Goal: Task Accomplishment & Management: Use online tool/utility

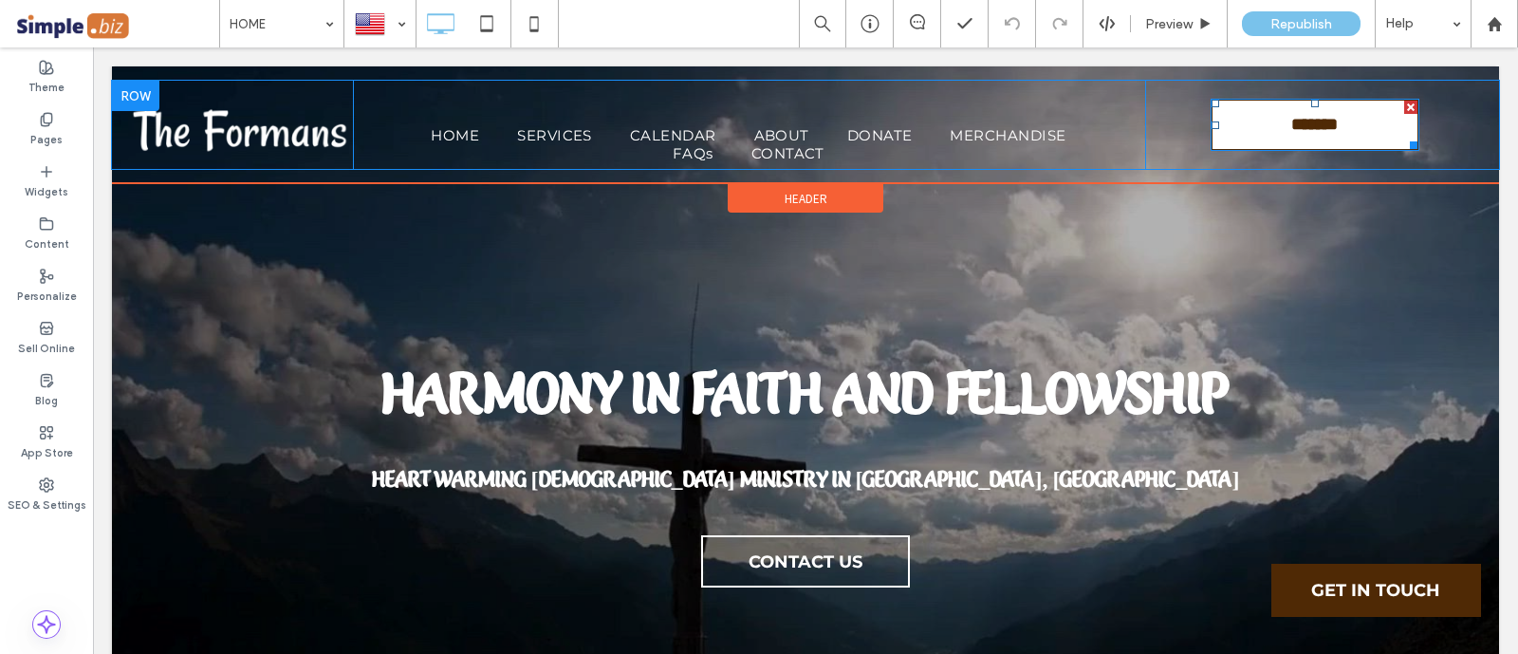
click at [1400, 150] on link "**********" at bounding box center [1314, 125] width 209 height 52
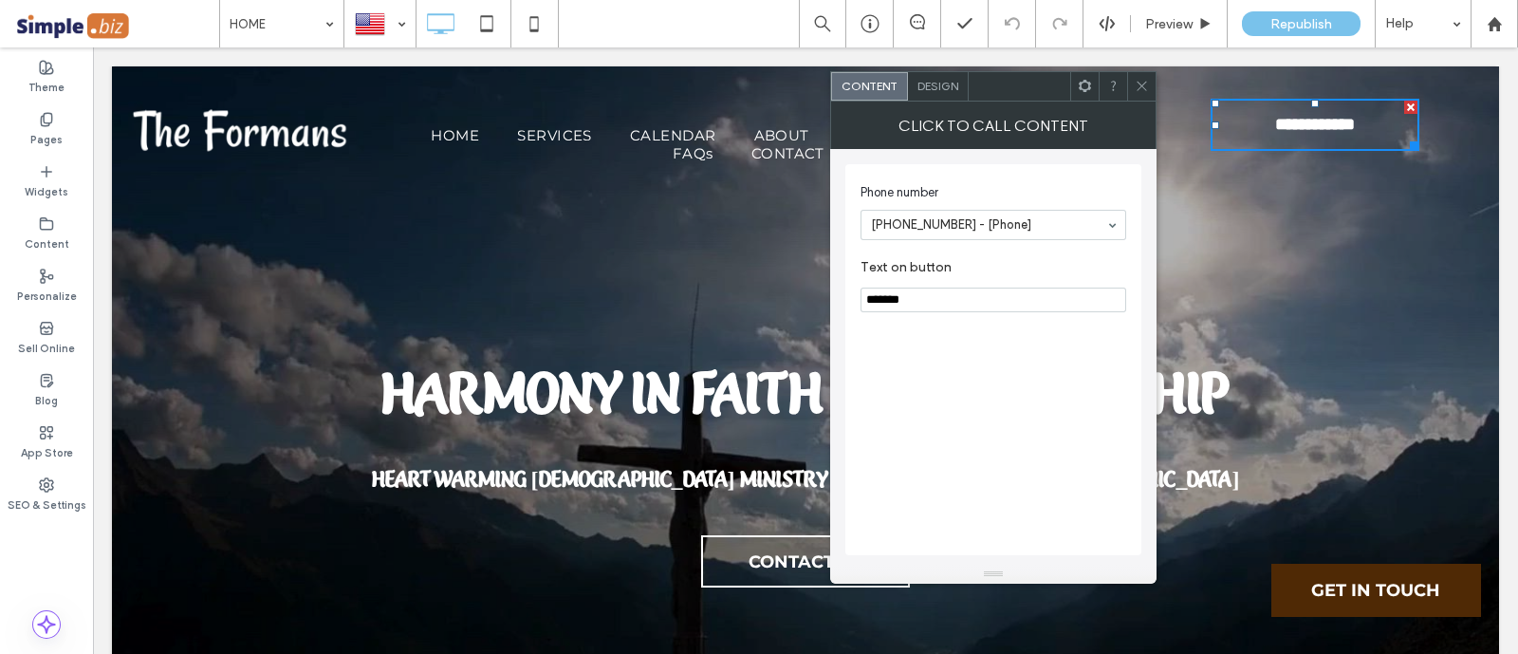
click at [1206, 223] on div at bounding box center [805, 420] width 1387 height 993
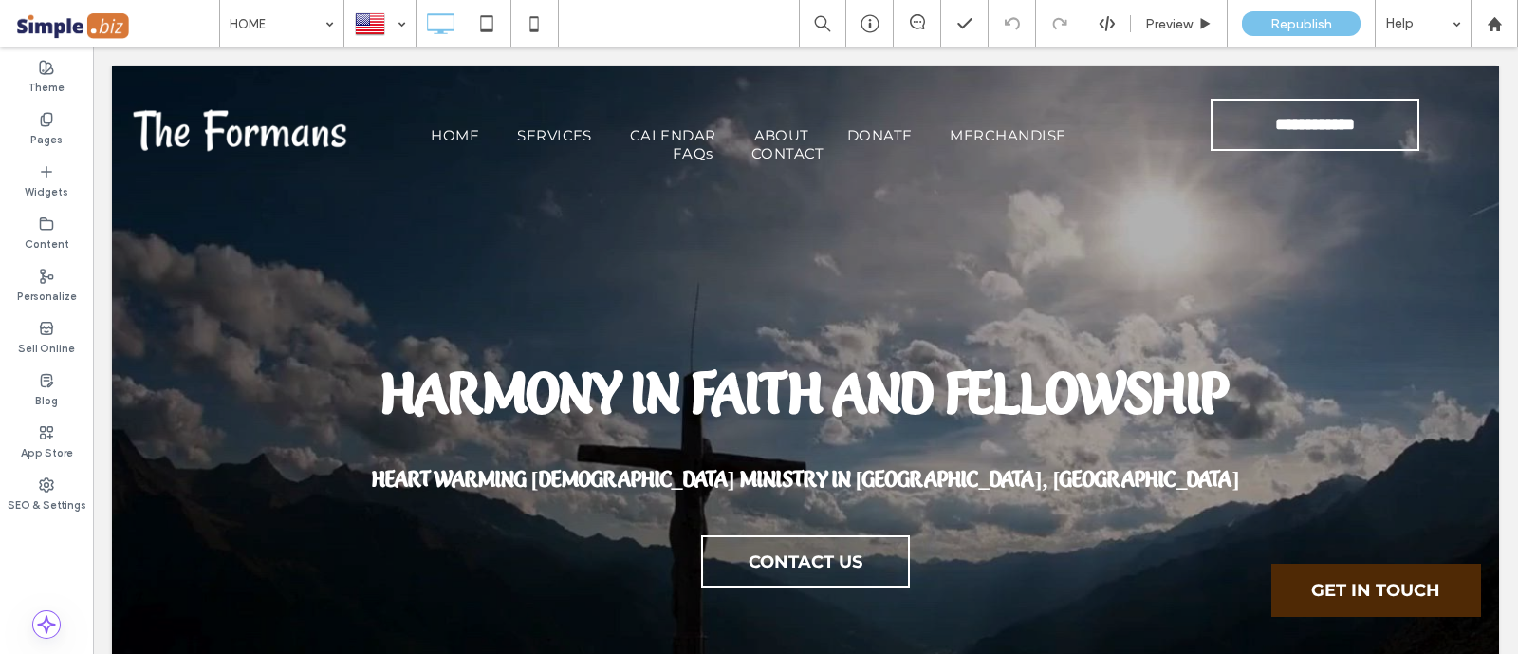
click at [1188, 301] on div at bounding box center [805, 420] width 1387 height 993
click at [1201, 17] on icon at bounding box center [1205, 24] width 14 height 14
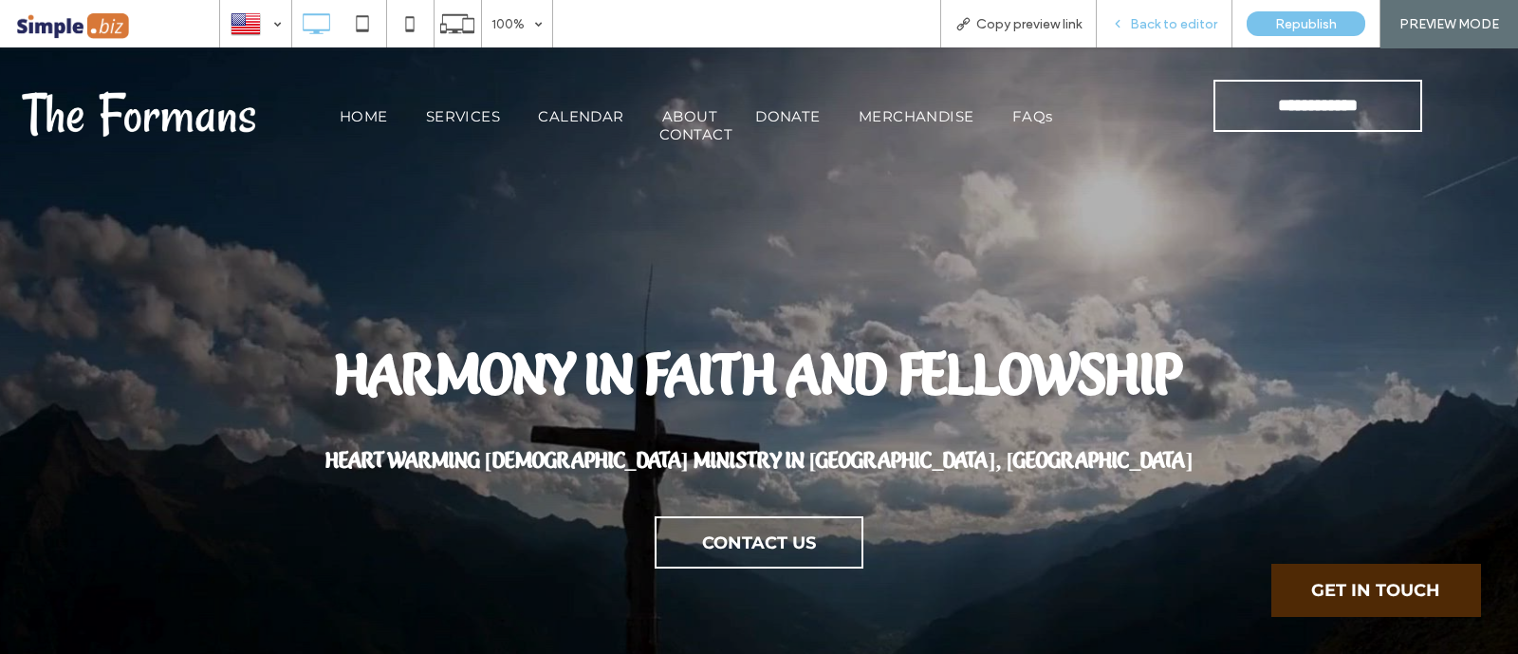
click at [1195, 16] on span "Back to editor" at bounding box center [1173, 24] width 87 height 16
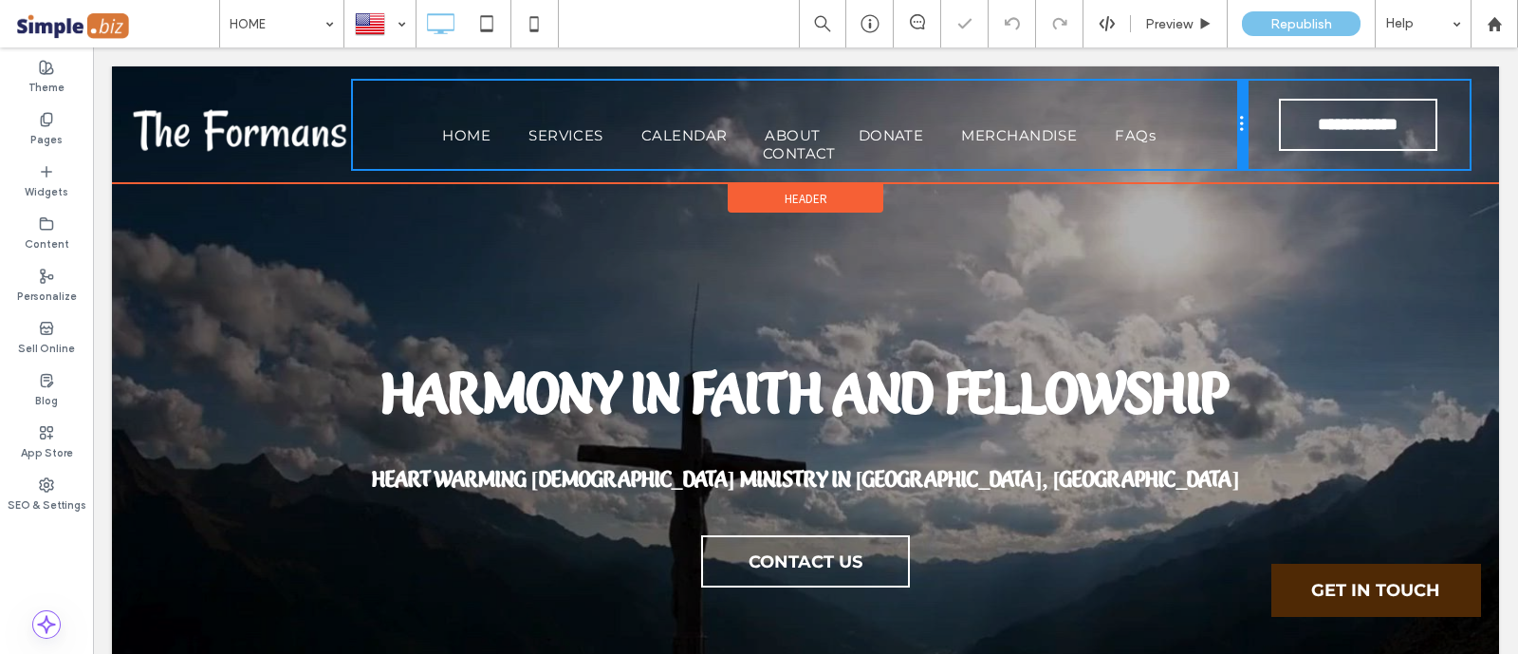
drag, startPoint x: 1126, startPoint y: 149, endPoint x: 1299, endPoint y: 194, distance: 179.5
click at [1207, 147] on div "HOME SERVICES CALENDAR ABOUT DONATE MERCHANDISE FAQs CONTACT Click To Paste" at bounding box center [800, 125] width 894 height 88
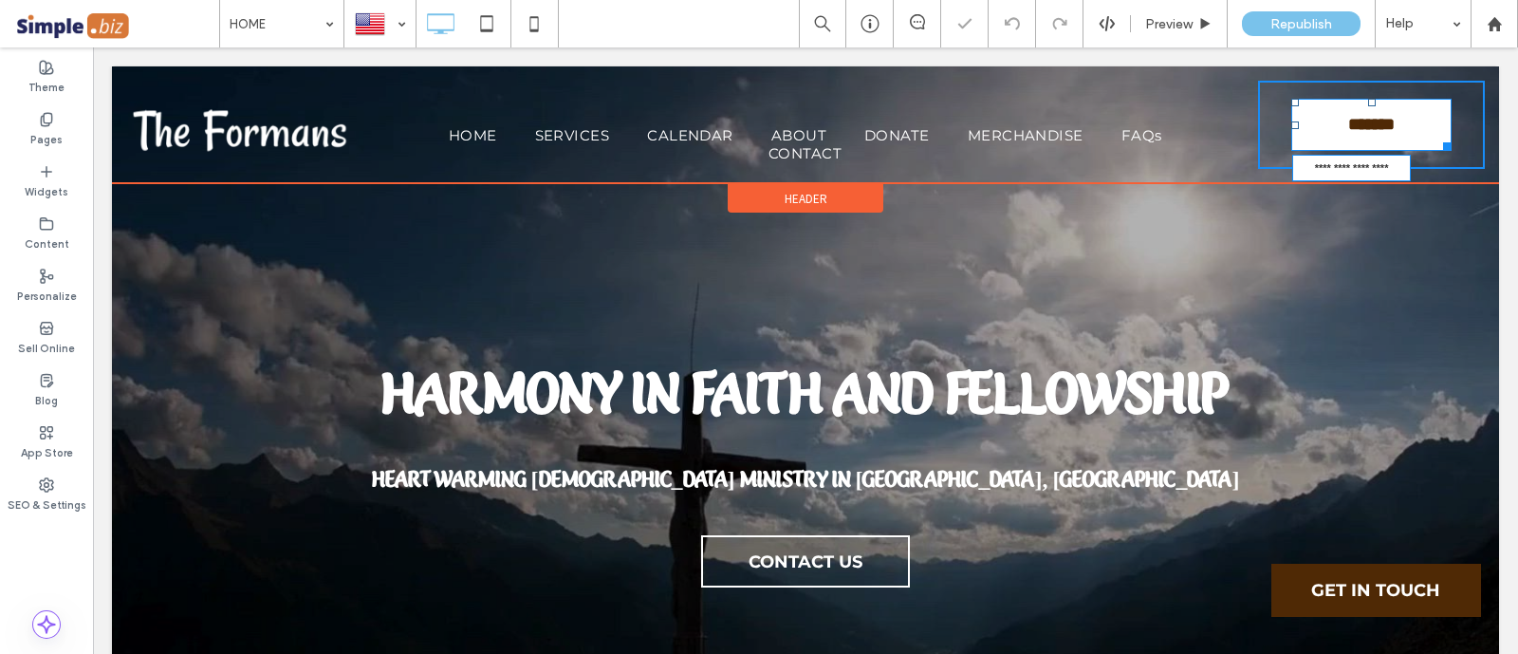
drag, startPoint x: 1437, startPoint y: 146, endPoint x: 1329, endPoint y: 233, distance: 139.0
click at [1436, 144] on div at bounding box center [1443, 143] width 14 height 14
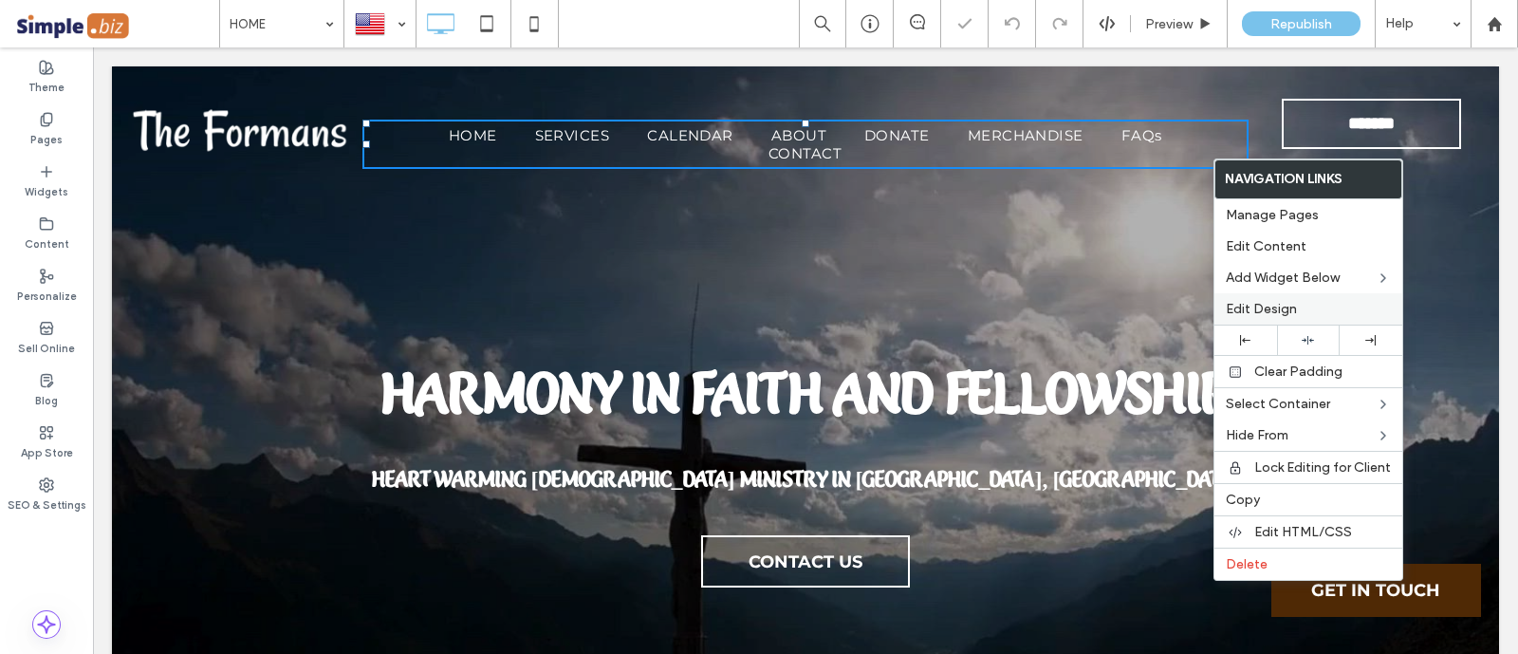
click at [1278, 309] on span "Edit Design" at bounding box center [1261, 309] width 71 height 16
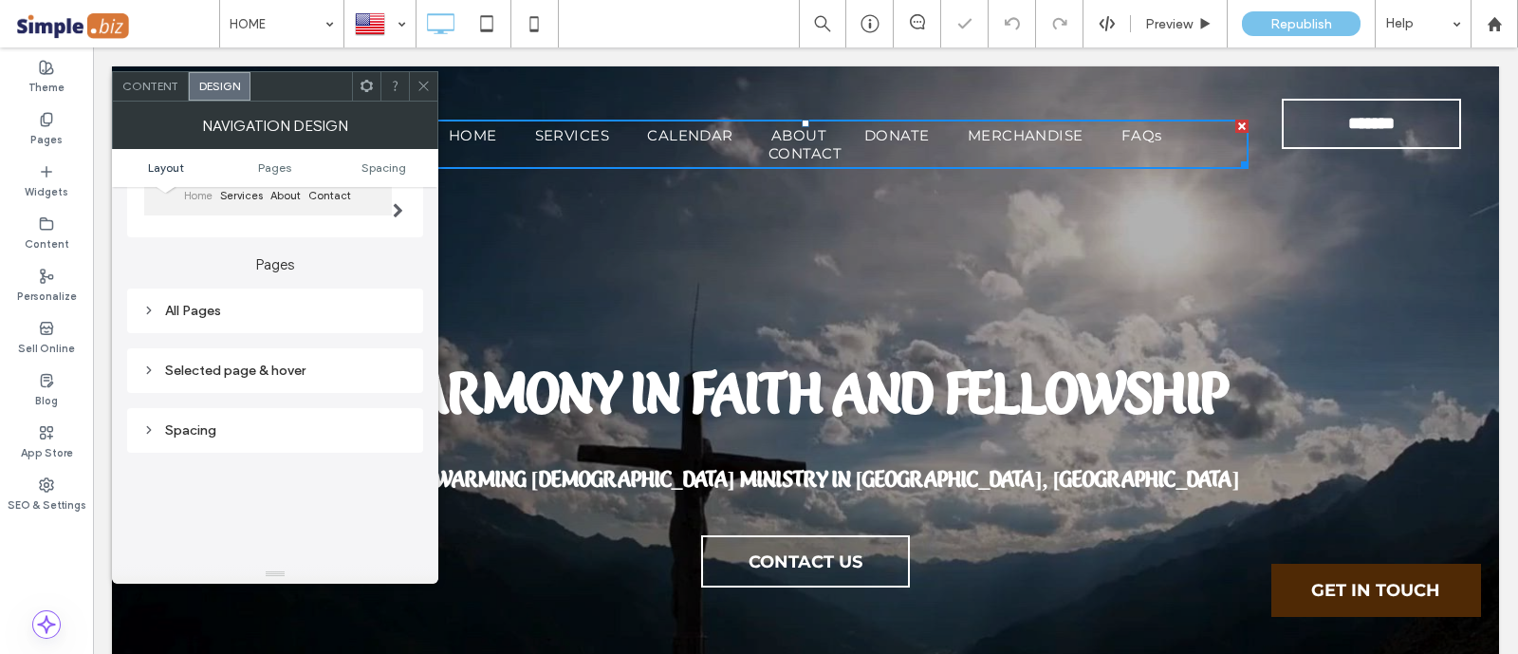
scroll to position [236, 0]
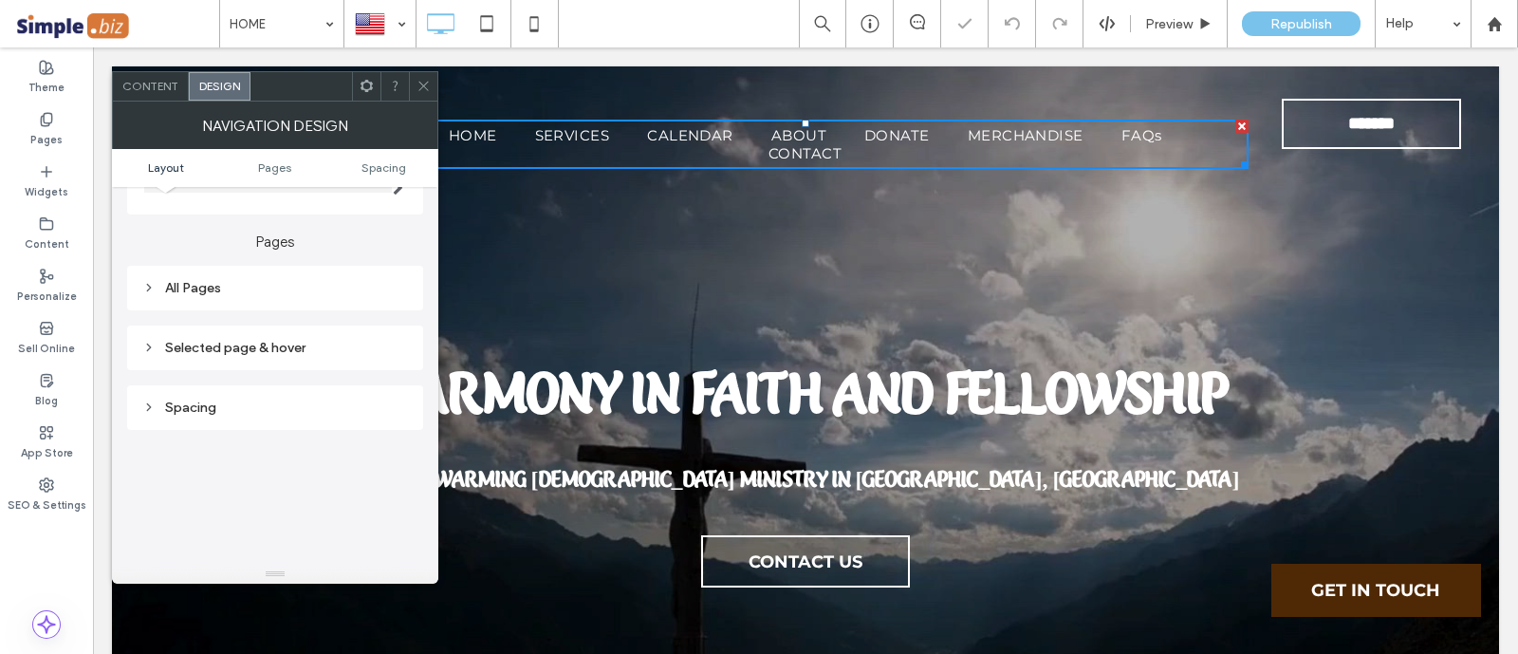
click at [308, 301] on div "All Pages" at bounding box center [275, 288] width 266 height 26
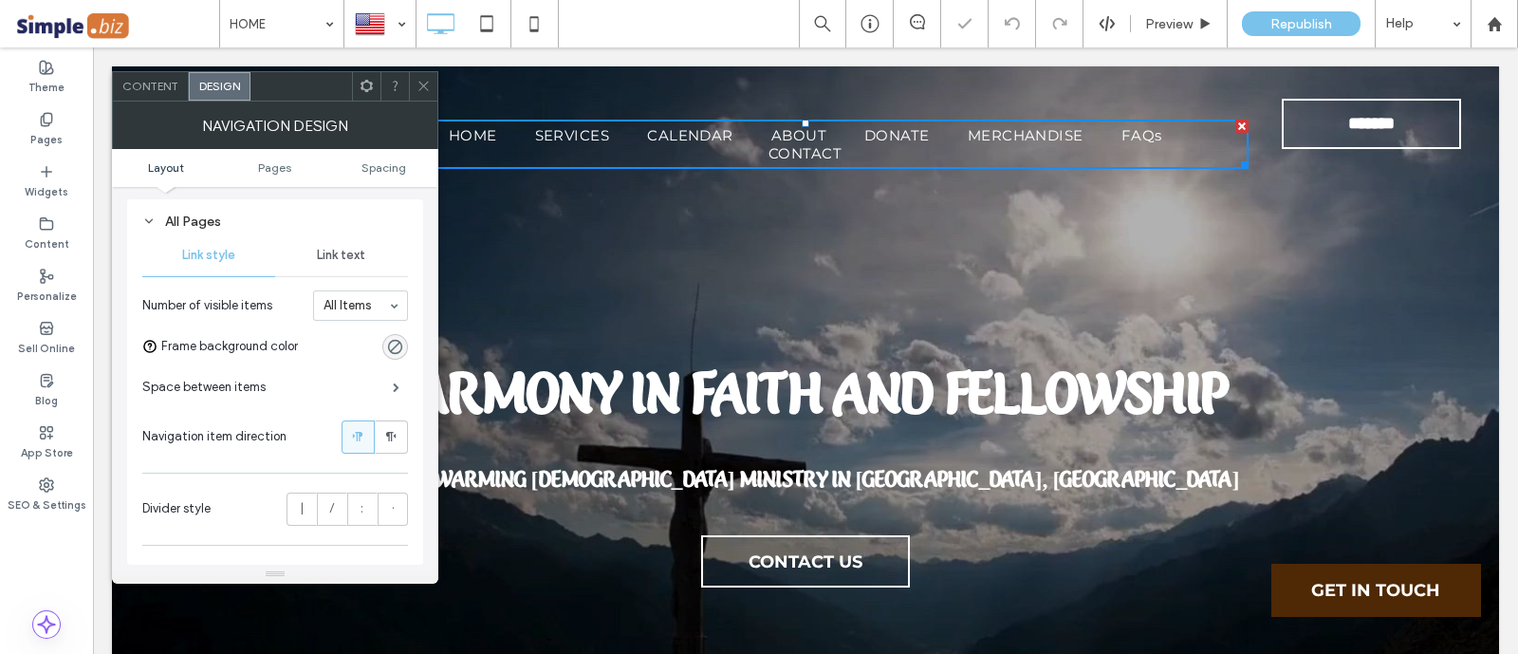
scroll to position [356, 0]
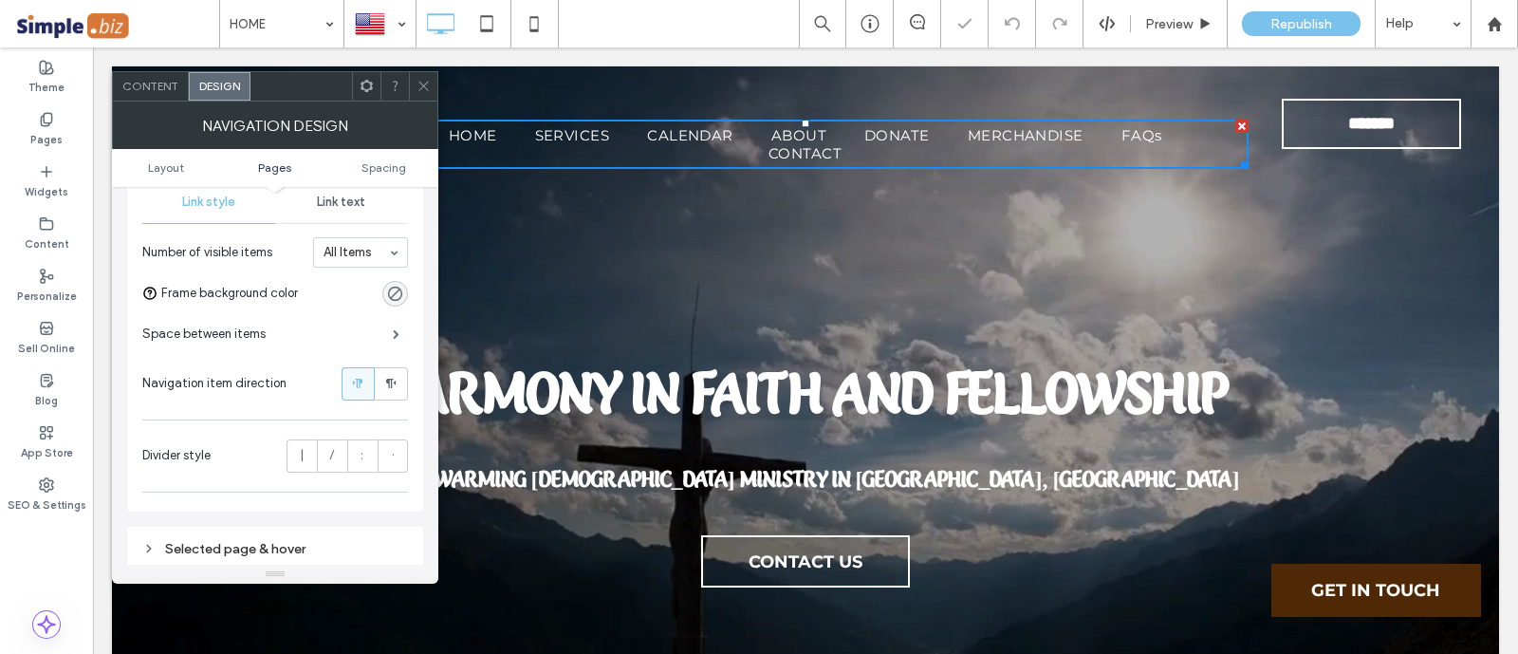
click at [347, 211] on div "Link text" at bounding box center [341, 202] width 133 height 42
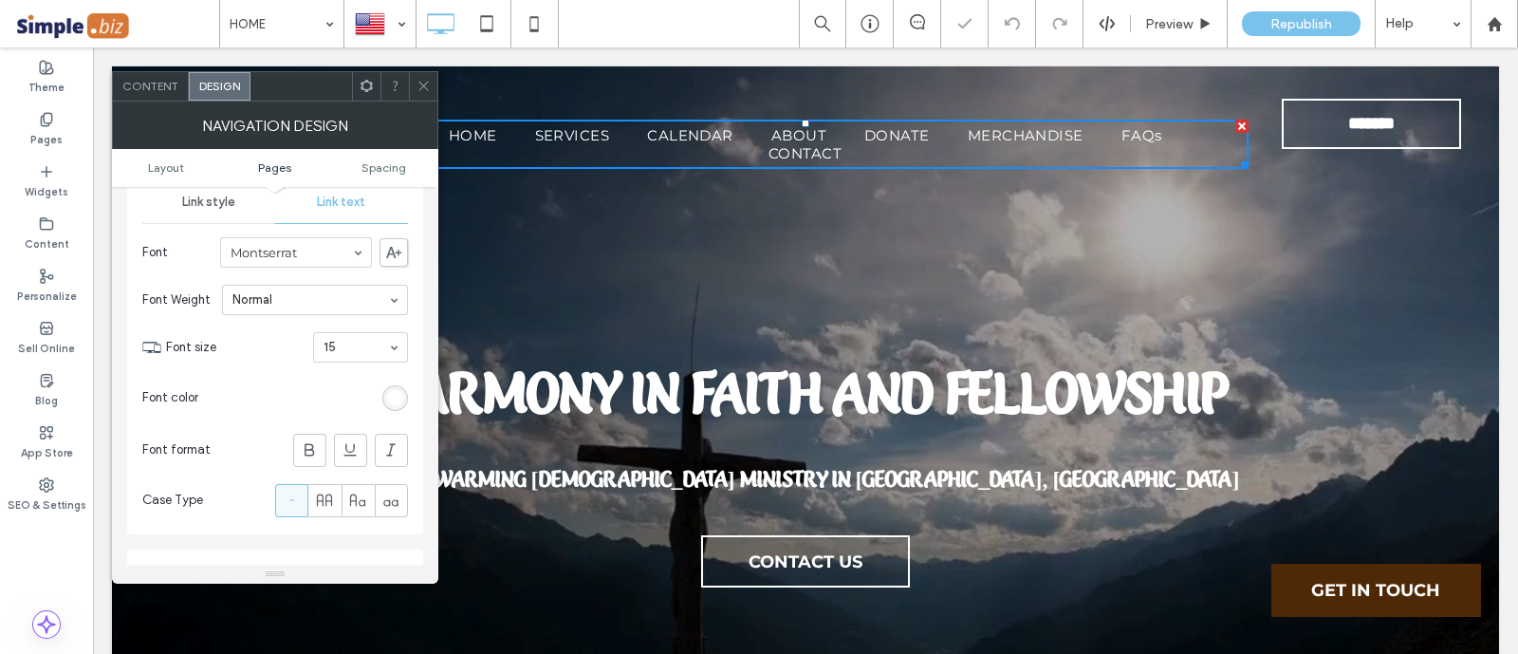
click at [220, 210] on span "Link style" at bounding box center [208, 201] width 53 height 15
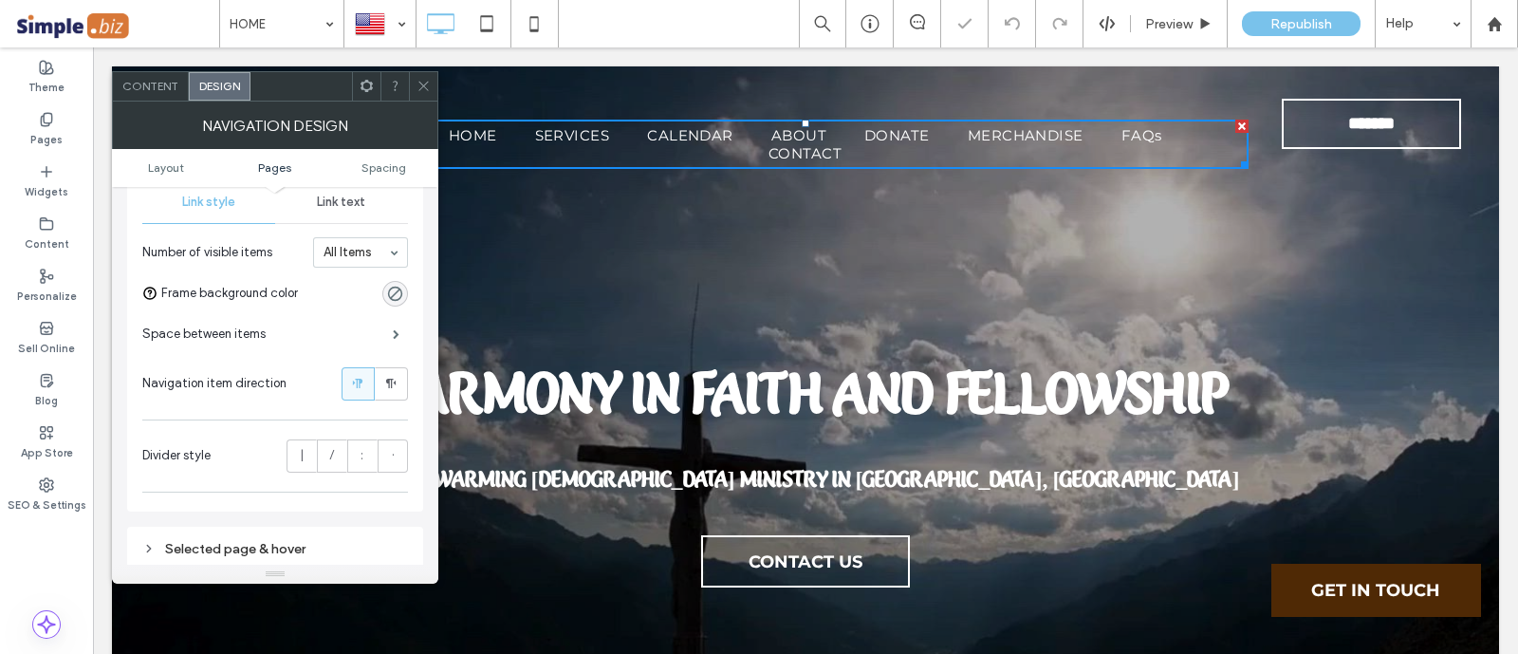
click at [376, 320] on div "Space between items" at bounding box center [275, 333] width 266 height 47
click at [393, 339] on span at bounding box center [396, 333] width 7 height 9
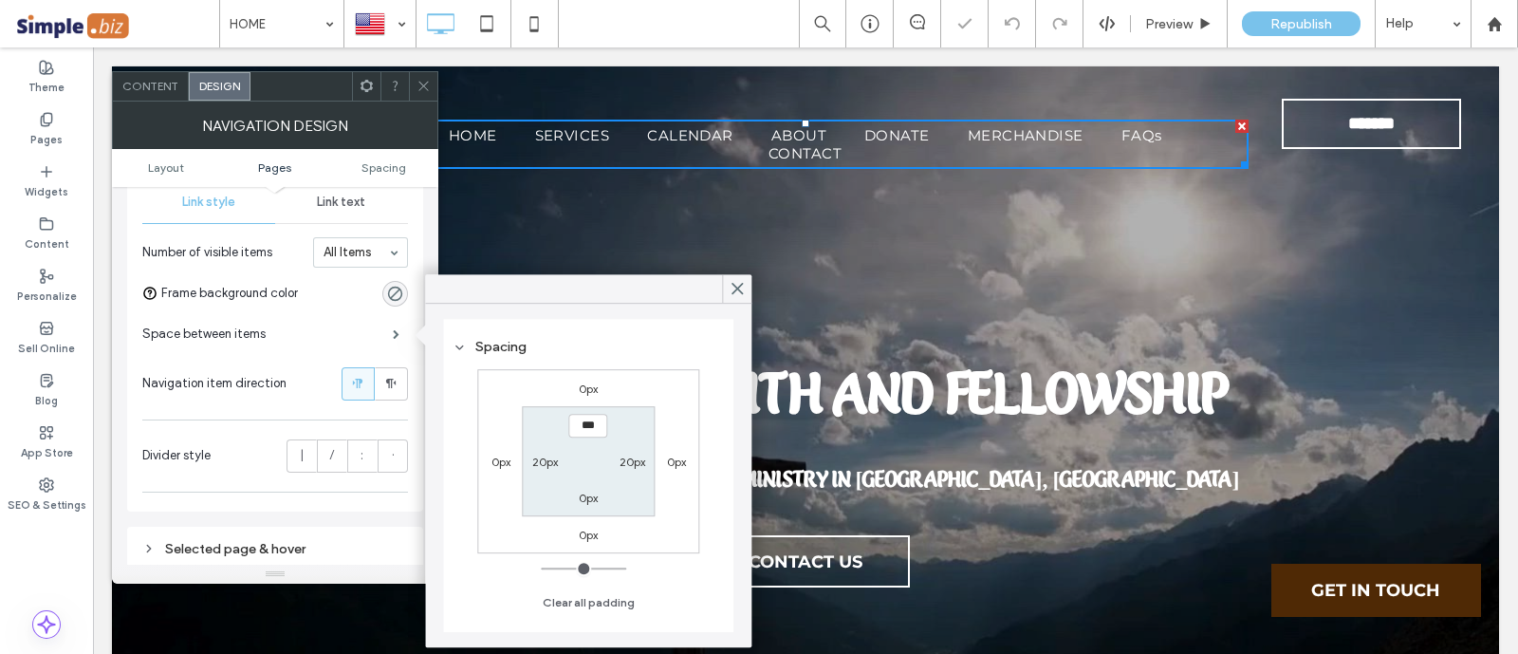
click at [528, 448] on section "*** 20px 0px 20px" at bounding box center [589, 461] width 132 height 109
click at [535, 457] on label "20px" at bounding box center [545, 461] width 26 height 14
type input "**"
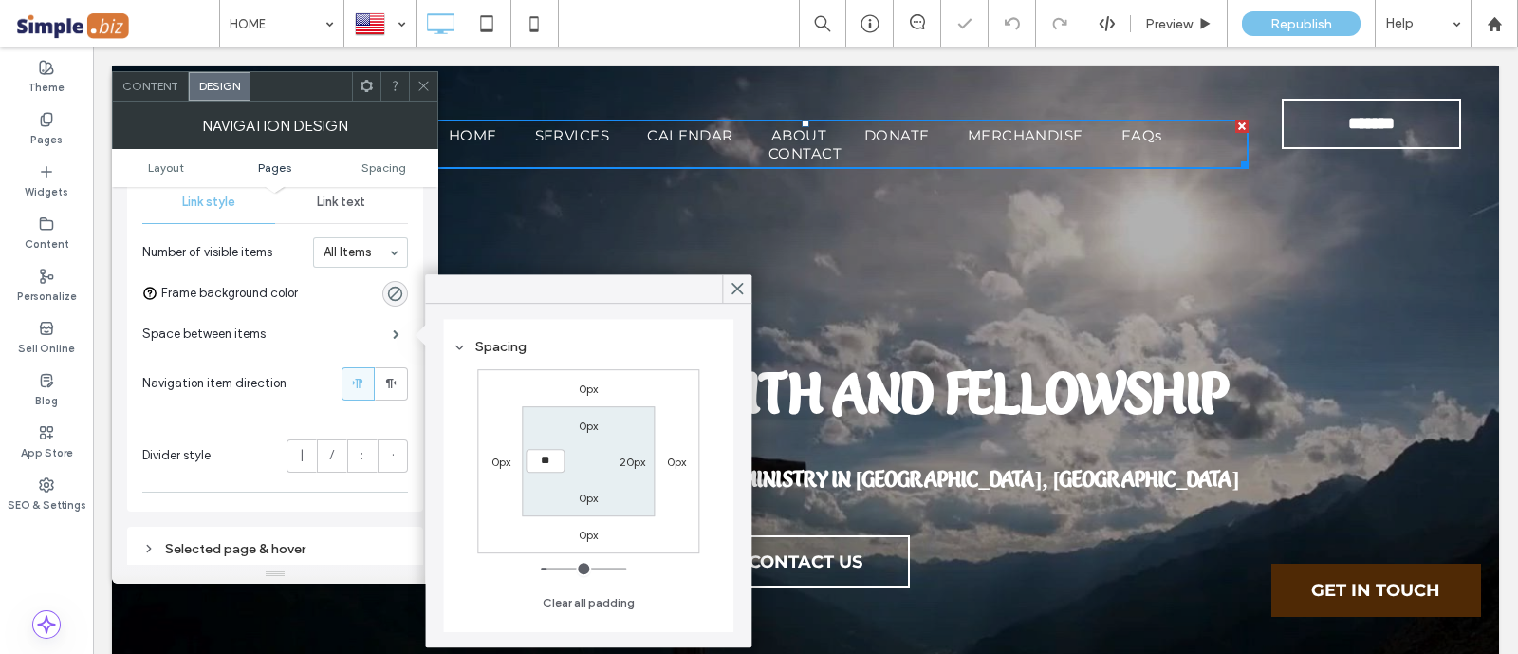
type input "****"
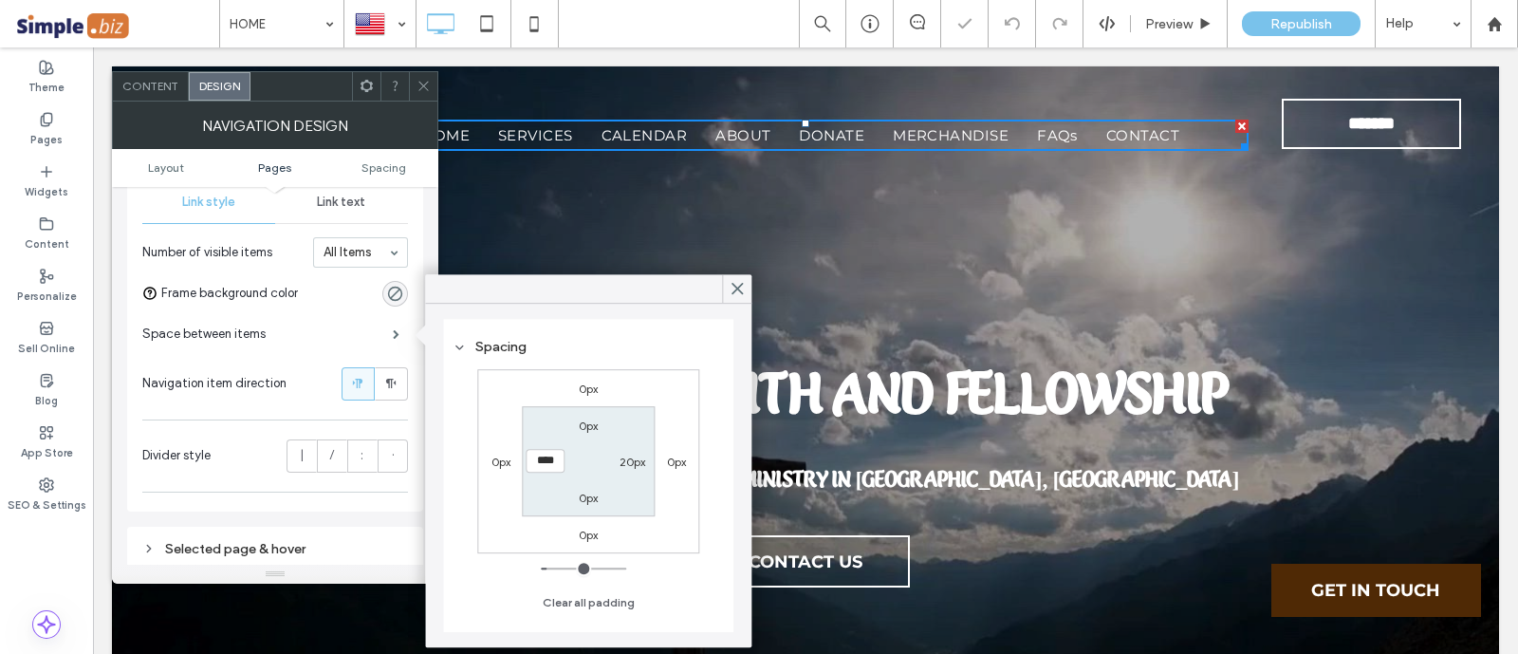
click at [633, 459] on label "20px" at bounding box center [632, 461] width 26 height 14
type input "**"
type input "****"
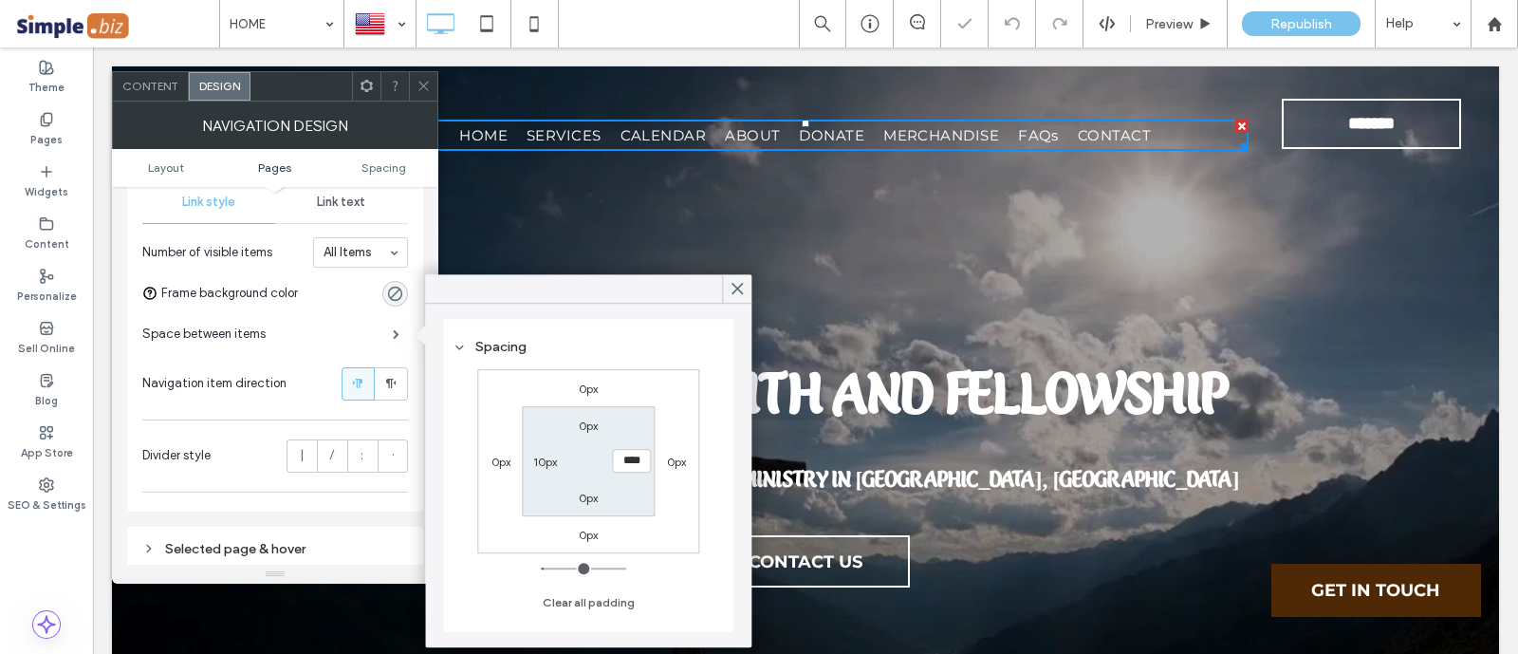
click at [353, 345] on div "Space between items" at bounding box center [275, 333] width 266 height 47
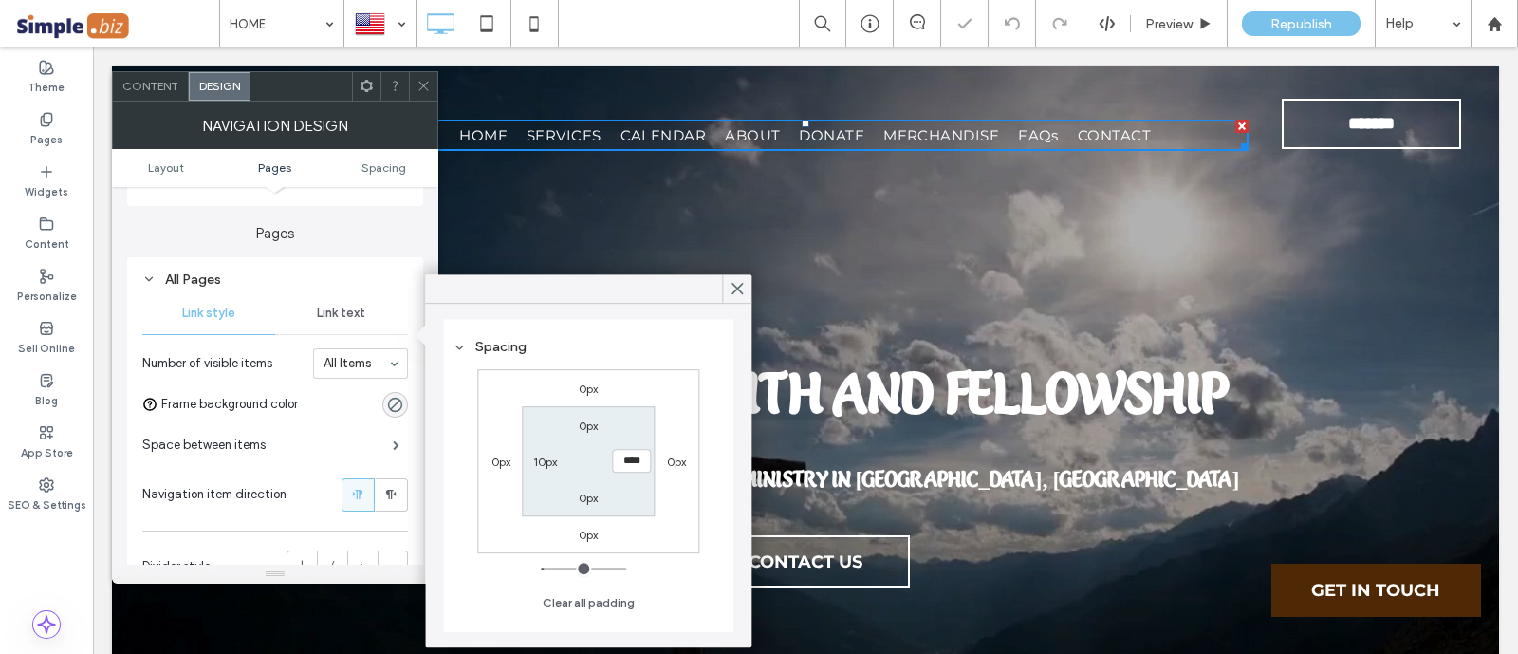
scroll to position [118, 0]
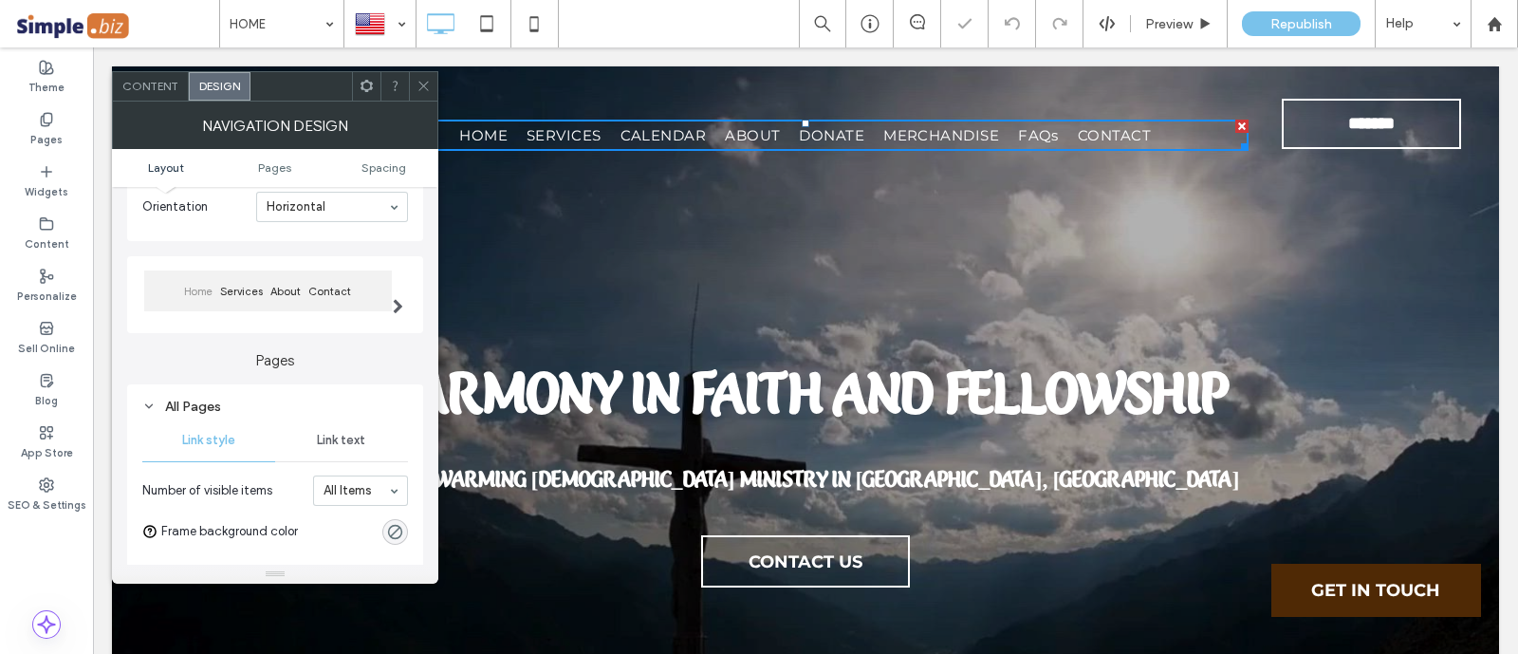
click at [351, 437] on span "Link text" at bounding box center [341, 440] width 48 height 15
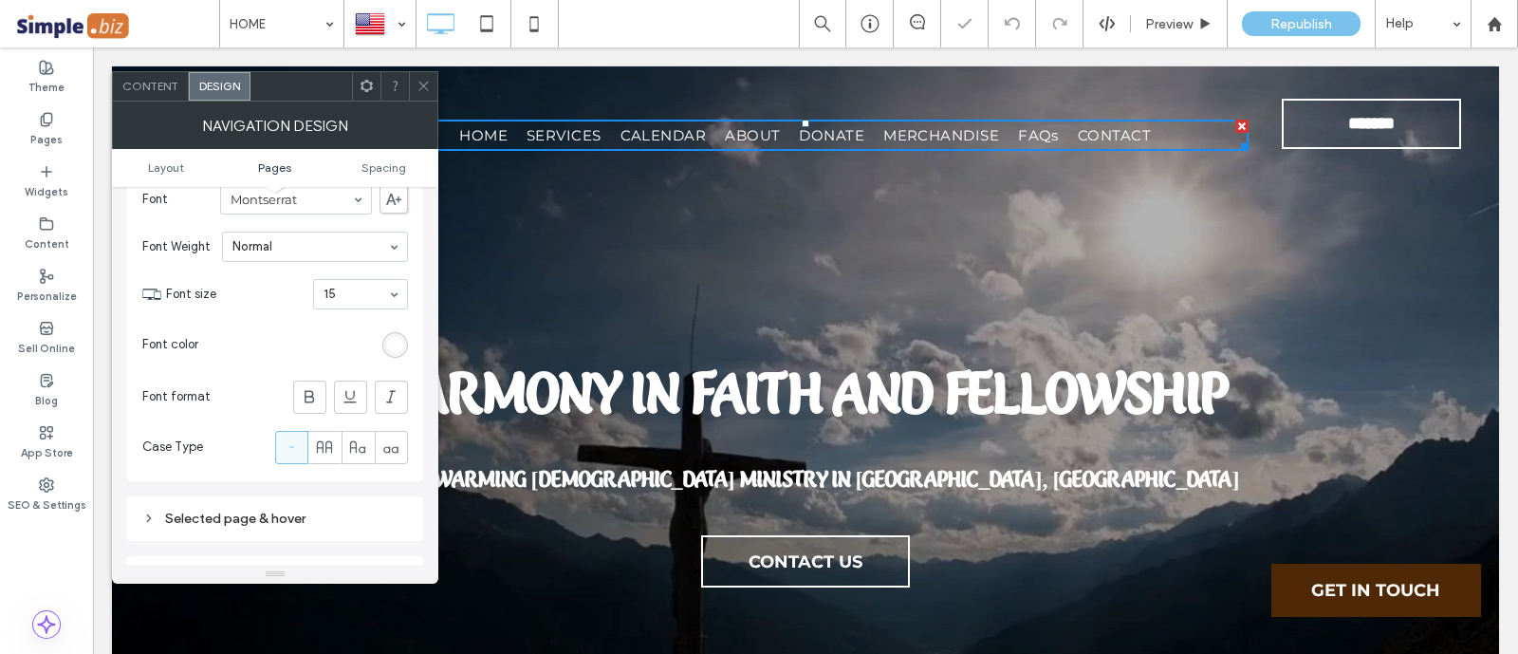
scroll to position [473, 0]
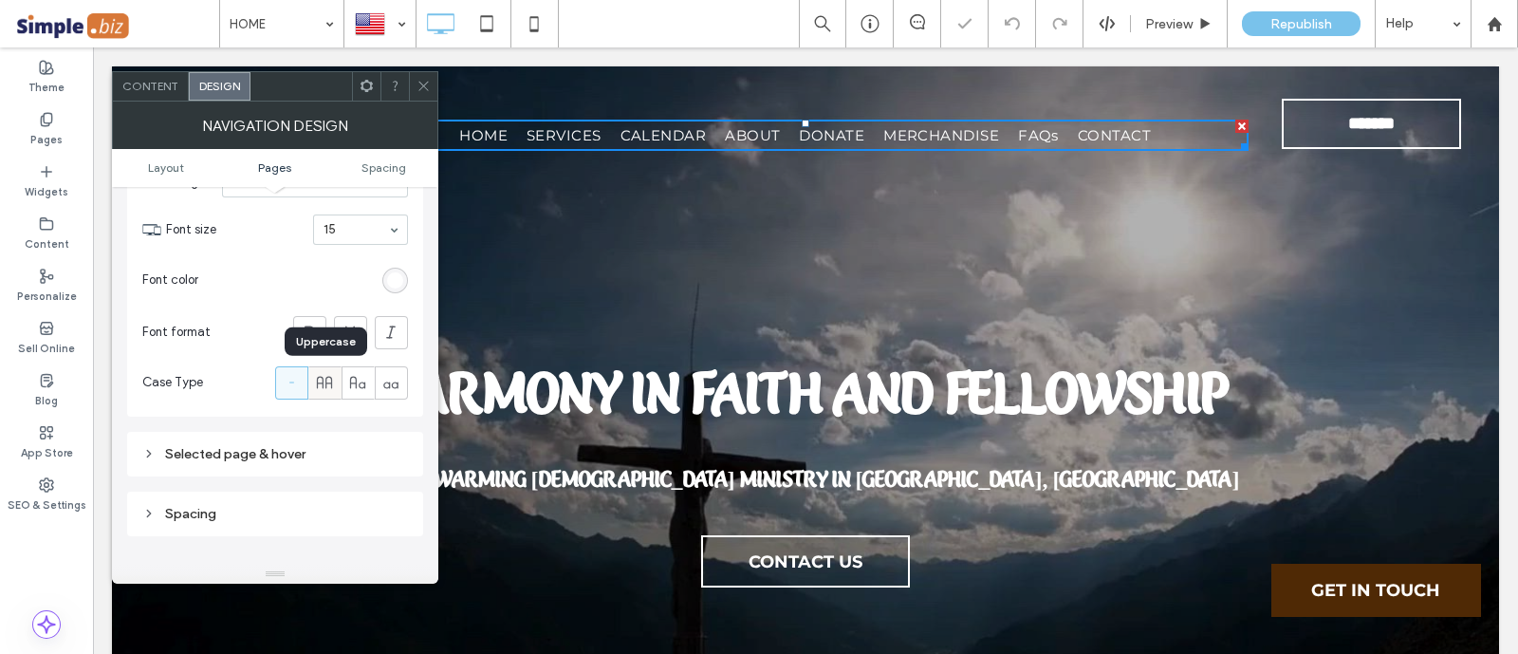
click at [329, 386] on icon at bounding box center [324, 382] width 19 height 19
click at [359, 381] on icon at bounding box center [357, 382] width 19 height 19
click at [389, 390] on icon at bounding box center [390, 382] width 19 height 19
click at [354, 387] on icon at bounding box center [357, 382] width 19 height 19
click at [323, 386] on icon at bounding box center [324, 382] width 19 height 19
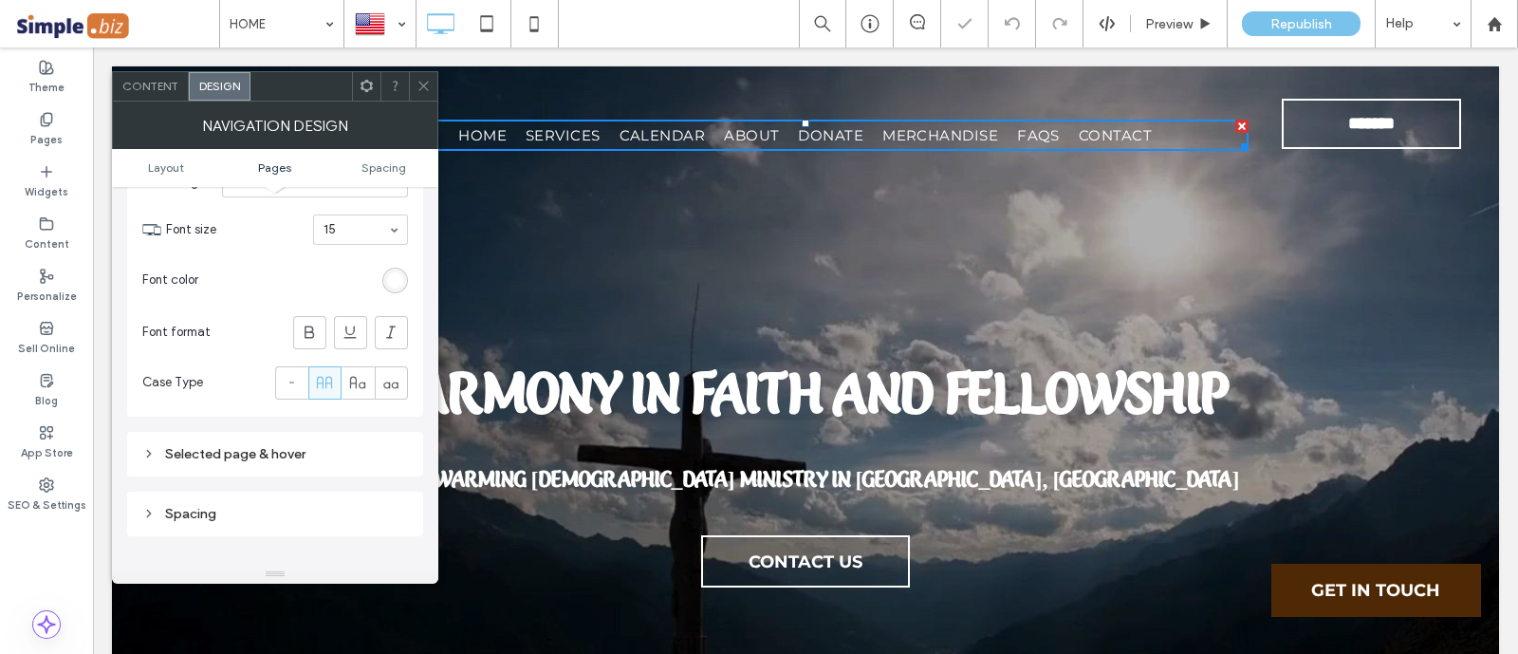
click at [416, 79] on icon at bounding box center [423, 86] width 14 height 14
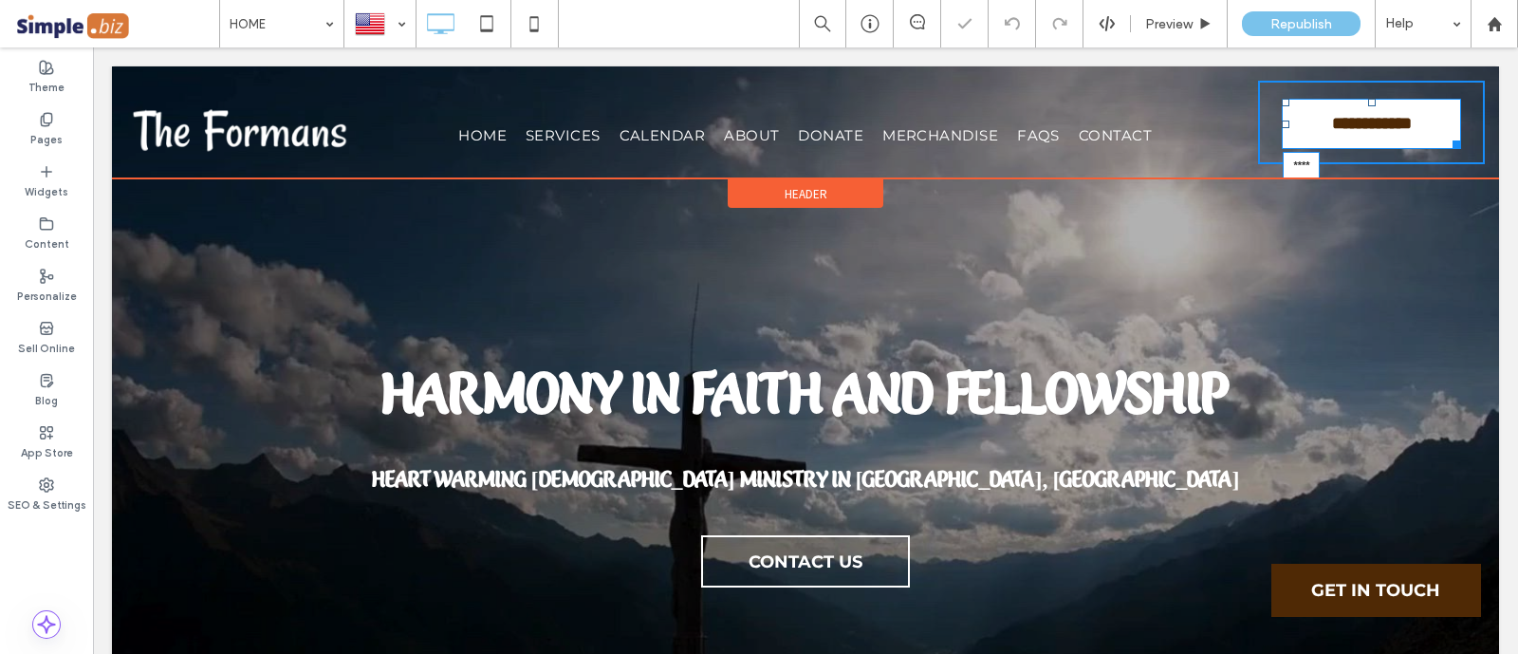
drag, startPoint x: 1355, startPoint y: 101, endPoint x: 1437, endPoint y: 172, distance: 108.2
click at [1366, 110] on link "**********" at bounding box center [1370, 124] width 178 height 50
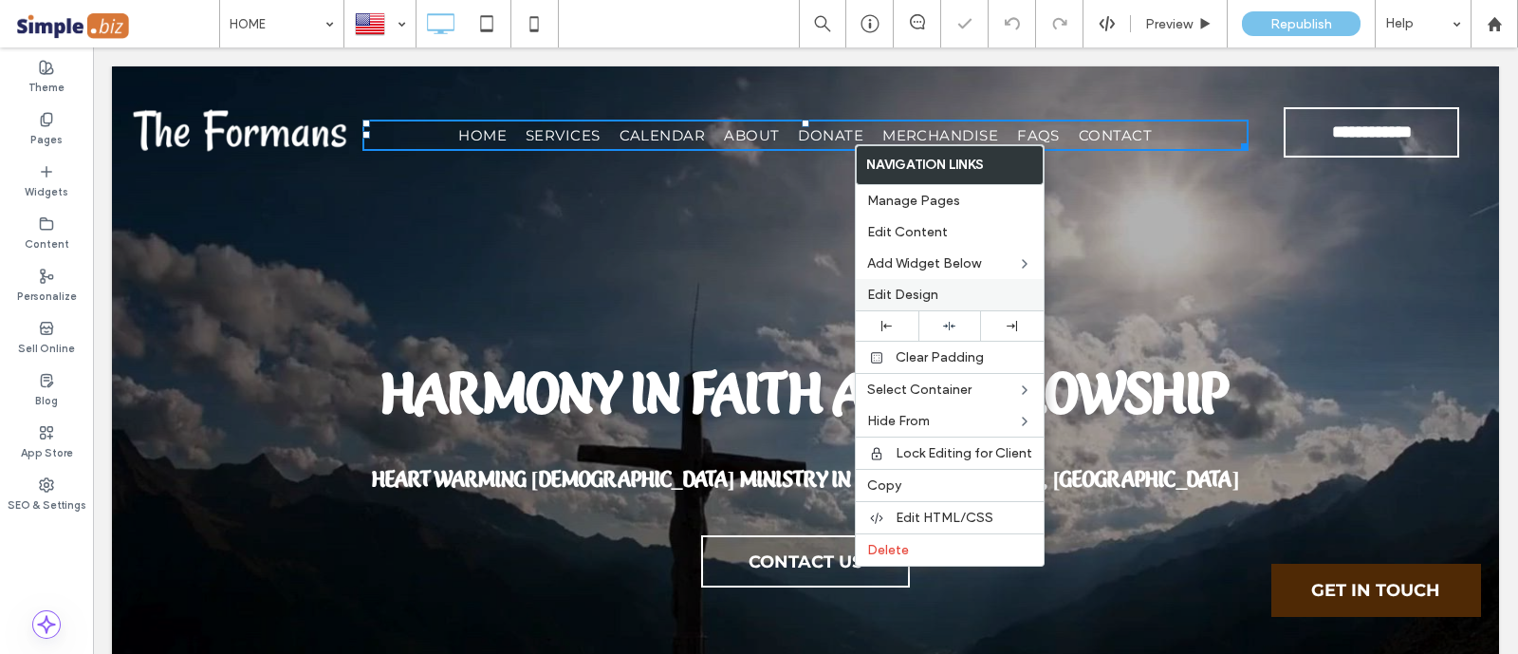
click at [889, 286] on span "Edit Design" at bounding box center [902, 294] width 71 height 16
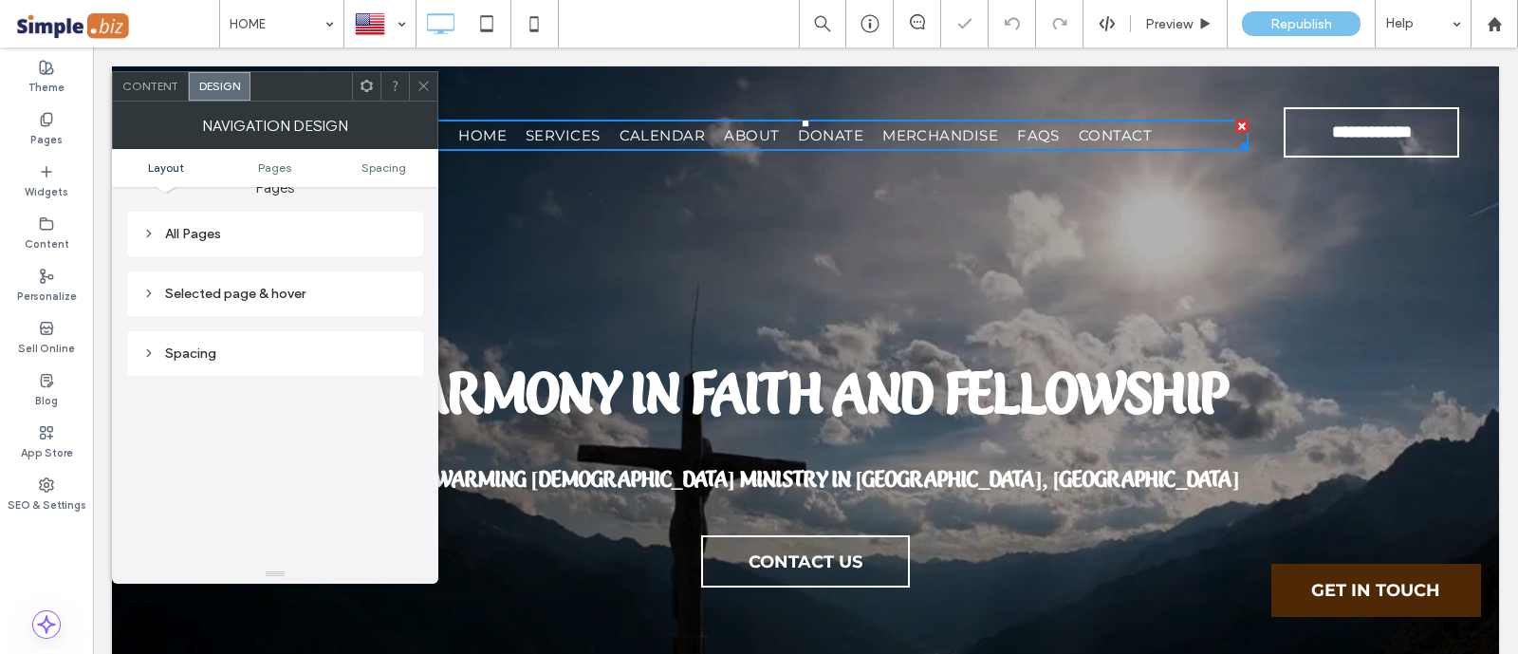
scroll to position [236, 0]
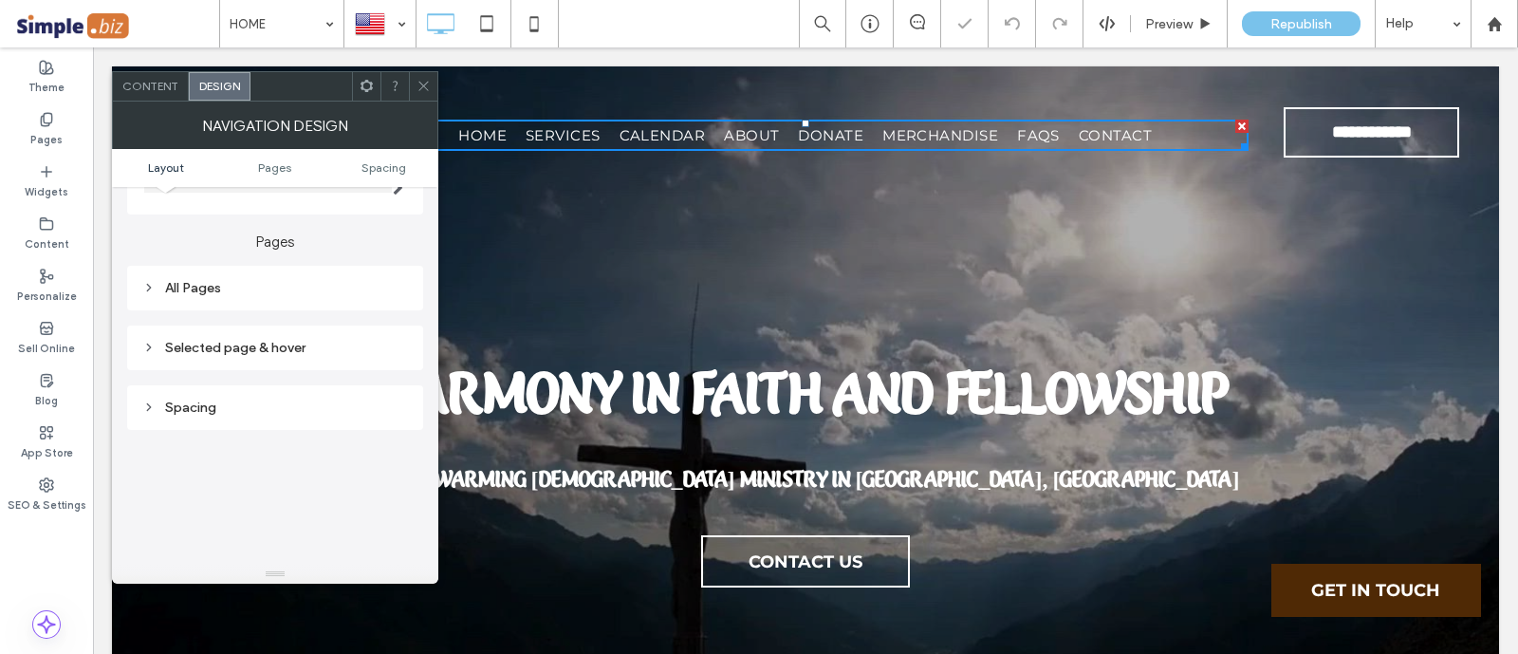
click at [251, 277] on div "All Pages" at bounding box center [275, 288] width 266 height 26
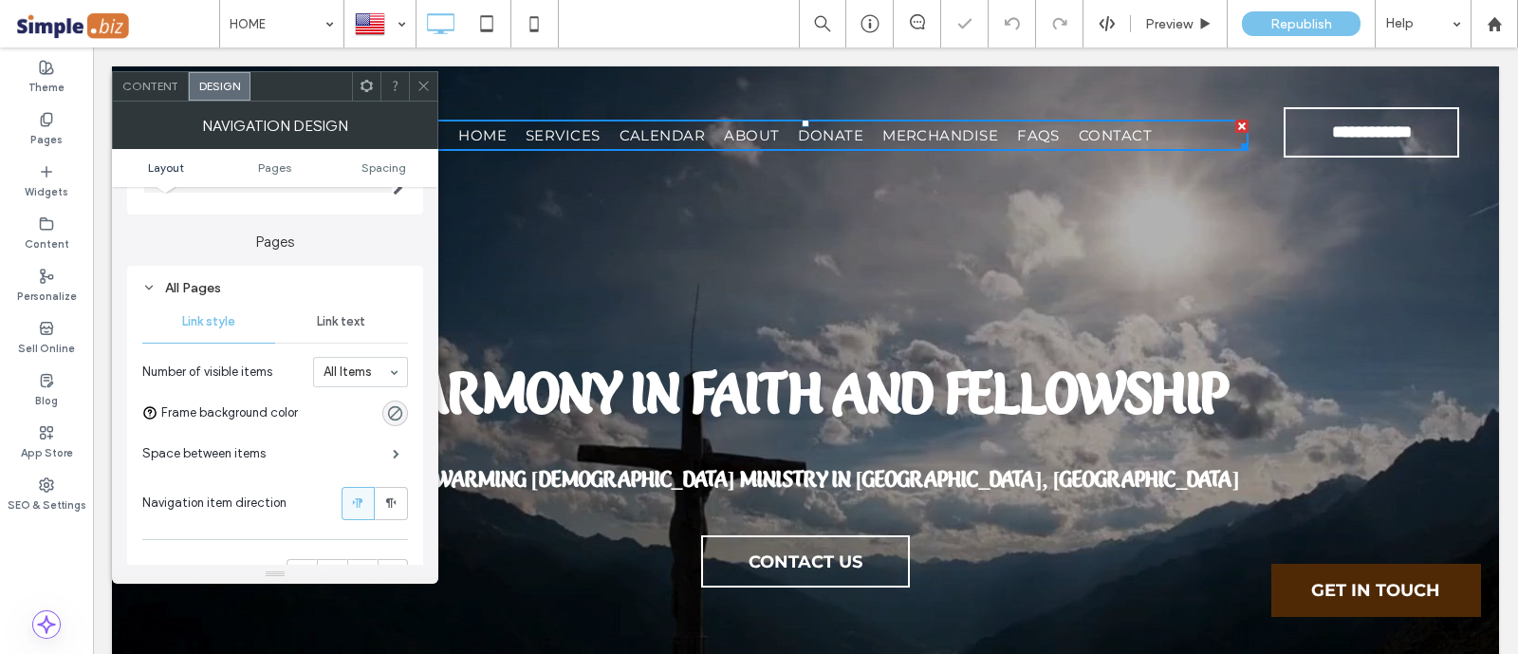
click at [346, 320] on span "Link text" at bounding box center [341, 321] width 48 height 15
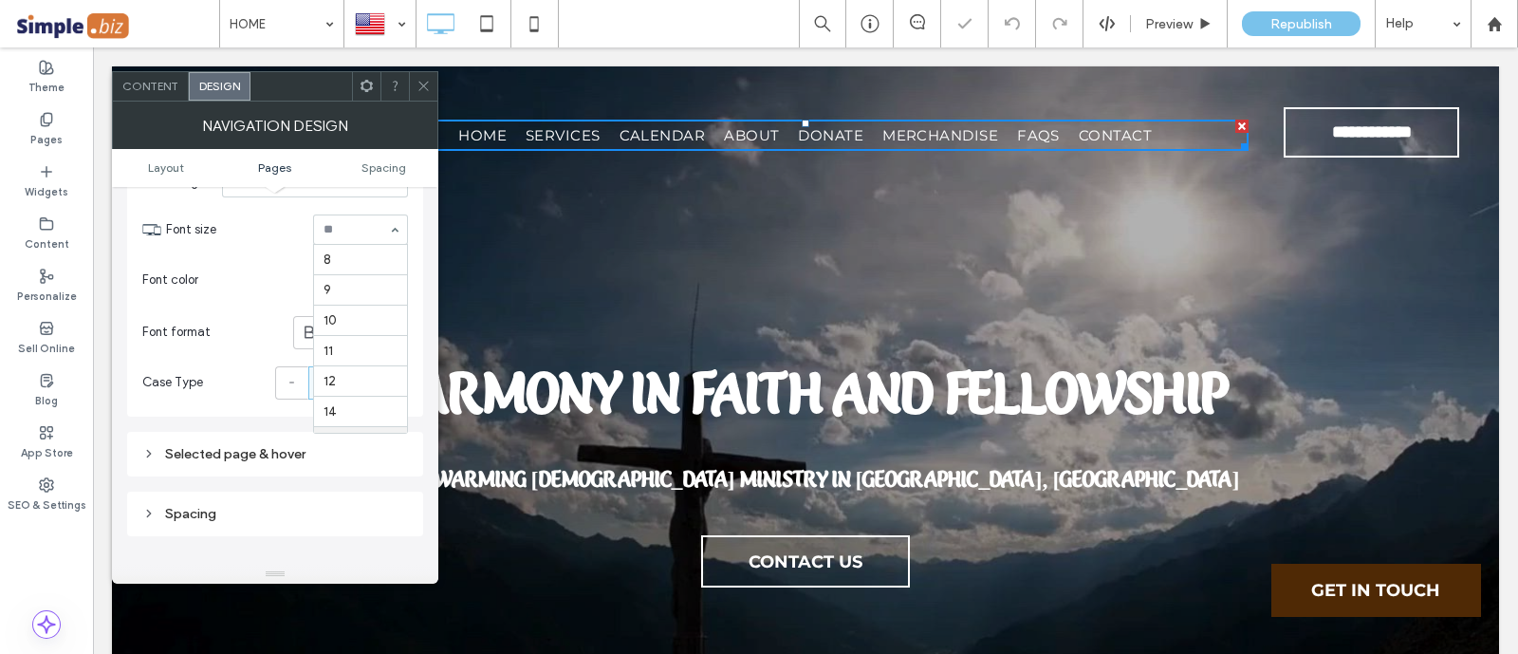
scroll to position [185, 0]
click at [302, 339] on icon at bounding box center [309, 332] width 19 height 19
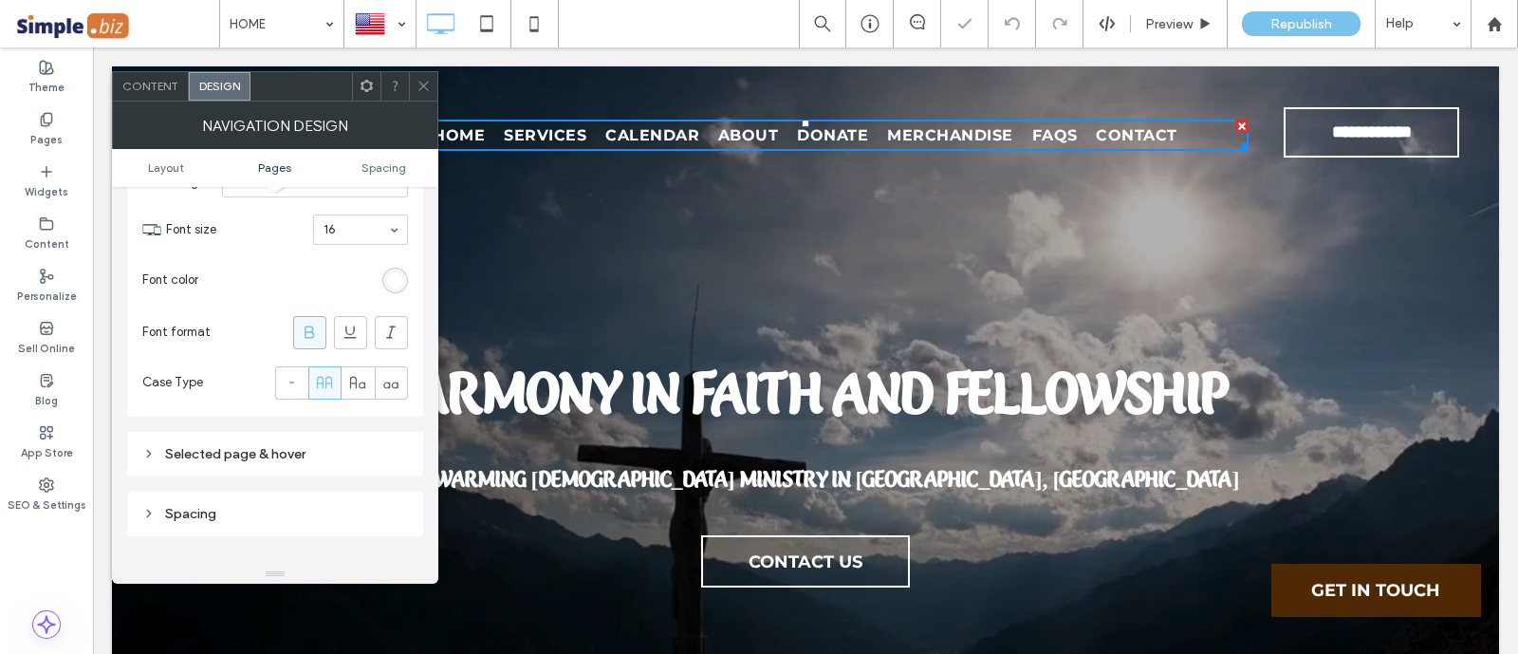
click at [309, 277] on div at bounding box center [307, 280] width 202 height 33
click at [367, 481] on div "Spacing" at bounding box center [275, 506] width 296 height 60
click at [370, 457] on div "Selected page & hover" at bounding box center [275, 454] width 266 height 16
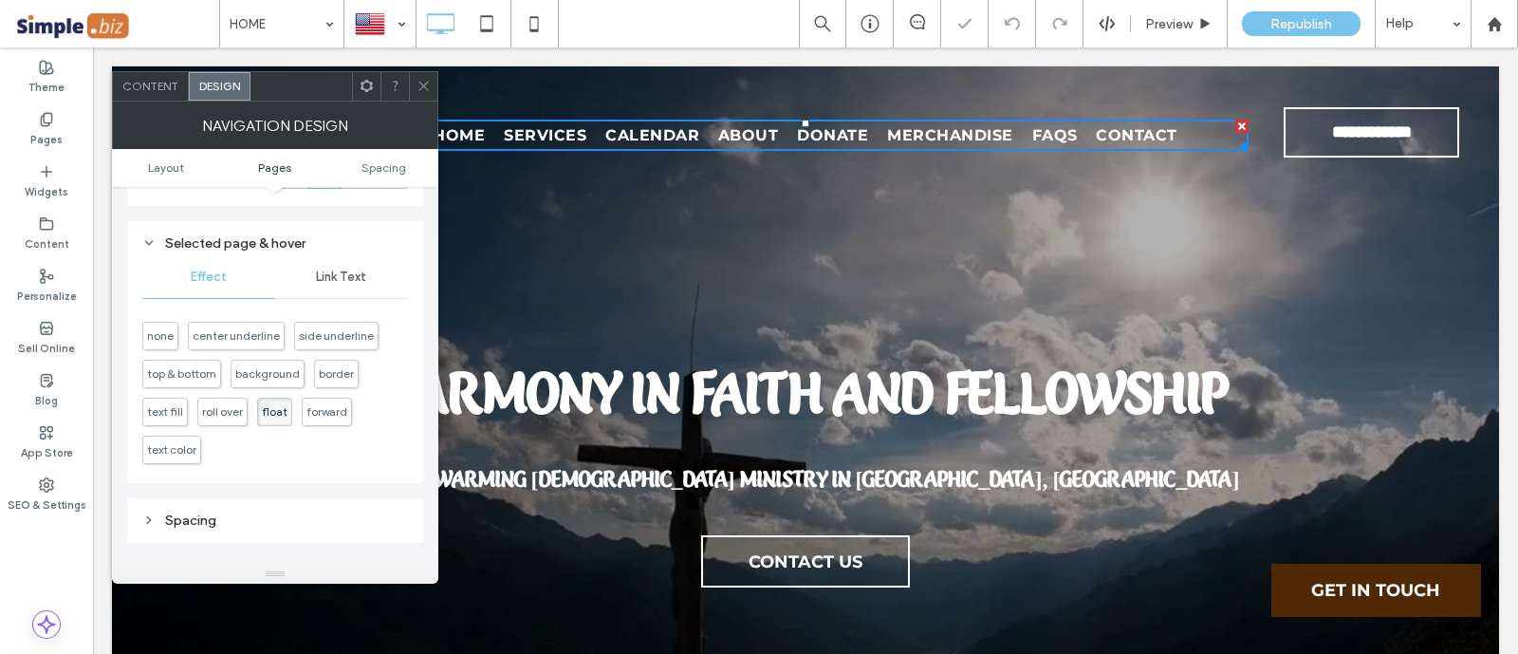
scroll to position [711, 0]
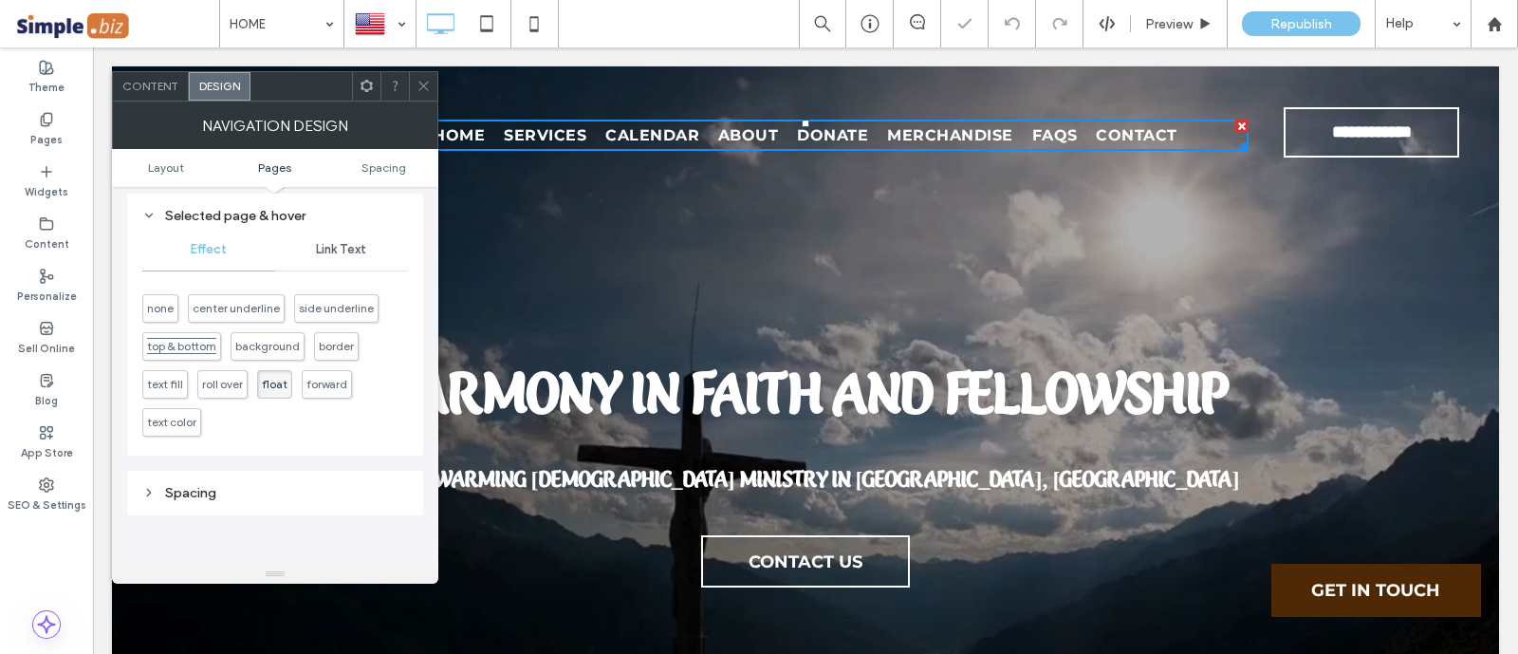
click at [174, 347] on span "top & bottom" at bounding box center [181, 346] width 69 height 14
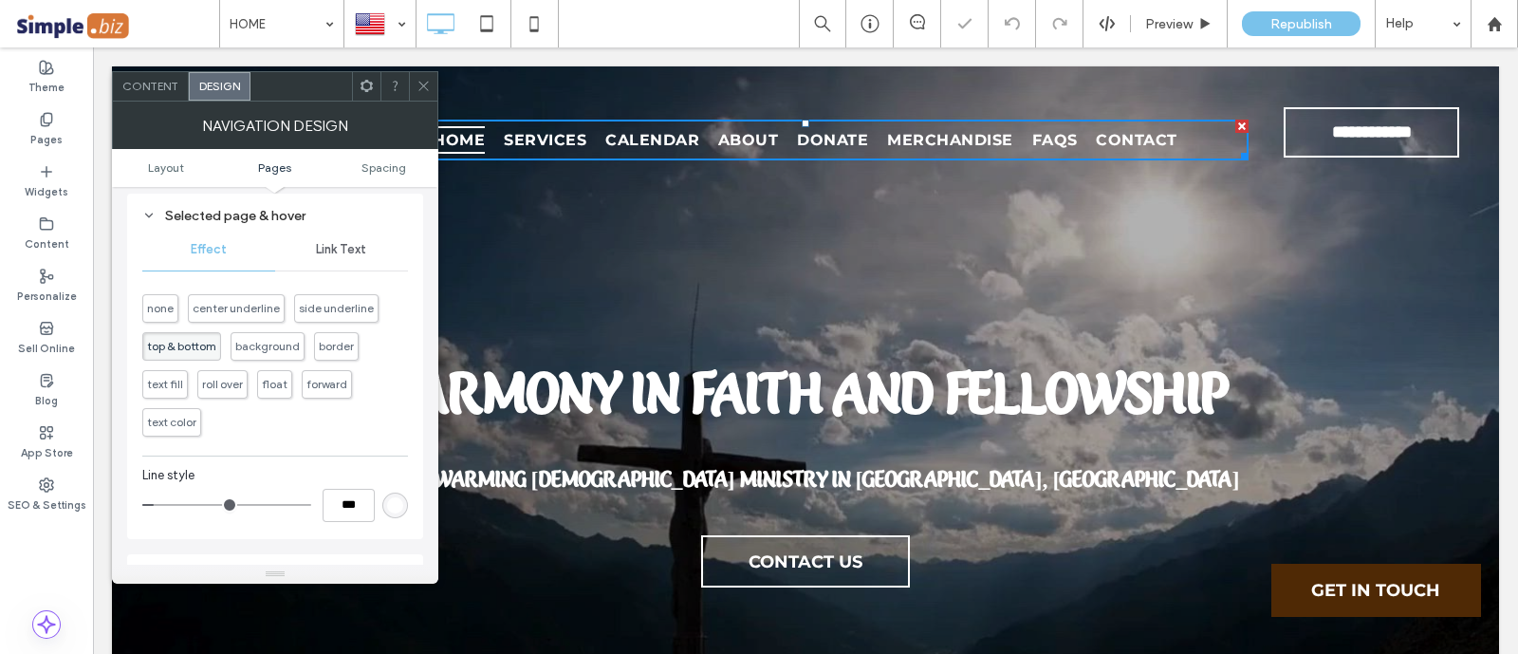
type input "*"
click at [410, 84] on div at bounding box center [423, 86] width 28 height 28
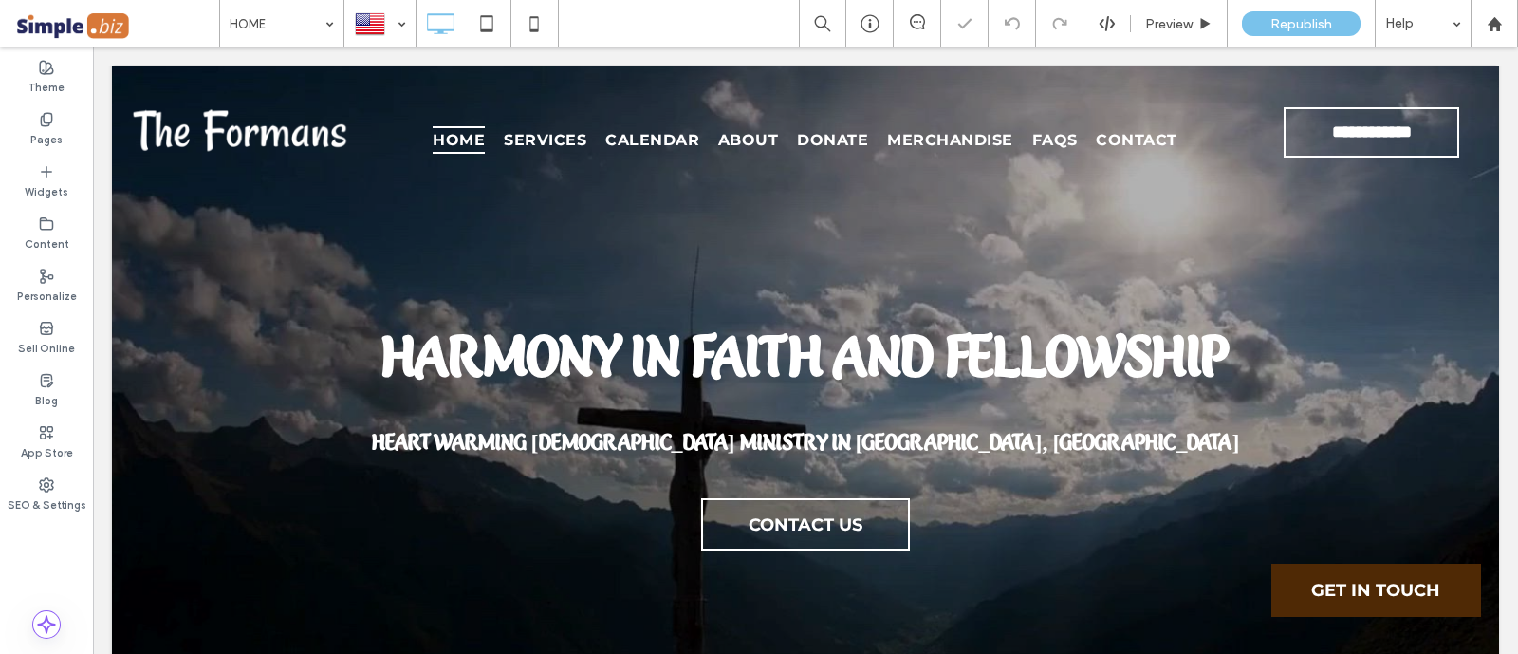
scroll to position [0, 0]
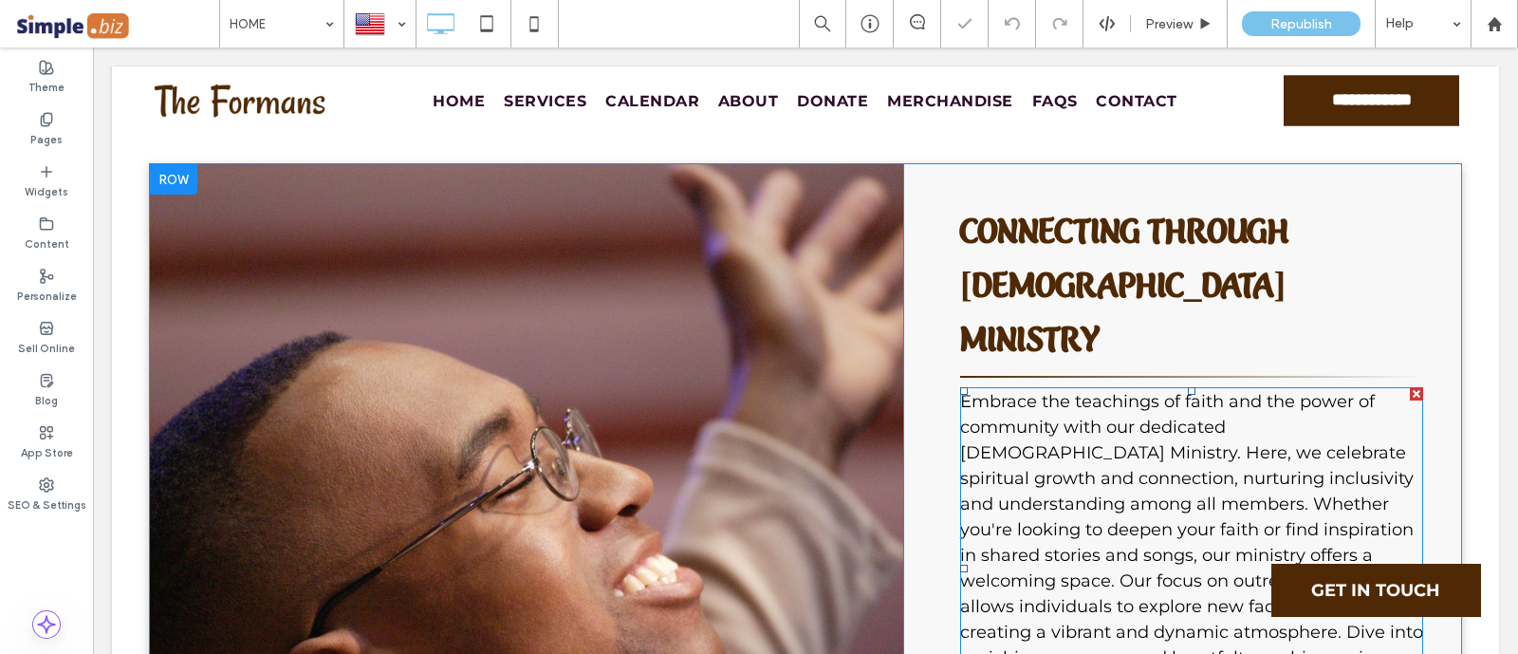
click at [1046, 447] on span "Embrace the teachings of faith and the power of community with our dedicated [D…" at bounding box center [1191, 568] width 463 height 354
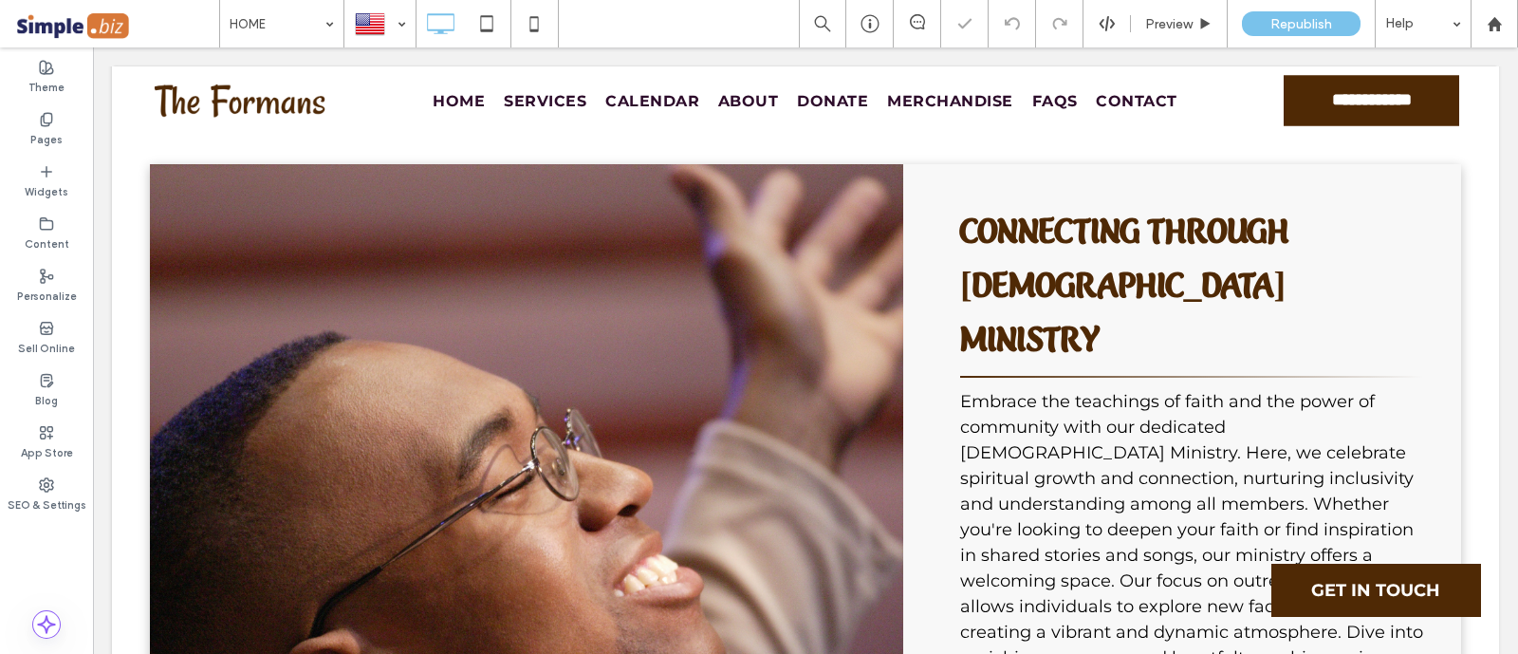
scroll to position [979, 0]
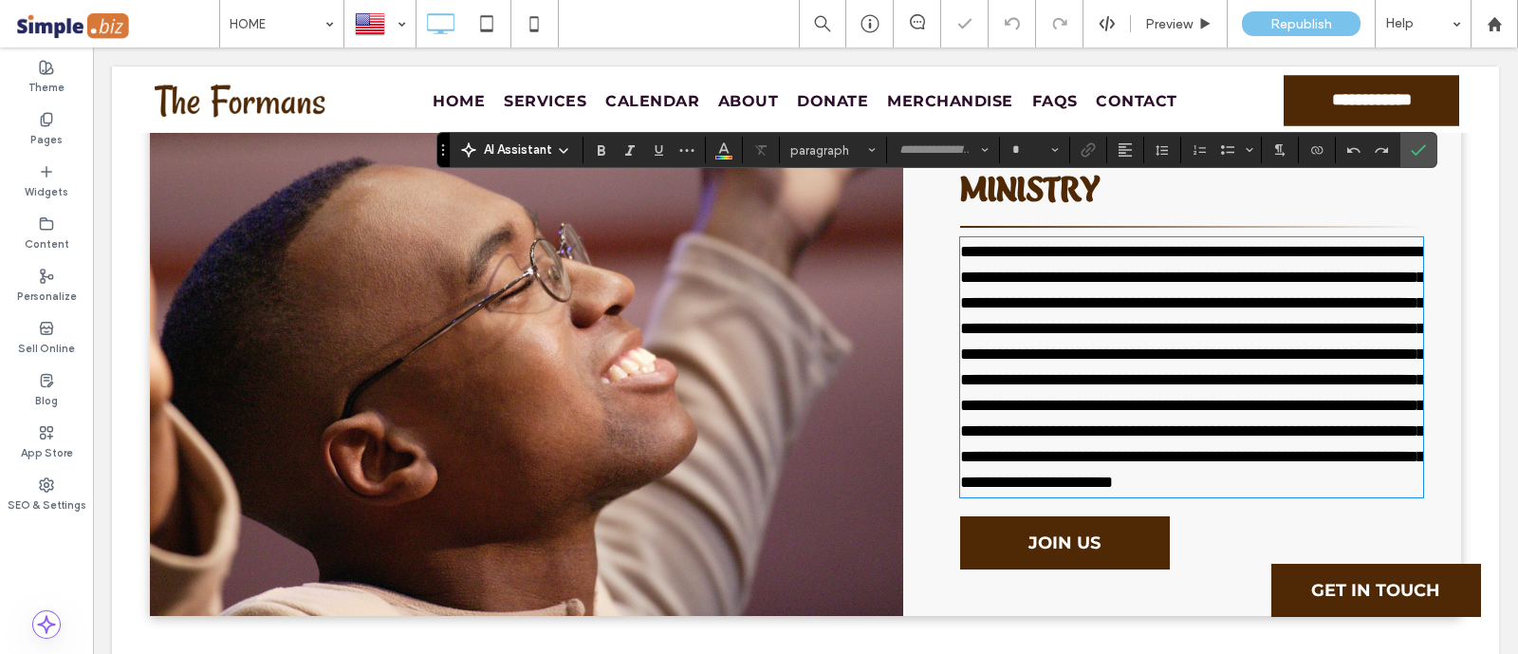
type input "**********"
type input "**"
drag, startPoint x: 1402, startPoint y: 149, endPoint x: 788, endPoint y: 338, distance: 642.1
click at [1404, 149] on label "Confirm" at bounding box center [1418, 150] width 28 height 34
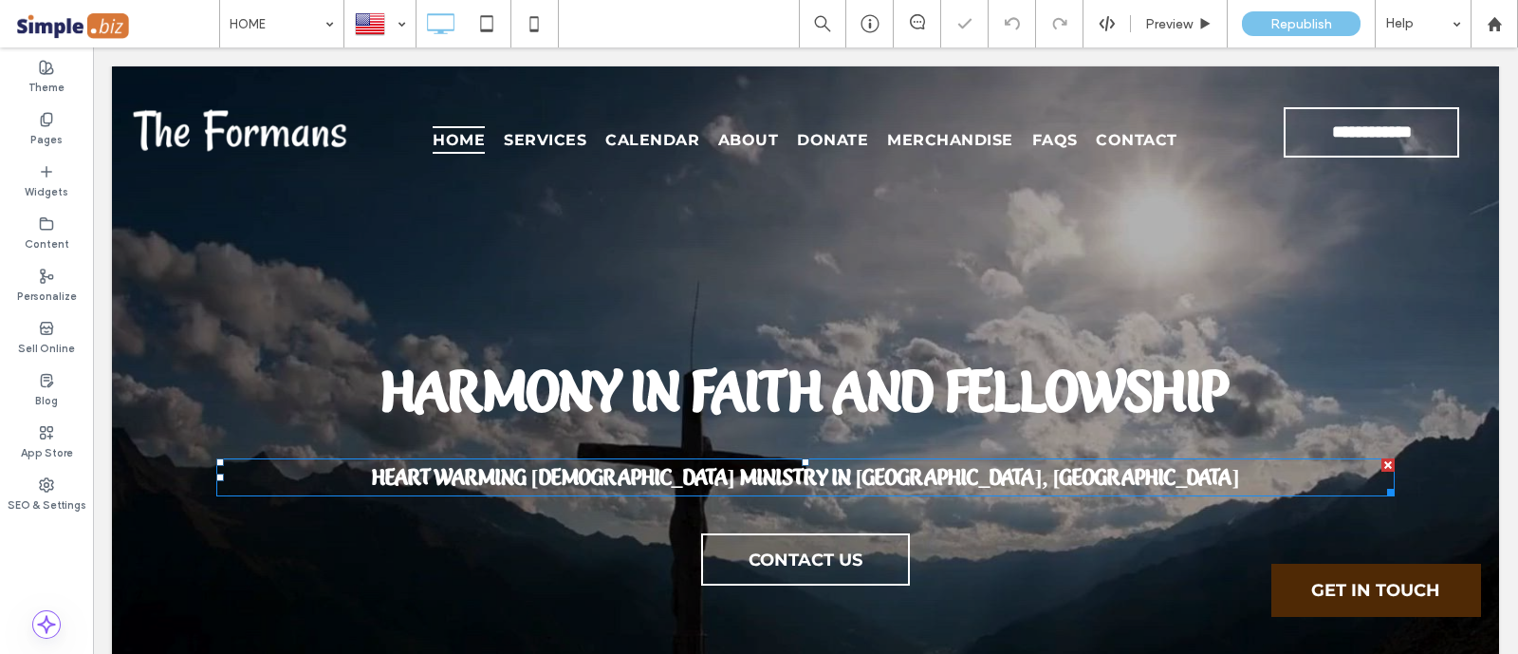
scroll to position [0, 0]
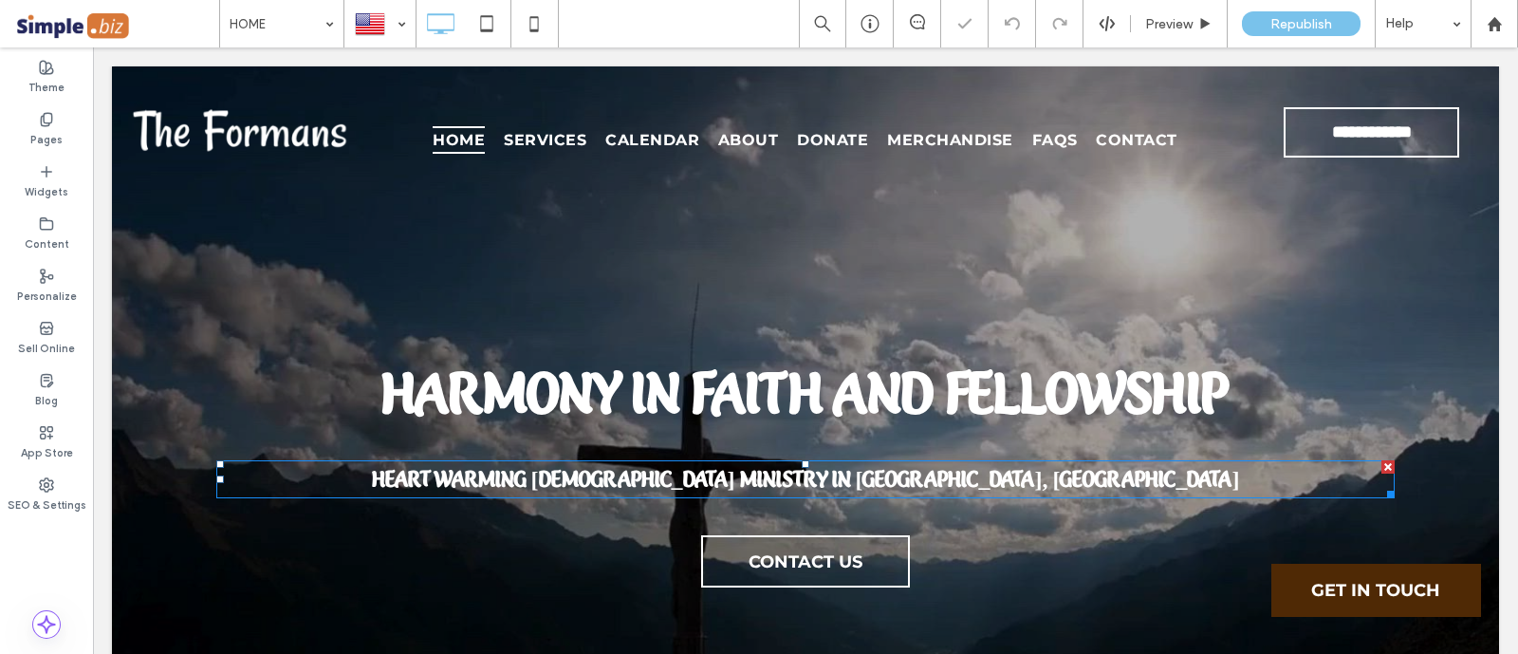
click at [823, 476] on span "Heart warming [DEMOGRAPHIC_DATA] Ministry in [GEOGRAPHIC_DATA], [GEOGRAPHIC_DAT…" at bounding box center [806, 479] width 868 height 27
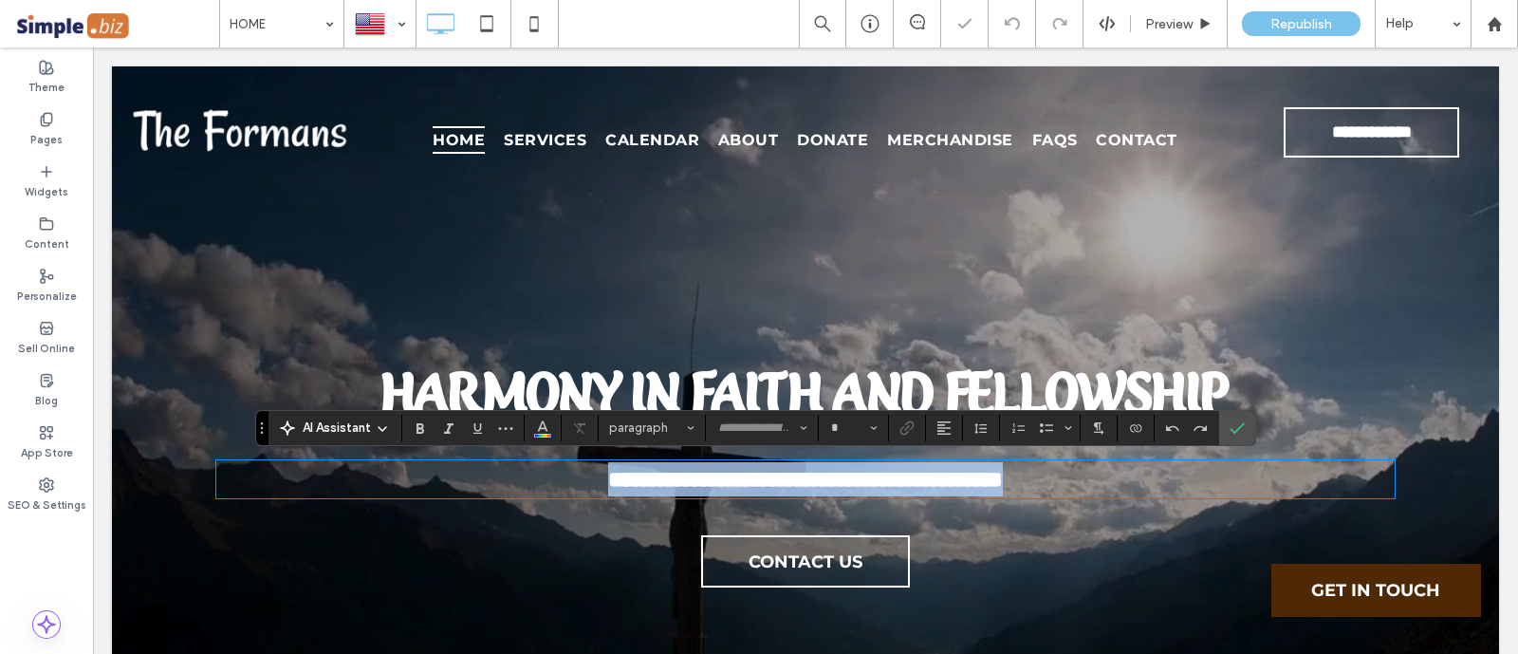
type input "**********"
type input "**"
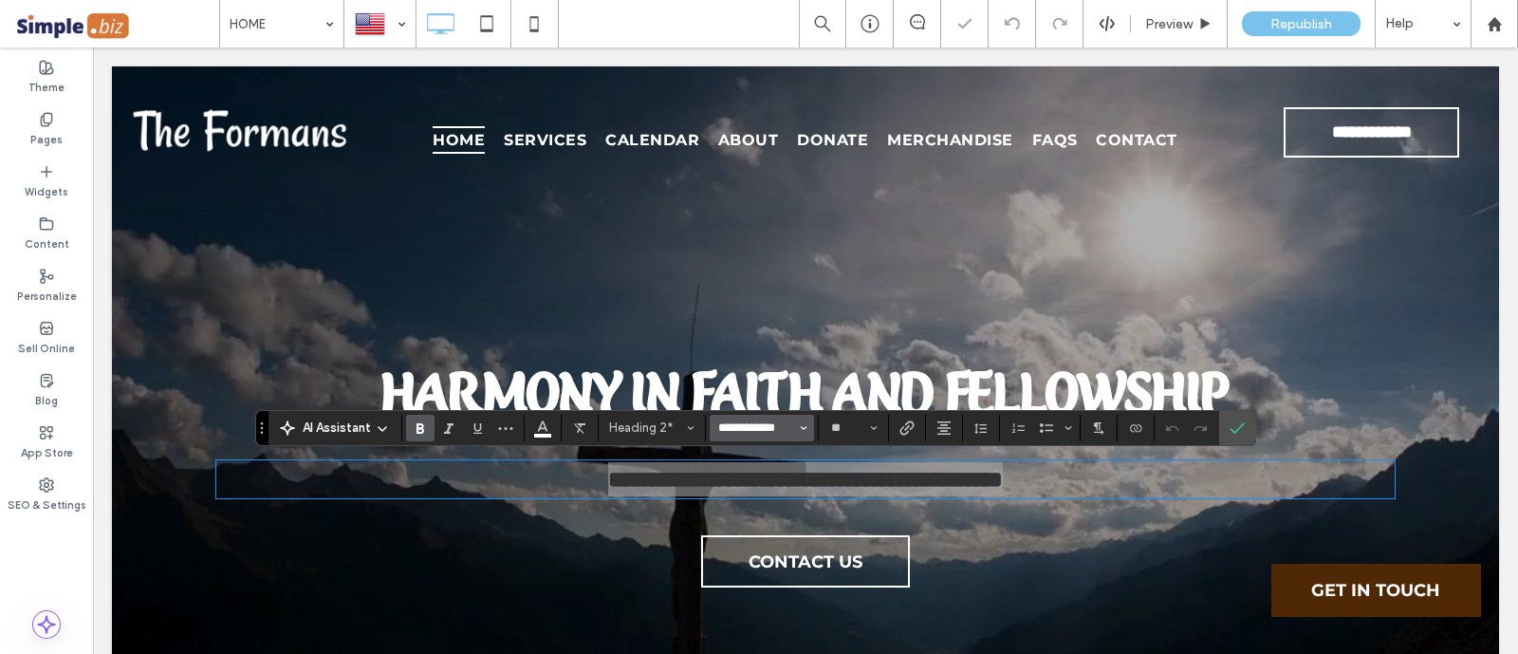
click at [749, 433] on input "**********" at bounding box center [756, 427] width 81 height 15
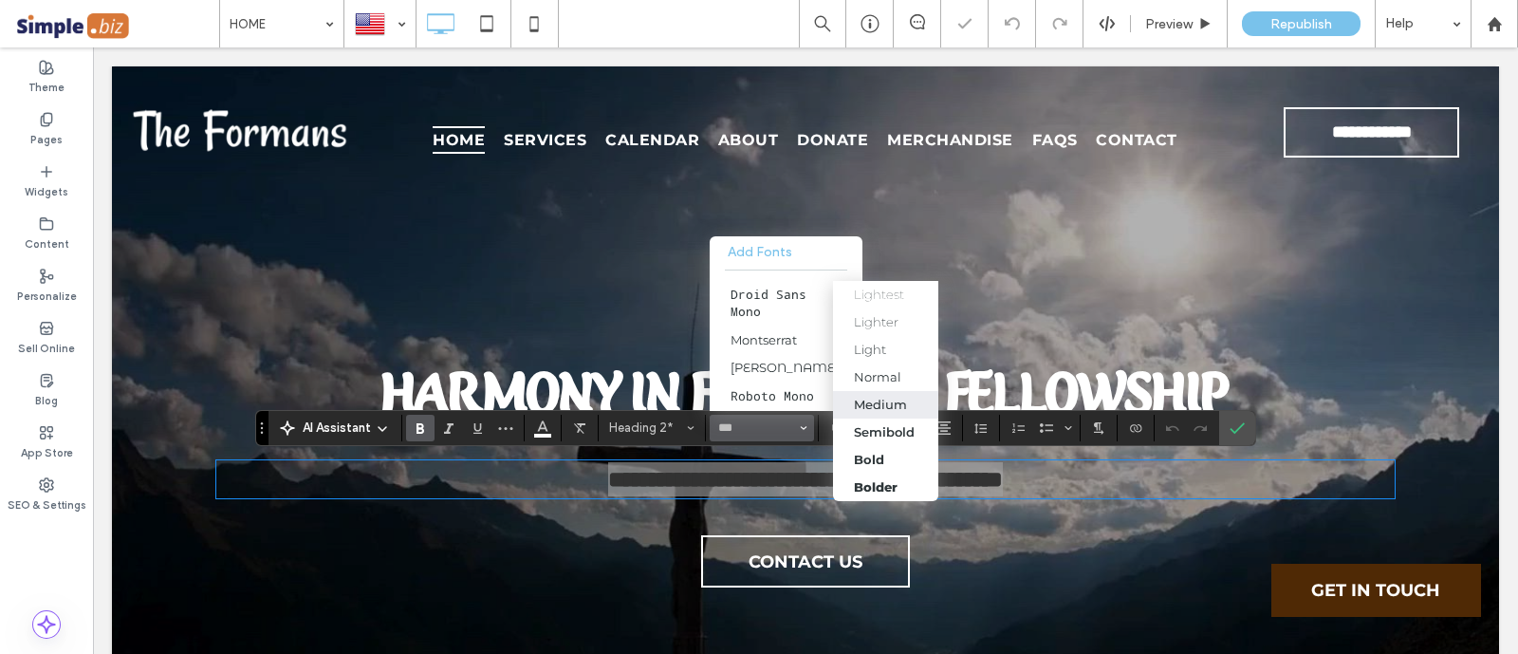
click at [894, 410] on div "Medium" at bounding box center [880, 403] width 53 height 15
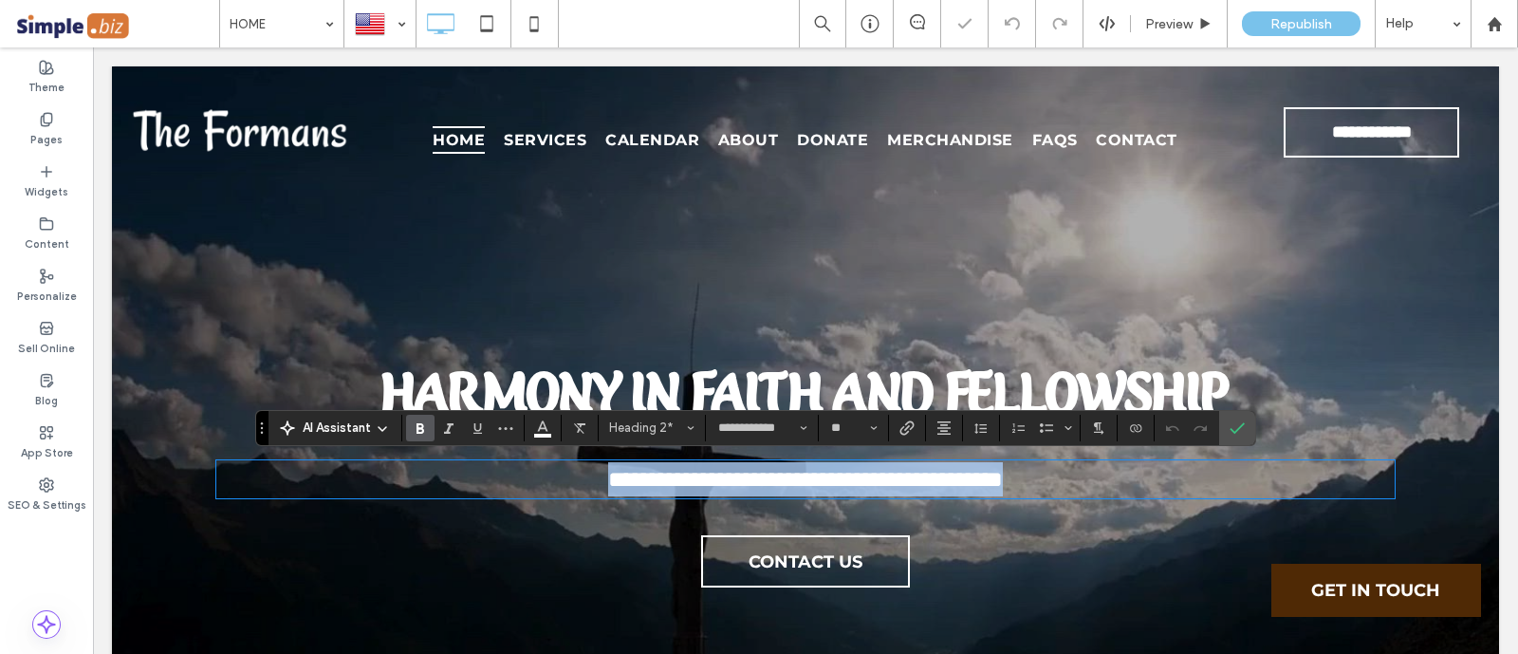
type input "**********"
click at [93, 47] on span "**********" at bounding box center [93, 47] width 0 height 0
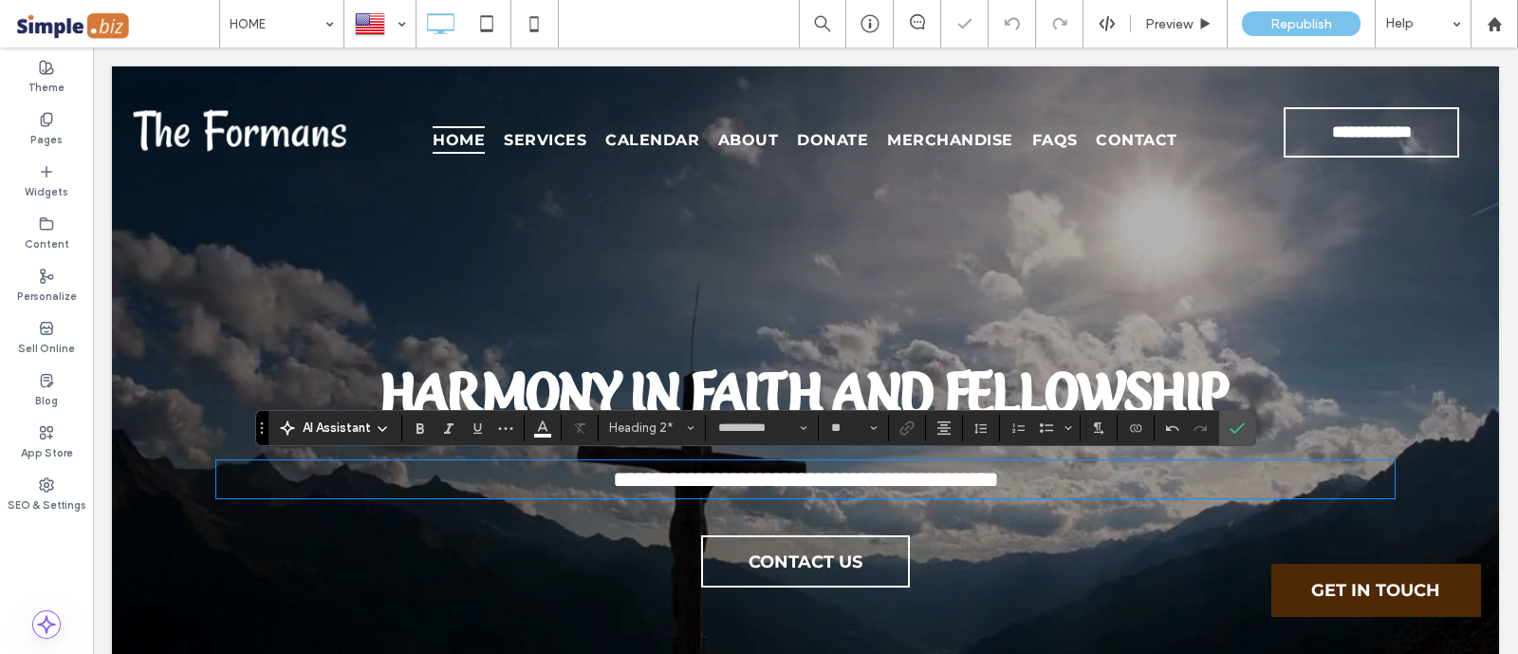
click at [1226, 483] on h2 "**********" at bounding box center [805, 479] width 1178 height 34
click at [1230, 423] on icon "Confirm" at bounding box center [1236, 427] width 15 height 15
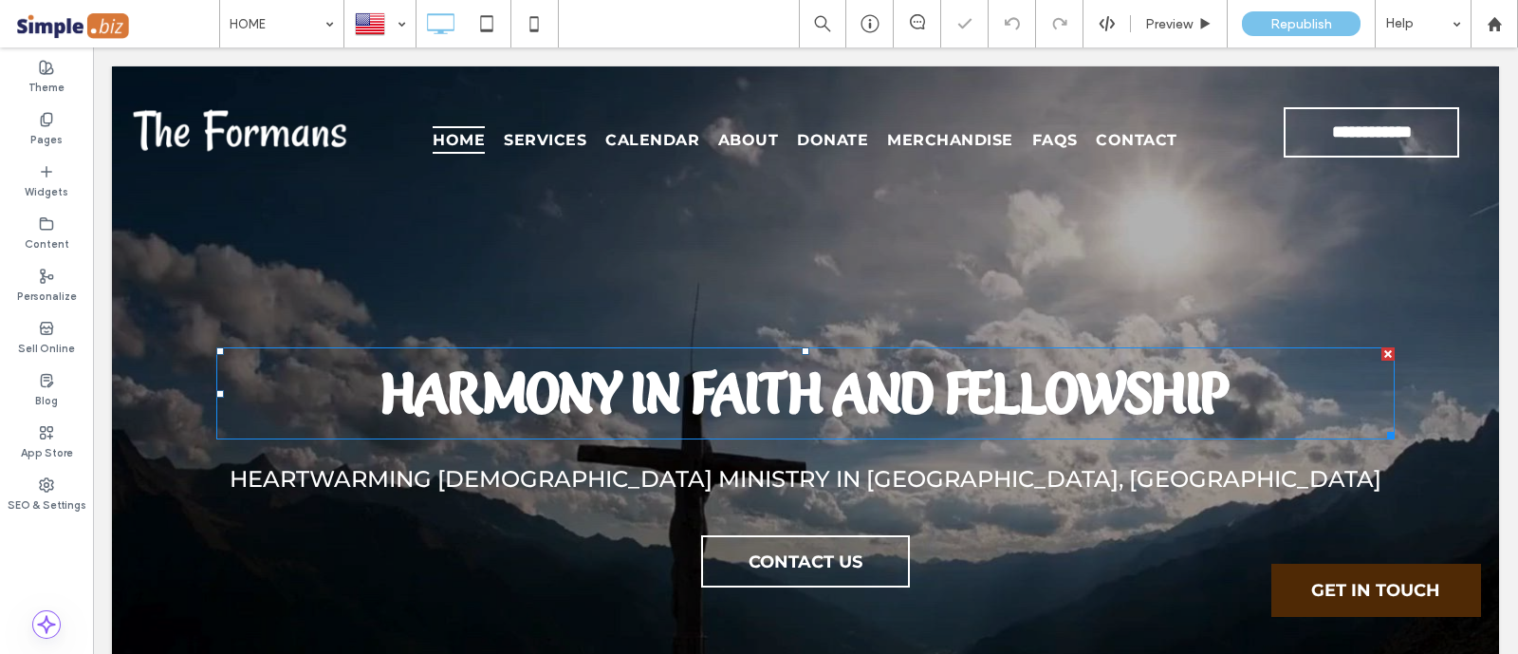
click at [1031, 382] on span "Harmony in Faith and Fellowship" at bounding box center [805, 392] width 848 height 67
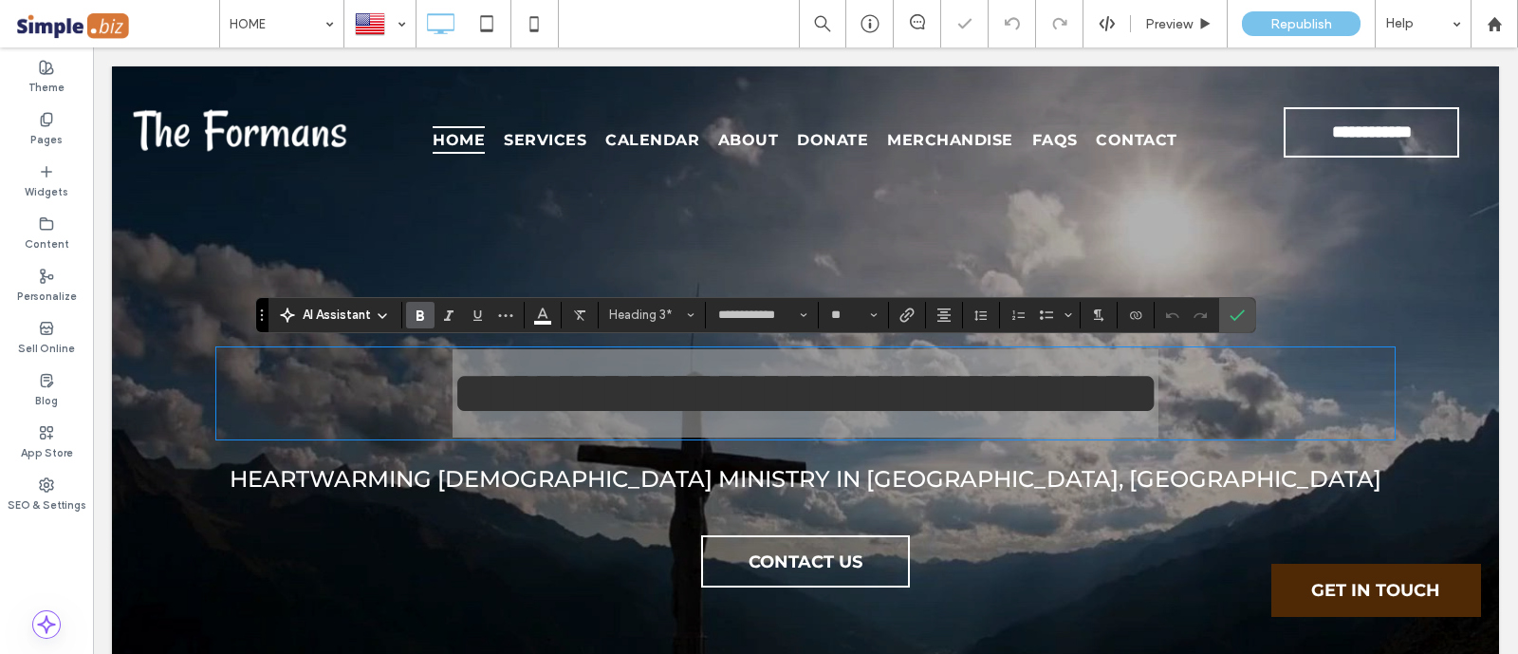
click at [427, 309] on icon "Bold" at bounding box center [420, 314] width 15 height 15
click at [499, 310] on icon "More" at bounding box center [505, 314] width 15 height 15
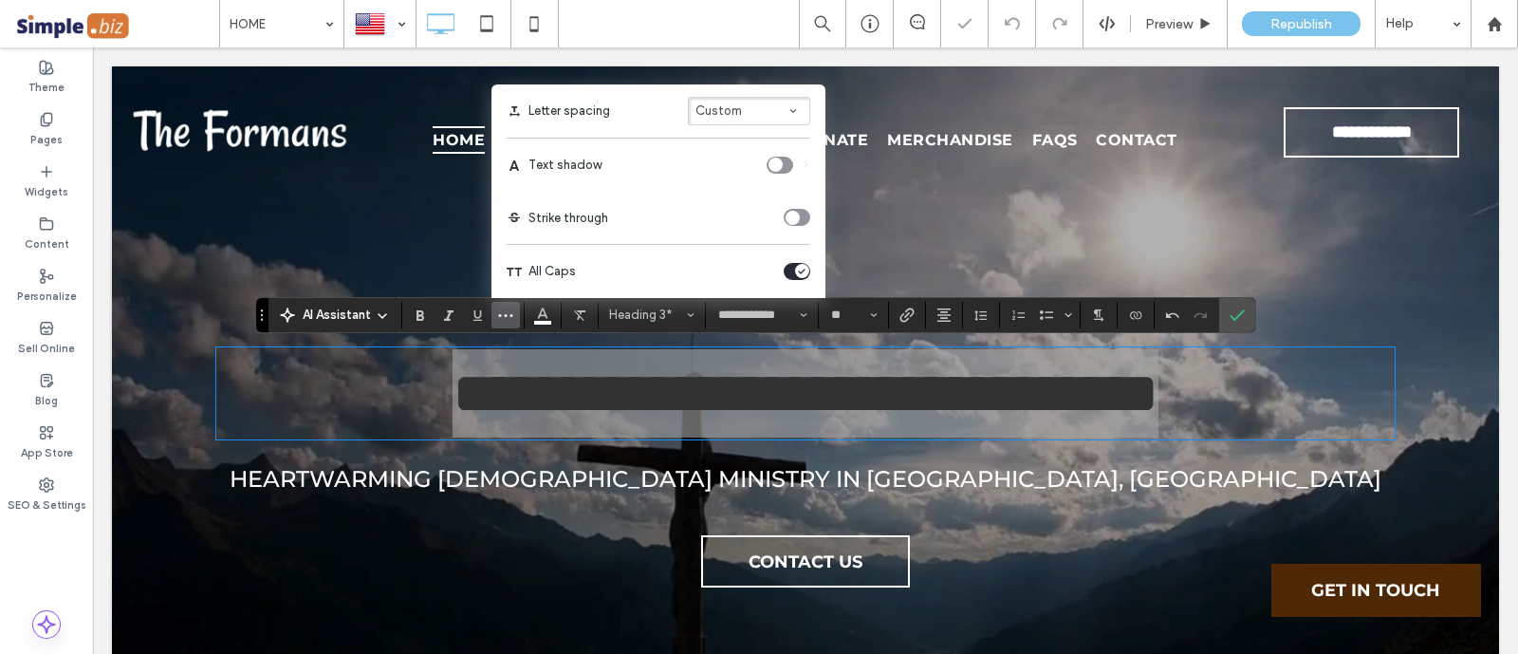
click at [806, 271] on div "toggle" at bounding box center [802, 271] width 14 height 14
click at [1231, 304] on span "Confirm" at bounding box center [1233, 315] width 9 height 34
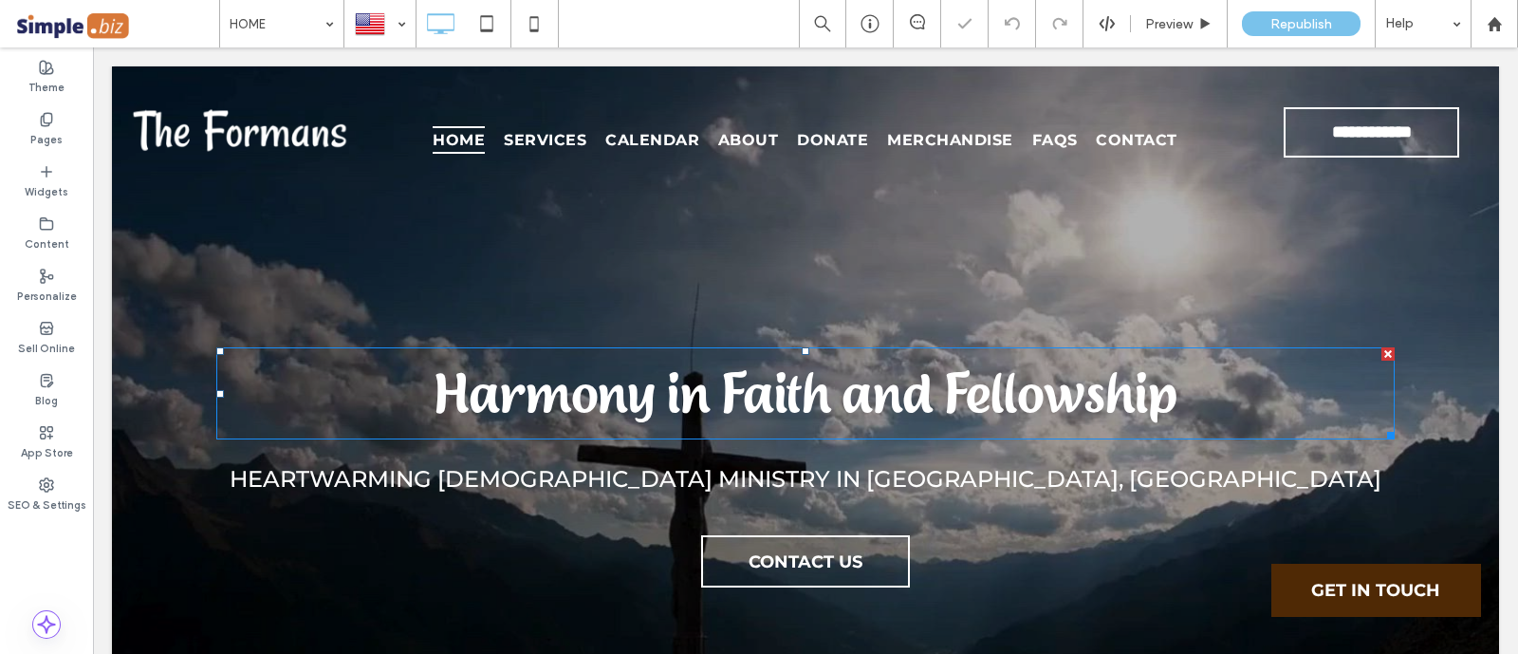
click at [1131, 378] on span "Harmony in Faith and Fellowship" at bounding box center [805, 392] width 743 height 67
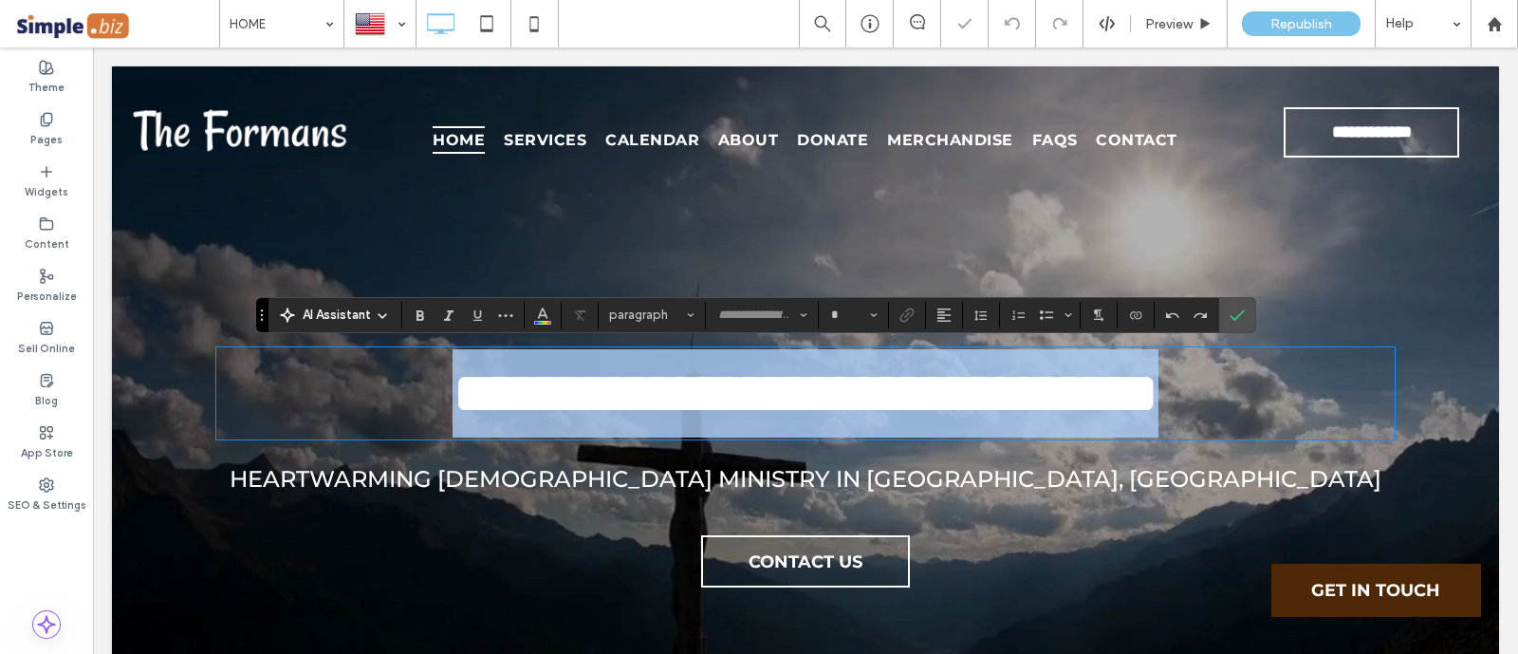
type input "**********"
type input "**"
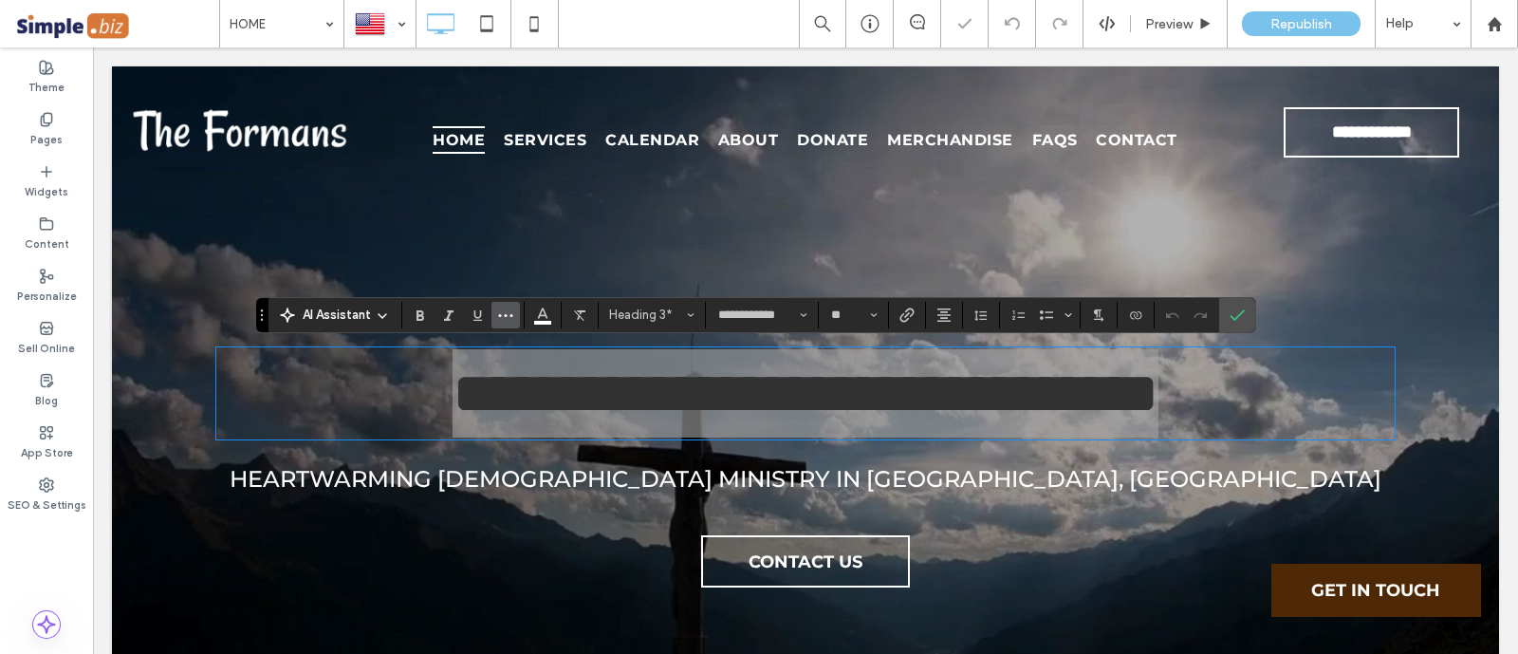
click at [504, 309] on icon "More" at bounding box center [505, 314] width 15 height 15
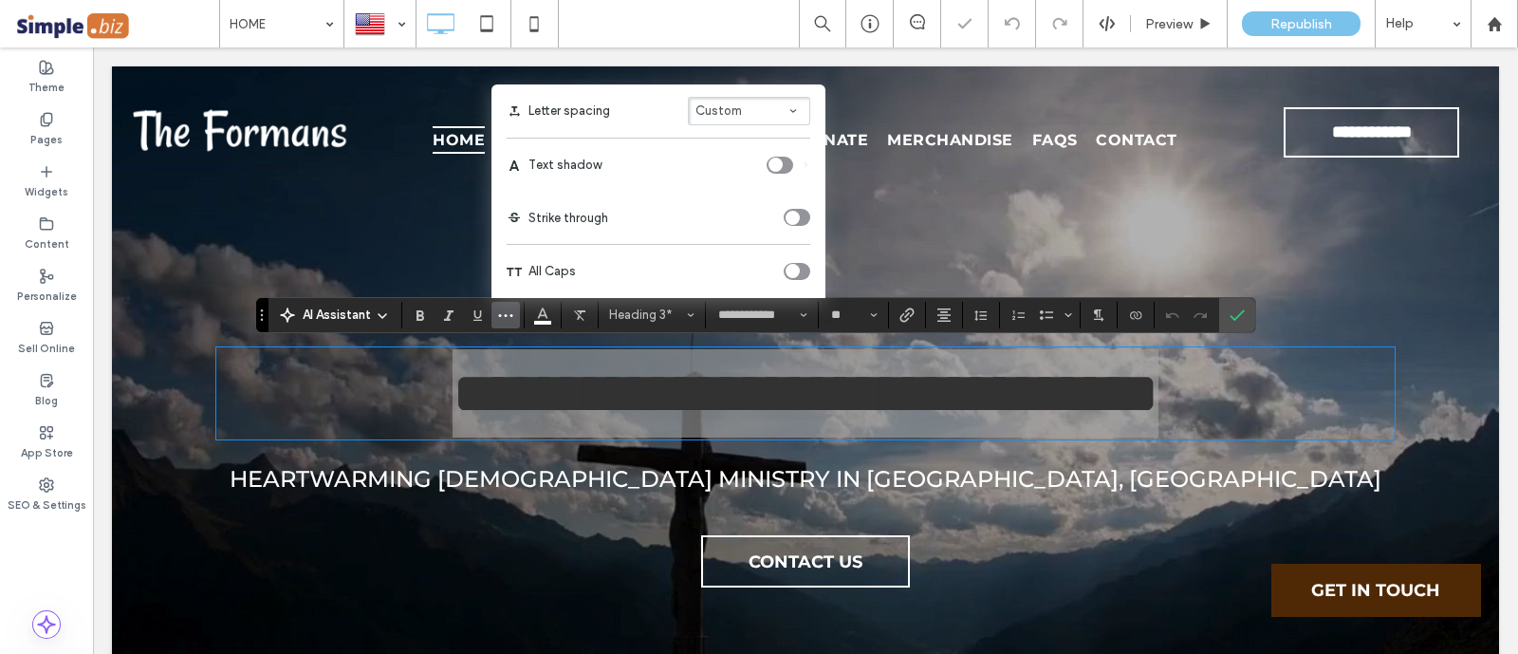
click at [778, 160] on div "toggle" at bounding box center [775, 164] width 14 height 14
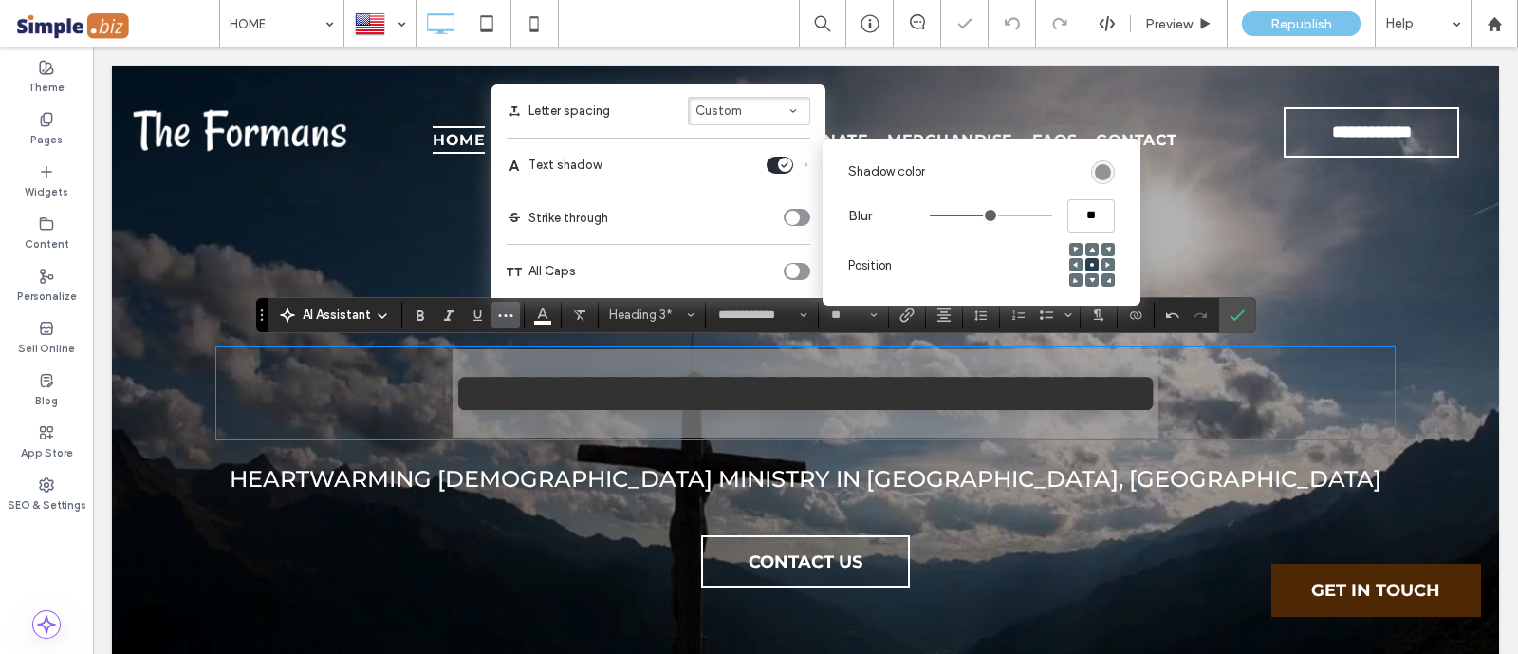
click at [1109, 280] on use at bounding box center [1108, 280] width 5 height 5
click at [1236, 308] on icon "Confirm" at bounding box center [1236, 314] width 15 height 15
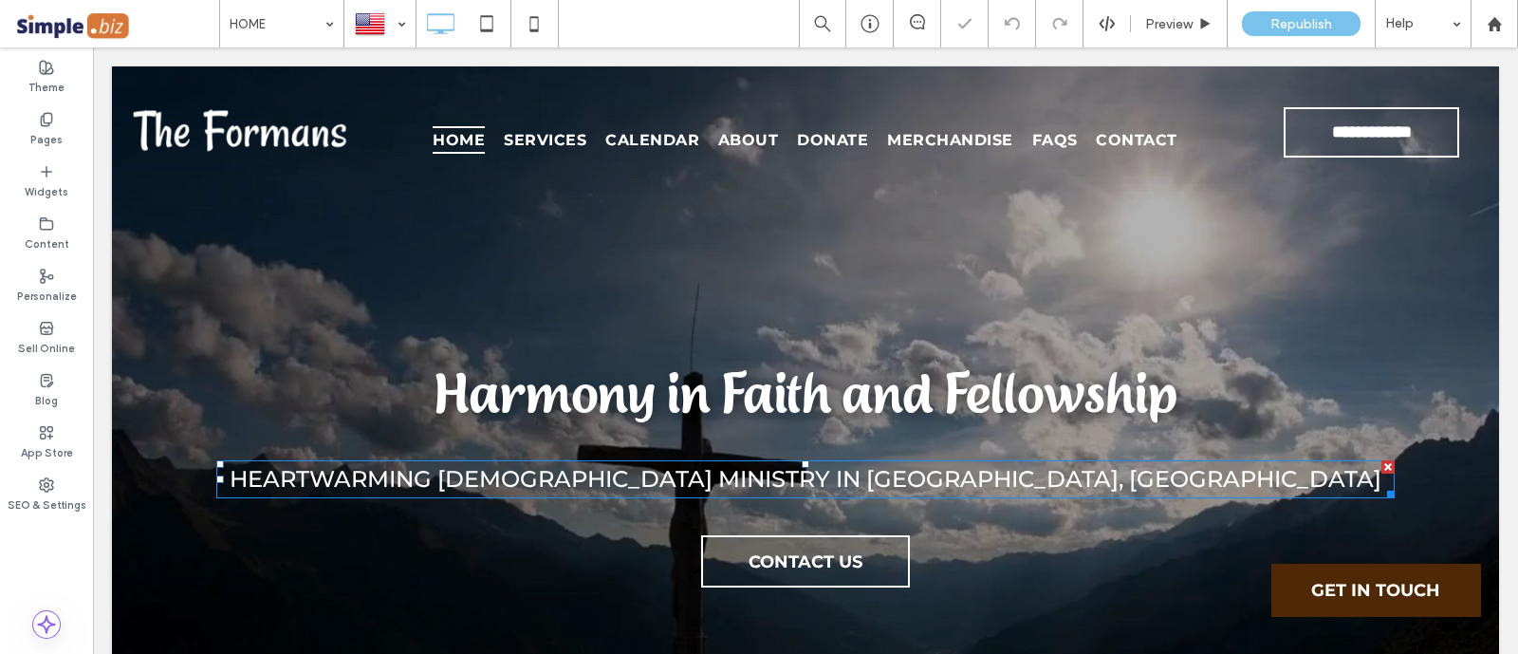
click at [836, 471] on span "Heartwarming Christian Ministry in Fulton, MO" at bounding box center [806, 479] width 1152 height 28
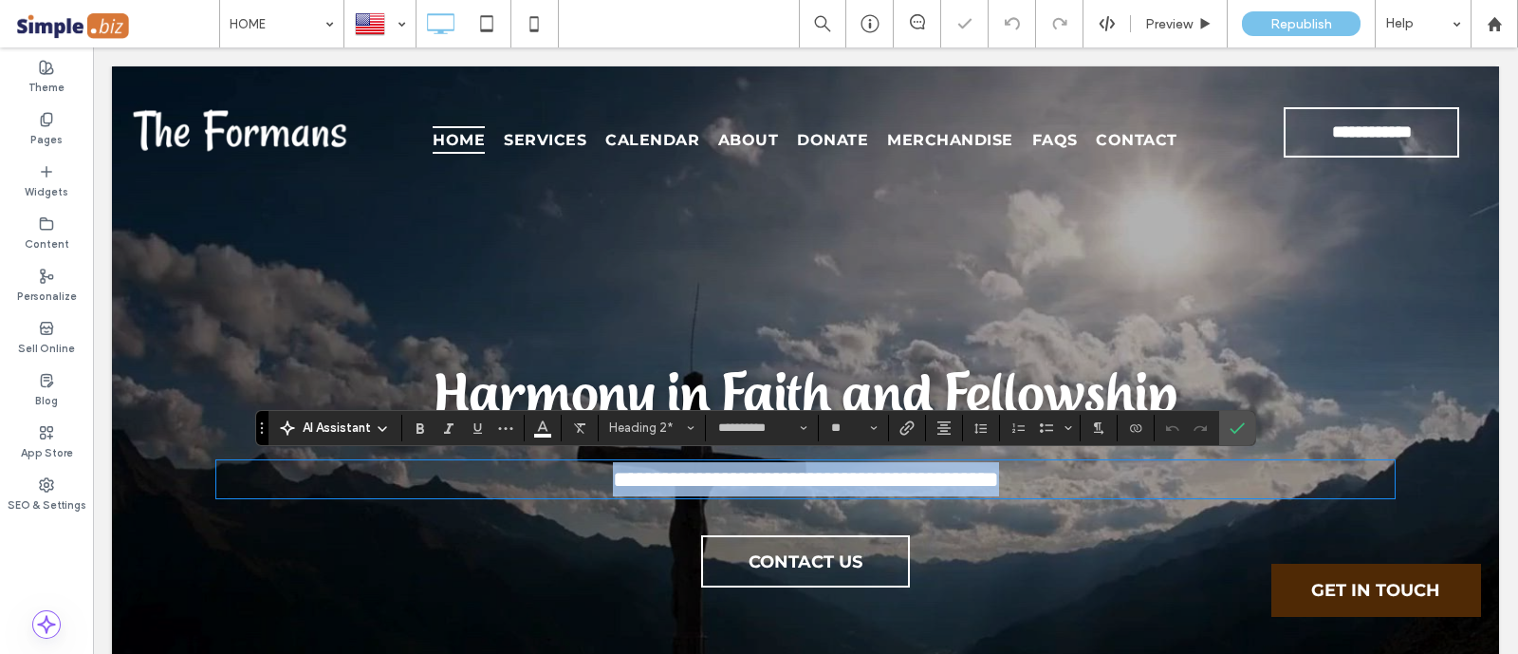
drag, startPoint x: 457, startPoint y: 468, endPoint x: 1330, endPoint y: 489, distance: 872.9
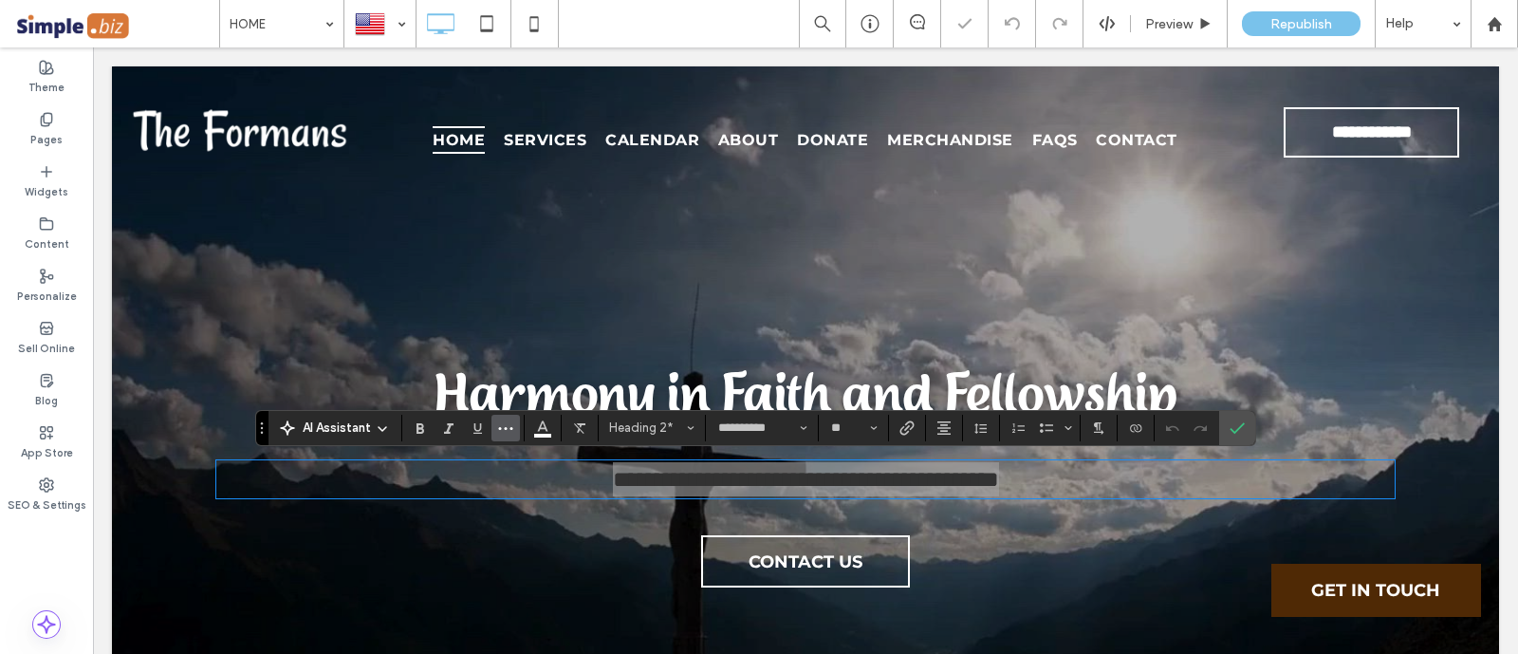
click at [501, 426] on icon "More" at bounding box center [505, 427] width 15 height 15
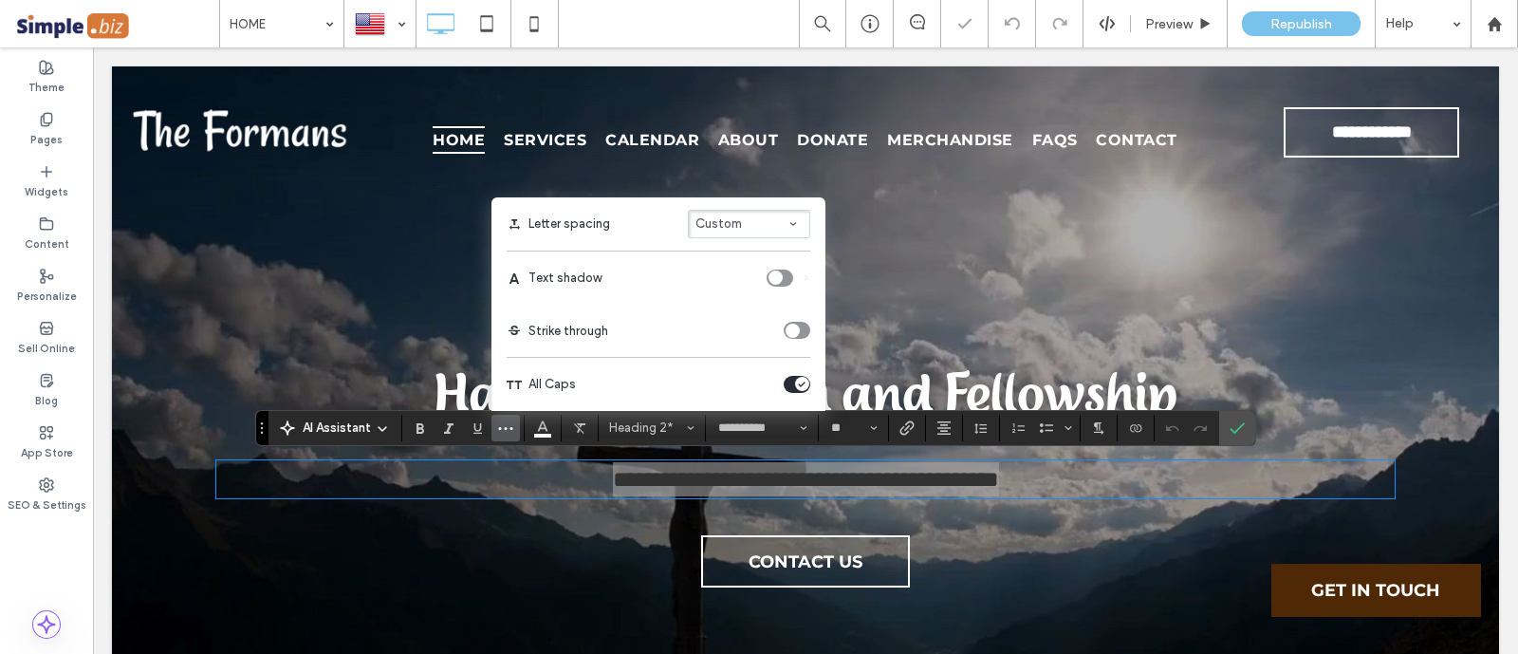
click at [758, 223] on button "Custom" at bounding box center [749, 224] width 122 height 28
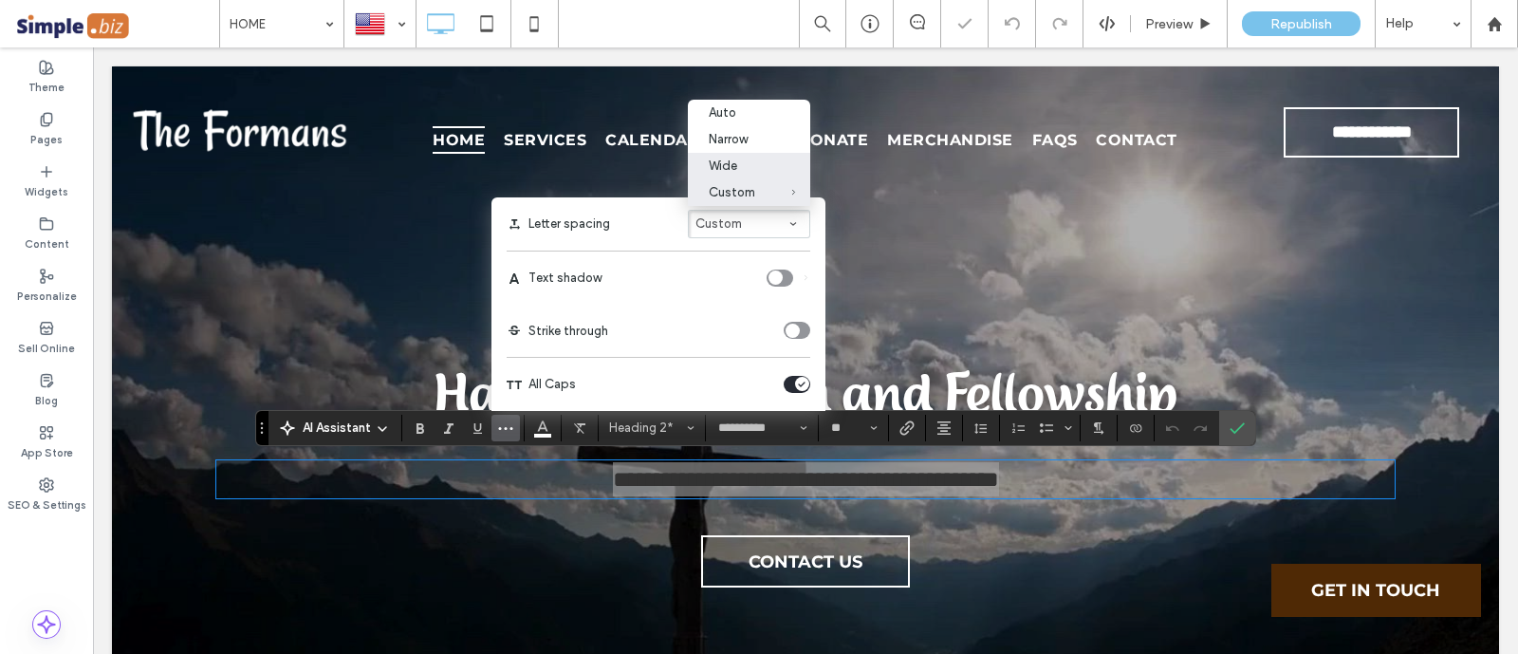
click at [757, 167] on div "Wide" at bounding box center [738, 165] width 58 height 14
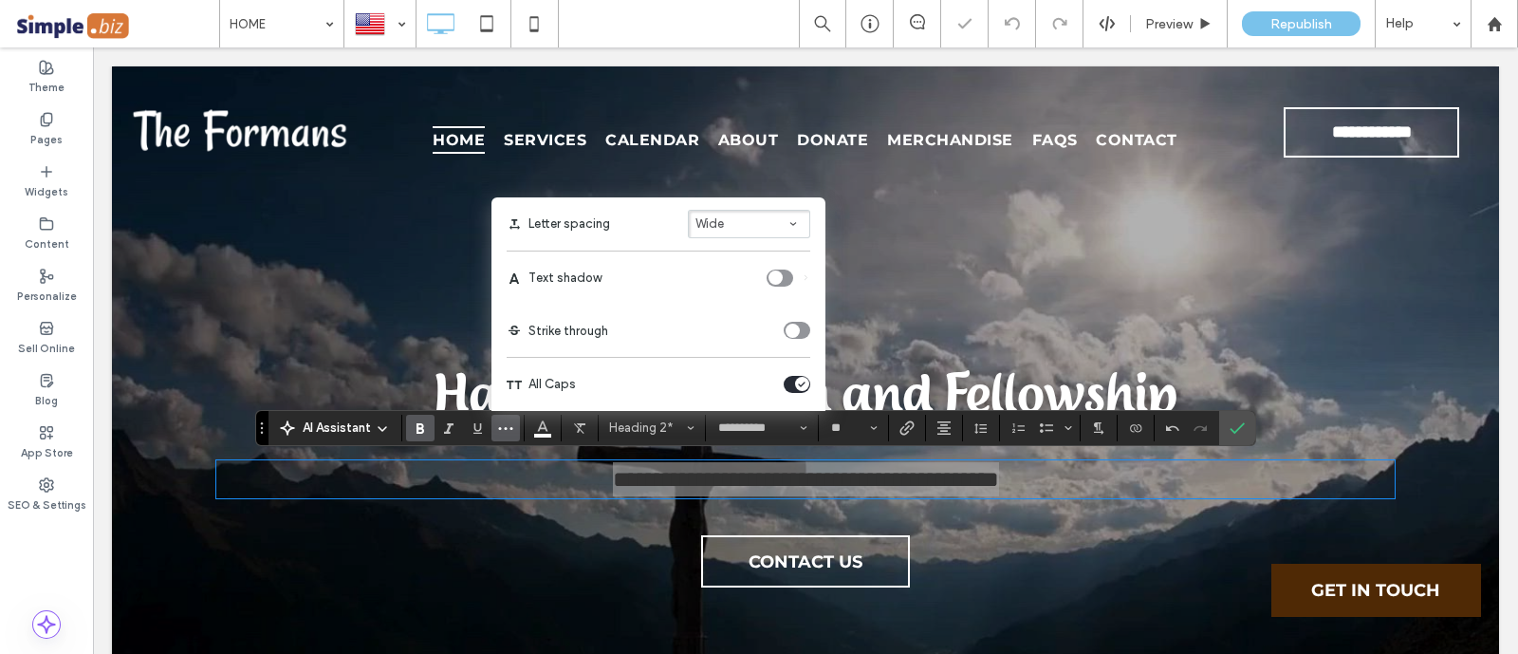
click at [418, 426] on icon "Bold" at bounding box center [420, 427] width 15 height 15
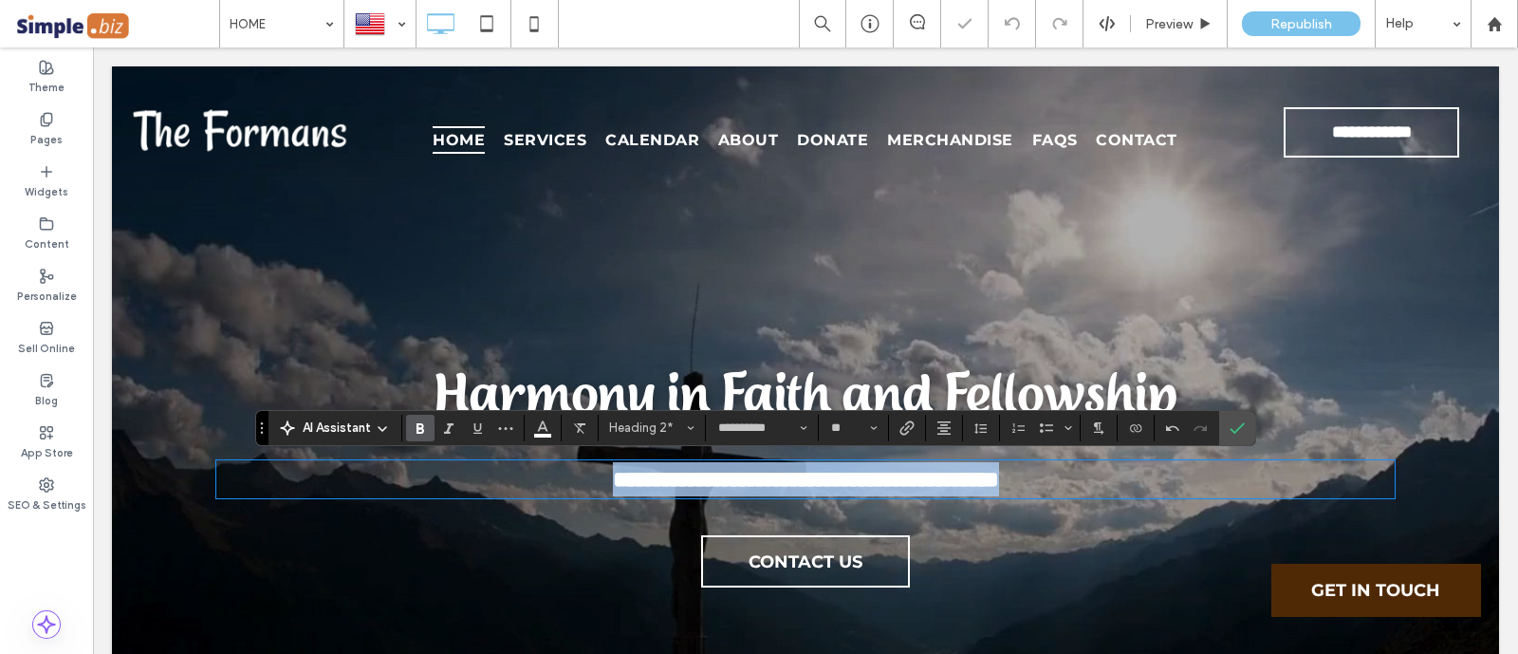
click at [999, 472] on strong "**********" at bounding box center [806, 479] width 386 height 23
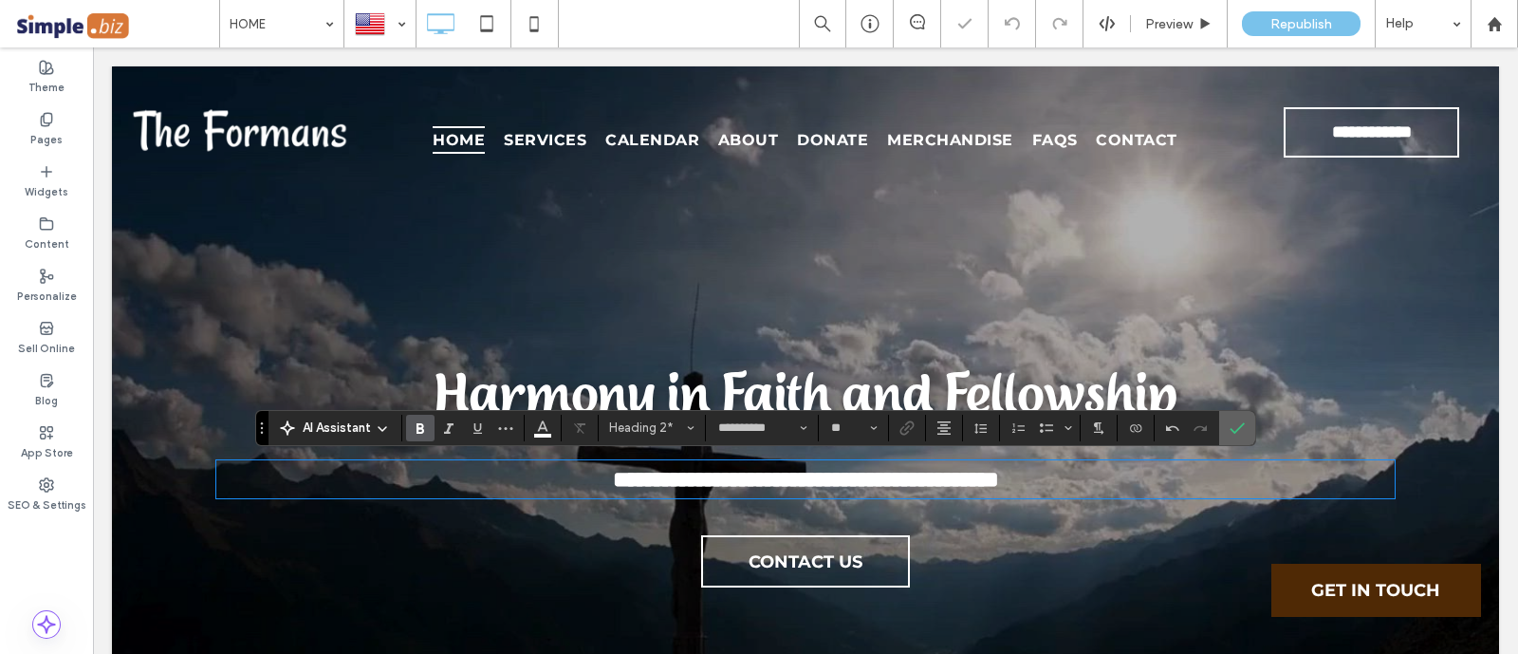
click at [1242, 419] on span "Confirm" at bounding box center [1236, 428] width 15 height 32
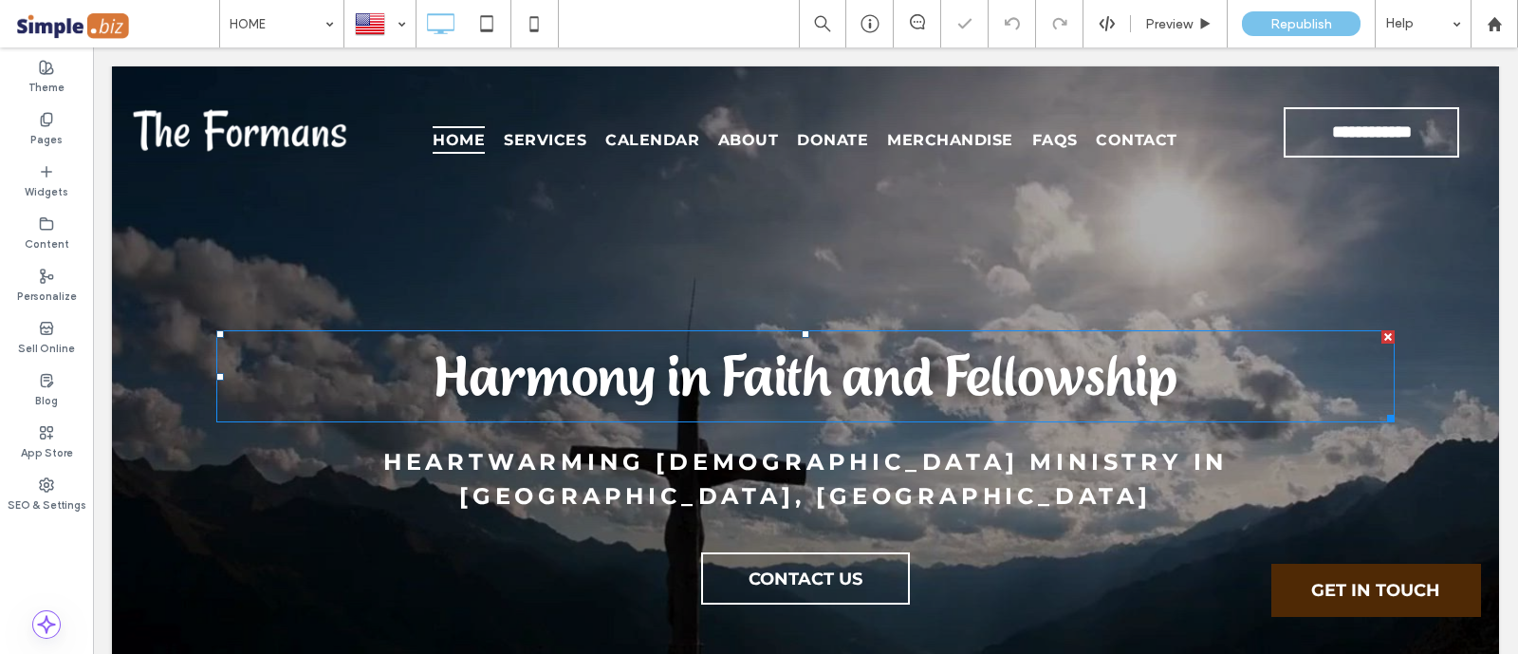
scroll to position [118, 0]
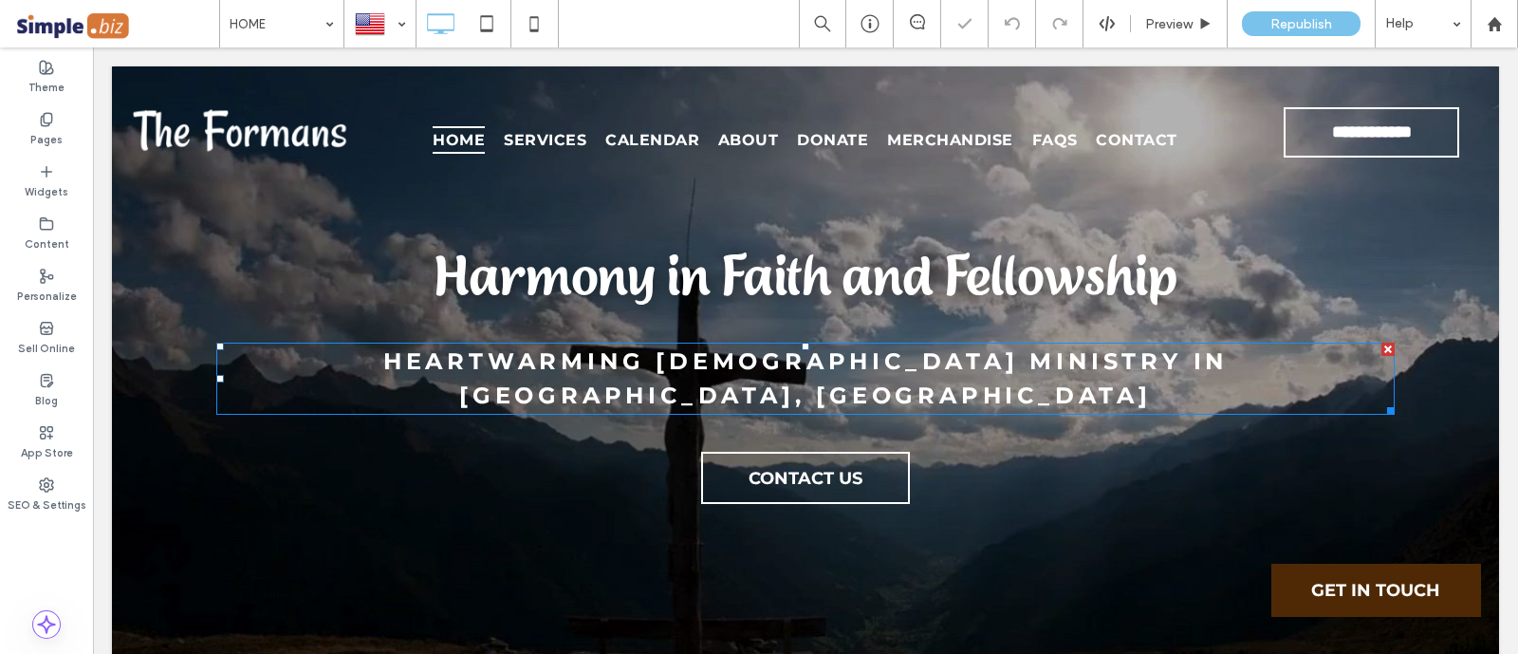
click at [839, 364] on strong "Heartwarming Christian Ministry in Fulton, MO" at bounding box center [805, 378] width 844 height 62
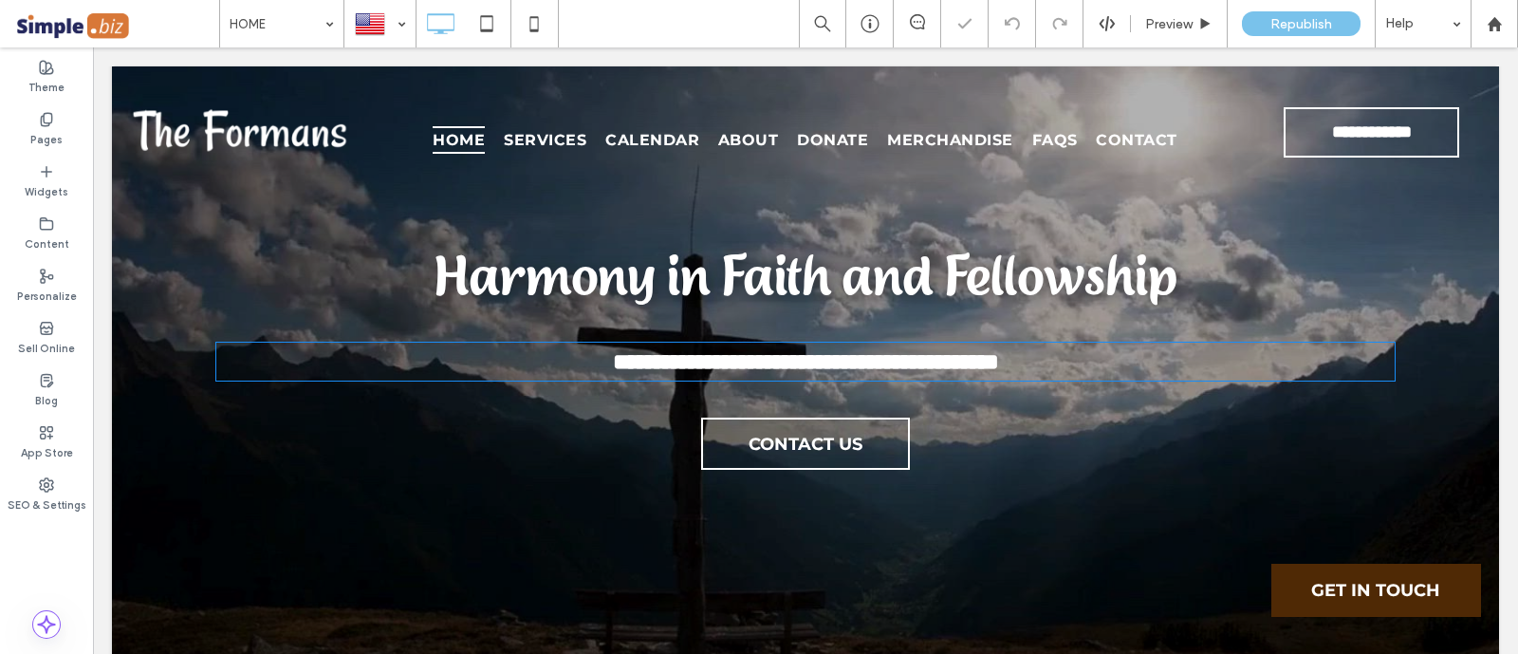
type input "**********"
type input "**"
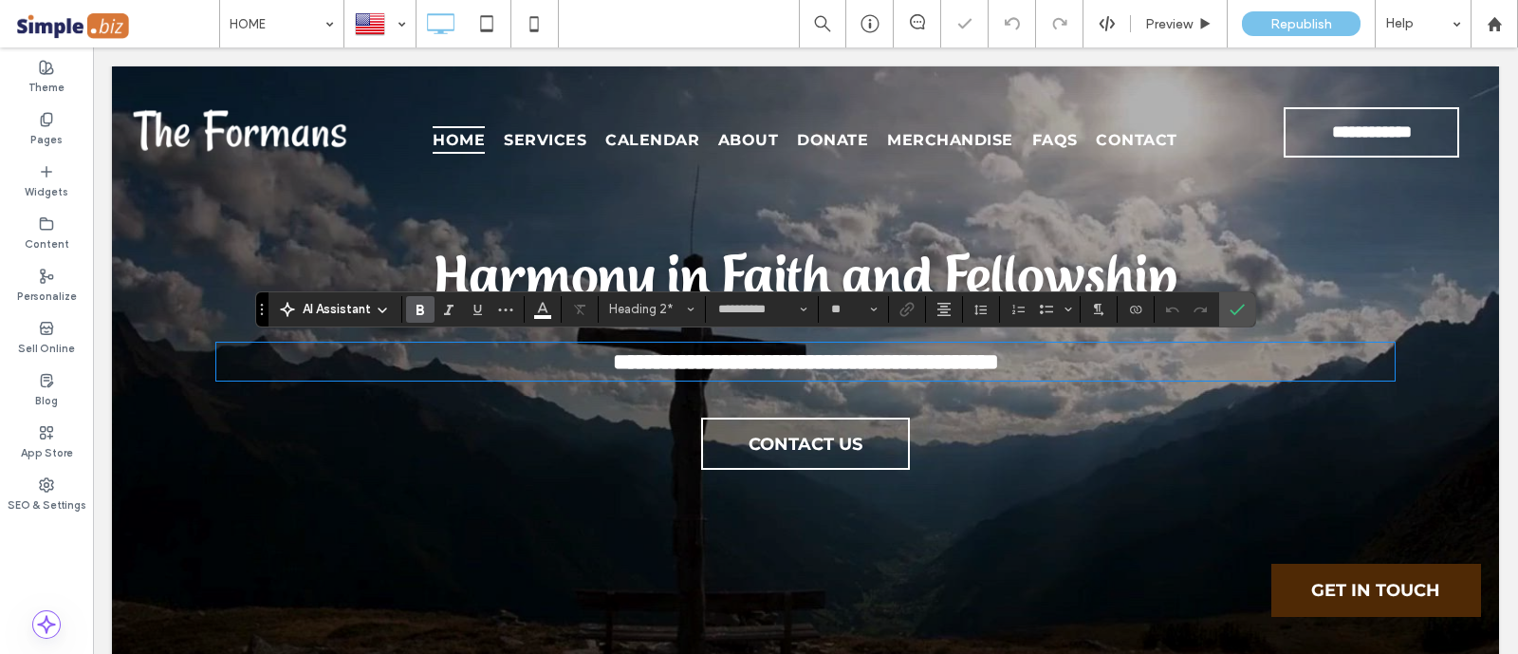
click at [817, 357] on strong "**********" at bounding box center [806, 361] width 386 height 23
drag, startPoint x: 574, startPoint y: 362, endPoint x: 133, endPoint y: 410, distance: 443.6
drag, startPoint x: 989, startPoint y: 359, endPoint x: 1321, endPoint y: 352, distance: 332.1
click at [1321, 352] on h2 "**********" at bounding box center [805, 361] width 1178 height 34
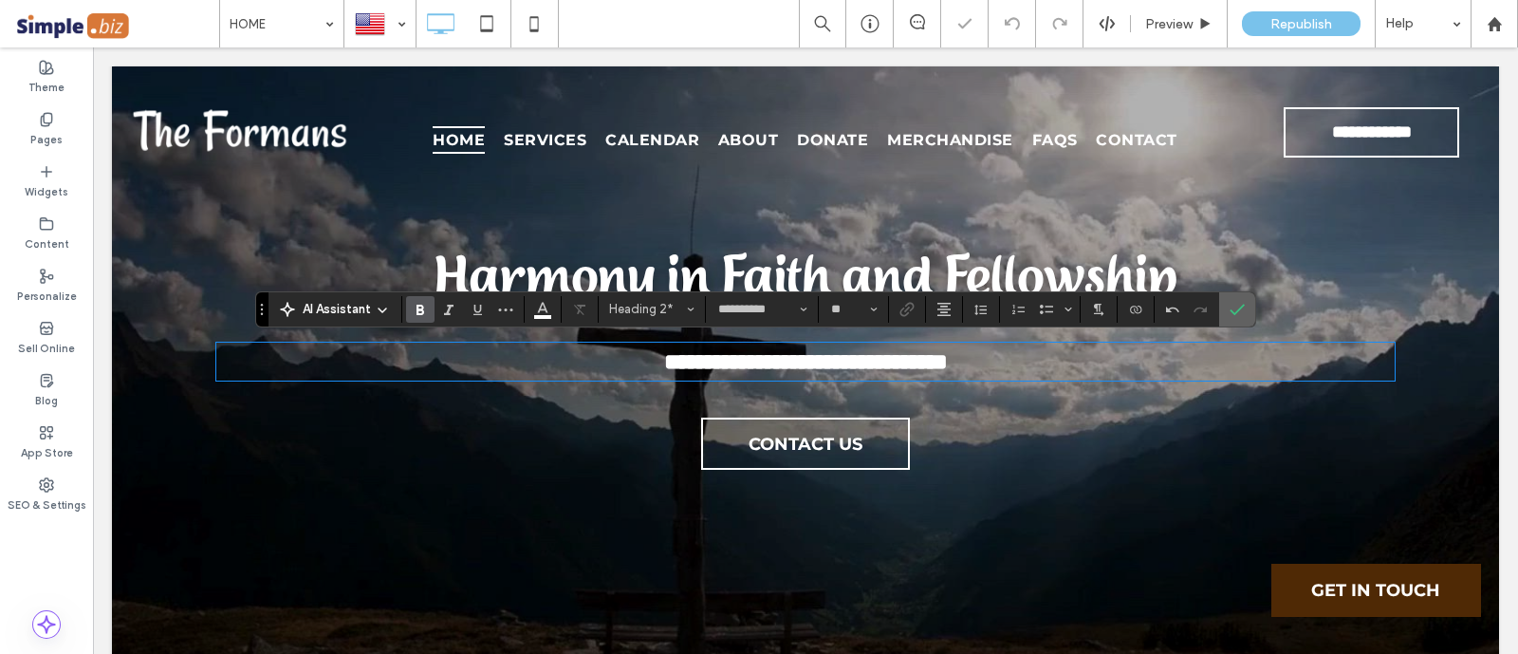
click at [1236, 302] on icon "Confirm" at bounding box center [1236, 309] width 15 height 15
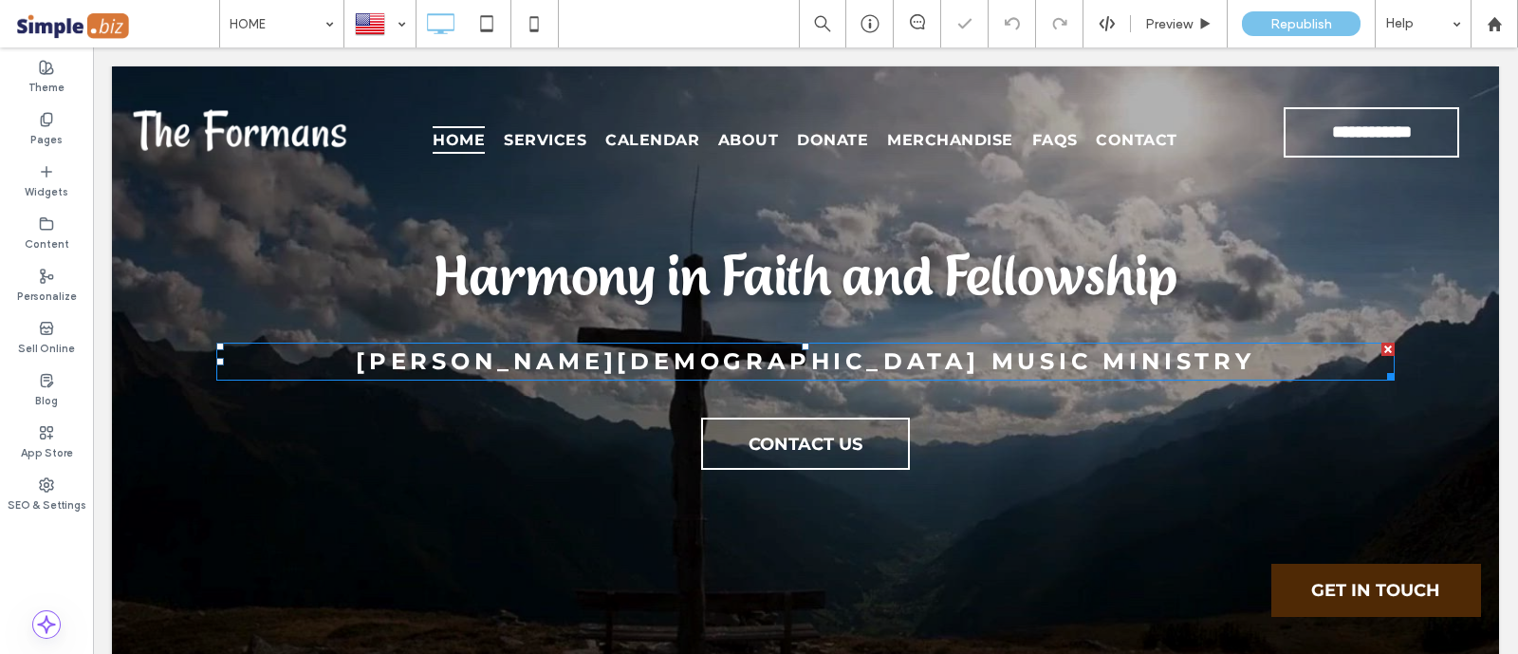
click at [1078, 353] on strong "FULTON'S Christian MUSIC Ministry" at bounding box center [805, 361] width 899 height 28
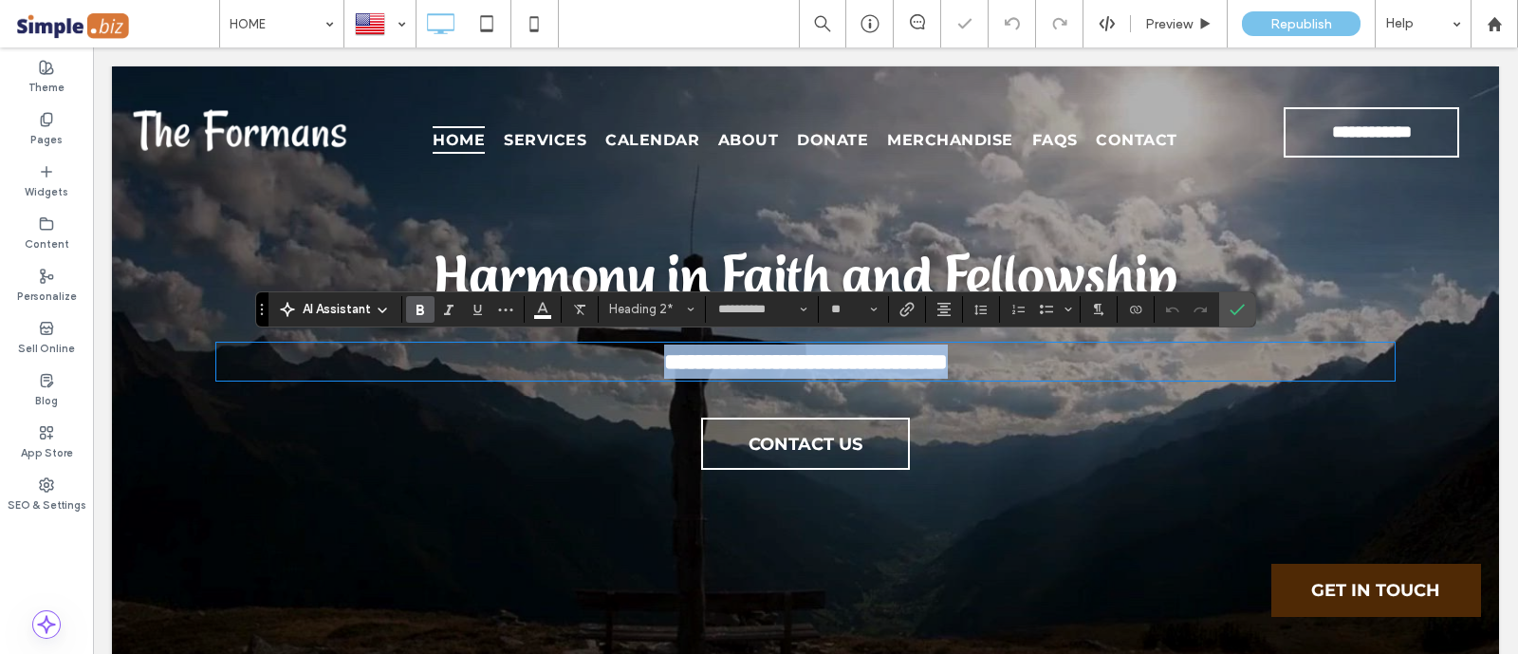
drag, startPoint x: 650, startPoint y: 373, endPoint x: 1216, endPoint y: 373, distance: 566.3
click at [1216, 373] on h2 "**********" at bounding box center [805, 361] width 1178 height 34
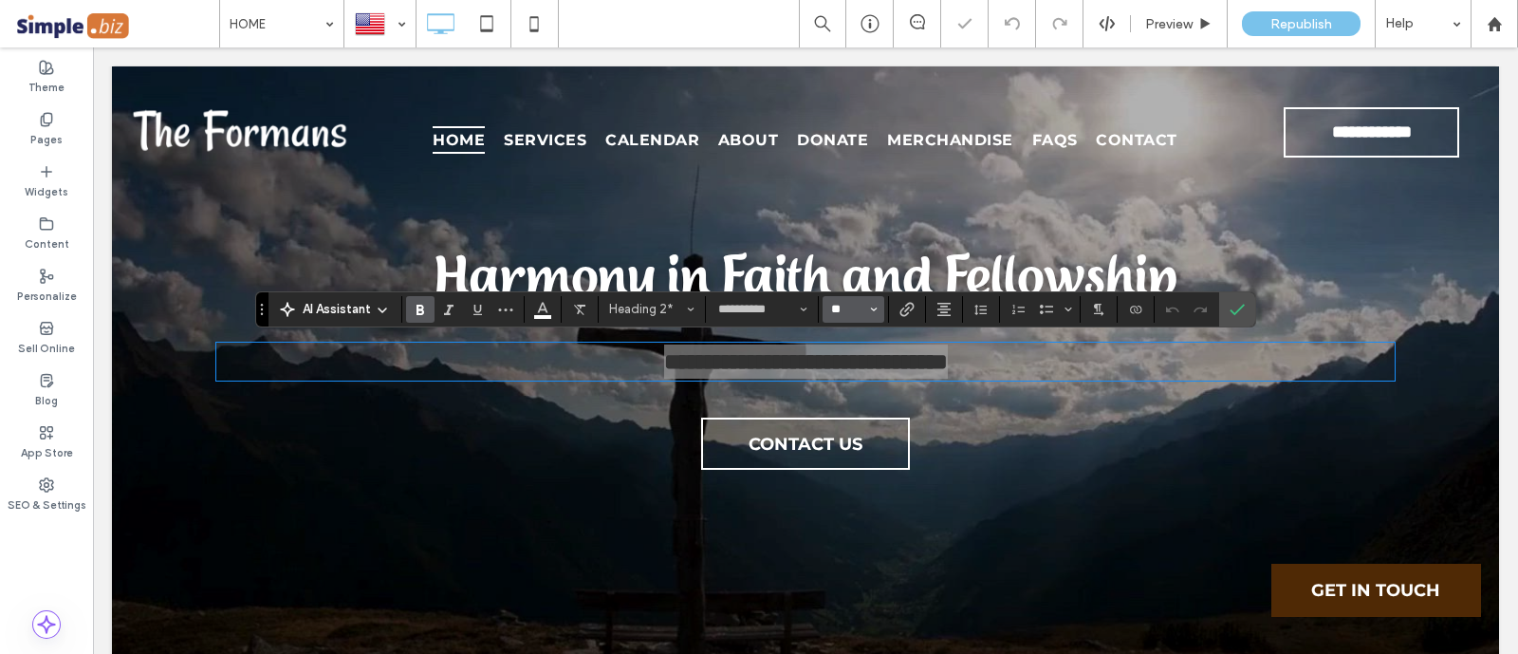
click at [849, 307] on input "**" at bounding box center [847, 309] width 37 height 15
type input "**"
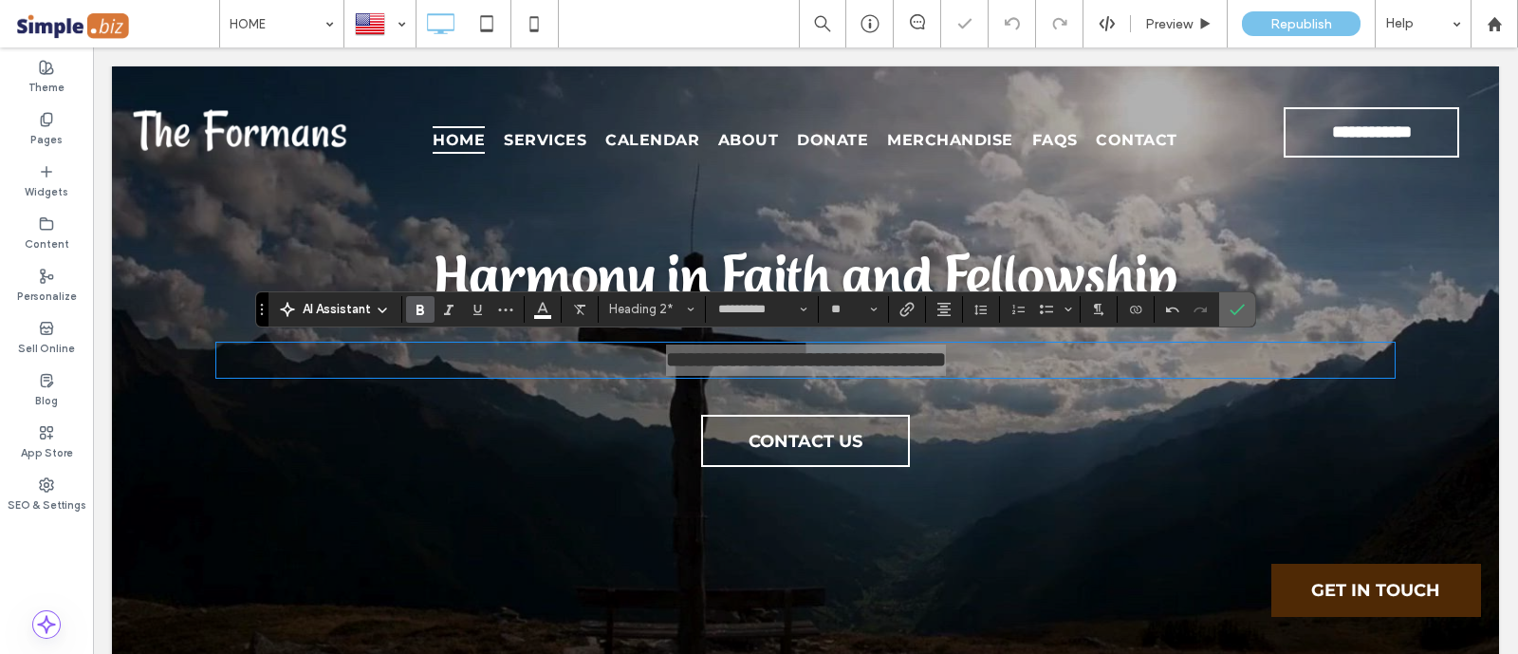
click at [1243, 314] on label "Confirm" at bounding box center [1237, 309] width 28 height 34
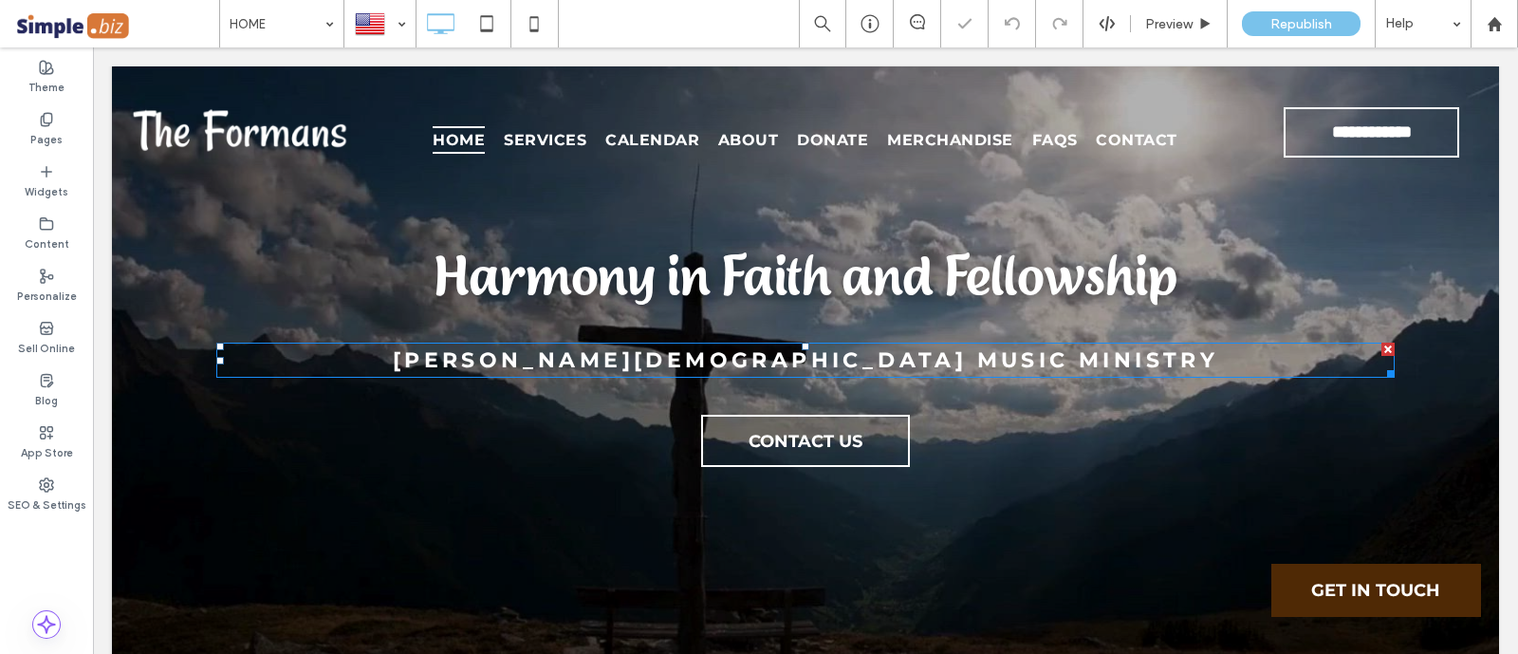
scroll to position [0, 0]
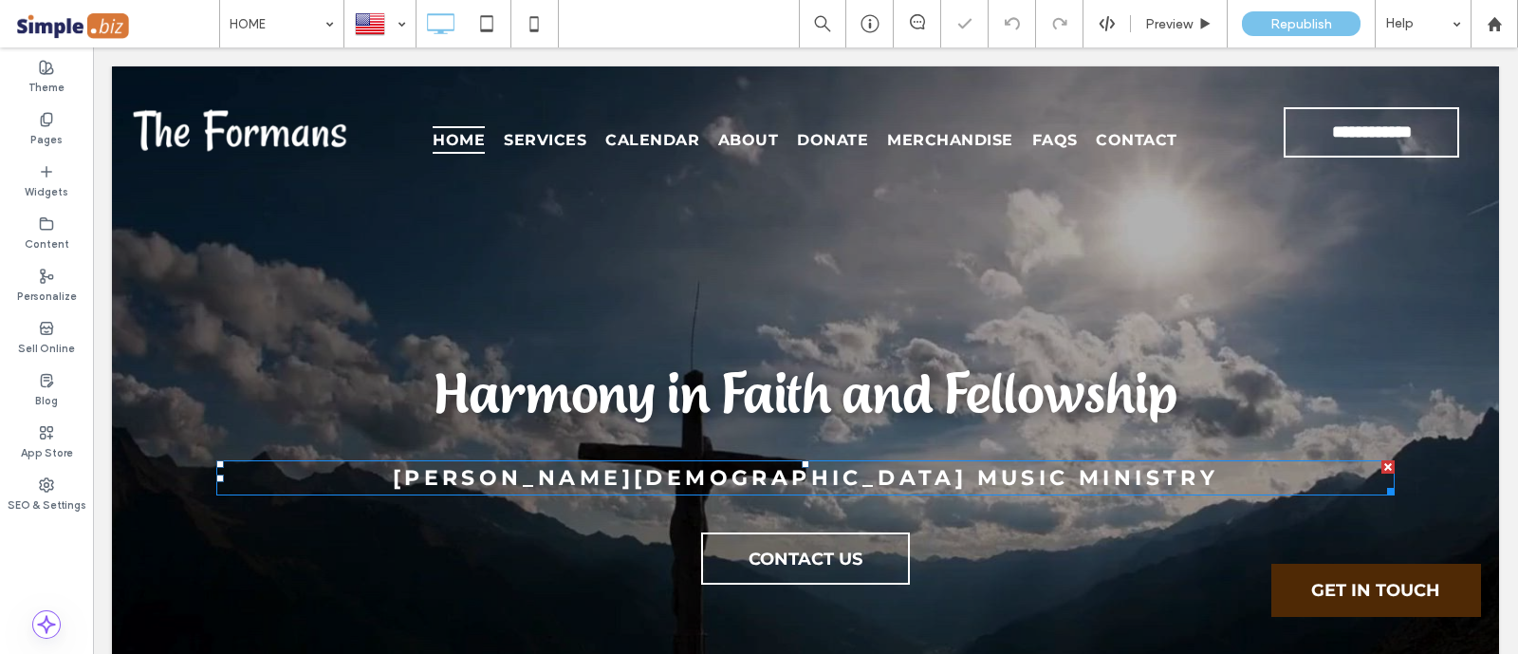
click at [622, 470] on strong "FULTON'S Christian MUSIC Ministry" at bounding box center [805, 478] width 825 height 26
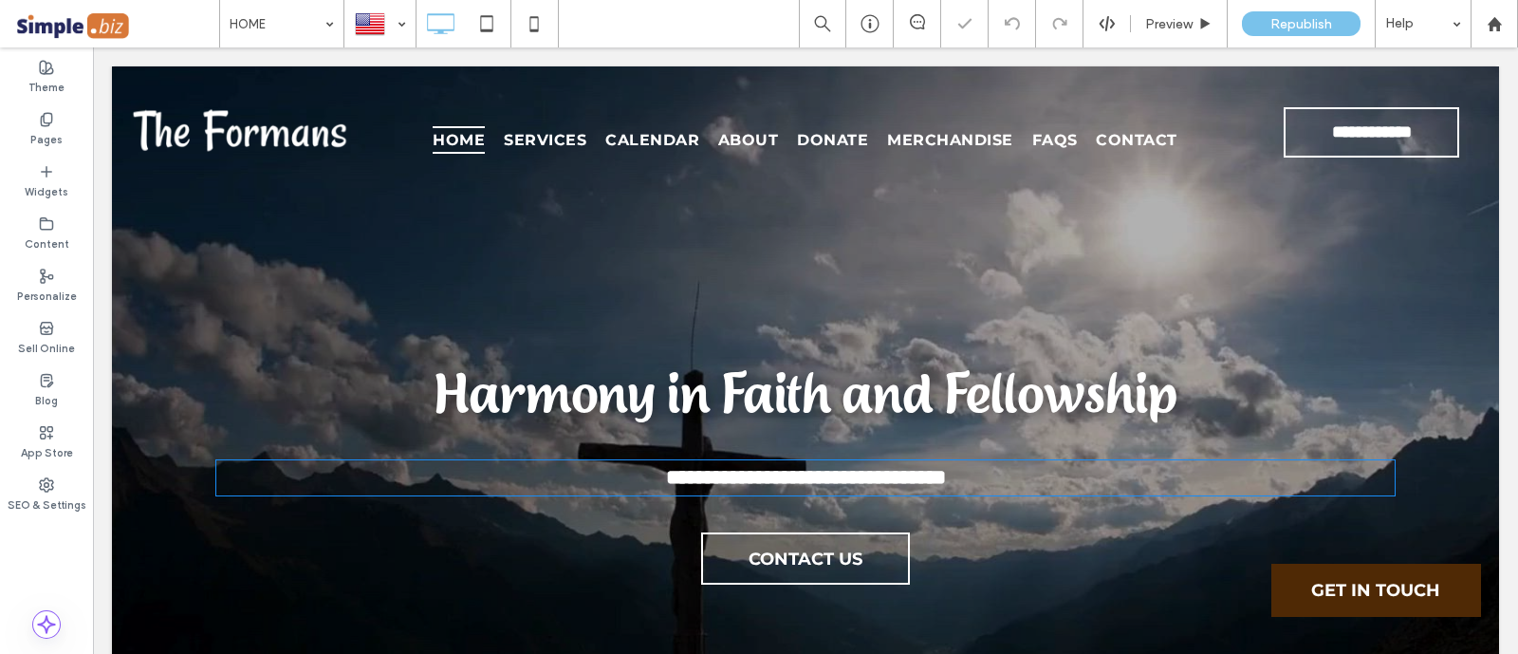
type input "**********"
type input "**"
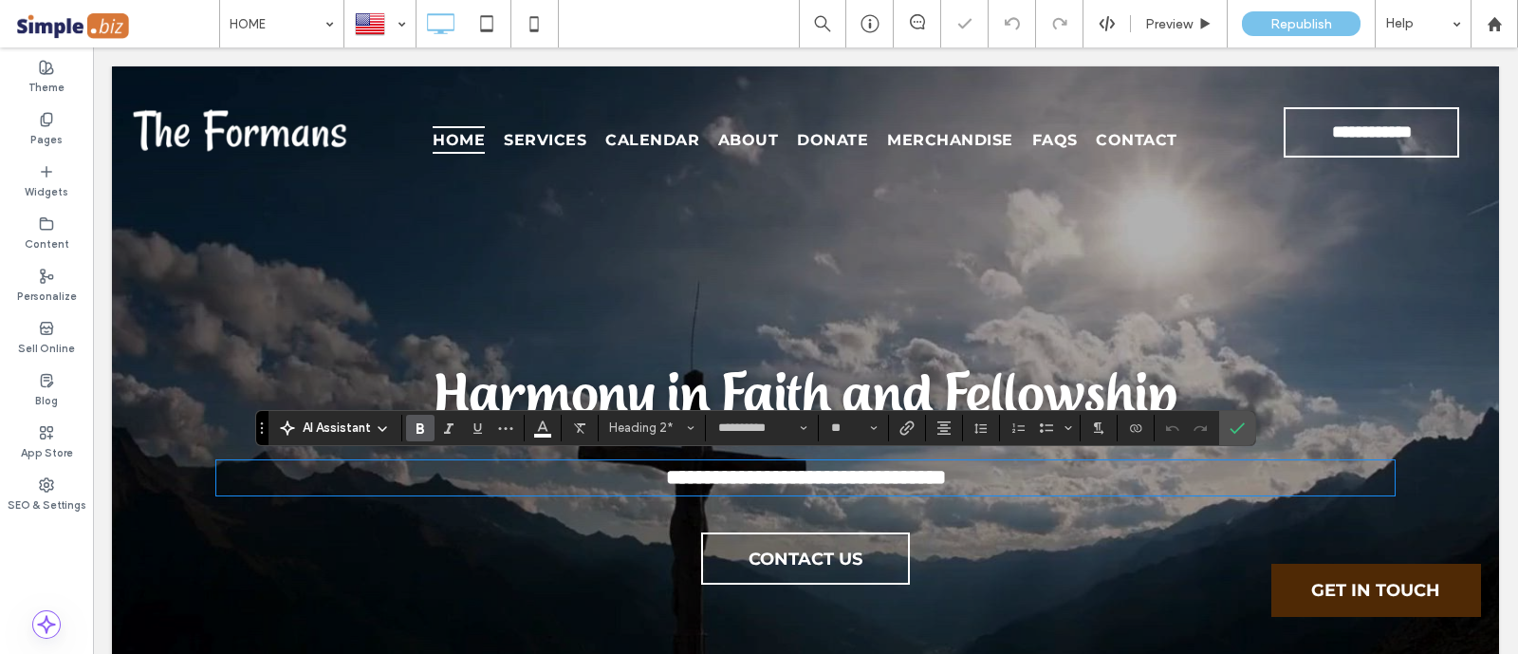
click at [669, 474] on strong "**********" at bounding box center [806, 477] width 280 height 21
drag, startPoint x: 664, startPoint y: 476, endPoint x: 484, endPoint y: 473, distance: 180.2
click at [484, 473] on h2 "**********" at bounding box center [805, 477] width 1178 height 31
click at [1071, 462] on h2 "**********" at bounding box center [805, 477] width 1178 height 31
click at [1229, 423] on icon "Confirm" at bounding box center [1236, 427] width 15 height 15
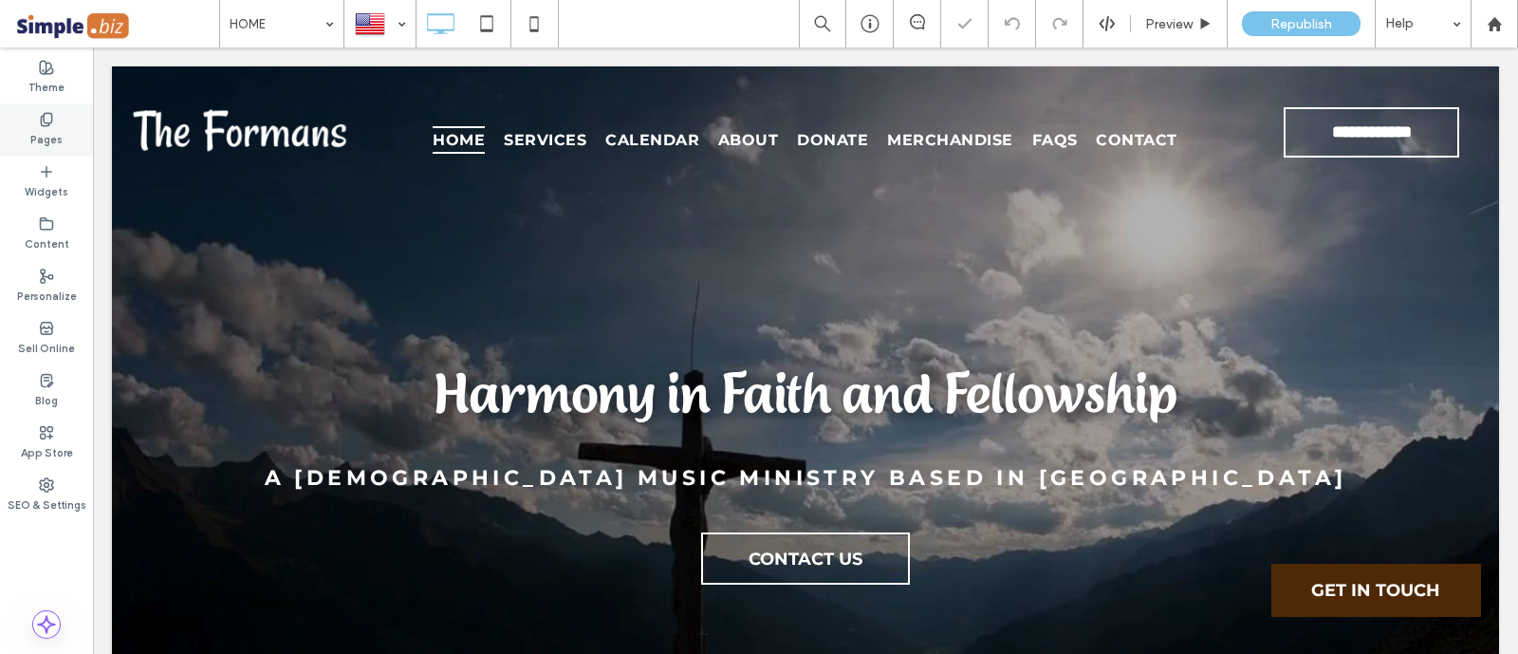
click at [42, 119] on icon at bounding box center [46, 119] width 15 height 15
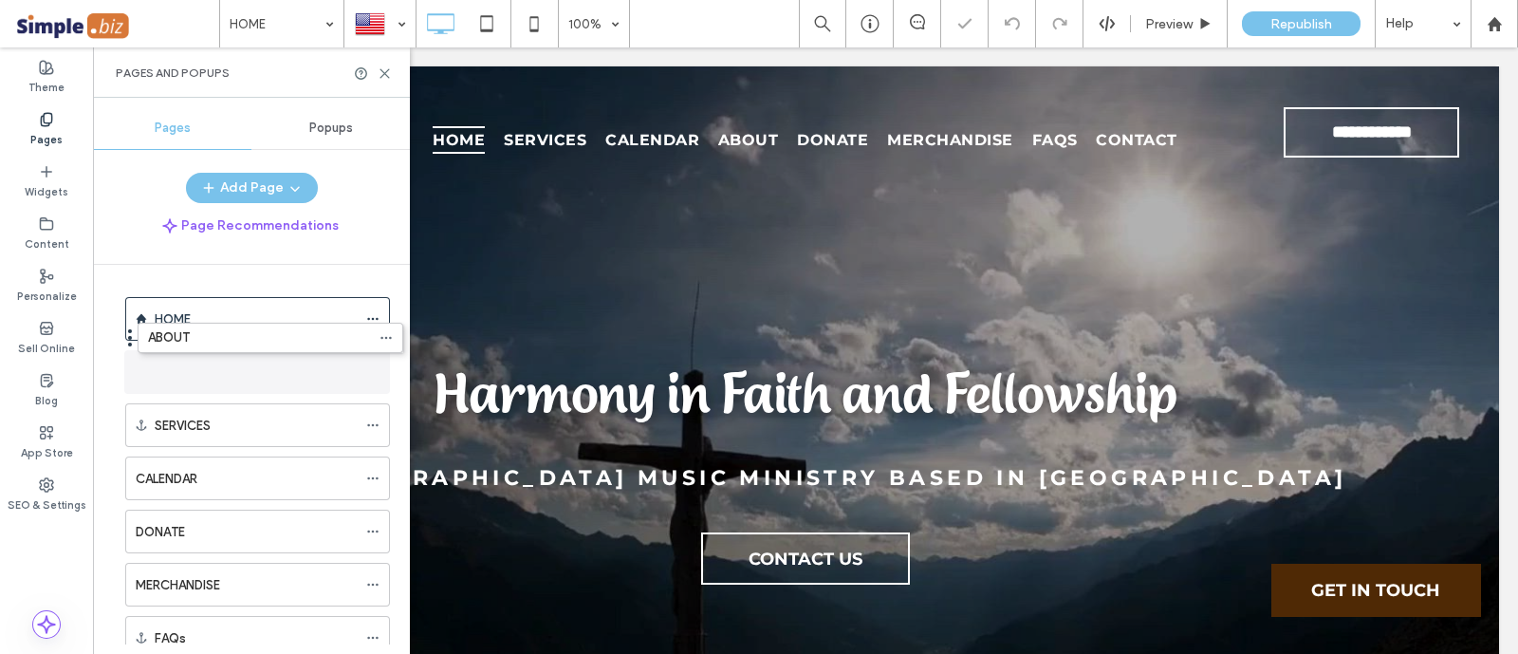
drag, startPoint x: 119, startPoint y: 476, endPoint x: 131, endPoint y: 343, distance: 133.4
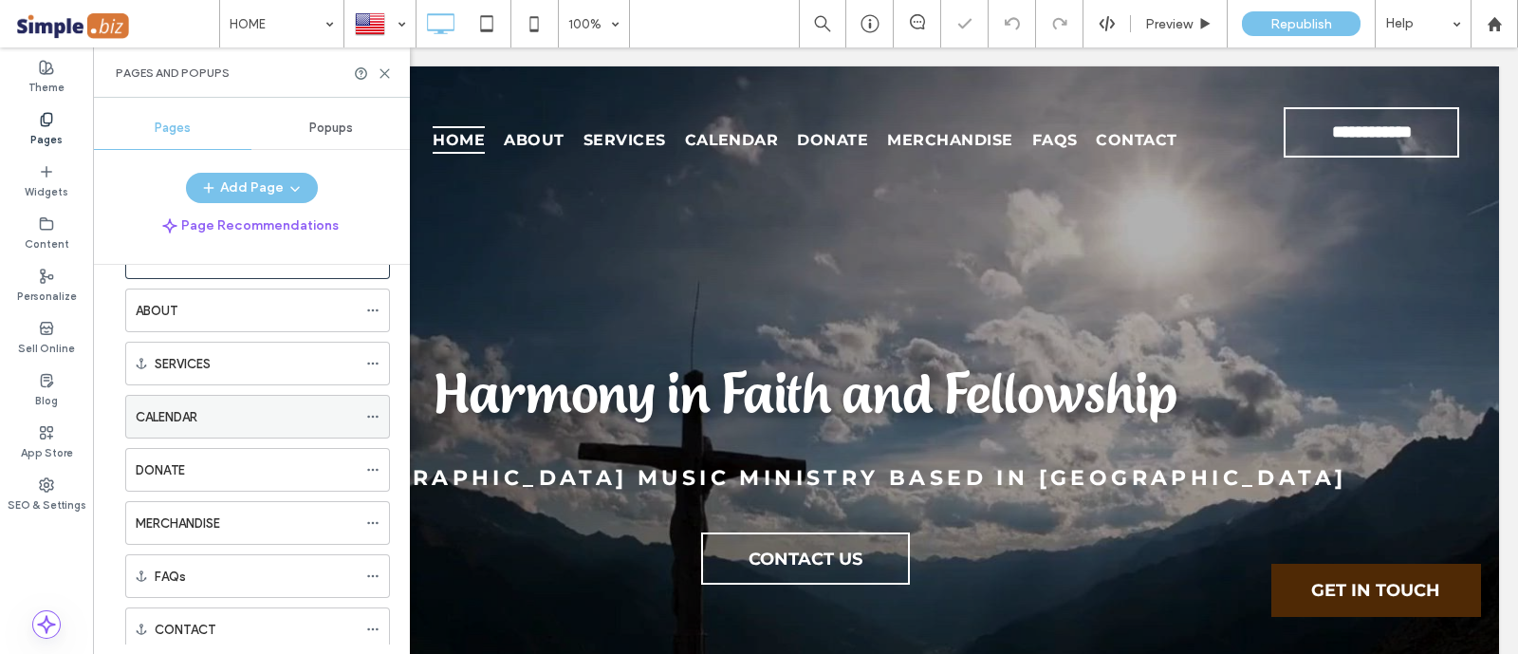
scroll to position [112, 0]
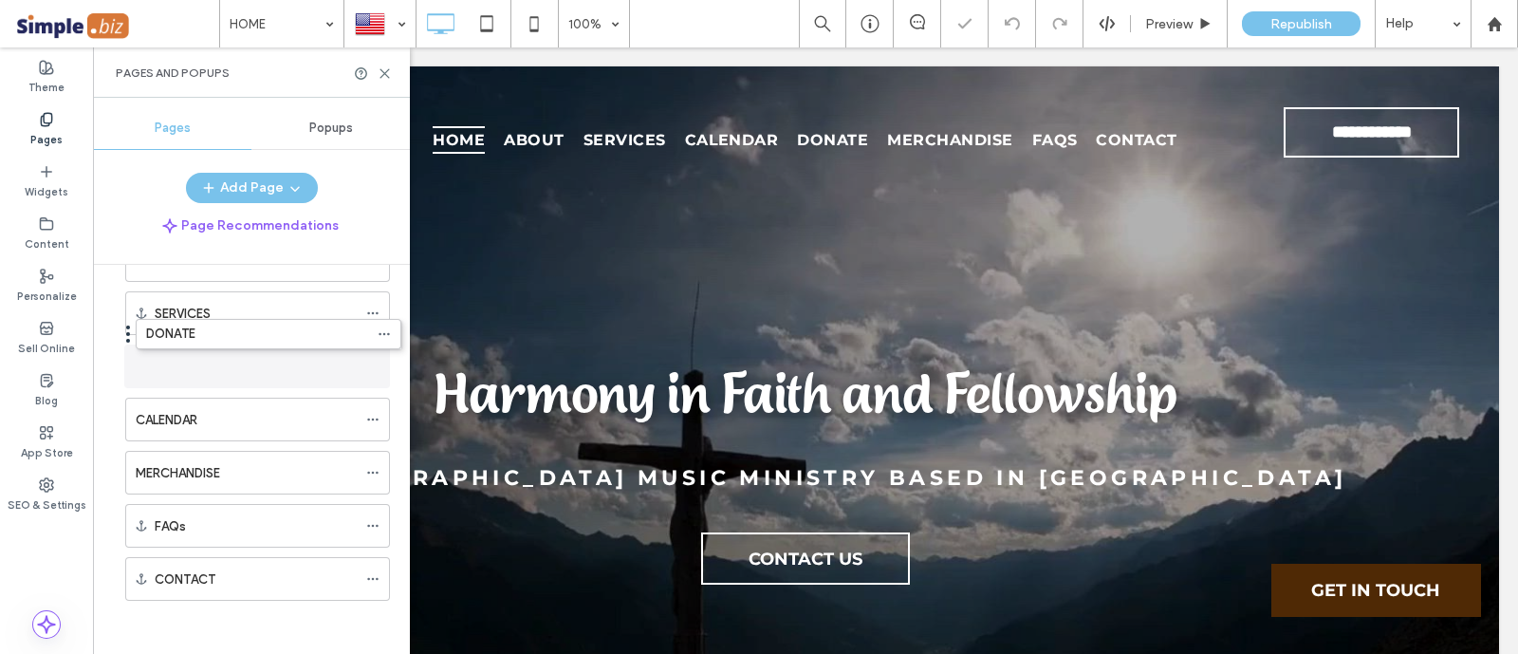
drag, startPoint x: 117, startPoint y: 418, endPoint x: 127, endPoint y: 341, distance: 77.5
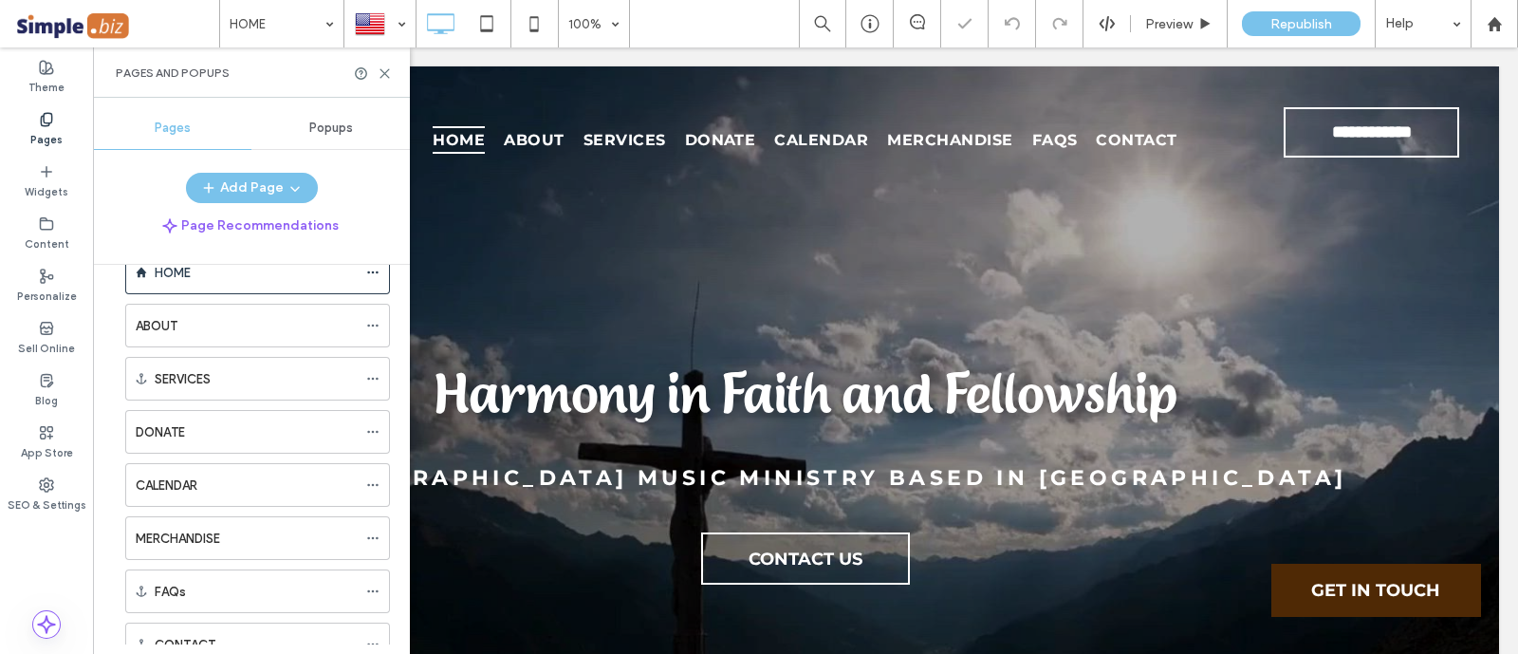
scroll to position [0, 0]
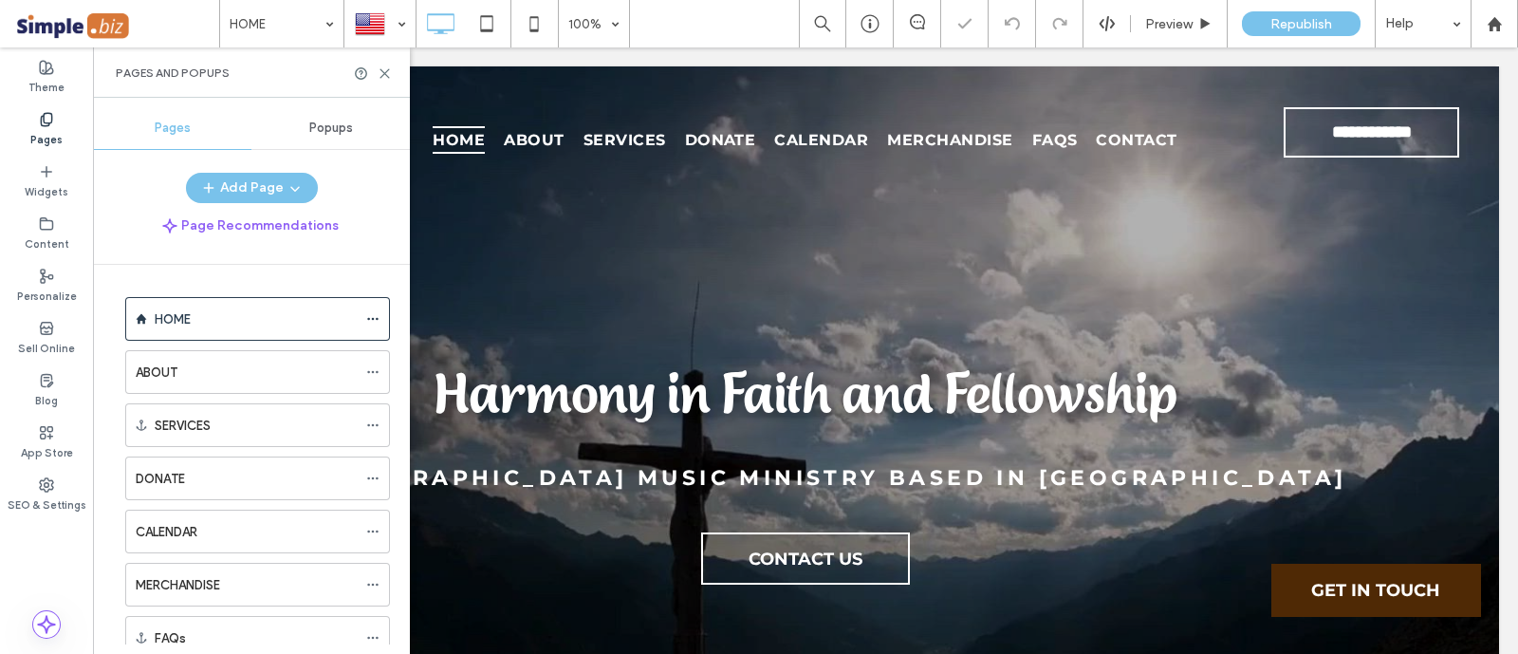
click at [389, 59] on div "Pages and Popups" at bounding box center [251, 72] width 317 height 50
click at [389, 71] on icon at bounding box center [385, 73] width 14 height 14
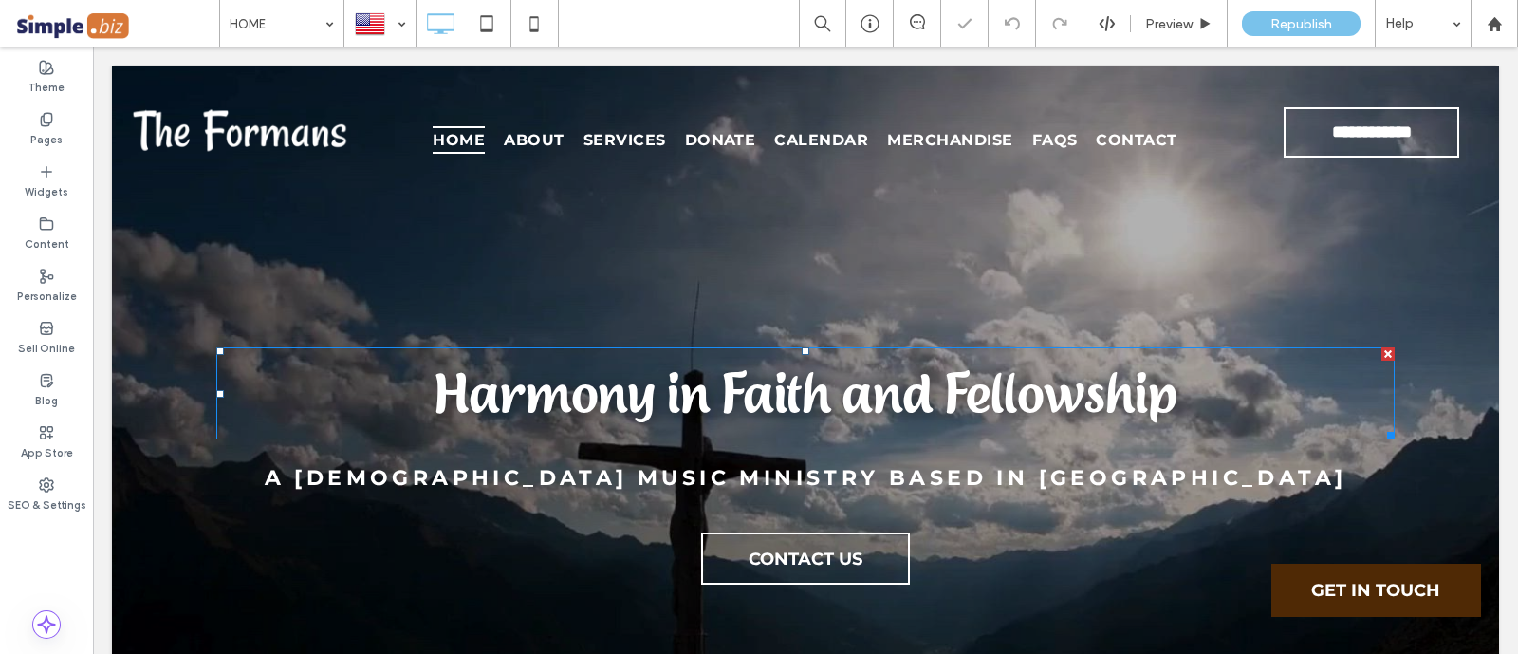
click at [747, 401] on span "Harmony in Faith and Fellowship" at bounding box center [805, 392] width 743 height 67
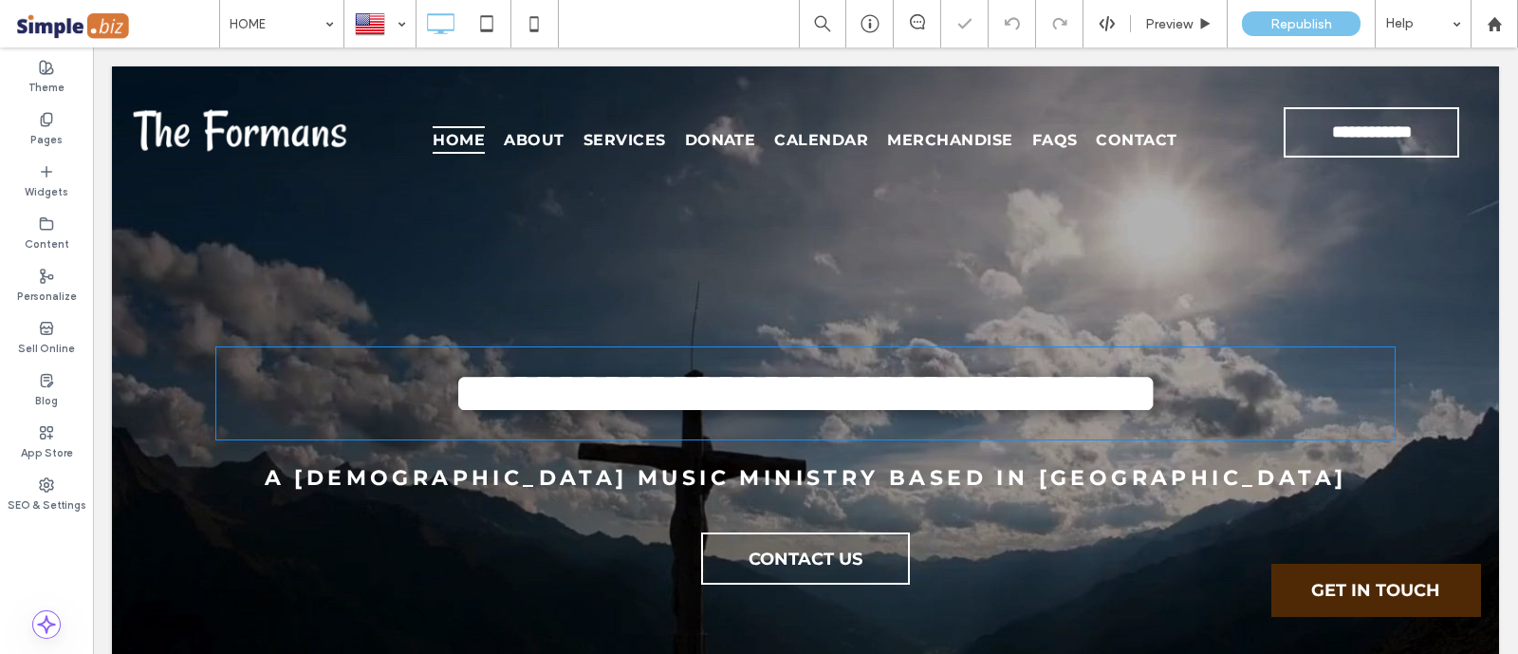
type input "**********"
type input "**"
paste div
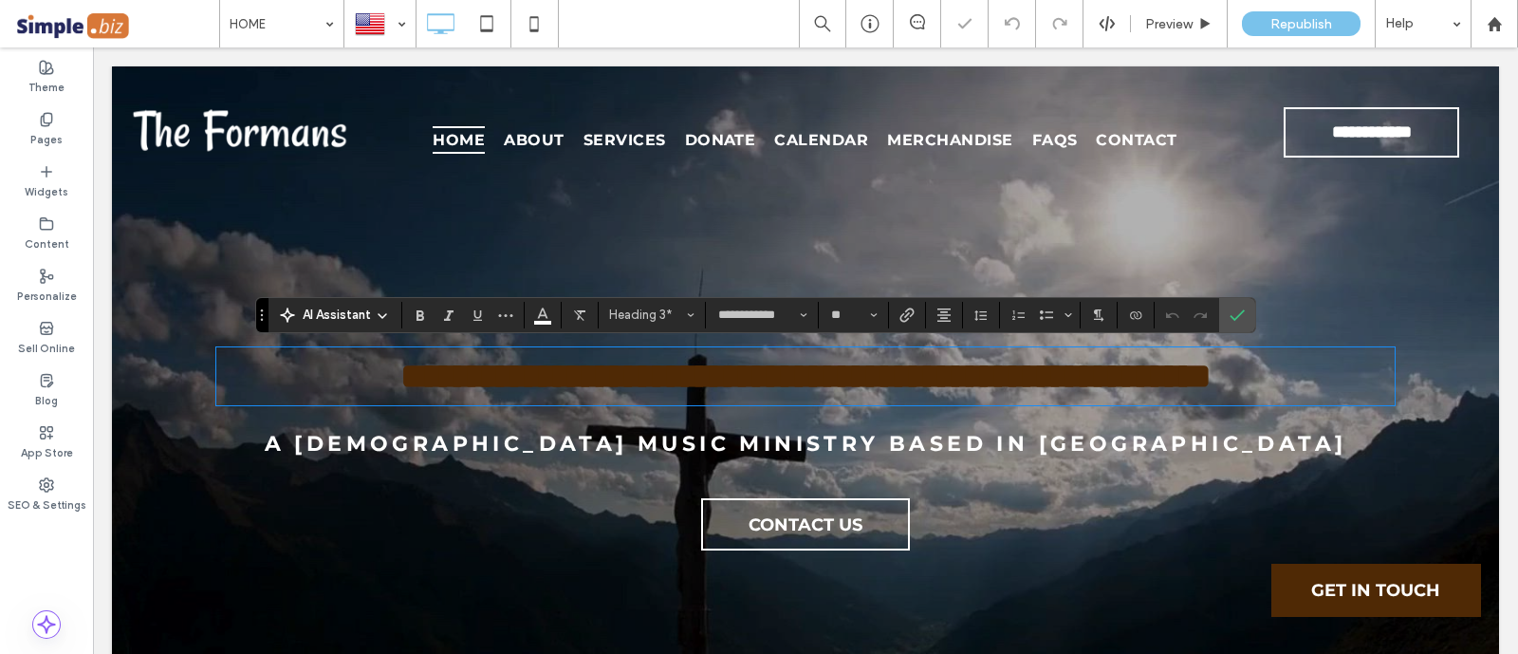
type input "**********"
type input "**"
type input "**********"
type input "**"
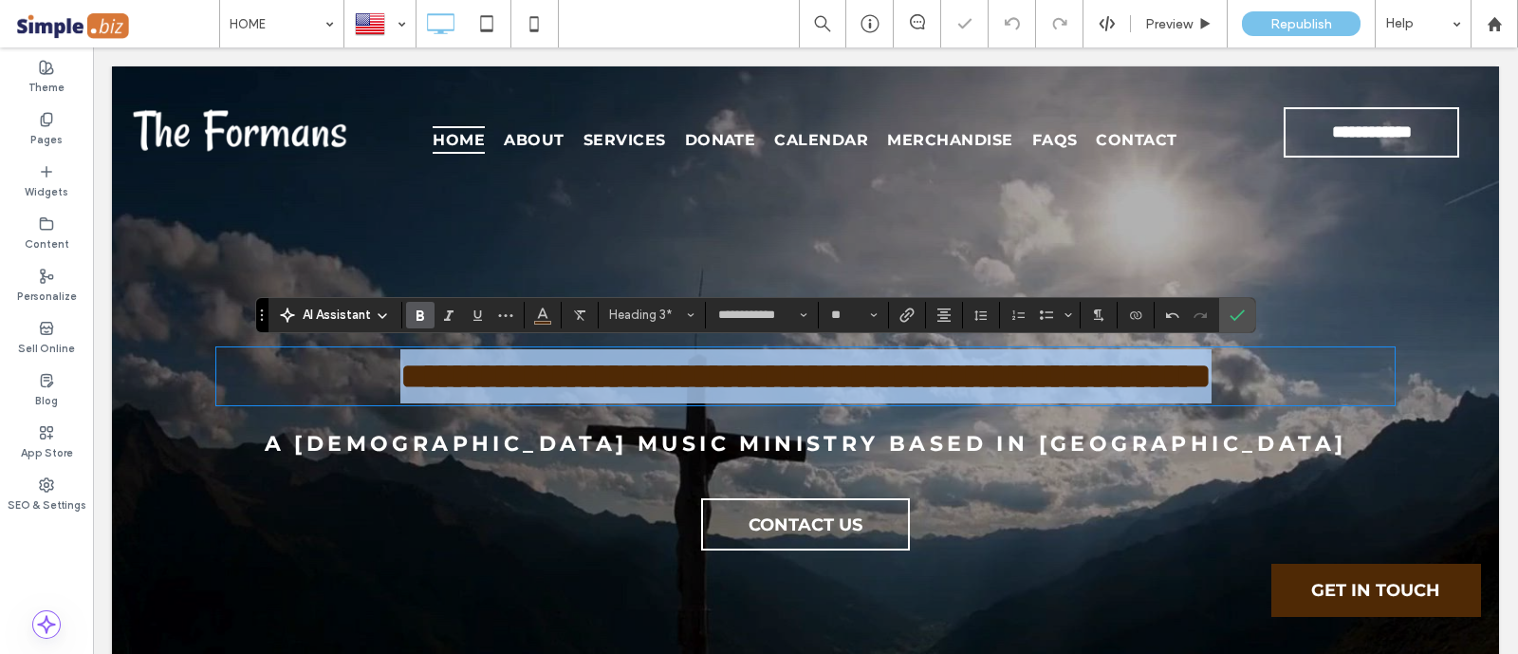
drag, startPoint x: 323, startPoint y: 380, endPoint x: 1092, endPoint y: 410, distance: 769.8
click at [1219, 410] on div "**********" at bounding box center [805, 450] width 1311 height 220
click at [93, 47] on div "******" at bounding box center [93, 47] width 0 height 0
drag, startPoint x: 332, startPoint y: 383, endPoint x: 1483, endPoint y: 410, distance: 1150.9
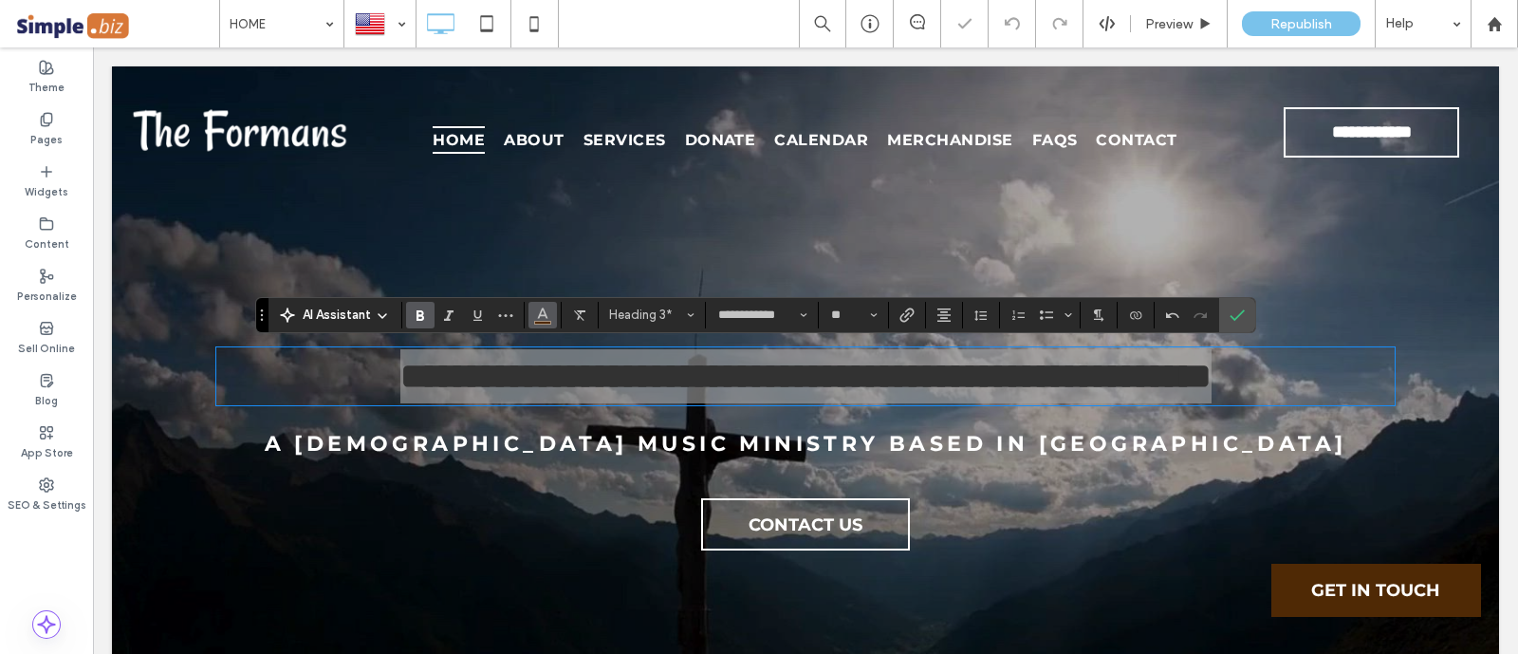
click at [536, 314] on icon "Color" at bounding box center [542, 312] width 15 height 15
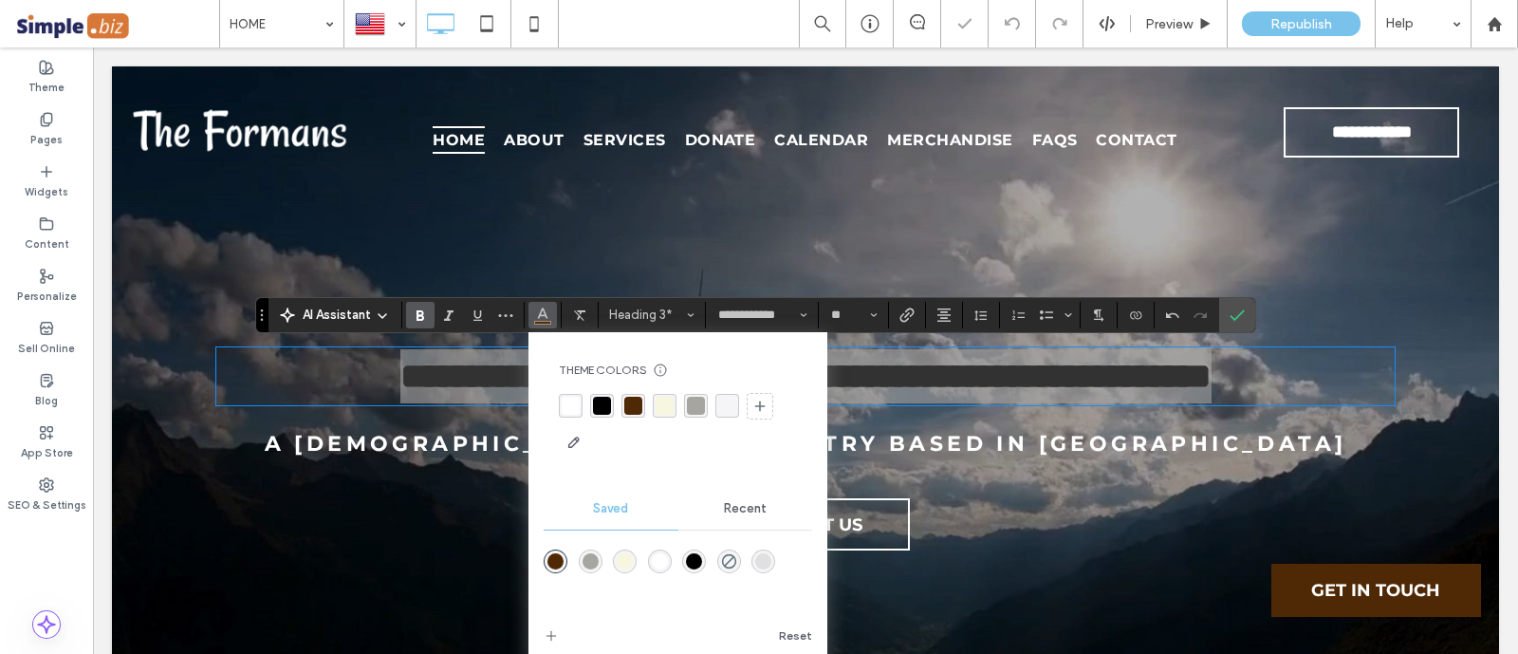
click at [567, 391] on div "Theme Colors Save time with Theme Colors Create a color palette to instantly ad…" at bounding box center [678, 409] width 268 height 125
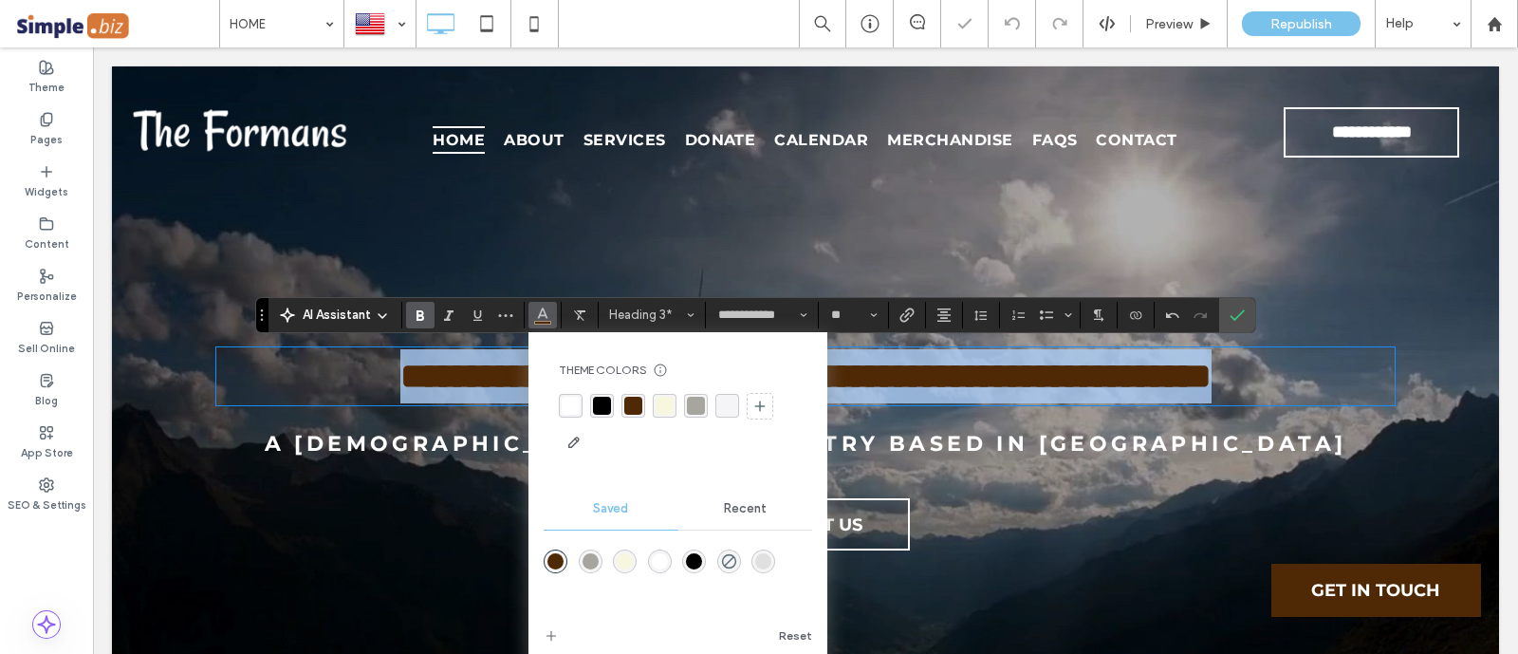
click at [400, 376] on strong "**********" at bounding box center [805, 376] width 811 height 36
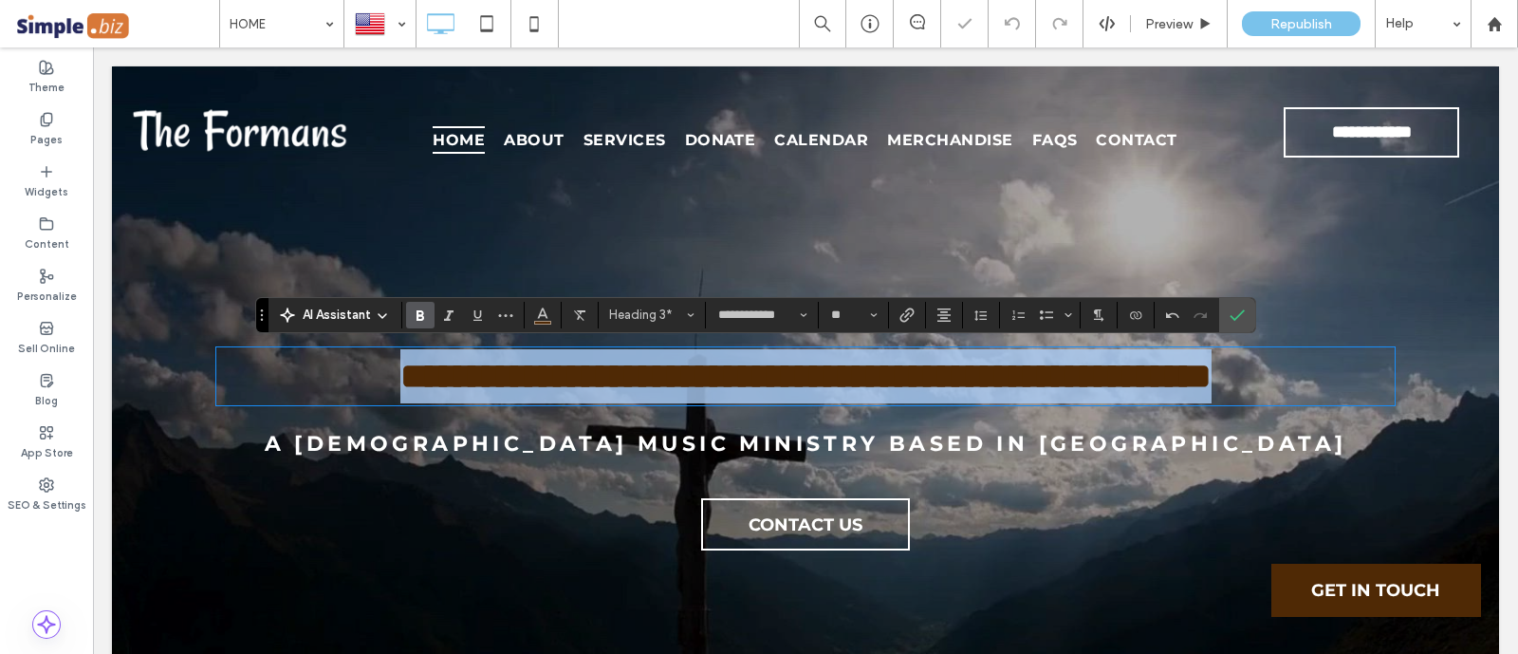
click at [524, 388] on strong "**********" at bounding box center [805, 376] width 811 height 36
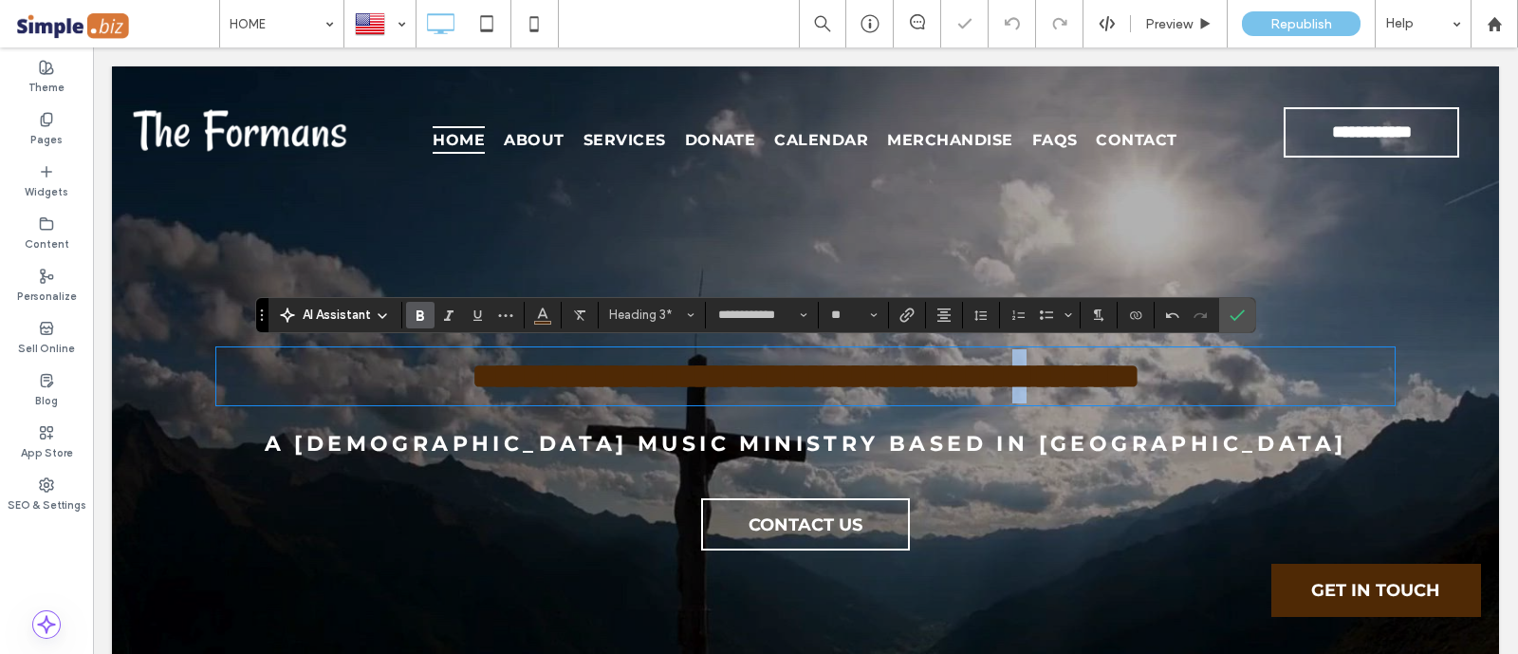
drag, startPoint x: 1012, startPoint y: 379, endPoint x: 1000, endPoint y: 379, distance: 12.3
click at [1000, 379] on strong "**********" at bounding box center [805, 376] width 669 height 36
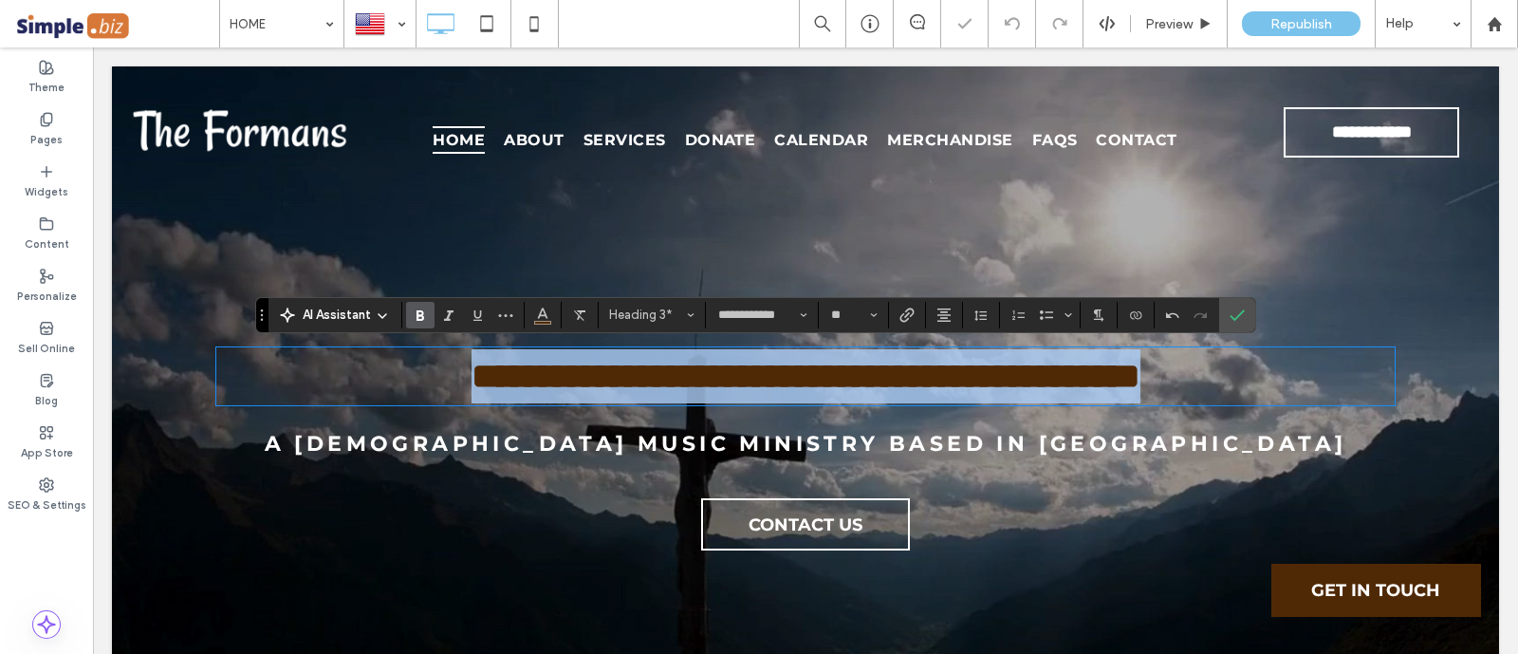
drag, startPoint x: 1176, startPoint y: 384, endPoint x: 258, endPoint y: 380, distance: 918.2
click at [258, 380] on h3 "**********" at bounding box center [805, 376] width 1178 height 54
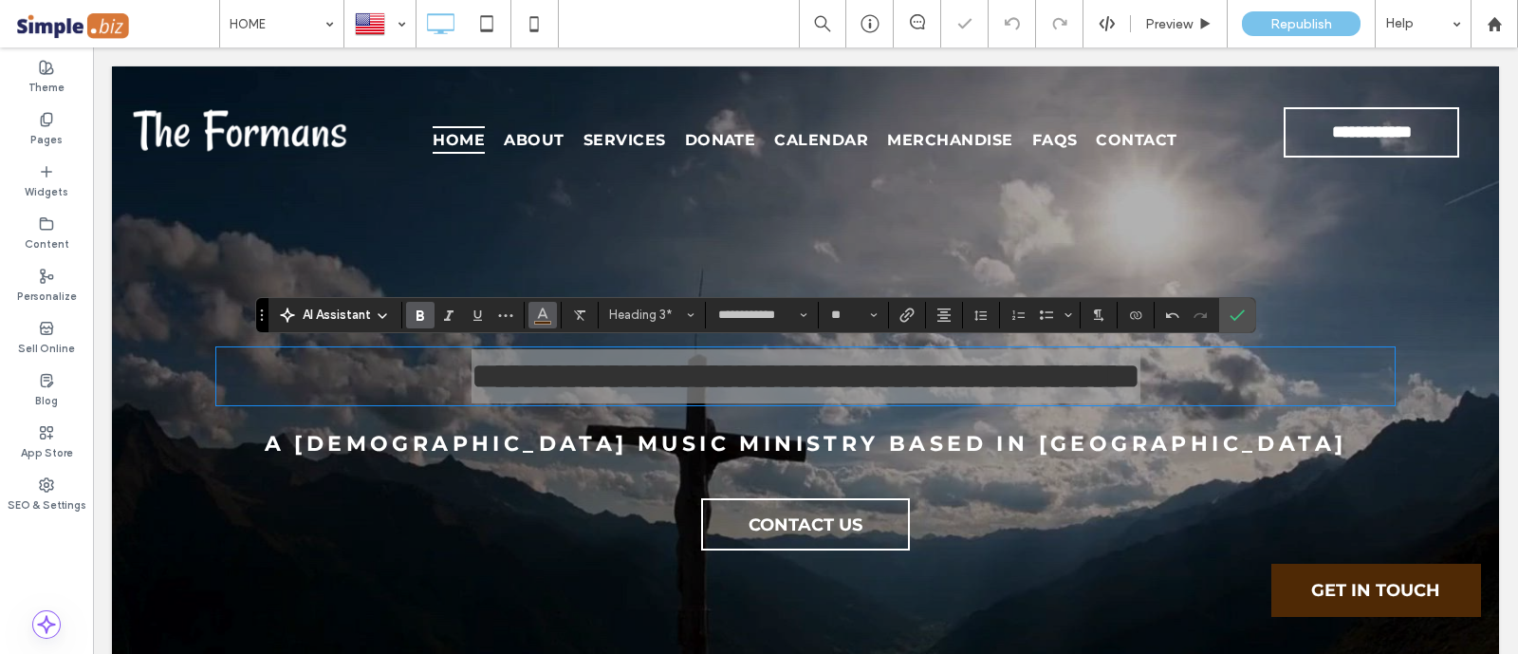
click at [538, 317] on use "Color" at bounding box center [543, 312] width 10 height 10
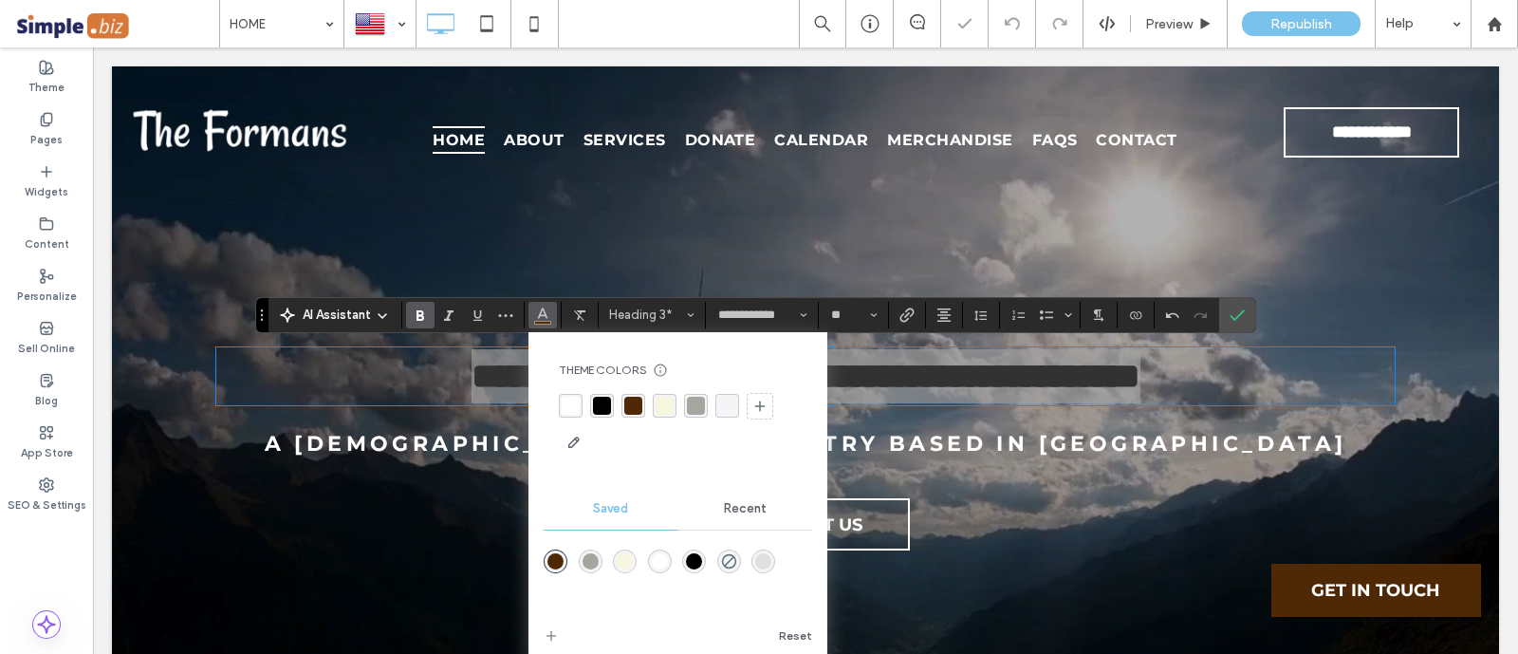
click at [658, 553] on div "rgba(255,255,255,1)" at bounding box center [660, 561] width 16 height 16
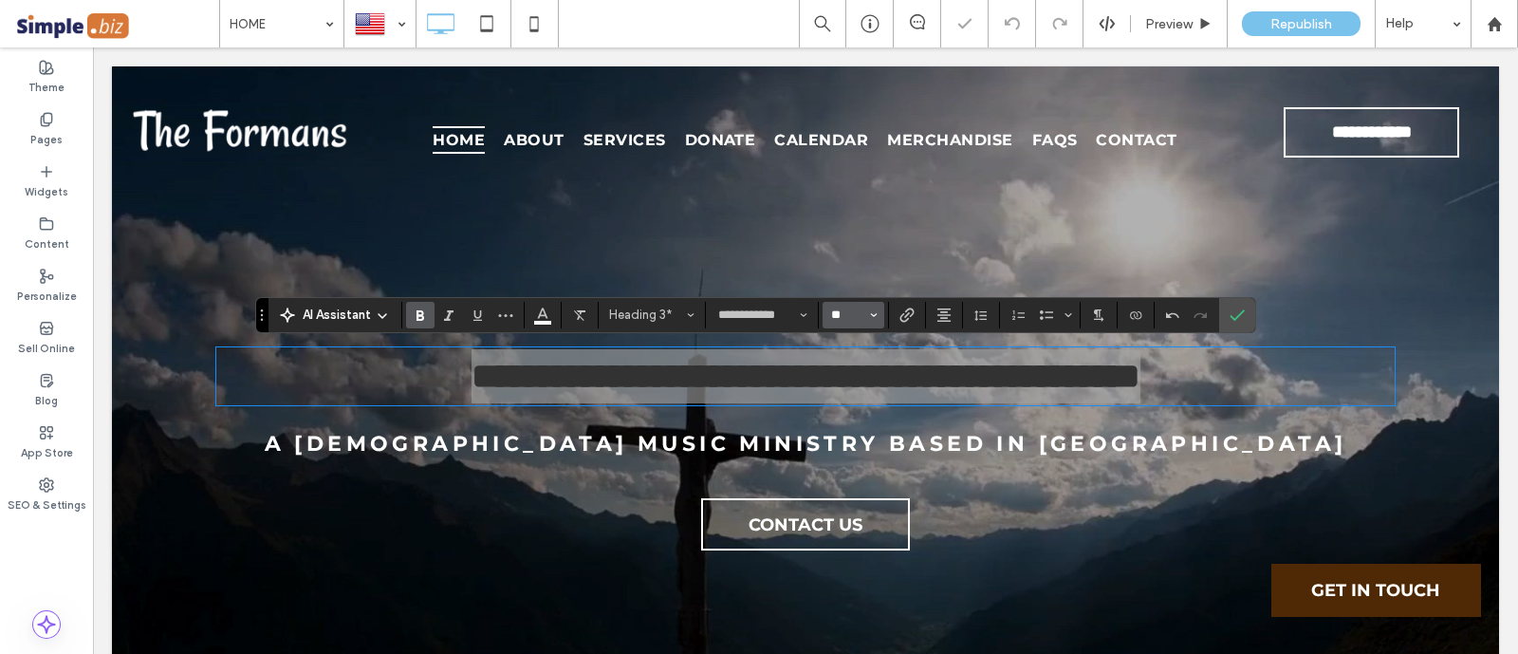
click at [843, 316] on input "**" at bounding box center [847, 314] width 37 height 15
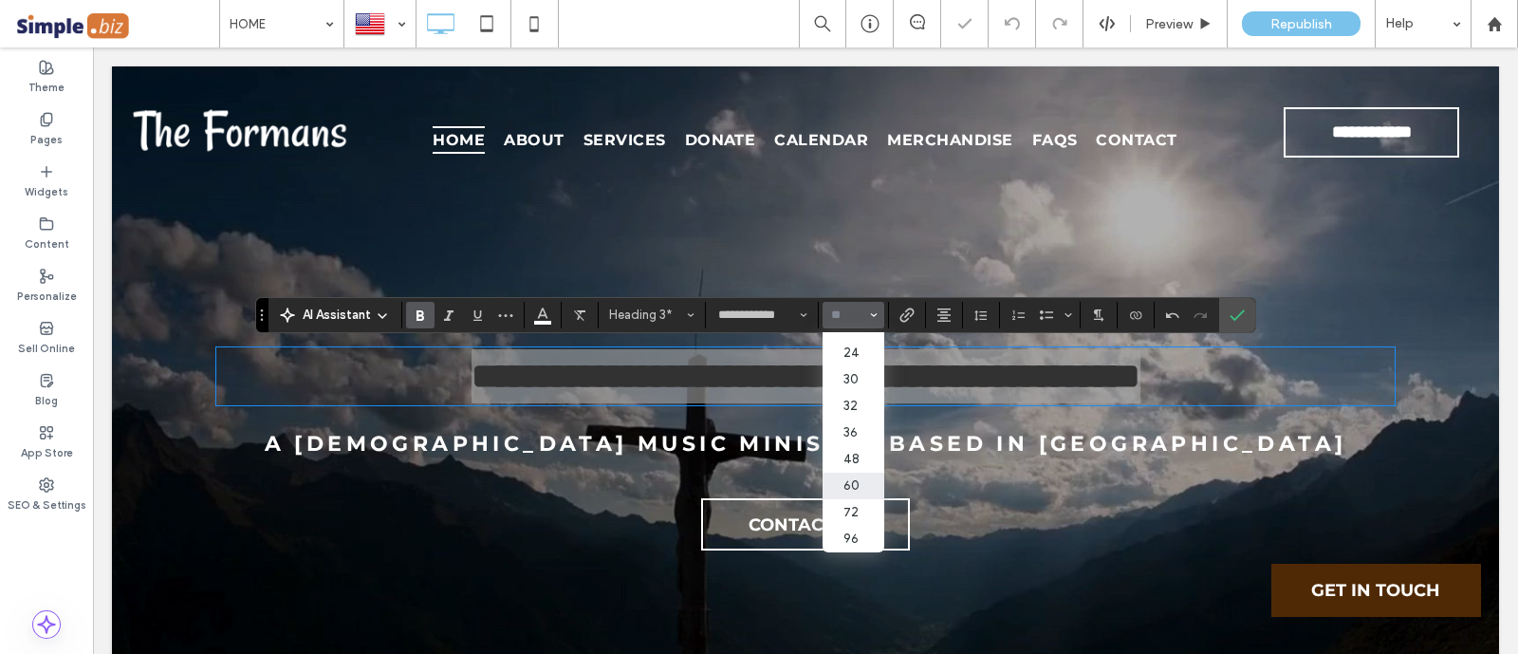
scroll to position [262, 0]
click at [866, 472] on label "60" at bounding box center [852, 485] width 61 height 27
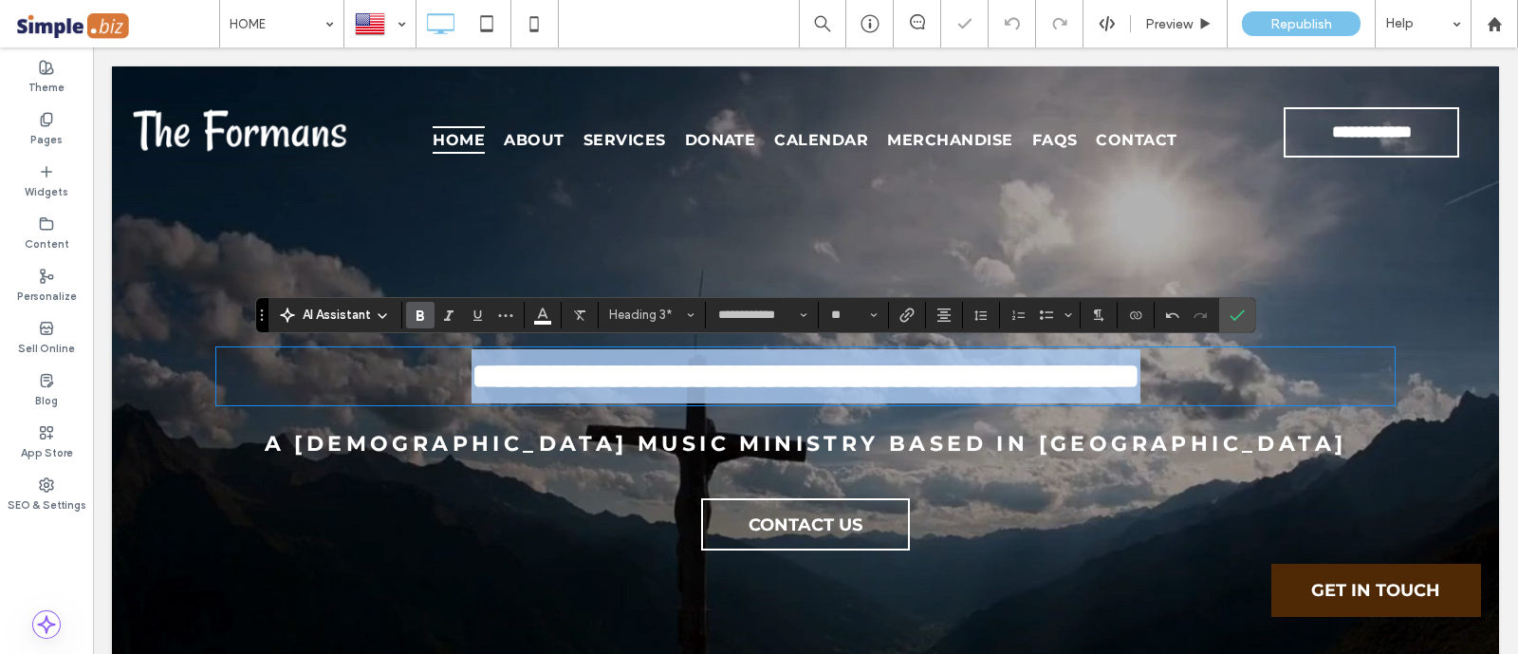
type input "**"
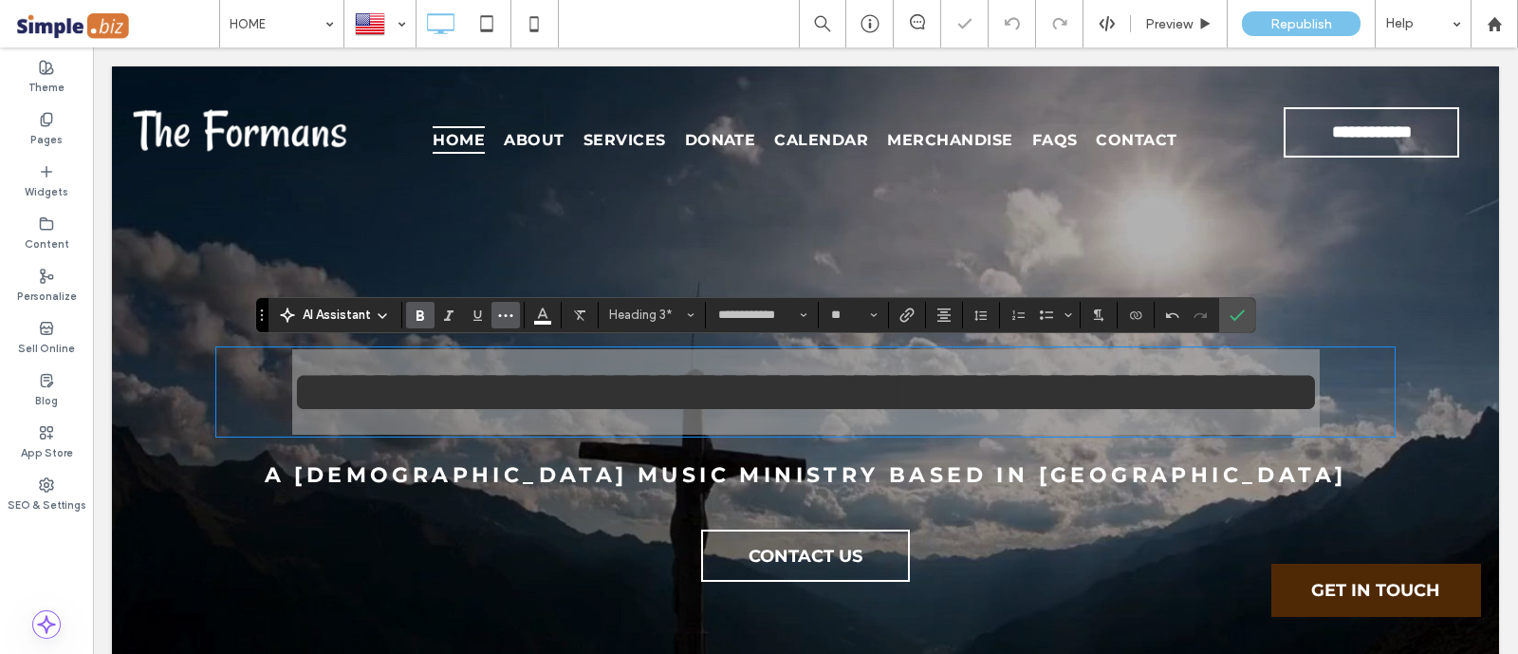
click at [499, 314] on use "More" at bounding box center [506, 315] width 14 height 3
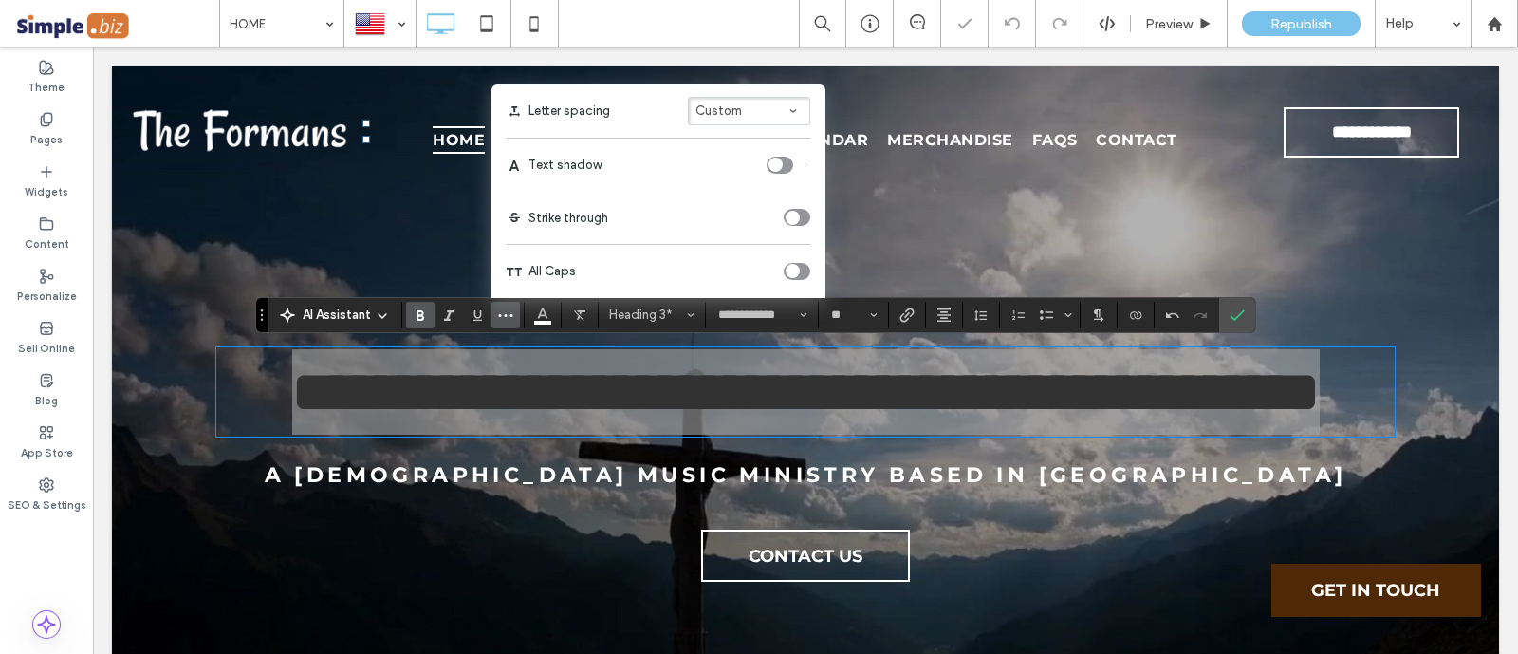
click at [768, 155] on label "Text shadow" at bounding box center [659, 164] width 304 height 53
click at [781, 173] on div "toggle" at bounding box center [779, 165] width 27 height 17
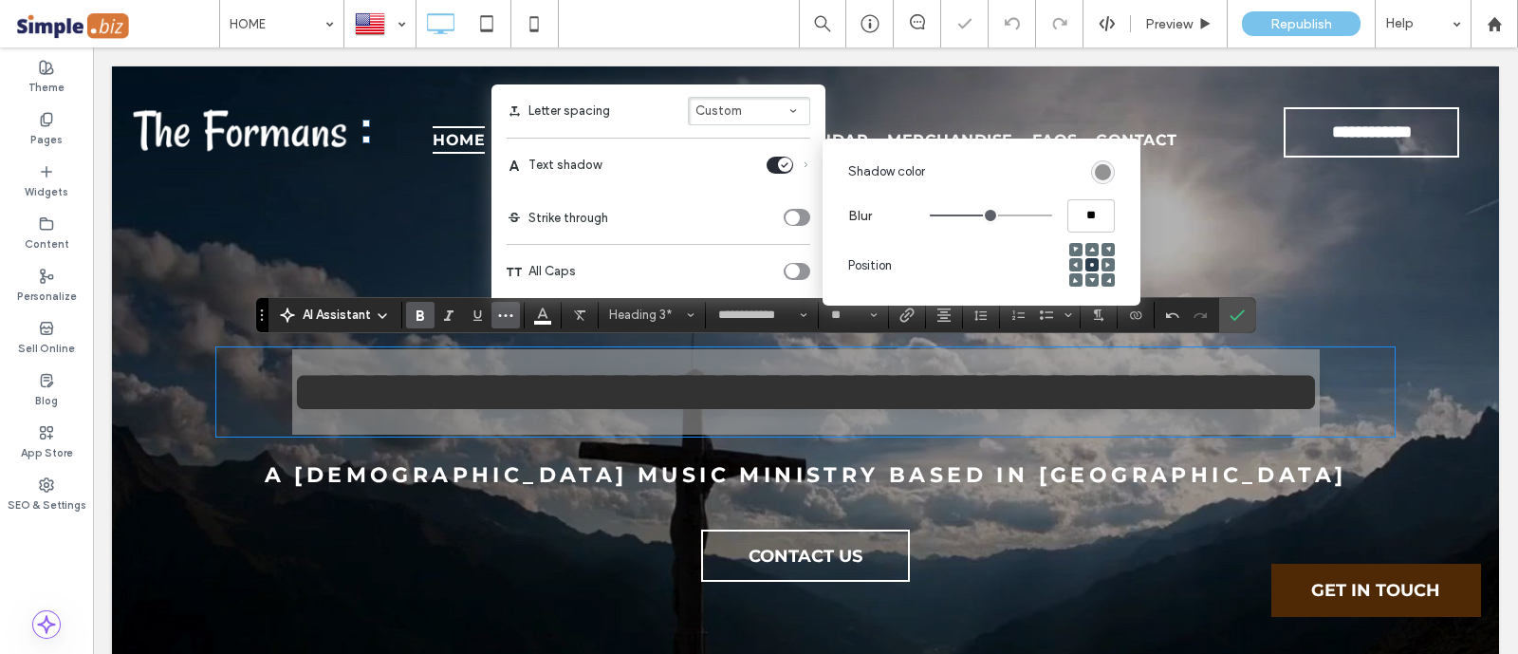
click at [782, 154] on label "Text shadow" at bounding box center [659, 164] width 304 height 53
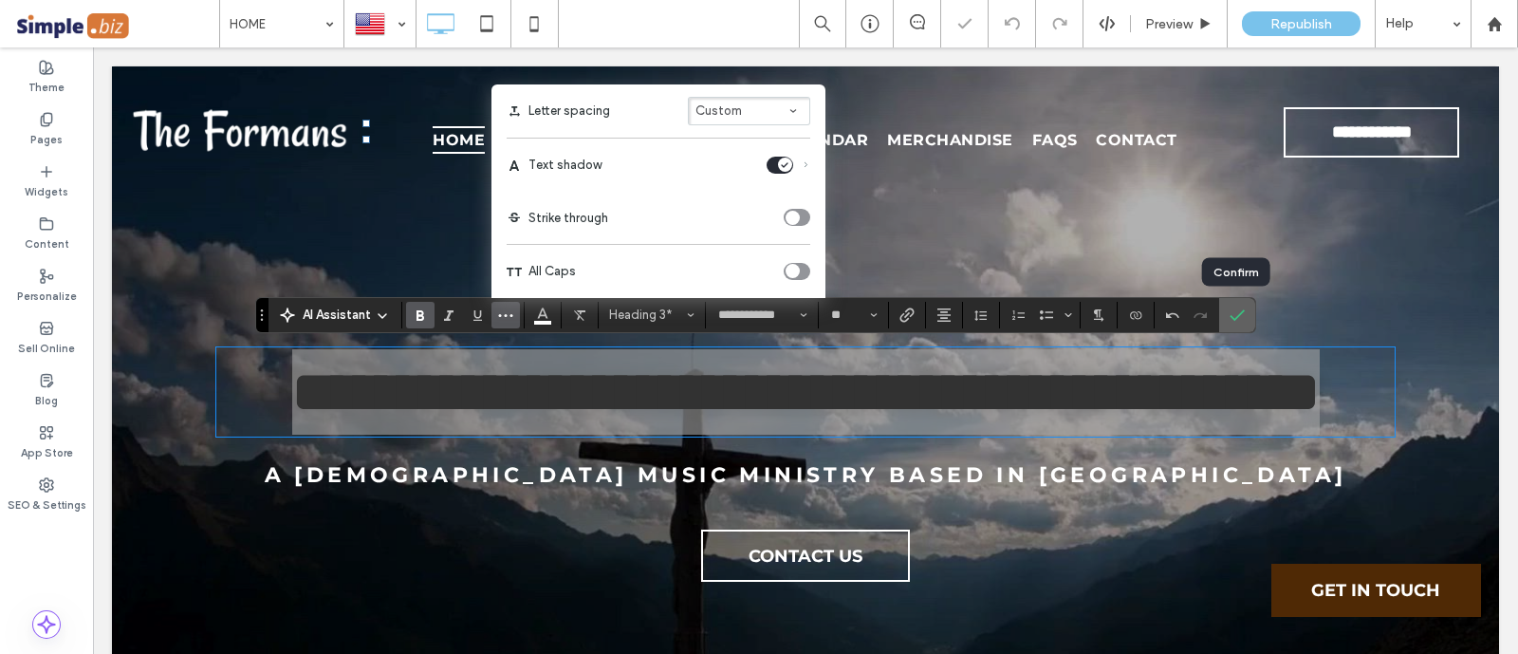
click at [1229, 304] on span "Confirm" at bounding box center [1233, 315] width 9 height 34
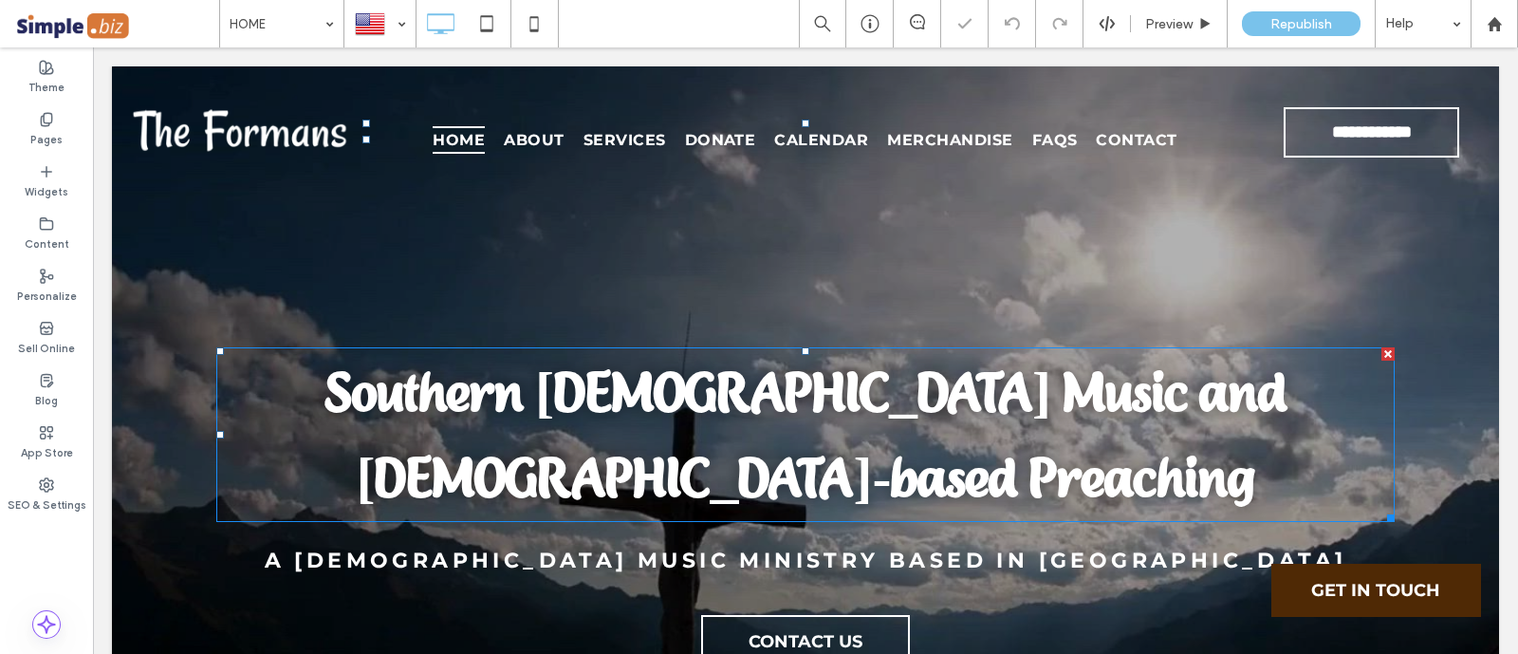
click at [474, 411] on strong "Southern [DEMOGRAPHIC_DATA] Music and [DEMOGRAPHIC_DATA]-based Preaching" at bounding box center [805, 434] width 964 height 150
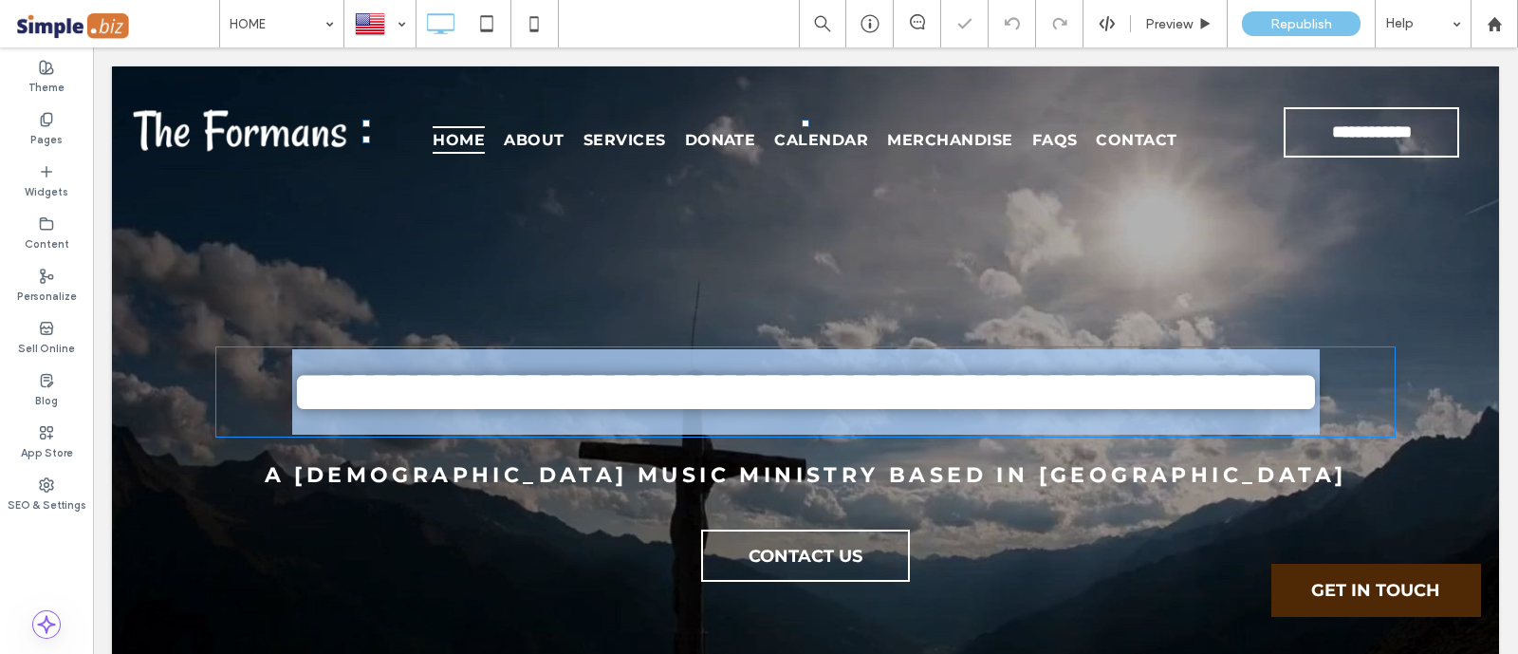
type input "**********"
type input "**"
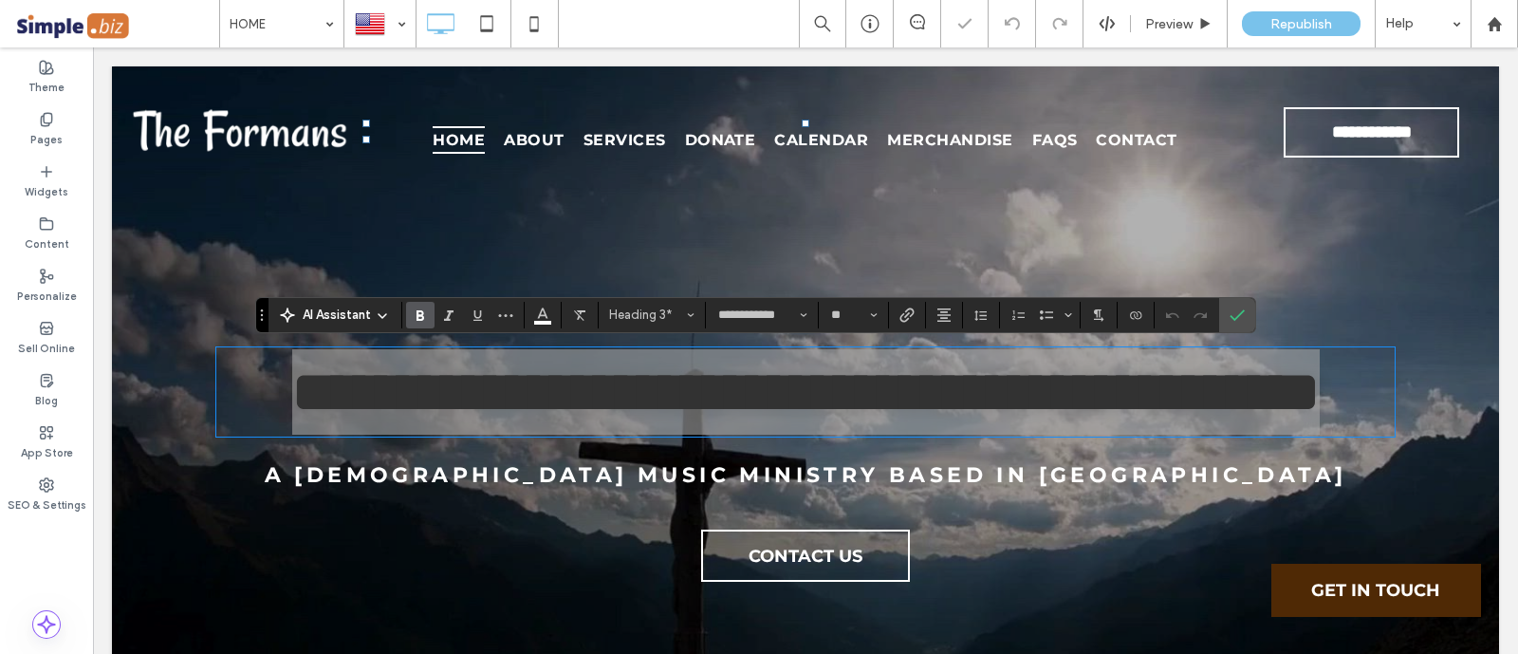
click at [421, 303] on span "Bold" at bounding box center [420, 315] width 15 height 25
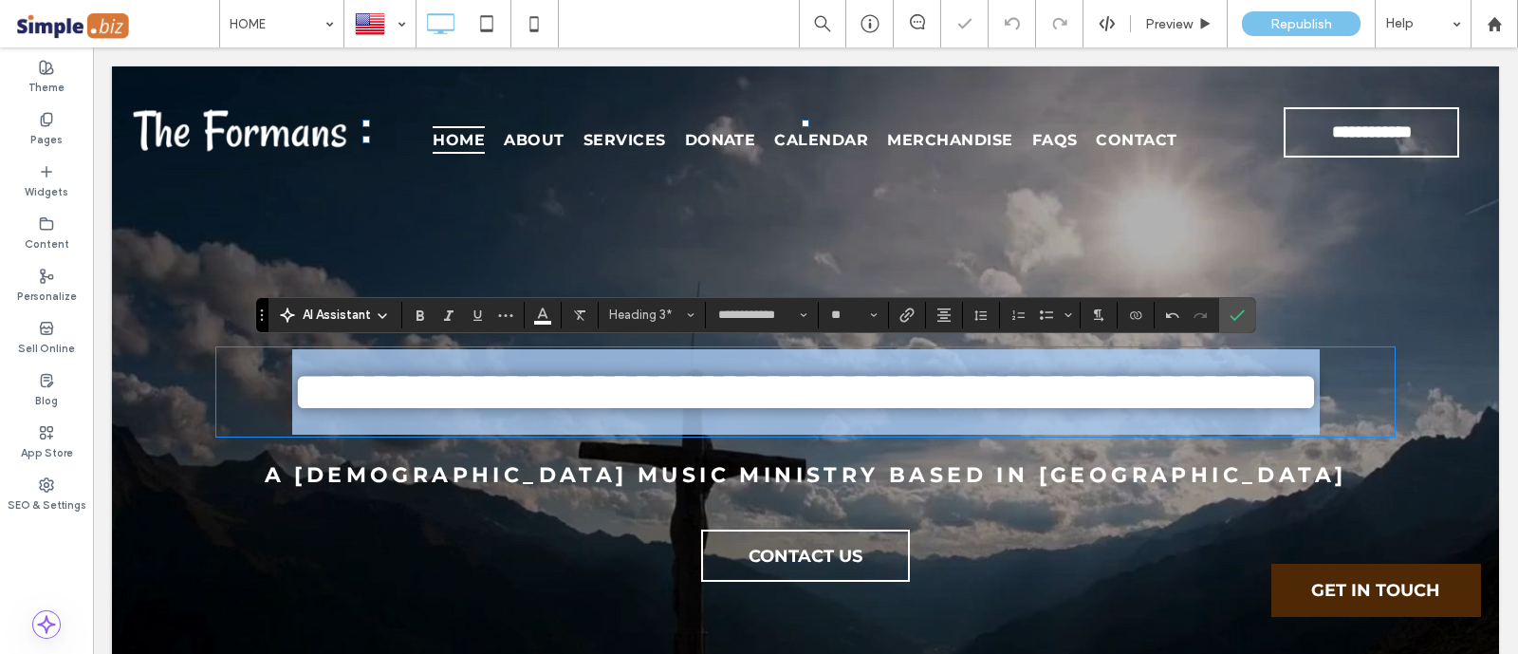
click at [816, 405] on span "**********" at bounding box center [805, 391] width 1027 height 57
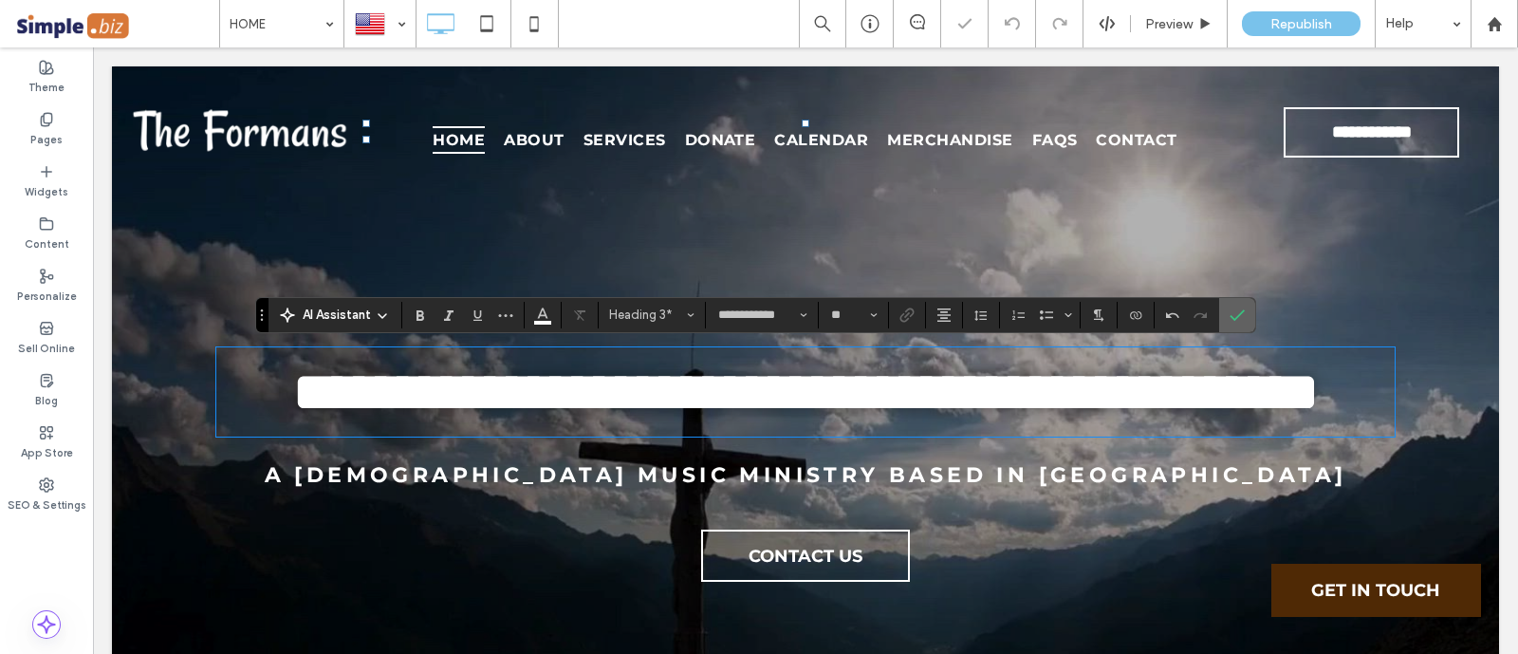
drag, startPoint x: 1224, startPoint y: 312, endPoint x: 1131, endPoint y: 265, distance: 104.4
click at [1224, 312] on label "Confirm" at bounding box center [1237, 315] width 28 height 34
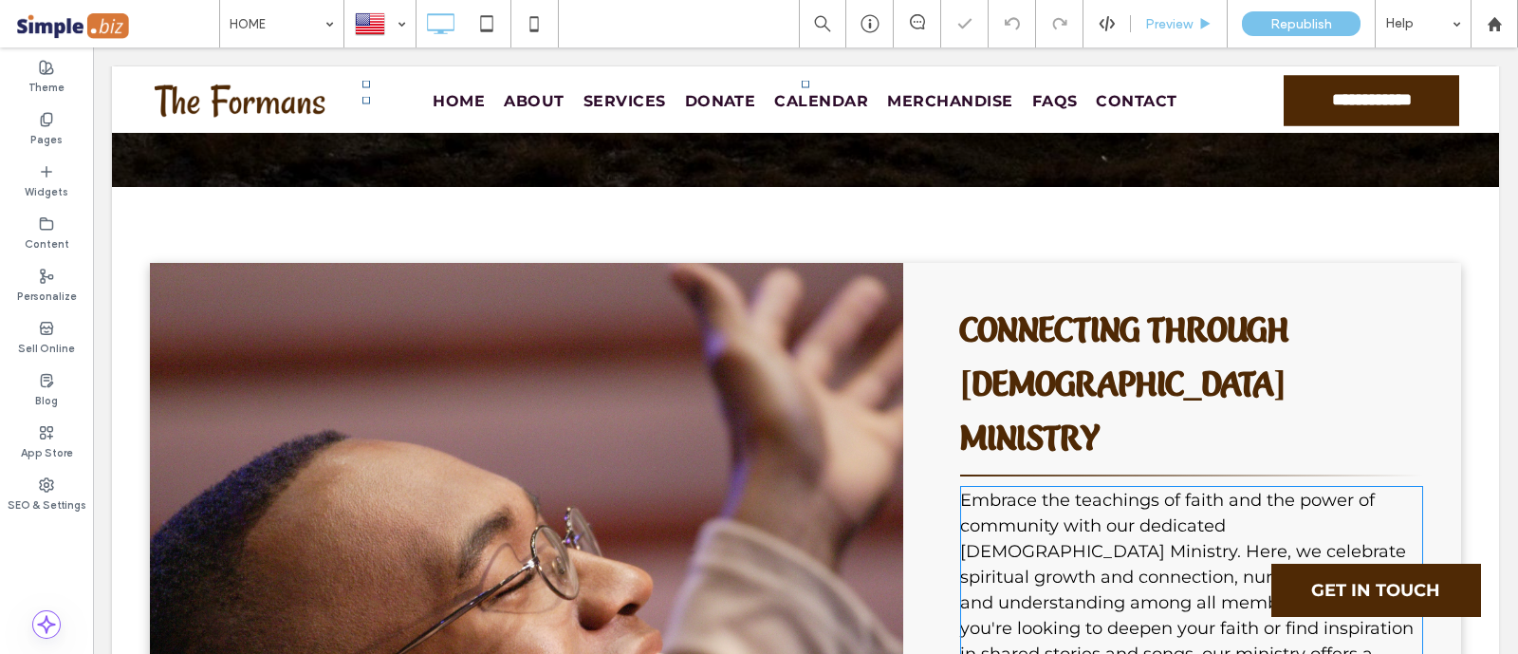
scroll to position [948, 0]
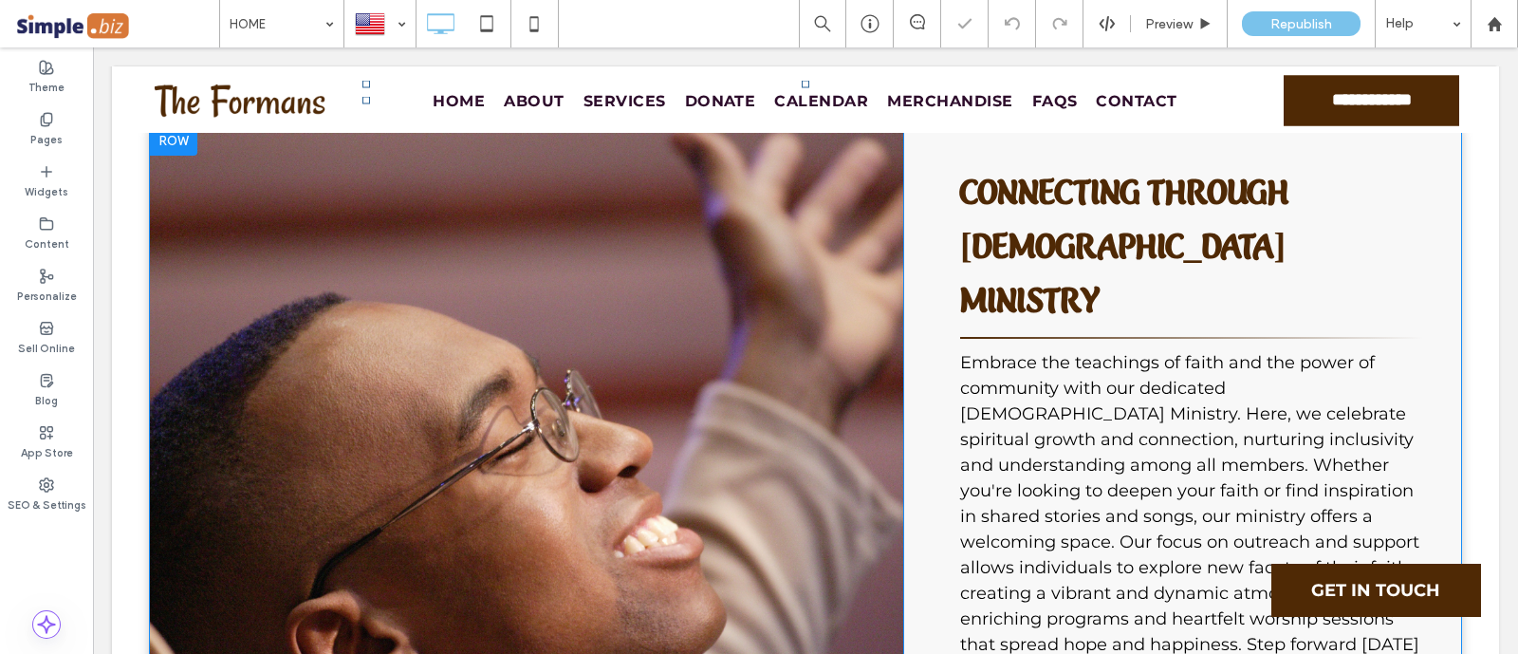
click at [669, 409] on div "Click To Paste" at bounding box center [526, 477] width 753 height 704
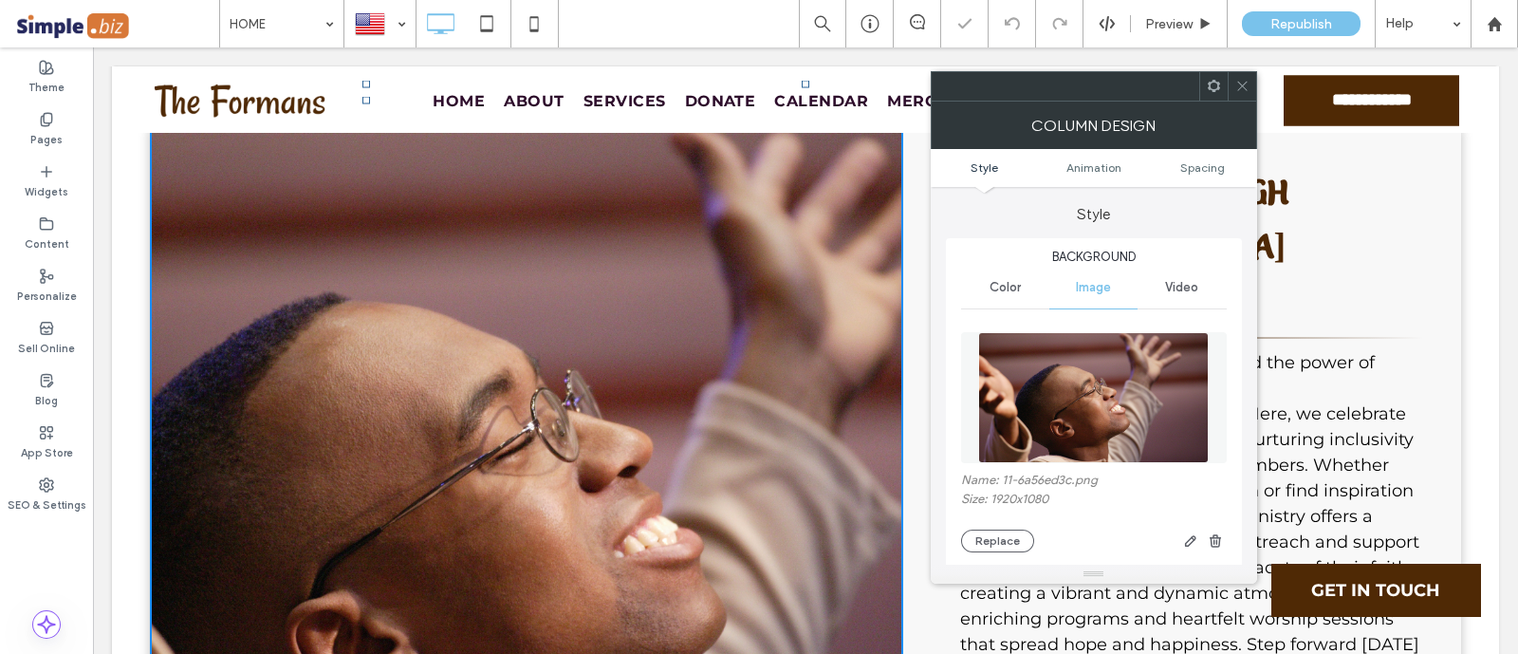
click at [1241, 83] on icon at bounding box center [1242, 86] width 14 height 14
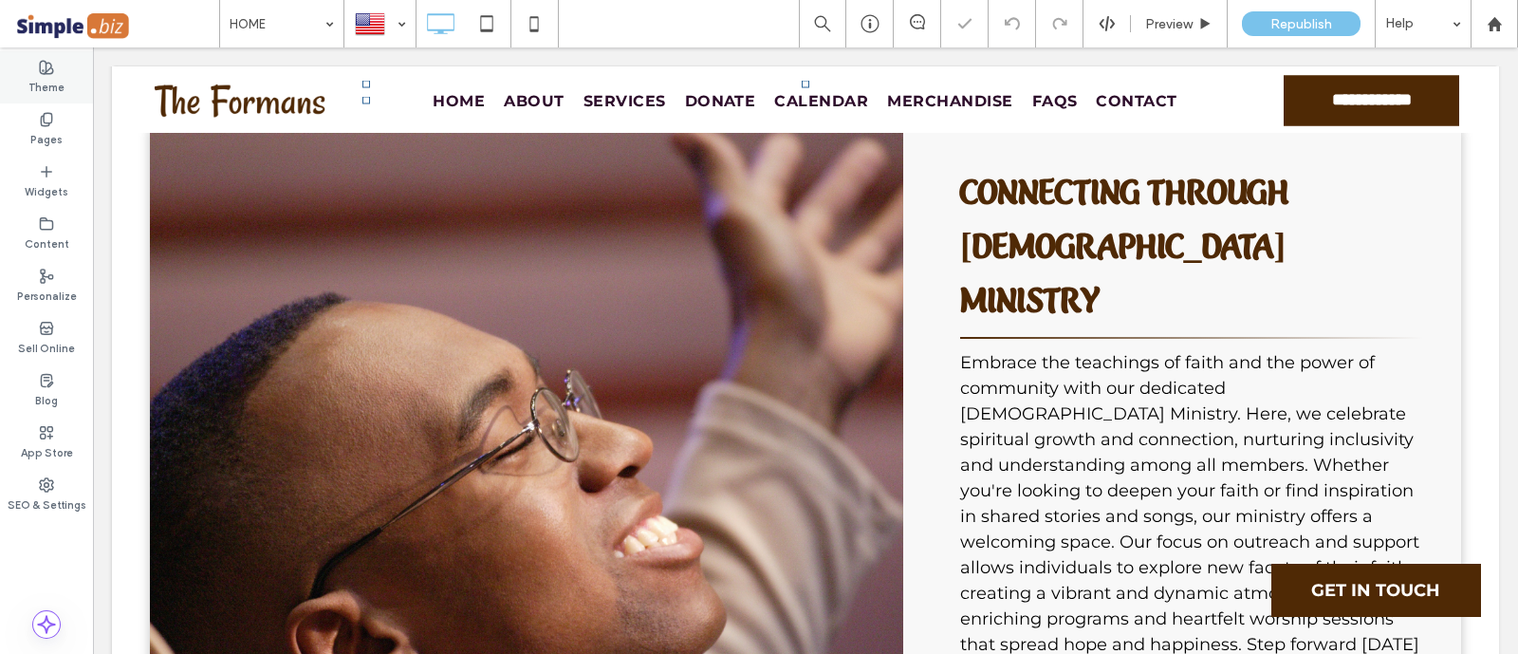
click at [45, 72] on use at bounding box center [46, 67] width 13 height 13
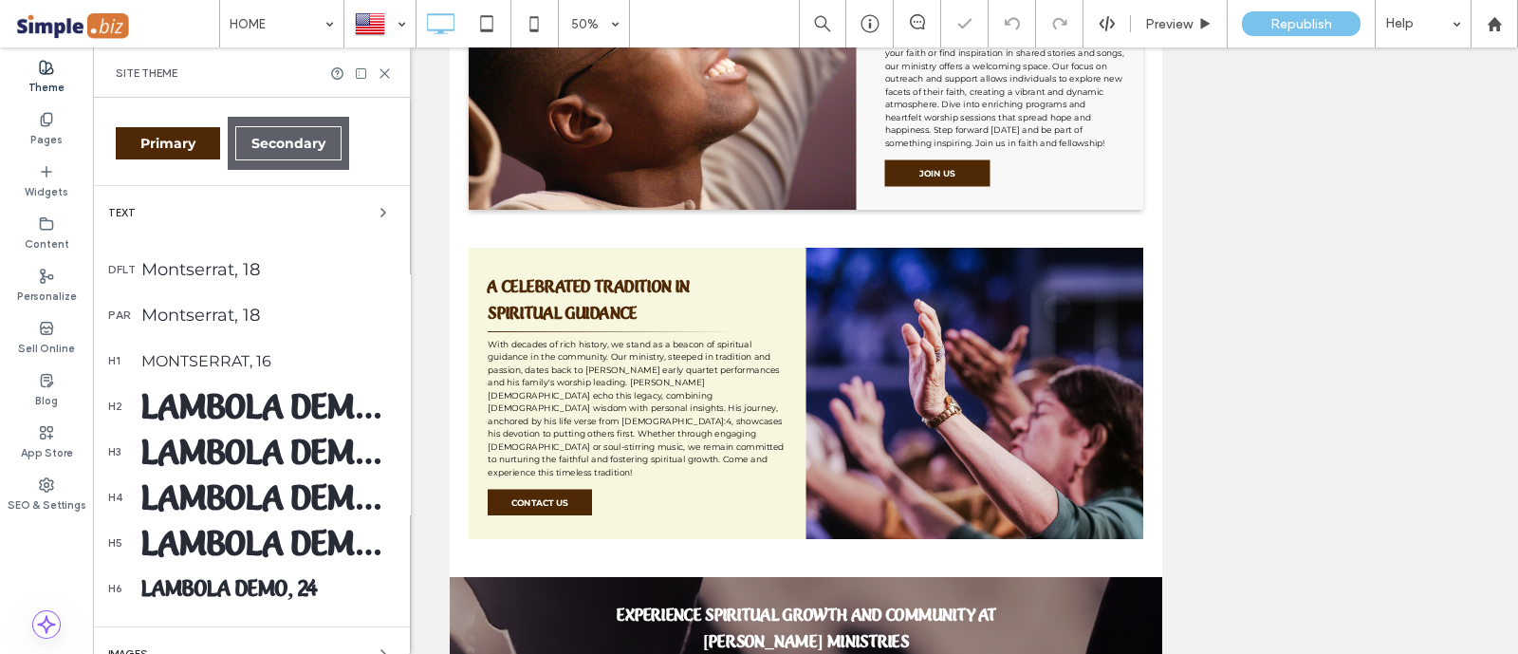
scroll to position [356, 0]
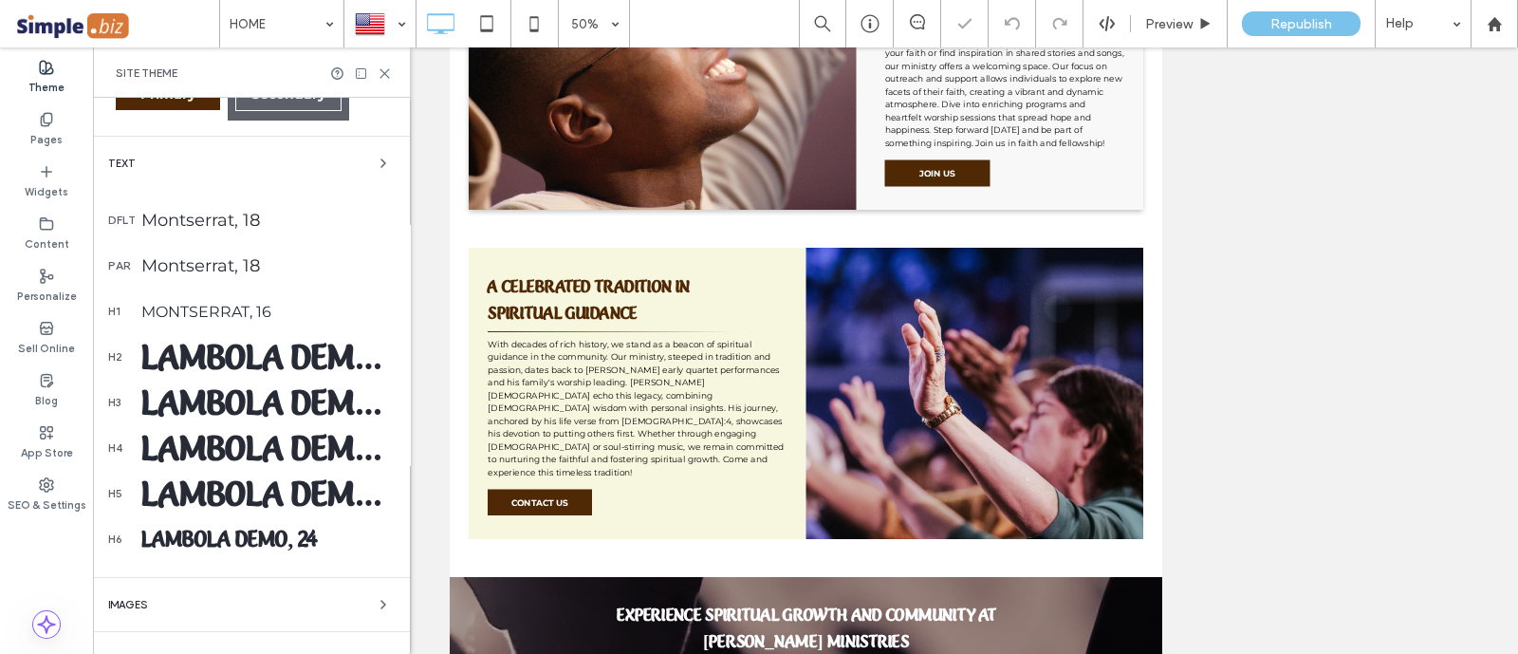
click at [299, 367] on div "Lambola Demo, 38" at bounding box center [267, 357] width 253 height 42
click at [306, 369] on div "Lambola Demo, 38" at bounding box center [267, 357] width 253 height 42
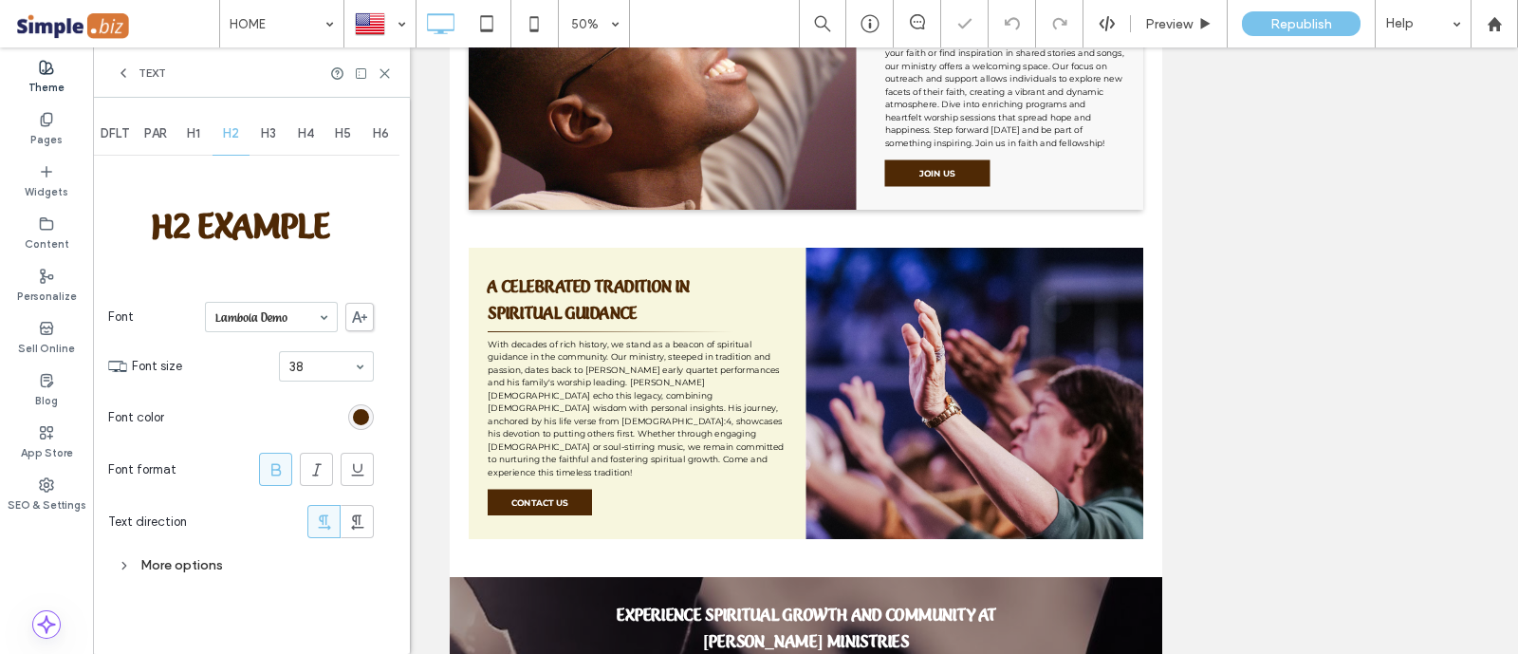
scroll to position [0, 0]
click at [153, 576] on div "More options" at bounding box center [241, 565] width 266 height 26
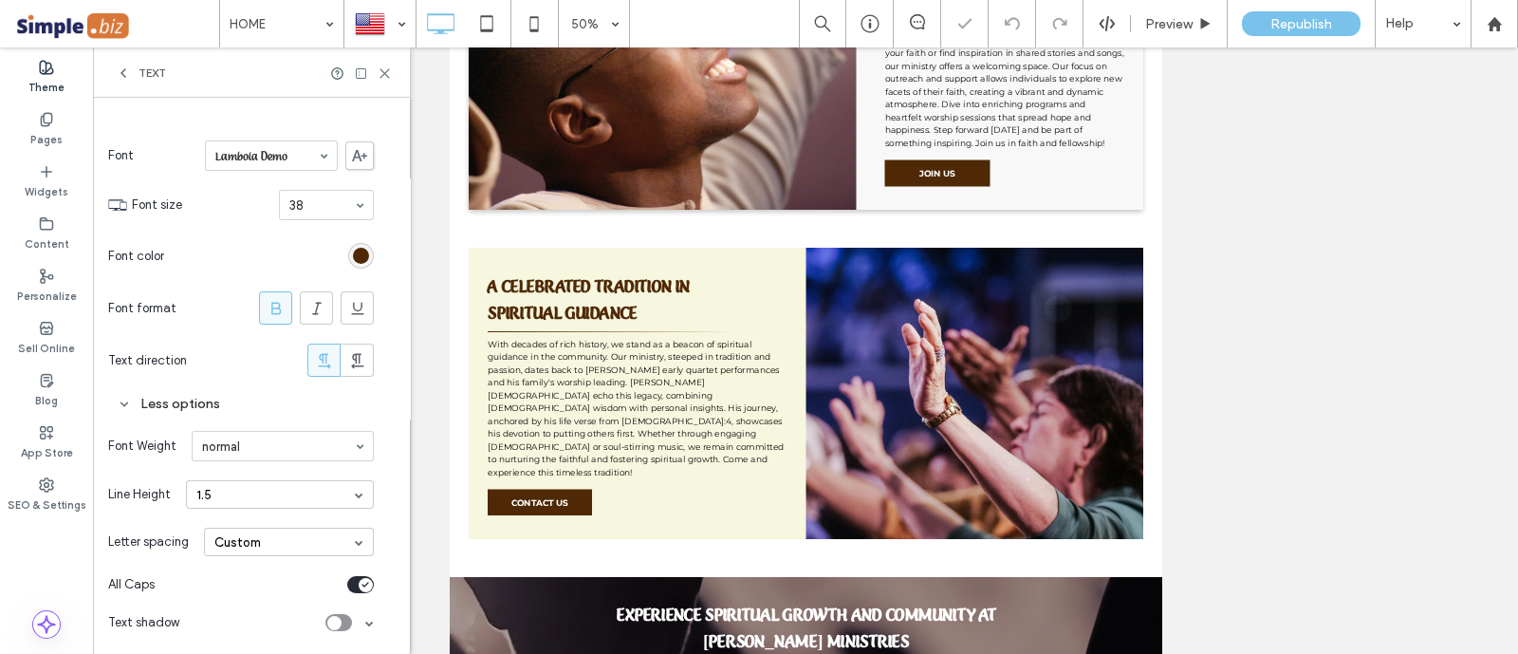
click at [362, 585] on div "toggle" at bounding box center [366, 585] width 14 height 14
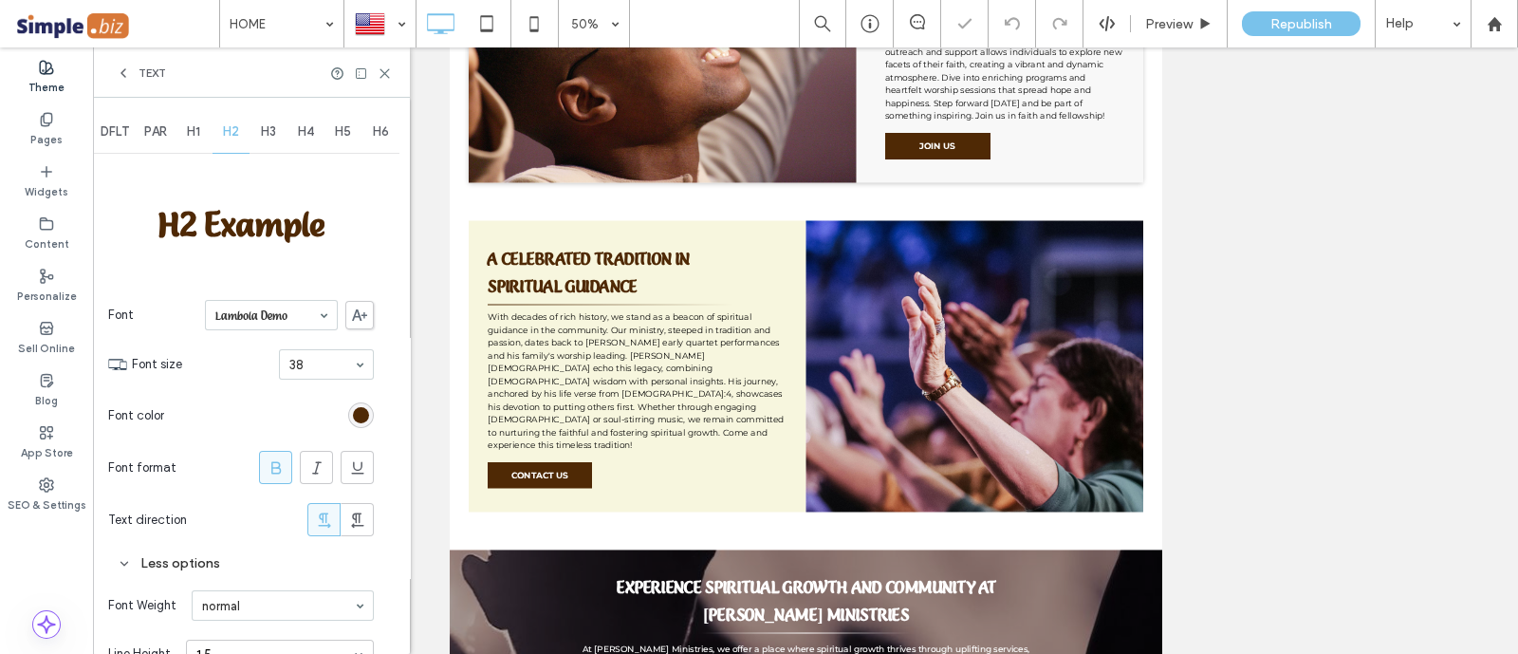
scroll to position [0, 0]
click at [281, 470] on icon at bounding box center [276, 469] width 19 height 19
click at [271, 129] on span "H3" at bounding box center [268, 133] width 15 height 15
click at [283, 475] on icon at bounding box center [276, 469] width 19 height 19
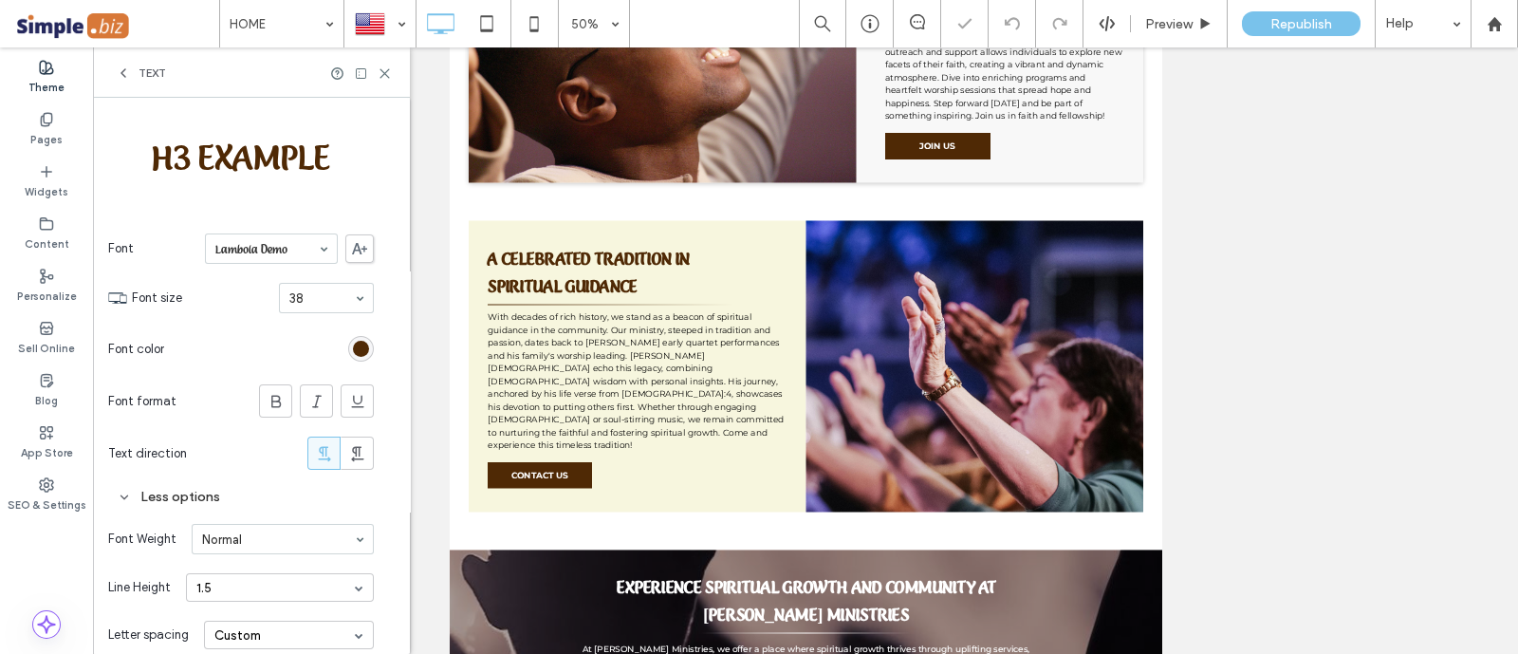
scroll to position [161, 0]
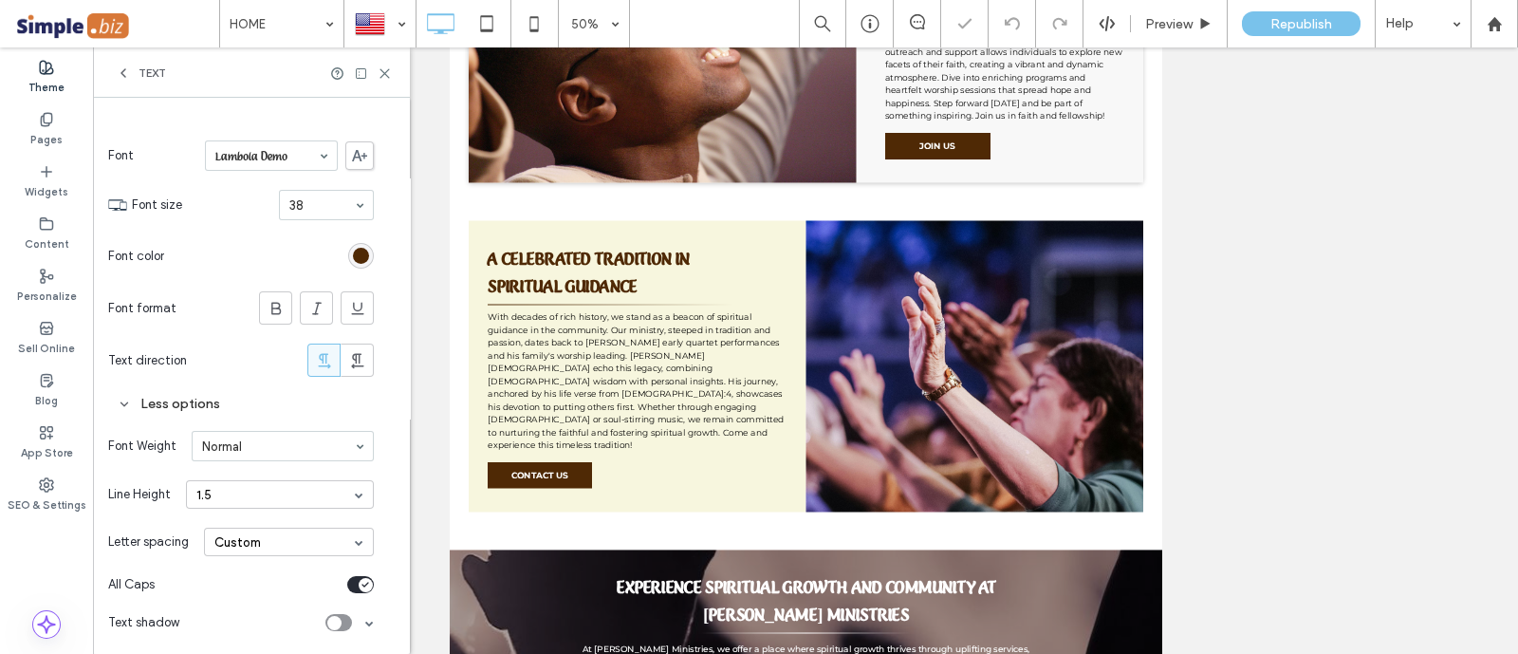
click at [356, 581] on div "toggle" at bounding box center [360, 584] width 27 height 17
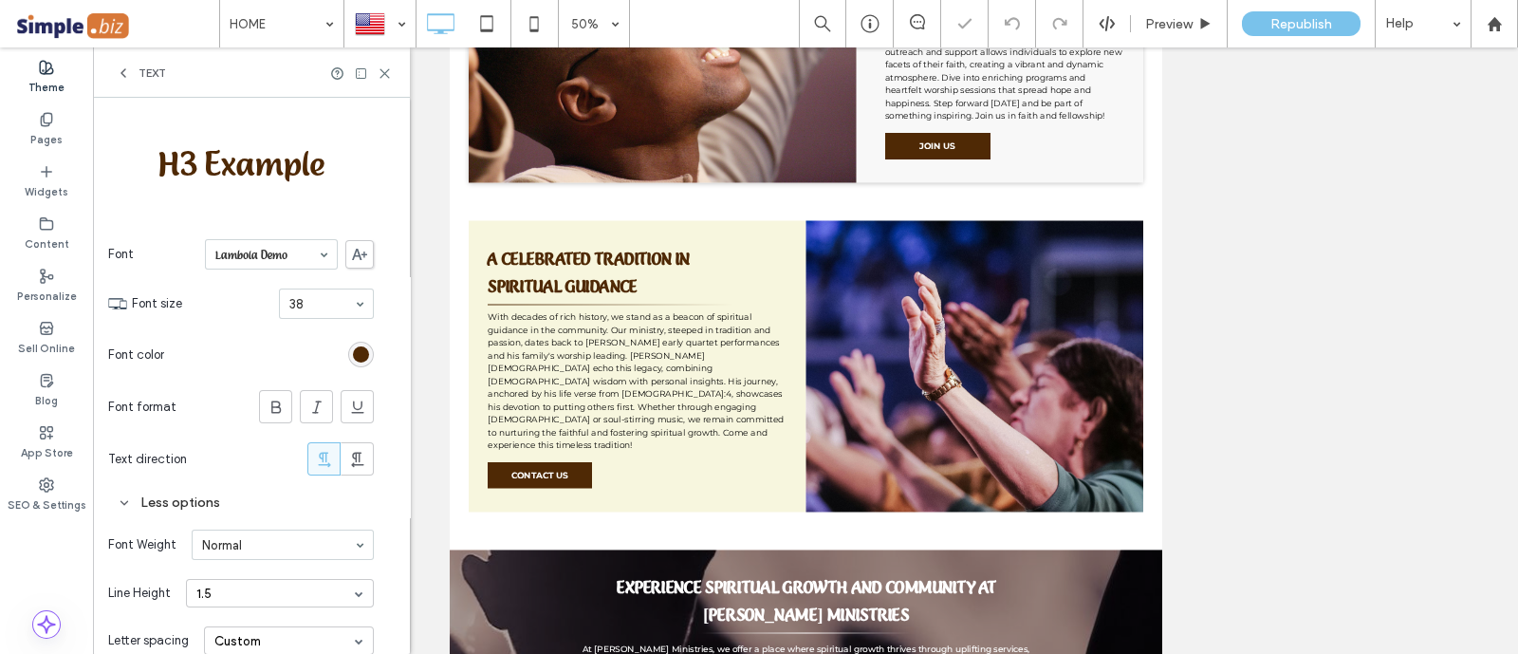
scroll to position [0, 0]
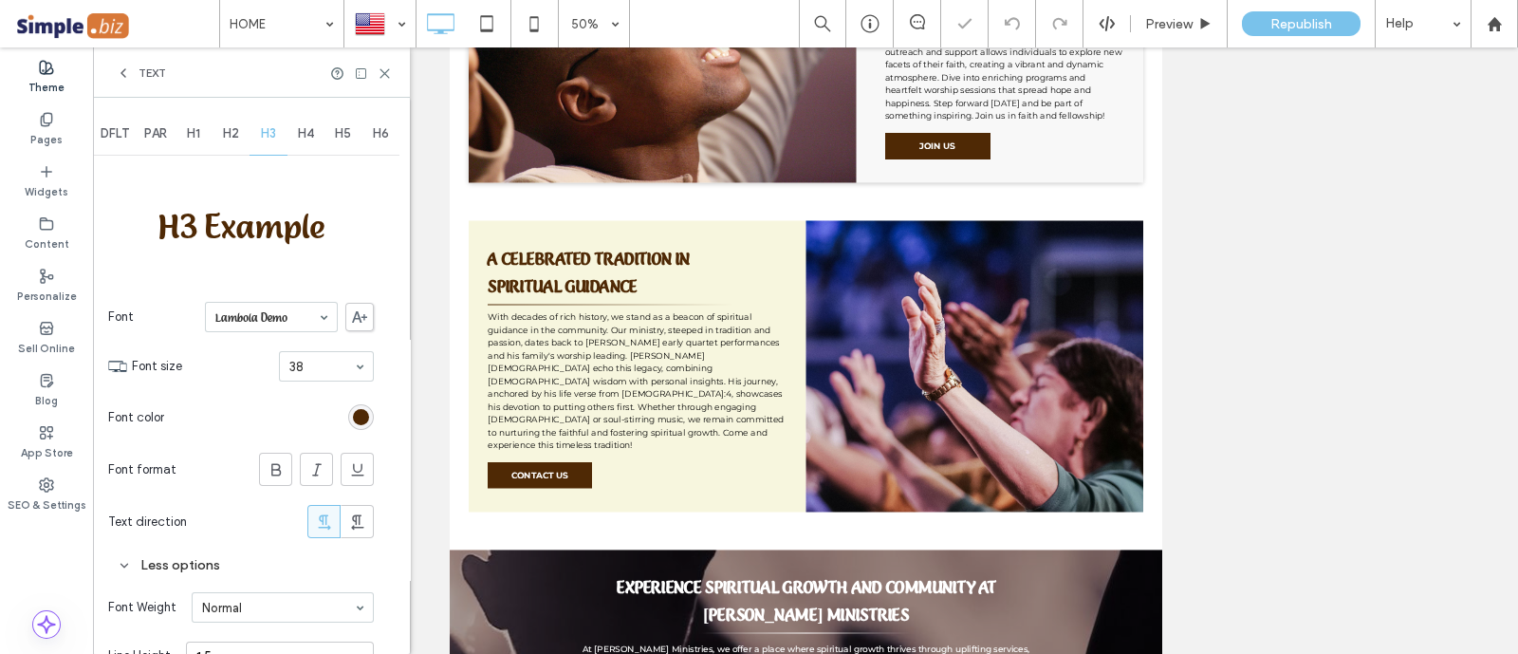
click at [308, 130] on span "H4" at bounding box center [306, 133] width 16 height 15
click at [270, 481] on span at bounding box center [276, 468] width 19 height 31
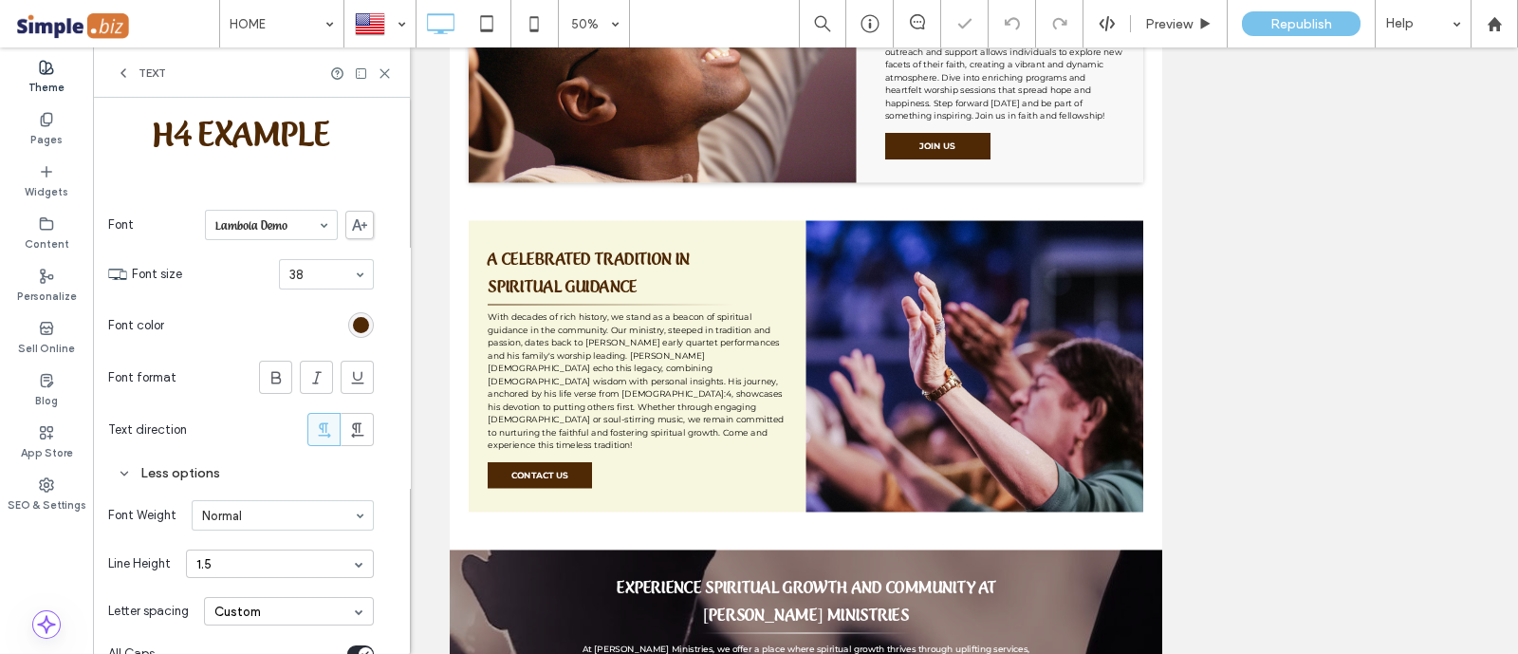
scroll to position [161, 0]
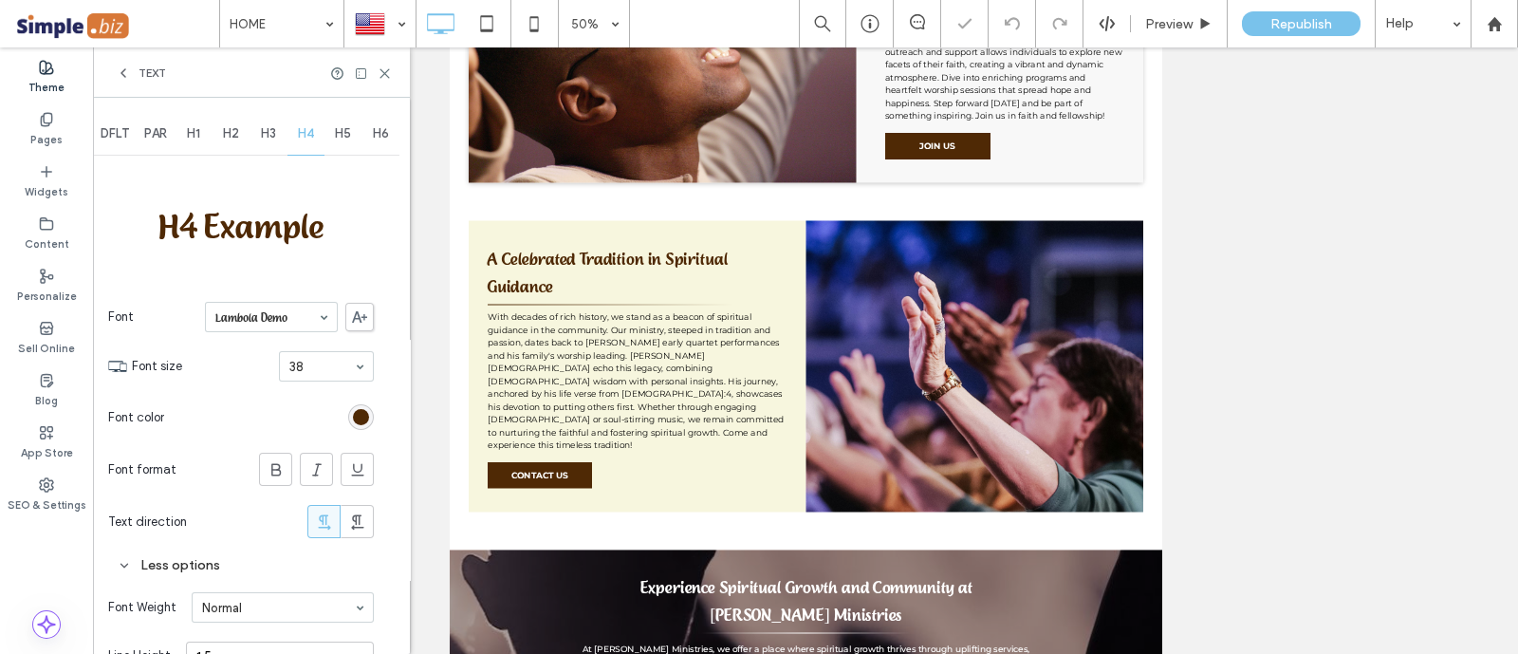
click at [341, 130] on span "H5" at bounding box center [343, 133] width 16 height 15
click at [270, 475] on icon at bounding box center [276, 469] width 19 height 19
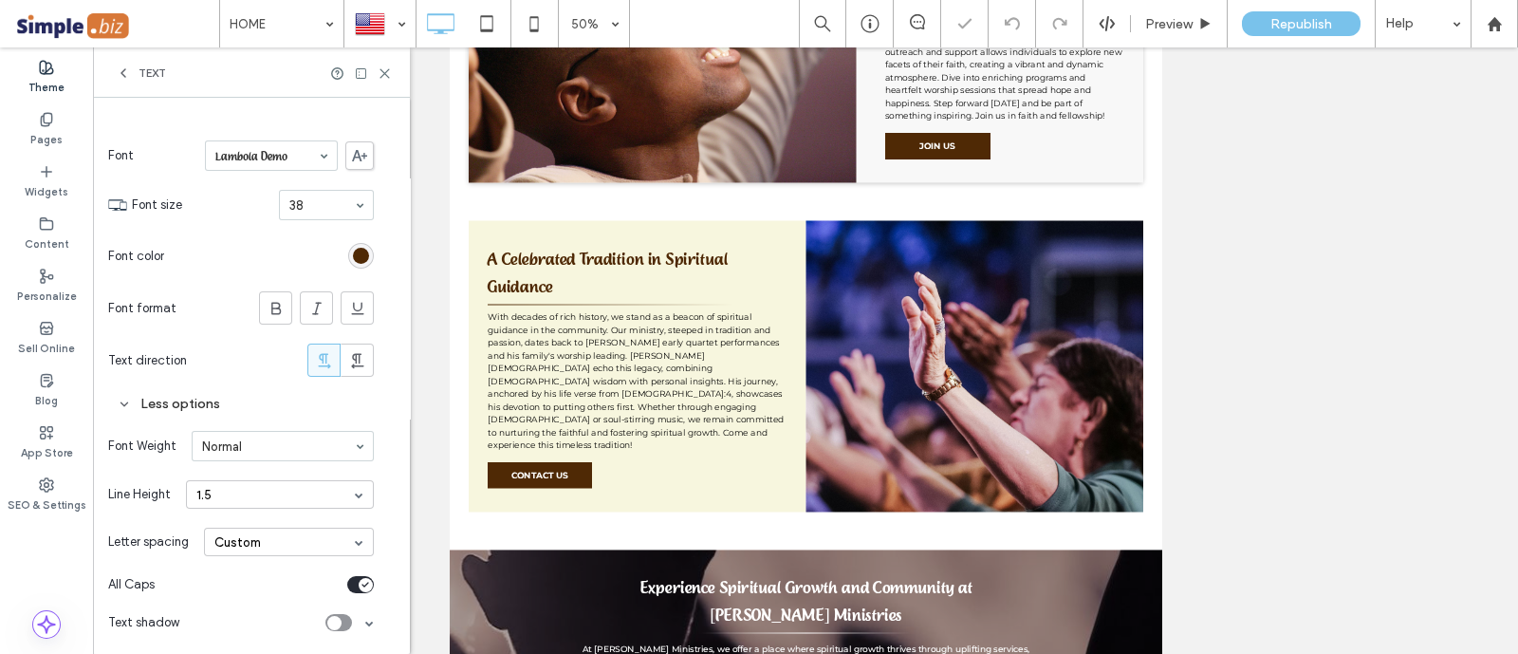
click at [359, 582] on div "toggle" at bounding box center [366, 585] width 14 height 14
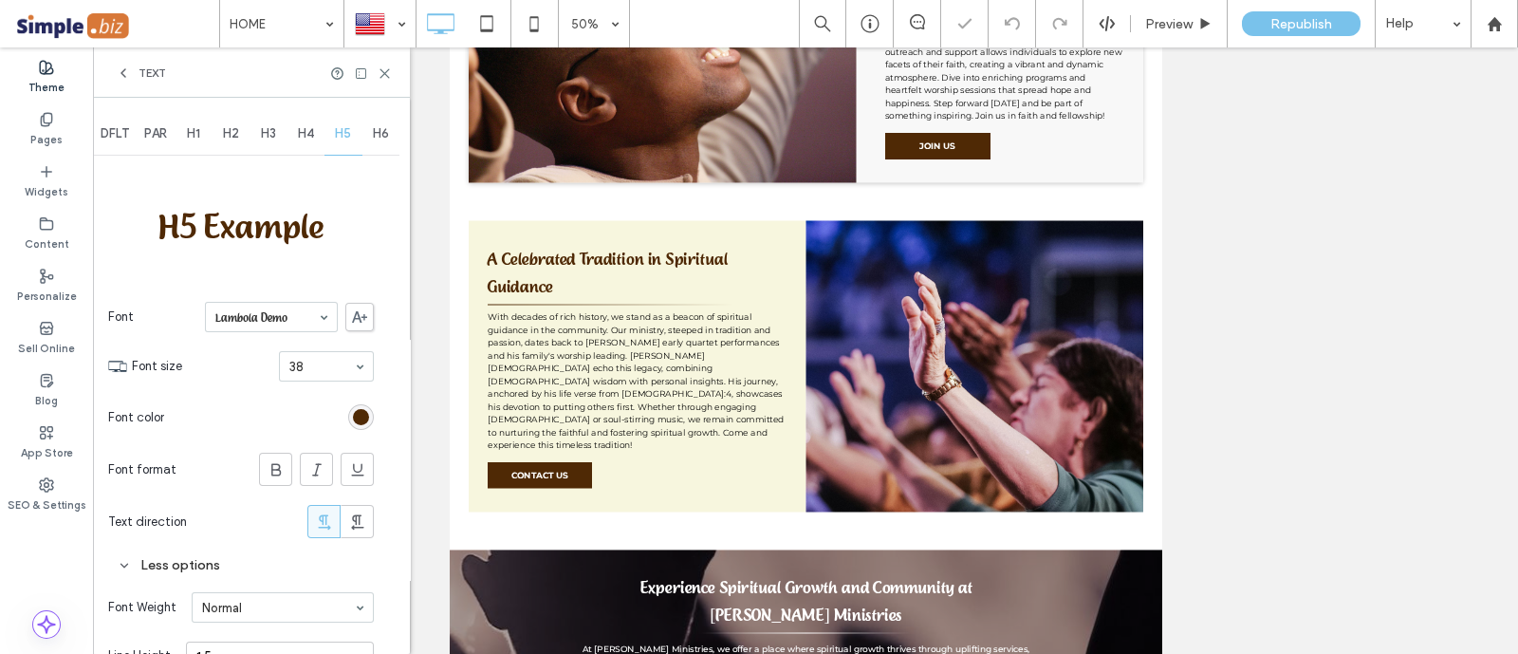
click at [378, 130] on span "H6" at bounding box center [381, 133] width 16 height 15
click at [274, 466] on icon at bounding box center [276, 469] width 19 height 19
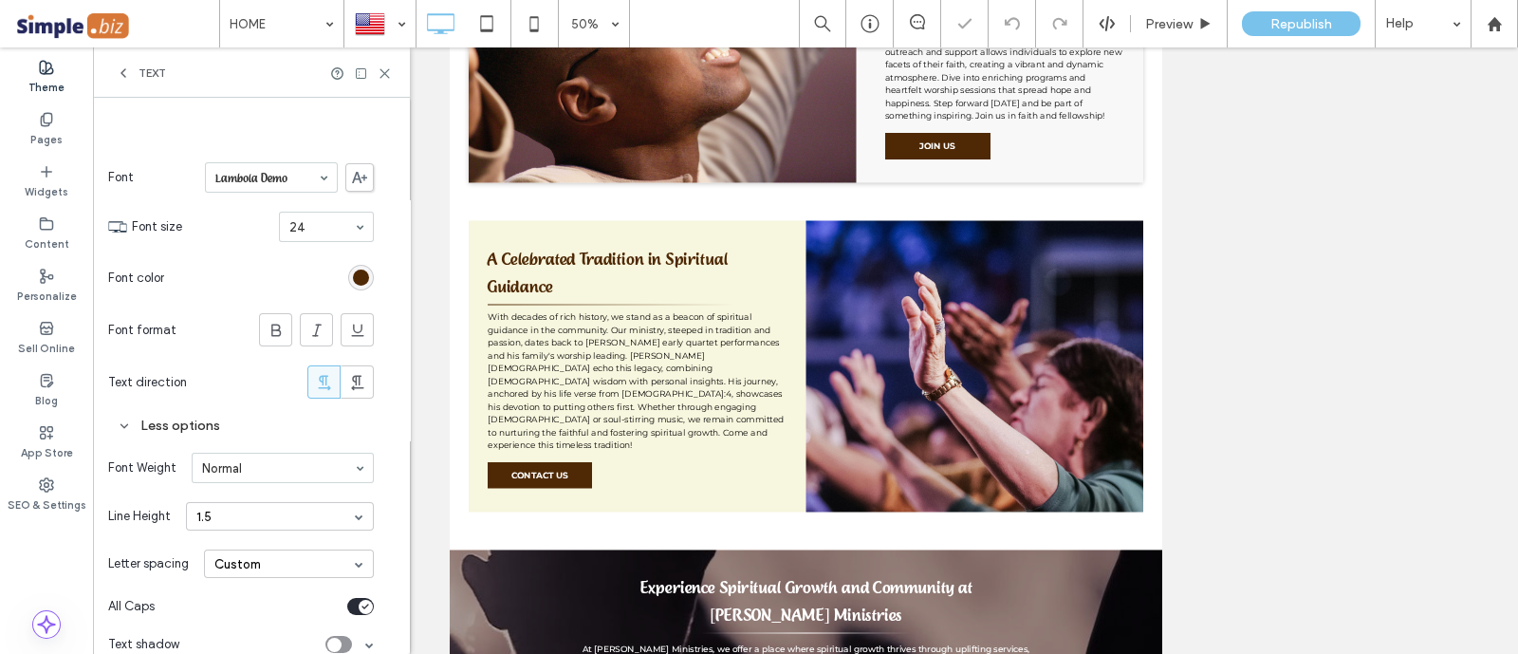
scroll to position [161, 0]
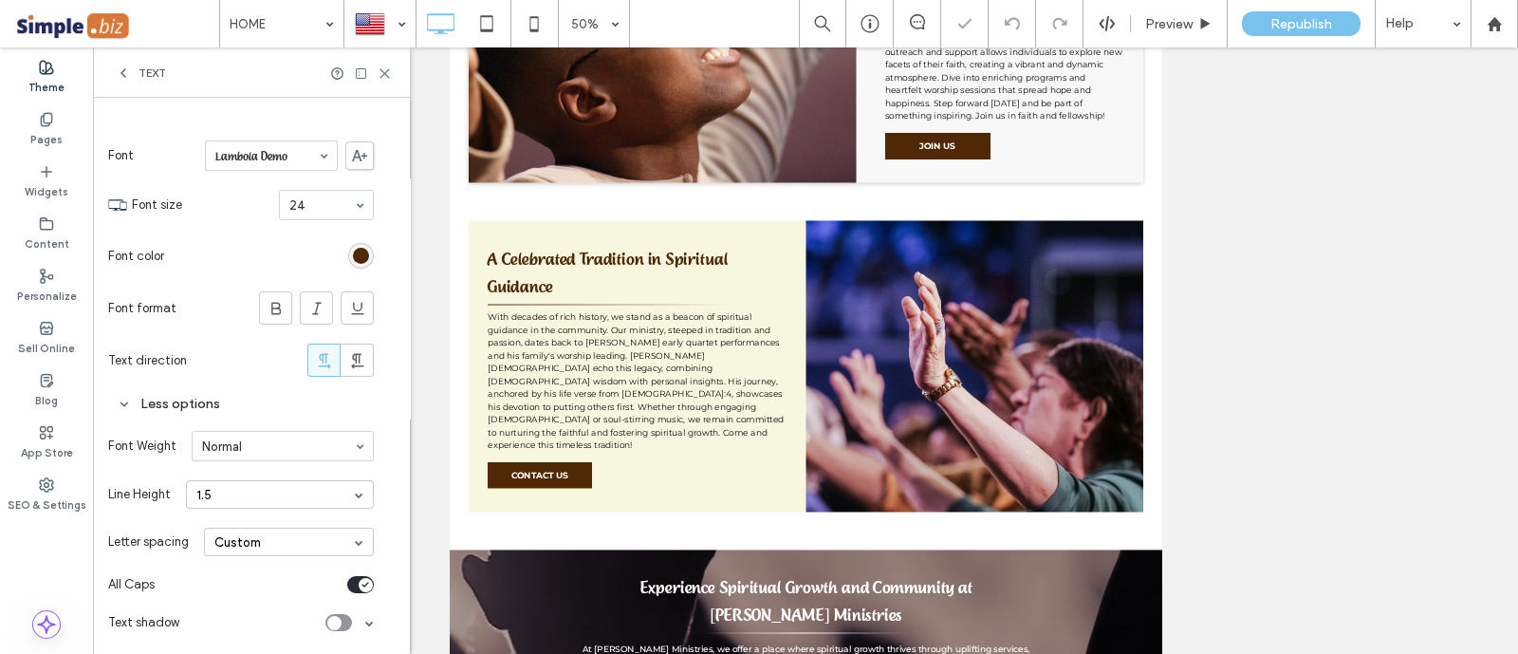
click at [360, 578] on div "toggle" at bounding box center [366, 585] width 14 height 14
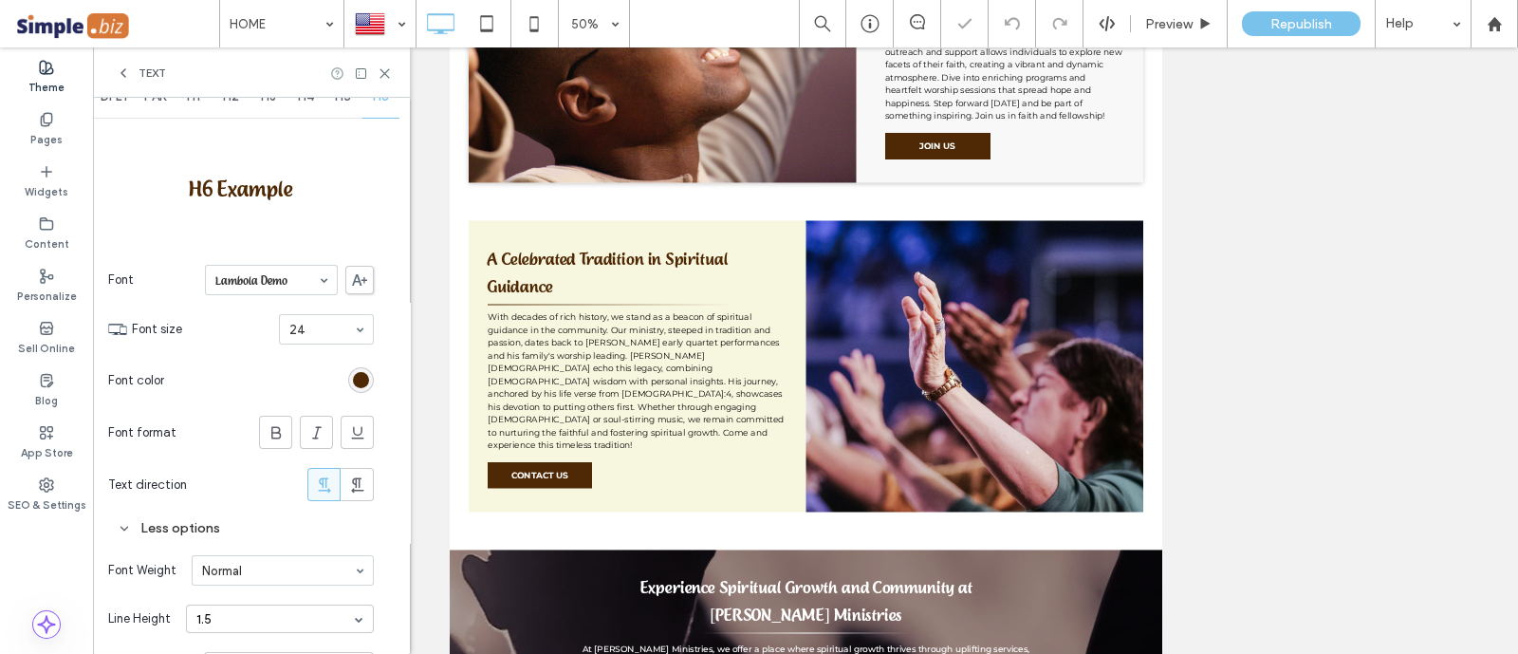
scroll to position [0, 0]
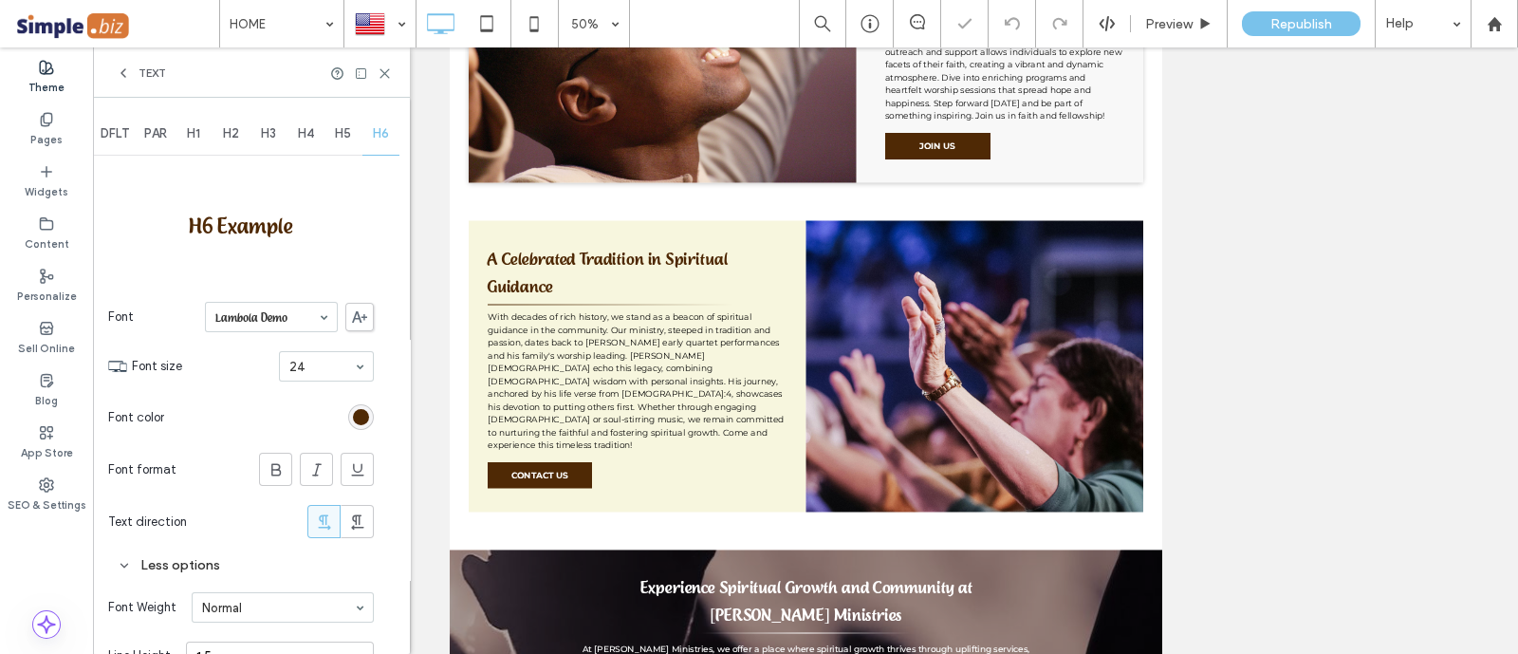
click at [132, 73] on div "Text" at bounding box center [141, 72] width 50 height 15
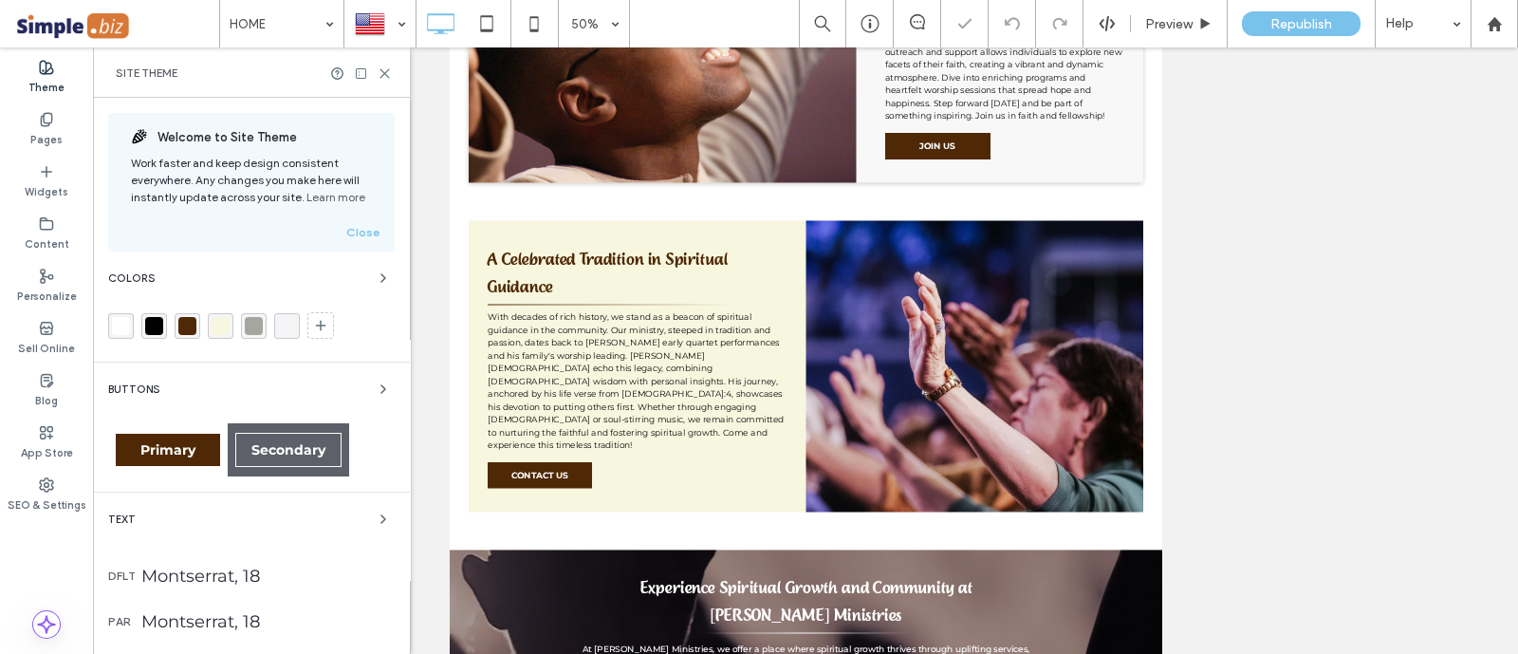
click at [395, 76] on div "Site Theme" at bounding box center [251, 72] width 317 height 50
click at [393, 65] on div "Site Theme" at bounding box center [251, 72] width 317 height 50
click at [382, 70] on use at bounding box center [384, 73] width 9 height 9
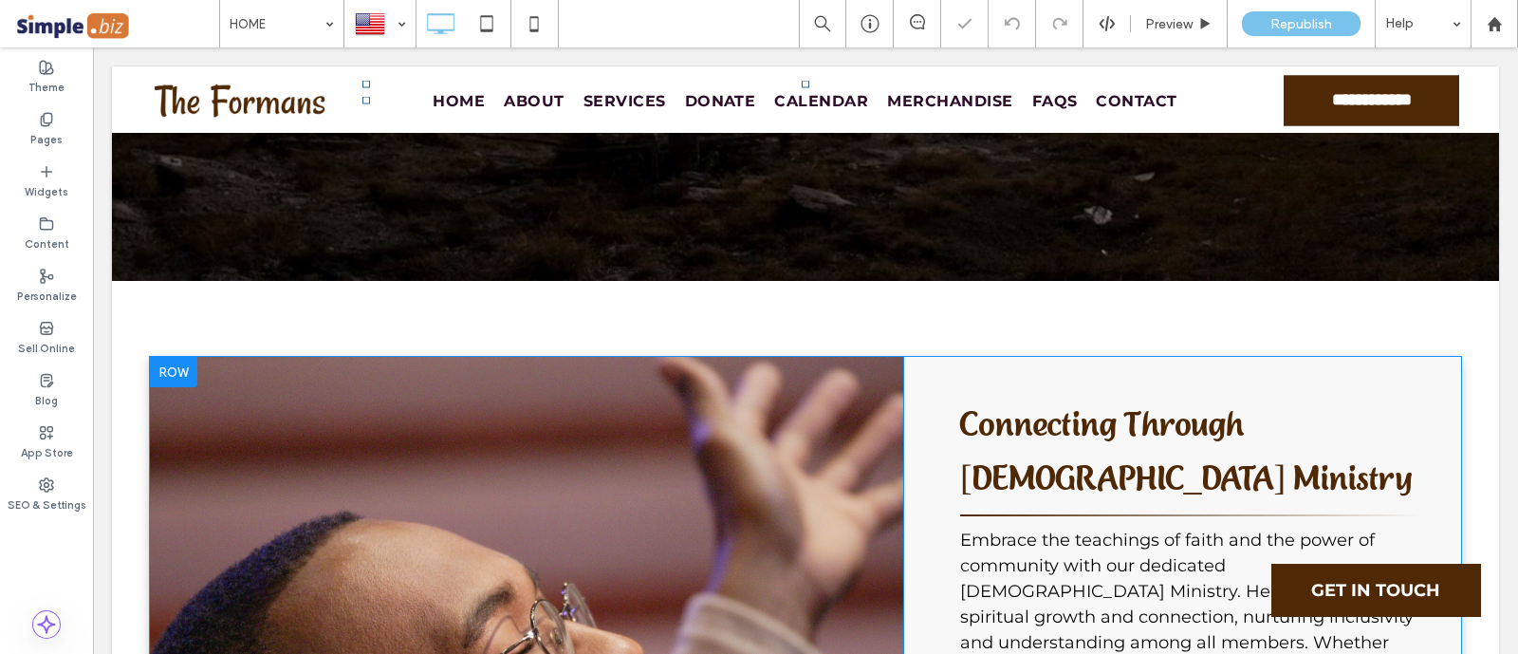
scroll to position [829, 0]
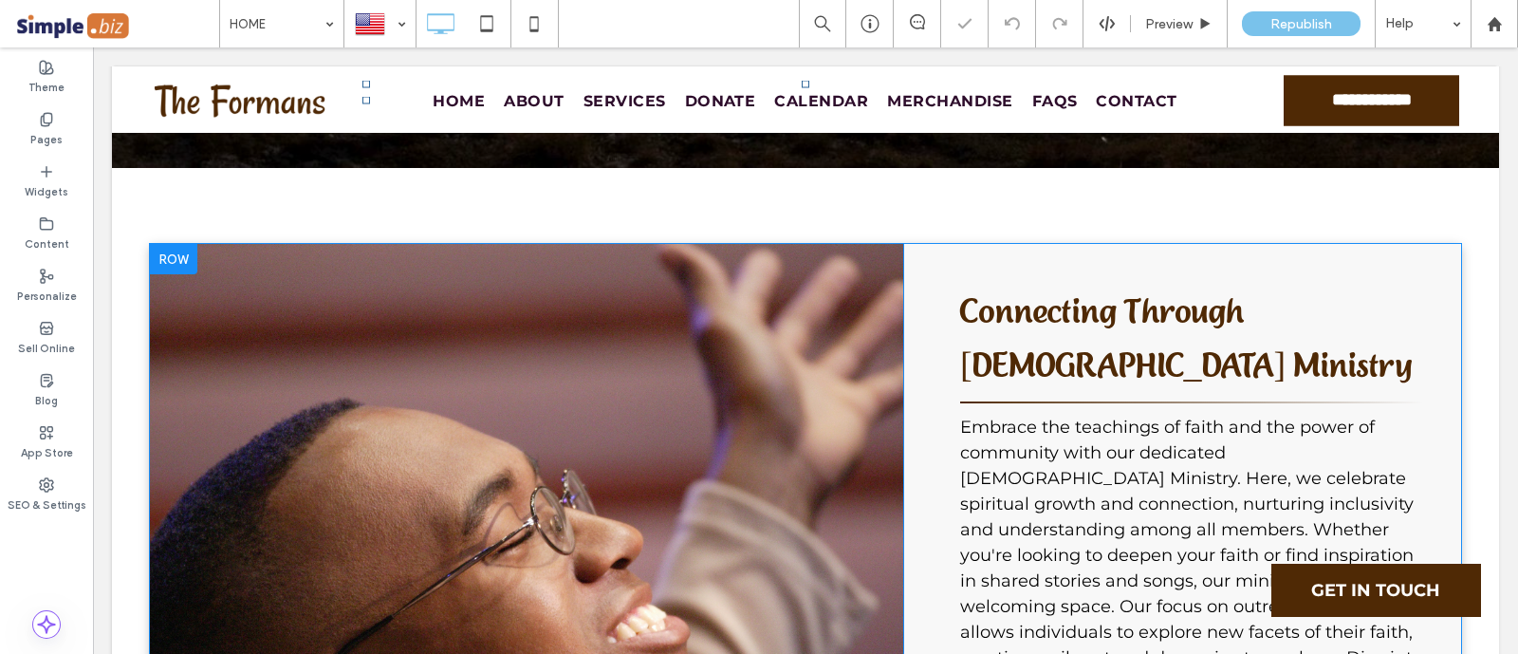
click at [825, 445] on div "Click To Paste" at bounding box center [526, 569] width 753 height 650
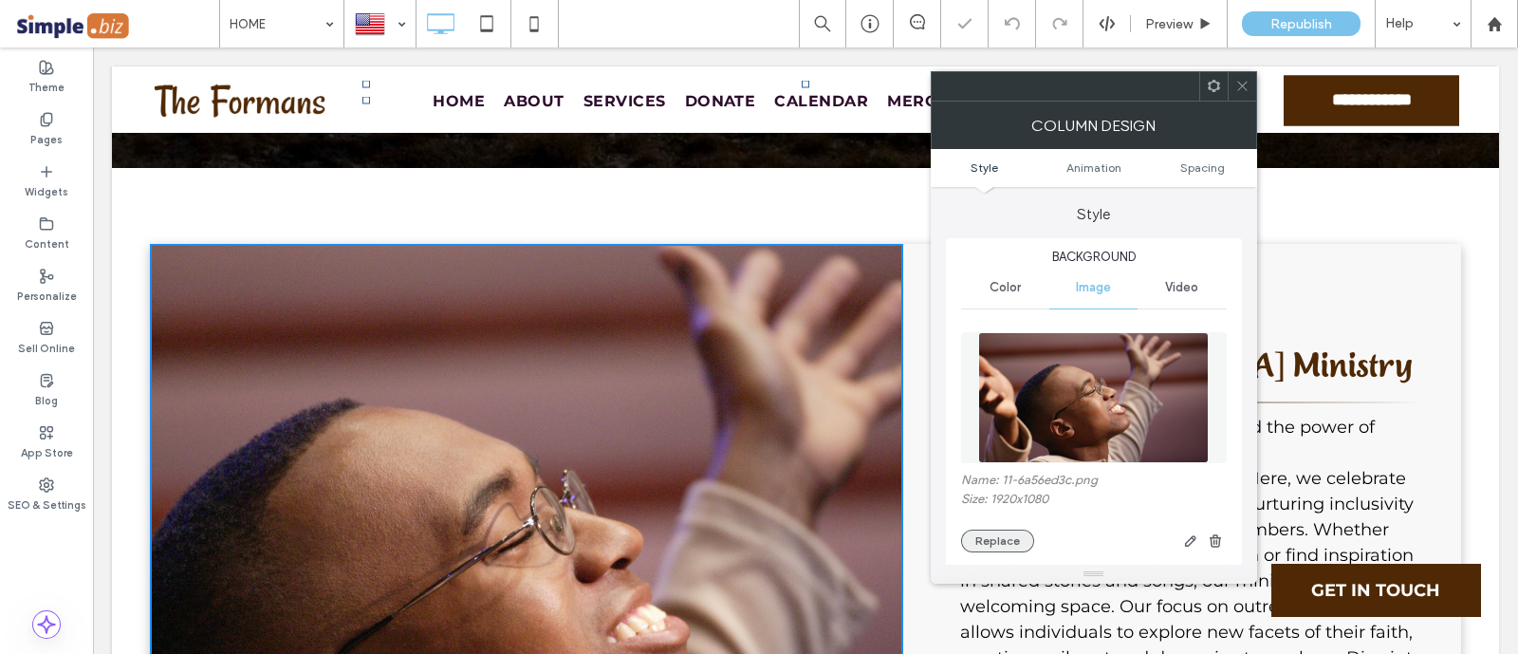
click at [987, 547] on button "Replace" at bounding box center [997, 540] width 73 height 23
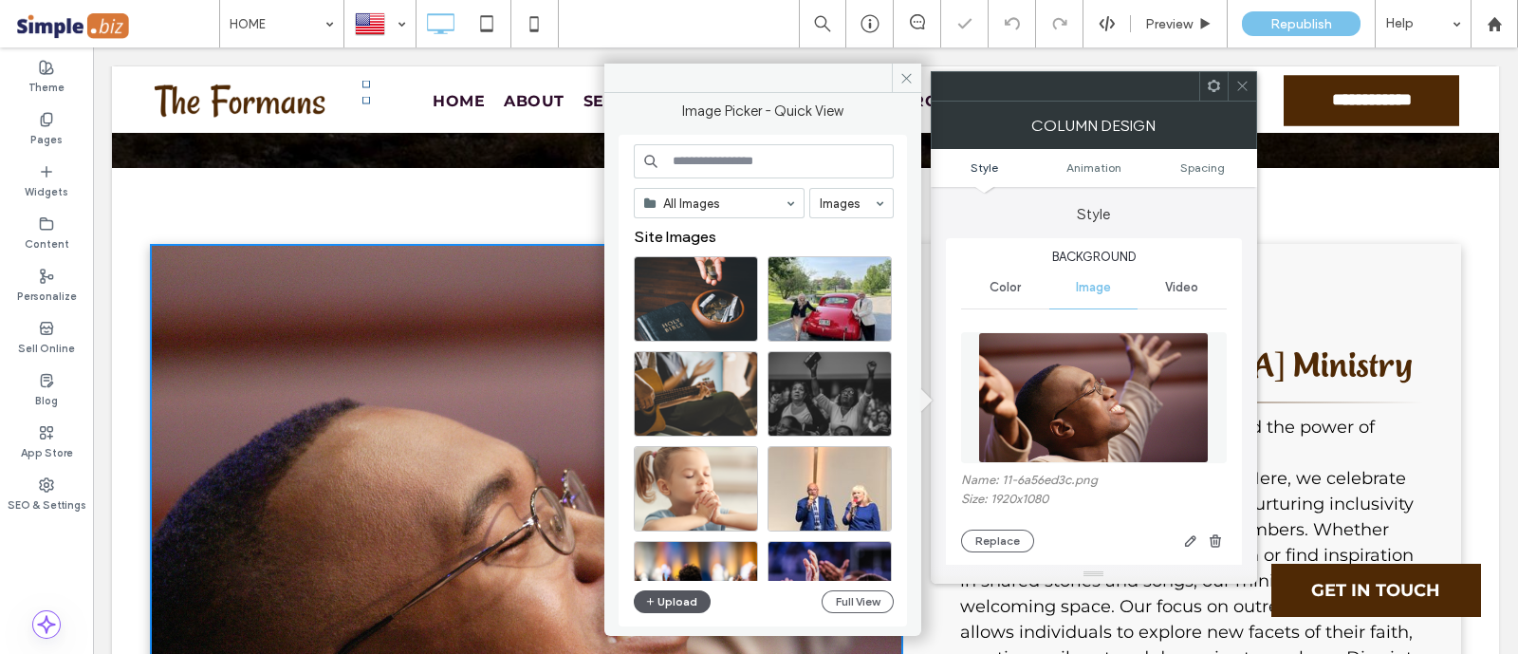
click at [649, 595] on icon "button" at bounding box center [650, 601] width 11 height 15
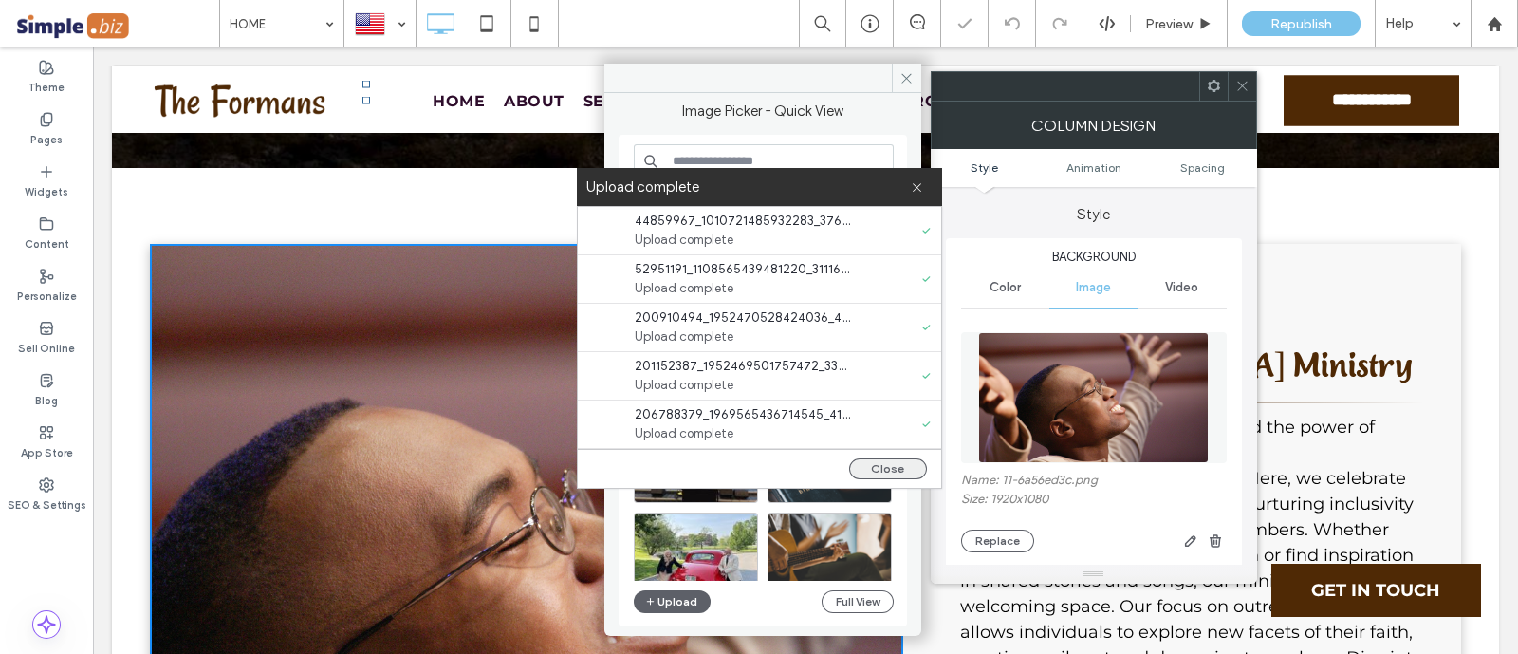
click at [885, 462] on button "Close" at bounding box center [888, 468] width 78 height 21
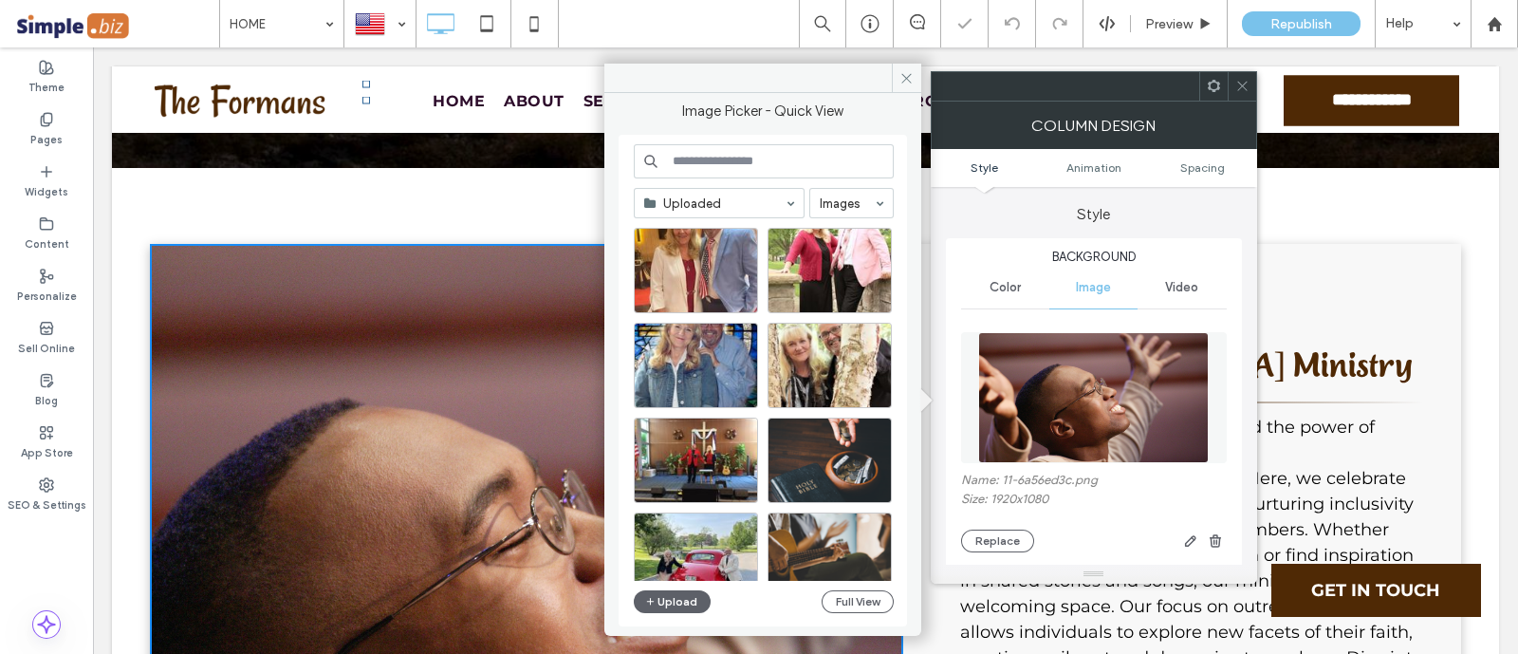
click at [1230, 79] on div at bounding box center [1241, 86] width 28 height 28
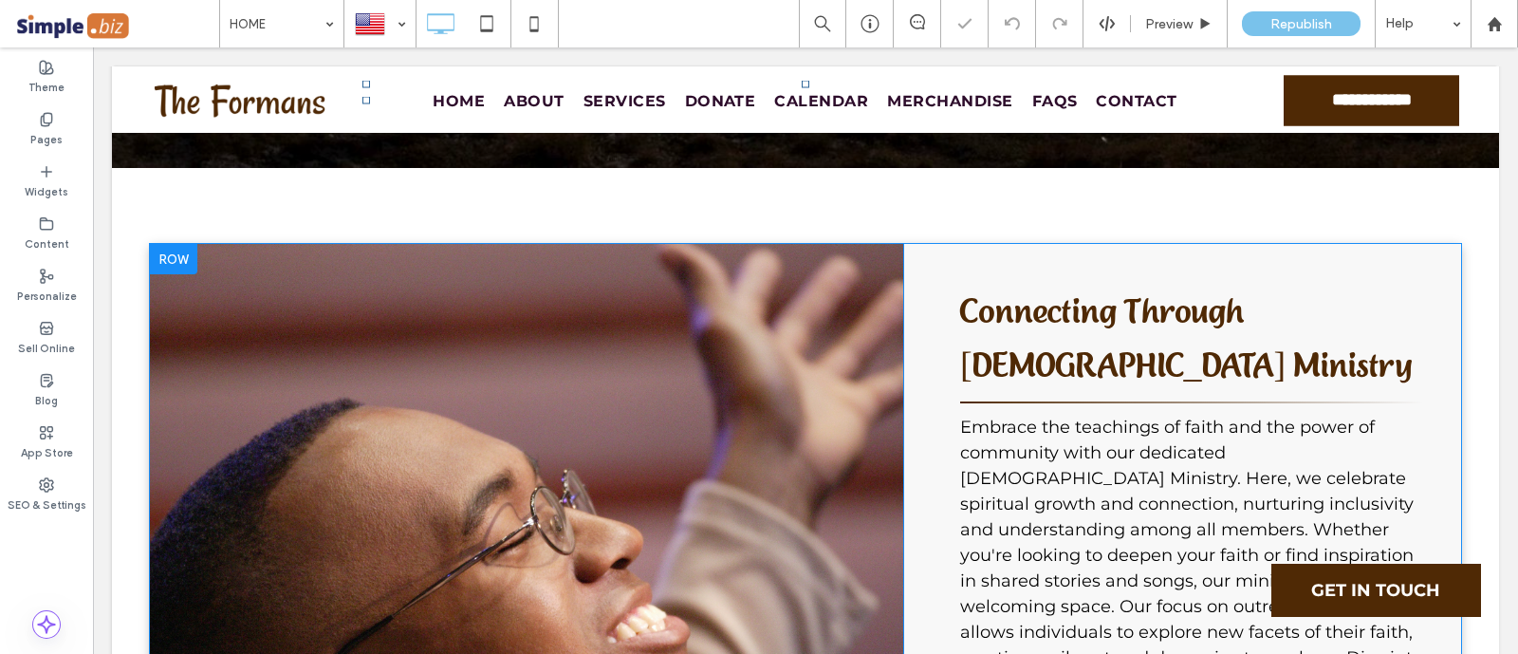
click at [829, 354] on div "Click To Paste" at bounding box center [526, 569] width 753 height 650
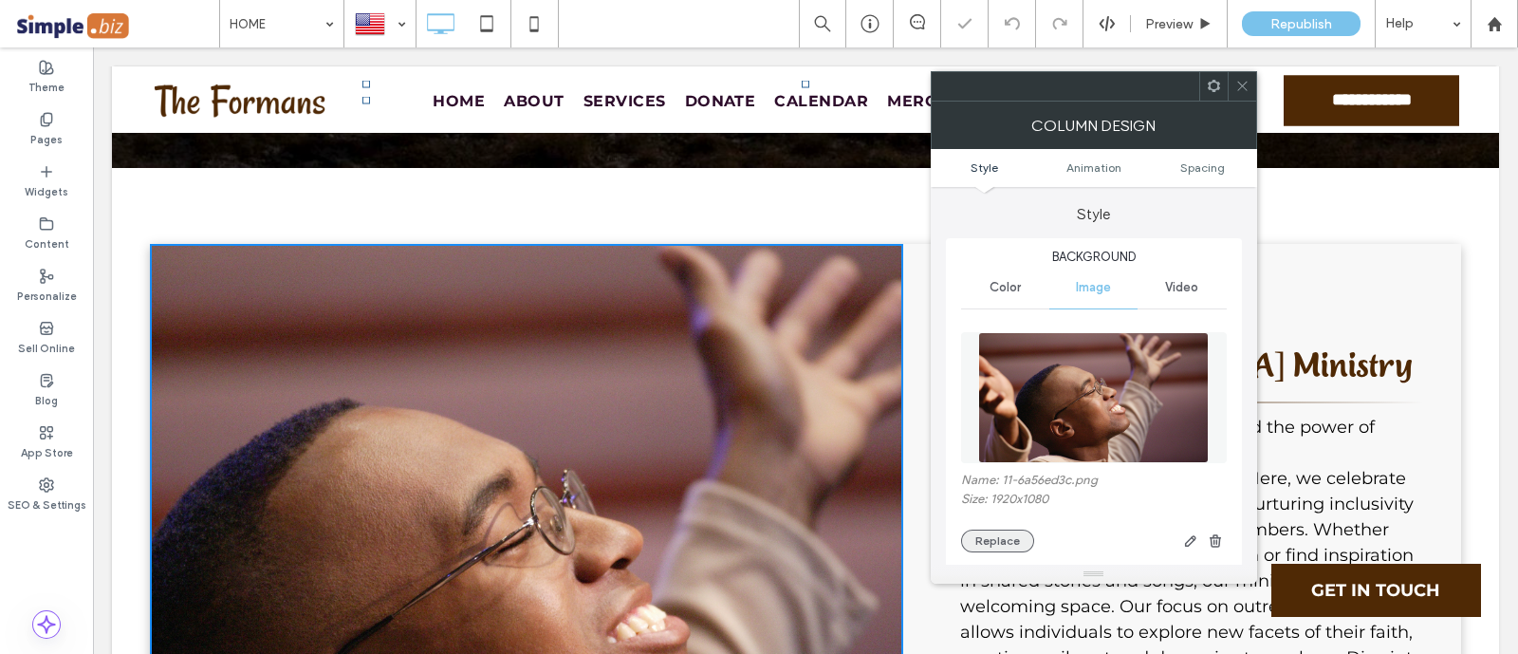
click at [990, 537] on button "Replace" at bounding box center [997, 540] width 73 height 23
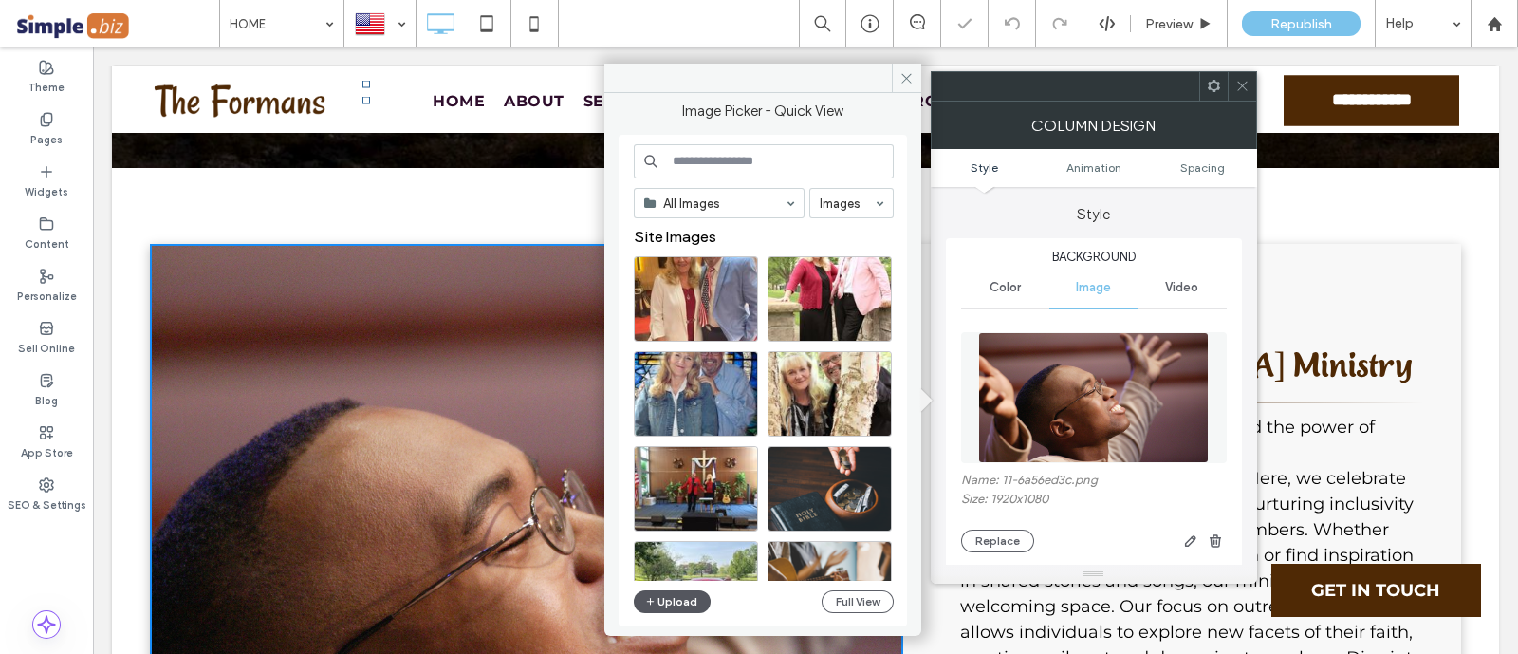
click at [680, 596] on button "Upload" at bounding box center [673, 601] width 78 height 23
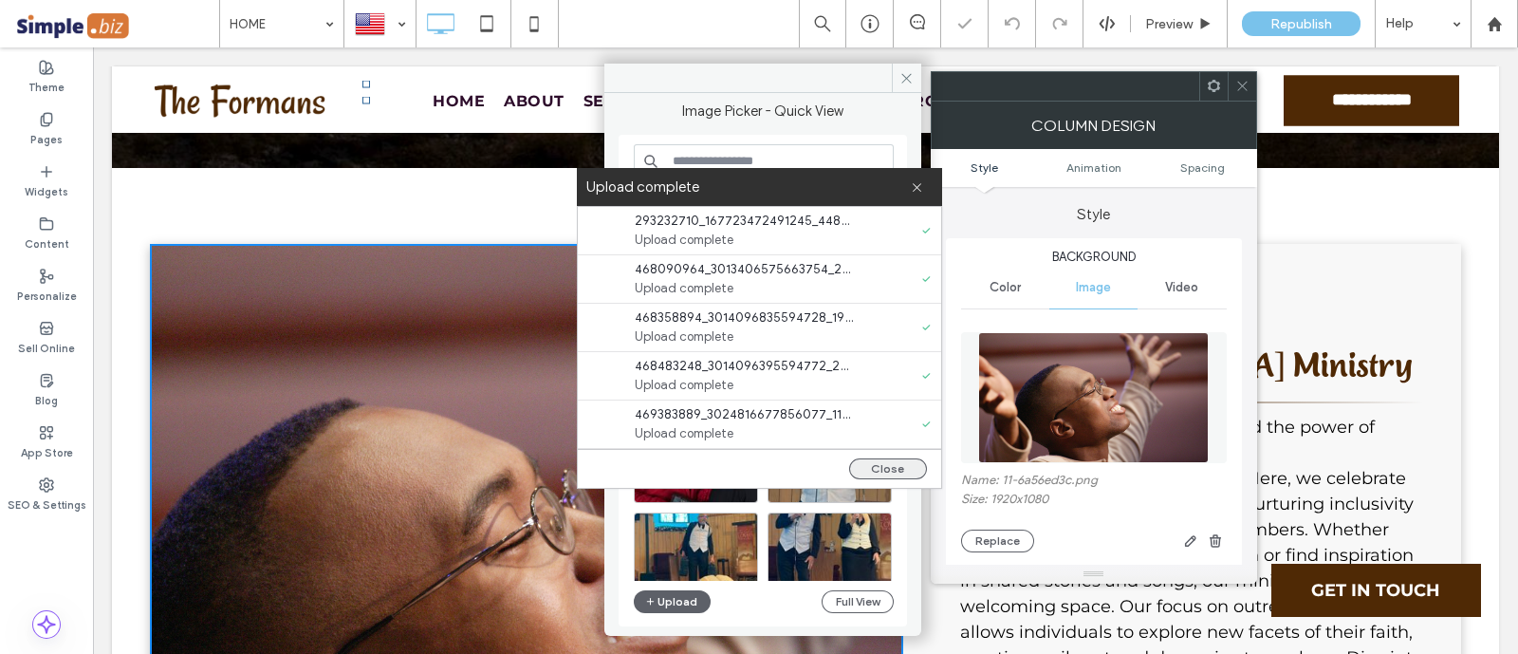
click at [894, 474] on button "Close" at bounding box center [888, 468] width 78 height 21
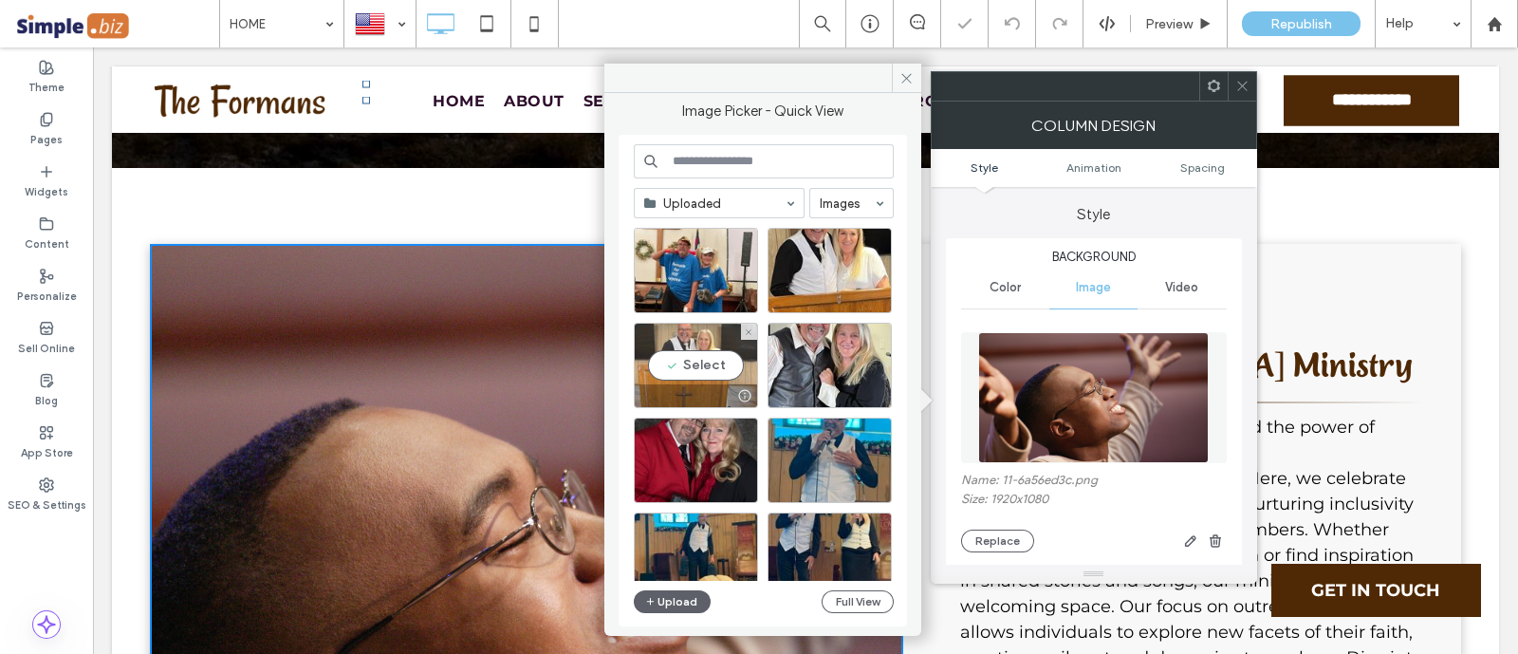
click at [691, 345] on div "Select" at bounding box center [696, 365] width 124 height 85
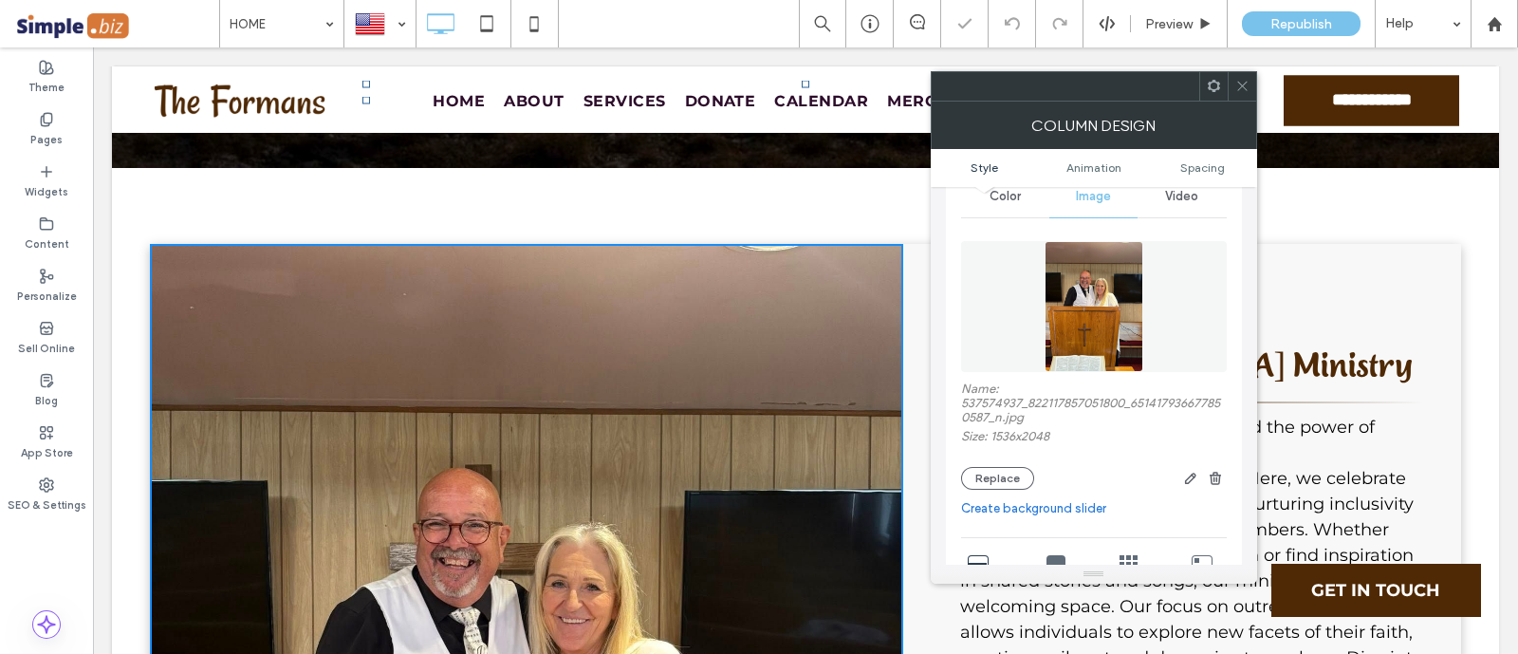
scroll to position [236, 0]
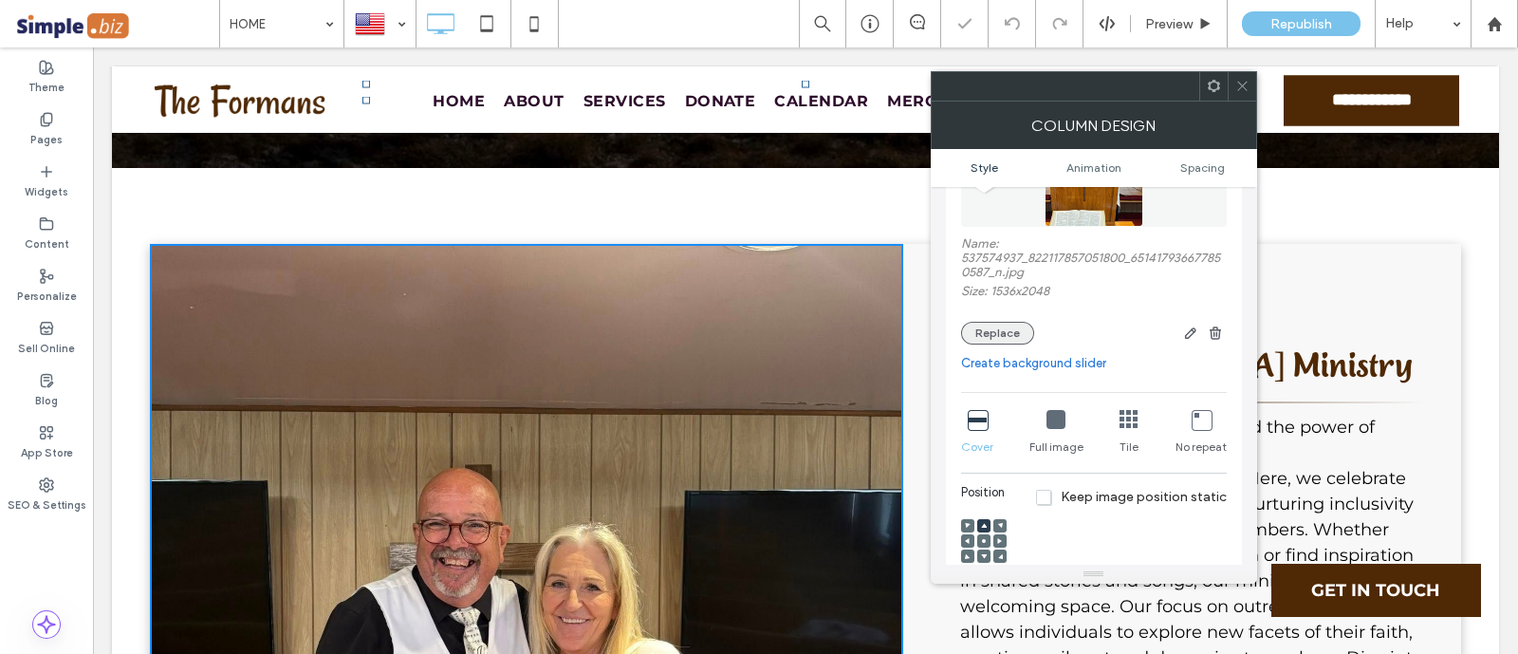
click at [990, 333] on button "Replace" at bounding box center [997, 333] width 73 height 23
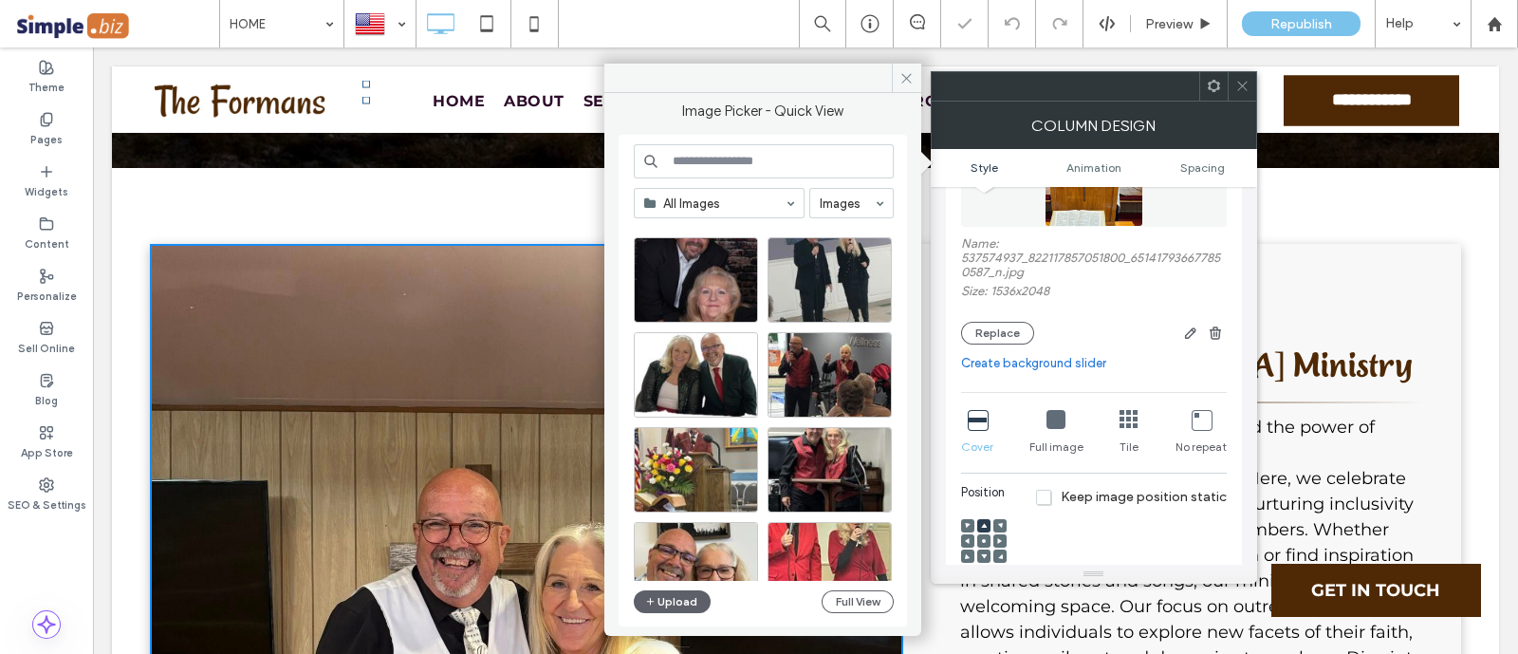
scroll to position [473, 0]
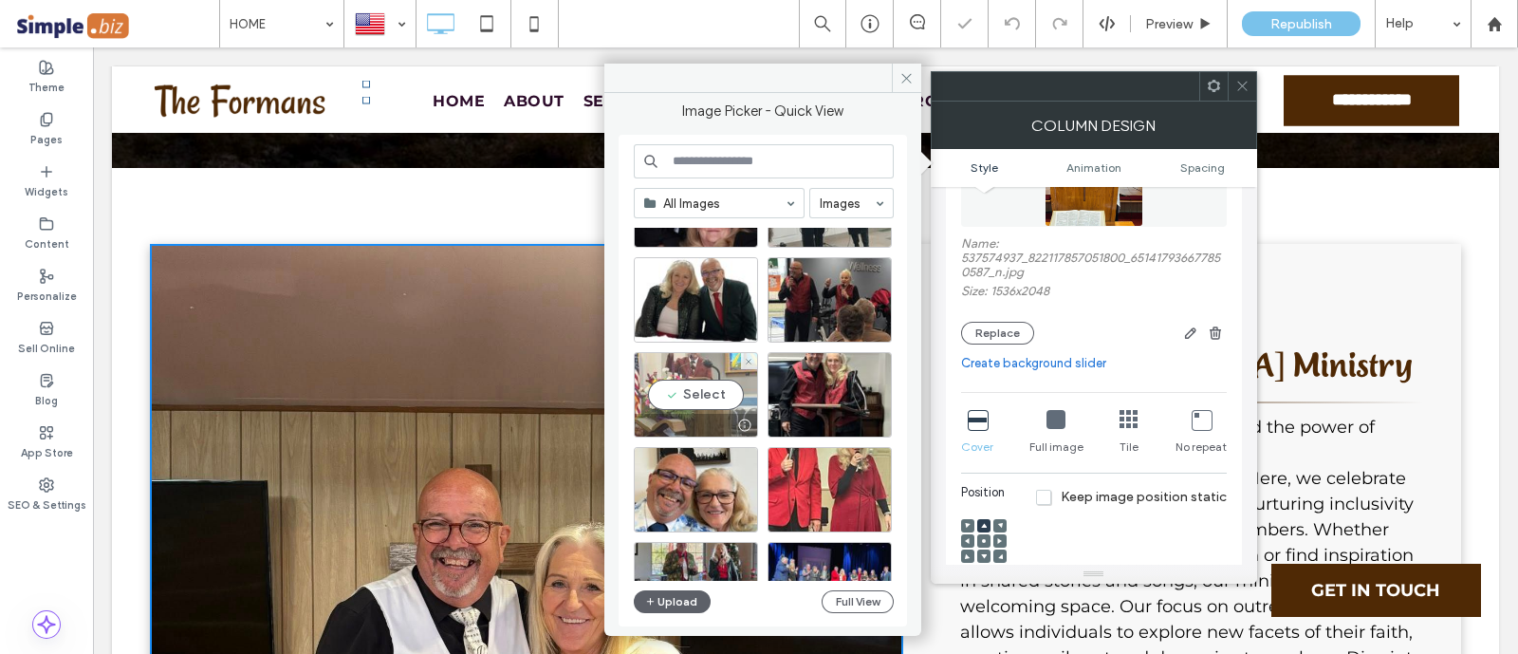
click at [713, 380] on div "Select" at bounding box center [696, 394] width 124 height 85
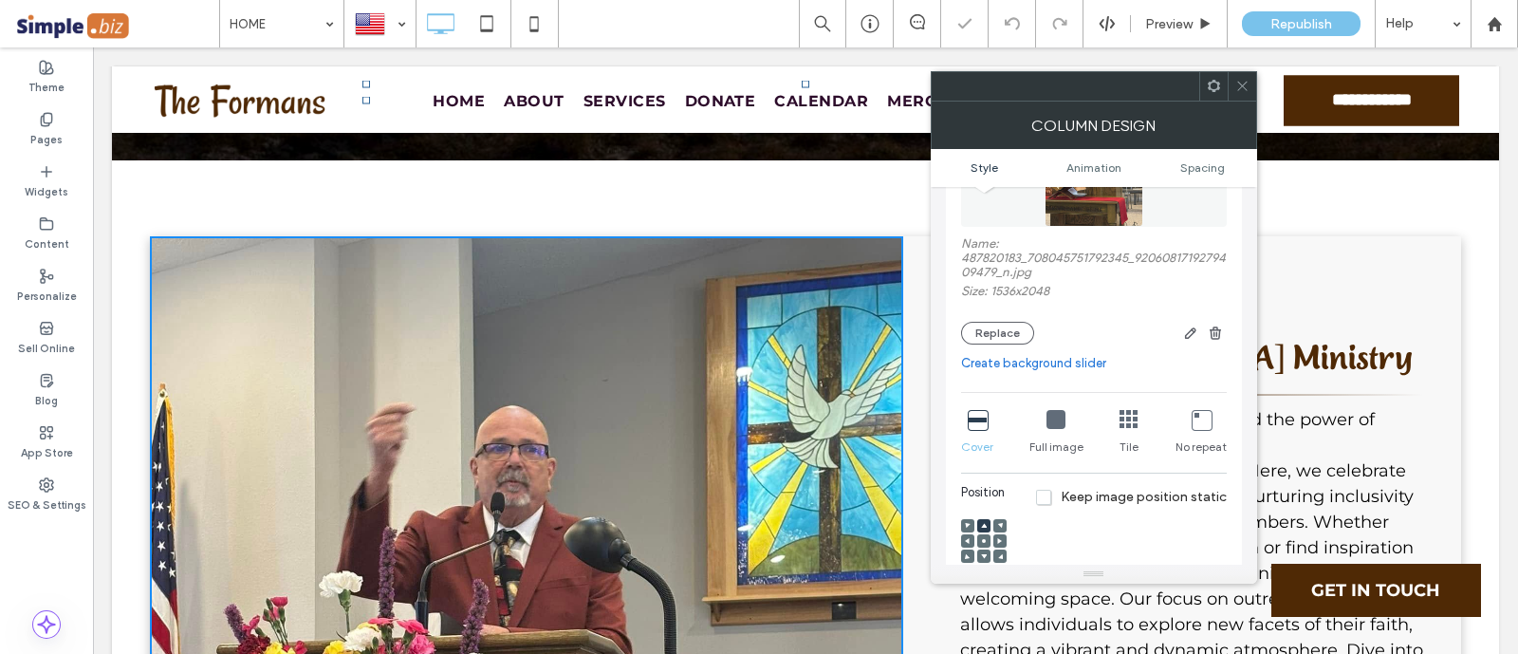
scroll to position [829, 0]
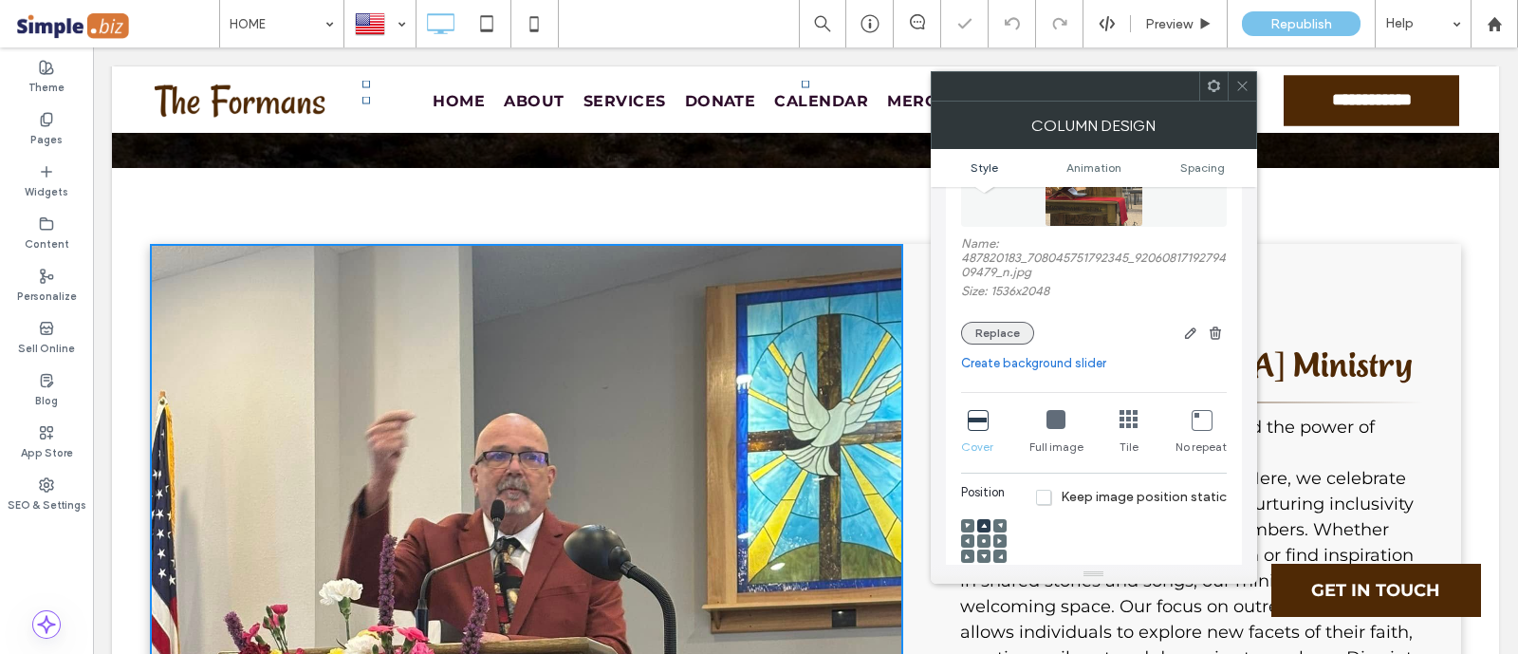
click at [998, 333] on button "Replace" at bounding box center [997, 333] width 73 height 23
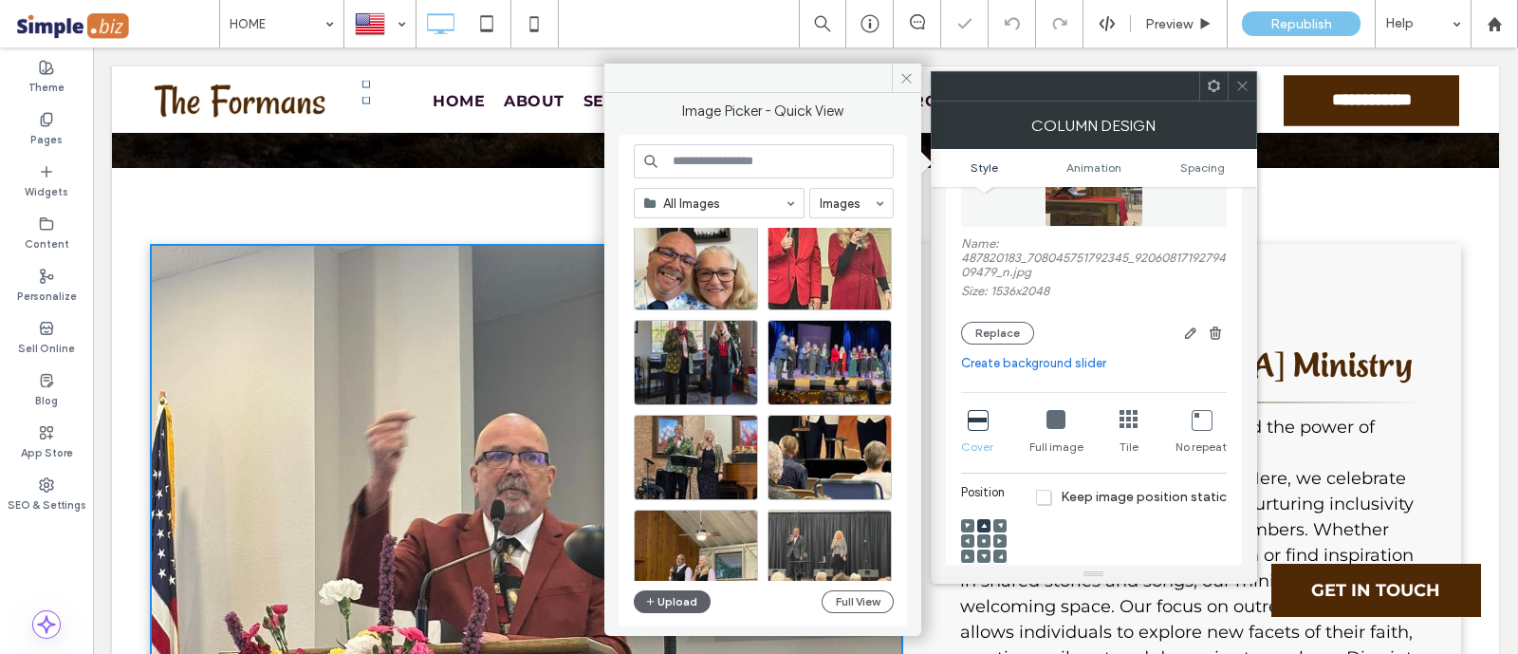
scroll to position [711, 0]
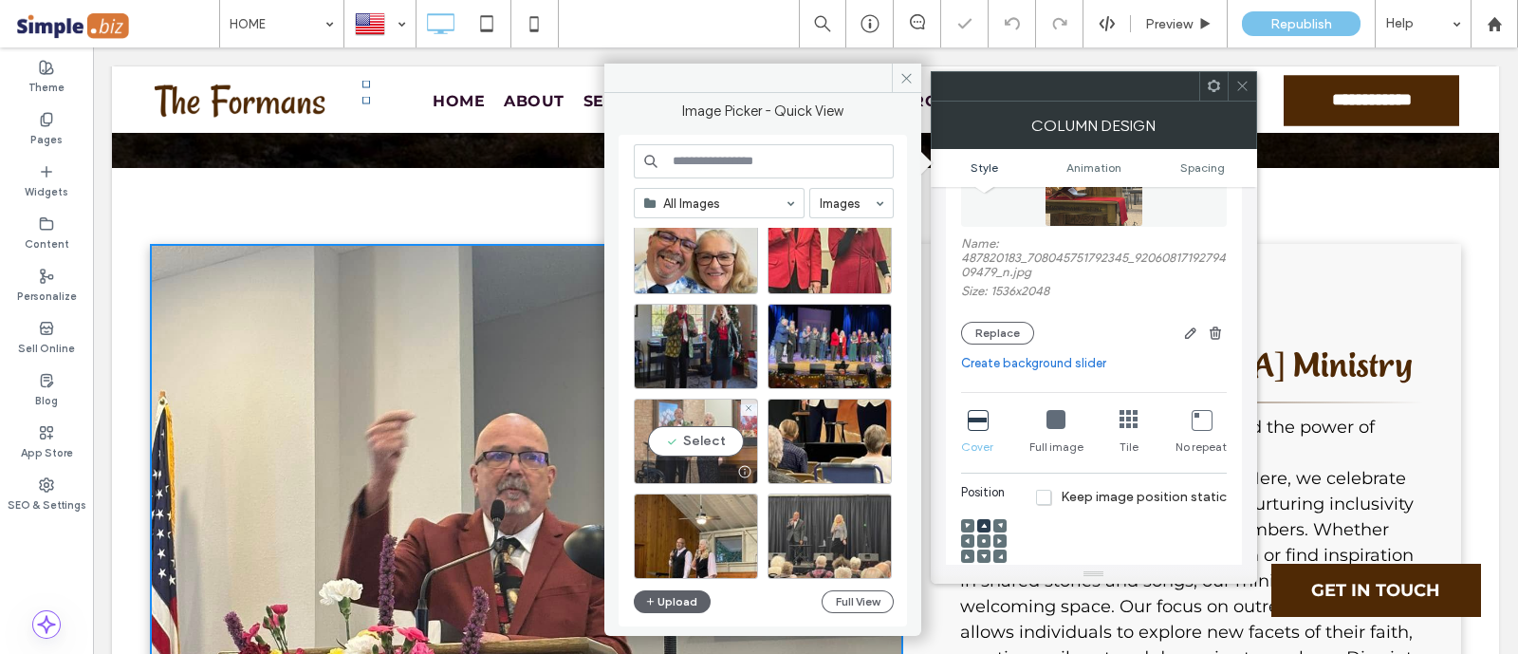
click at [707, 419] on div "Select" at bounding box center [696, 440] width 124 height 85
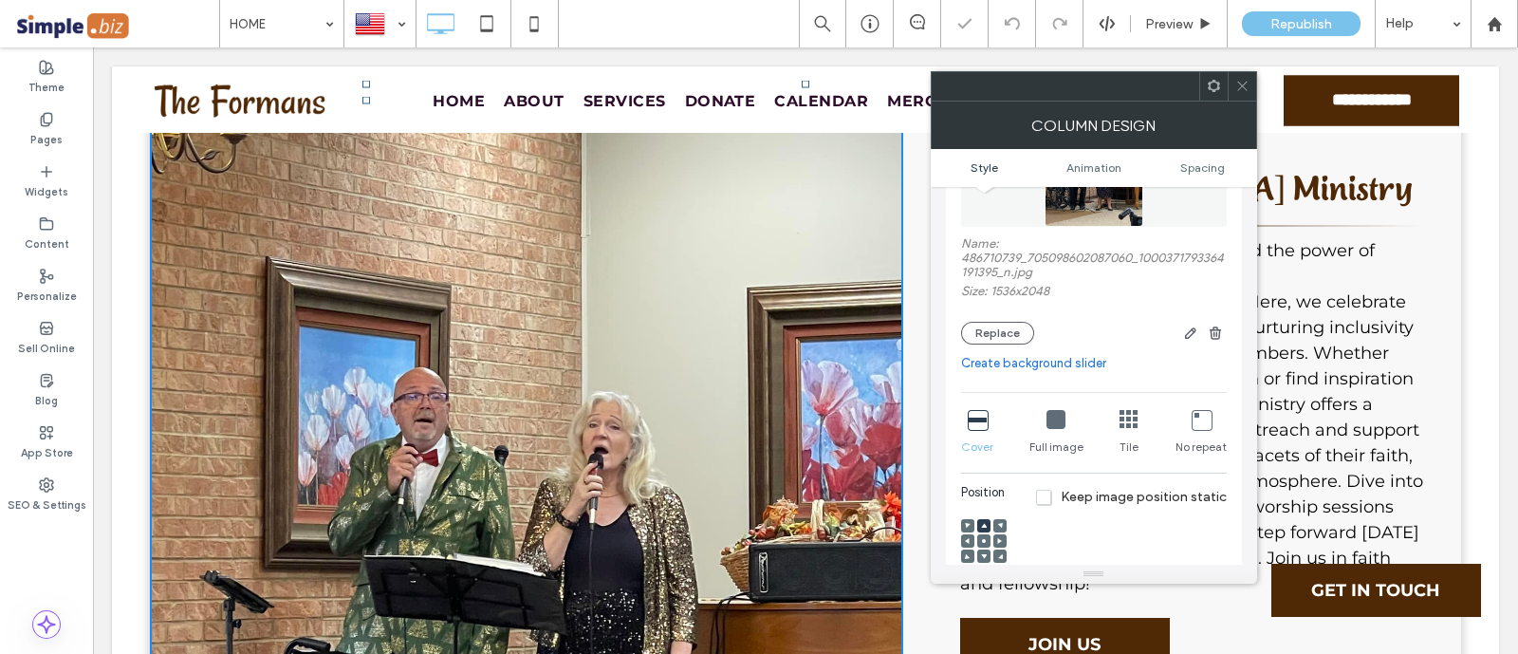
scroll to position [948, 0]
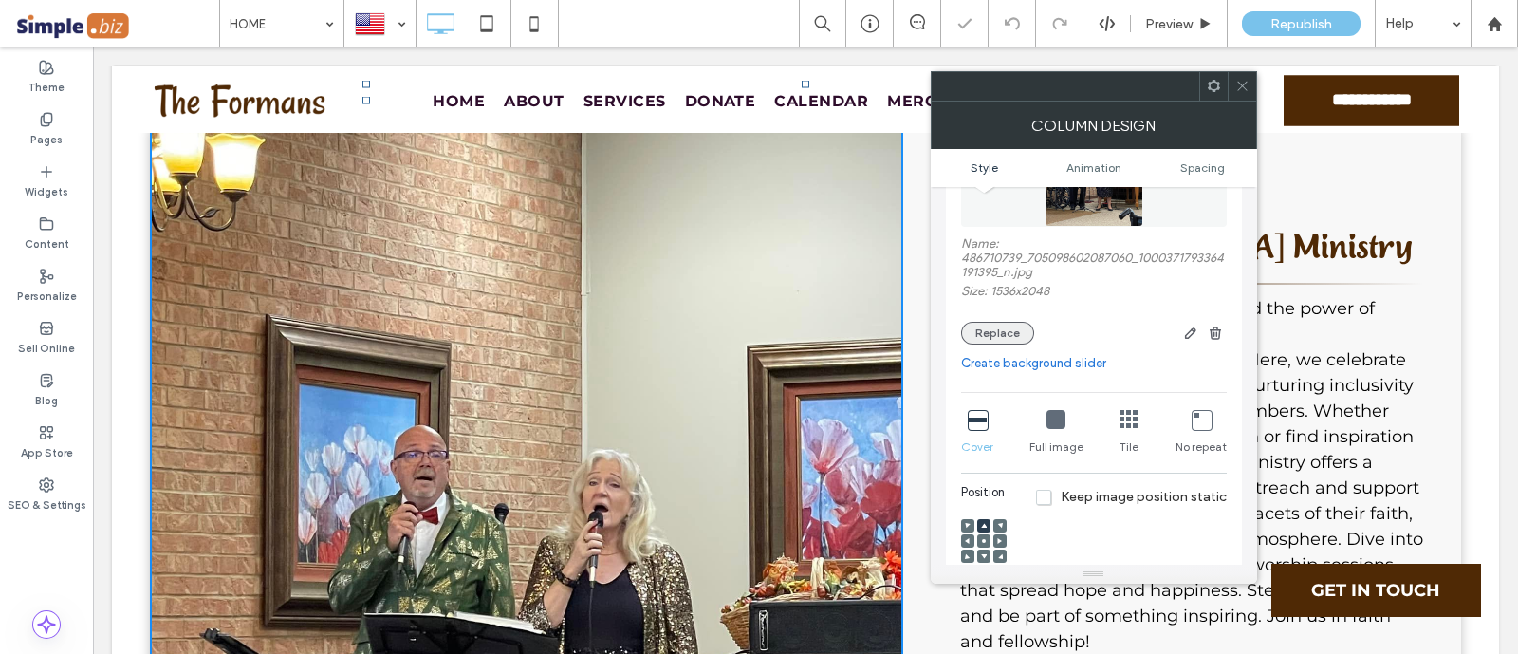
click at [982, 338] on button "Replace" at bounding box center [997, 333] width 73 height 23
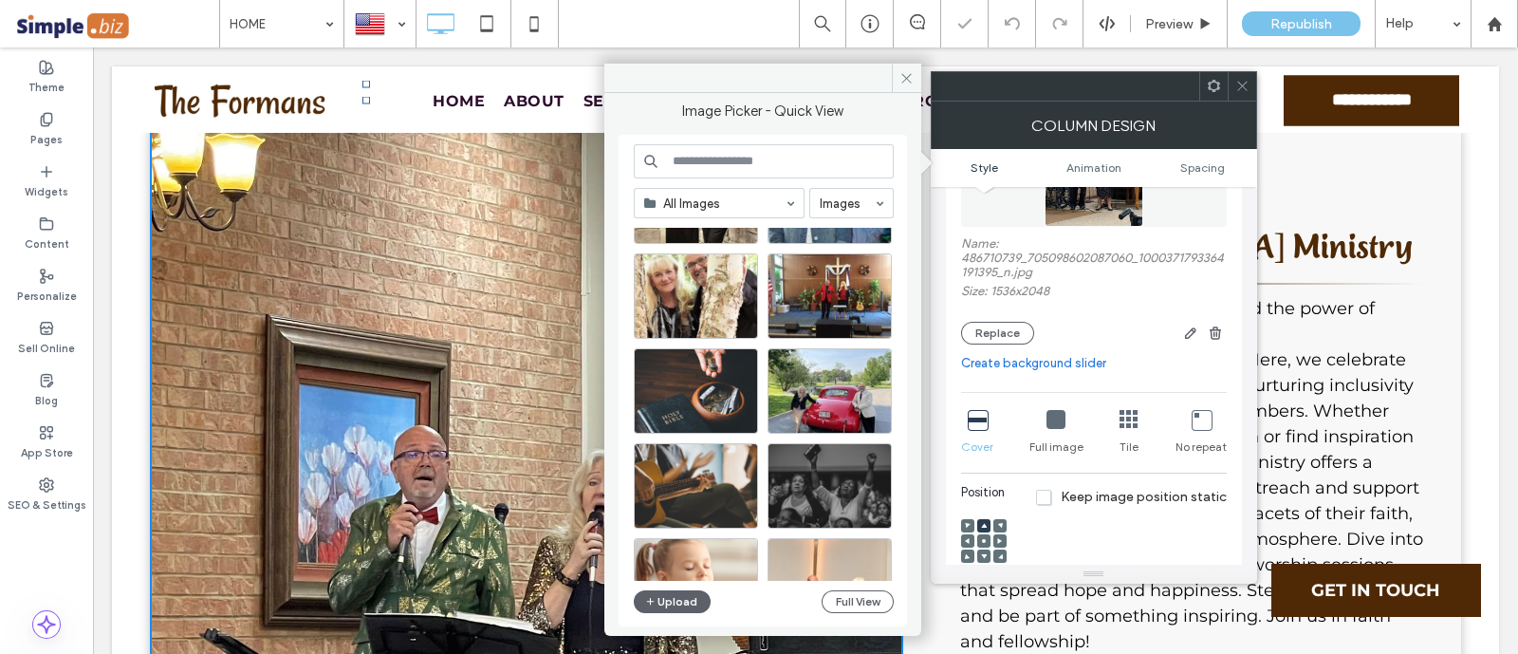
scroll to position [2325, 0]
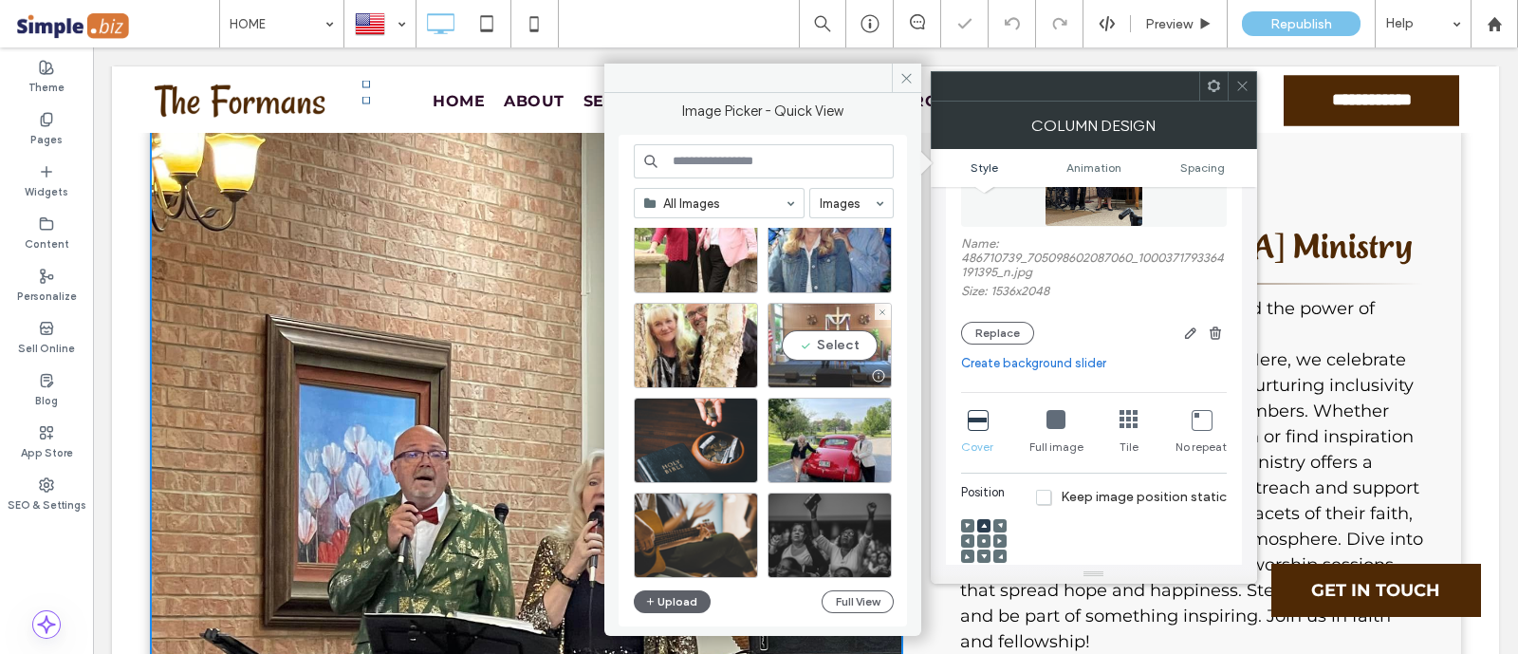
click at [839, 337] on div "Select" at bounding box center [829, 345] width 124 height 85
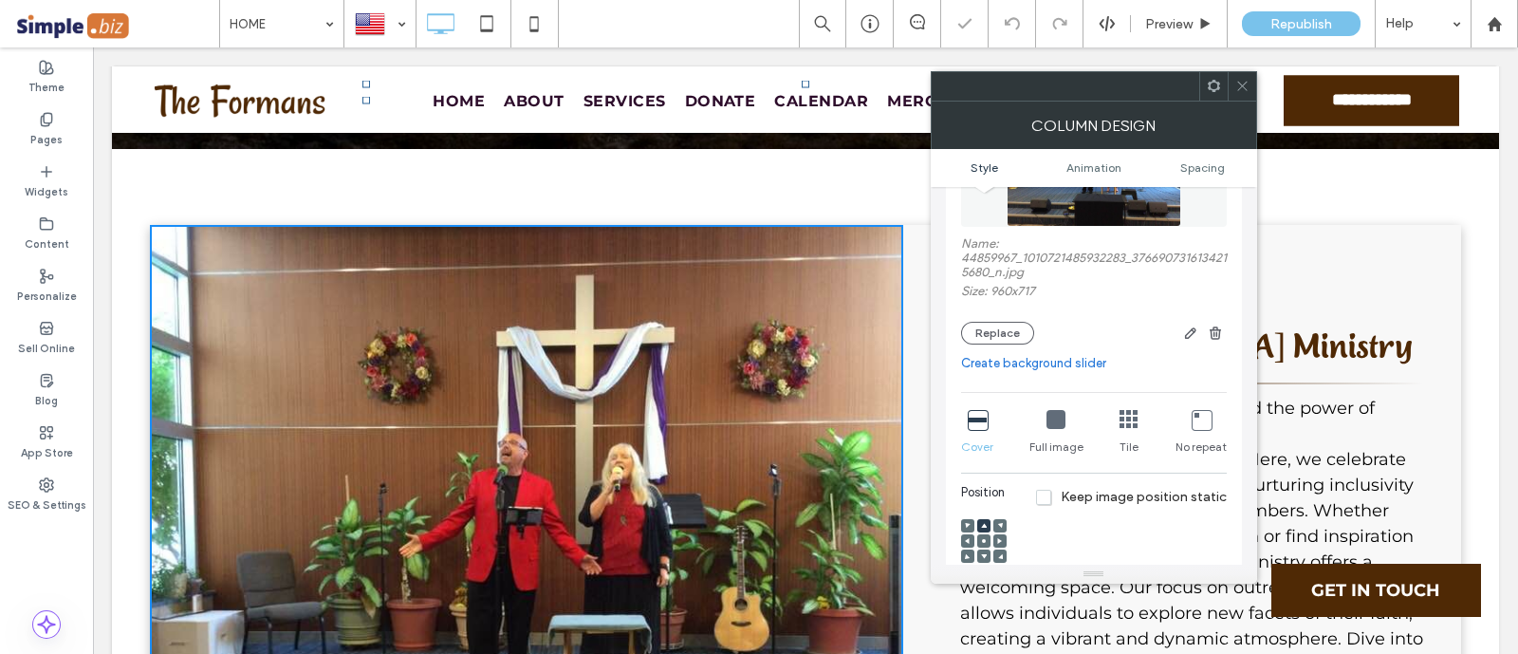
scroll to position [711, 0]
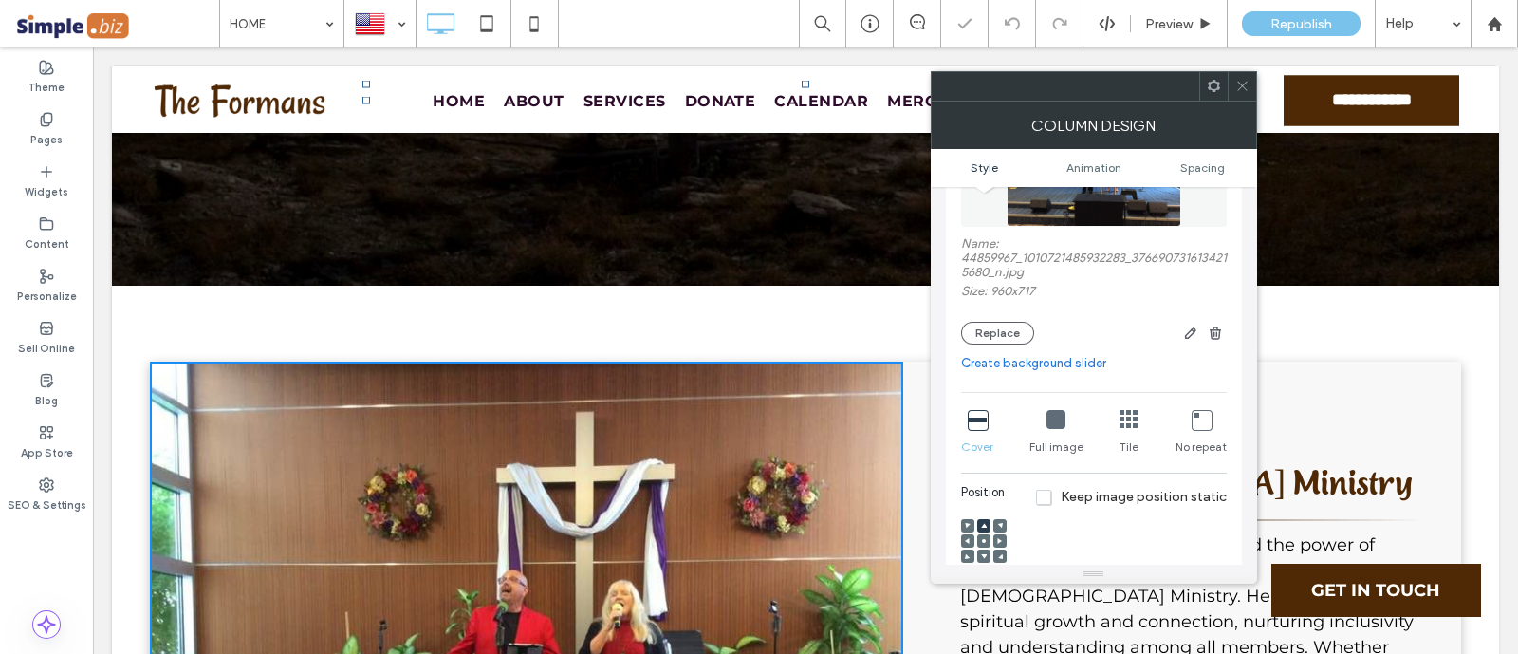
click at [1249, 96] on div at bounding box center [1241, 86] width 28 height 28
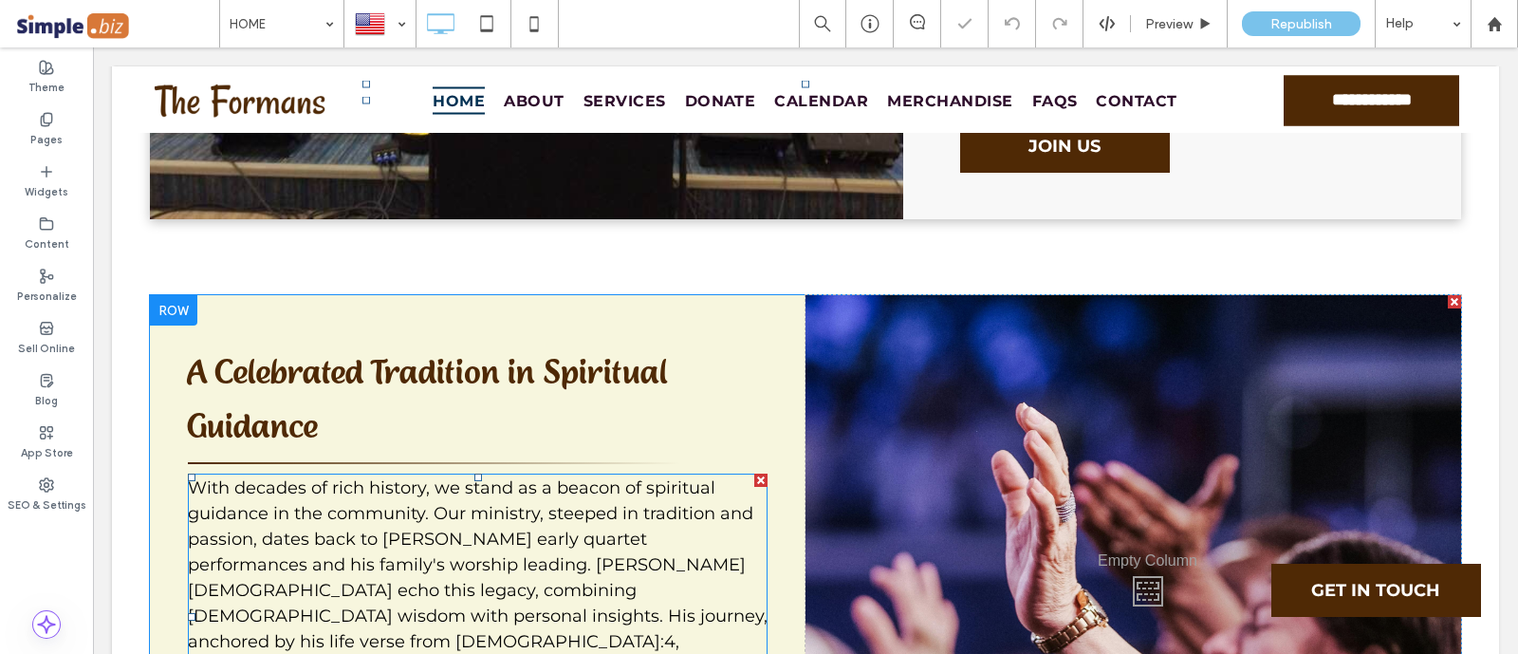
scroll to position [1540, 0]
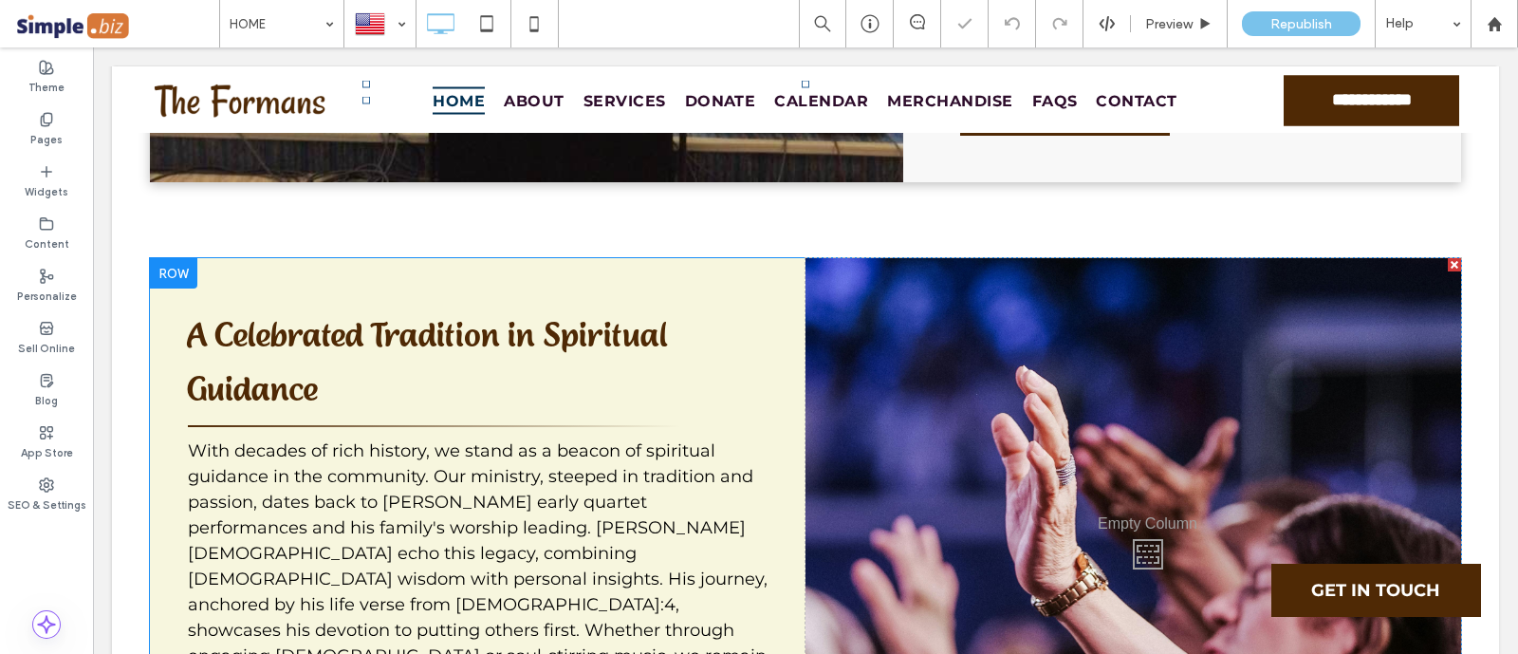
click at [916, 316] on div "Click To Paste" at bounding box center [1132, 549] width 655 height 582
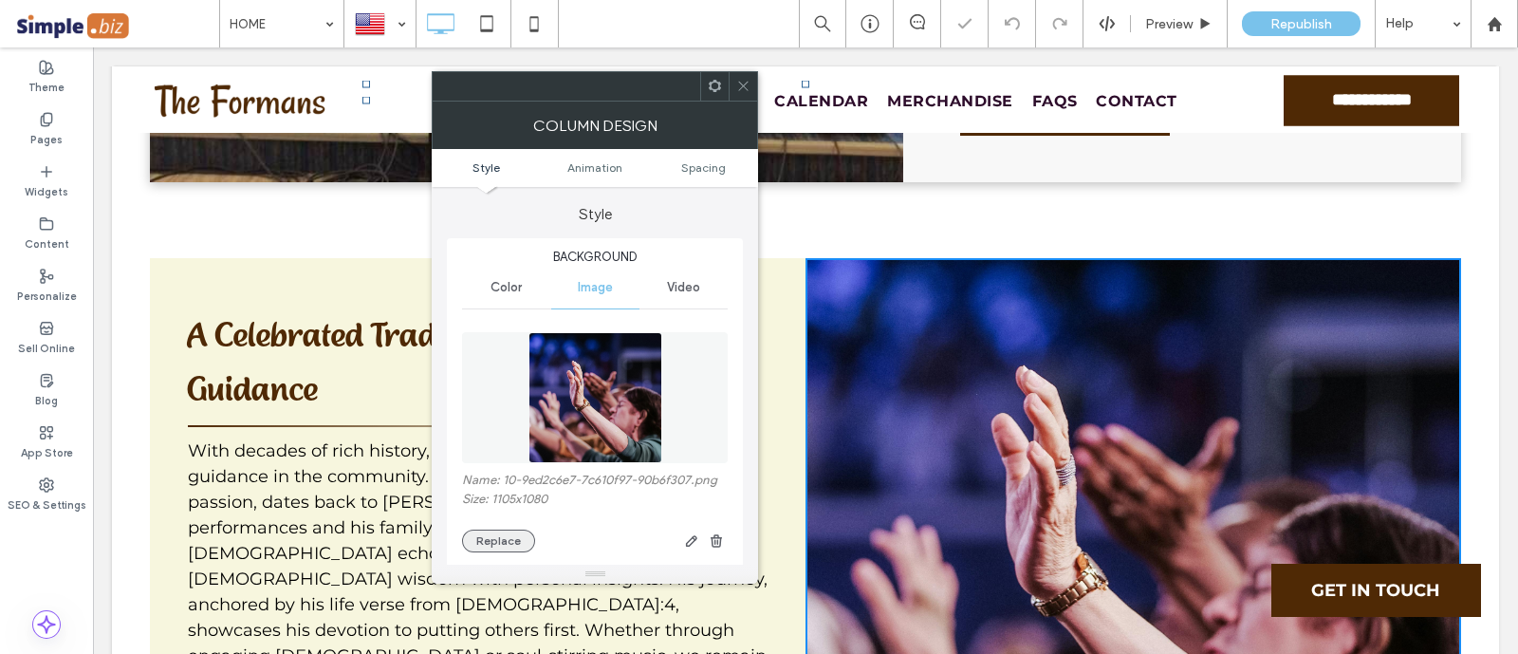
click at [488, 545] on button "Replace" at bounding box center [498, 540] width 73 height 23
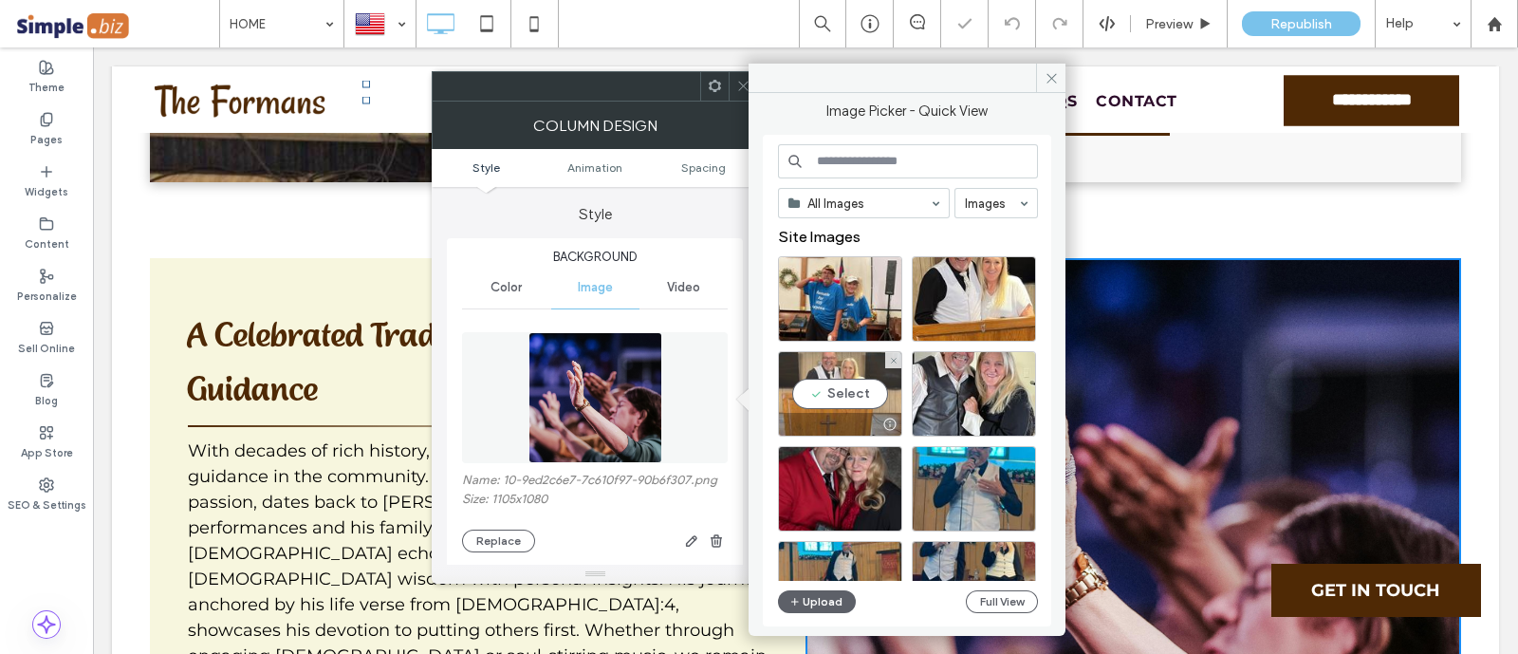
click at [847, 376] on div "Select" at bounding box center [840, 393] width 124 height 85
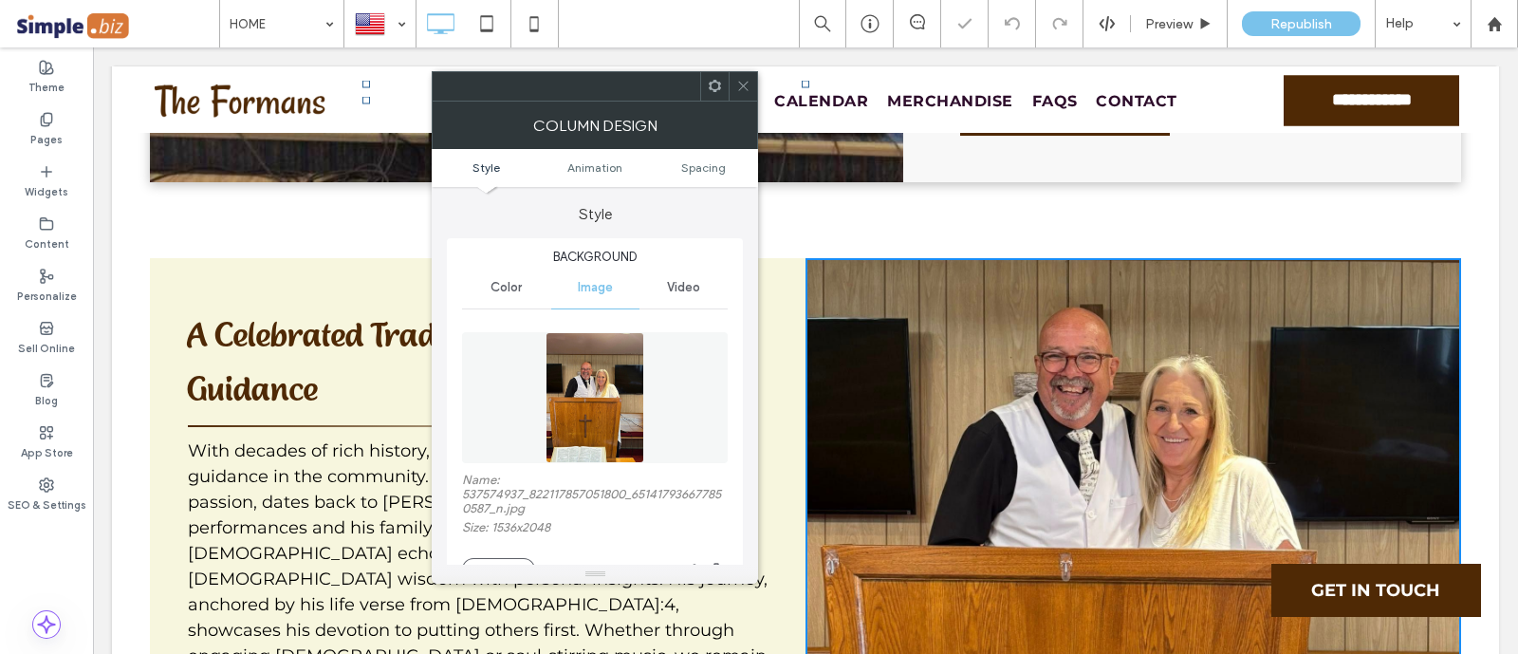
click at [739, 82] on use at bounding box center [743, 86] width 9 height 9
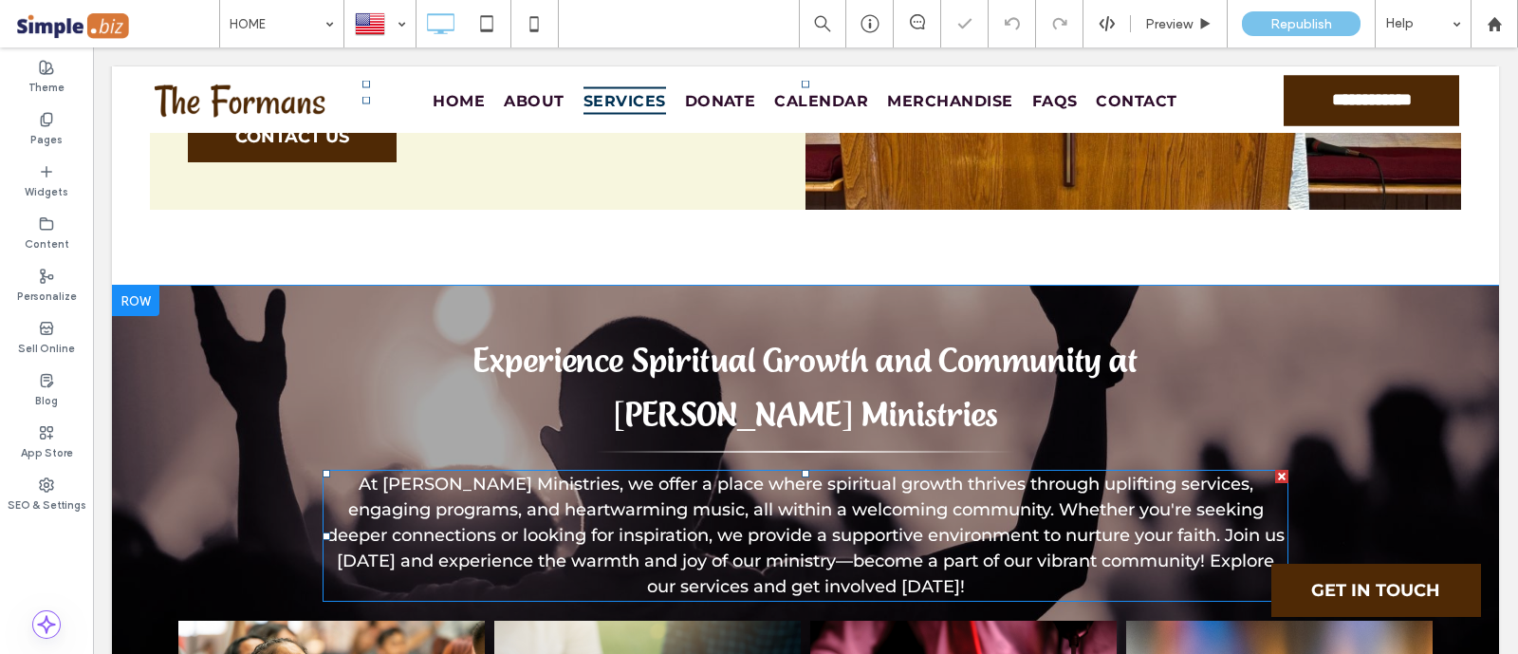
scroll to position [2134, 0]
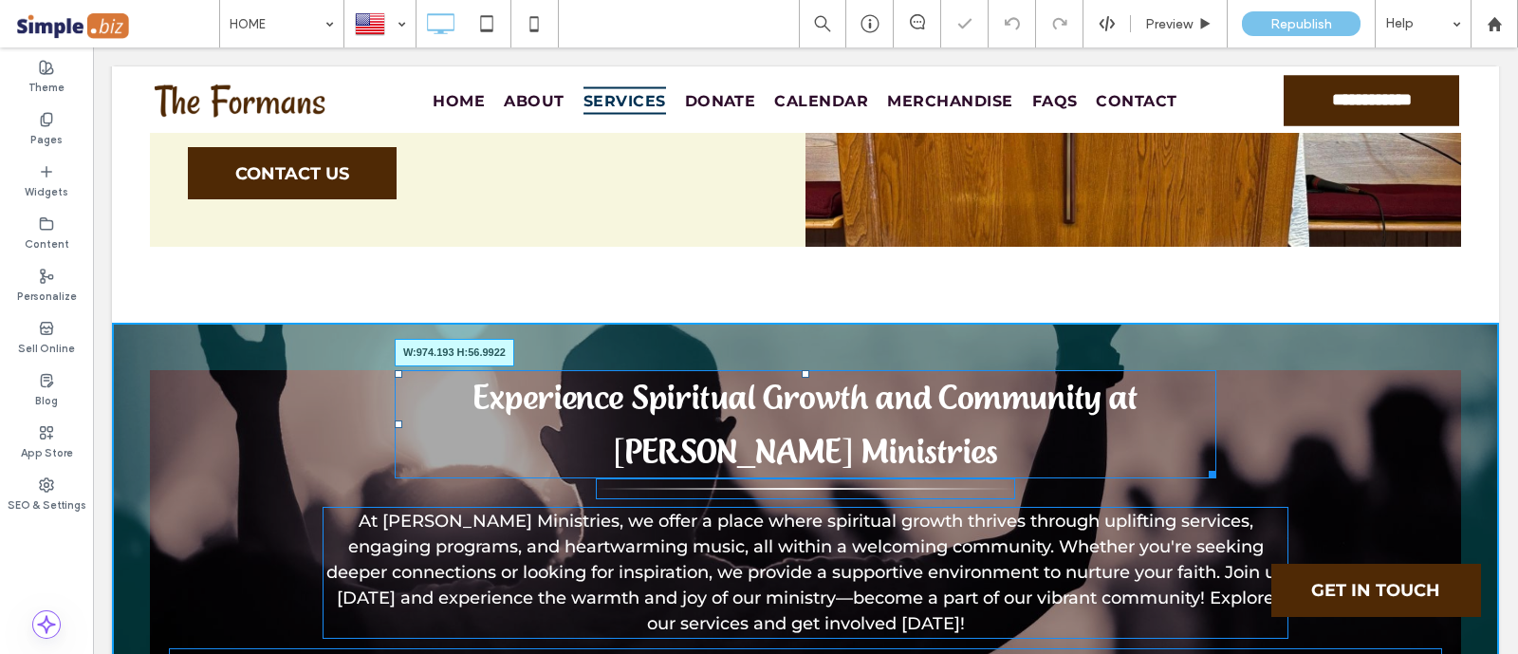
drag, startPoint x: 1197, startPoint y: 339, endPoint x: 1240, endPoint y: 309, distance: 51.8
click at [1216, 370] on div "Experience Spiritual Growth and Community at Forman Ministries W:974.193 H:56.9…" at bounding box center [805, 424] width 821 height 108
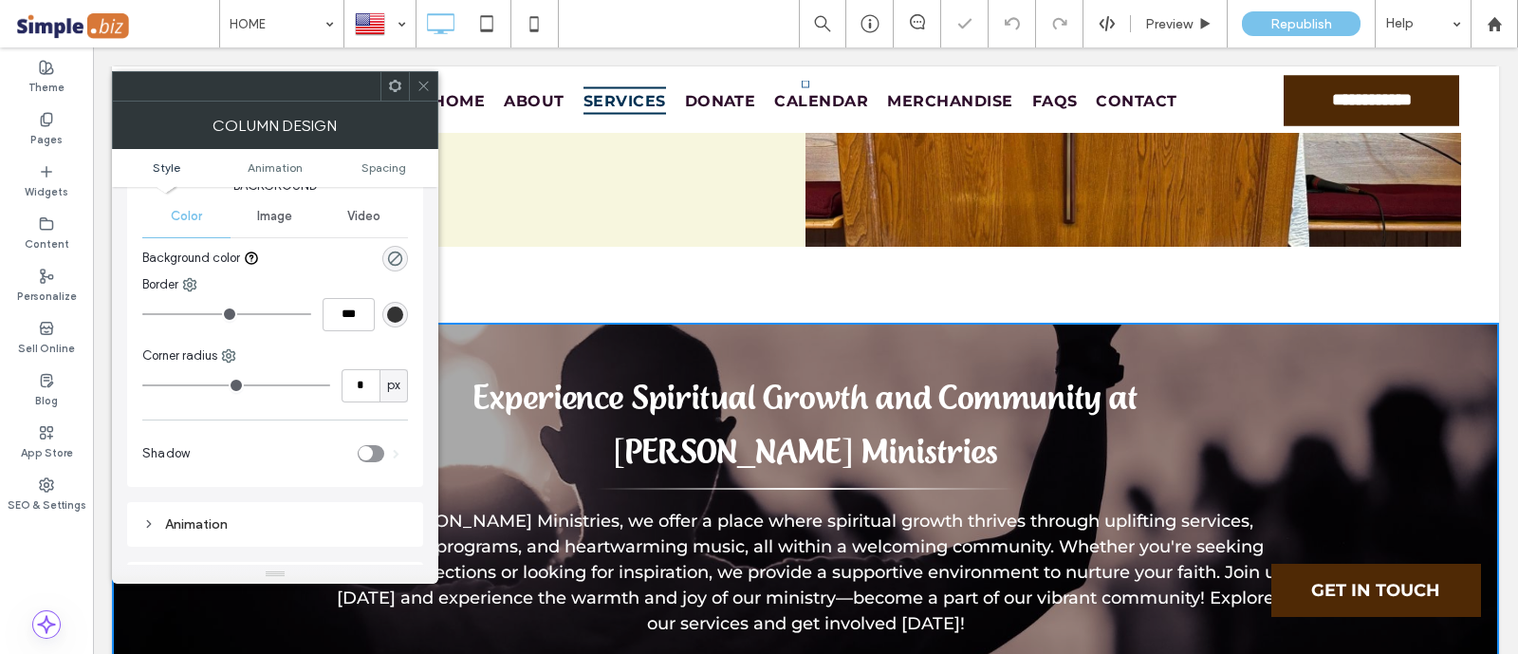
scroll to position [118, 0]
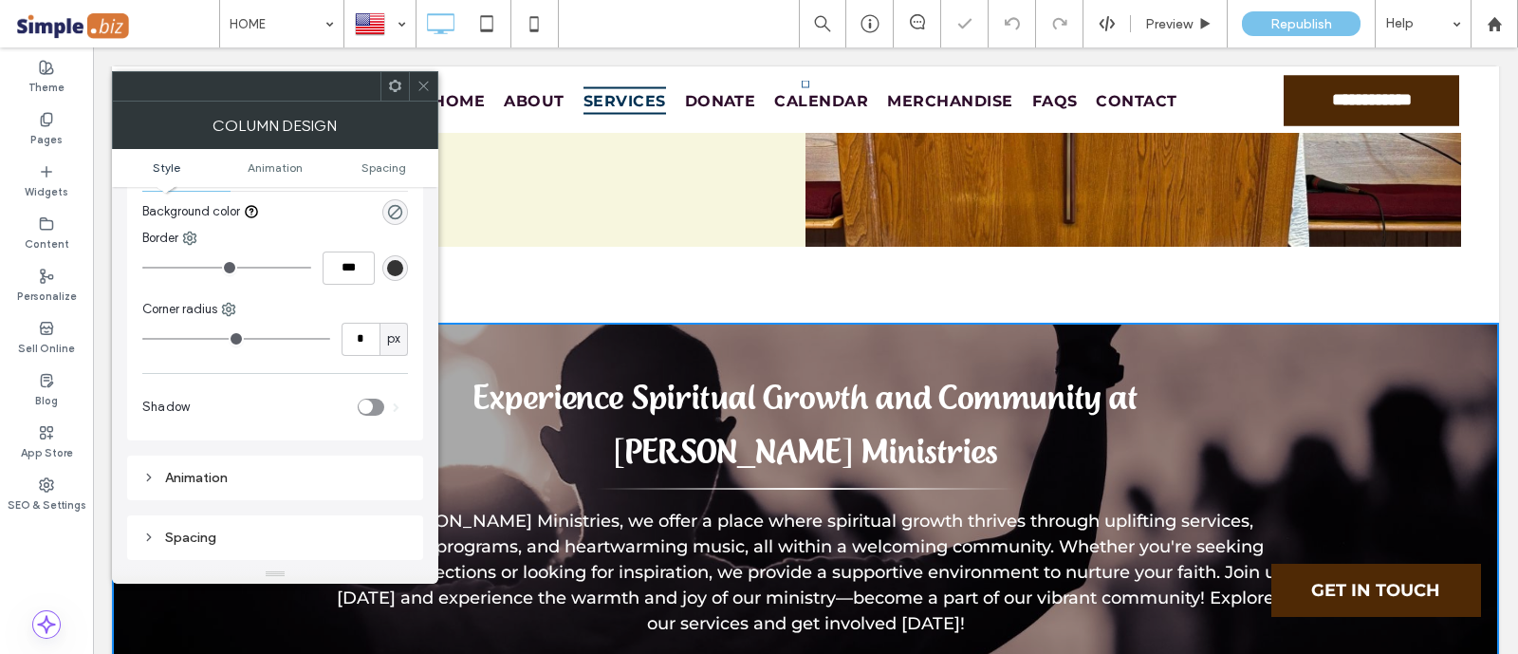
click at [423, 87] on icon at bounding box center [423, 86] width 14 height 14
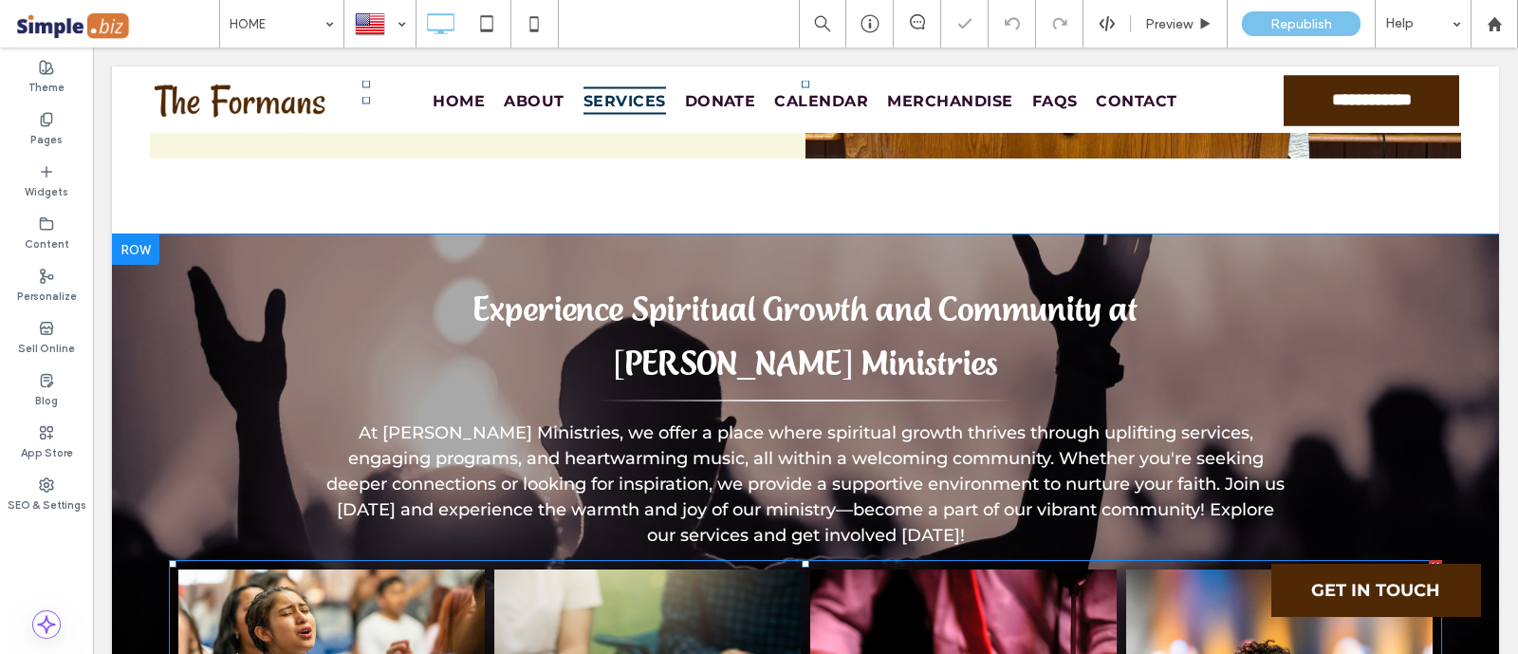
scroll to position [2371, 0]
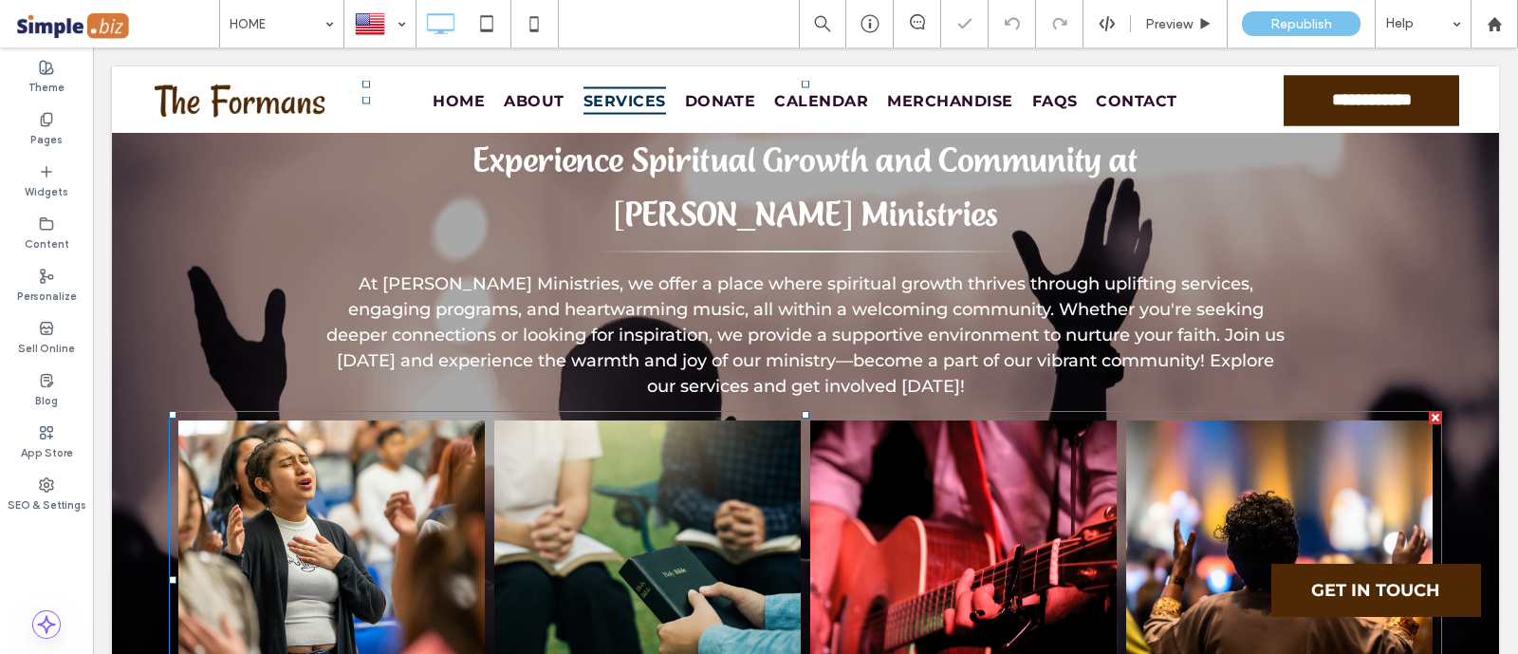
click at [386, 431] on link at bounding box center [331, 553] width 306 height 266
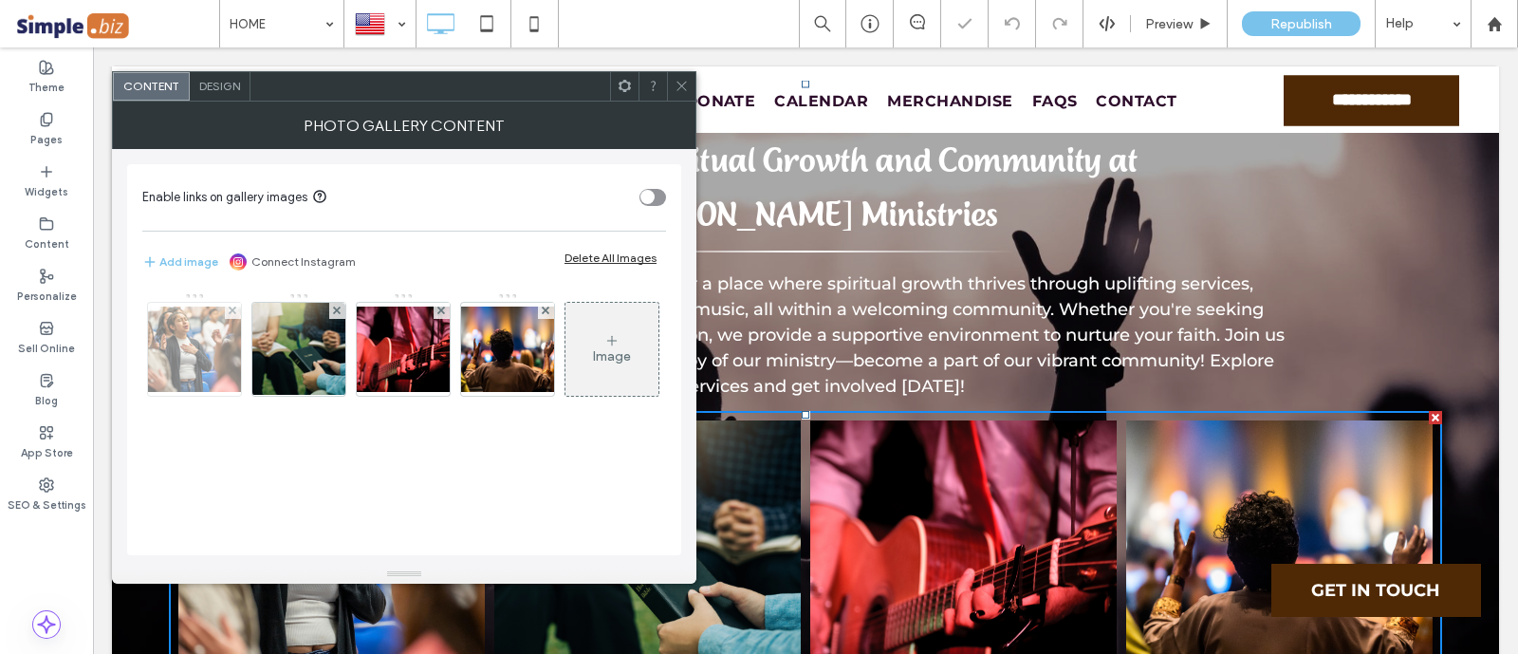
click at [205, 345] on img at bounding box center [195, 348] width 152 height 85
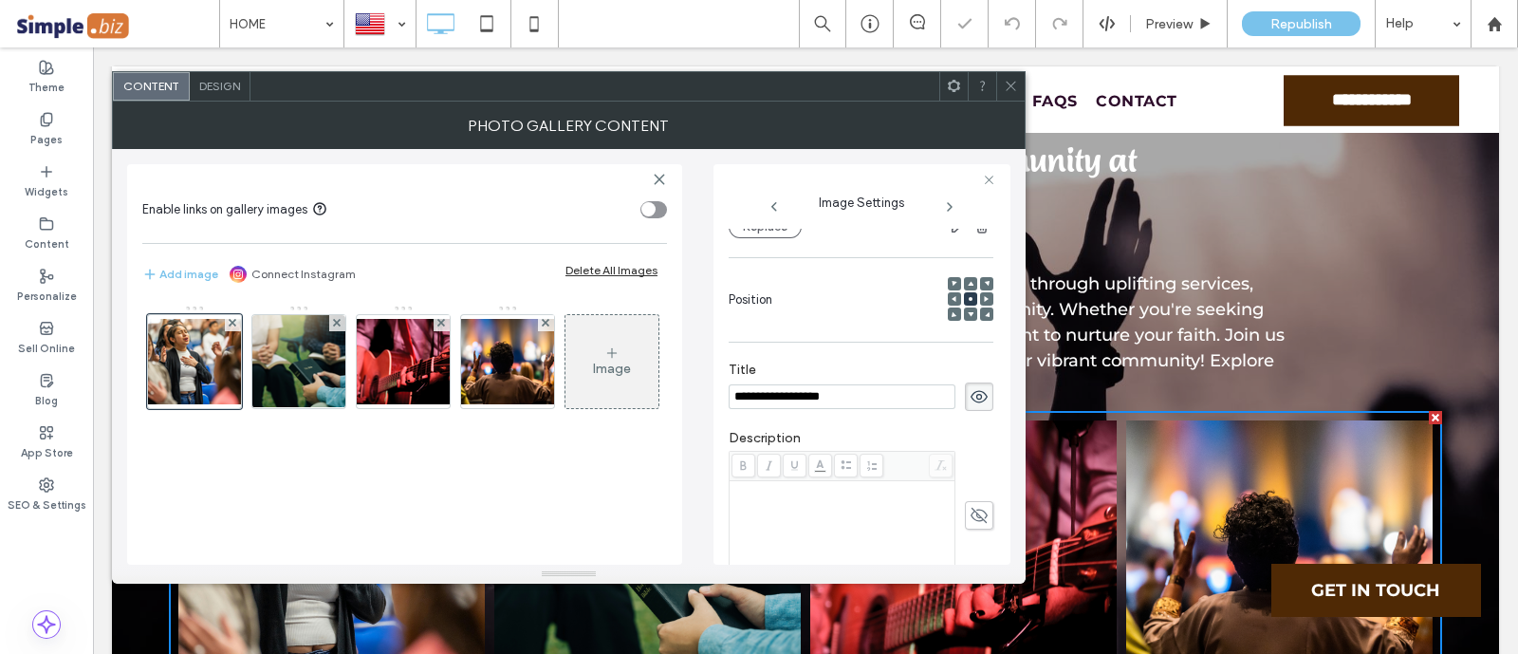
scroll to position [101, 0]
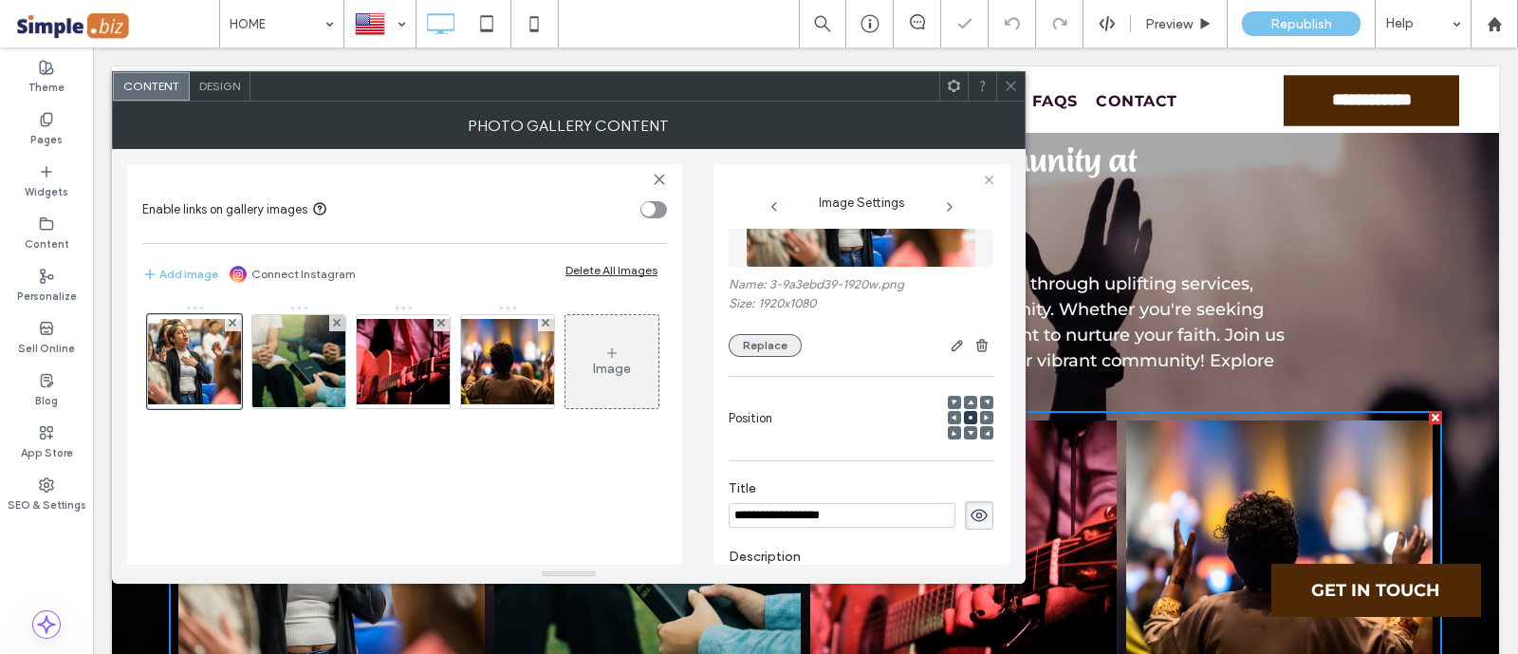
click at [760, 345] on button "Replace" at bounding box center [764, 345] width 73 height 23
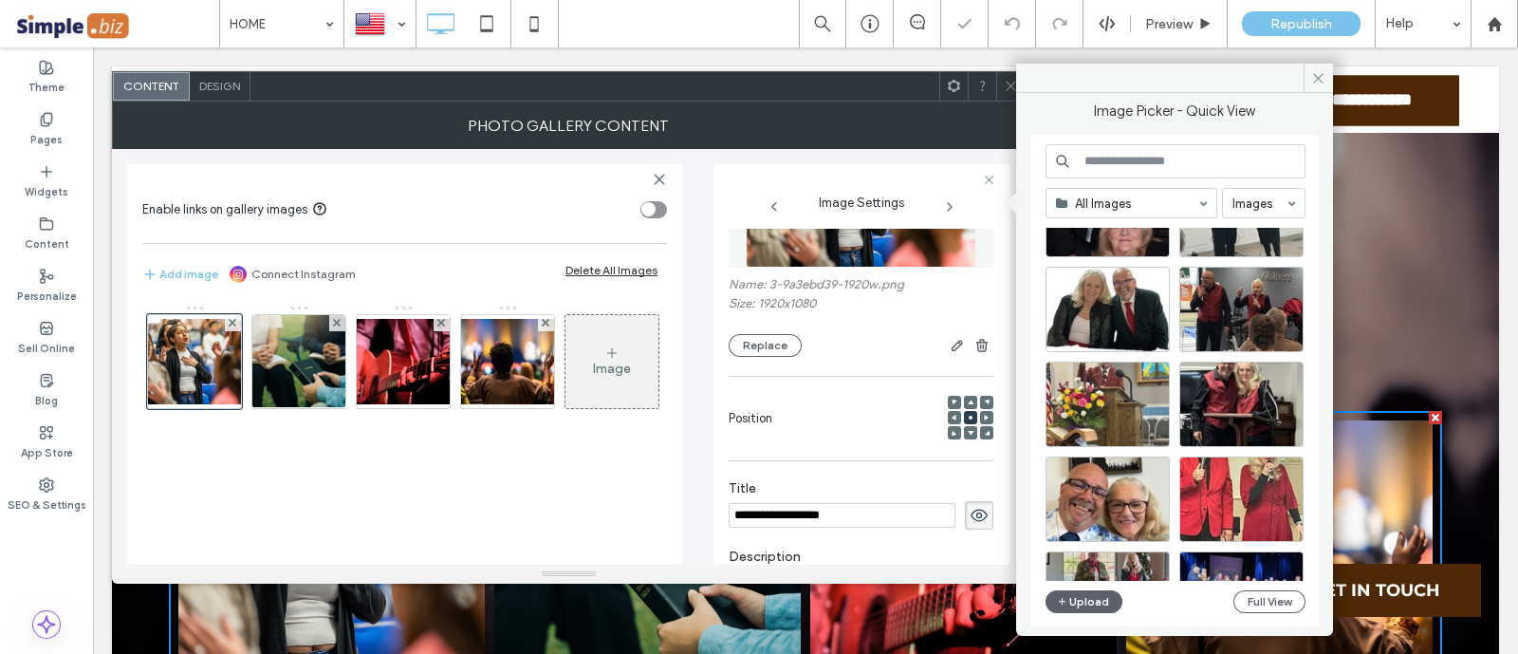
scroll to position [593, 0]
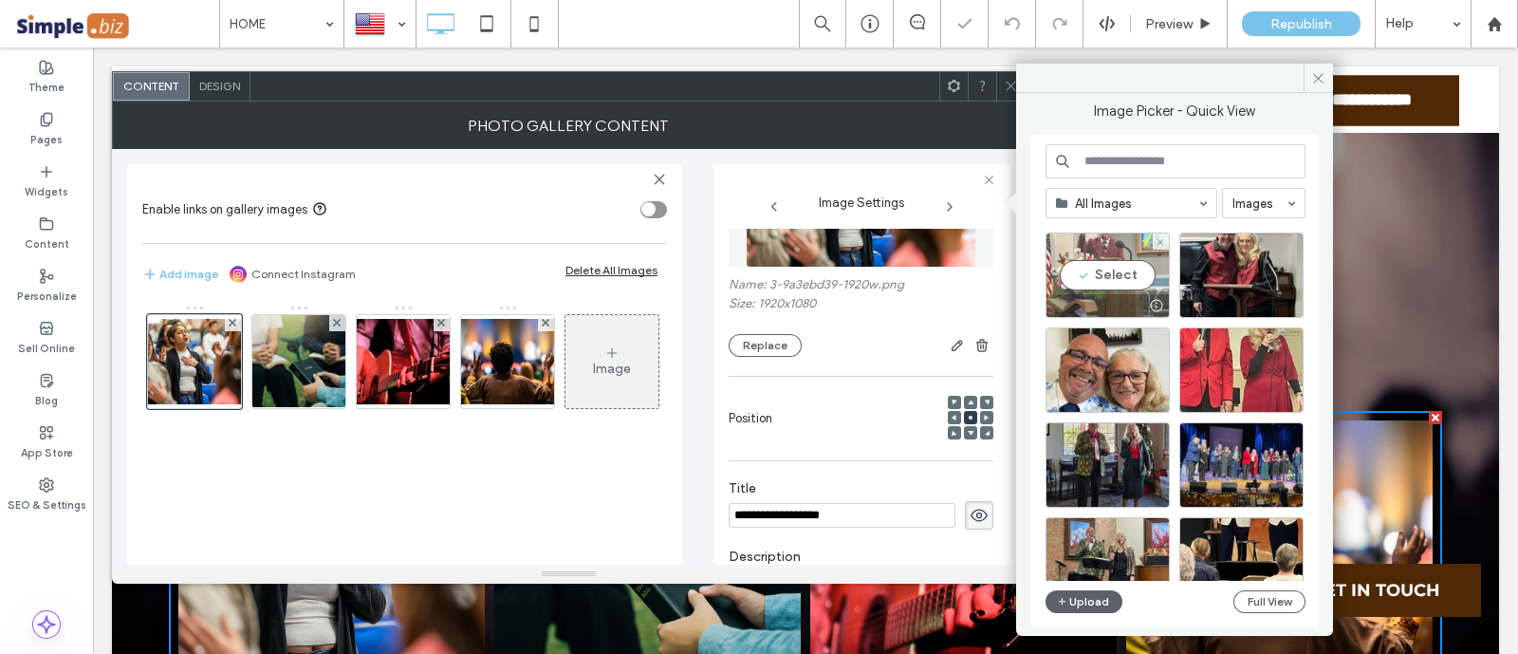
click at [1107, 277] on div "Select" at bounding box center [1107, 274] width 124 height 85
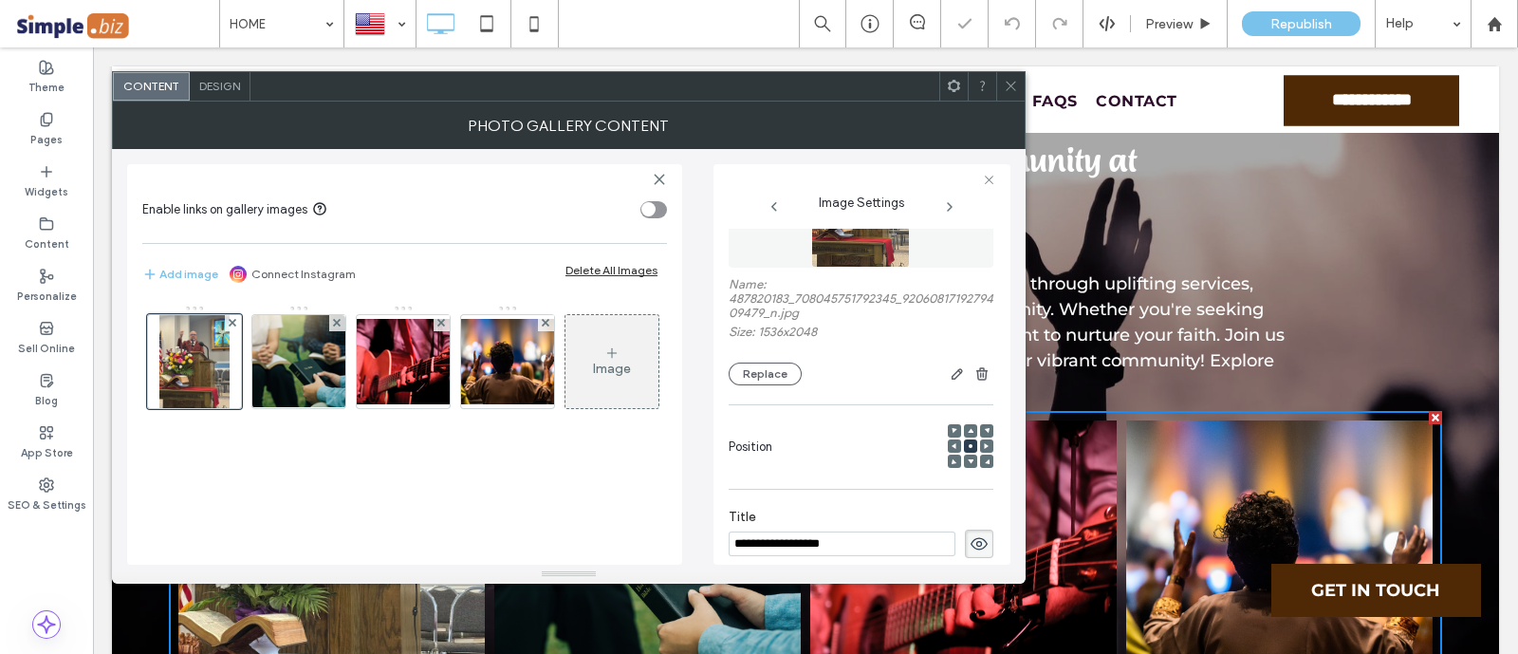
click at [1013, 79] on icon at bounding box center [1011, 86] width 14 height 14
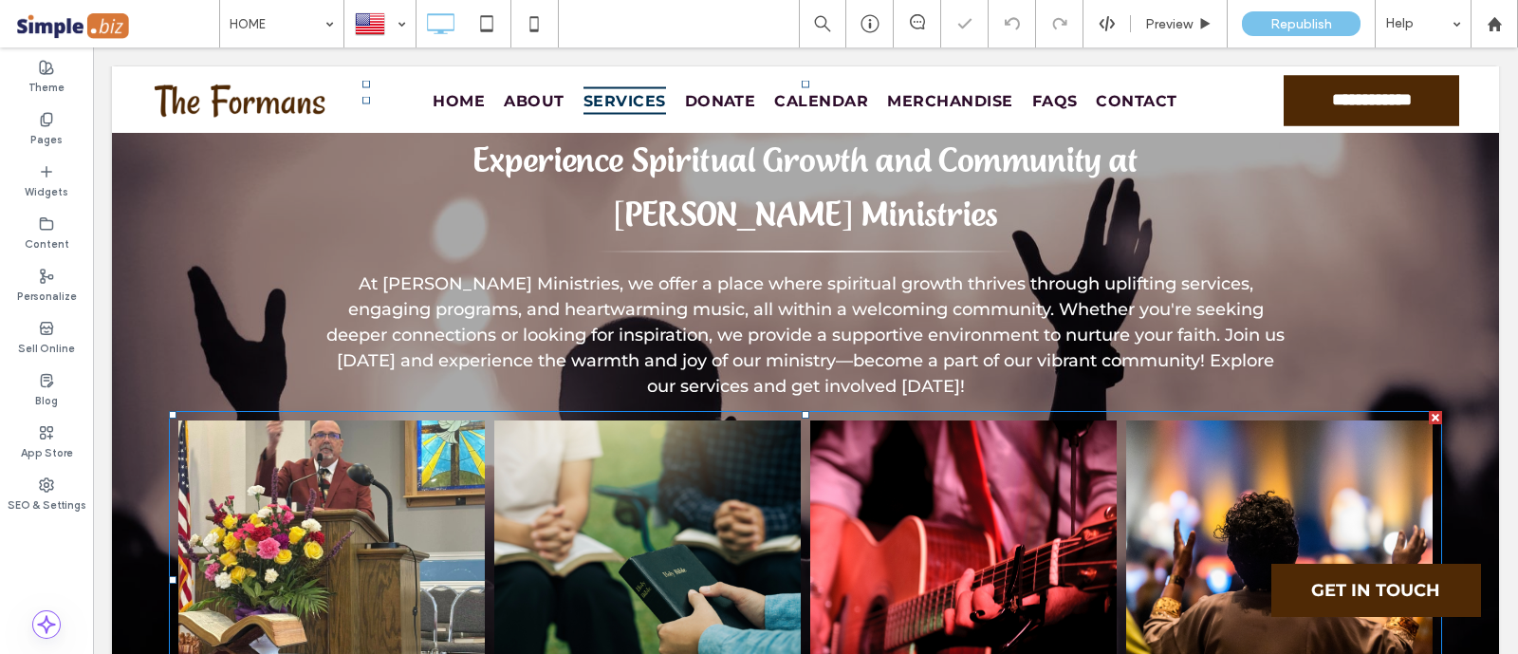
click at [636, 420] on link at bounding box center [647, 553] width 306 height 266
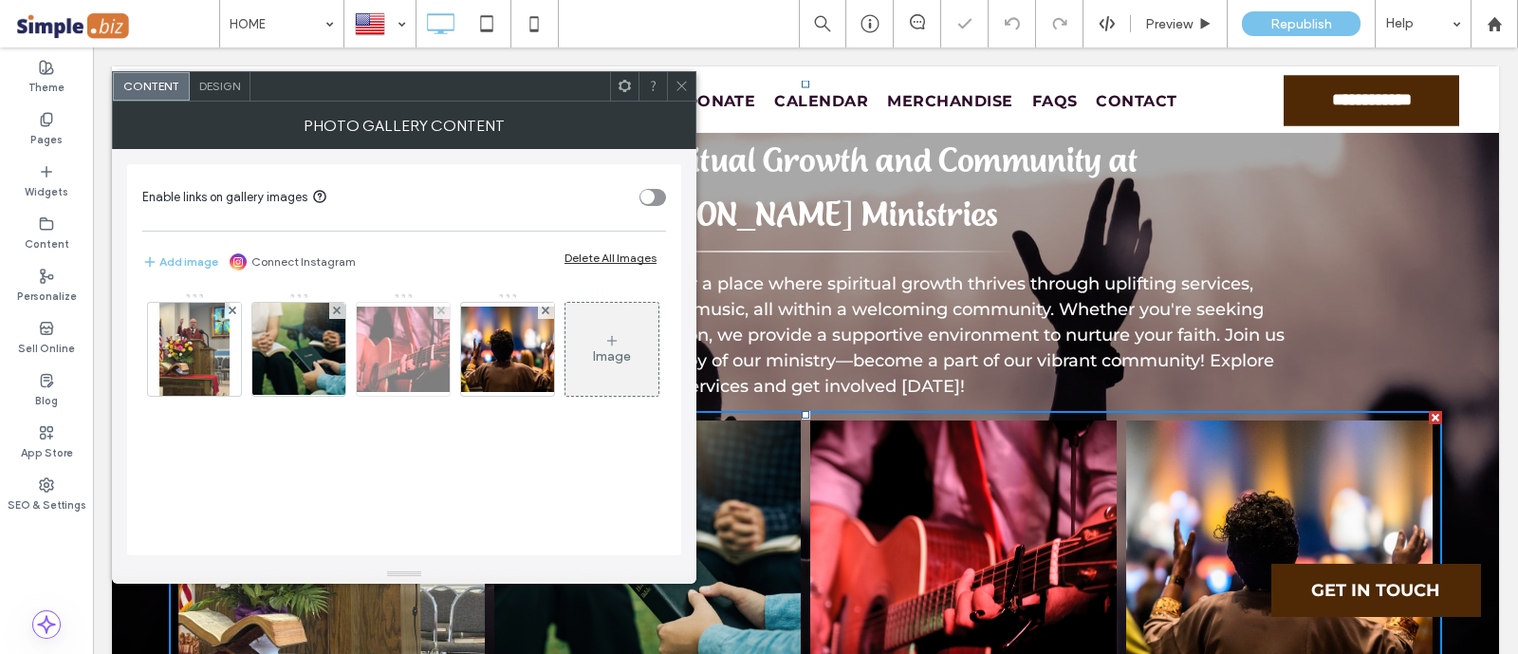
click at [405, 341] on img at bounding box center [403, 348] width 152 height 85
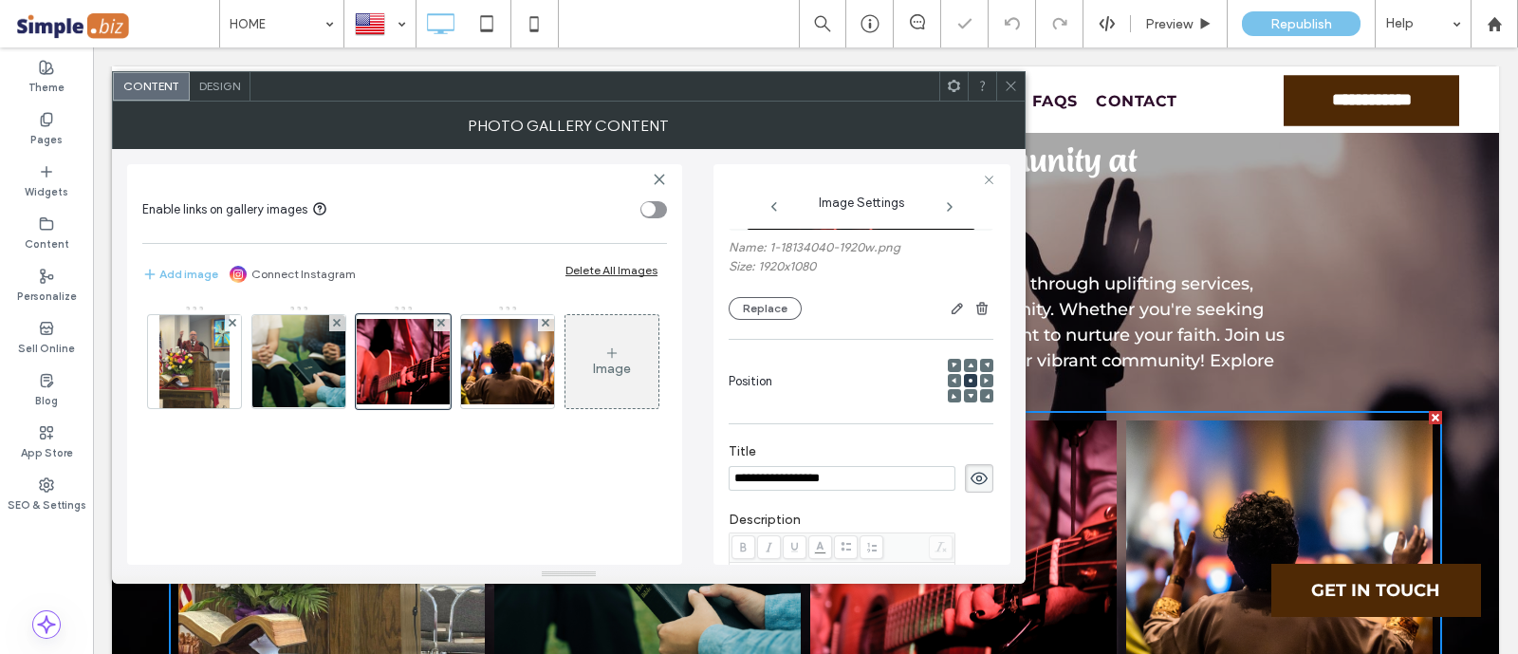
scroll to position [101, 0]
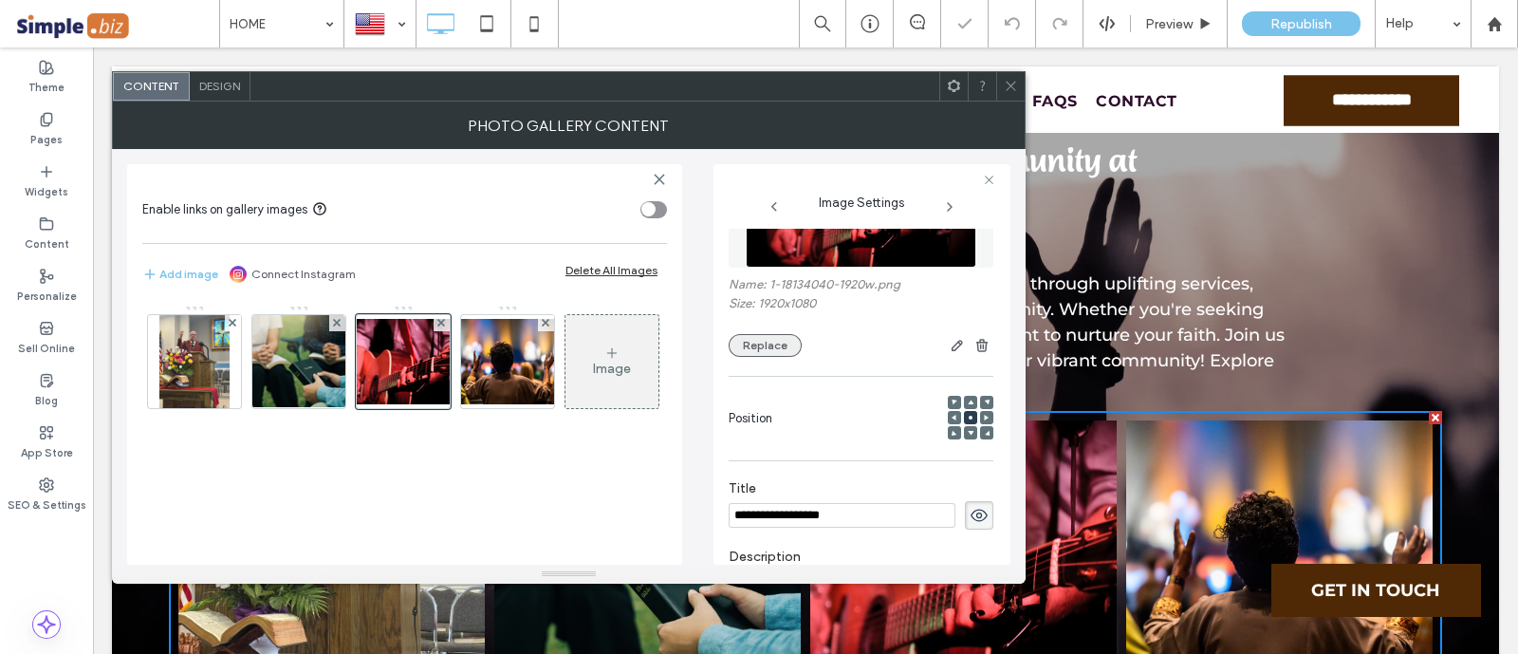
click at [770, 341] on button "Replace" at bounding box center [764, 345] width 73 height 23
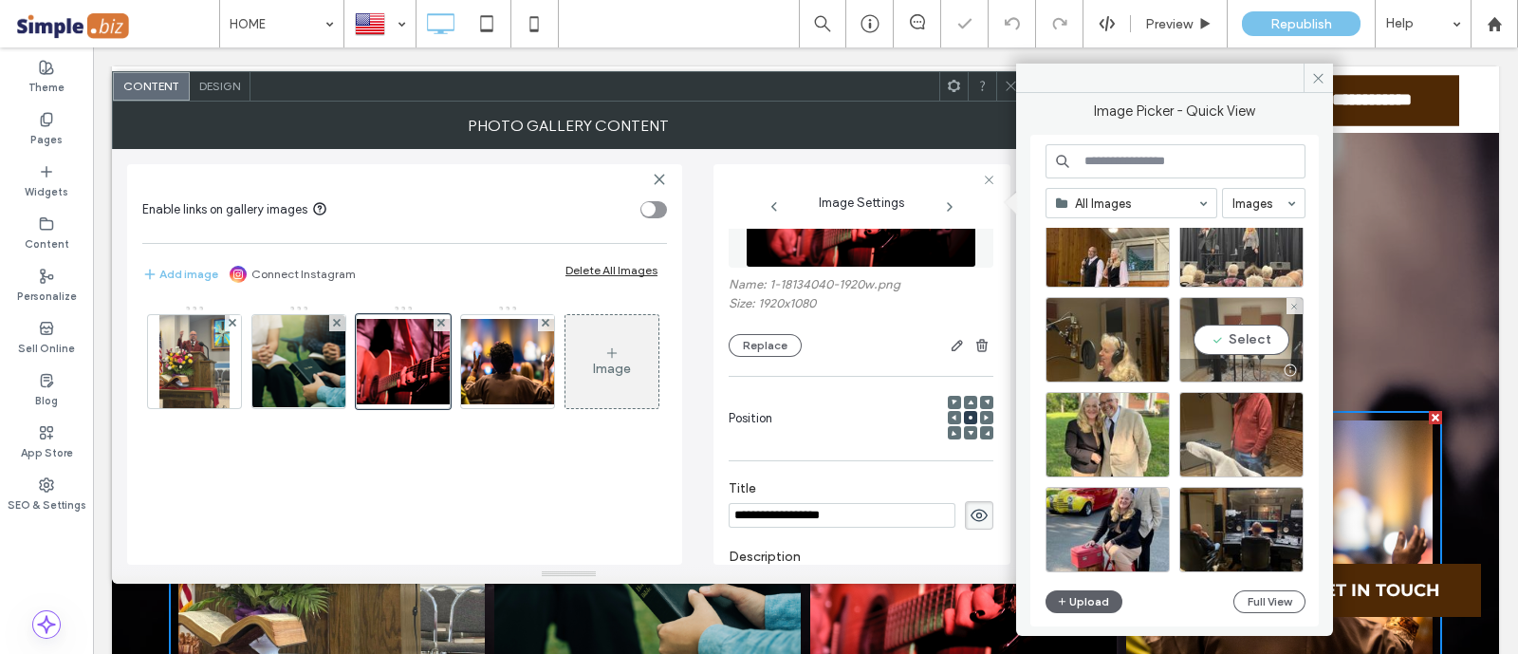
scroll to position [765, 0]
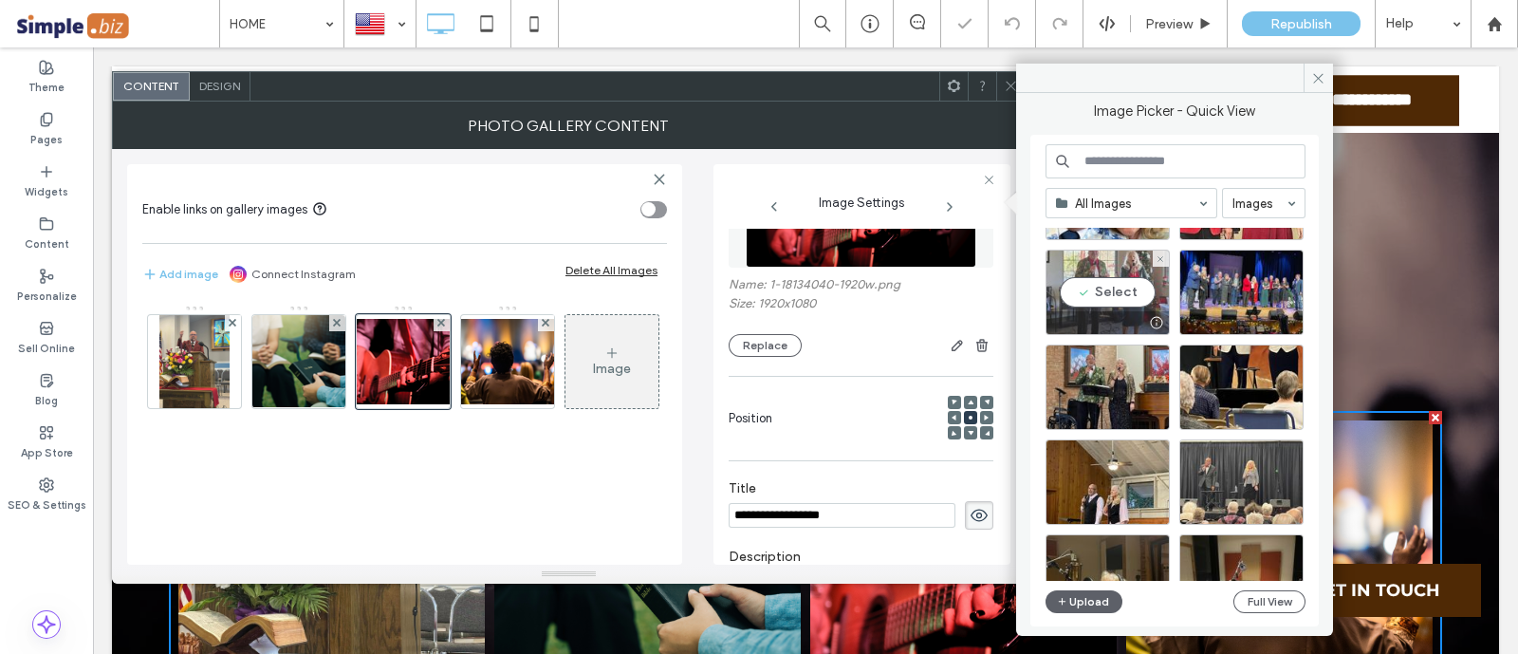
click at [1148, 268] on div "Select" at bounding box center [1107, 291] width 124 height 85
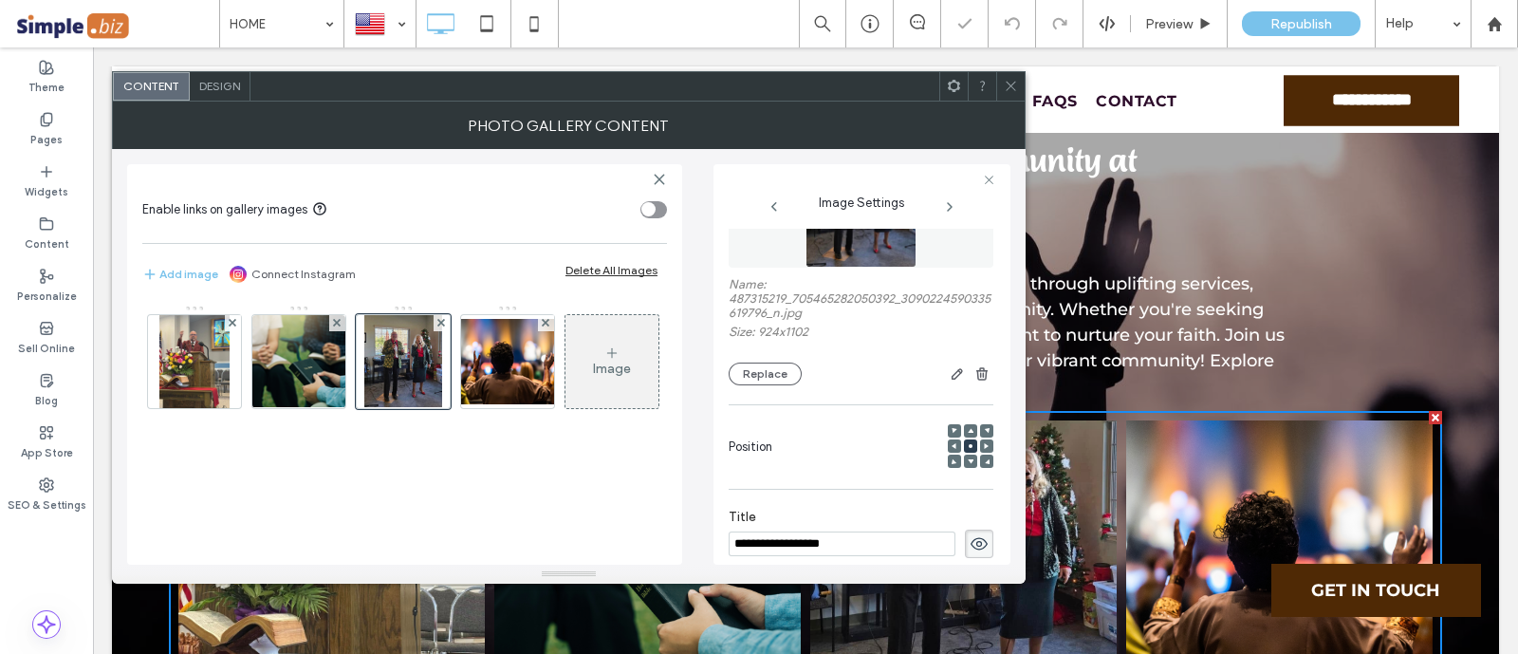
click at [1004, 90] on icon at bounding box center [1011, 86] width 14 height 14
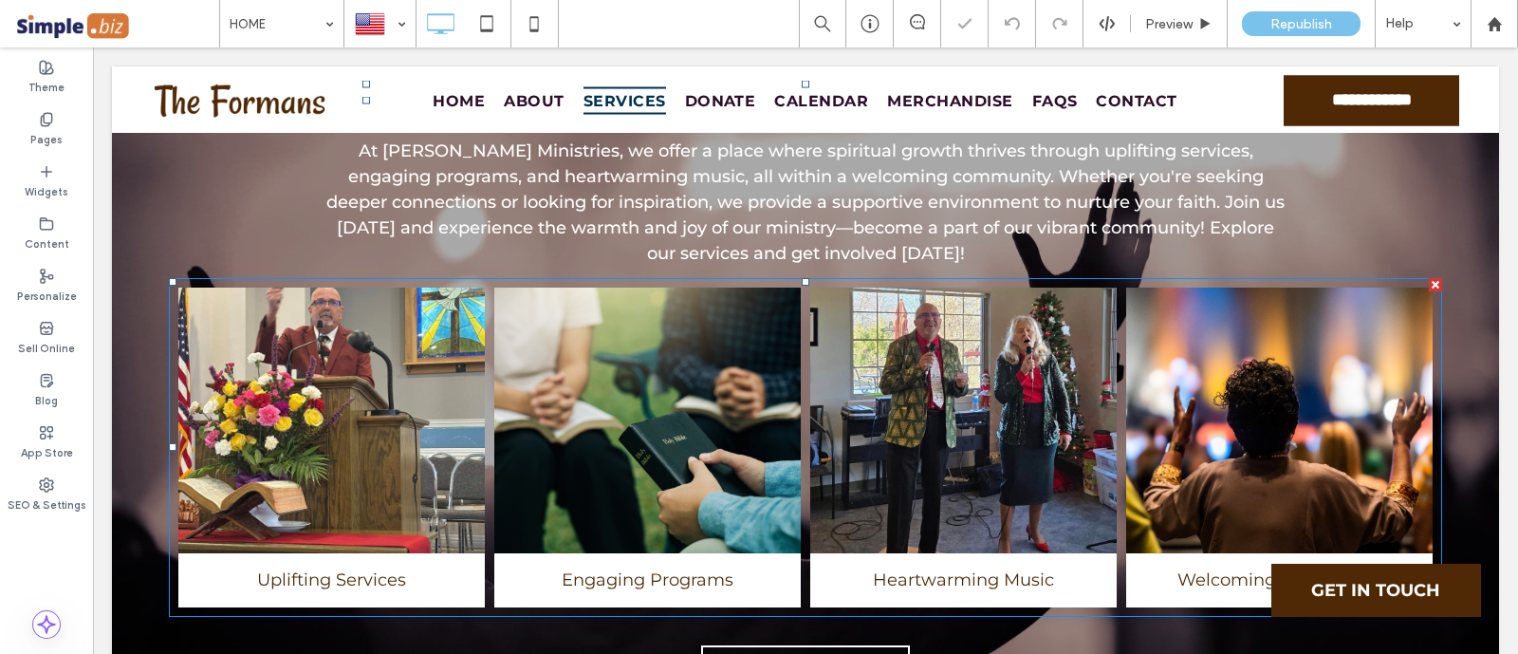
scroll to position [2371, 0]
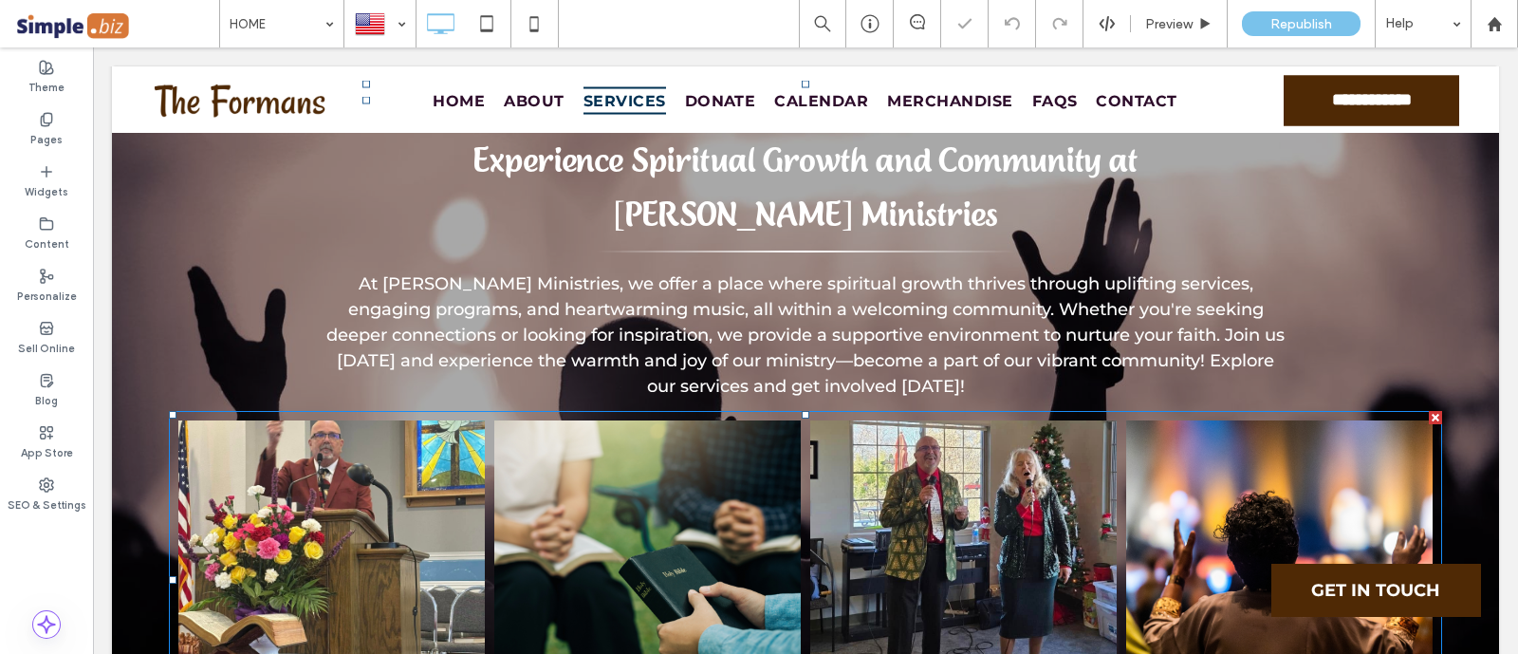
click at [1210, 420] on link at bounding box center [1279, 553] width 306 height 266
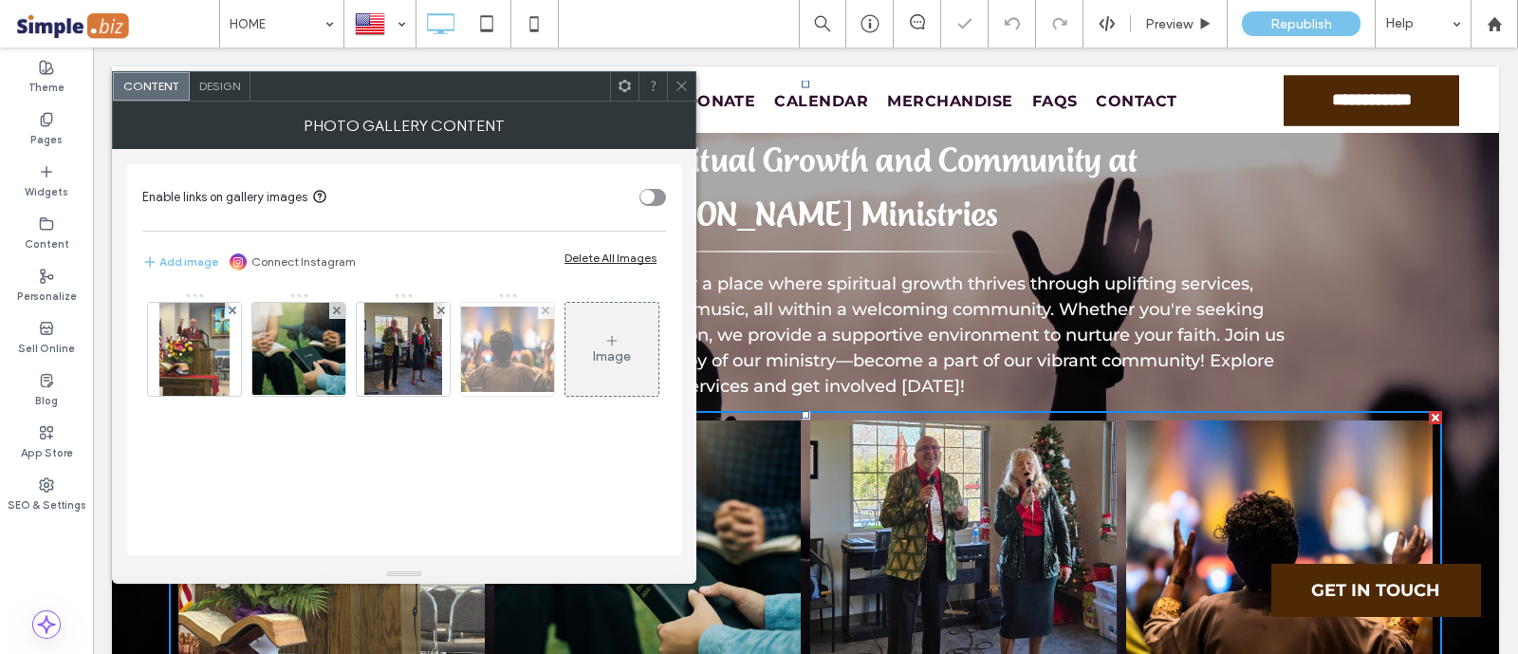
click at [498, 349] on img at bounding box center [508, 348] width 152 height 85
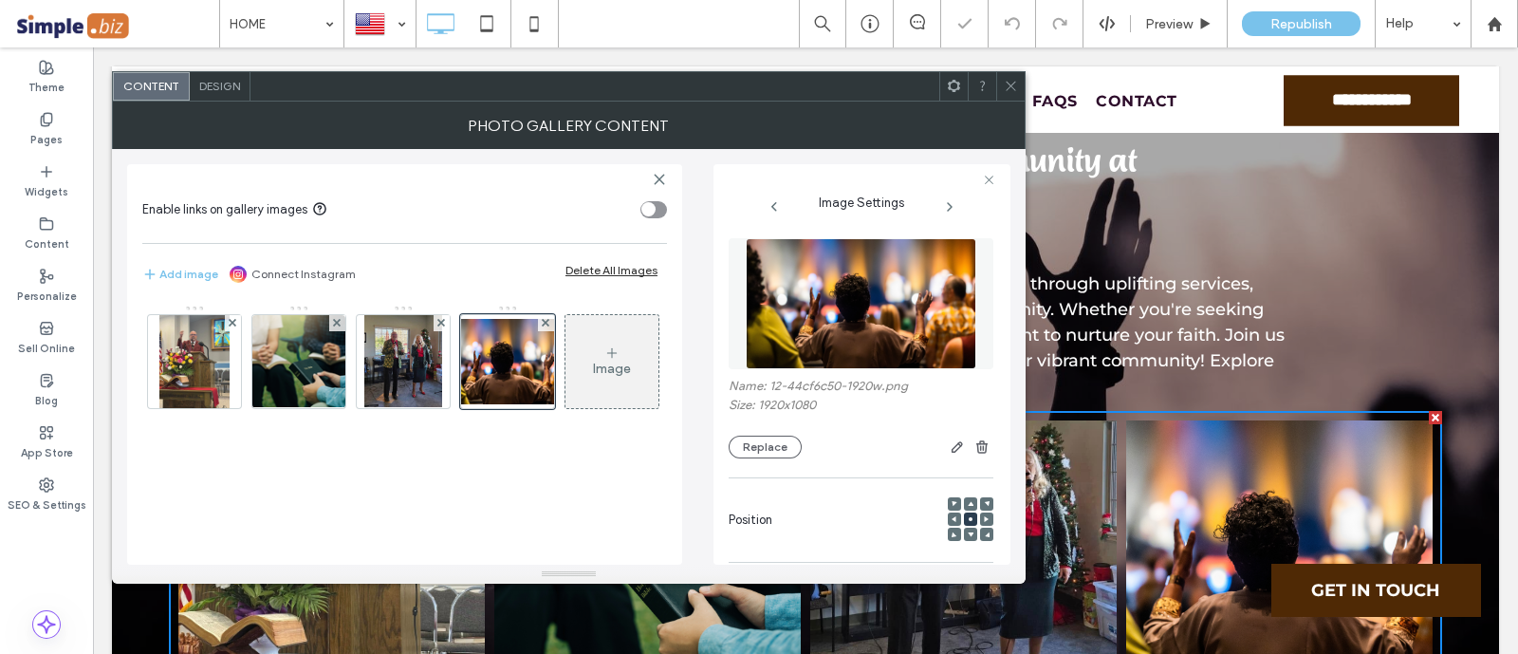
scroll to position [0, 0]
click at [785, 433] on div "Name: 12-44cf6c50-1920w.png Size: 1920x1080 Replace" at bounding box center [860, 418] width 265 height 80
click at [786, 443] on button "Replace" at bounding box center [764, 446] width 73 height 23
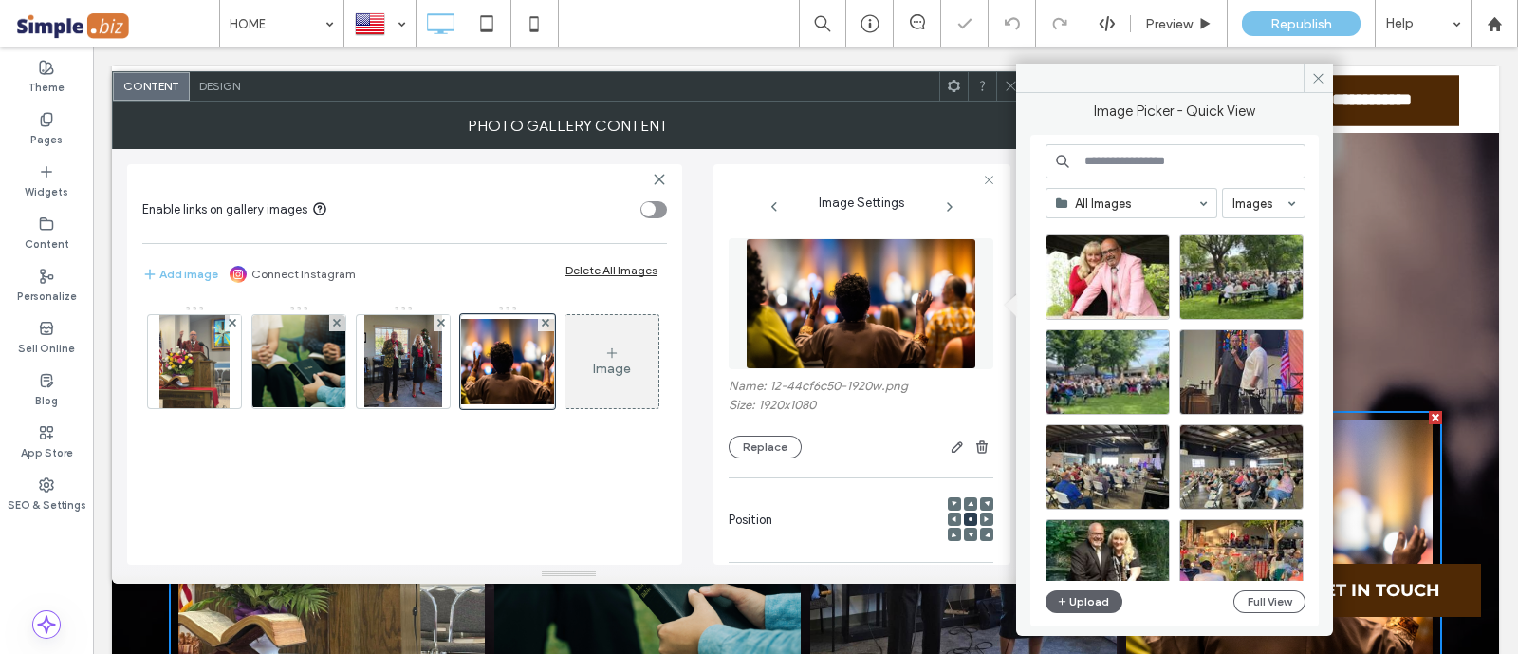
scroll to position [1643, 0]
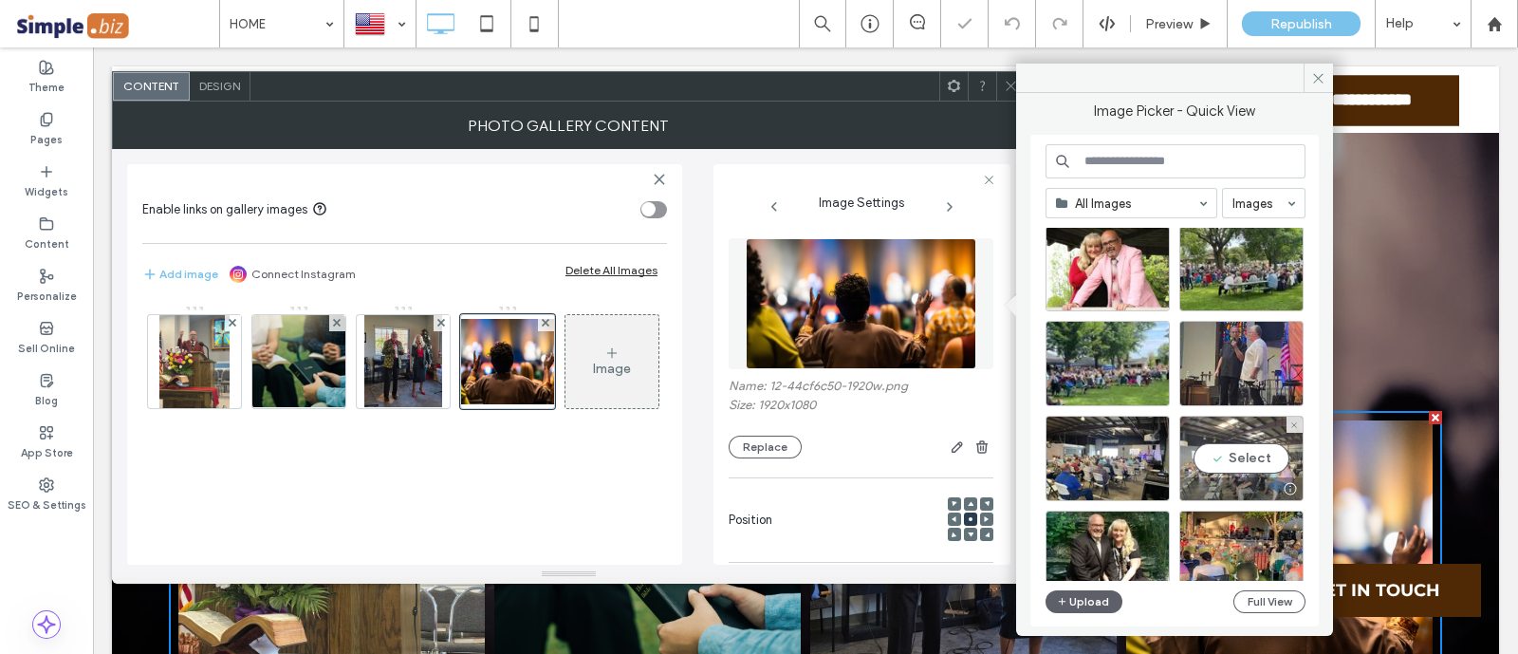
click at [1244, 461] on div "Select" at bounding box center [1241, 457] width 124 height 85
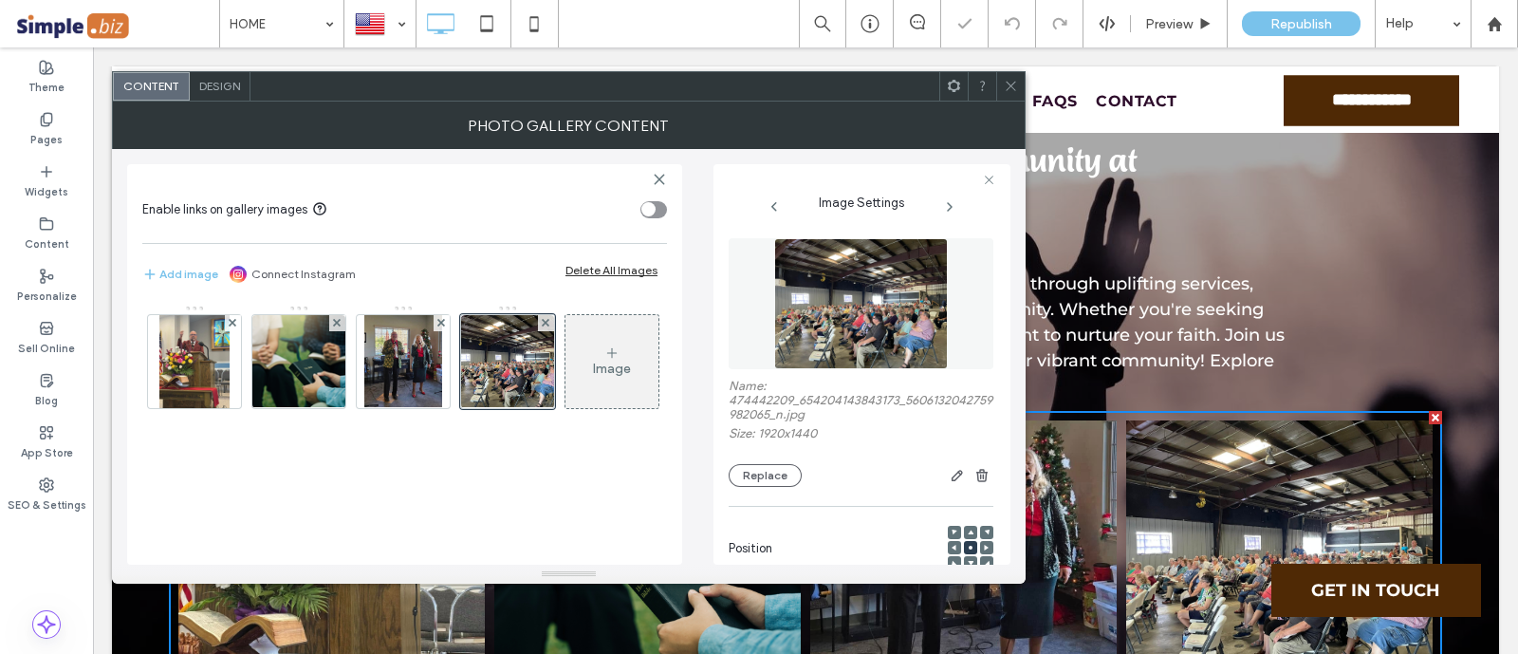
click at [1010, 92] on icon at bounding box center [1011, 86] width 14 height 14
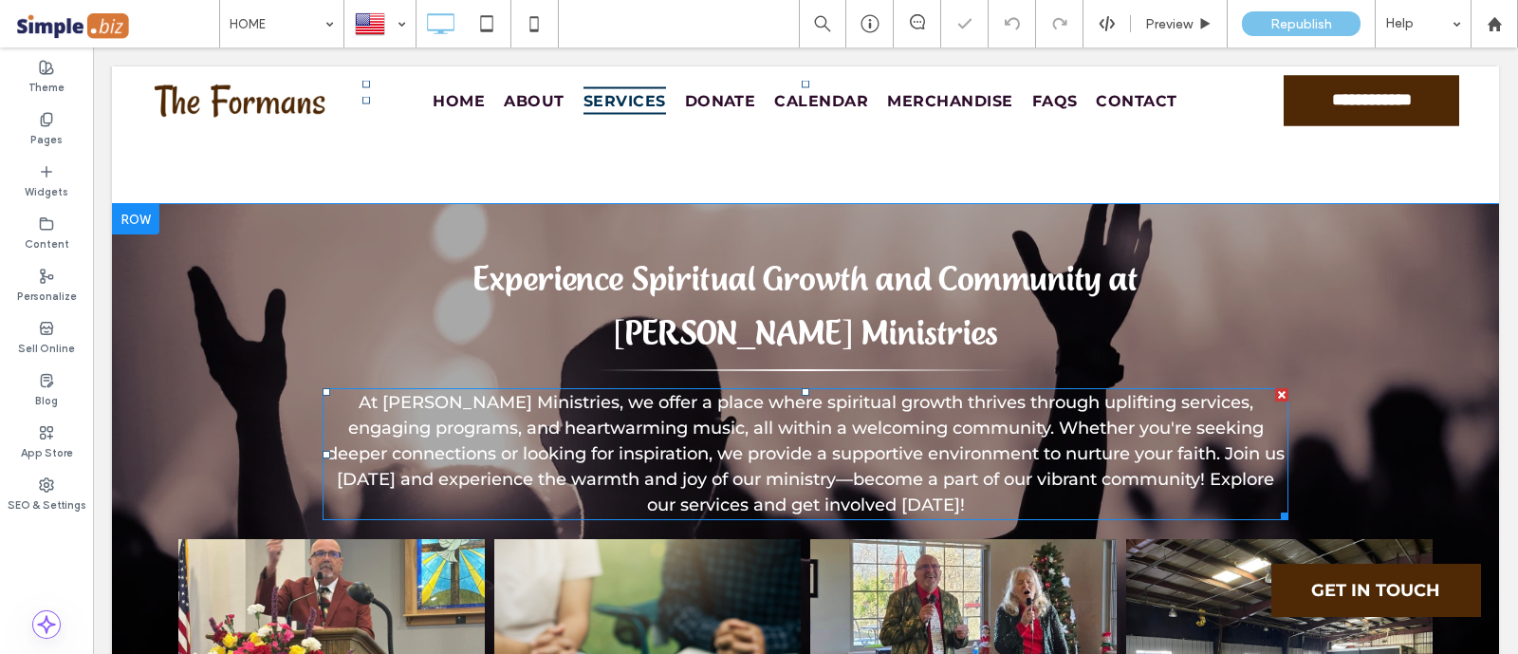
scroll to position [2134, 0]
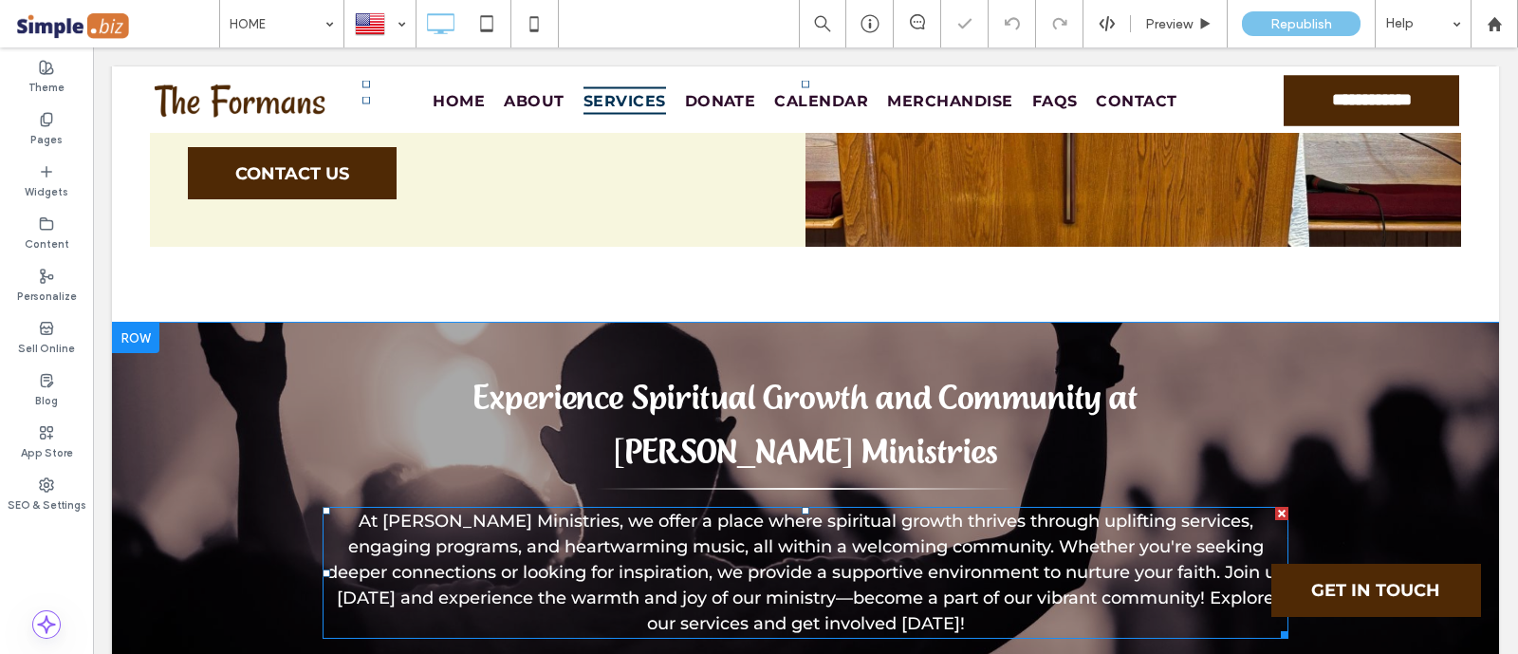
click at [1274, 624] on div at bounding box center [1281, 631] width 14 height 14
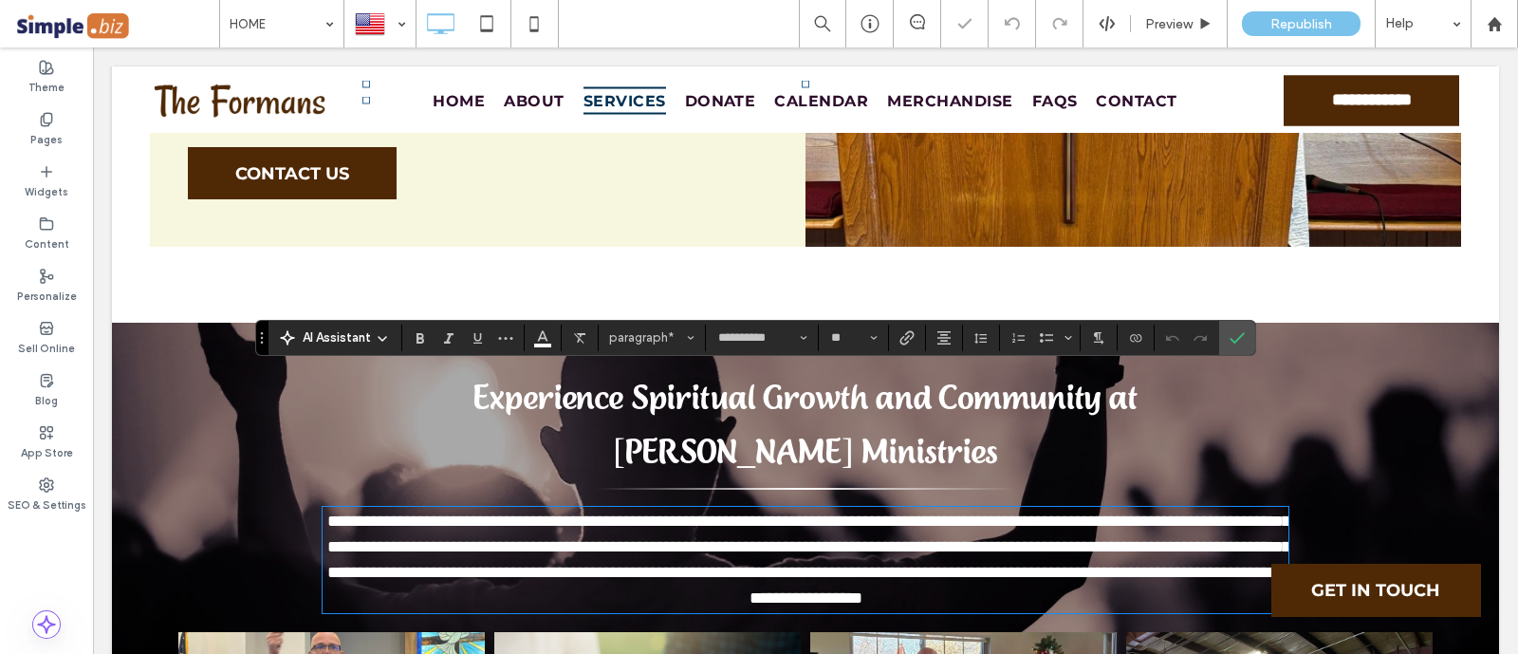
click at [1246, 370] on h4 "Experience Spiritual Growth and Community at [PERSON_NAME] Ministries" at bounding box center [805, 424] width 905 height 108
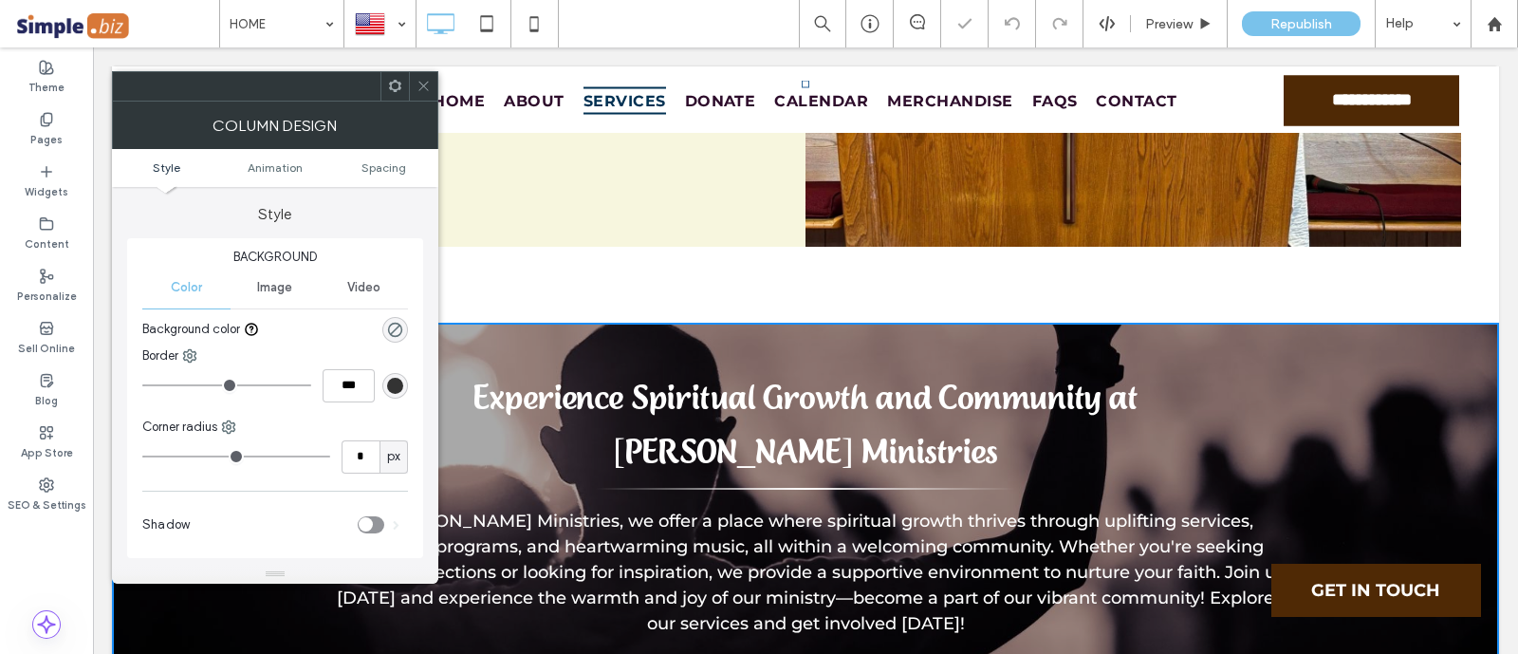
click at [422, 77] on span at bounding box center [423, 86] width 14 height 28
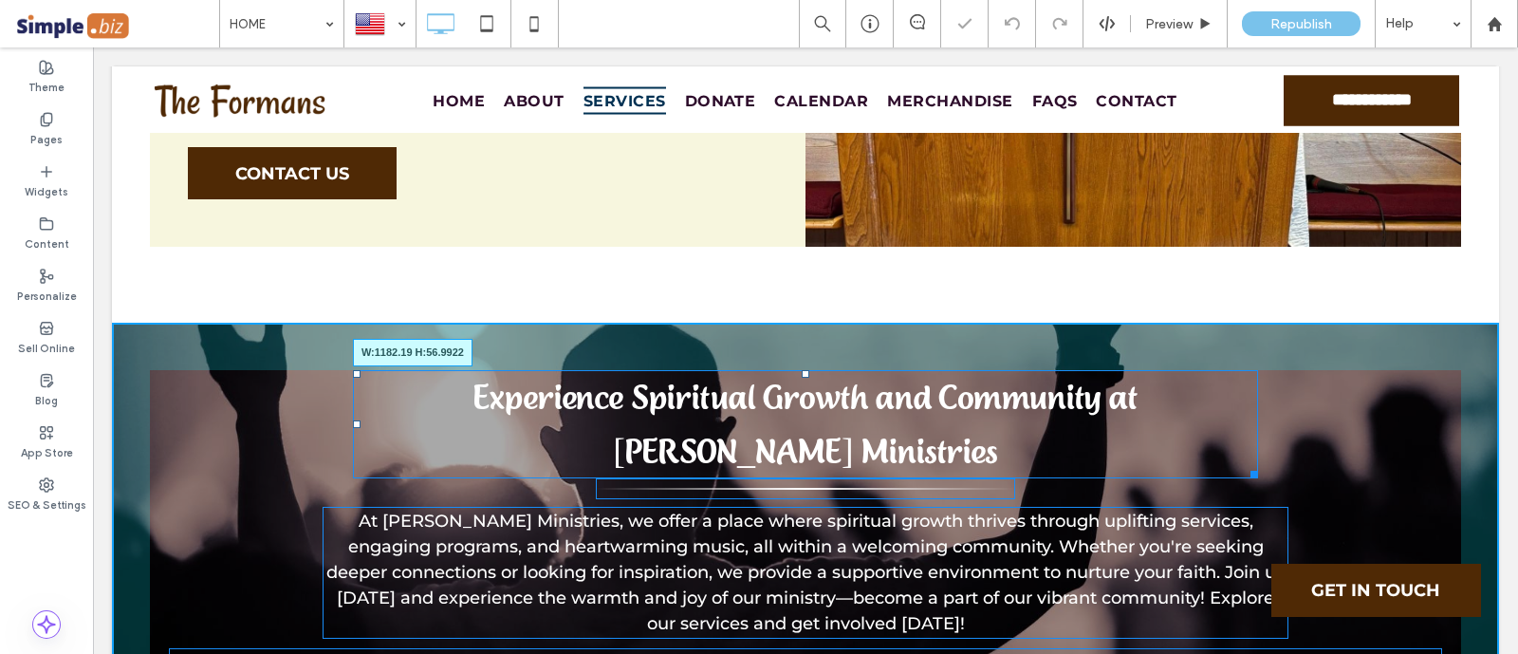
drag, startPoint x: 1240, startPoint y: 337, endPoint x: 1348, endPoint y: 333, distance: 108.2
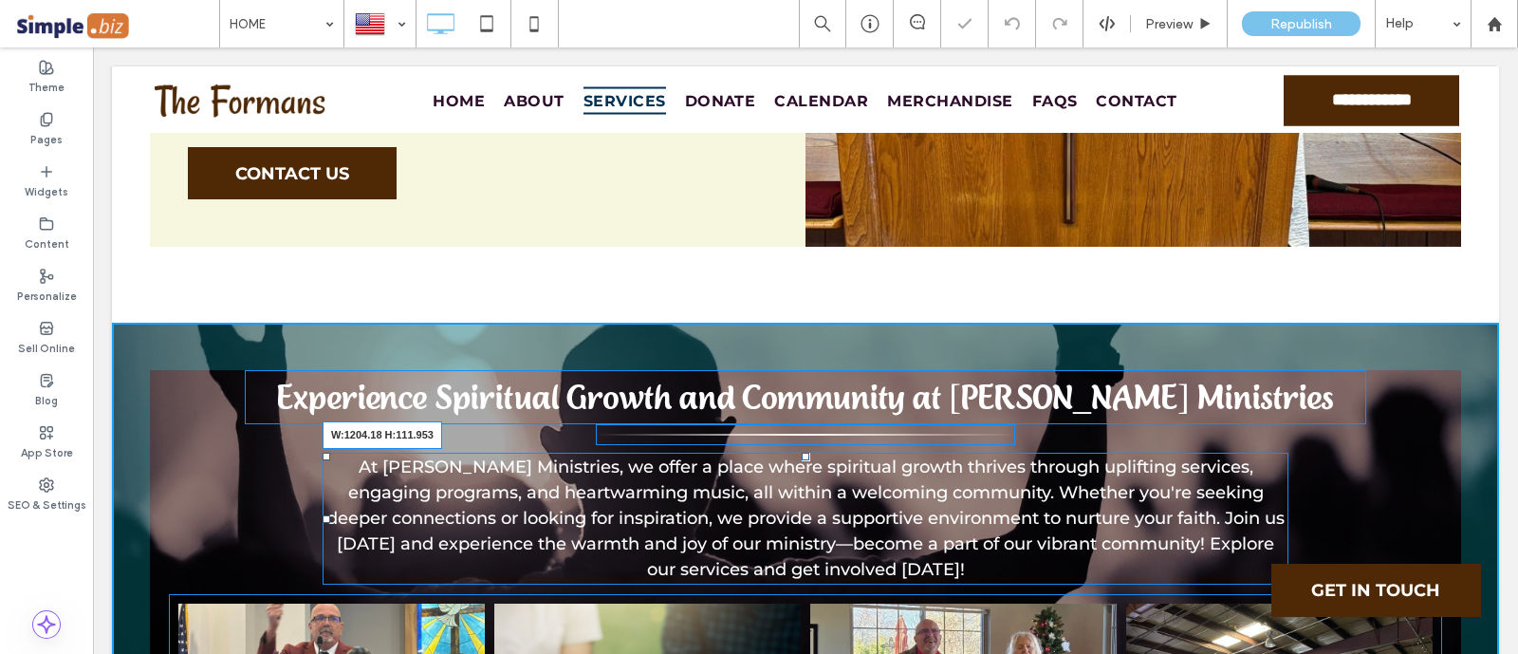
drag, startPoint x: 1273, startPoint y: 443, endPoint x: 1361, endPoint y: 424, distance: 90.2
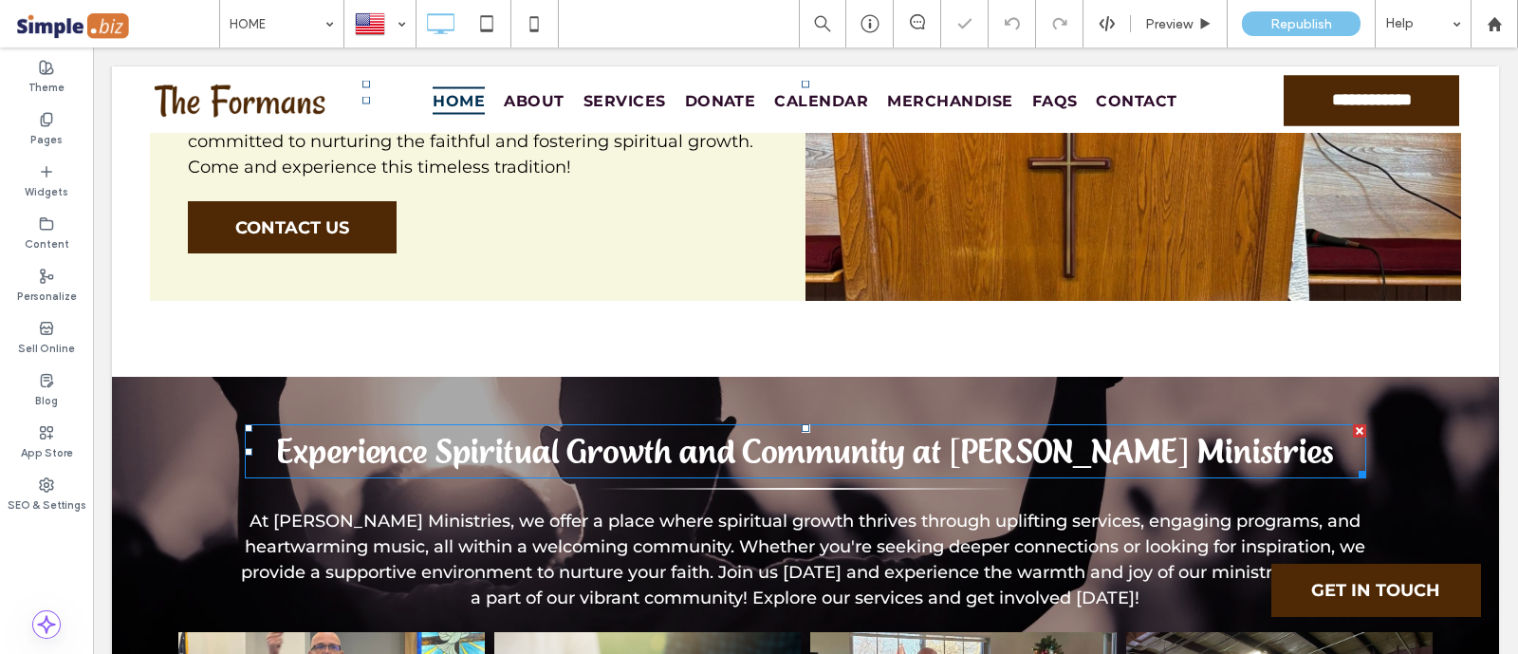
scroll to position [2016, 0]
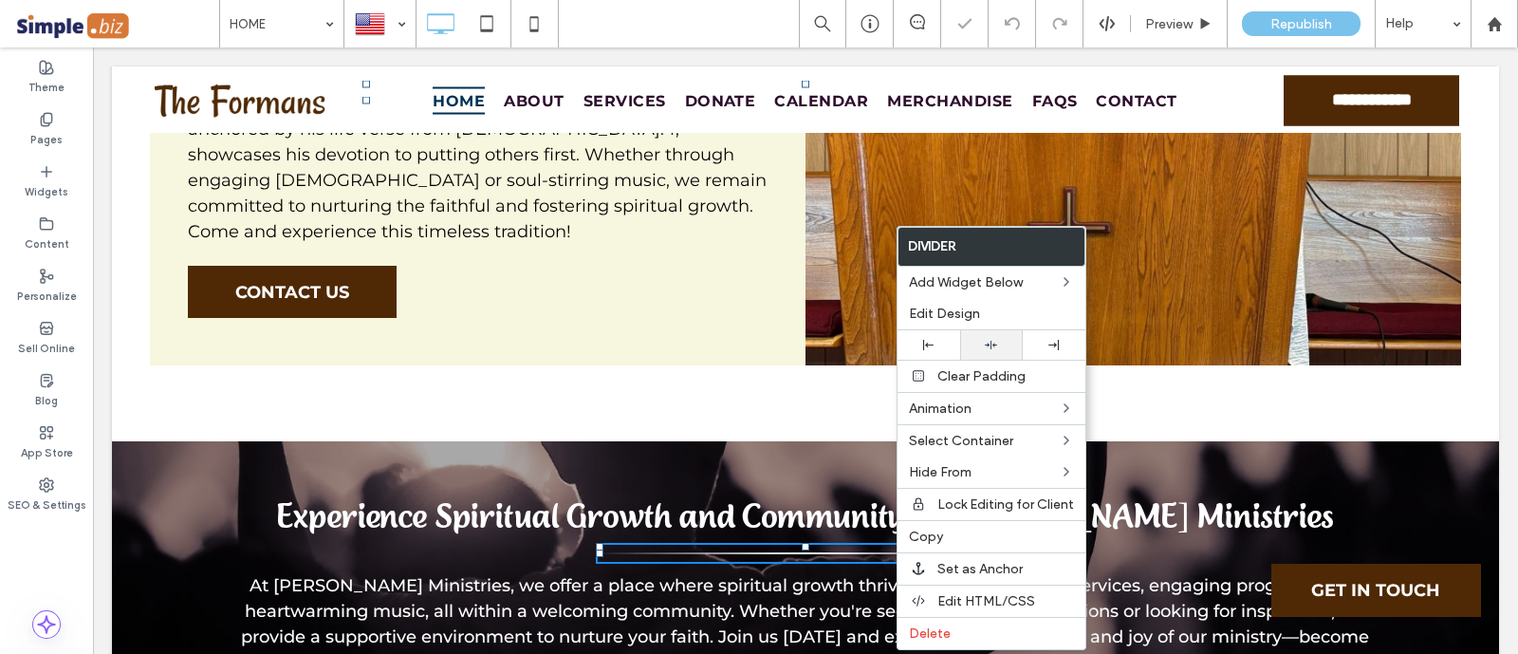
click at [991, 341] on icon at bounding box center [991, 345] width 12 height 12
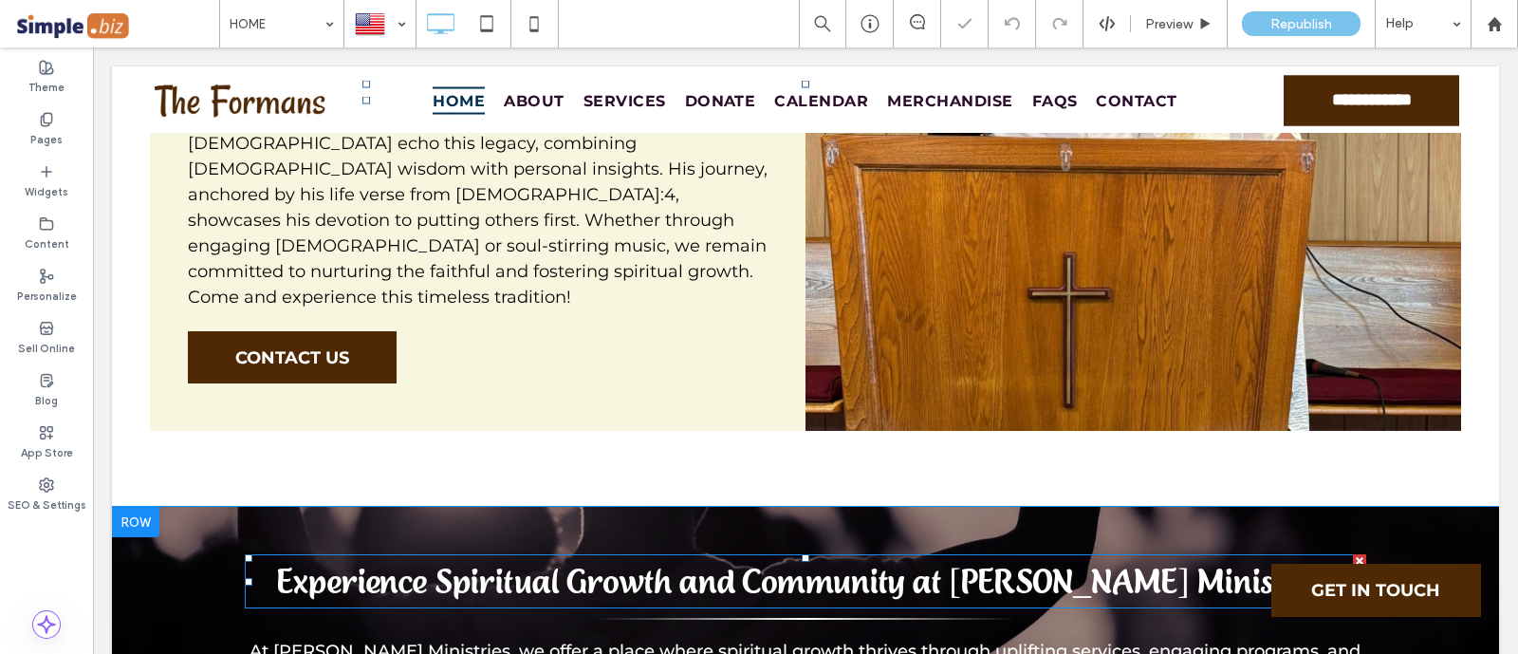
scroll to position [1896, 0]
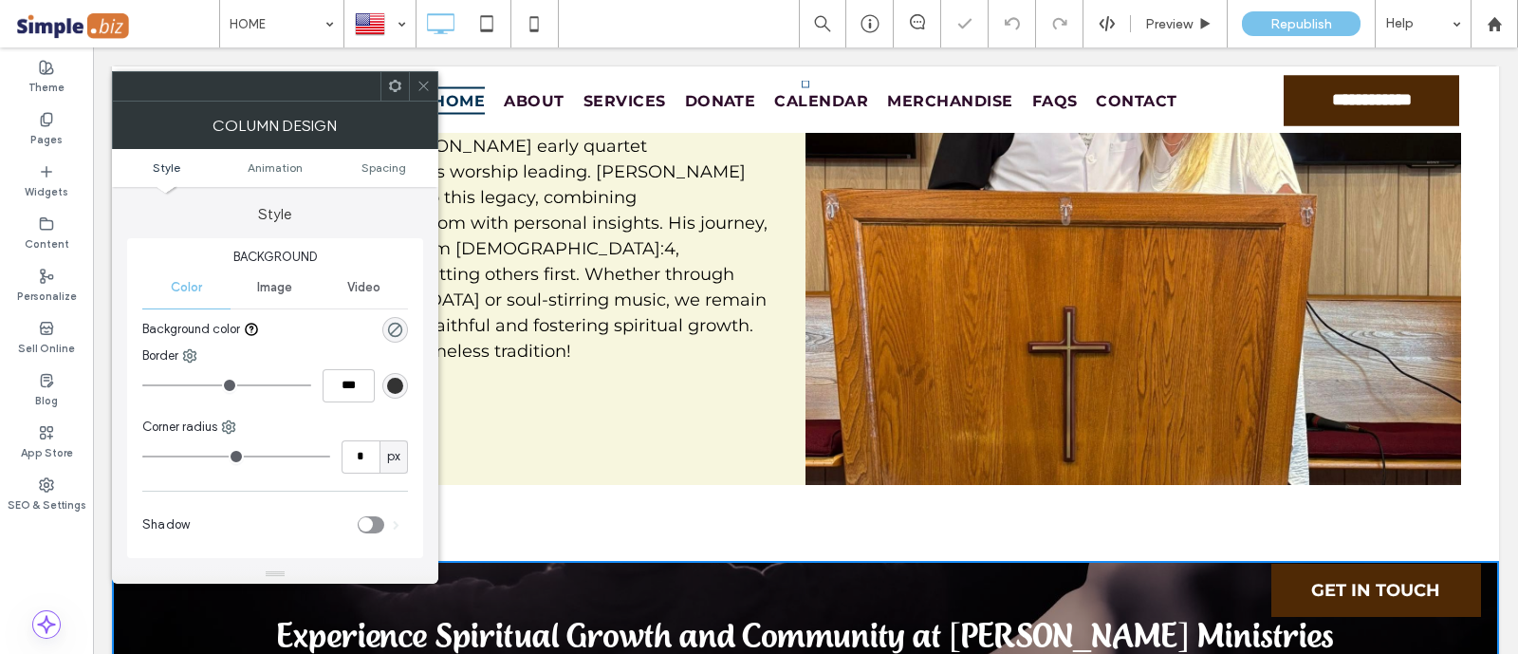
click at [426, 87] on icon at bounding box center [423, 86] width 14 height 14
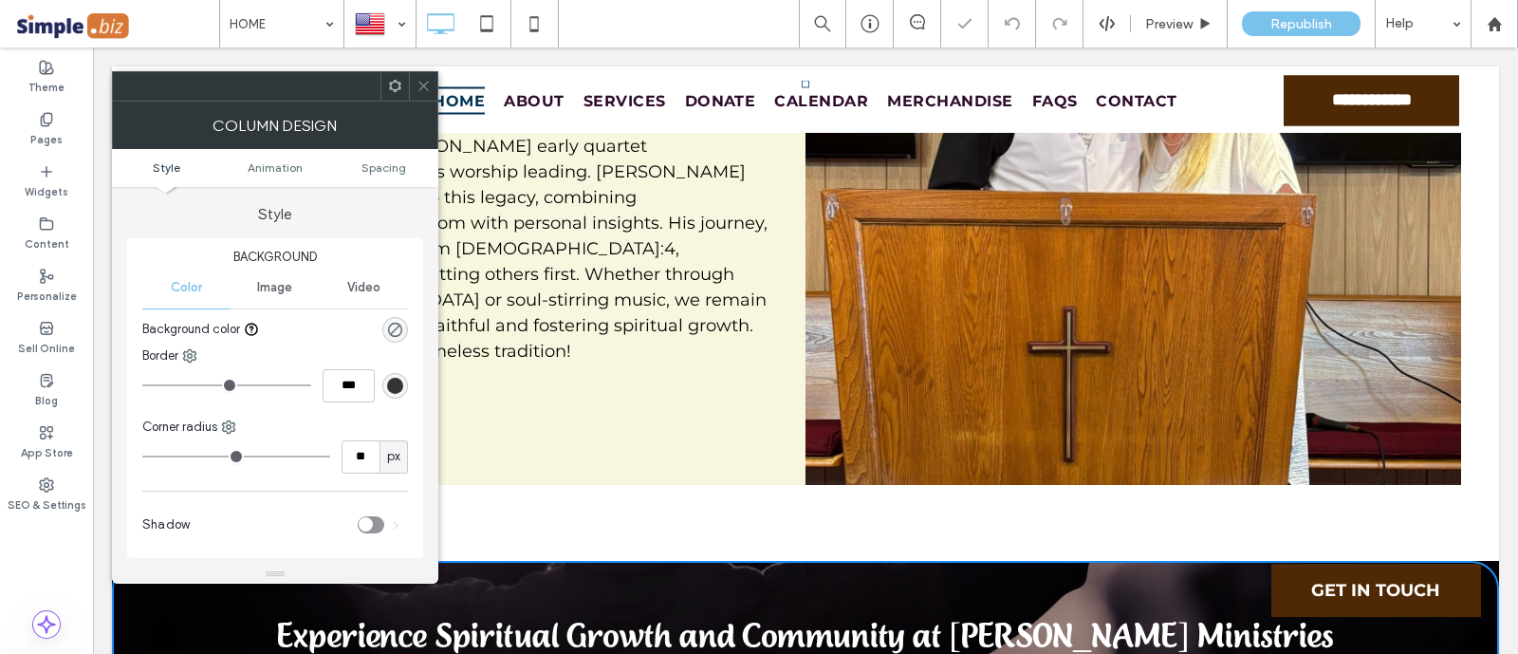
click at [427, 101] on div "Column Design" at bounding box center [275, 124] width 326 height 47
click at [420, 83] on icon at bounding box center [423, 86] width 14 height 14
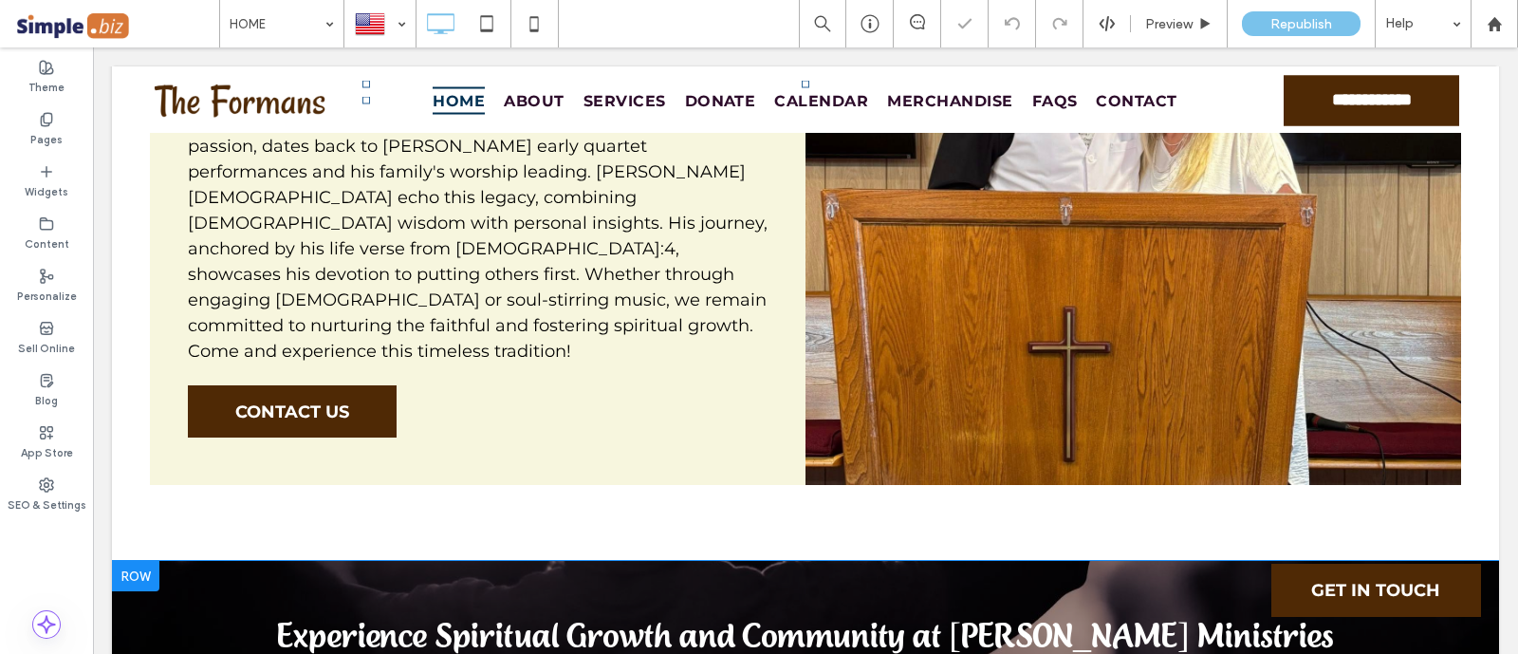
click at [137, 561] on div at bounding box center [135, 576] width 47 height 30
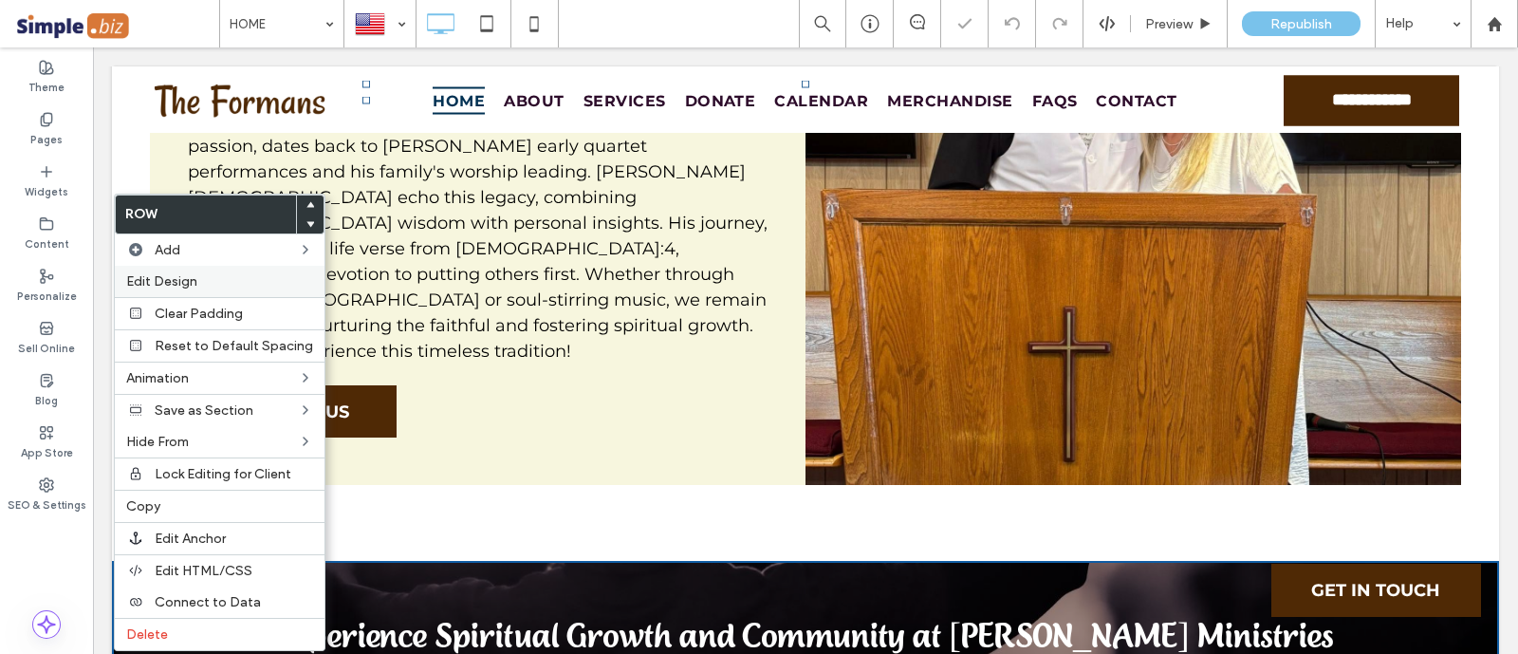
click at [181, 284] on span "Edit Design" at bounding box center [161, 281] width 71 height 16
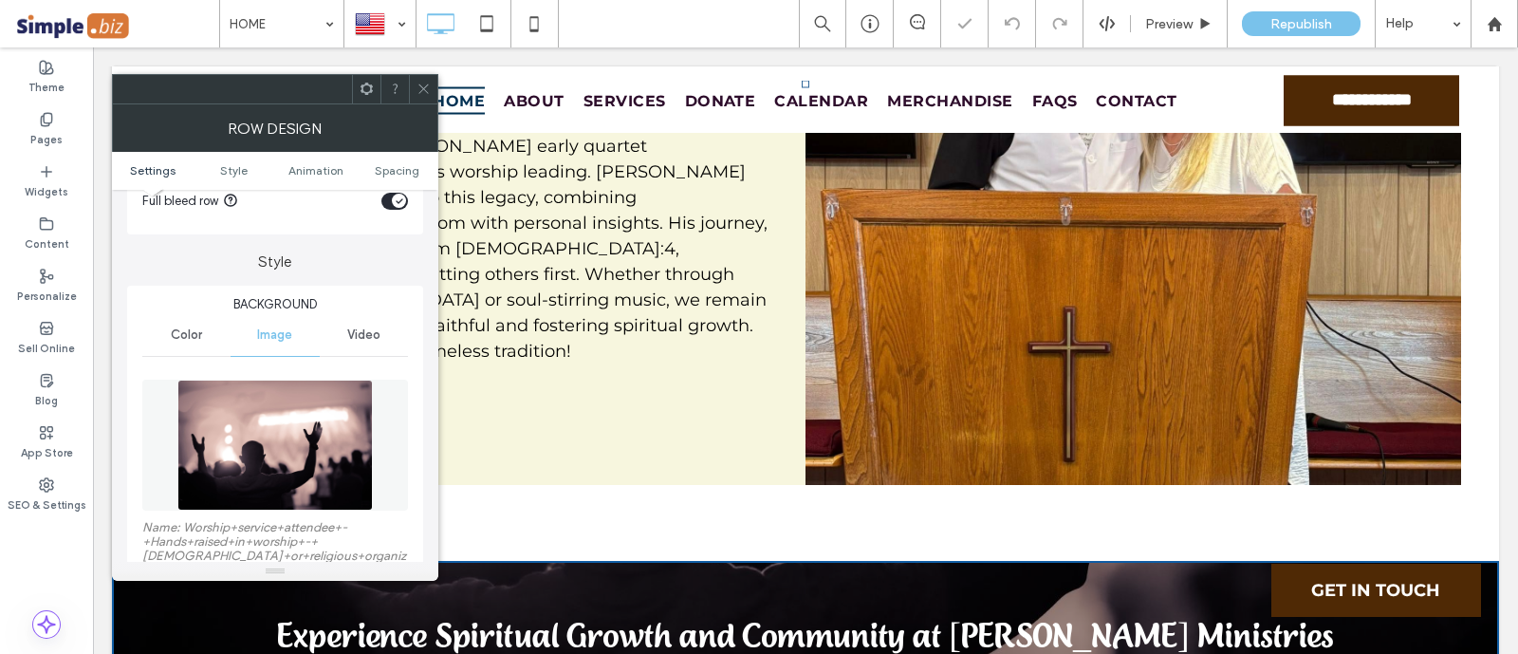
scroll to position [236, 0]
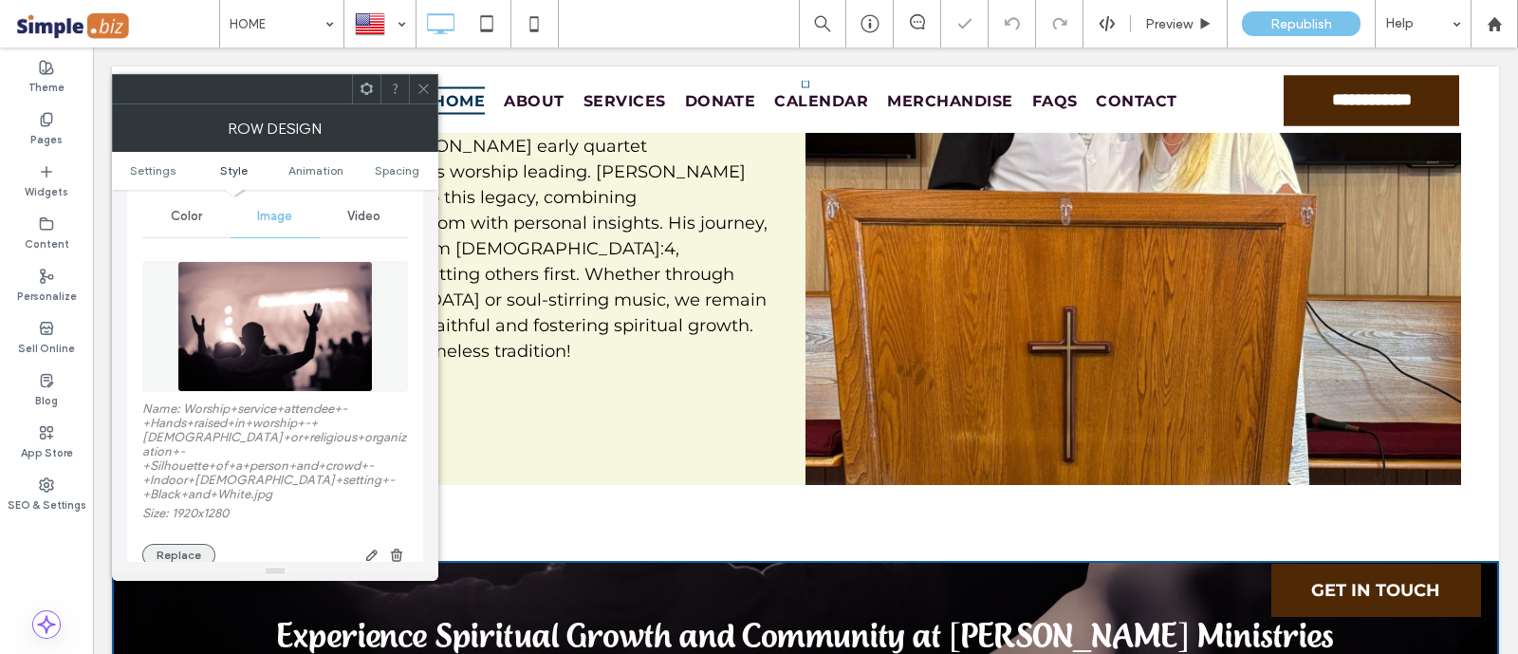
click at [177, 544] on button "Replace" at bounding box center [178, 555] width 73 height 23
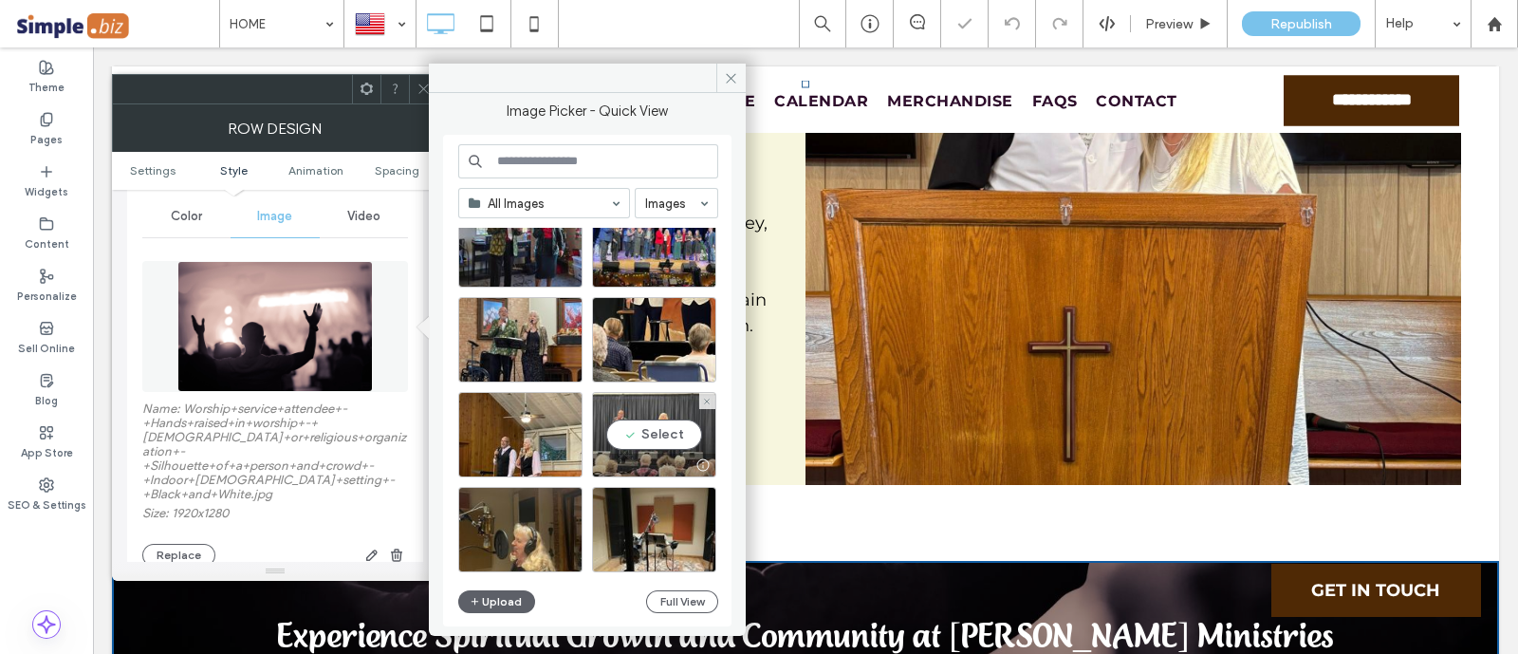
scroll to position [931, 0]
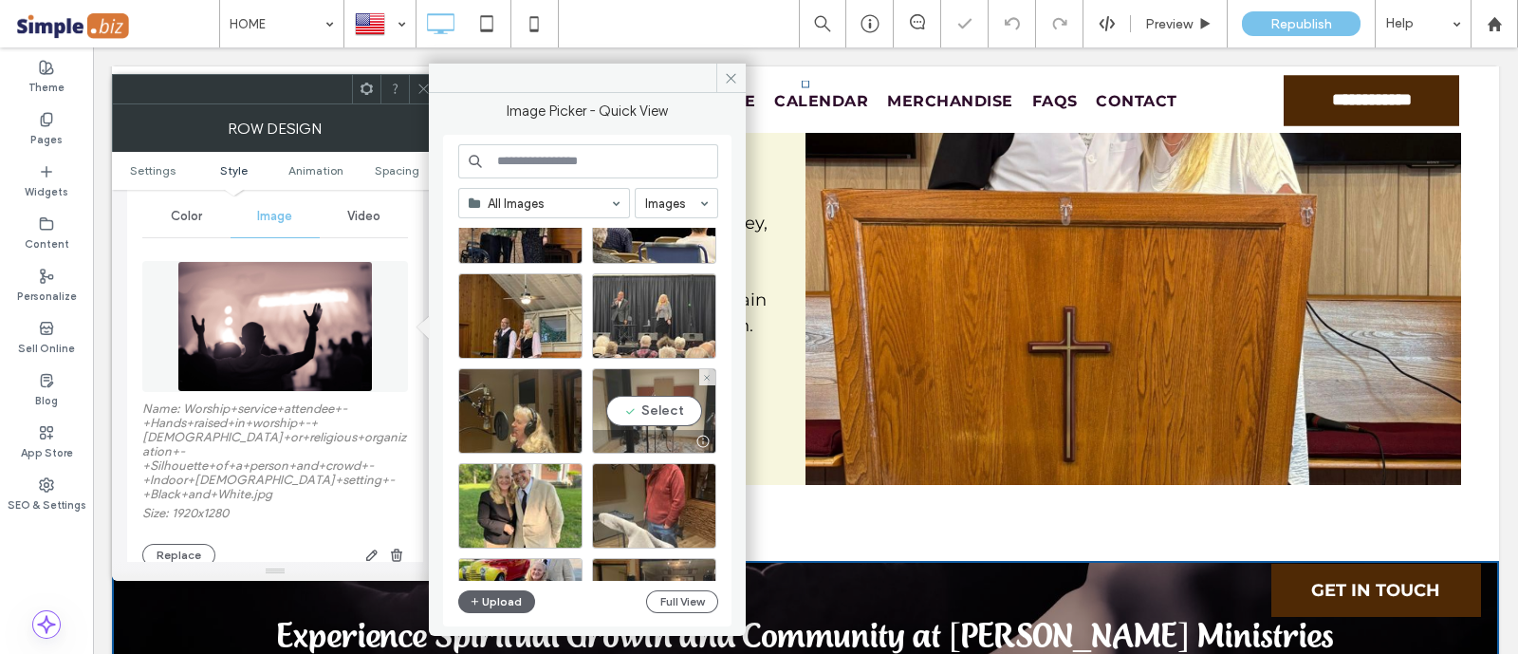
click at [656, 415] on div "Select" at bounding box center [654, 410] width 124 height 85
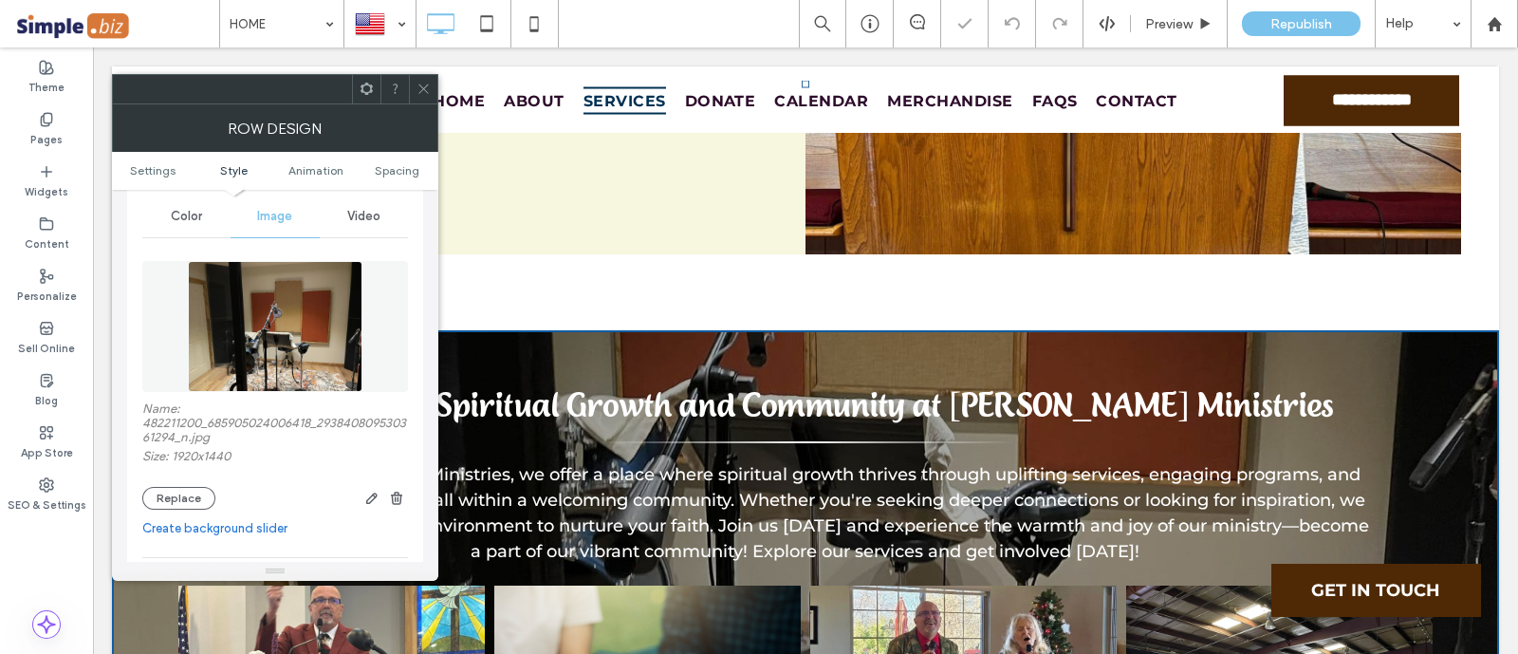
scroll to position [2134, 0]
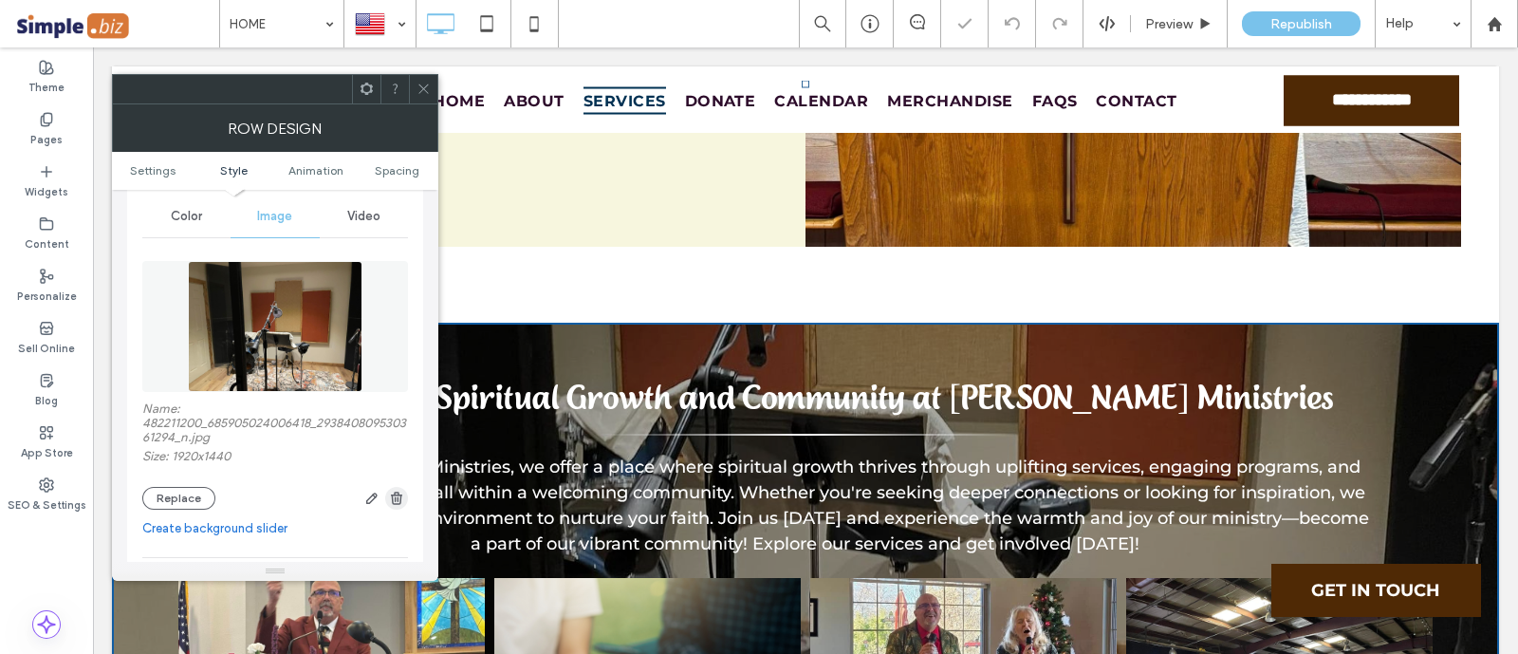
click at [396, 494] on icon "button" at bounding box center [396, 497] width 15 height 15
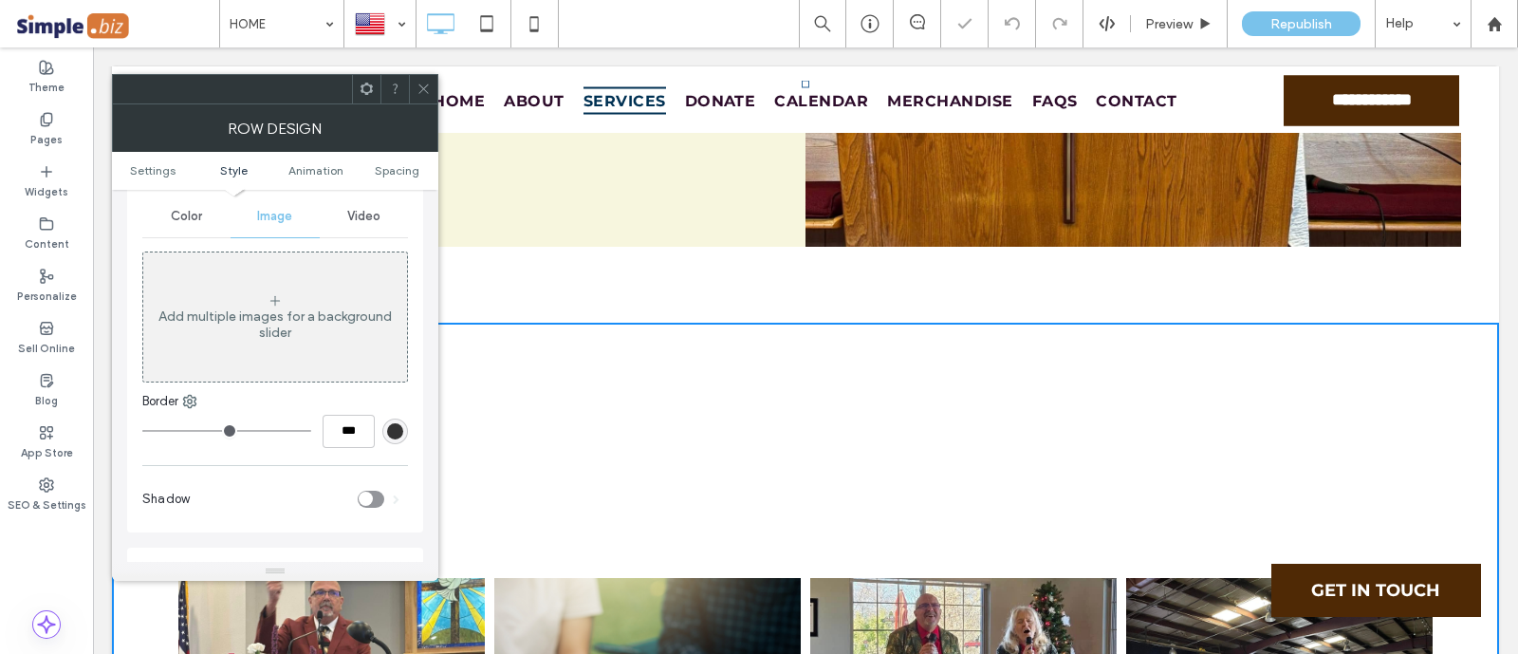
click at [328, 308] on div "Add multiple images for a background slider" at bounding box center [275, 324] width 264 height 32
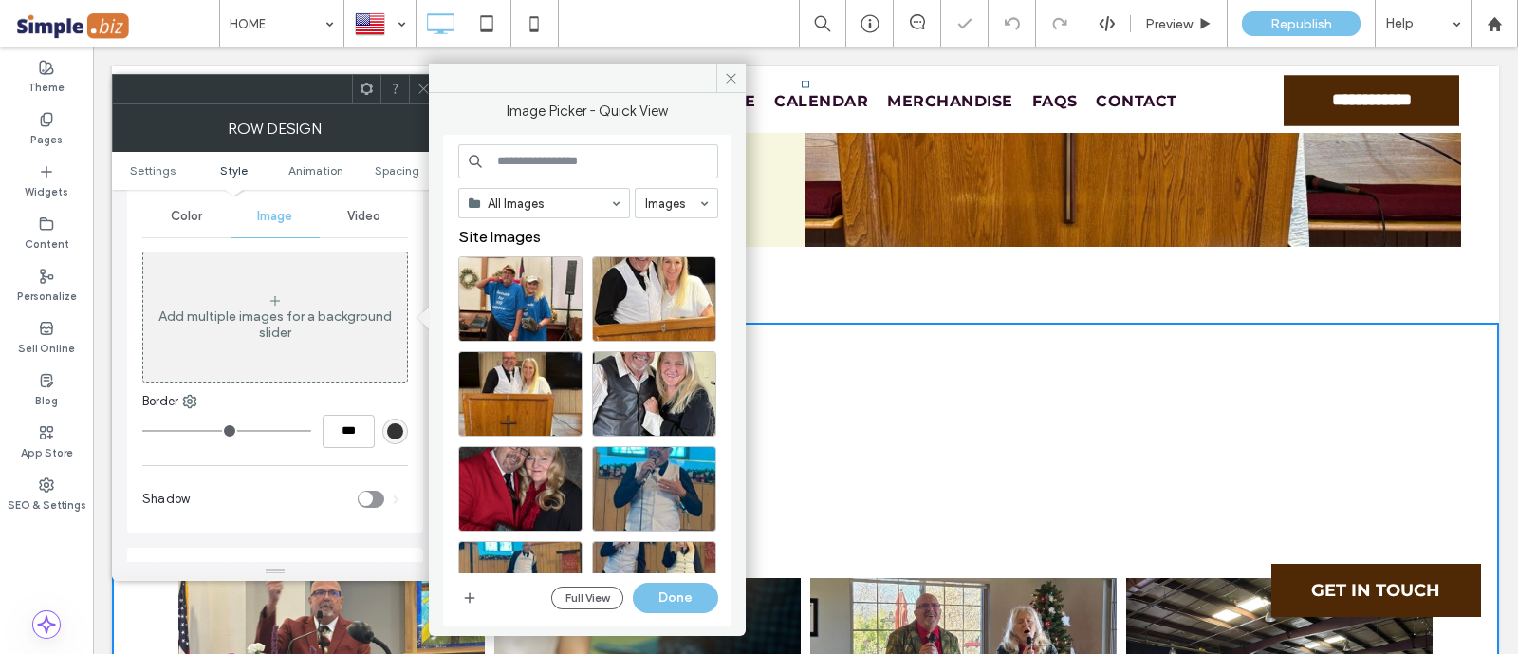
click at [454, 598] on div "All Images Images Site Images Full View Done" at bounding box center [587, 380] width 288 height 491
click at [465, 603] on icon "button" at bounding box center [469, 597] width 15 height 15
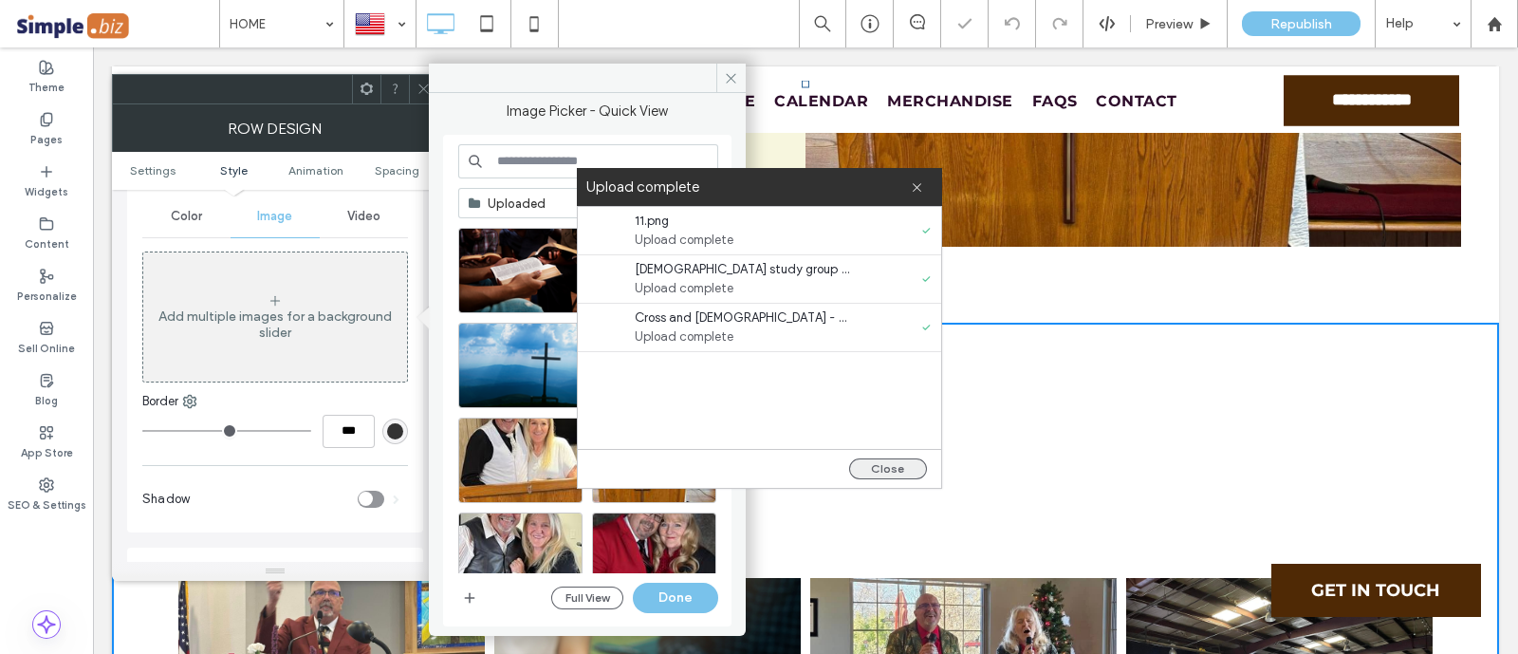
click at [888, 471] on button "Close" at bounding box center [888, 468] width 78 height 21
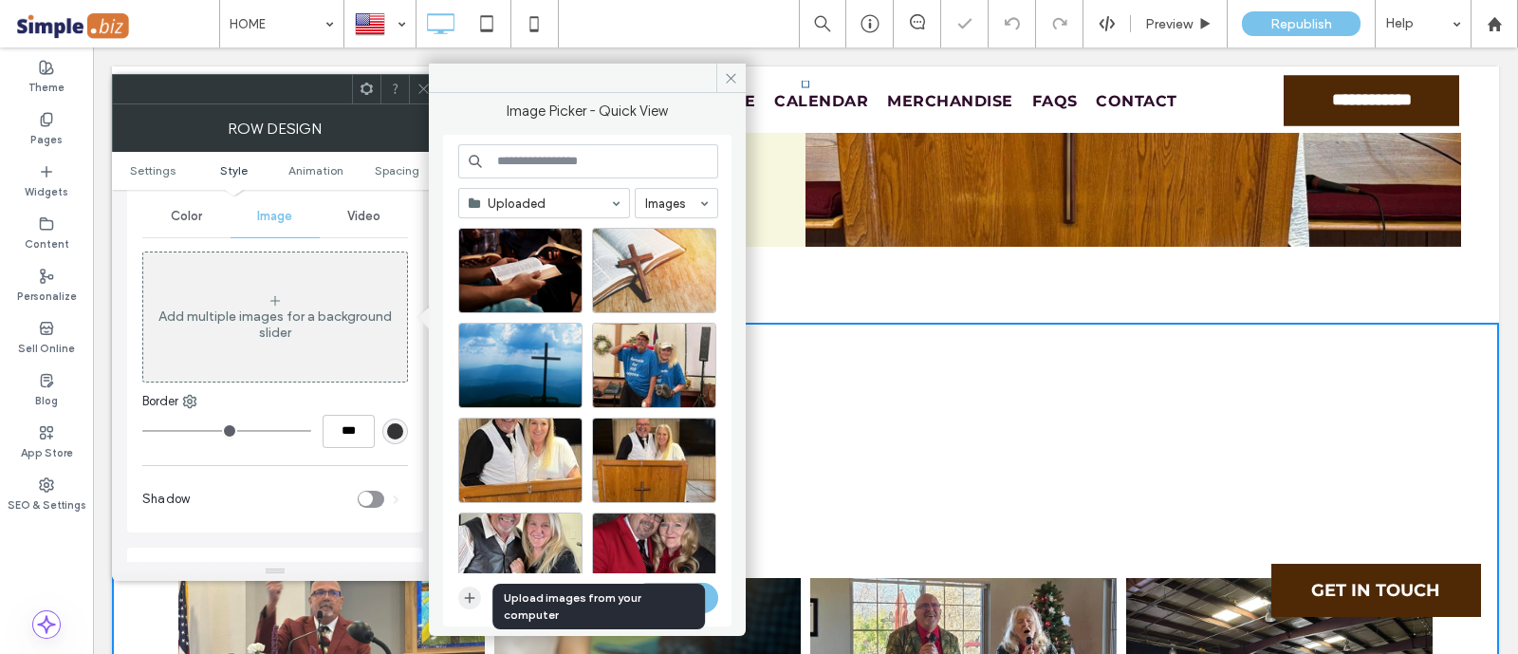
click at [466, 593] on icon "button" at bounding box center [469, 597] width 15 height 15
click at [467, 590] on icon "button" at bounding box center [469, 597] width 15 height 15
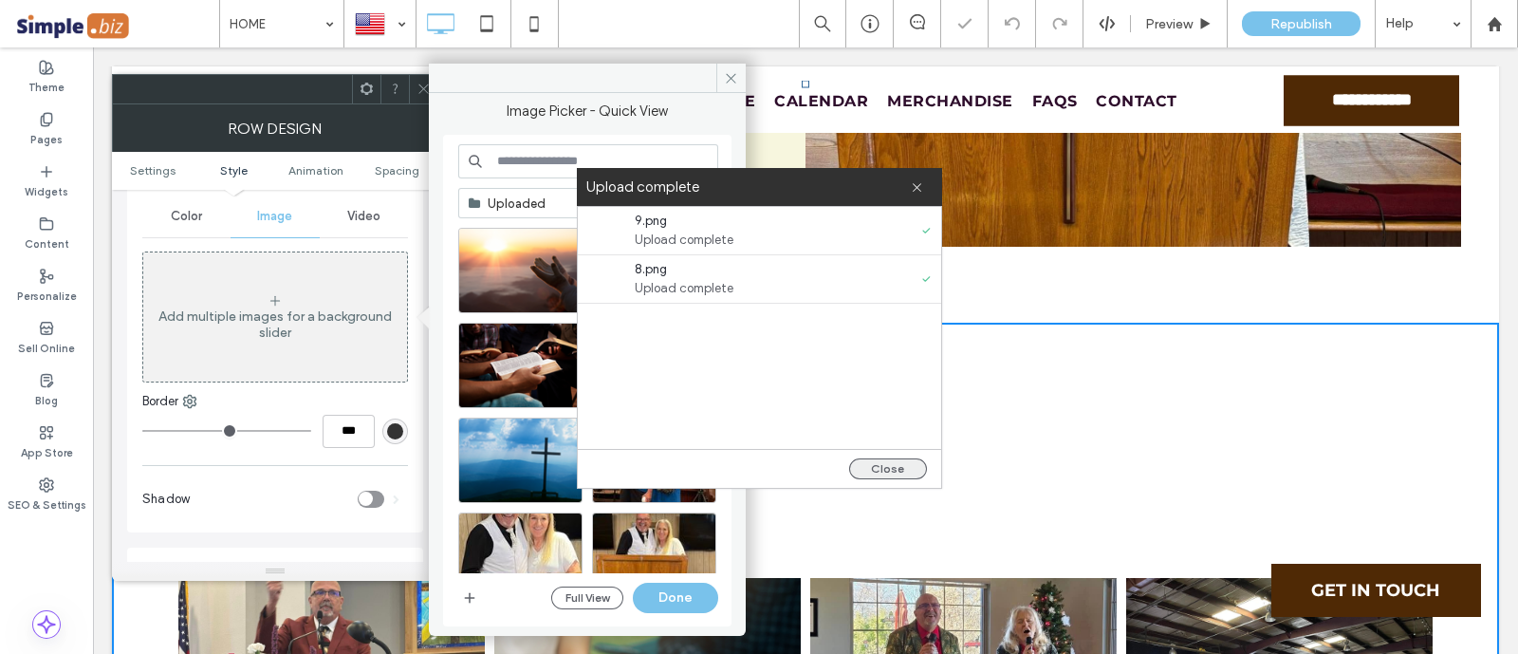
drag, startPoint x: 889, startPoint y: 462, endPoint x: 727, endPoint y: 458, distance: 162.2
click at [889, 462] on button "Close" at bounding box center [888, 468] width 78 height 21
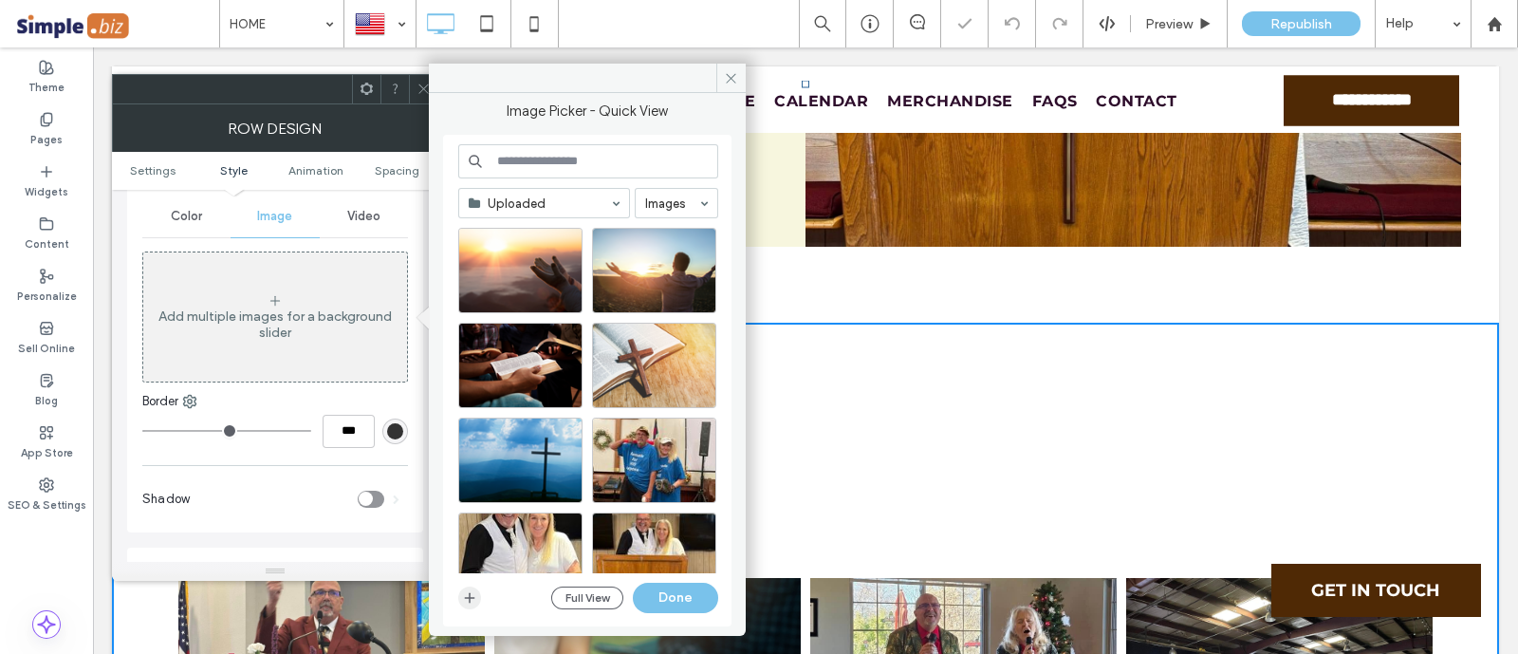
click at [465, 590] on icon "button" at bounding box center [469, 597] width 15 height 15
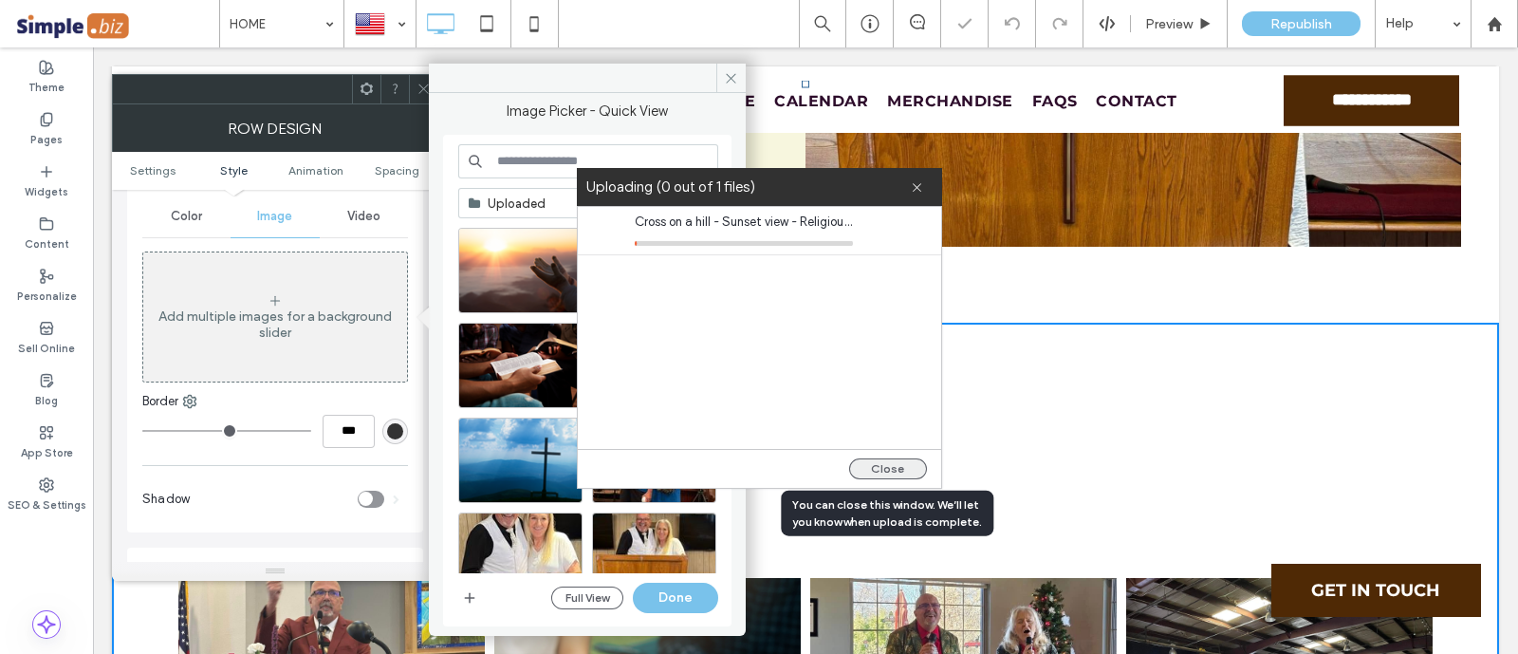
click at [899, 470] on button "Close" at bounding box center [888, 468] width 78 height 21
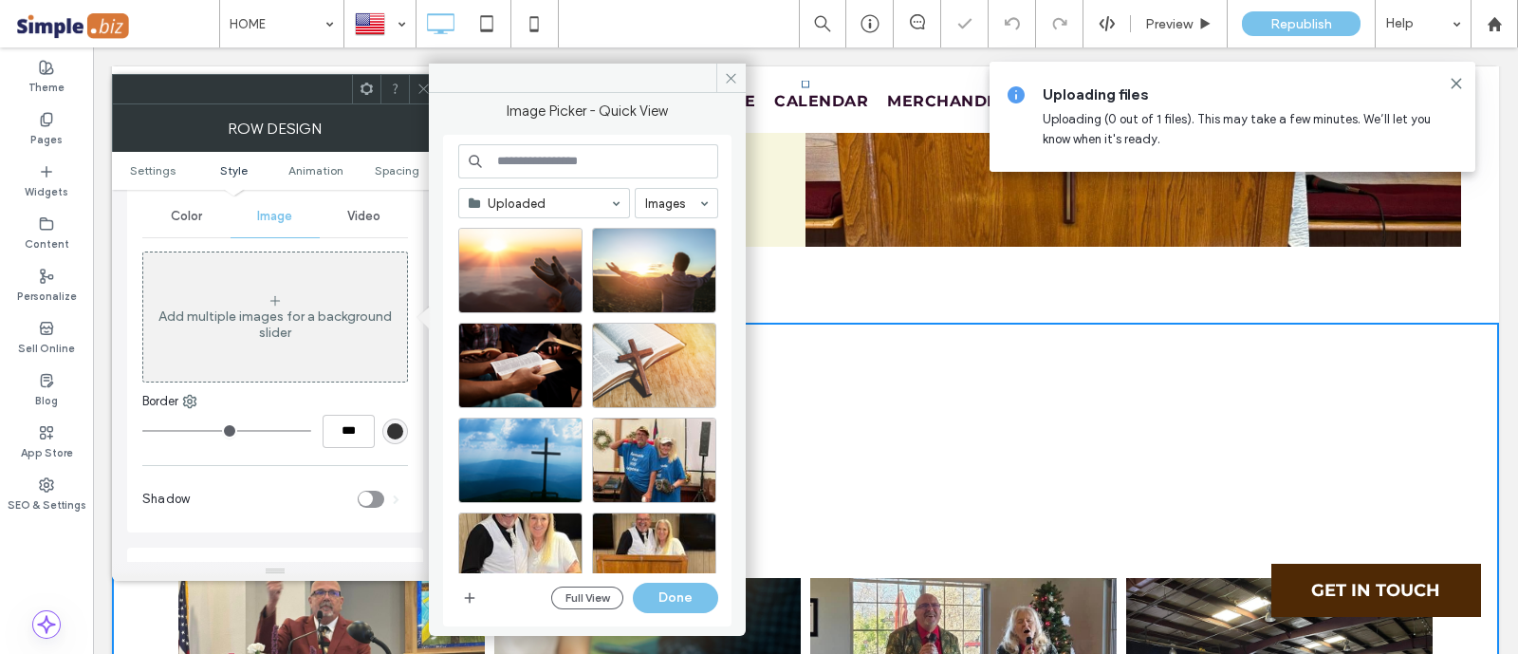
click at [447, 599] on div "Uploaded Images Full View Done" at bounding box center [587, 380] width 288 height 491
click at [474, 597] on use "button" at bounding box center [470, 598] width 10 height 10
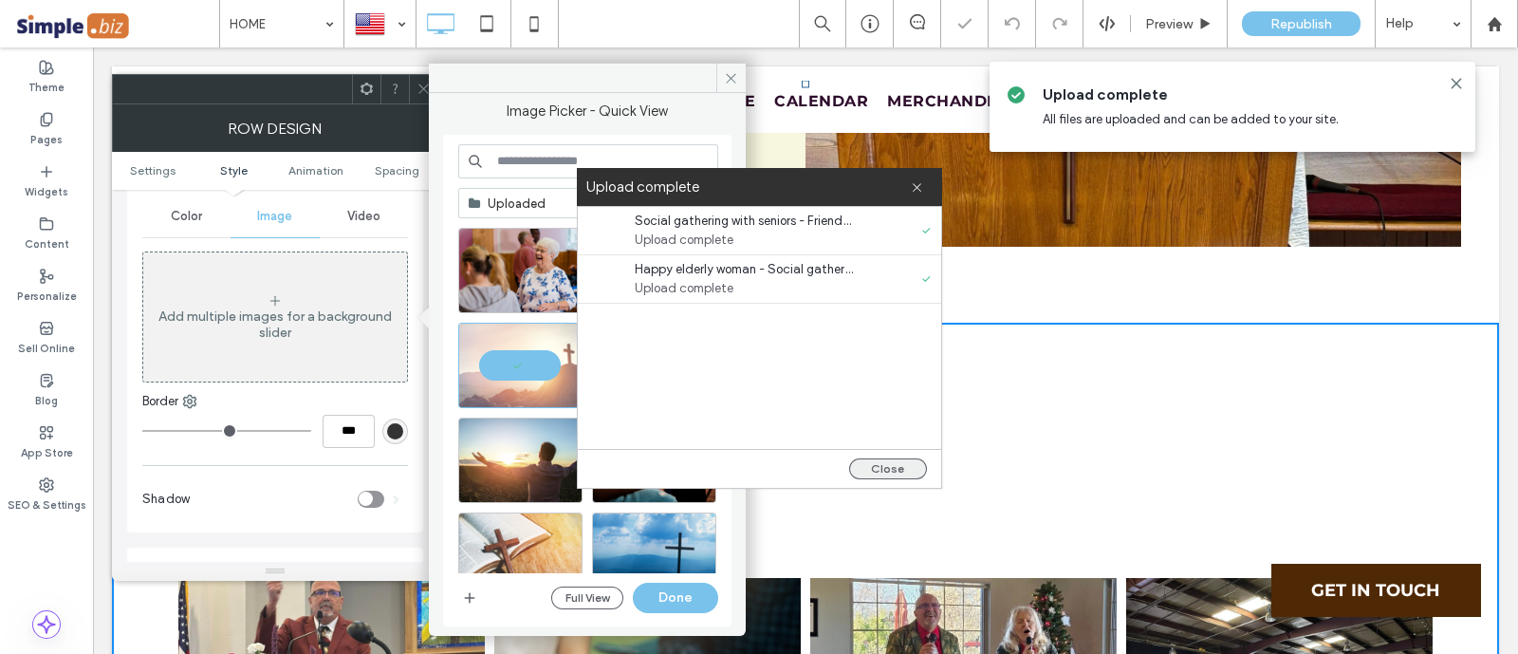
click at [860, 478] on button "Close" at bounding box center [888, 468] width 78 height 21
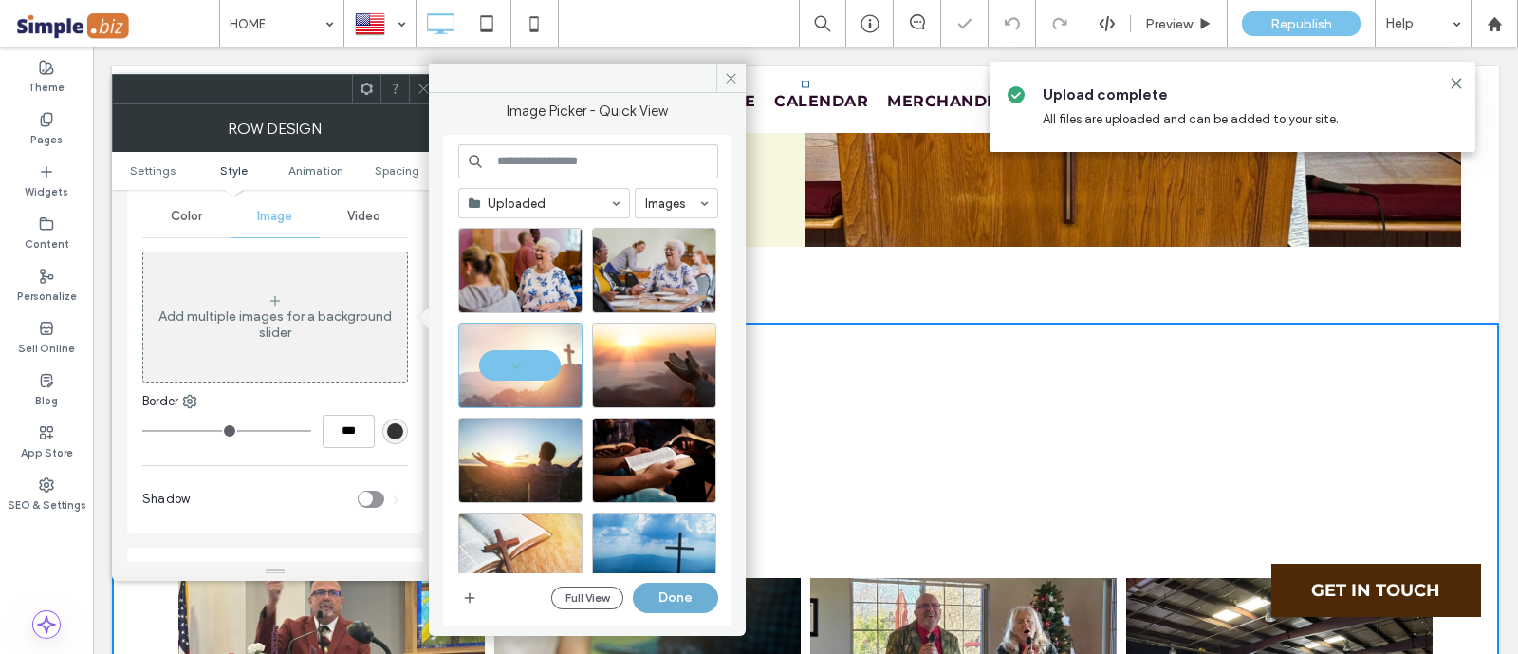
click at [675, 589] on button "Done" at bounding box center [675, 597] width 85 height 30
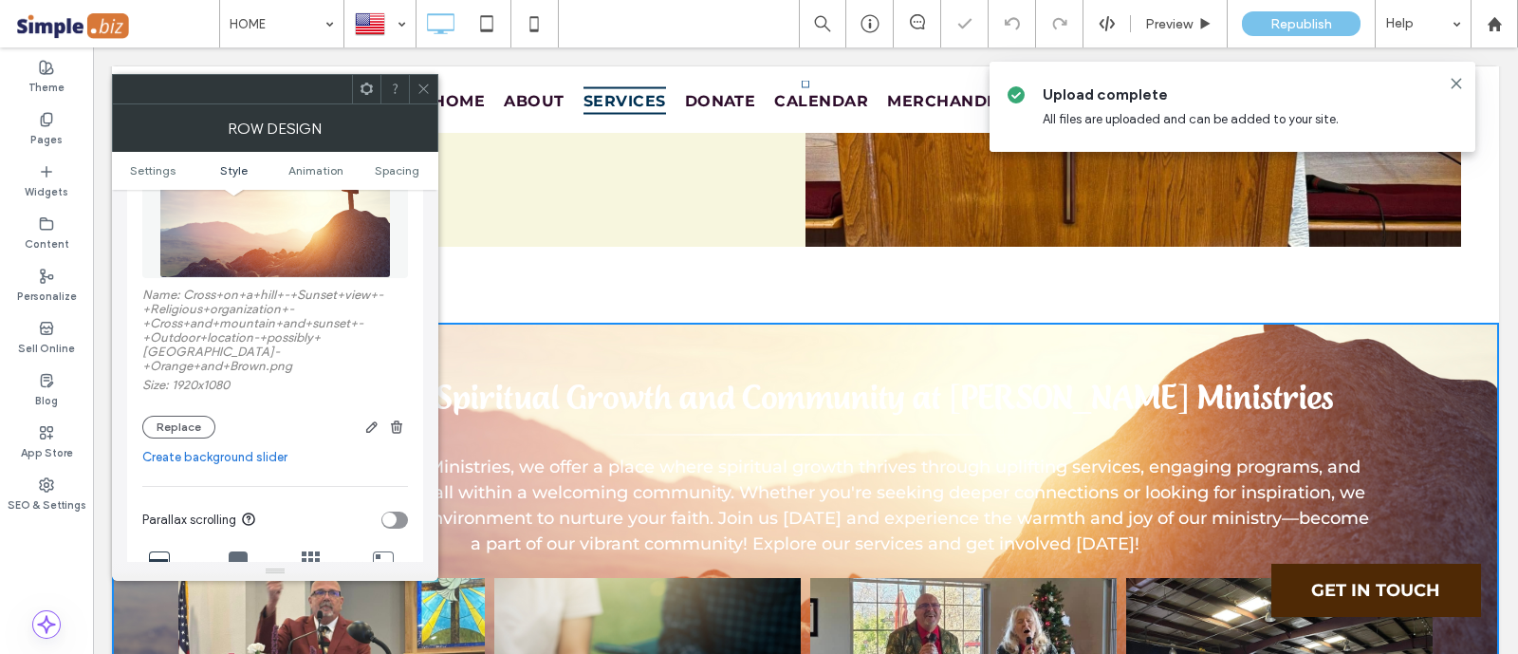
scroll to position [593, 0]
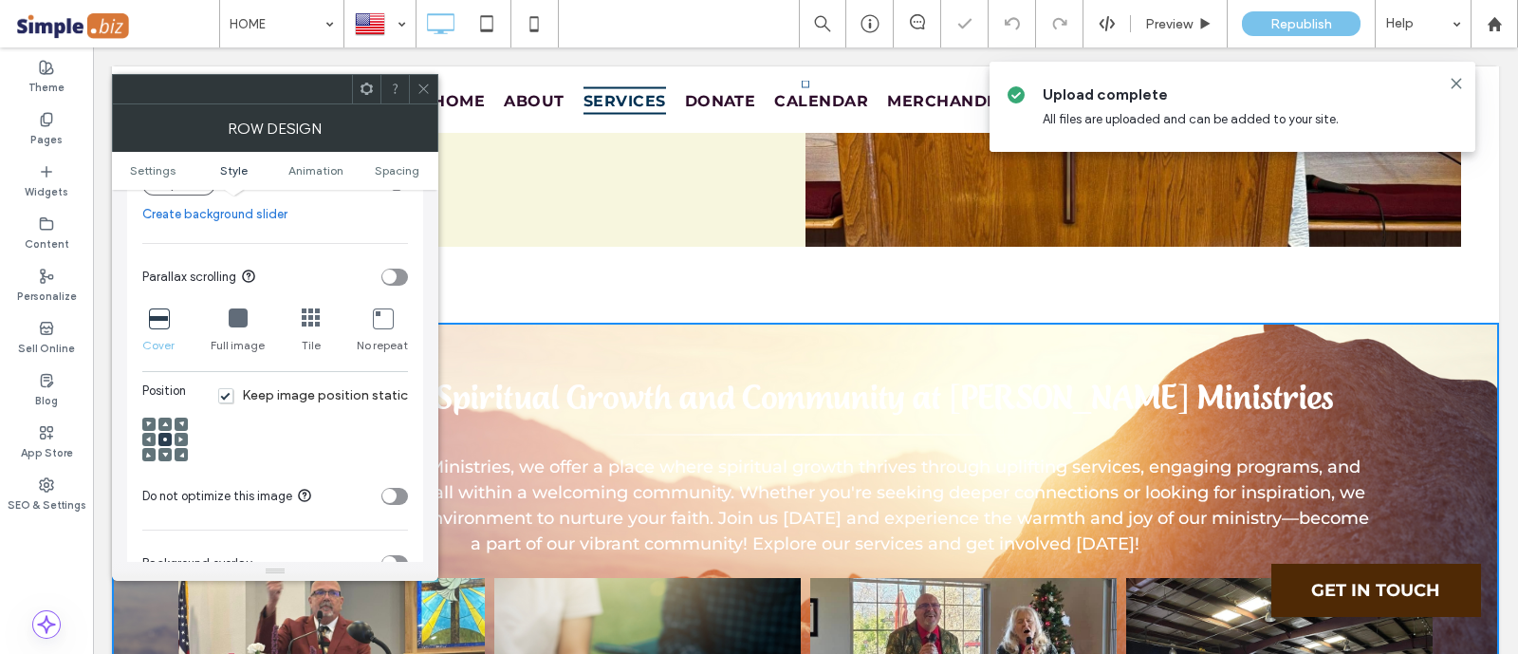
click at [400, 555] on div "toggle" at bounding box center [394, 563] width 27 height 17
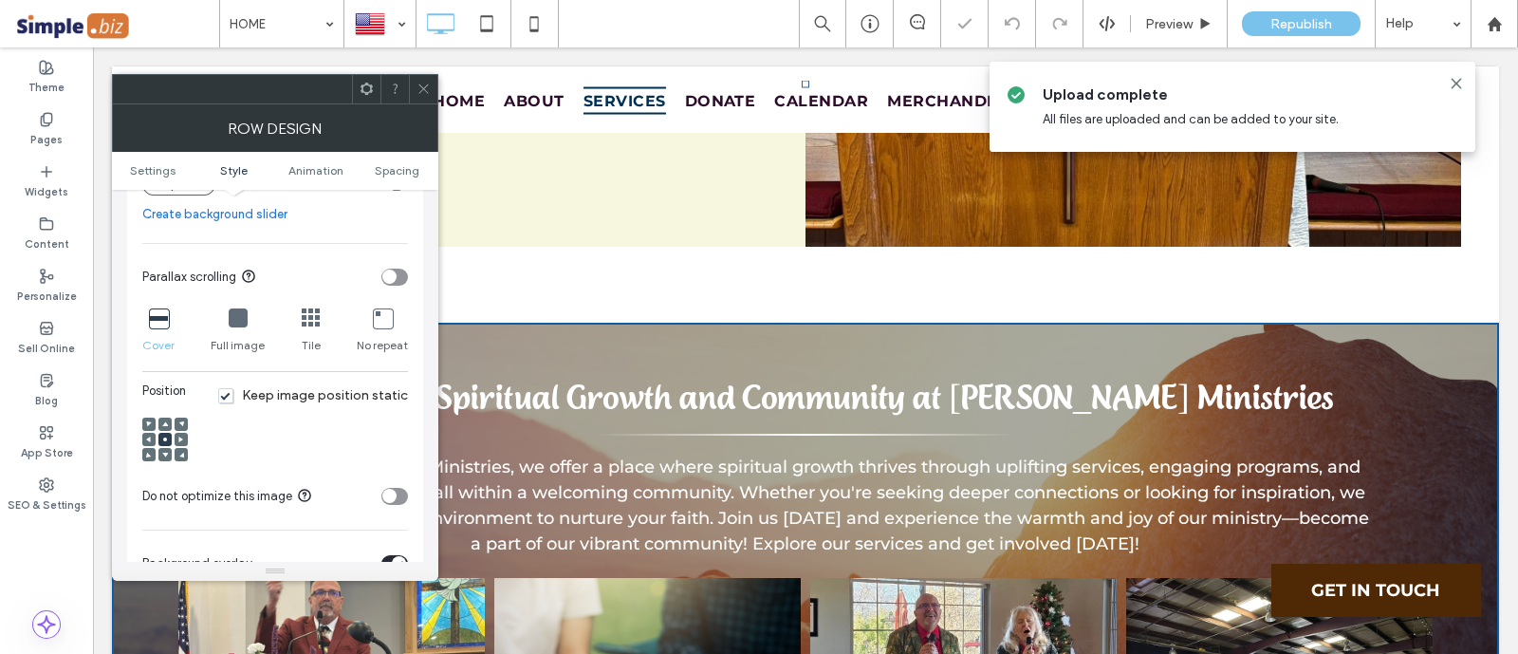
click at [429, 87] on icon at bounding box center [423, 89] width 14 height 14
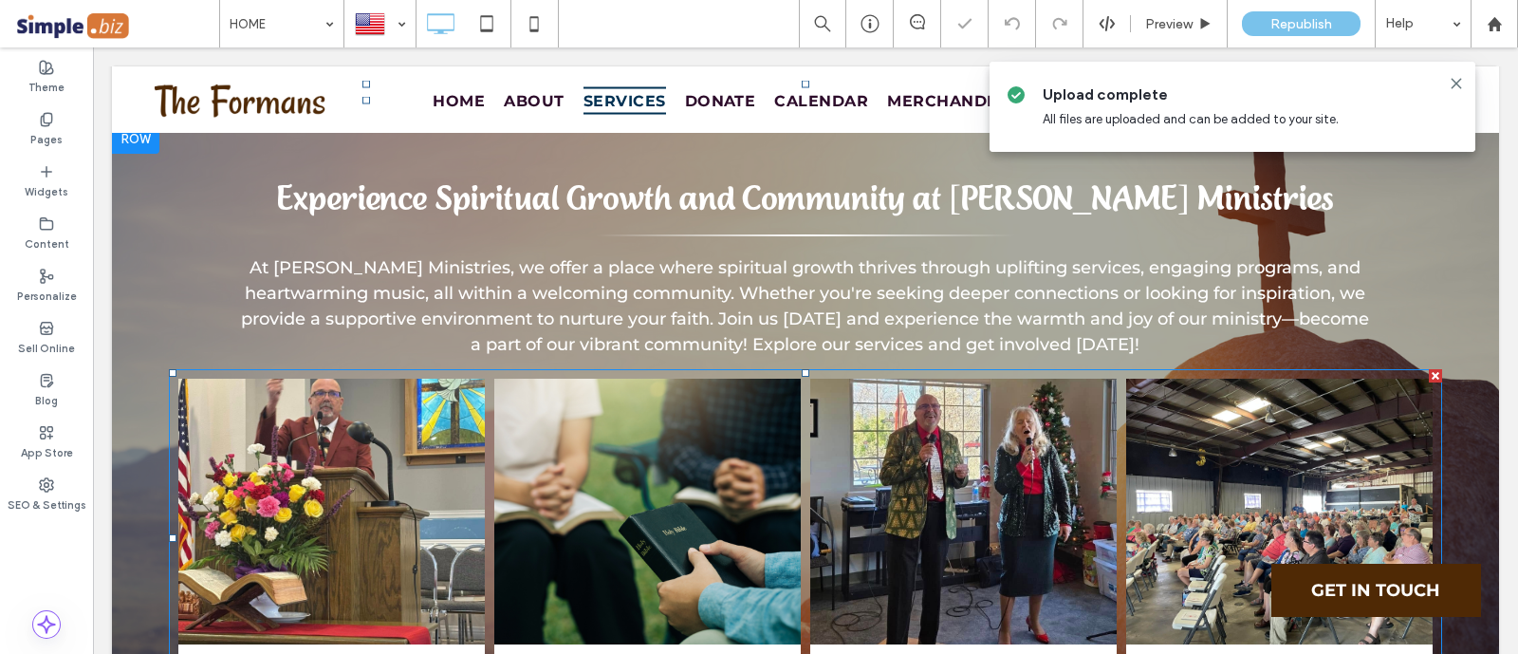
scroll to position [2371, 0]
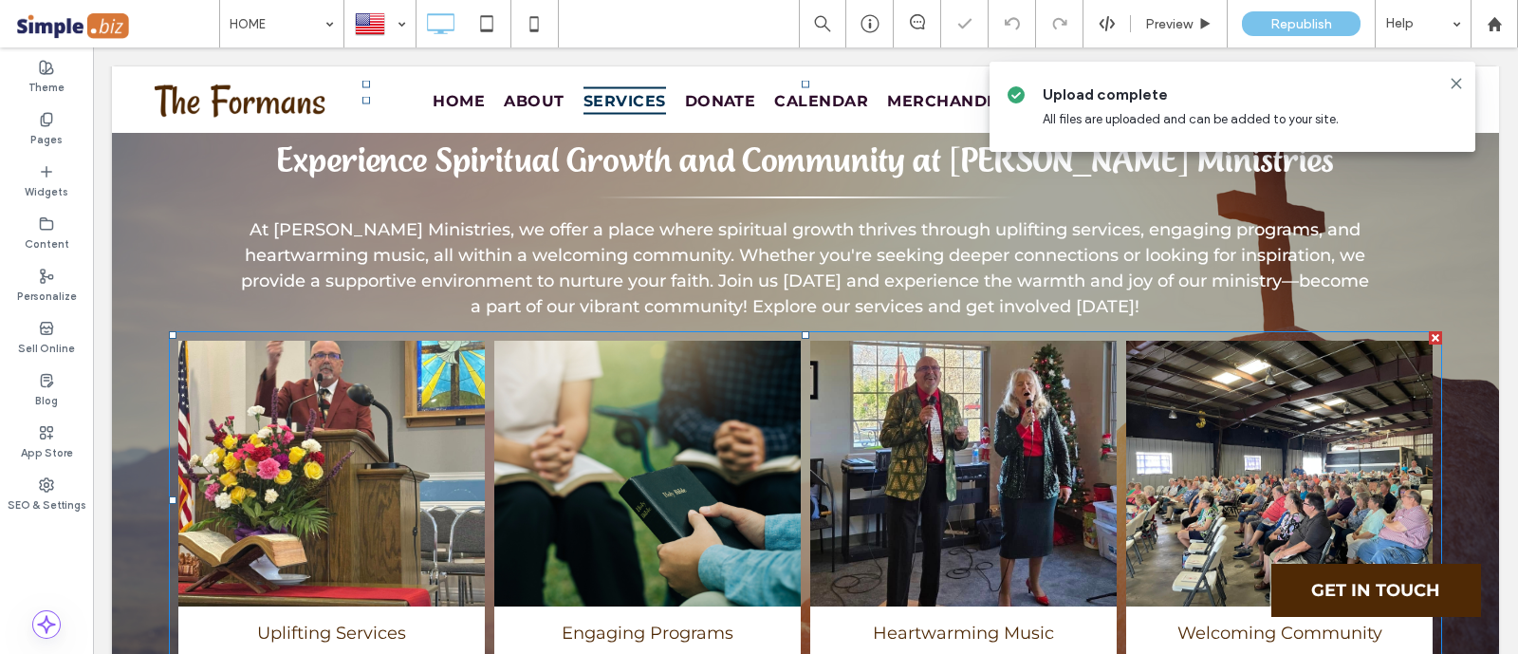
click at [739, 341] on link at bounding box center [647, 474] width 306 height 266
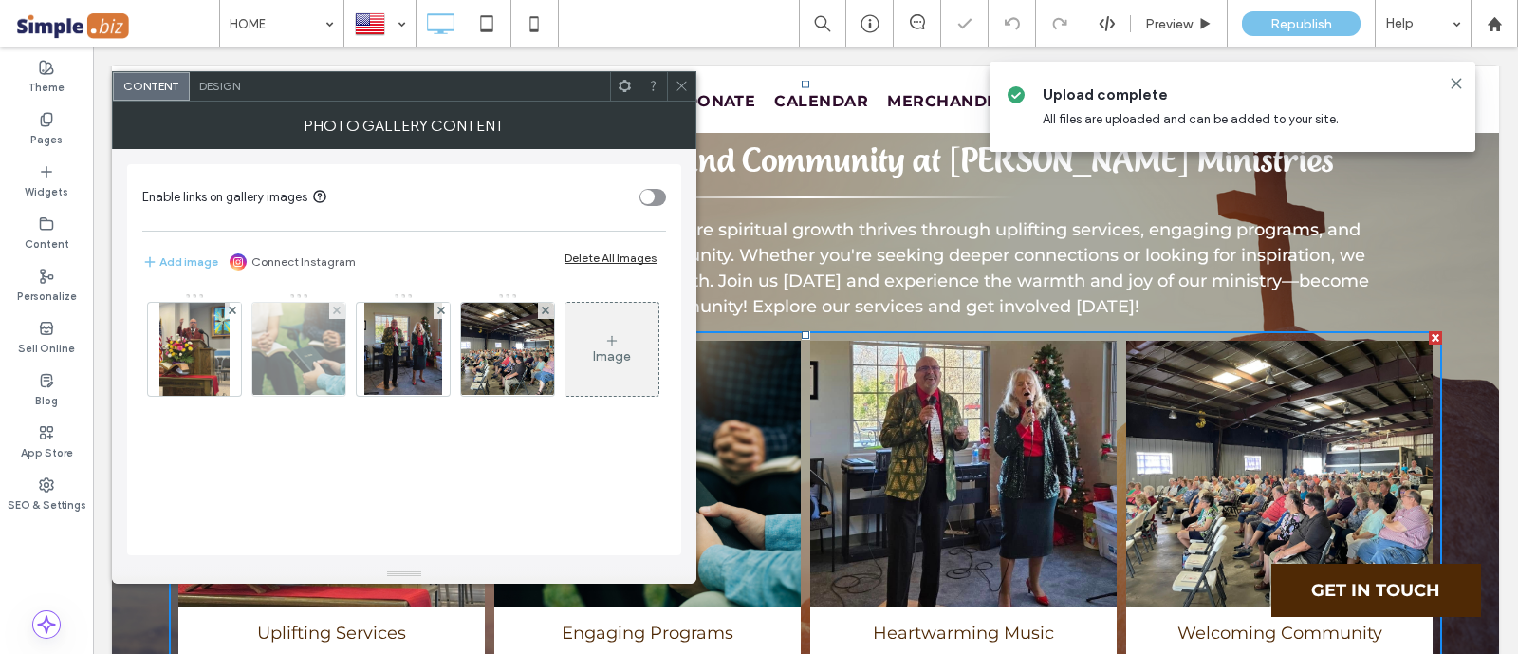
click at [328, 344] on img at bounding box center [299, 349] width 140 height 93
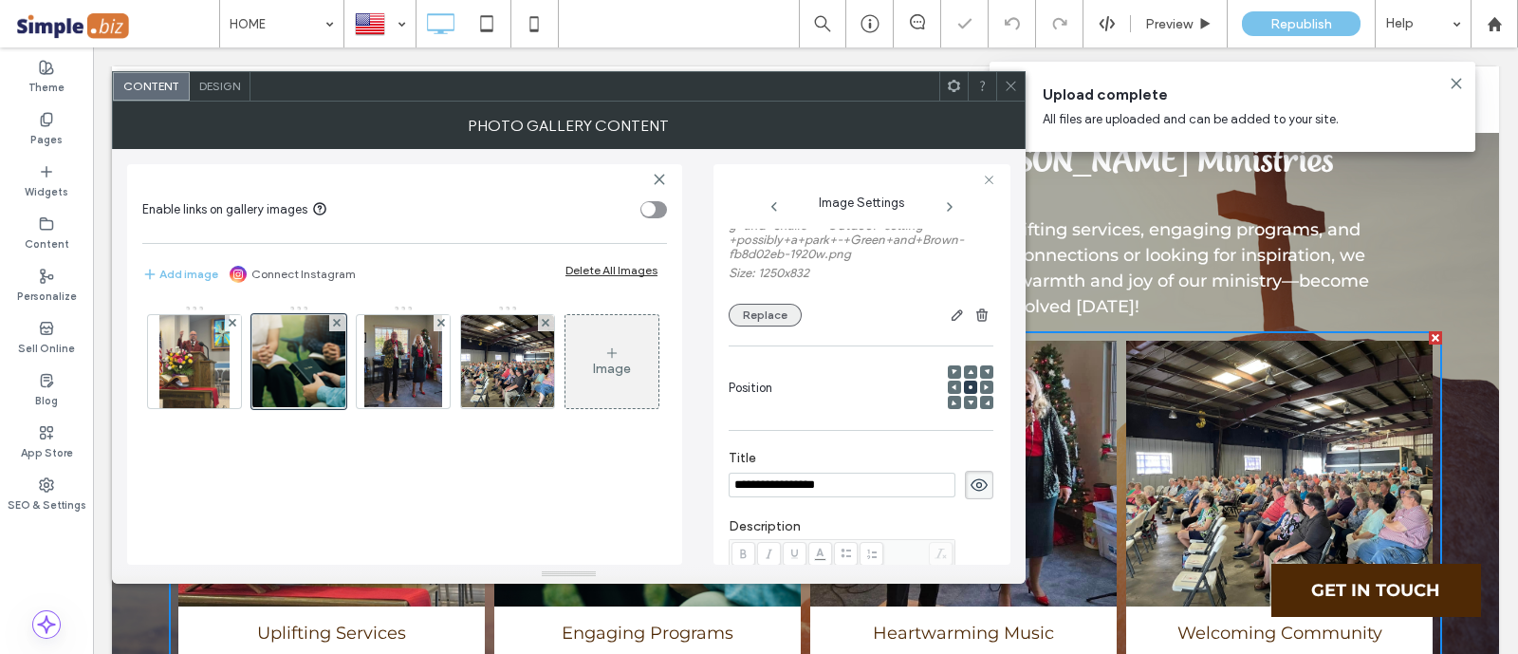
scroll to position [176, 0]
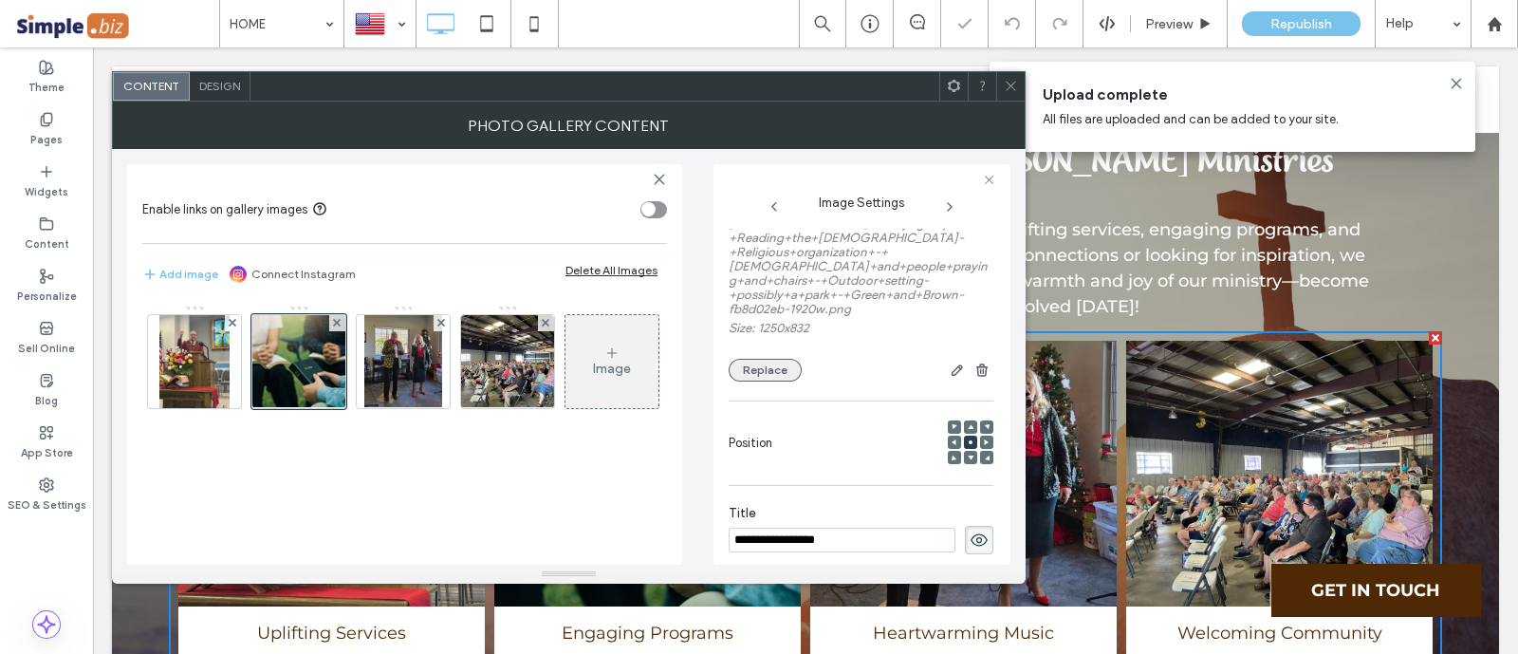
click at [770, 359] on button "Replace" at bounding box center [764, 370] width 73 height 23
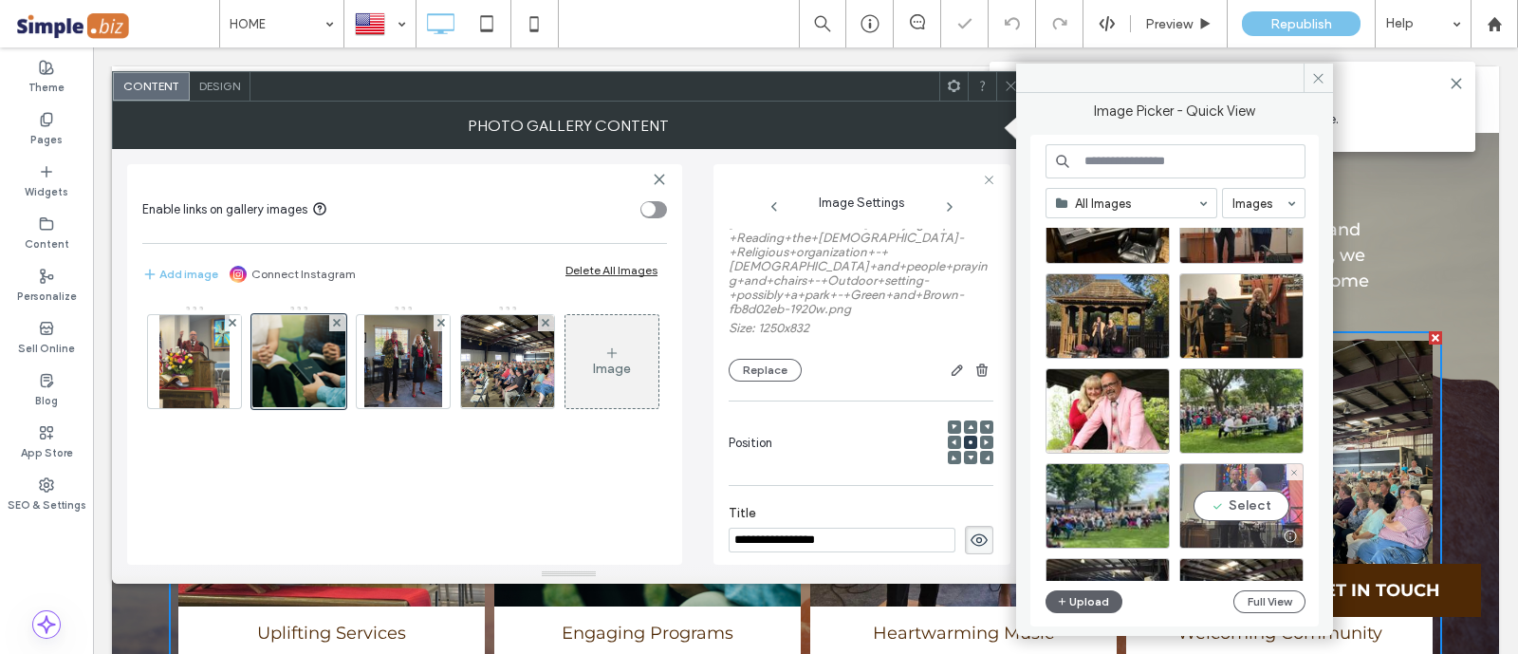
scroll to position [1951, 0]
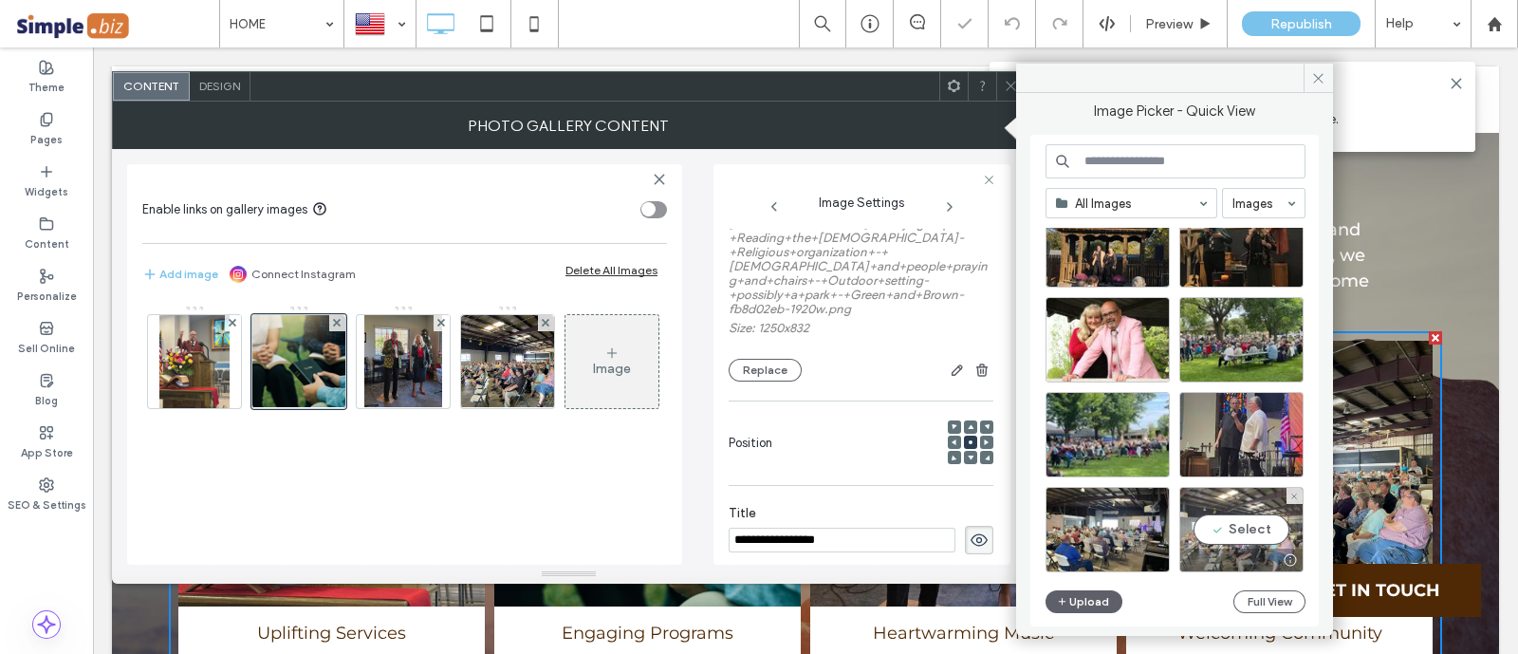
click at [1276, 515] on div "Select" at bounding box center [1241, 529] width 124 height 85
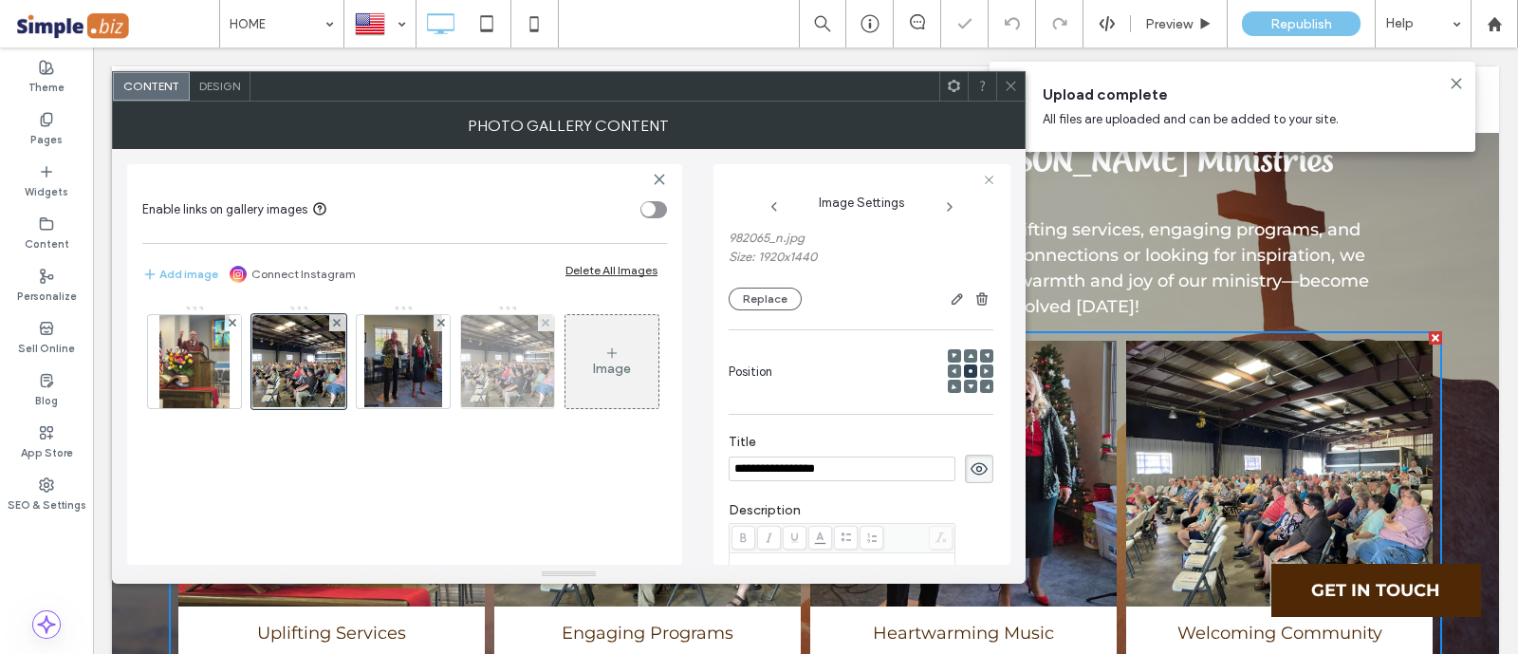
click at [520, 366] on img at bounding box center [508, 361] width 124 height 93
type textarea "**********"
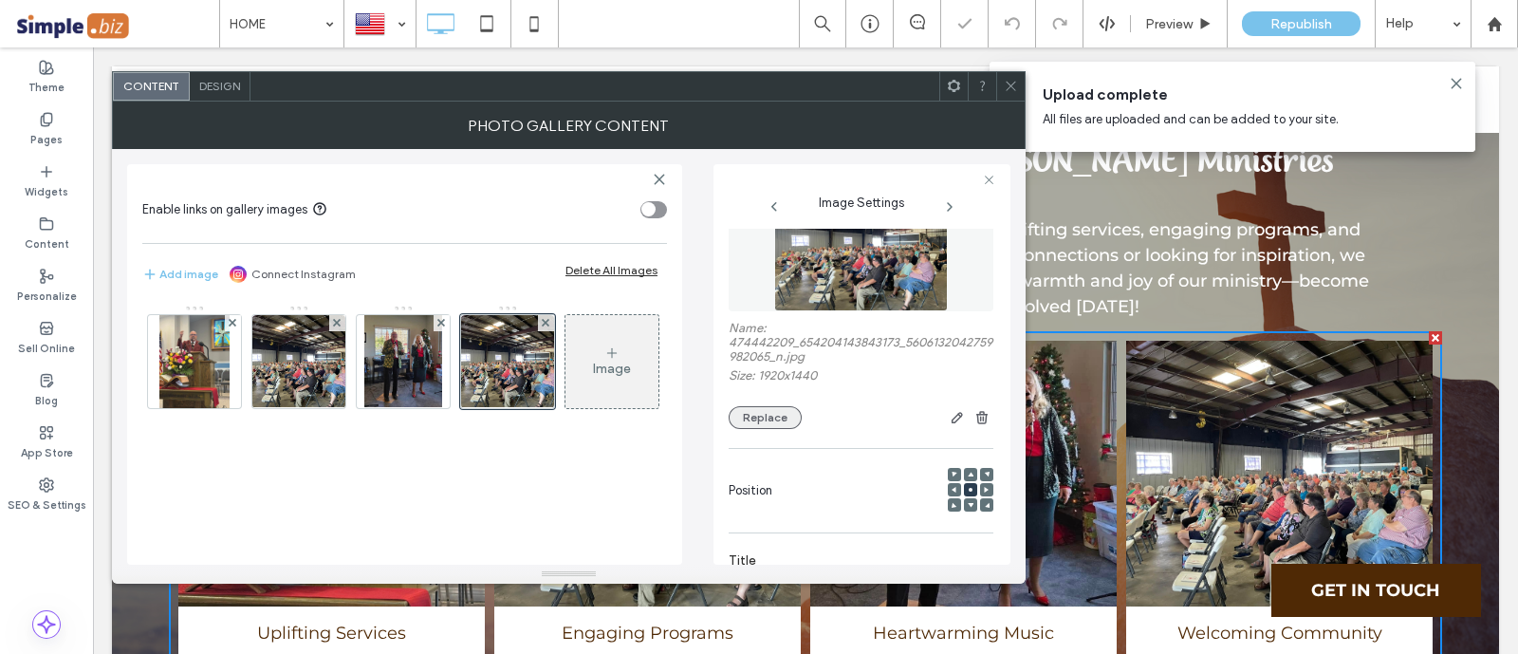
scroll to position [0, 0]
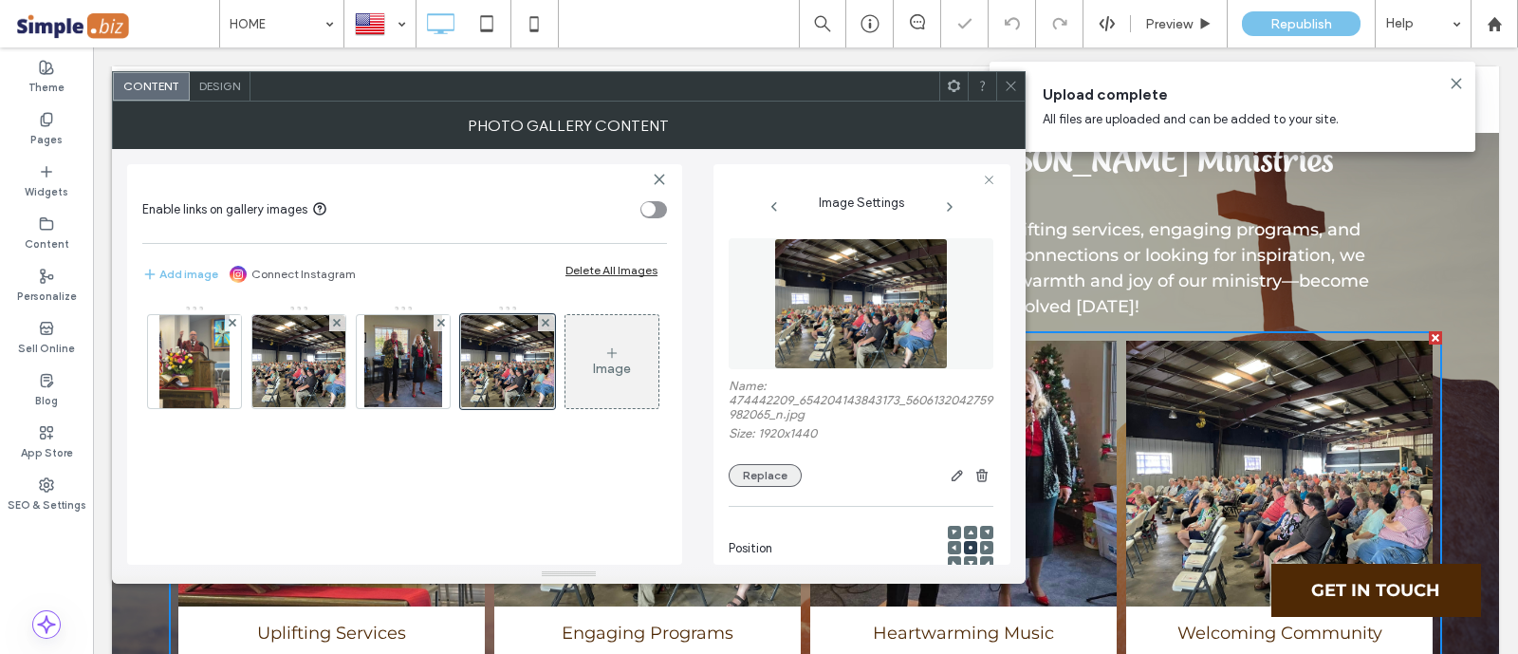
click at [762, 471] on button "Replace" at bounding box center [764, 475] width 73 height 23
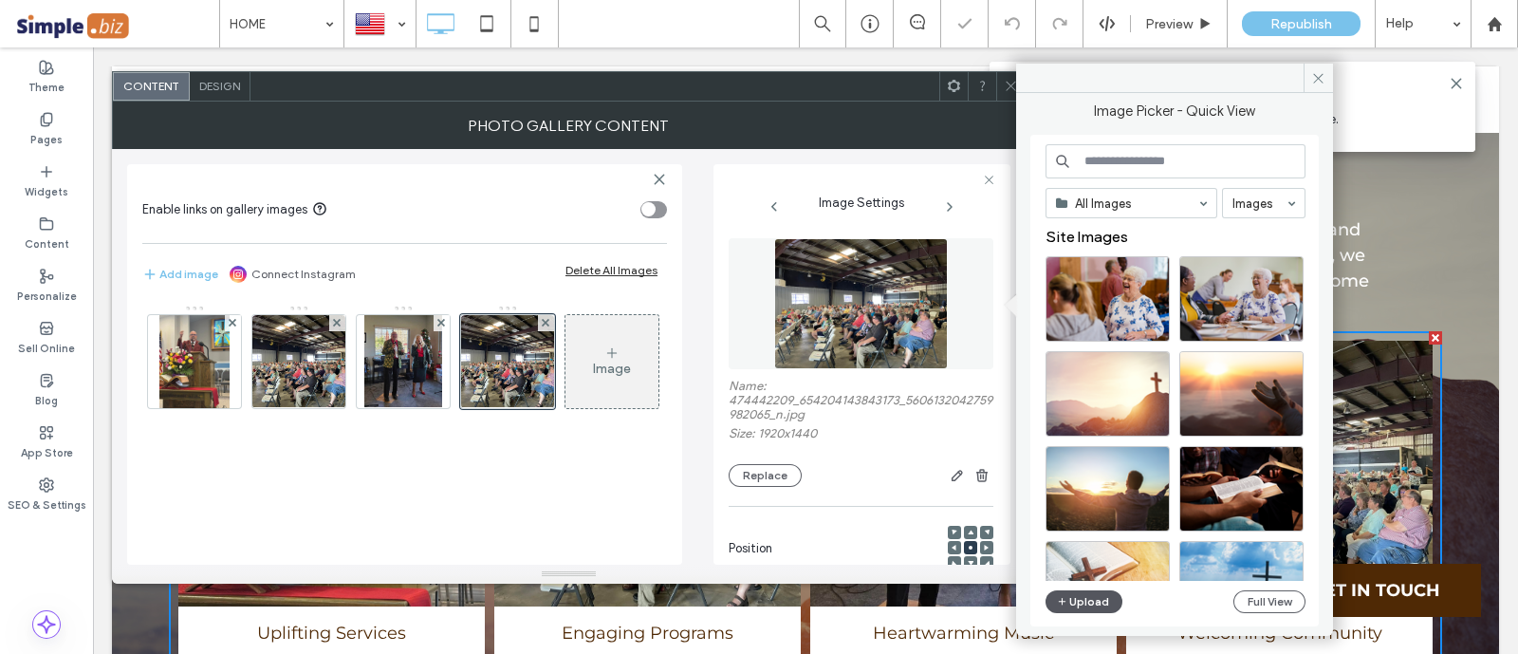
click at [1078, 599] on button "Upload" at bounding box center [1084, 601] width 78 height 23
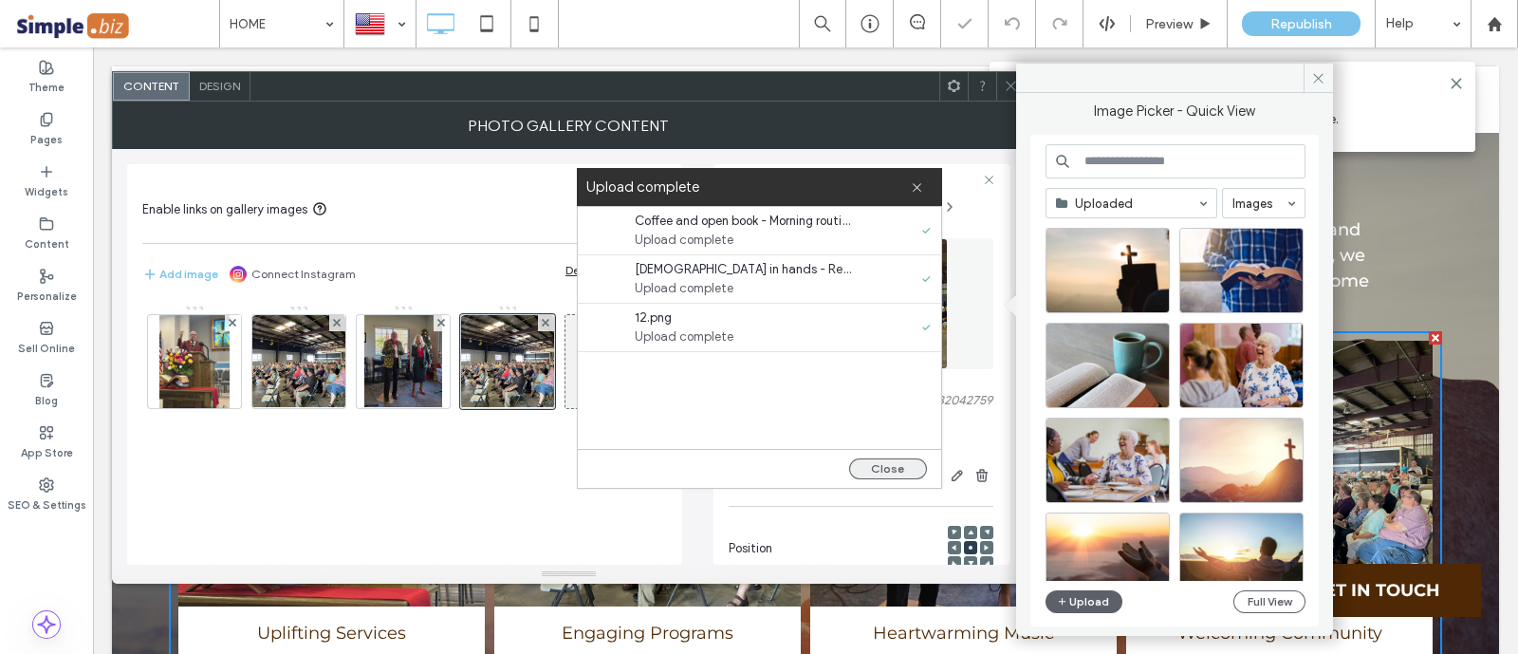
click at [874, 462] on button "Close" at bounding box center [888, 468] width 78 height 21
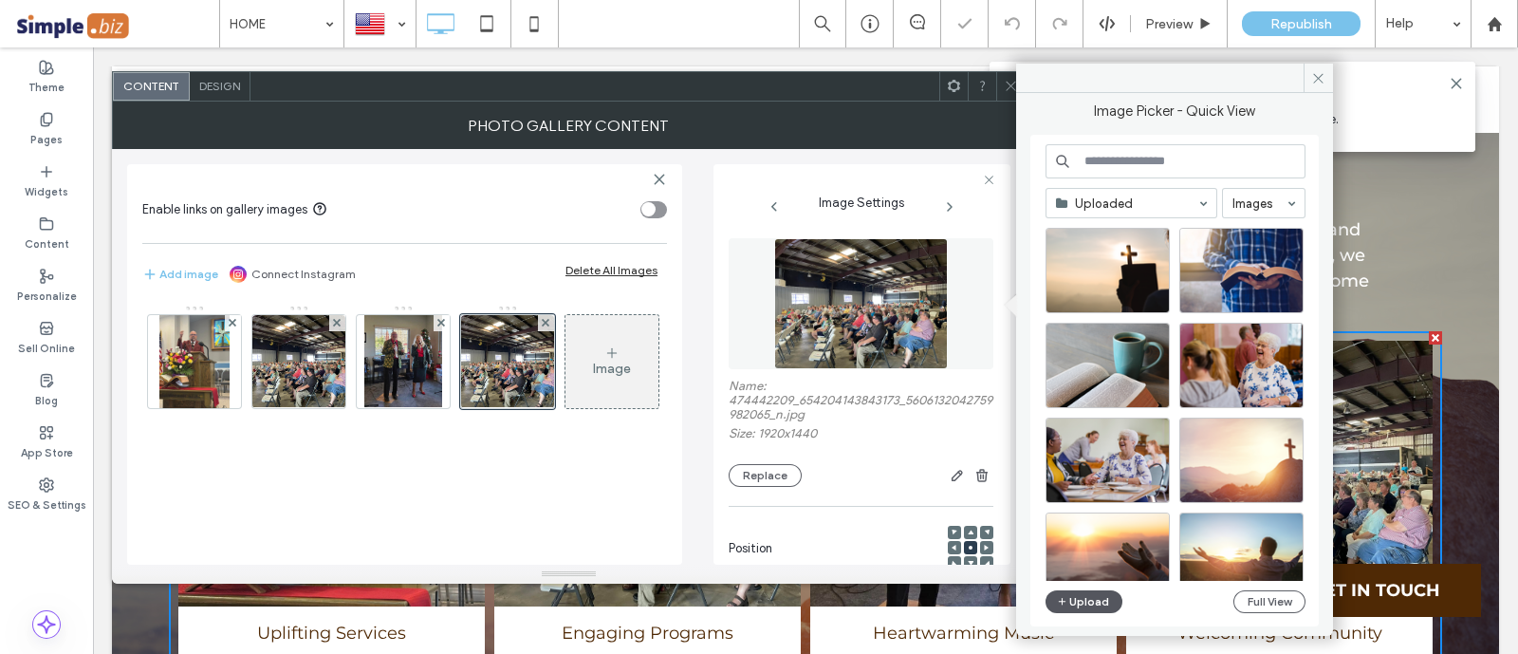
click at [1072, 605] on button "Upload" at bounding box center [1084, 601] width 78 height 23
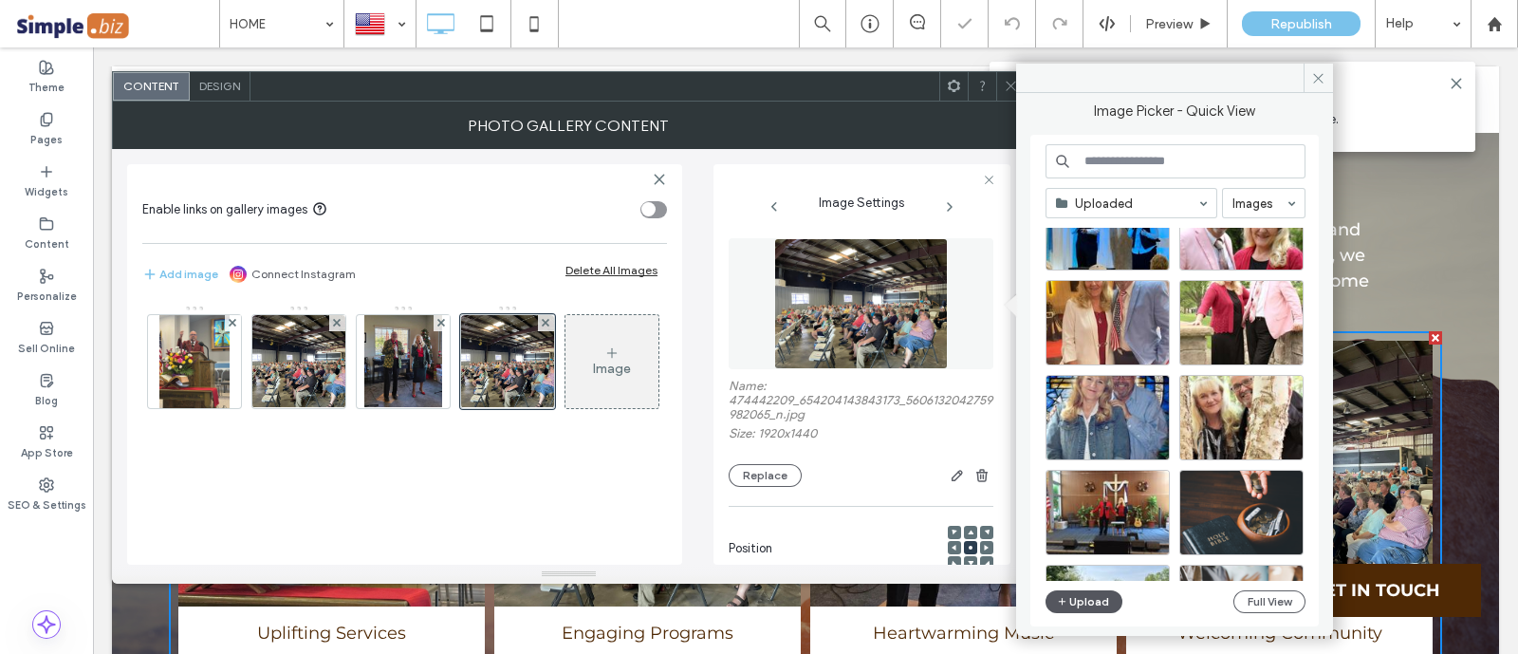
scroll to position [2753, 0]
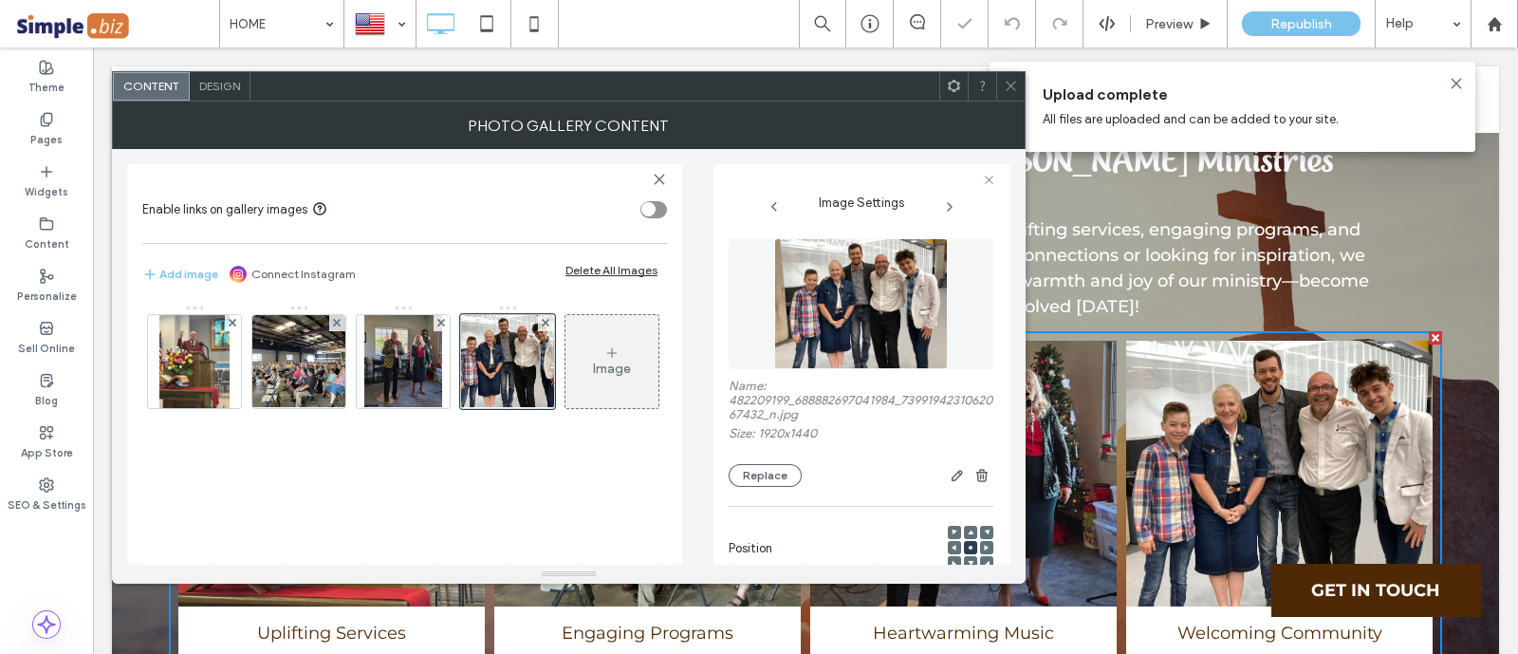
click at [1012, 79] on icon at bounding box center [1011, 86] width 14 height 14
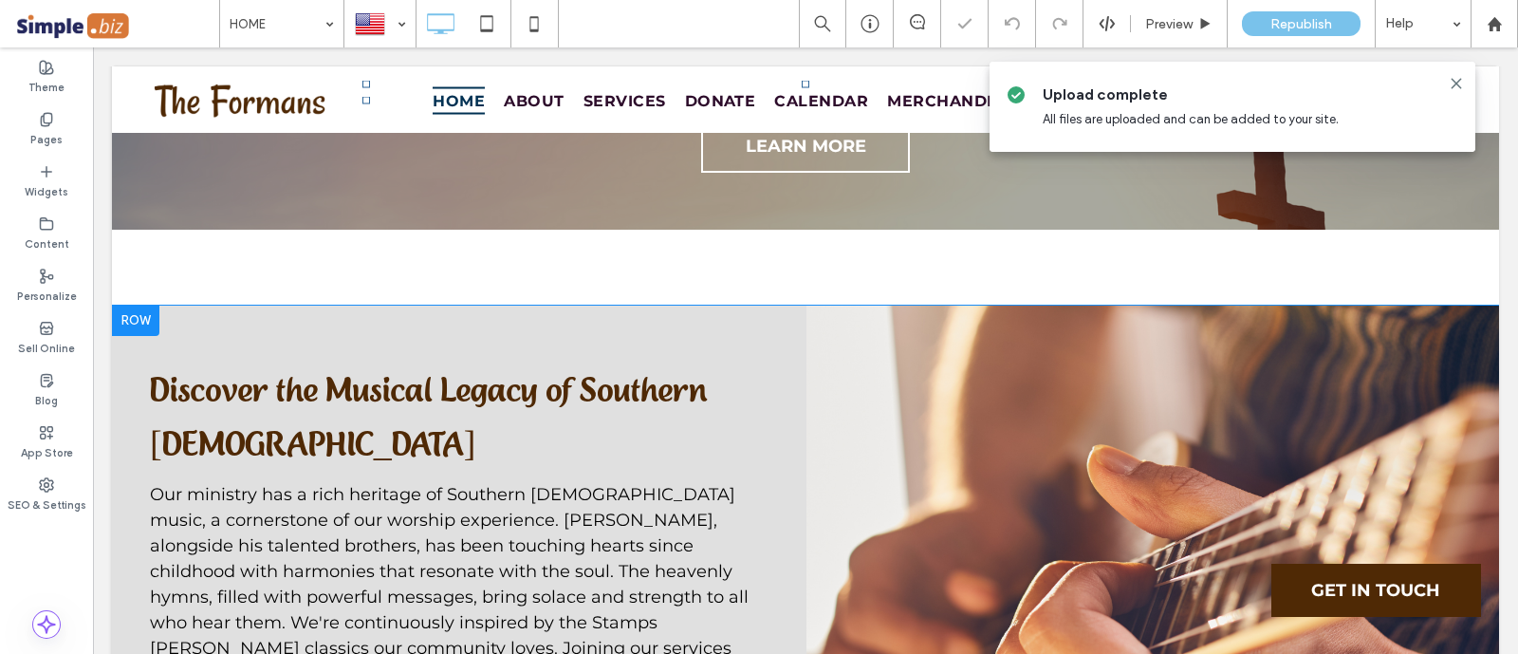
scroll to position [2963, 0]
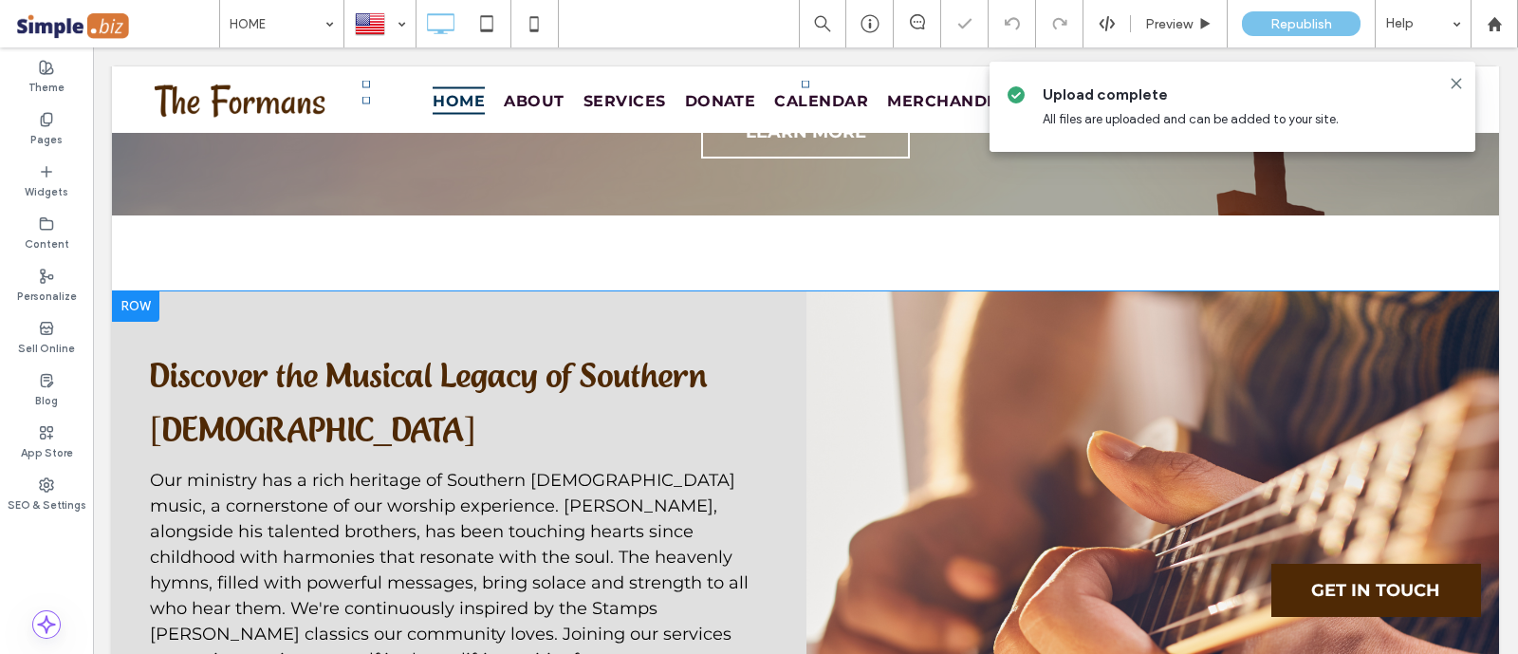
click at [891, 381] on div "Click To Paste" at bounding box center [1151, 584] width 693 height 587
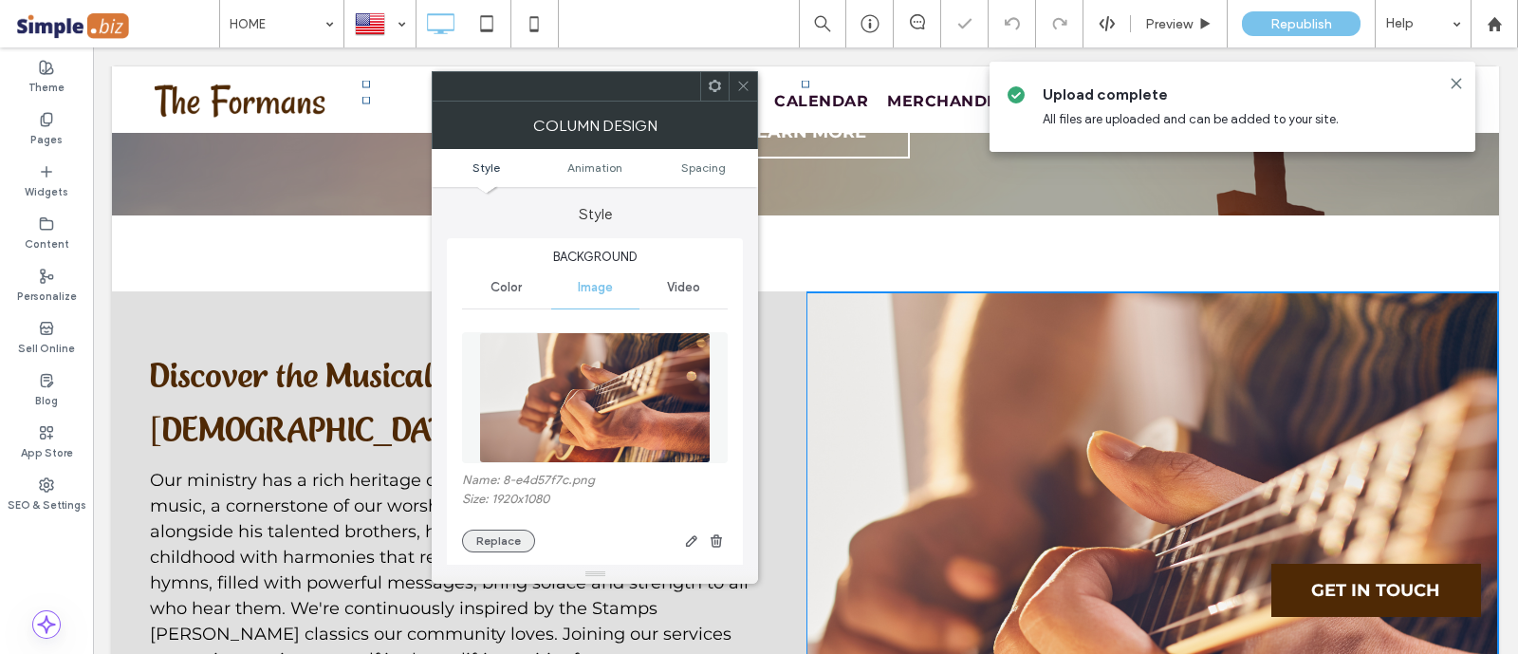
click at [501, 534] on button "Replace" at bounding box center [498, 540] width 73 height 23
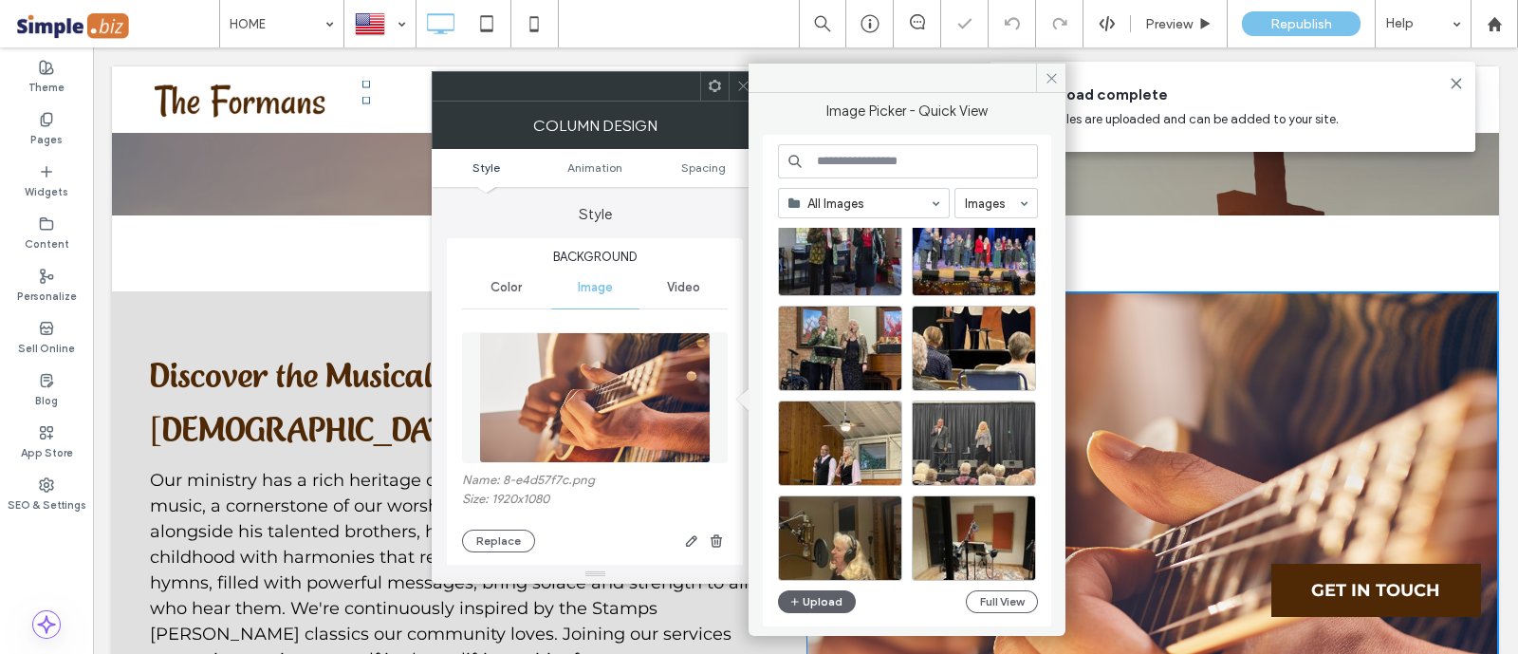
scroll to position [1524, 0]
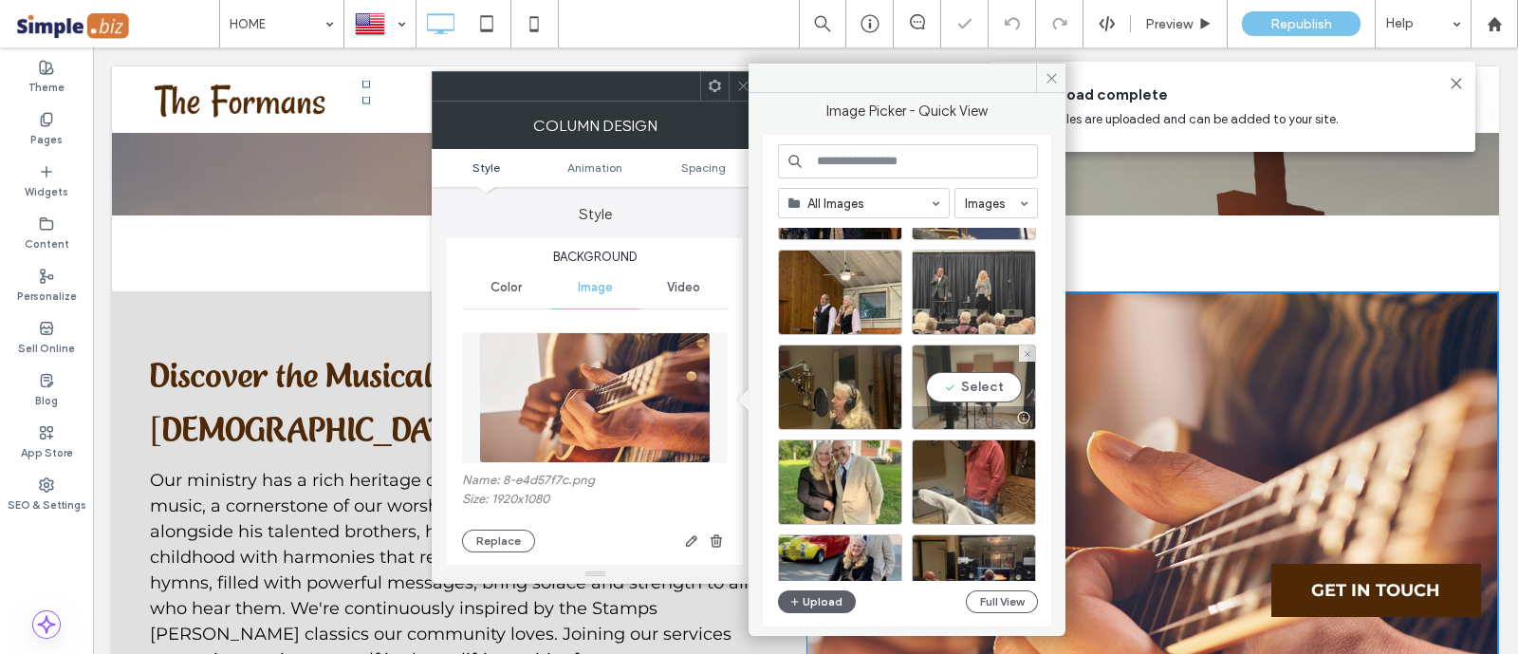
click at [996, 390] on div "Select" at bounding box center [974, 386] width 124 height 85
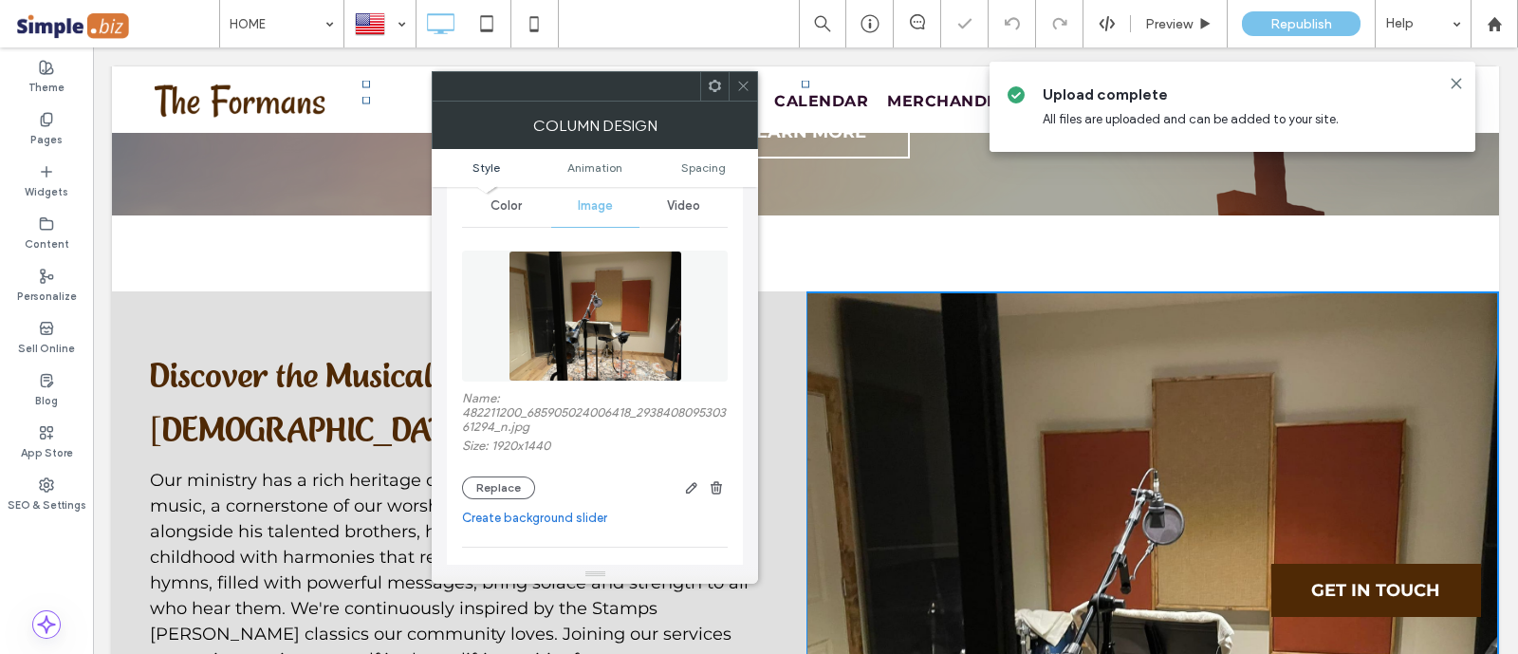
scroll to position [118, 0]
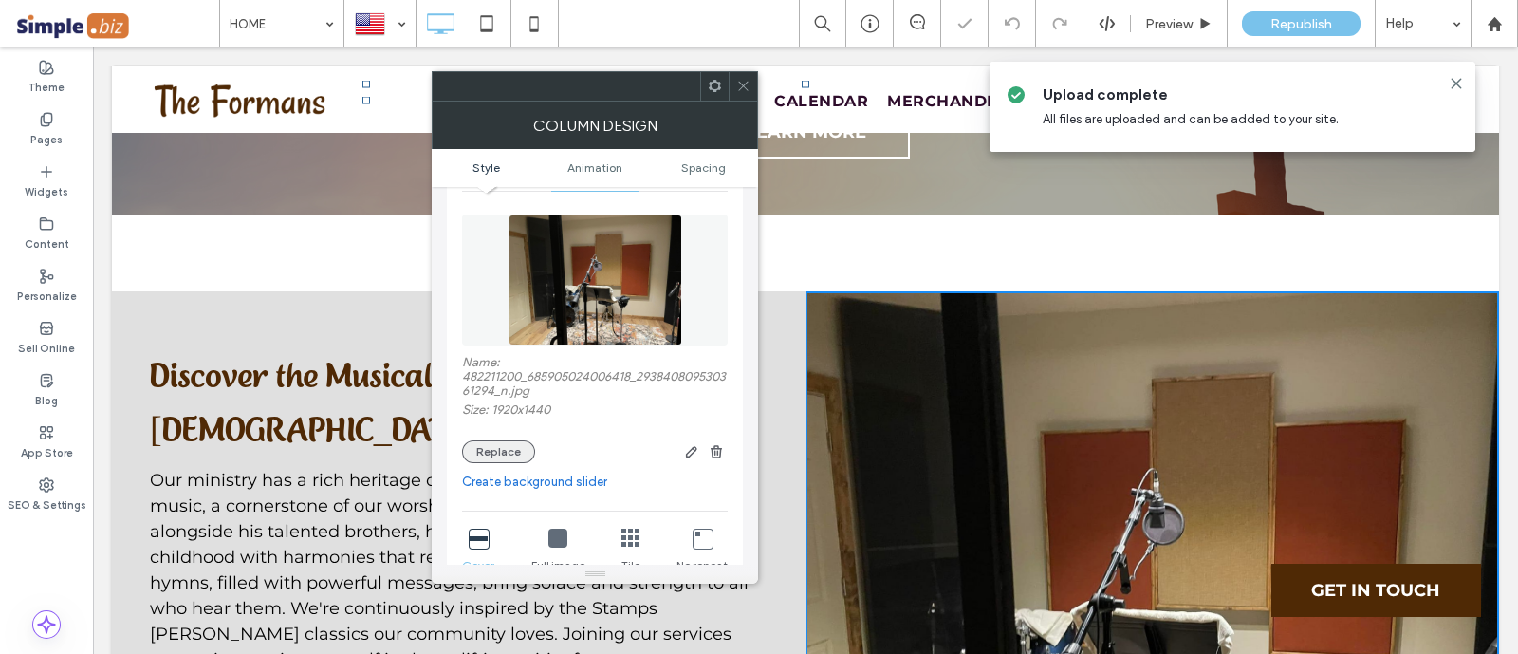
click at [526, 450] on button "Replace" at bounding box center [498, 451] width 73 height 23
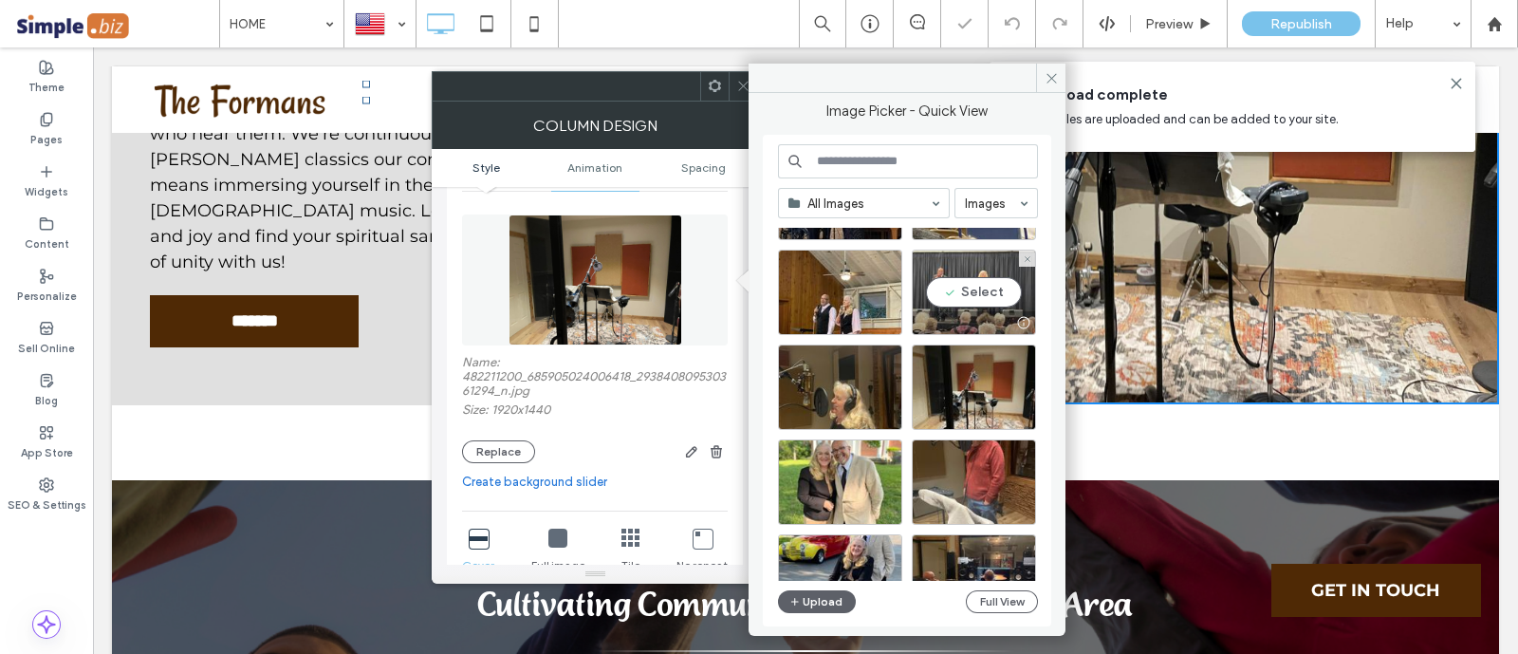
scroll to position [1643, 0]
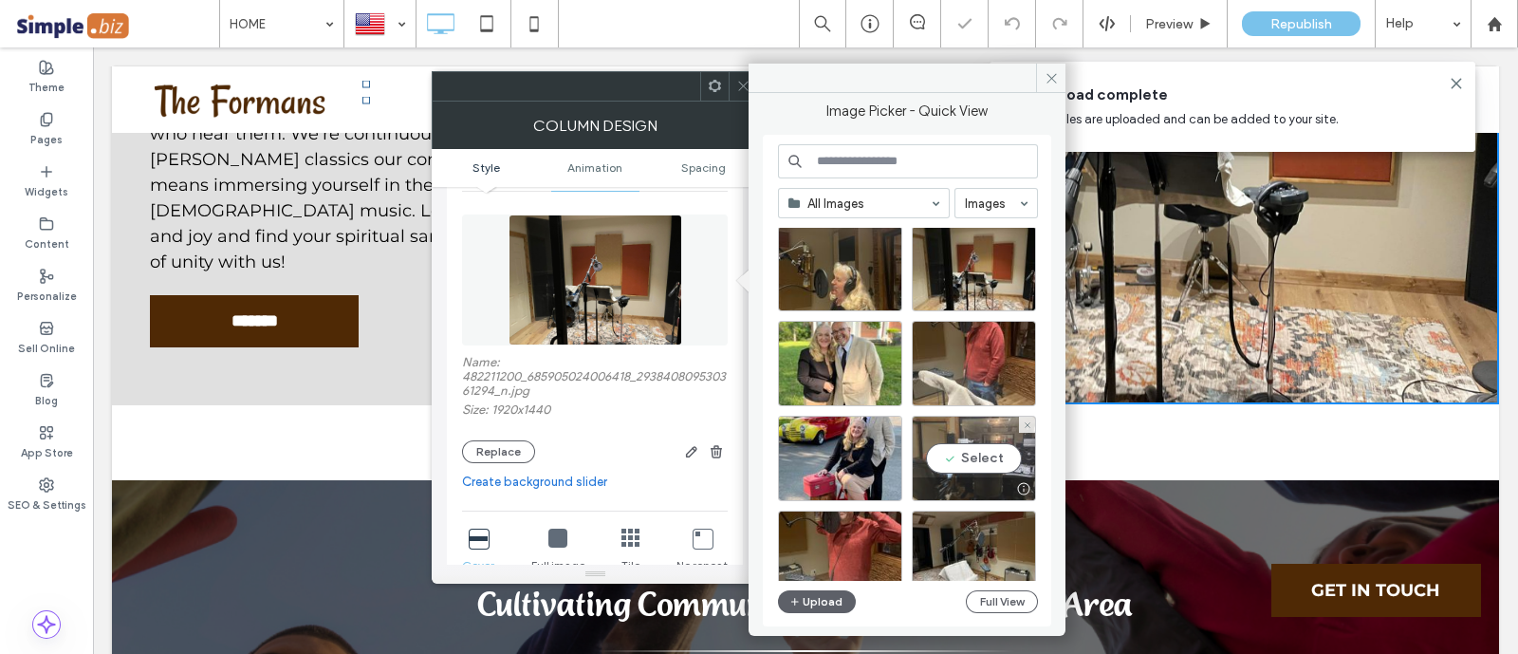
click at [966, 433] on div "Select" at bounding box center [974, 457] width 124 height 85
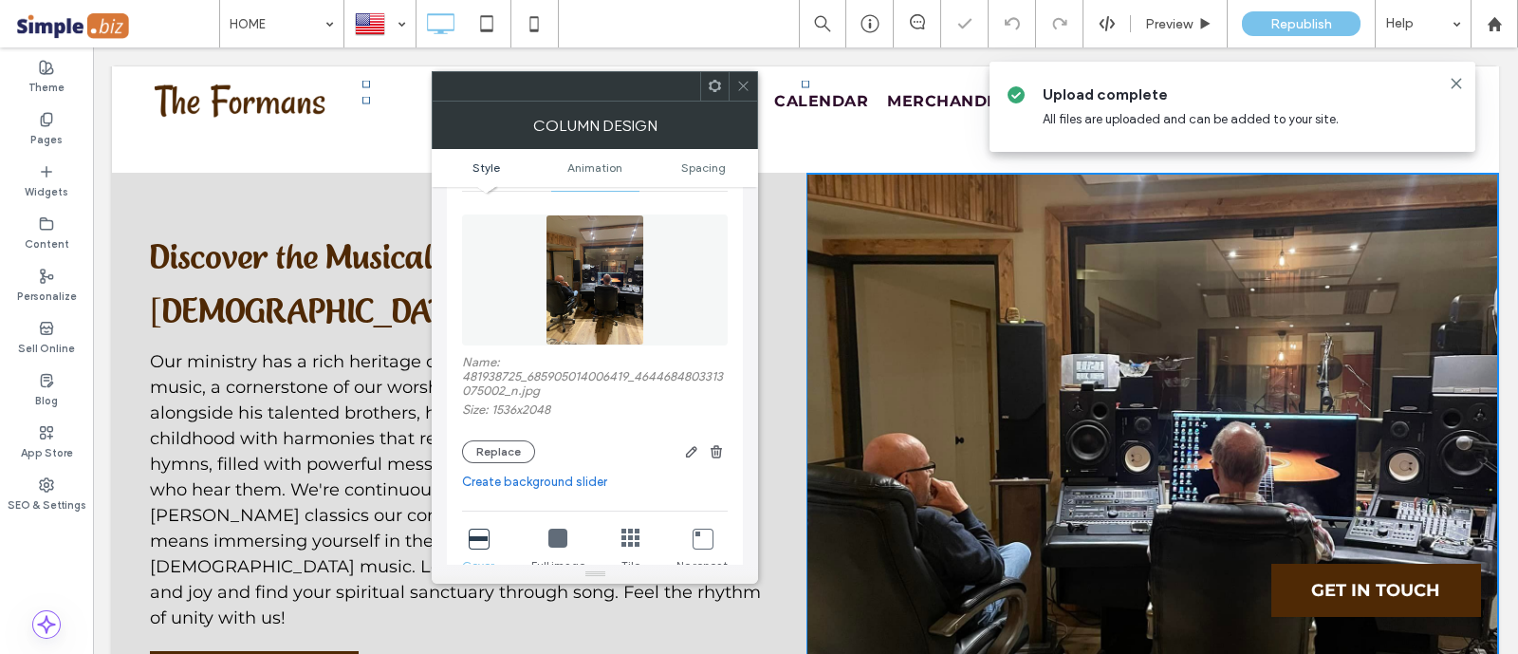
scroll to position [2963, 0]
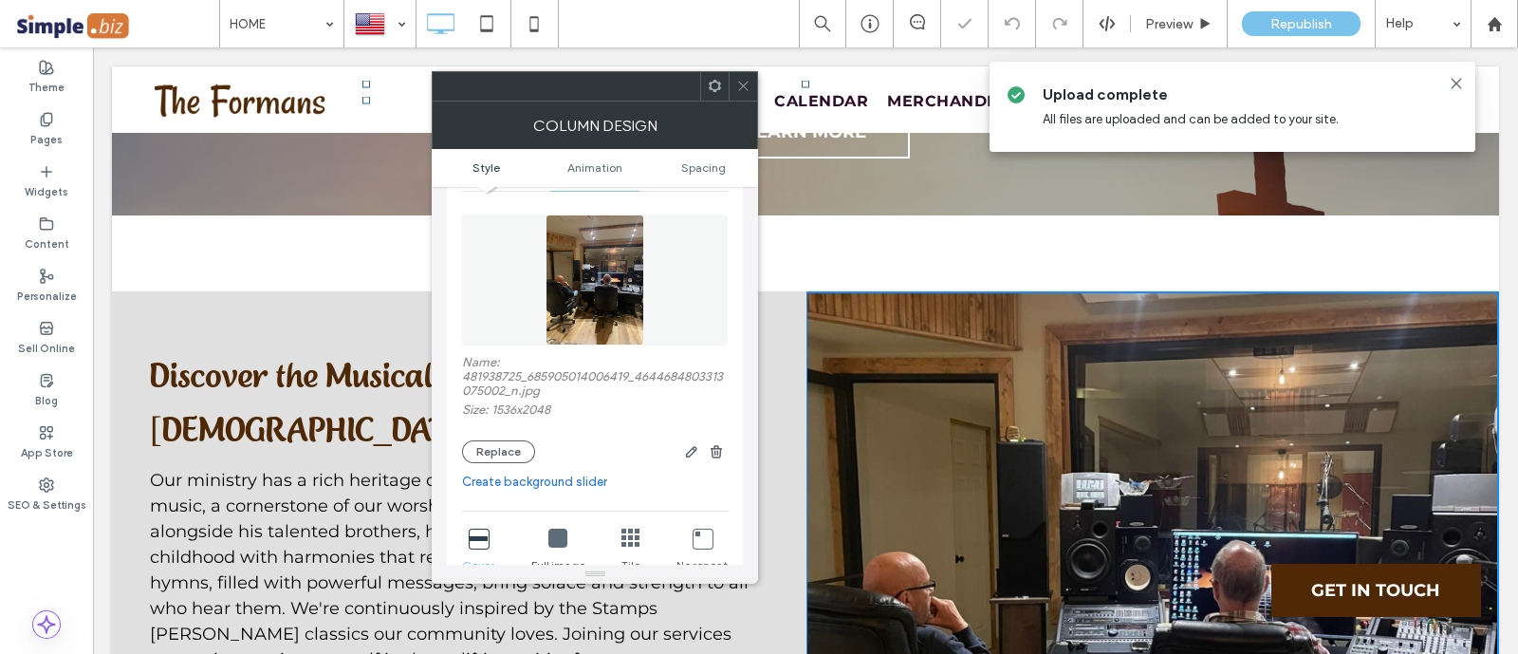
click at [733, 73] on div at bounding box center [742, 86] width 28 height 28
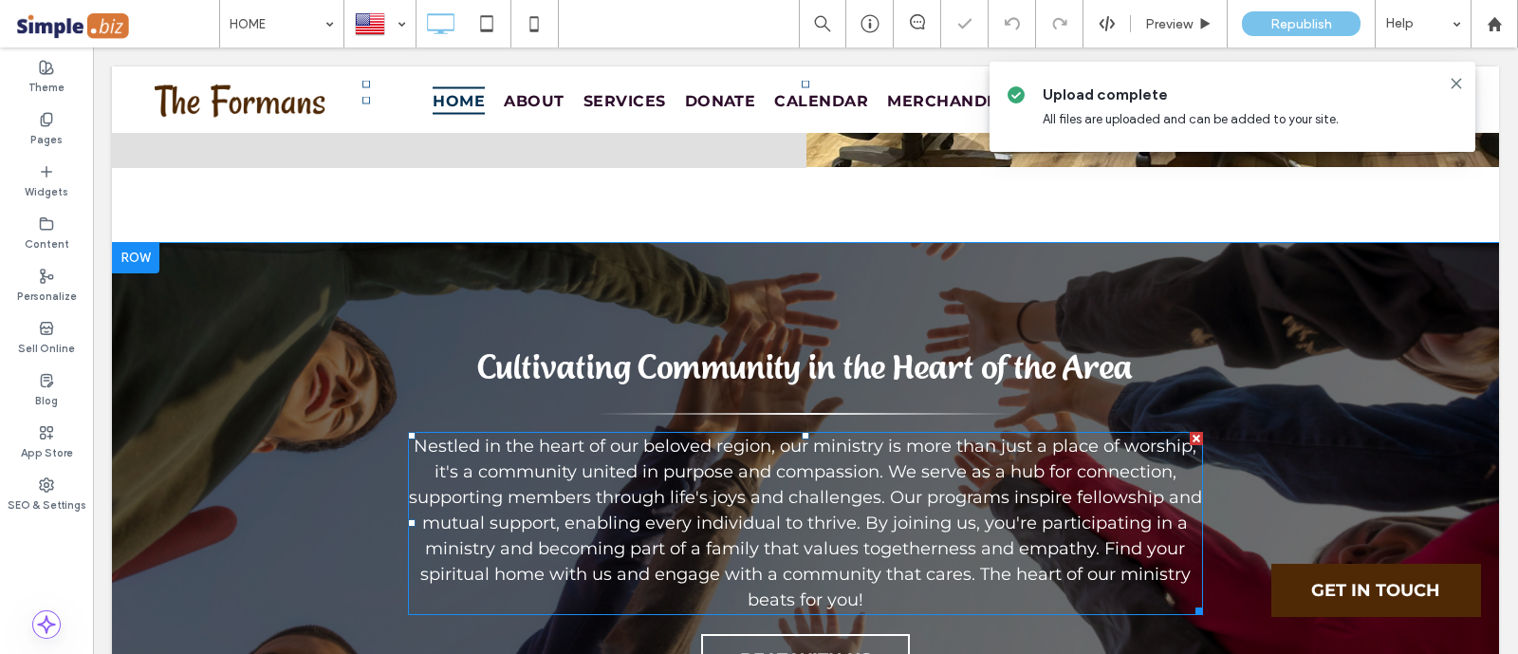
scroll to position [3675, 0]
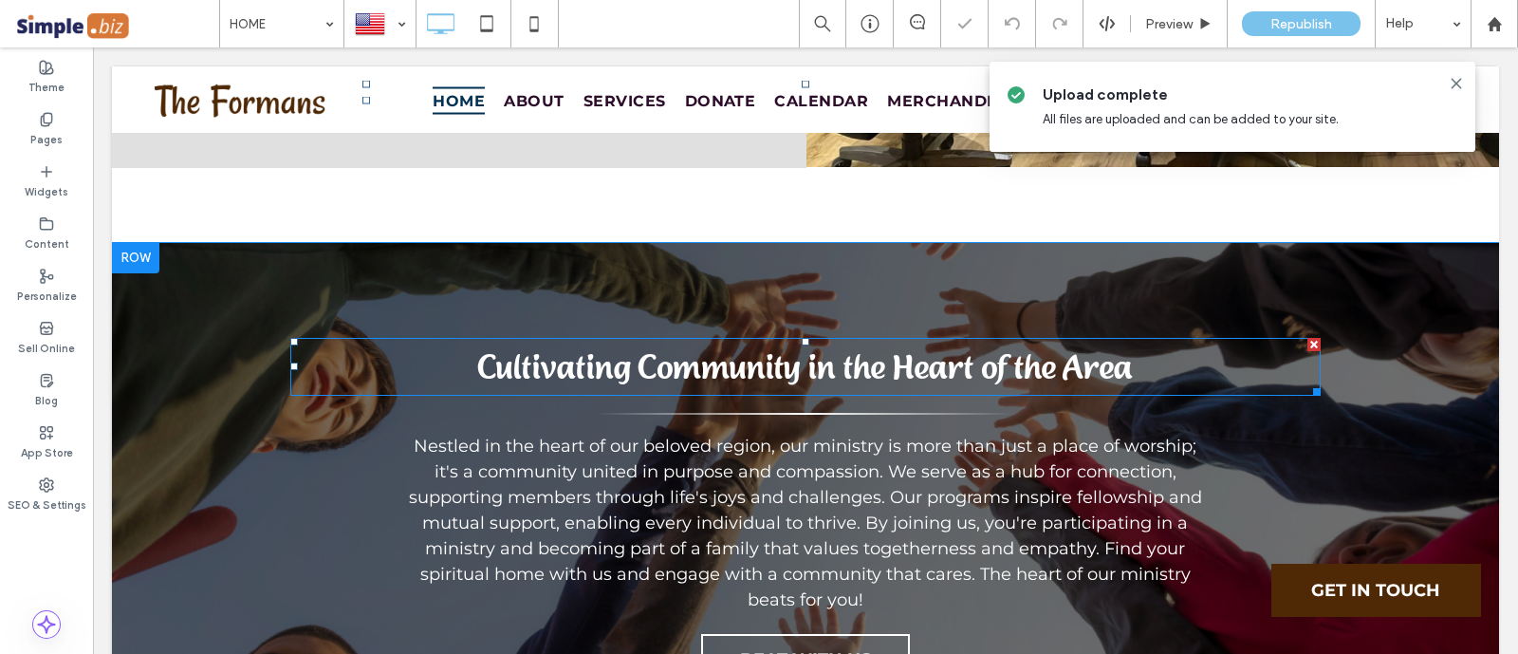
click at [922, 243] on div "Cultivating Community in the Heart of the Area Nestled in the heart of our belo…" at bounding box center [805, 512] width 1387 height 538
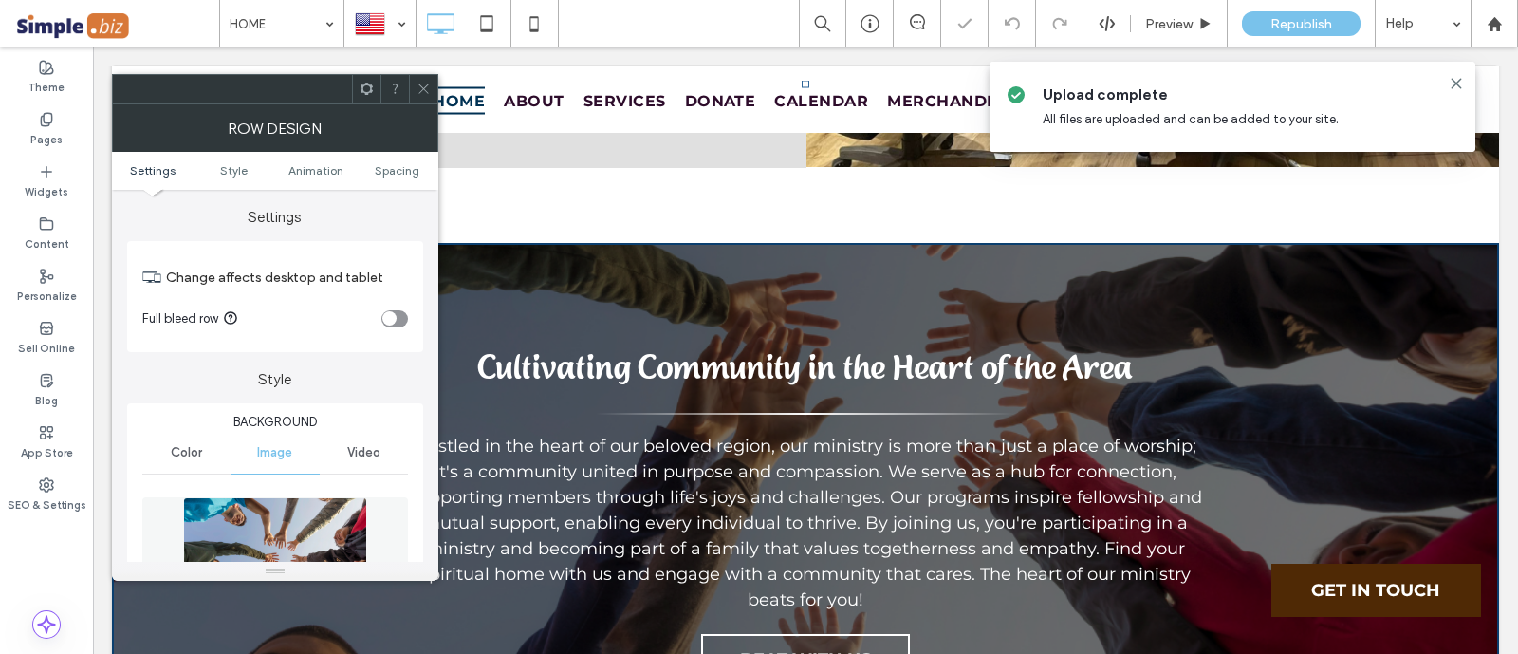
click at [426, 97] on span at bounding box center [423, 89] width 14 height 28
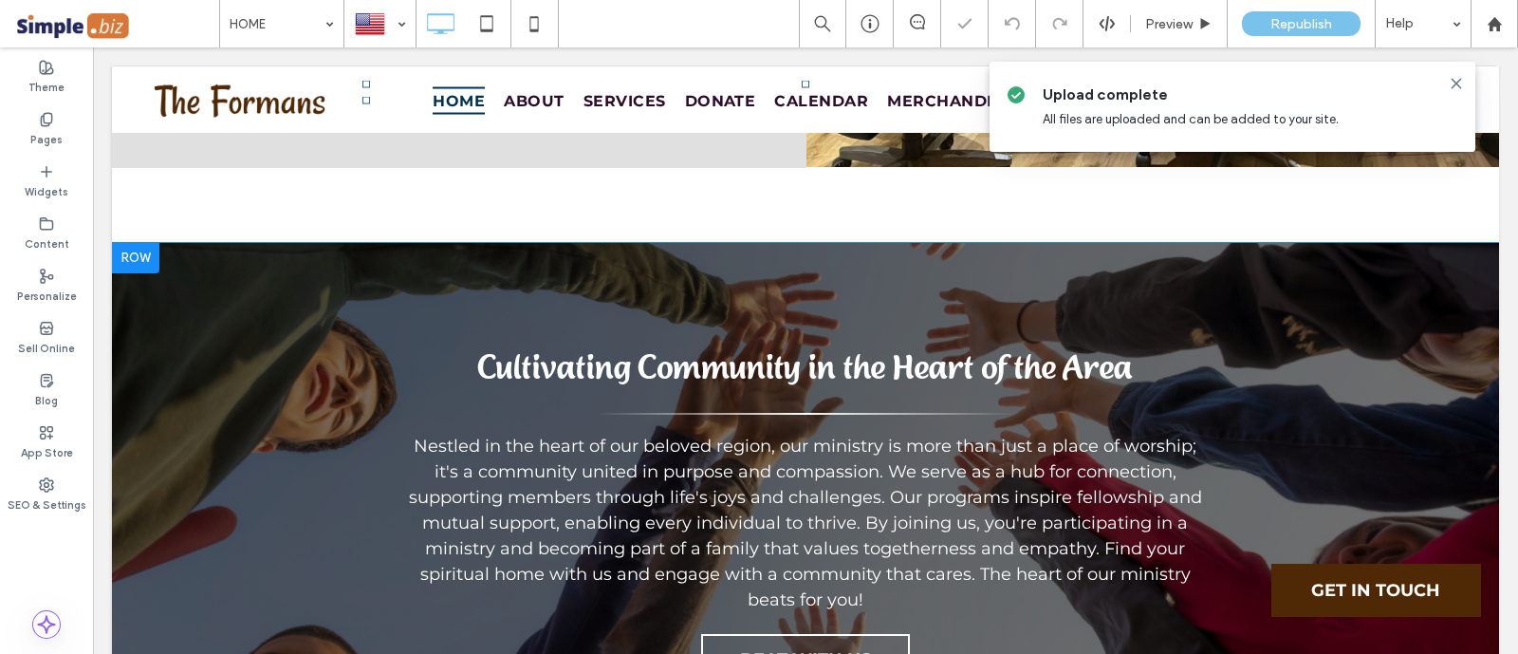
click at [192, 533] on div "Cultivating Community in the Heart of the Area Nestled in the heart of our belo…" at bounding box center [805, 512] width 1387 height 538
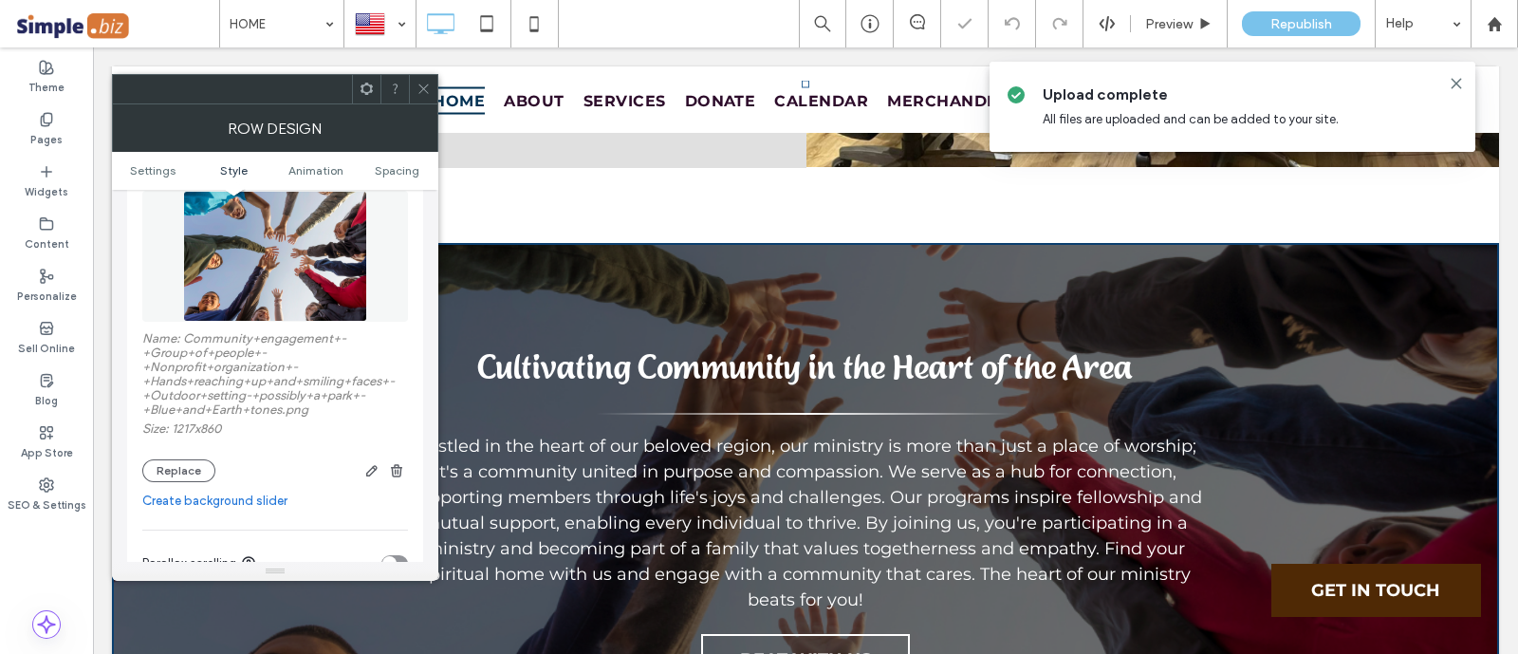
scroll to position [356, 0]
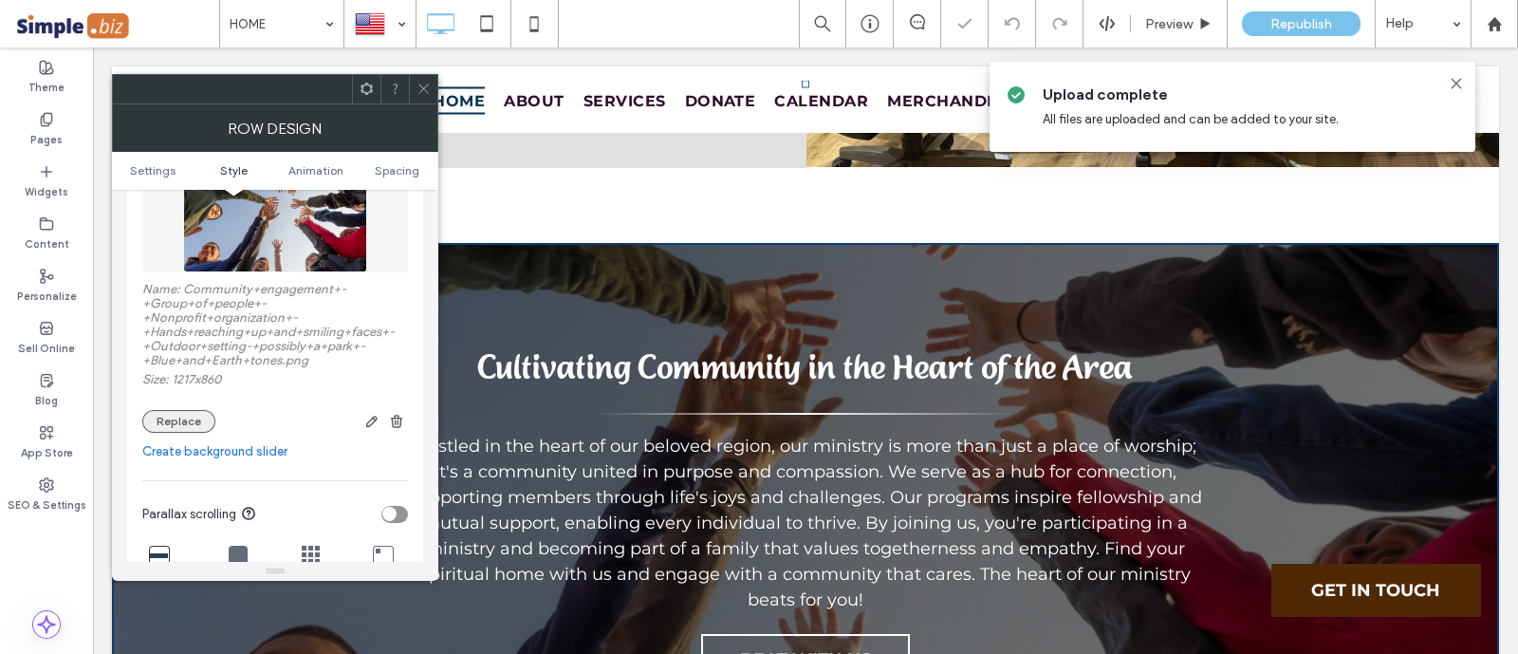
click at [154, 422] on button "Replace" at bounding box center [178, 421] width 73 height 23
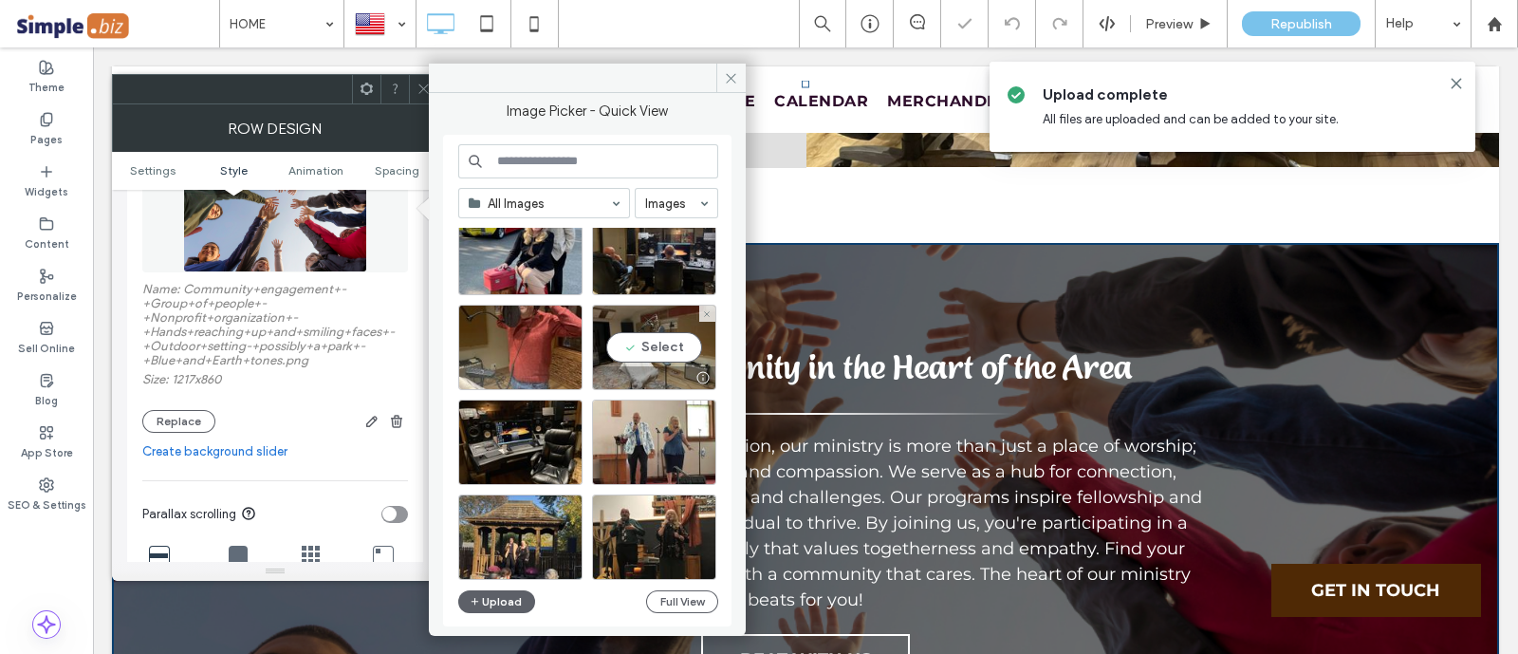
scroll to position [1951, 0]
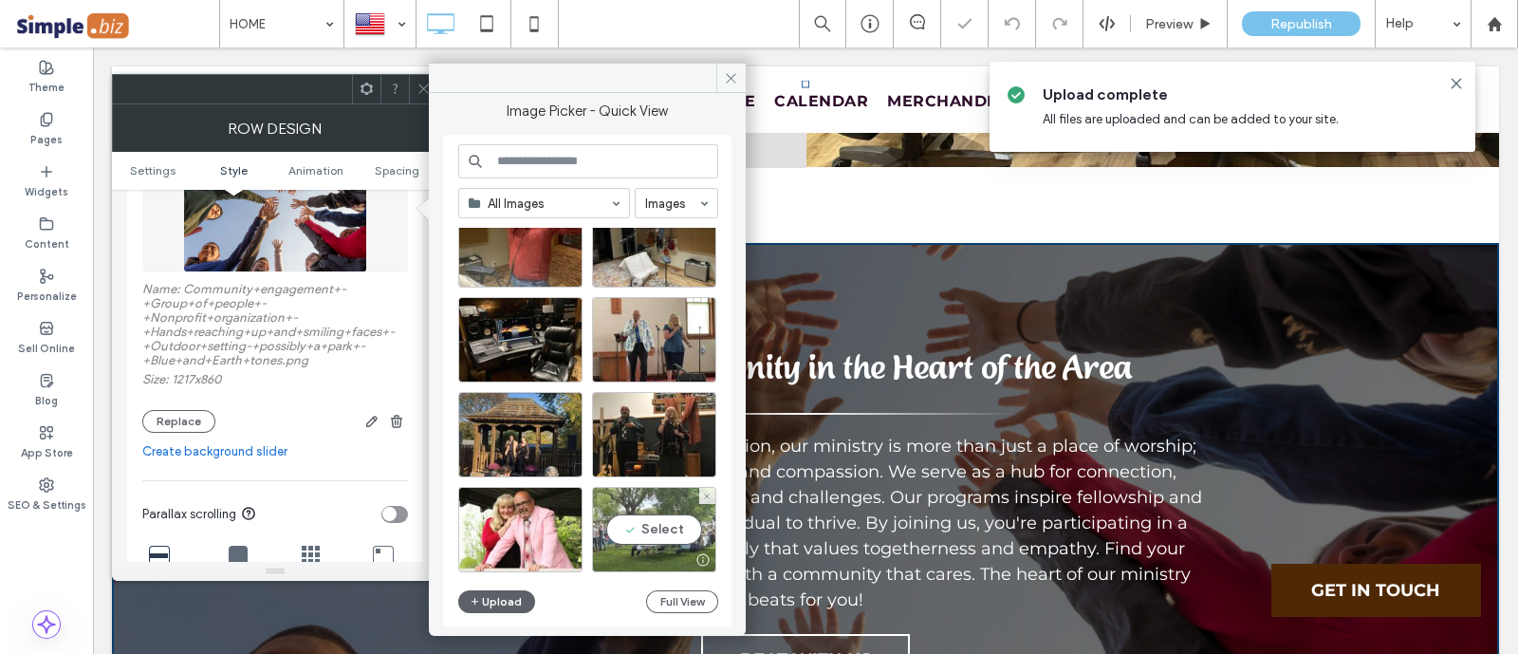
click at [675, 503] on div "Select" at bounding box center [654, 529] width 124 height 85
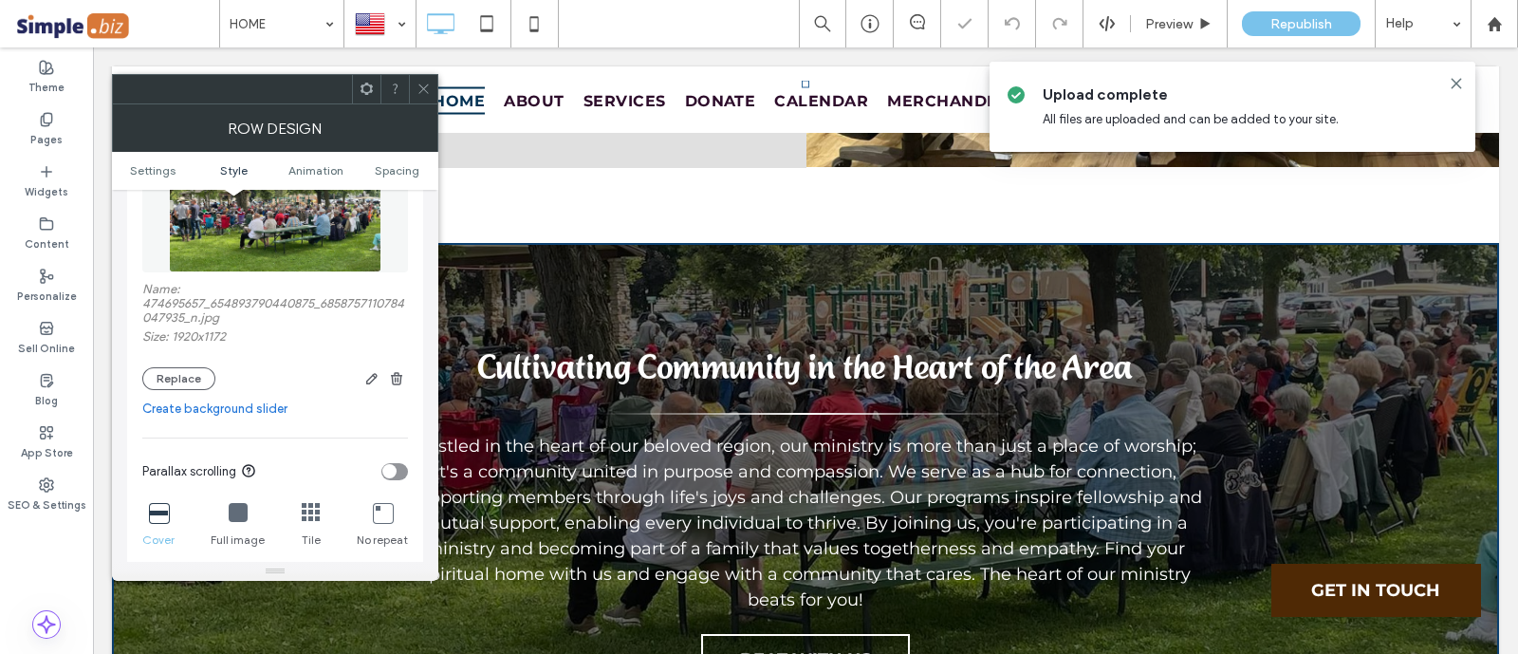
click at [427, 76] on span at bounding box center [423, 89] width 14 height 28
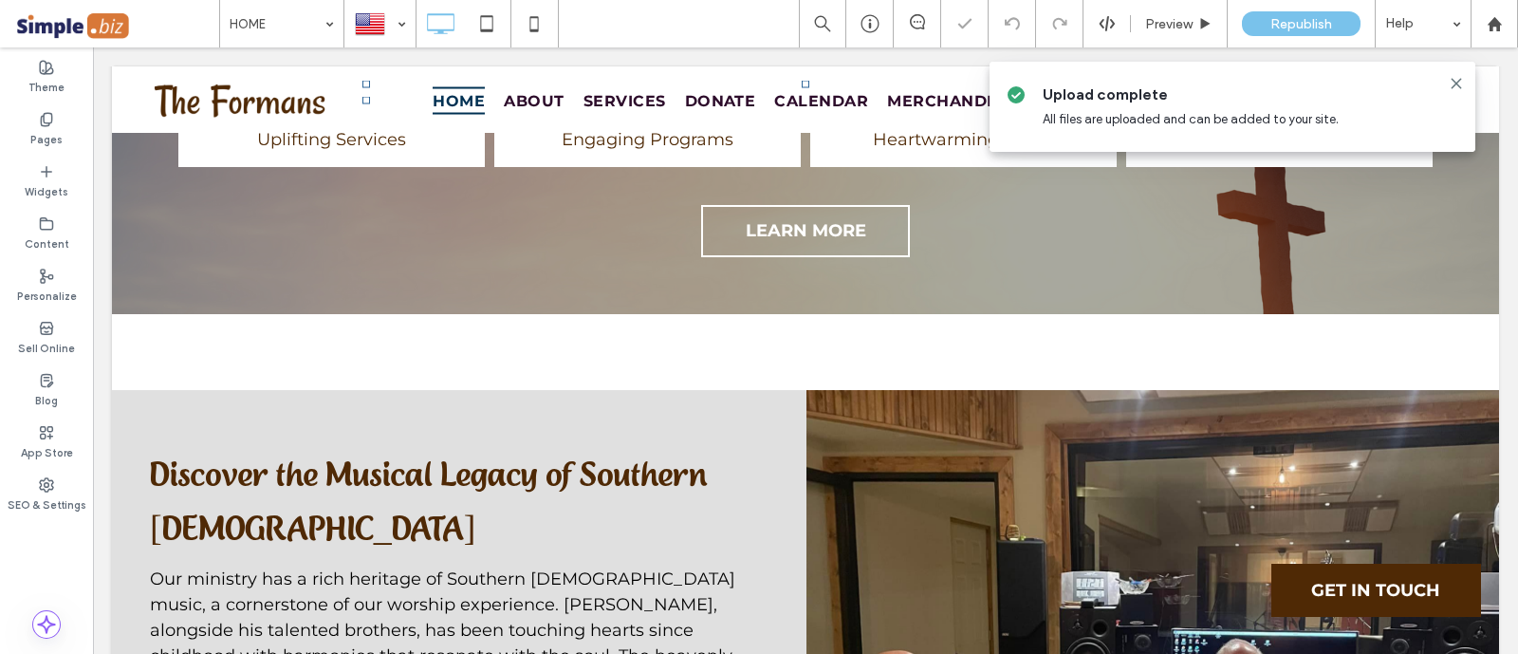
scroll to position [2846, 0]
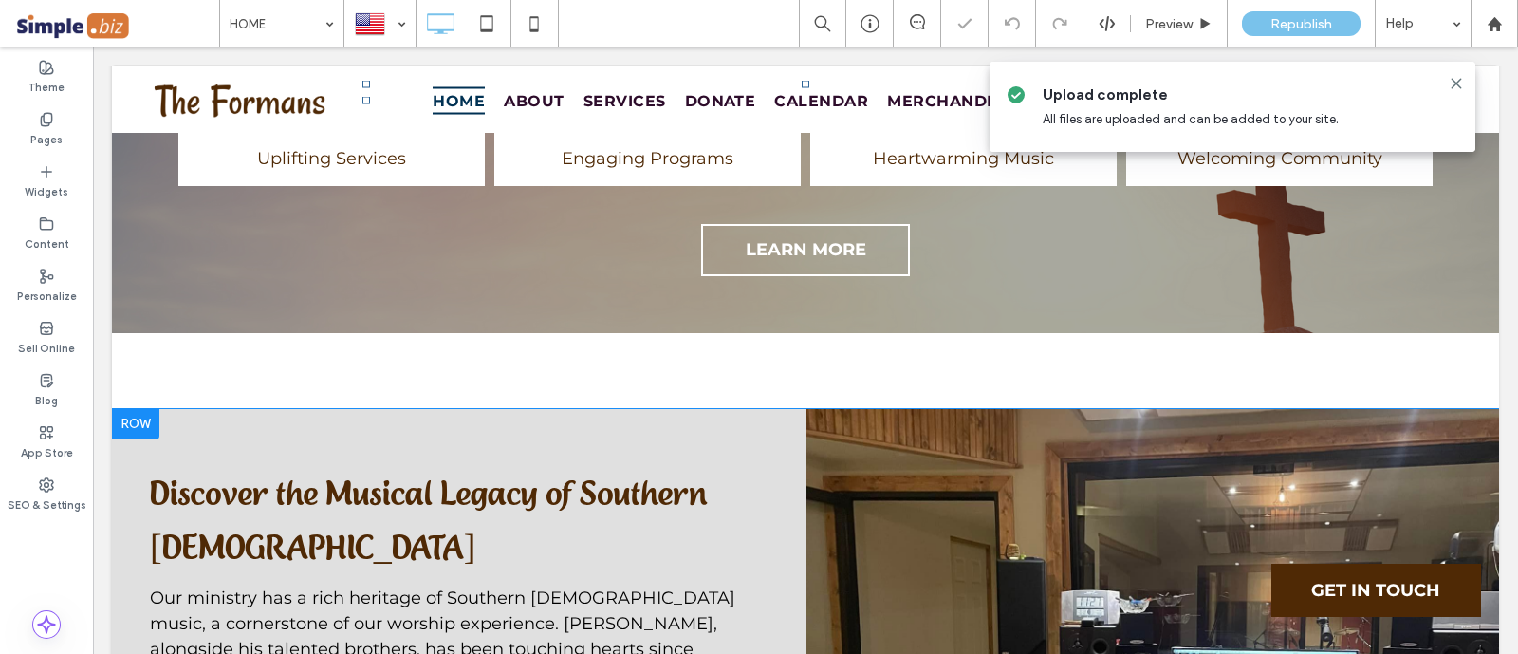
click at [128, 409] on div at bounding box center [135, 424] width 47 height 30
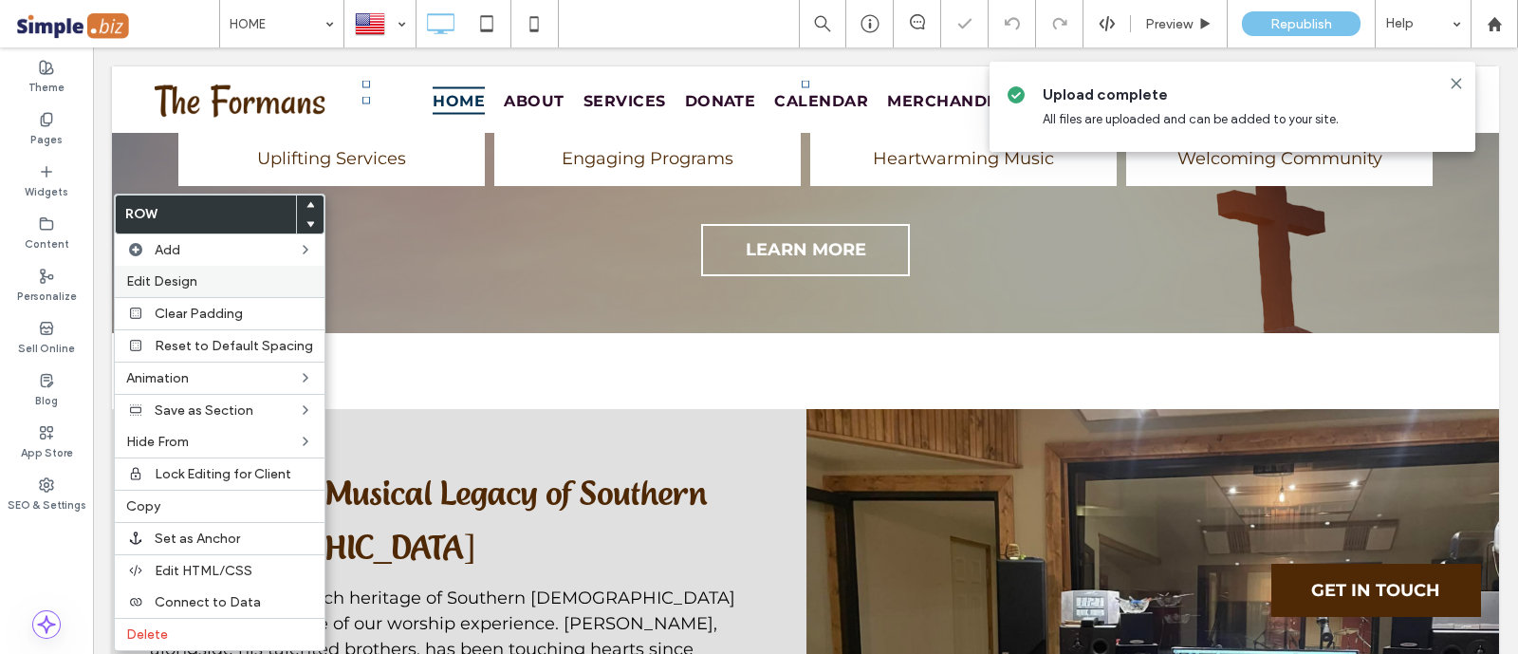
click at [228, 285] on label "Edit Design" at bounding box center [219, 281] width 187 height 16
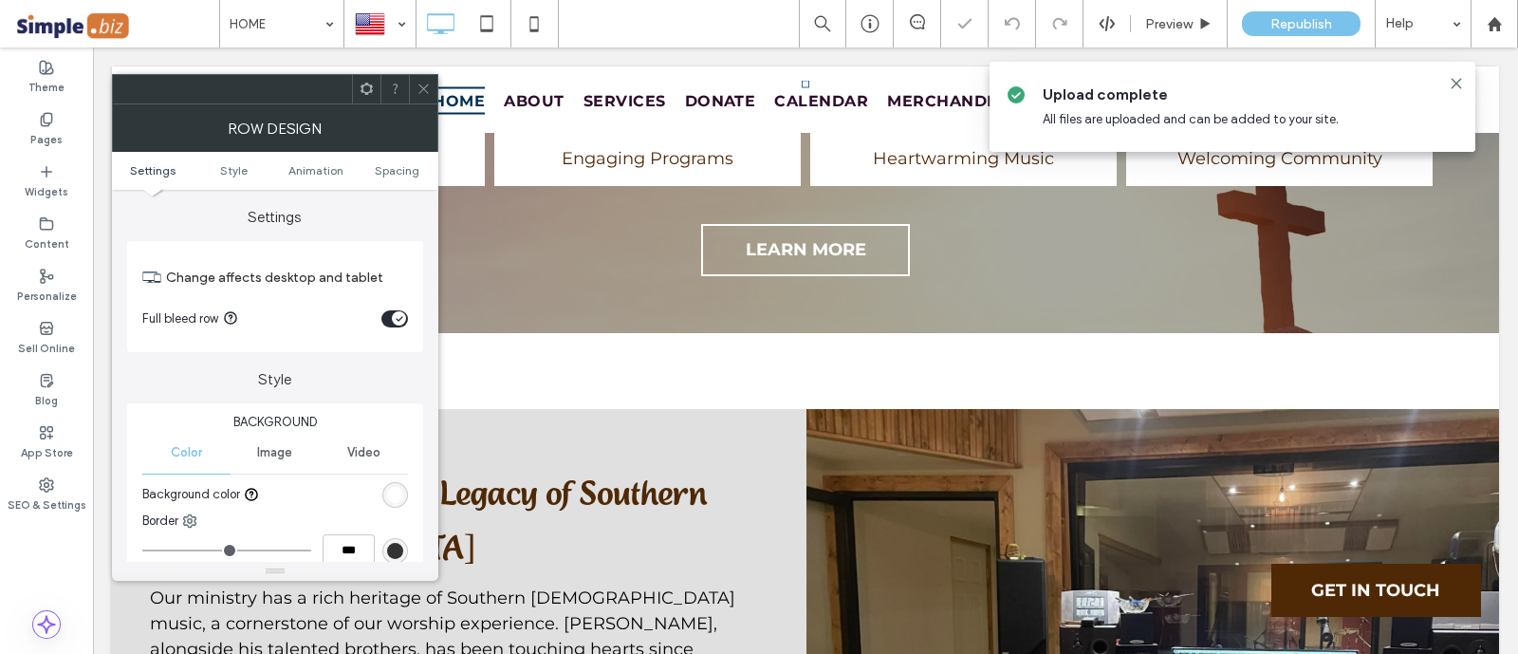
click at [401, 317] on icon "toggle" at bounding box center [399, 319] width 6 height 4
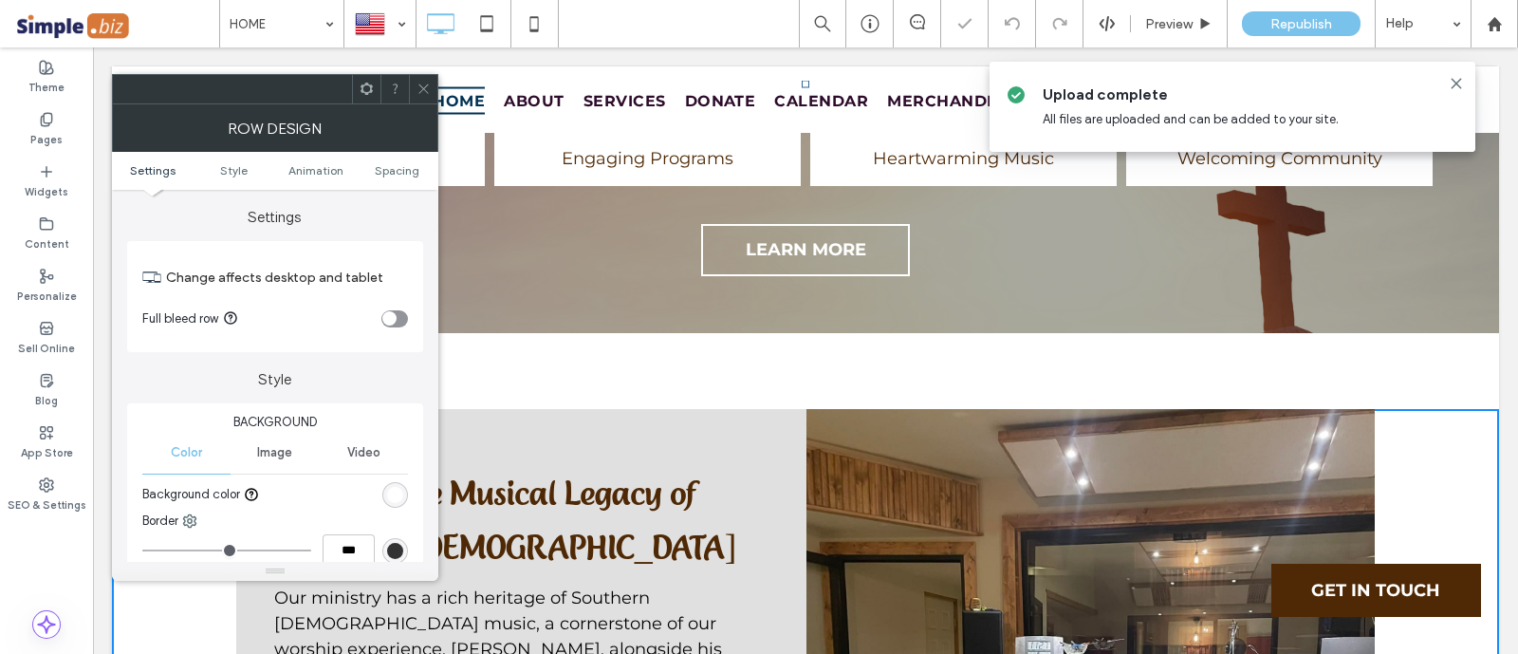
click at [423, 101] on span at bounding box center [423, 89] width 14 height 28
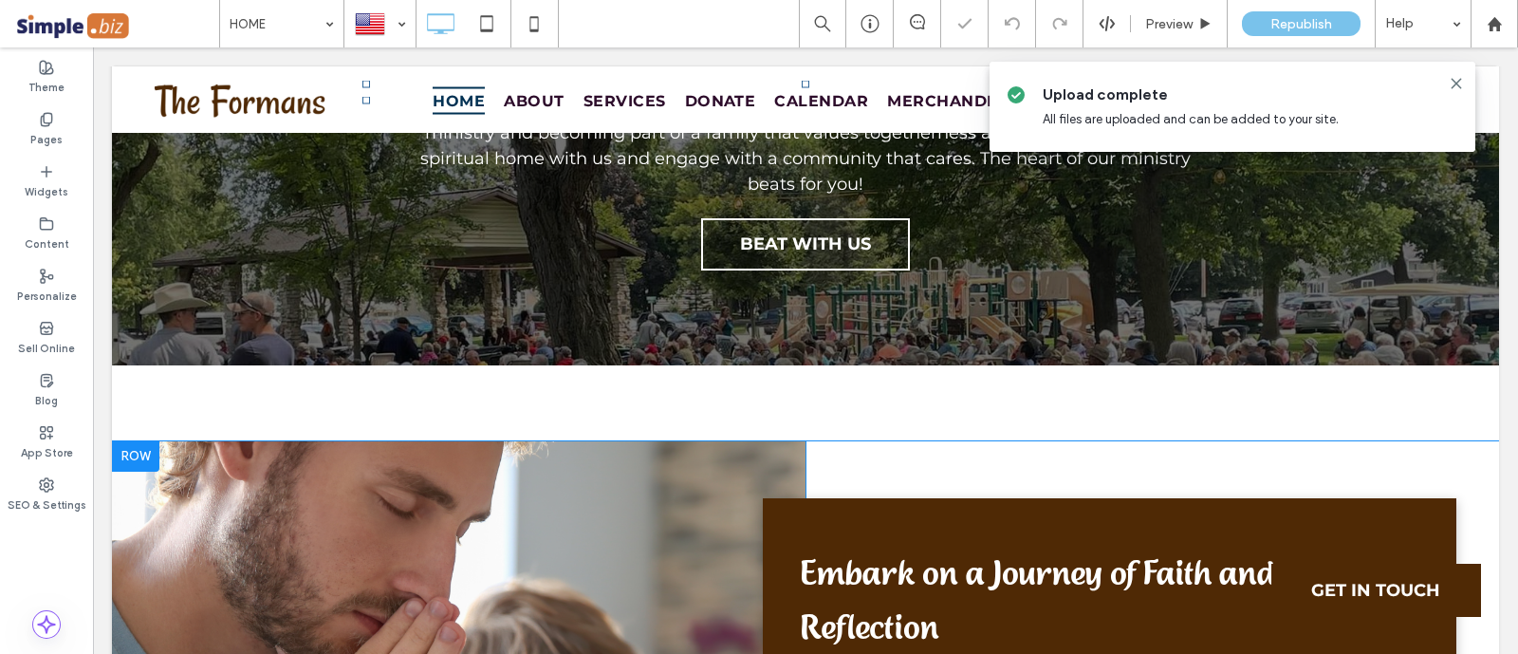
scroll to position [4268, 0]
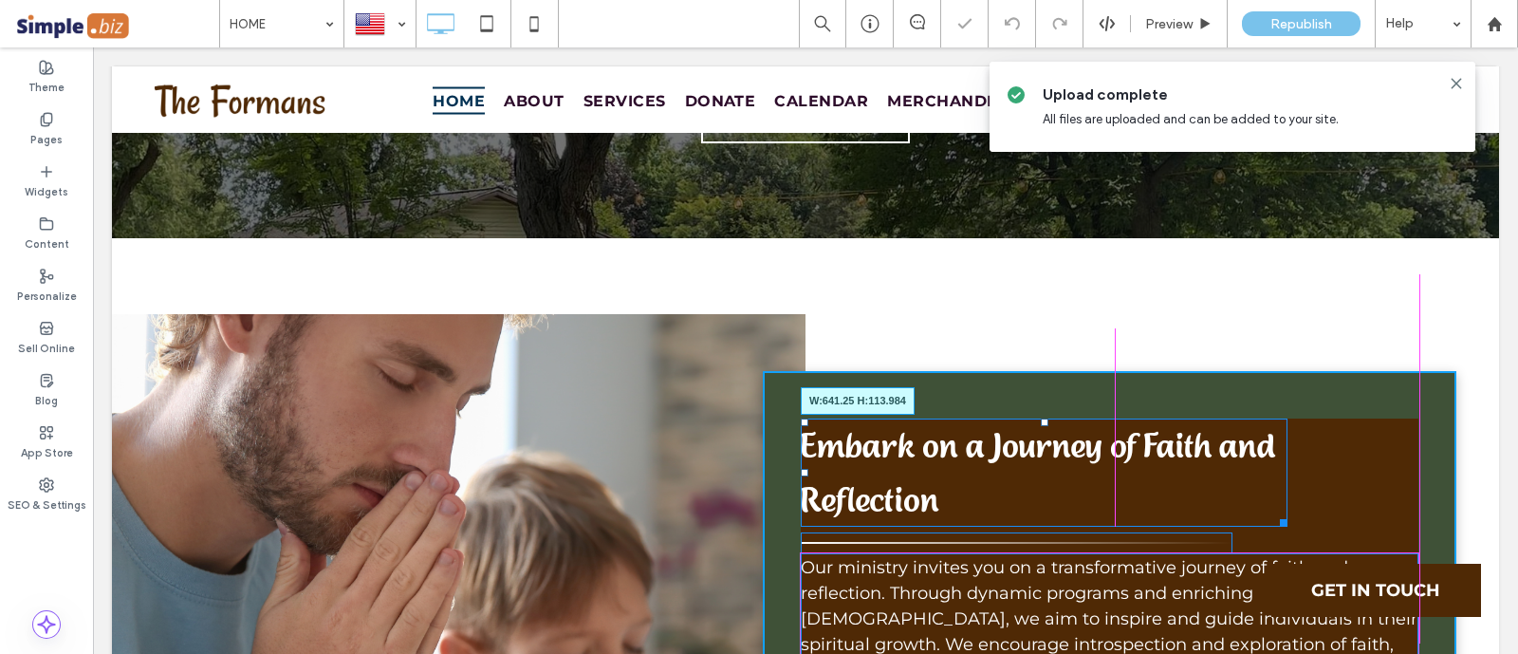
drag, startPoint x: 1271, startPoint y: 356, endPoint x: 1447, endPoint y: 357, distance: 175.5
click at [1447, 357] on div "Click To Paste Embark on a Journey of Faith and Reflection W:641.25 H:113.984 O…" at bounding box center [805, 638] width 1387 height 649
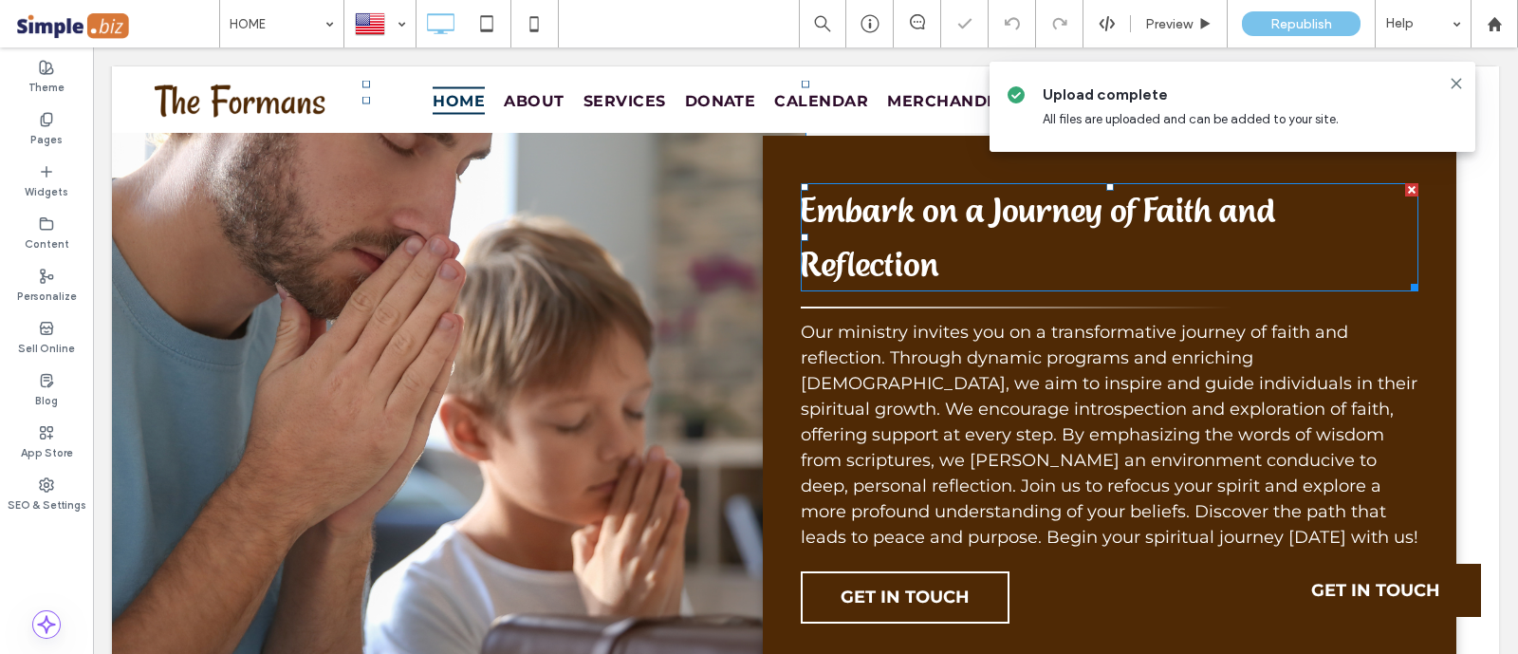
scroll to position [4506, 0]
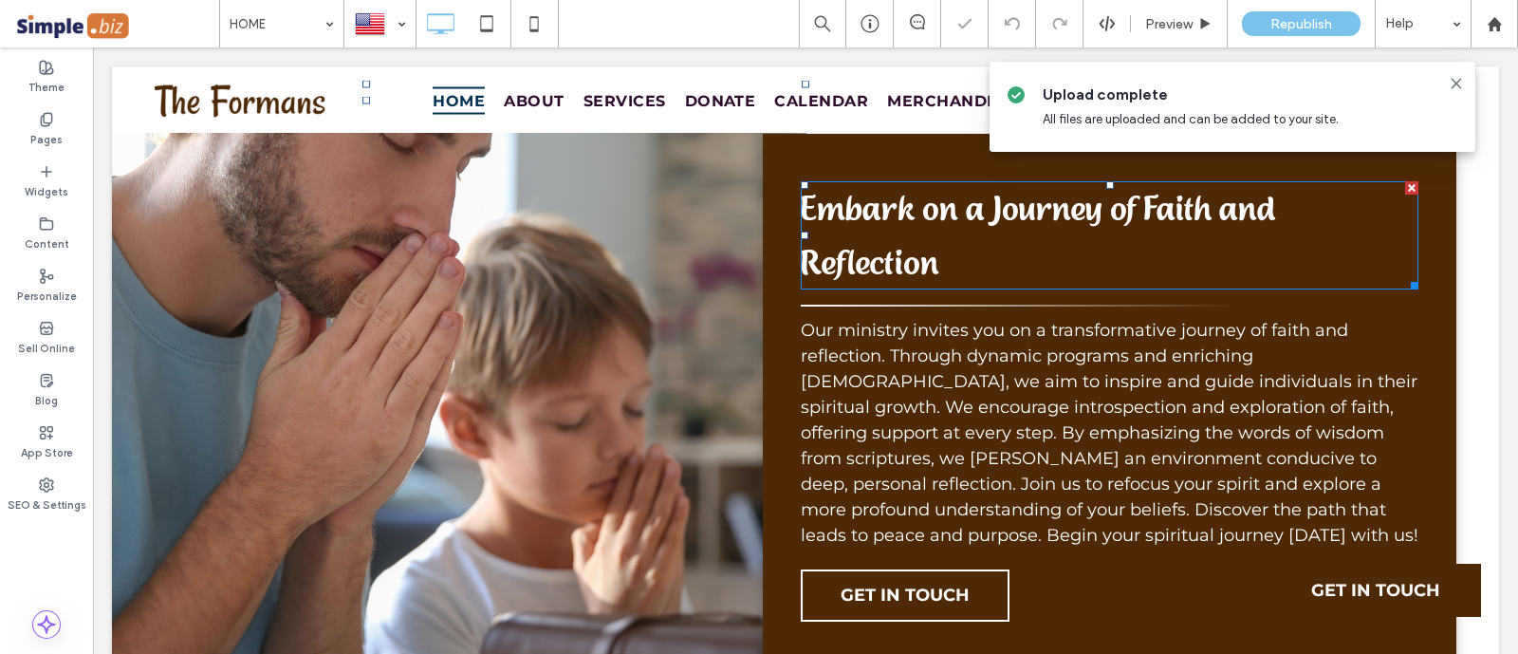
click at [617, 407] on div "Click To Paste" at bounding box center [458, 401] width 693 height 649
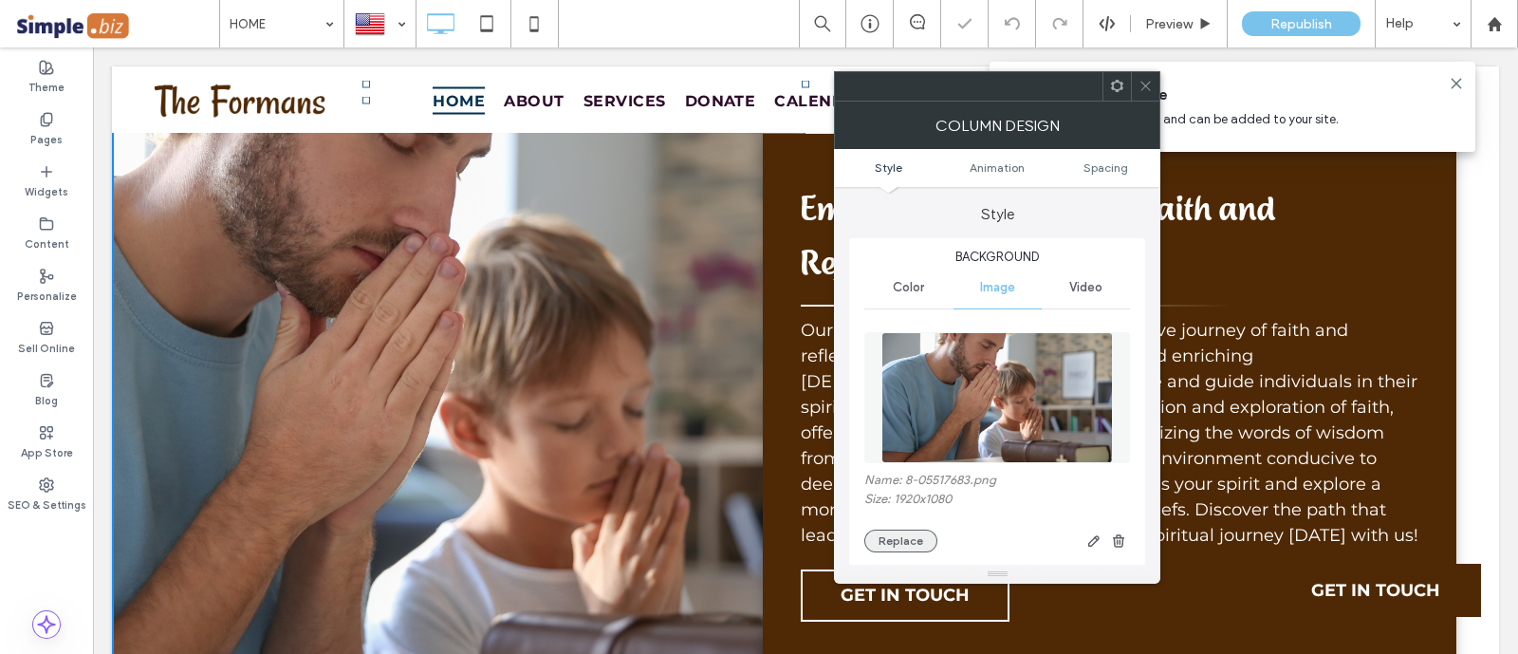
click at [909, 542] on button "Replace" at bounding box center [900, 540] width 73 height 23
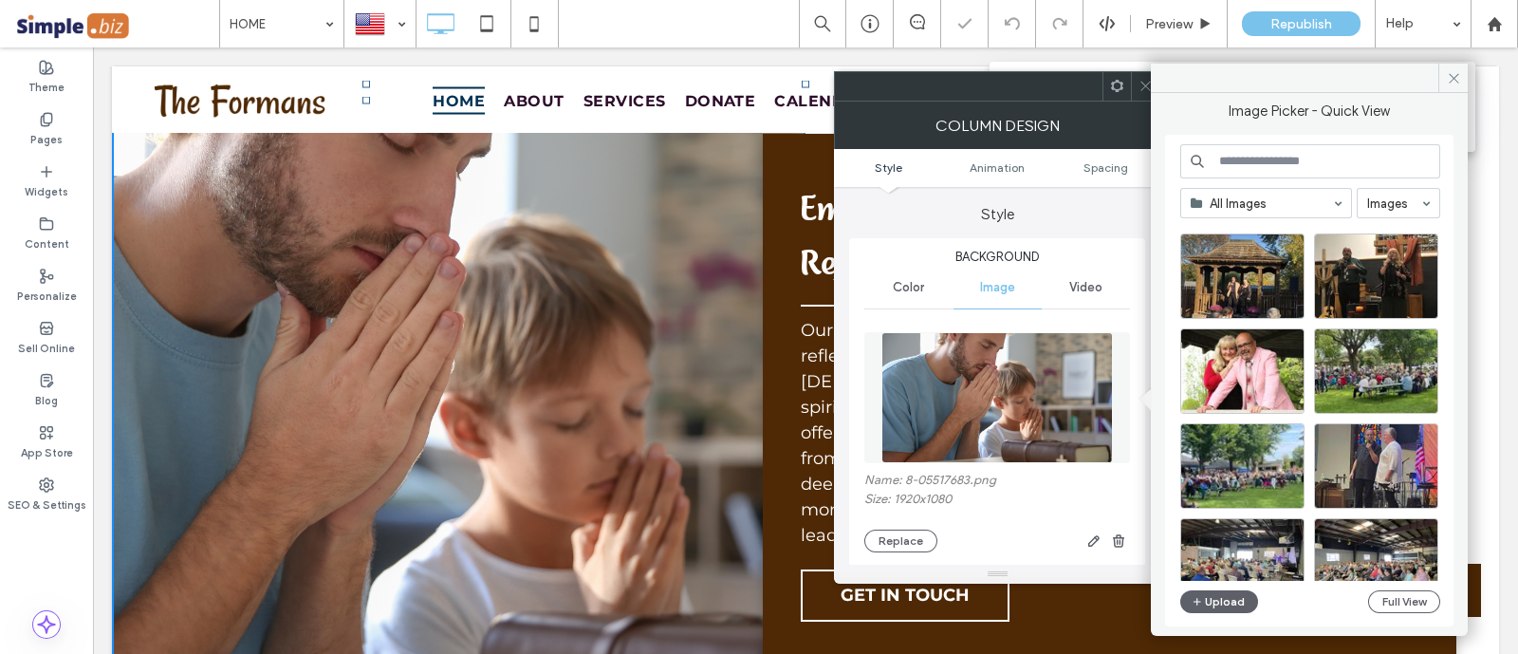
scroll to position [2188, 0]
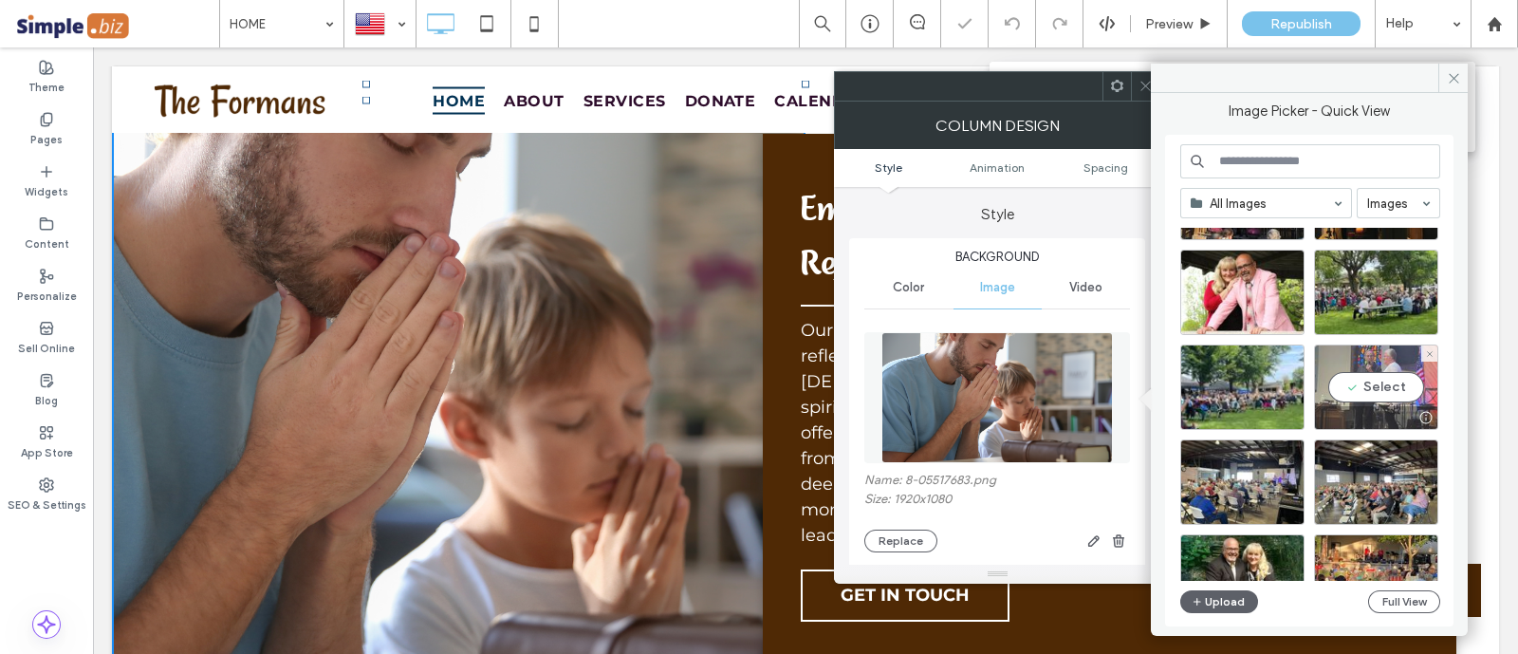
click at [1399, 354] on div "Select" at bounding box center [1376, 386] width 124 height 85
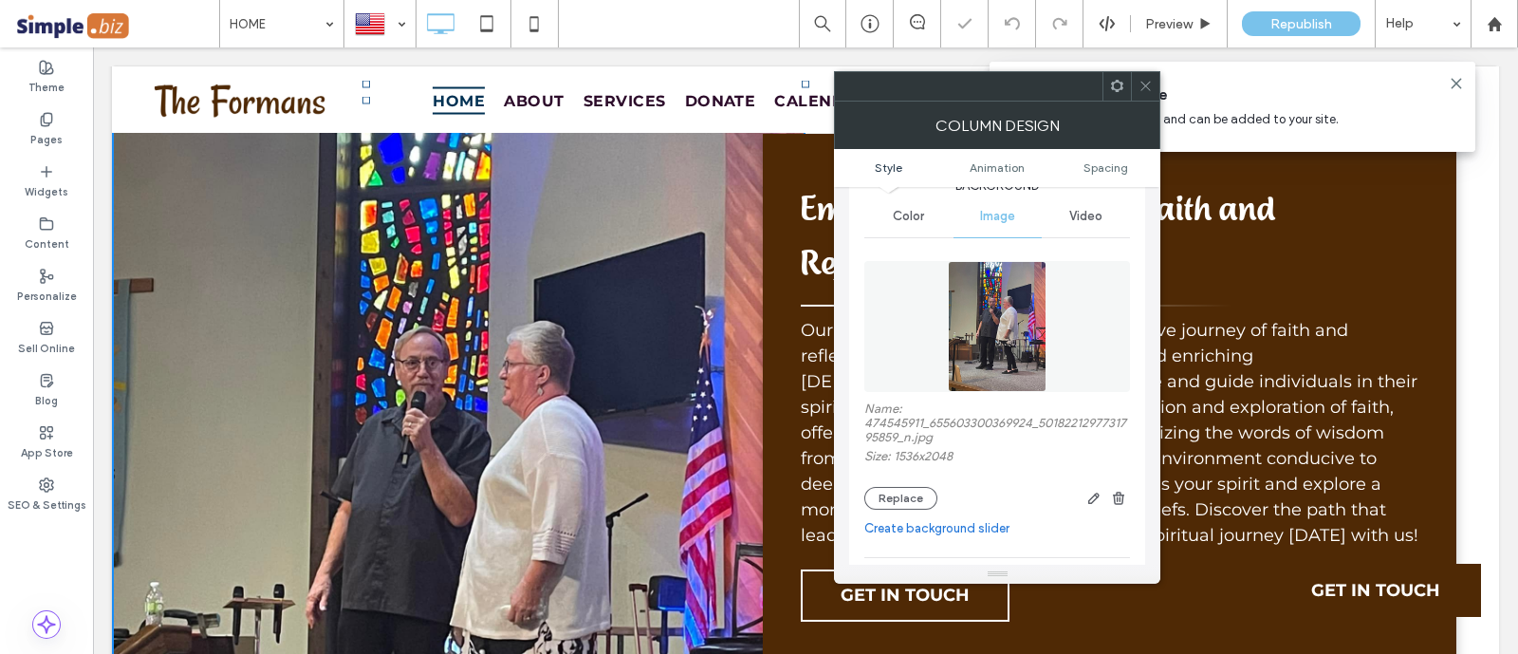
scroll to position [118, 0]
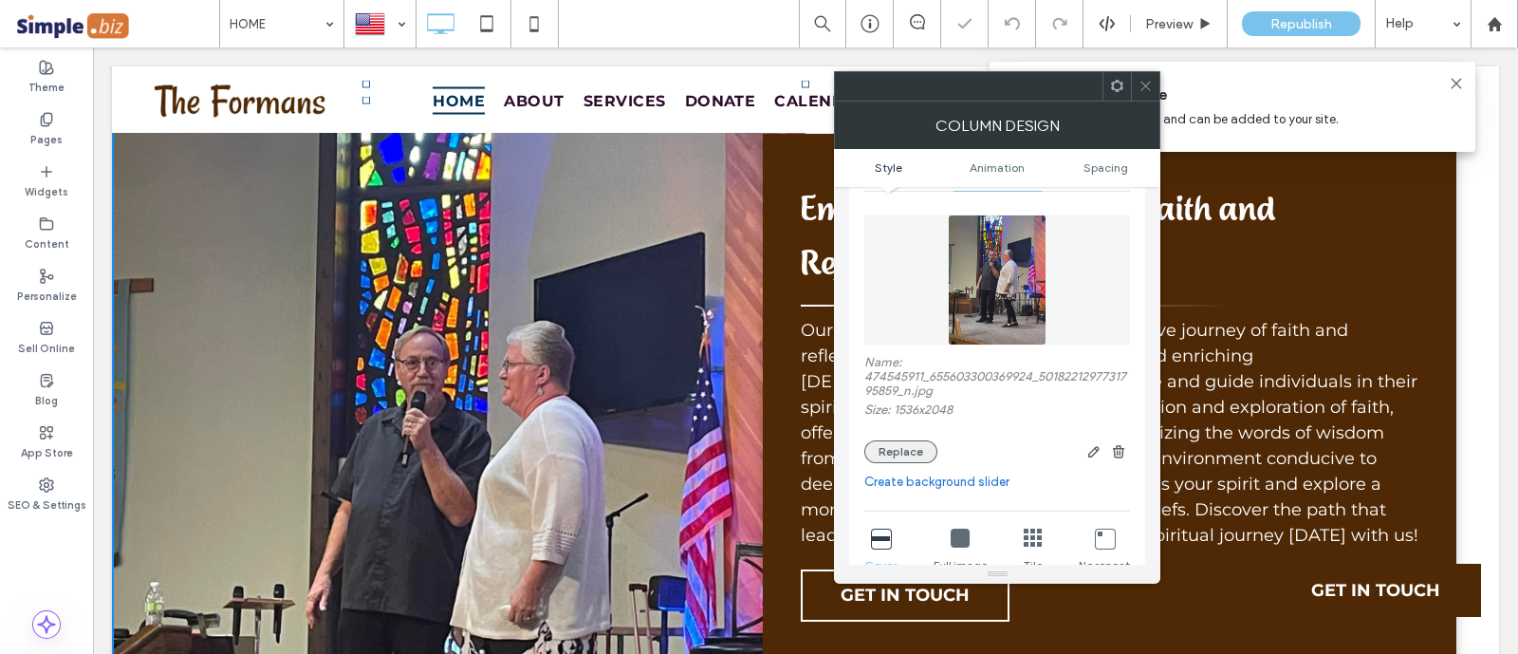
click at [925, 452] on button "Replace" at bounding box center [900, 451] width 73 height 23
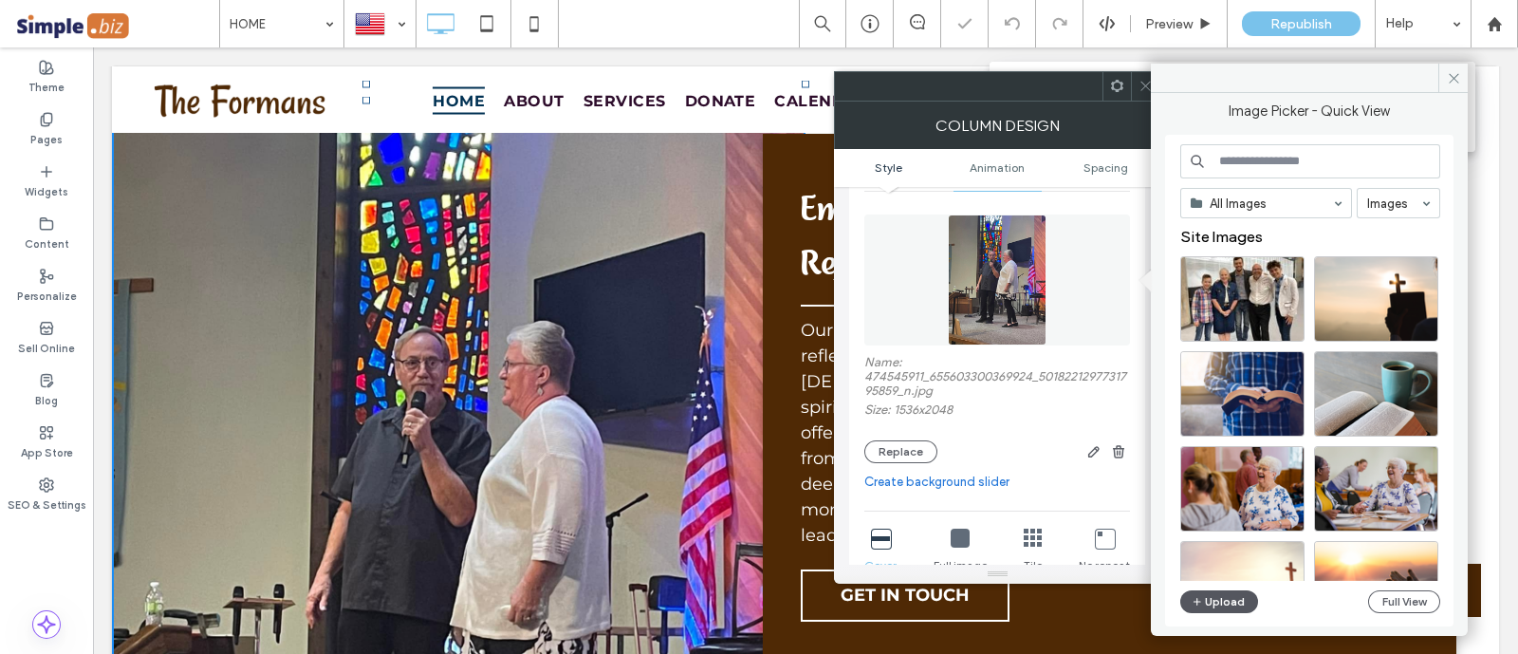
click at [1196, 594] on icon "button" at bounding box center [1196, 601] width 11 height 15
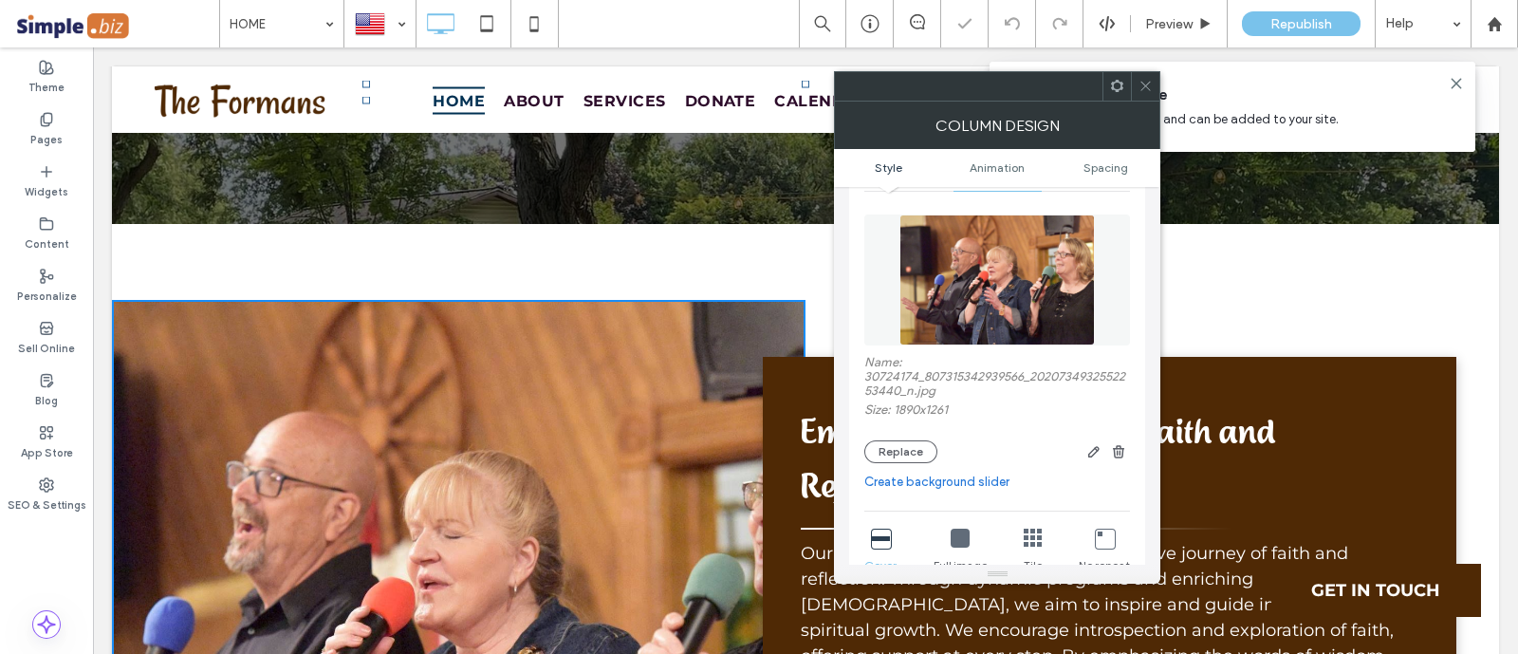
scroll to position [4268, 0]
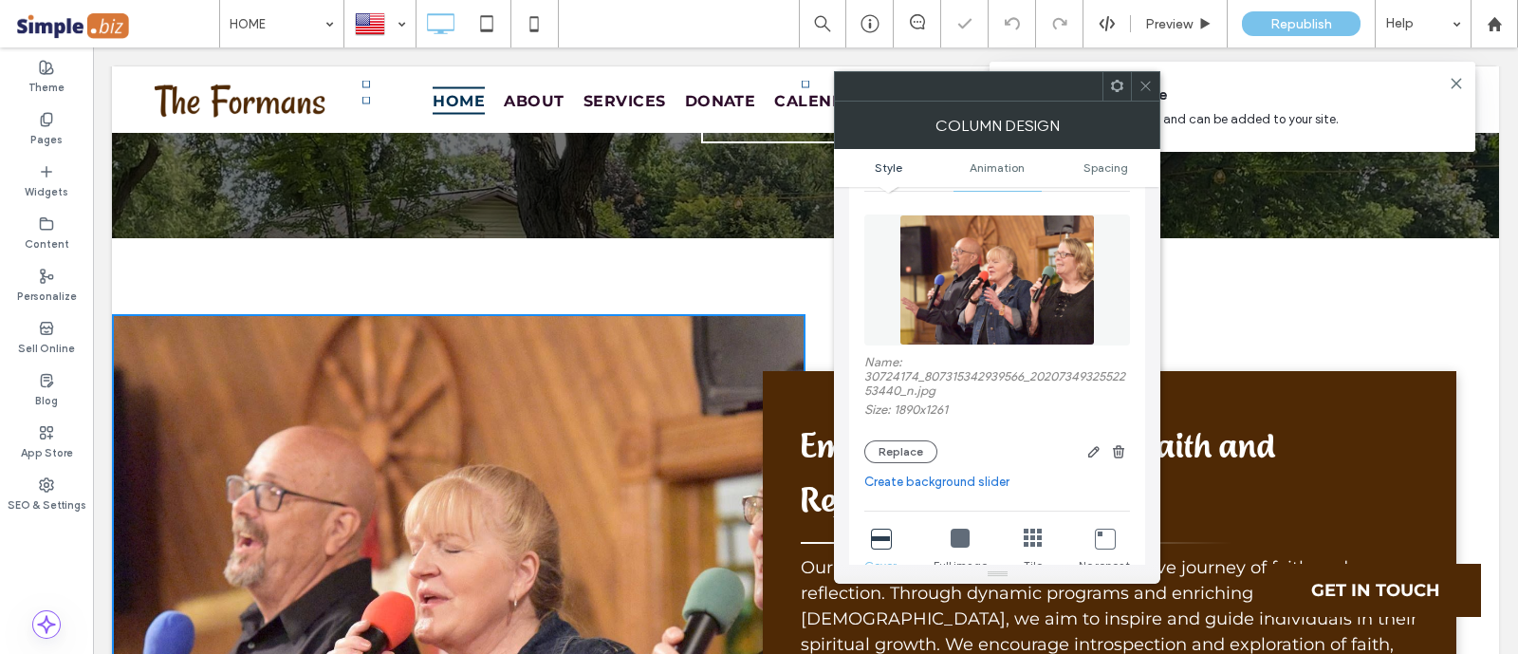
click at [1143, 88] on use at bounding box center [1145, 86] width 9 height 9
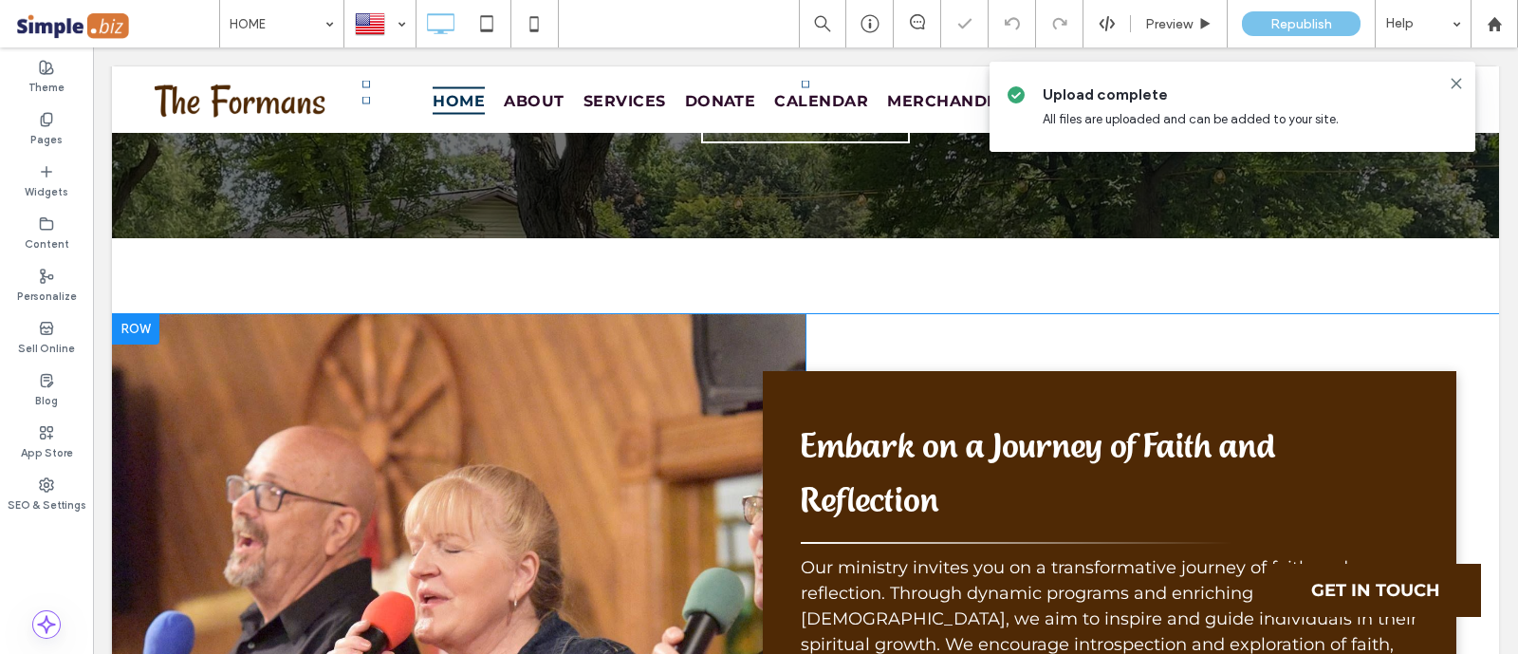
click at [612, 314] on div "Click To Paste" at bounding box center [458, 638] width 693 height 649
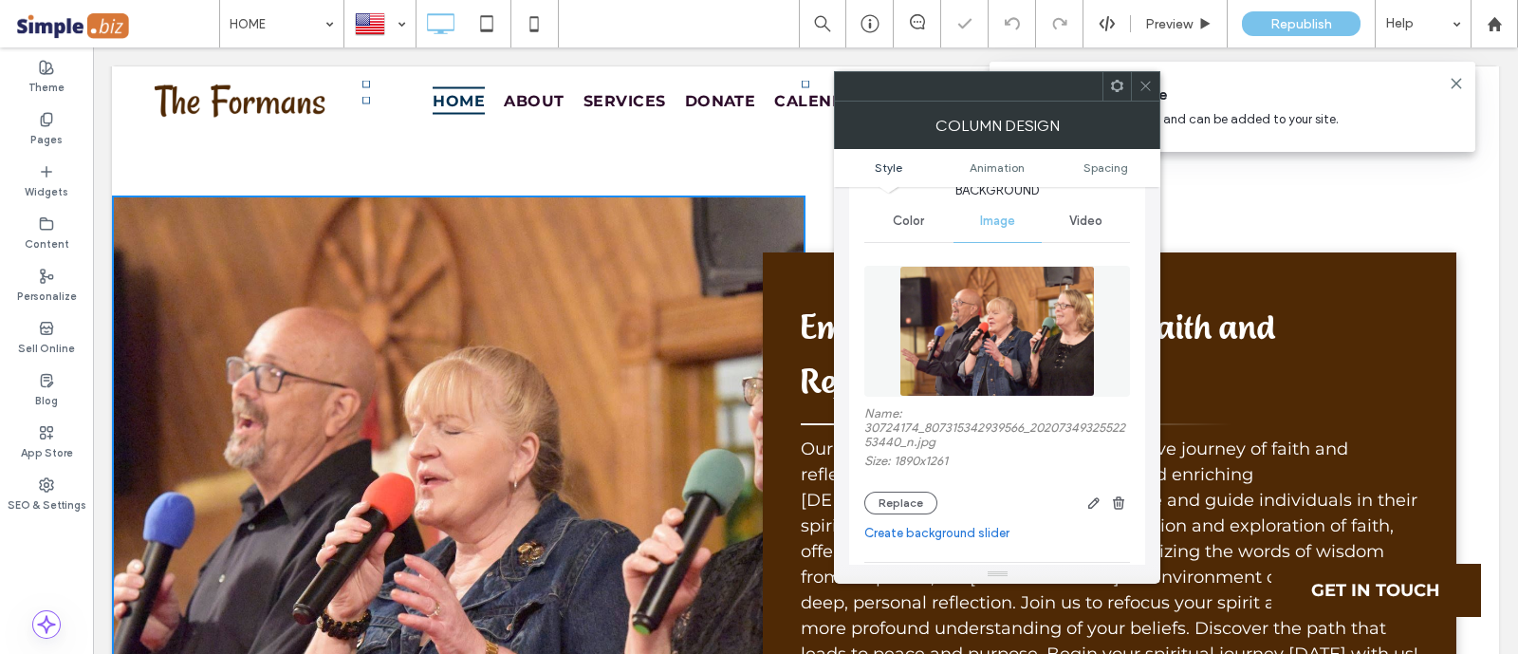
scroll to position [118, 0]
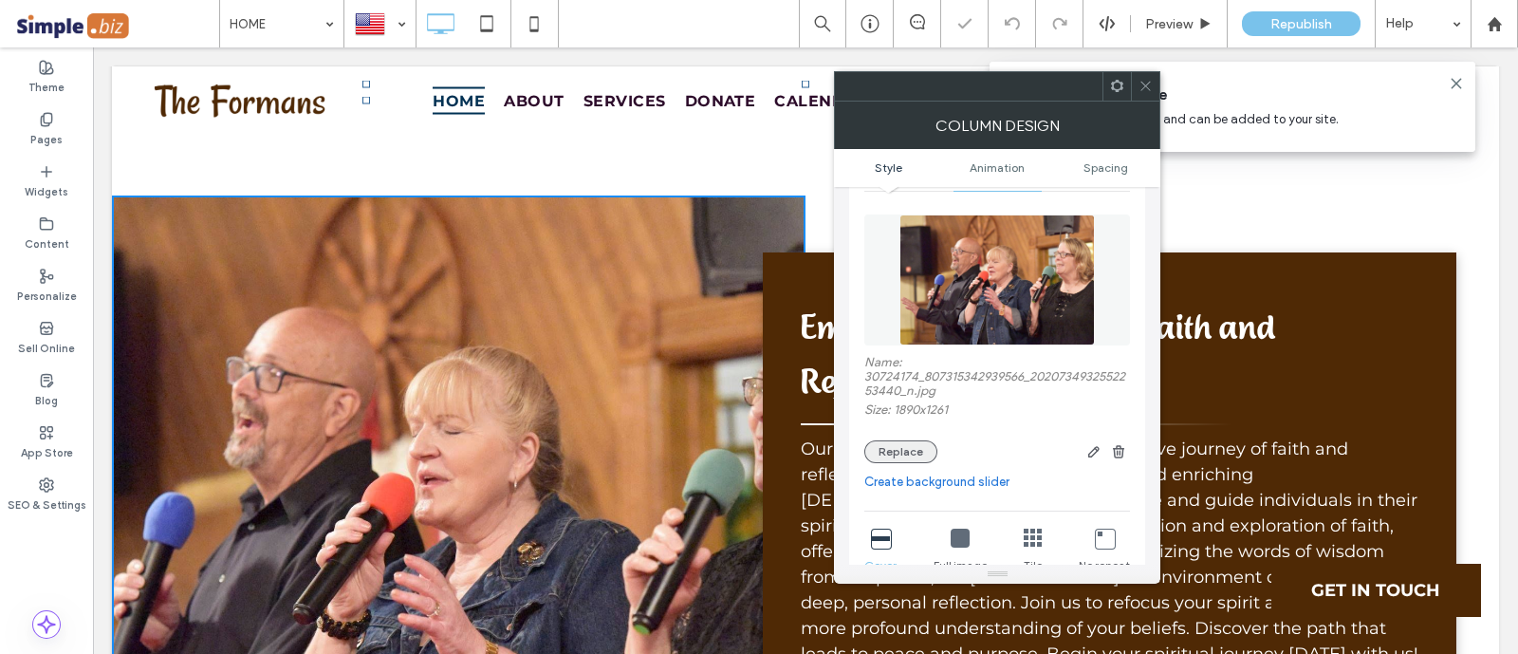
click at [915, 443] on button "Replace" at bounding box center [900, 451] width 73 height 23
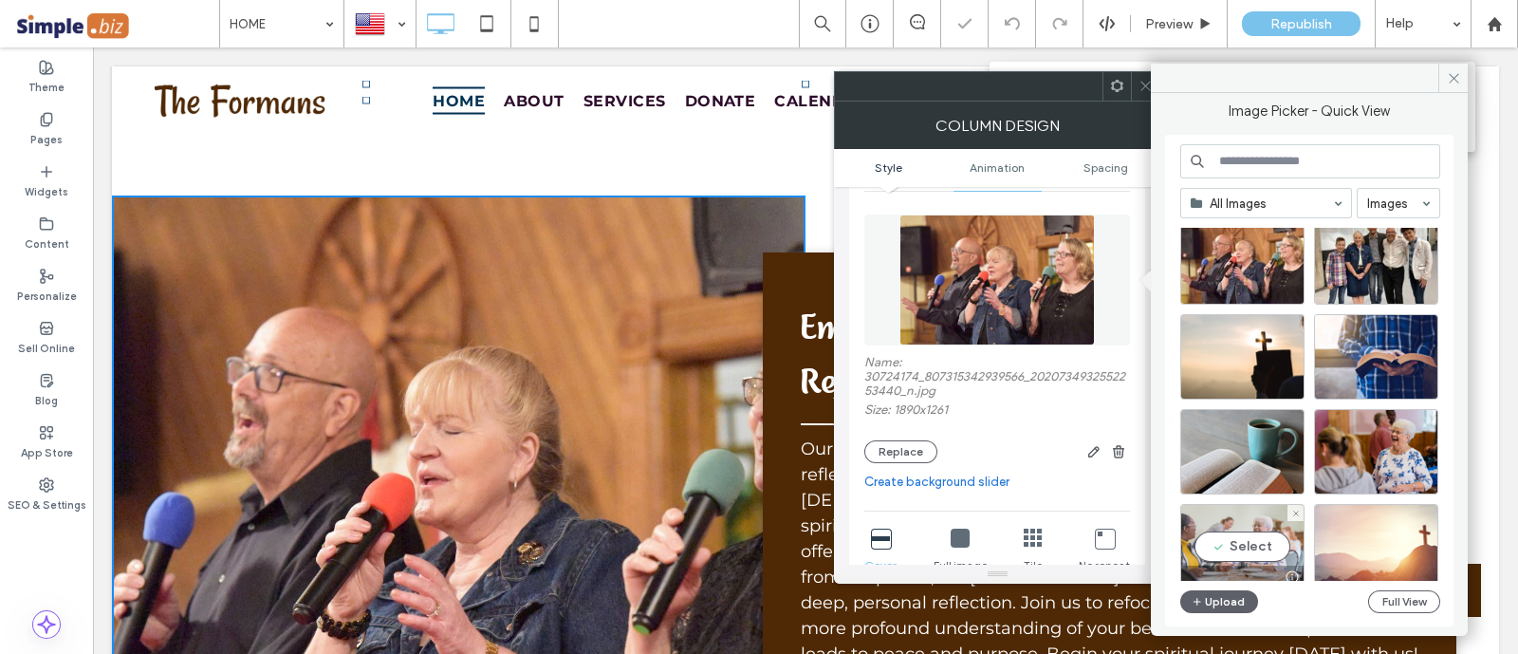
scroll to position [0, 0]
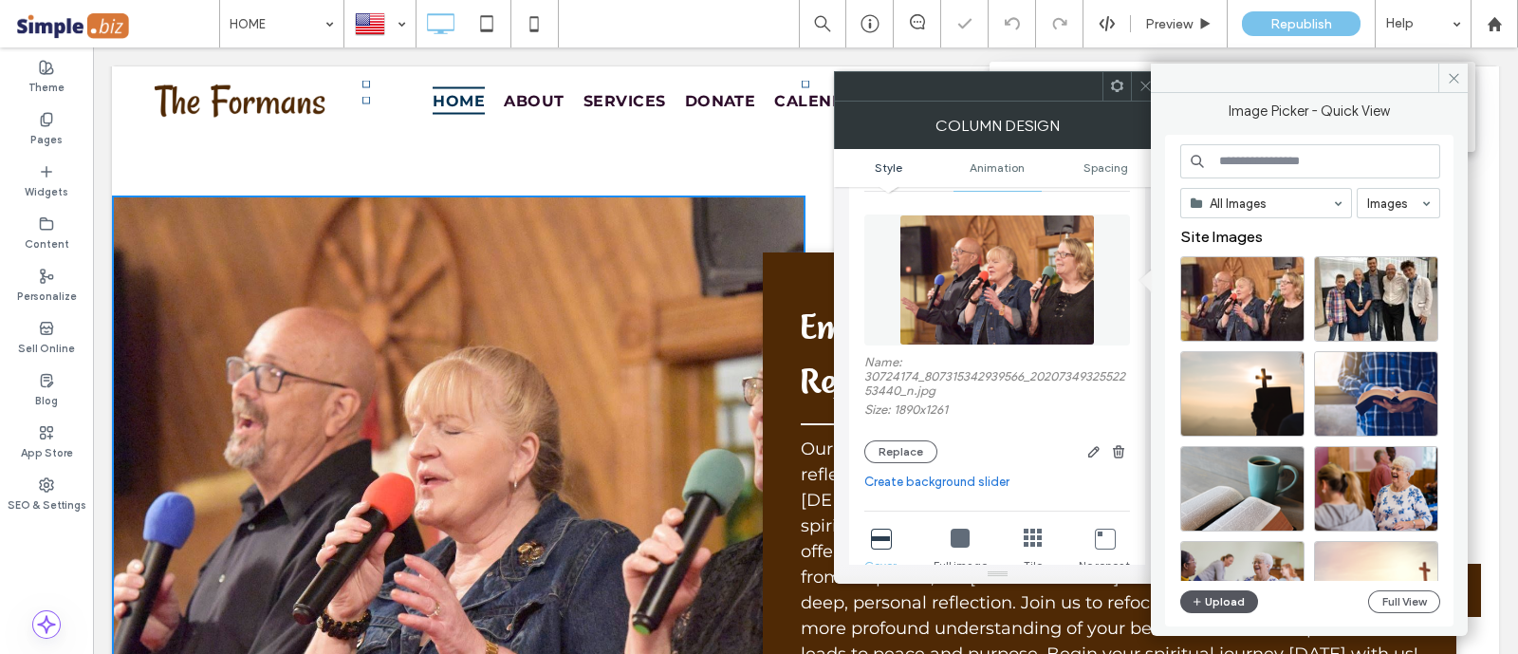
click at [1219, 602] on button "Upload" at bounding box center [1219, 601] width 78 height 23
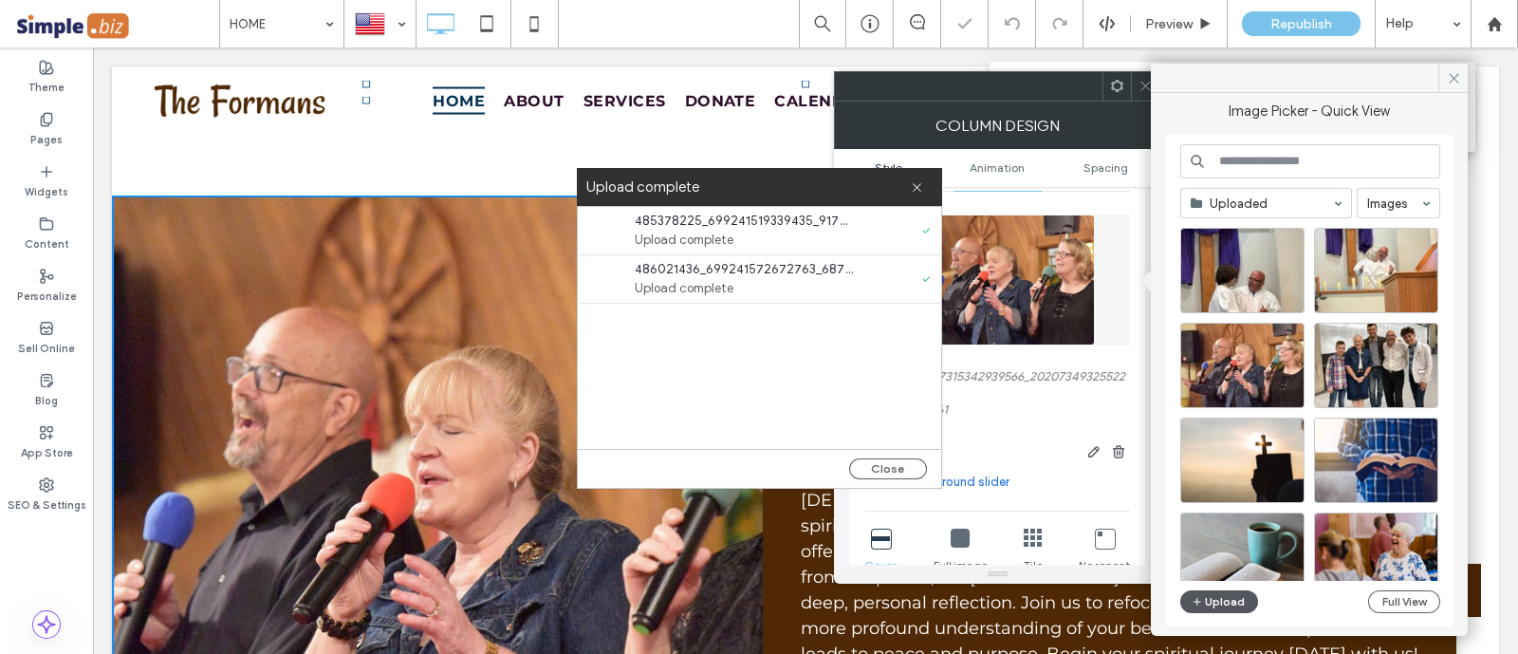
click at [1186, 608] on button "Upload" at bounding box center [1219, 601] width 78 height 23
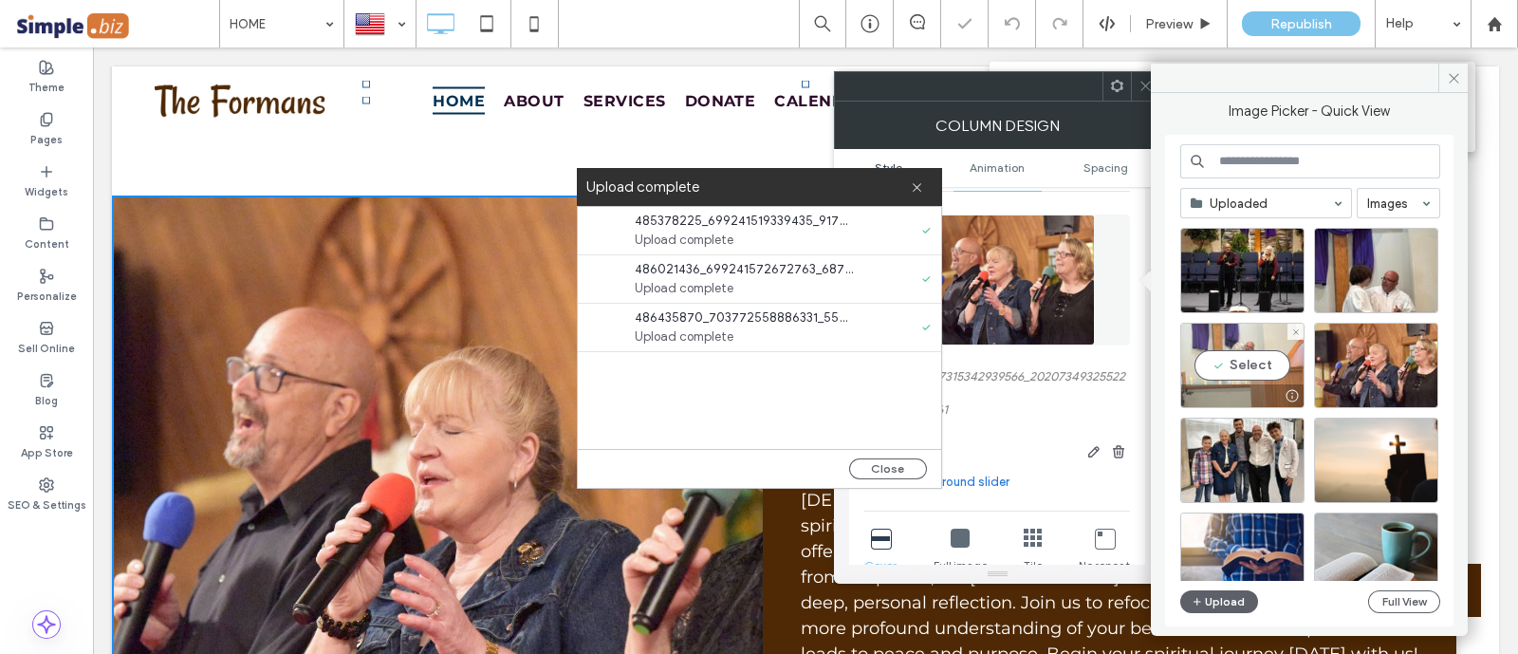
click at [1254, 338] on div "Select" at bounding box center [1242, 365] width 124 height 85
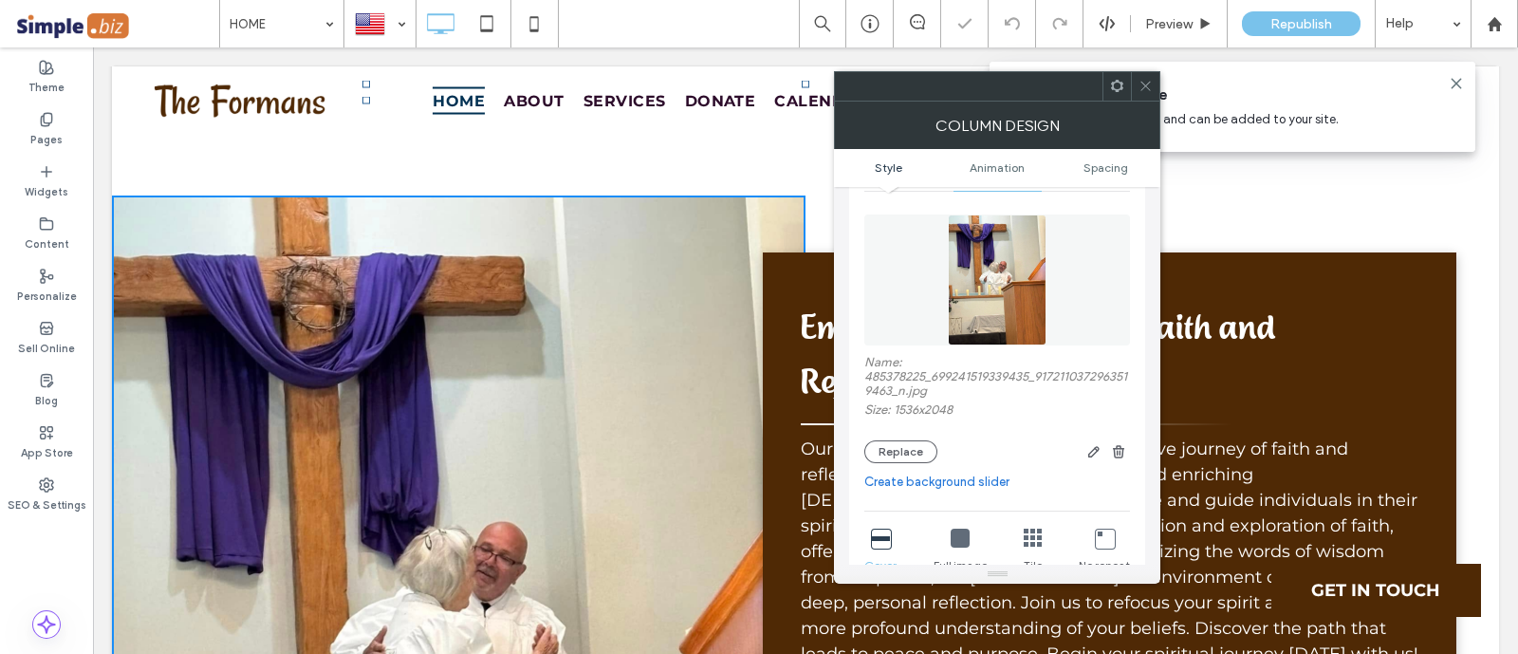
click at [1149, 94] on span at bounding box center [1145, 86] width 14 height 28
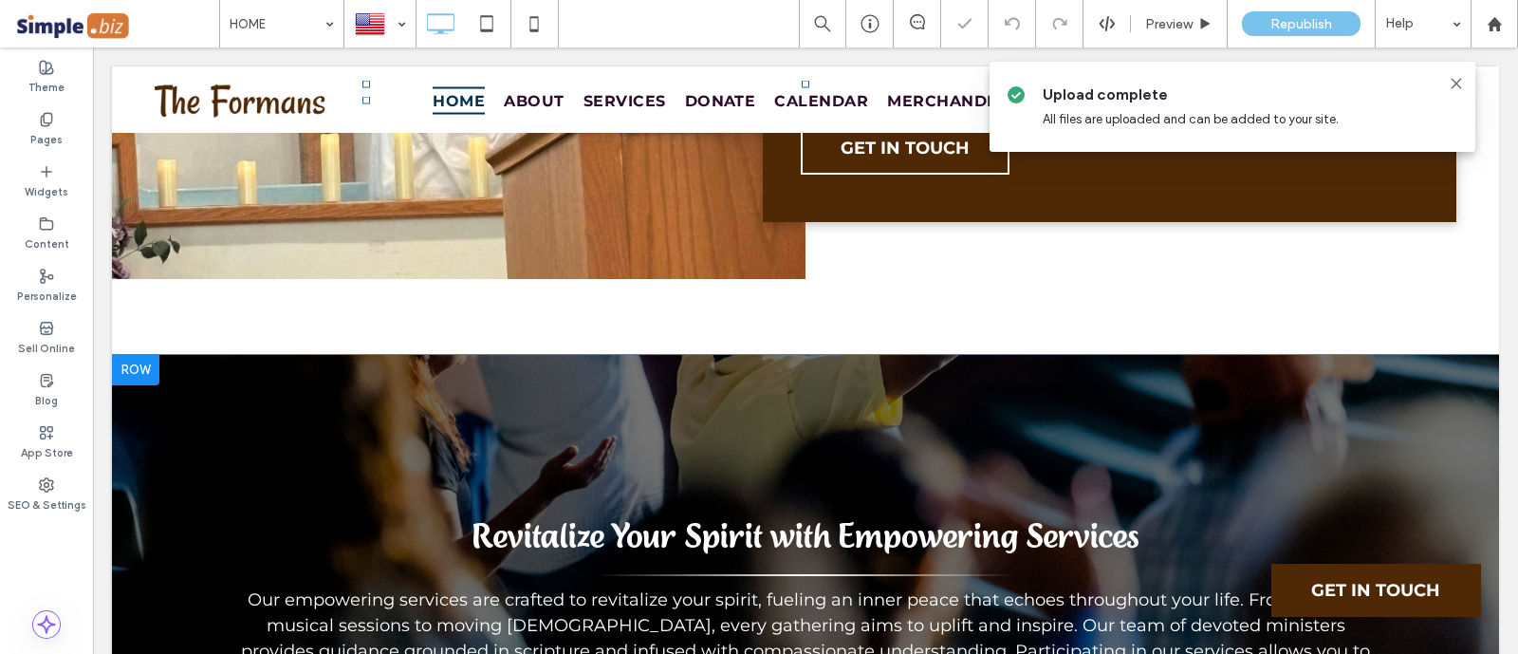
scroll to position [4980, 0]
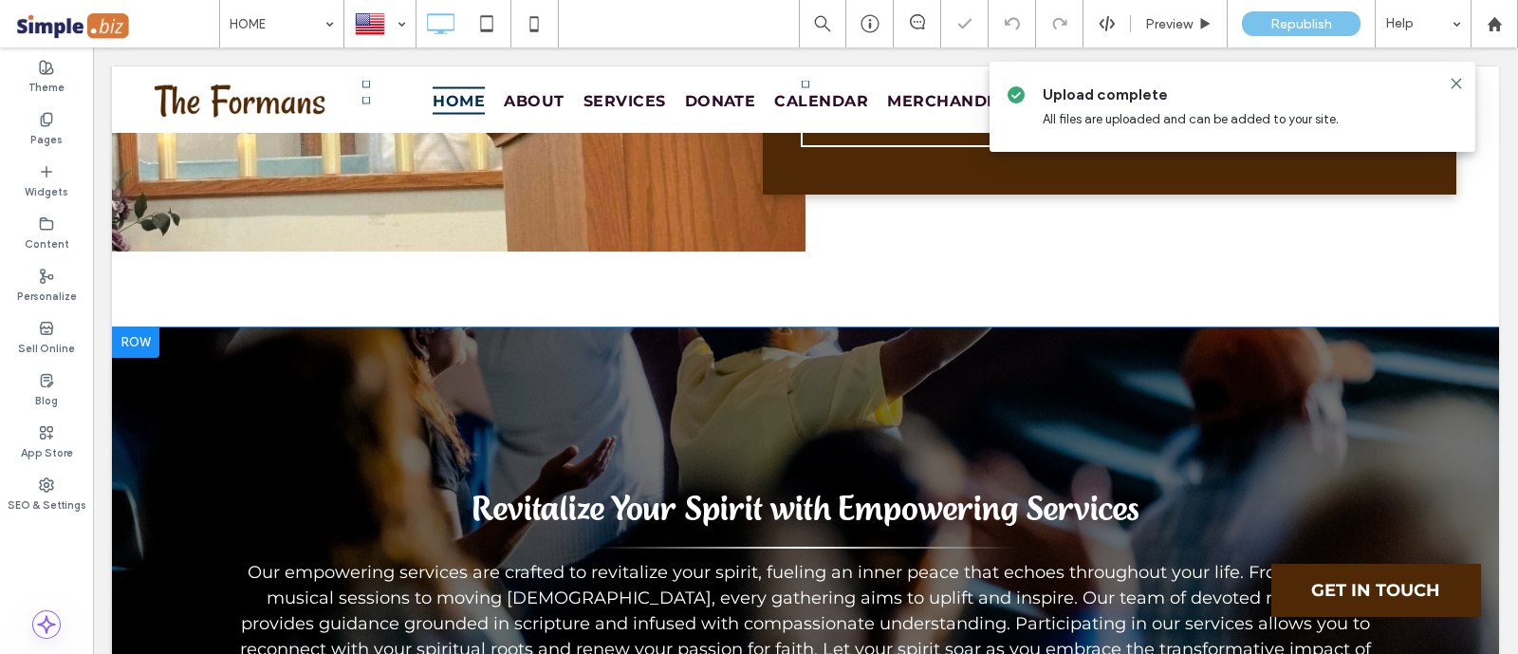
click at [497, 422] on div "Revitalize Your Spirit with Empowering Services Our empowering services are cra…" at bounding box center [805, 620] width 1138 height 396
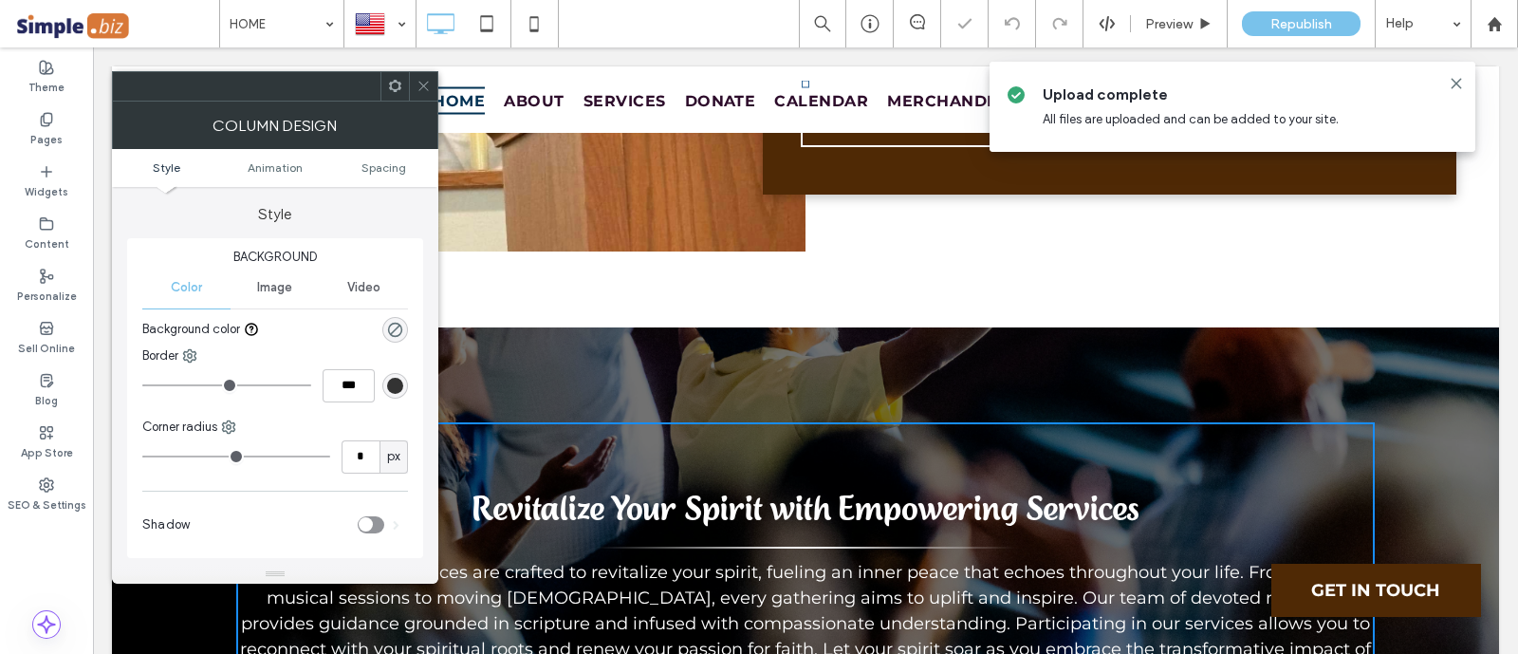
click at [424, 84] on use at bounding box center [422, 86] width 9 height 9
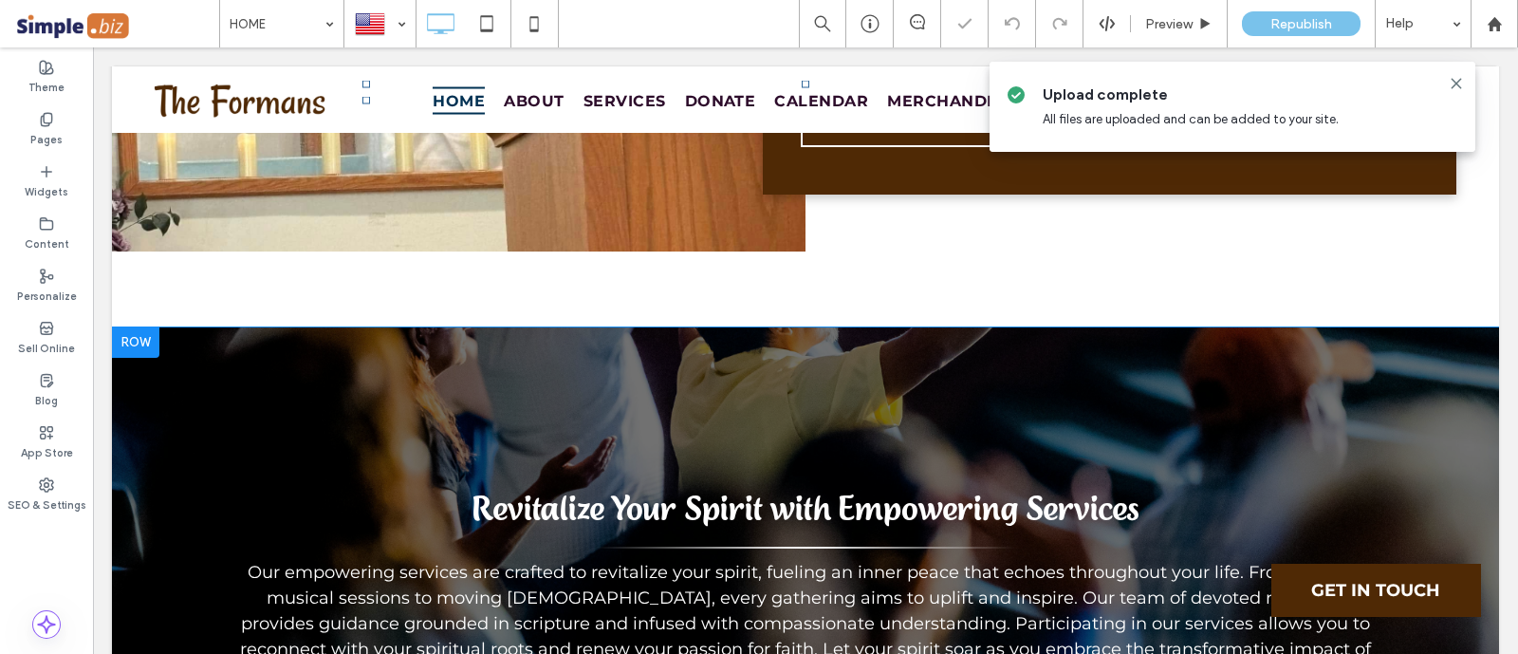
click at [452, 327] on div "Revitalize Your Spirit with Empowering Services Our empowering services are cra…" at bounding box center [805, 619] width 1387 height 585
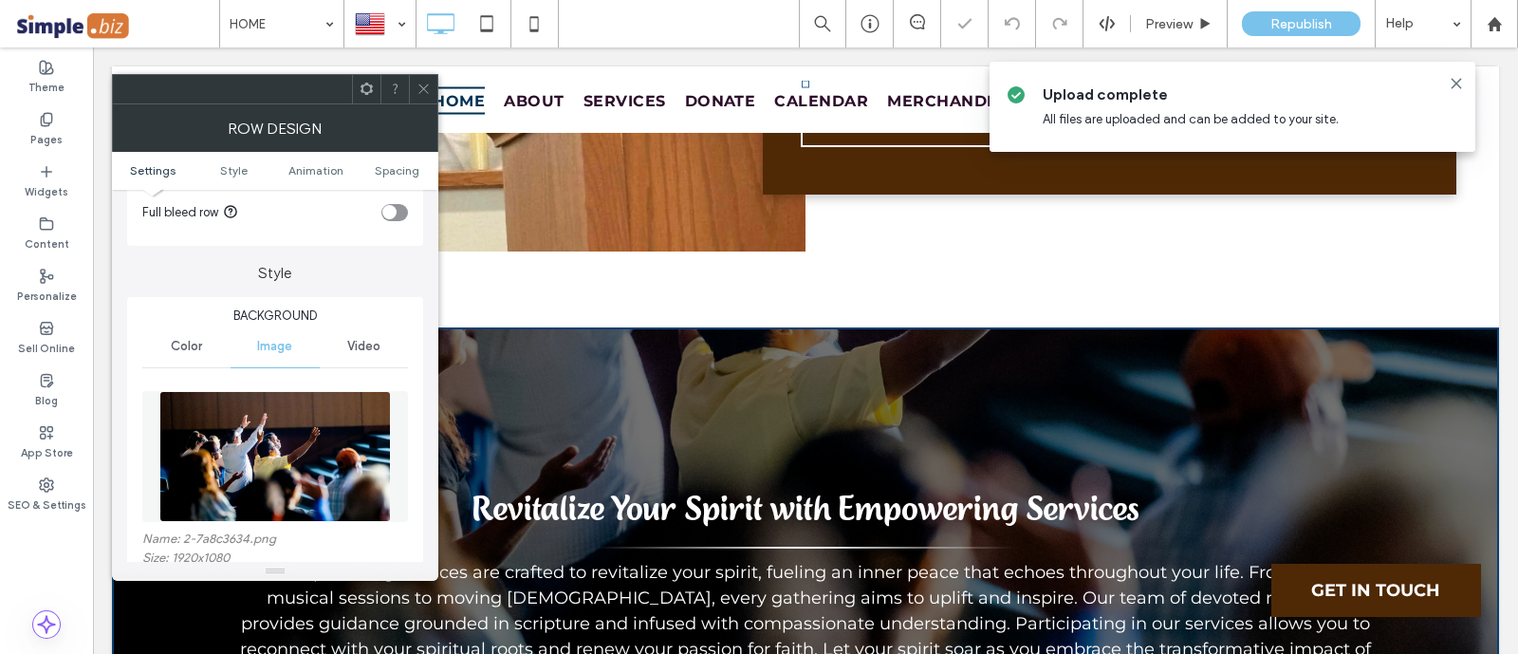
scroll to position [236, 0]
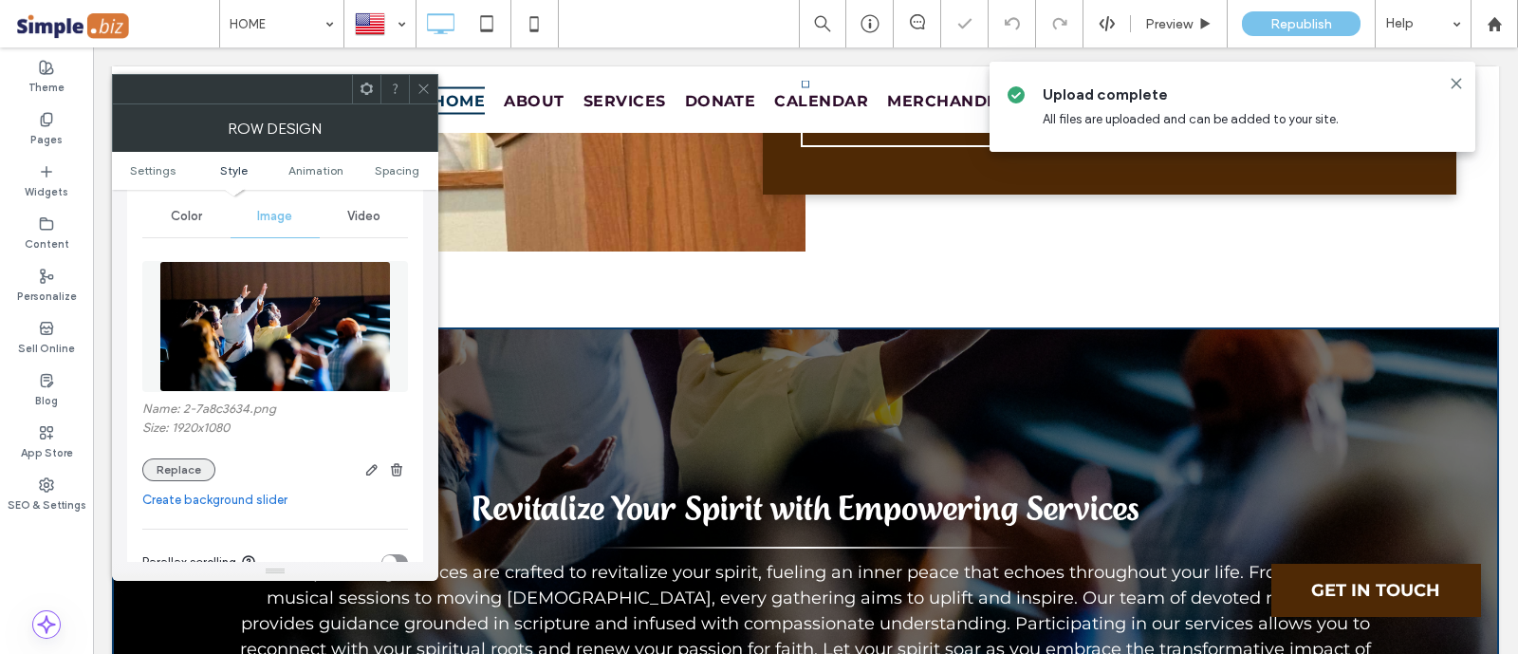
click at [178, 464] on button "Replace" at bounding box center [178, 469] width 73 height 23
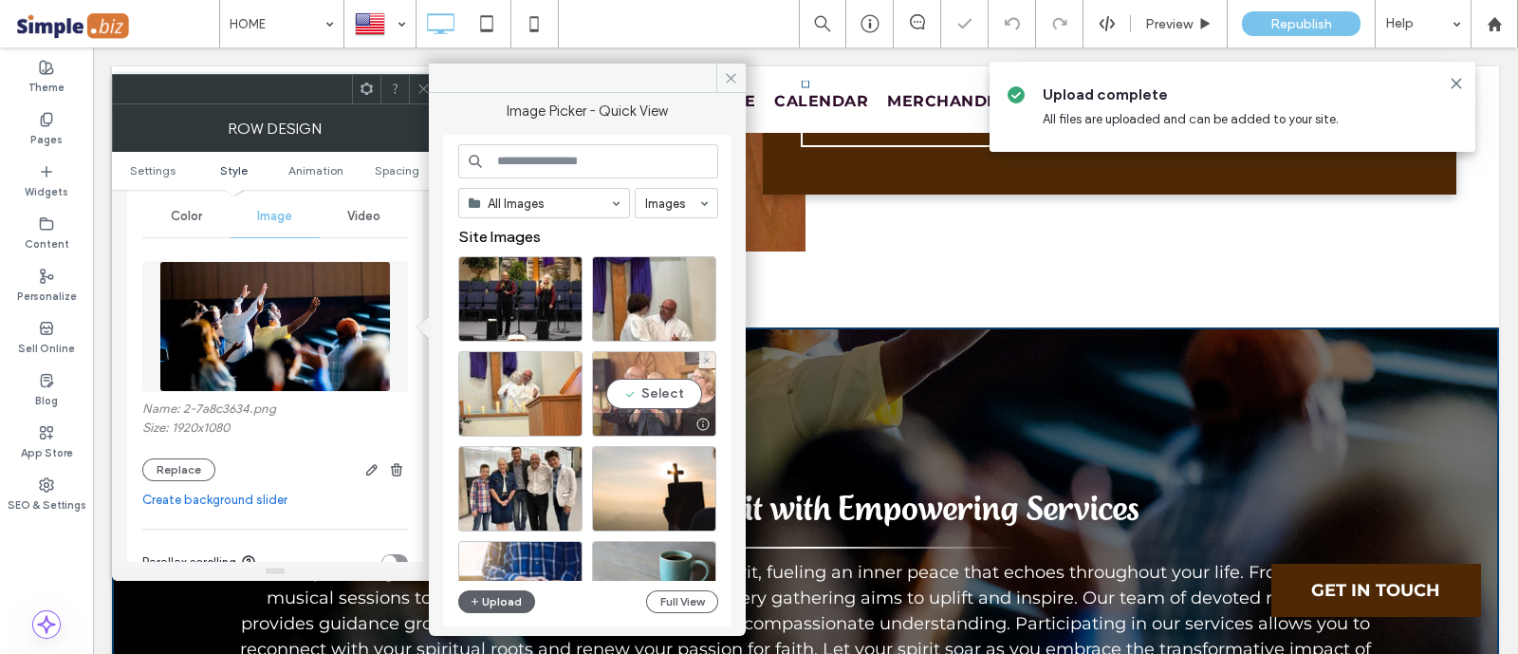
click at [679, 363] on div "Select" at bounding box center [654, 393] width 124 height 85
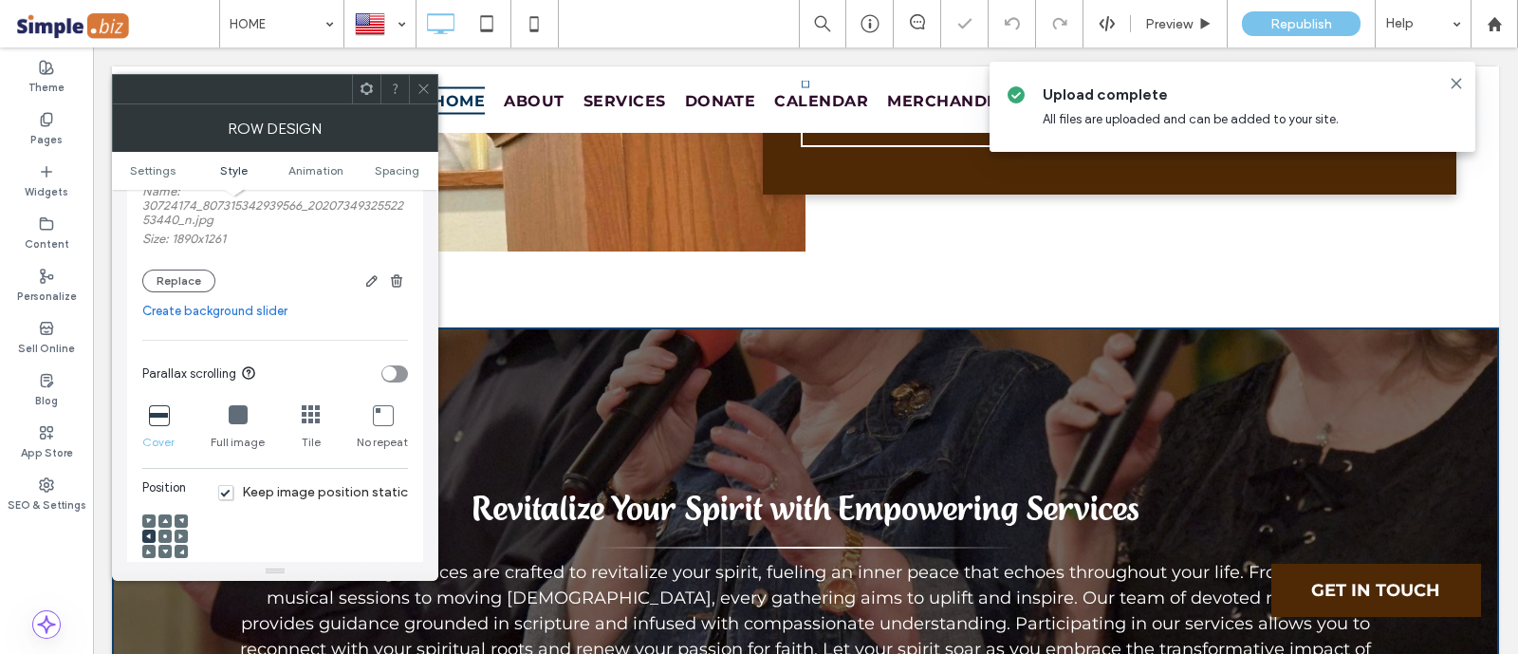
scroll to position [473, 0]
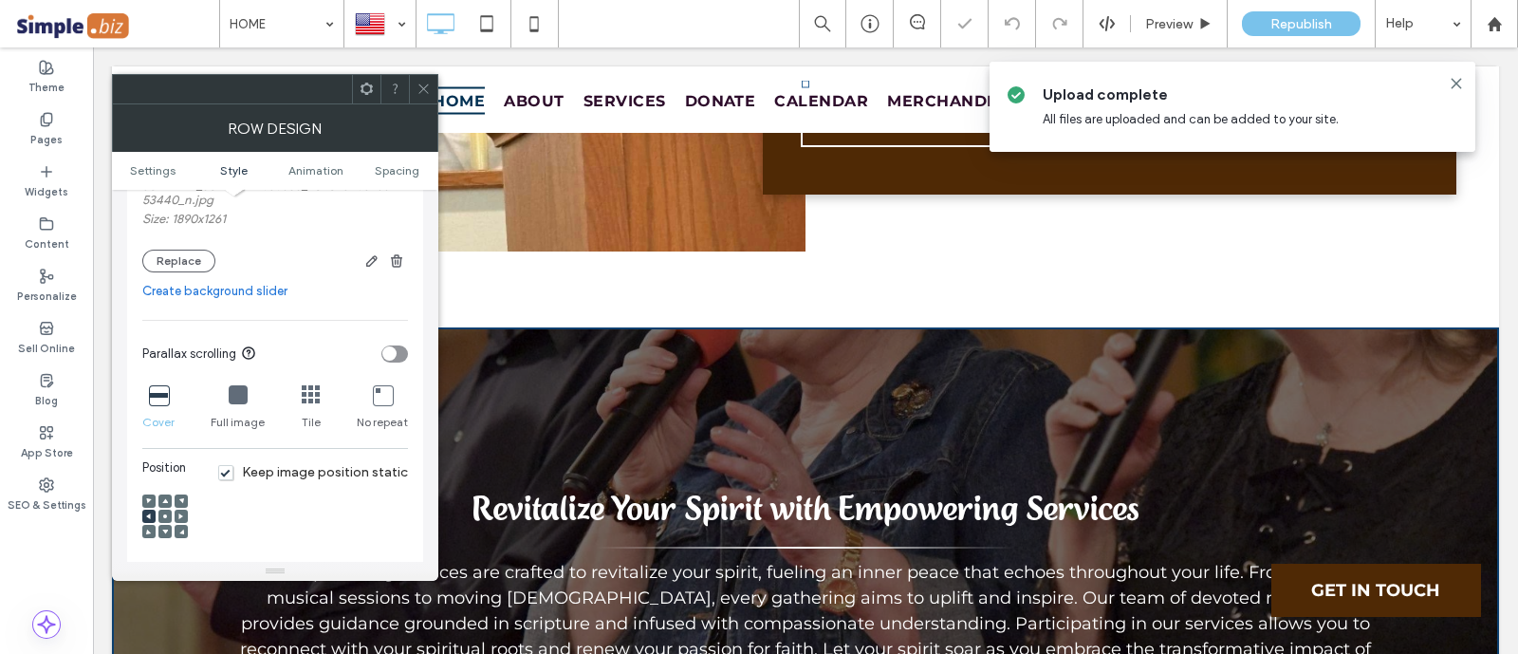
click at [161, 505] on div at bounding box center [164, 500] width 13 height 13
click at [162, 507] on span at bounding box center [165, 500] width 6 height 13
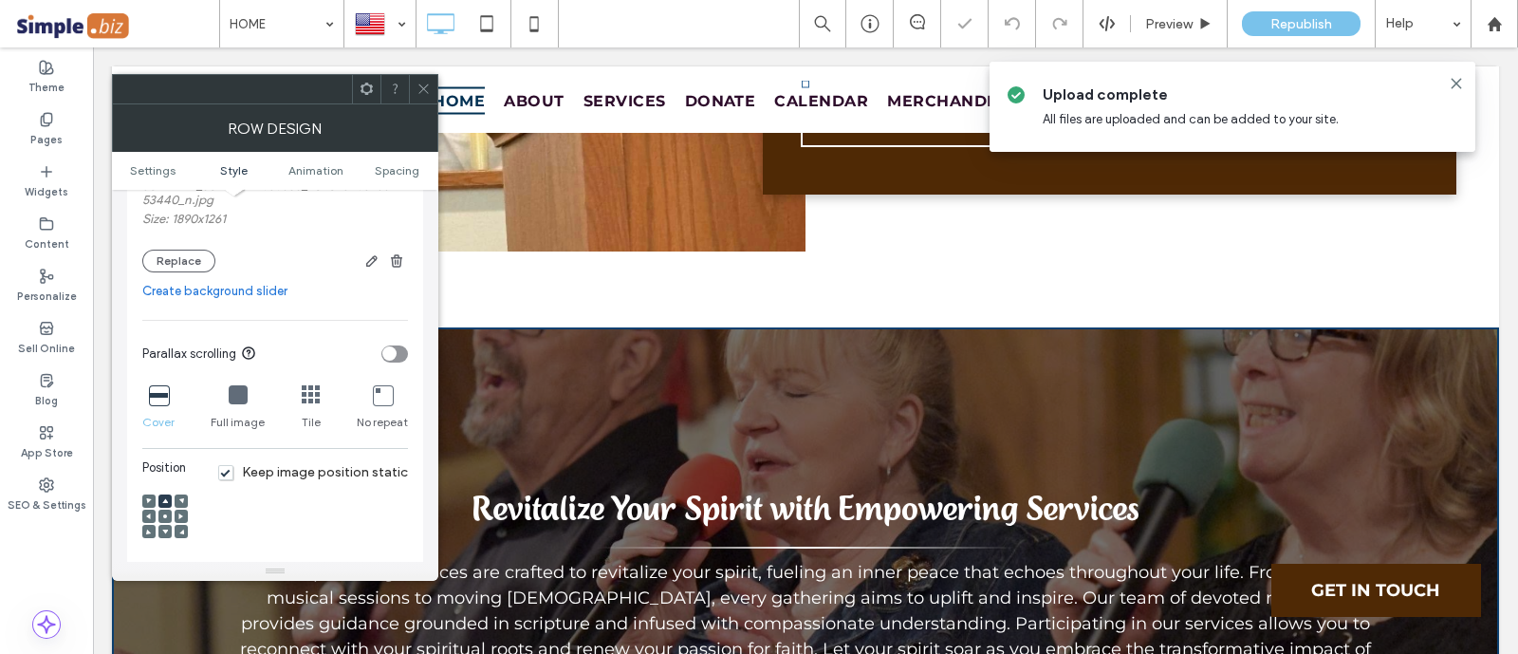
click at [422, 92] on icon at bounding box center [423, 89] width 14 height 14
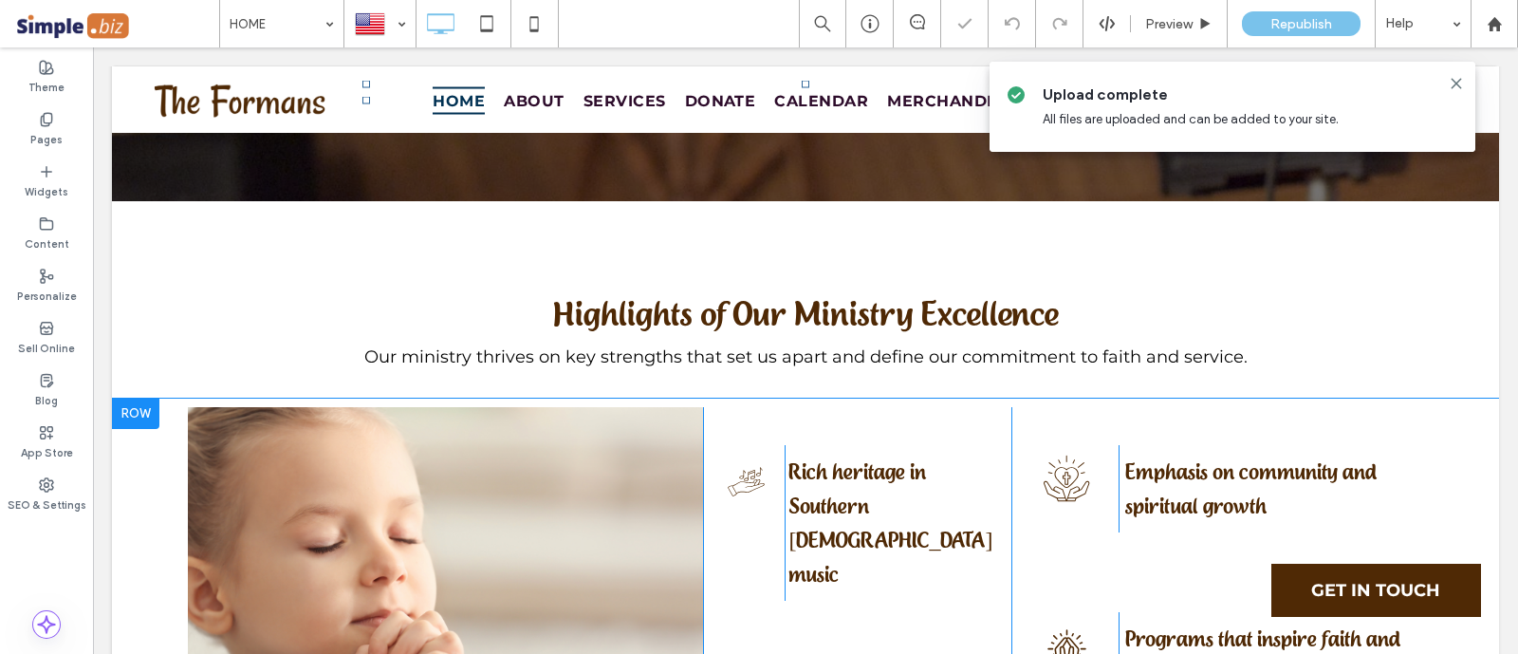
scroll to position [5573, 0]
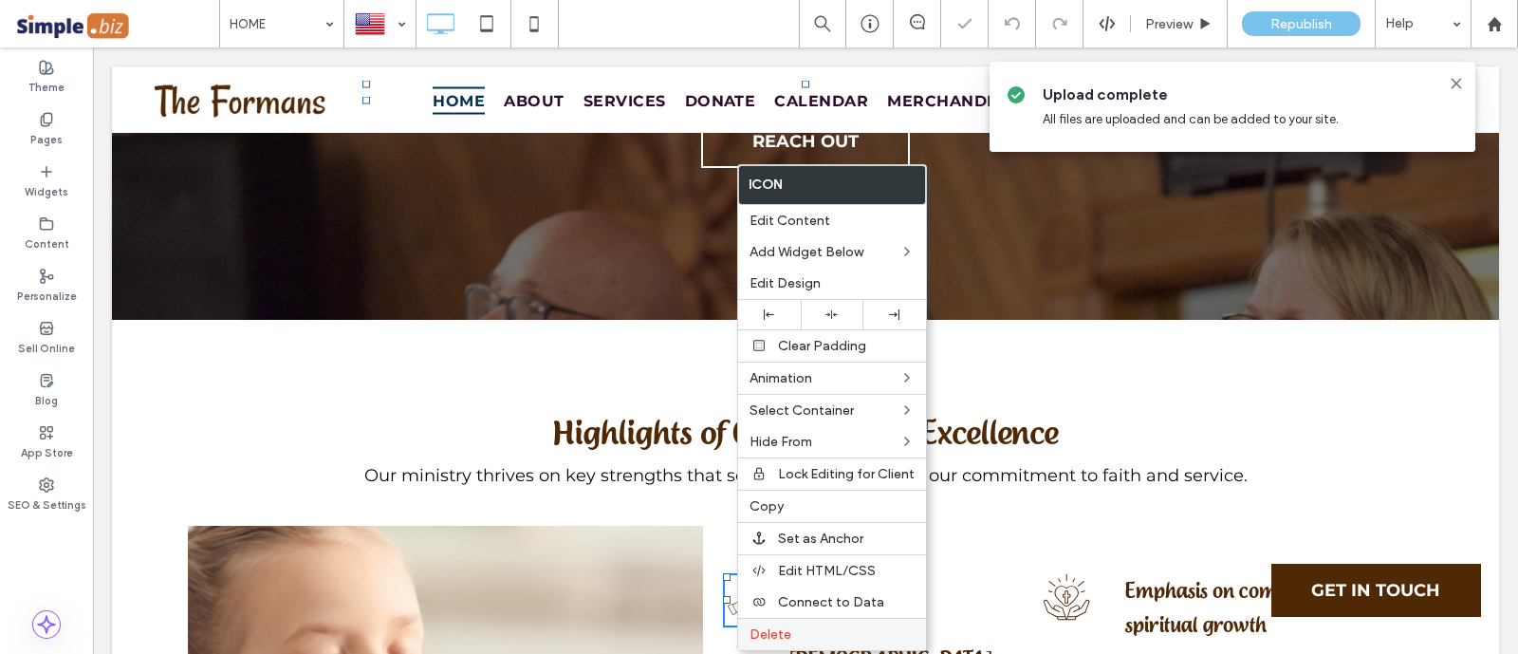
click at [769, 626] on span "Delete" at bounding box center [770, 634] width 42 height 16
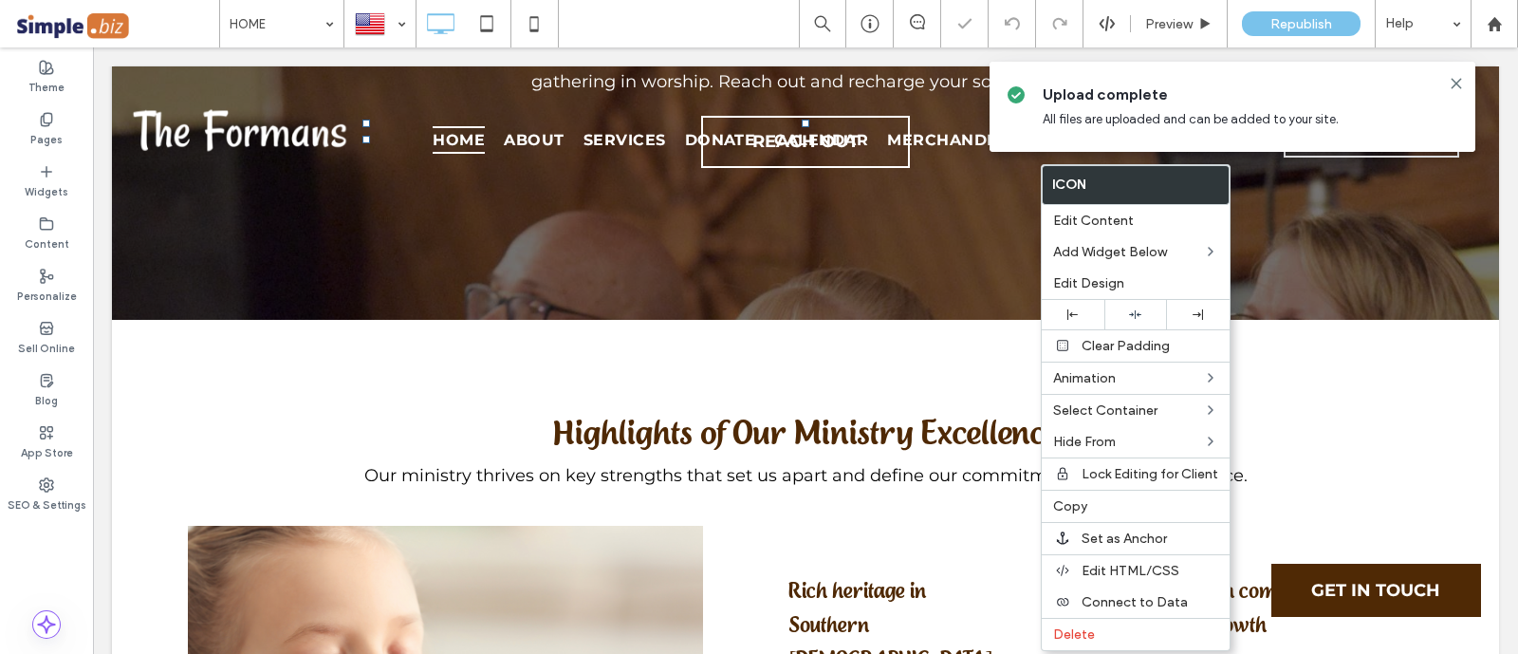
drag, startPoint x: 1064, startPoint y: 633, endPoint x: 920, endPoint y: 583, distance: 152.4
click at [1060, 630] on span "Delete" at bounding box center [1074, 634] width 42 height 16
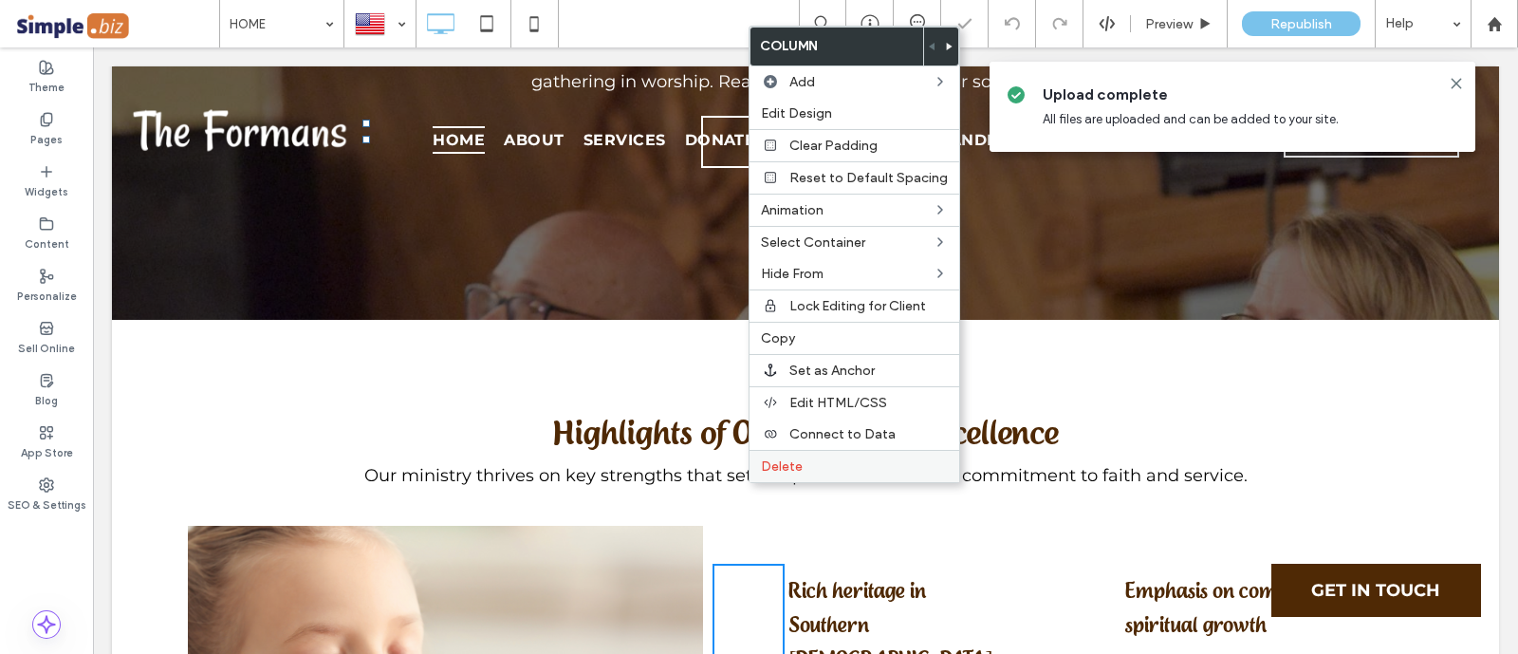
click at [783, 450] on div "Delete" at bounding box center [854, 466] width 210 height 32
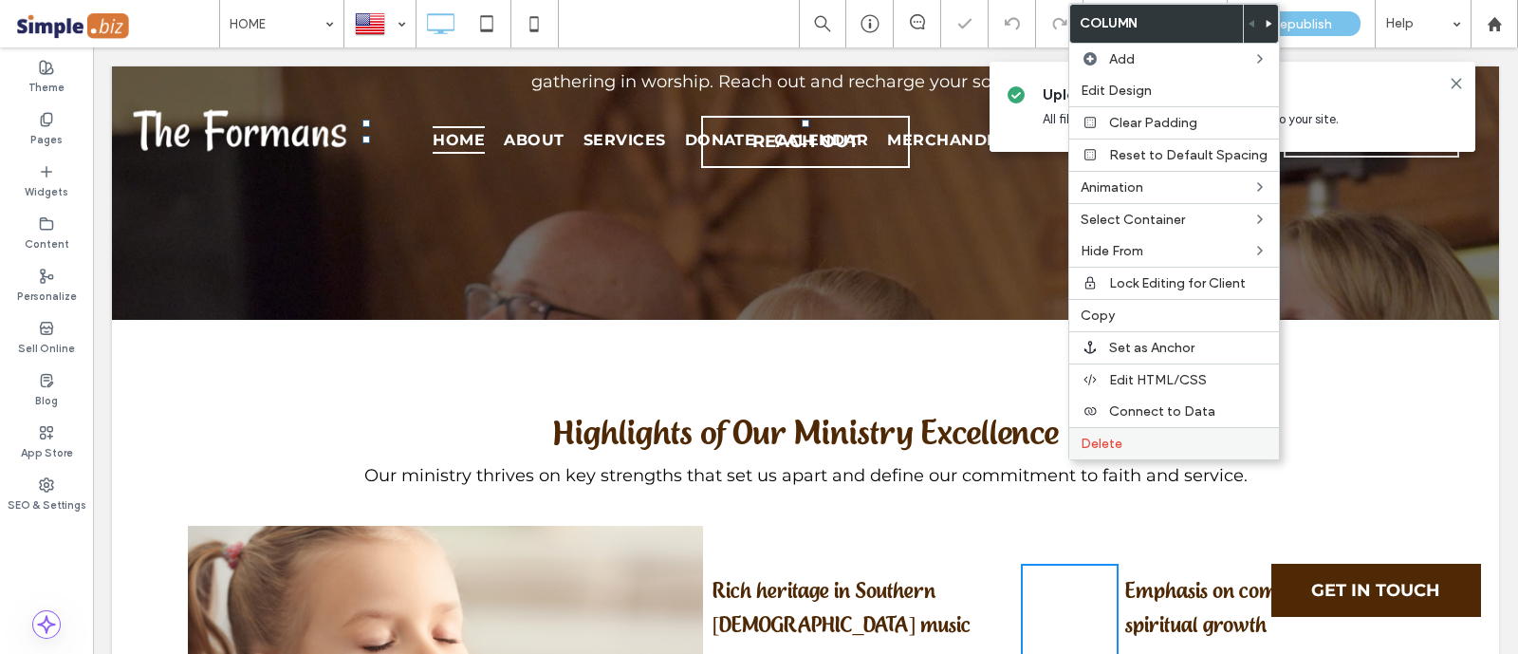
click at [1099, 439] on span "Delete" at bounding box center [1101, 443] width 42 height 16
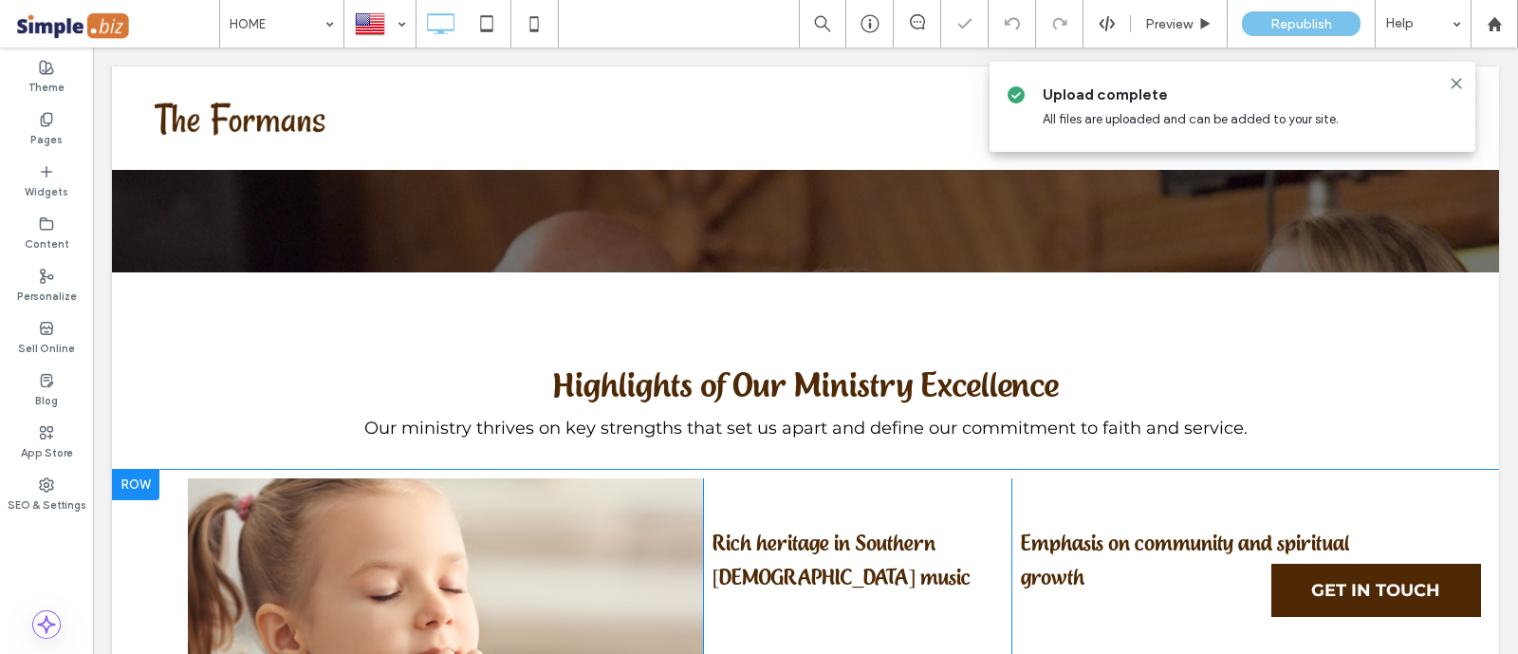
scroll to position [5691, 0]
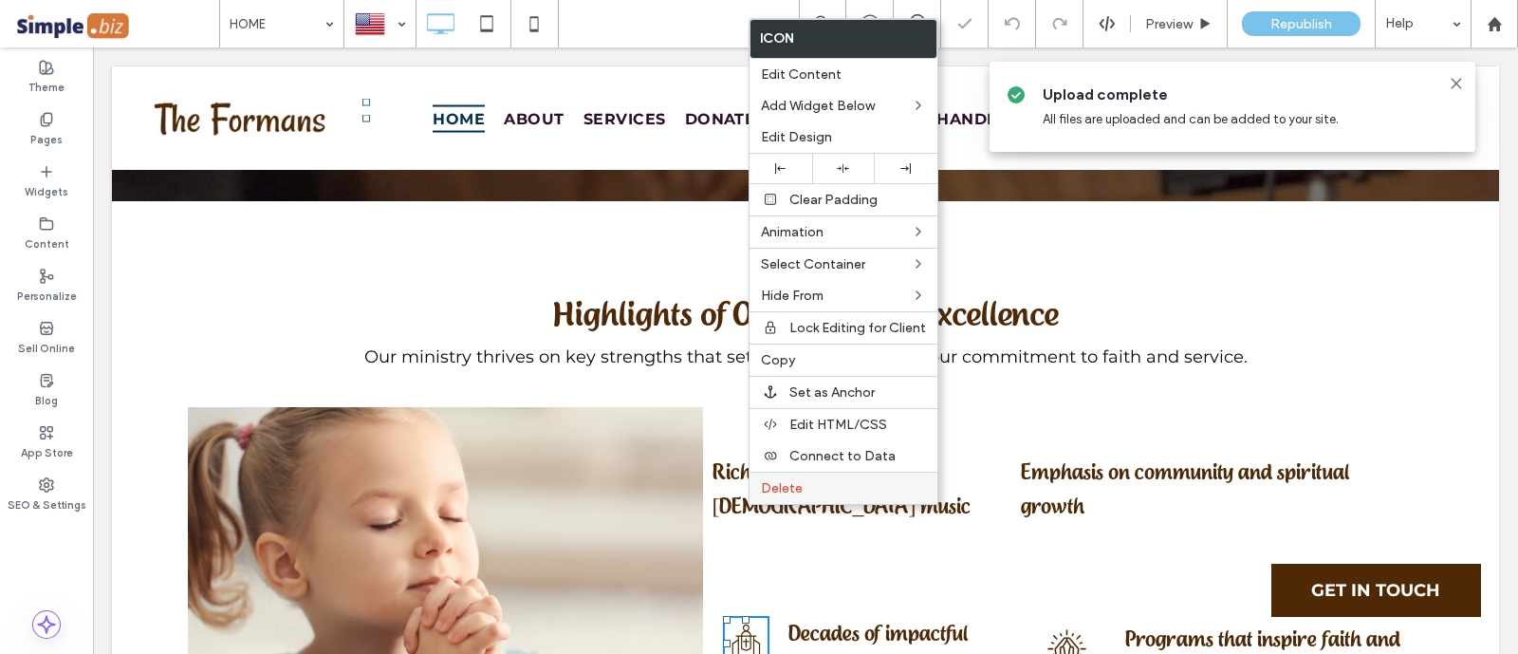
click at [773, 482] on span "Delete" at bounding box center [782, 488] width 42 height 16
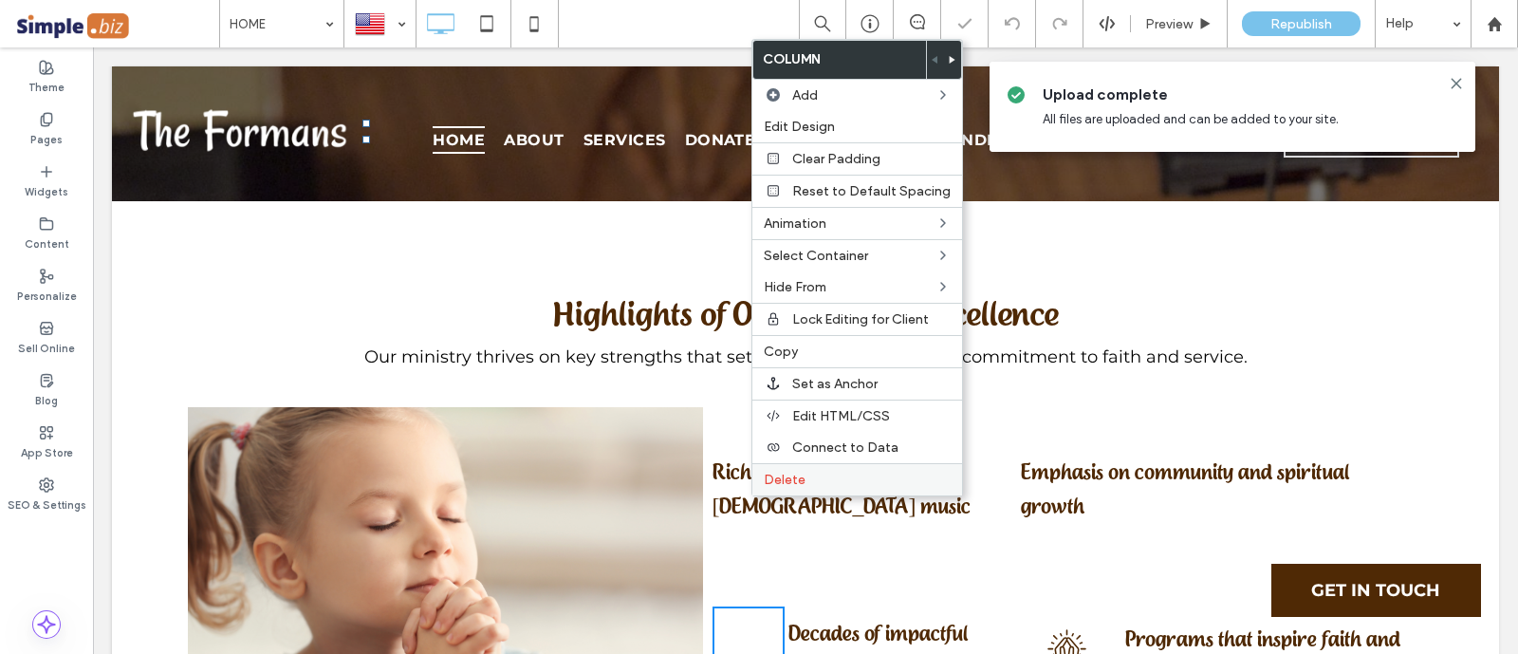
click at [825, 463] on div "Delete" at bounding box center [857, 479] width 210 height 32
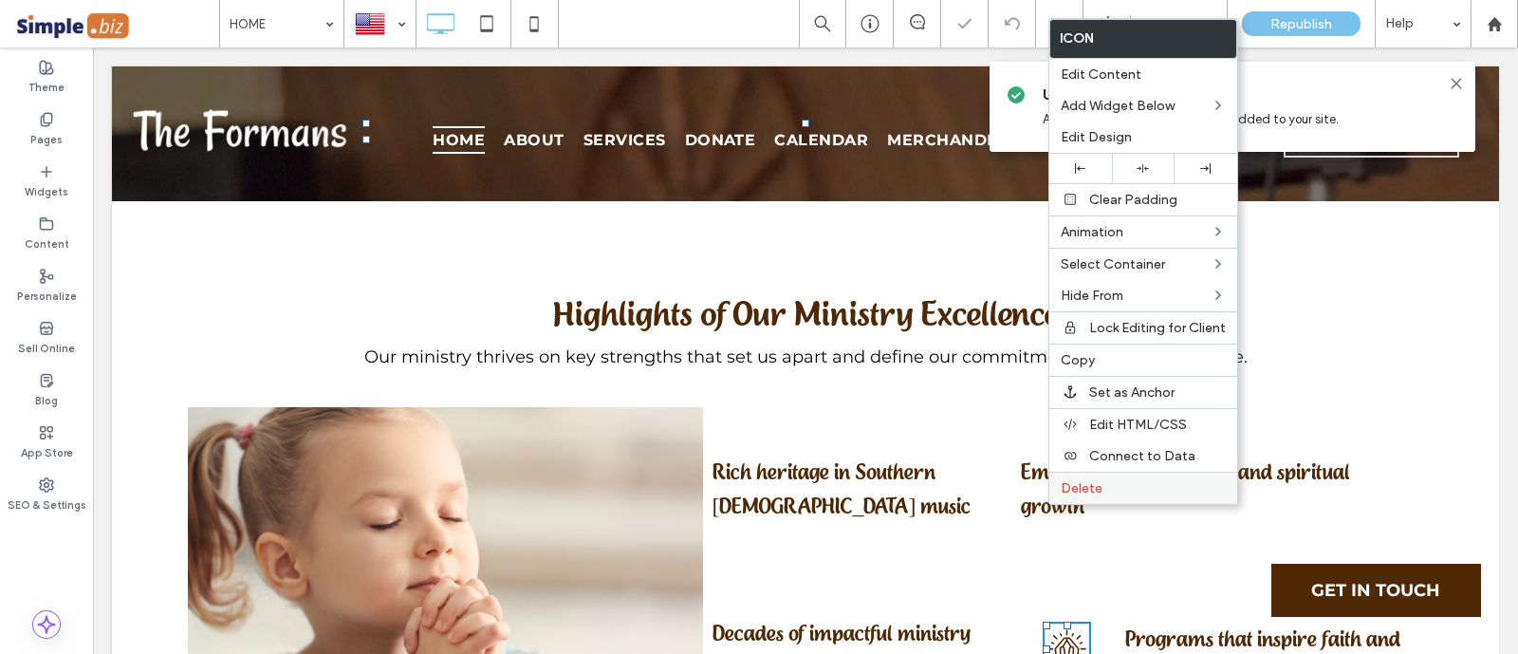
click at [1078, 480] on span "Delete" at bounding box center [1081, 488] width 42 height 16
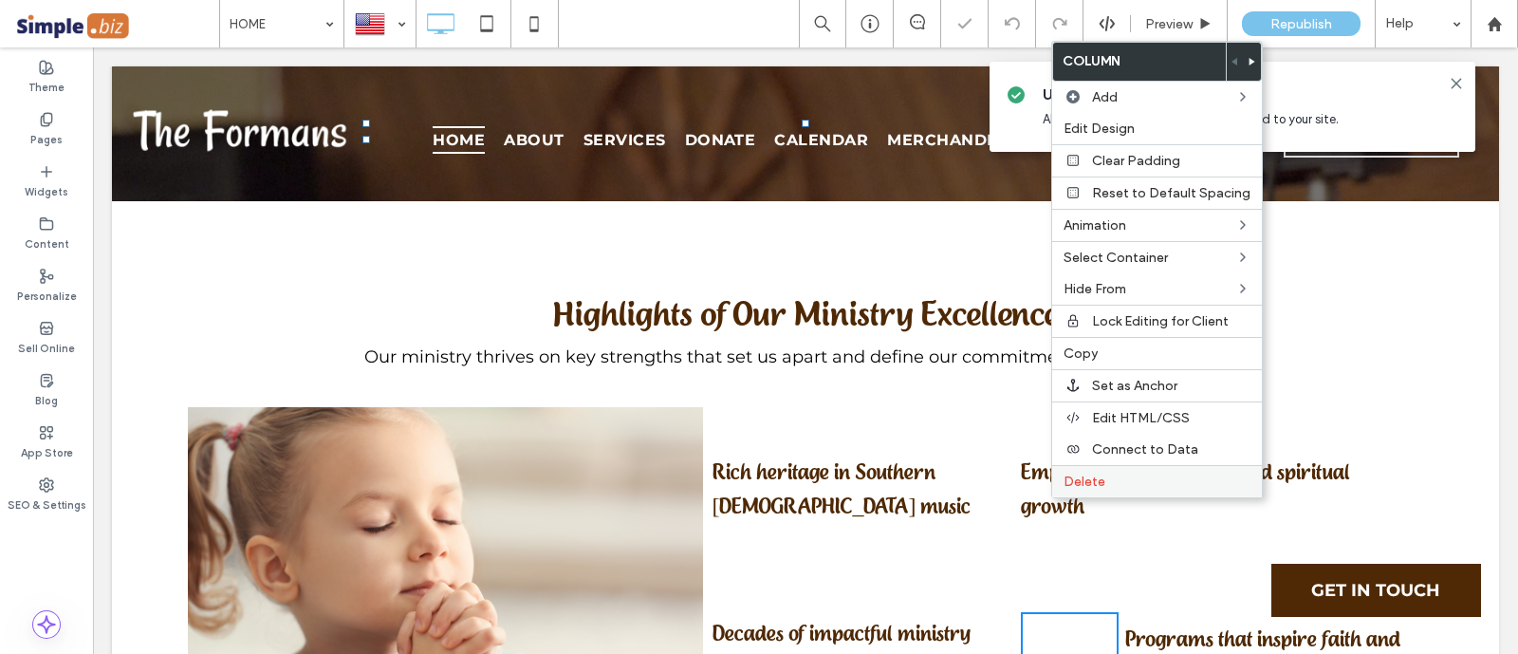
click at [1077, 475] on span "Delete" at bounding box center [1084, 481] width 42 height 16
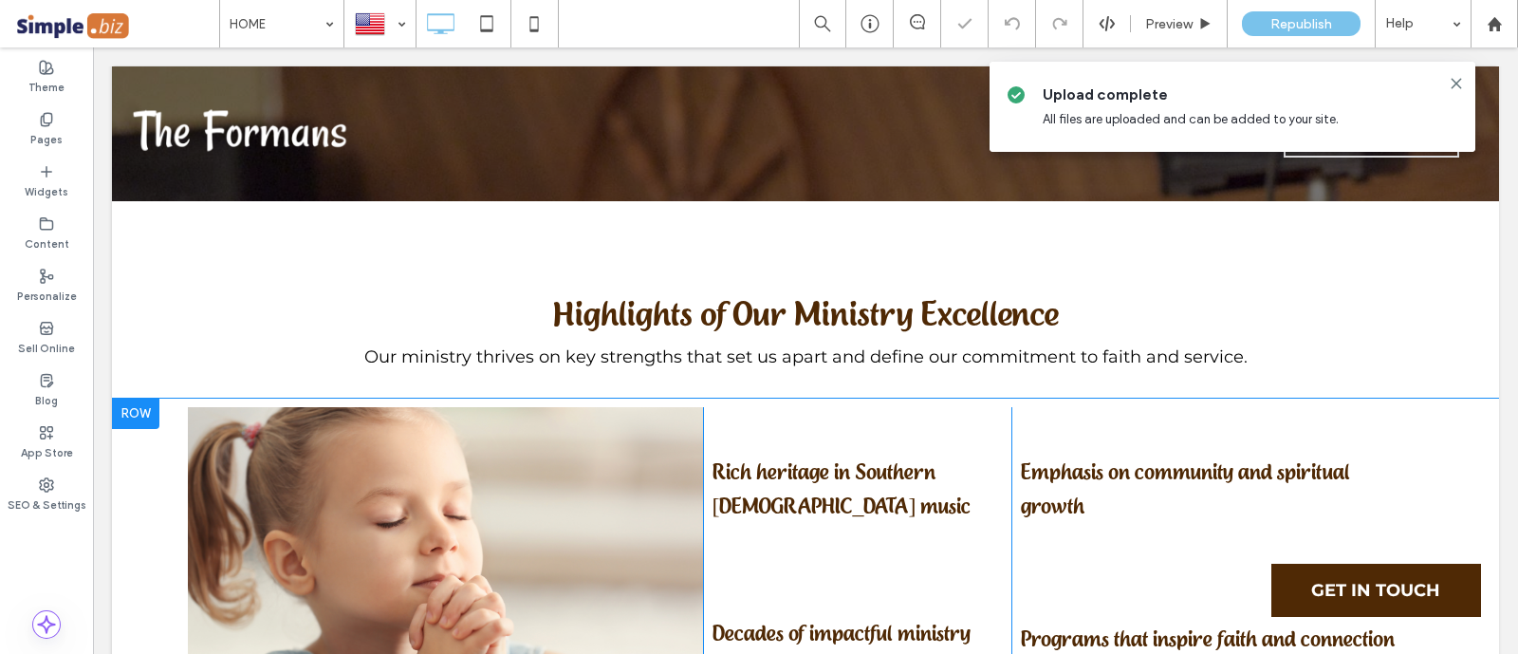
click at [978, 407] on div "Rich heritage in Southern Gospel music Click To Paste Decades of impactful mini…" at bounding box center [857, 569] width 309 height 324
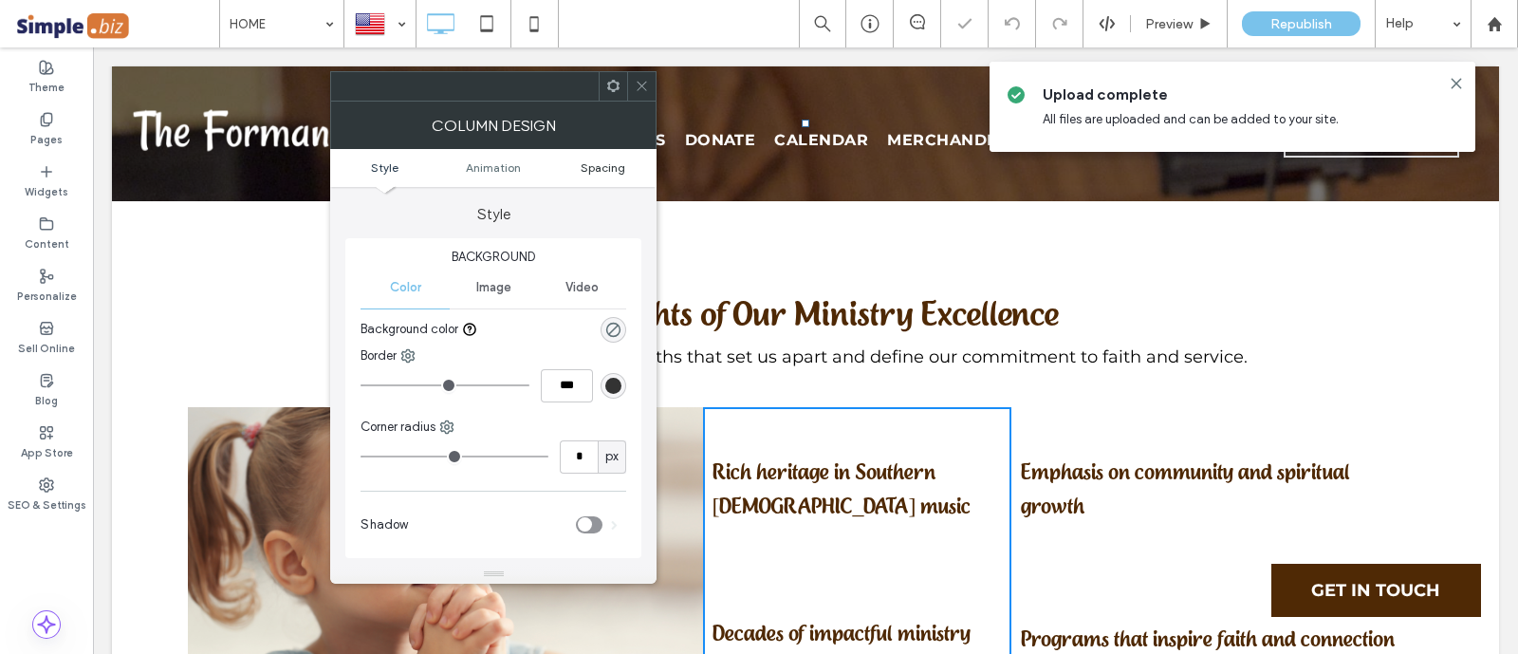
click at [626, 162] on link "Spacing" at bounding box center [602, 167] width 109 height 14
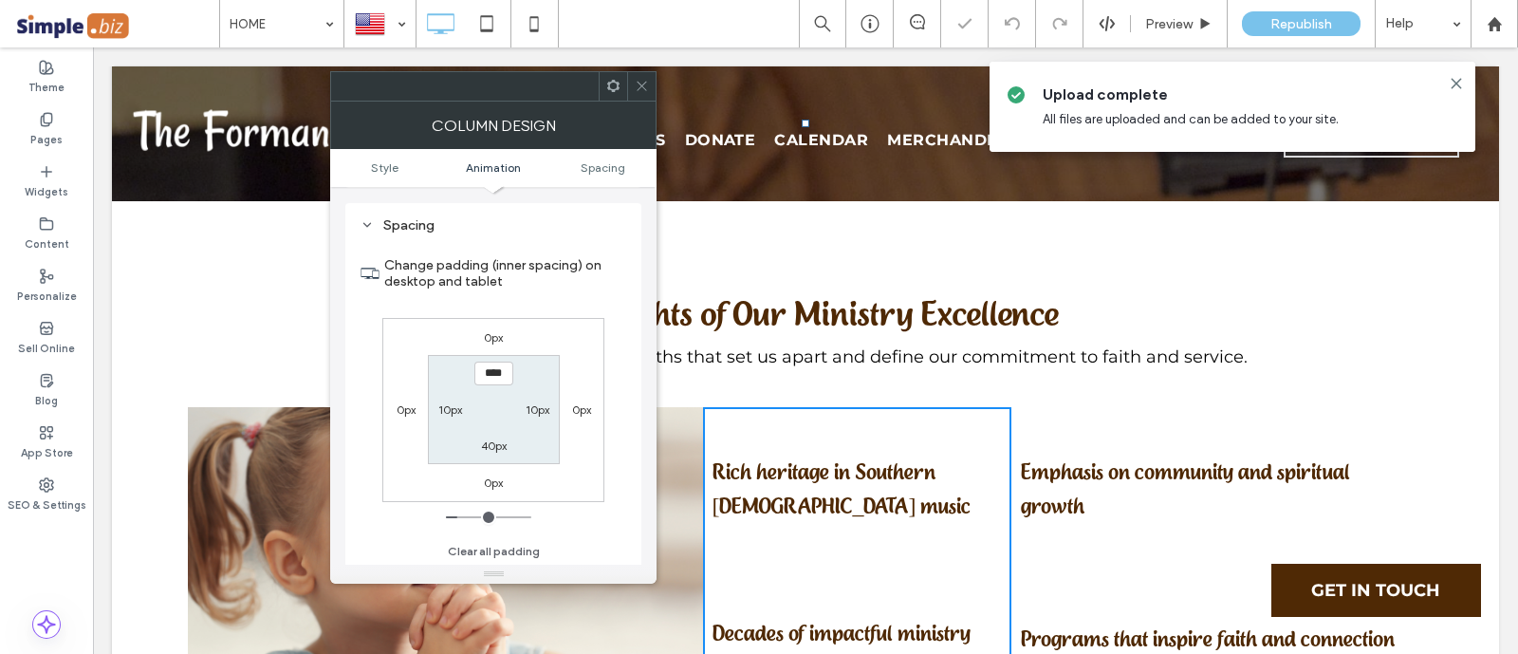
scroll to position [431, 0]
click at [452, 413] on label "10px" at bounding box center [450, 408] width 24 height 14
type input "**"
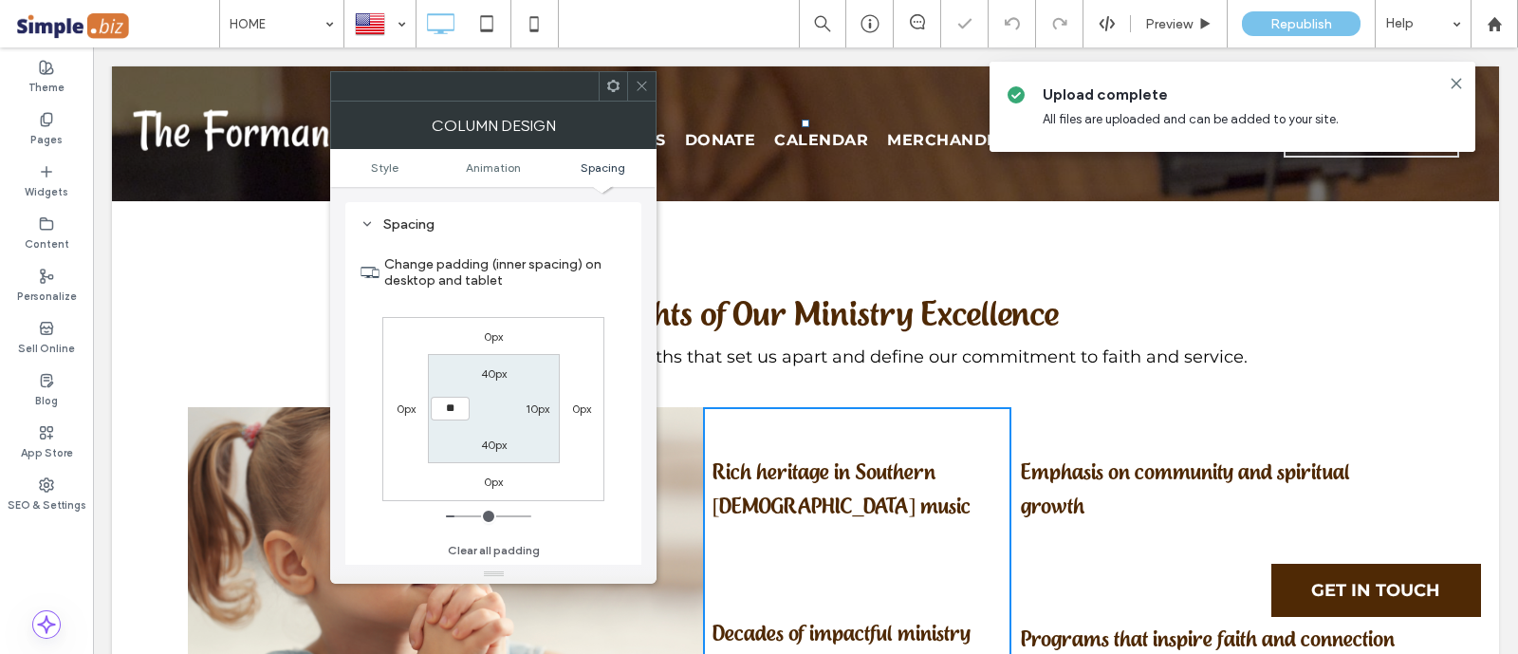
type input "****"
click at [529, 403] on label "10px" at bounding box center [537, 408] width 24 height 14
type input "**"
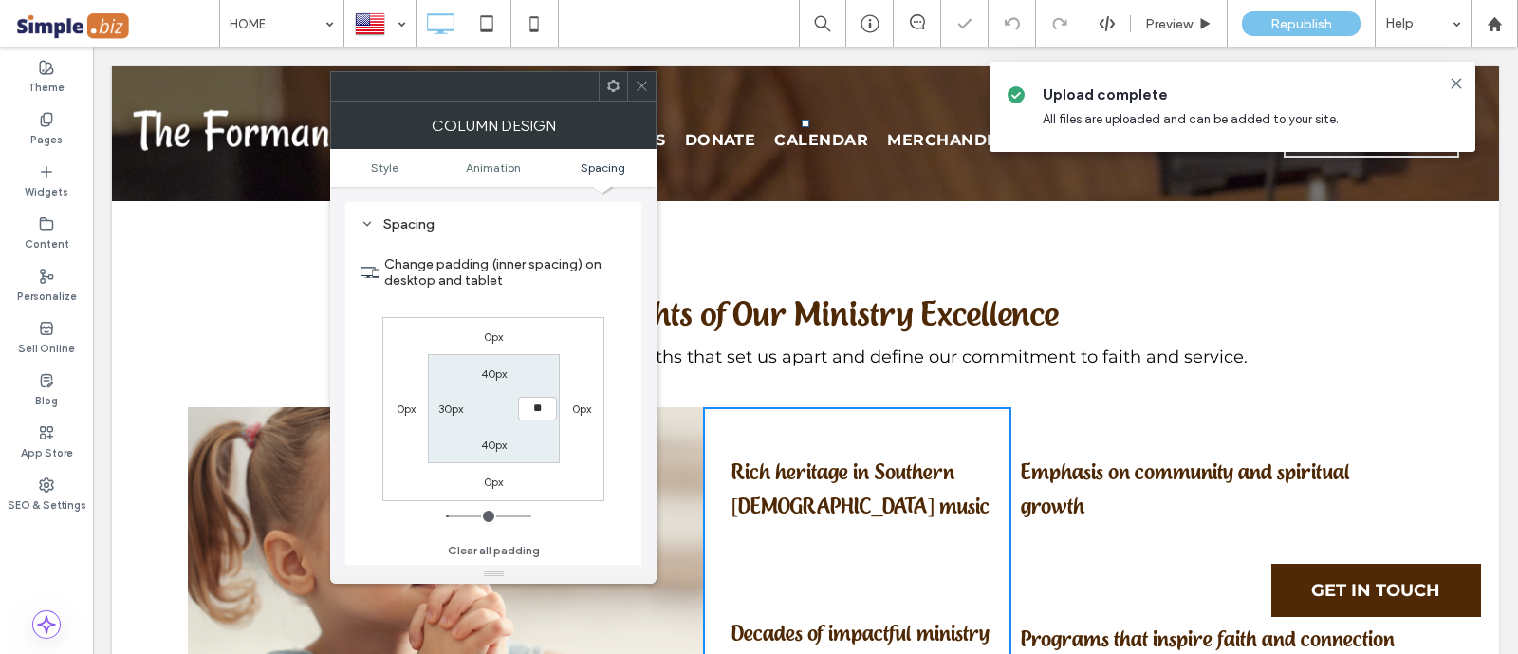
type input "**"
type input "****"
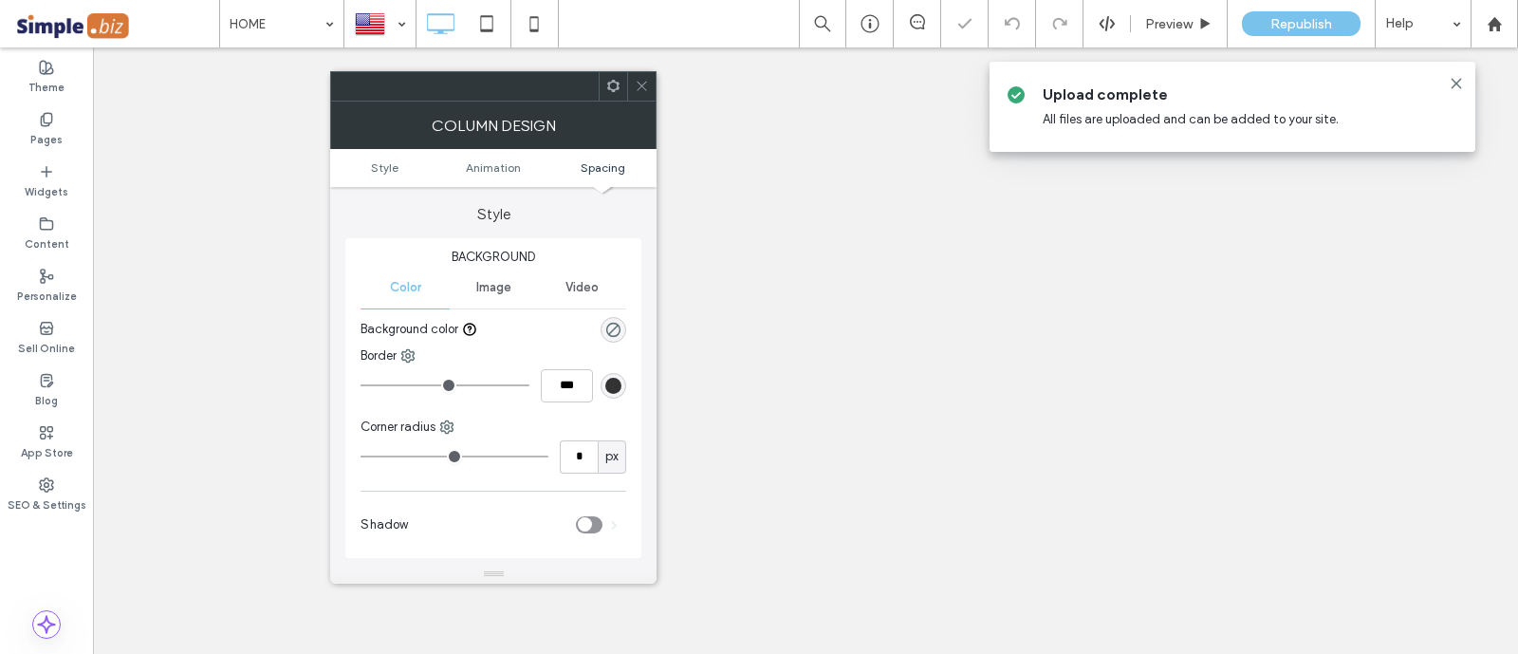
click at [652, 91] on div at bounding box center [641, 86] width 28 height 28
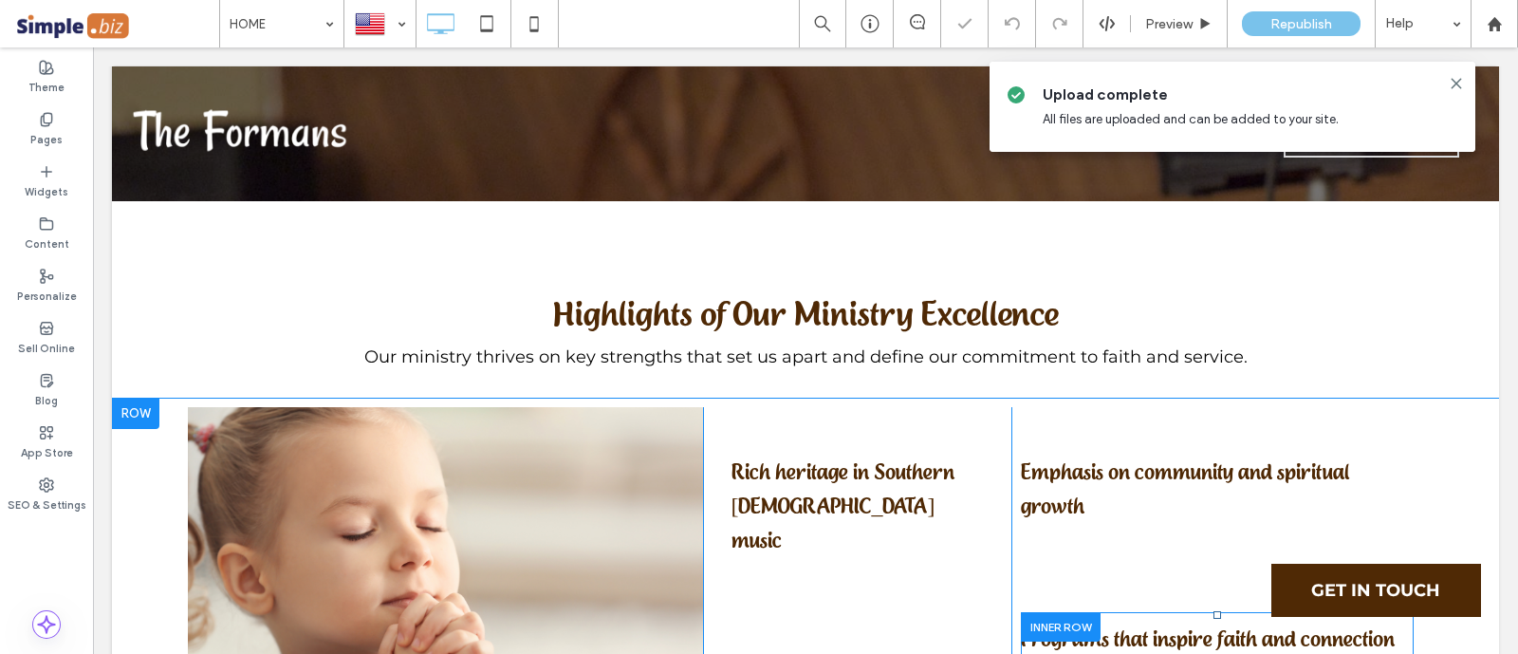
scroll to position [5691, 0]
click at [1027, 538] on div "Emphasis on community and spiritual growth Click To Paste Programs that inspire…" at bounding box center [1217, 586] width 412 height 359
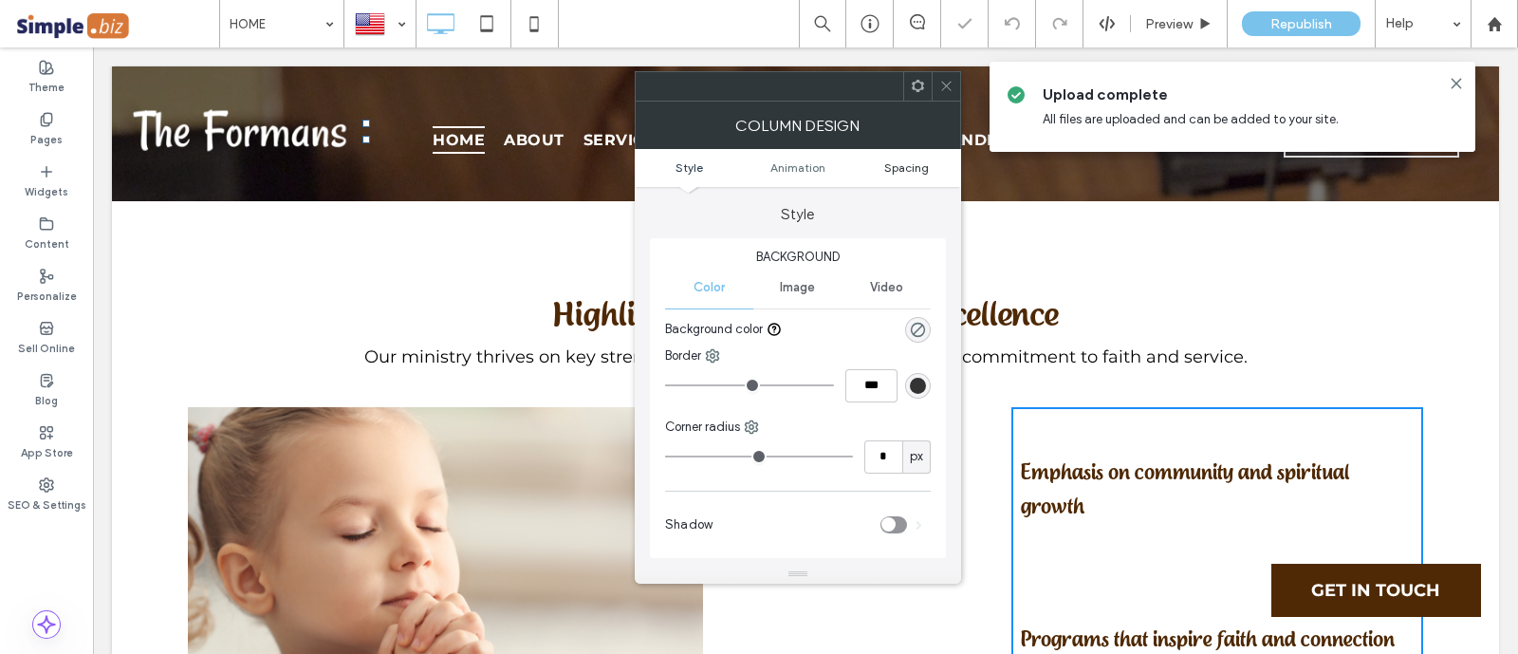
click at [903, 165] on span "Spacing" at bounding box center [906, 167] width 45 height 14
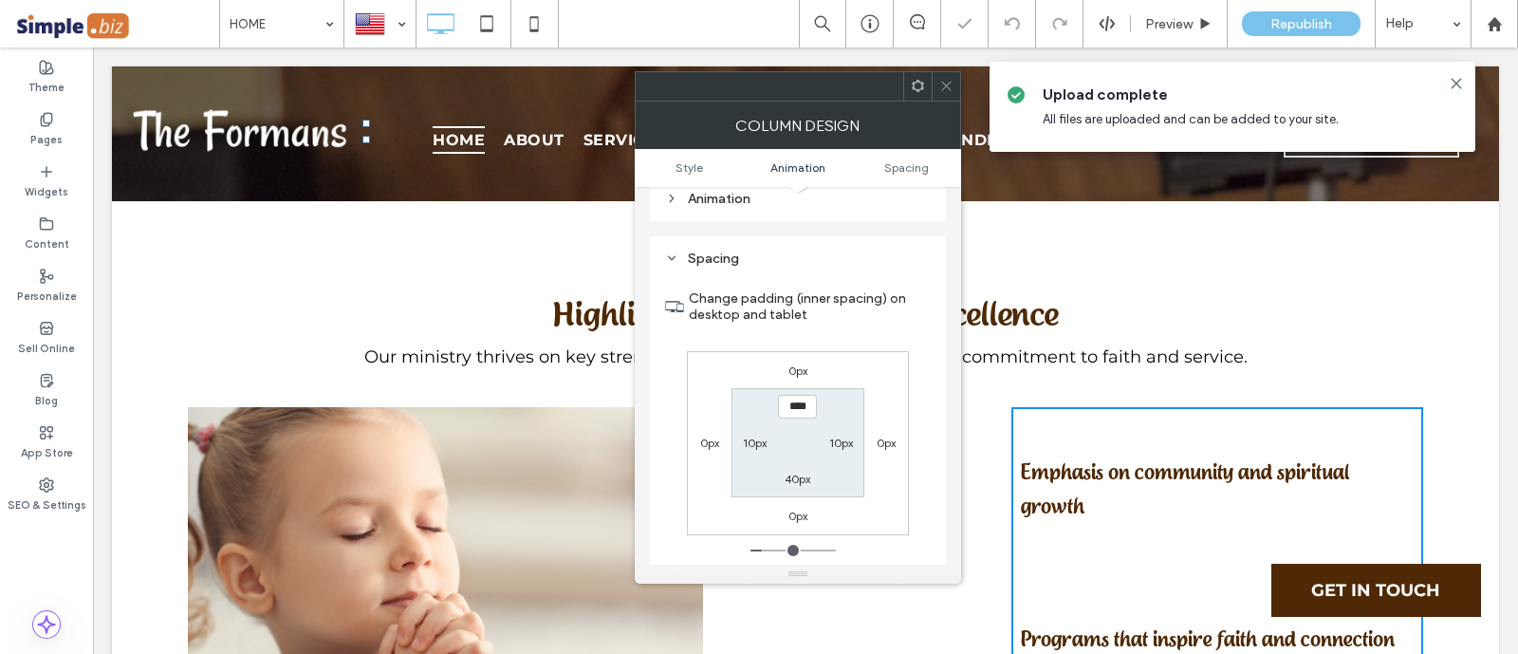
scroll to position [431, 0]
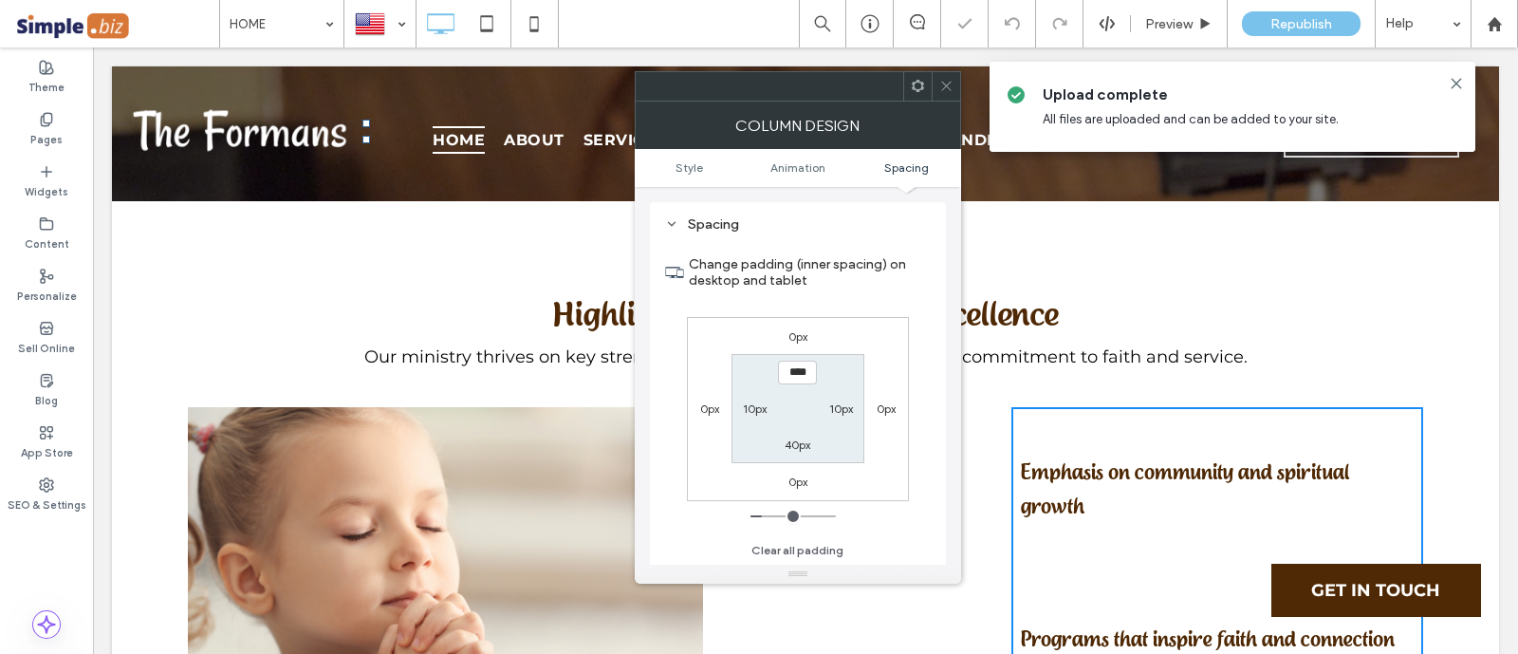
click at [749, 404] on label "10px" at bounding box center [755, 408] width 24 height 14
type input "**"
type input "****"
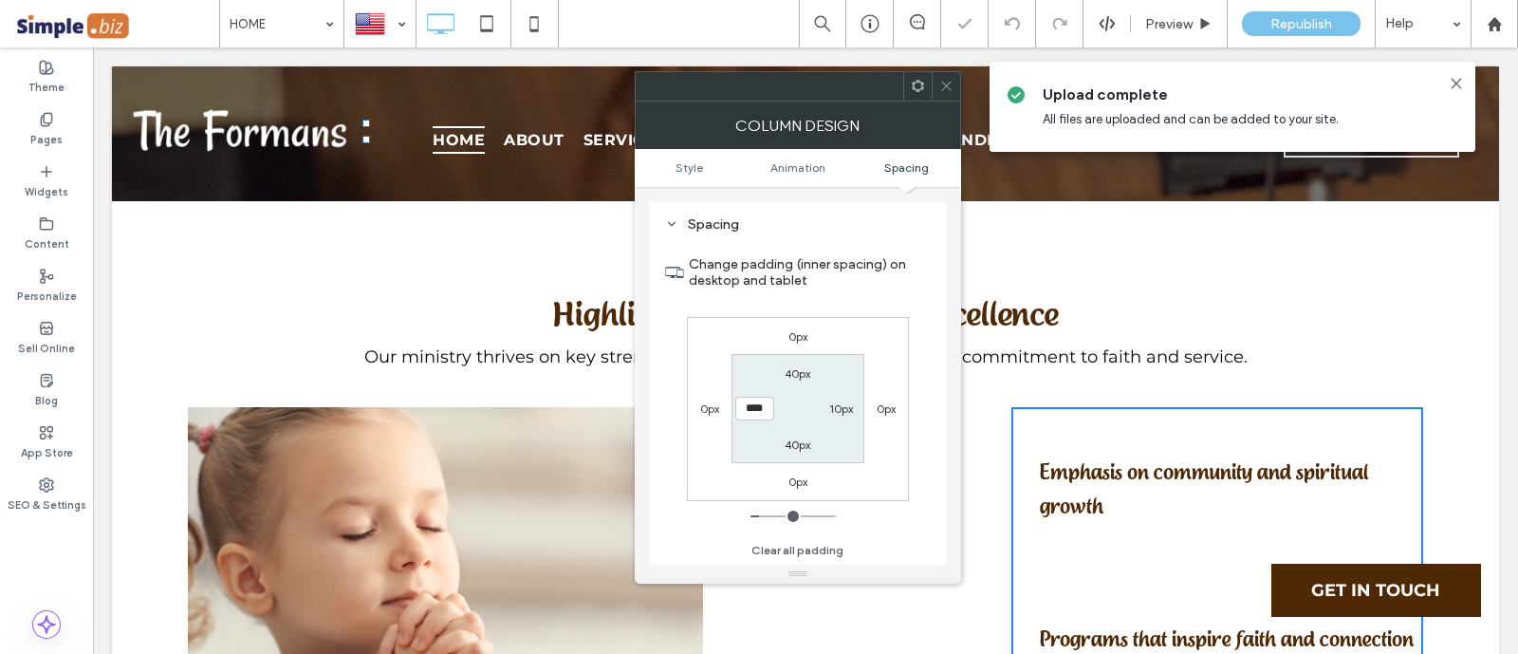
click at [950, 92] on span at bounding box center [946, 86] width 14 height 28
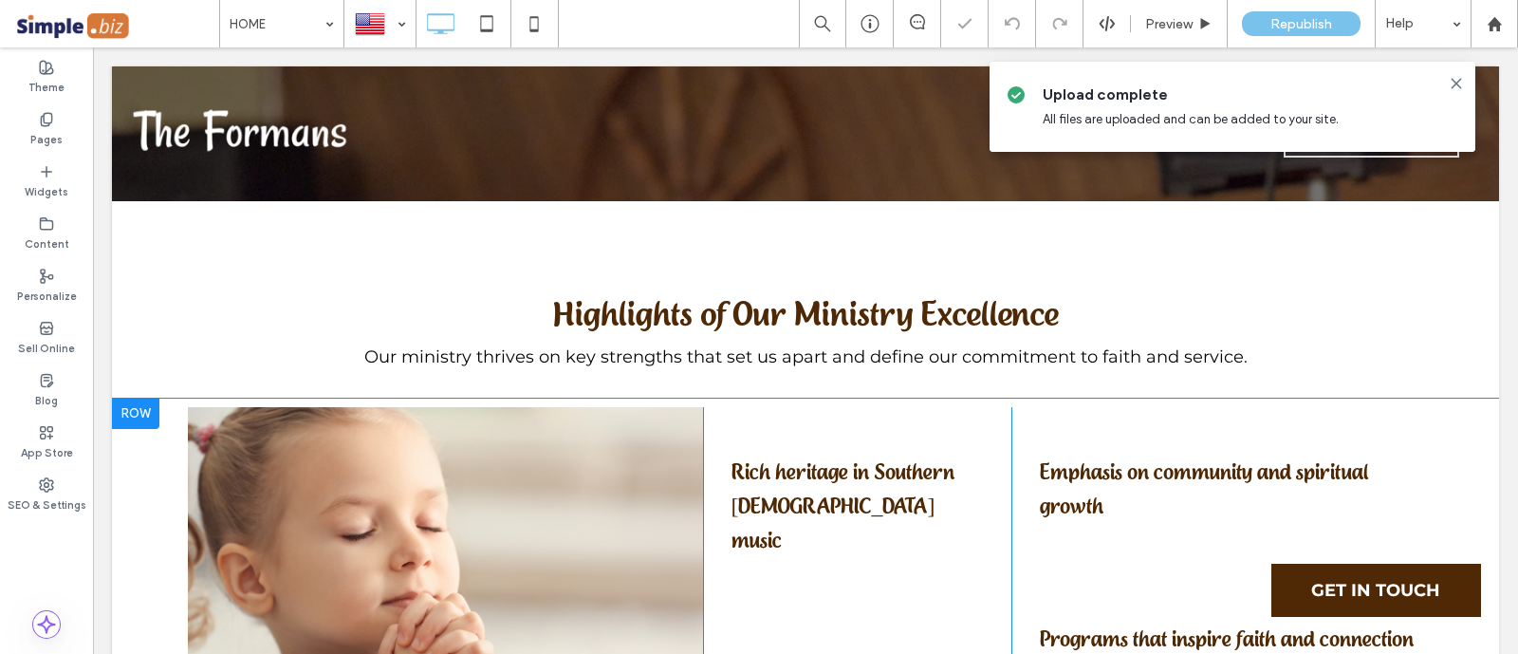
click at [1331, 407] on div "Emphasis on community and spiritual growth Click To Paste Programs that inspire…" at bounding box center [1217, 586] width 412 height 359
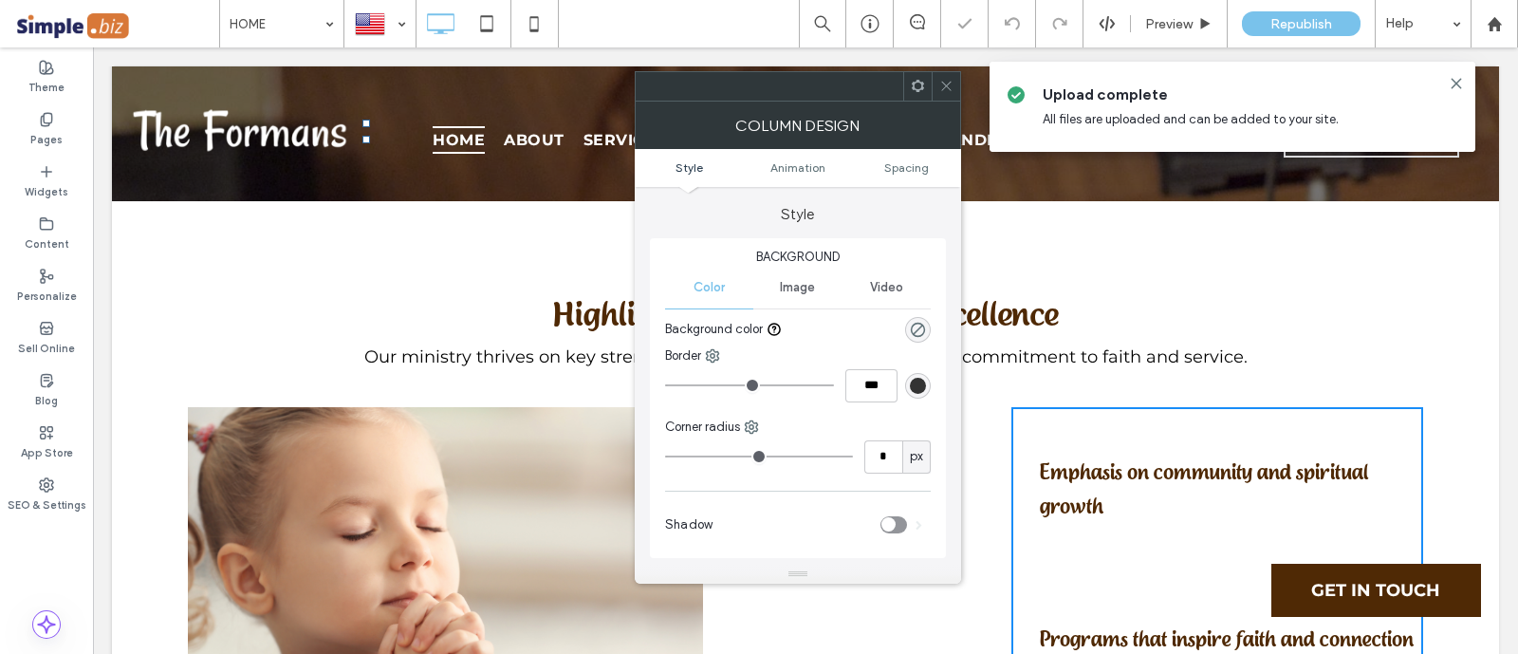
click at [945, 79] on icon at bounding box center [946, 86] width 14 height 14
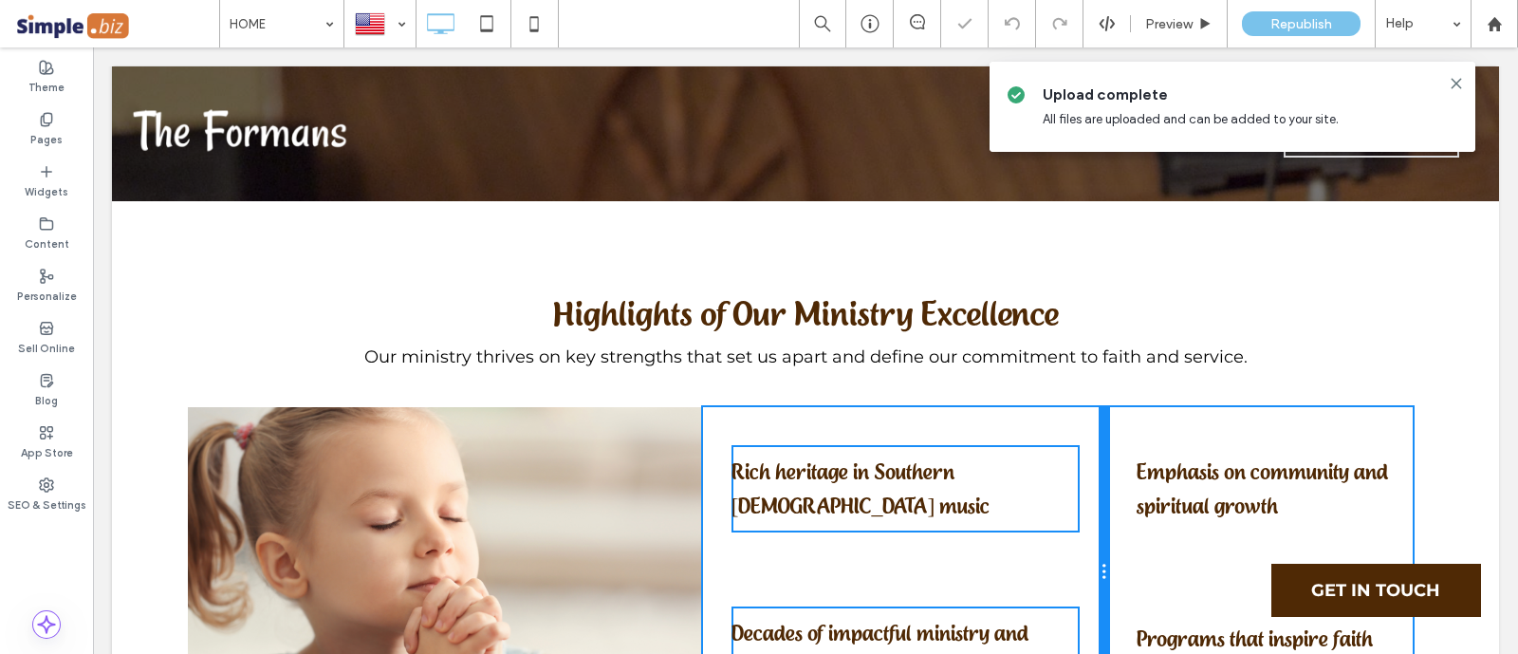
drag, startPoint x: 997, startPoint y: 446, endPoint x: 1078, endPoint y: 439, distance: 81.8
click at [1078, 439] on div "Rich heritage in Southern Gospel music Click To Paste Decades of impactful mini…" at bounding box center [906, 572] width 406 height 330
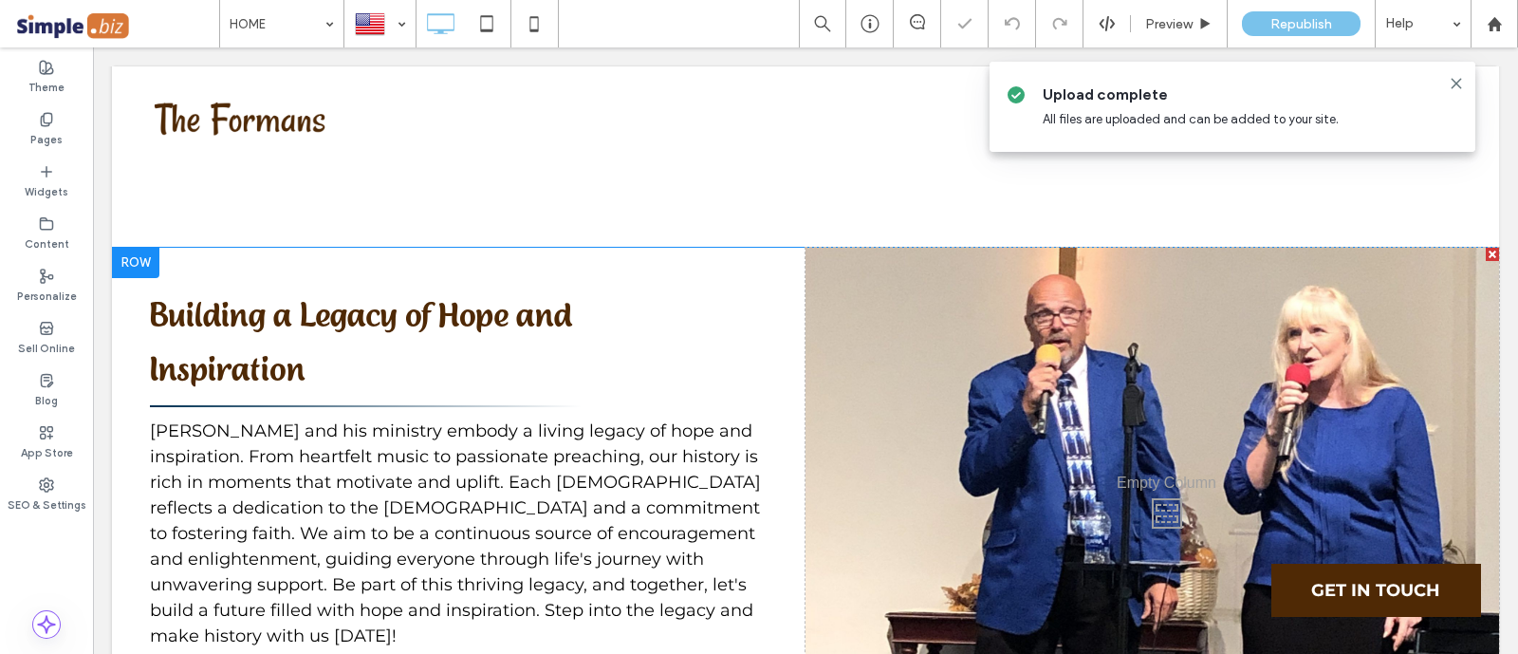
scroll to position [6402, 0]
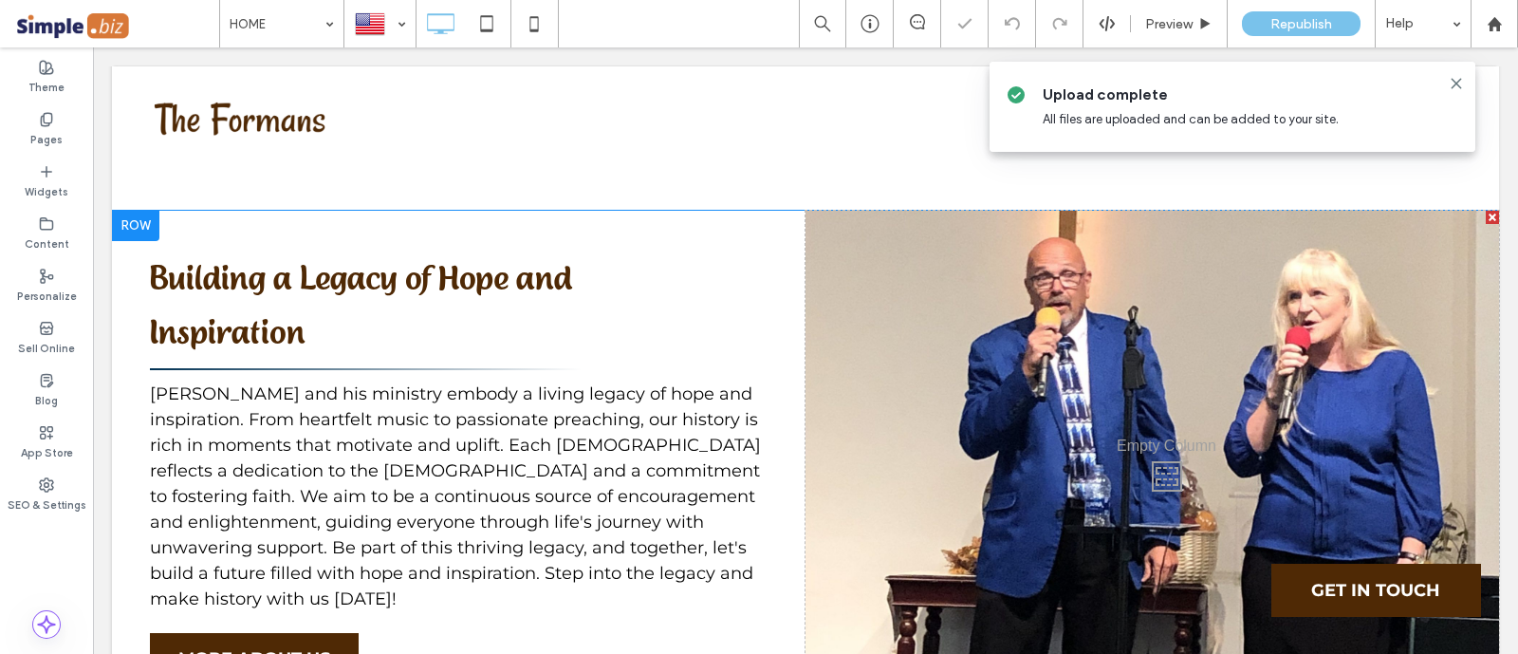
click at [996, 490] on div "Click To Paste" at bounding box center [1151, 472] width 693 height 522
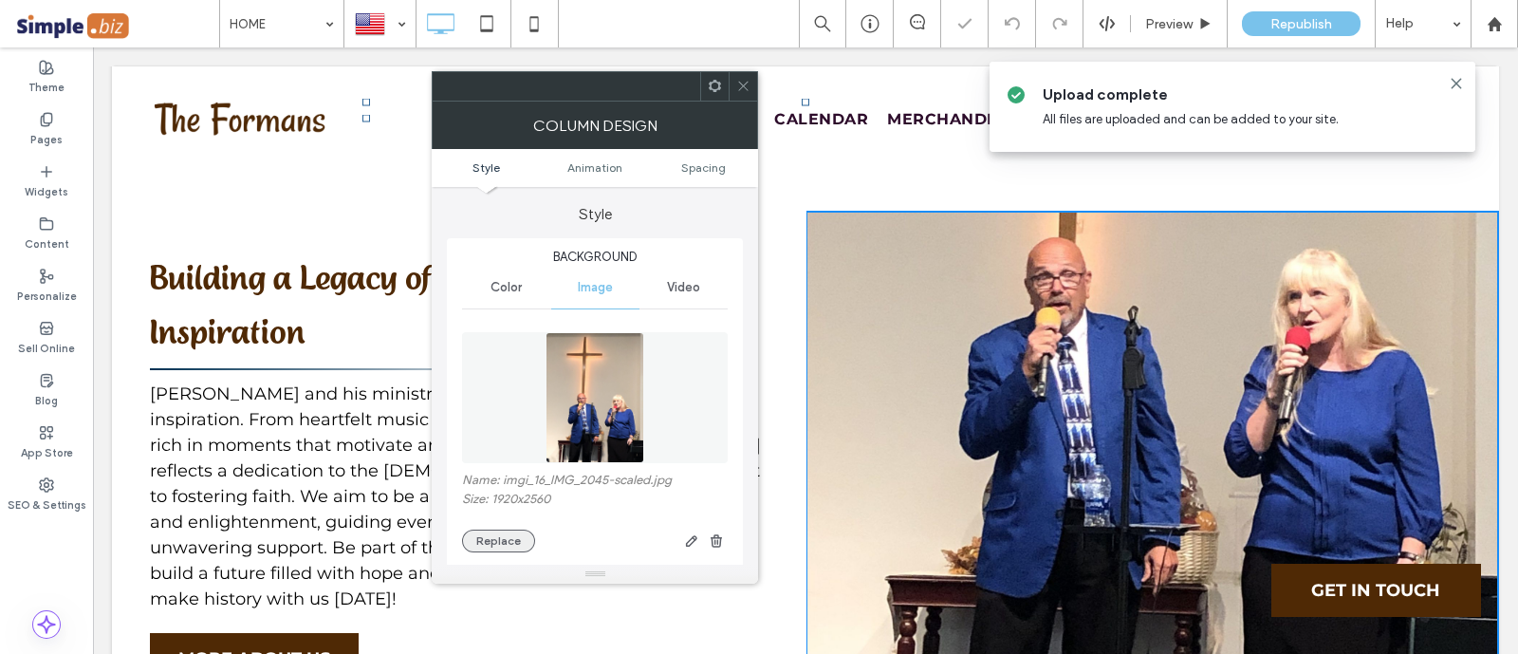
click at [493, 531] on button "Replace" at bounding box center [498, 540] width 73 height 23
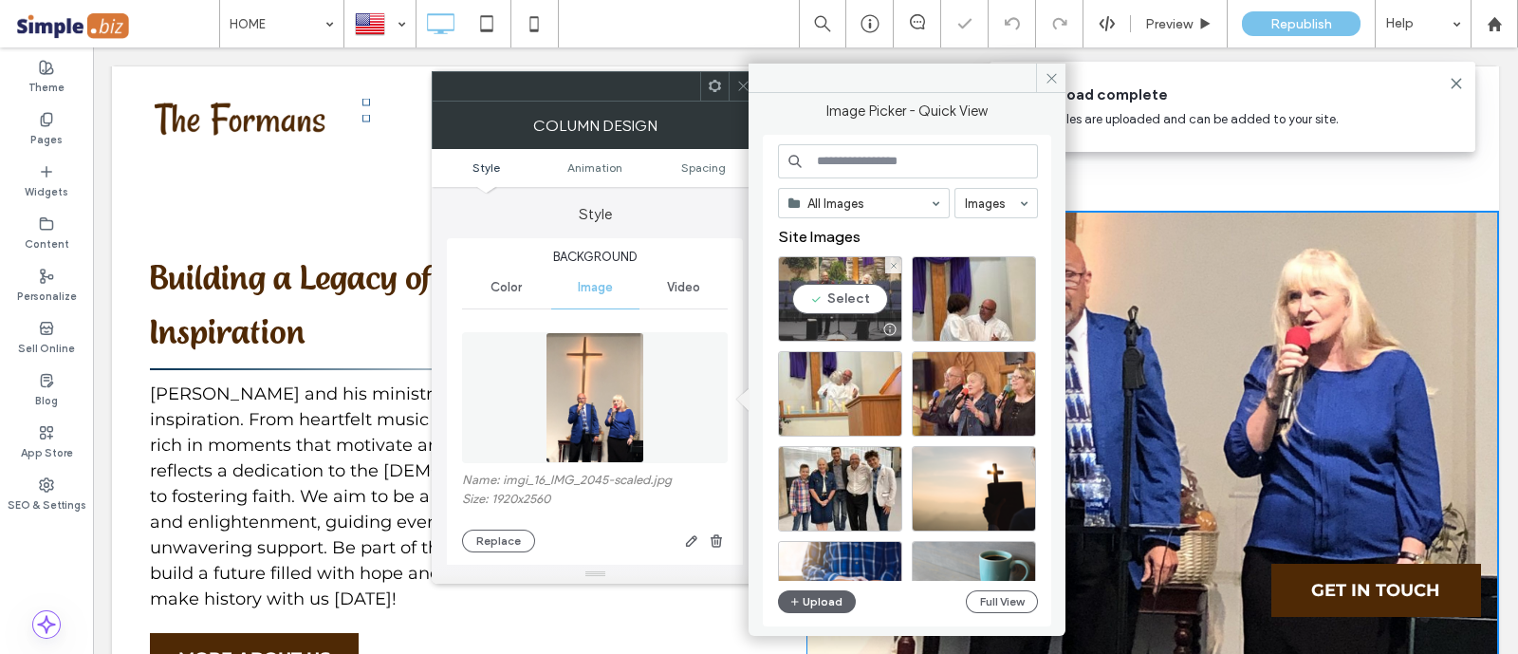
click at [844, 315] on div "Select" at bounding box center [840, 298] width 124 height 85
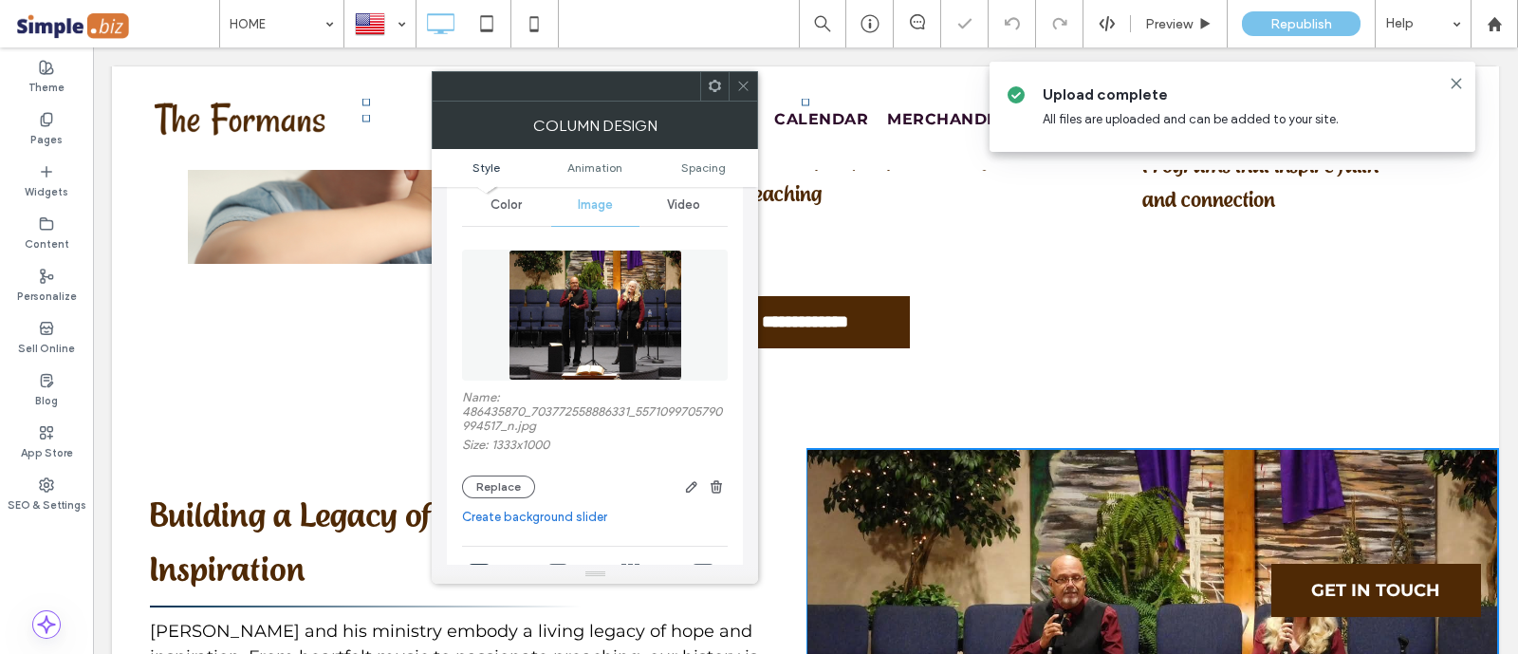
scroll to position [118, 0]
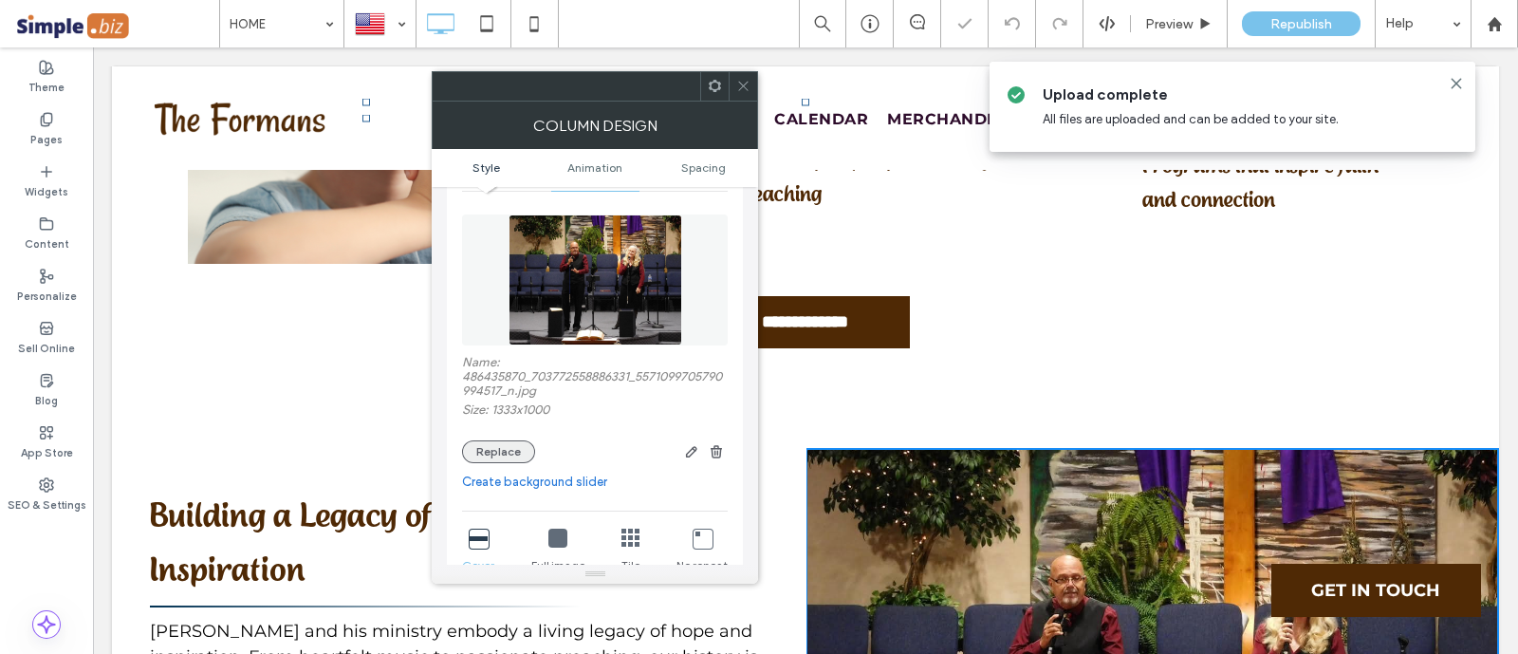
click at [506, 443] on button "Replace" at bounding box center [498, 451] width 73 height 23
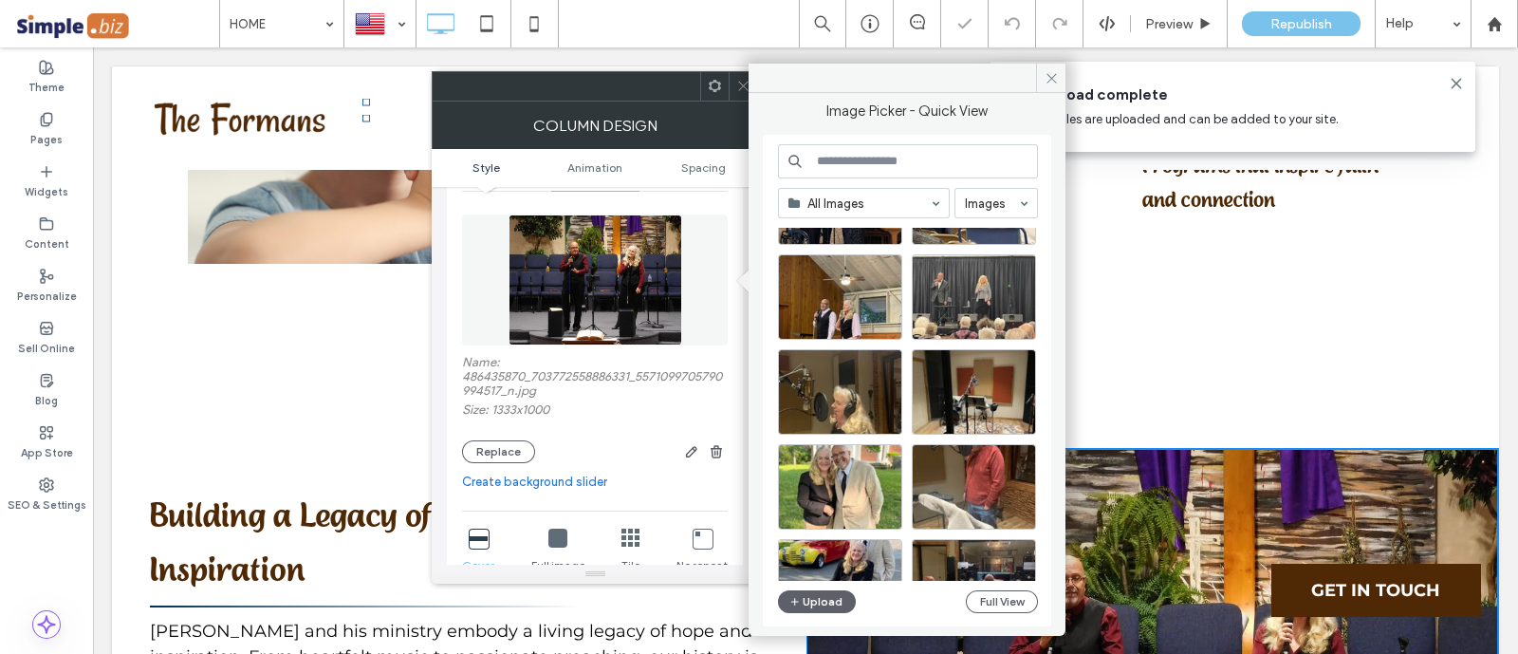
scroll to position [1761, 0]
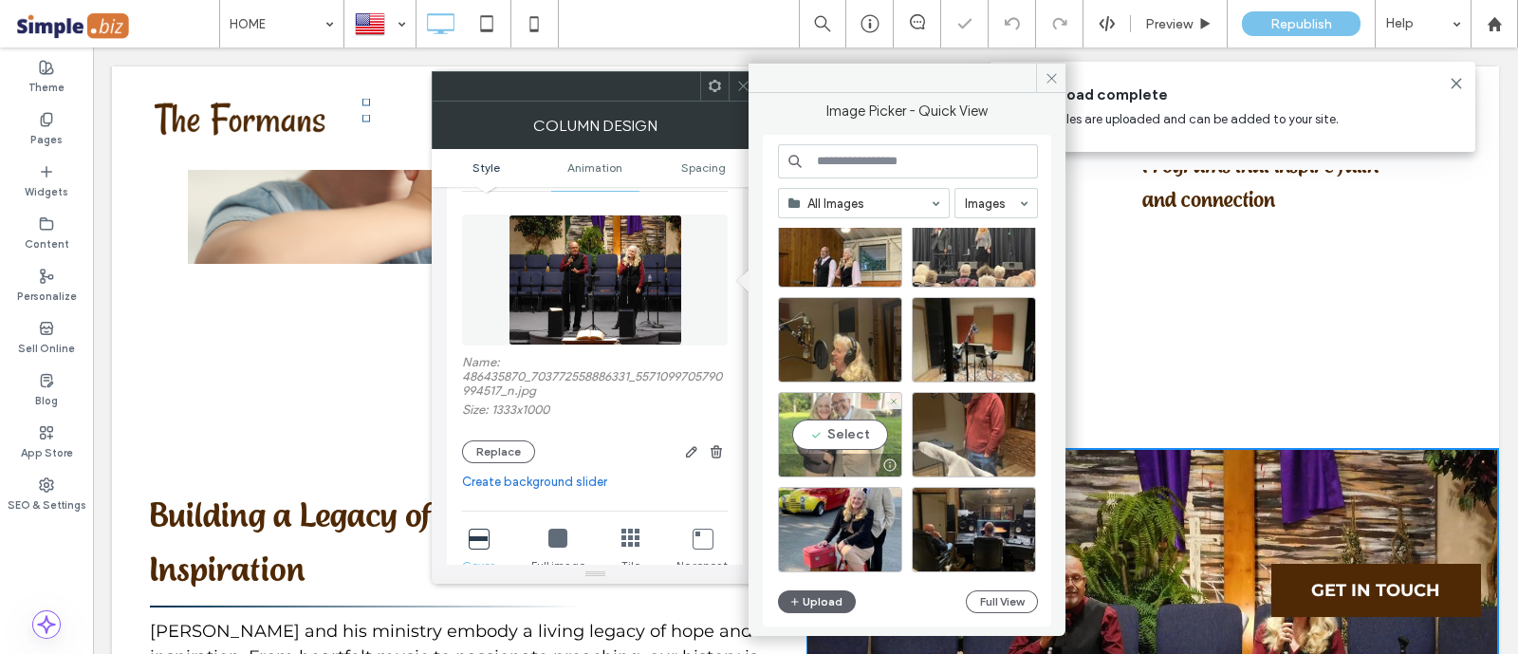
click at [859, 421] on div "Select" at bounding box center [840, 434] width 124 height 85
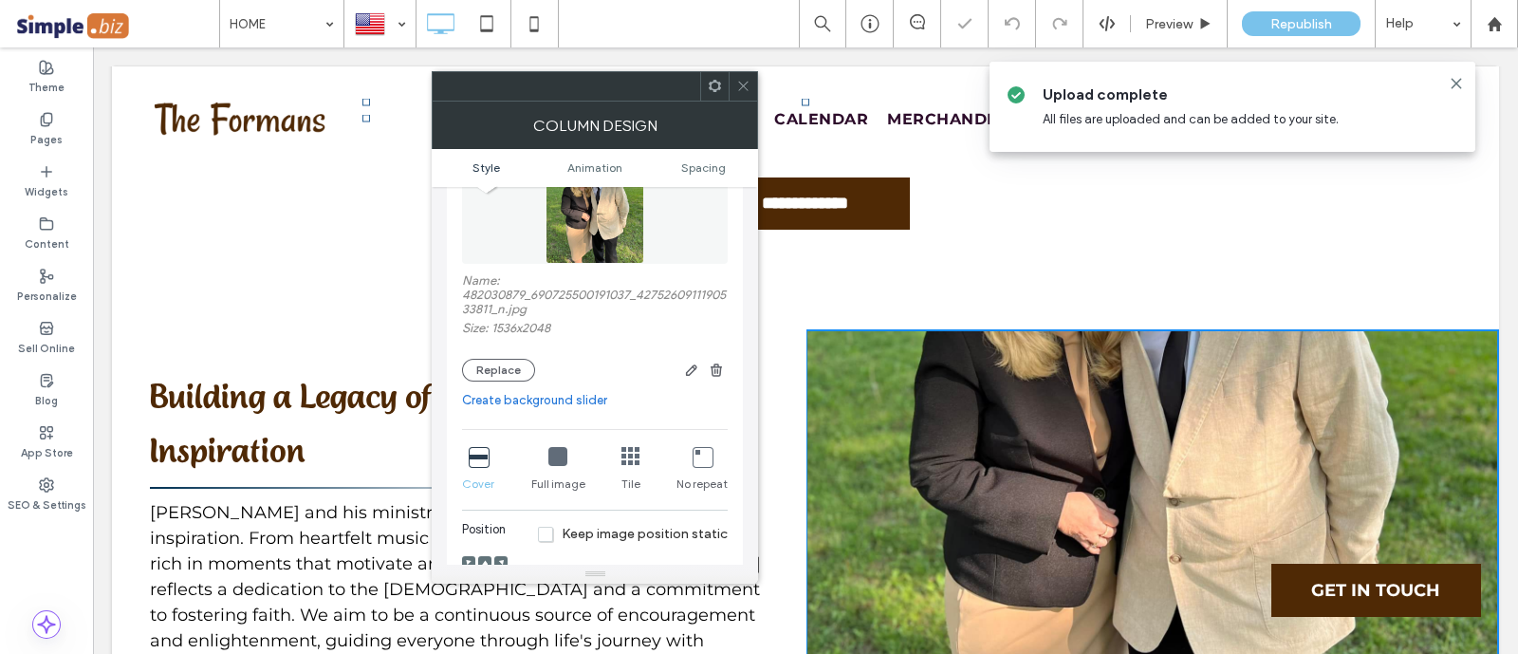
scroll to position [236, 0]
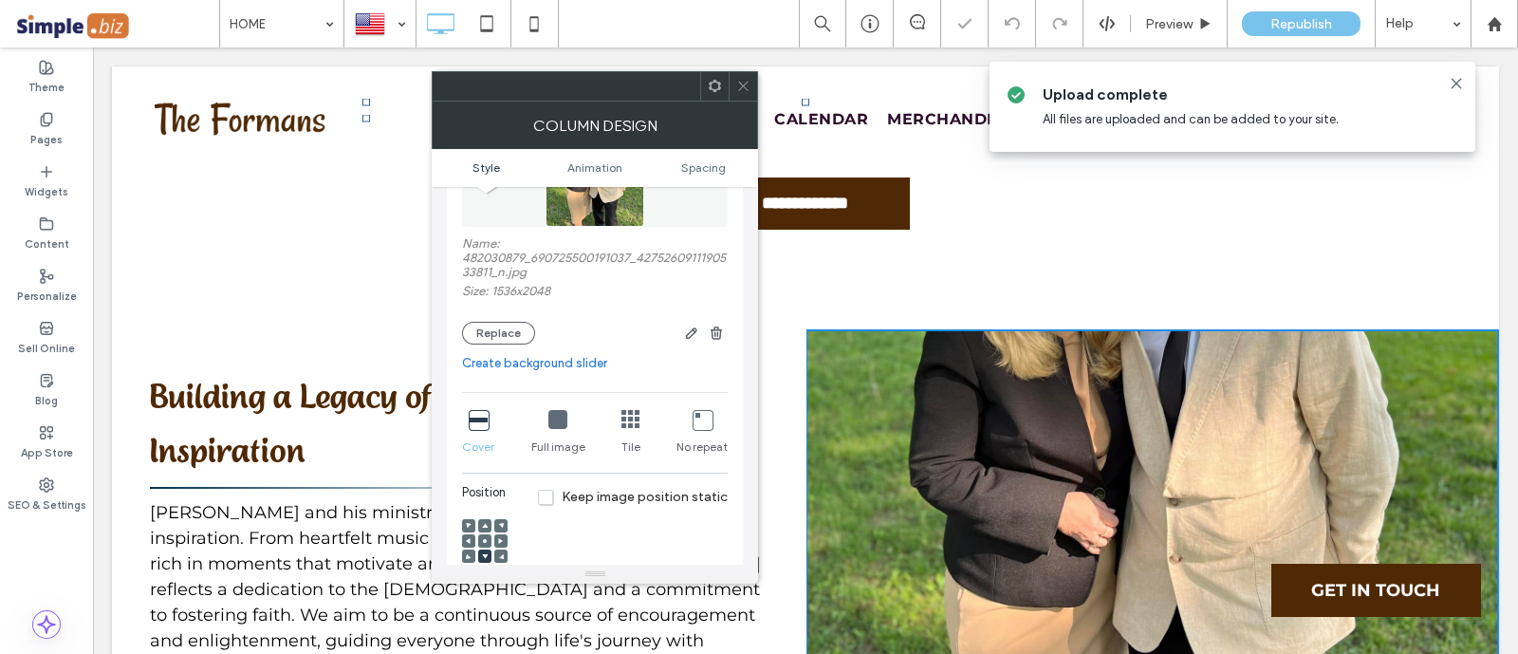
click at [483, 539] on icon at bounding box center [485, 541] width 6 height 6
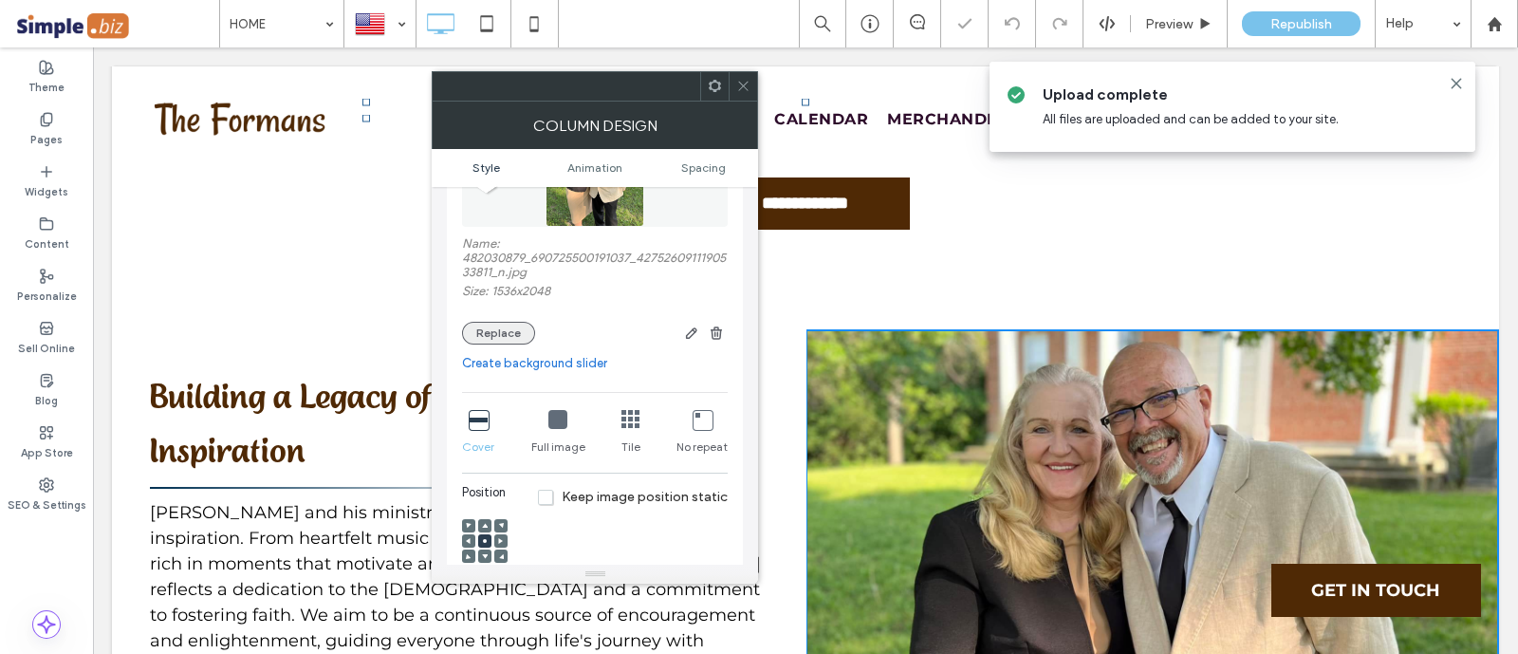
click at [523, 327] on button "Replace" at bounding box center [498, 333] width 73 height 23
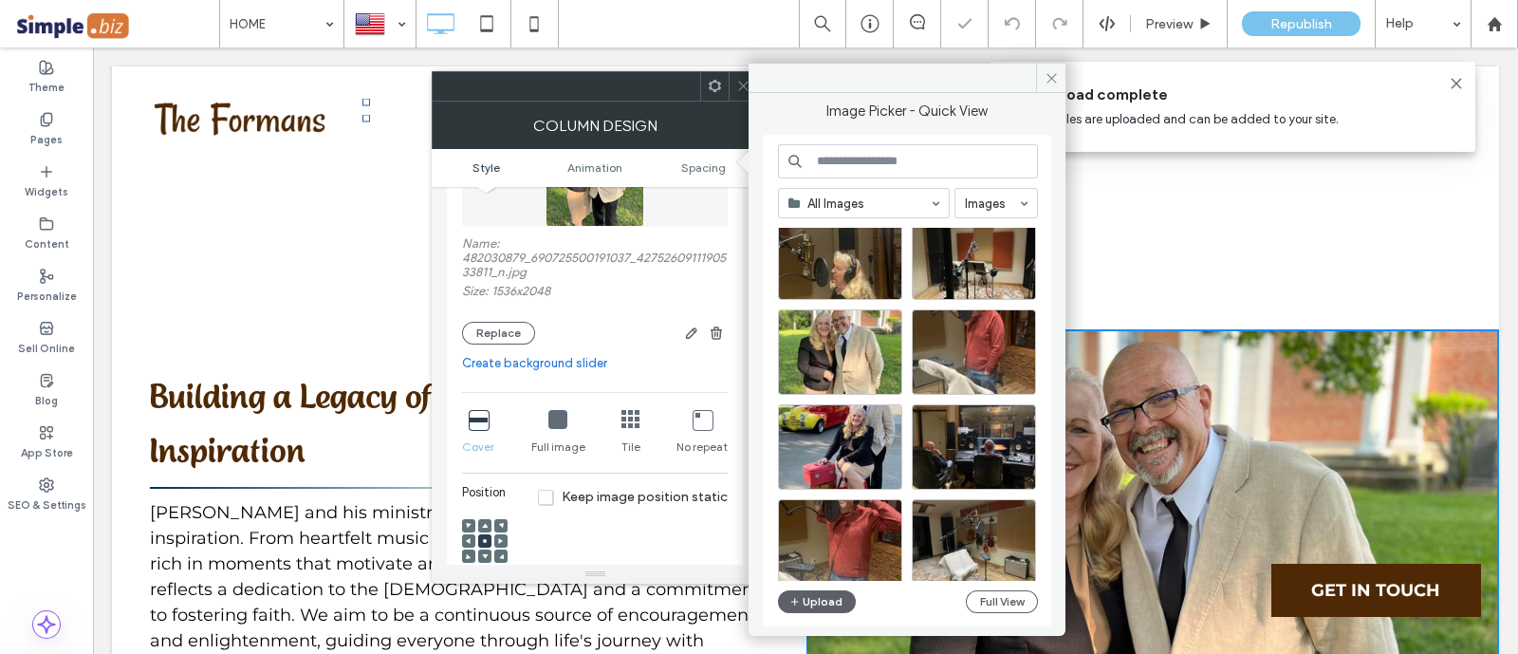
scroll to position [1880, 0]
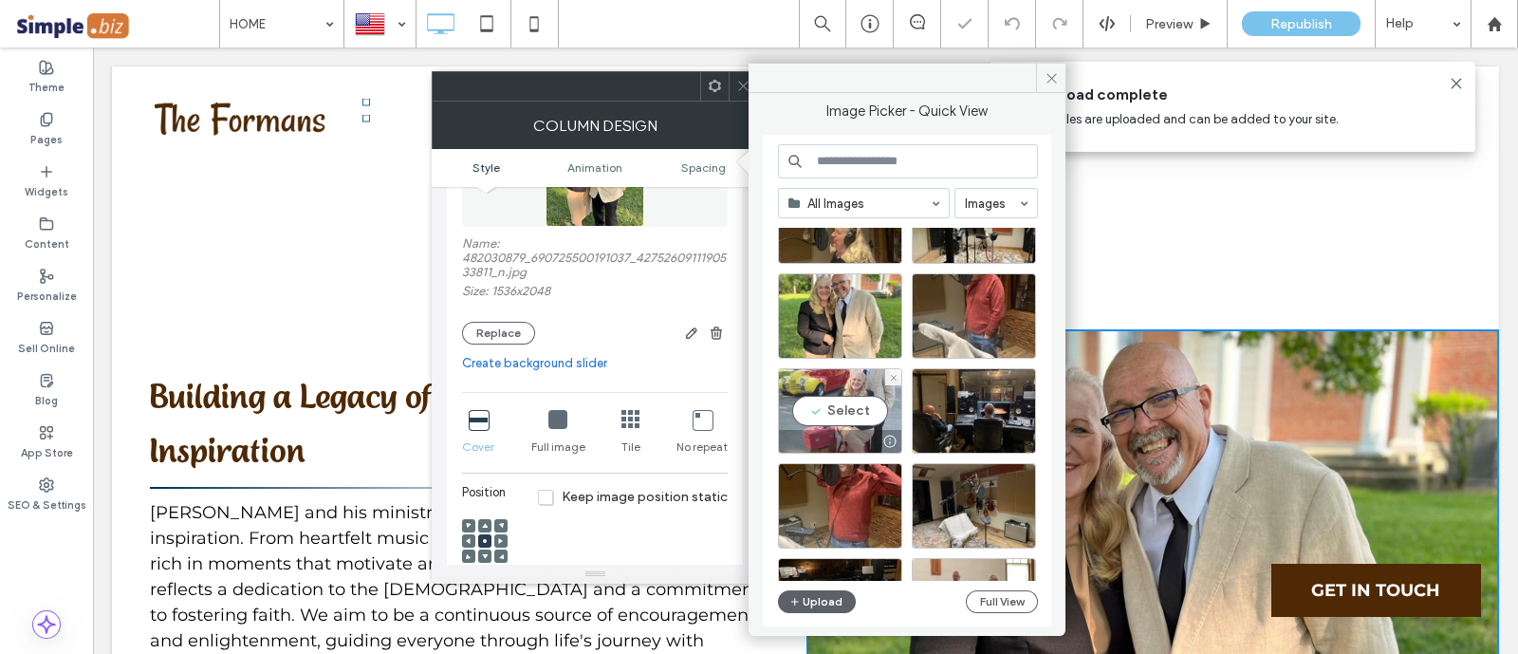
click at [872, 405] on div "Select" at bounding box center [840, 410] width 124 height 85
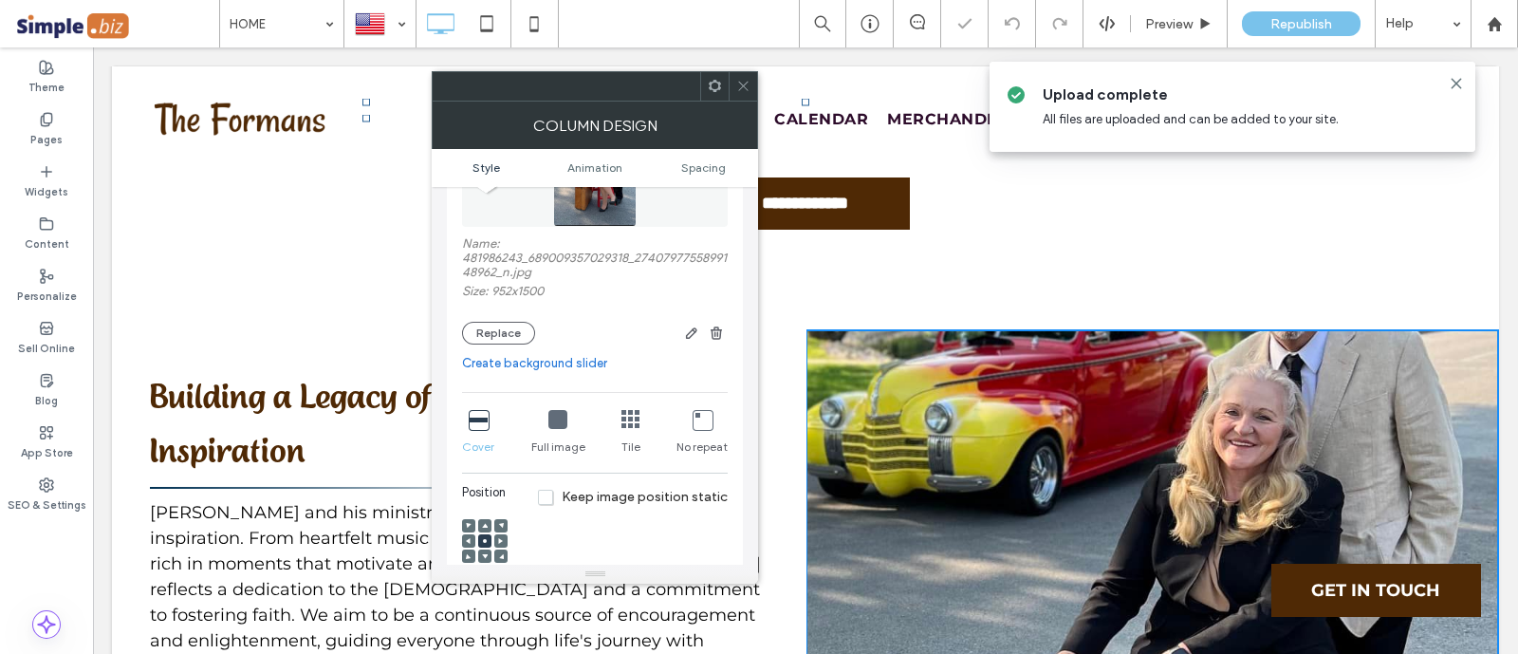
click at [498, 527] on icon at bounding box center [501, 526] width 6 height 6
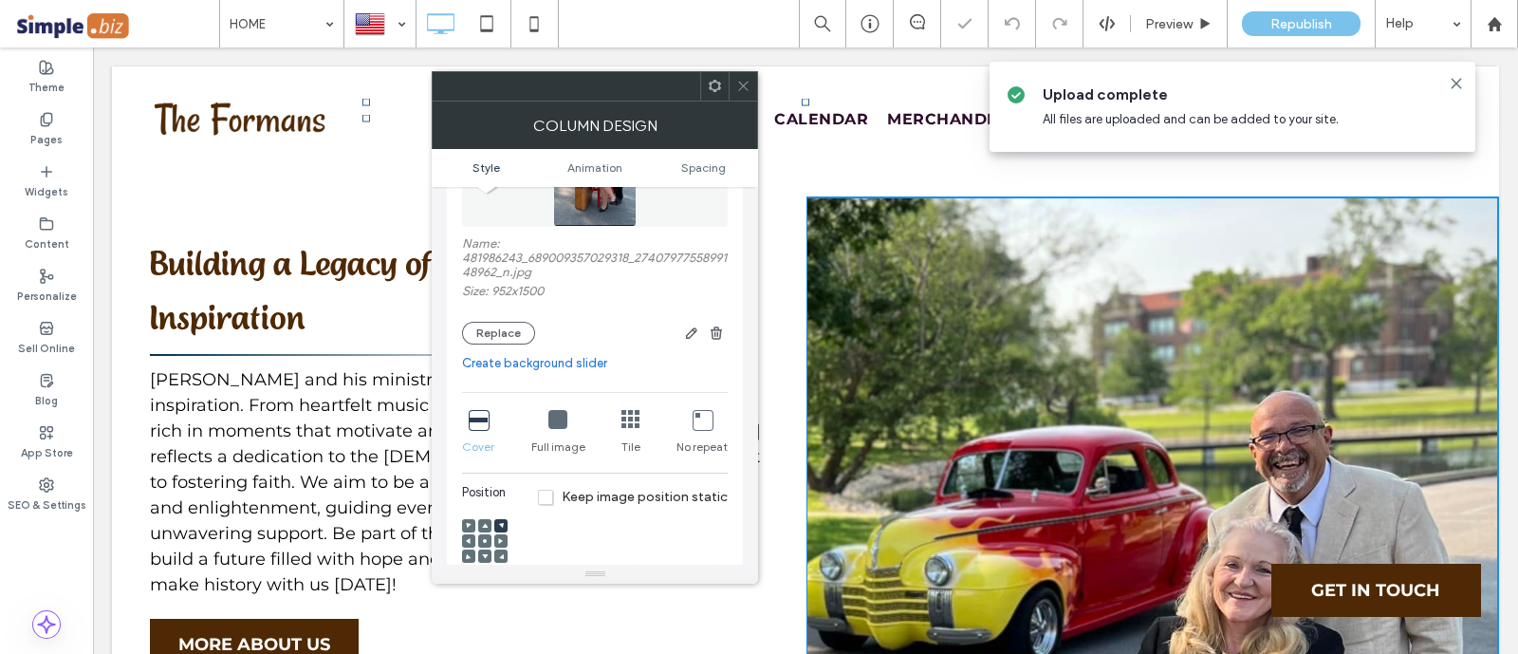
scroll to position [6283, 0]
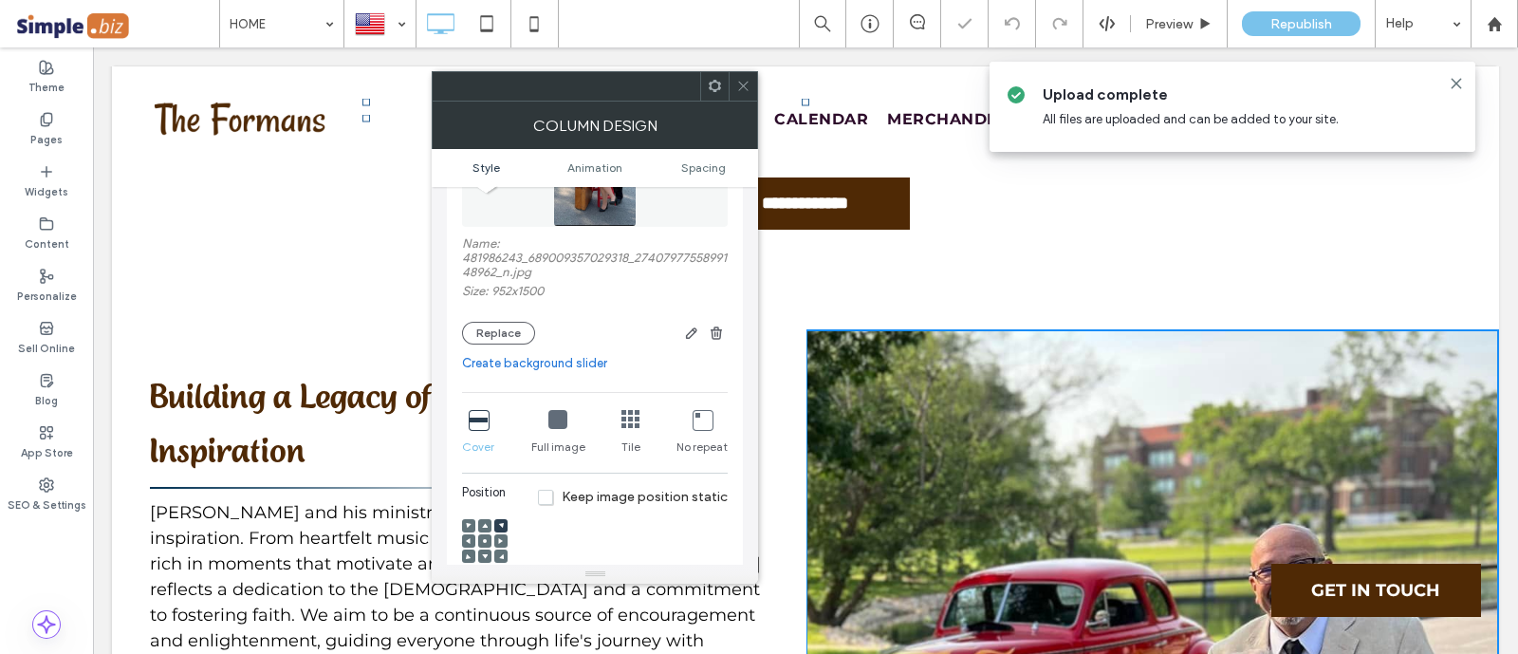
click at [482, 540] on icon at bounding box center [485, 541] width 6 height 6
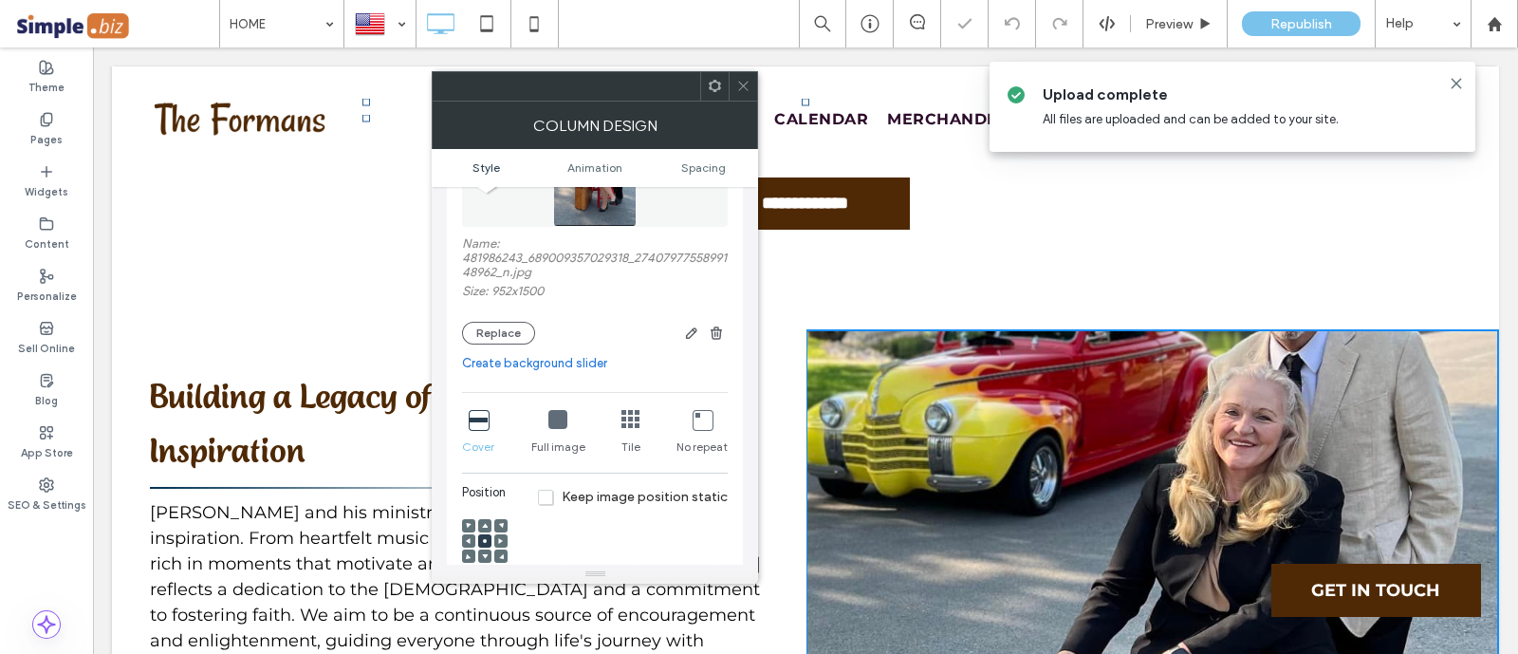
click at [488, 416] on icon at bounding box center [478, 419] width 19 height 19
click at [535, 415] on div "Full image" at bounding box center [558, 432] width 54 height 61
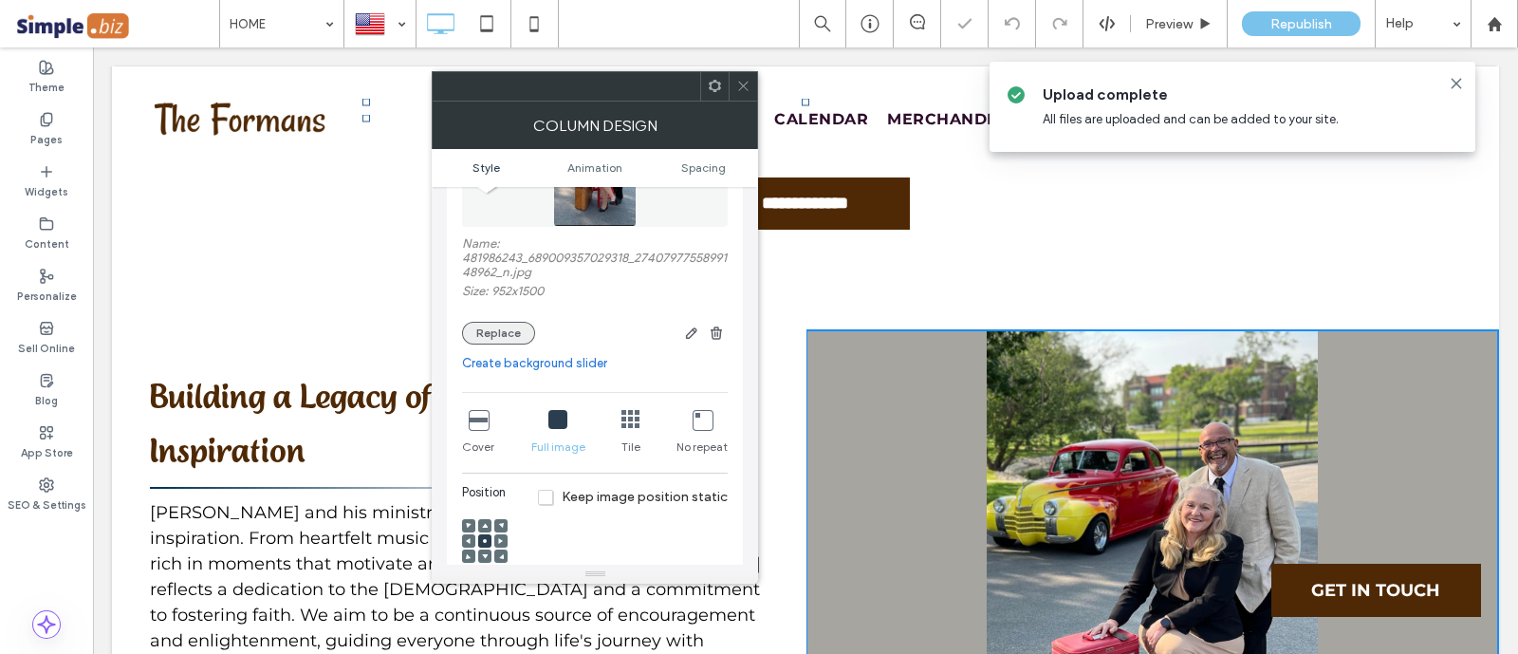
click at [499, 334] on button "Replace" at bounding box center [498, 333] width 73 height 23
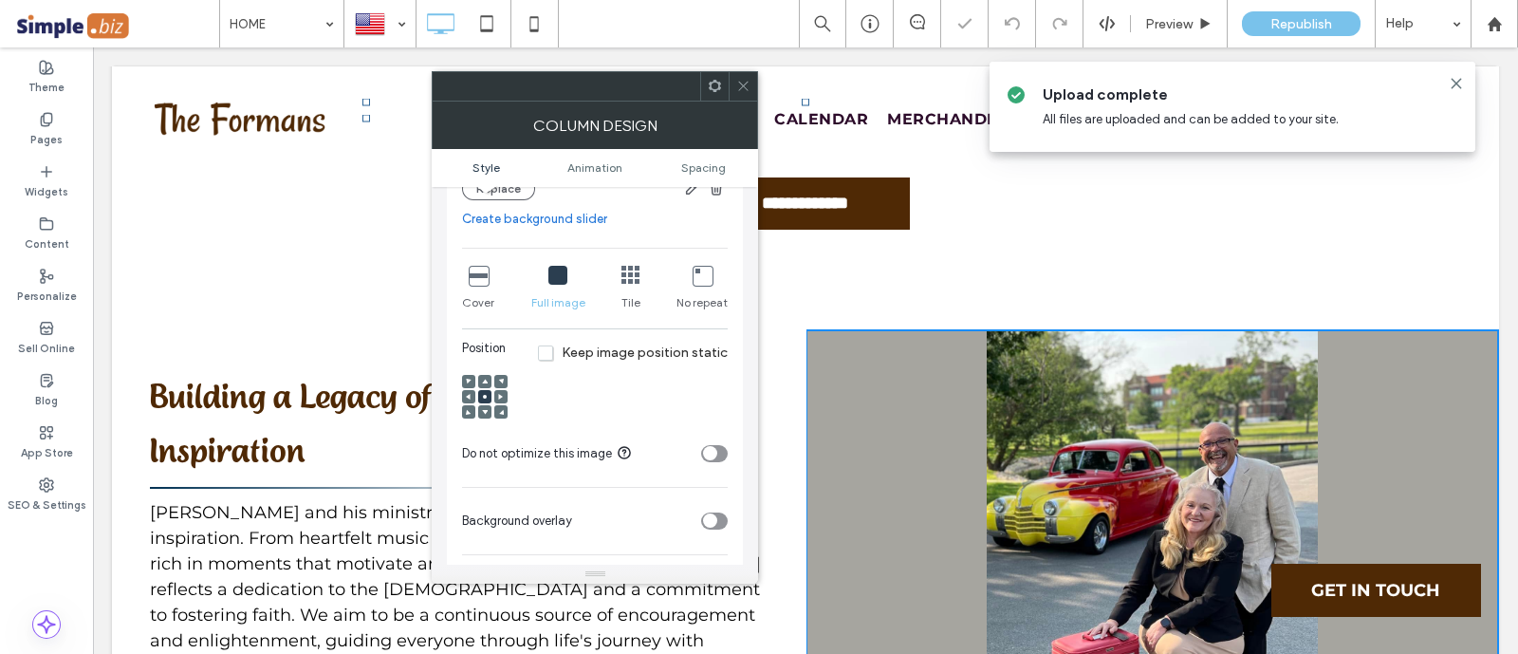
scroll to position [236, 0]
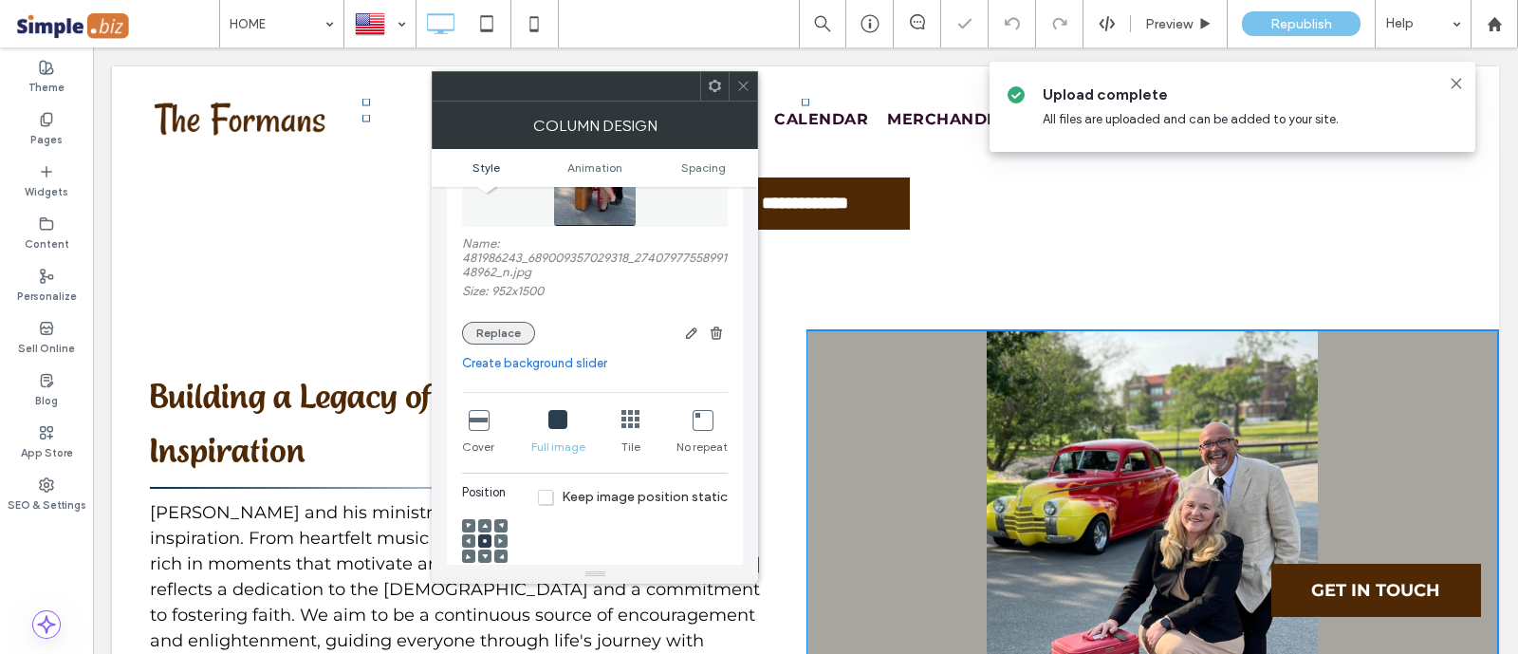
click at [501, 325] on button "Replace" at bounding box center [498, 333] width 73 height 23
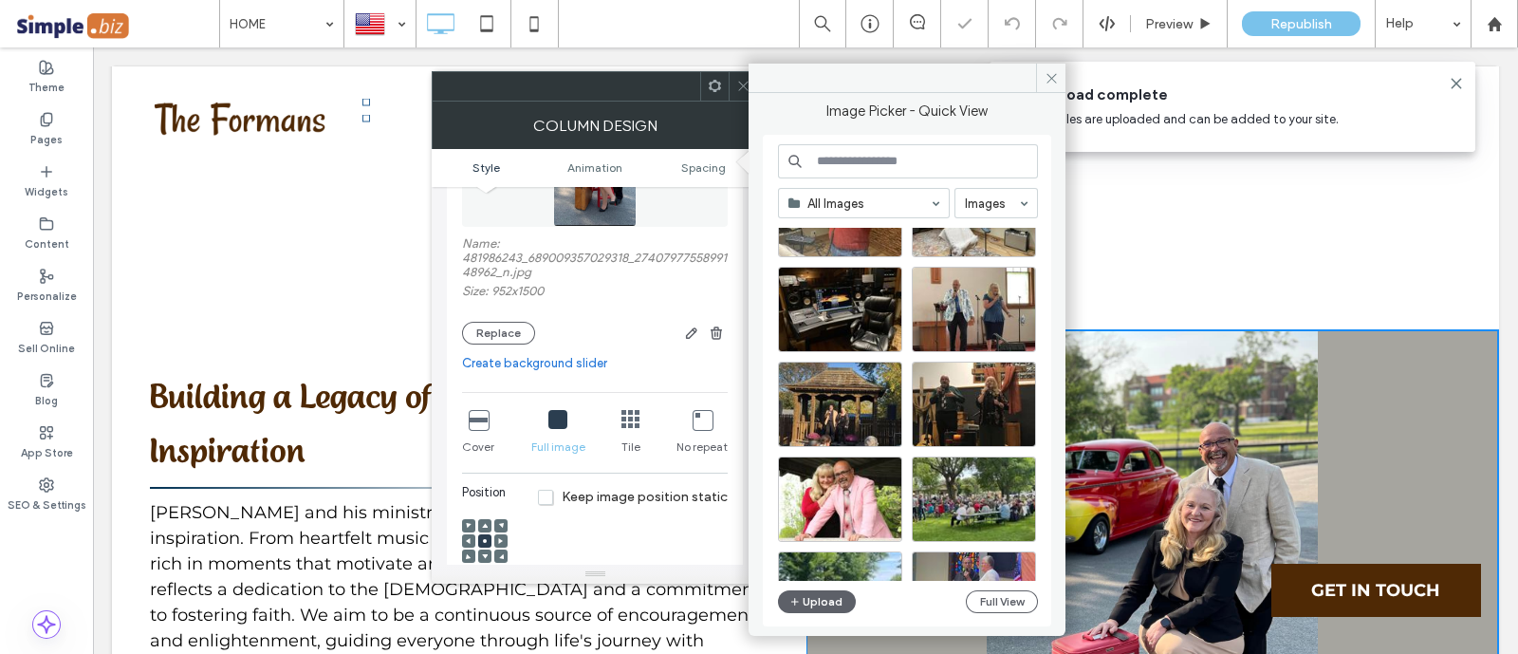
scroll to position [2188, 0]
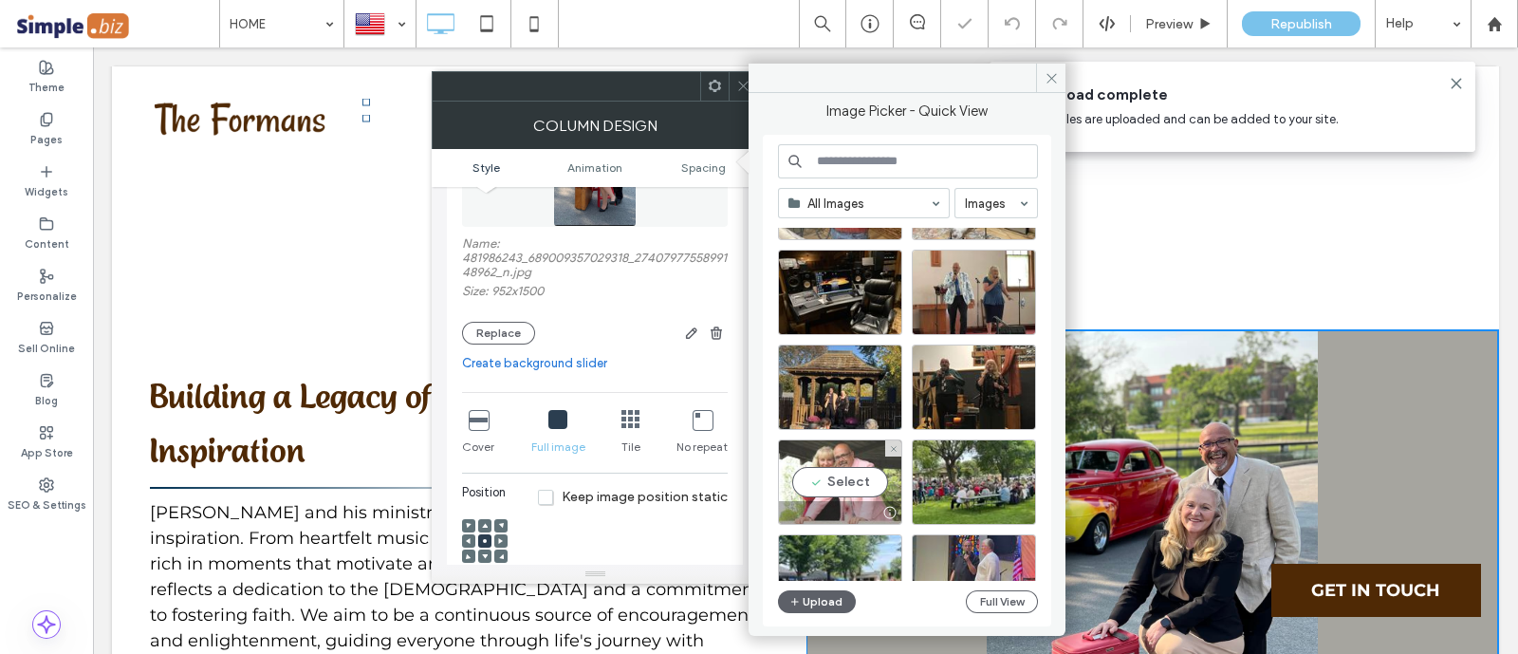
click at [851, 447] on div "Select" at bounding box center [840, 481] width 124 height 85
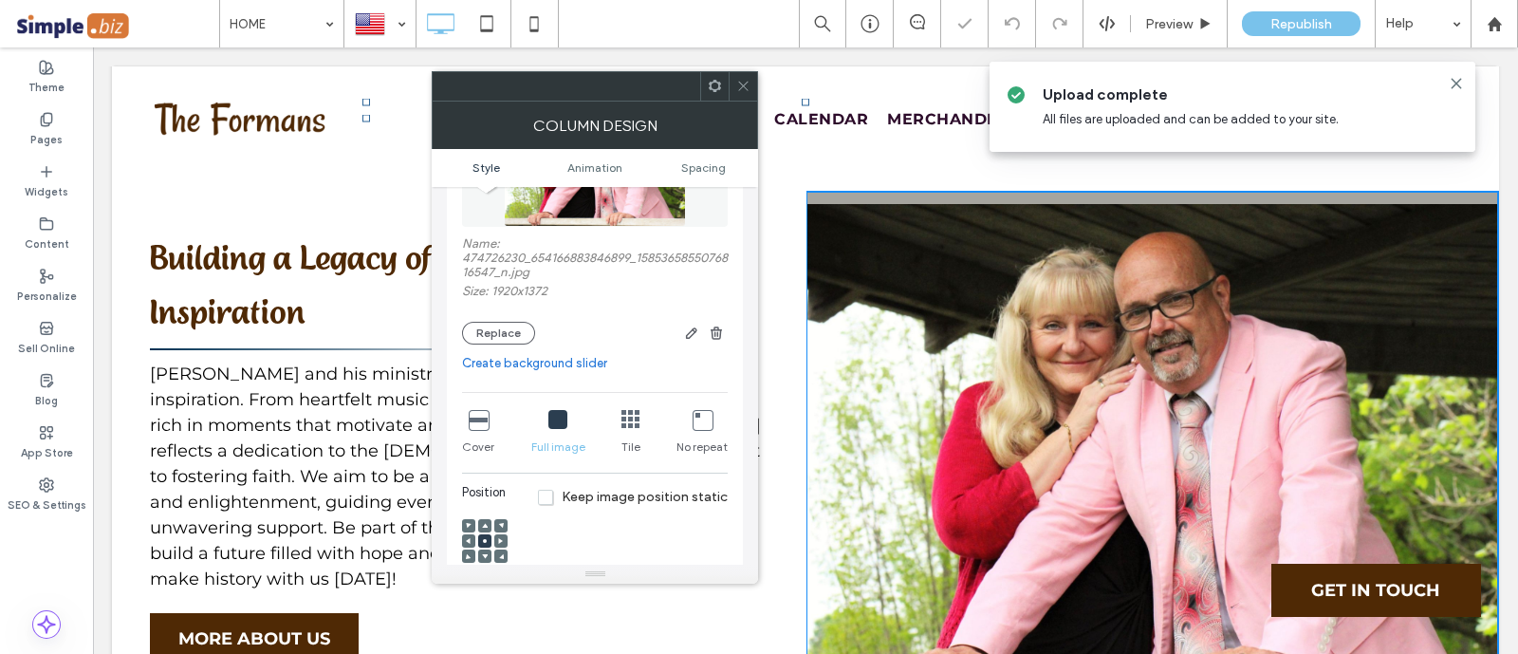
scroll to position [6283, 0]
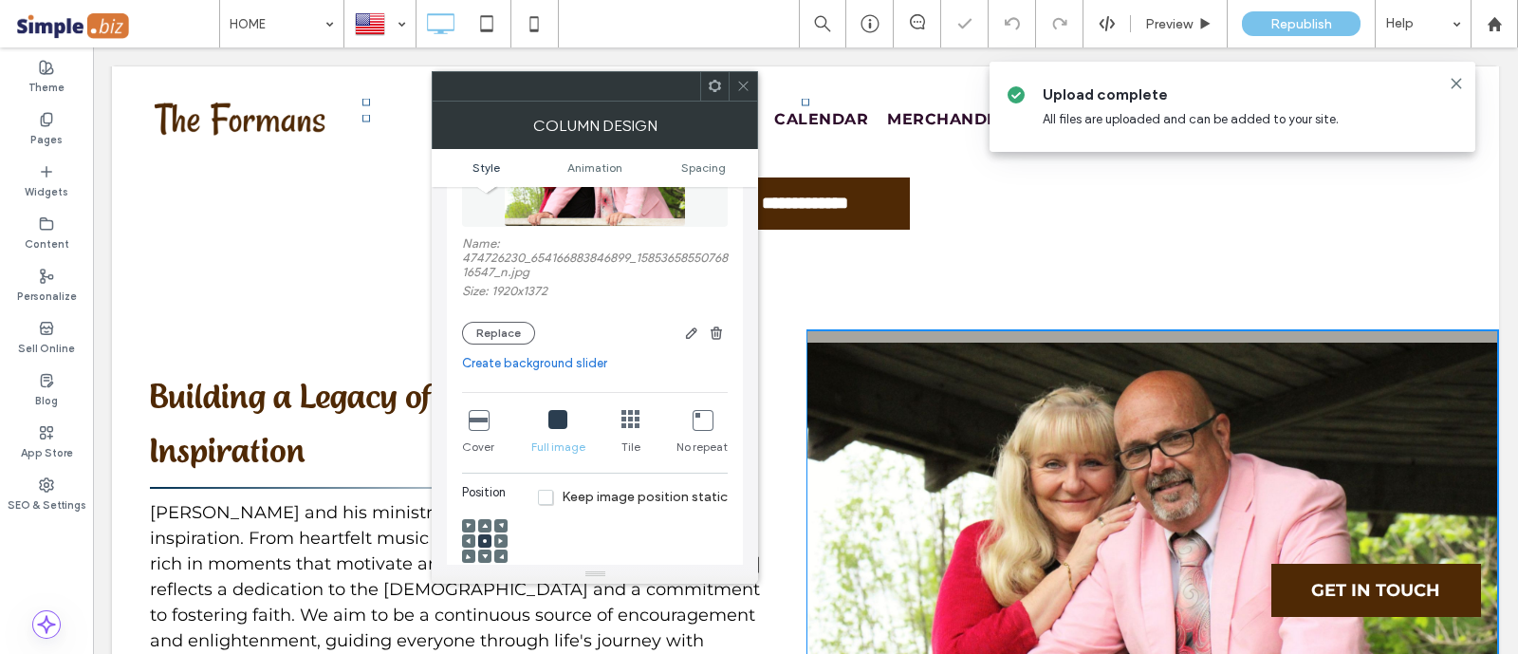
click at [735, 89] on div at bounding box center [742, 86] width 28 height 28
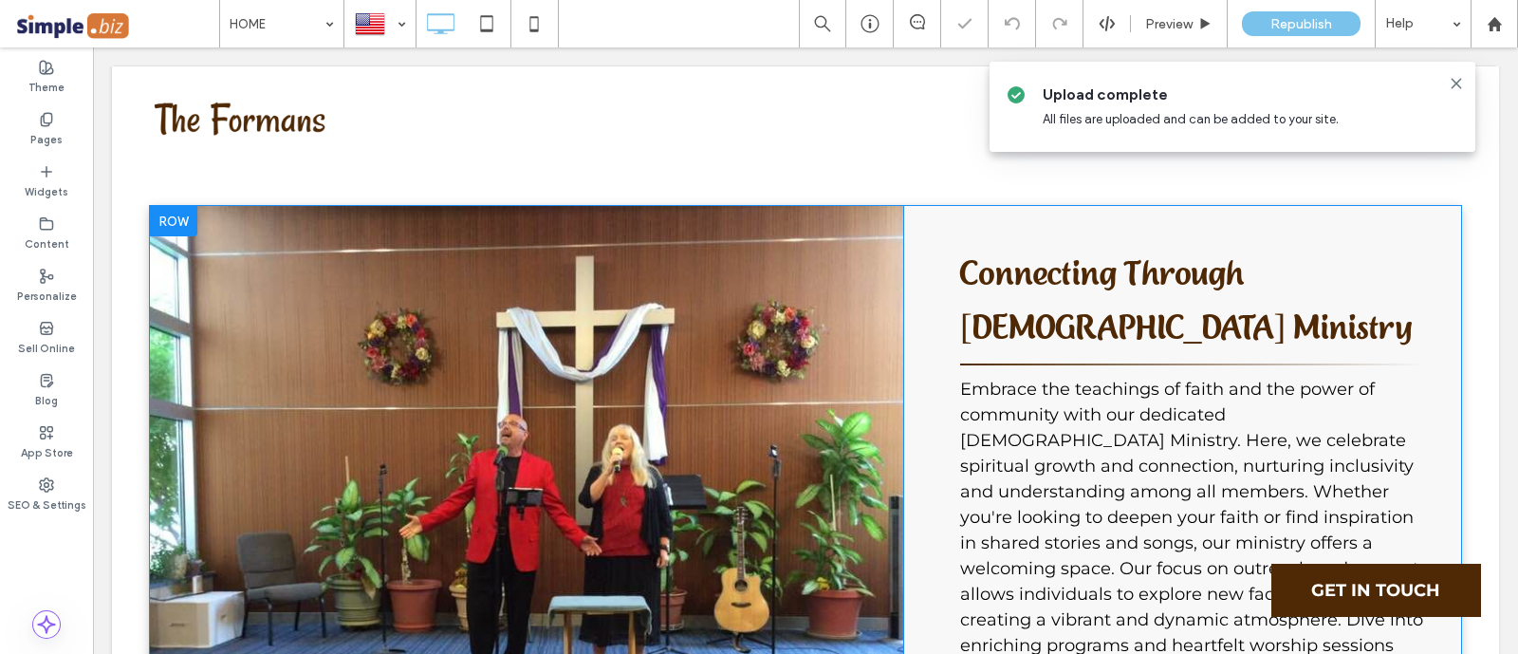
scroll to position [829, 0]
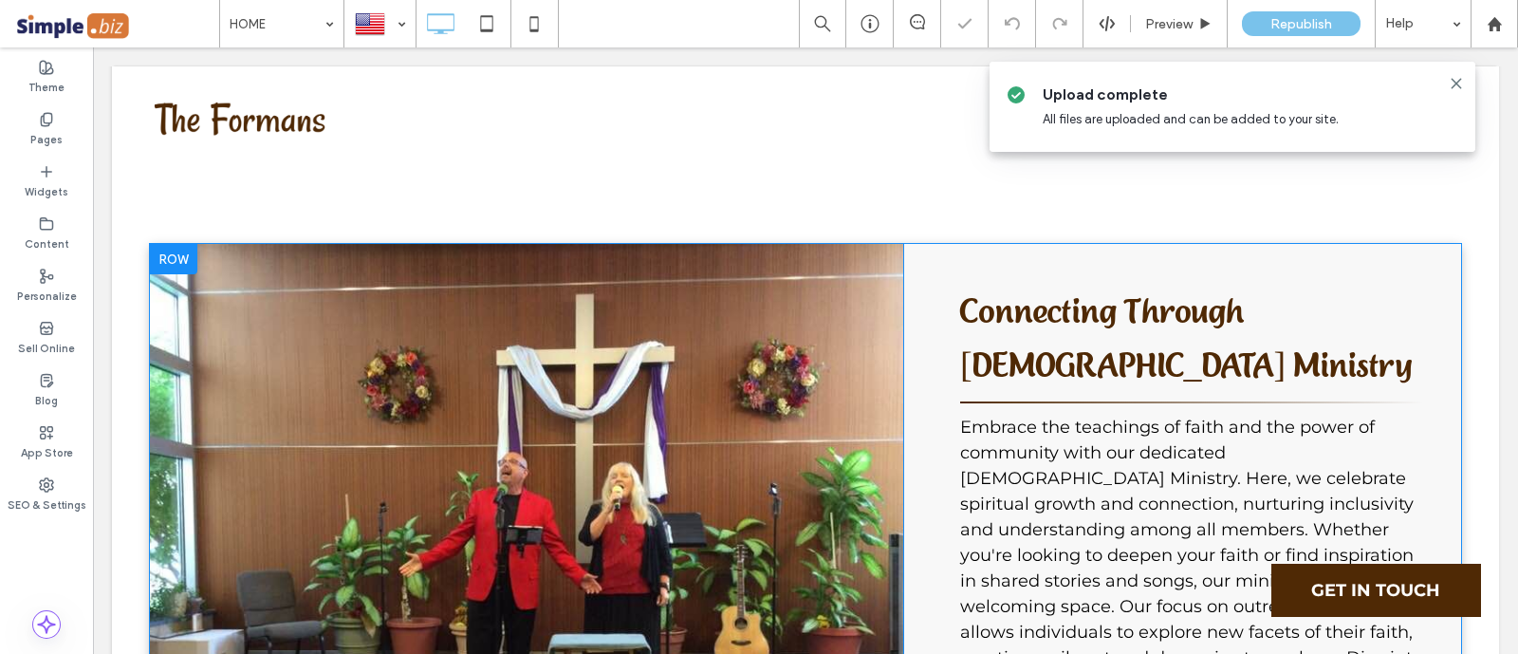
click at [934, 361] on div "Connecting Through Christian Ministry Embrace the teachings of faith and the po…" at bounding box center [1191, 569] width 539 height 650
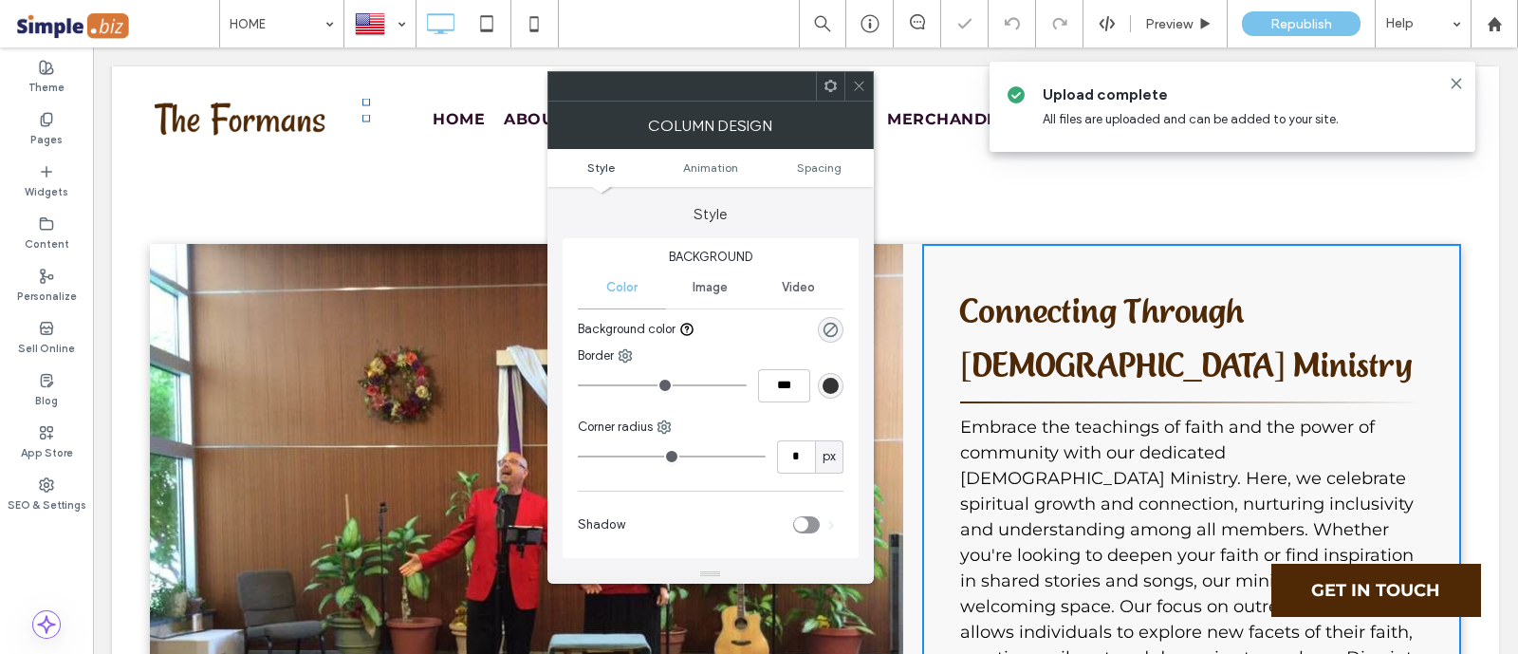
click at [858, 72] on span at bounding box center [859, 86] width 14 height 28
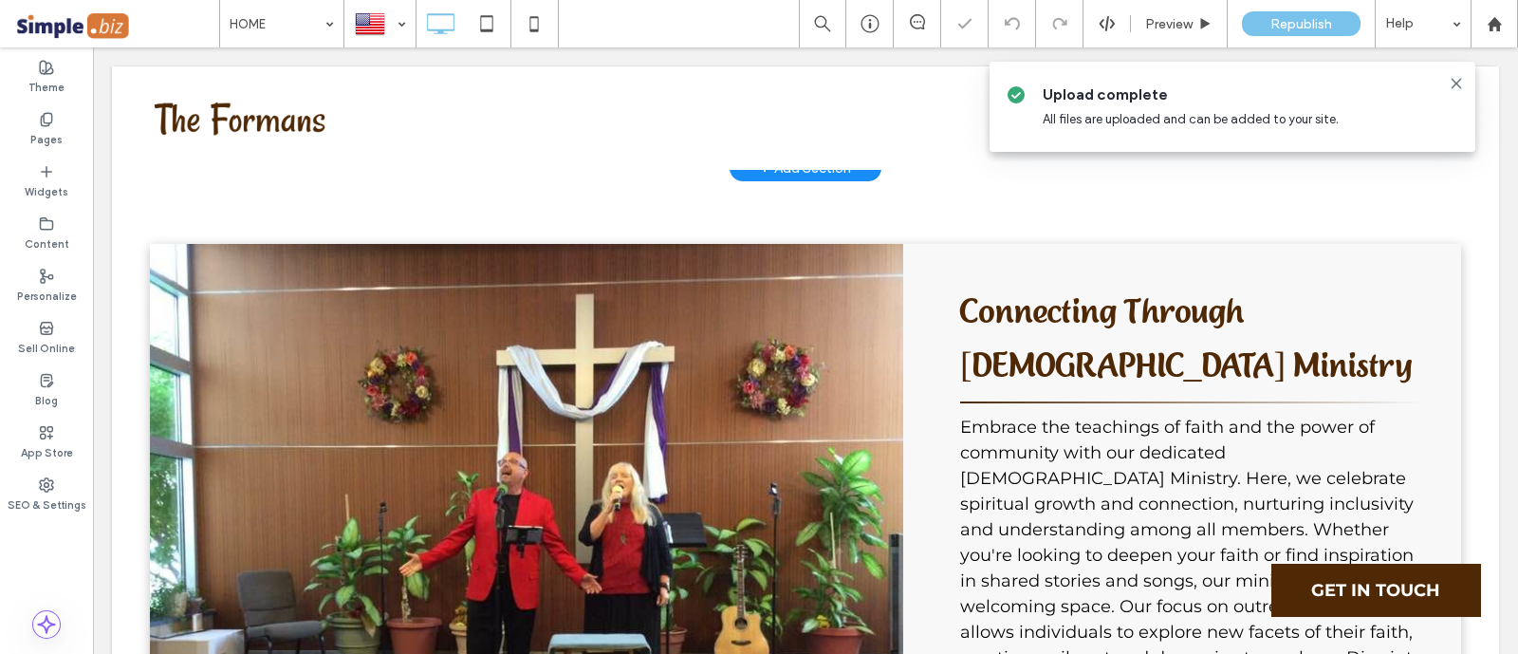
scroll to position [473, 0]
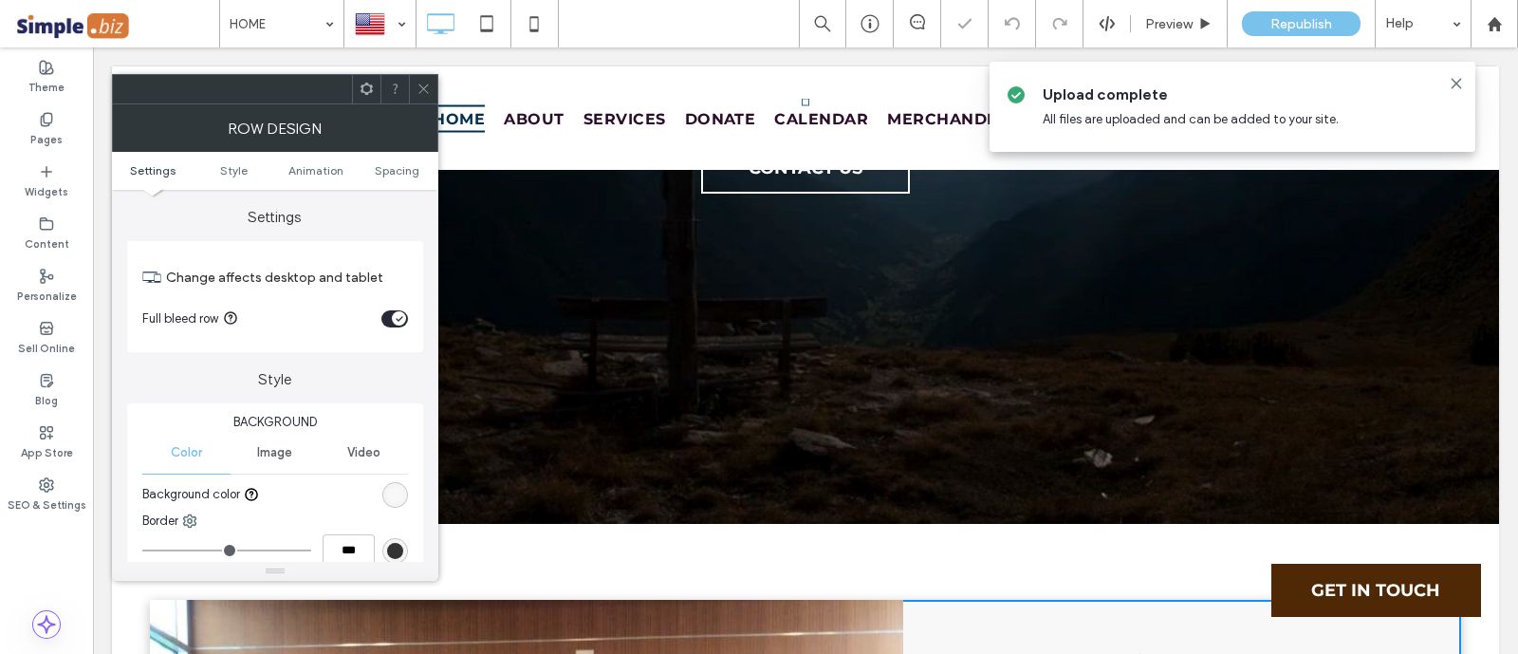
click at [396, 490] on div "rgb(248, 248, 248)" at bounding box center [395, 495] width 16 height 16
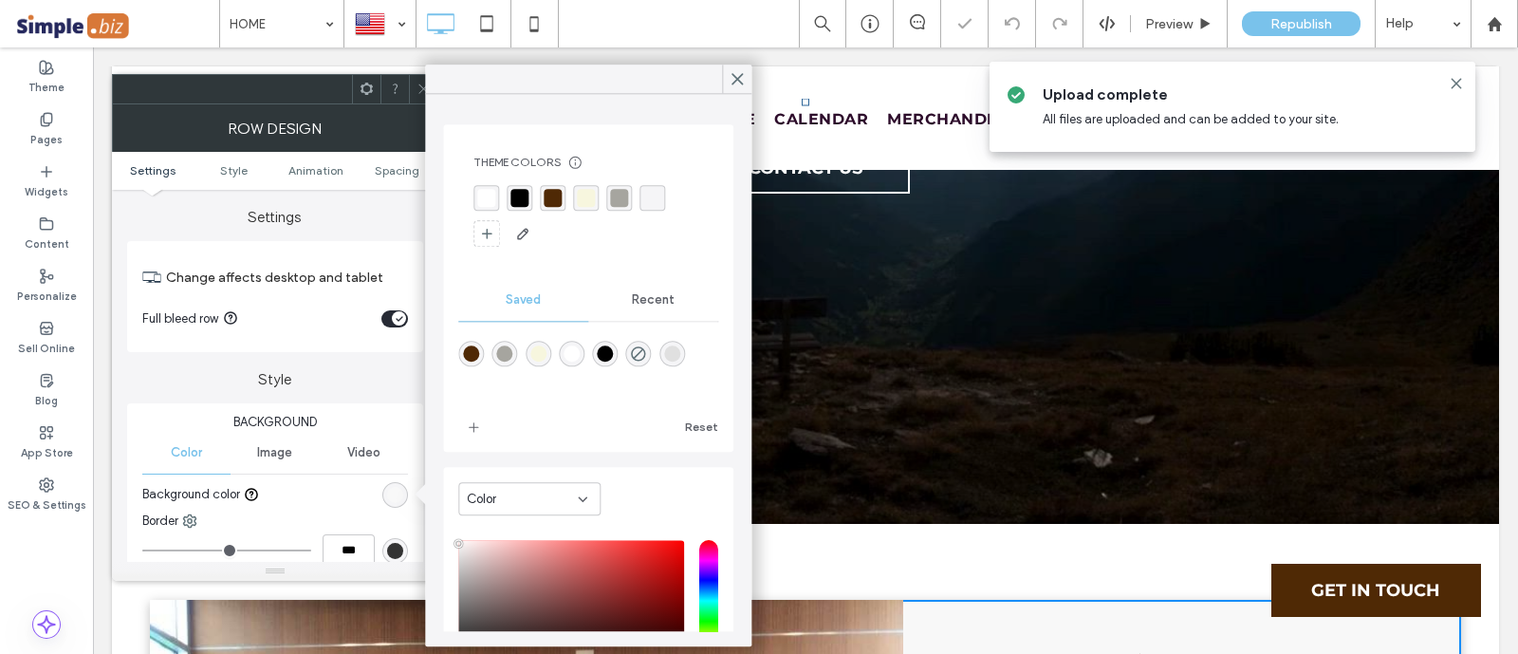
click at [538, 345] on div "rgba(247,246,222,1)" at bounding box center [538, 353] width 16 height 16
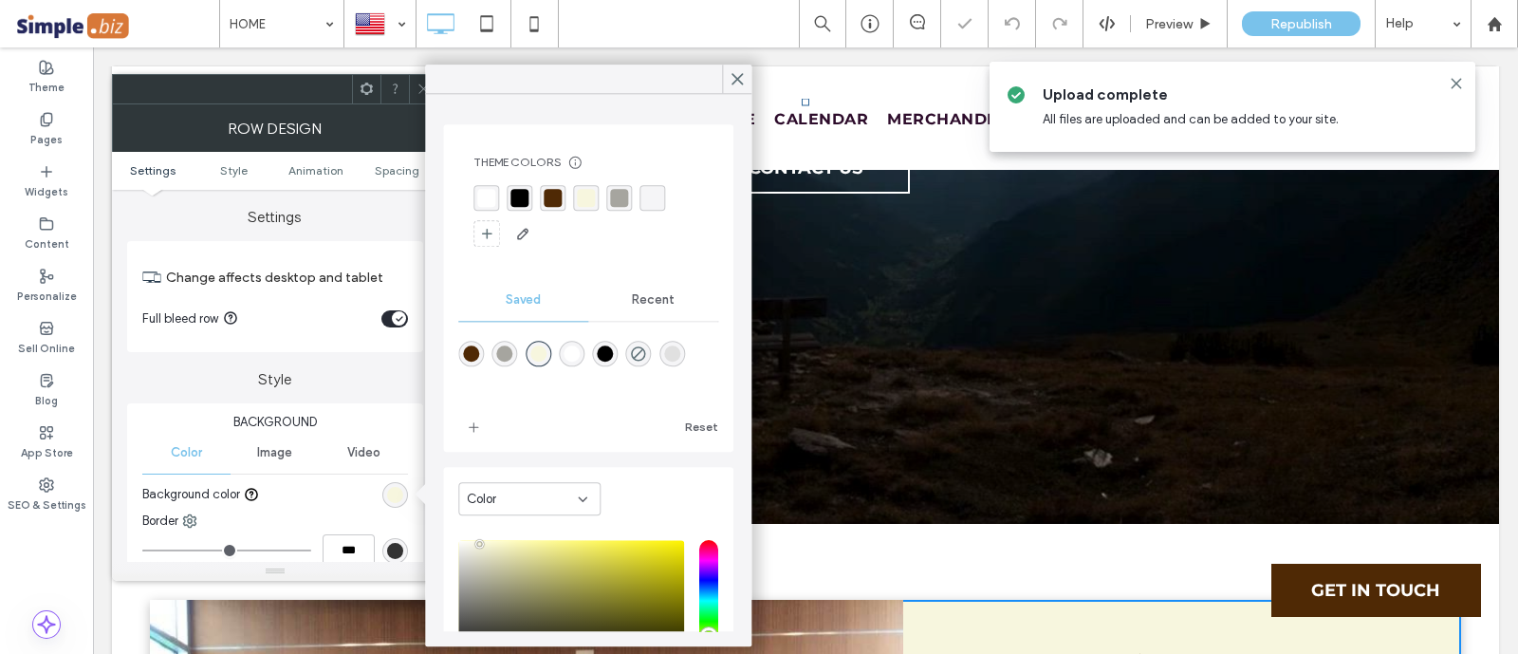
click at [680, 358] on div "rgba(224,224,224,1)" at bounding box center [672, 353] width 16 height 16
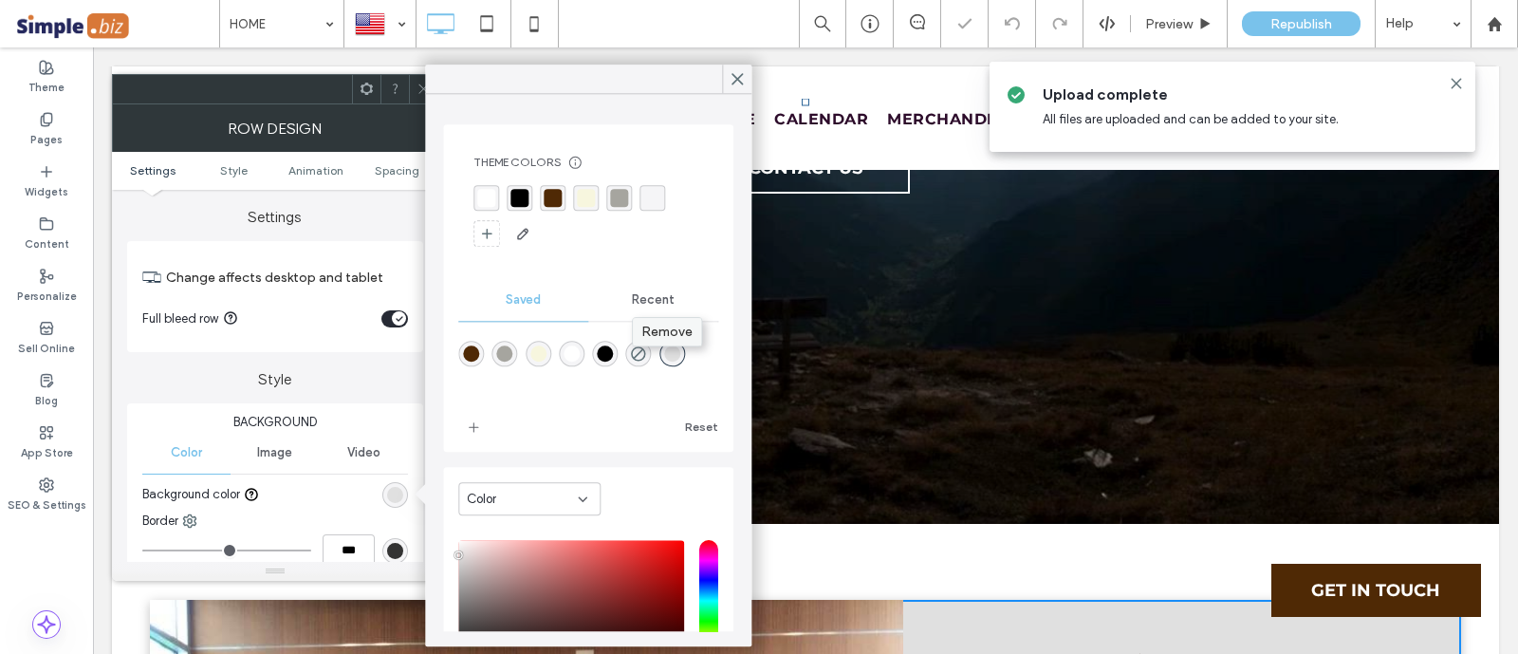
click at [650, 338] on span "Remove" at bounding box center [666, 331] width 51 height 16
click at [549, 329] on span "Remove" at bounding box center [547, 331] width 51 height 16
click at [650, 196] on div "rgba(0, 0, 0, 0)" at bounding box center [652, 198] width 18 height 18
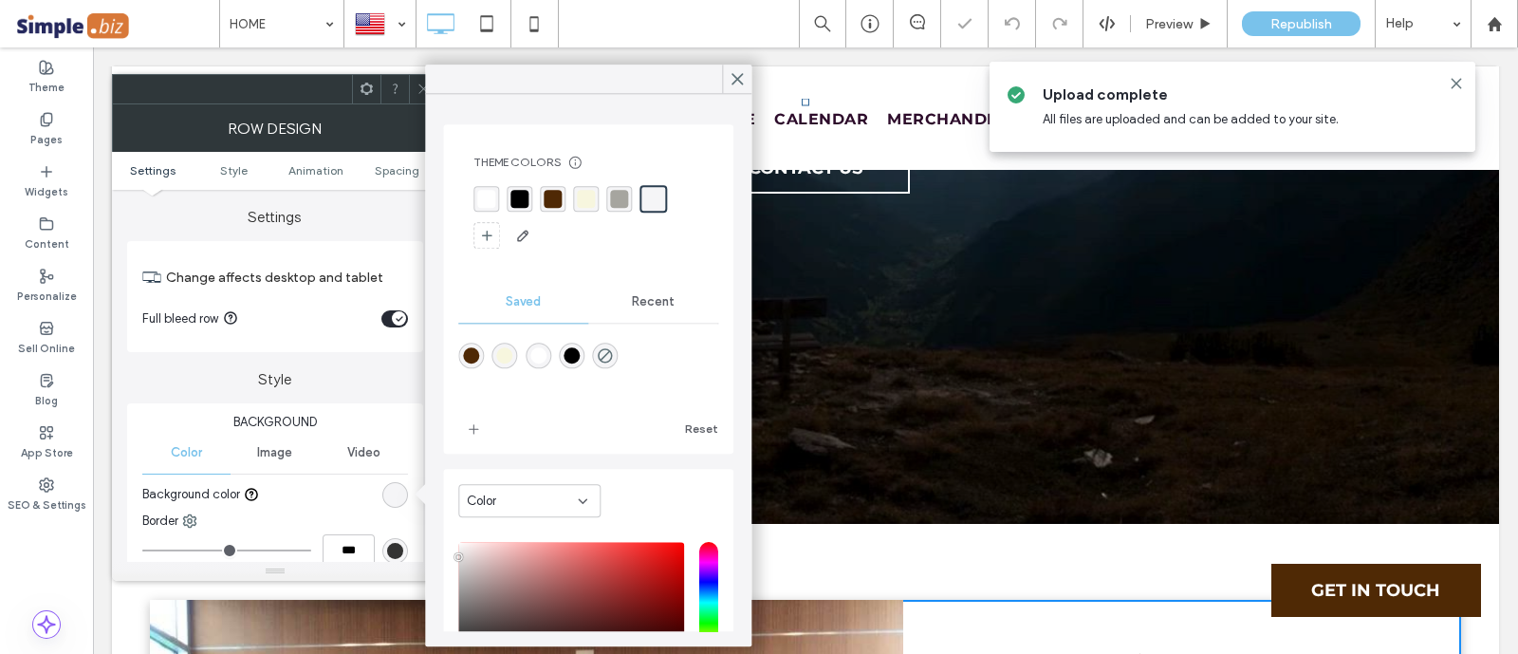
click at [656, 294] on span "Recent" at bounding box center [653, 301] width 43 height 15
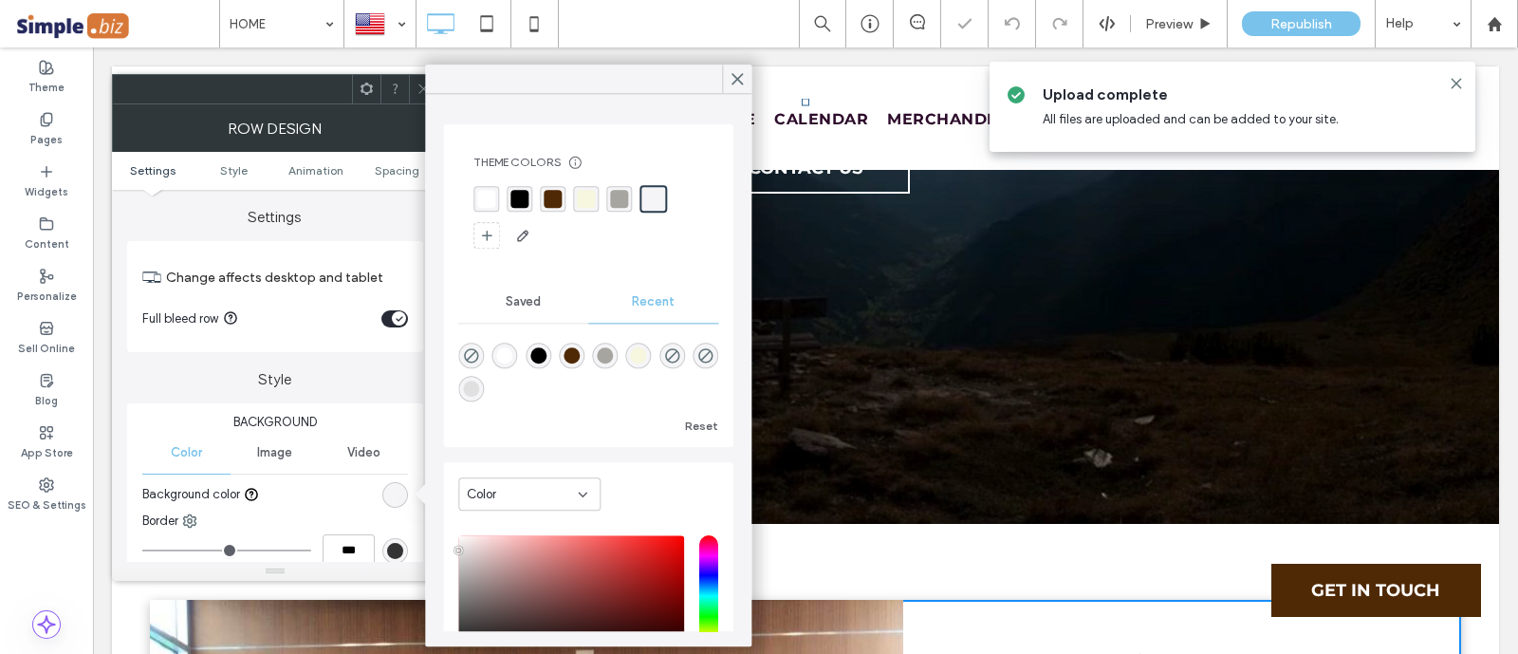
click at [526, 296] on span "Saved" at bounding box center [523, 301] width 35 height 15
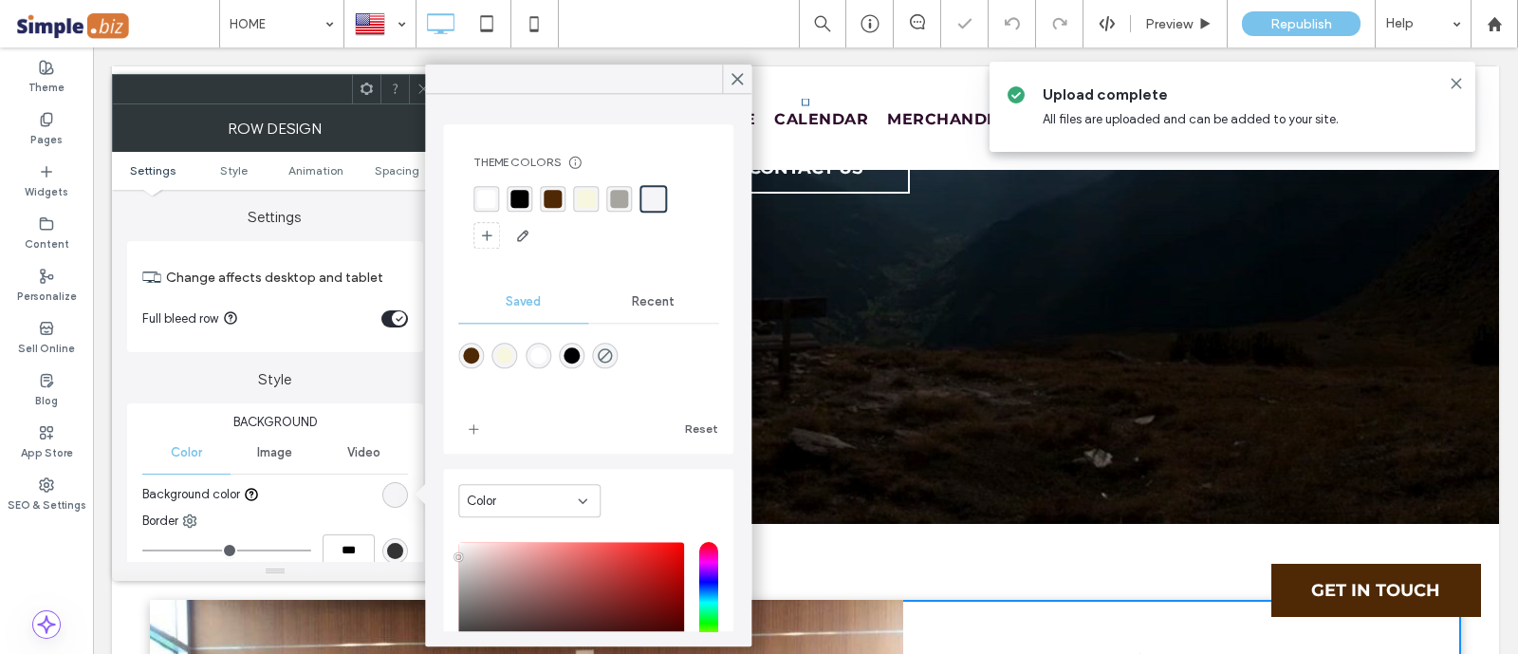
click at [632, 301] on span "Recent" at bounding box center [653, 301] width 43 height 15
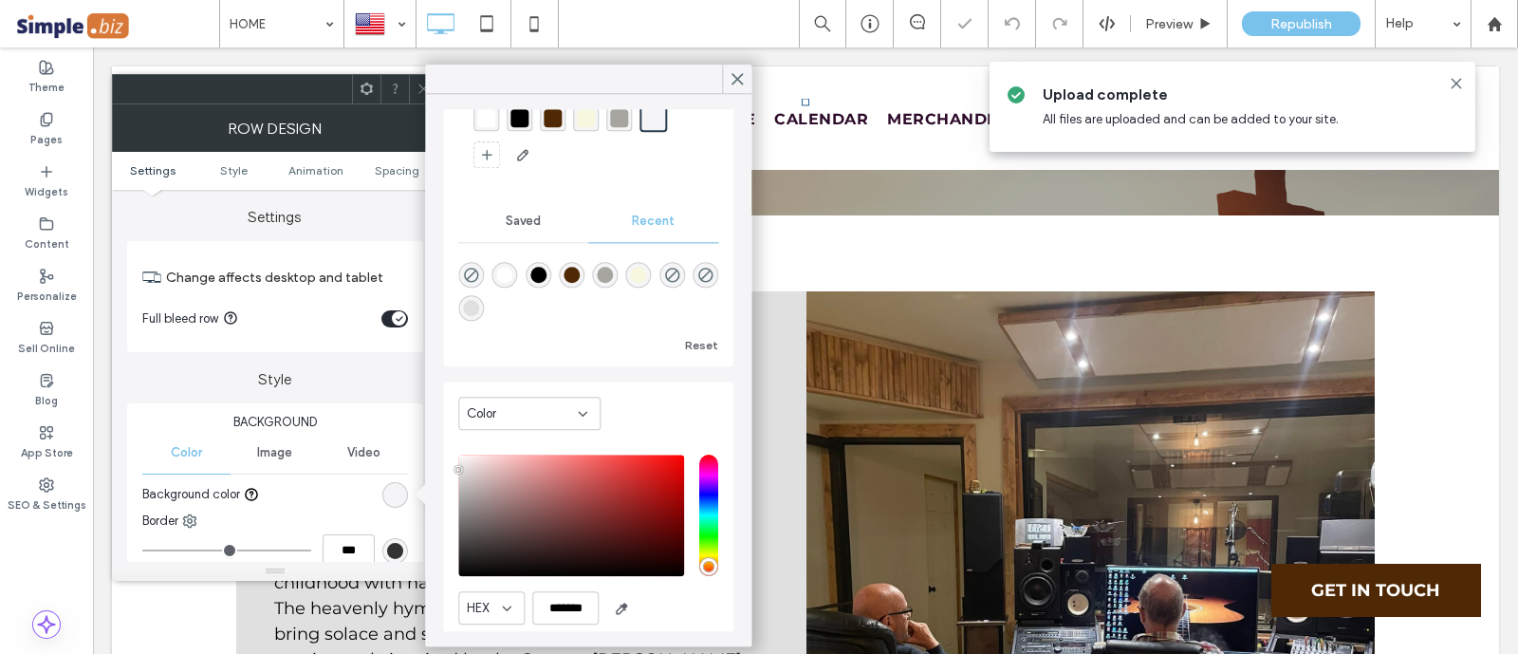
scroll to position [118, 0]
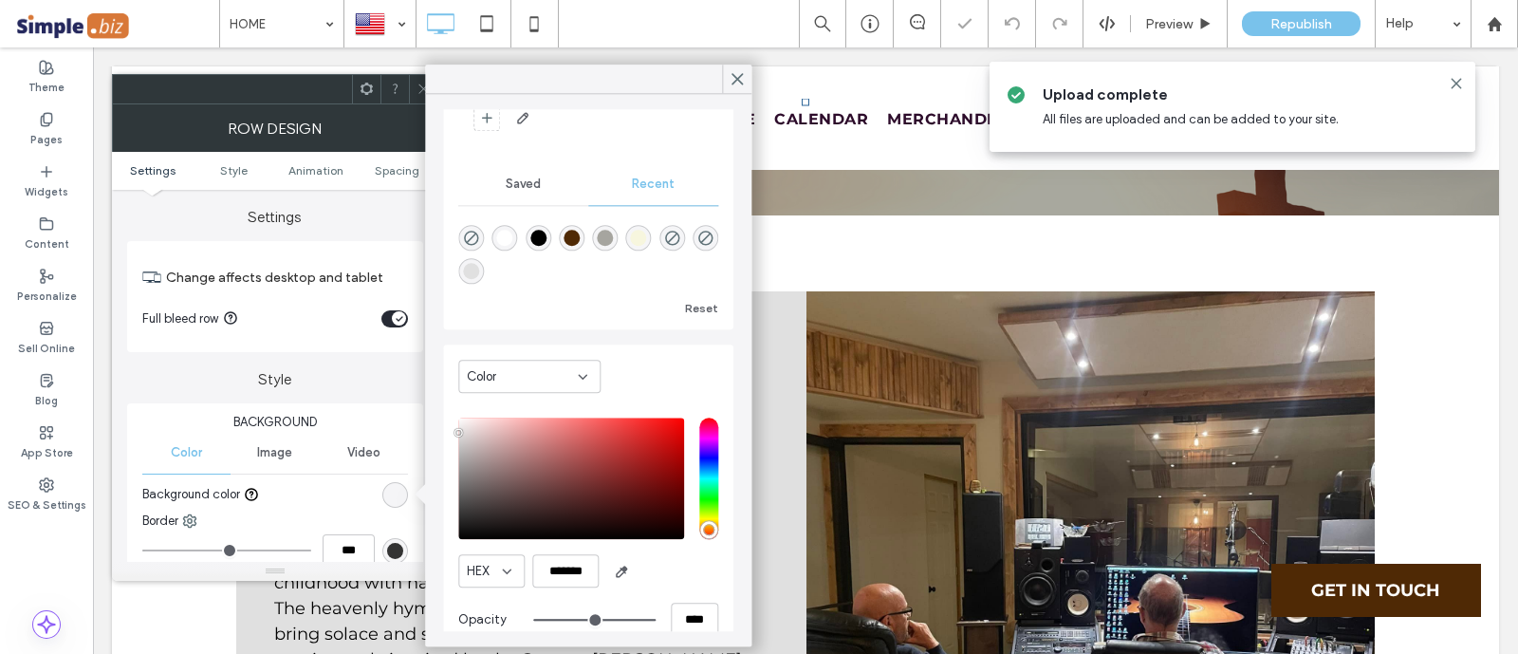
click at [516, 190] on div "Saved" at bounding box center [523, 184] width 130 height 42
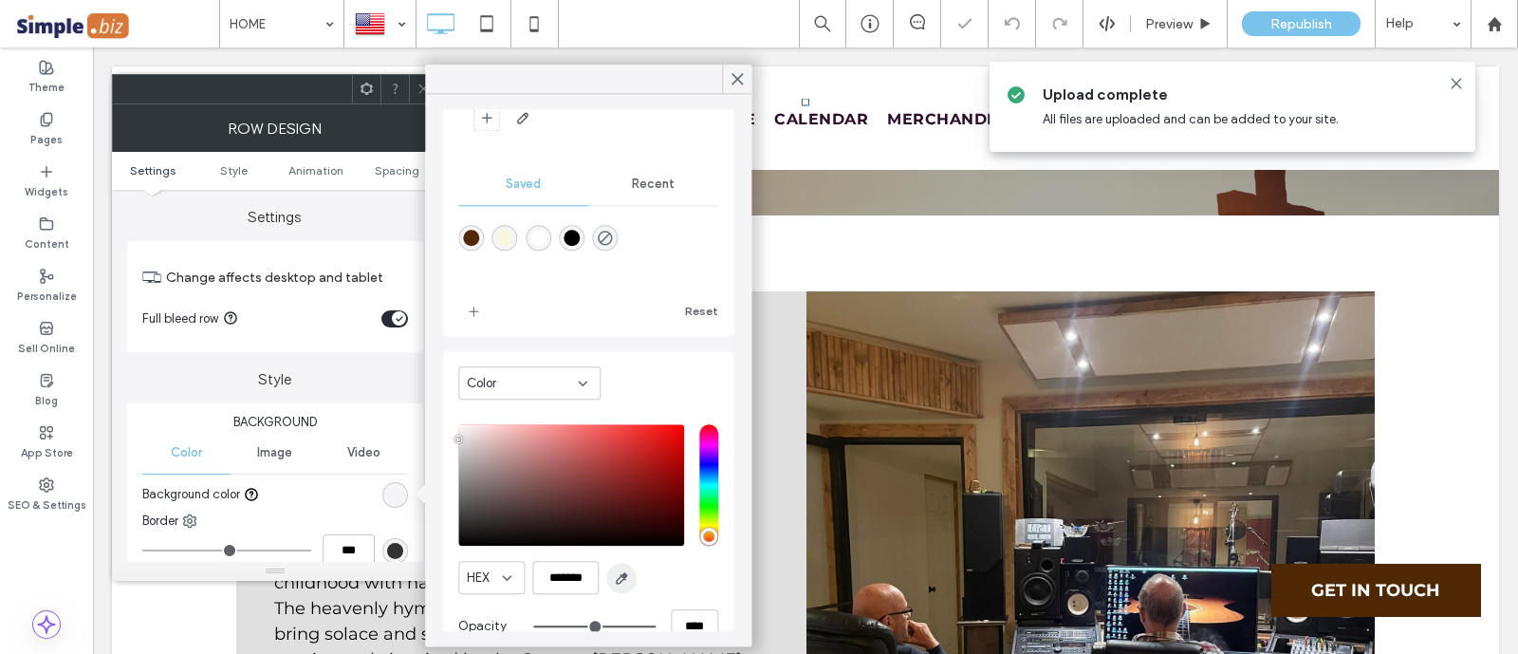
click at [615, 572] on icon "button" at bounding box center [621, 577] width 15 height 15
type input "*******"
click at [470, 295] on span "add color" at bounding box center [473, 310] width 30 height 30
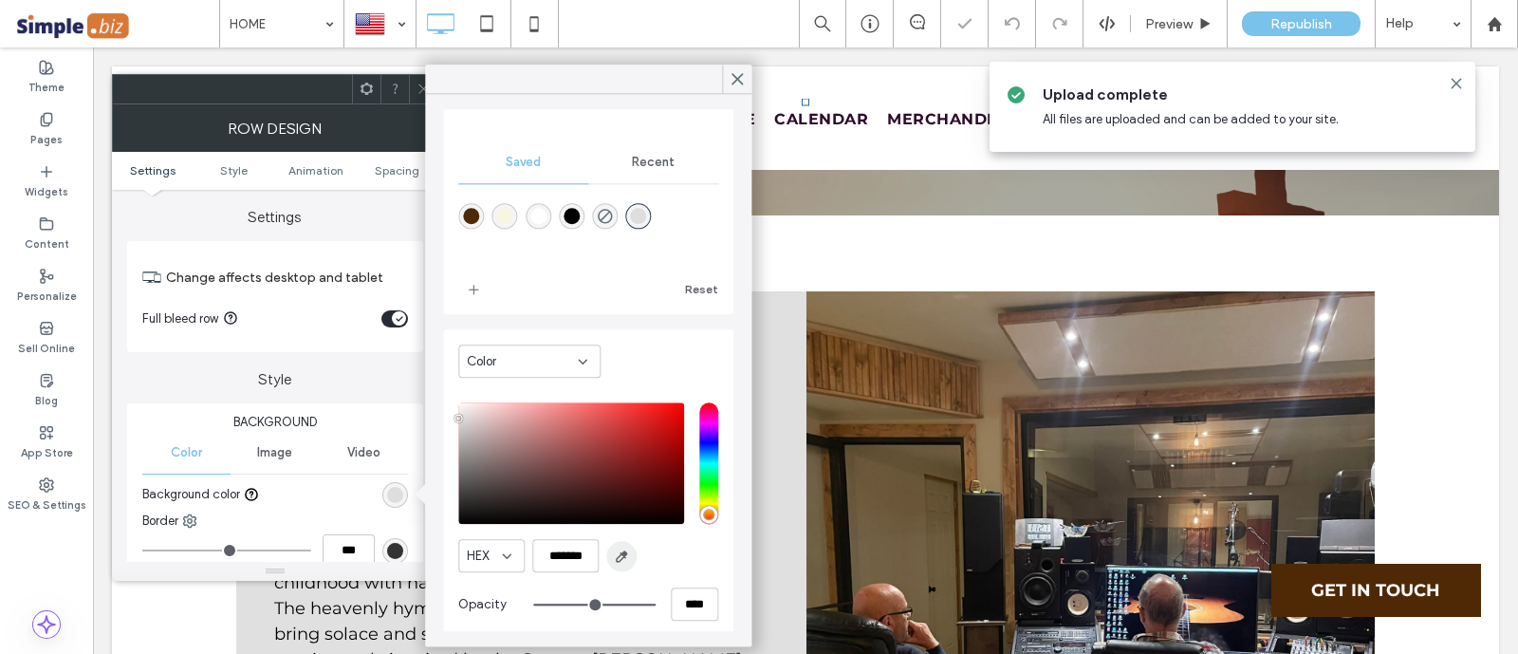
scroll to position [150, 0]
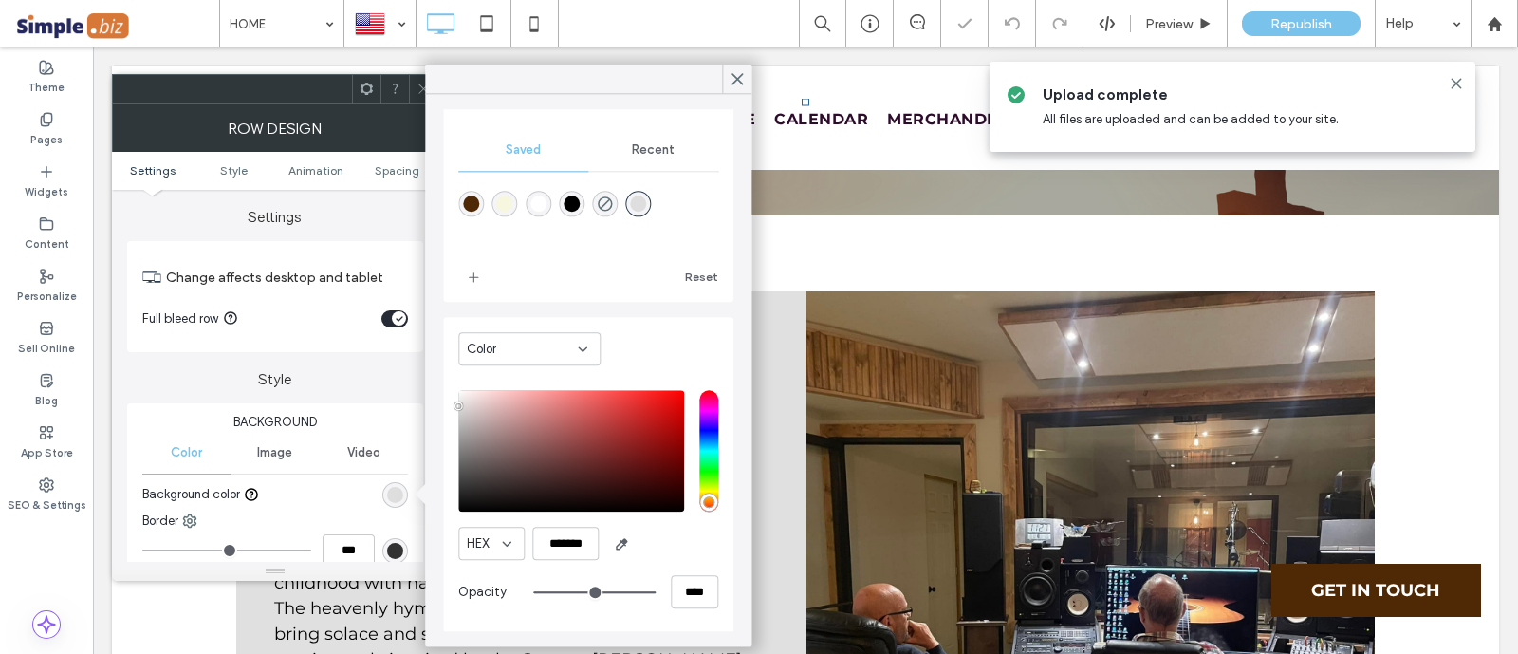
drag, startPoint x: 417, startPoint y: 86, endPoint x: 346, endPoint y: 42, distance: 84.0
click at [417, 86] on icon at bounding box center [423, 89] width 14 height 14
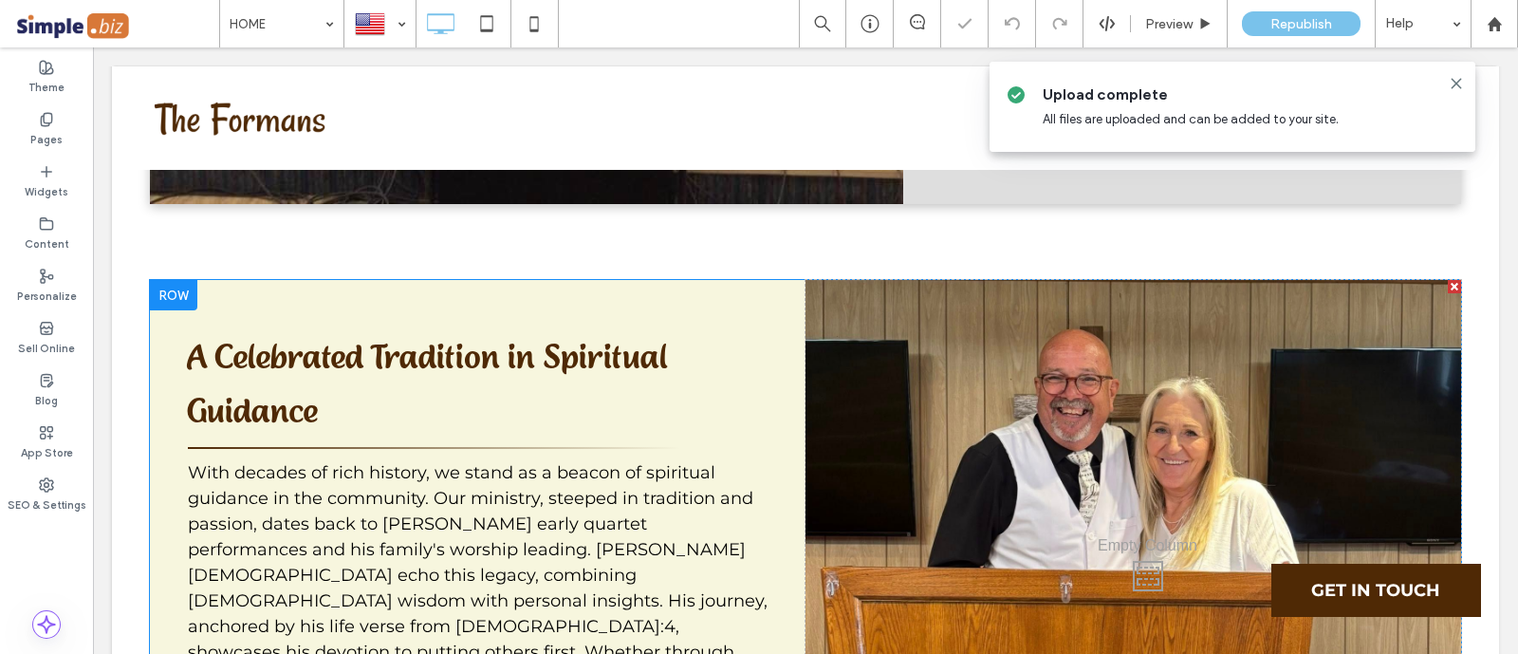
scroll to position [1423, 0]
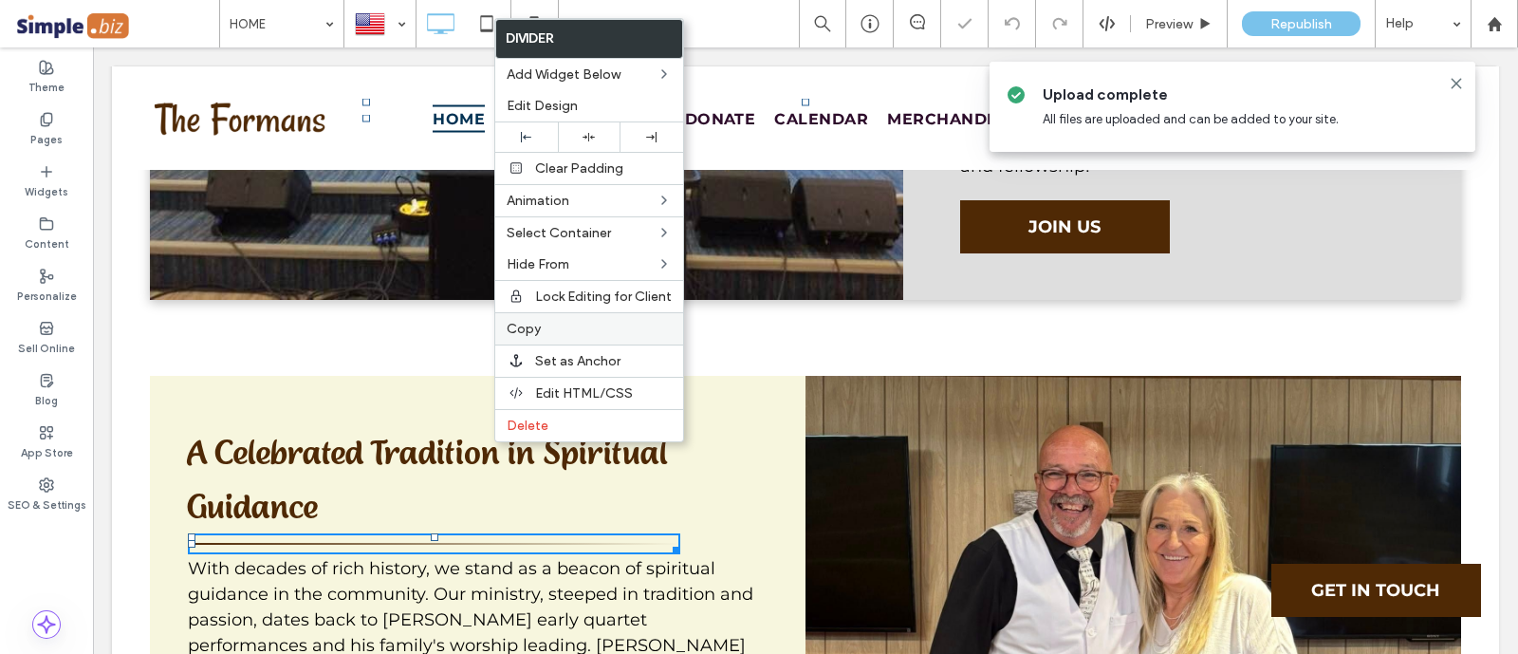
click at [550, 328] on label "Copy" at bounding box center [589, 329] width 165 height 16
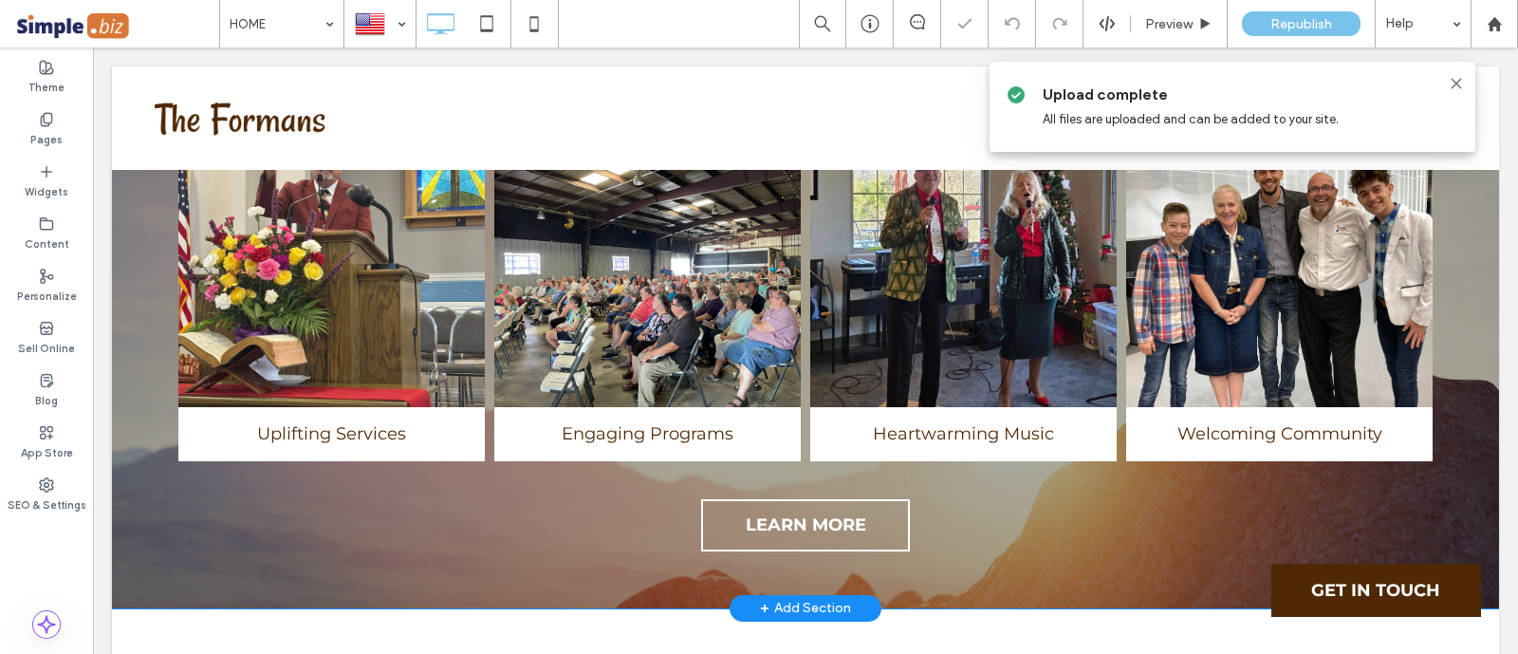
scroll to position [2727, 0]
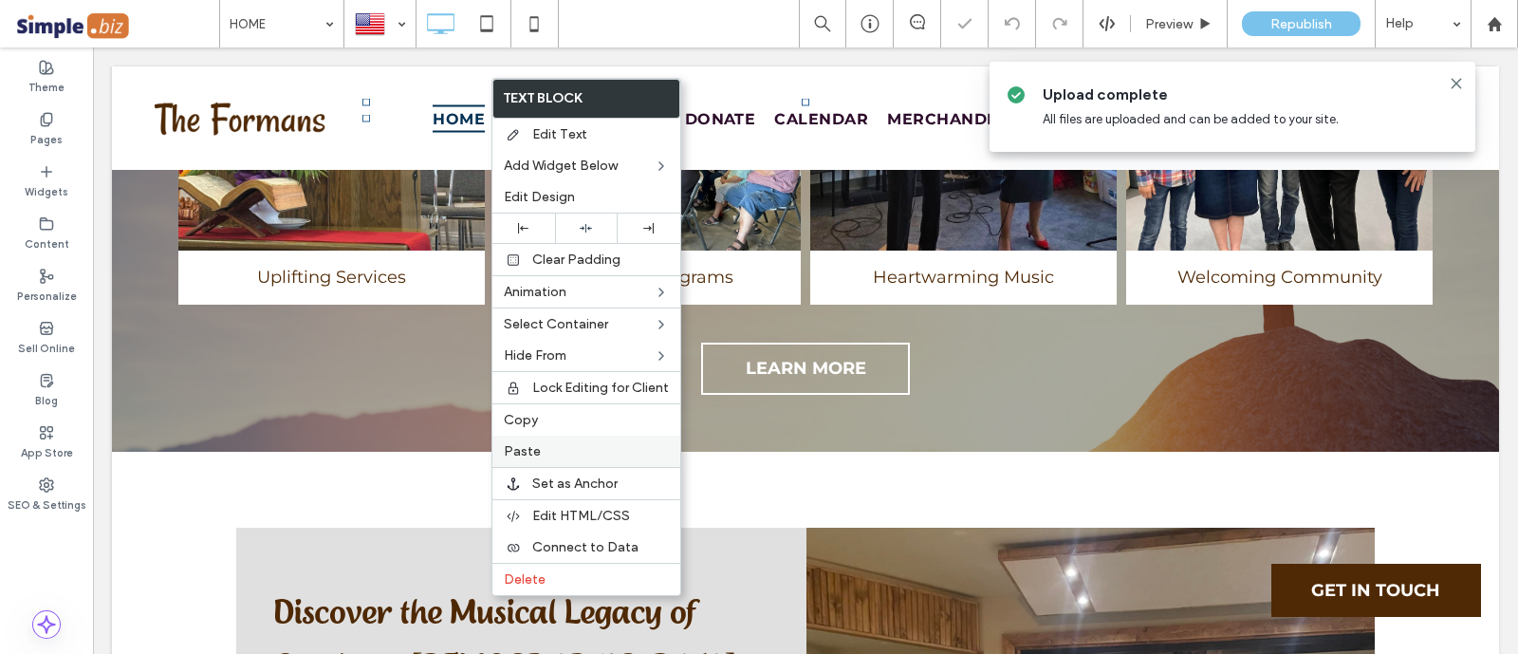
click at [527, 443] on span "Paste" at bounding box center [522, 451] width 37 height 16
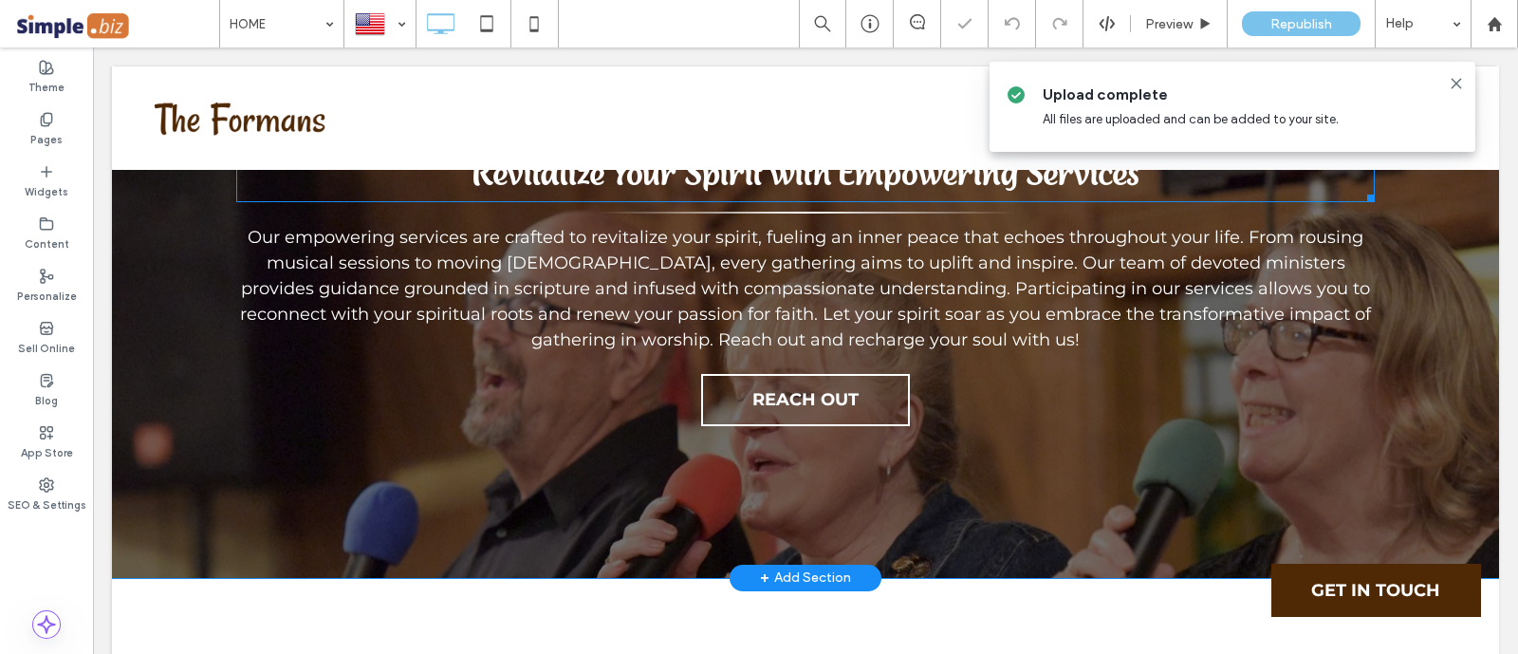
scroll to position [5454, 0]
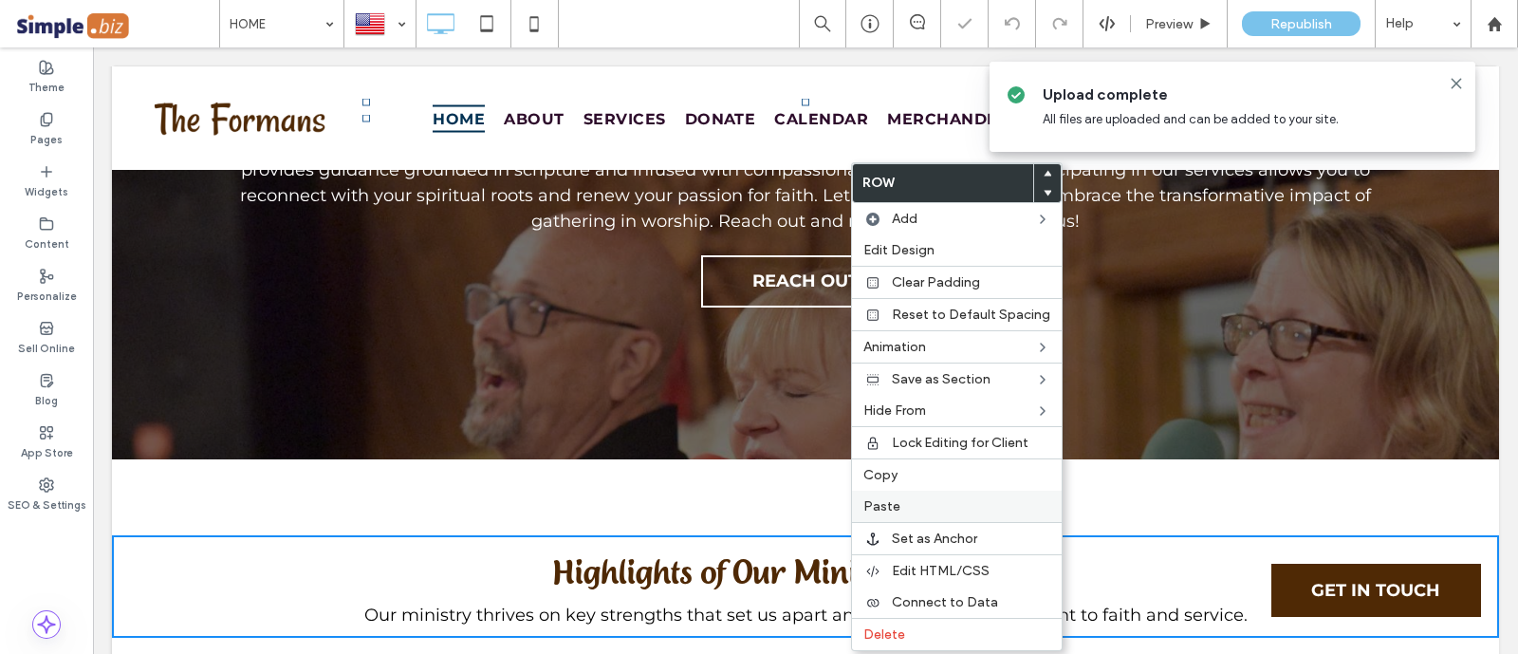
click at [891, 499] on span "Paste" at bounding box center [881, 506] width 37 height 16
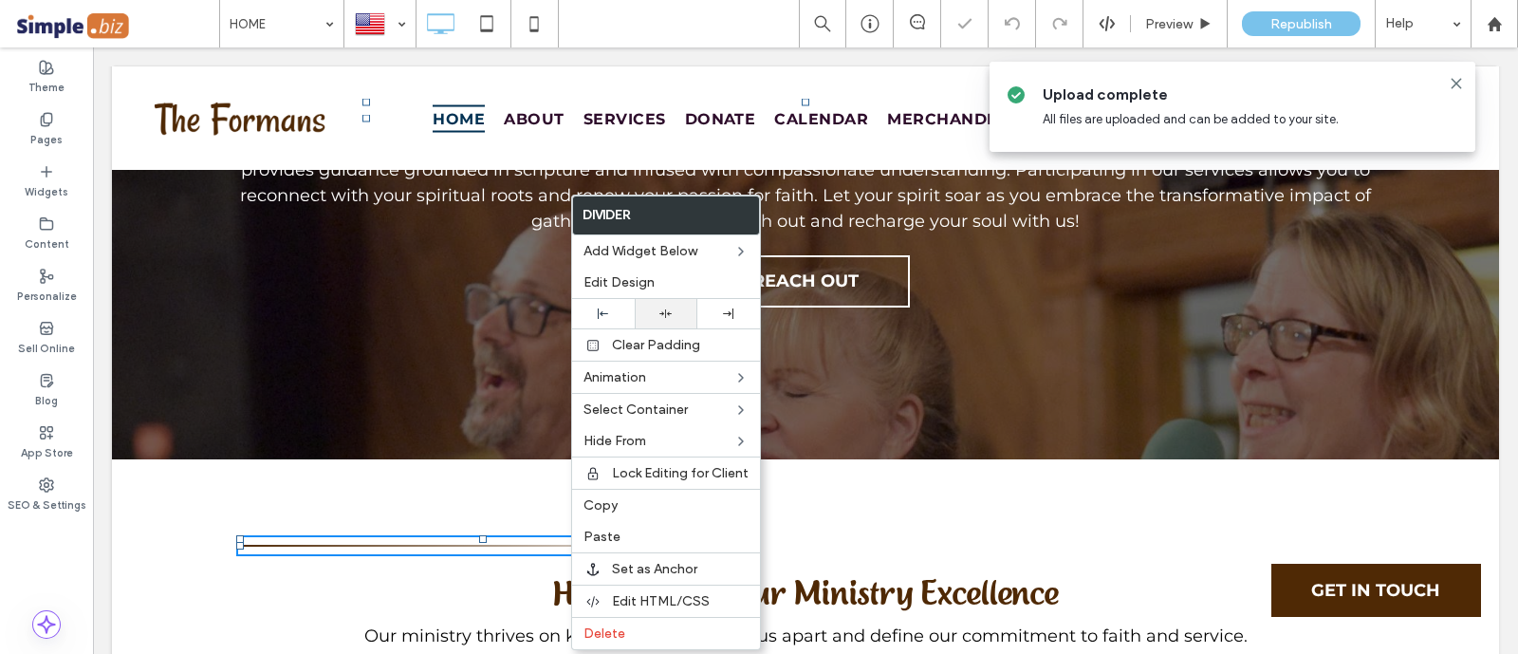
click at [653, 315] on div at bounding box center [666, 313] width 44 height 12
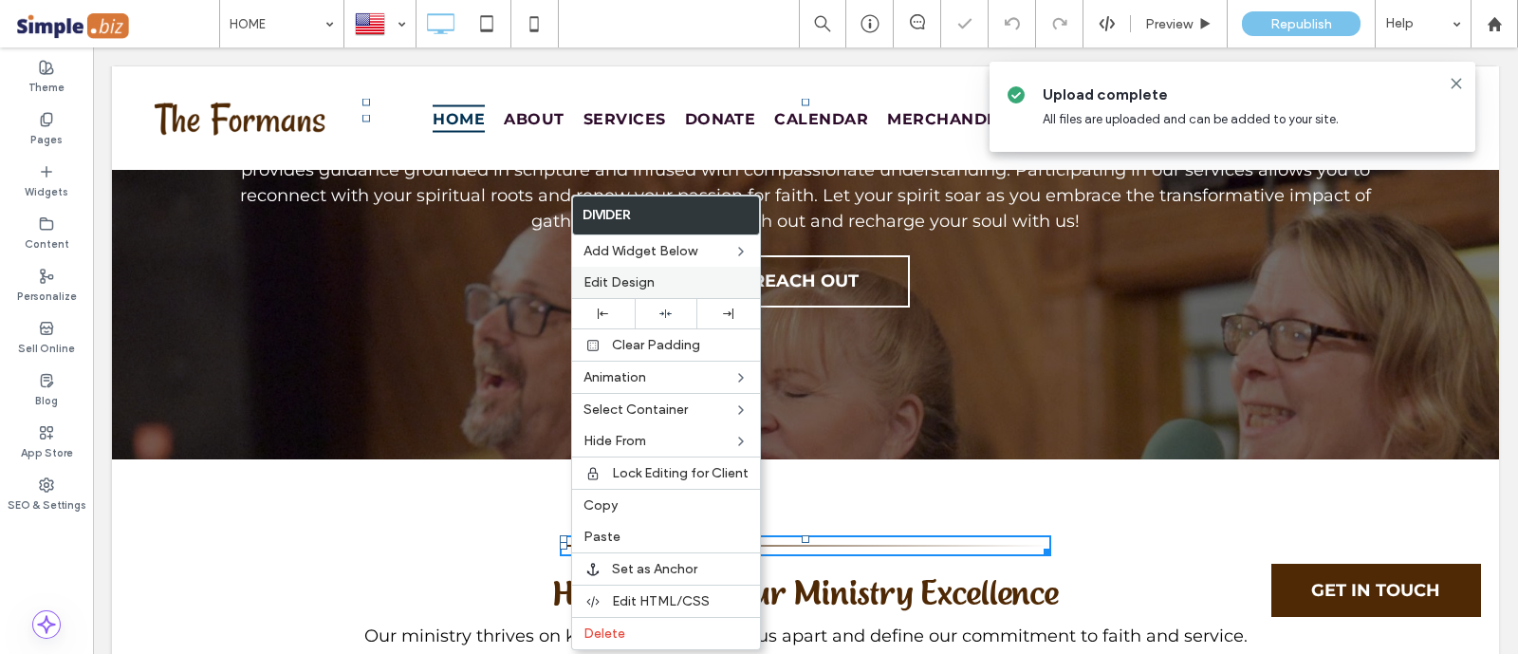
click at [651, 286] on span "Edit Design" at bounding box center [618, 282] width 71 height 16
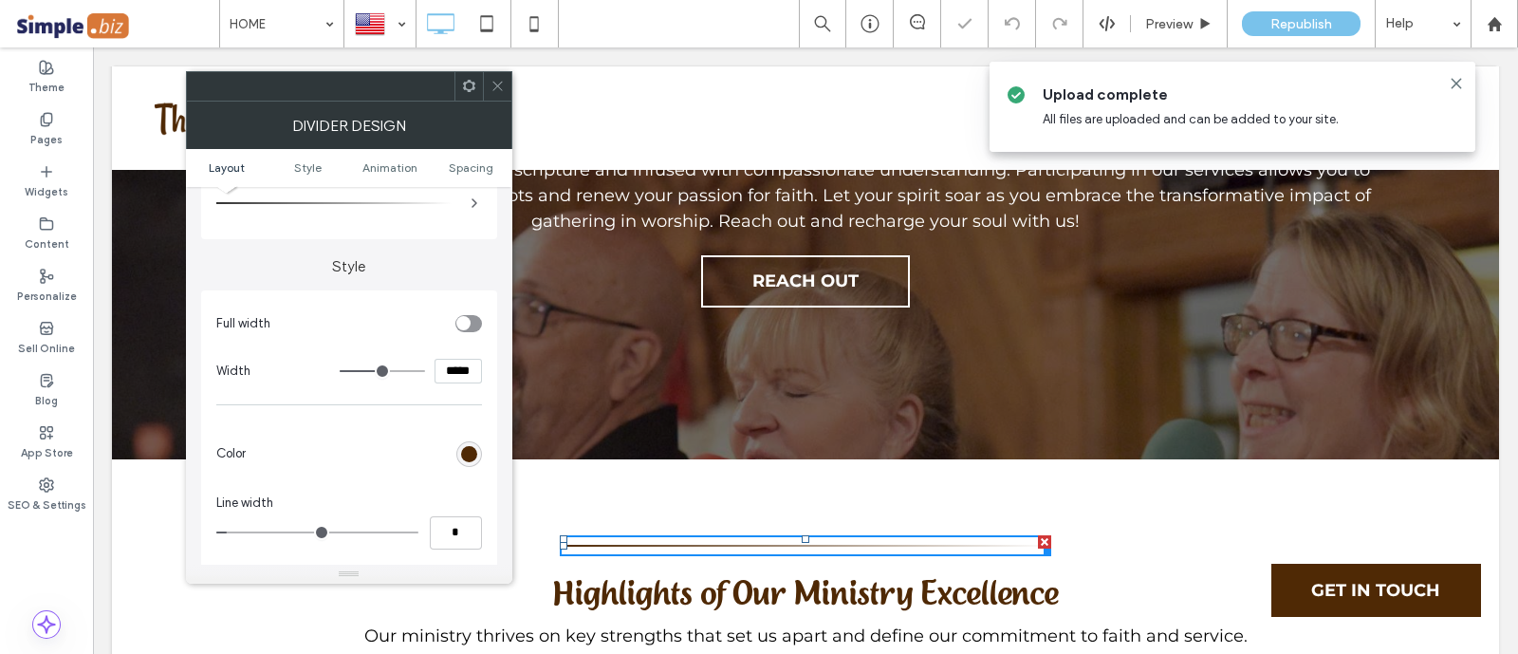
scroll to position [0, 0]
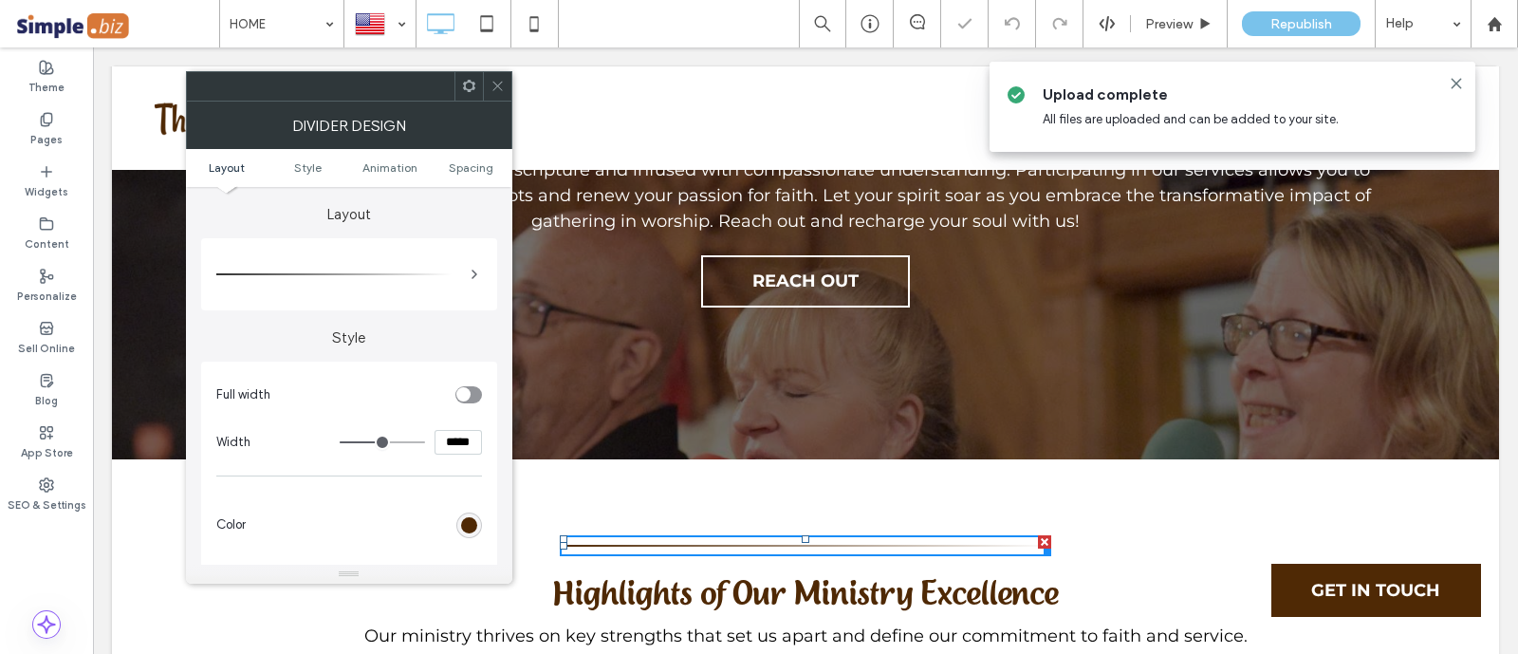
click at [470, 287] on span at bounding box center [474, 274] width 15 height 53
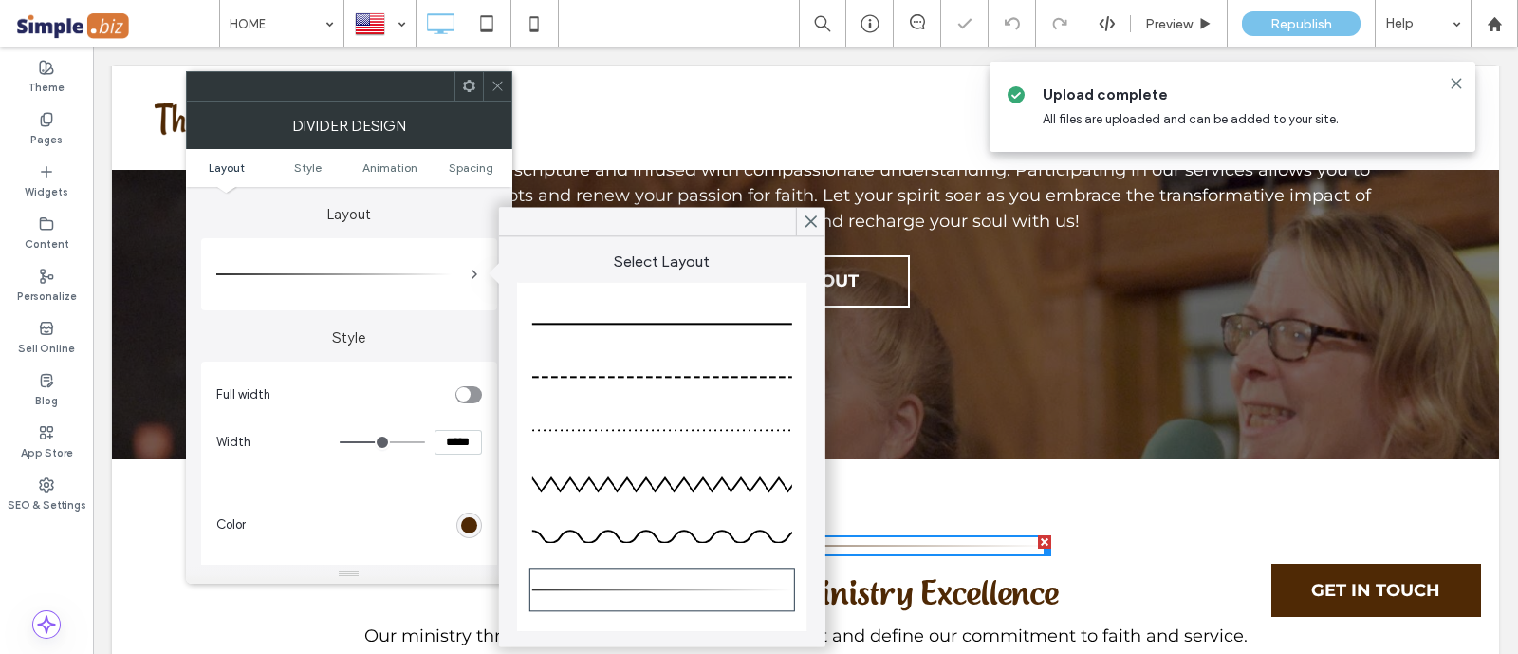
click at [360, 327] on label "Style" at bounding box center [349, 328] width 296 height 36
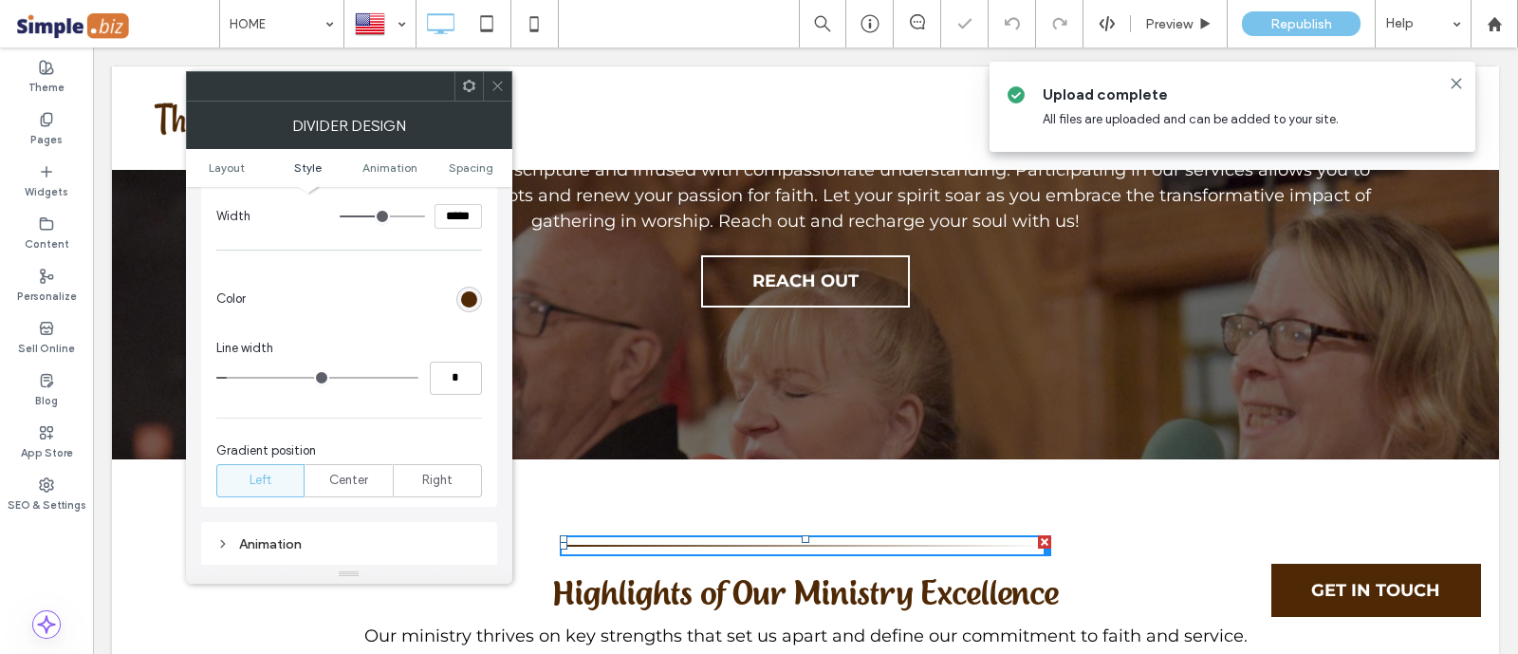
scroll to position [236, 0]
click at [344, 472] on span "Center" at bounding box center [348, 469] width 39 height 19
type input "*"
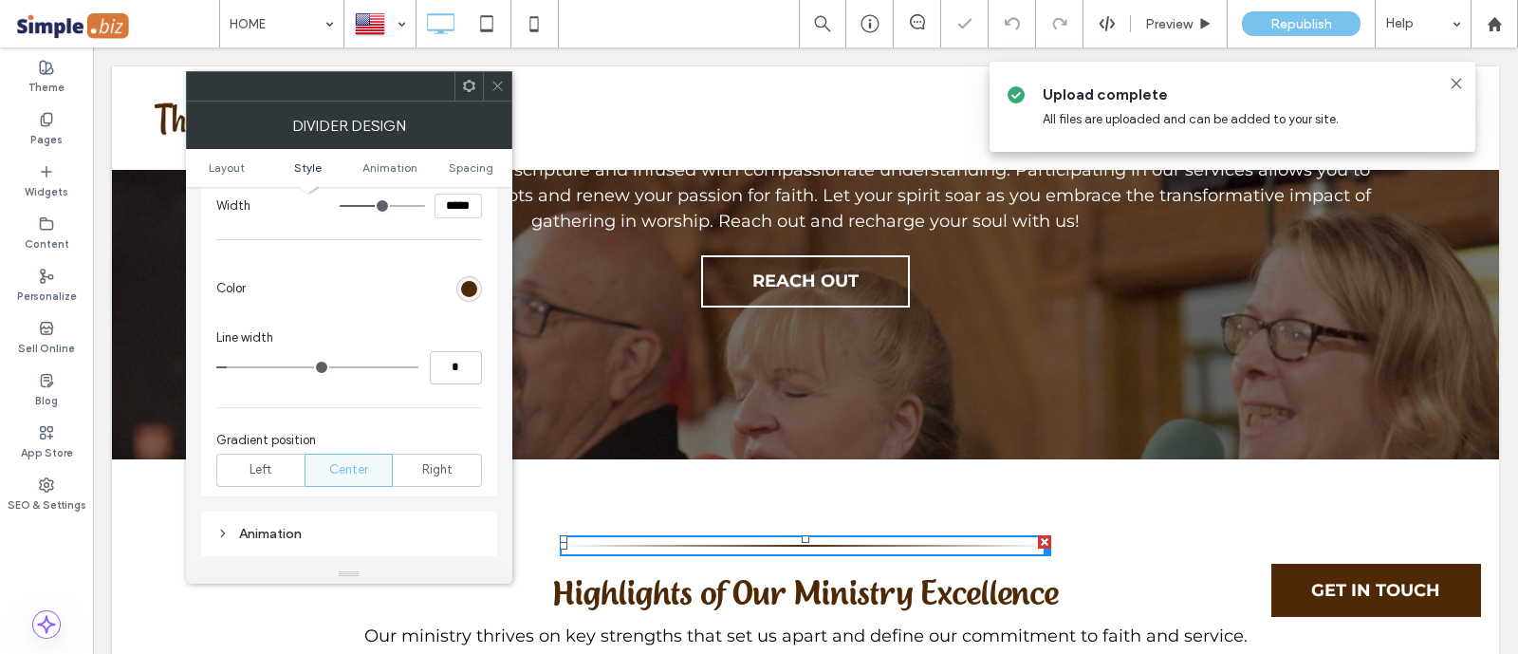
click at [490, 77] on span at bounding box center [497, 86] width 14 height 28
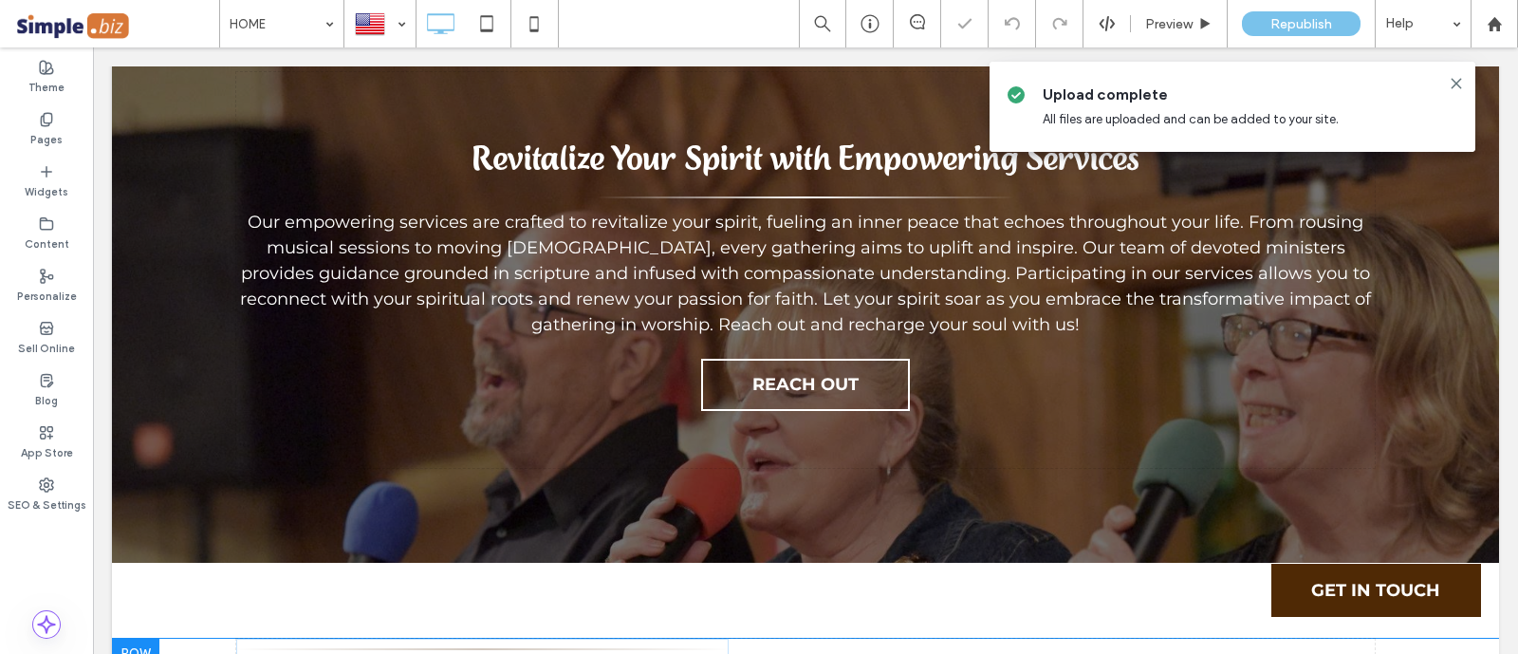
drag, startPoint x: 792, startPoint y: 386, endPoint x: 778, endPoint y: 561, distance: 175.1
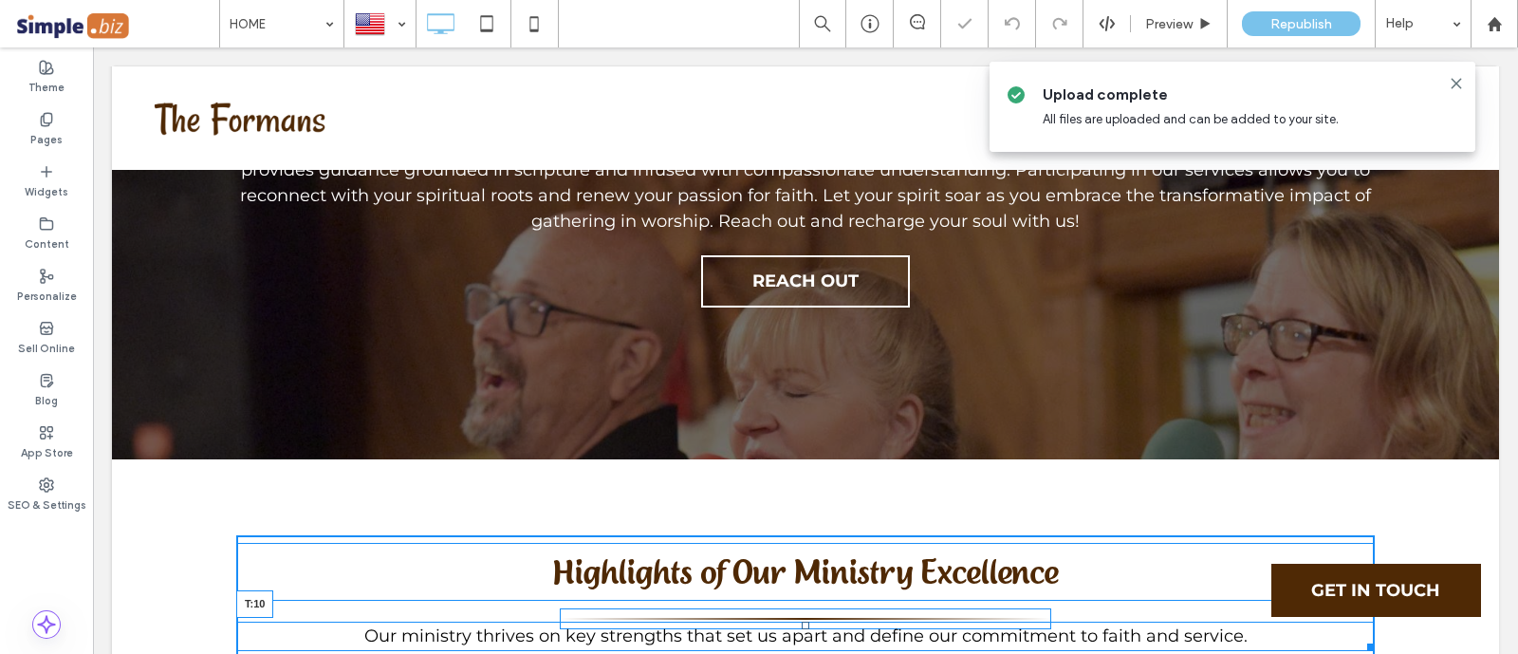
drag, startPoint x: 795, startPoint y: 462, endPoint x: 794, endPoint y: 479, distance: 17.1
click at [802, 621] on div at bounding box center [806, 625] width 8 height 8
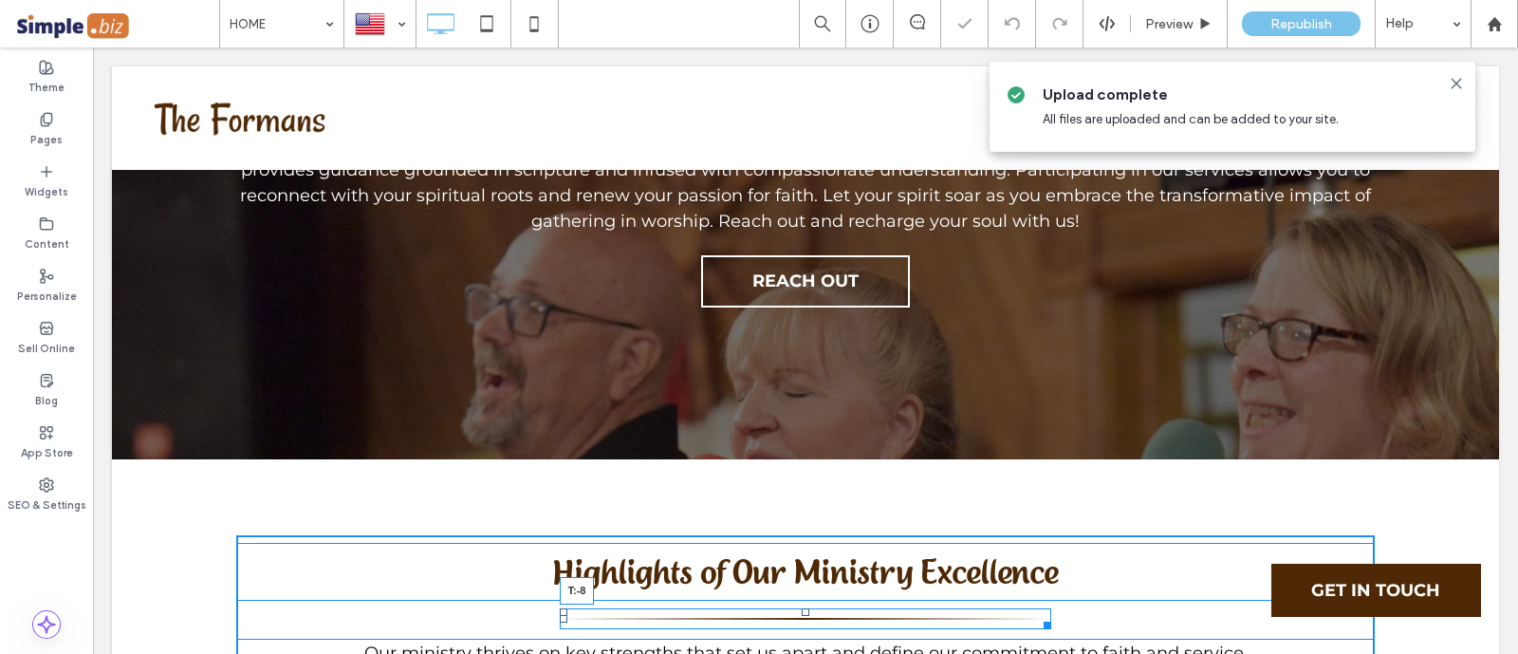
drag, startPoint x: 793, startPoint y: 451, endPoint x: 945, endPoint y: 445, distance: 151.9
click at [806, 535] on div "Highlights of Our Ministry Excellence T:-8 Our ministry thrives on key strength…" at bounding box center [805, 605] width 1138 height 140
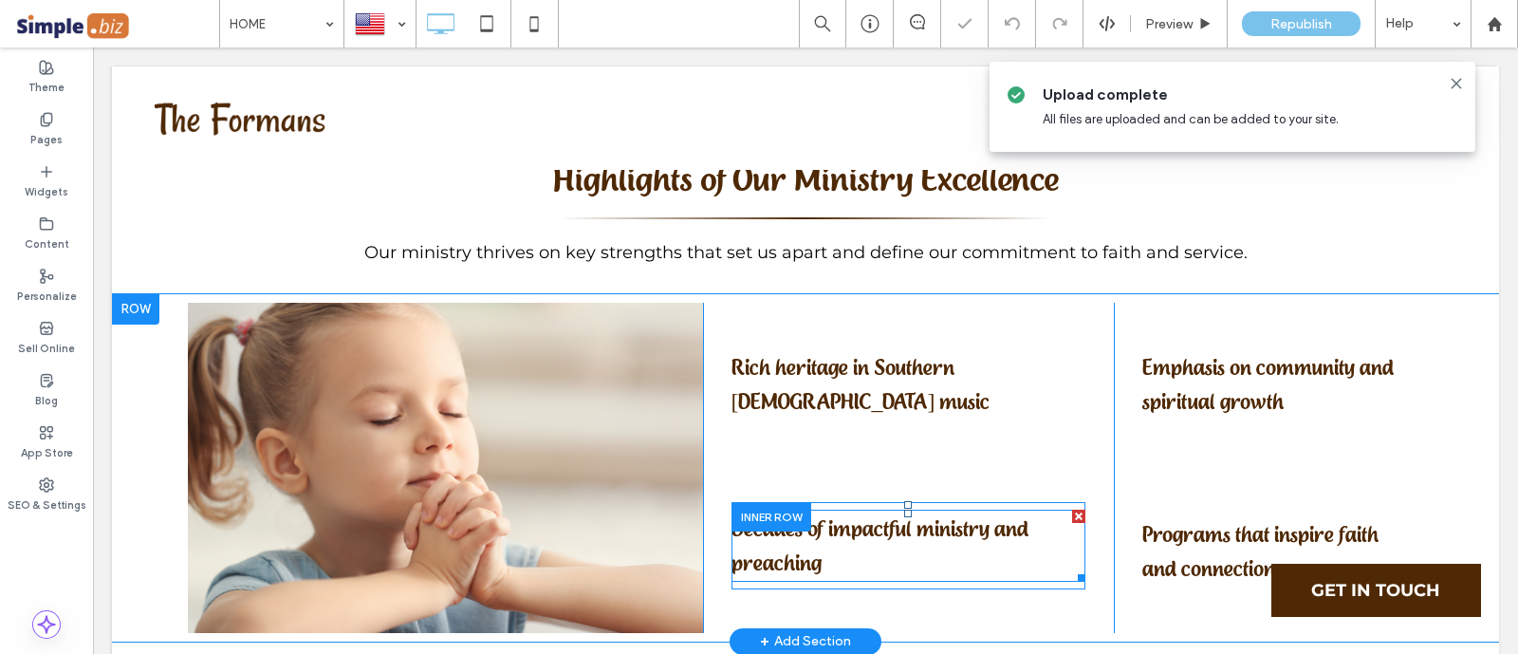
scroll to position [5810, 0]
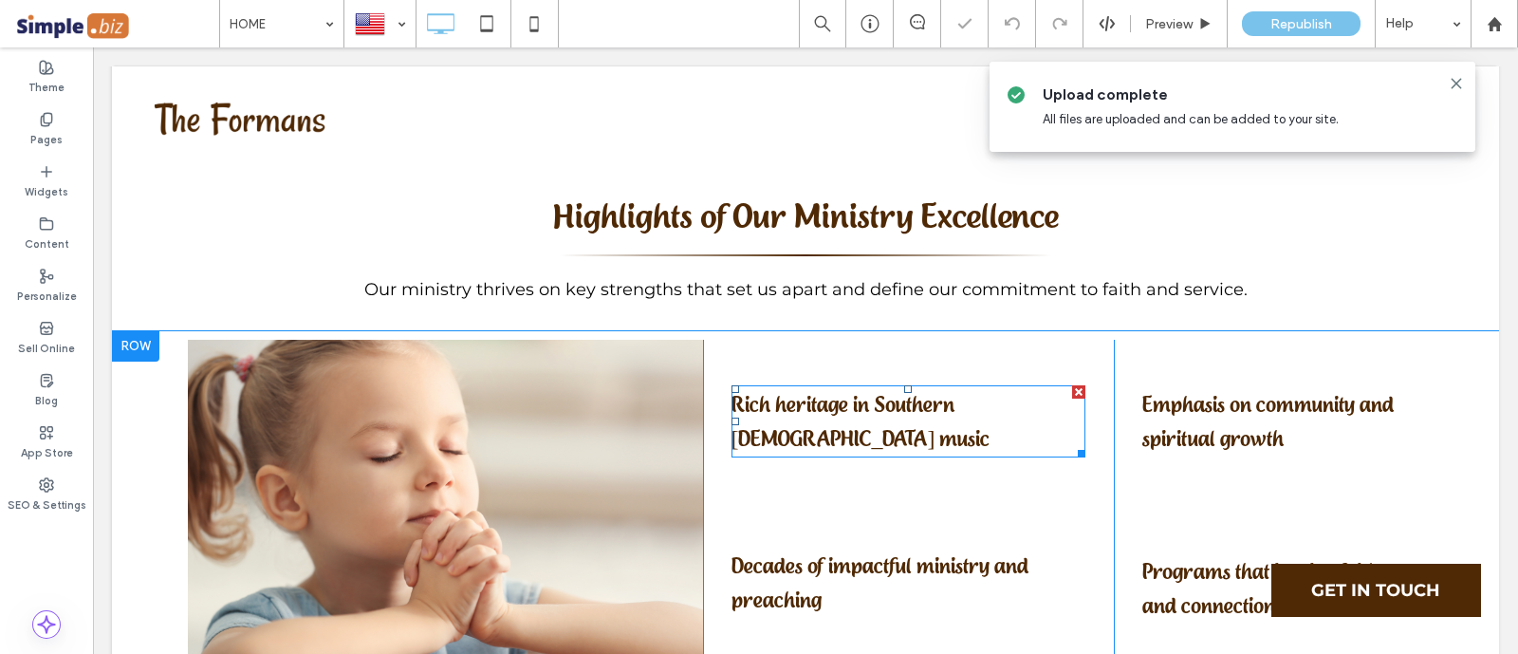
drag, startPoint x: 899, startPoint y: 243, endPoint x: 1068, endPoint y: 207, distance: 172.6
click at [900, 391] on span "Rich heritage in Southern [DEMOGRAPHIC_DATA] music" at bounding box center [860, 421] width 259 height 61
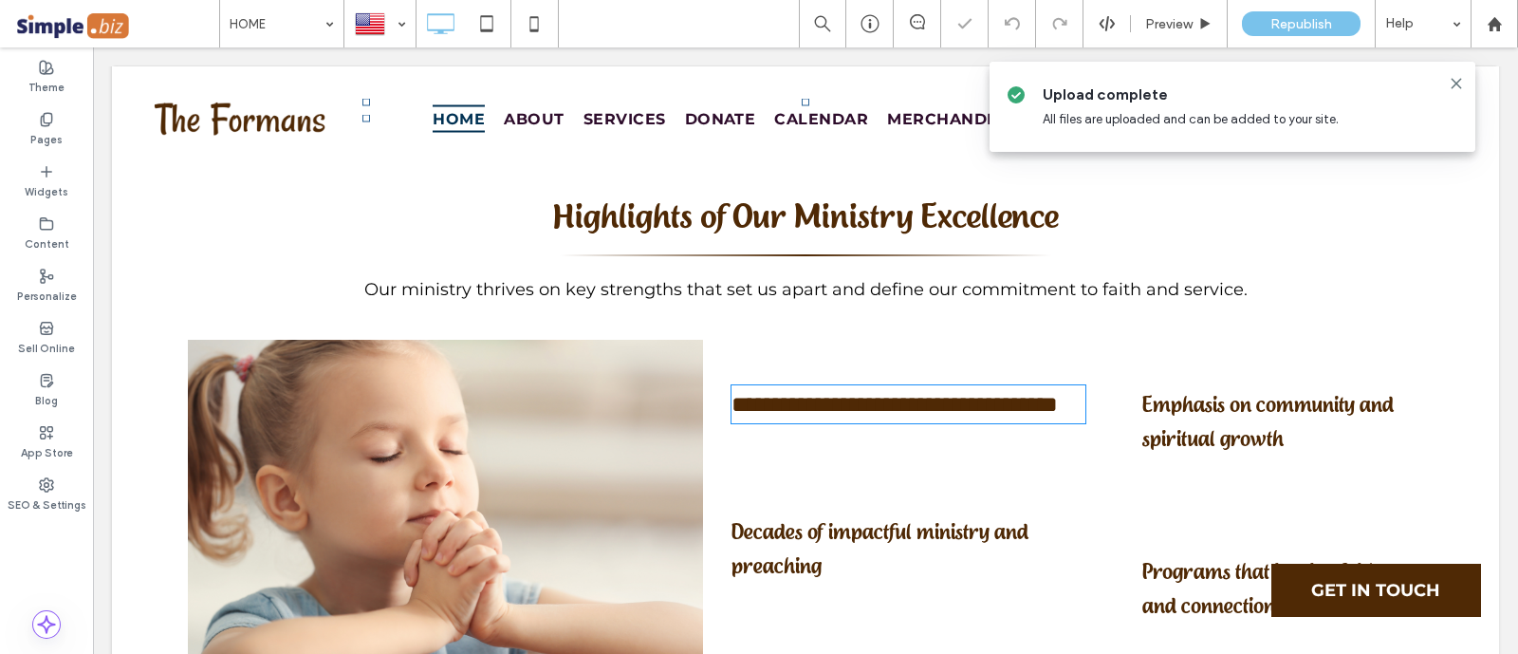
type input "**********"
type input "**"
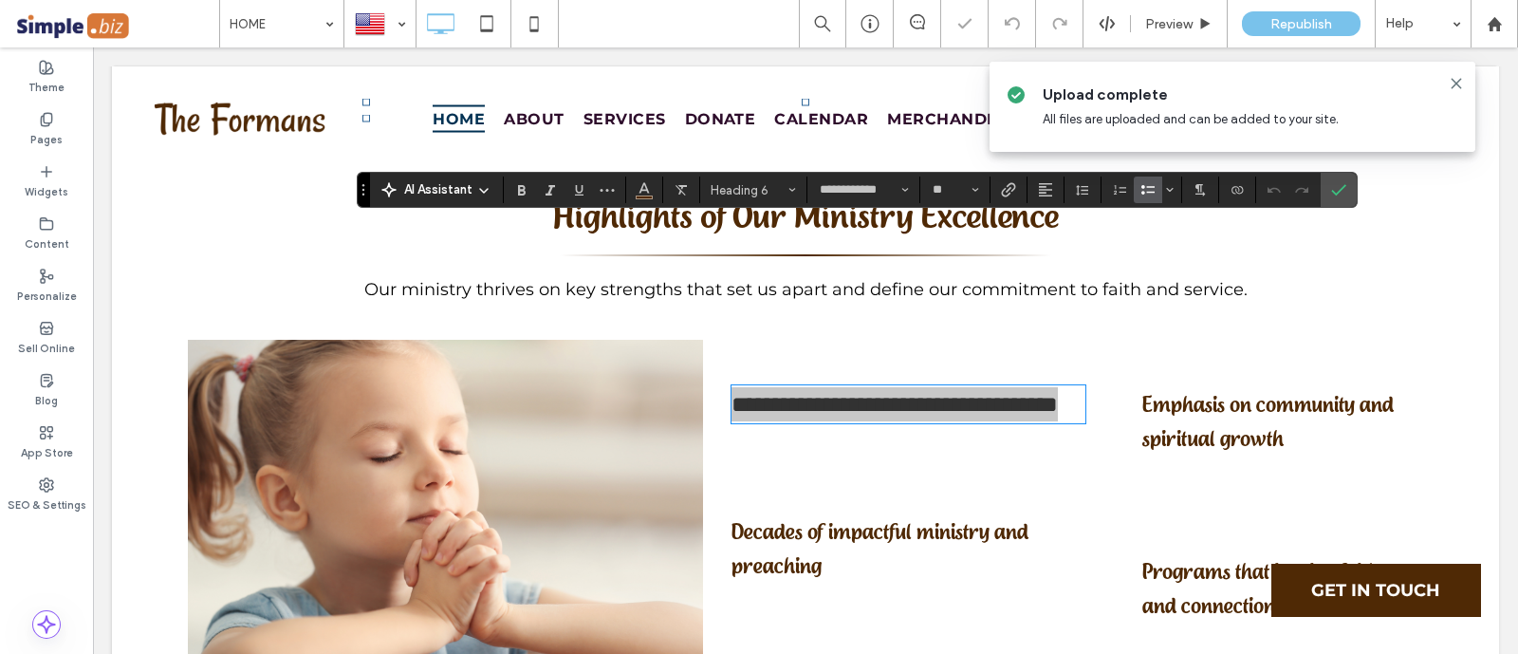
drag, startPoint x: 1152, startPoint y: 196, endPoint x: 818, endPoint y: 276, distance: 343.3
click at [1152, 196] on icon "Bulleted List" at bounding box center [1147, 189] width 15 height 15
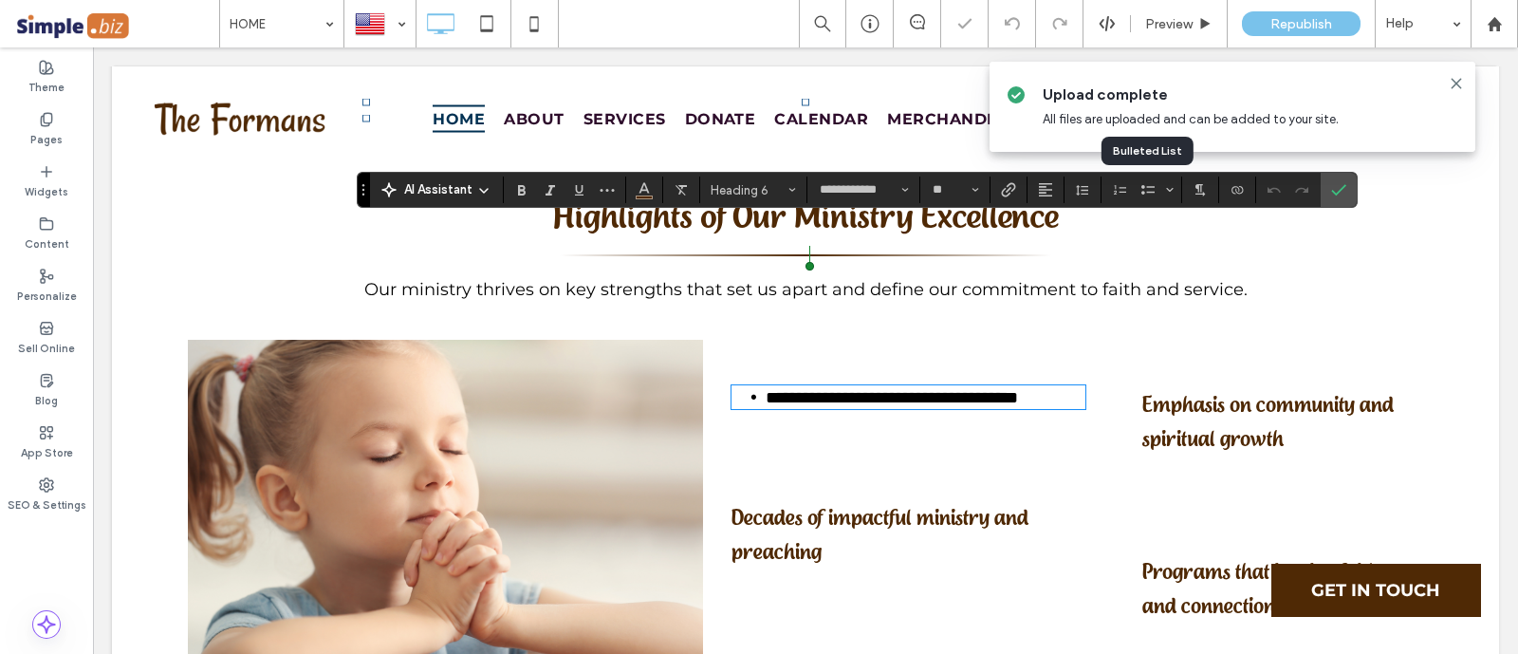
type input "**********"
type input "**"
click at [864, 500] on h6 "Decades of impactful ministry and preaching" at bounding box center [908, 534] width 355 height 68
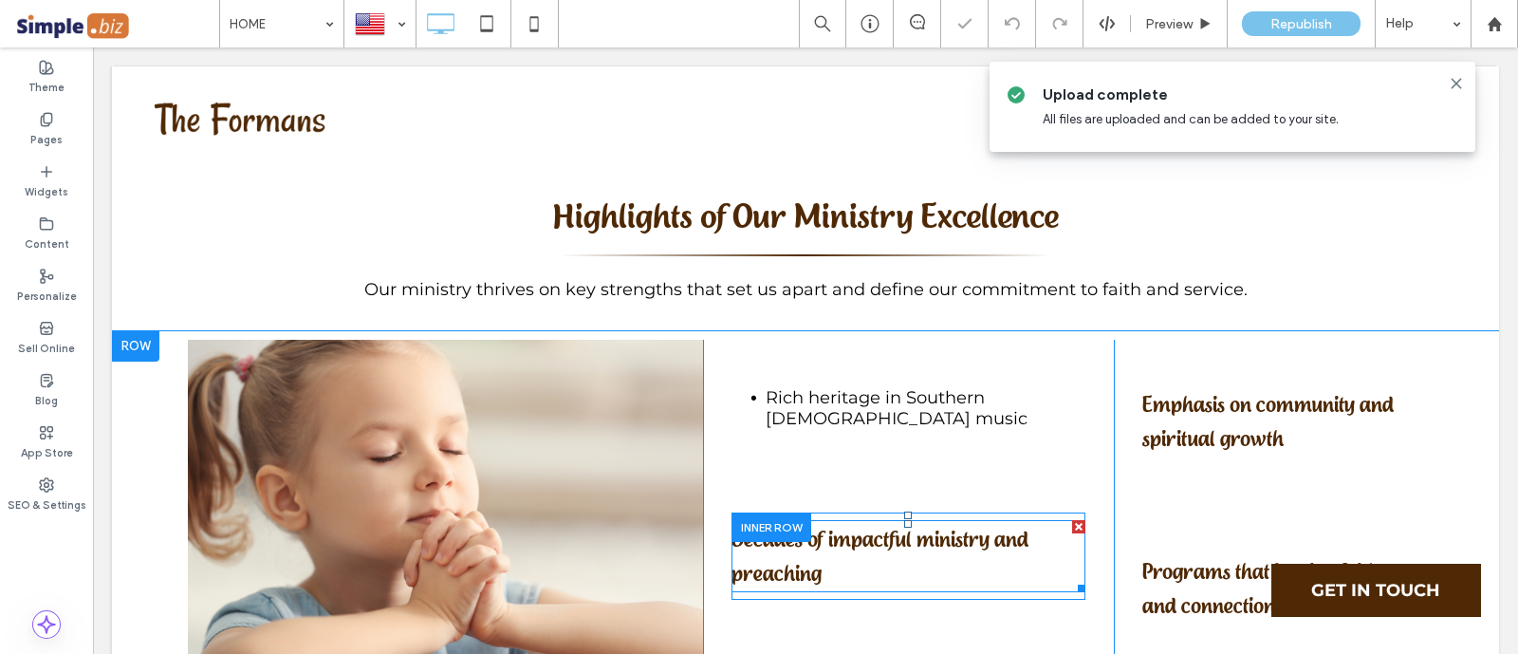
click at [864, 522] on h6 "Decades of impactful ministry and preaching" at bounding box center [908, 556] width 355 height 68
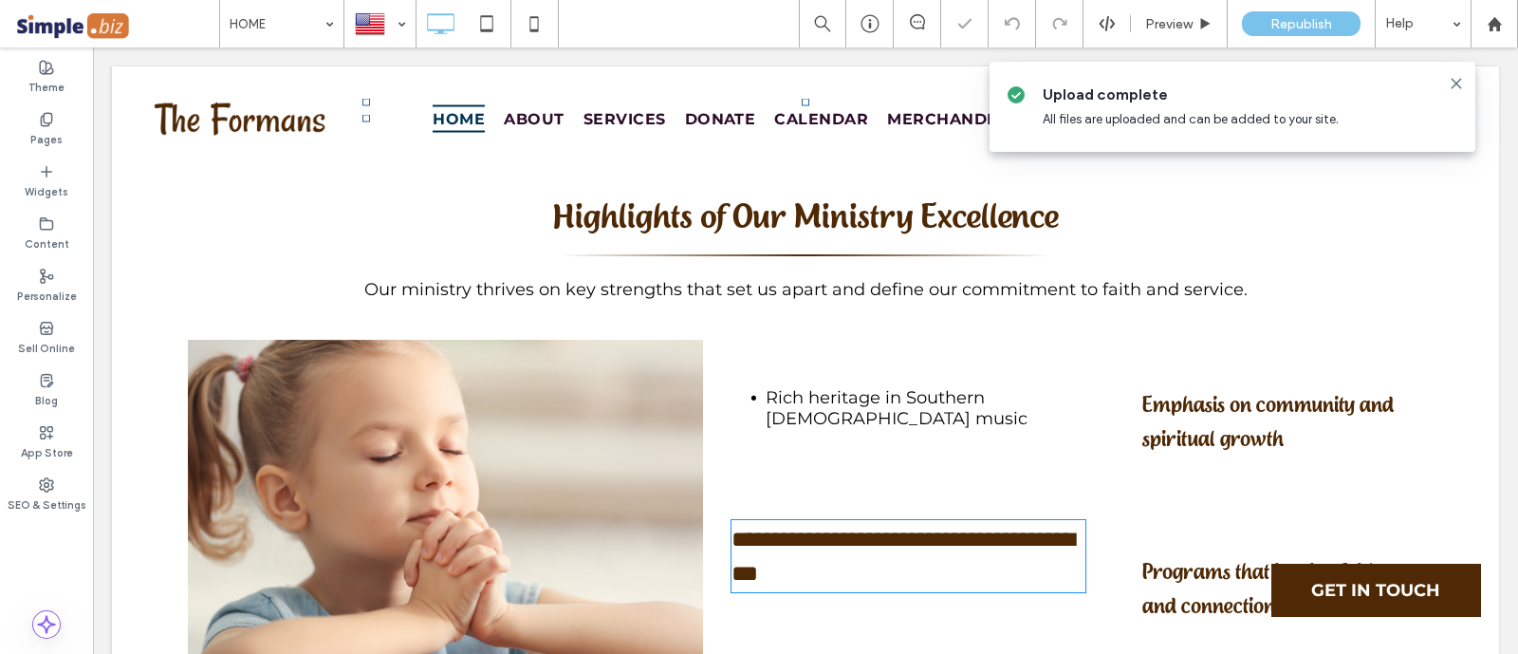
type input "**********"
type input "**"
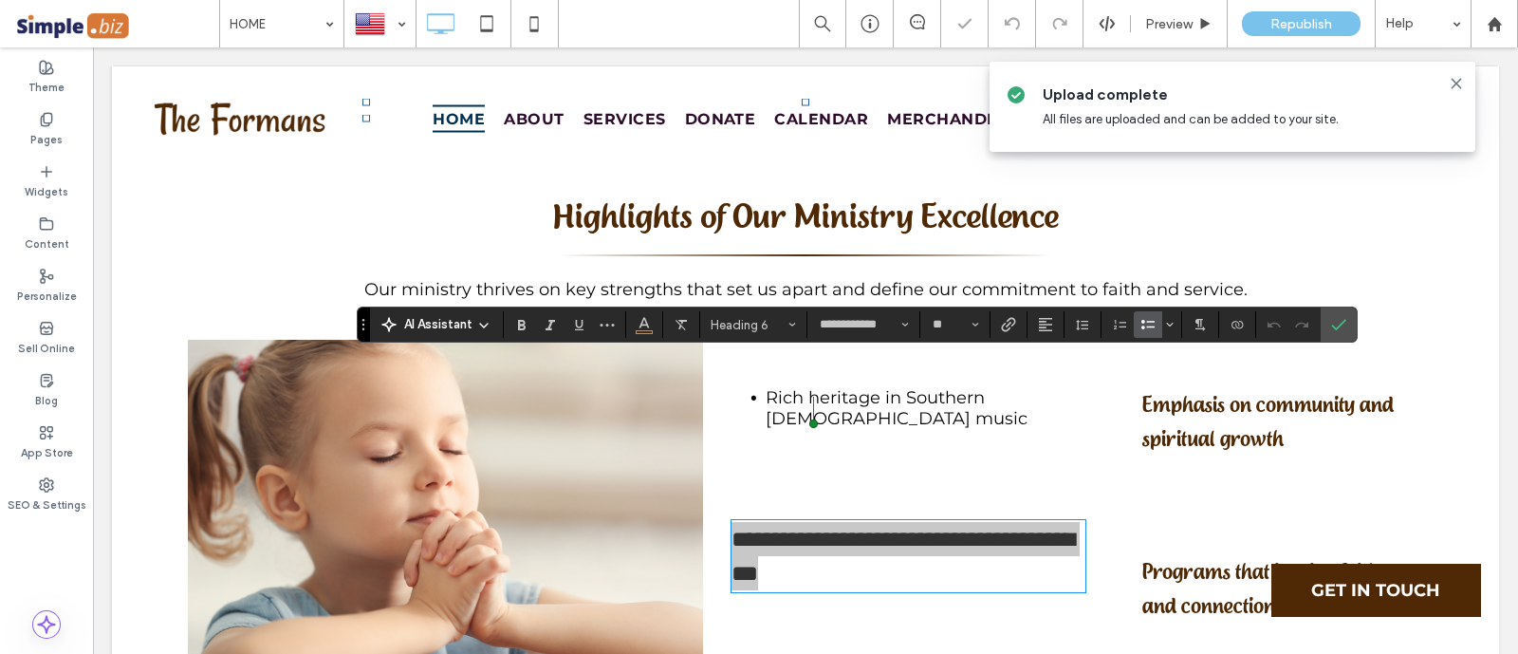
click at [1140, 331] on icon "Bulleted List" at bounding box center [1147, 324] width 15 height 15
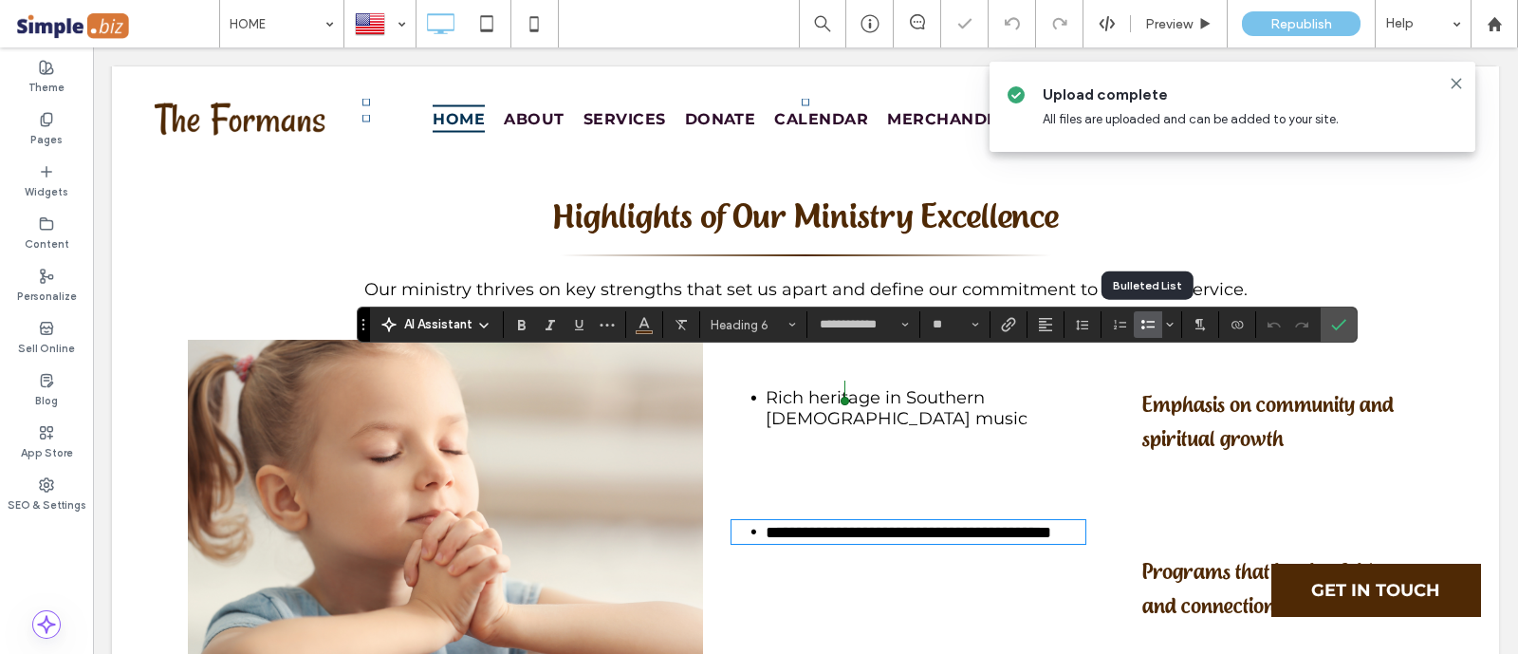
type input "**********"
type input "**"
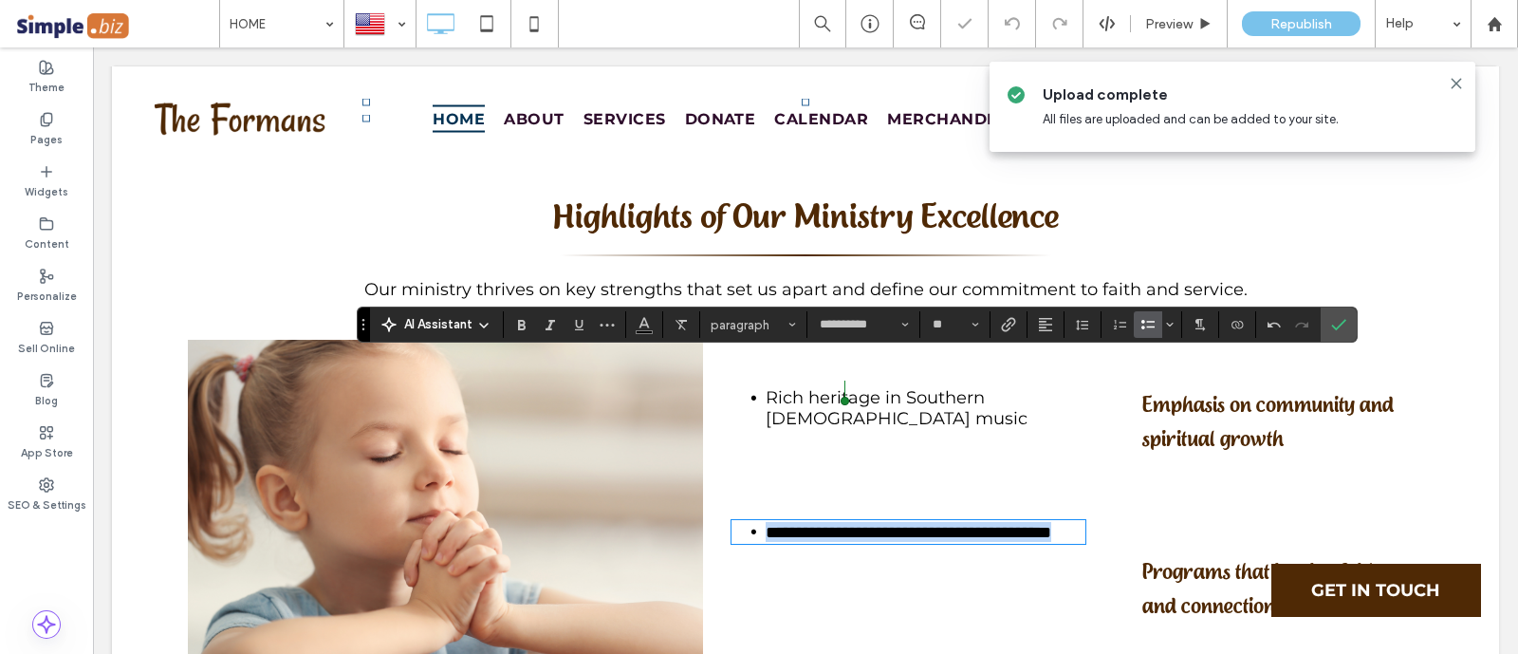
click at [1197, 558] on span "Programs that inspire faith and connection" at bounding box center [1260, 588] width 236 height 61
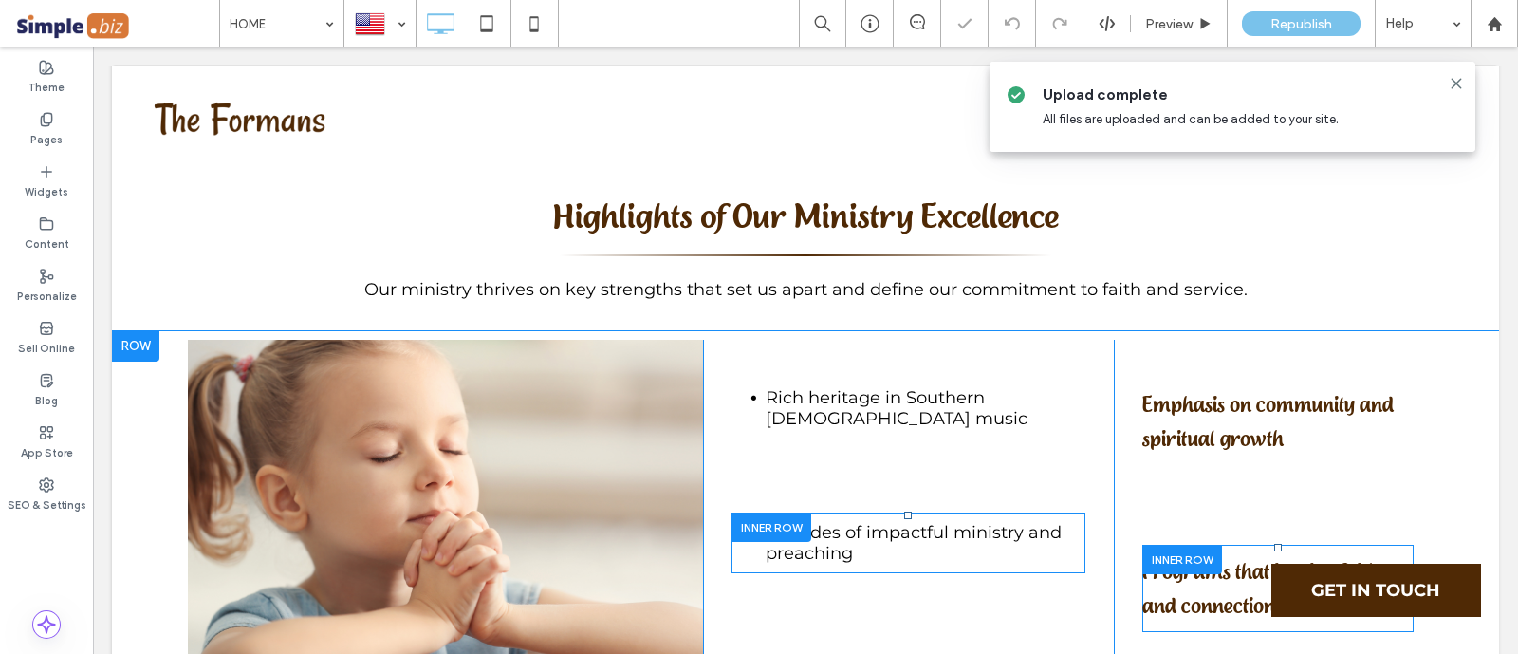
click at [1197, 544] on div at bounding box center [1182, 558] width 80 height 29
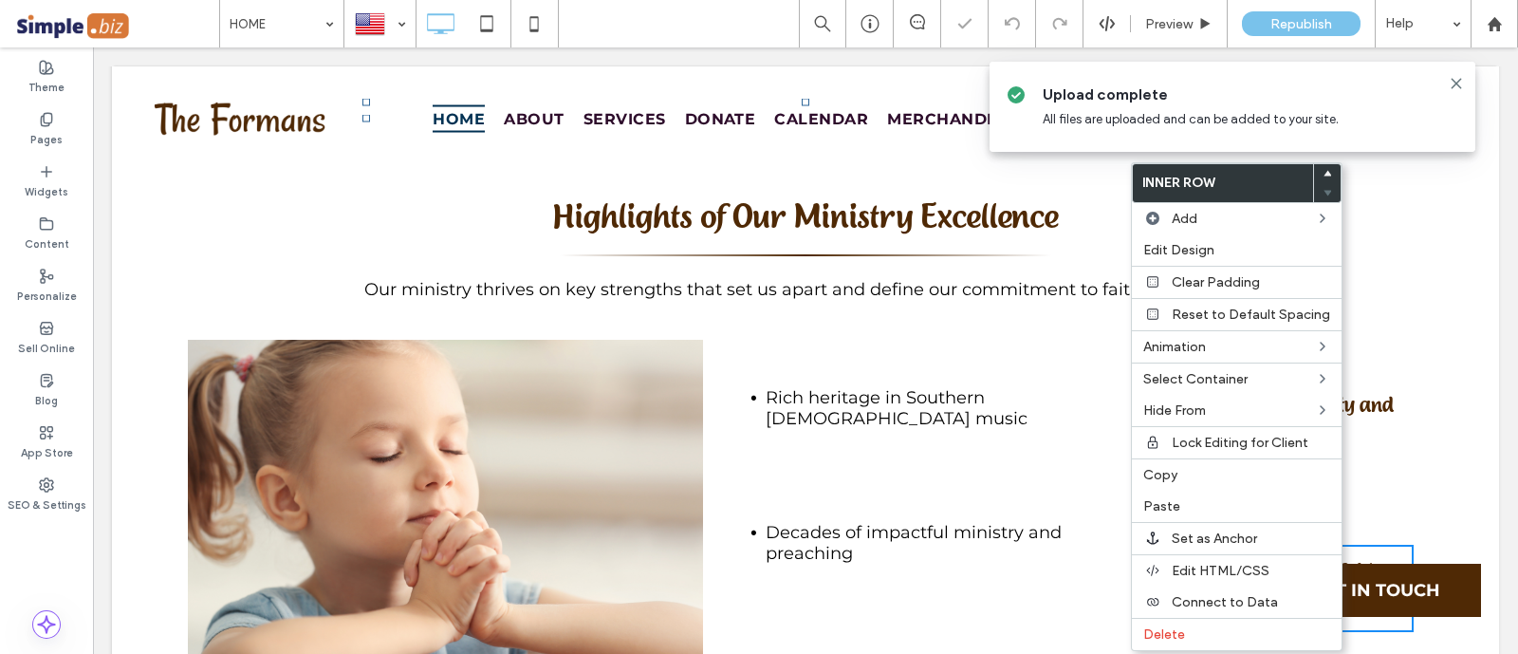
click at [1064, 437] on div "Rich heritage in Southern Gospel music Click To Paste Decades of impactful mini…" at bounding box center [909, 505] width 412 height 330
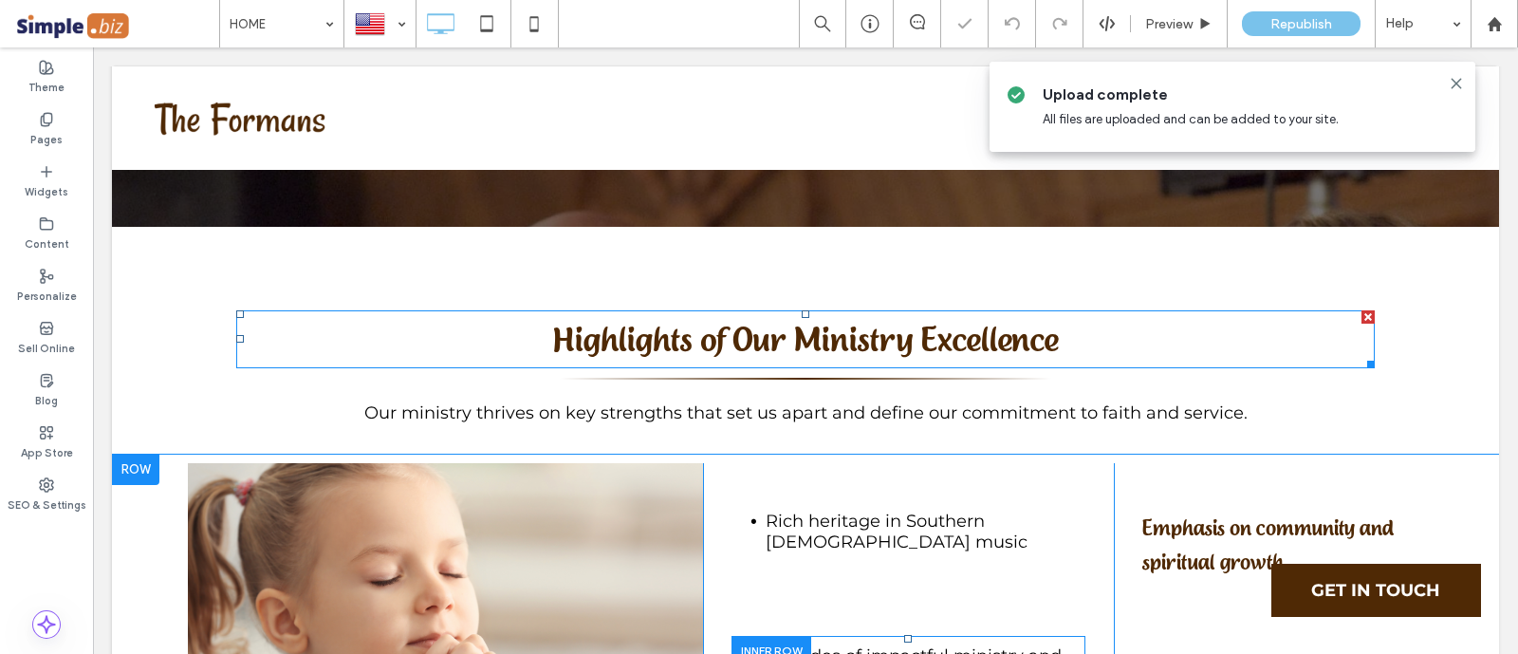
scroll to position [5691, 0]
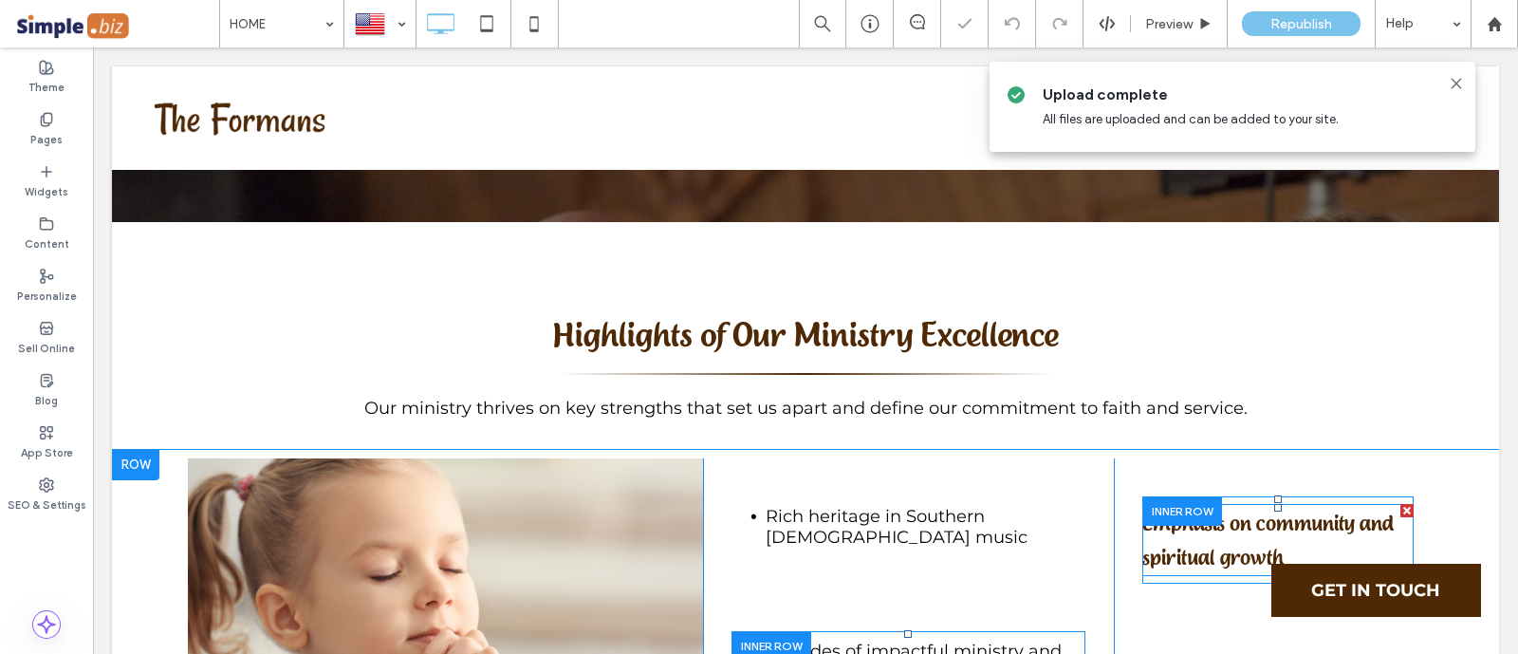
click at [1288, 506] on h6 "Emphasis on community and spiritual growth" at bounding box center [1277, 540] width 271 height 68
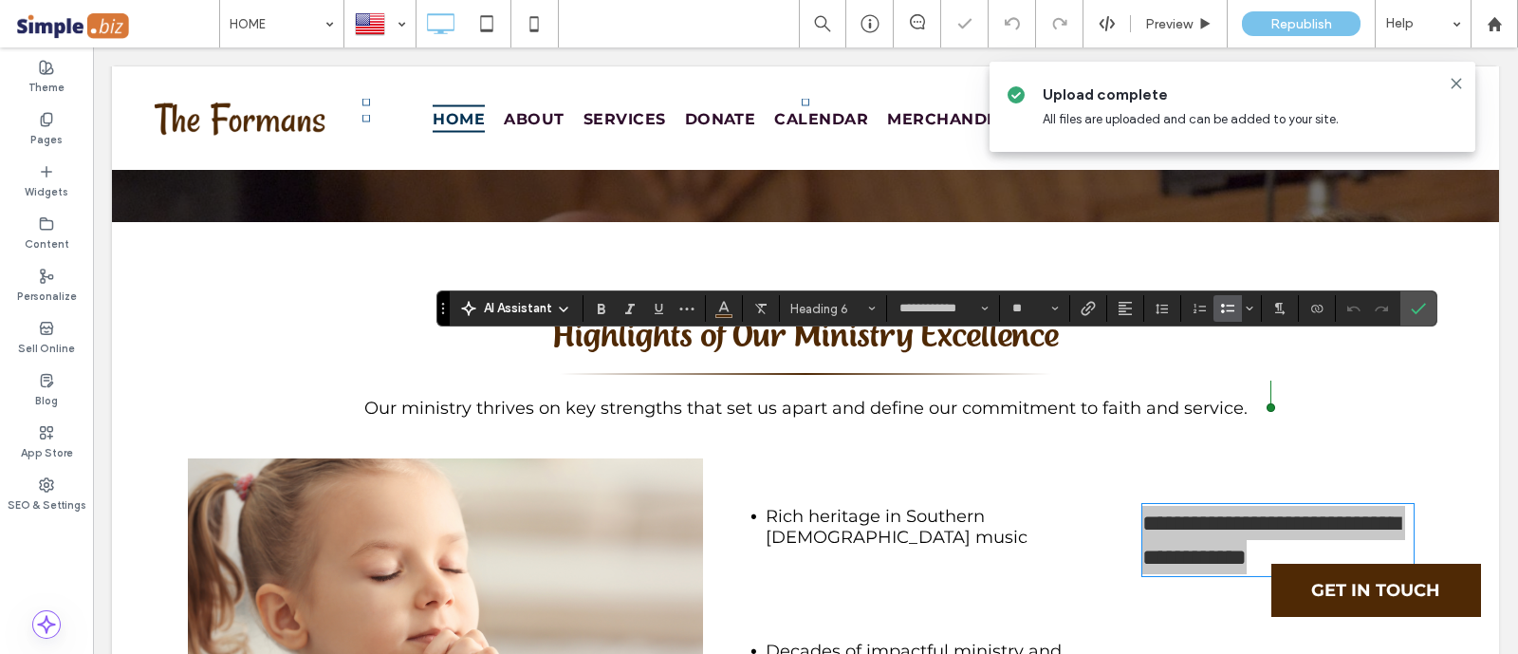
click at [1233, 310] on label "Bulleted List" at bounding box center [1227, 308] width 28 height 27
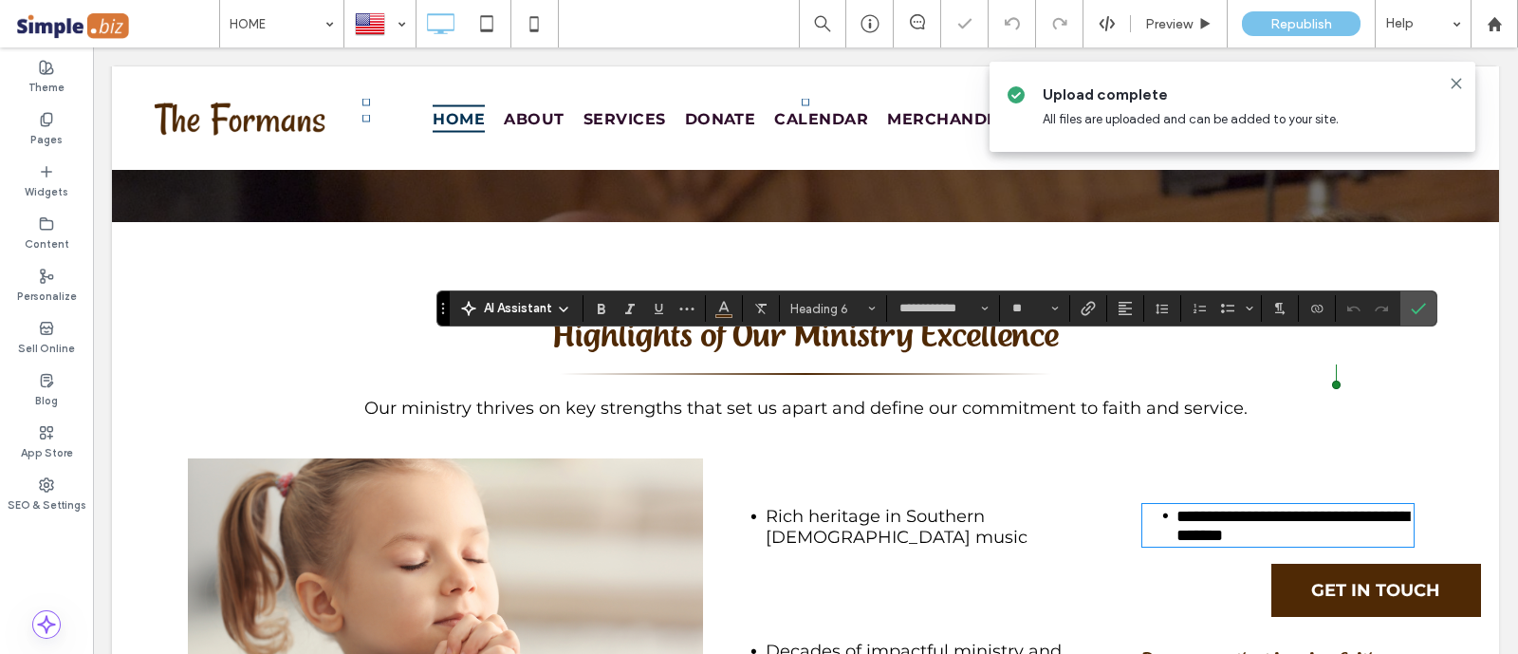
type input "**********"
type input "**"
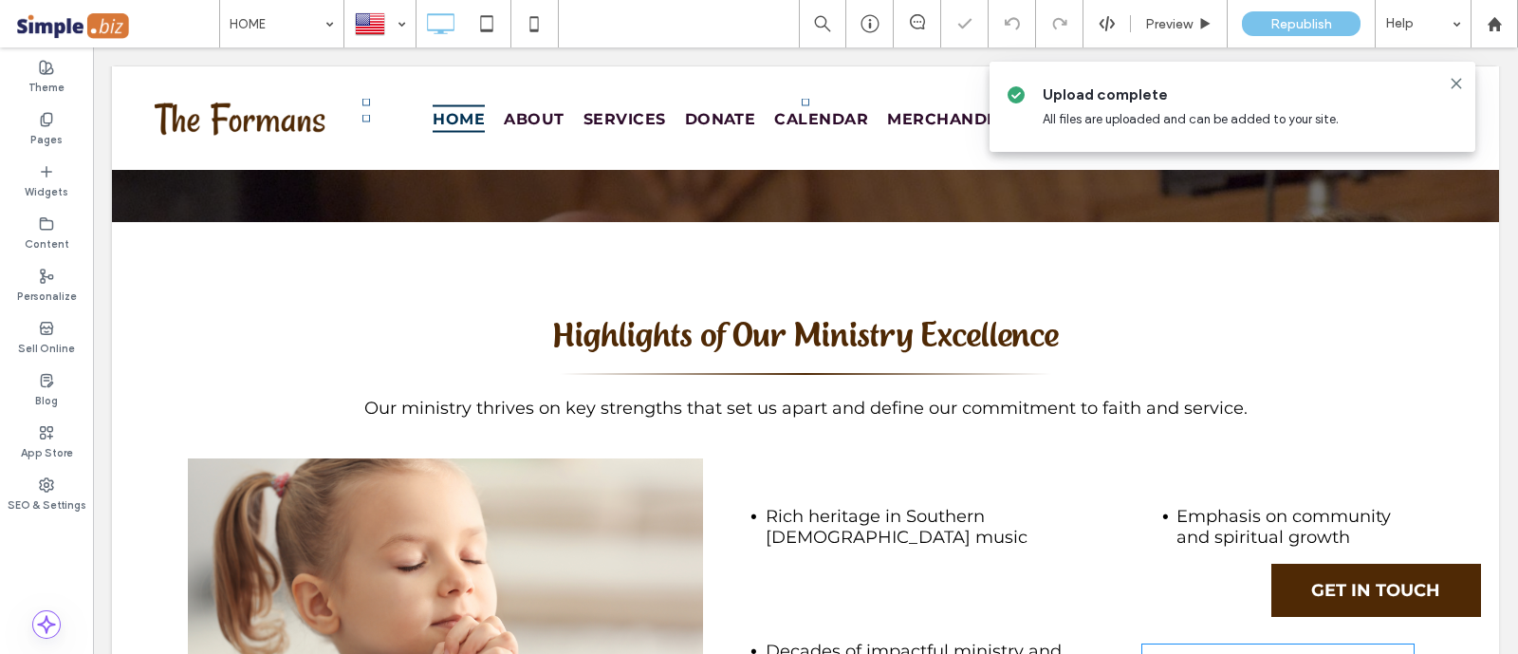
type input "**********"
type input "**"
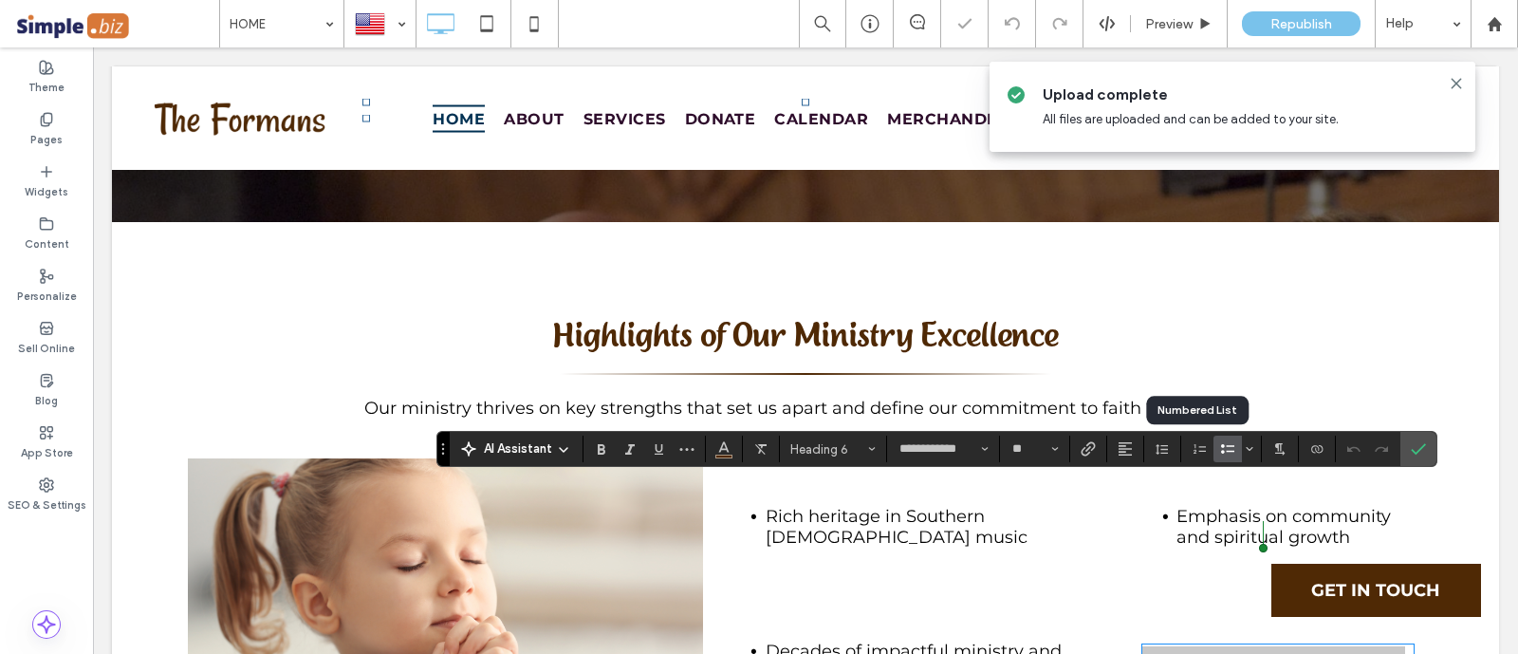
click at [1226, 456] on span "Bulleted List" at bounding box center [1227, 448] width 15 height 25
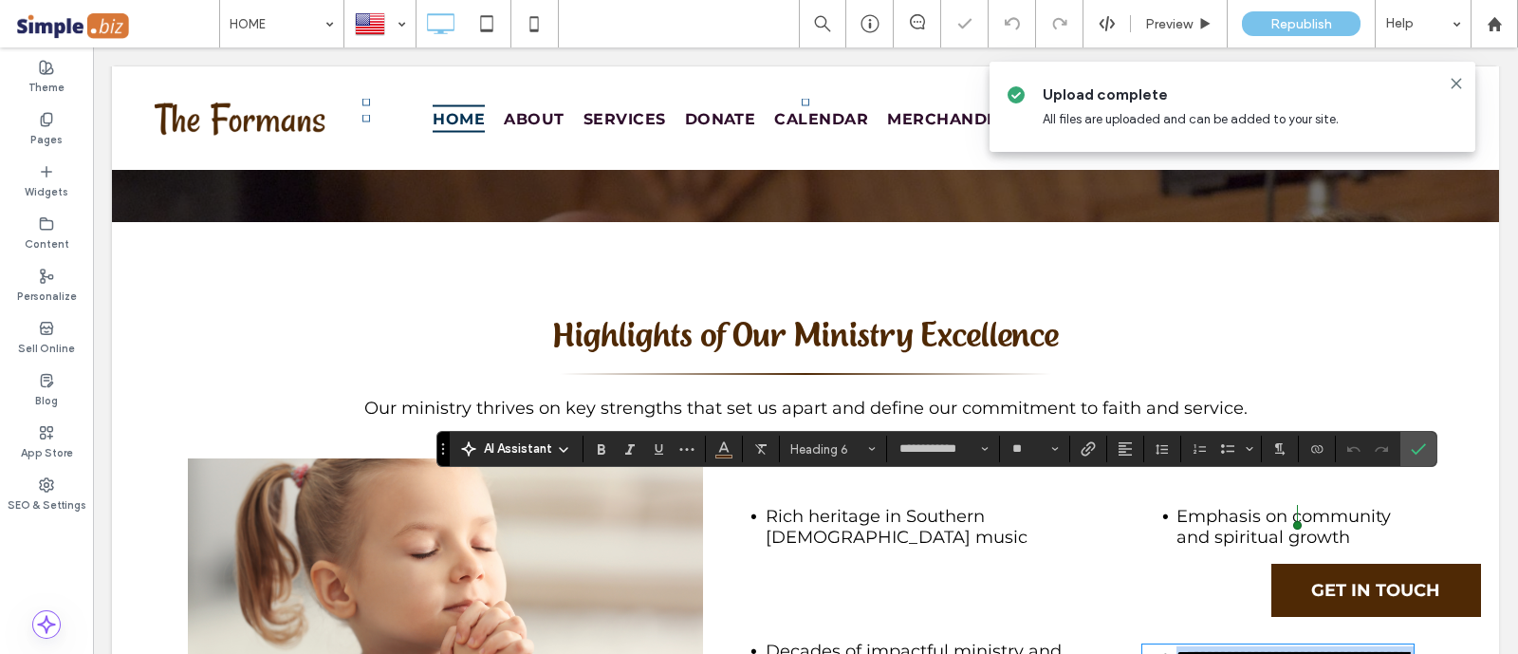
type input "**********"
type input "**"
click at [1089, 547] on div "Rich heritage in Southern Gospel music Click To Paste Decades of impactful mini…" at bounding box center [909, 595] width 412 height 274
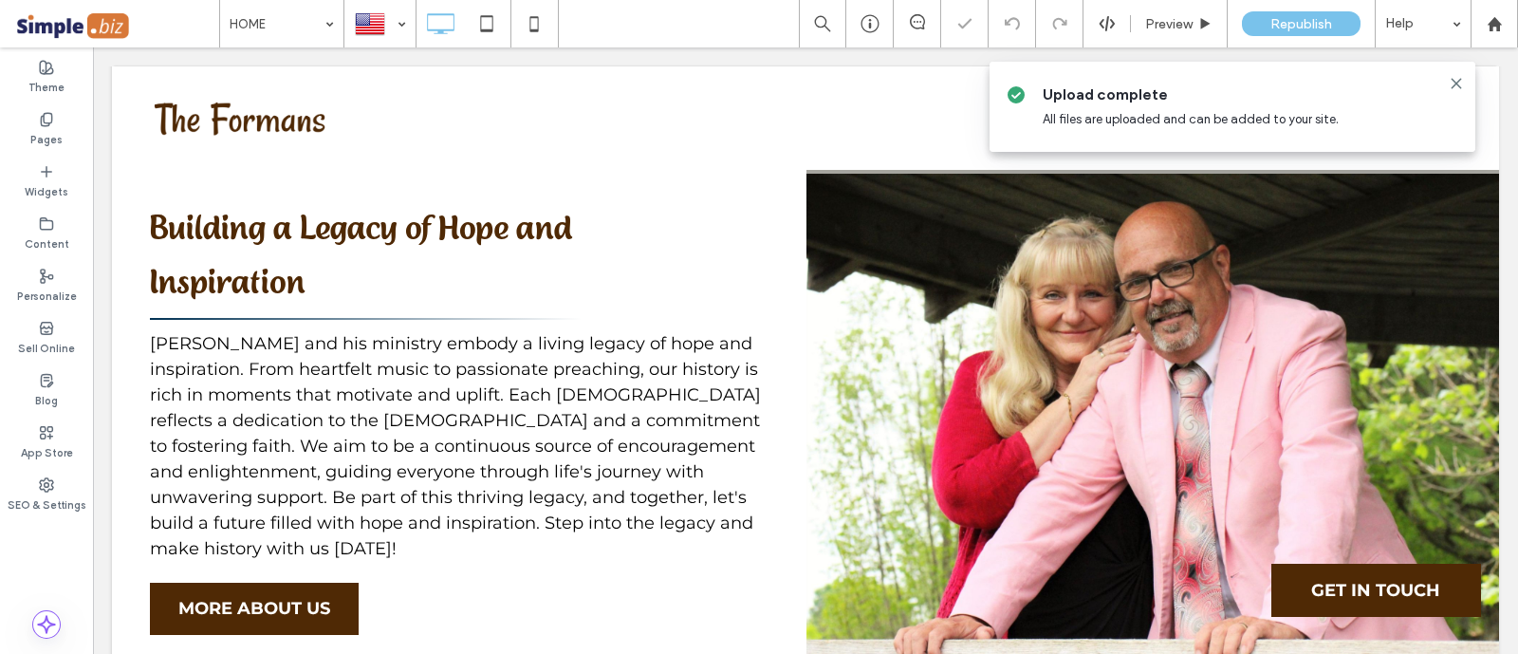
scroll to position [6283, 0]
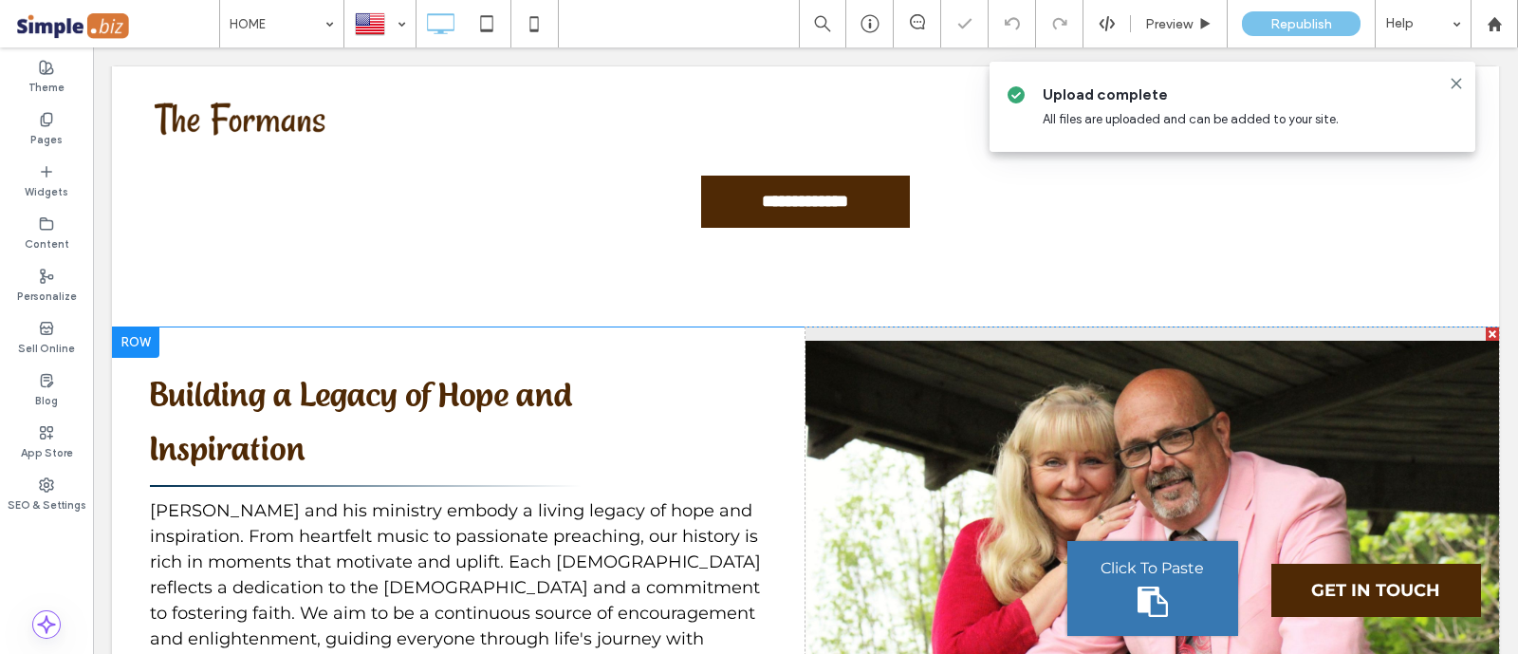
click at [877, 378] on div "Click To Paste" at bounding box center [1151, 588] width 693 height 522
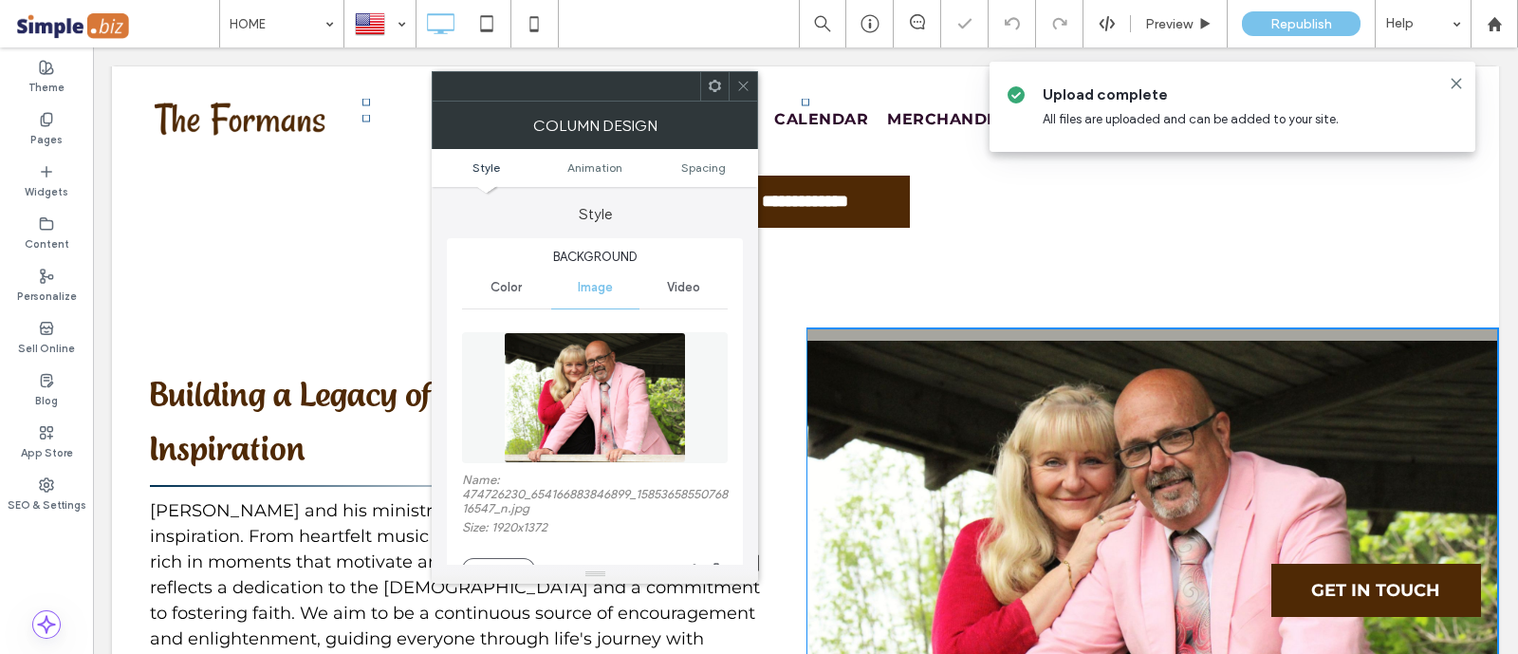
scroll to position [236, 0]
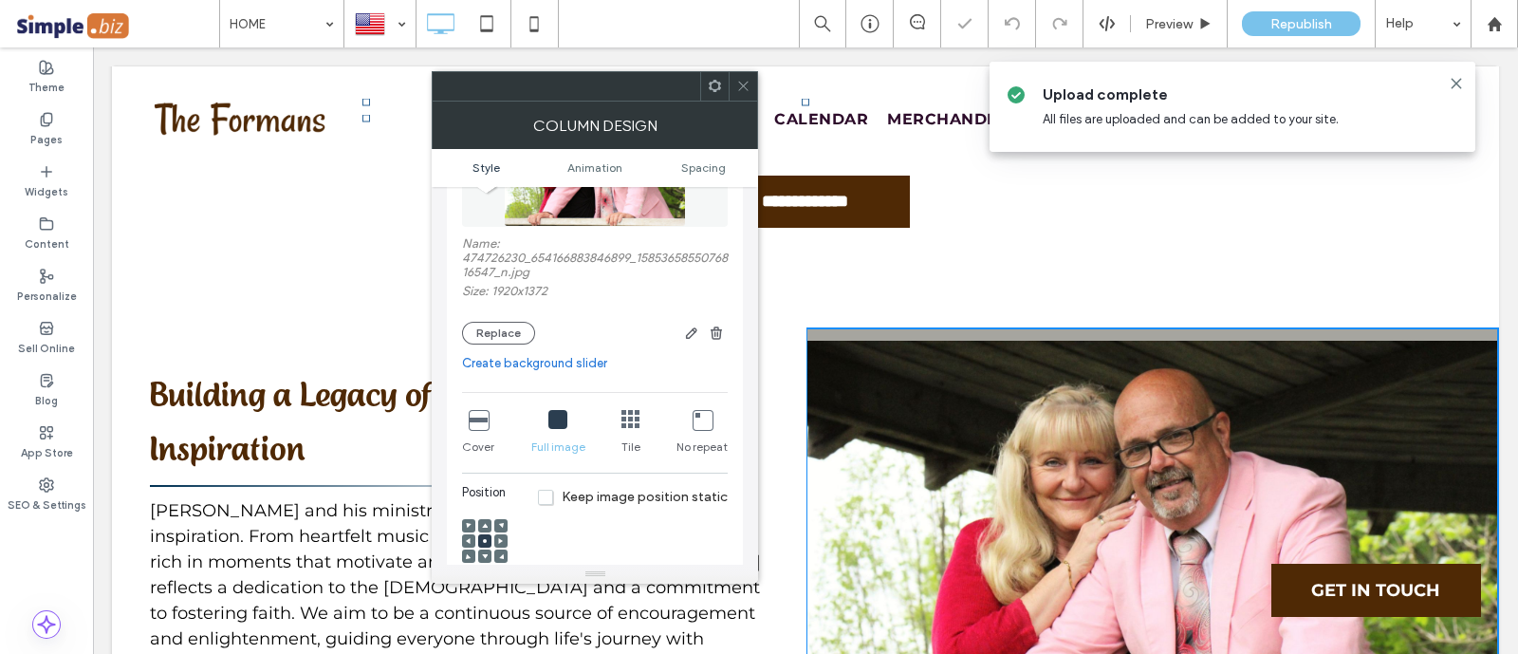
click at [476, 427] on icon at bounding box center [478, 419] width 19 height 19
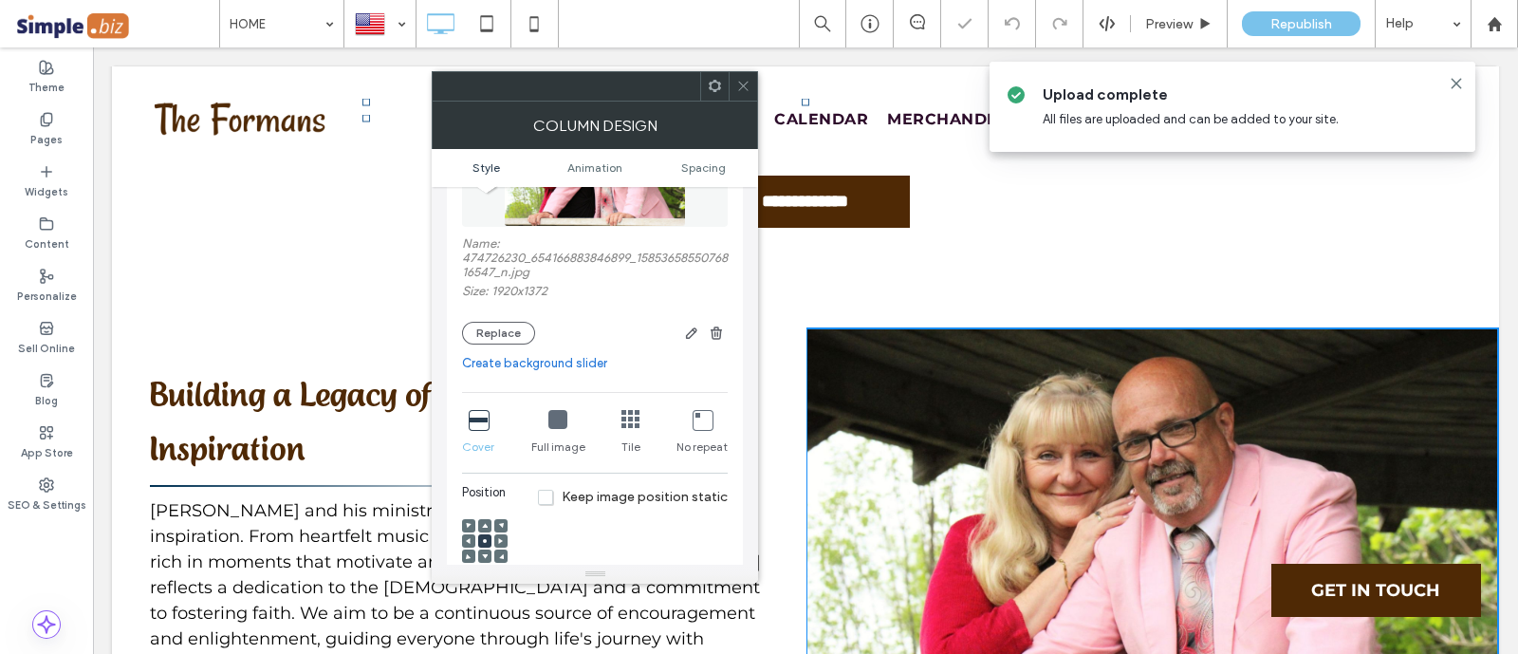
click at [753, 83] on div at bounding box center [742, 86] width 28 height 28
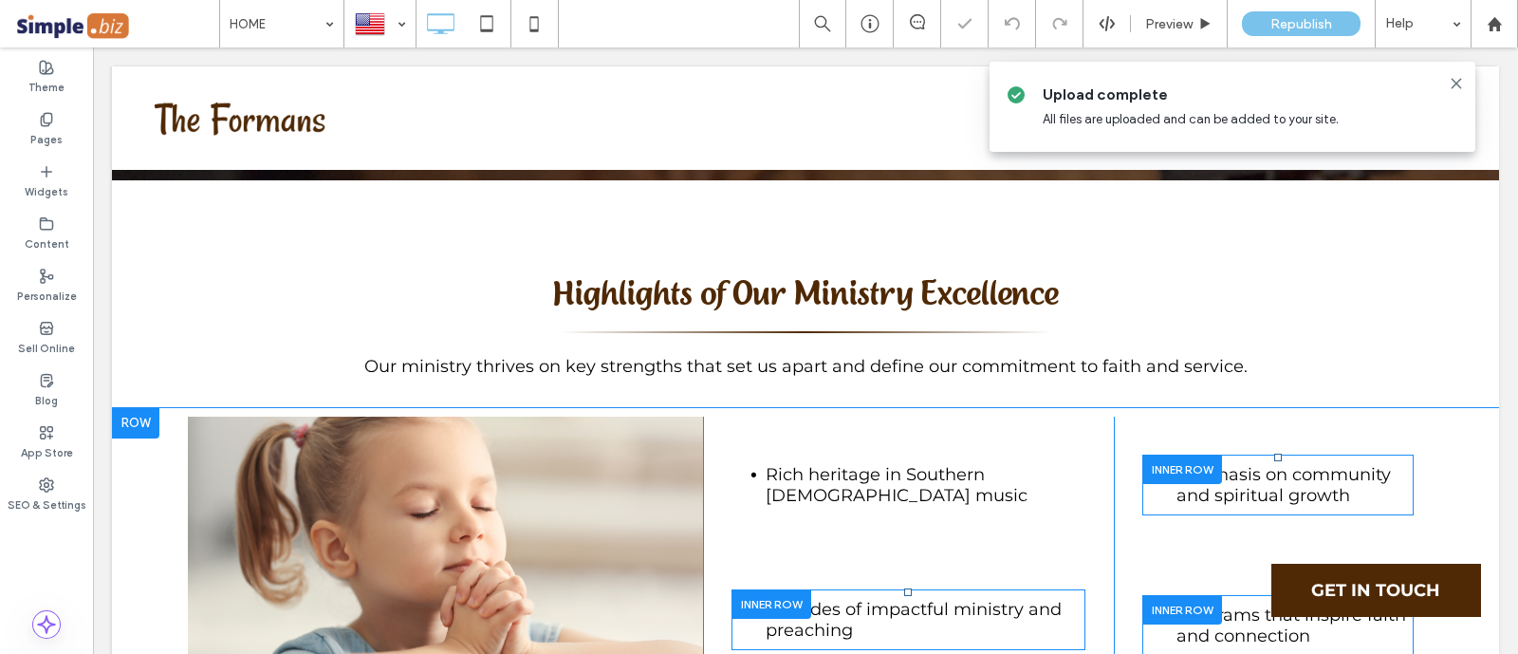
scroll to position [5573, 0]
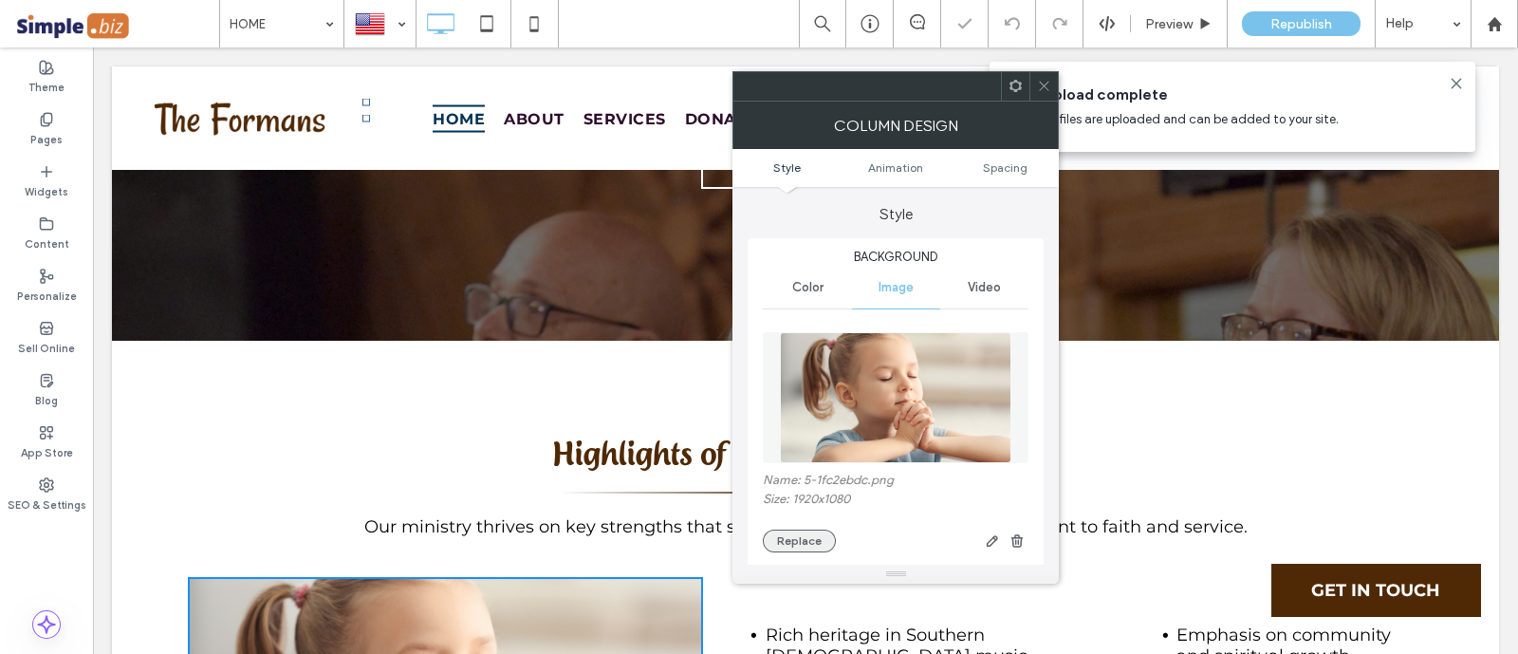
click at [794, 534] on button "Replace" at bounding box center [799, 540] width 73 height 23
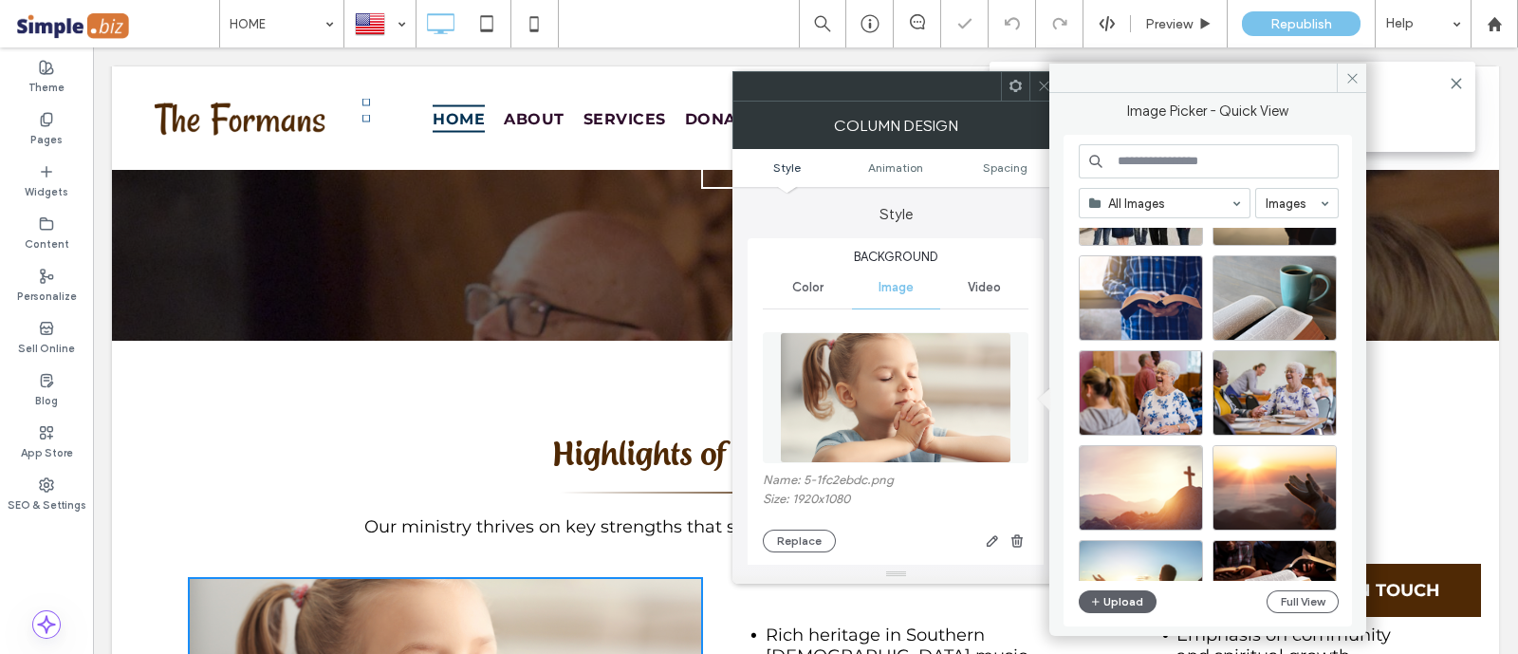
scroll to position [236, 0]
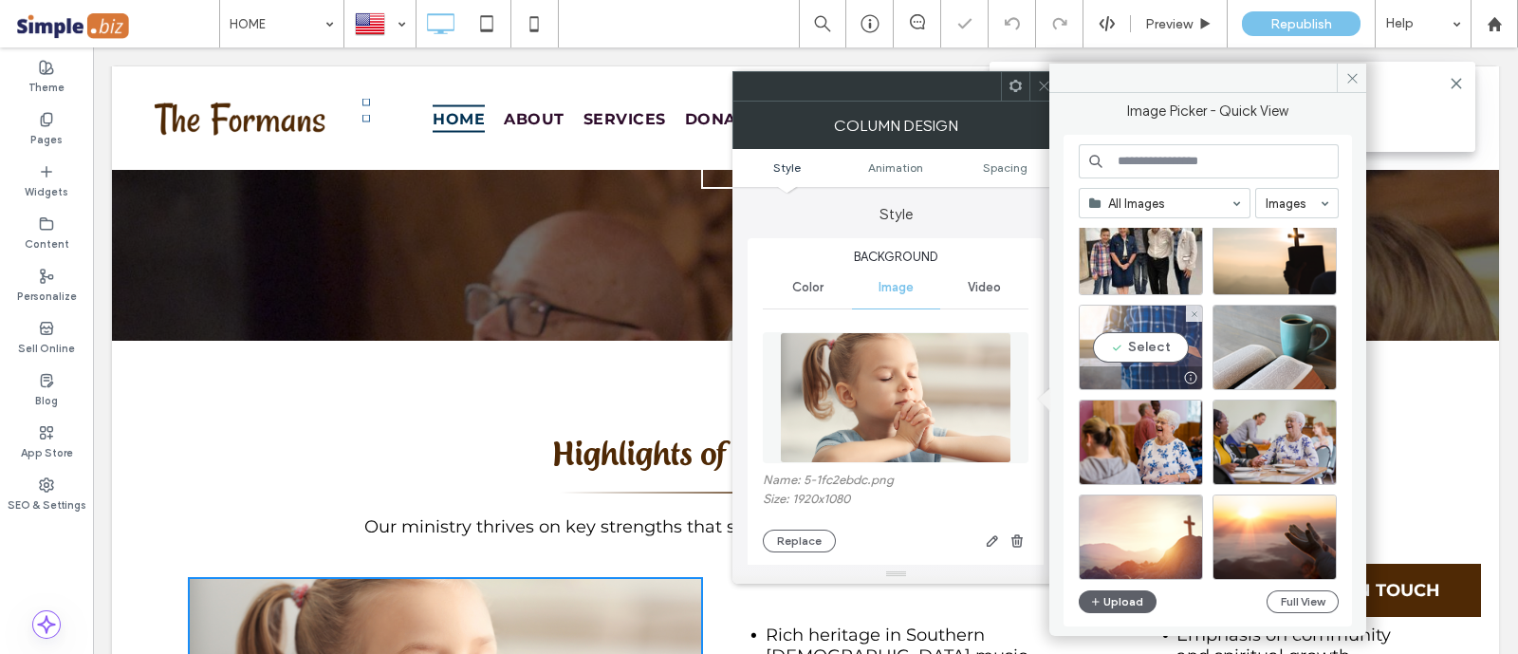
click at [1163, 334] on div "Select" at bounding box center [1140, 346] width 124 height 85
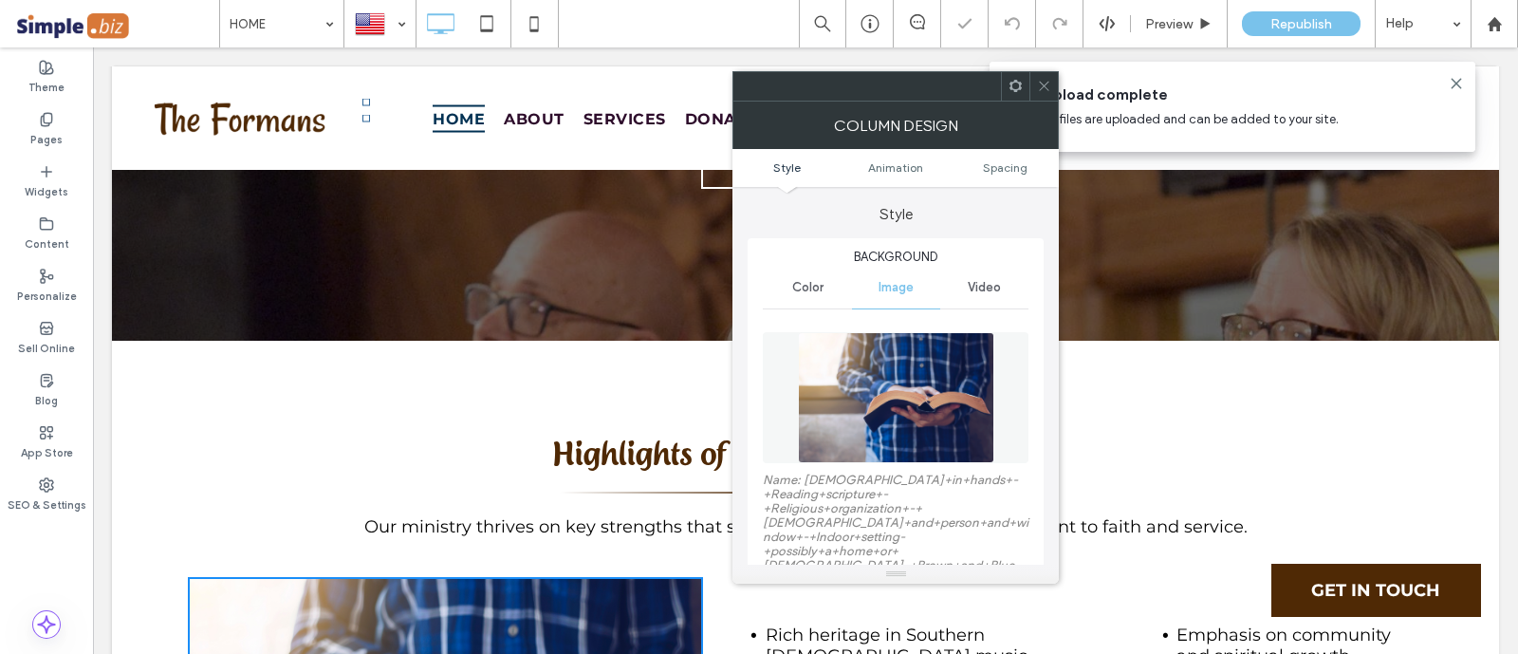
click at [1048, 97] on span at bounding box center [1044, 86] width 14 height 28
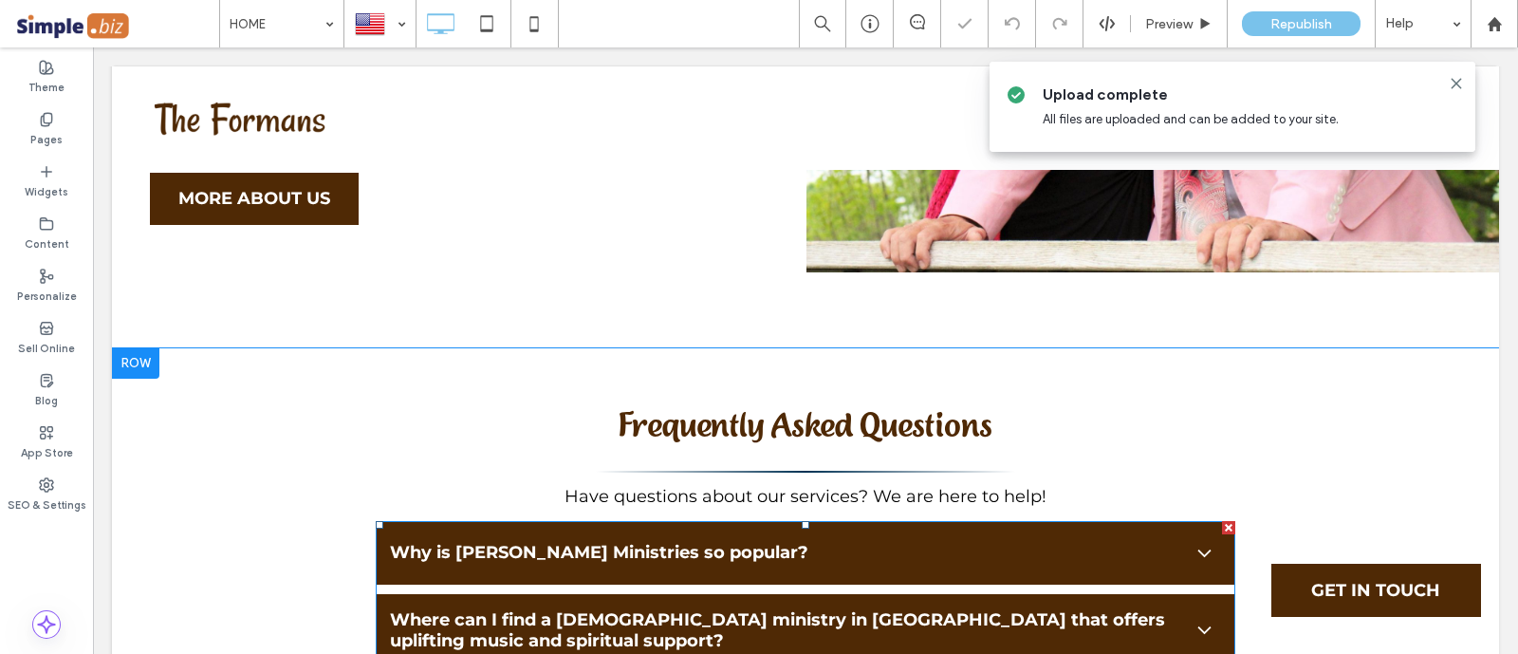
scroll to position [6757, 0]
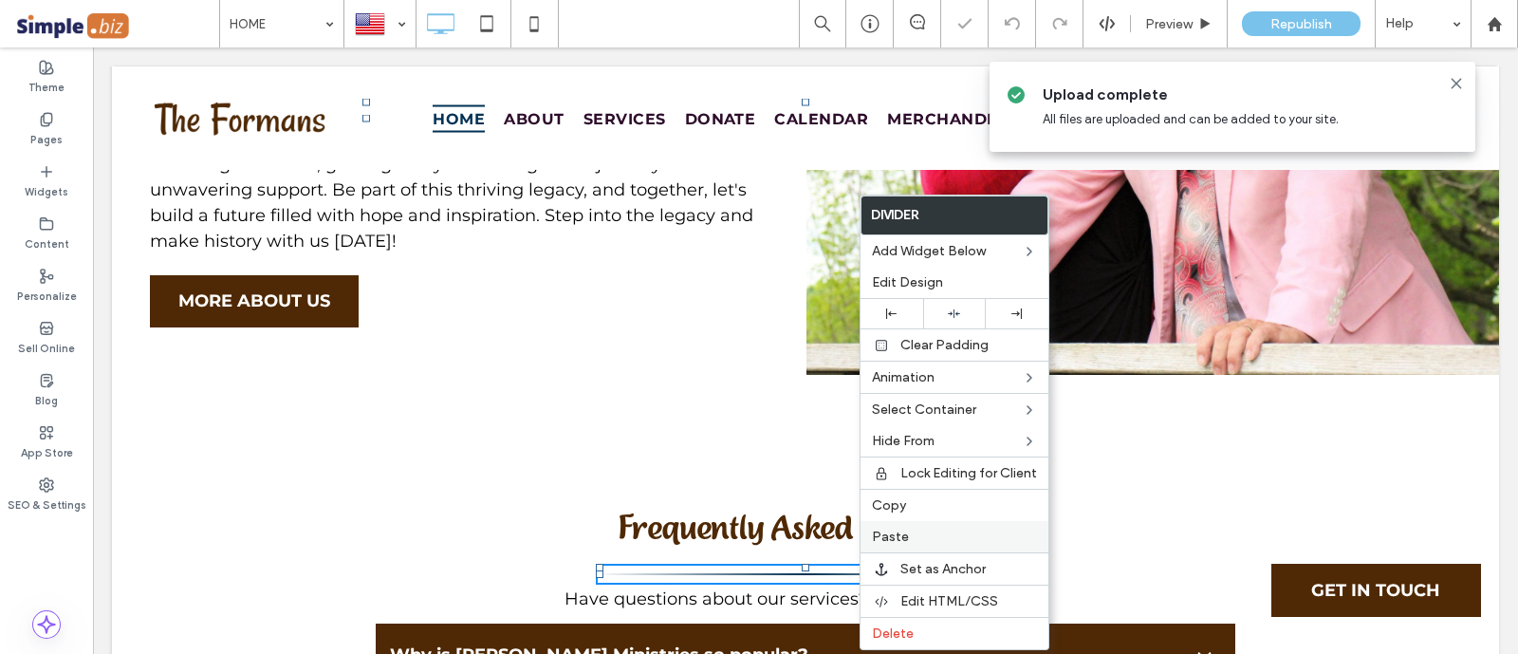
click at [896, 538] on span "Paste" at bounding box center [890, 536] width 37 height 16
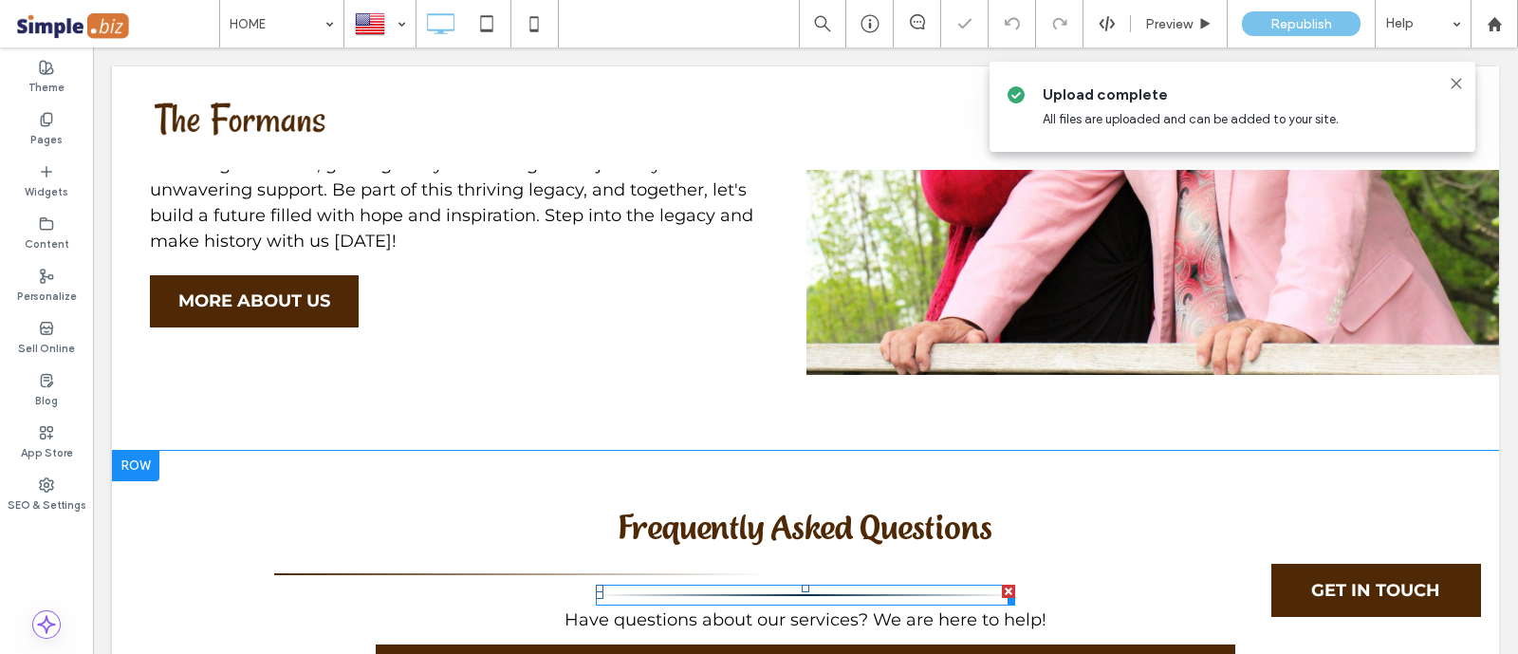
click at [1002, 584] on div at bounding box center [1008, 590] width 13 height 13
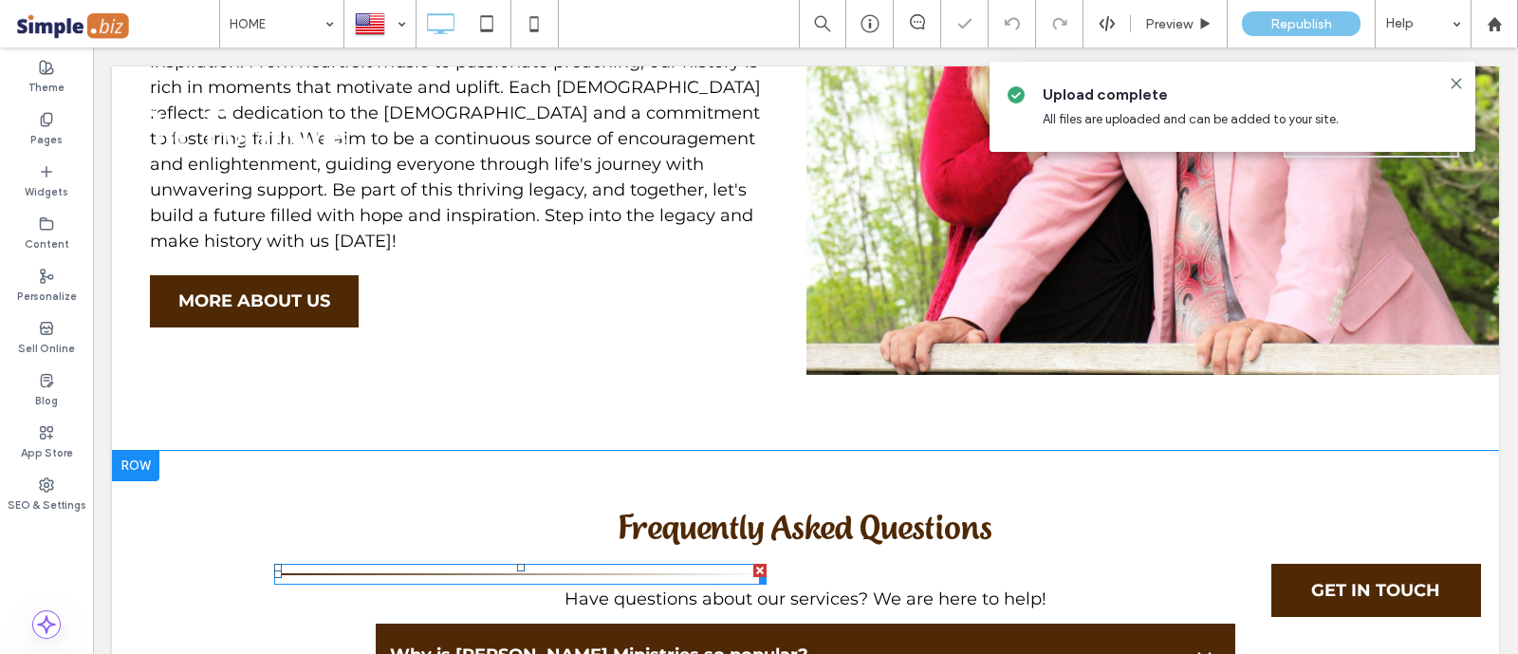
click at [628, 563] on div at bounding box center [520, 573] width 492 height 21
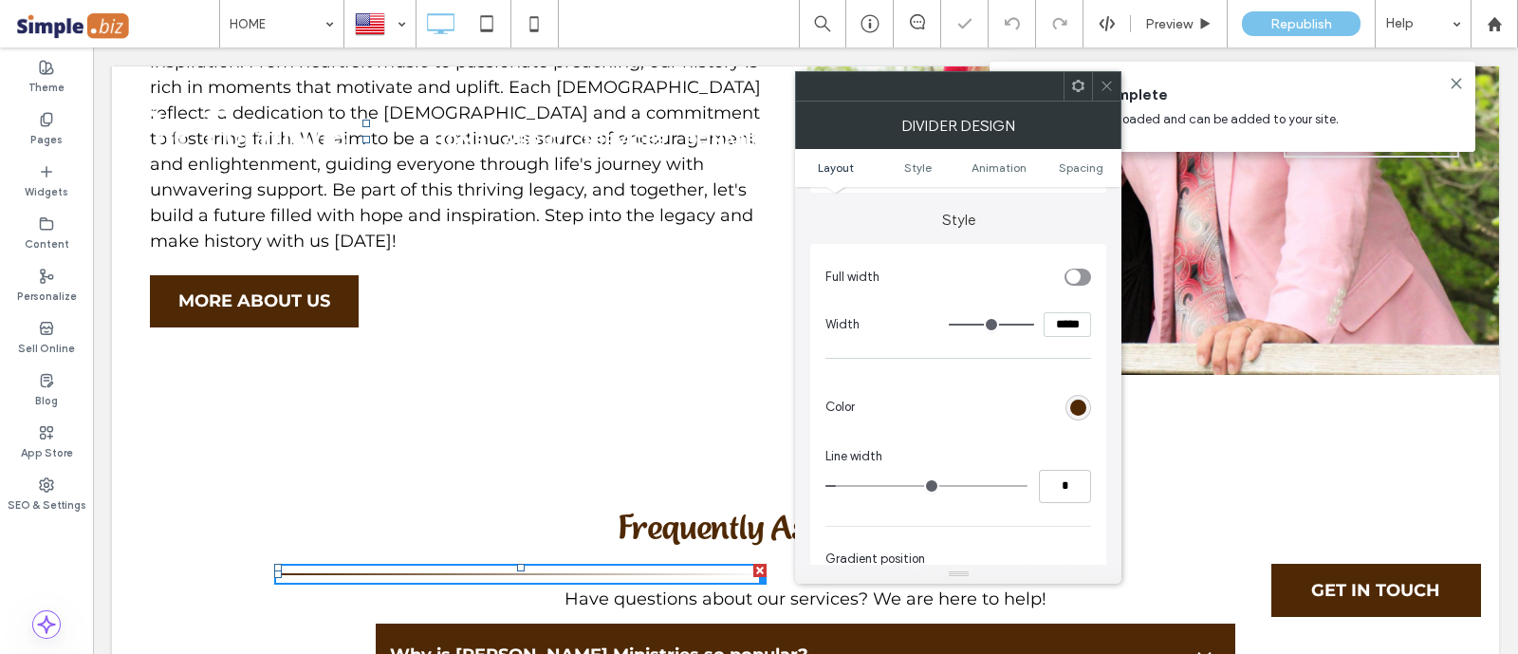
scroll to position [236, 0]
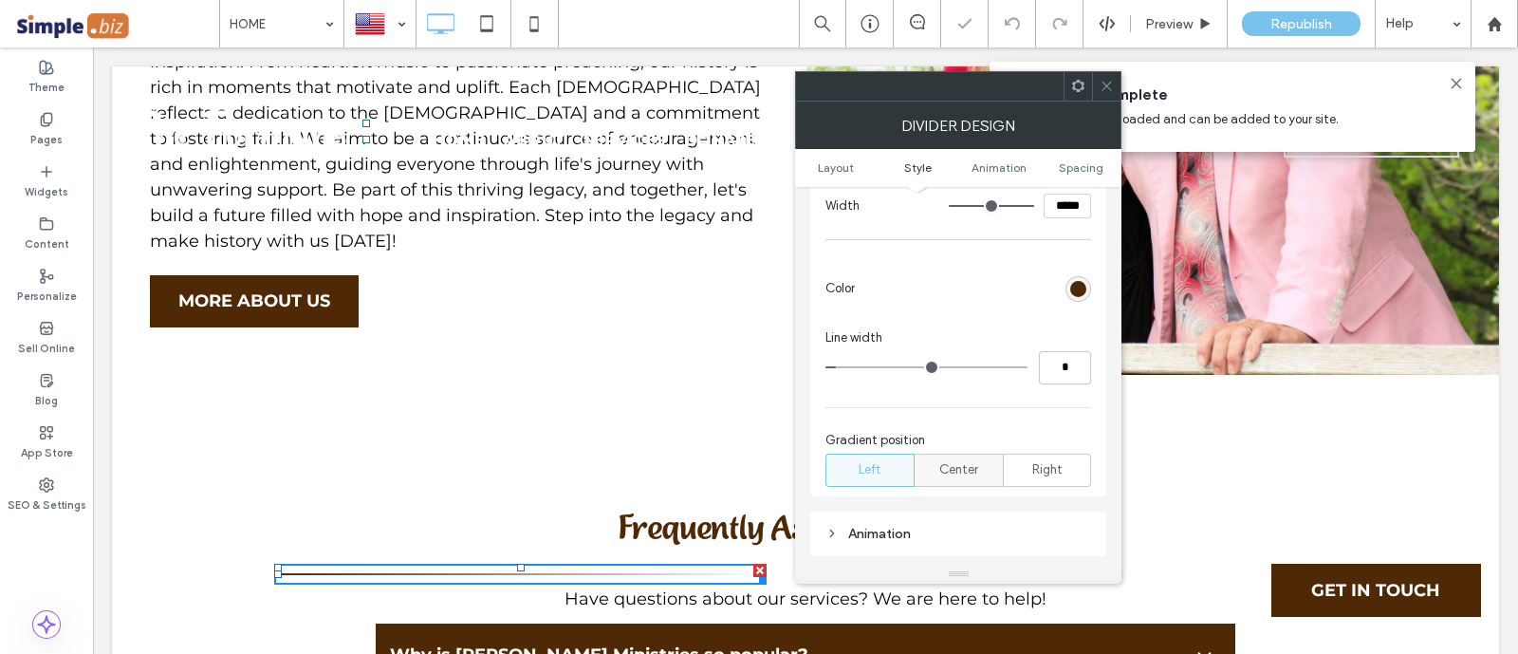
click at [972, 465] on span "Center" at bounding box center [958, 469] width 39 height 19
type input "*"
click at [1120, 85] on div at bounding box center [958, 86] width 326 height 30
click at [1112, 95] on span at bounding box center [1106, 86] width 14 height 28
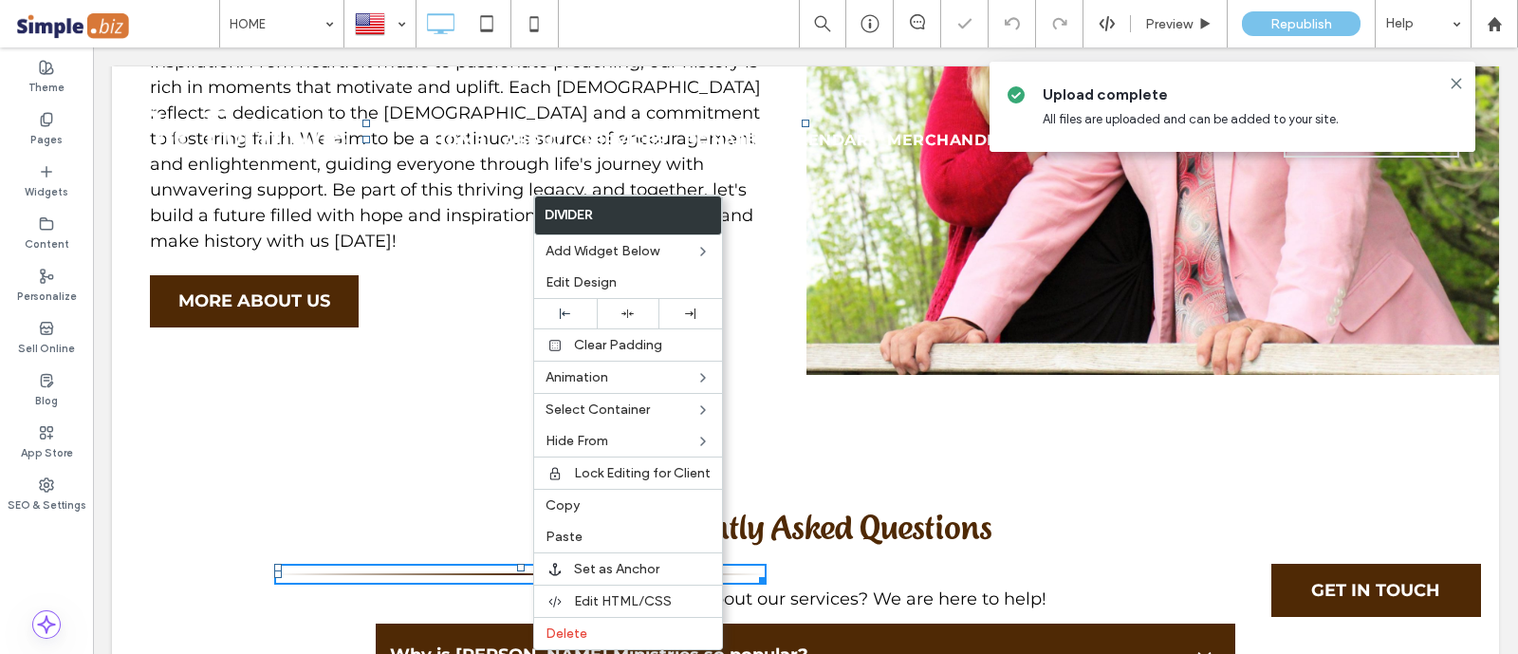
click at [621, 309] on icon at bounding box center [627, 313] width 12 height 12
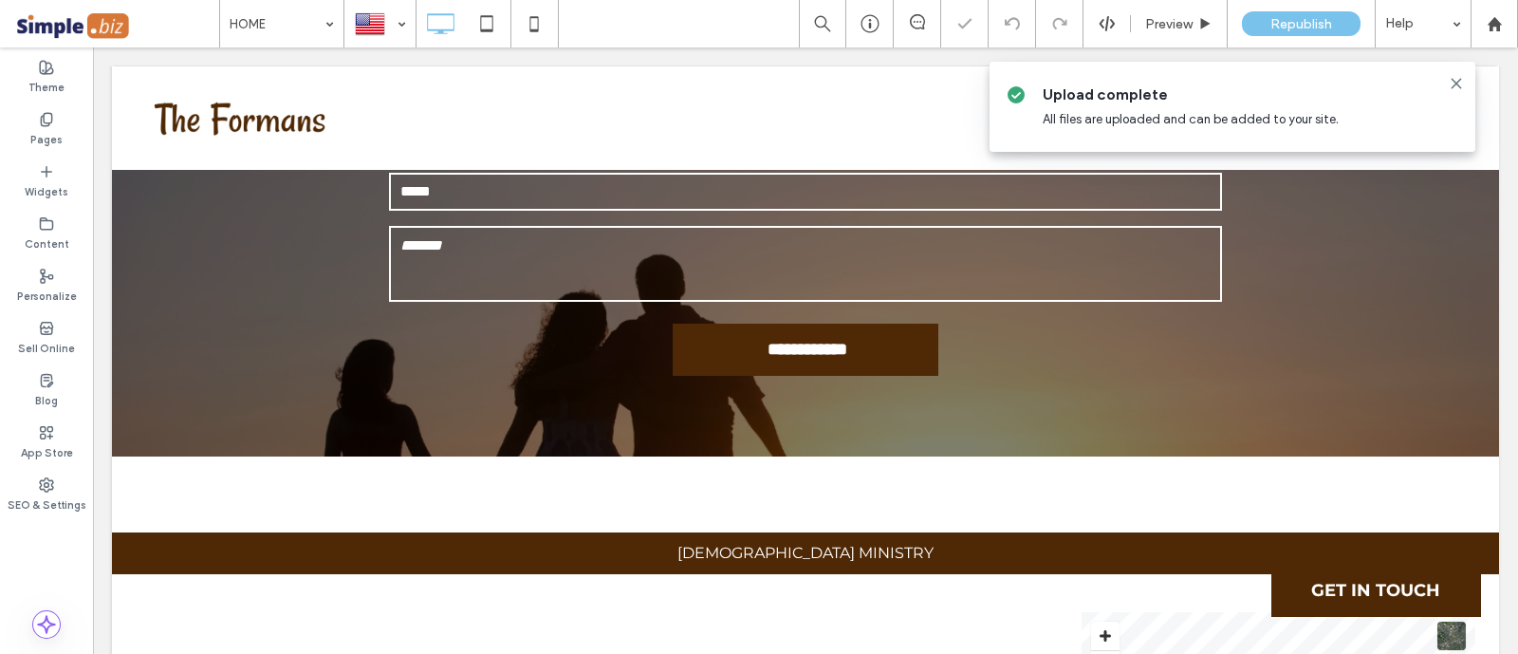
scroll to position [7944, 0]
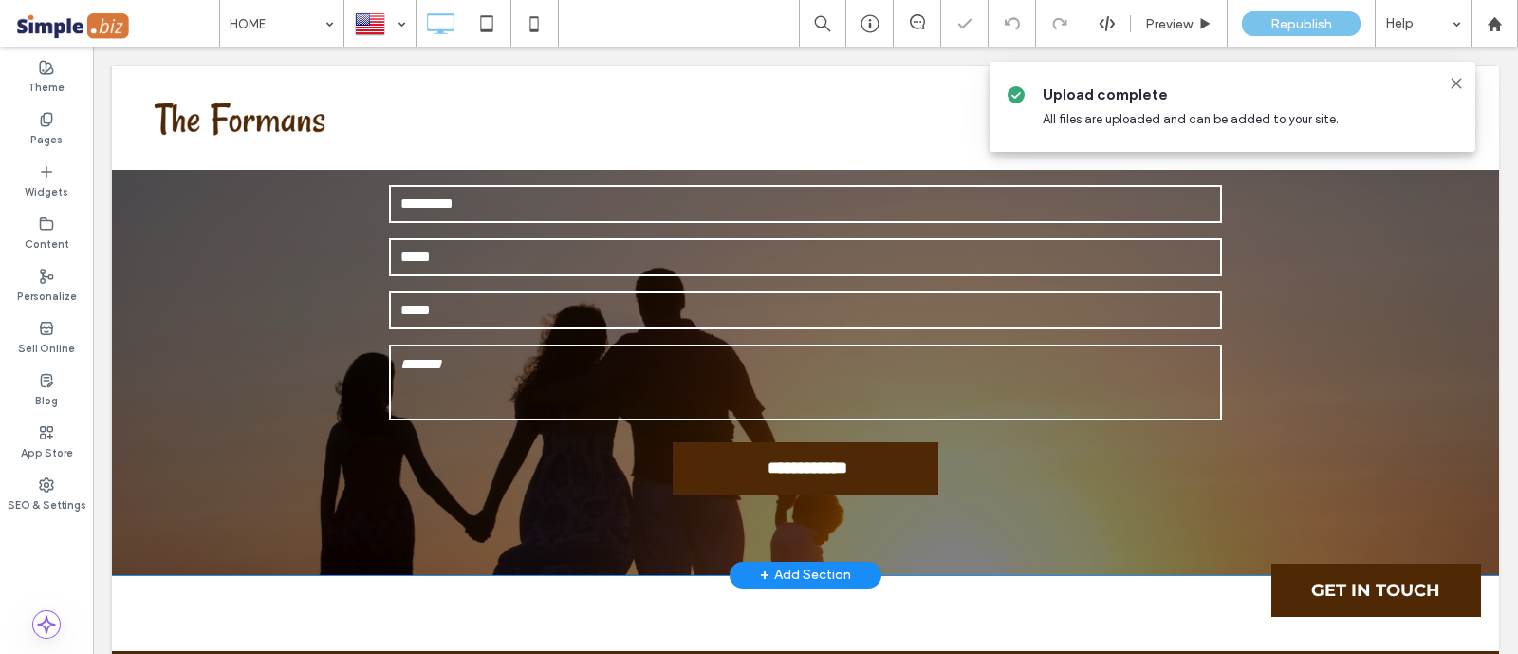
click at [244, 392] on div "**********" at bounding box center [805, 286] width 1387 height 578
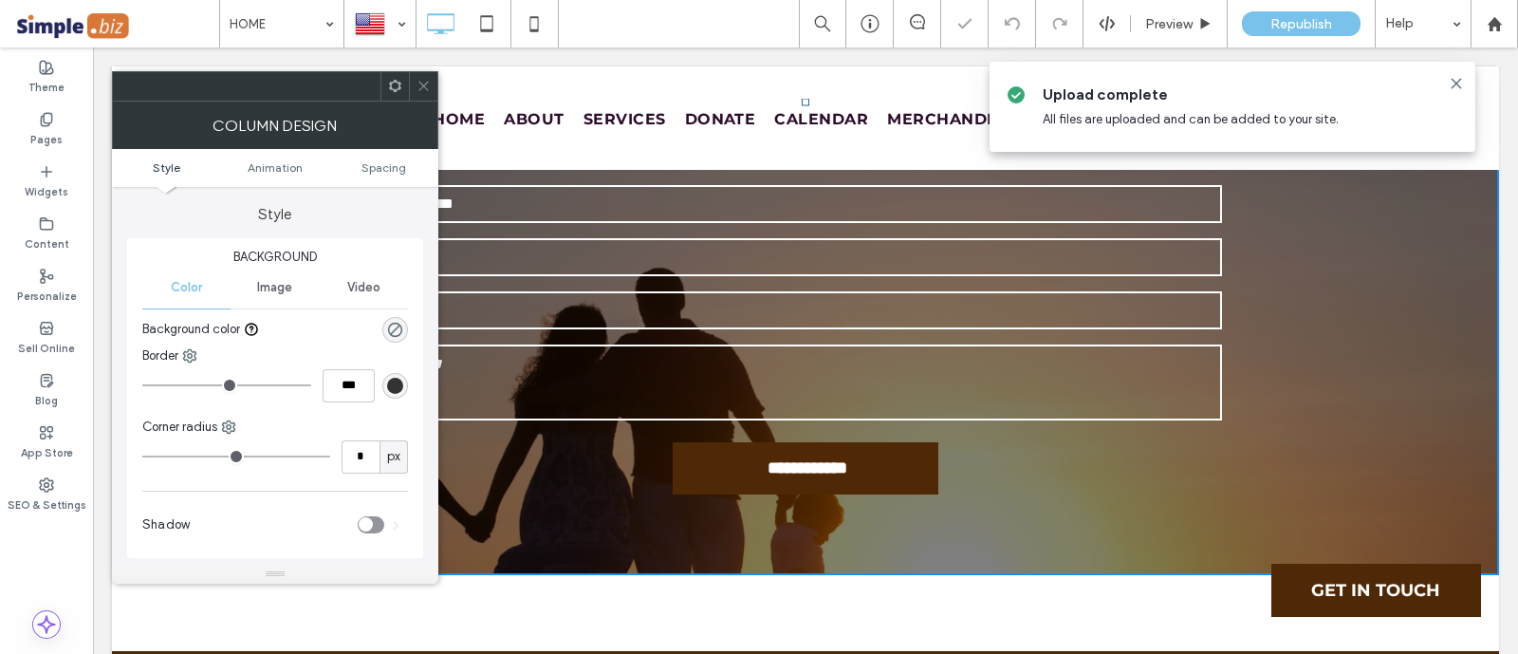
click at [400, 158] on ul "Style Animation Spacing" at bounding box center [275, 168] width 326 height 38
click at [384, 170] on span "Spacing" at bounding box center [383, 167] width 45 height 14
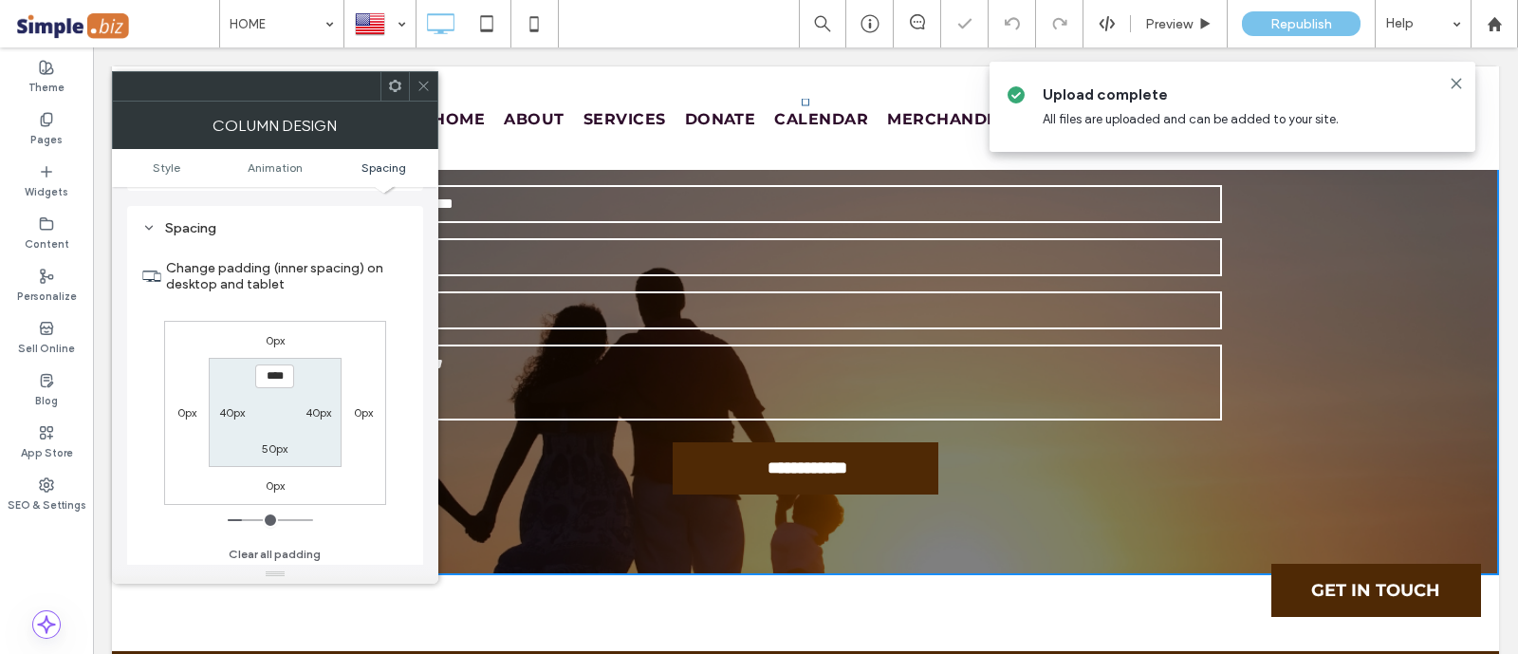
scroll to position [431, 0]
click at [430, 86] on icon at bounding box center [423, 86] width 14 height 14
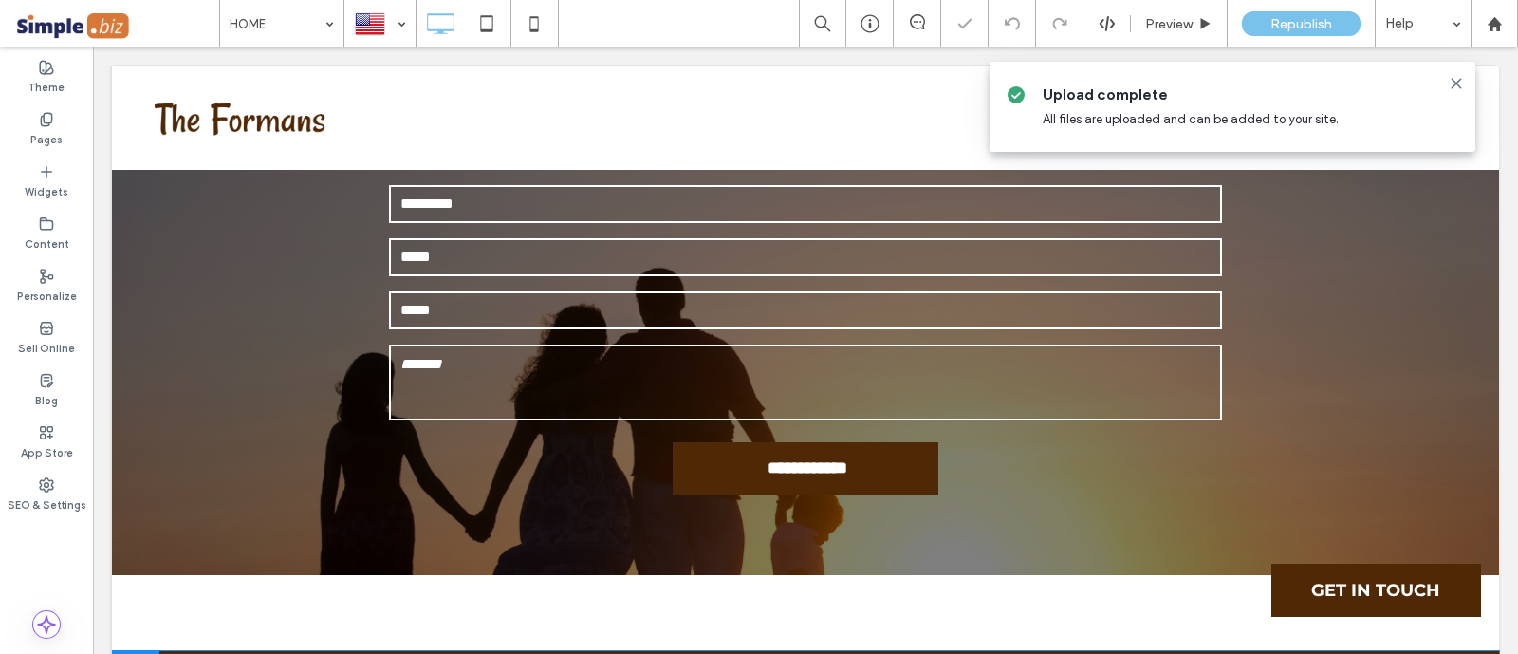
click at [157, 651] on div at bounding box center [135, 666] width 47 height 30
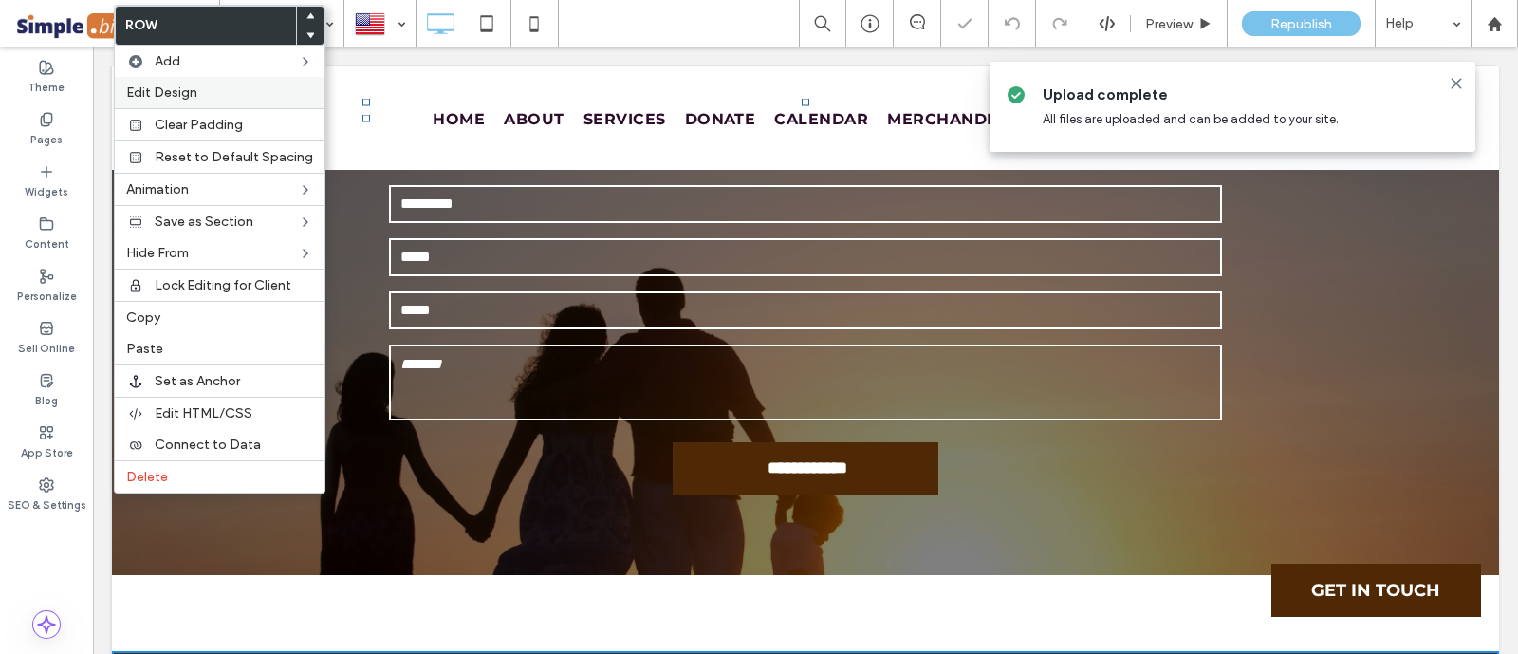
click at [251, 93] on label "Edit Design" at bounding box center [219, 92] width 187 height 16
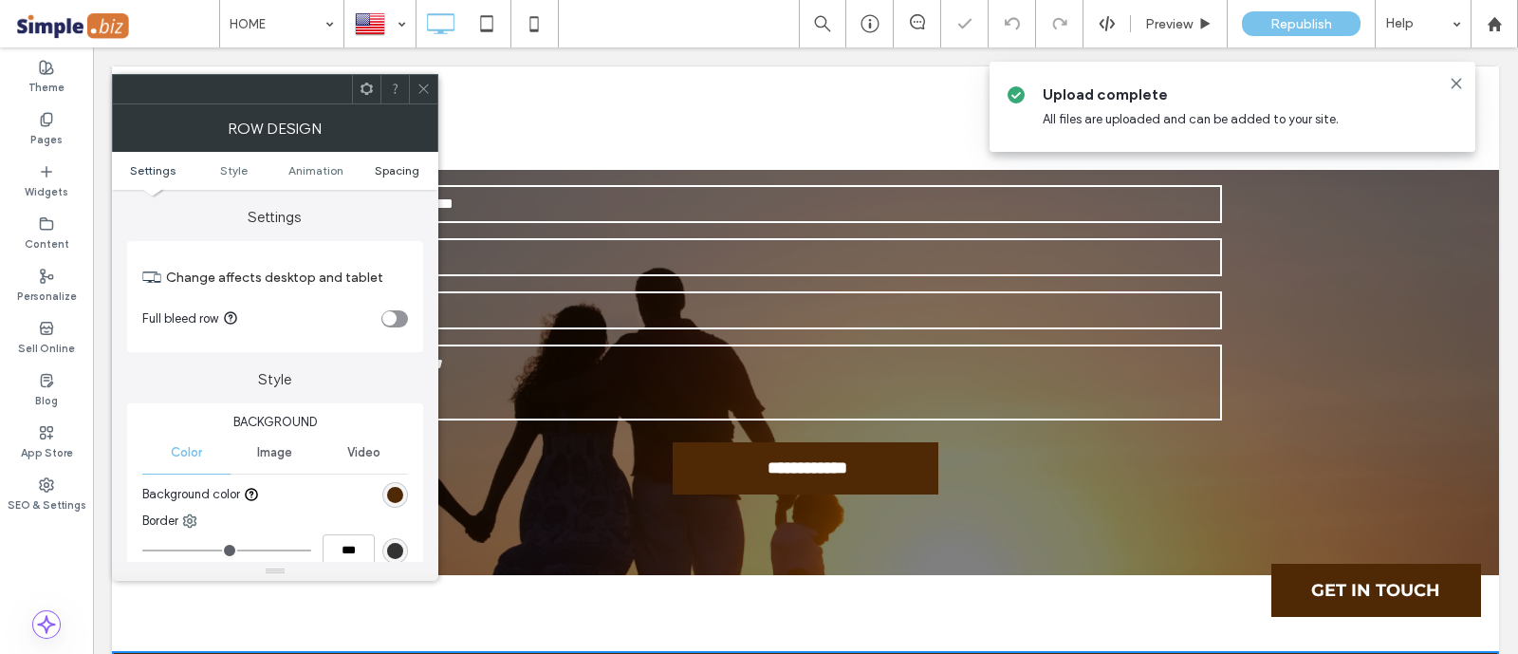
click at [395, 168] on span "Spacing" at bounding box center [397, 170] width 45 height 14
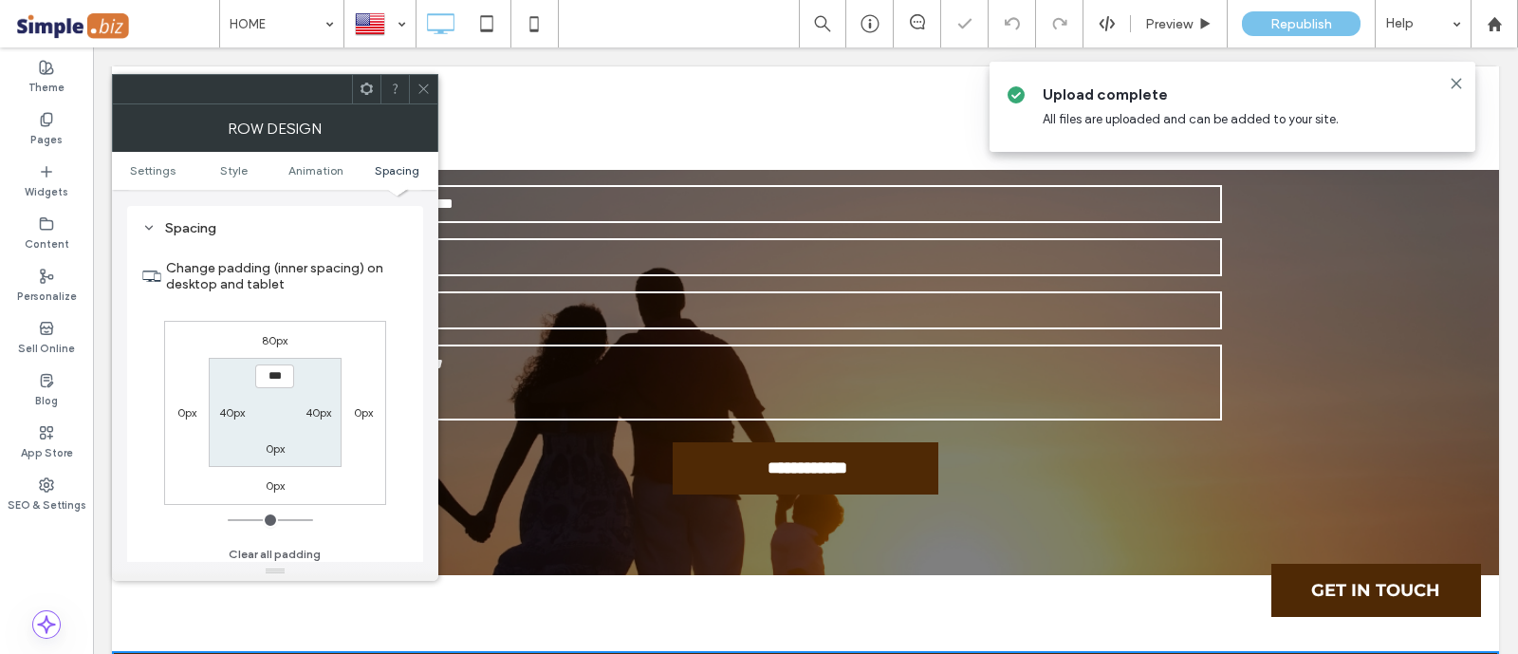
scroll to position [522, 0]
click at [281, 333] on label "80px" at bounding box center [275, 339] width 26 height 14
type input "**"
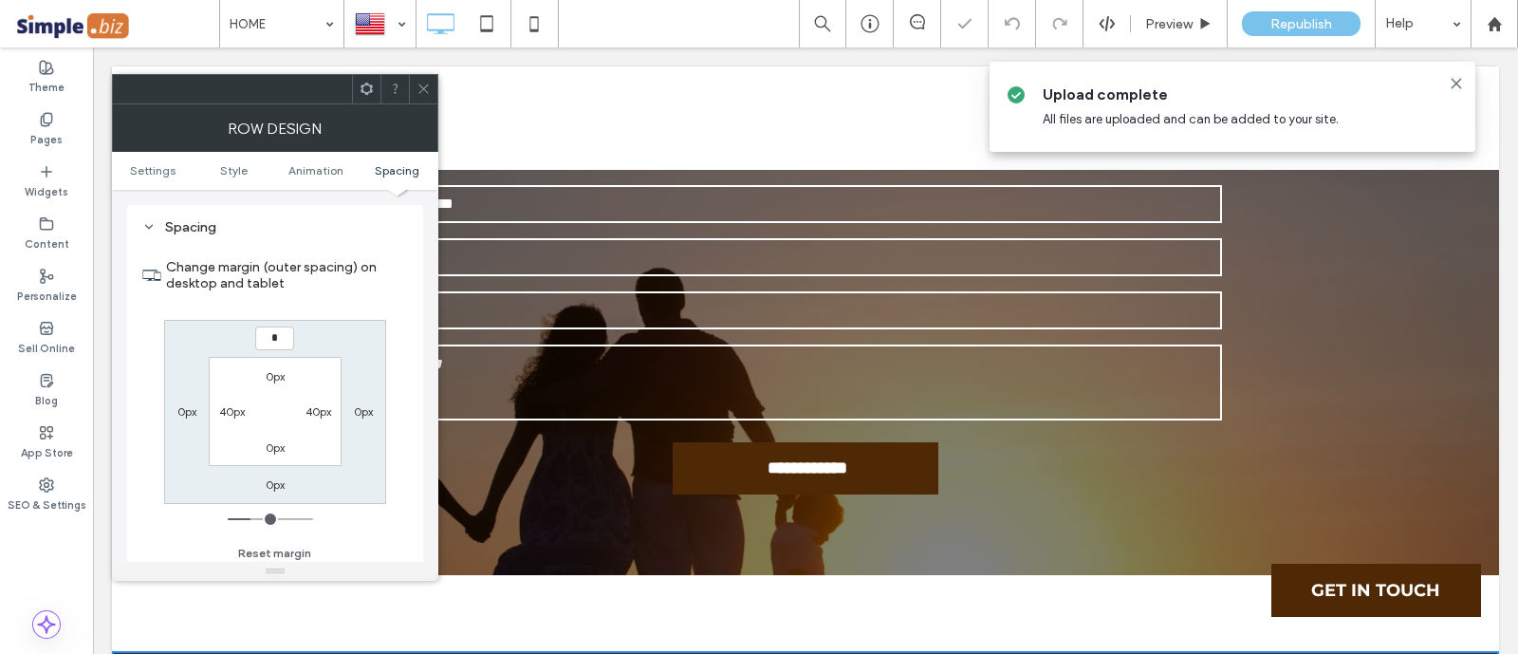
type input "*"
type input "***"
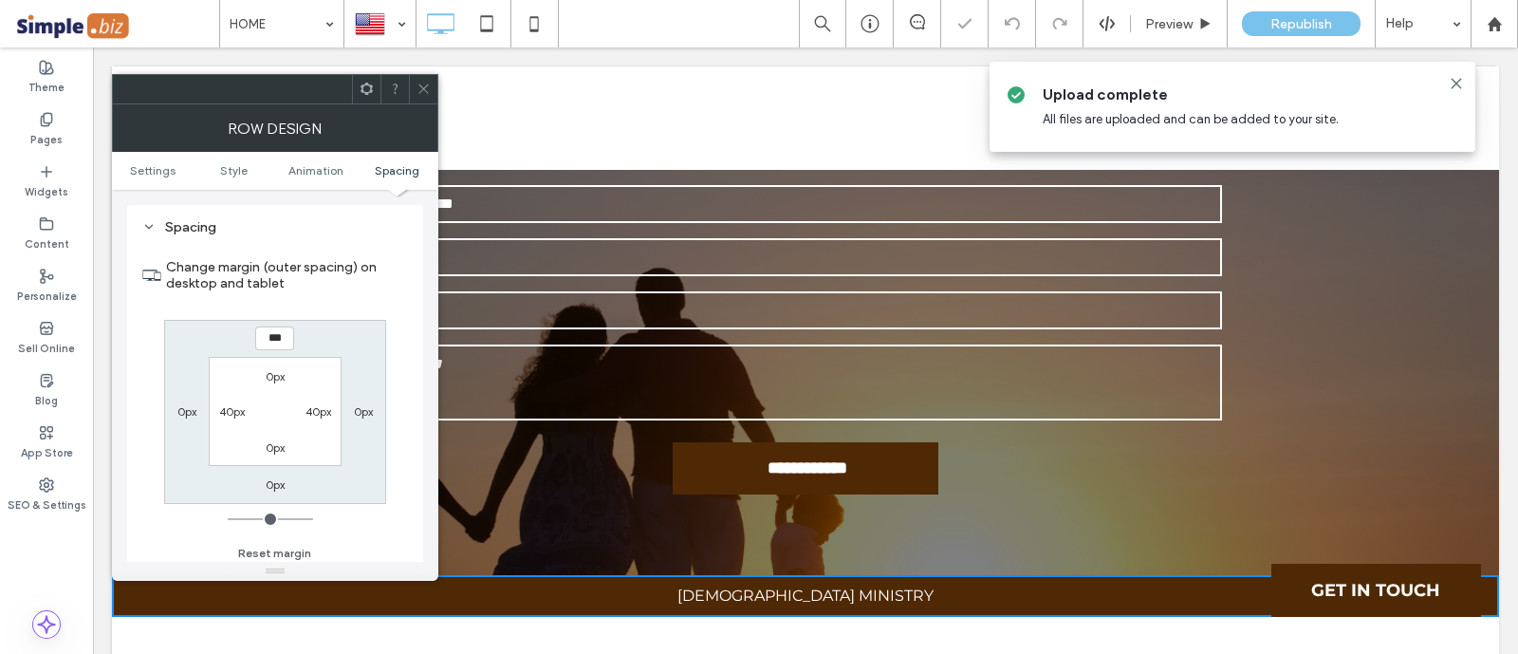
click at [416, 77] on span at bounding box center [423, 89] width 14 height 28
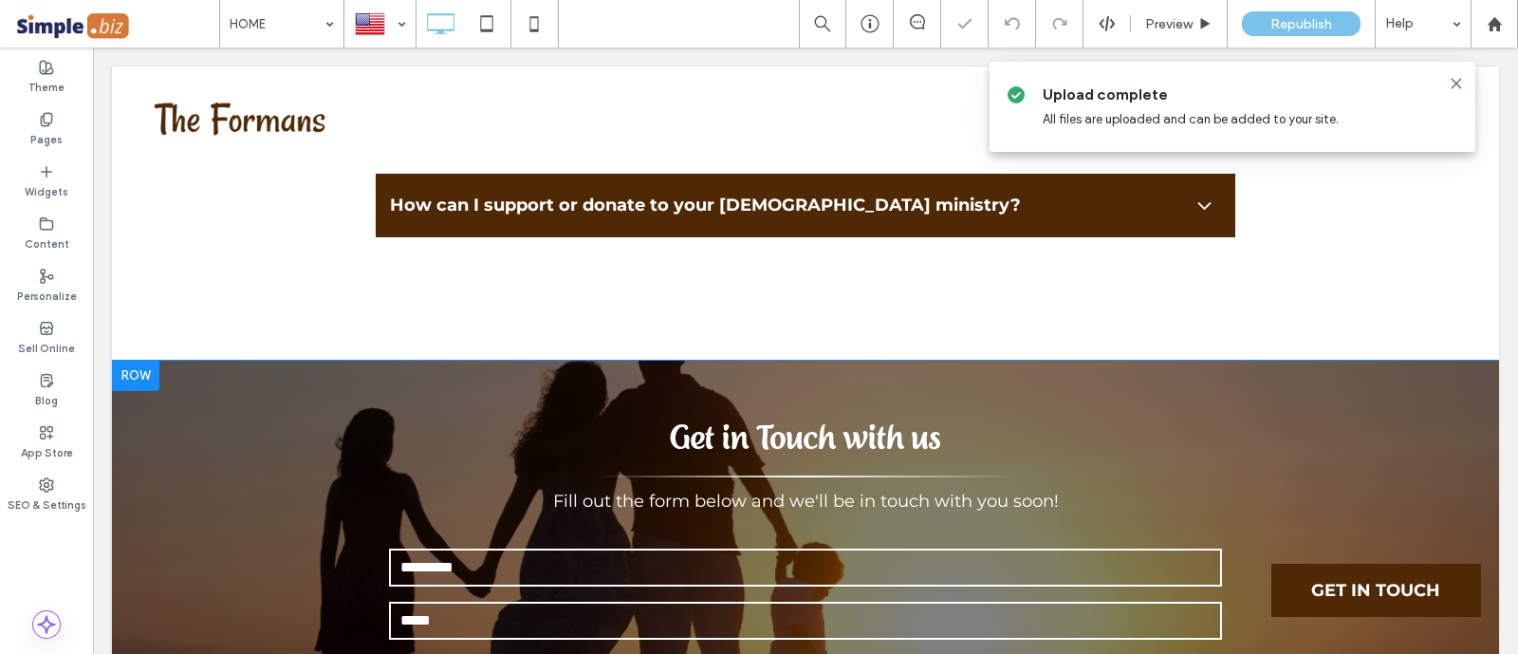
scroll to position [7350, 0]
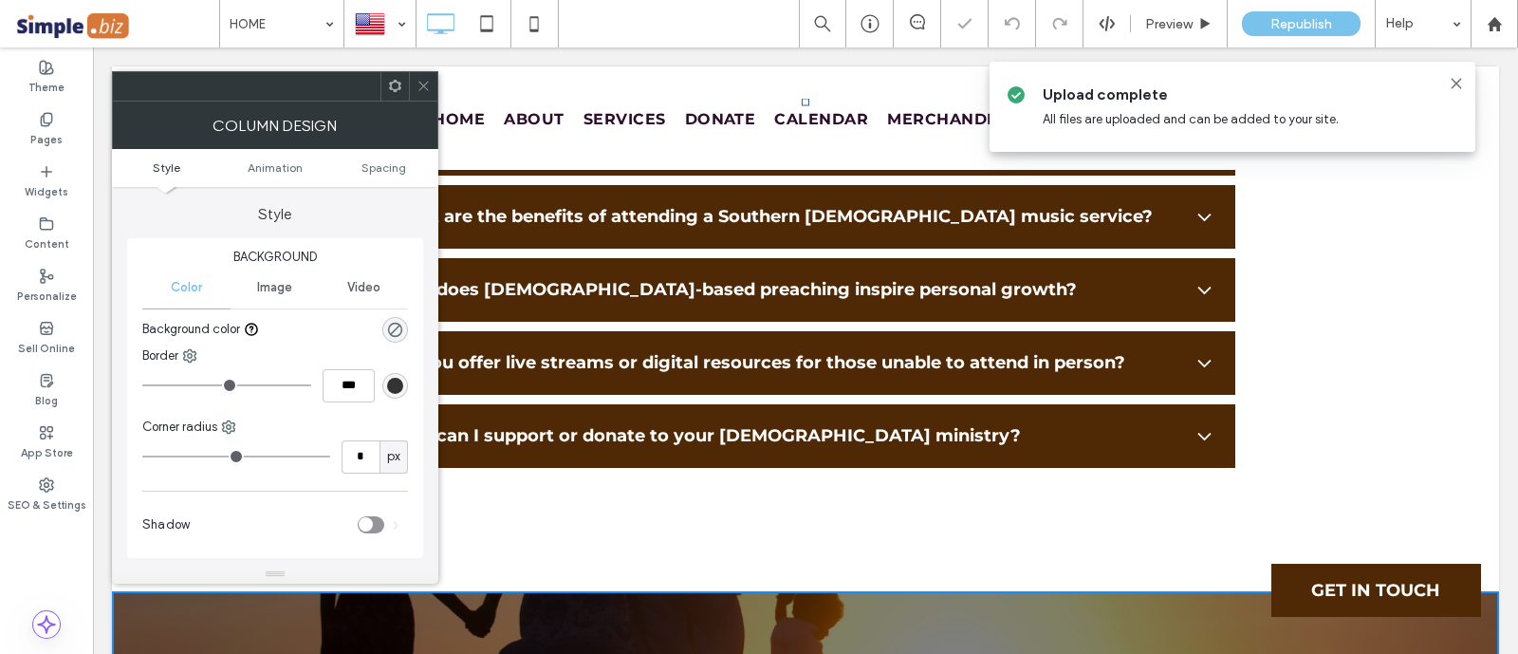
scroll to position [236, 0]
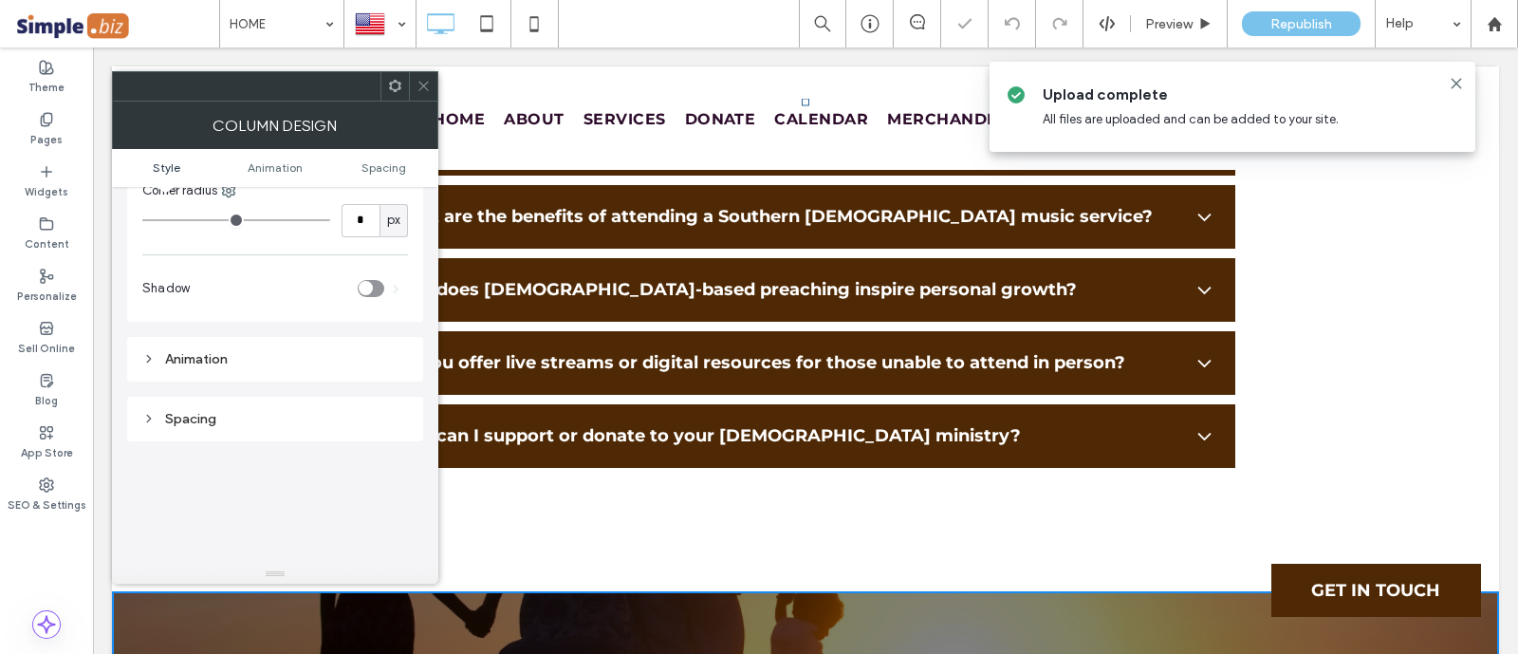
drag, startPoint x: 430, startPoint y: 78, endPoint x: 396, endPoint y: 116, distance: 51.0
click at [426, 74] on span at bounding box center [423, 86] width 14 height 28
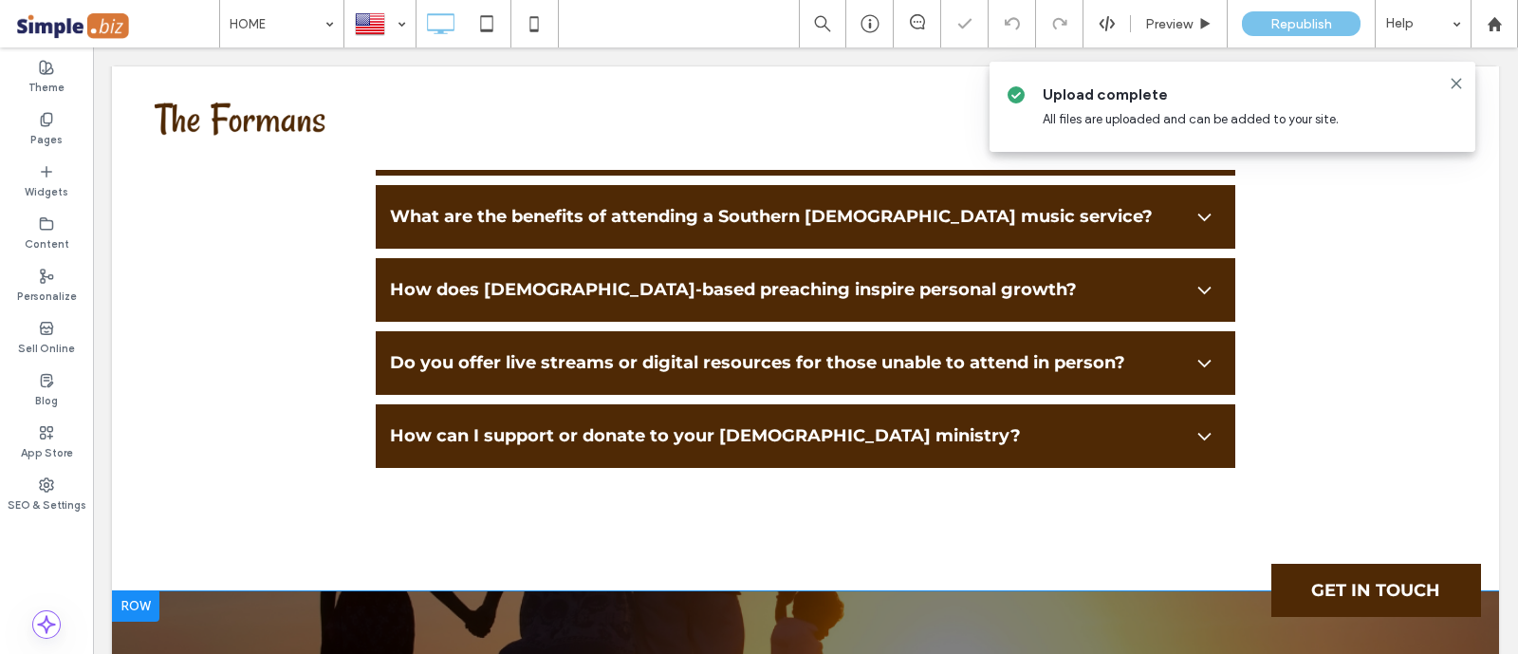
click at [128, 628] on iframe at bounding box center [38, 611] width 243 height 57
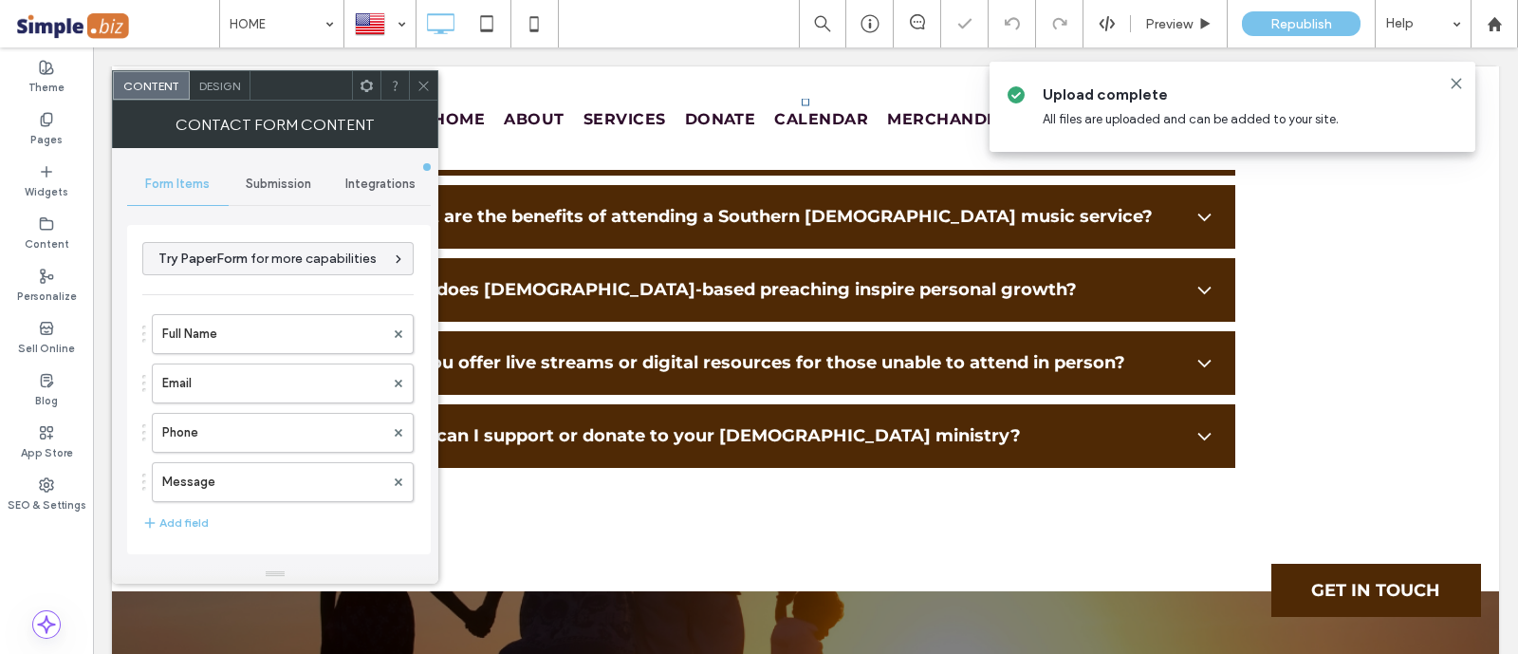
type input "**********"
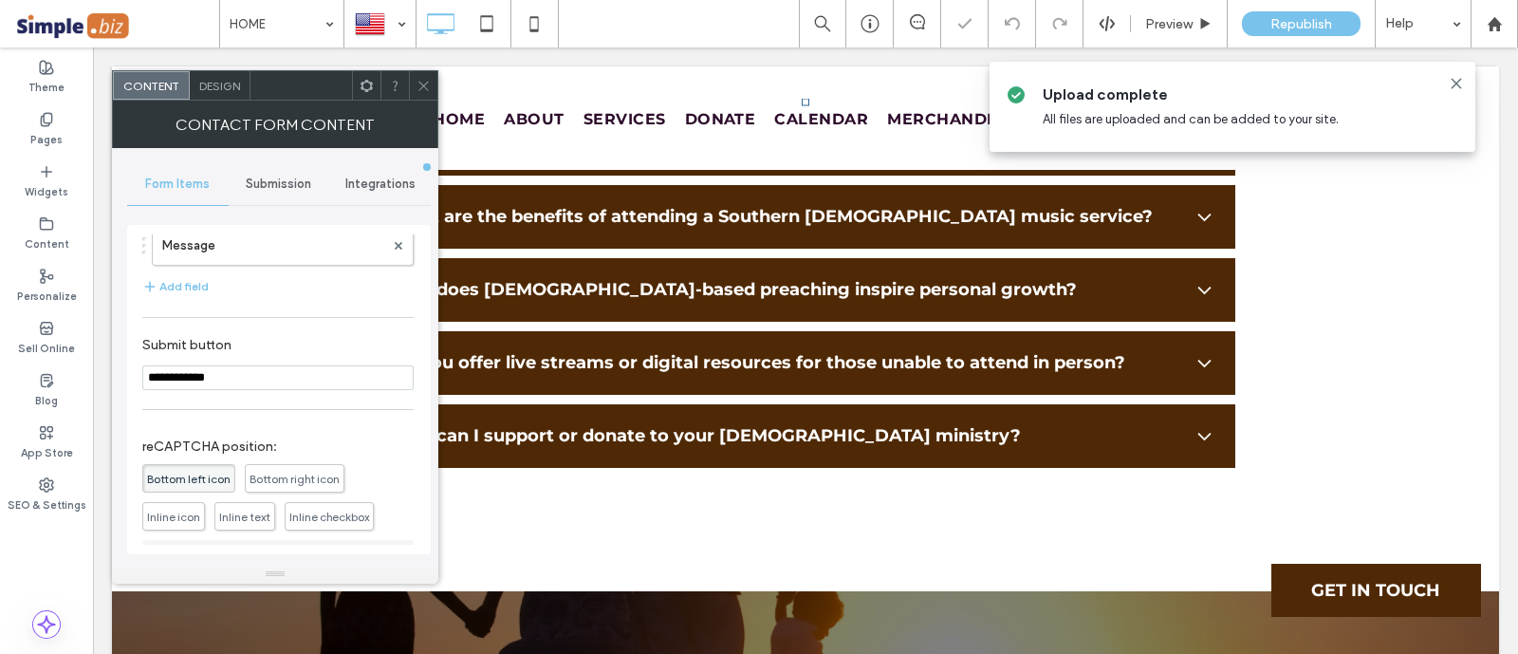
click at [425, 87] on icon at bounding box center [423, 86] width 14 height 14
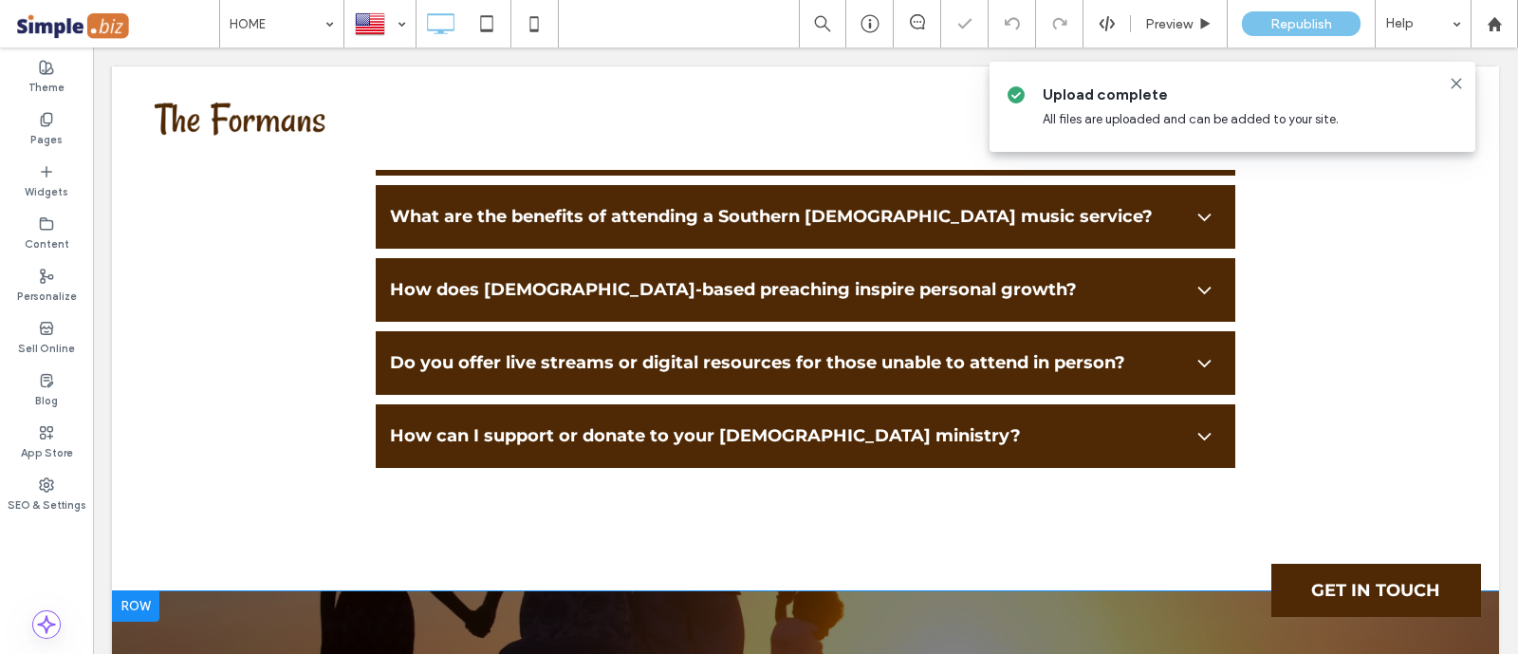
click at [127, 591] on div at bounding box center [135, 606] width 47 height 30
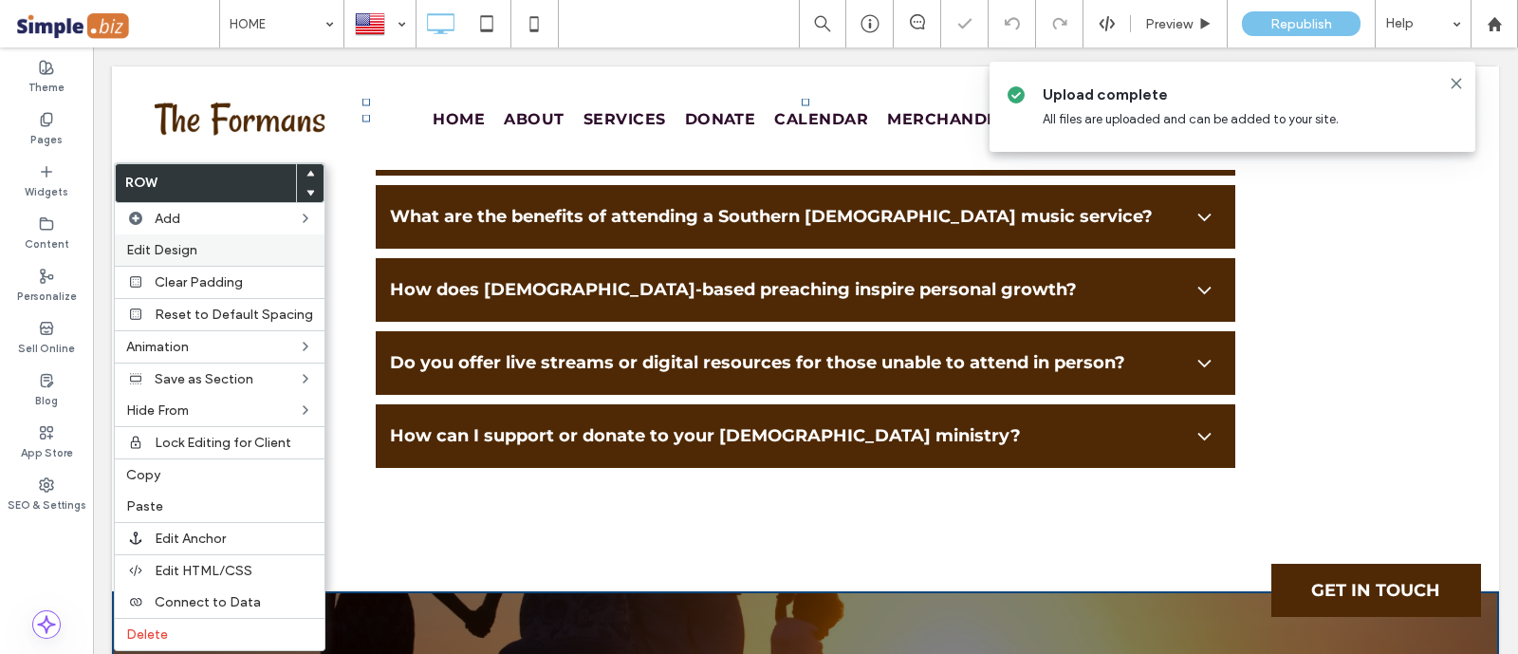
click at [191, 249] on span "Edit Design" at bounding box center [161, 250] width 71 height 16
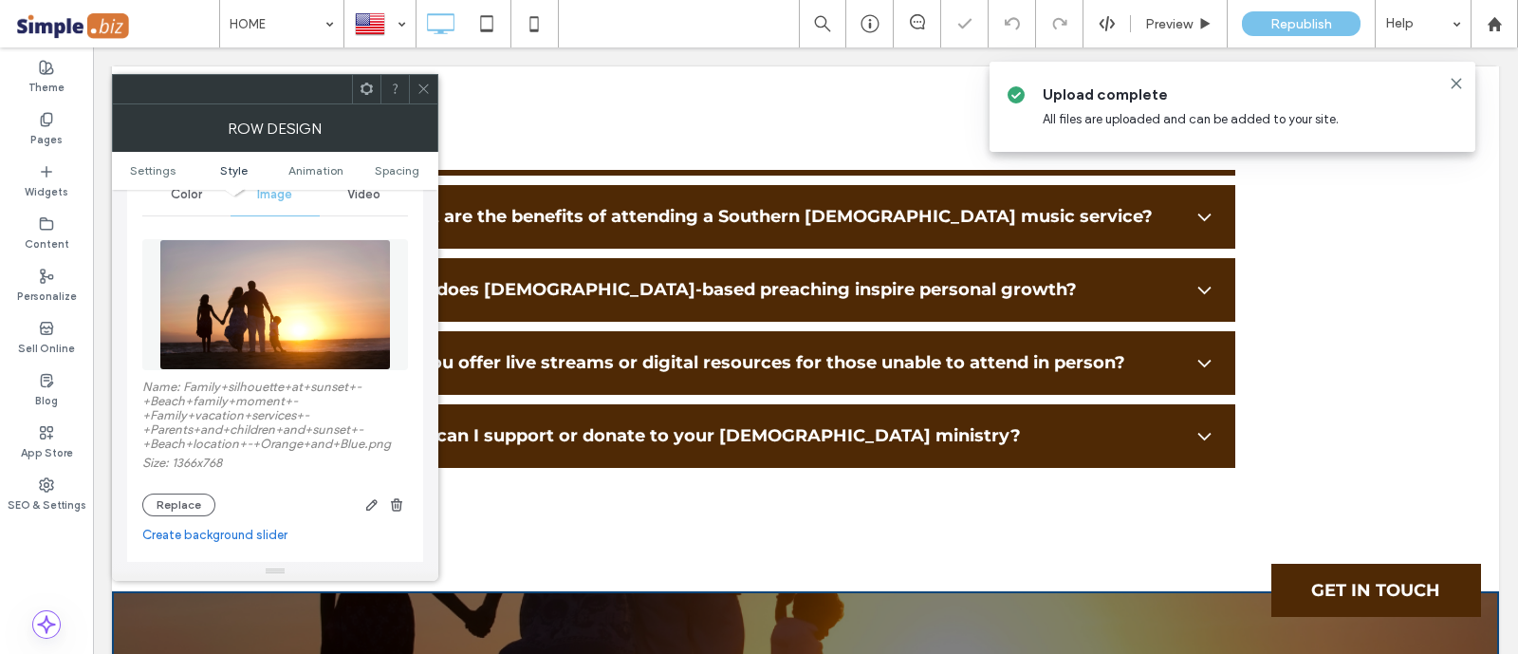
scroll to position [356, 0]
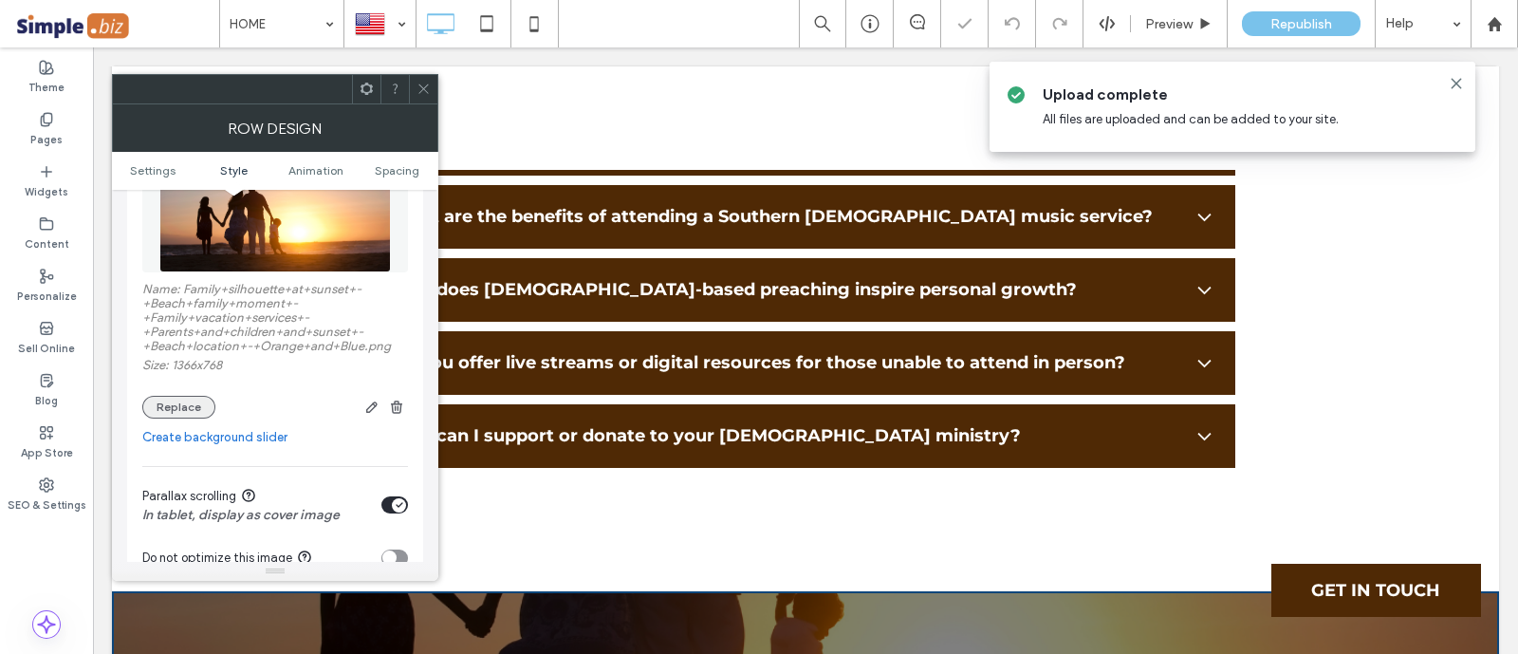
click at [184, 407] on button "Replace" at bounding box center [178, 407] width 73 height 23
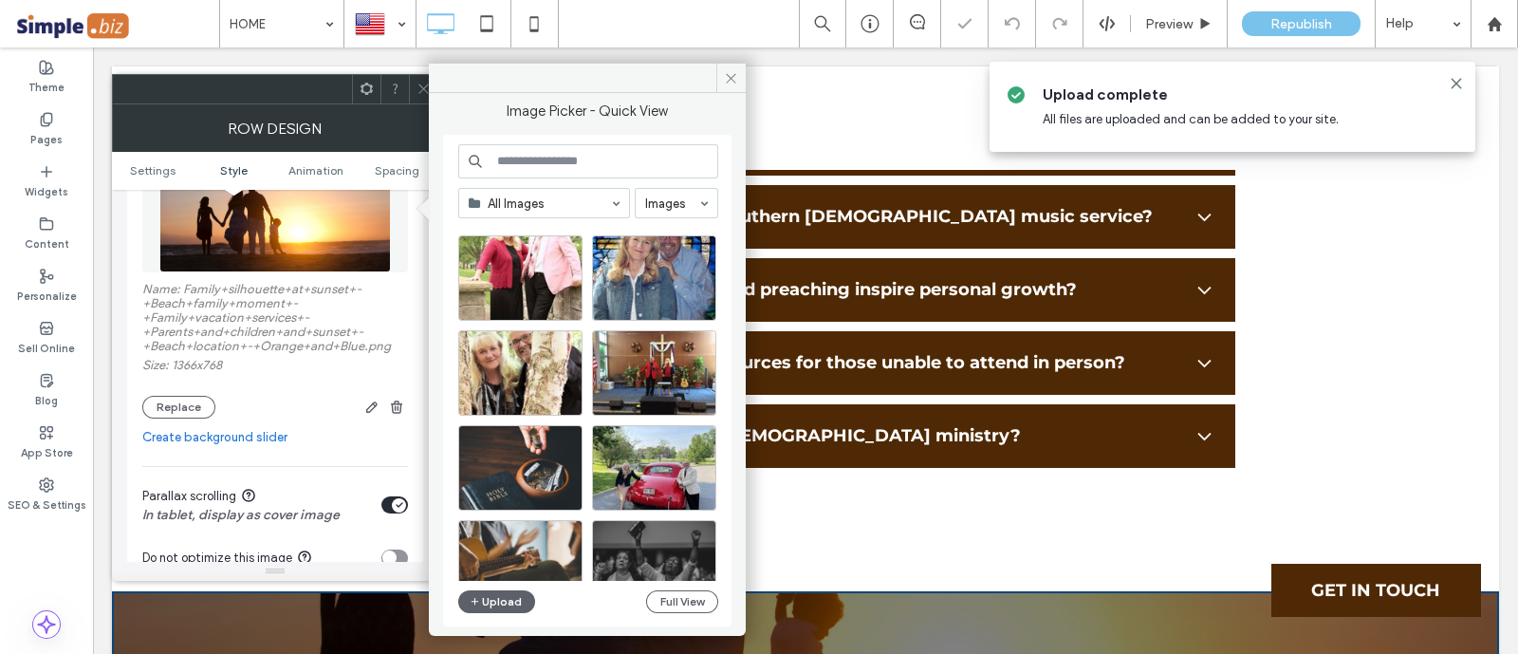
scroll to position [3107, 0]
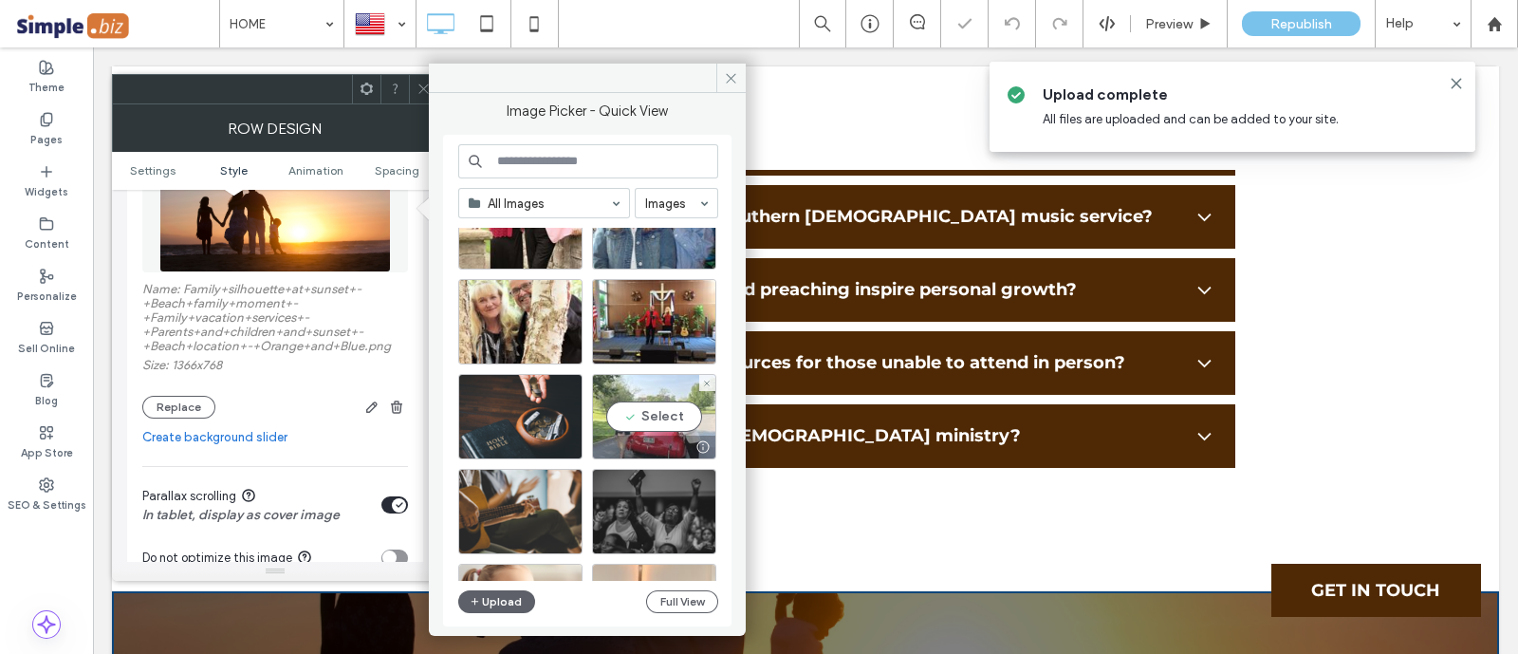
click at [686, 421] on div "Select" at bounding box center [654, 416] width 124 height 85
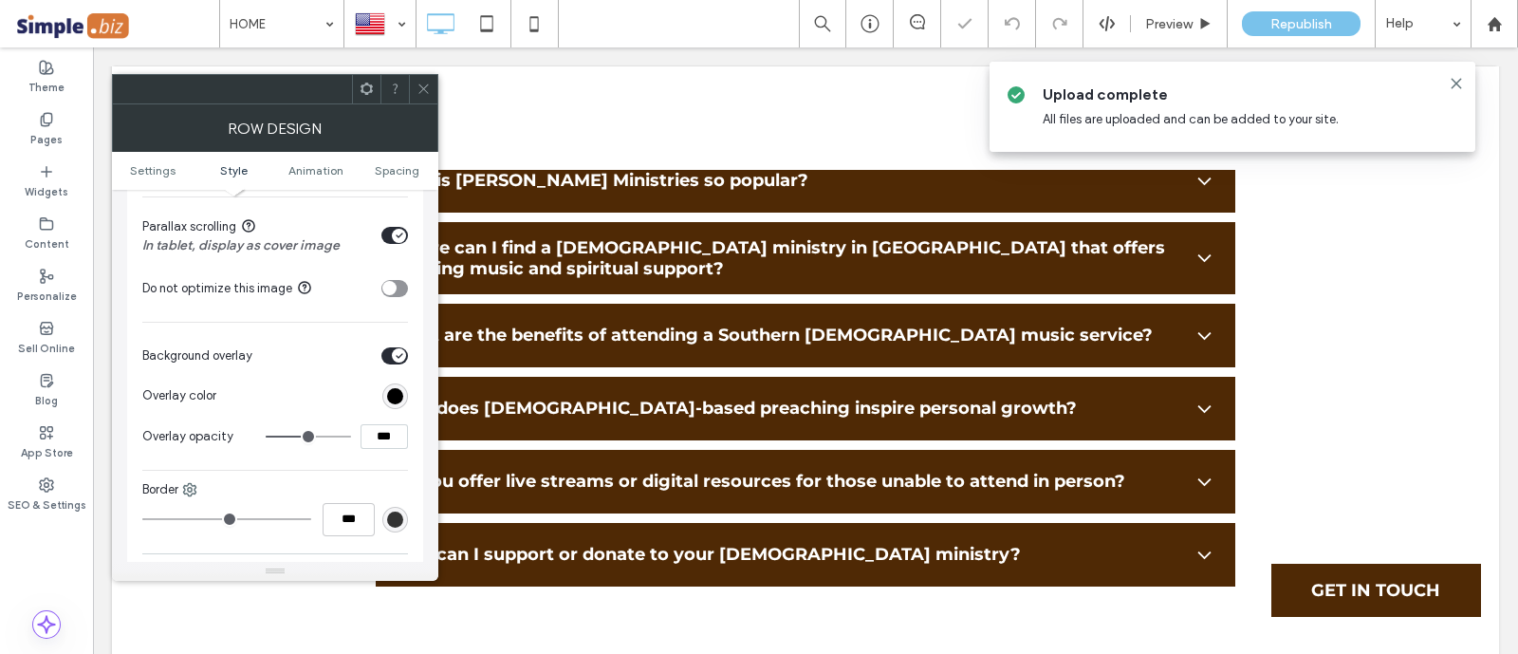
scroll to position [473, 0]
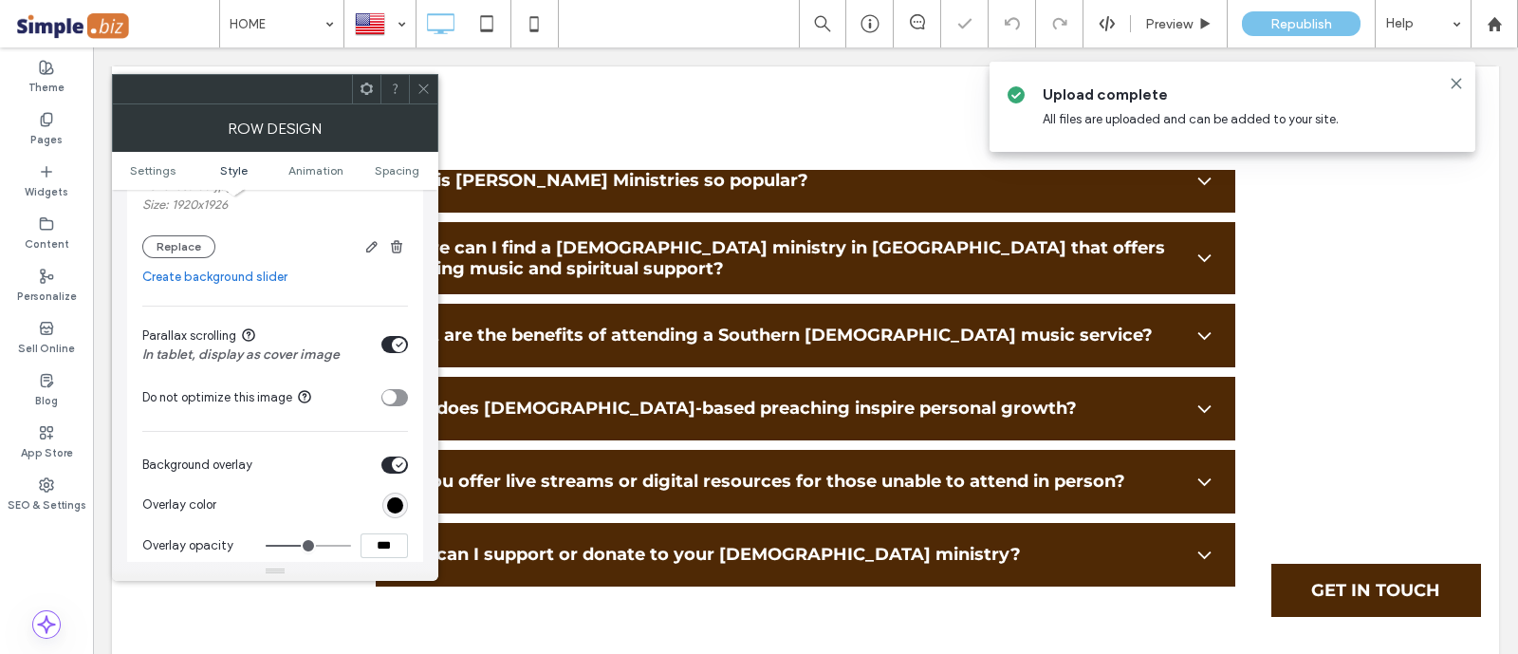
click at [398, 344] on icon "toggle" at bounding box center [400, 344] width 8 height 6
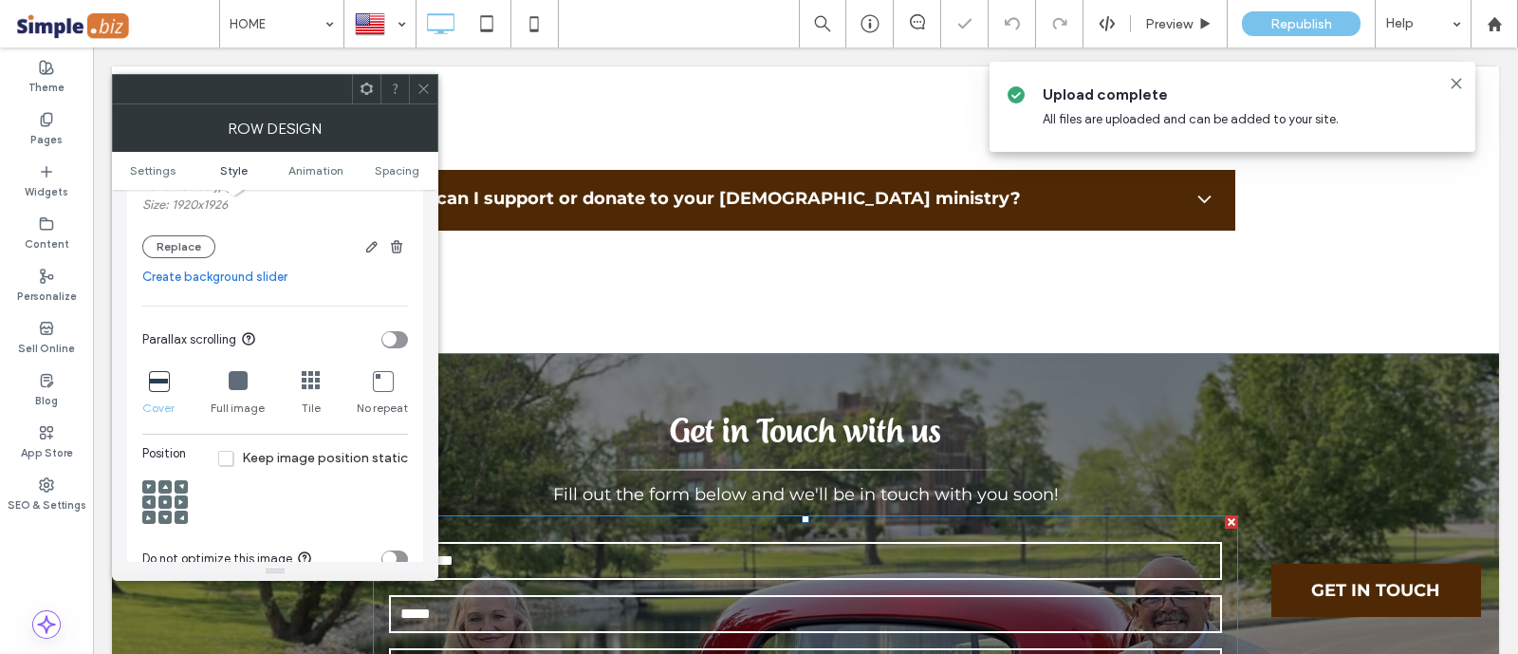
scroll to position [7825, 0]
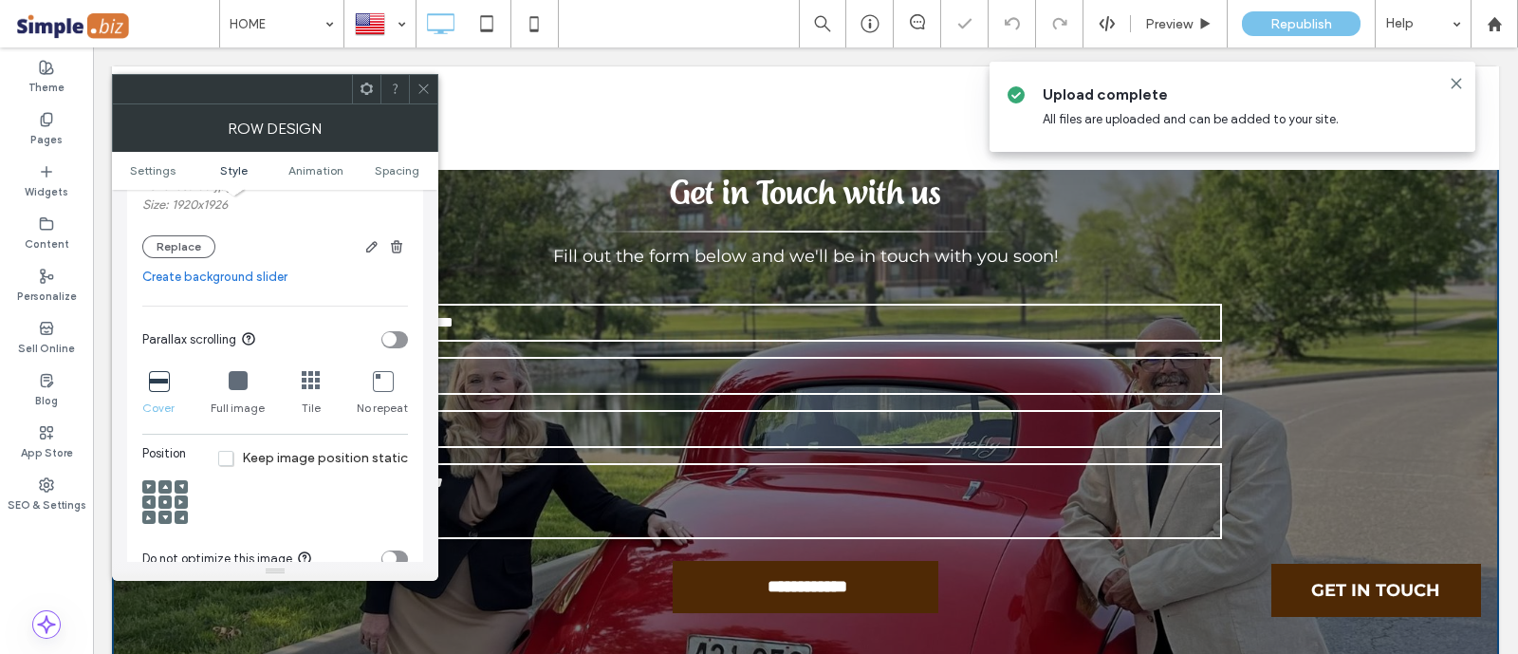
click at [163, 496] on span at bounding box center [165, 501] width 6 height 13
click at [233, 385] on icon at bounding box center [238, 380] width 19 height 19
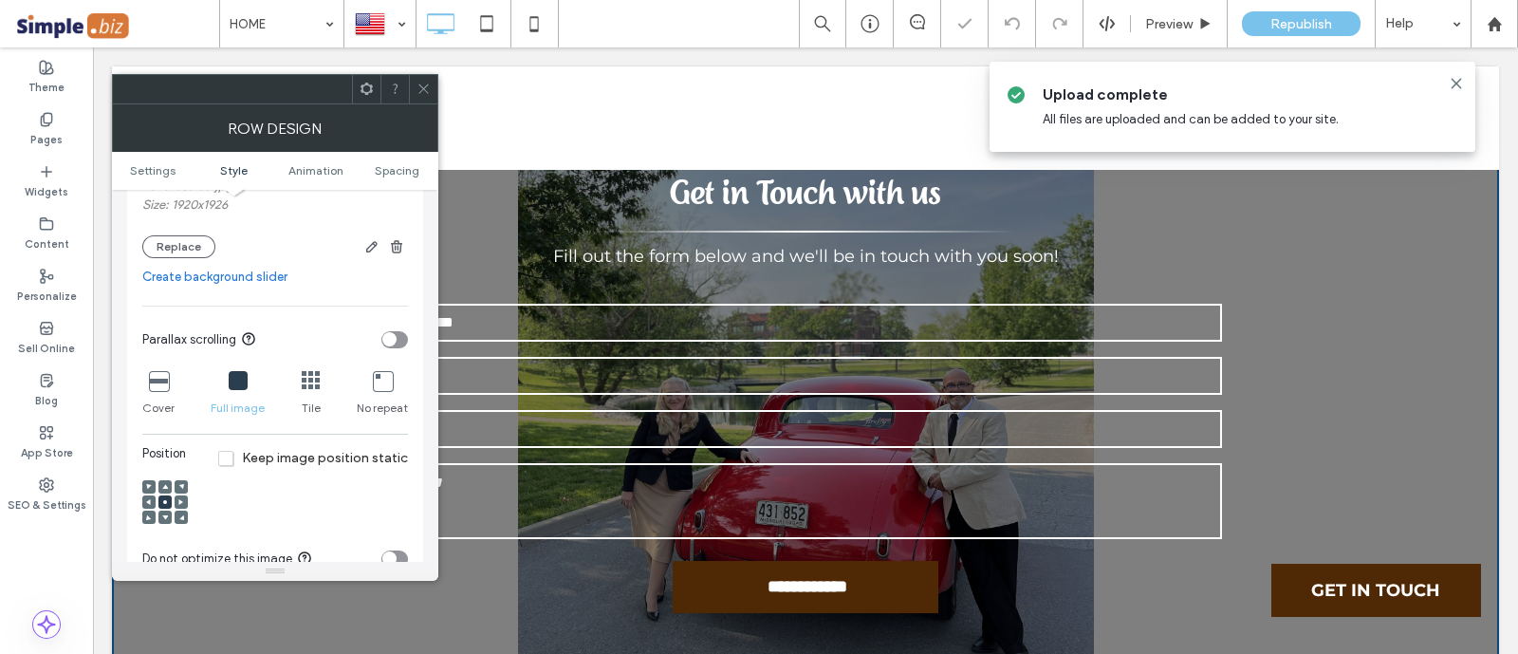
click at [147, 395] on div "Cover" at bounding box center [158, 393] width 32 height 61
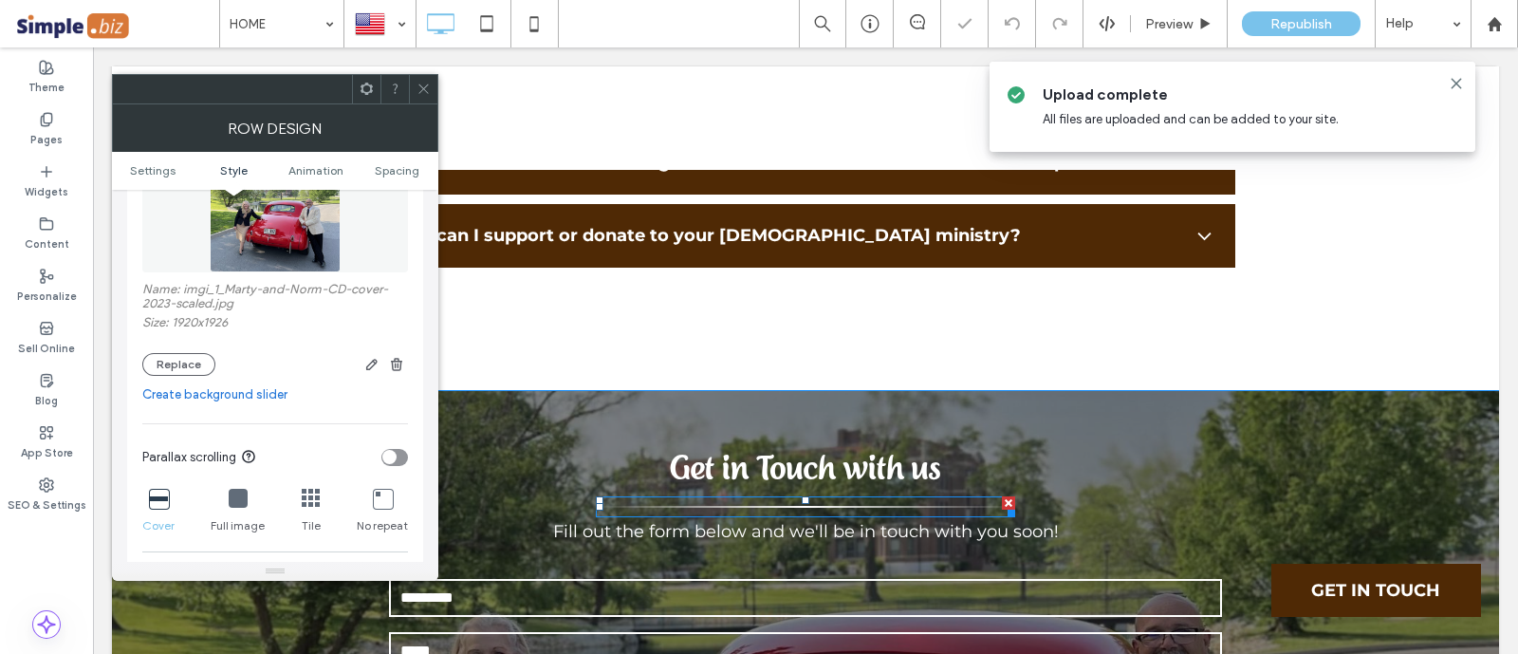
scroll to position [7587, 0]
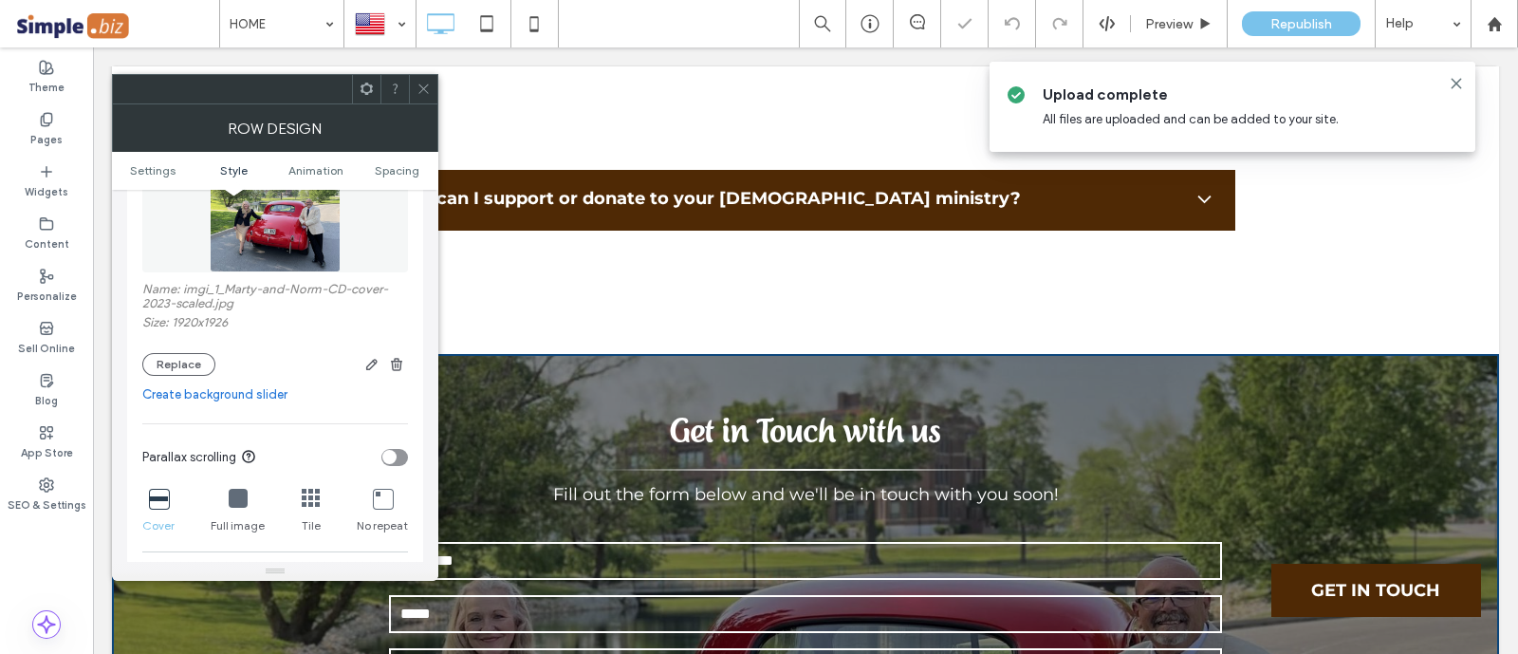
click at [437, 101] on div at bounding box center [275, 89] width 326 height 30
click at [416, 86] on icon at bounding box center [423, 89] width 14 height 14
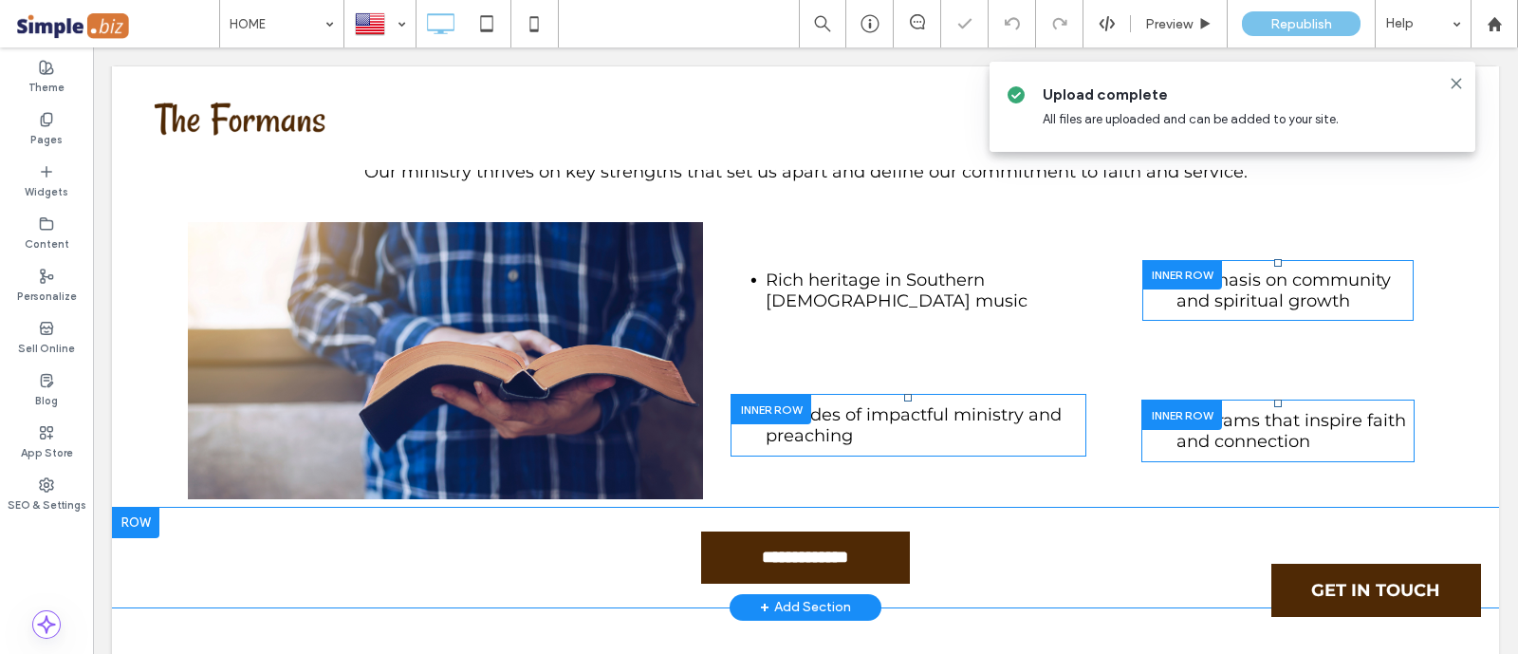
scroll to position [5691, 0]
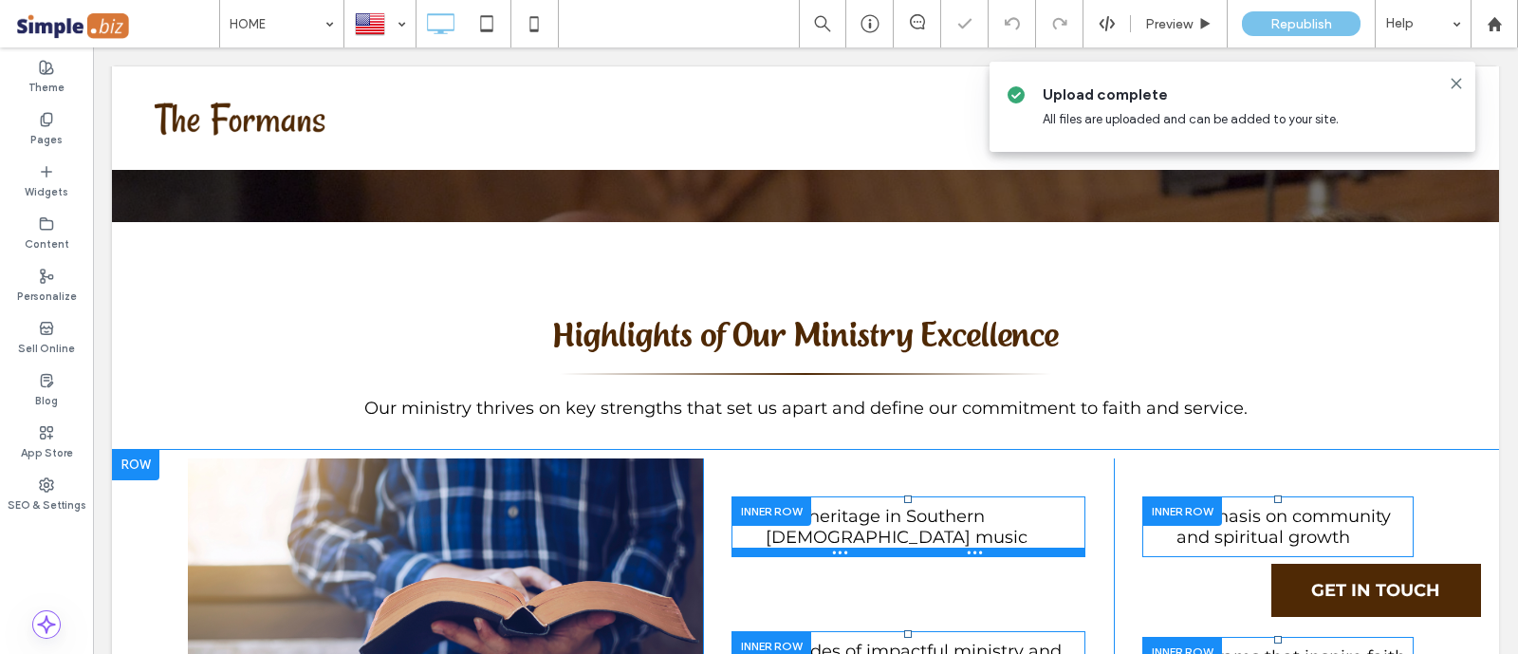
click at [1042, 547] on div at bounding box center [908, 551] width 355 height 9
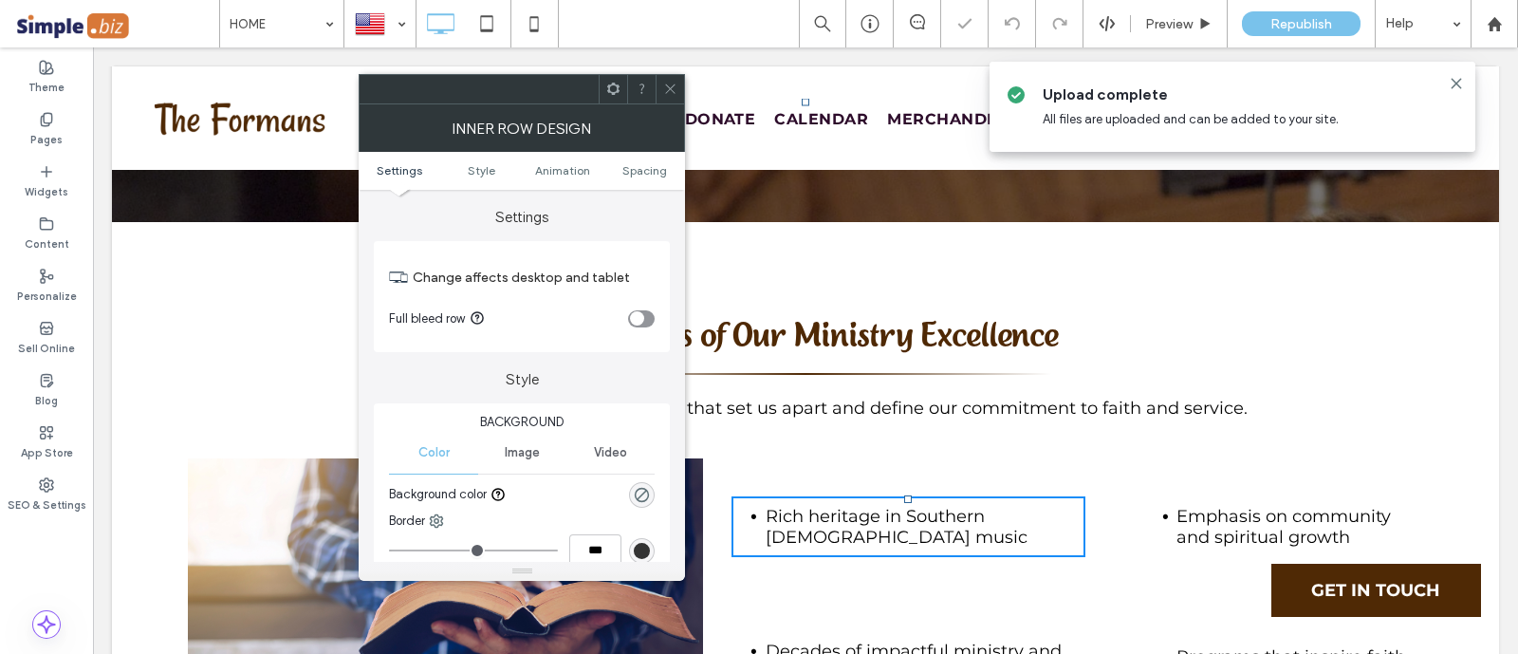
click at [668, 106] on div "Inner Row Design" at bounding box center [522, 127] width 326 height 47
click at [670, 97] on span at bounding box center [670, 89] width 14 height 28
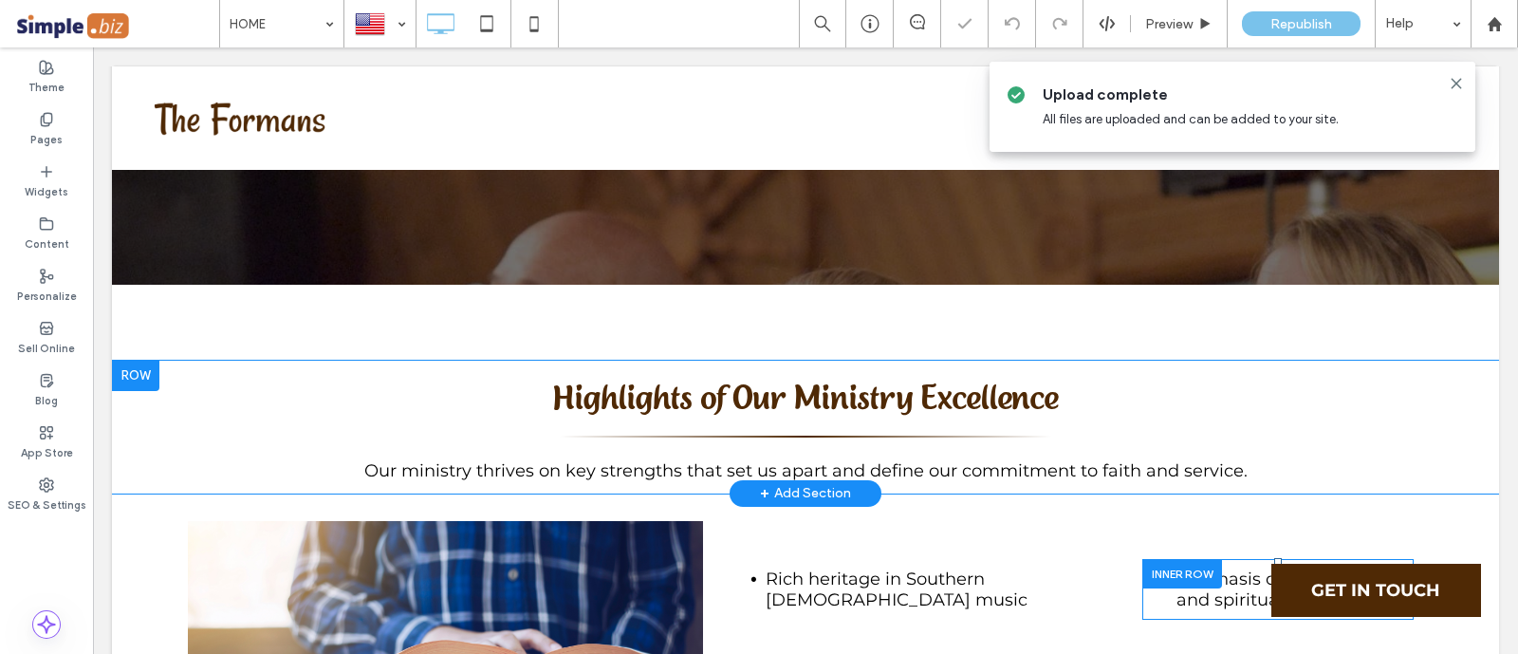
scroll to position [5573, 0]
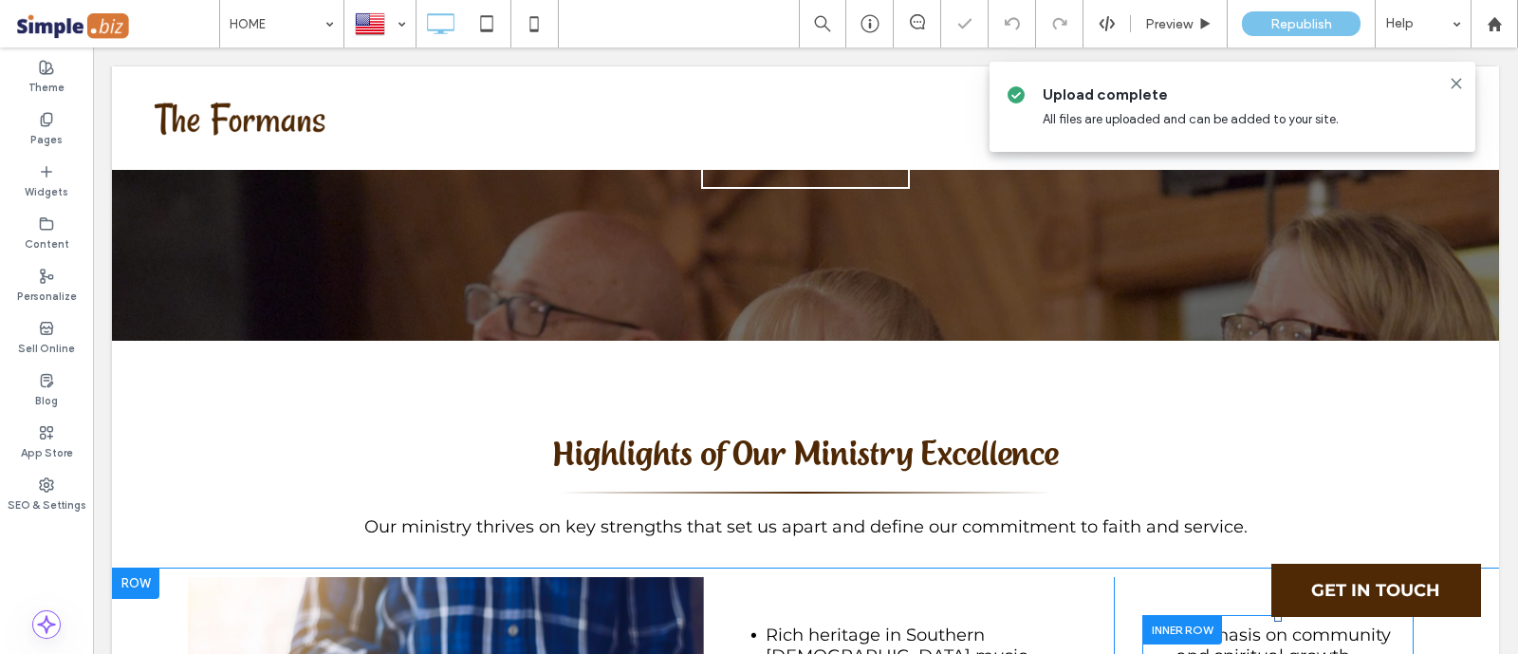
click at [127, 568] on div at bounding box center [135, 583] width 47 height 30
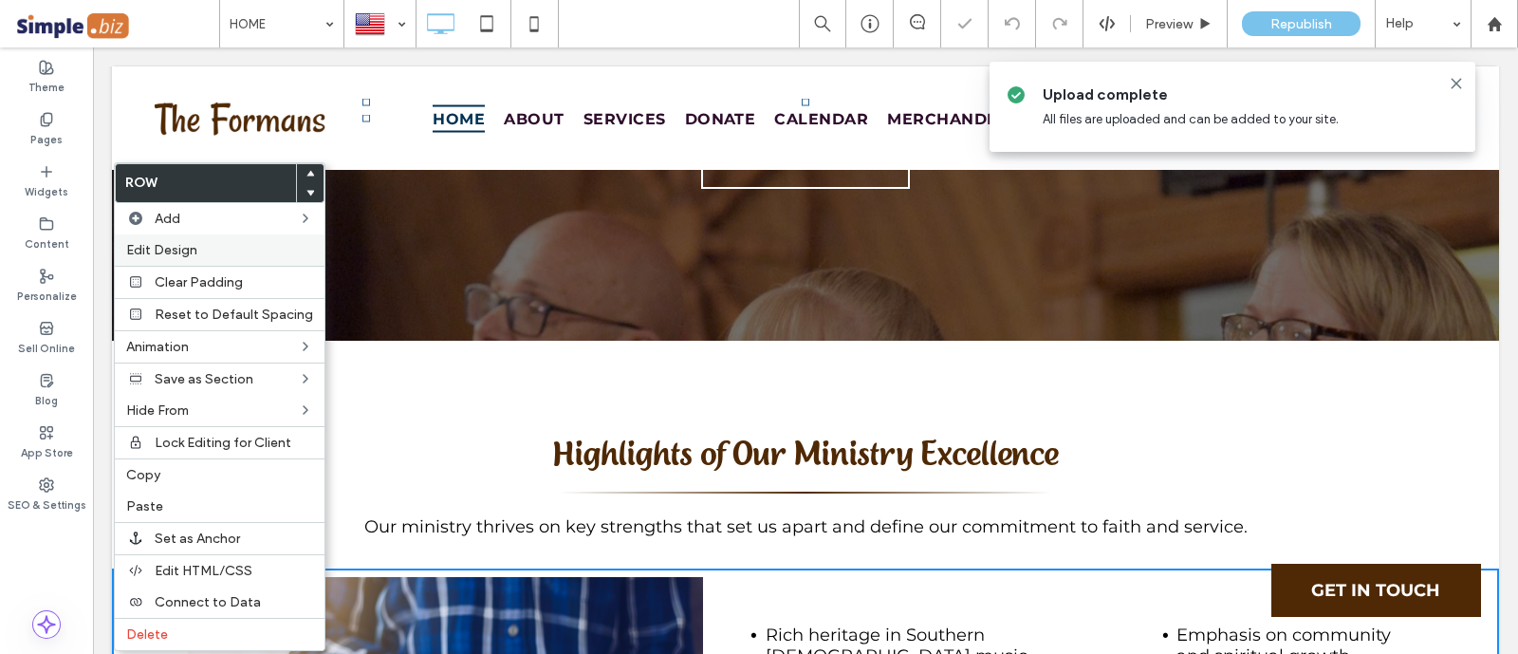
click at [193, 251] on span "Edit Design" at bounding box center [161, 250] width 71 height 16
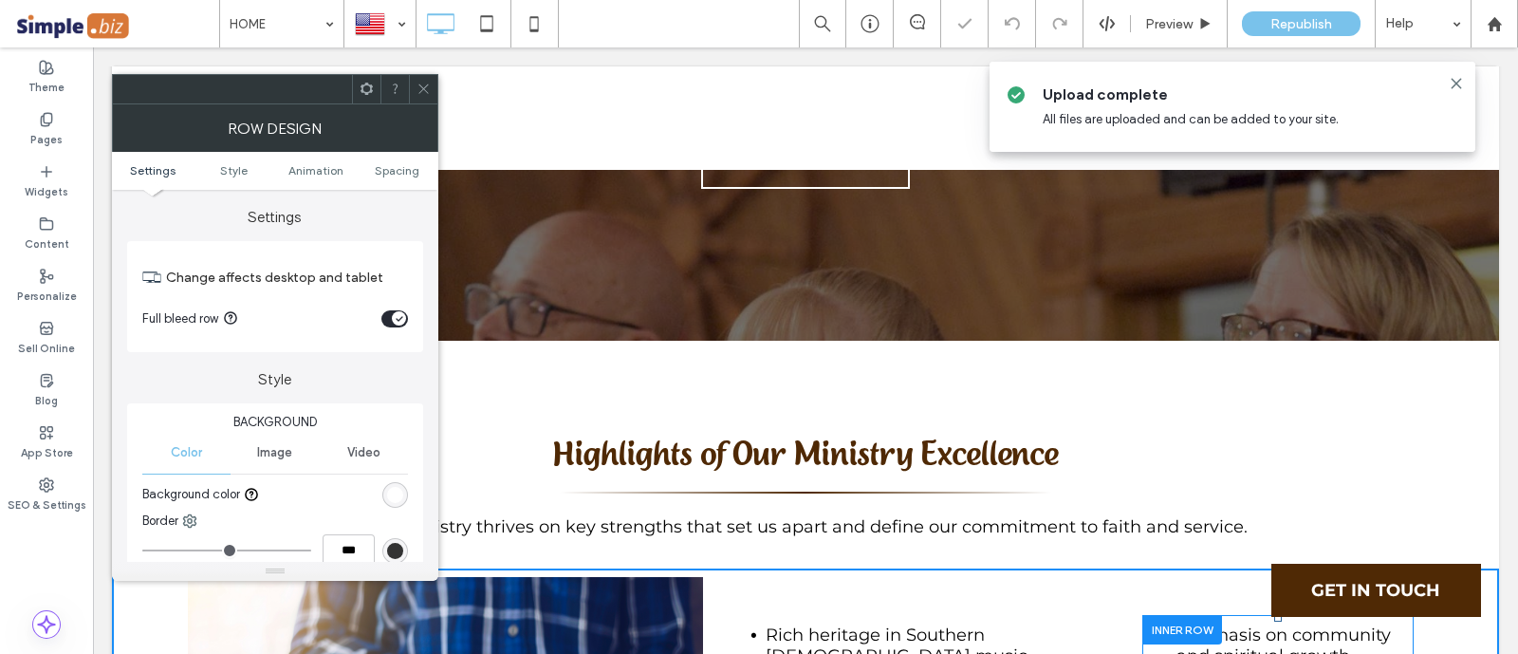
click at [399, 318] on icon "toggle" at bounding box center [400, 319] width 8 height 6
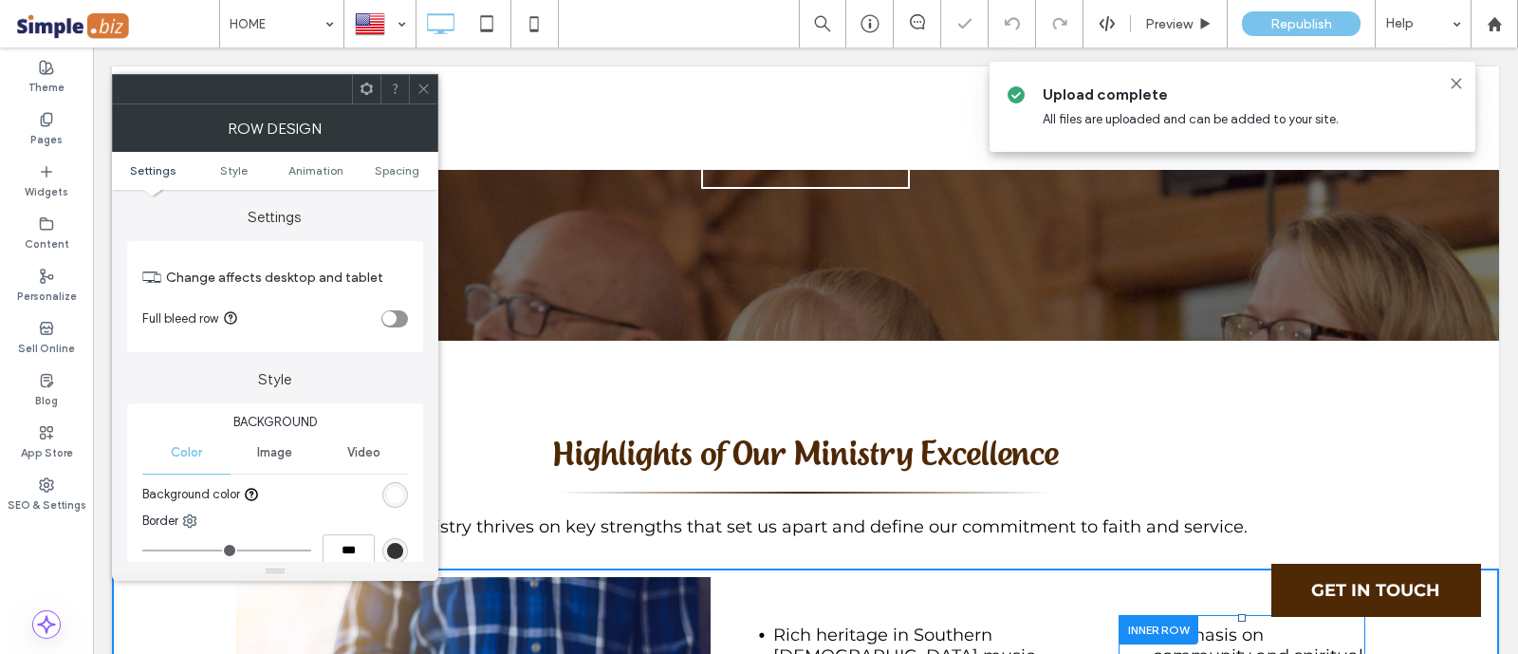
click at [433, 83] on div at bounding box center [423, 89] width 28 height 28
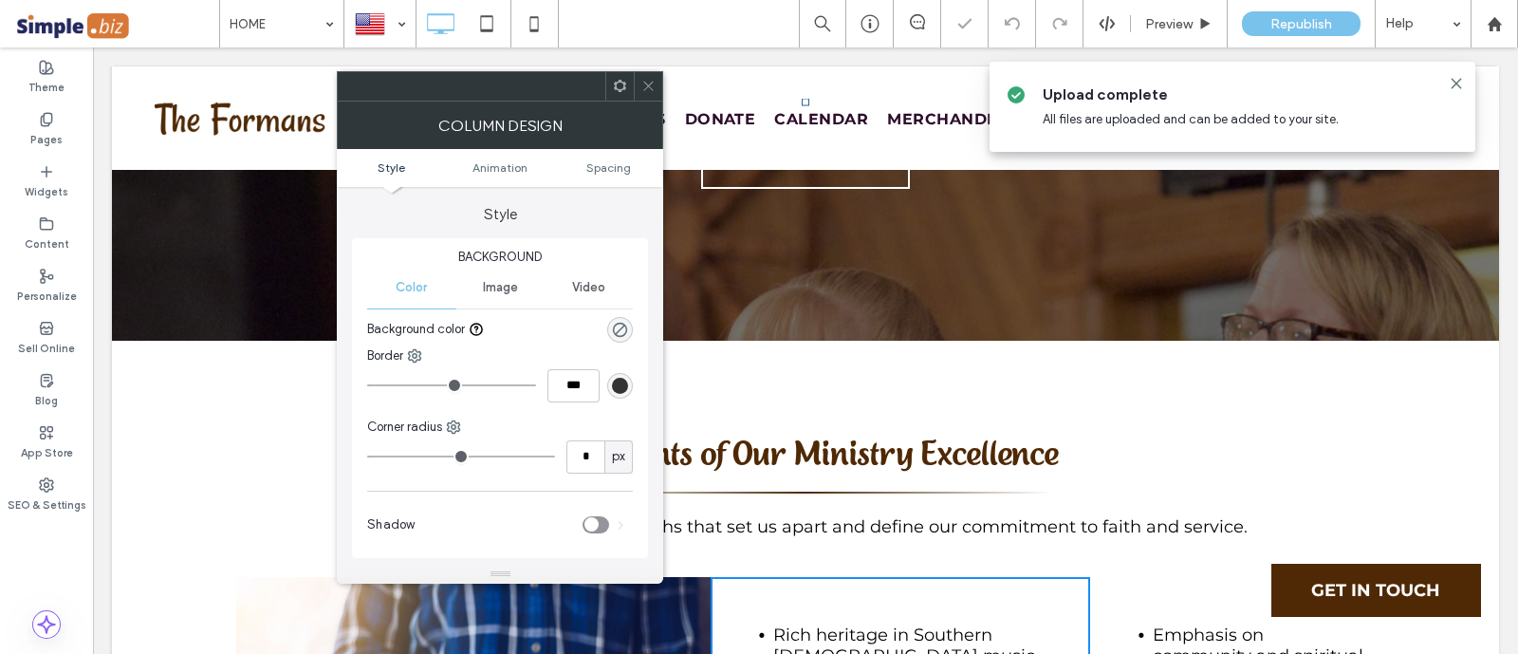
click at [610, 323] on div "rgba(0, 0, 0, 0)" at bounding box center [620, 330] width 26 height 26
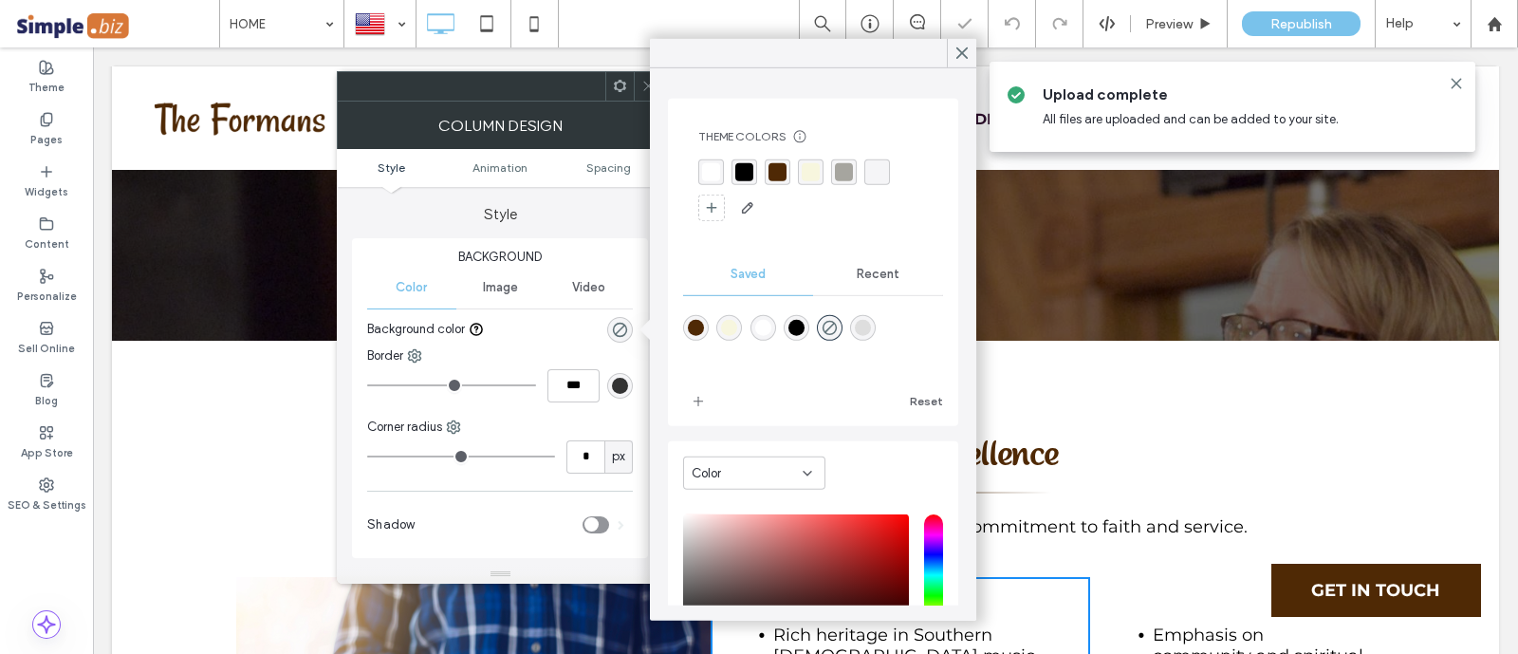
click at [730, 323] on div "rgba(247,246,222,1)" at bounding box center [729, 328] width 16 height 16
type input "*******"
type input "***"
type input "****"
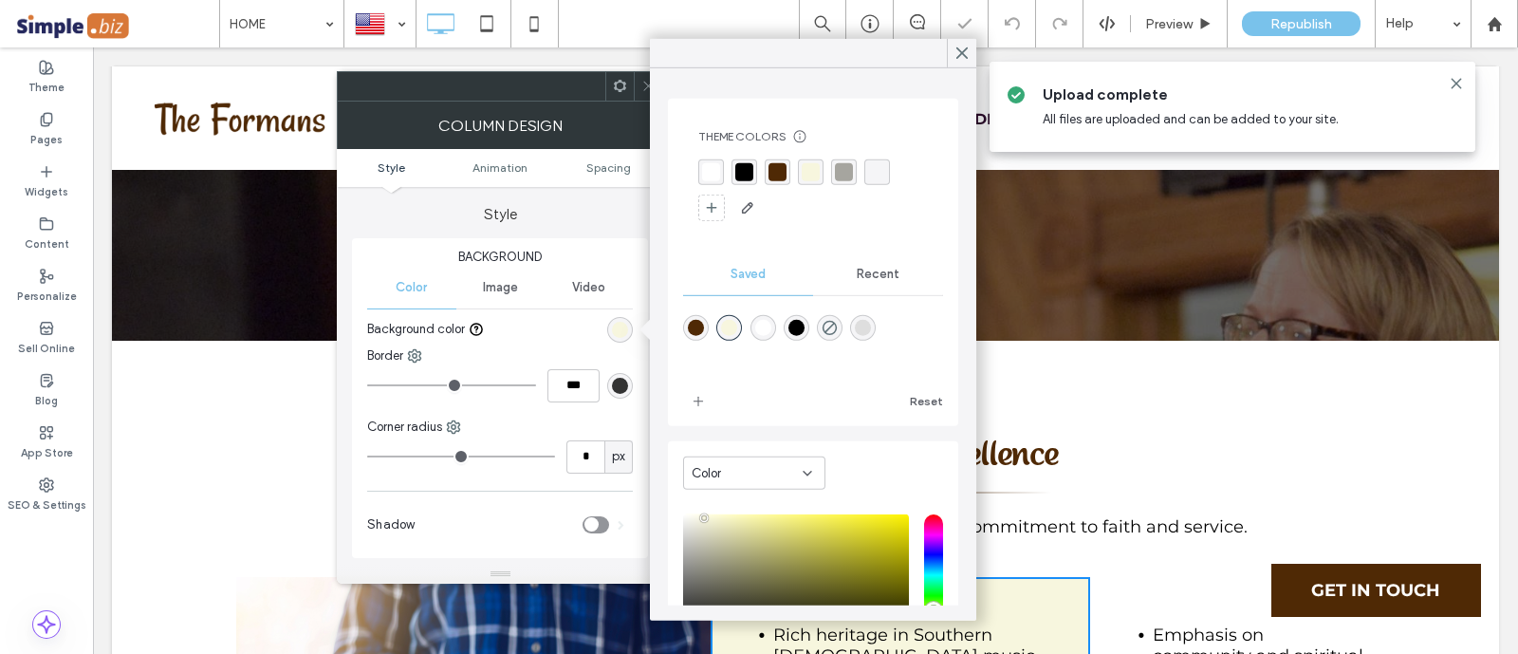
click at [647, 85] on icon at bounding box center [648, 86] width 14 height 14
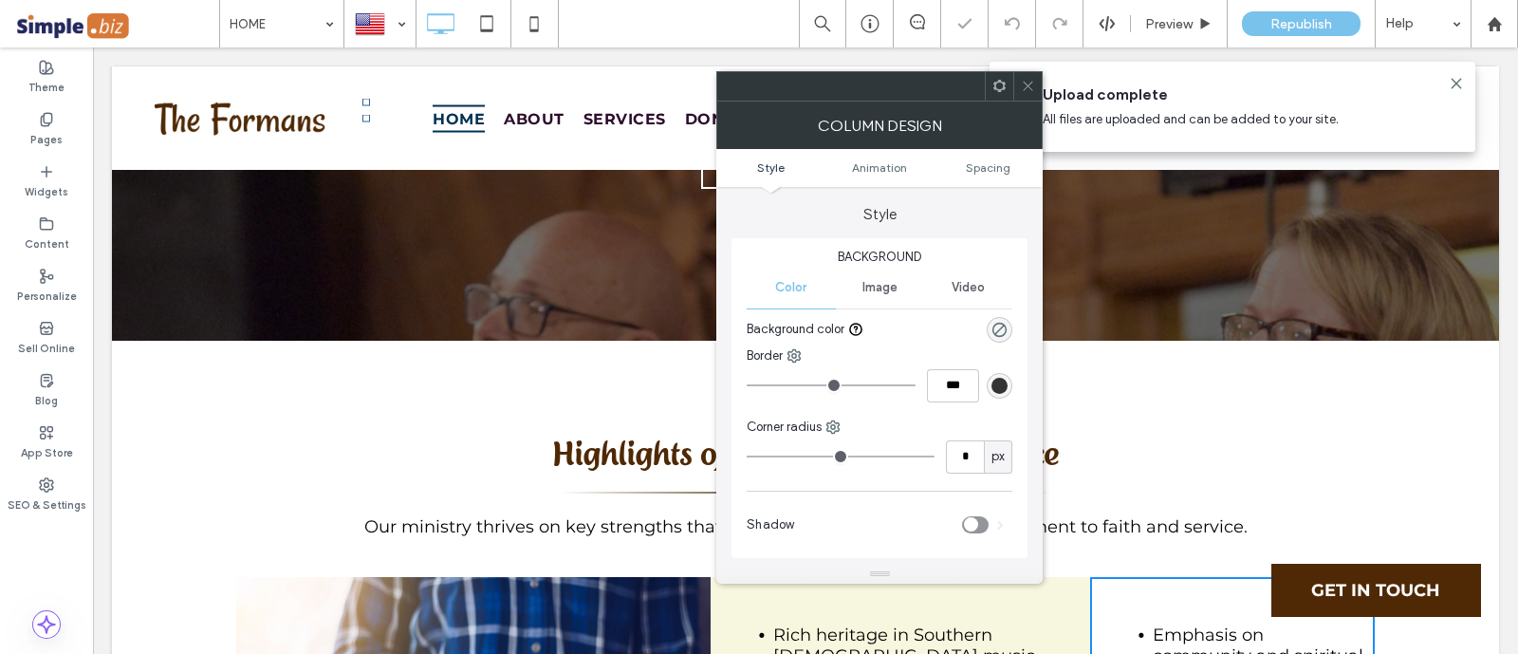
click at [989, 333] on div "rgba(0, 0, 0, 0)" at bounding box center [999, 330] width 26 height 26
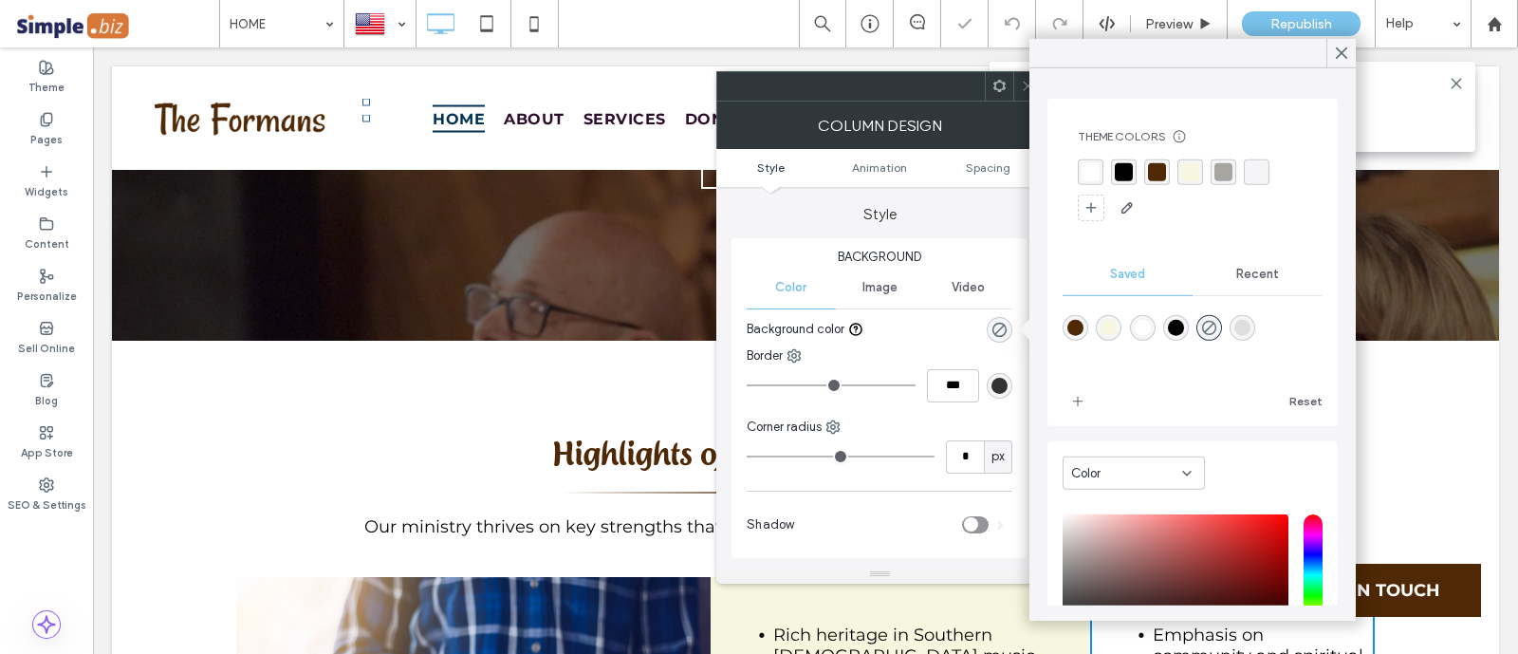
click at [1107, 321] on div "rgba(247,246,222,1)" at bounding box center [1108, 328] width 16 height 16
type input "*******"
type input "***"
type input "****"
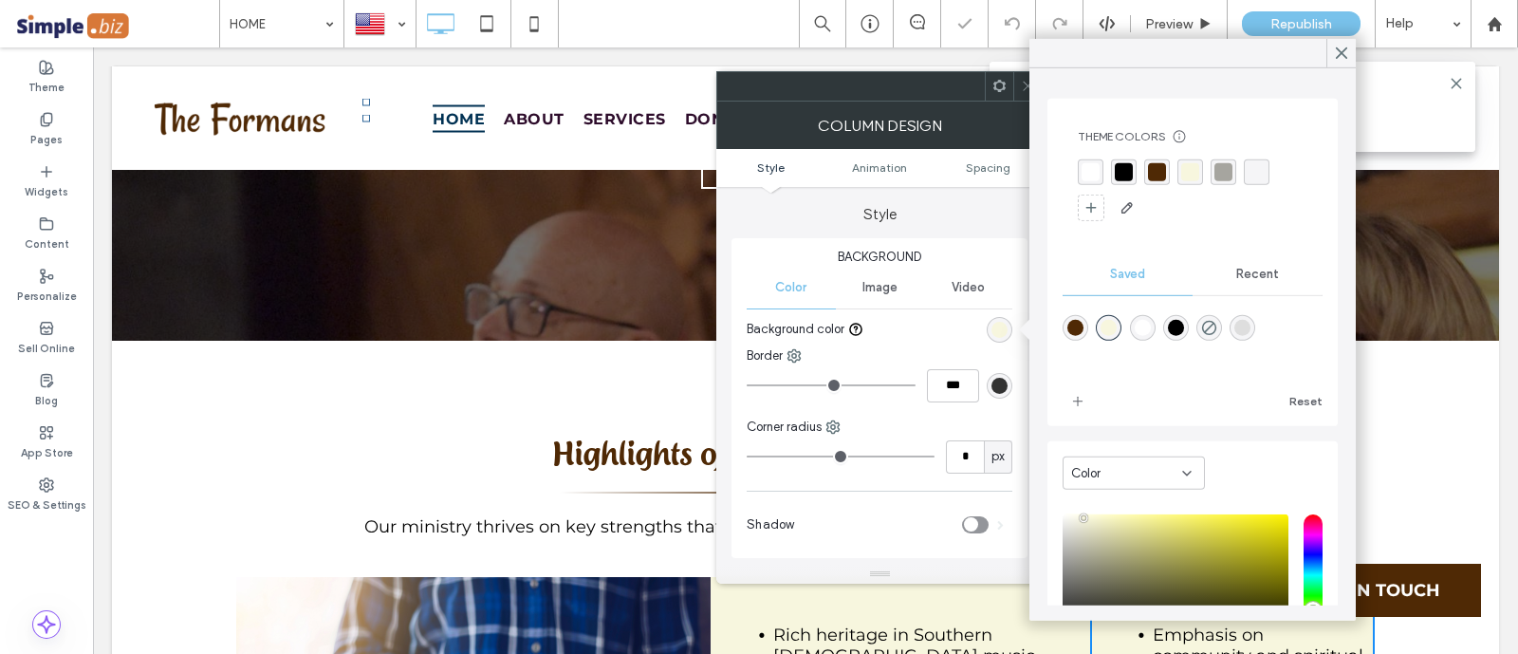
click at [1033, 92] on div "Theme Colors Save time with Theme Colors Create a color palette to instantly ad…" at bounding box center [1192, 344] width 326 height 552
click at [1024, 93] on span at bounding box center [1028, 86] width 14 height 28
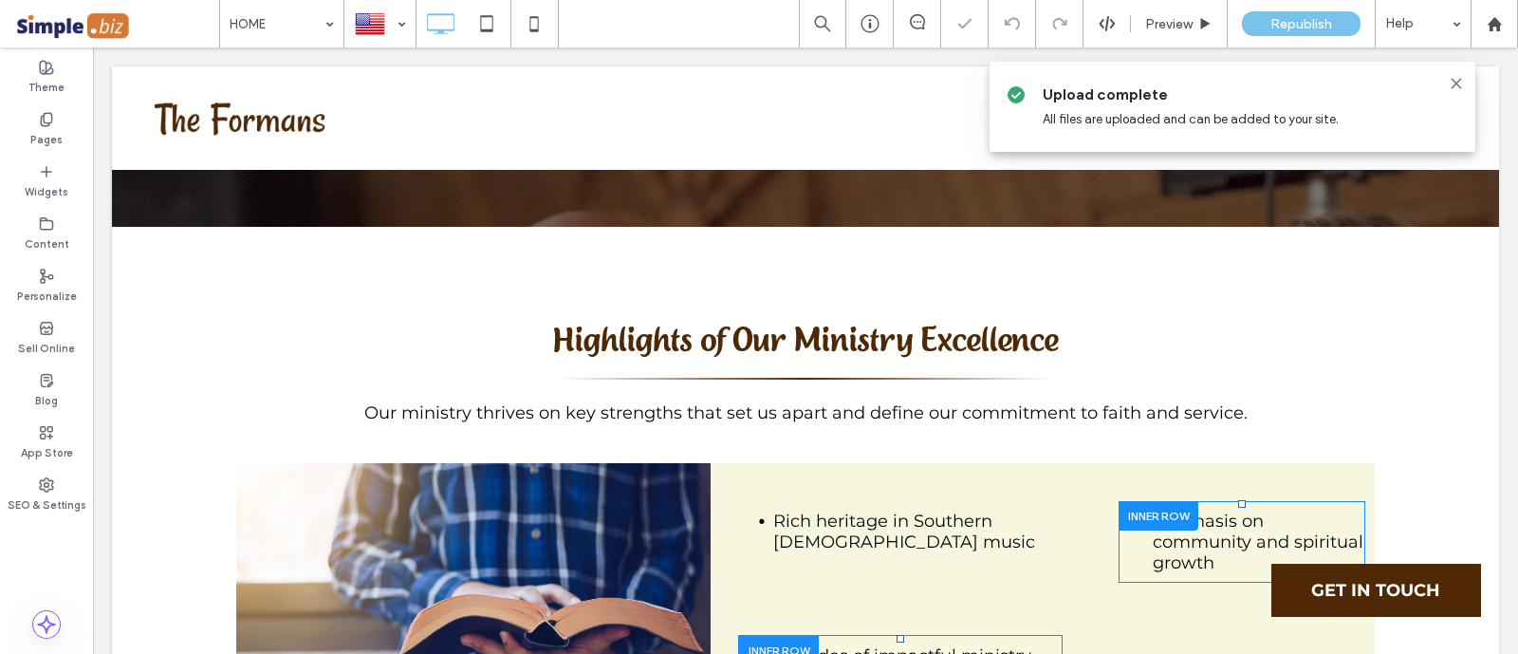
scroll to position [5810, 0]
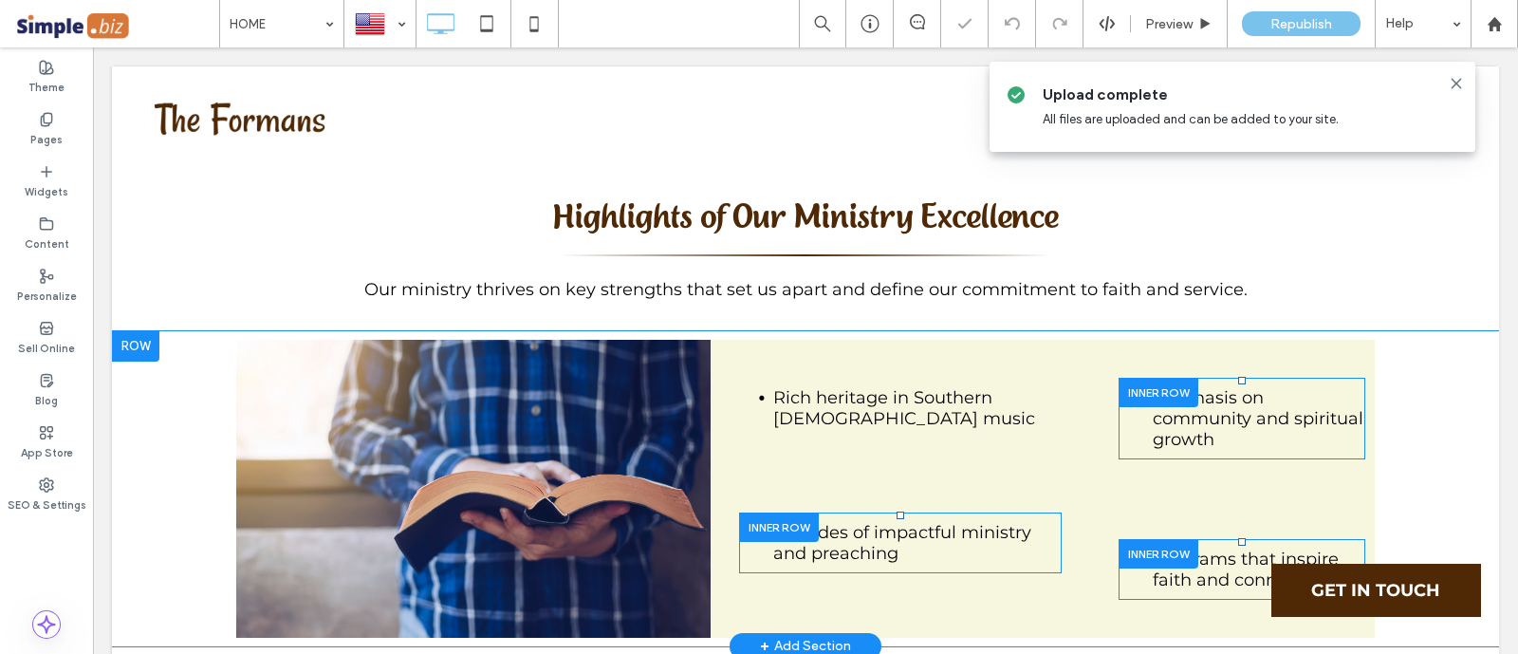
click at [1113, 340] on div "Emphasis on community and spiritual growth Click To Paste Programs that inspire…" at bounding box center [1232, 489] width 285 height 298
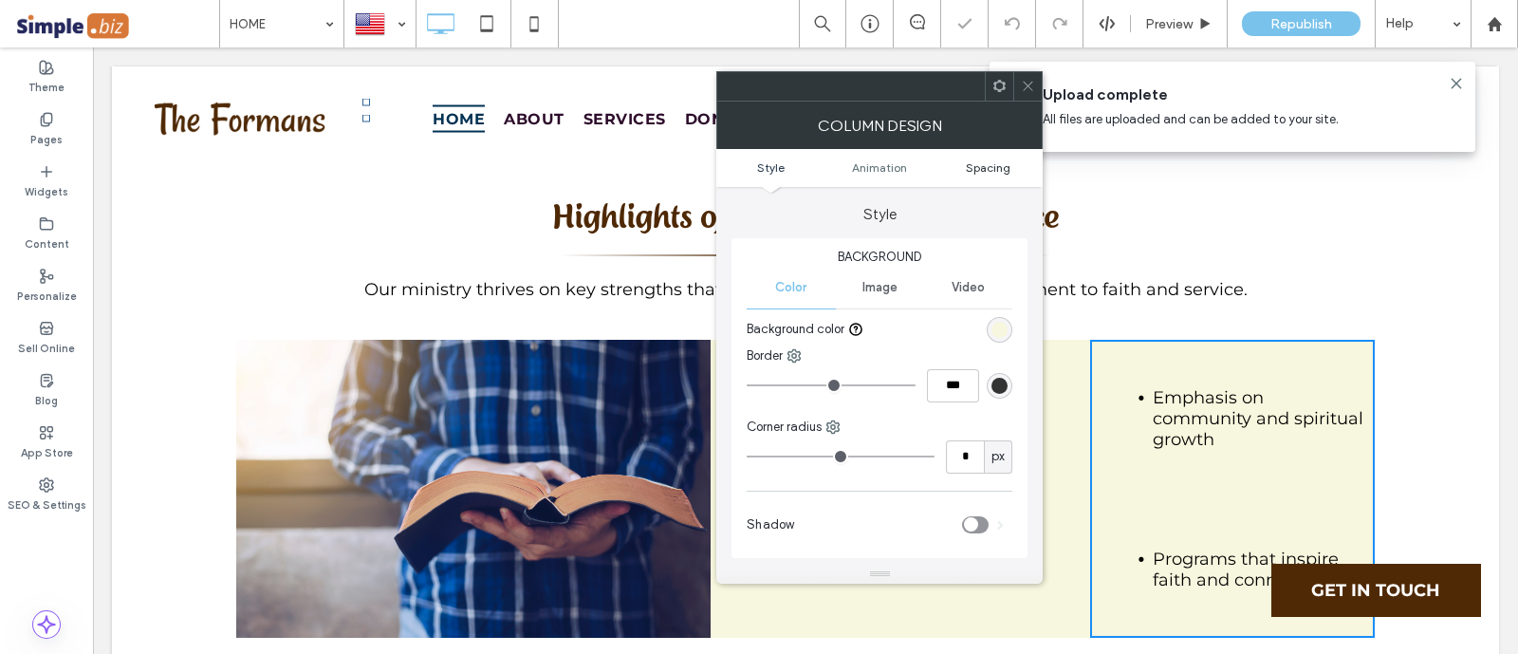
click at [999, 168] on span "Spacing" at bounding box center [988, 167] width 45 height 14
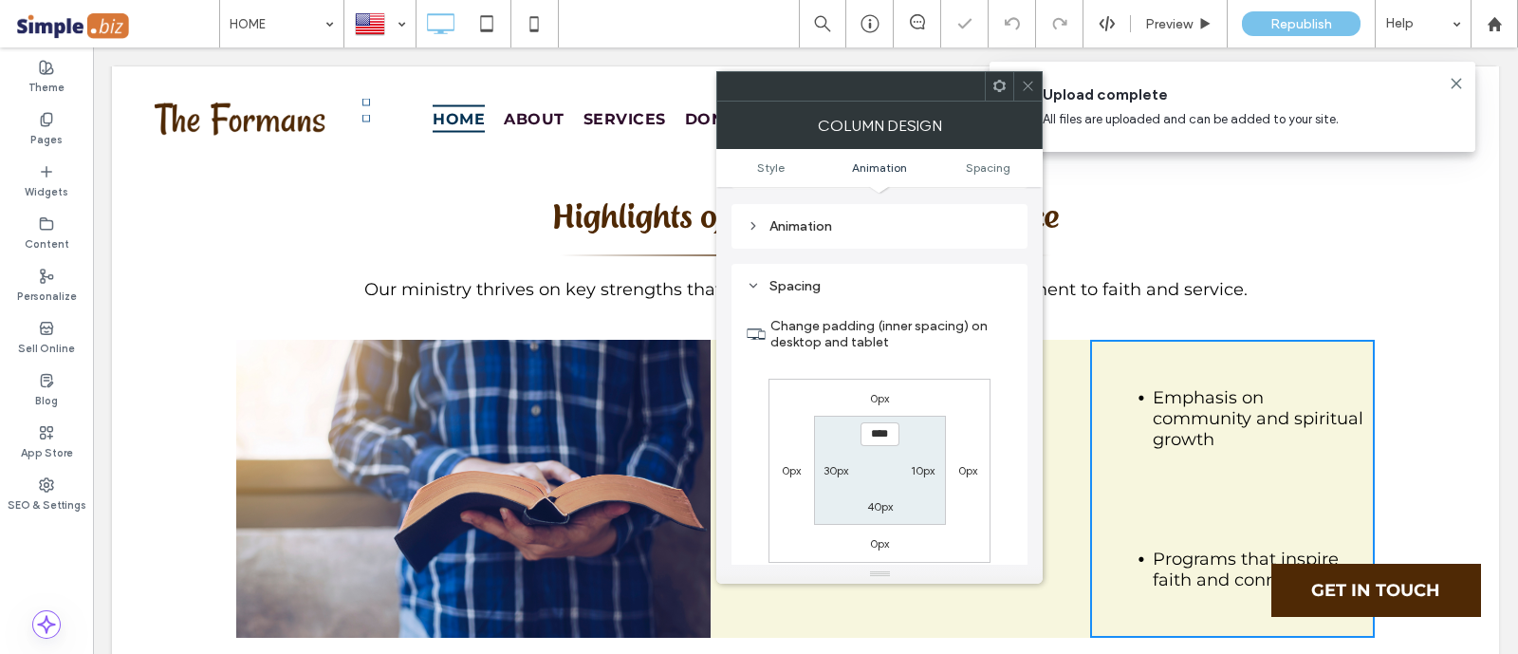
scroll to position [431, 0]
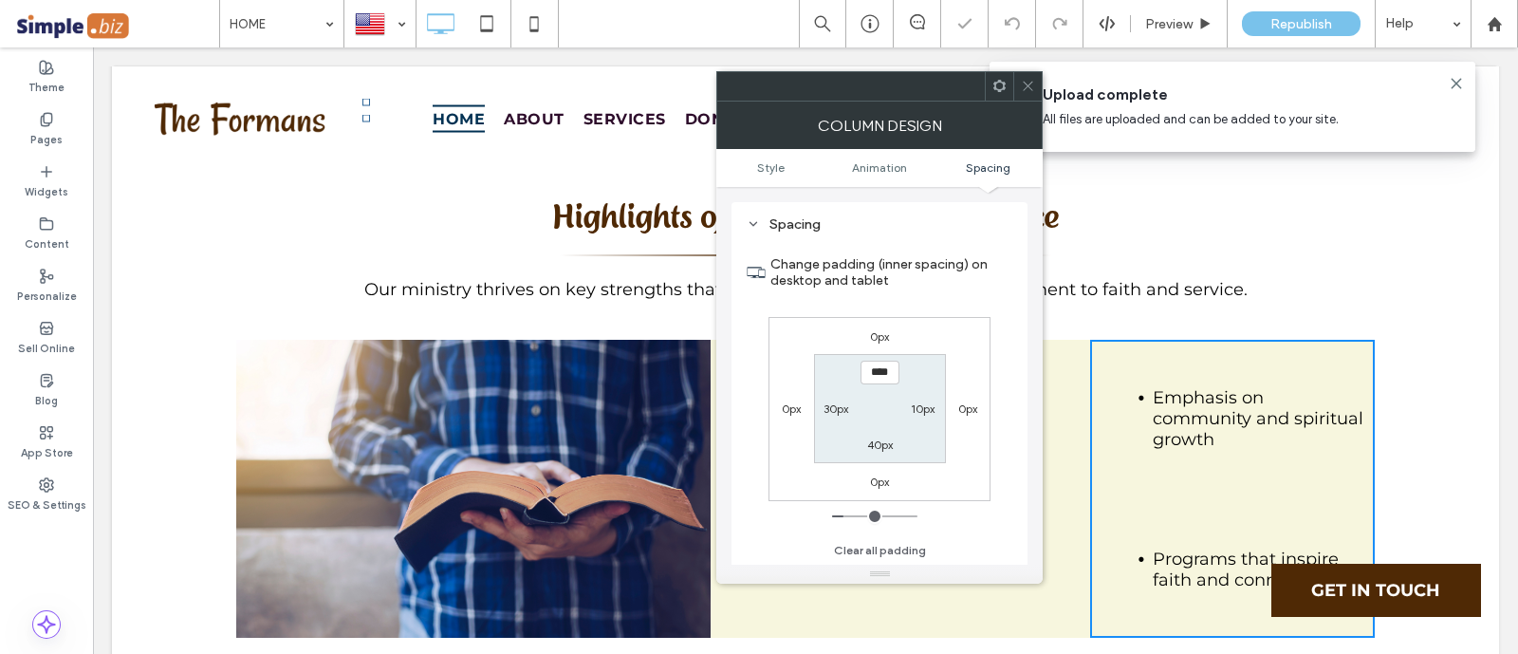
click at [920, 404] on label "10px" at bounding box center [923, 408] width 24 height 14
type input "**"
type input "****"
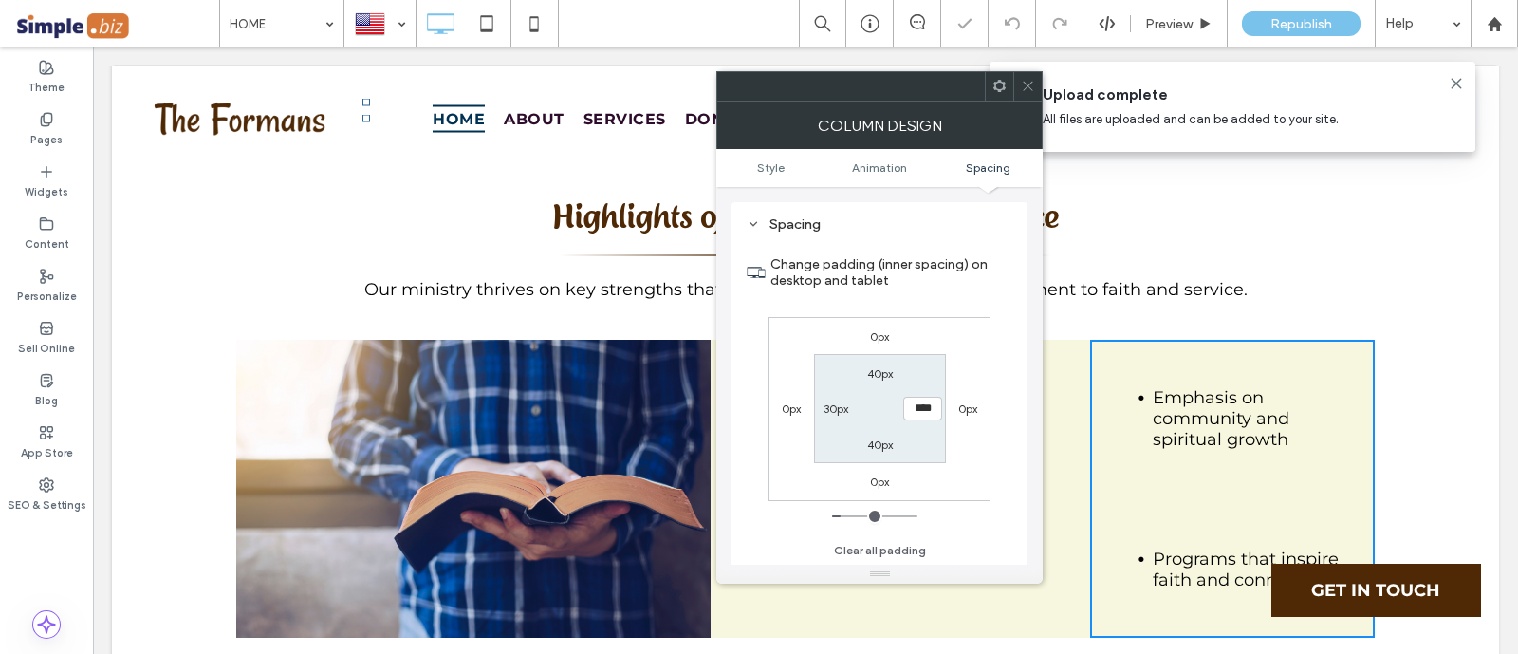
click at [835, 406] on label "30px" at bounding box center [835, 408] width 25 height 14
type input "*"
type input "***"
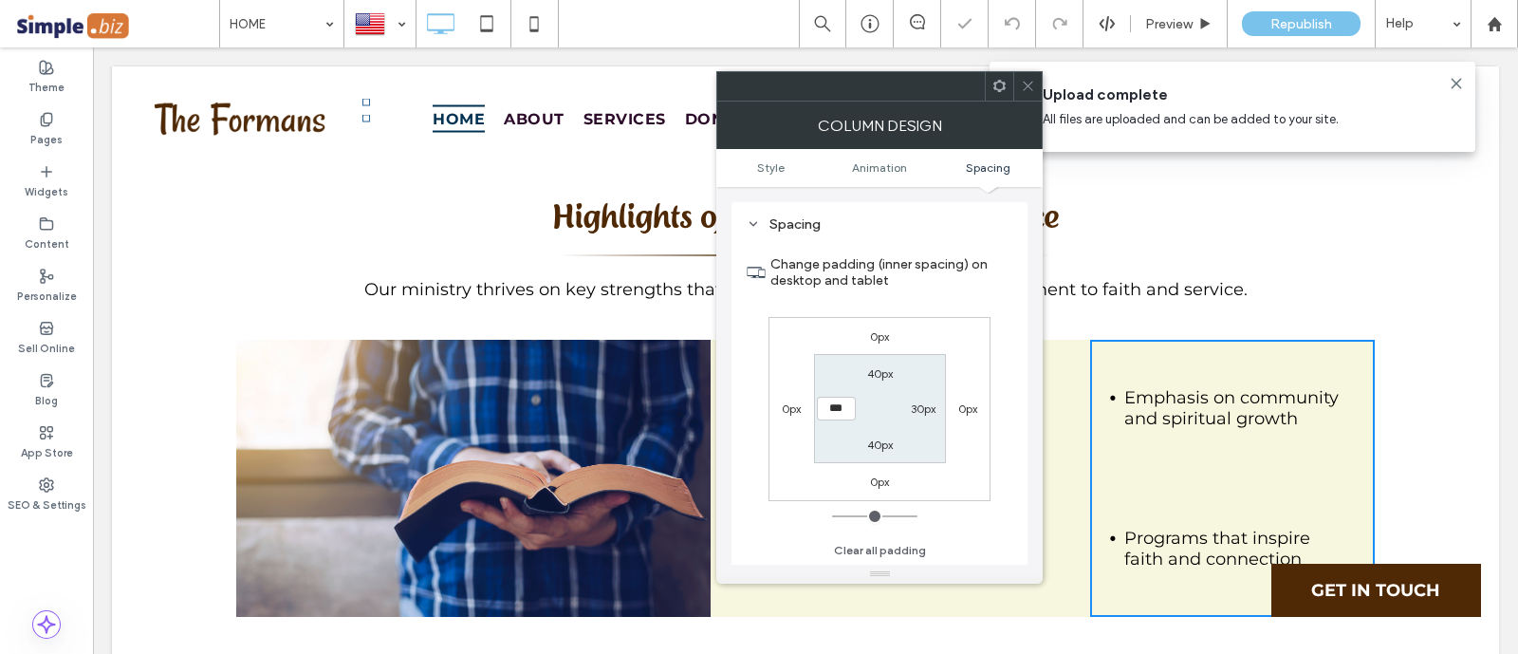
click at [1029, 87] on use at bounding box center [1027, 86] width 9 height 9
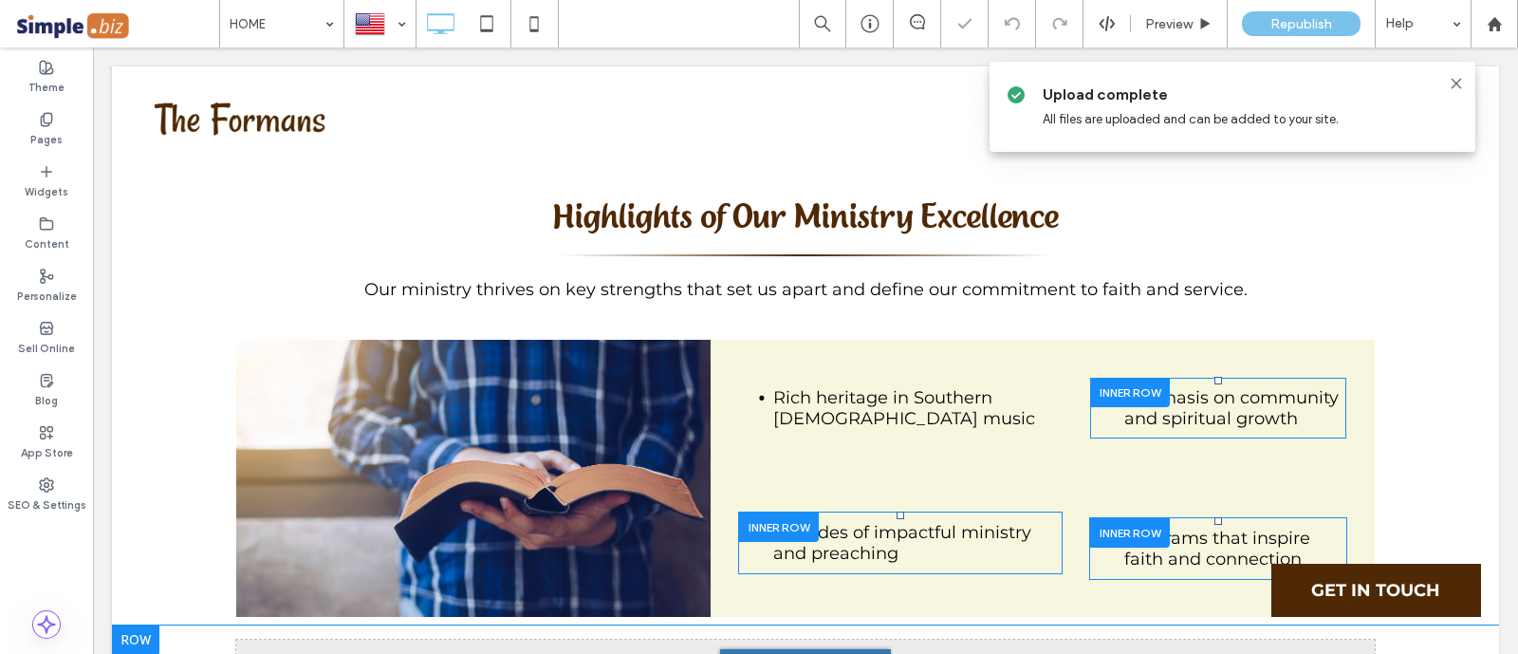
scroll to position [5691, 0]
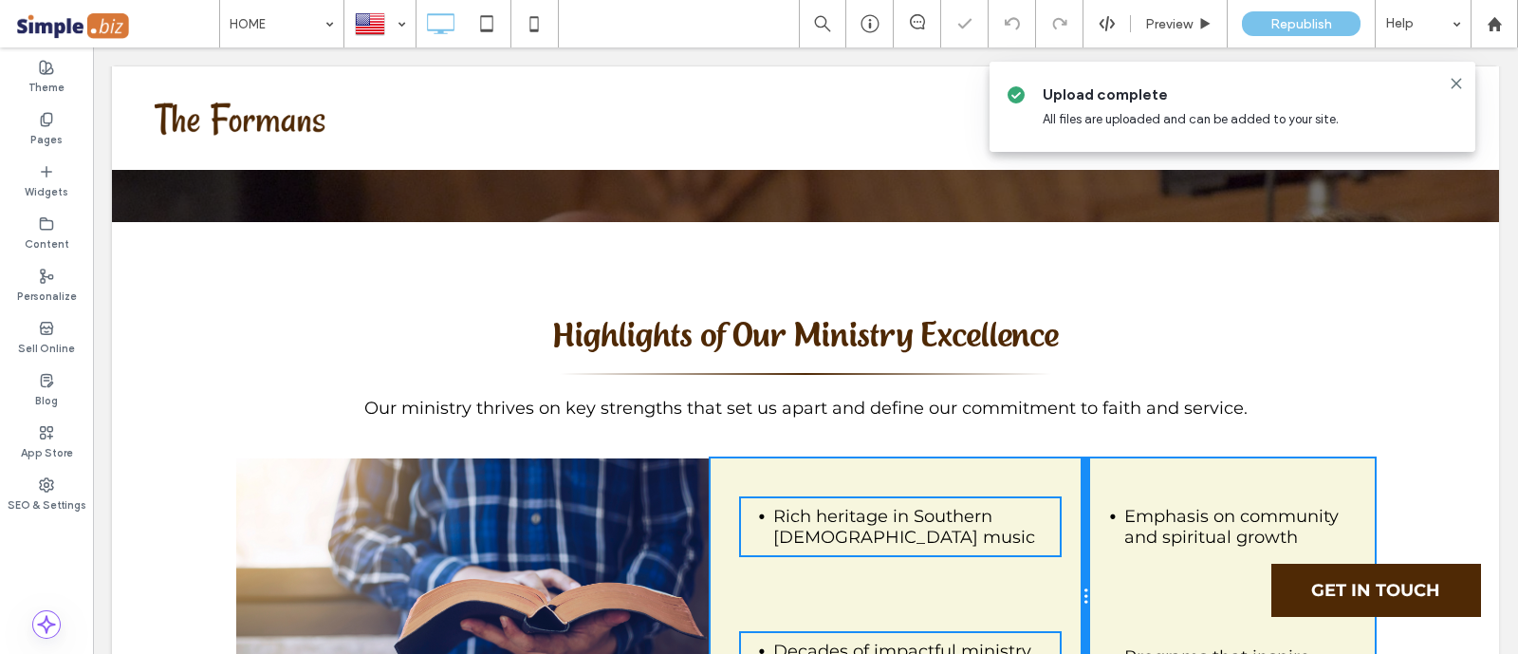
drag, startPoint x: 1078, startPoint y: 407, endPoint x: 1133, endPoint y: 448, distance: 68.5
click at [1040, 458] on div "Rich heritage in Southern Gospel music Click To Paste Decades of impactful mini…" at bounding box center [899, 596] width 379 height 277
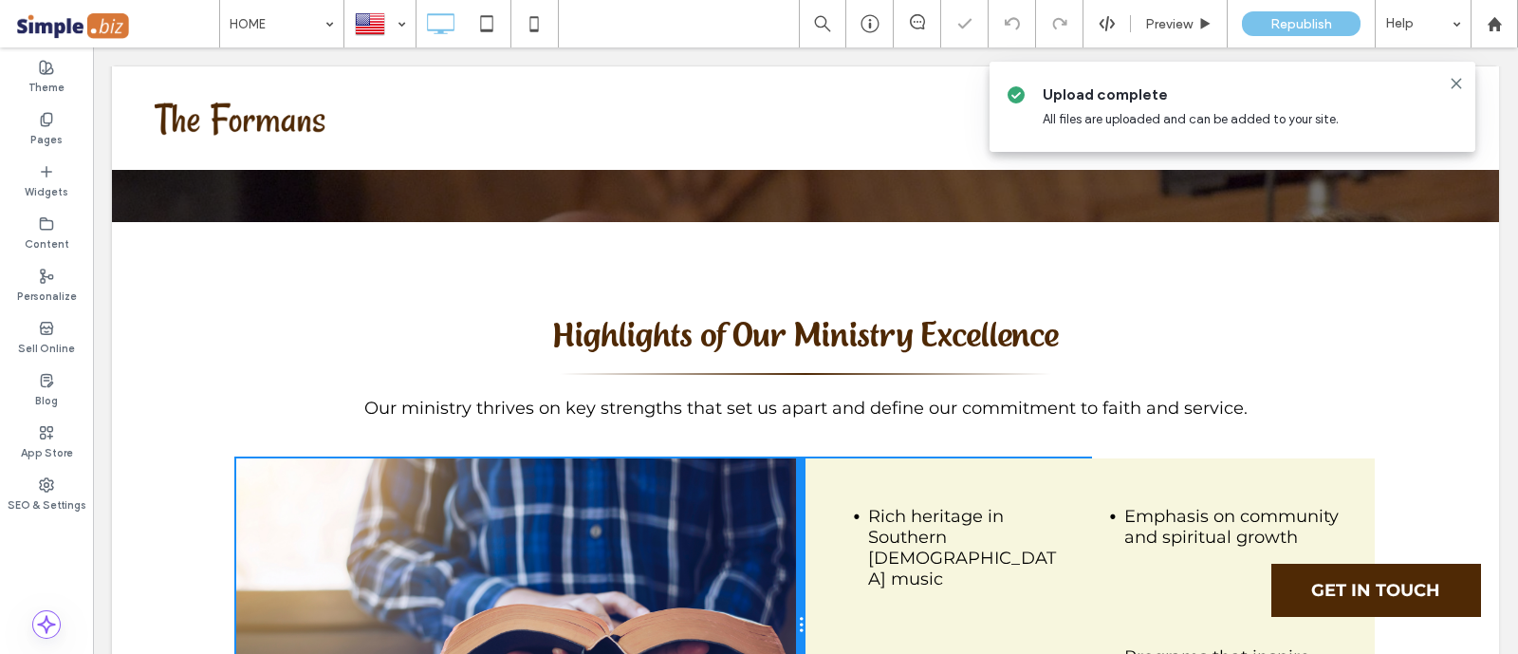
drag, startPoint x: 696, startPoint y: 436, endPoint x: 943, endPoint y: 458, distance: 247.6
click at [768, 458] on div "Click To Paste" at bounding box center [520, 625] width 569 height 334
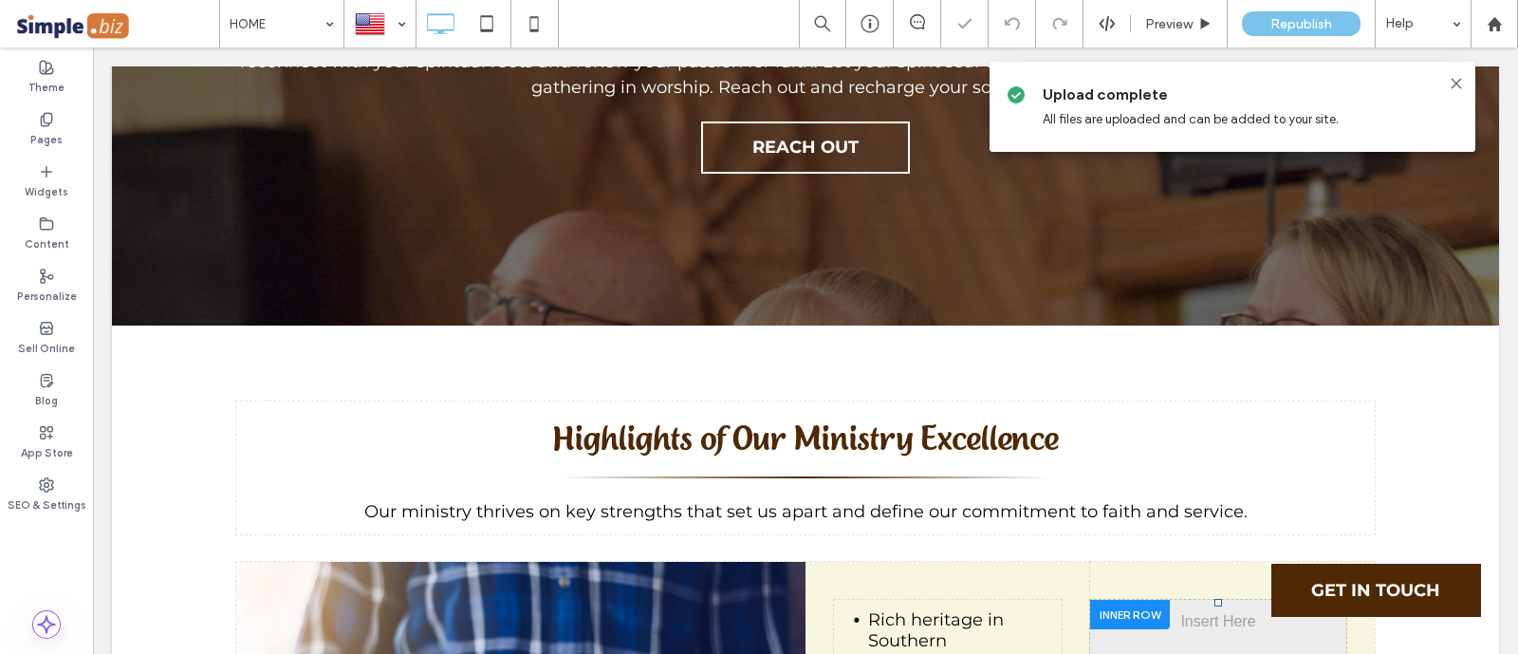
drag, startPoint x: 1223, startPoint y: 368, endPoint x: 927, endPoint y: 601, distance: 376.9
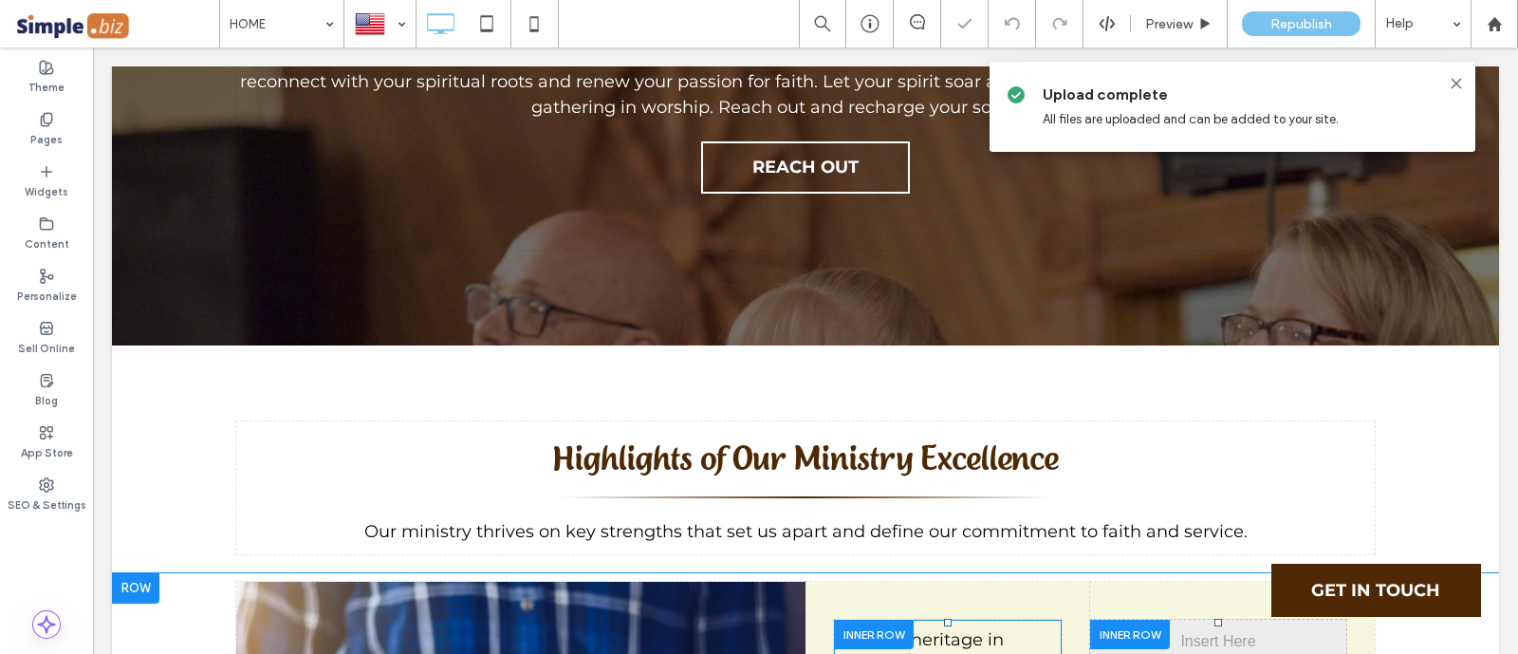
drag, startPoint x: 1146, startPoint y: 560, endPoint x: 920, endPoint y: 598, distance: 228.9
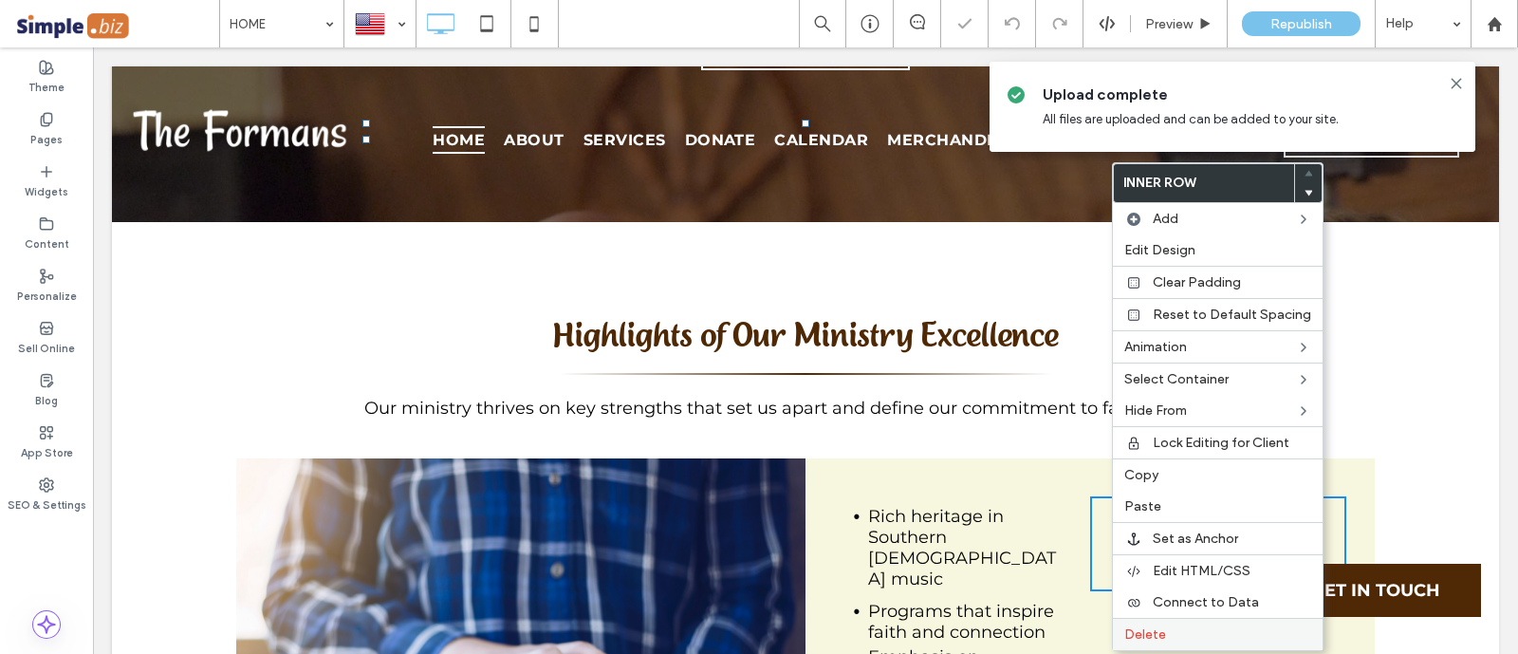
click at [1148, 637] on div "Delete" at bounding box center [1218, 633] width 210 height 32
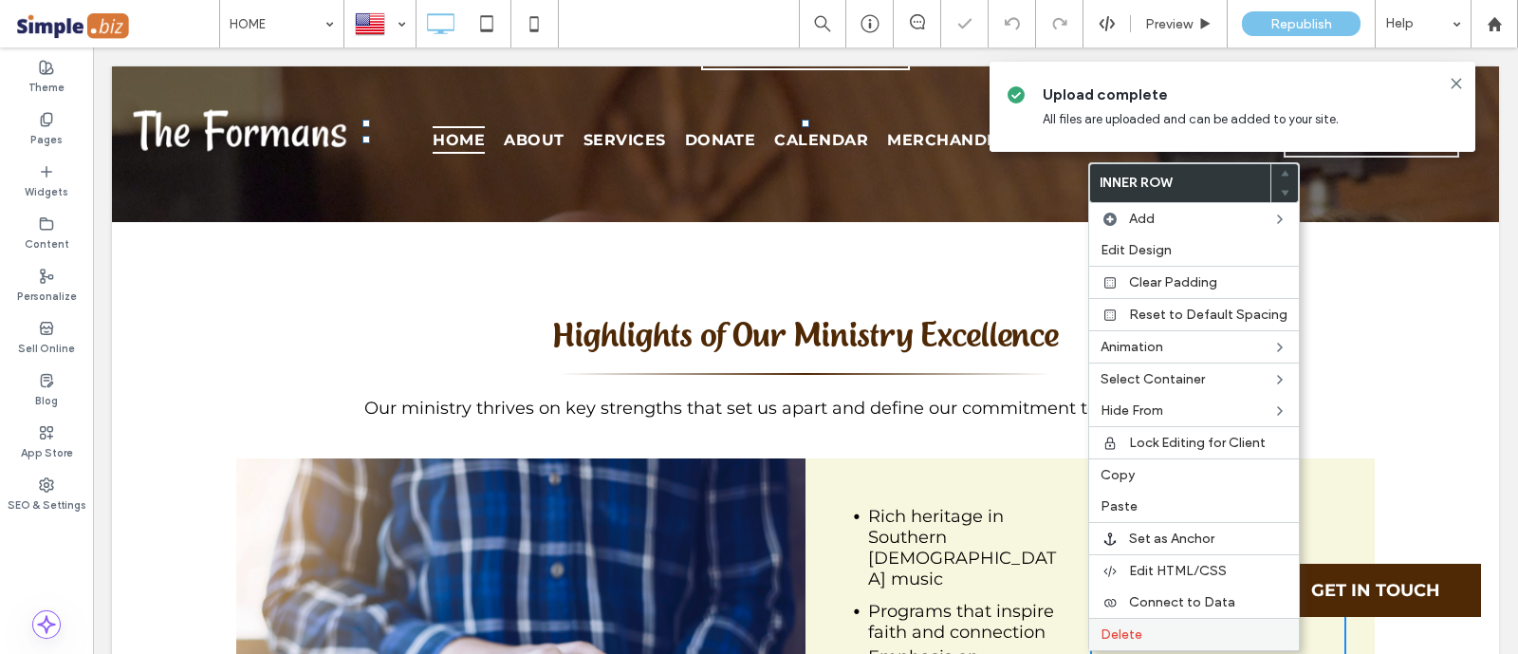
click at [1136, 628] on span "Delete" at bounding box center [1121, 634] width 42 height 16
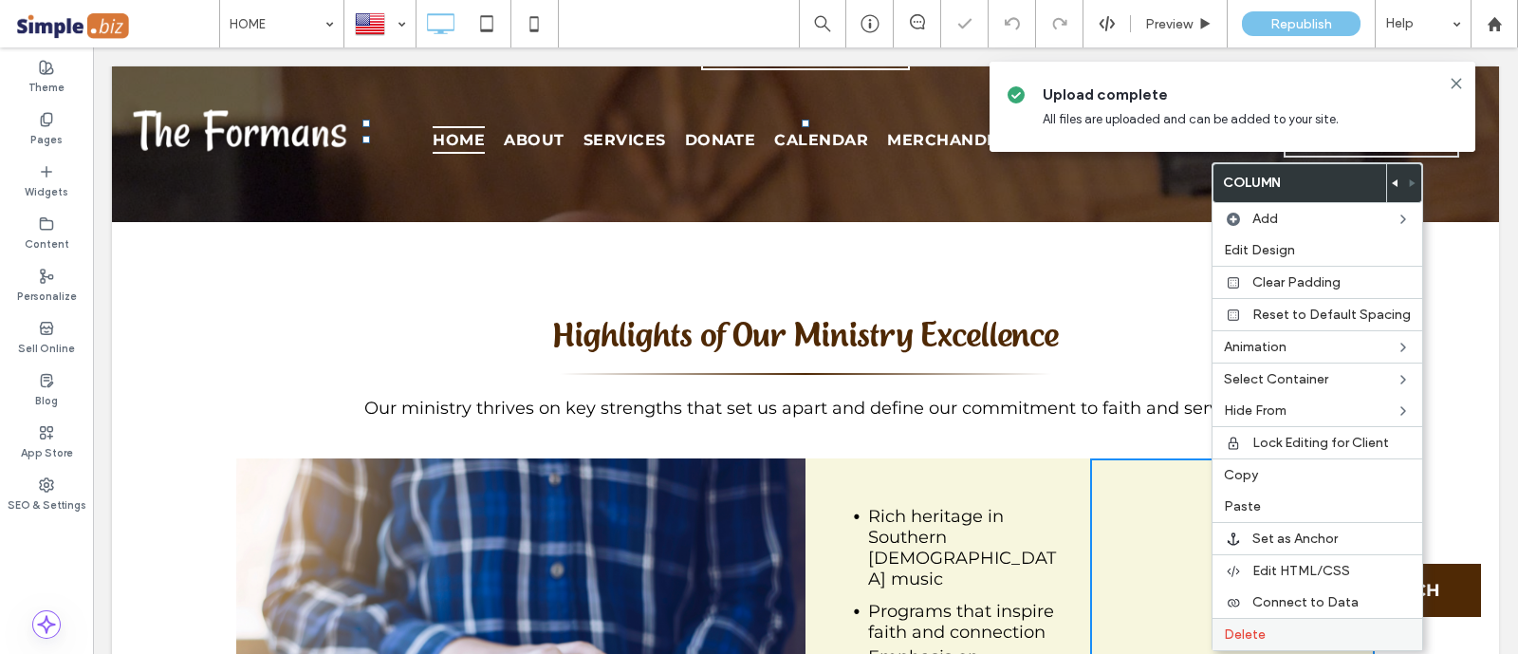
click at [1254, 626] on span "Delete" at bounding box center [1245, 634] width 42 height 16
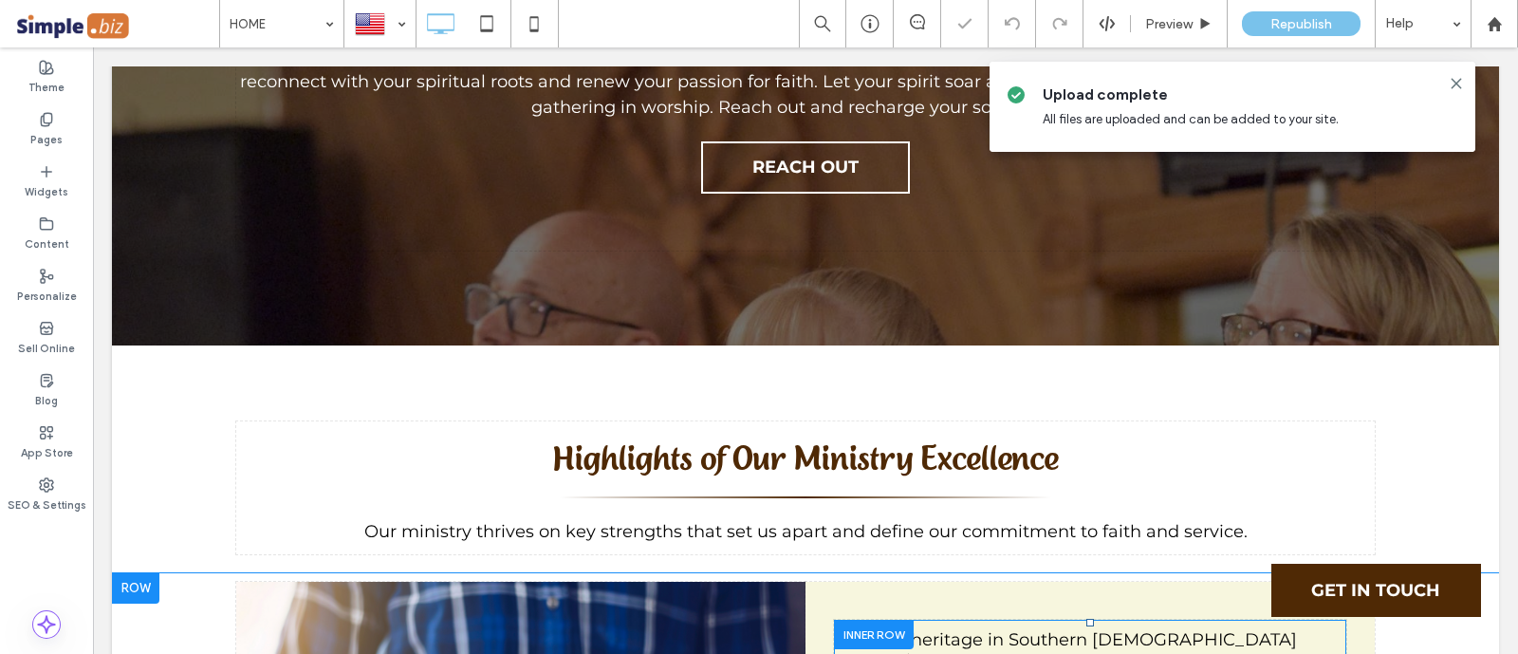
drag, startPoint x: 971, startPoint y: 519, endPoint x: 979, endPoint y: 581, distance: 62.1
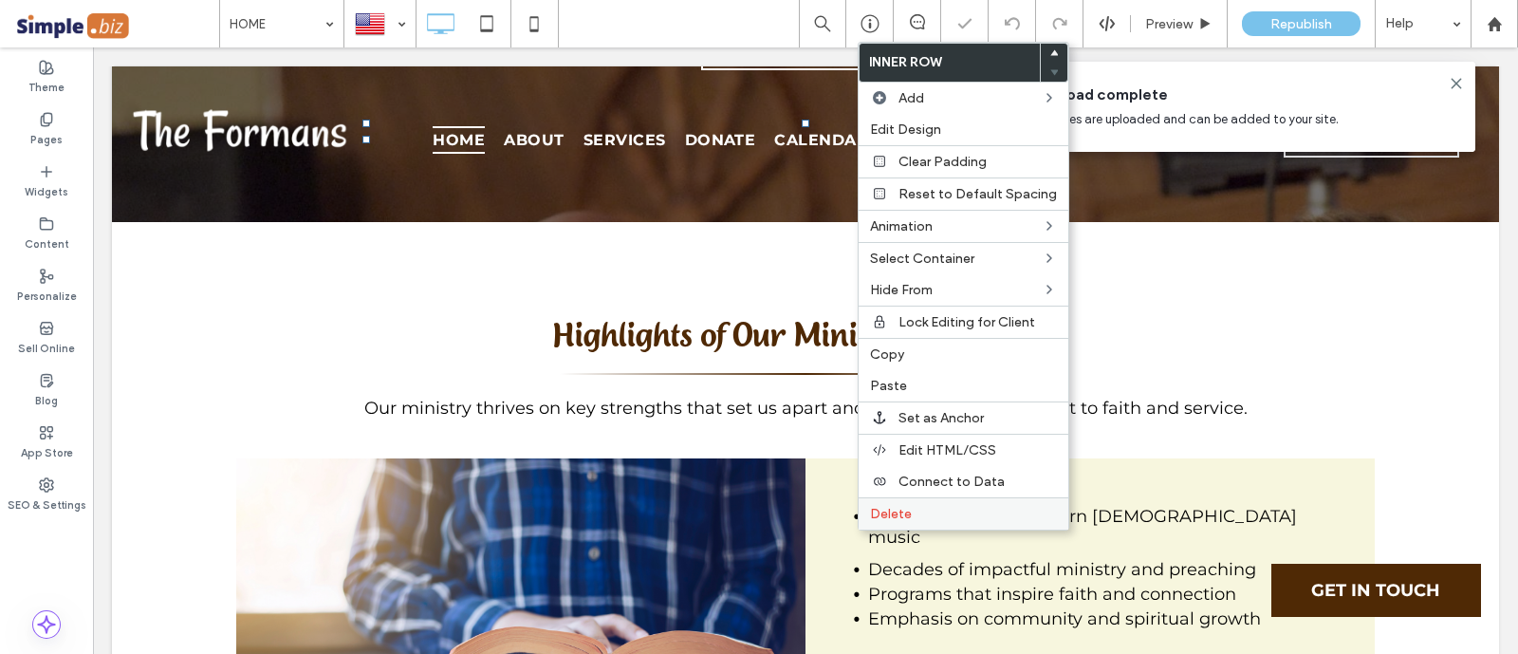
click at [913, 506] on label "Delete" at bounding box center [963, 514] width 187 height 16
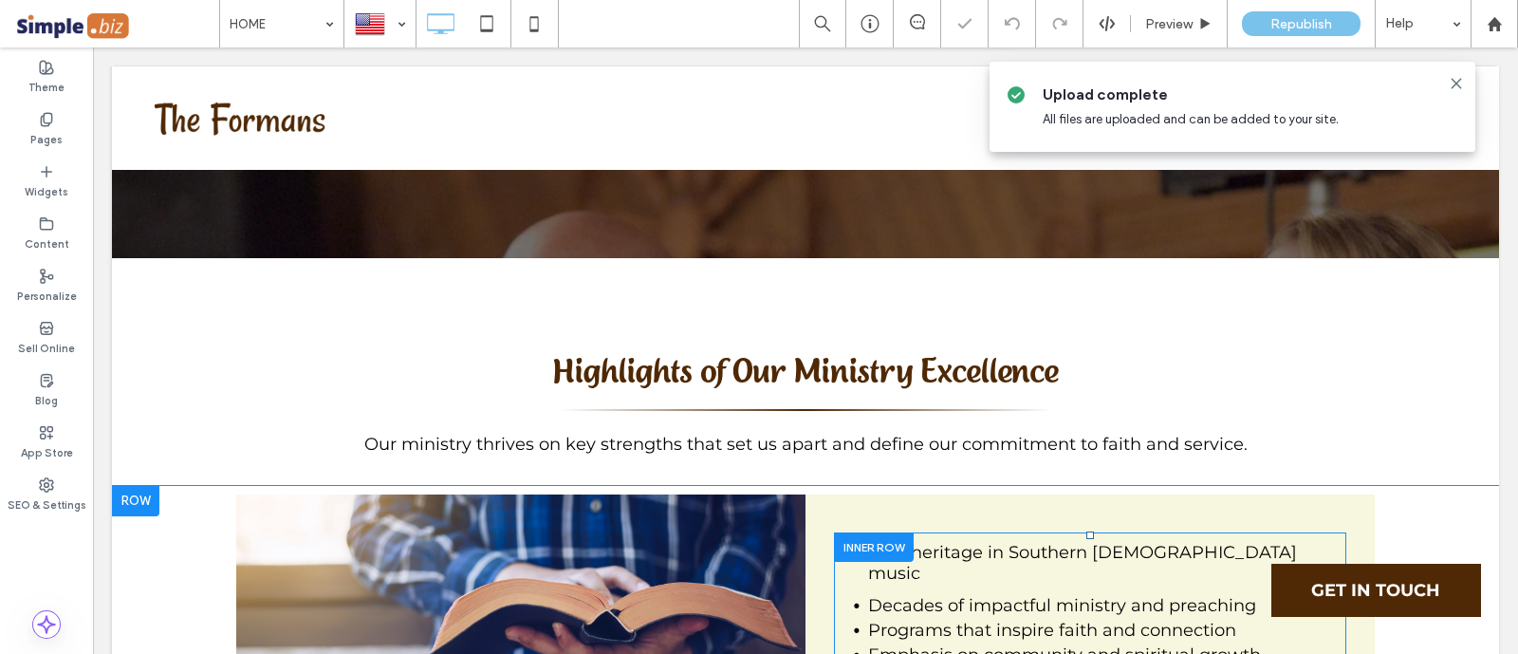
scroll to position [5810, 0]
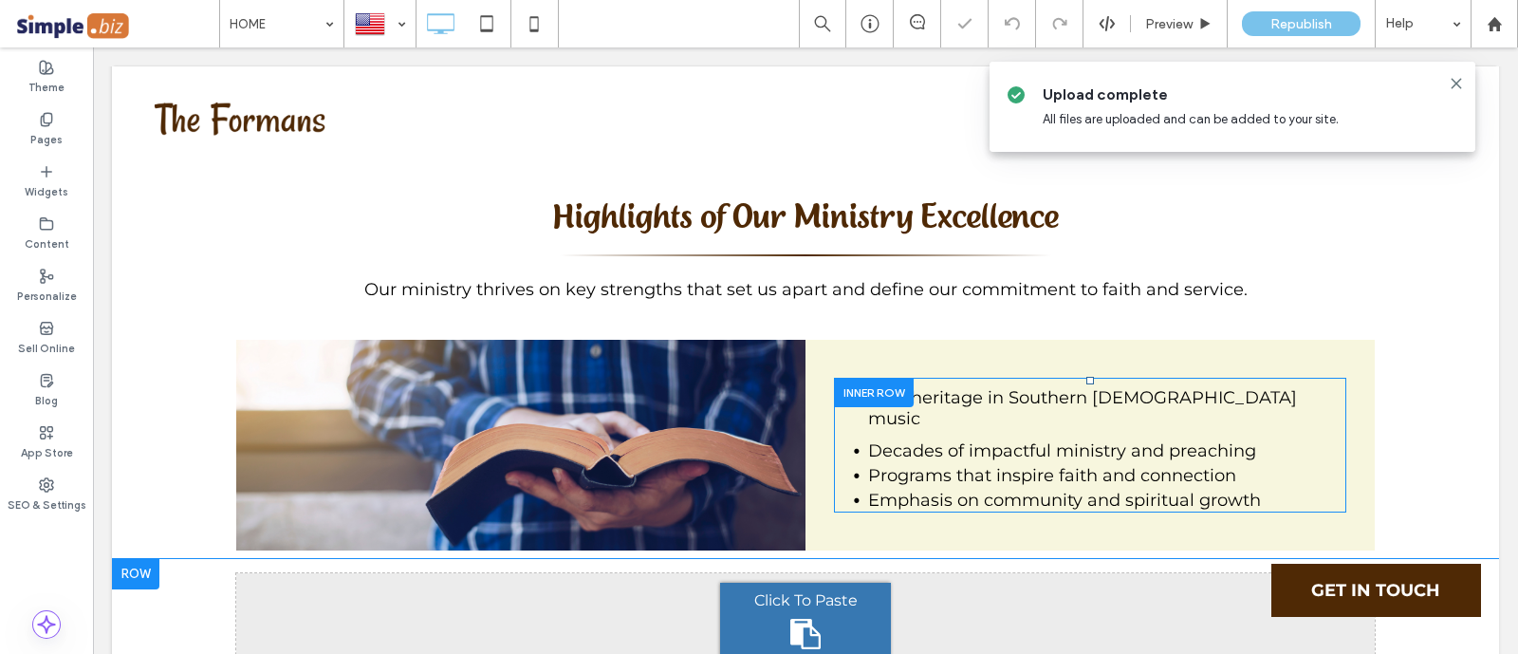
click at [138, 559] on div at bounding box center [135, 574] width 47 height 30
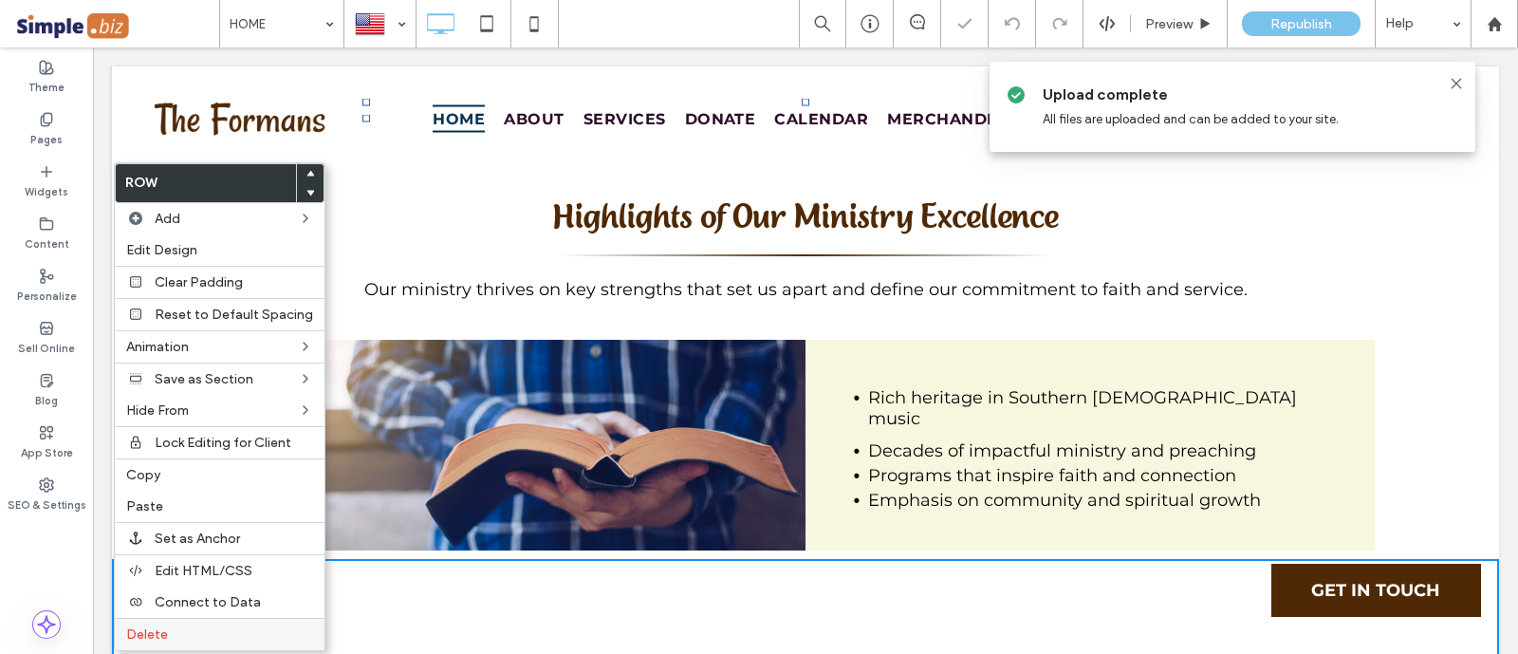
click at [175, 626] on label "Delete" at bounding box center [219, 634] width 187 height 16
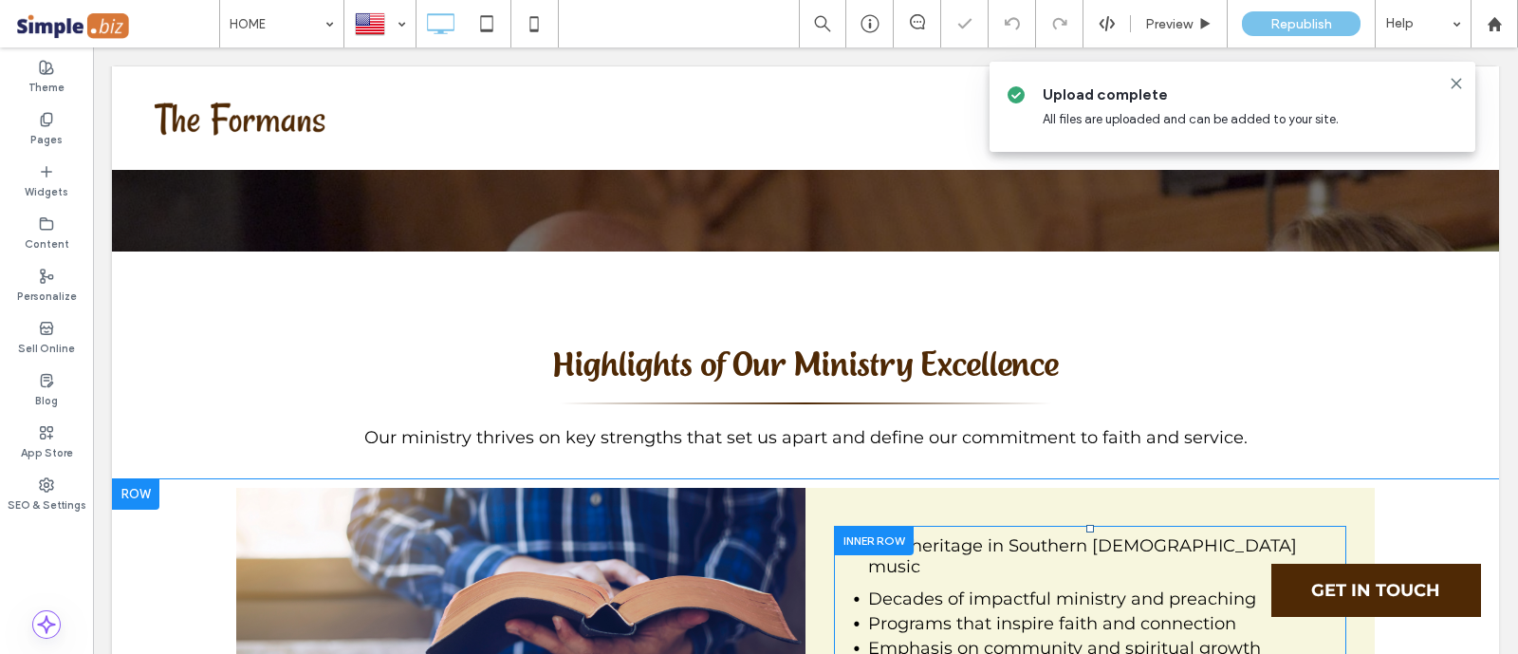
scroll to position [5573, 0]
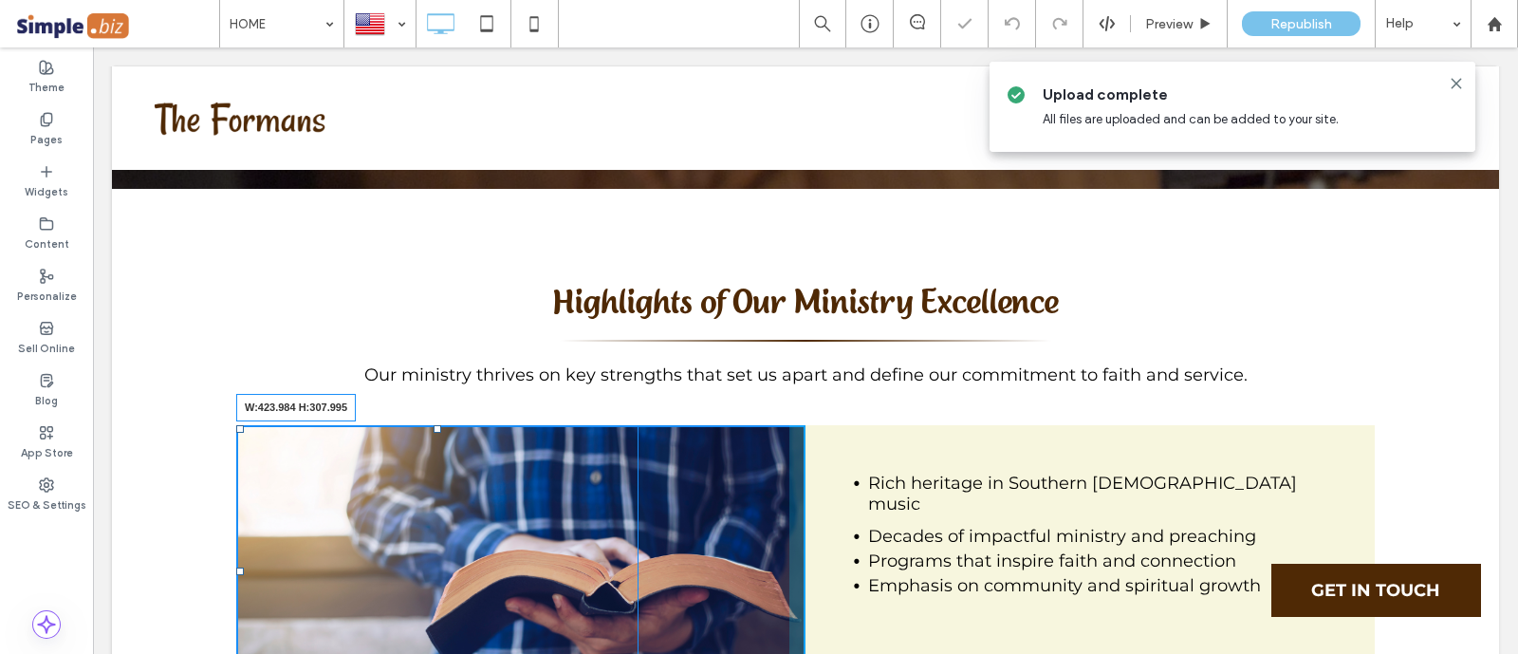
drag, startPoint x: 766, startPoint y: 424, endPoint x: 611, endPoint y: 692, distance: 310.3
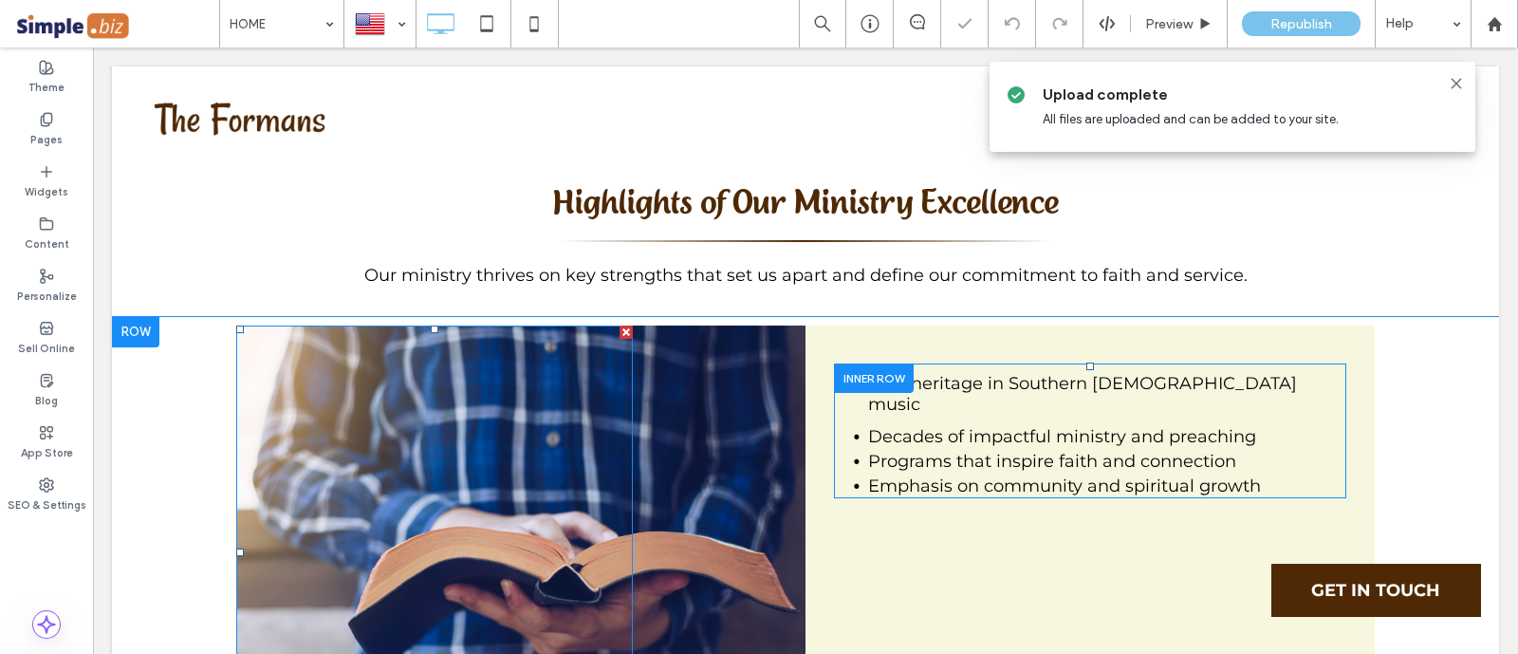
scroll to position [5861, 0]
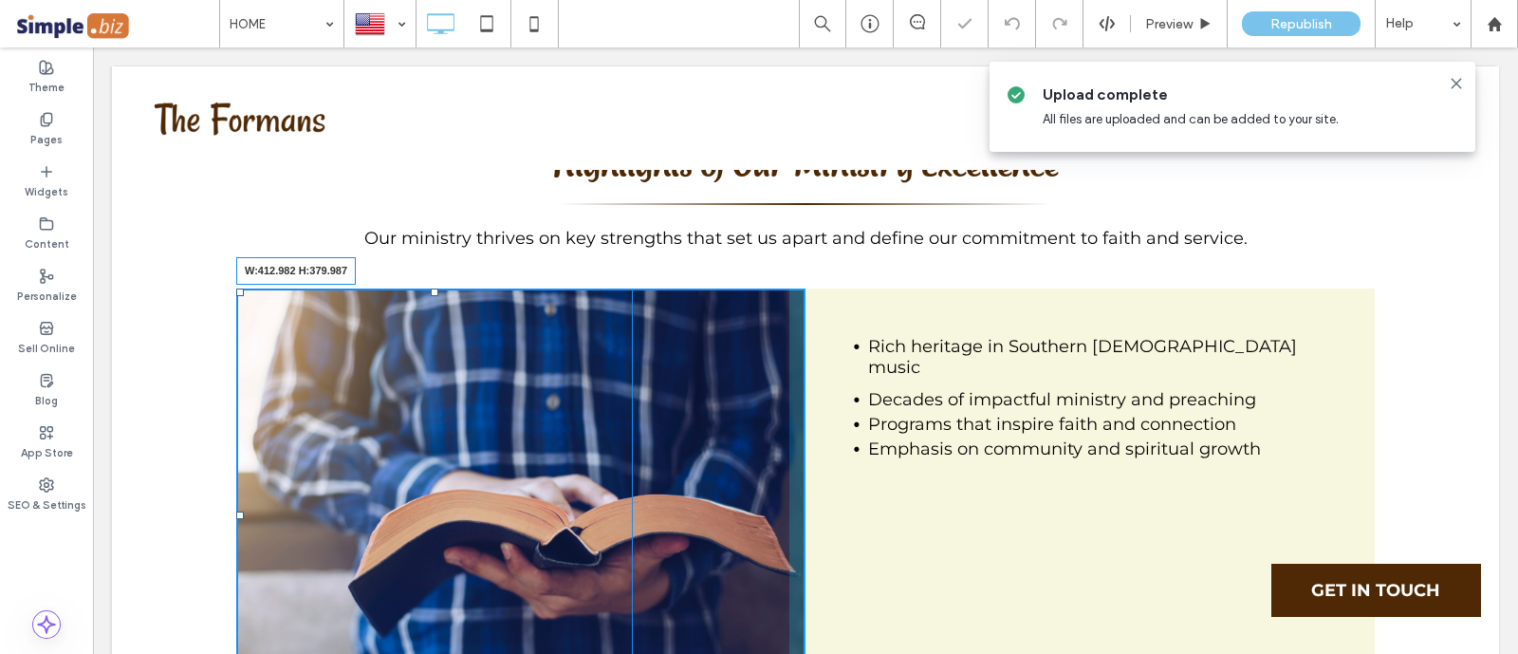
drag, startPoint x: 618, startPoint y: 570, endPoint x: 624, endPoint y: 446, distance: 124.4
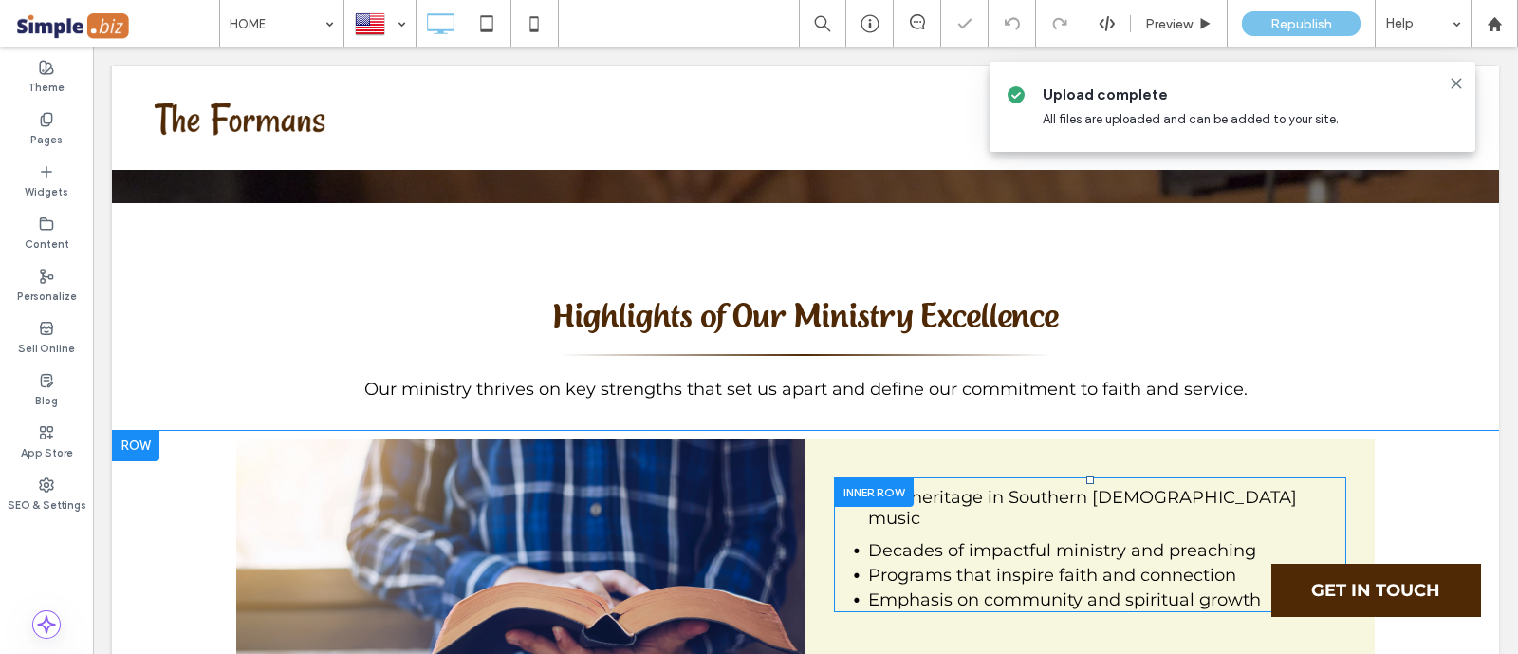
scroll to position [5625, 0]
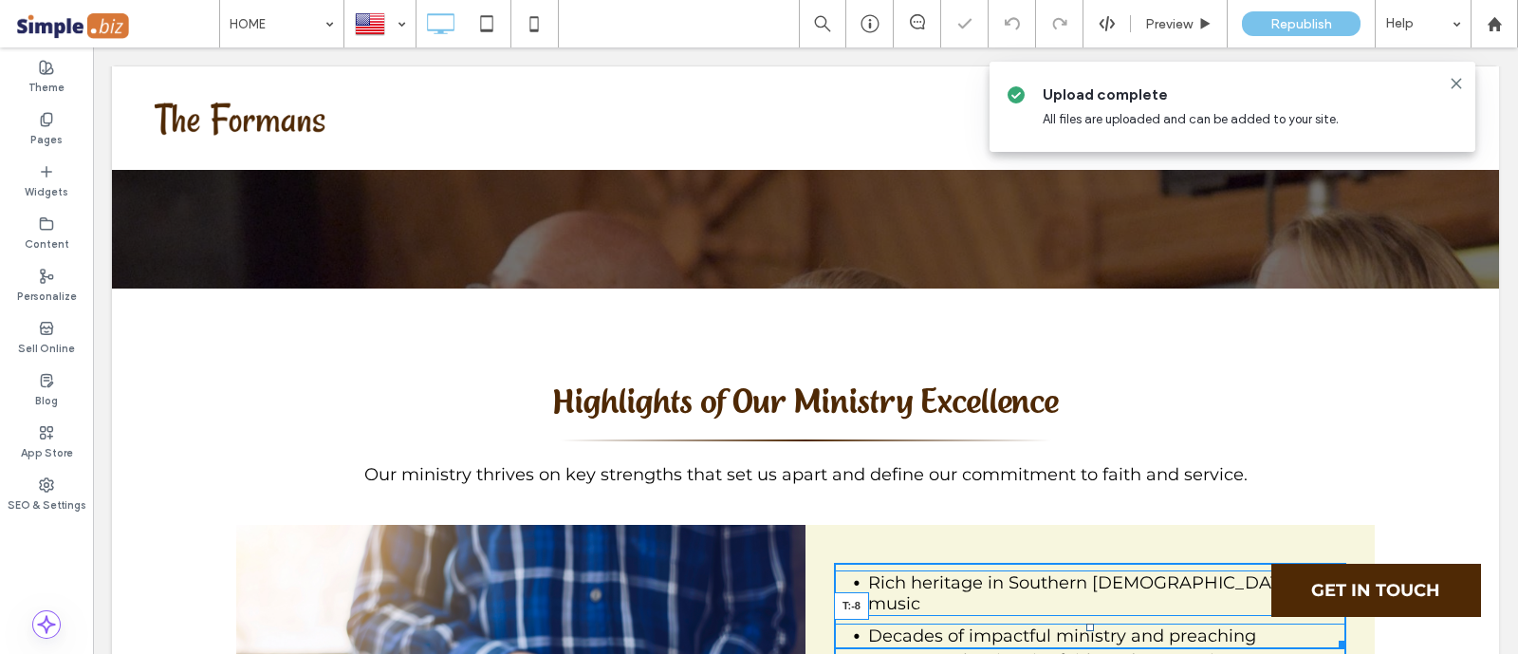
drag, startPoint x: 1081, startPoint y: 442, endPoint x: 1202, endPoint y: 521, distance: 143.9
click at [1086, 623] on div at bounding box center [1090, 627] width 8 height 8
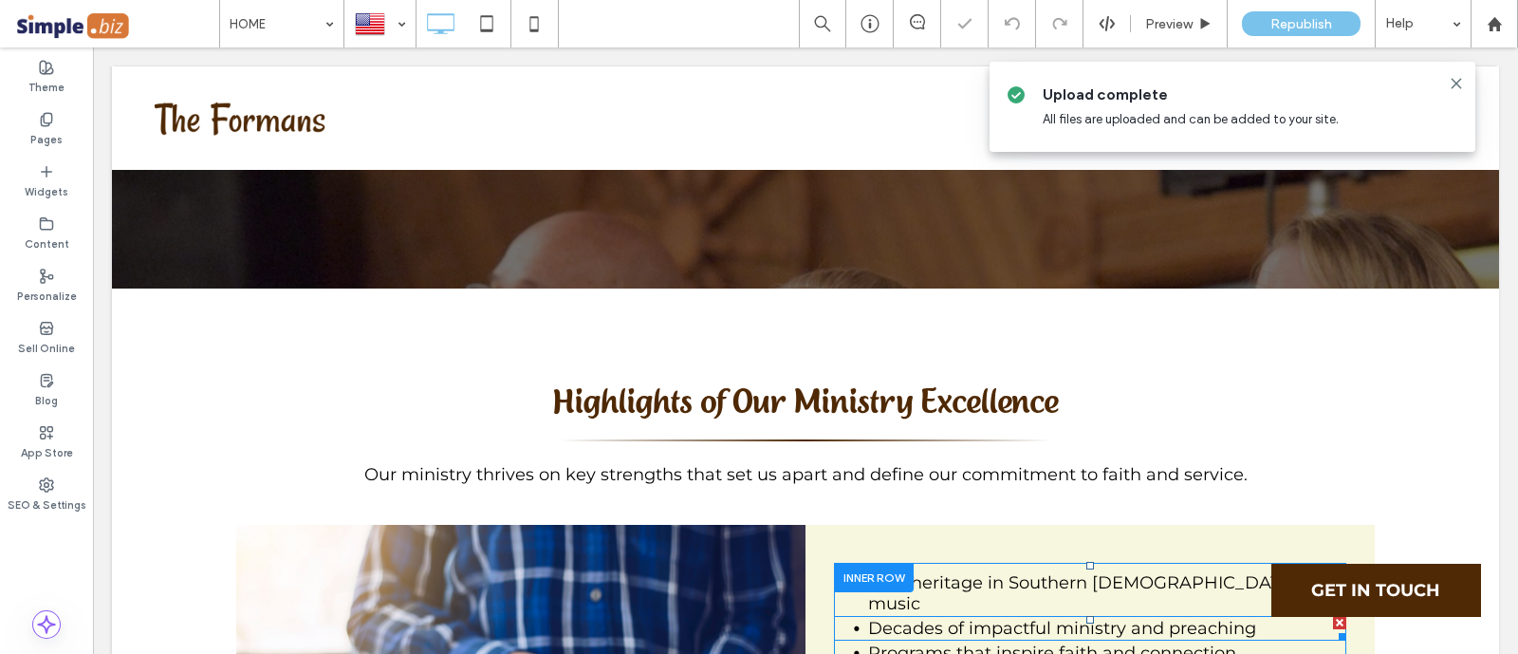
click at [1266, 617] on li "Decades of impactful ministry and preaching" at bounding box center [1107, 627] width 478 height 21
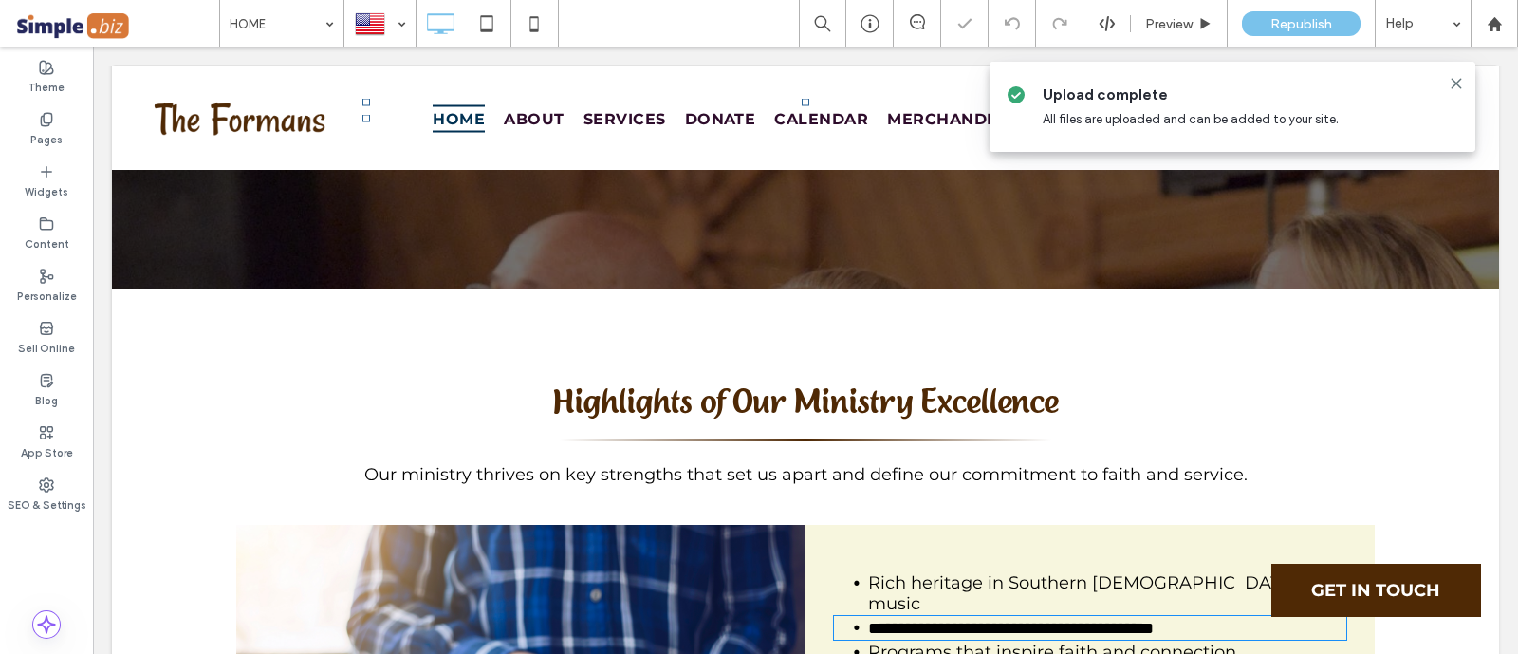
type input "**********"
type input "**"
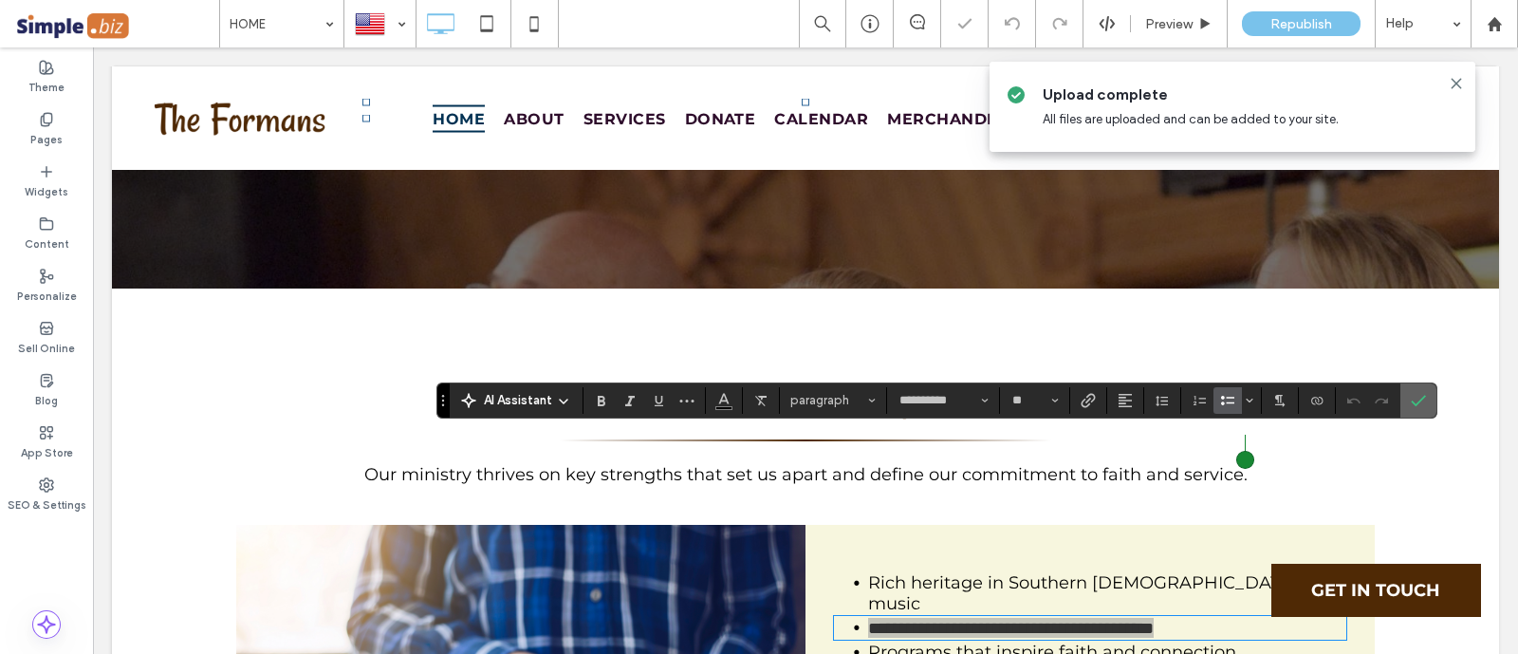
click at [1423, 396] on label "Confirm" at bounding box center [1418, 400] width 28 height 34
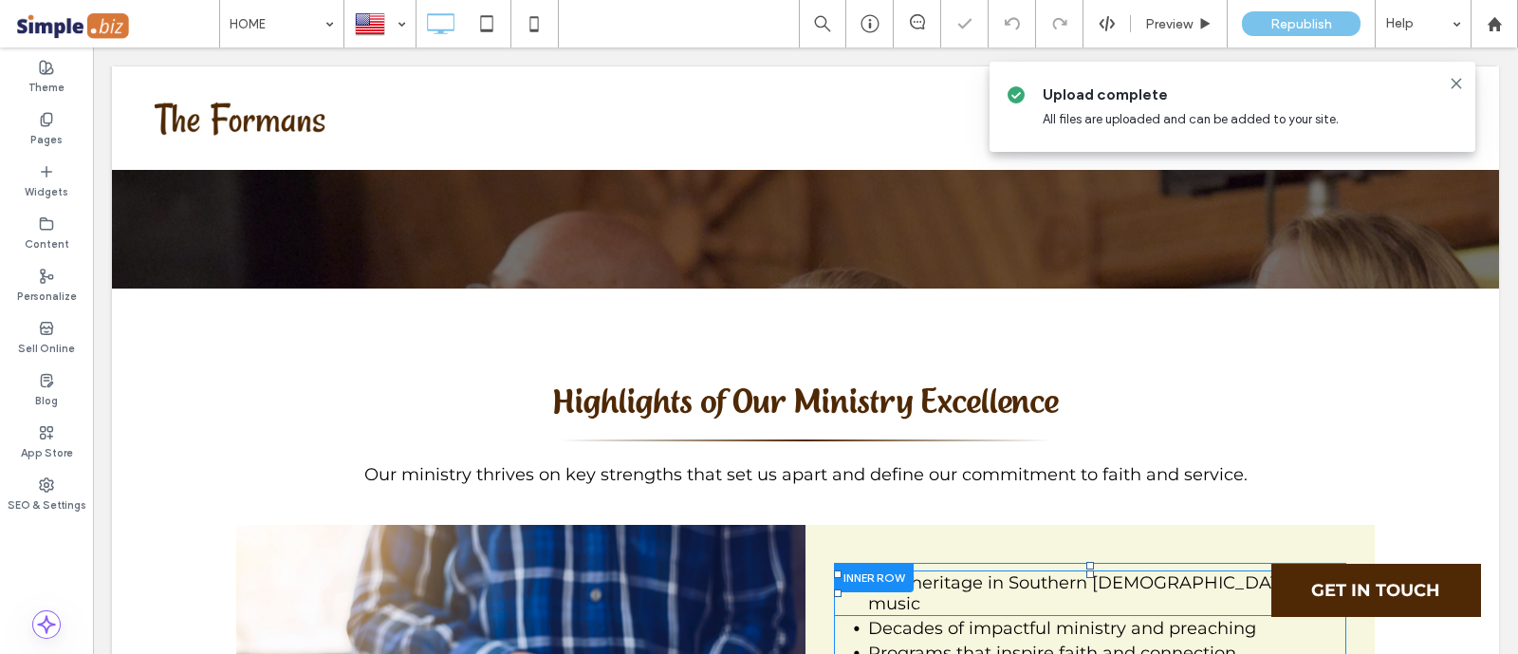
click at [1240, 572] on li "Rich heritage in Southern [DEMOGRAPHIC_DATA] music" at bounding box center [1107, 593] width 478 height 42
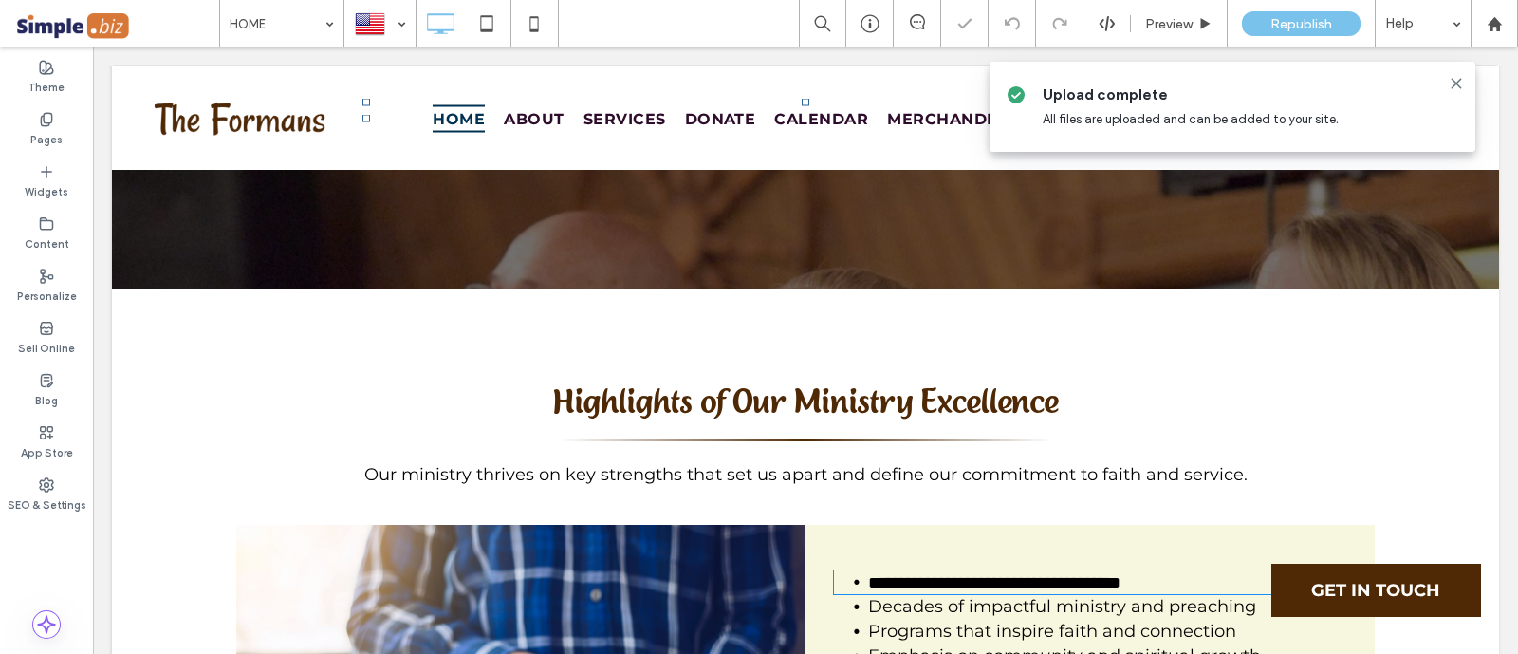
type input "**********"
type input "**"
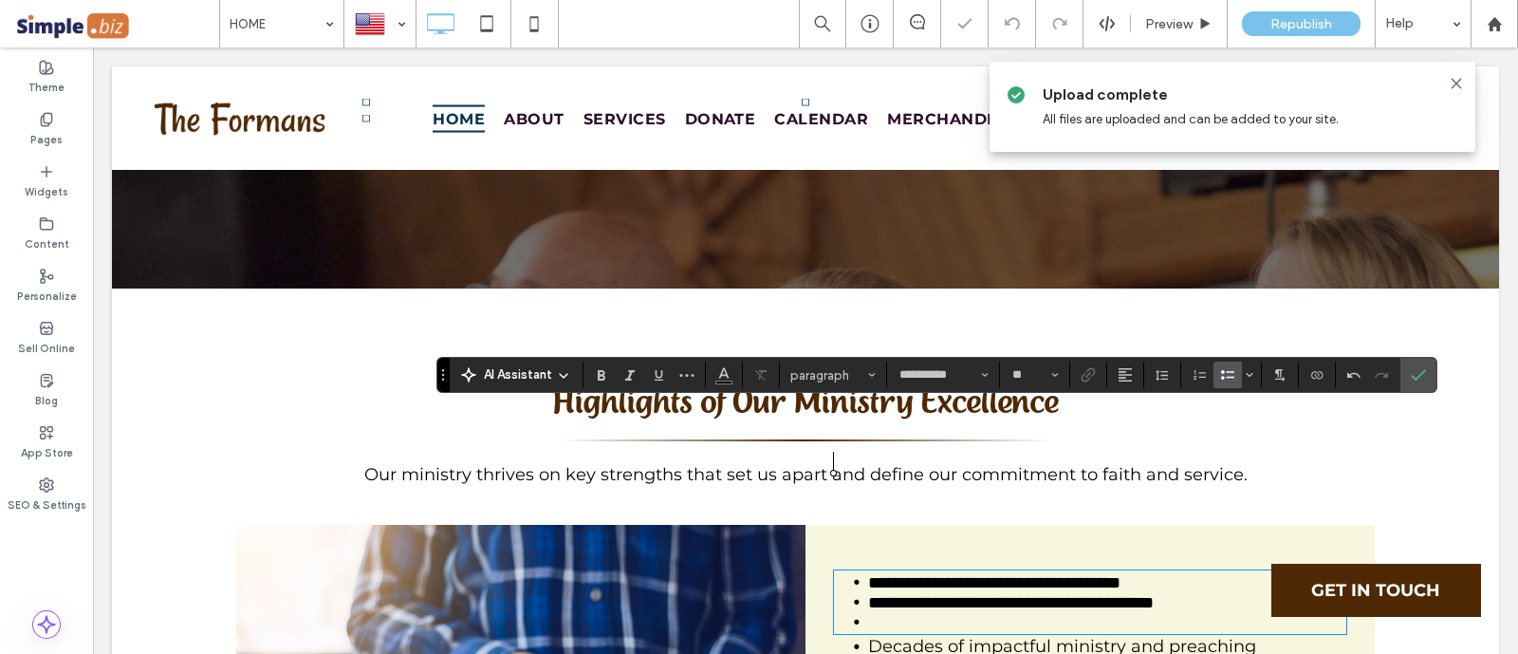
click at [963, 636] on span "Decades of impactful ministry and preaching" at bounding box center [1062, 646] width 388 height 21
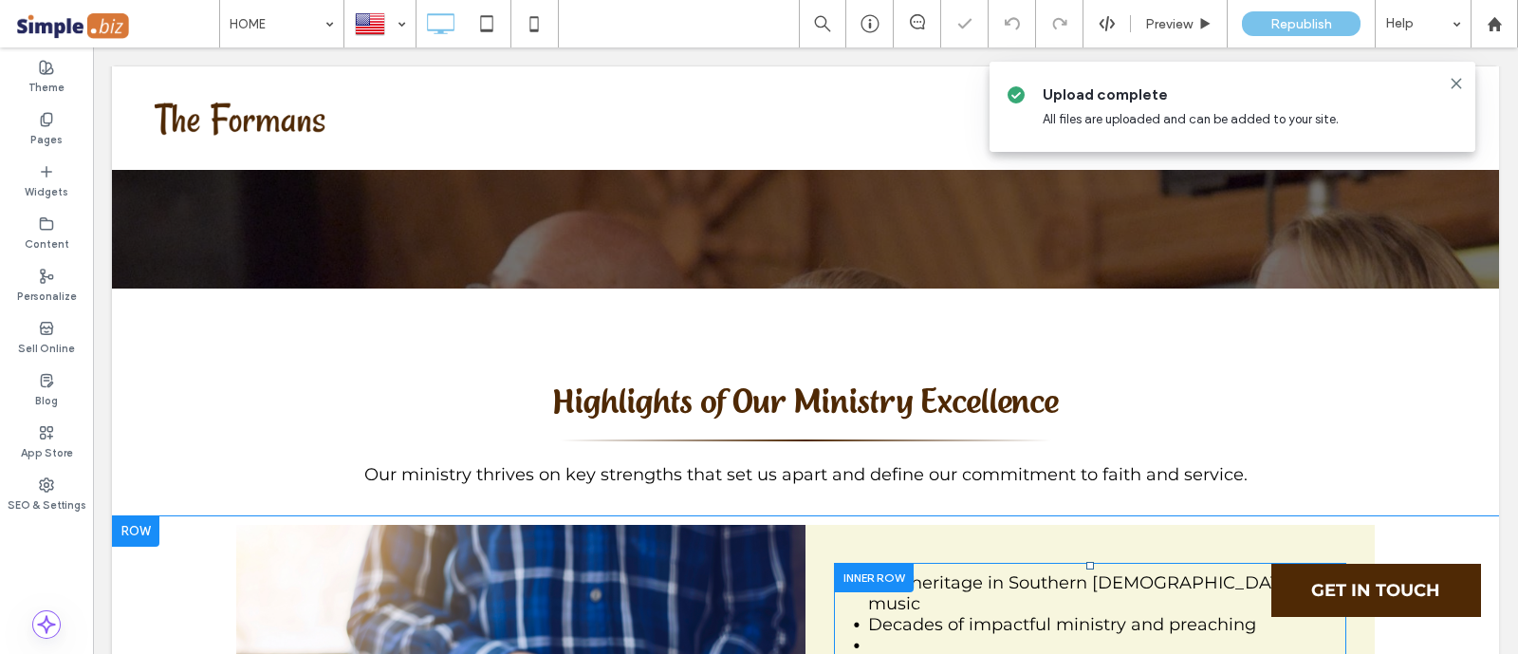
click at [1333, 653] on div at bounding box center [1339, 663] width 13 height 13
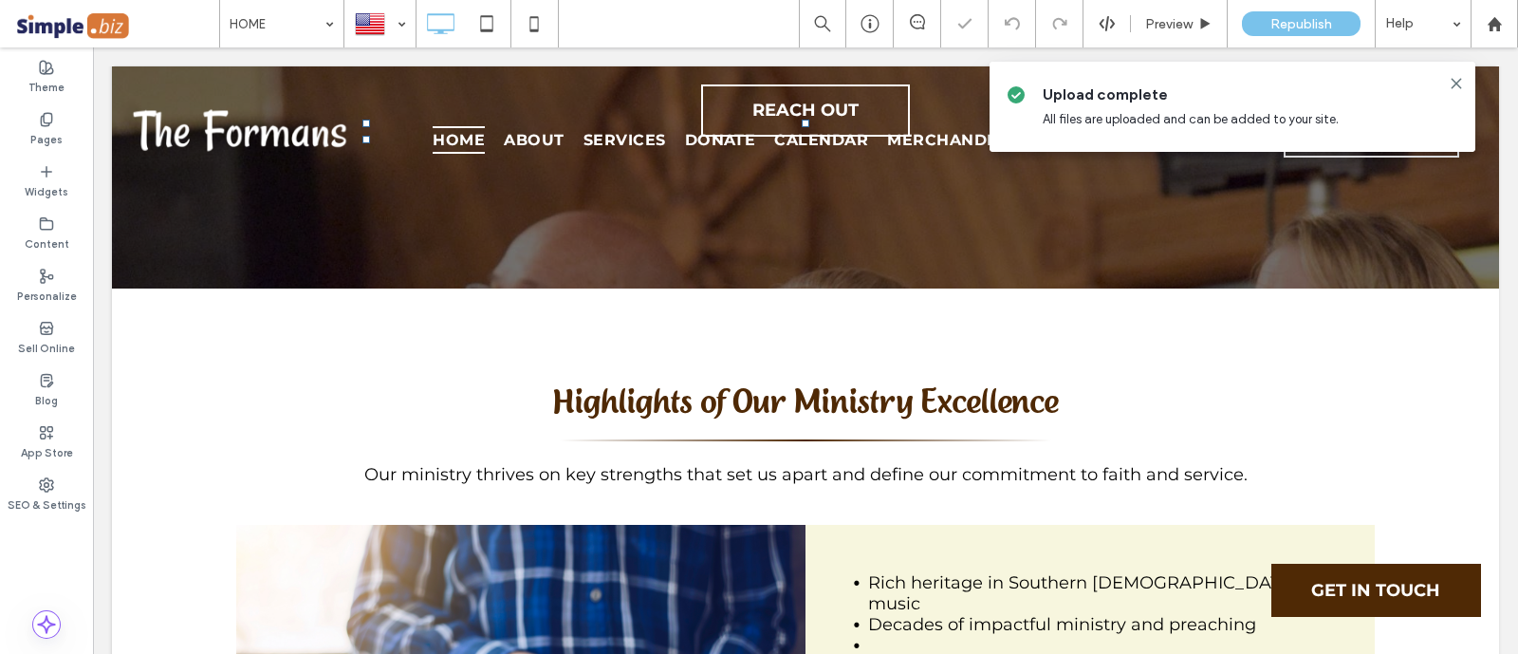
type input "**********"
type input "**"
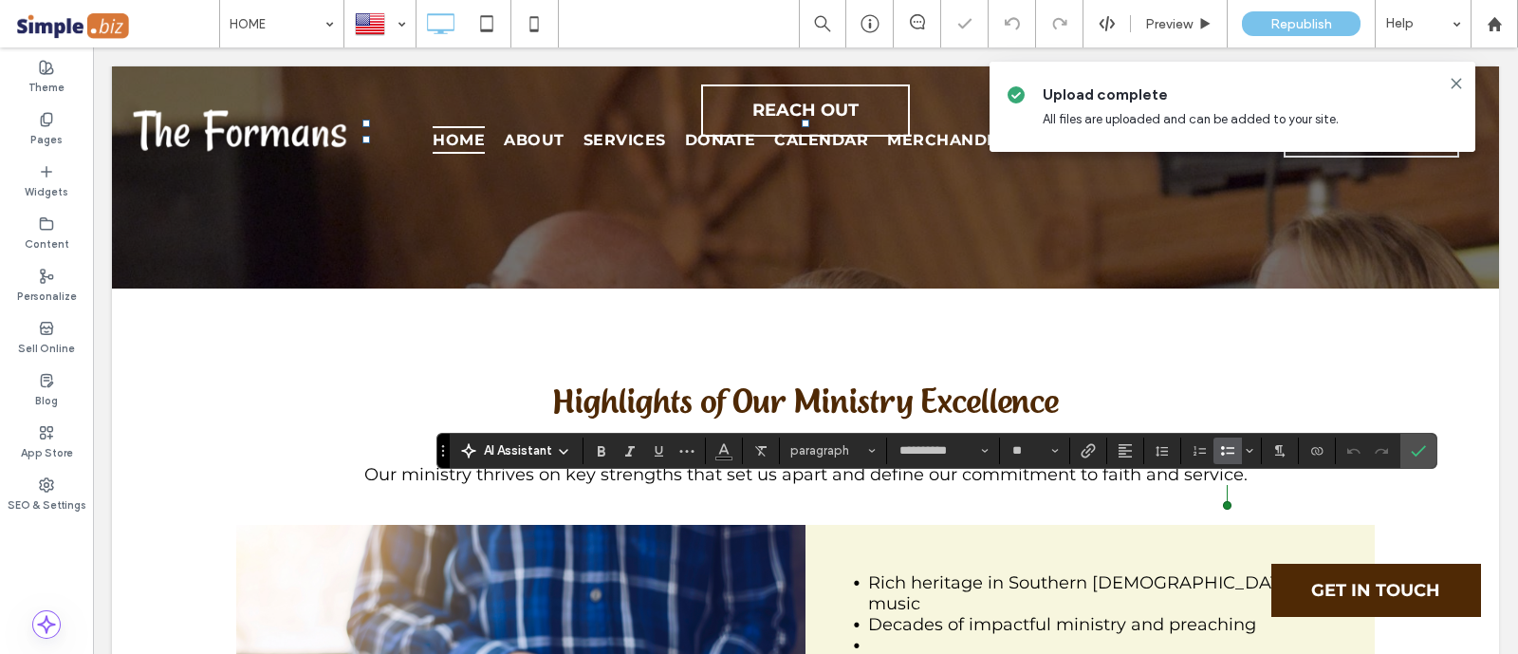
copy span "**********"
click at [1183, 572] on span "Rich heritage in Southern [DEMOGRAPHIC_DATA] music" at bounding box center [1082, 593] width 429 height 42
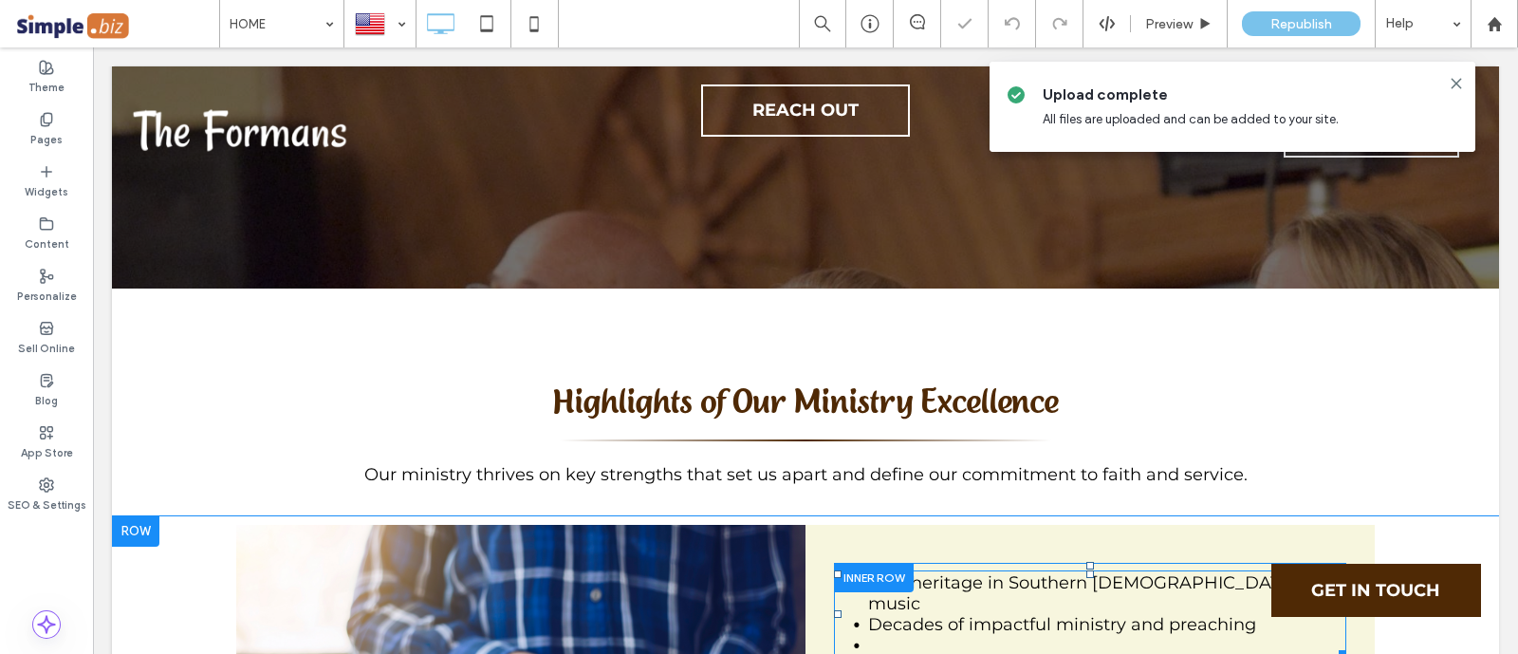
click at [1276, 572] on li "Rich heritage in Southern [DEMOGRAPHIC_DATA] music" at bounding box center [1107, 593] width 478 height 42
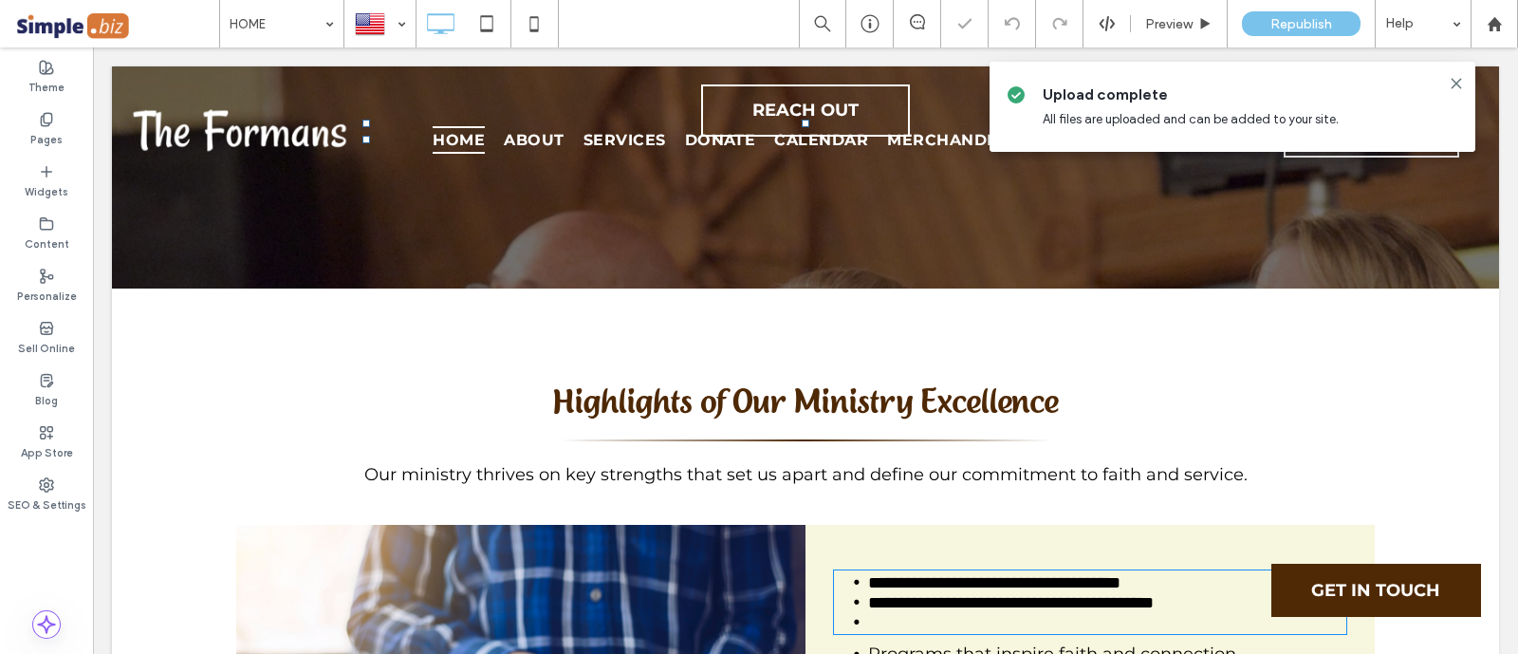
type input "**********"
type input "**"
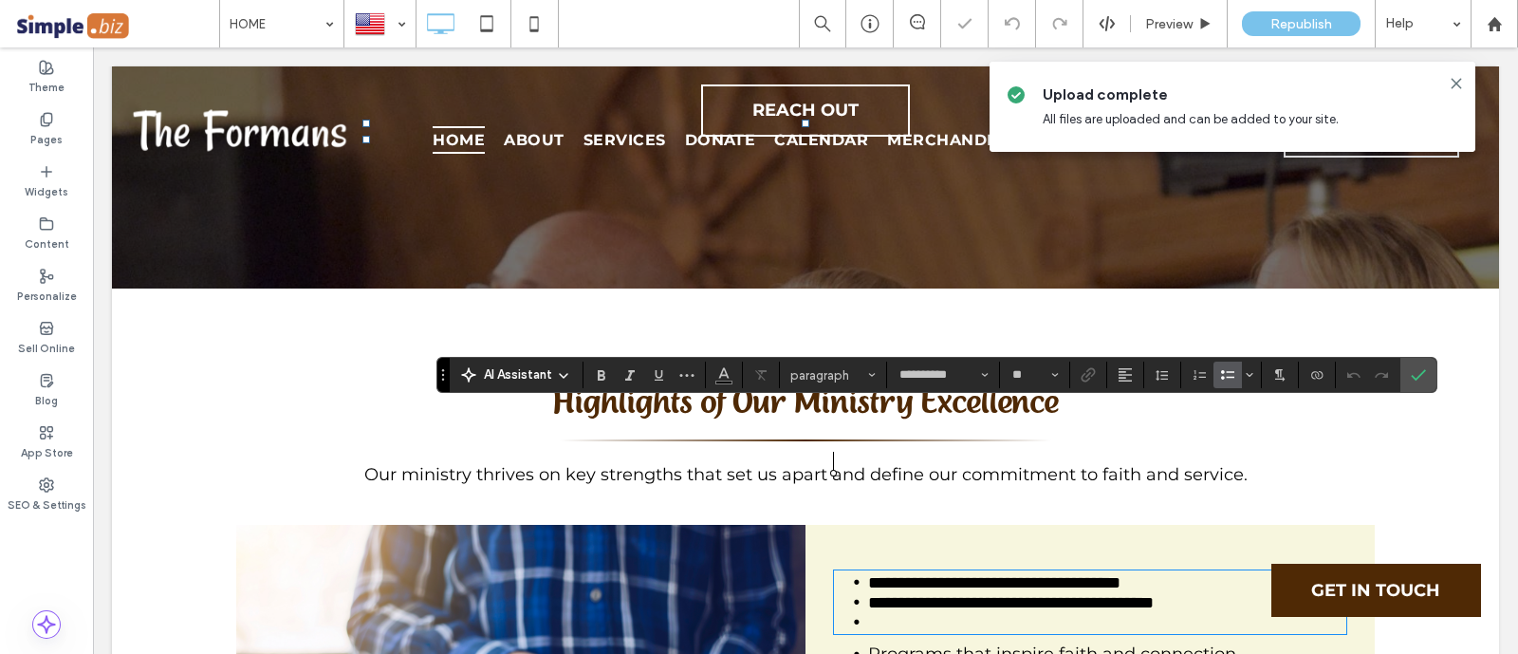
paste div
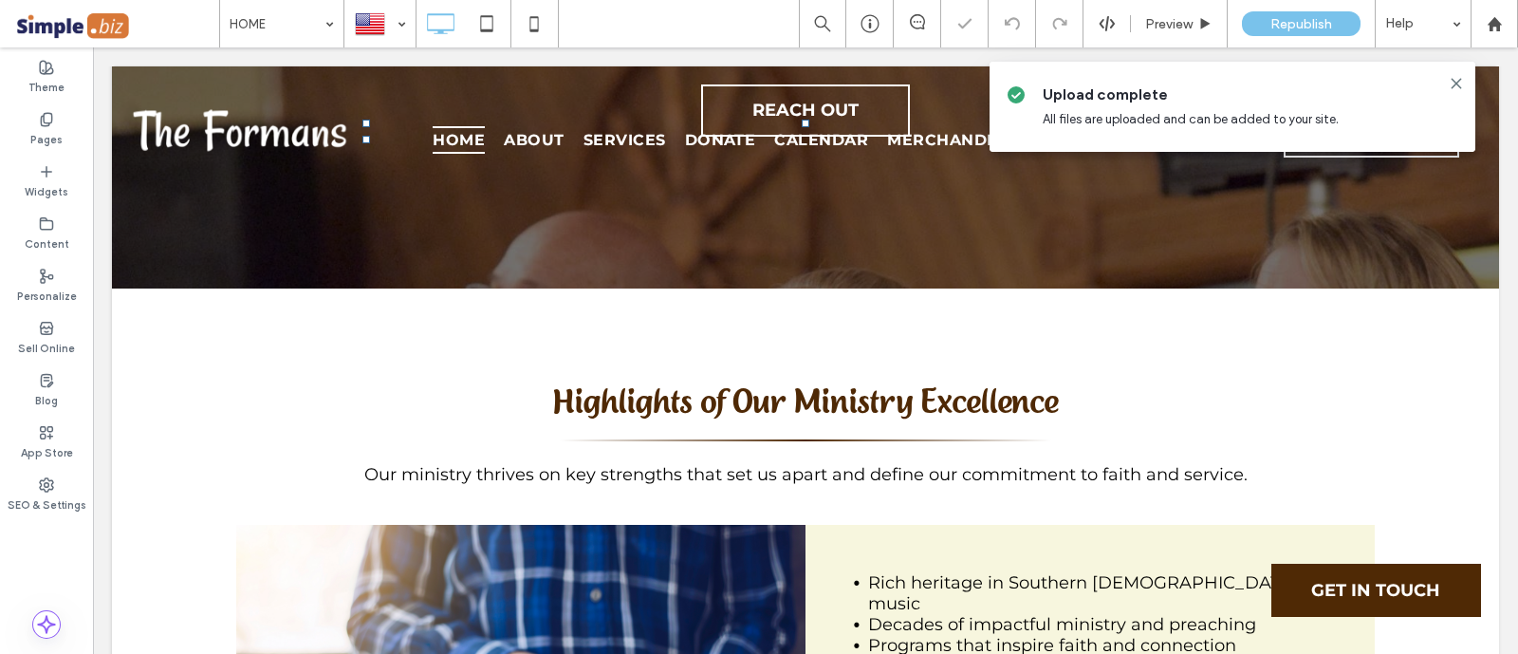
type input "**********"
type input "**"
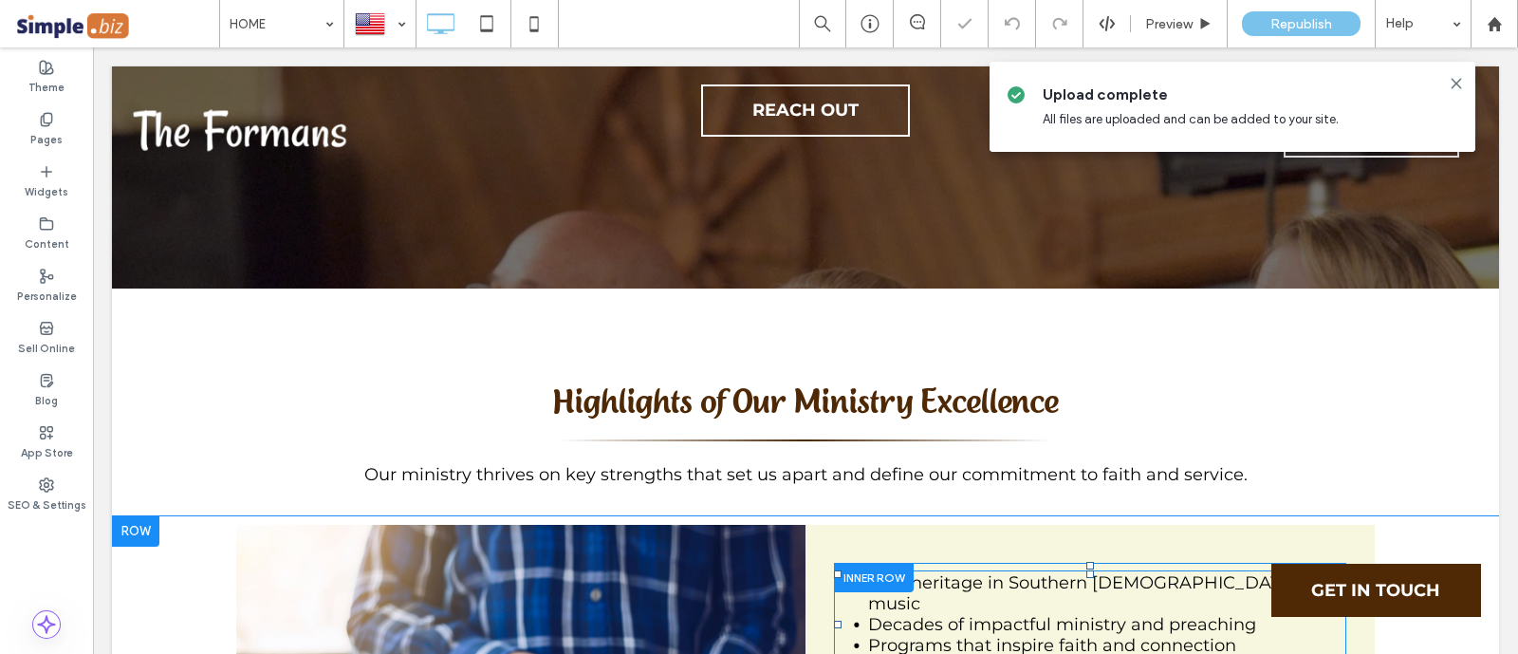
click at [1275, 635] on li "Programs that inspire faith and connection" at bounding box center [1107, 645] width 478 height 21
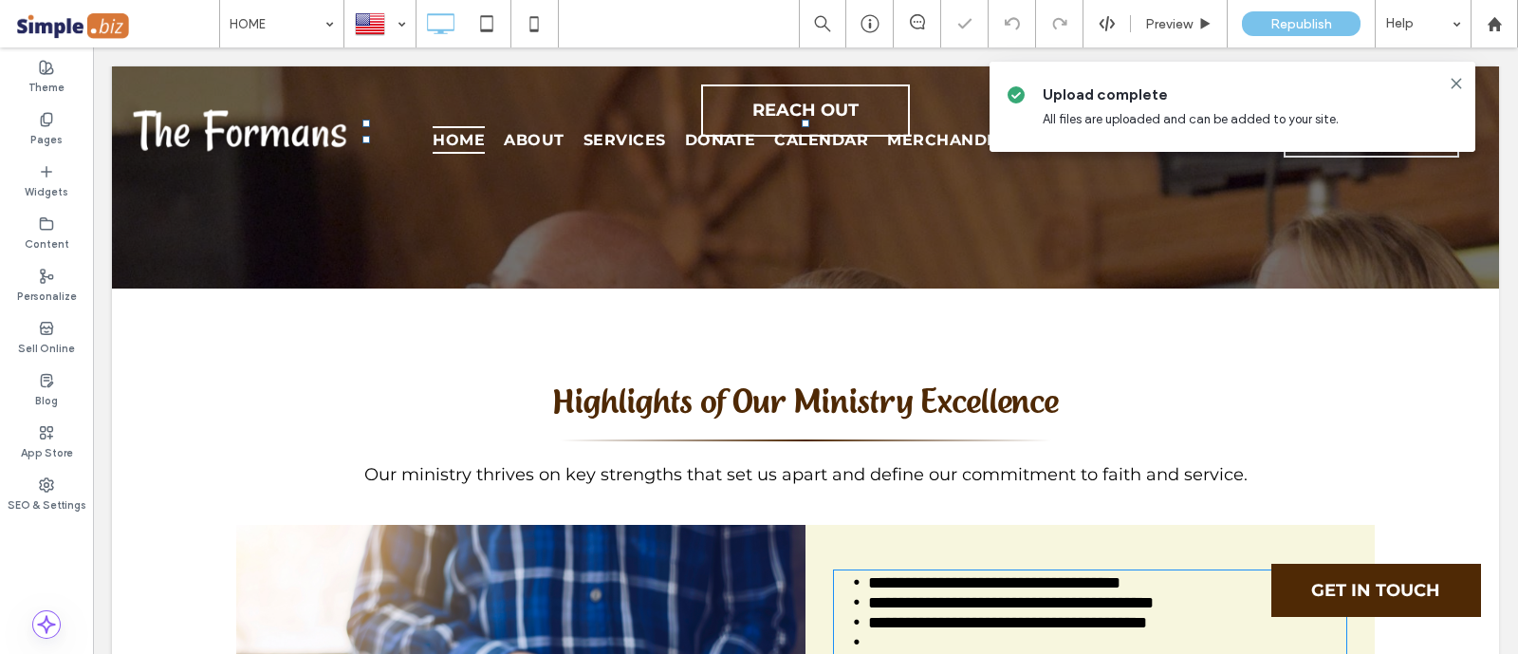
type input "**********"
type input "**"
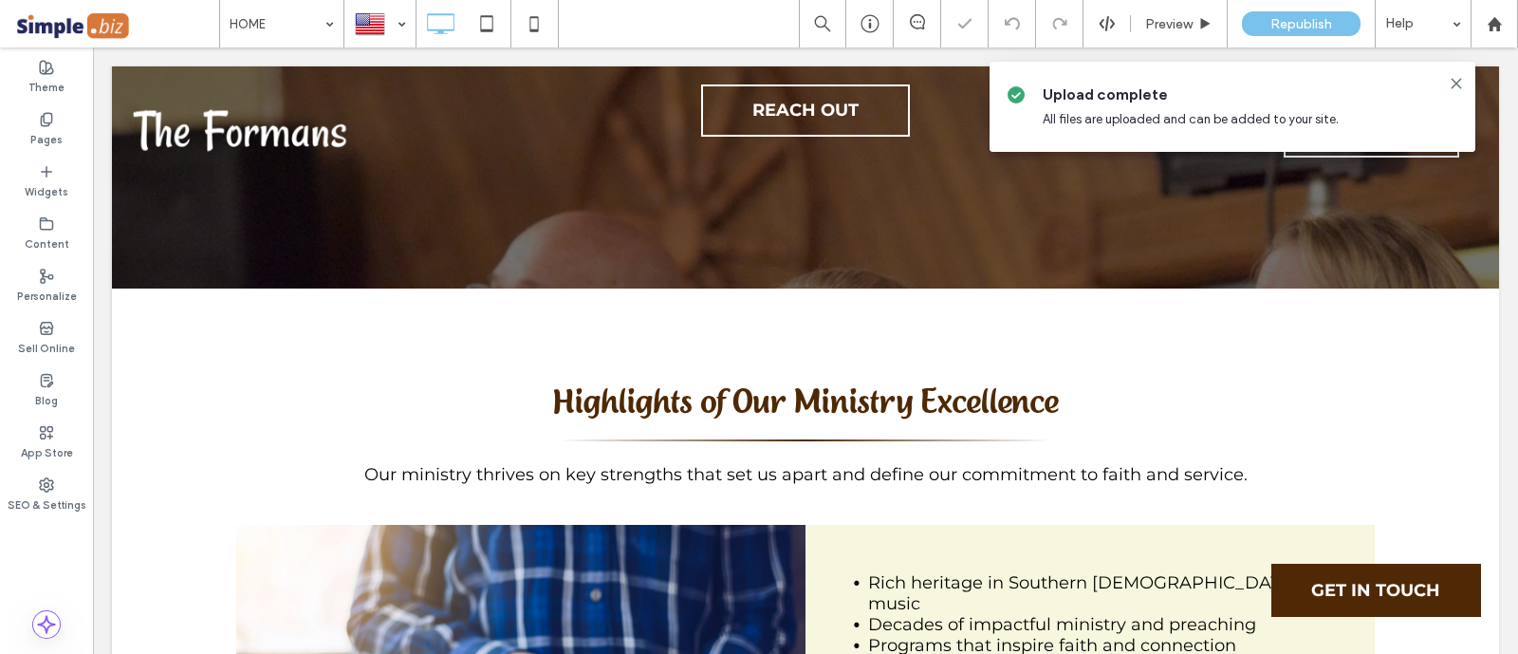
drag, startPoint x: 1333, startPoint y: 532, endPoint x: 1419, endPoint y: 578, distance: 97.6
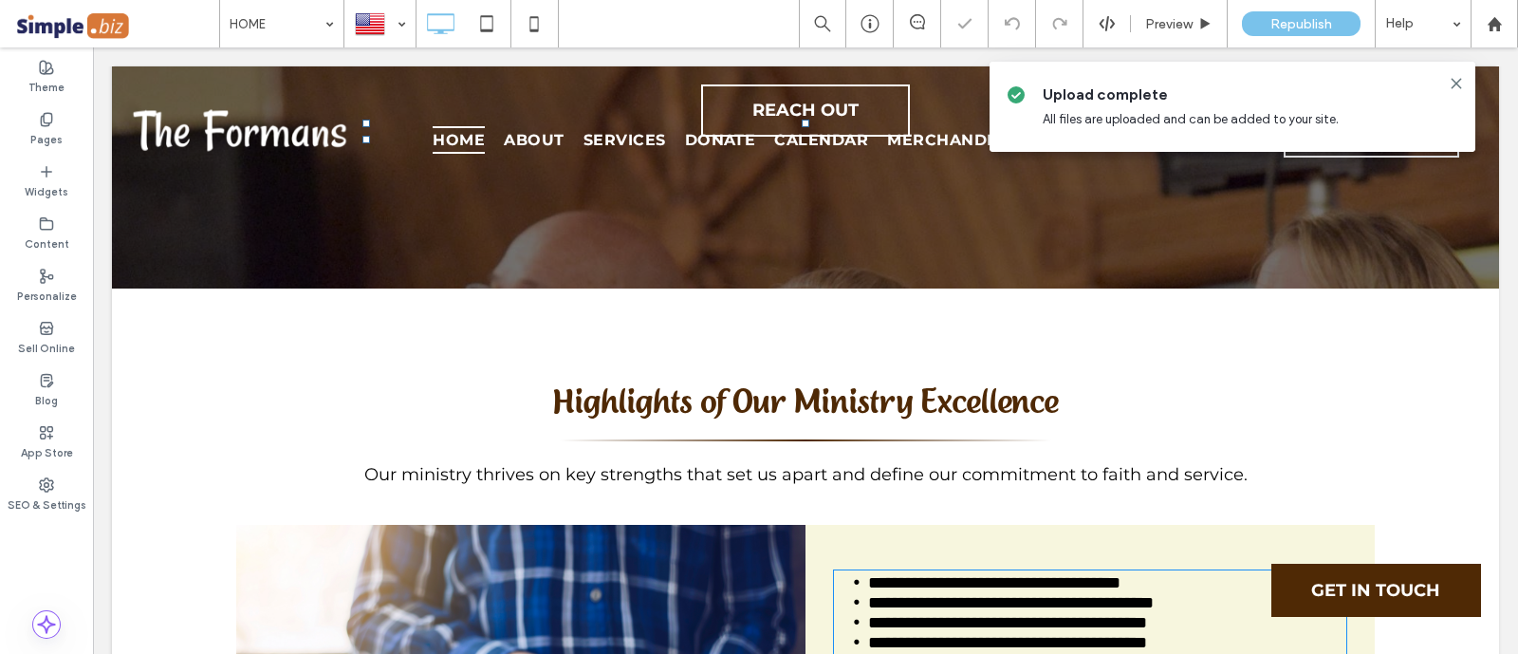
type input "**********"
type input "**"
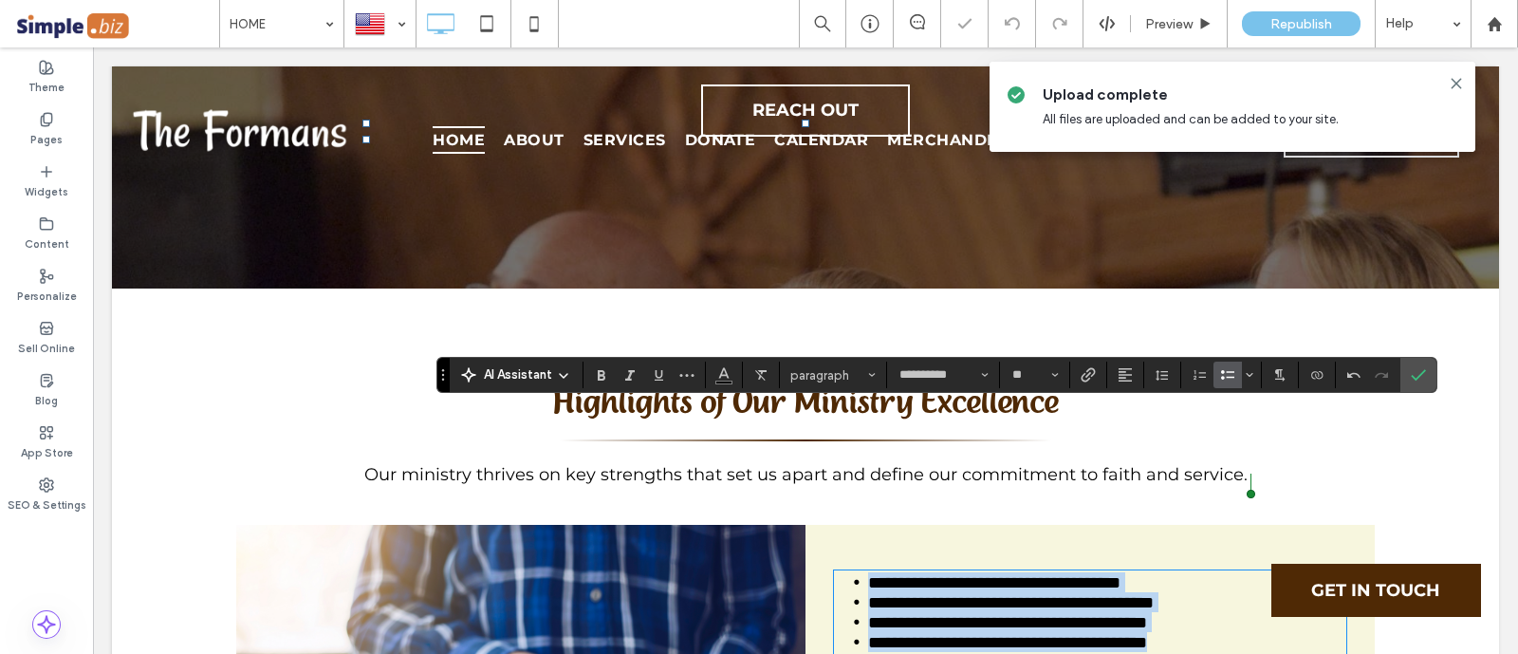
drag, startPoint x: 829, startPoint y: 418, endPoint x: 1258, endPoint y: 410, distance: 428.8
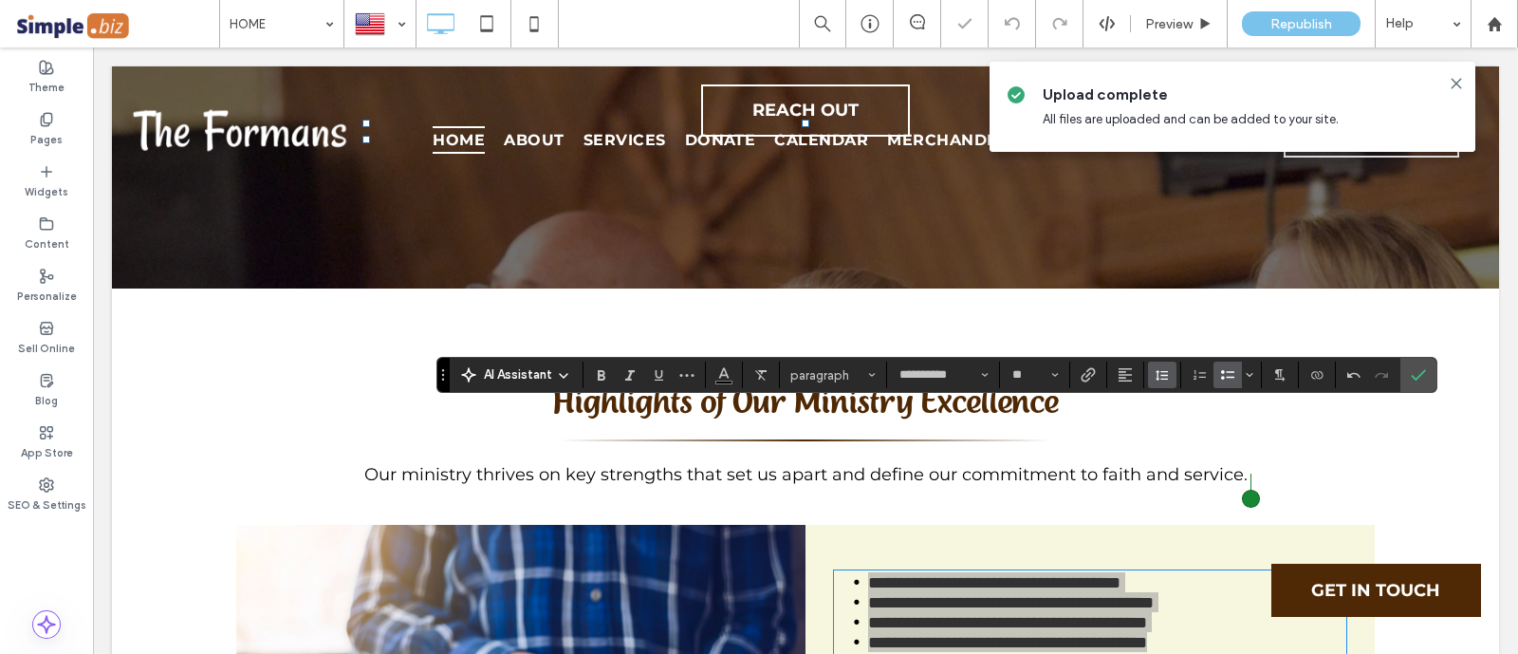
click at [1162, 378] on use "Line Height" at bounding box center [1161, 375] width 12 height 10
click at [1197, 491] on div "Double" at bounding box center [1192, 485] width 46 height 14
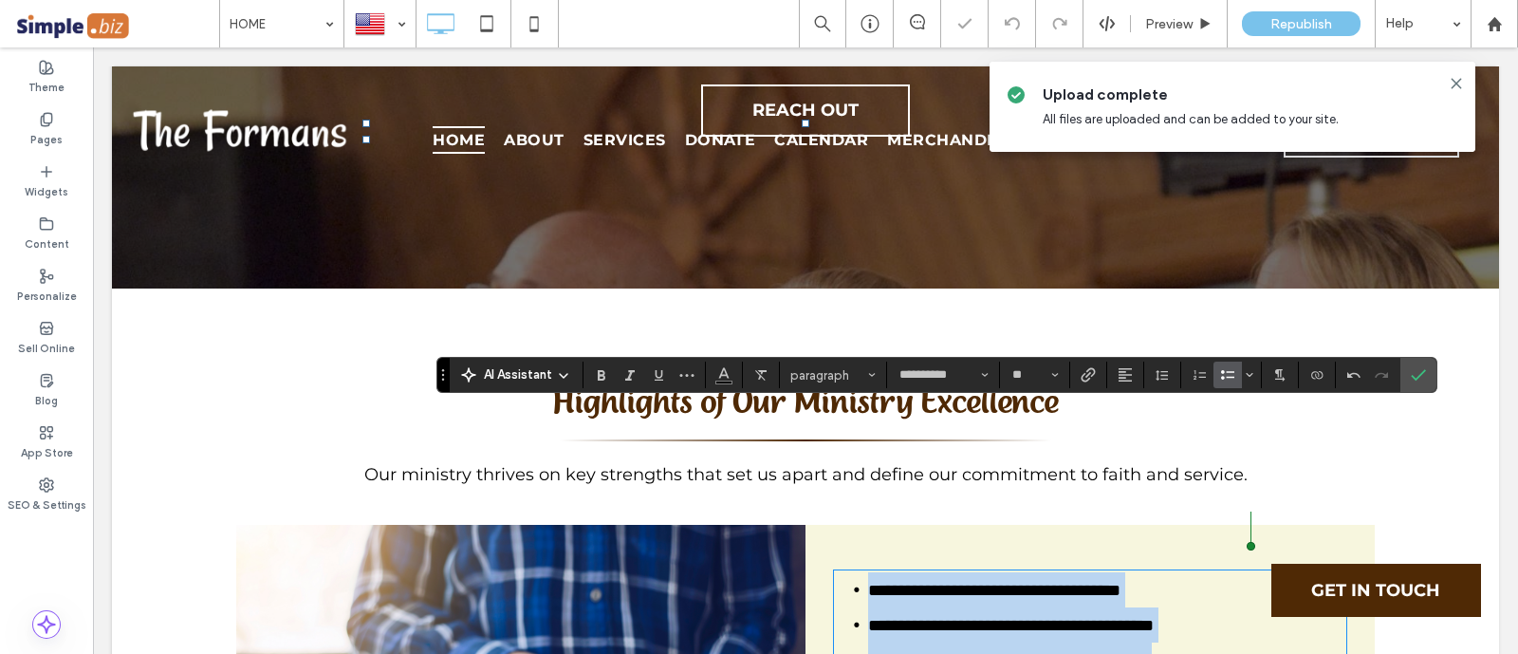
click at [1142, 652] on span "**********" at bounding box center [1007, 660] width 279 height 17
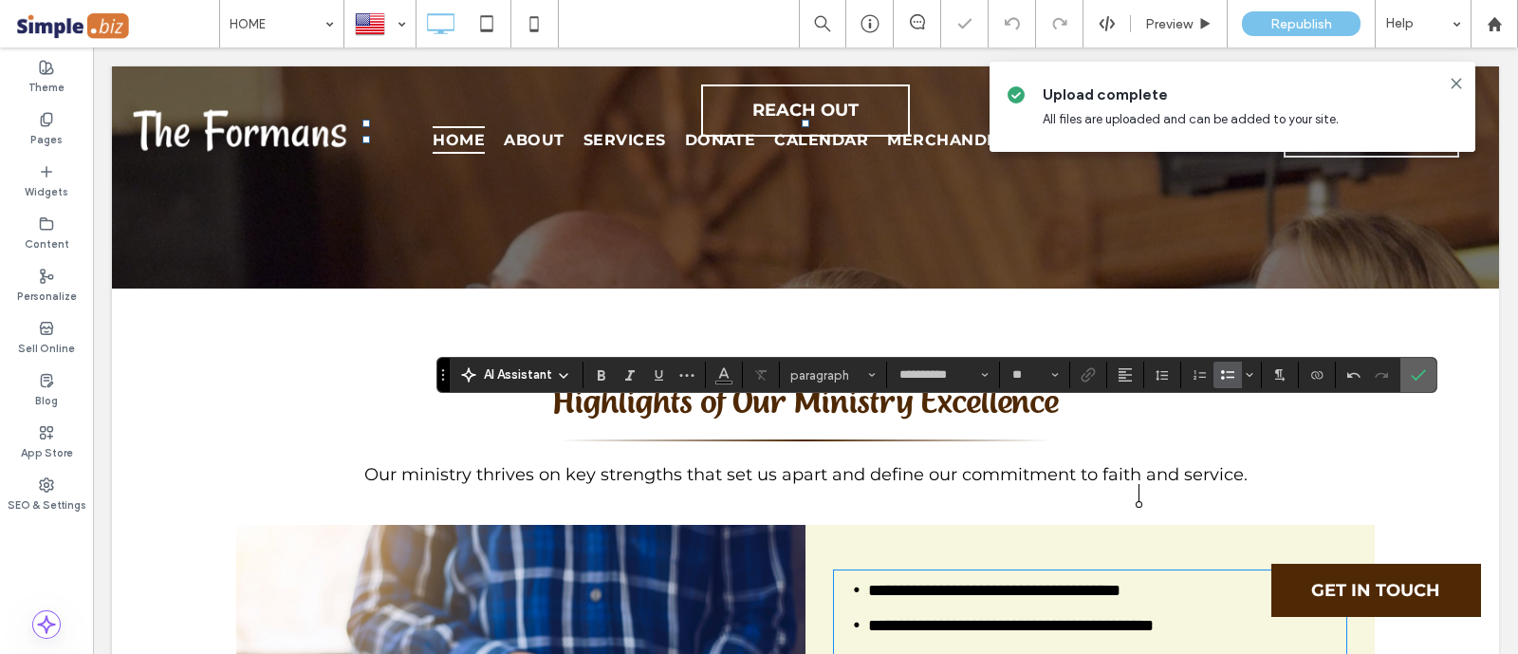
click at [1410, 360] on span "Confirm" at bounding box center [1414, 375] width 9 height 34
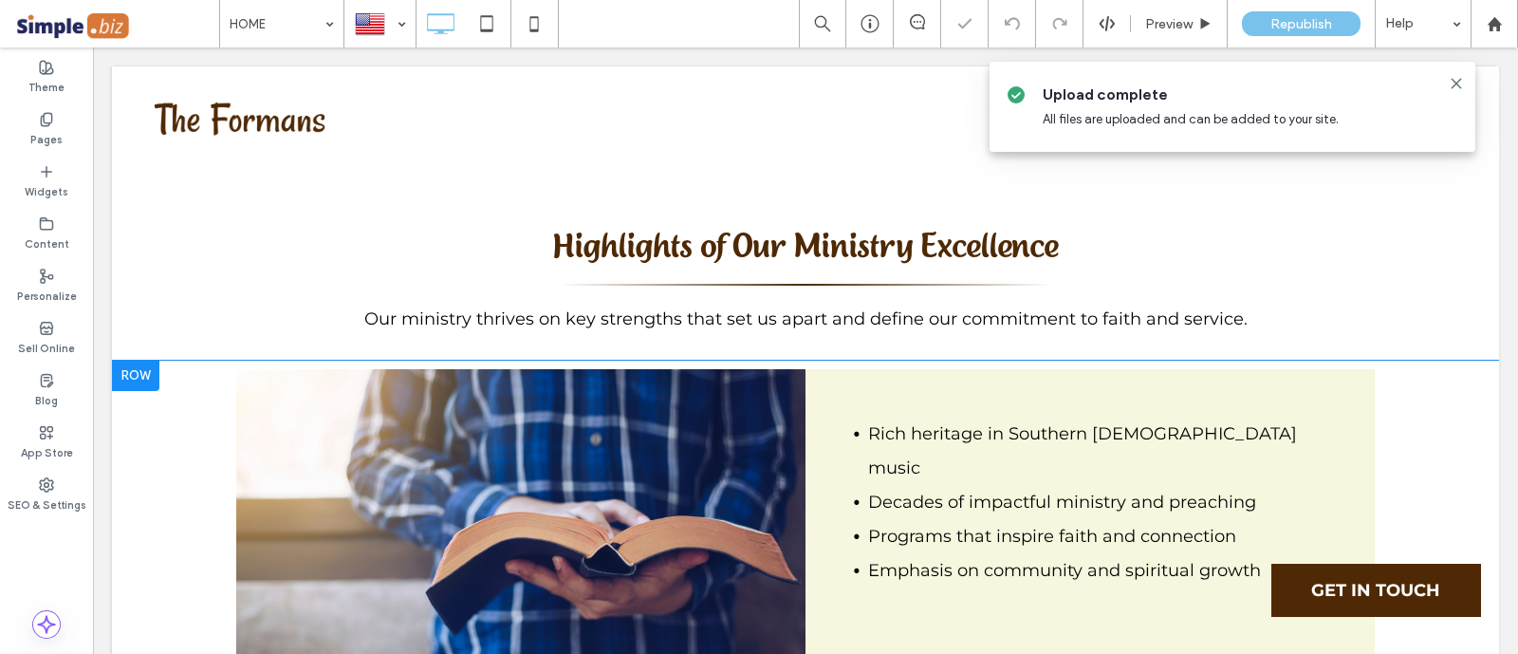
scroll to position [5743, 0]
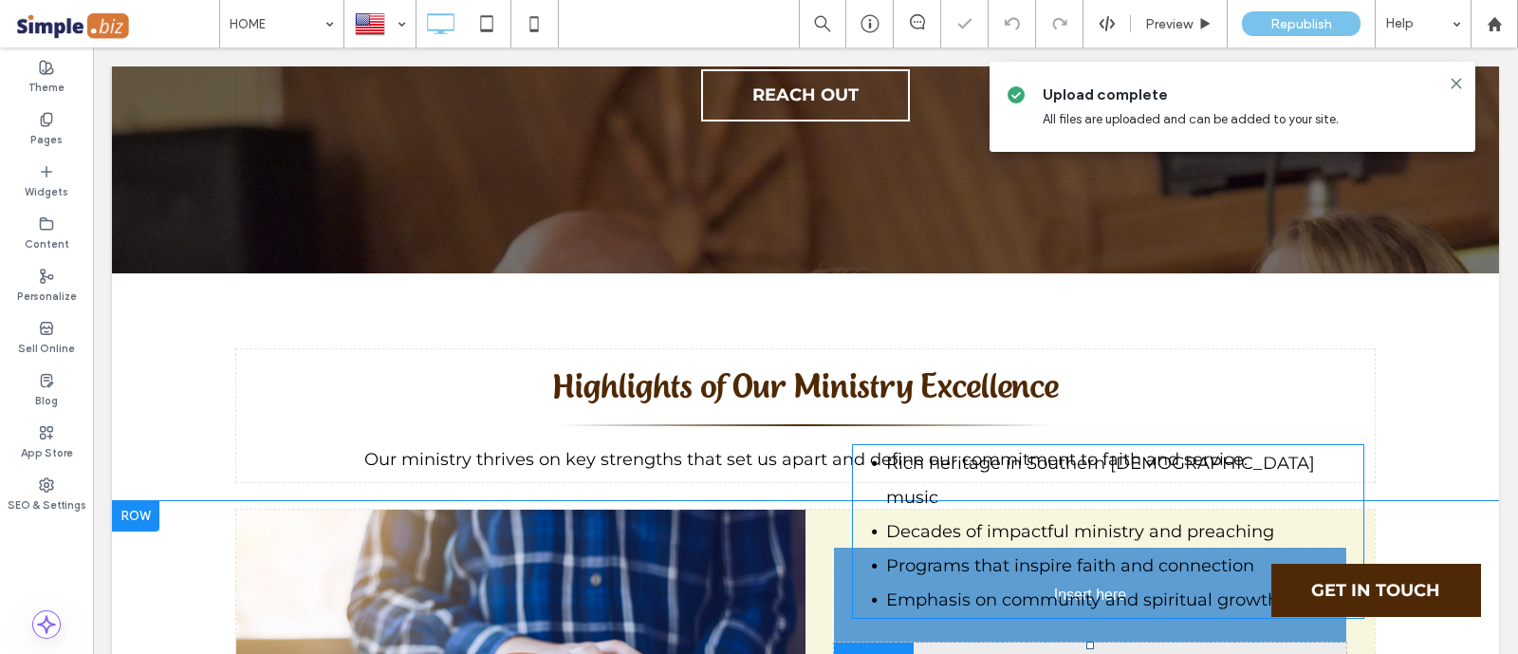
drag, startPoint x: 919, startPoint y: 360, endPoint x: 982, endPoint y: 400, distance: 74.2
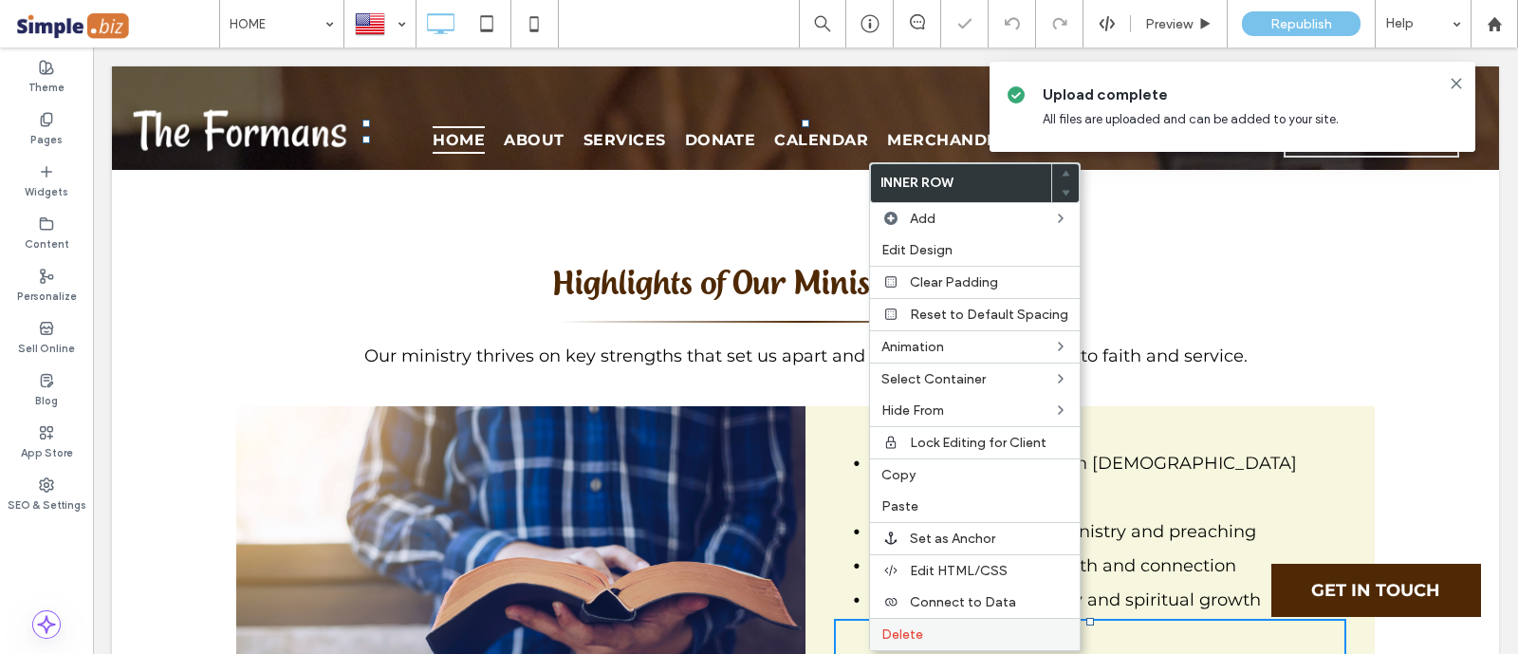
click at [923, 633] on label "Delete" at bounding box center [974, 634] width 187 height 16
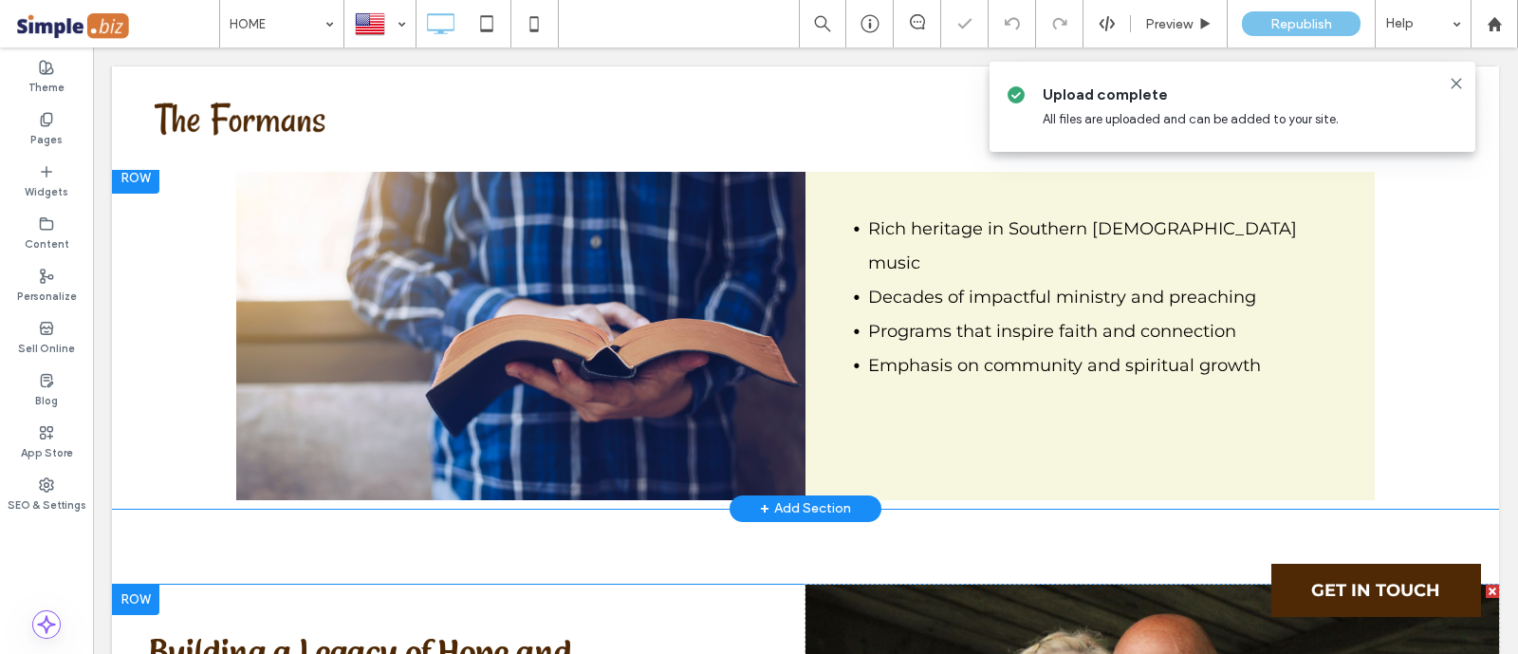
scroll to position [5980, 0]
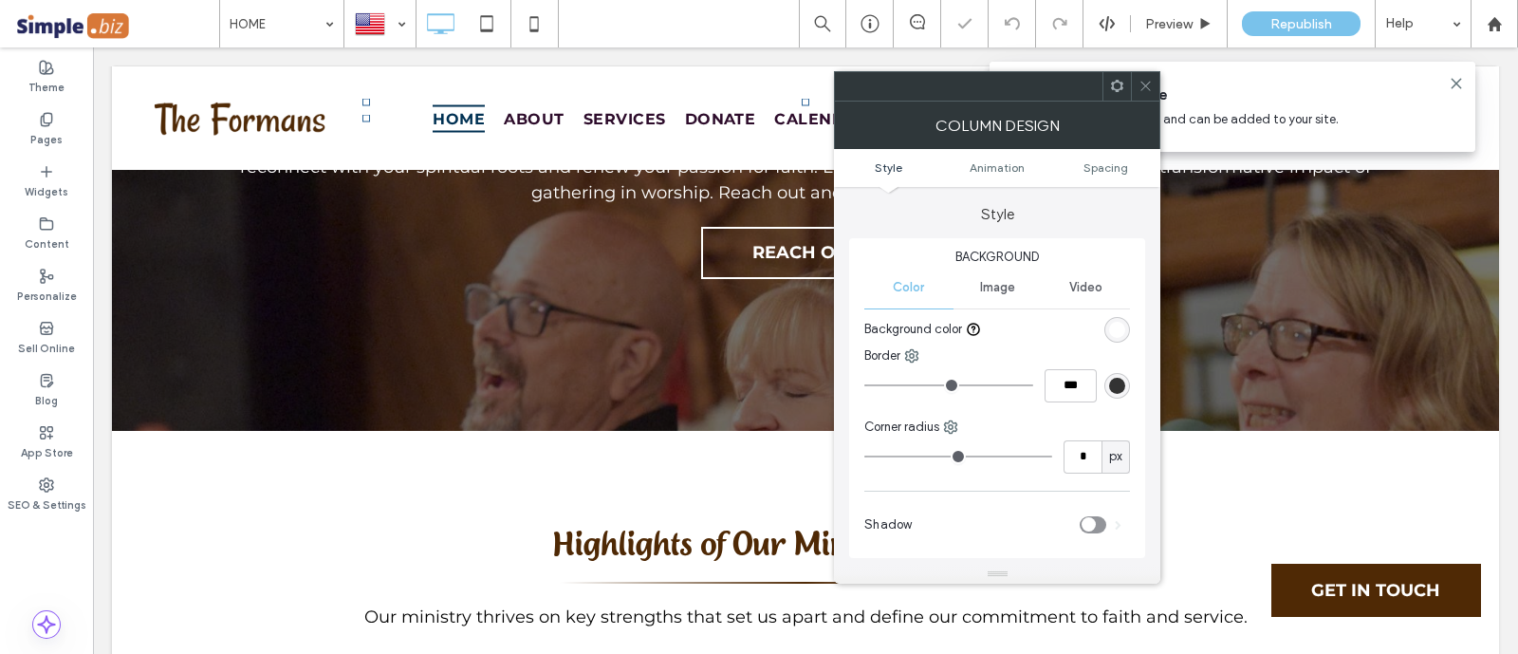
scroll to position [5625, 0]
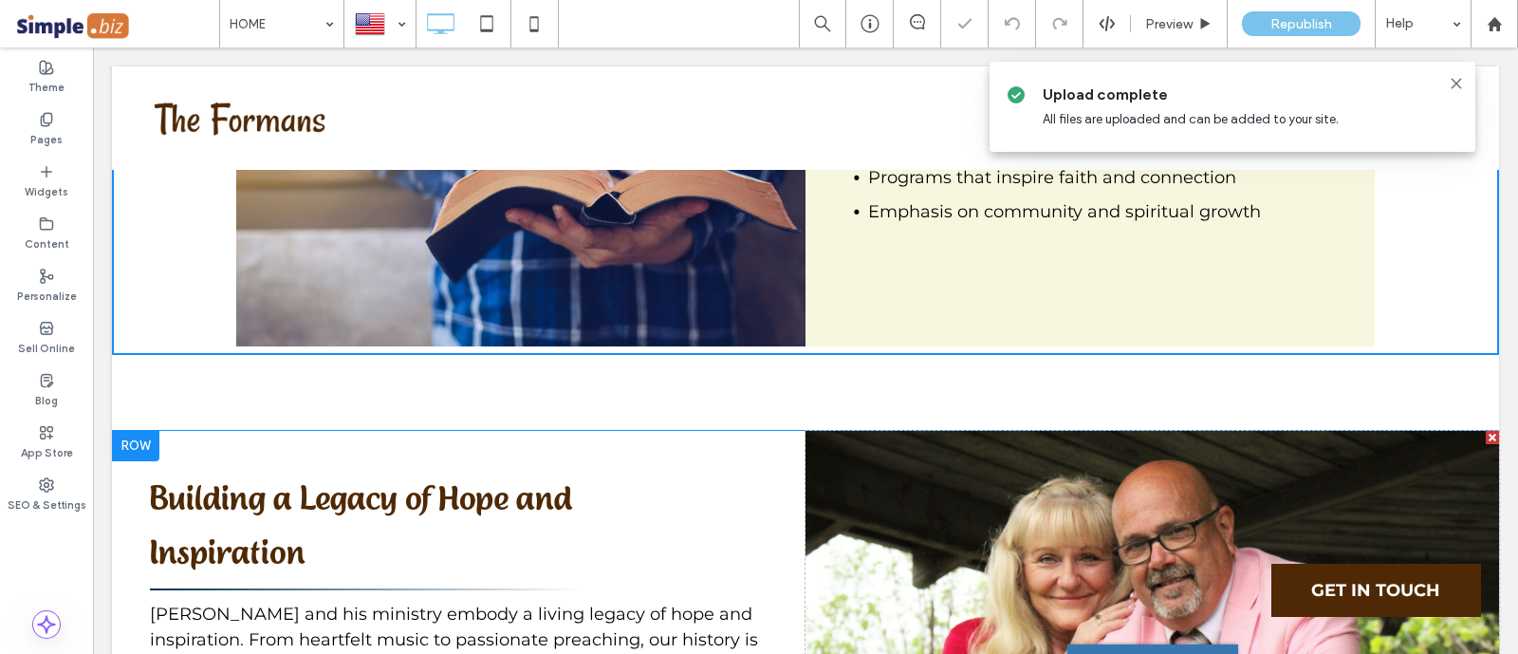
scroll to position [5980, 0]
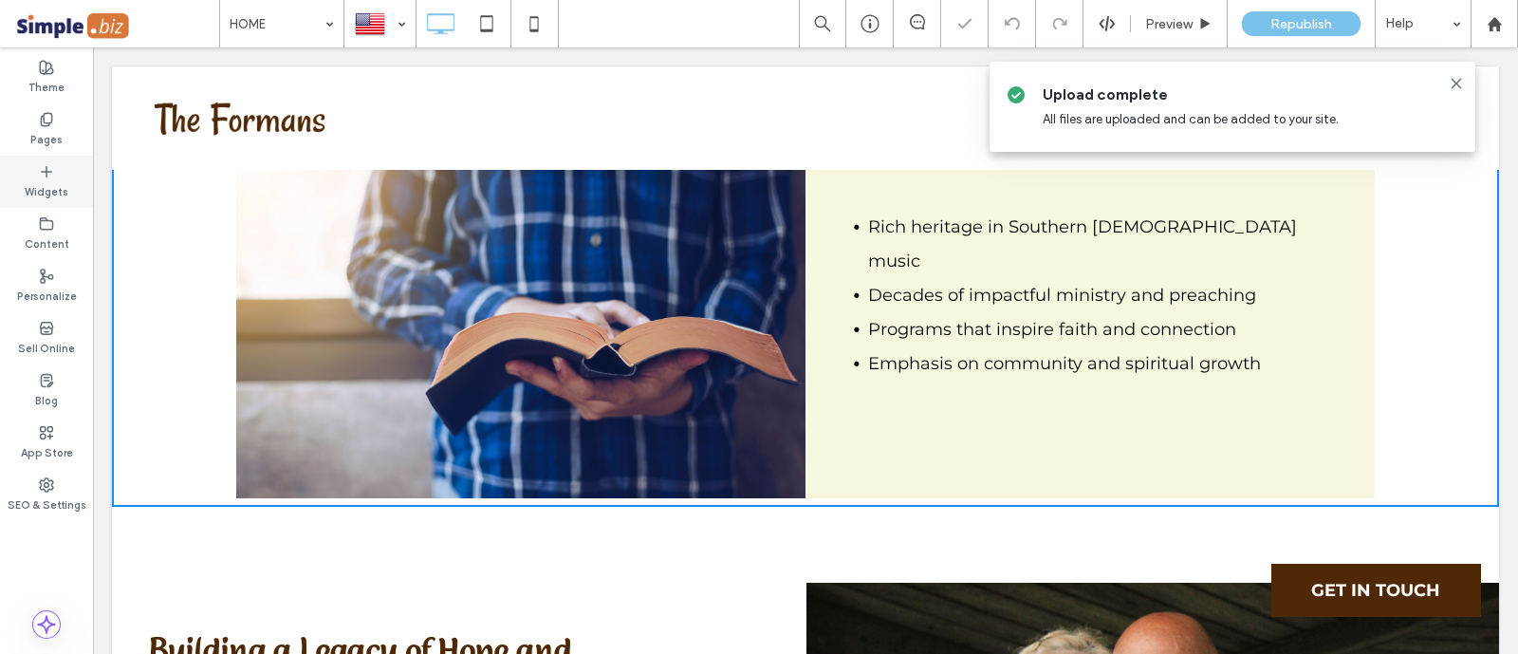
click at [21, 180] on div "Widgets" at bounding box center [46, 182] width 93 height 52
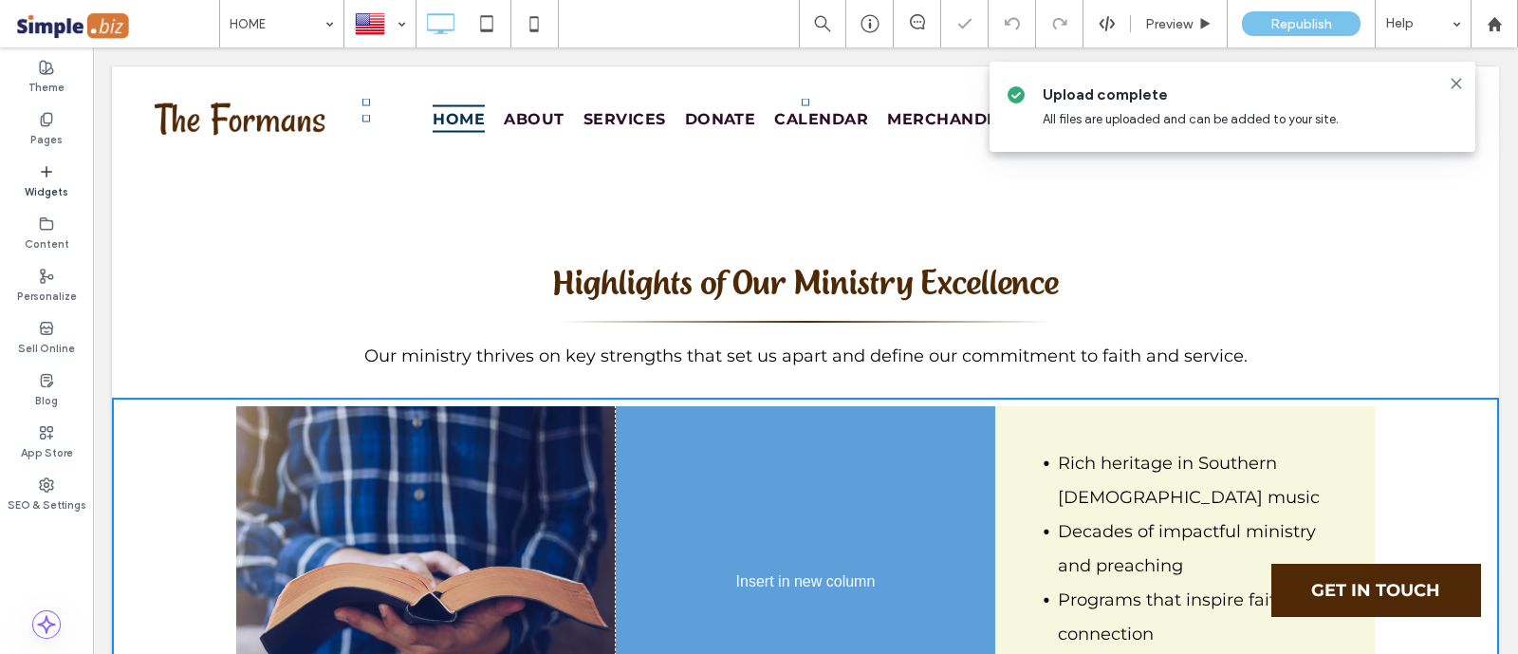
scroll to position [5777, 0]
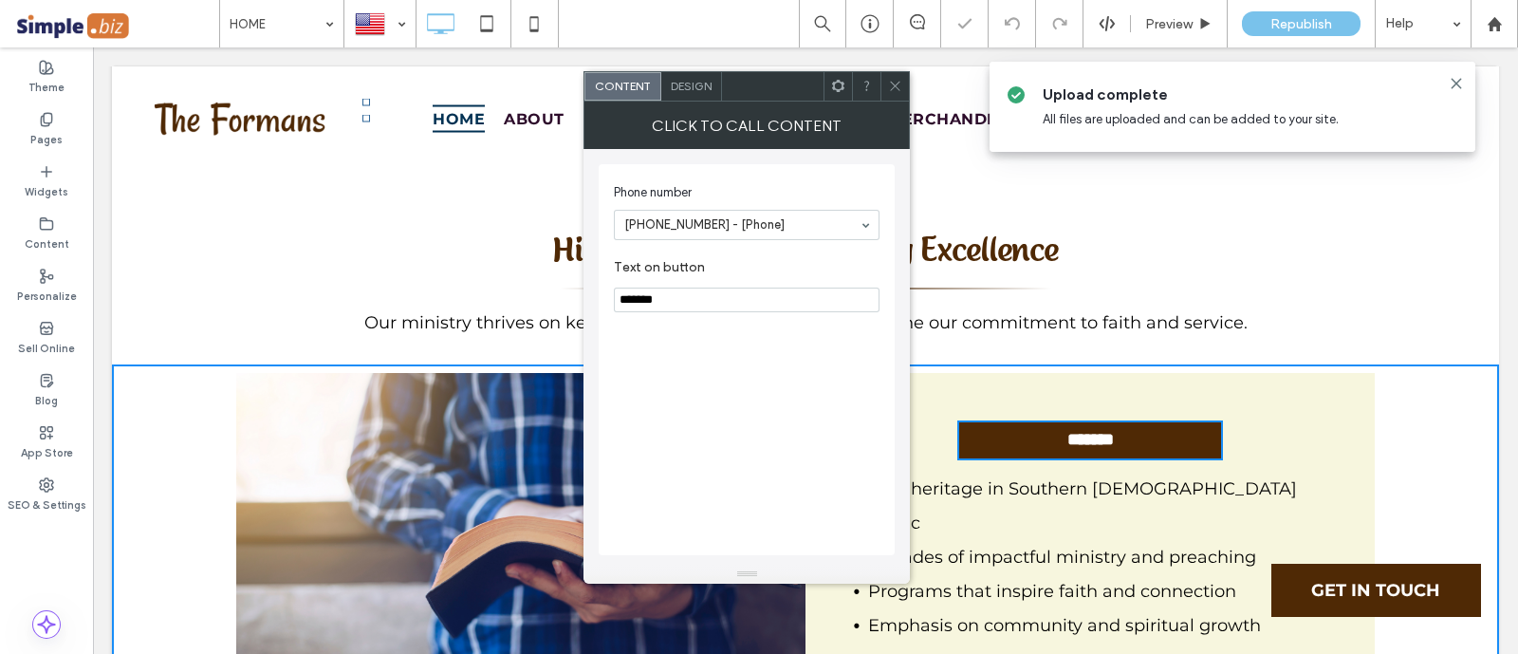
drag, startPoint x: 817, startPoint y: 346, endPoint x: 460, endPoint y: 234, distance: 373.8
type input "*"
type input "**********"
click at [891, 87] on icon at bounding box center [895, 86] width 14 height 14
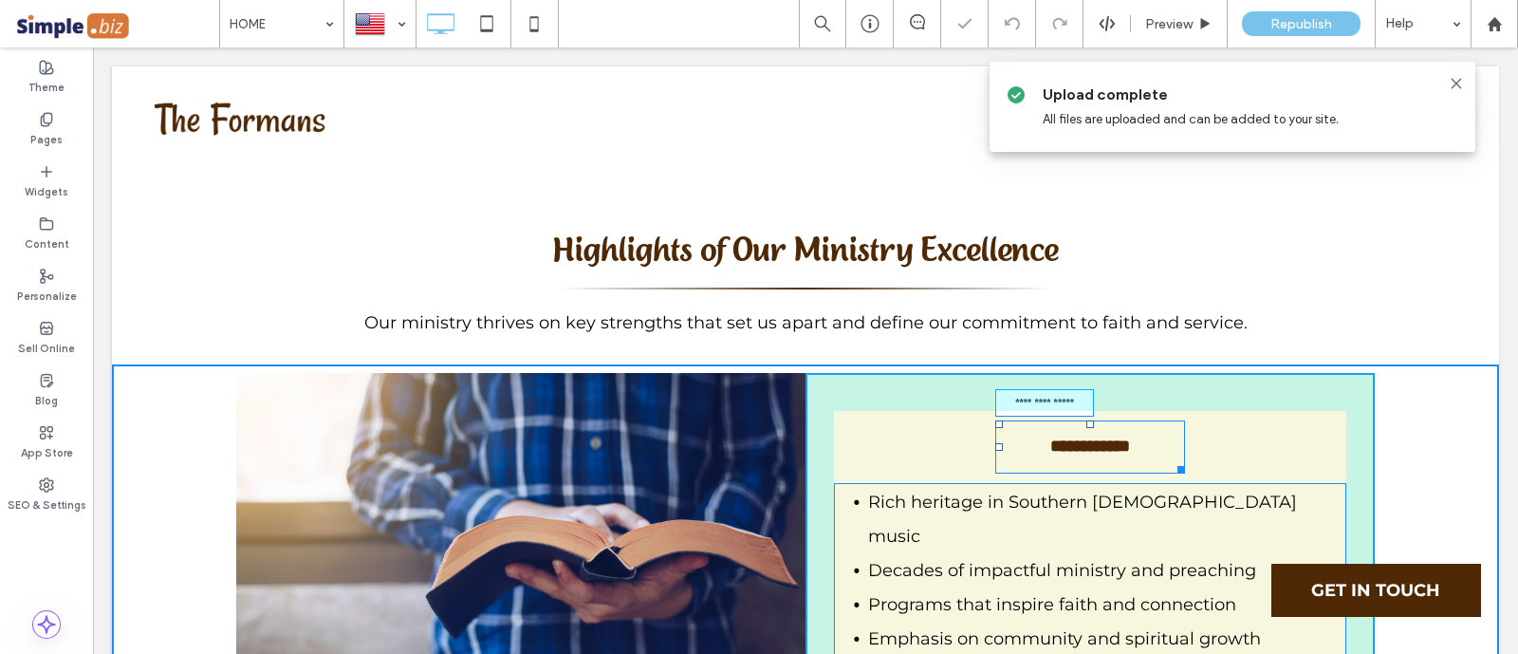
drag, startPoint x: 1207, startPoint y: 293, endPoint x: 1168, endPoint y: 305, distance: 41.7
click at [1170, 459] on div at bounding box center [1177, 466] width 14 height 14
drag, startPoint x: 986, startPoint y: 280, endPoint x: 953, endPoint y: 354, distance: 81.1
click at [765, 373] on div "**********" at bounding box center [805, 537] width 1138 height 328
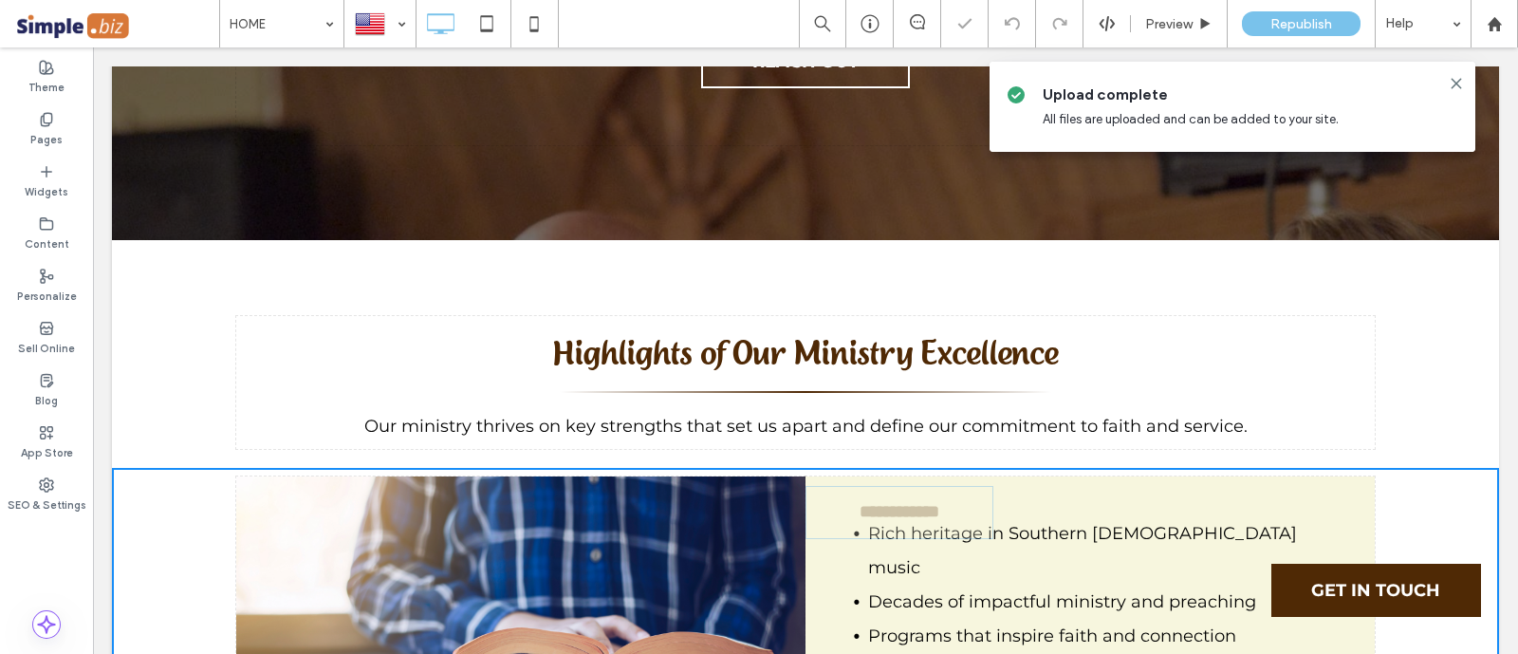
drag, startPoint x: 896, startPoint y: 286, endPoint x: 1052, endPoint y: 599, distance: 350.4
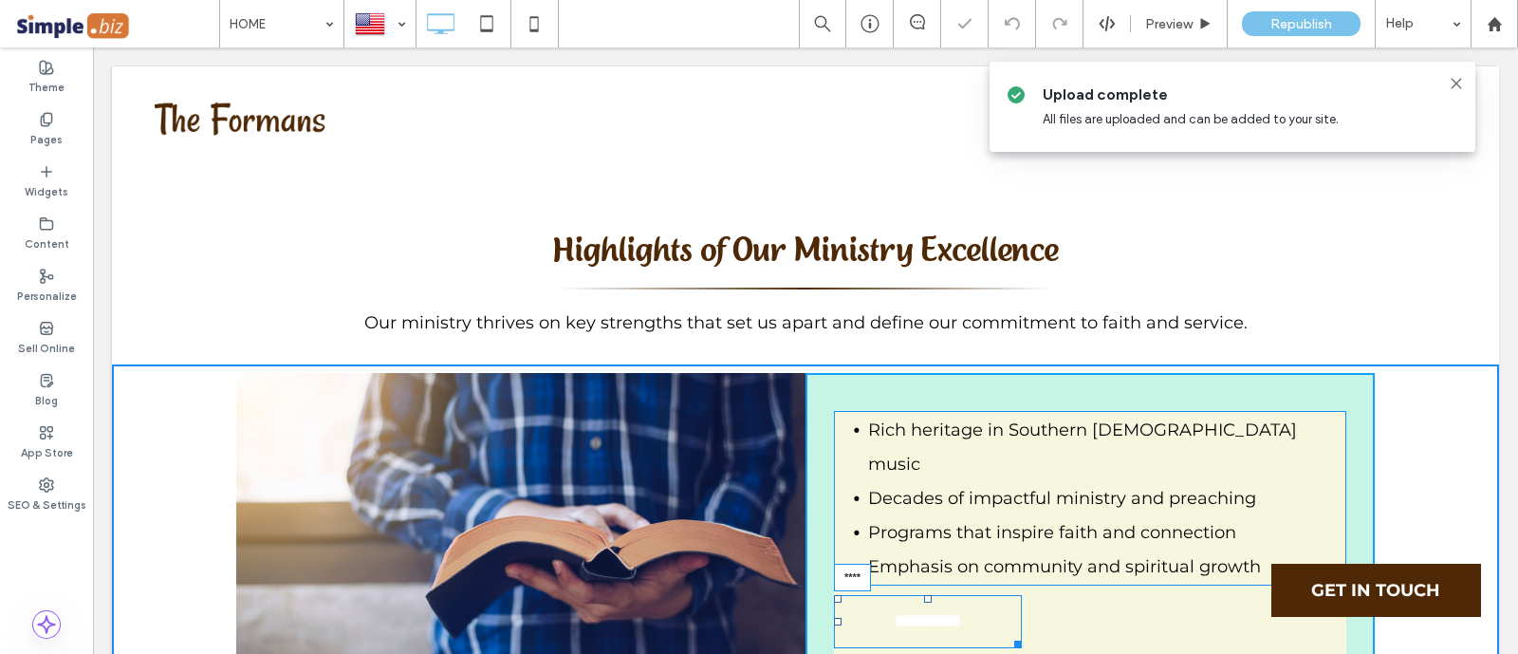
drag, startPoint x: 916, startPoint y: 396, endPoint x: 924, endPoint y: 404, distance: 10.7
click at [924, 404] on div "**********" at bounding box center [1089, 537] width 569 height 328
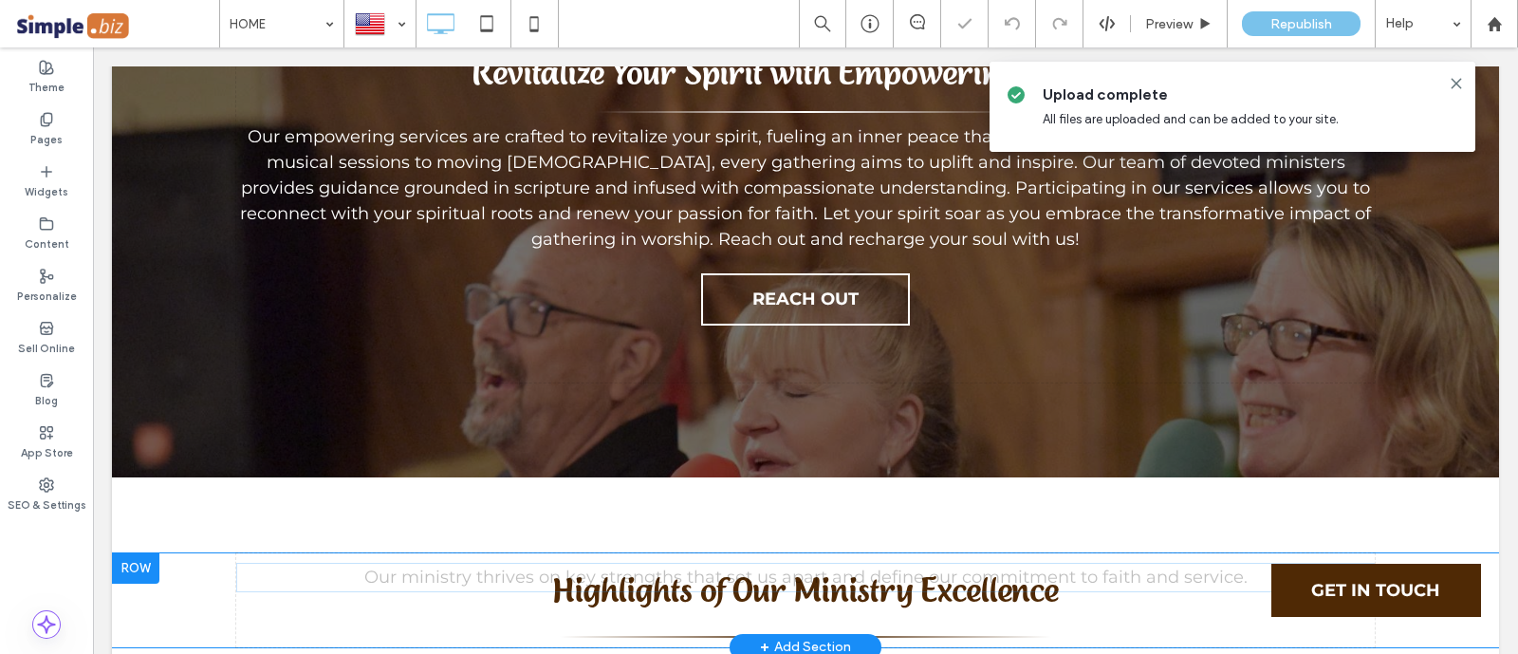
scroll to position [5596, 0]
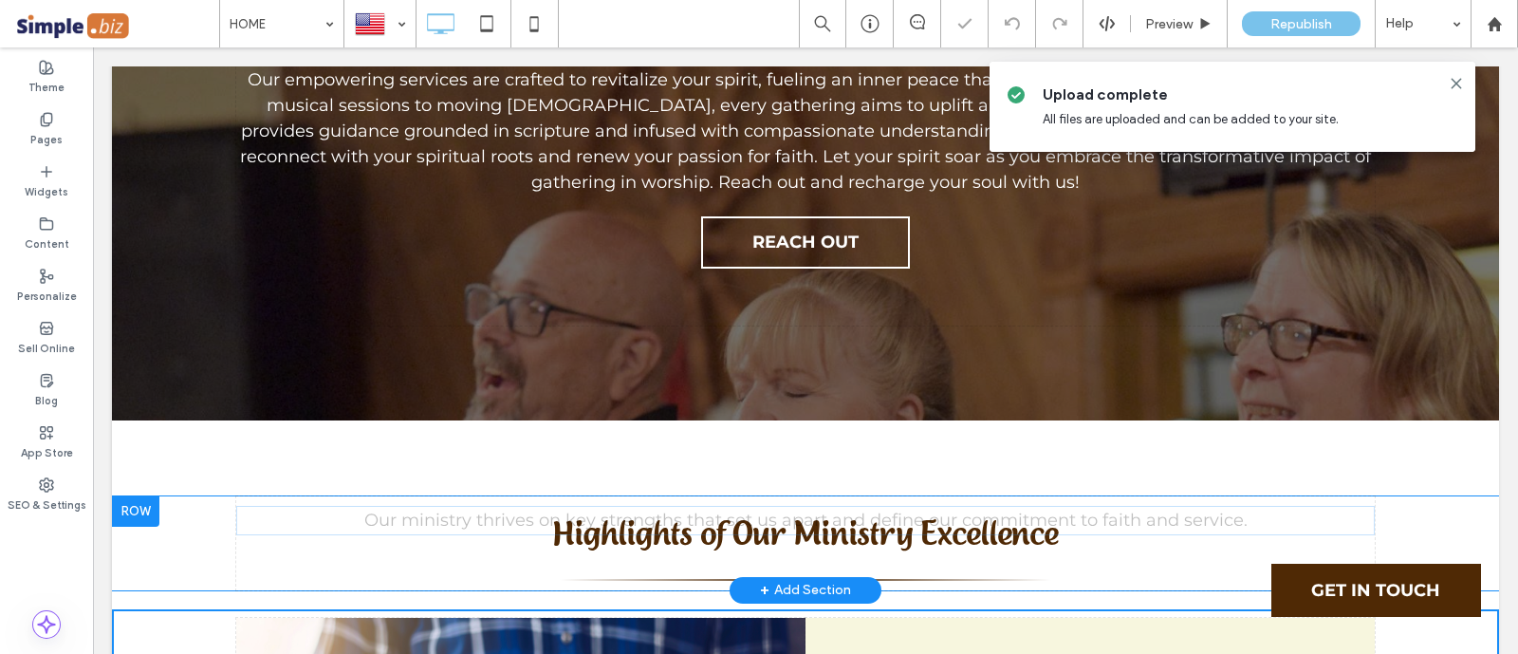
drag, startPoint x: 1060, startPoint y: 400, endPoint x: 1136, endPoint y: 544, distance: 163.4
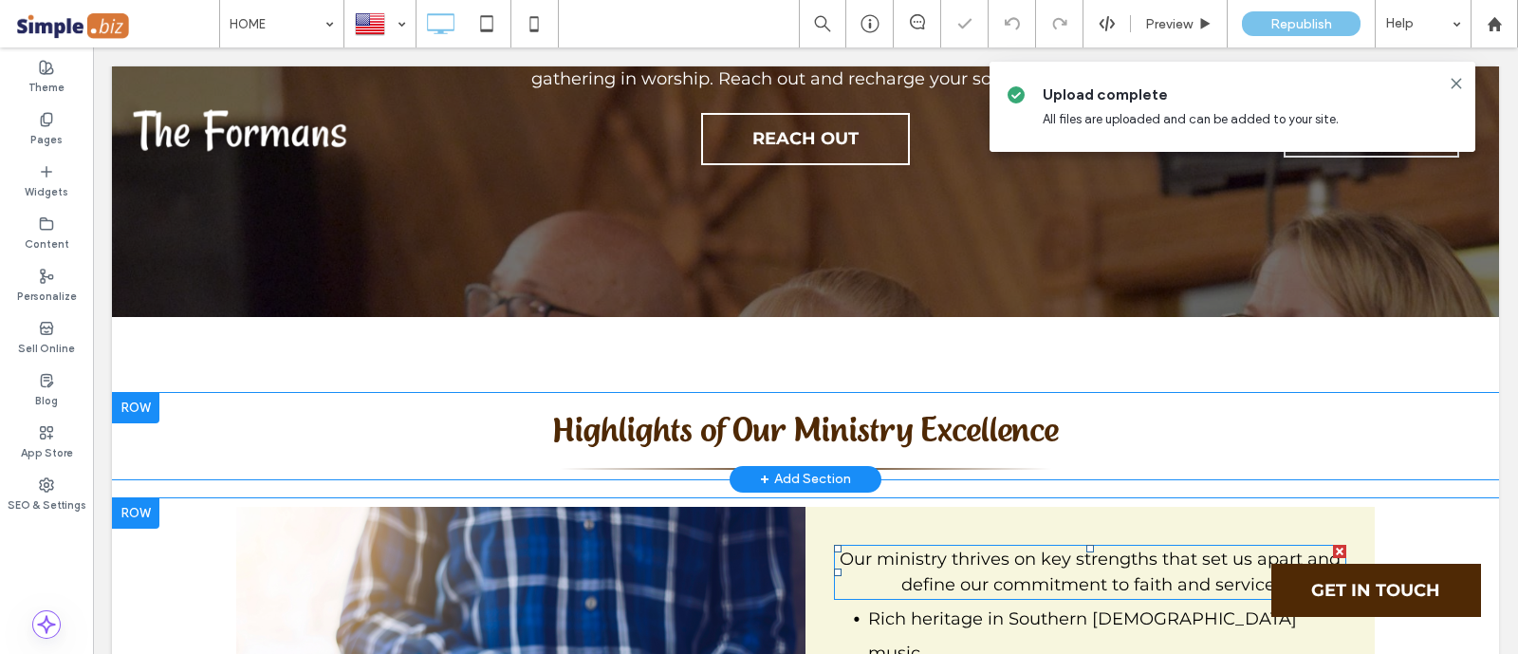
click at [1091, 548] on span "Our ministry thrives on key strengths that set us apart and define our commitme…" at bounding box center [1089, 571] width 501 height 46
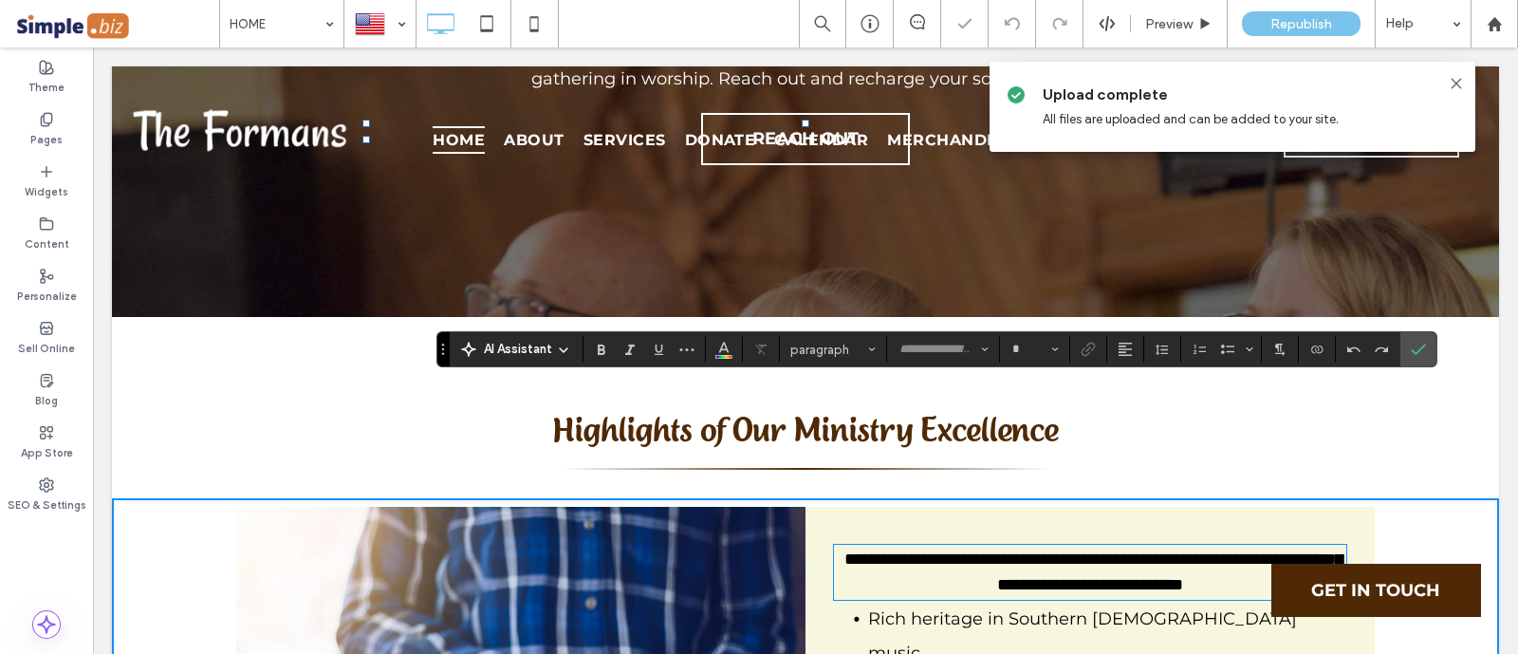
type input "**********"
type input "**"
click at [1127, 341] on icon "Alignment" at bounding box center [1124, 348] width 15 height 15
drag, startPoint x: 1143, startPoint y: 374, endPoint x: 1173, endPoint y: 328, distance: 54.7
click at [1143, 373] on icon "ui.textEditor.alignment.left" at bounding box center [1139, 380] width 15 height 15
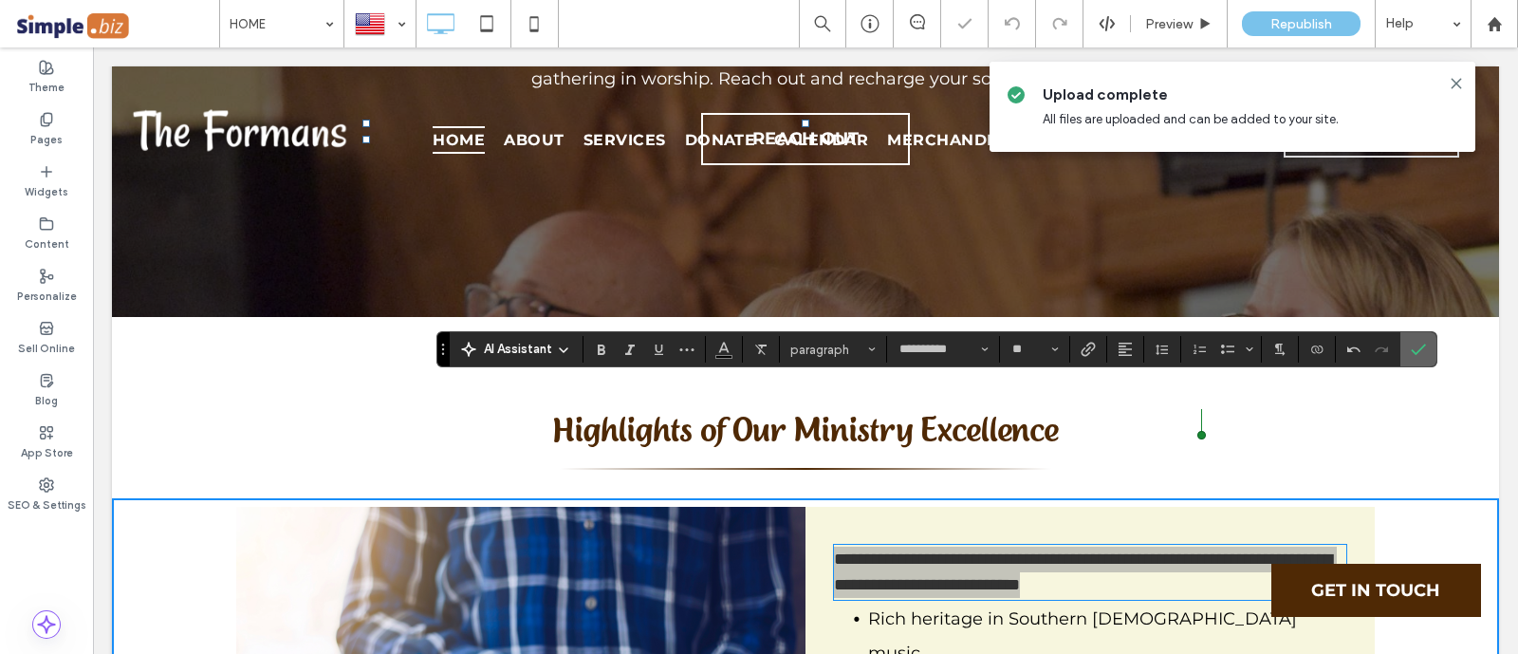
click at [1410, 343] on icon "Confirm" at bounding box center [1417, 348] width 15 height 15
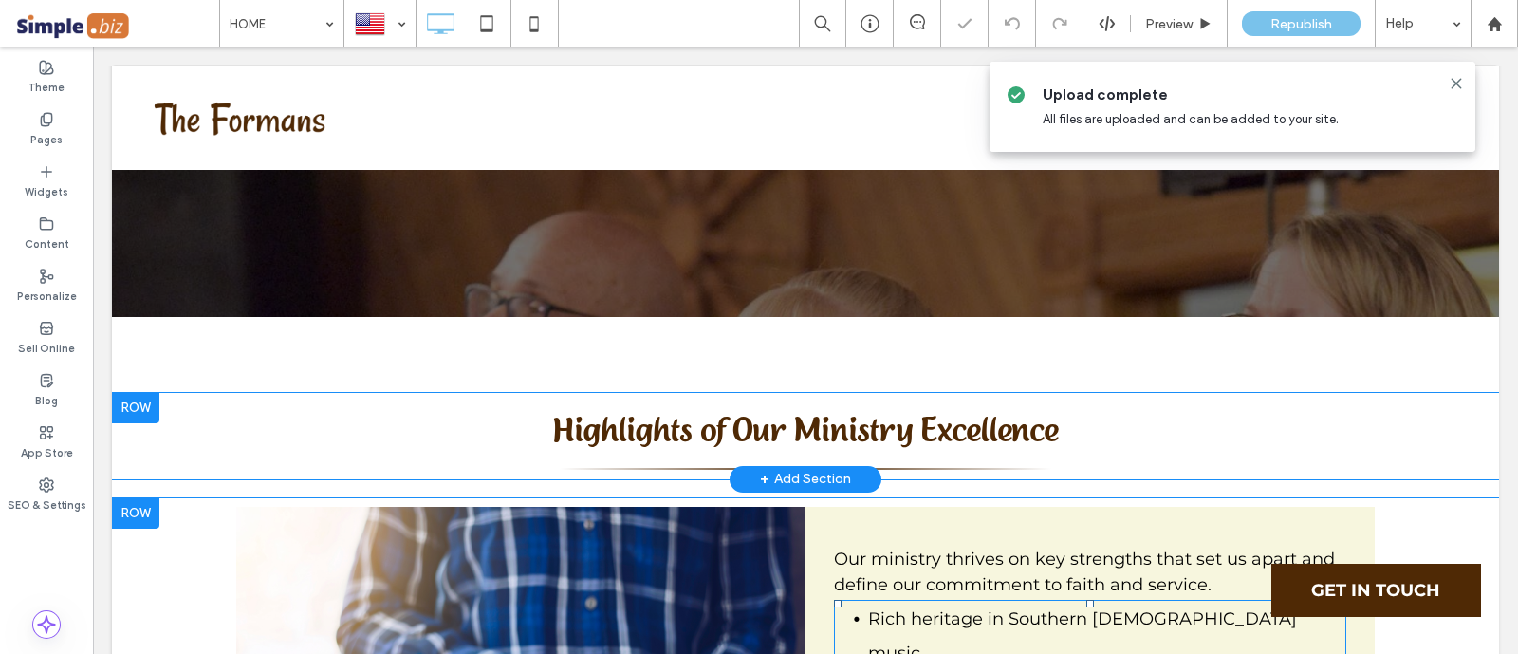
scroll to position [5715, 0]
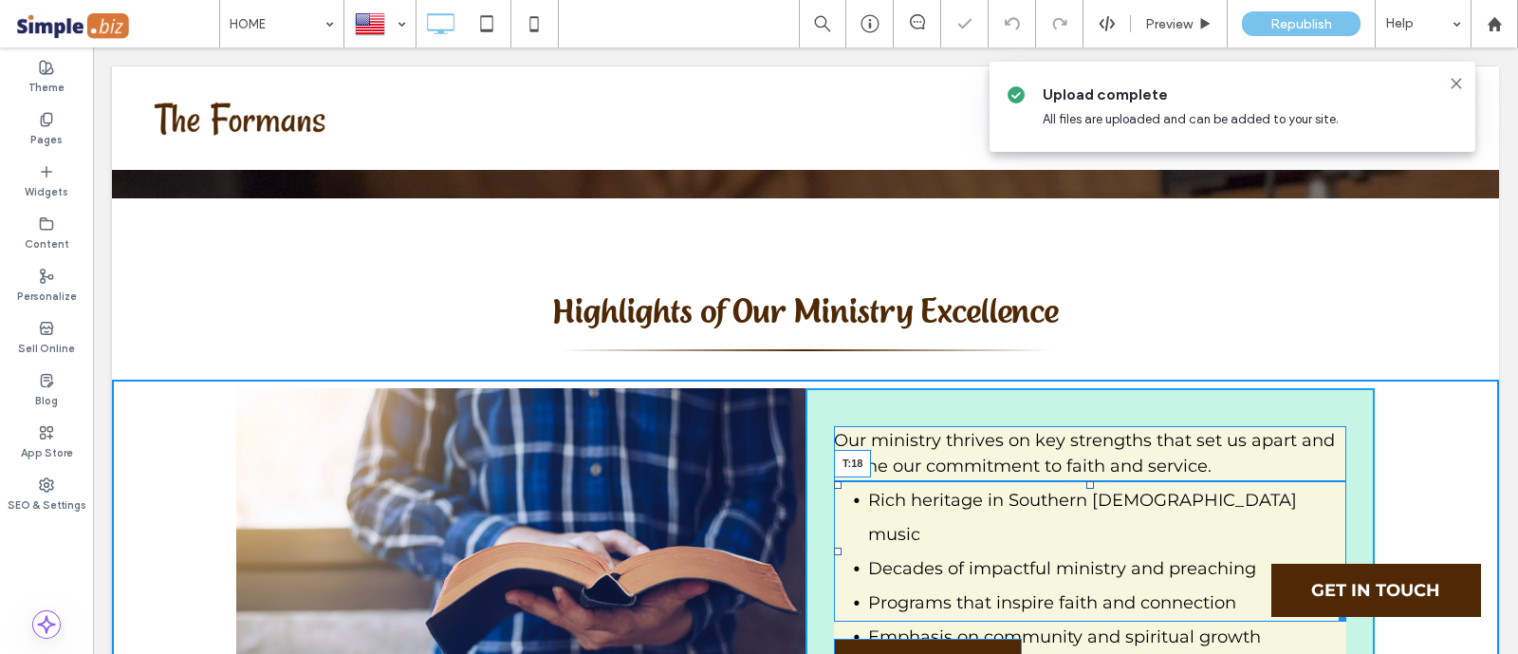
drag, startPoint x: 1081, startPoint y: 324, endPoint x: 1023, endPoint y: 422, distance: 113.5
click at [1086, 481] on div at bounding box center [1090, 485] width 8 height 8
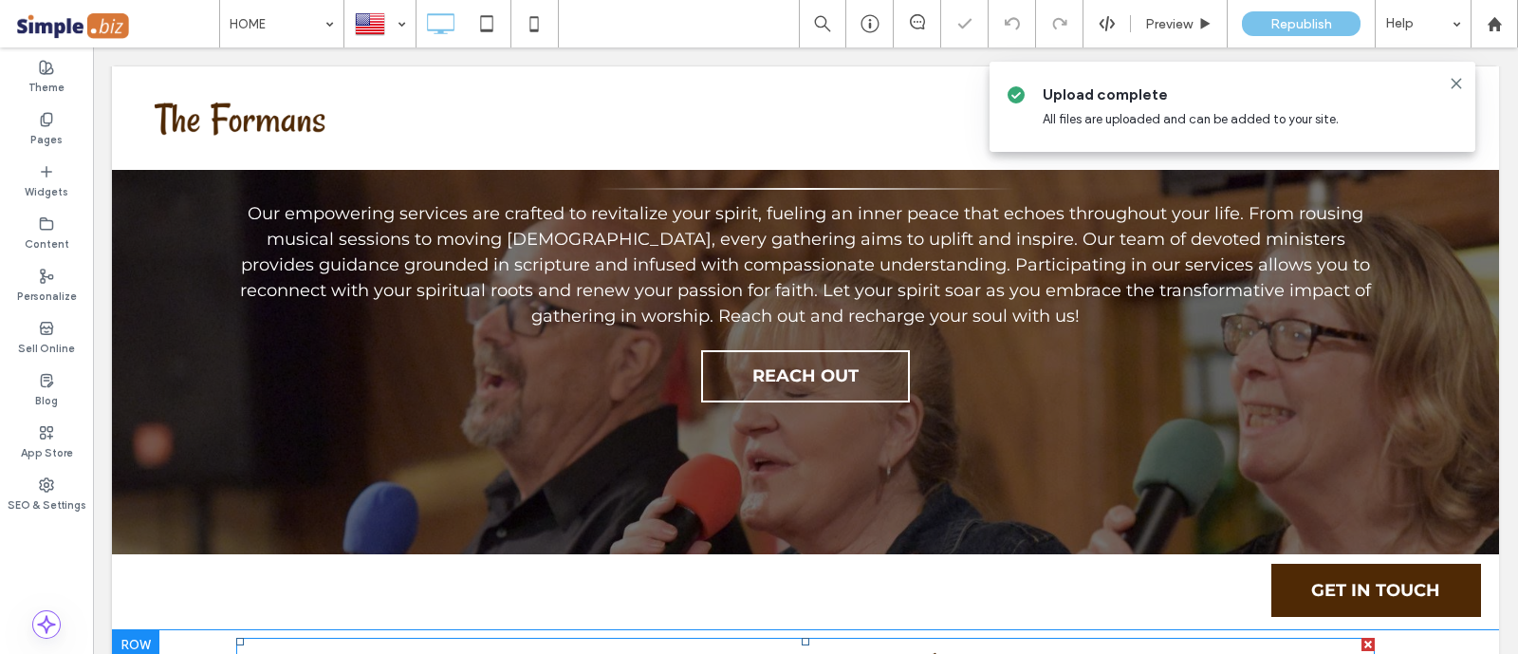
scroll to position [5596, 0]
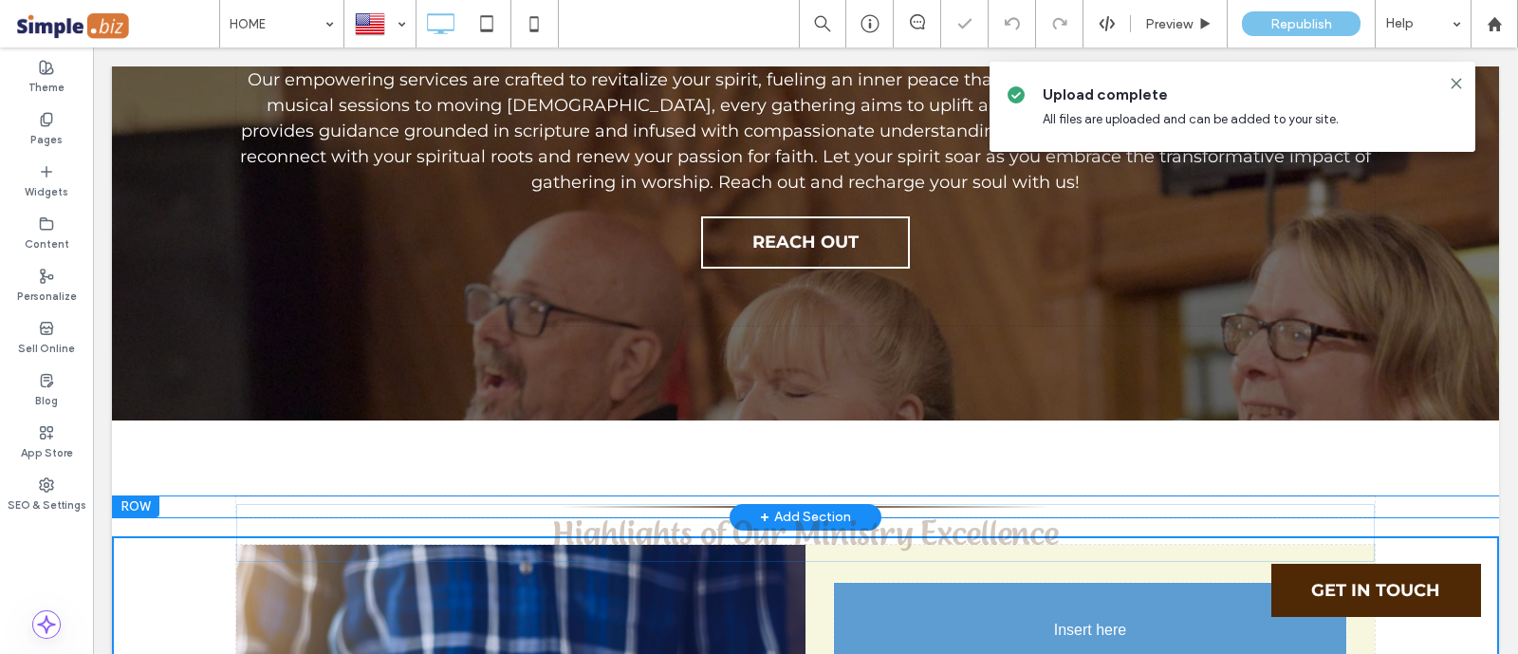
drag, startPoint x: 857, startPoint y: 266, endPoint x: 1131, endPoint y: 489, distance: 353.9
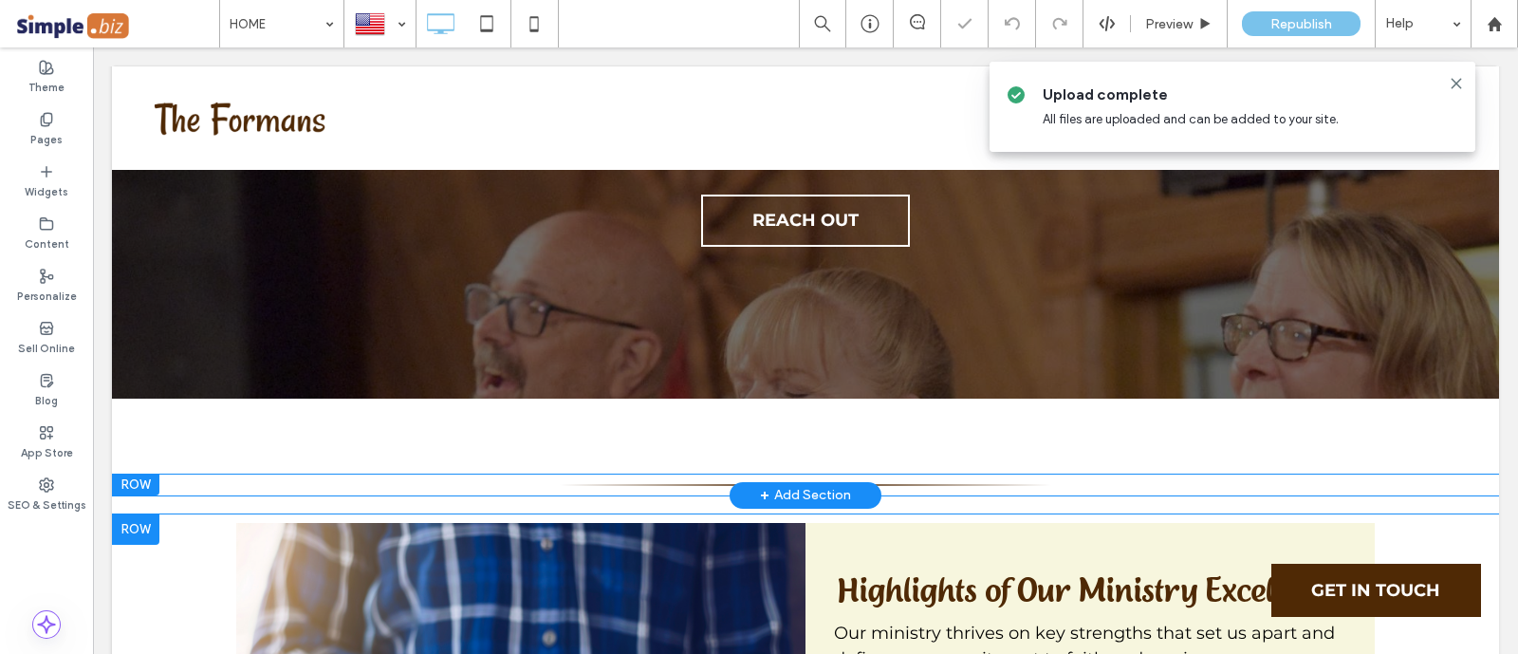
scroll to position [5478, 0]
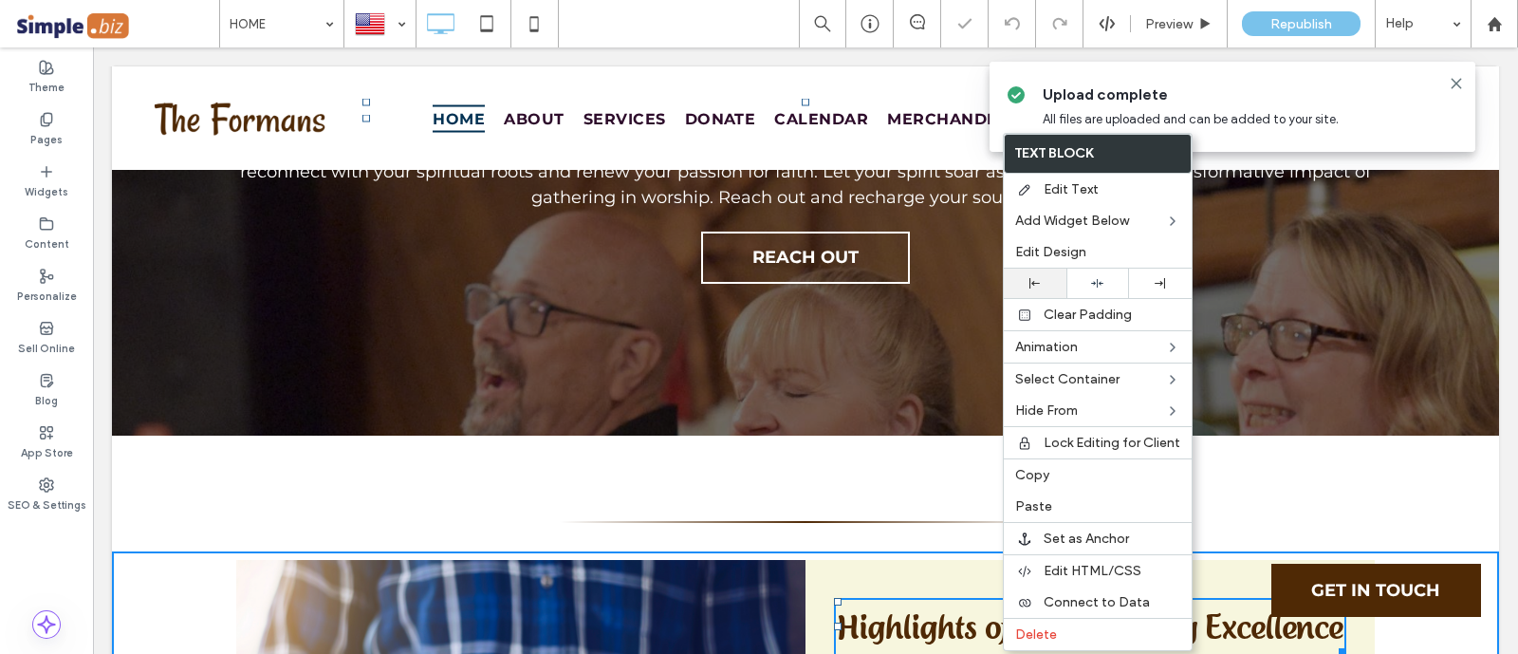
click at [1036, 272] on div at bounding box center [1035, 282] width 63 height 29
drag, startPoint x: 911, startPoint y: 532, endPoint x: 887, endPoint y: 461, distance: 75.0
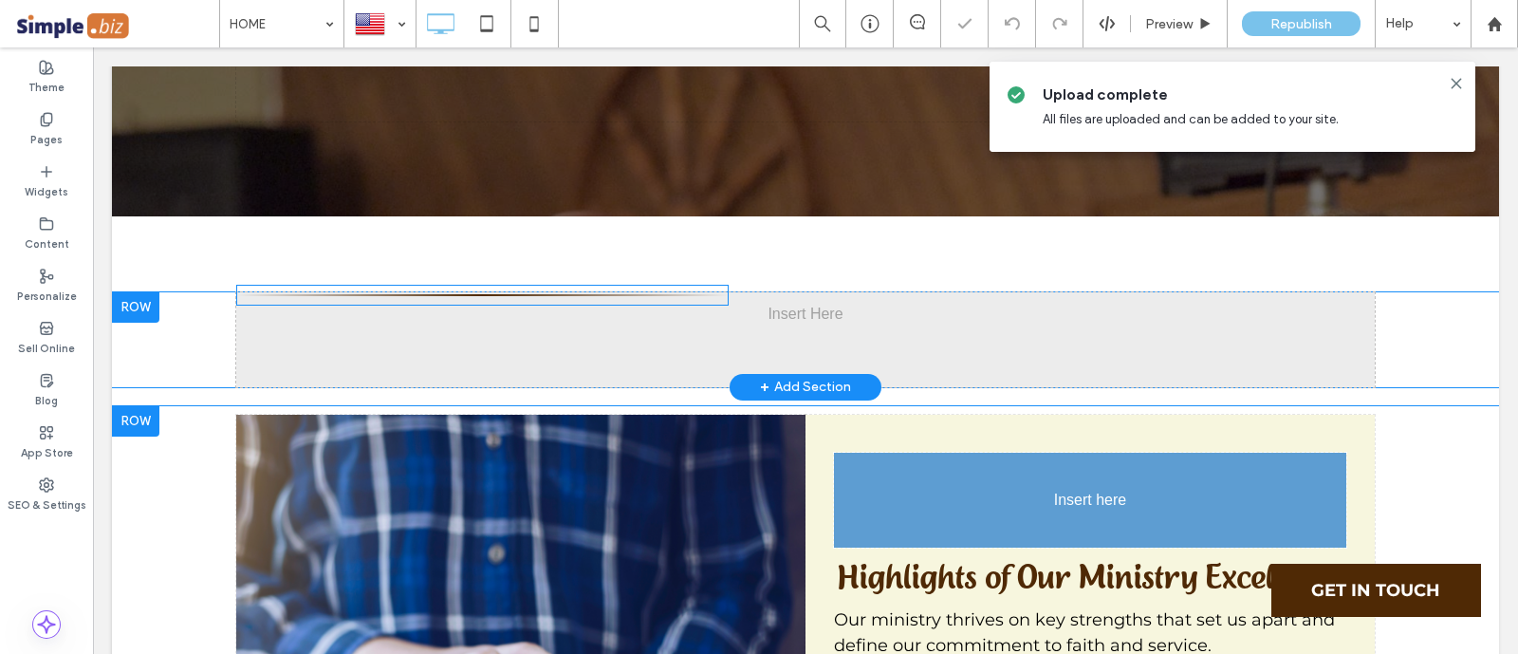
scroll to position [5894, 0]
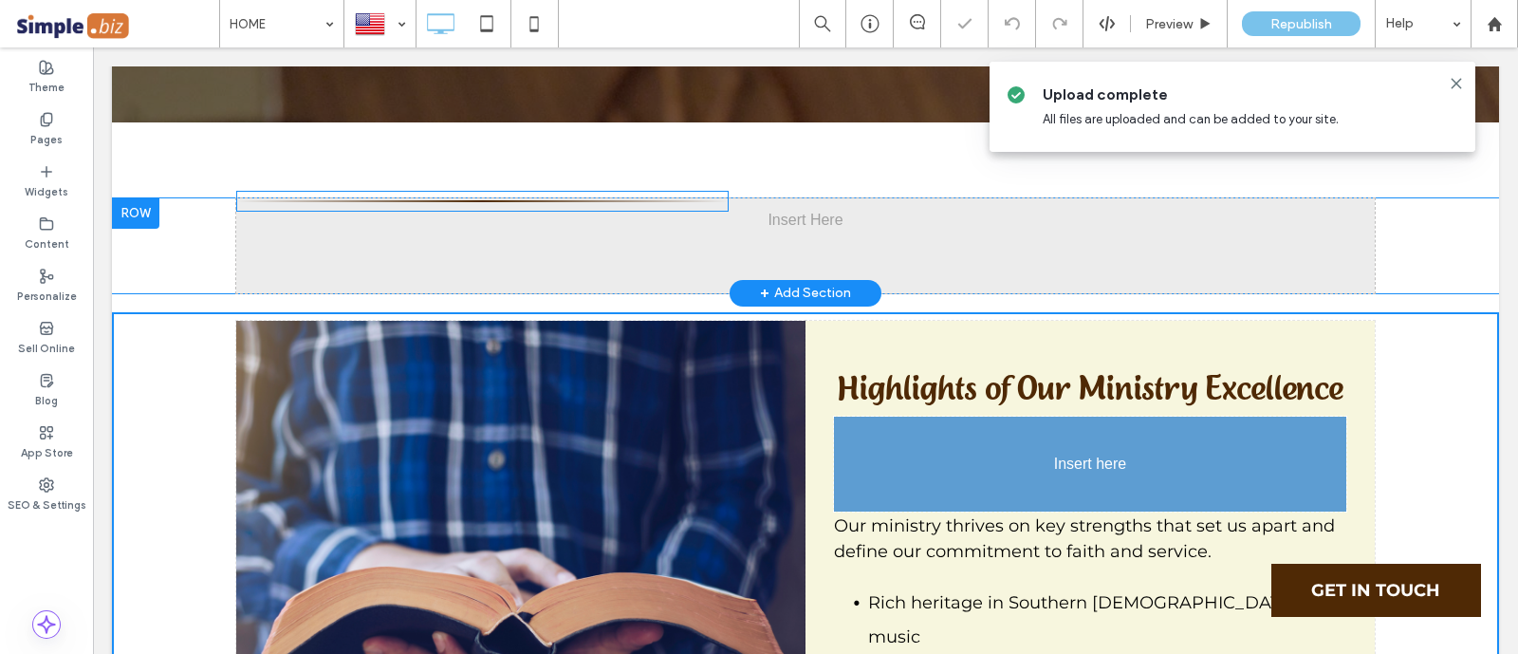
drag, startPoint x: 978, startPoint y: 355, endPoint x: 1258, endPoint y: 342, distance: 280.1
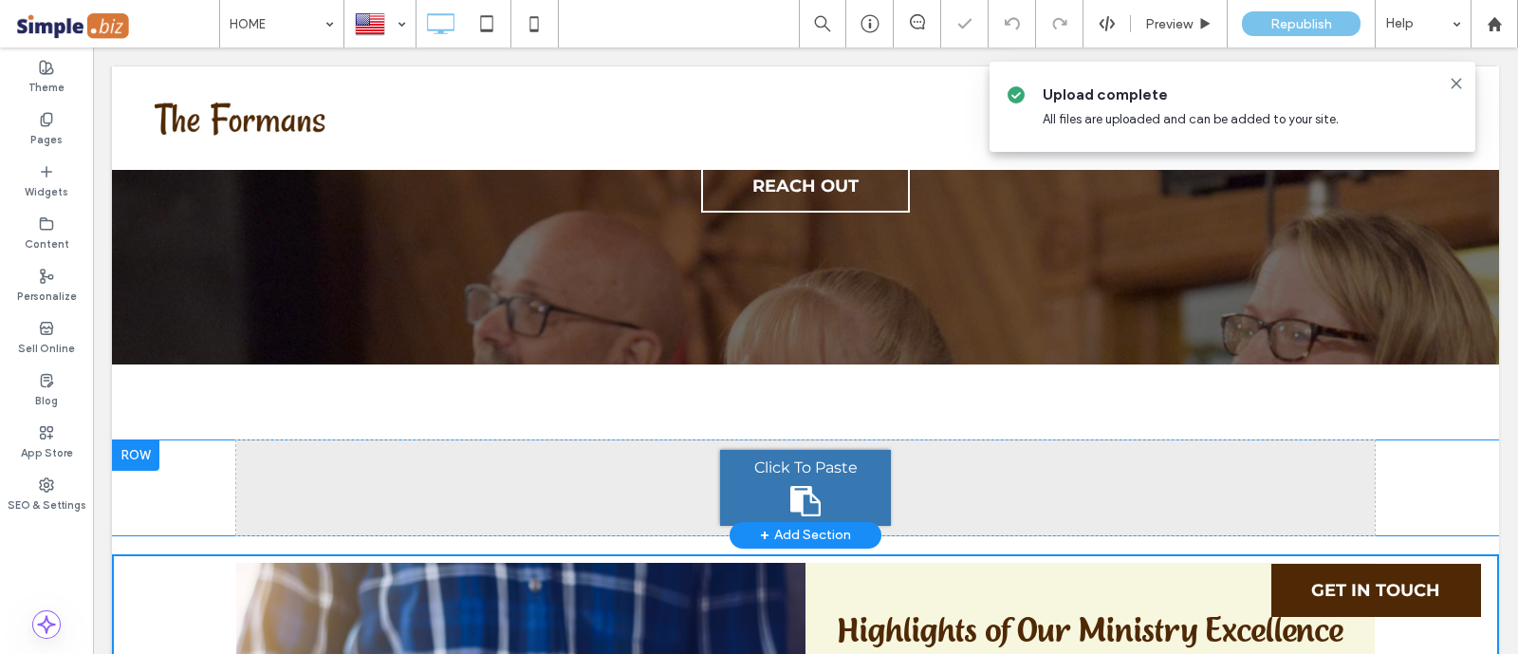
scroll to position [5421, 0]
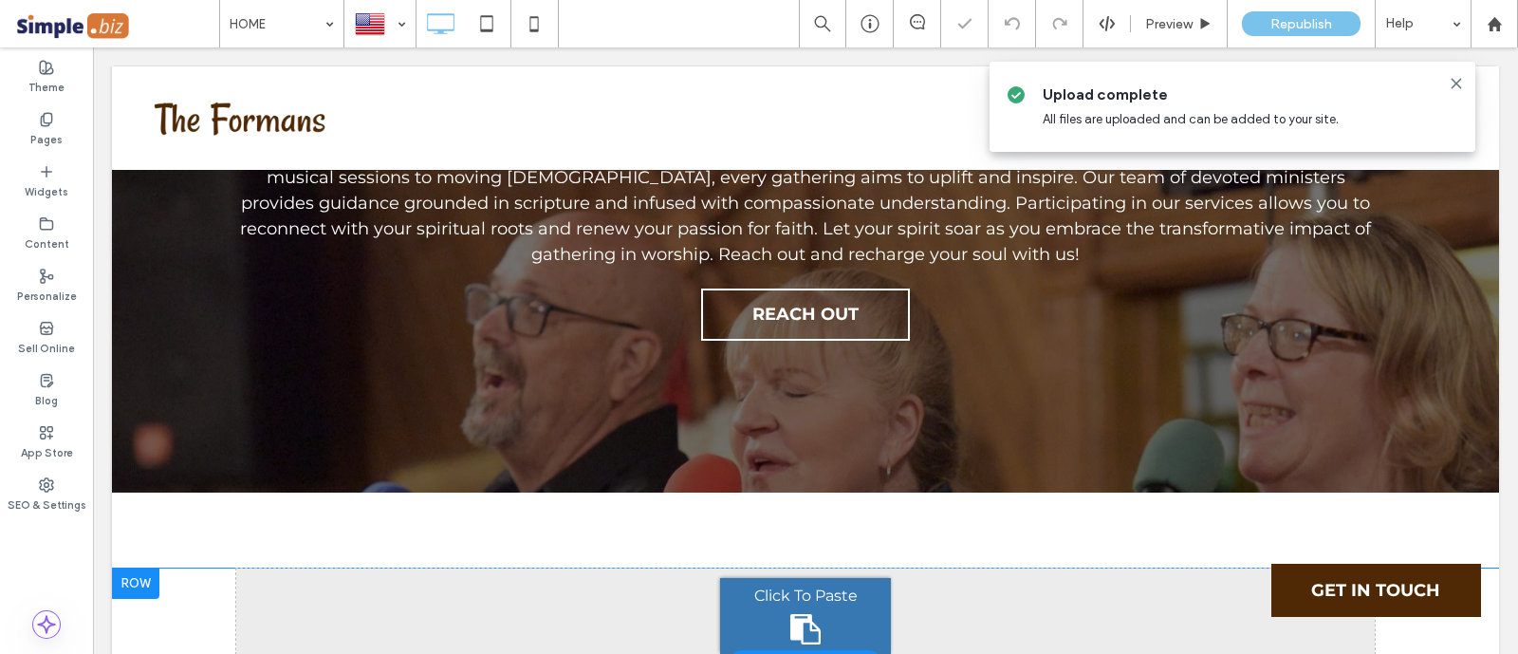
drag, startPoint x: 21, startPoint y: 353, endPoint x: 58, endPoint y: 537, distance: 187.7
click at [51, 566] on div "Theme Pages Widgets Content Personalize Sell Online Blog App Store SEO & Settin…" at bounding box center [46, 350] width 93 height 606
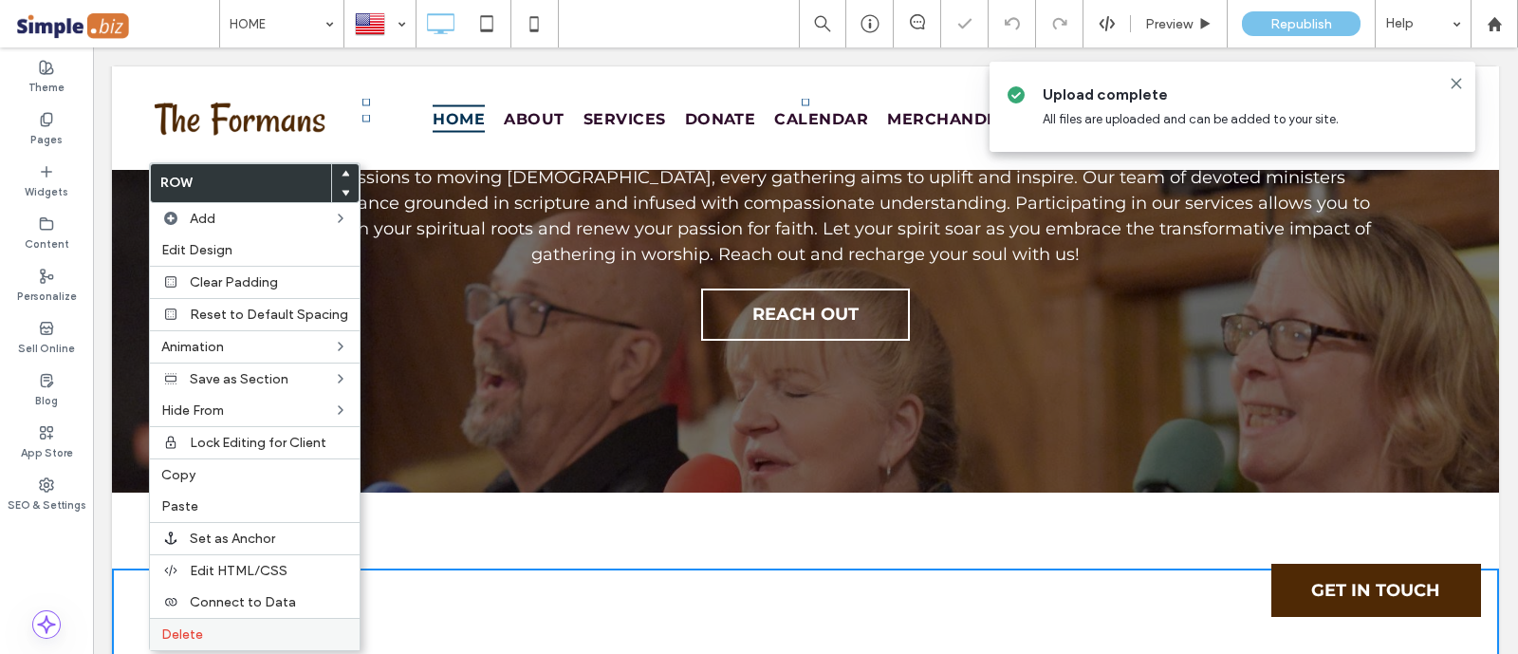
click at [193, 629] on span "Delete" at bounding box center [182, 634] width 42 height 16
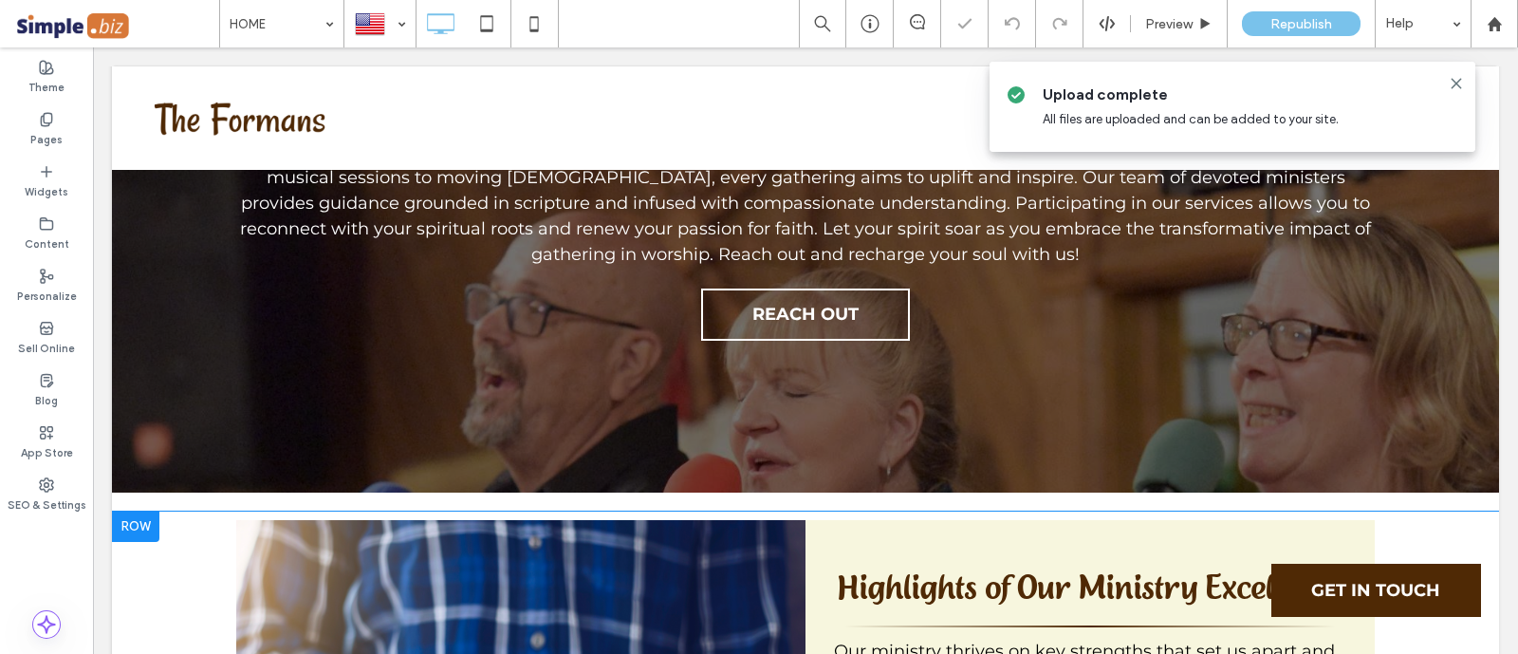
scroll to position [5777, 0]
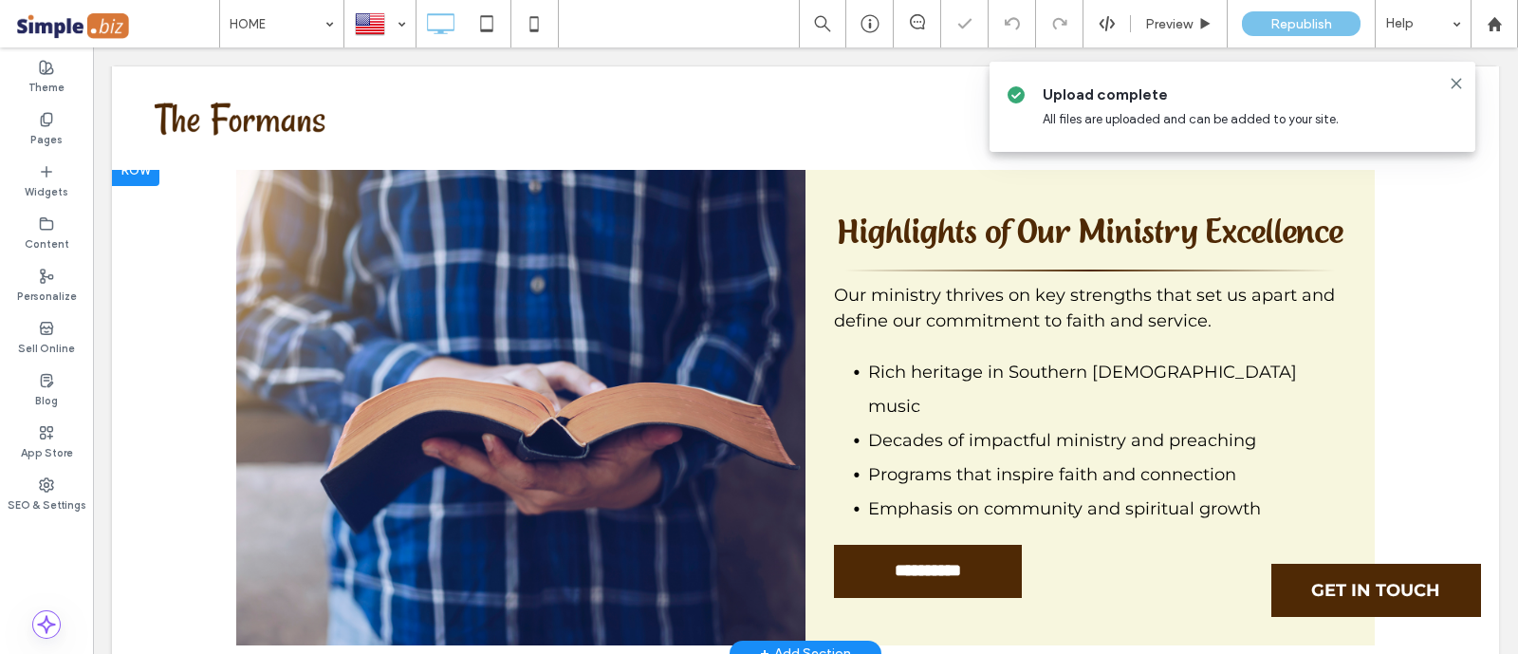
click at [152, 410] on div "**********" at bounding box center [805, 405] width 1387 height 498
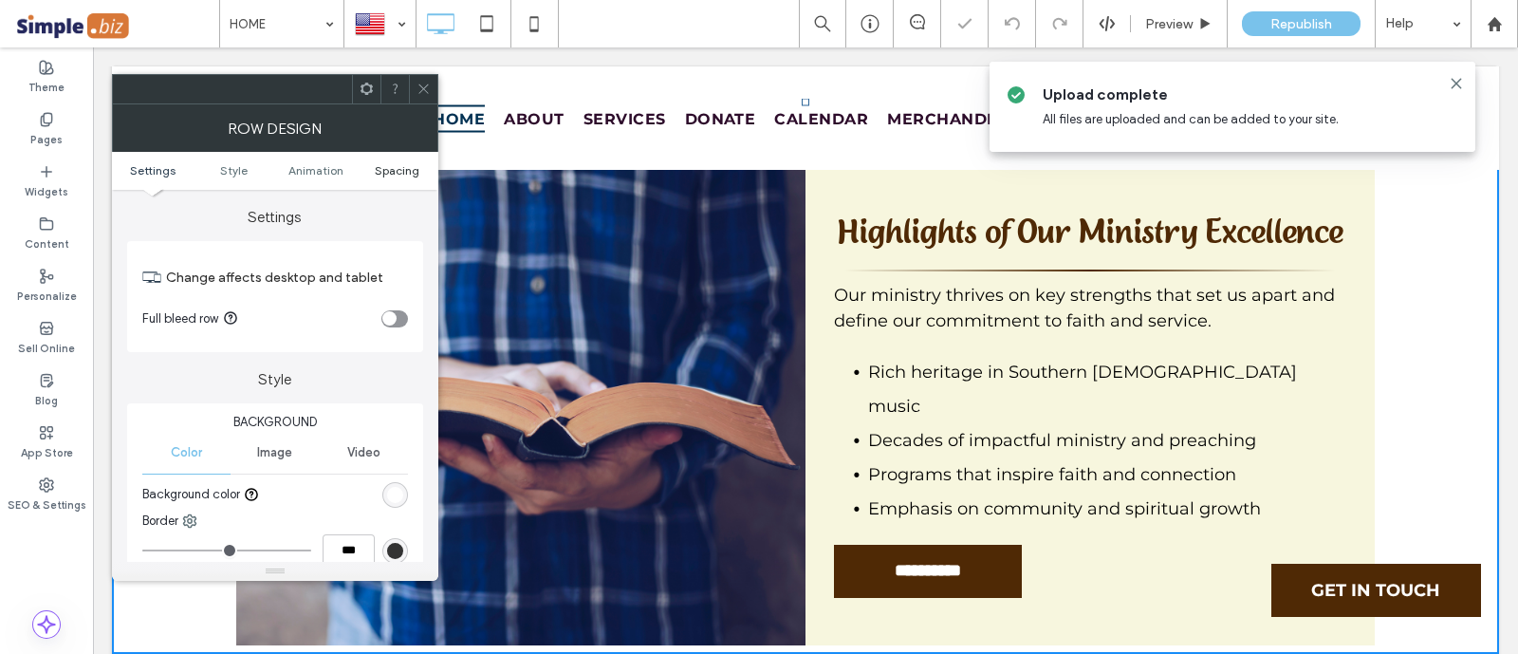
click at [379, 172] on span "Spacing" at bounding box center [397, 170] width 45 height 14
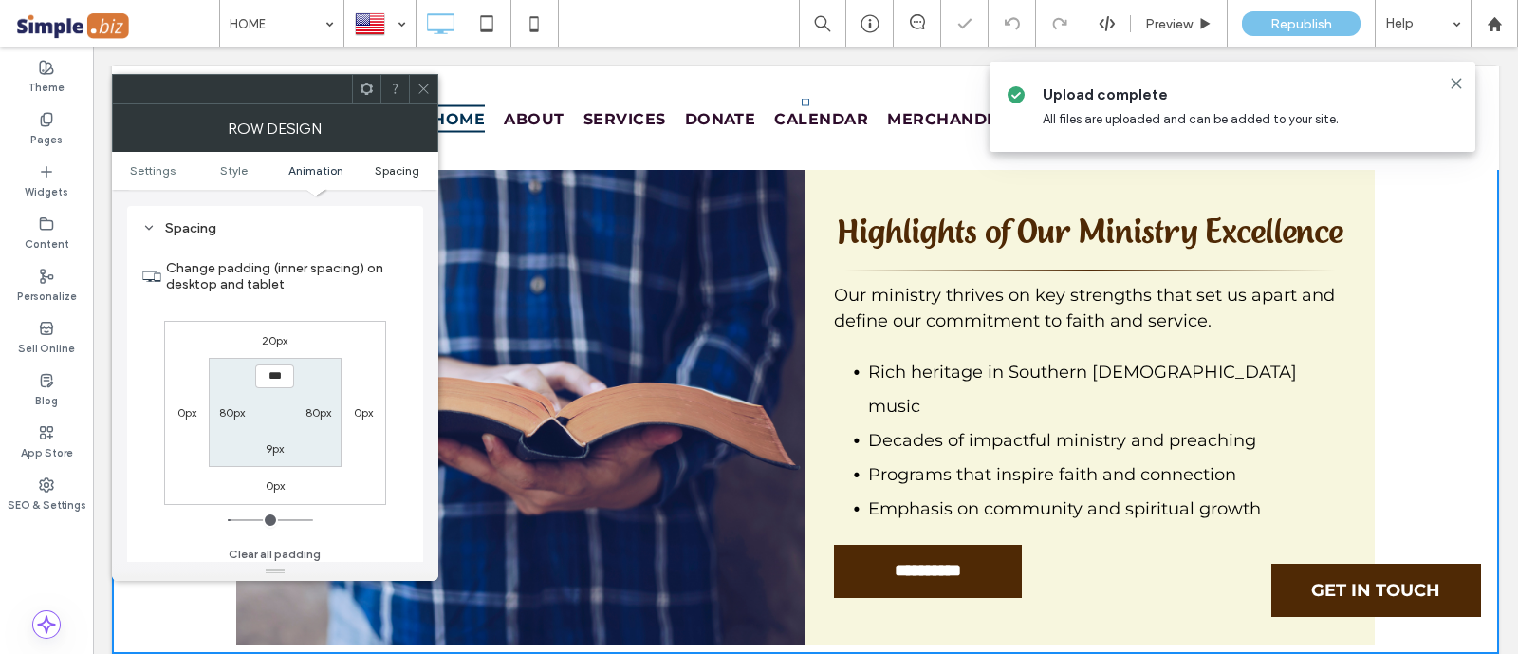
scroll to position [522, 0]
click at [277, 329] on div "20px" at bounding box center [275, 338] width 26 height 19
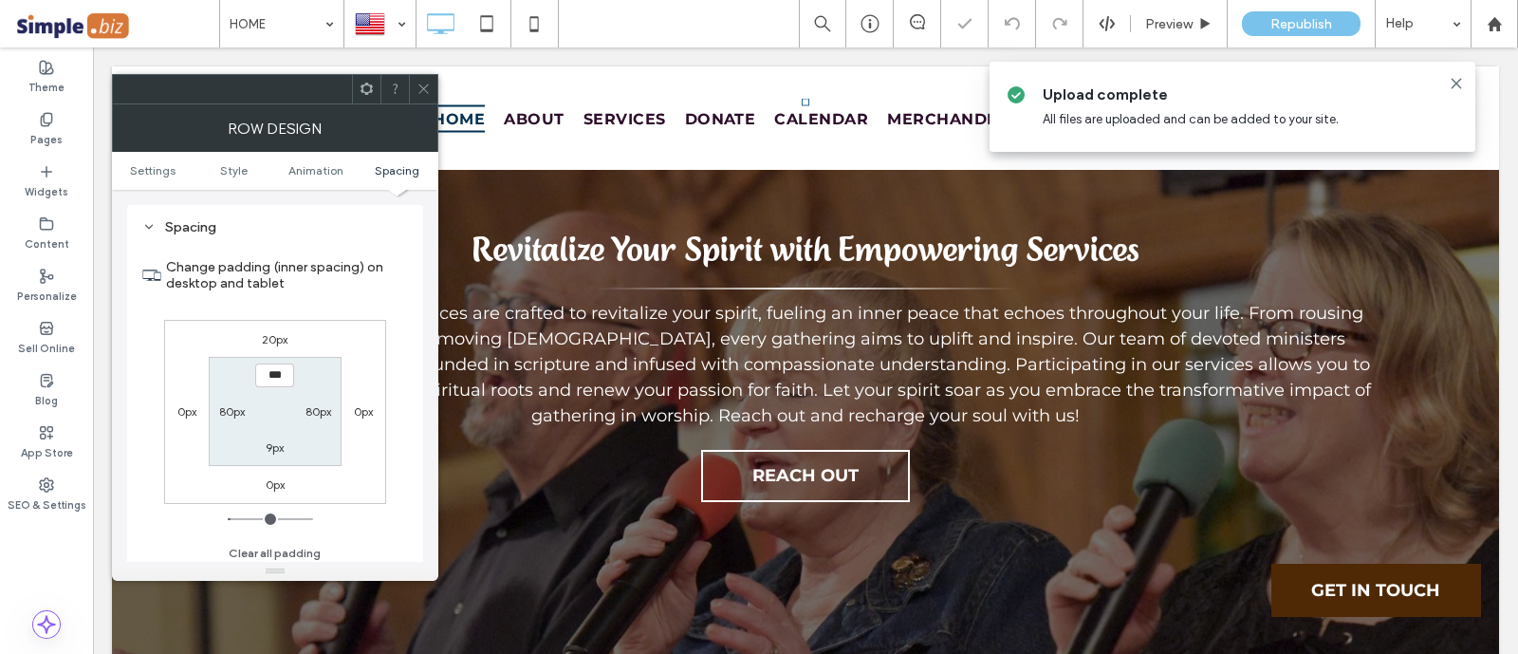
scroll to position [5184, 0]
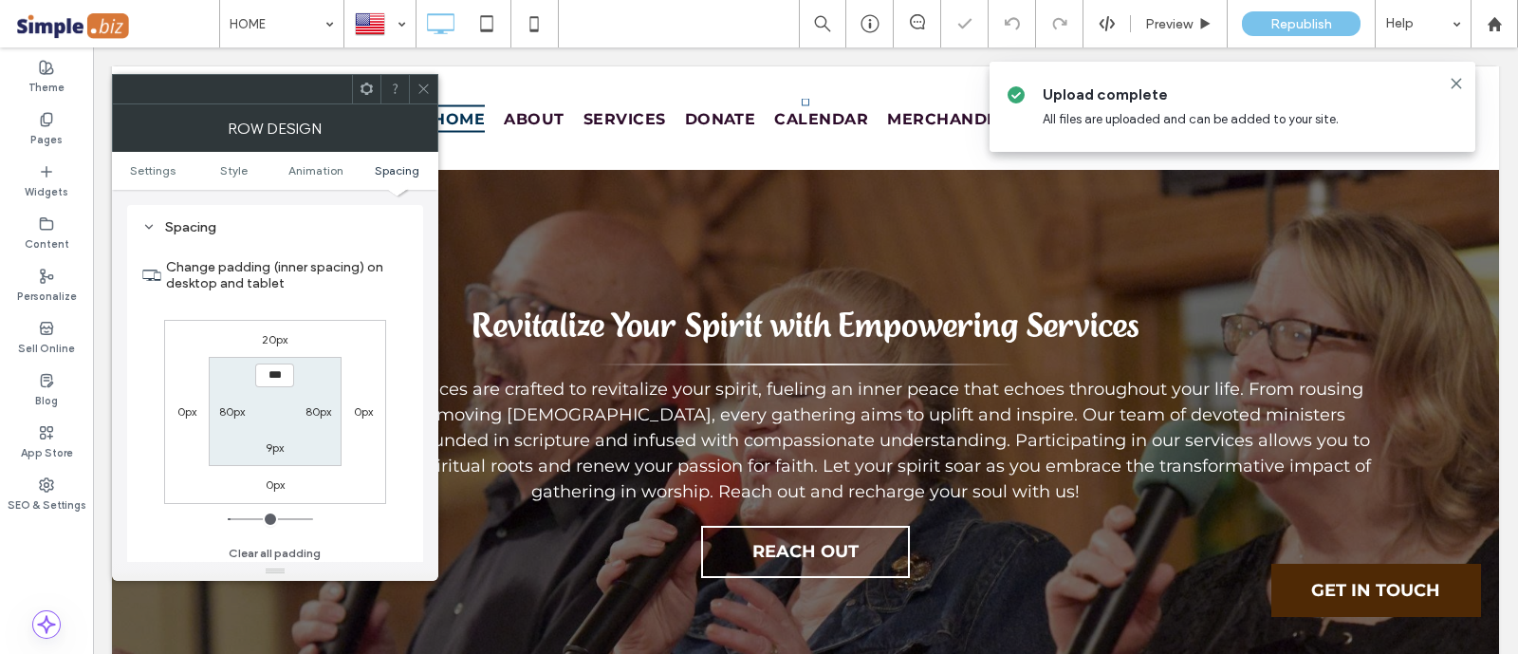
click at [278, 335] on label "20px" at bounding box center [275, 339] width 26 height 14
type input "**"
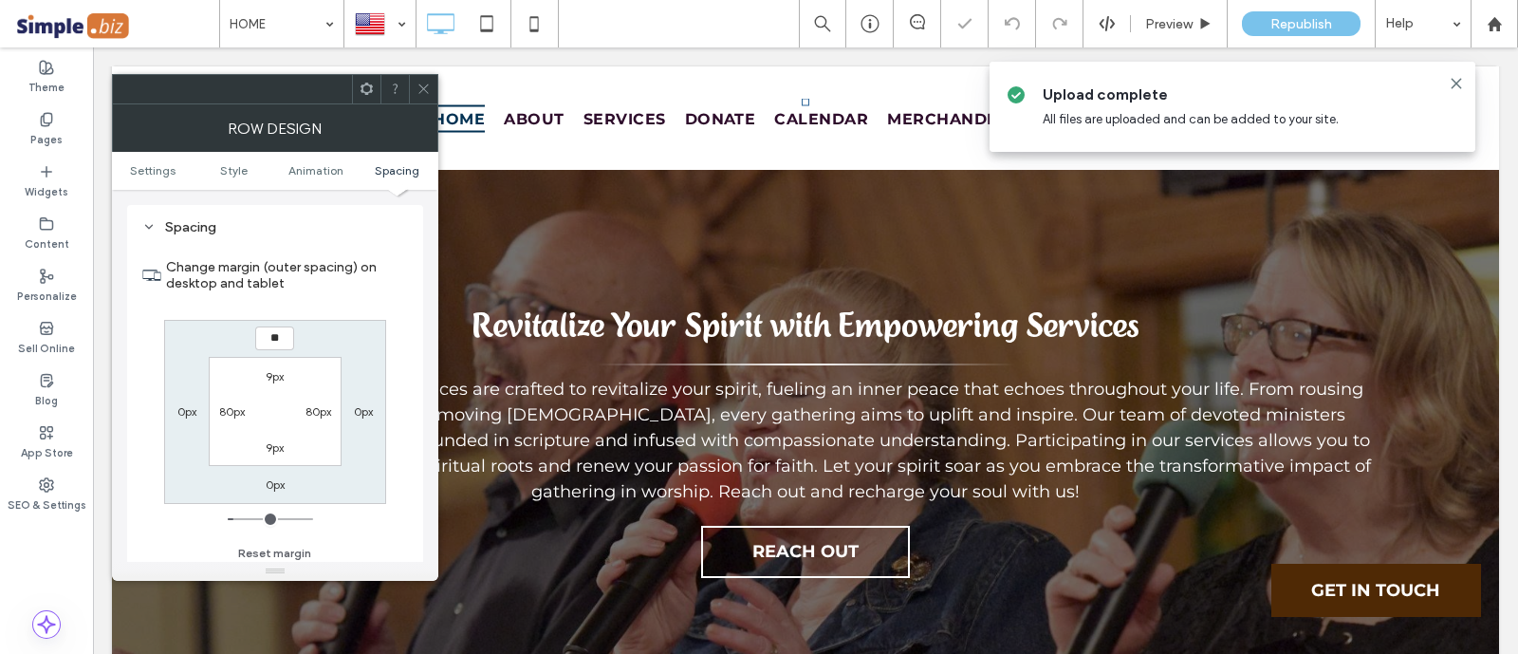
type input "**"
type input "****"
click at [420, 97] on span at bounding box center [423, 89] width 14 height 28
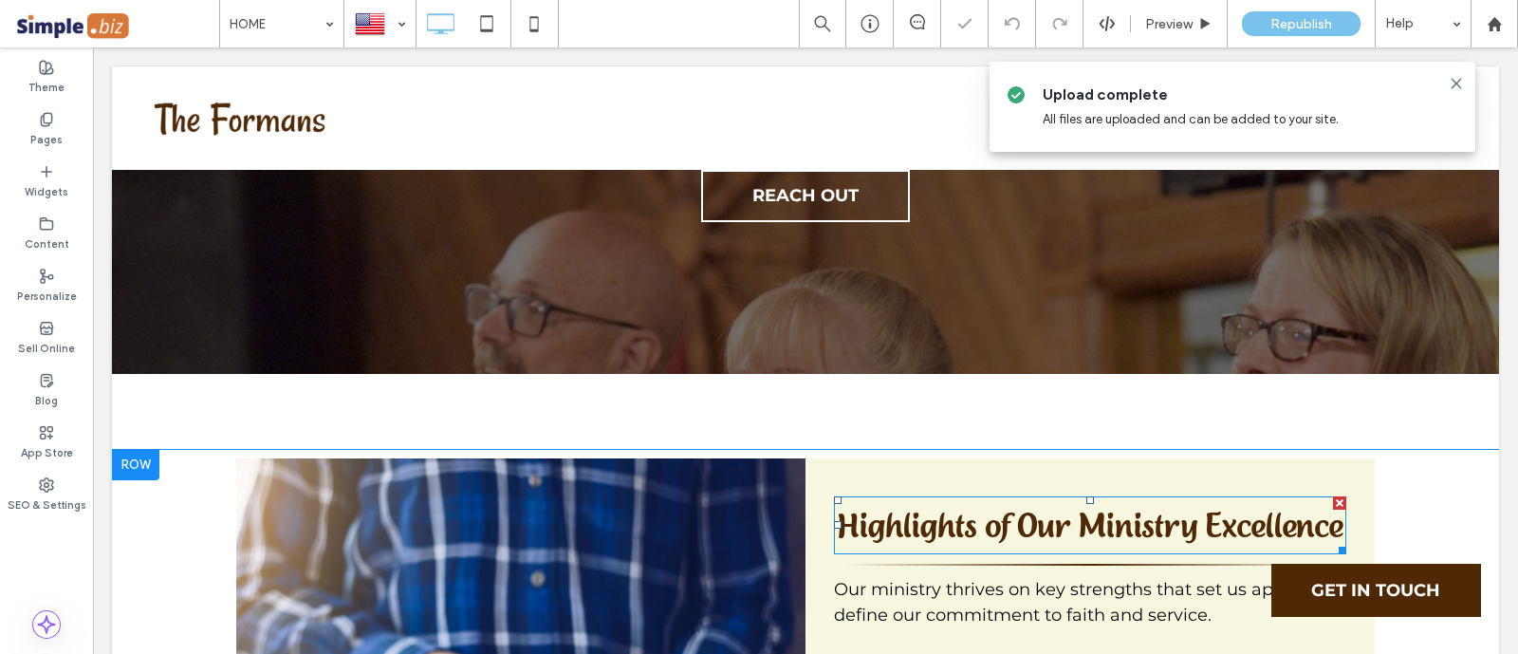
scroll to position [5658, 0]
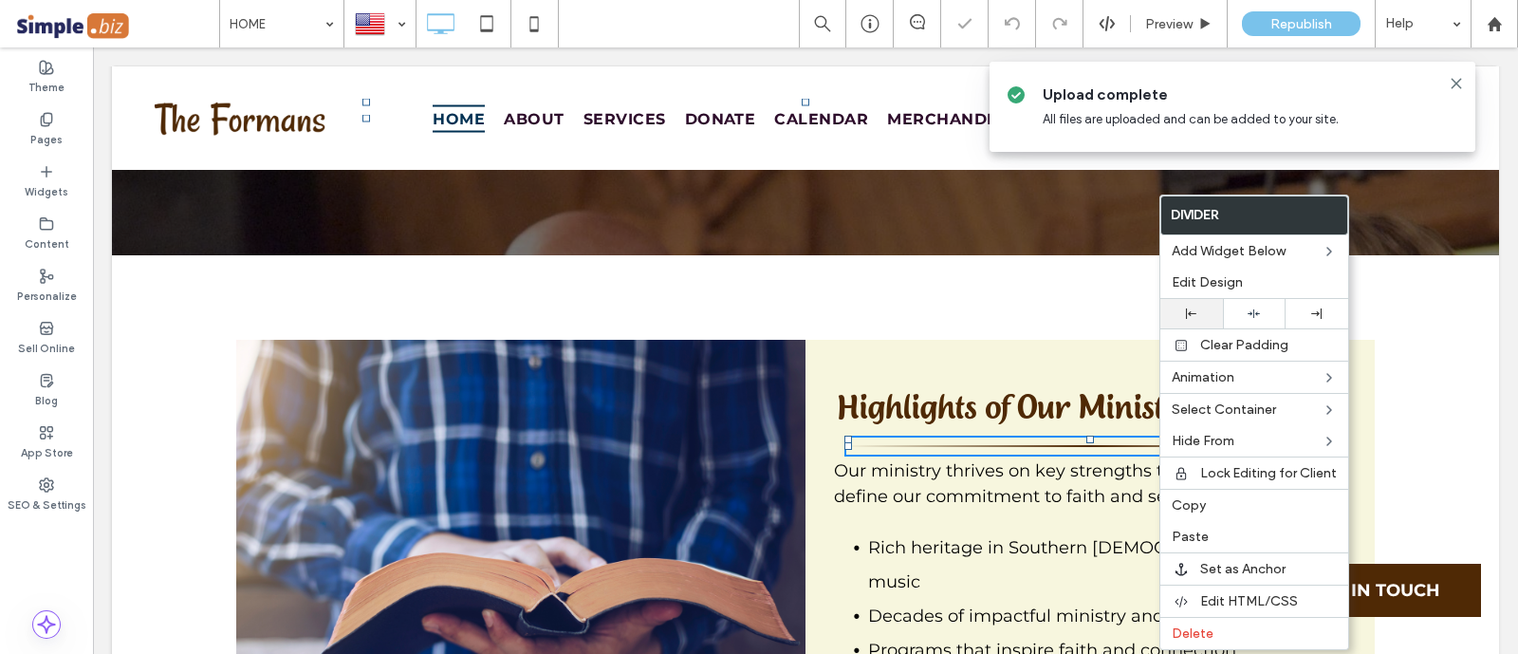
click at [1189, 321] on div at bounding box center [1191, 313] width 63 height 29
click at [946, 537] on span "Rich heritage in Southern [DEMOGRAPHIC_DATA] music" at bounding box center [1082, 564] width 429 height 55
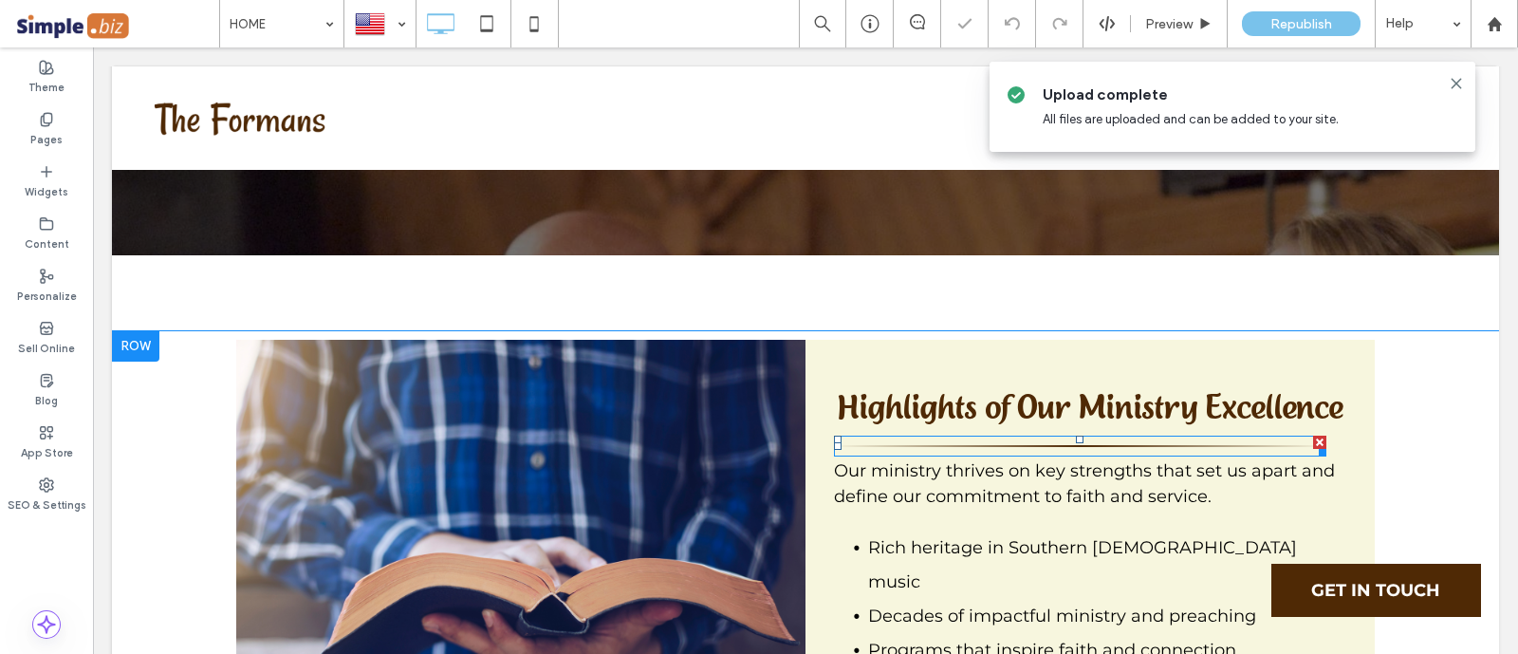
click at [1015, 435] on div at bounding box center [1080, 445] width 492 height 21
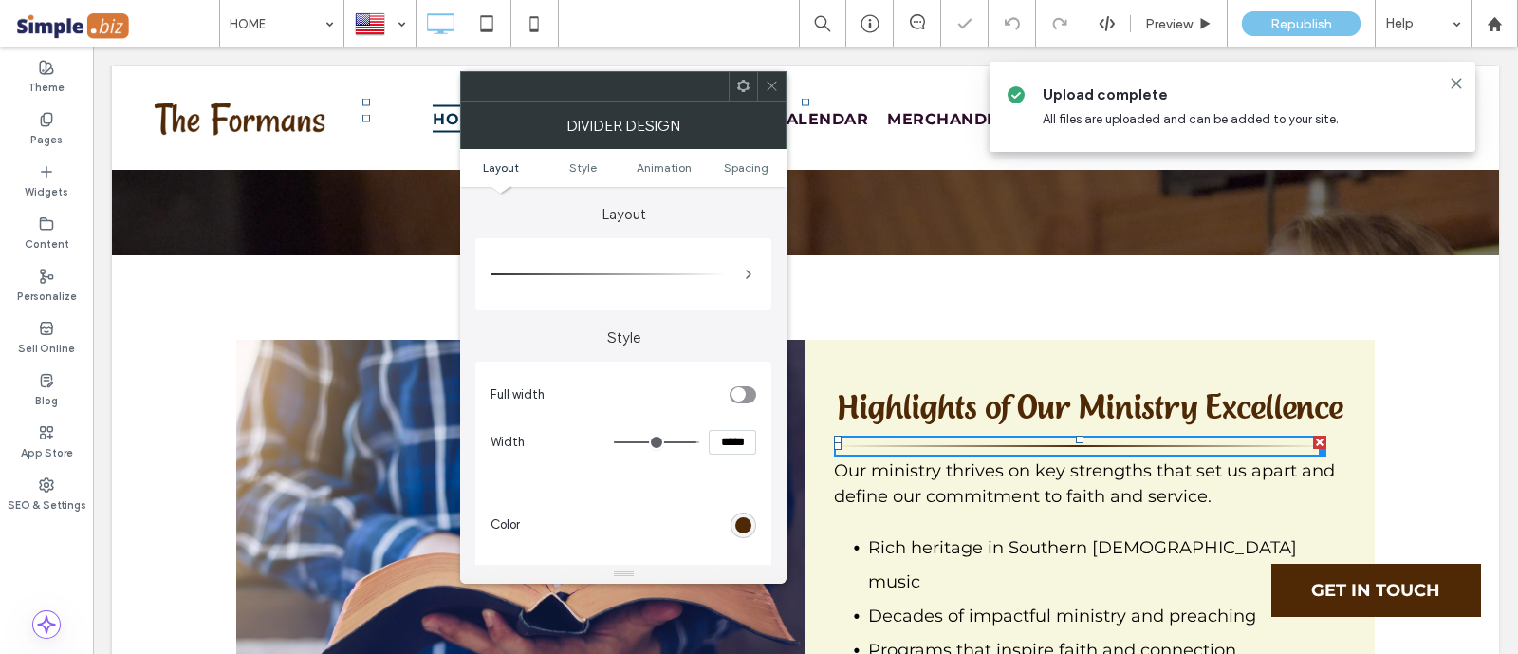
click at [735, 254] on div at bounding box center [623, 274] width 266 height 53
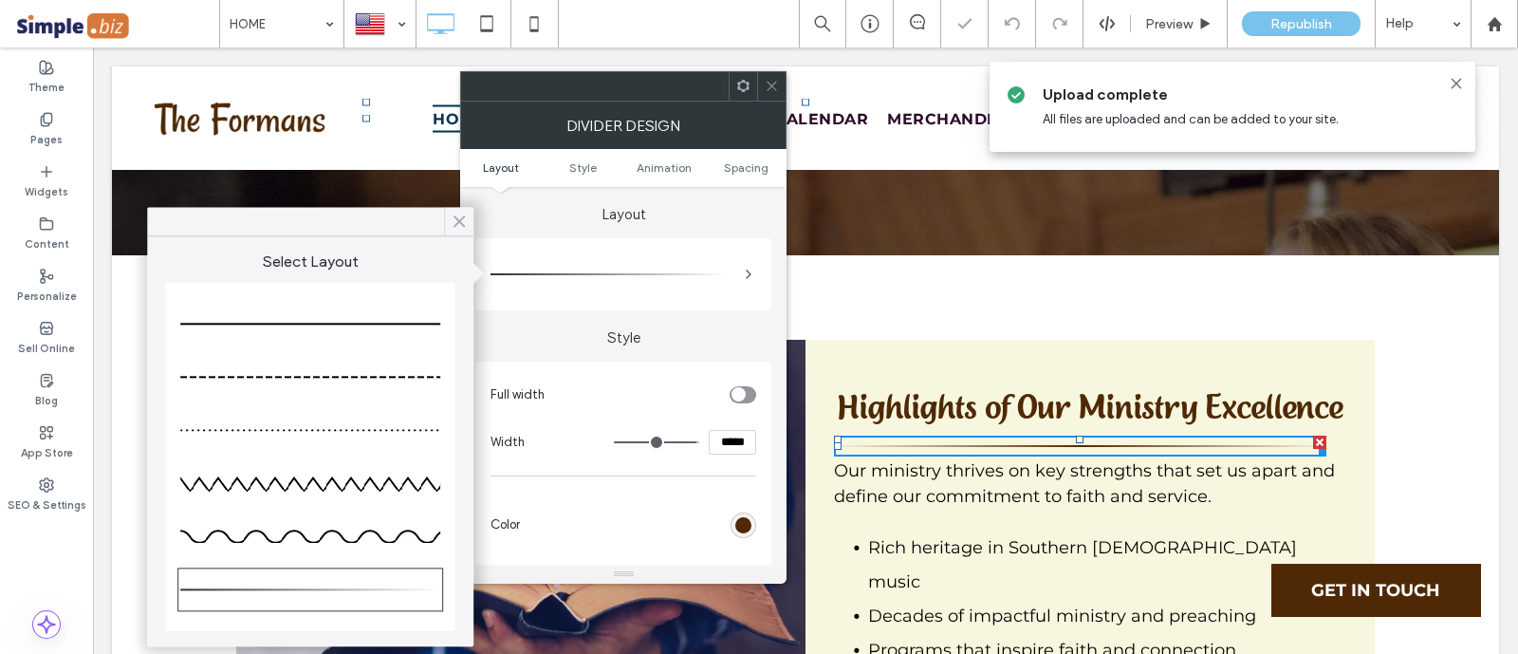
click at [462, 213] on span at bounding box center [459, 221] width 17 height 28
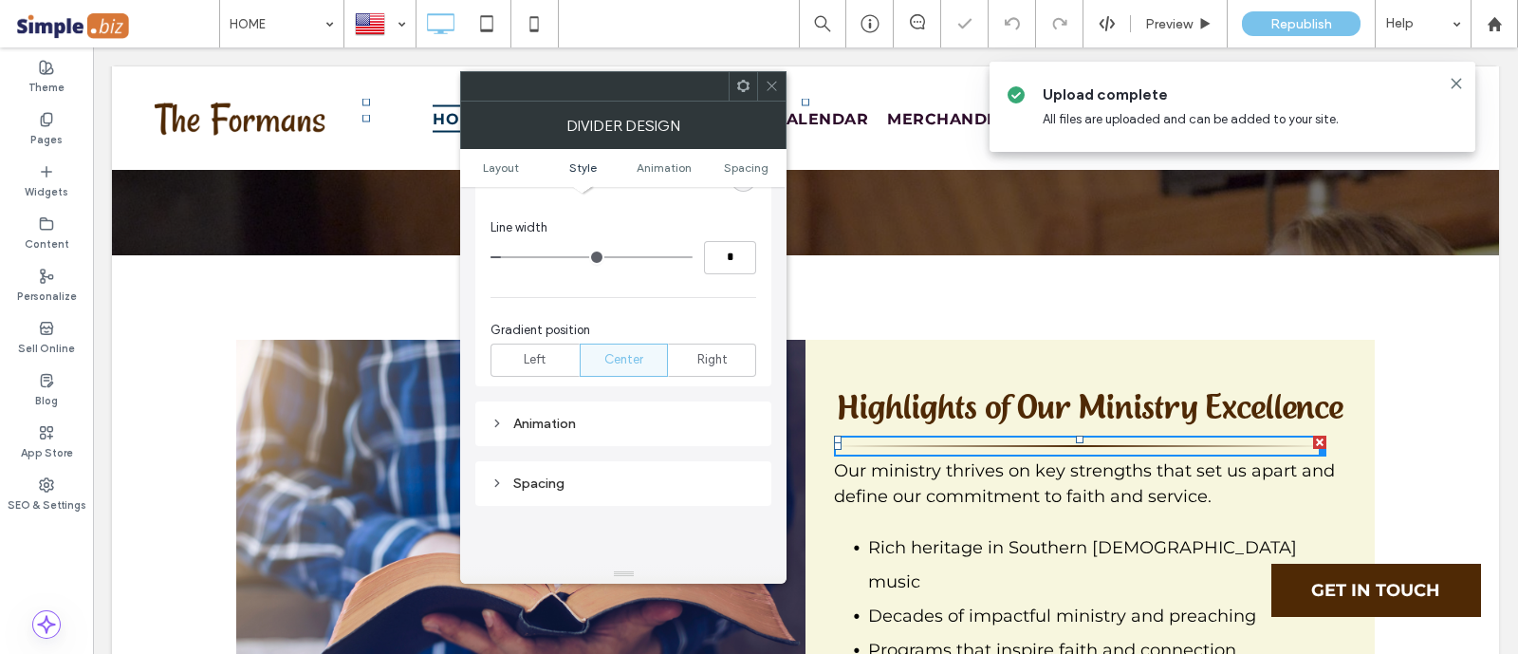
scroll to position [356, 0]
click at [528, 352] on span "Left" at bounding box center [535, 350] width 22 height 19
type input "*"
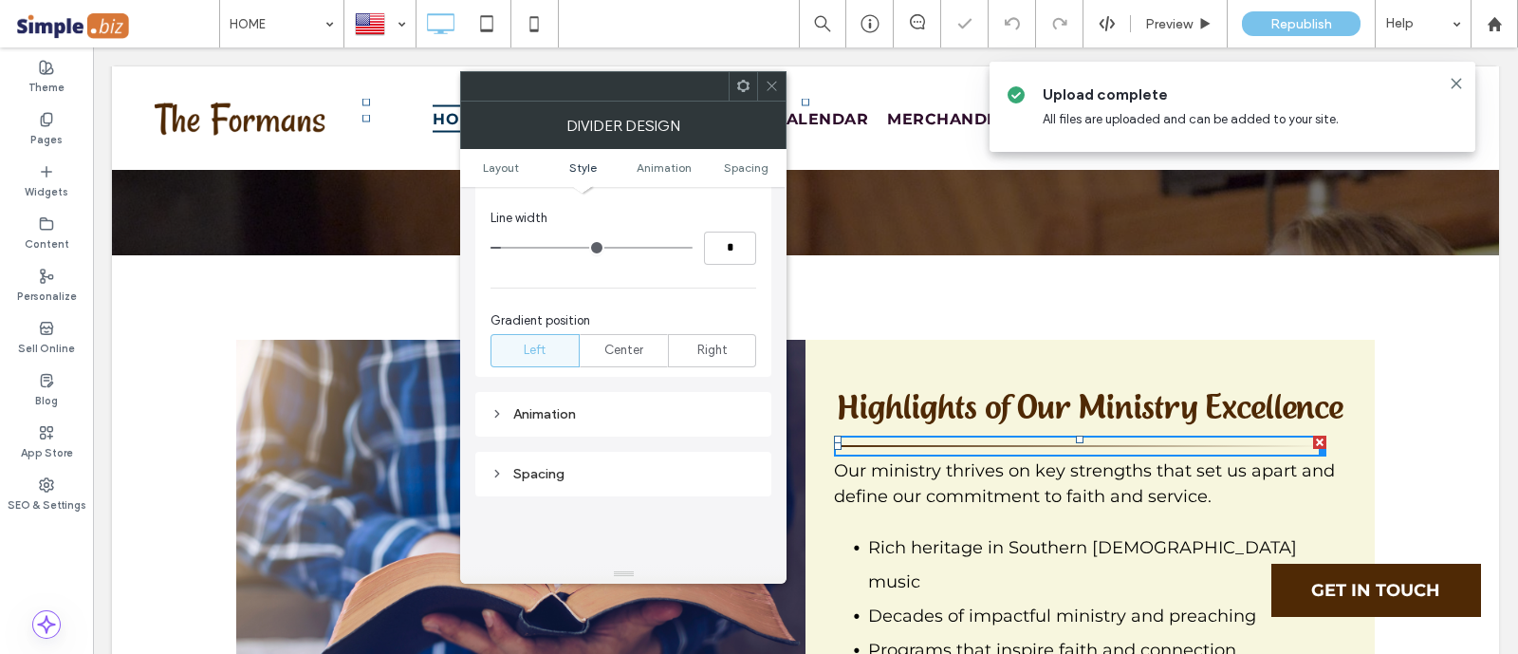
drag, startPoint x: 768, startPoint y: 97, endPoint x: 704, endPoint y: 69, distance: 70.1
click at [768, 97] on span at bounding box center [772, 86] width 14 height 28
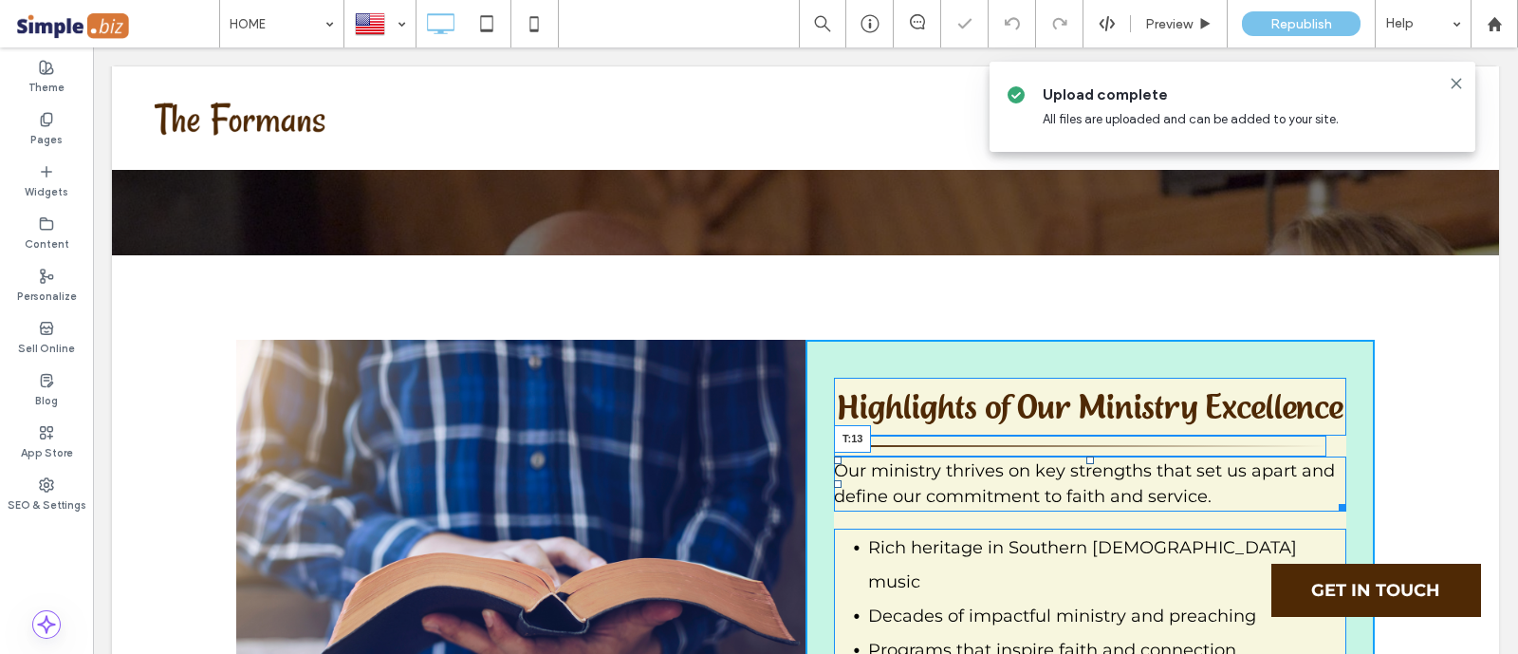
drag, startPoint x: 1080, startPoint y: 296, endPoint x: 1082, endPoint y: 308, distance: 12.5
click at [1086, 456] on div at bounding box center [1090, 460] width 8 height 8
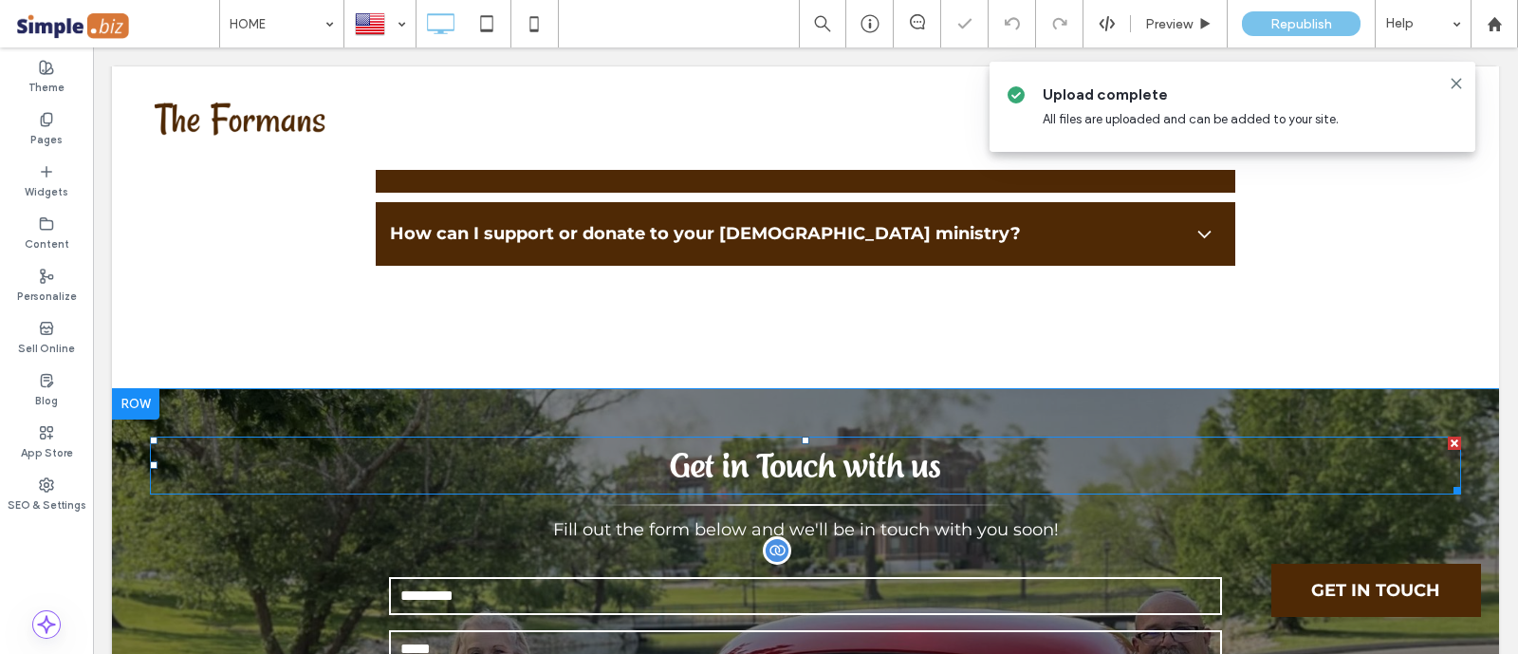
scroll to position [7554, 0]
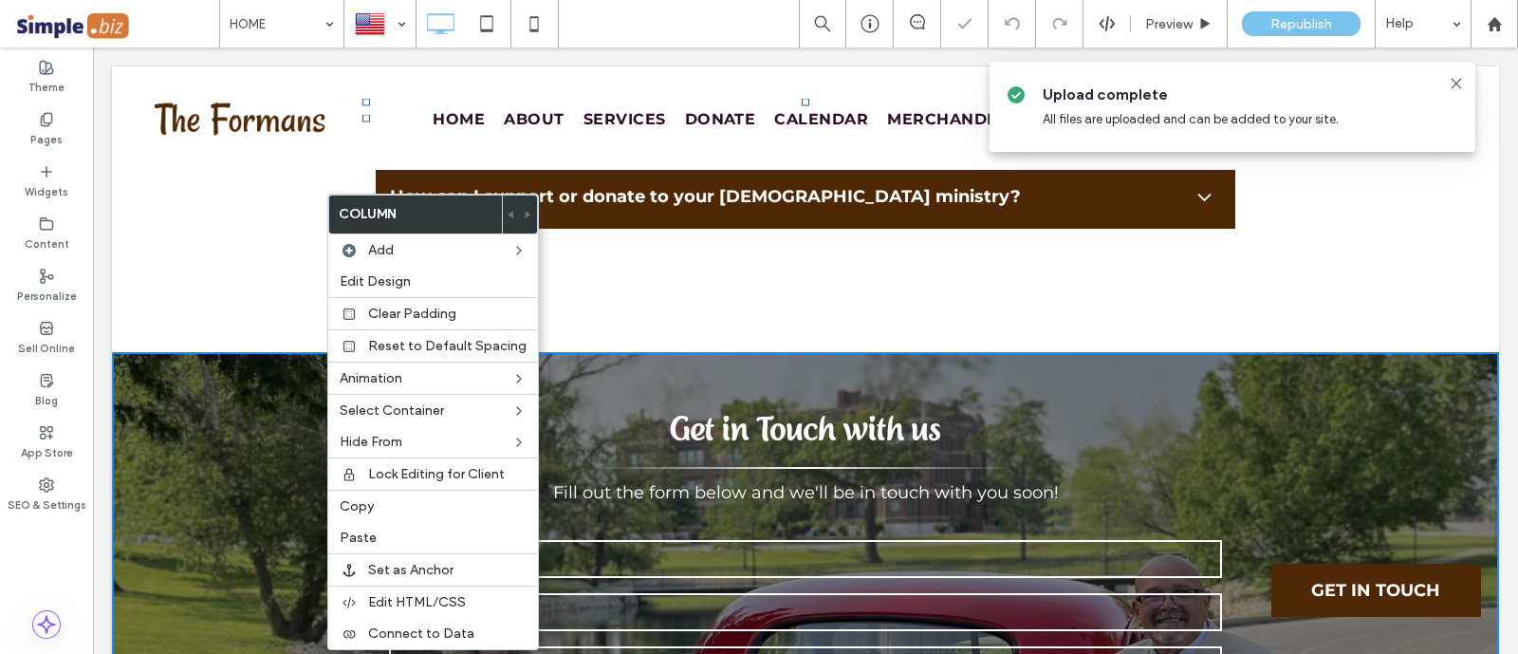
click at [563, 401] on h5 "Get in Touch with us" at bounding box center [805, 428] width 1311 height 54
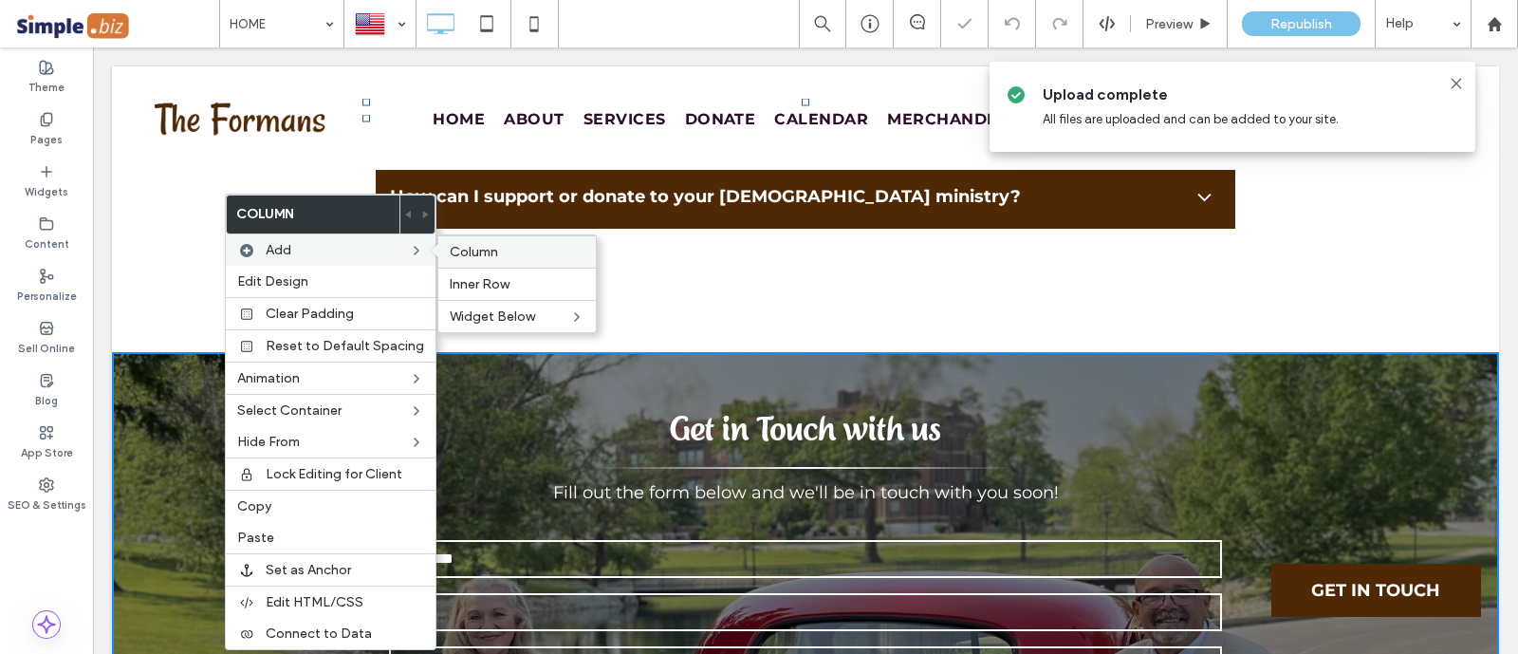
click at [450, 250] on span "Column" at bounding box center [474, 252] width 48 height 16
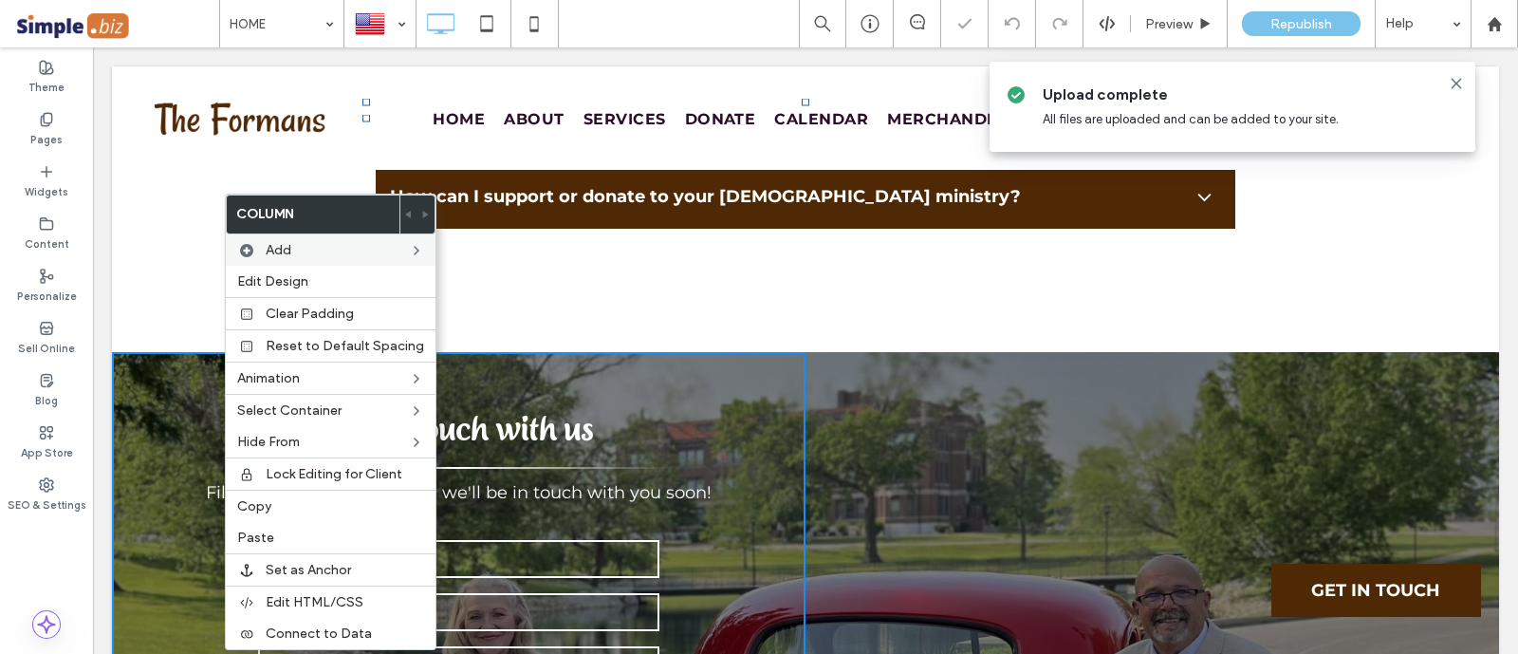
click at [1016, 363] on div "Click To Paste Click To Paste" at bounding box center [1151, 641] width 693 height 578
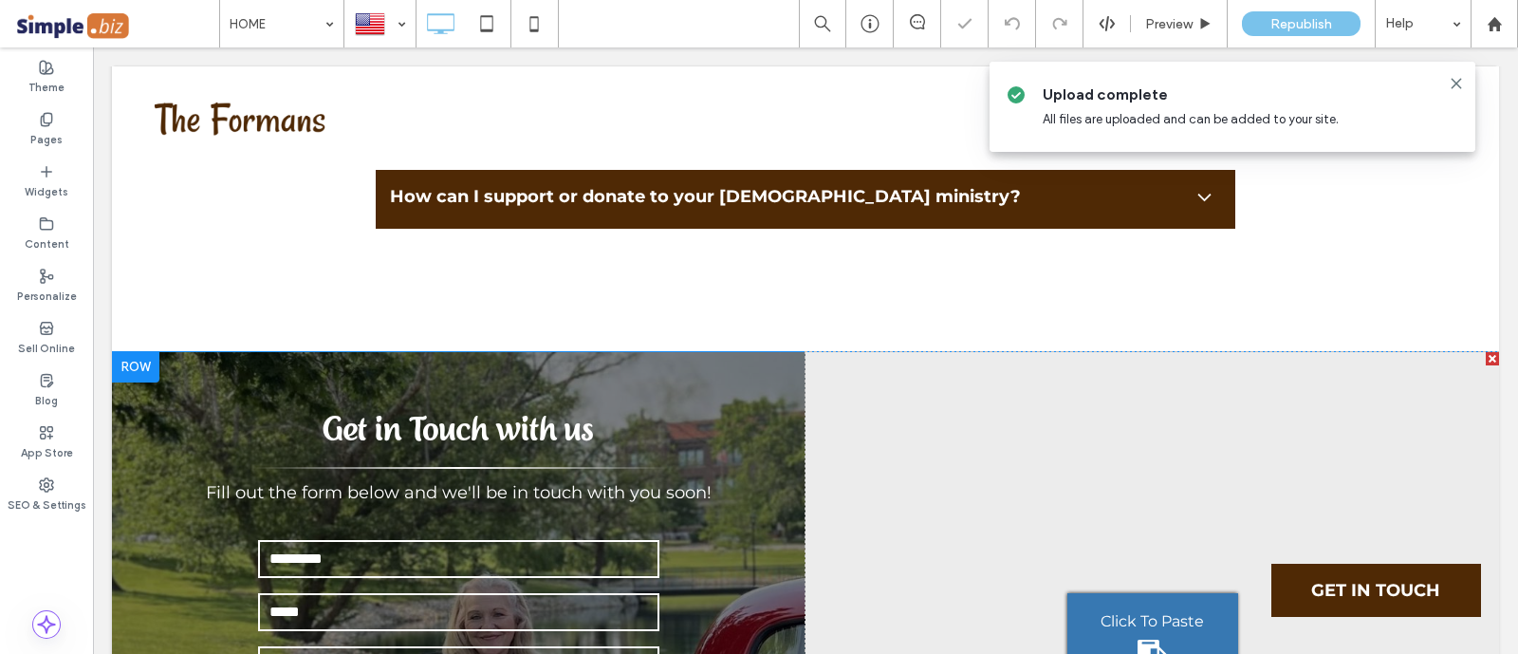
click at [746, 452] on div "**********" at bounding box center [458, 641] width 693 height 578
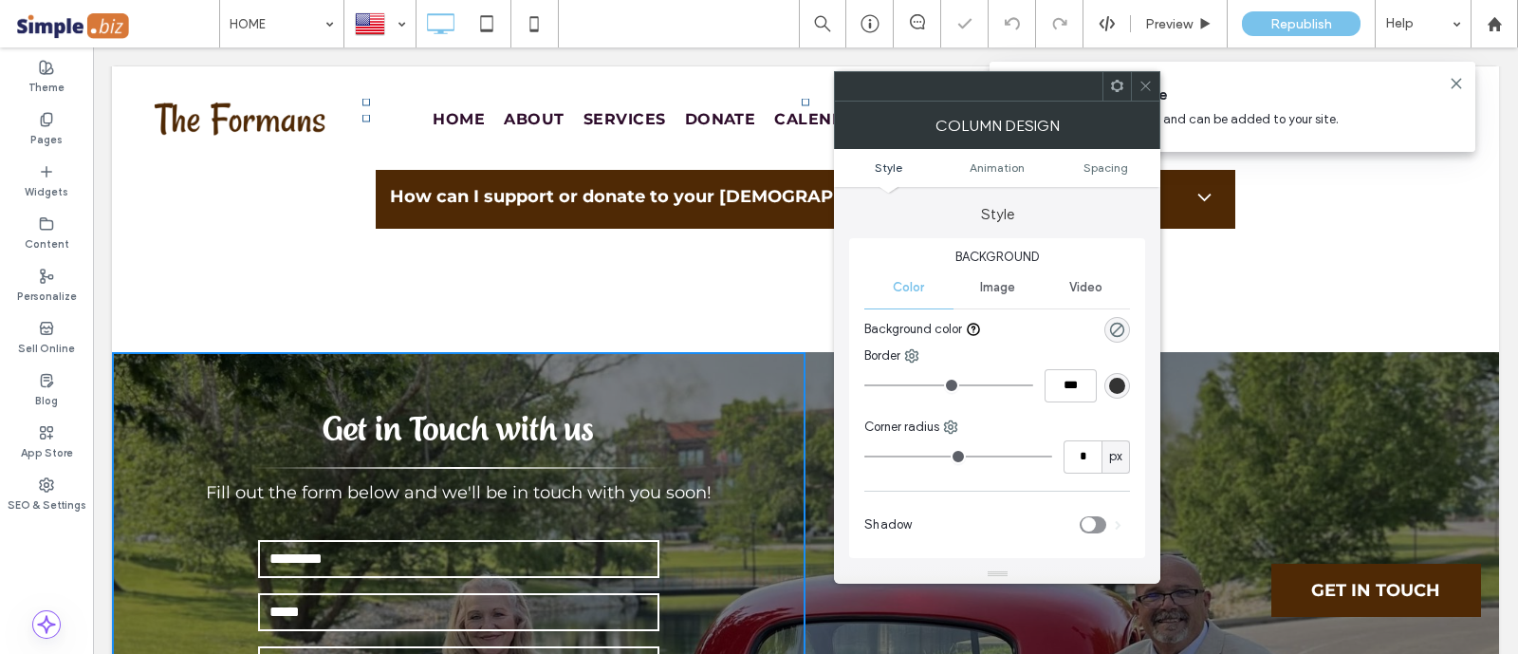
click at [1115, 320] on div "rgba(0, 0, 0, 0)" at bounding box center [1117, 330] width 26 height 26
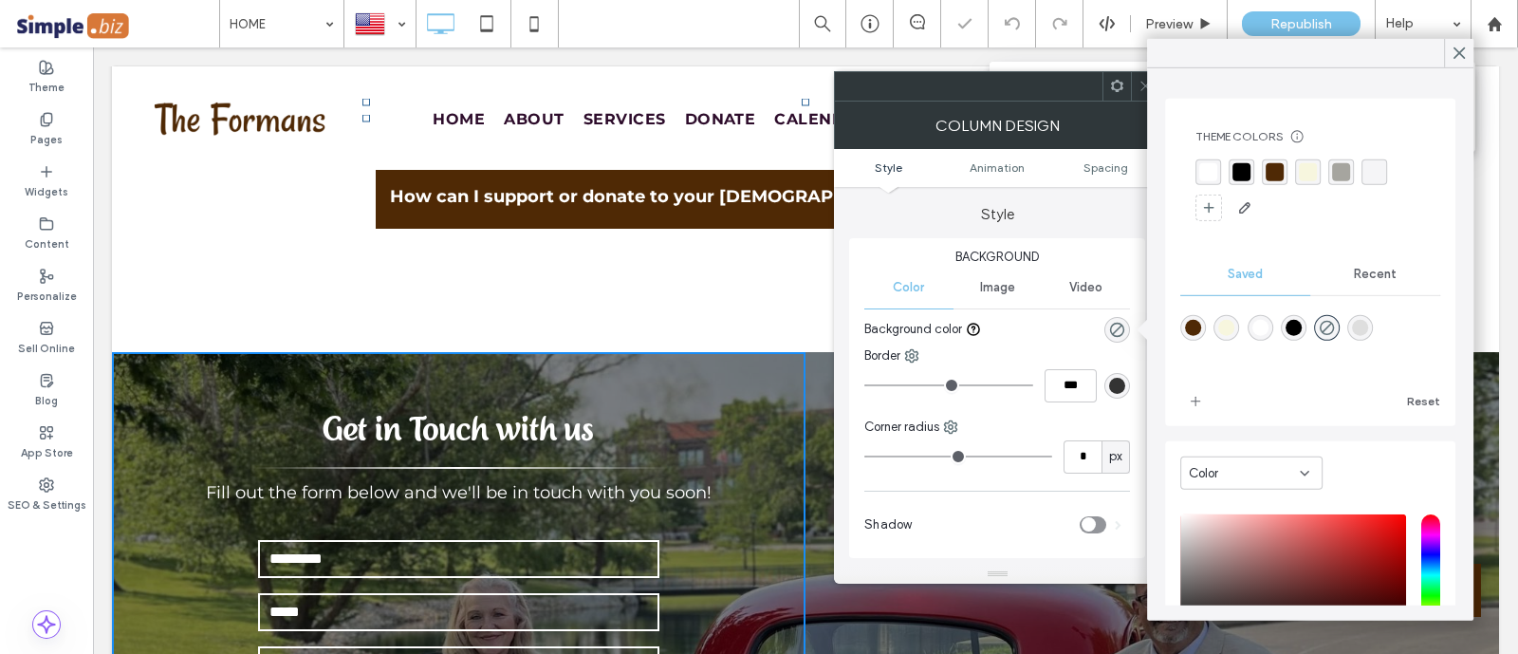
click at [1191, 309] on div at bounding box center [1310, 340] width 260 height 71
click at [1195, 328] on div "rgba(79,41,5,1)" at bounding box center [1193, 328] width 16 height 16
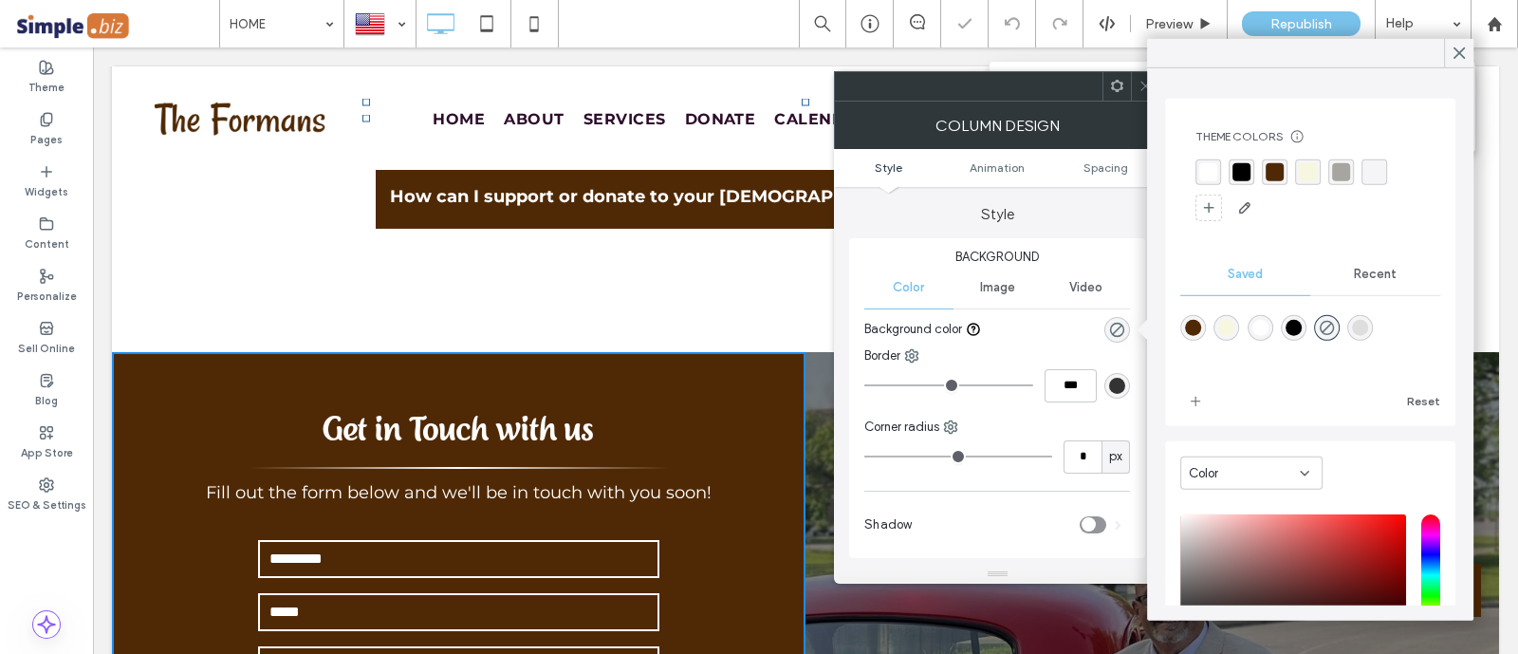
type input "*******"
type input "***"
type input "****"
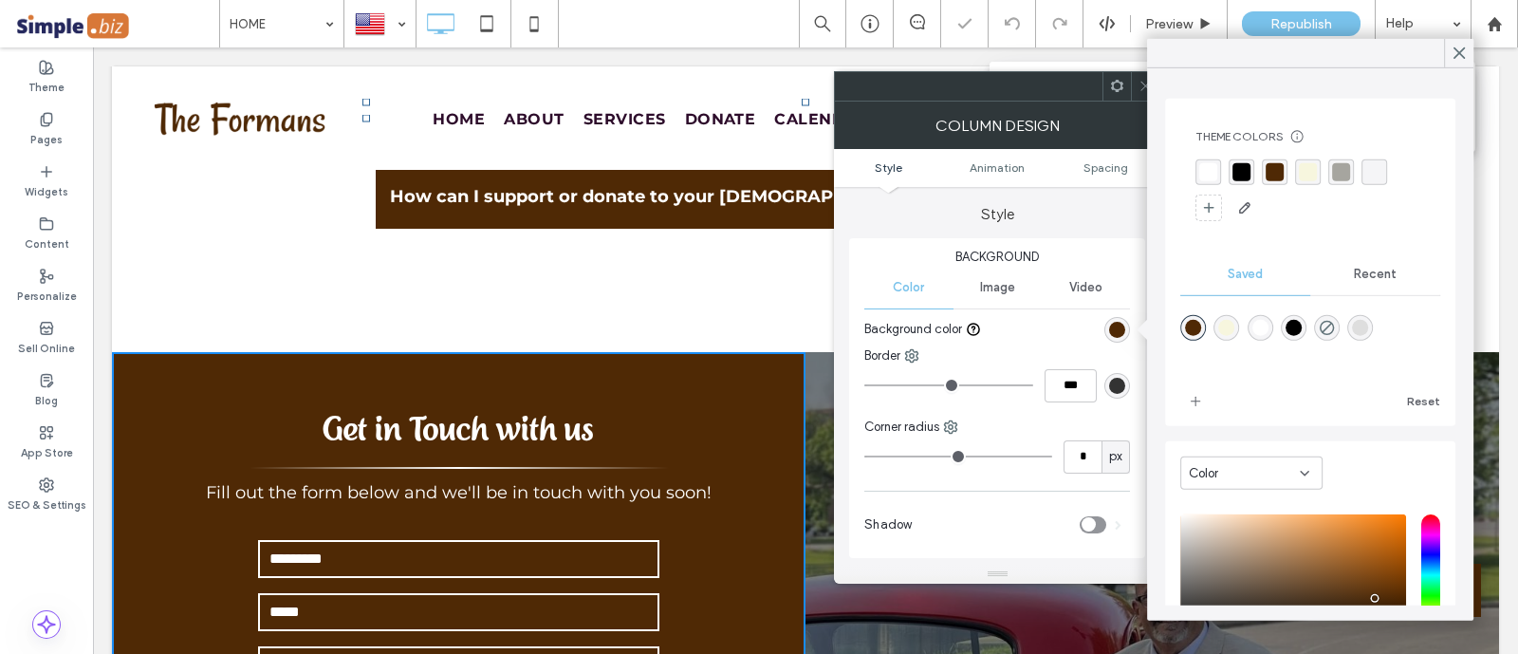
click at [1144, 85] on icon at bounding box center [1145, 86] width 14 height 14
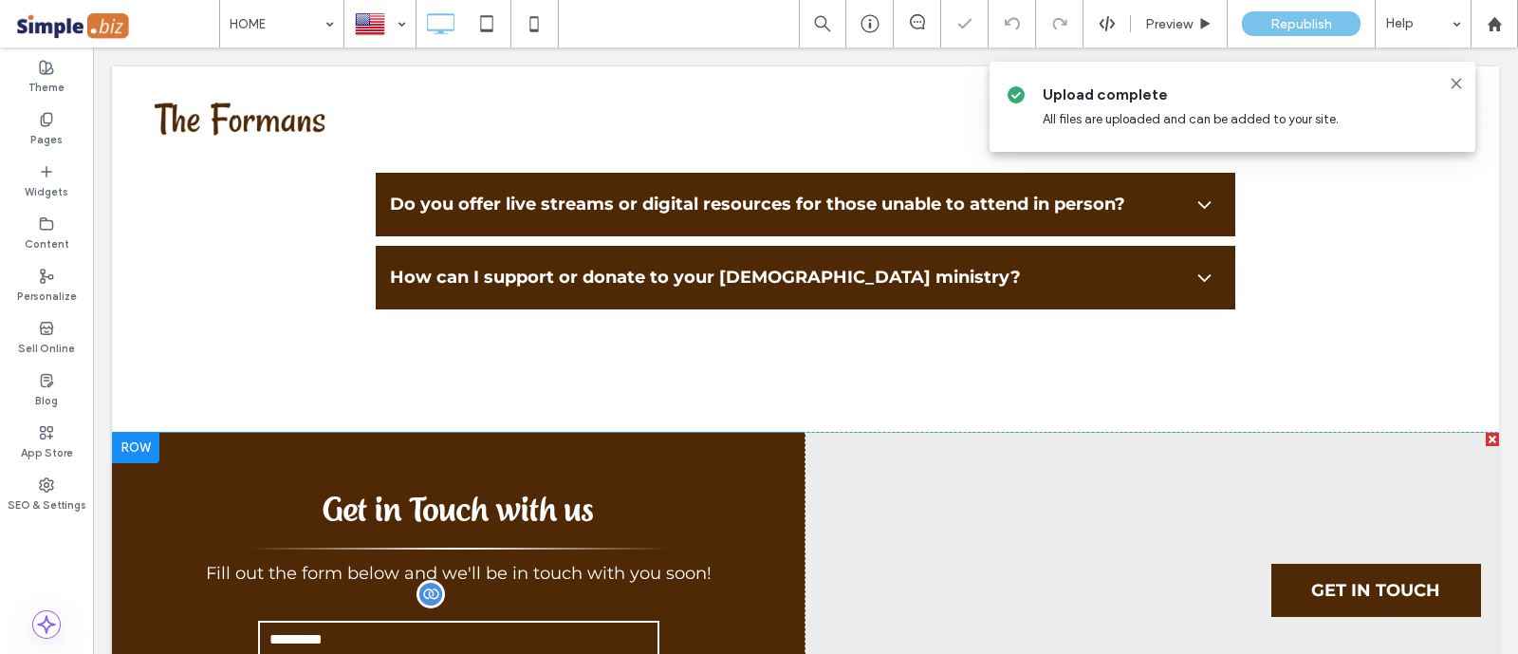
scroll to position [7436, 0]
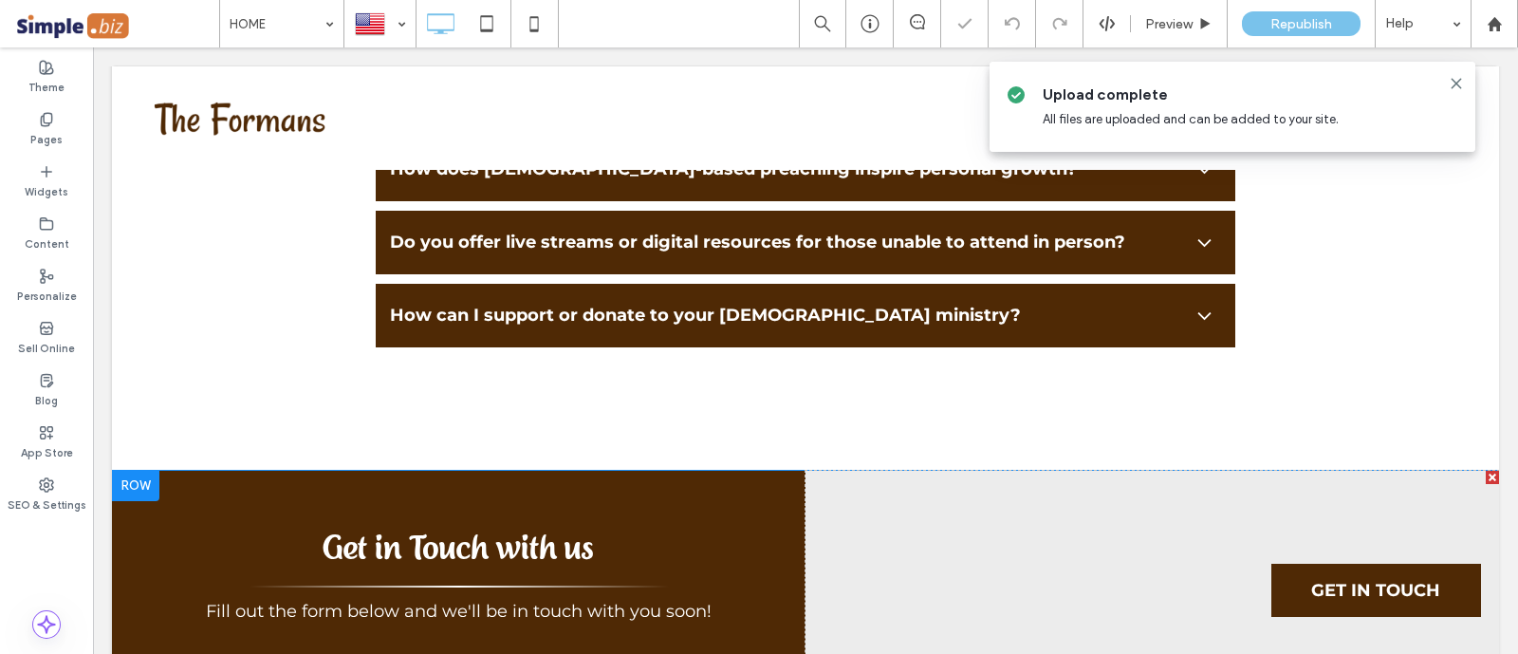
click at [142, 470] on div at bounding box center [135, 485] width 47 height 30
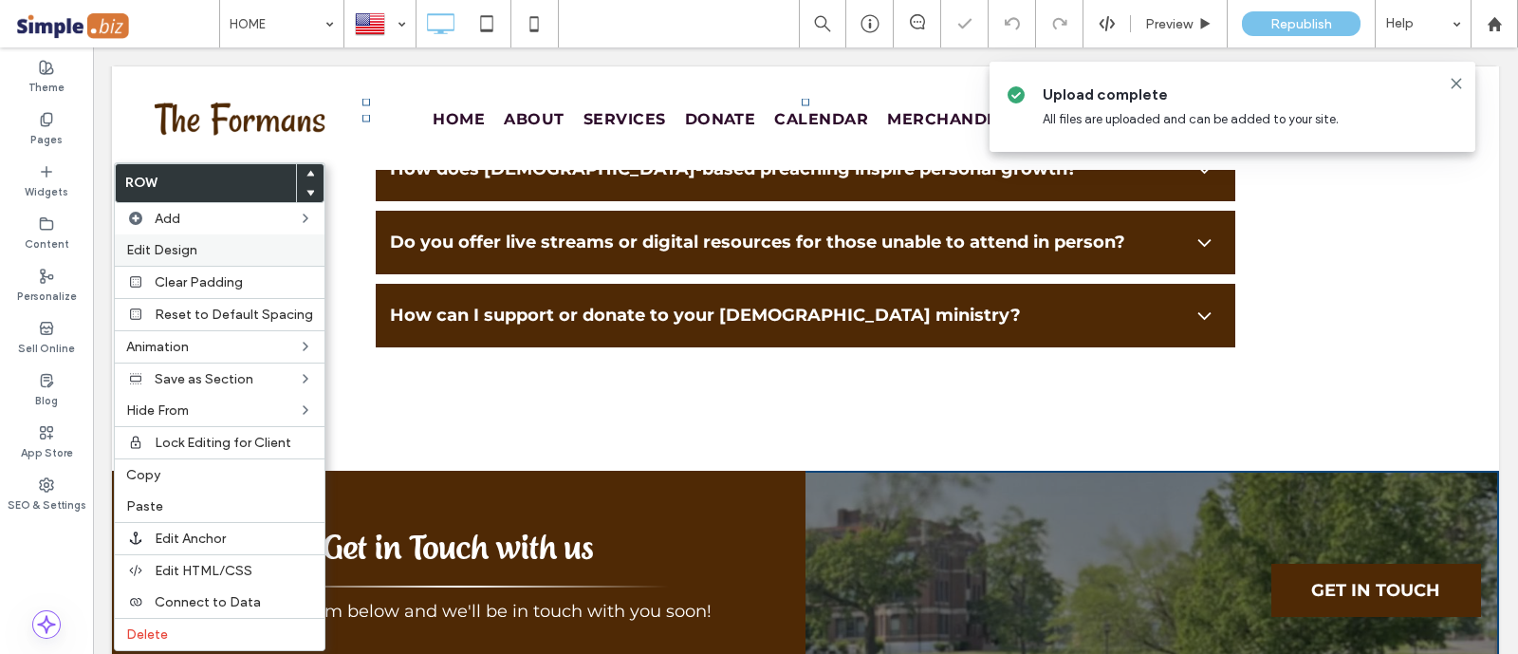
click at [164, 256] on span "Edit Design" at bounding box center [161, 250] width 71 height 16
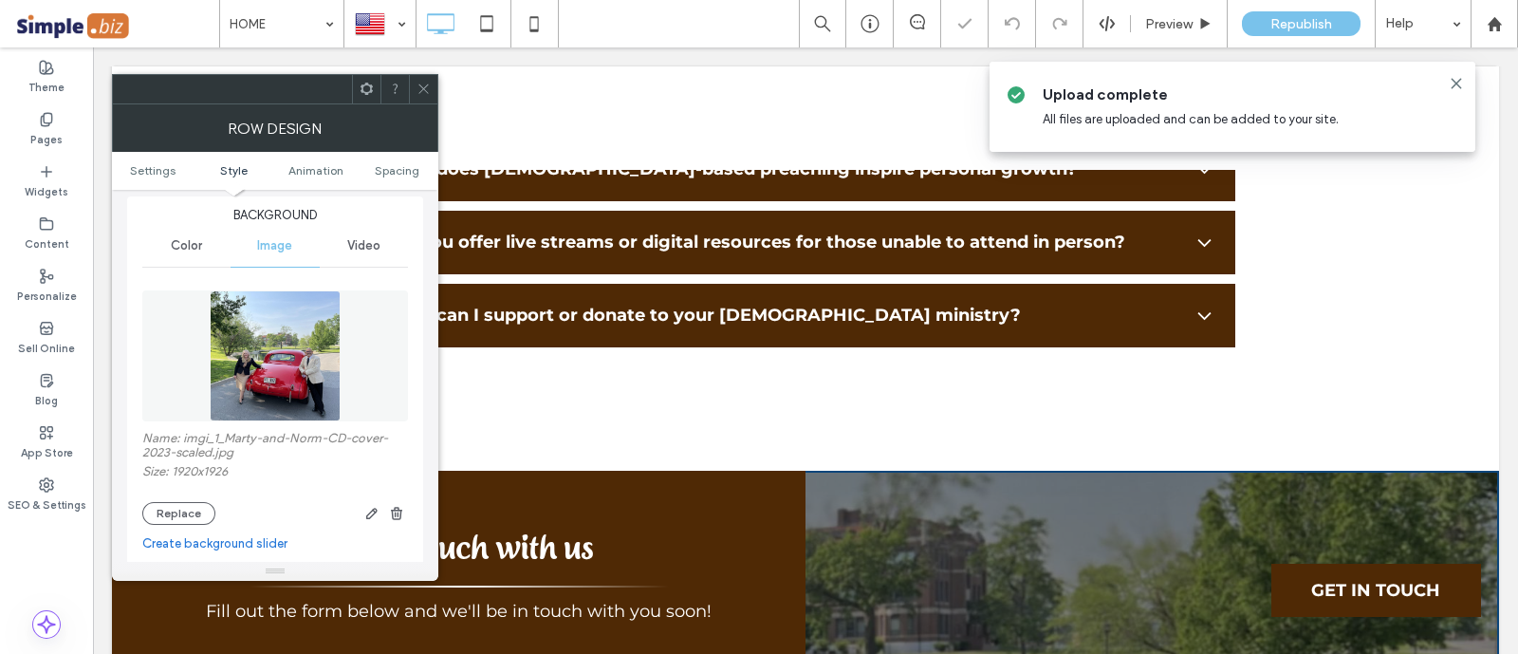
scroll to position [356, 0]
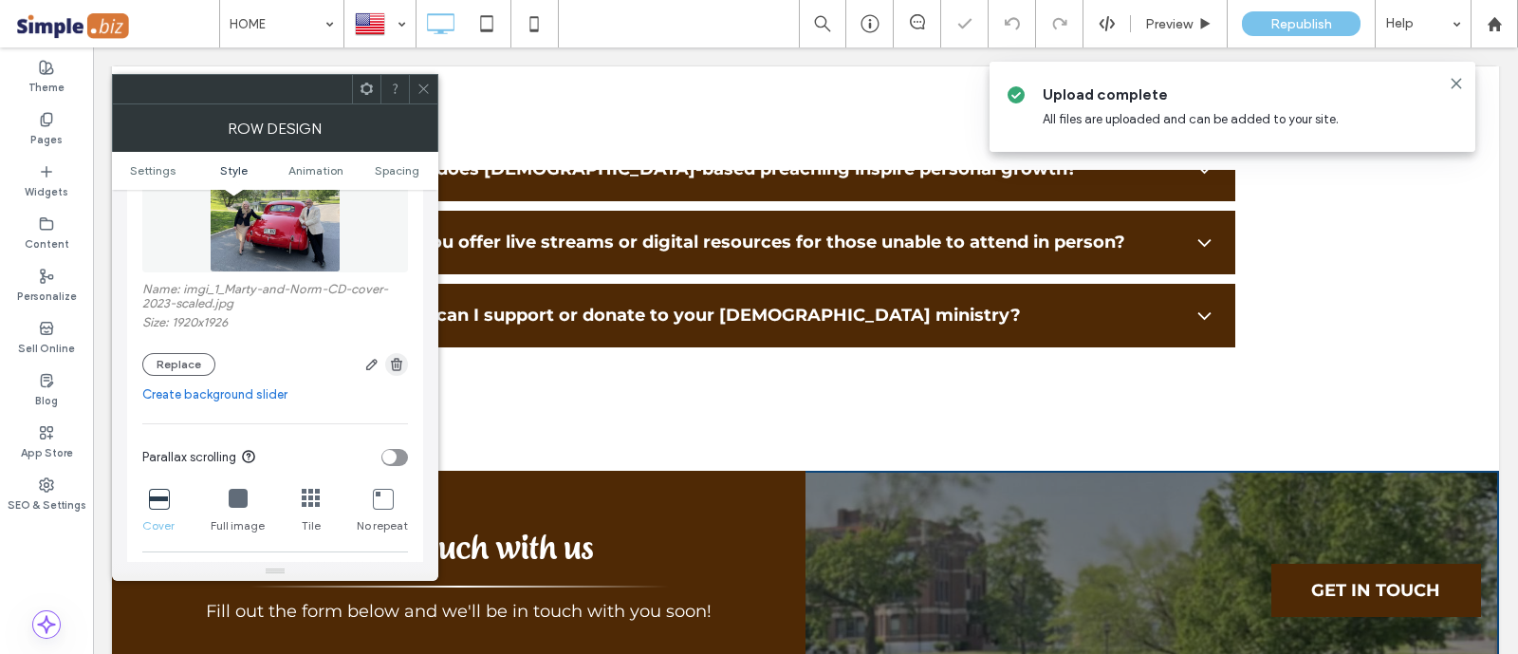
click at [402, 370] on icon "button" at bounding box center [396, 364] width 15 height 15
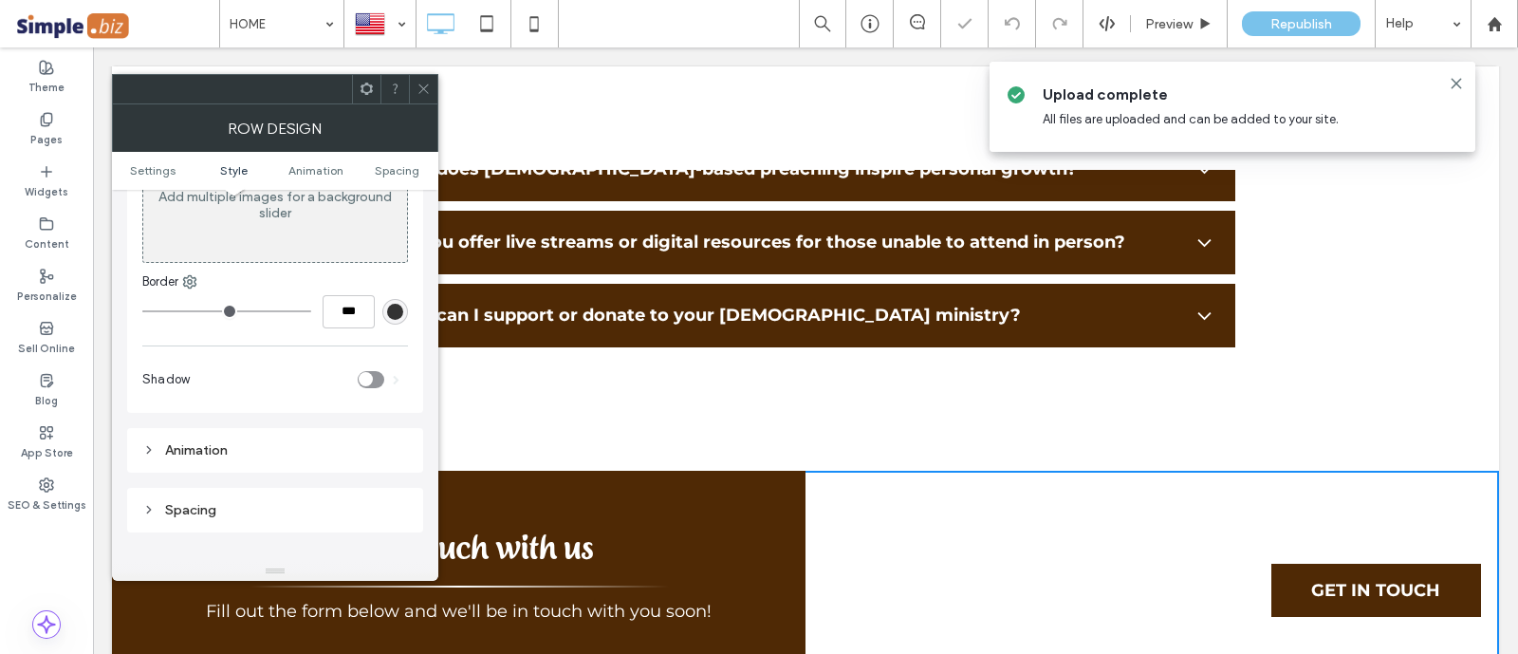
click at [425, 83] on icon at bounding box center [423, 89] width 14 height 14
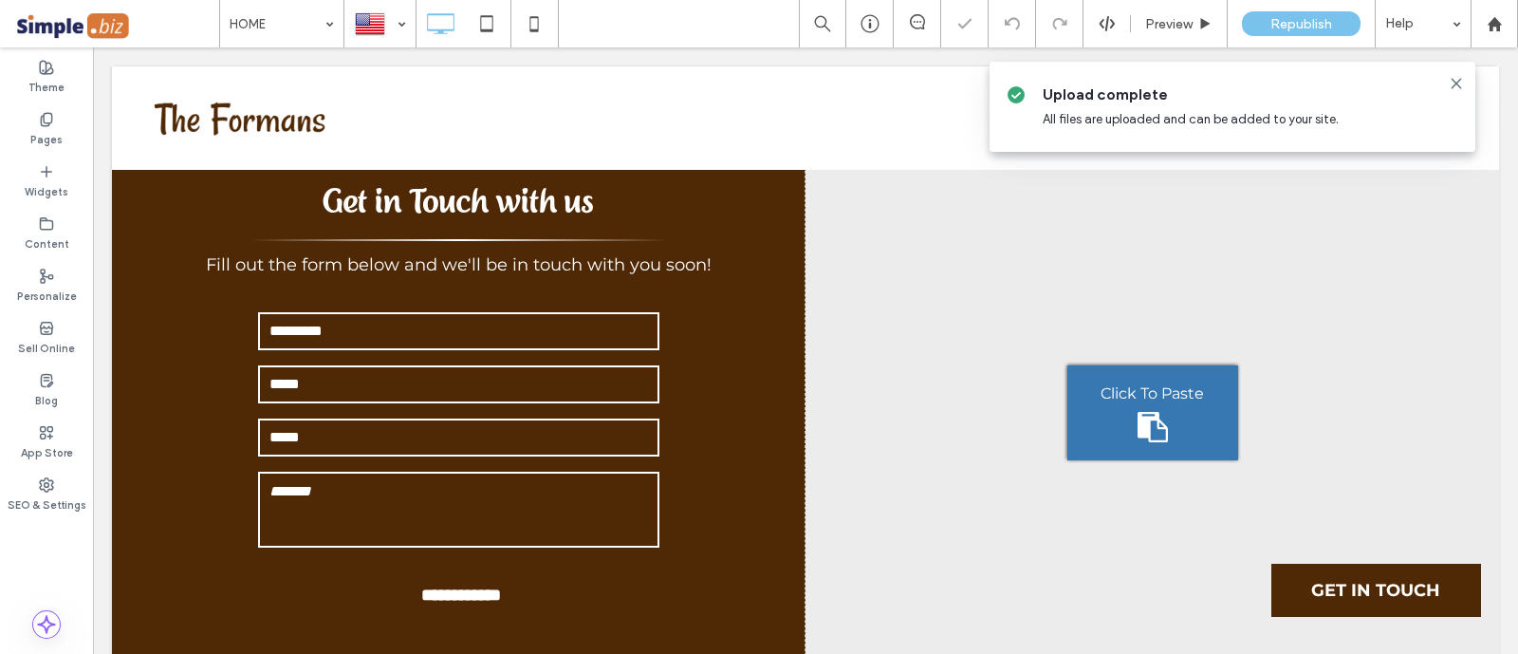
scroll to position [7792, 0]
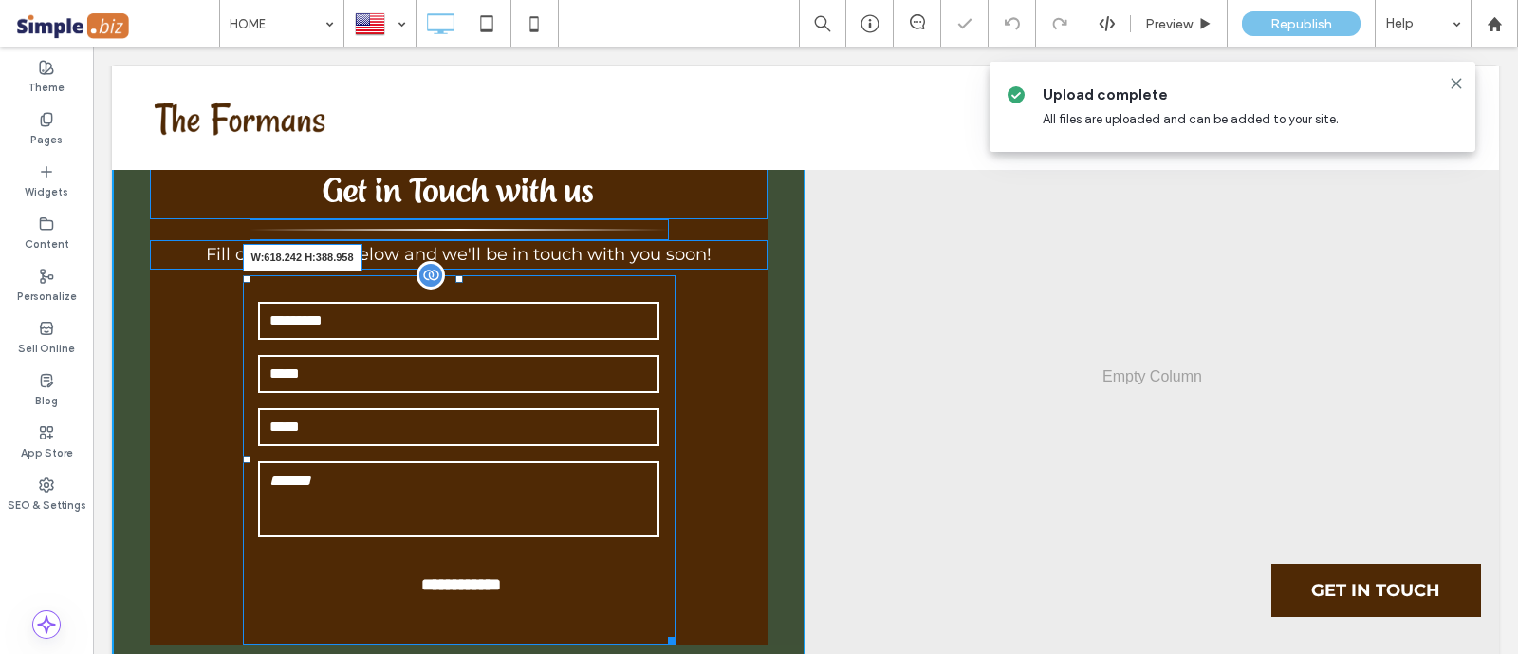
drag, startPoint x: 662, startPoint y: 437, endPoint x: 741, endPoint y: 407, distance: 84.4
click at [675, 407] on div "**********" at bounding box center [459, 459] width 433 height 369
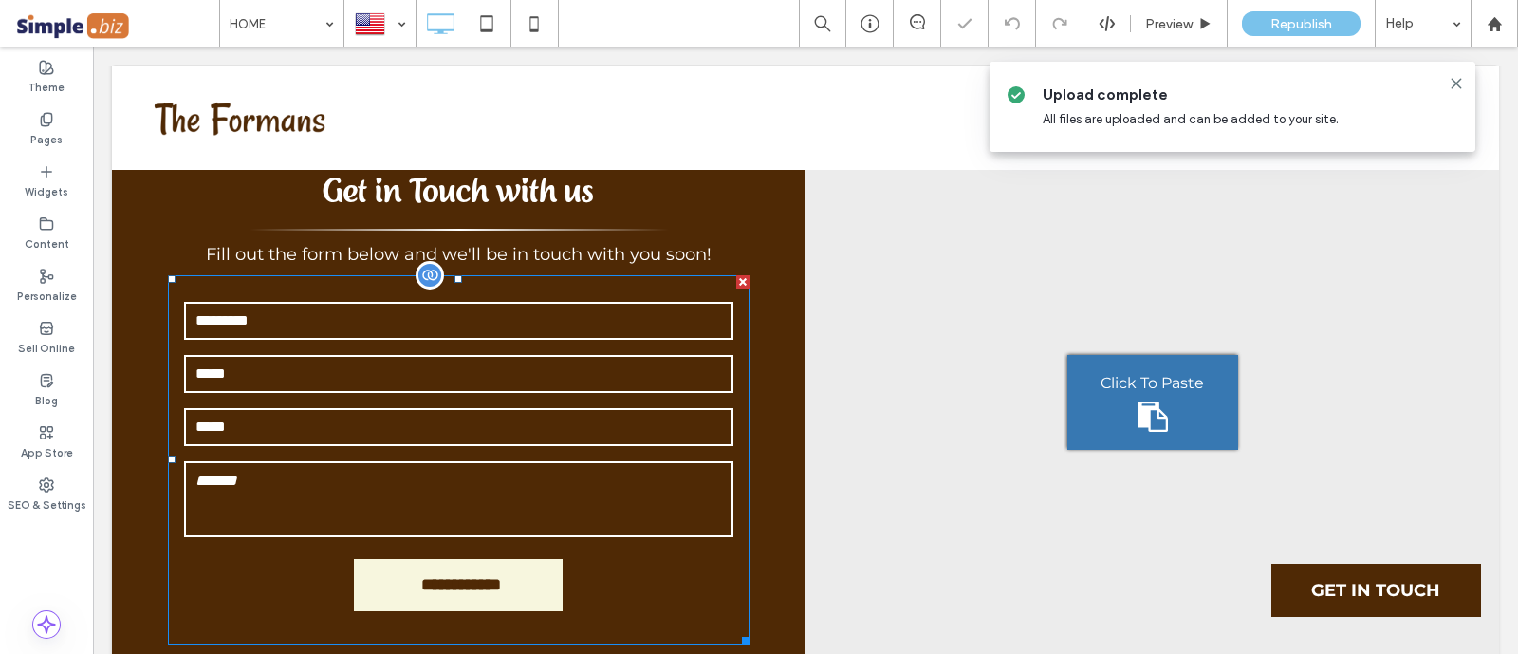
scroll to position [7673, 0]
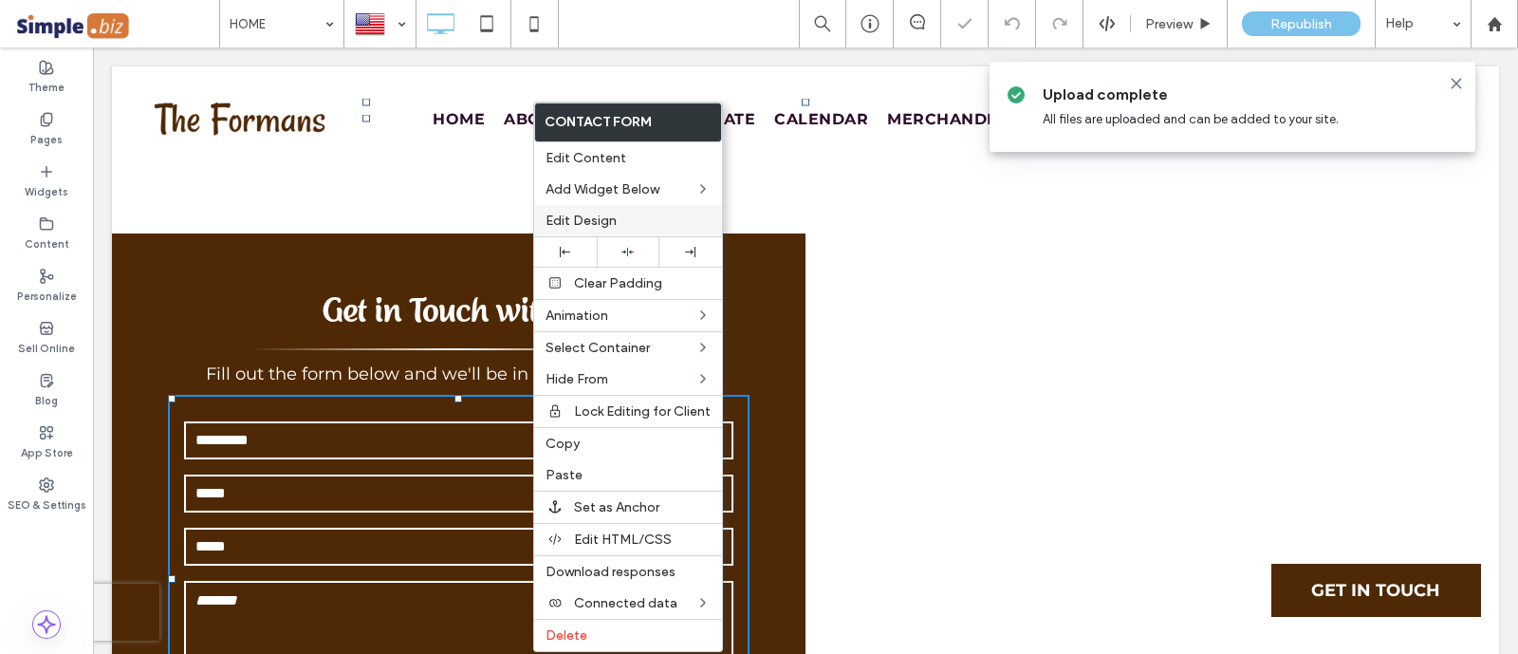
click at [599, 221] on span "Edit Design" at bounding box center [580, 220] width 71 height 16
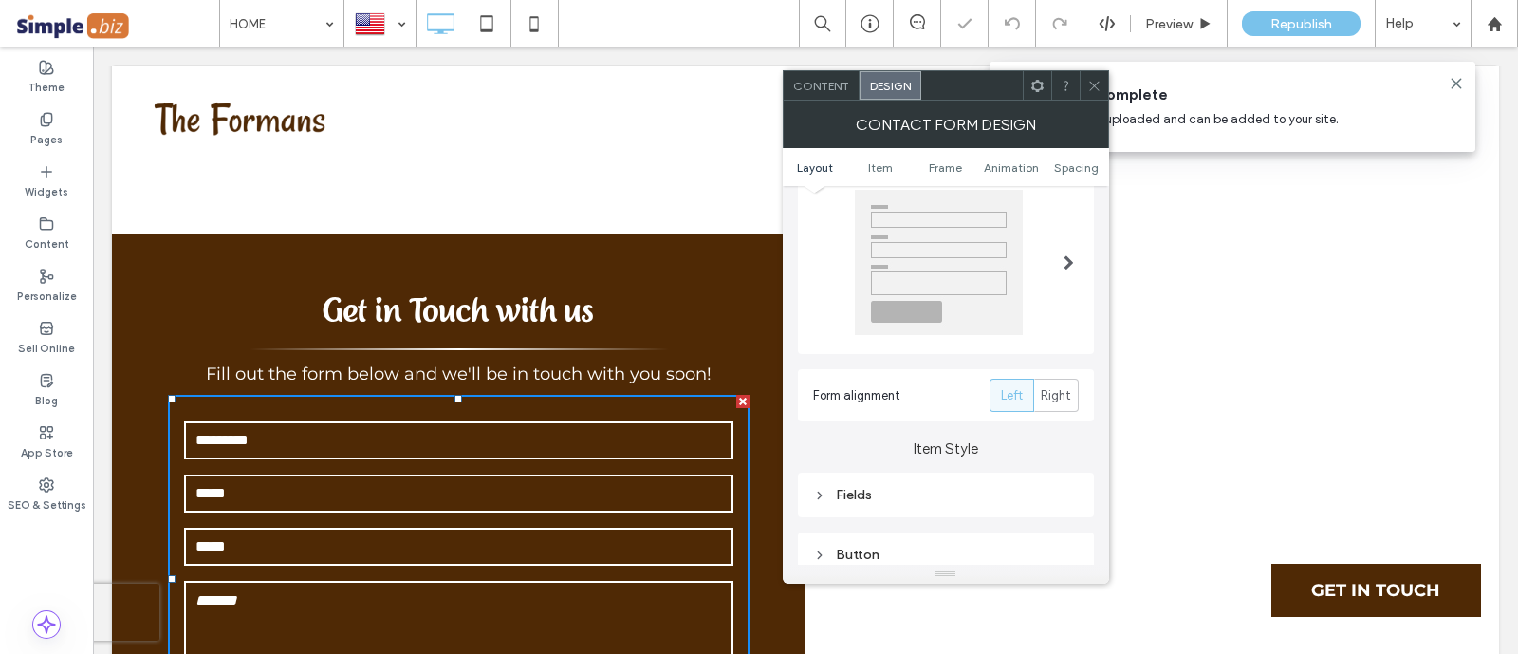
scroll to position [118, 0]
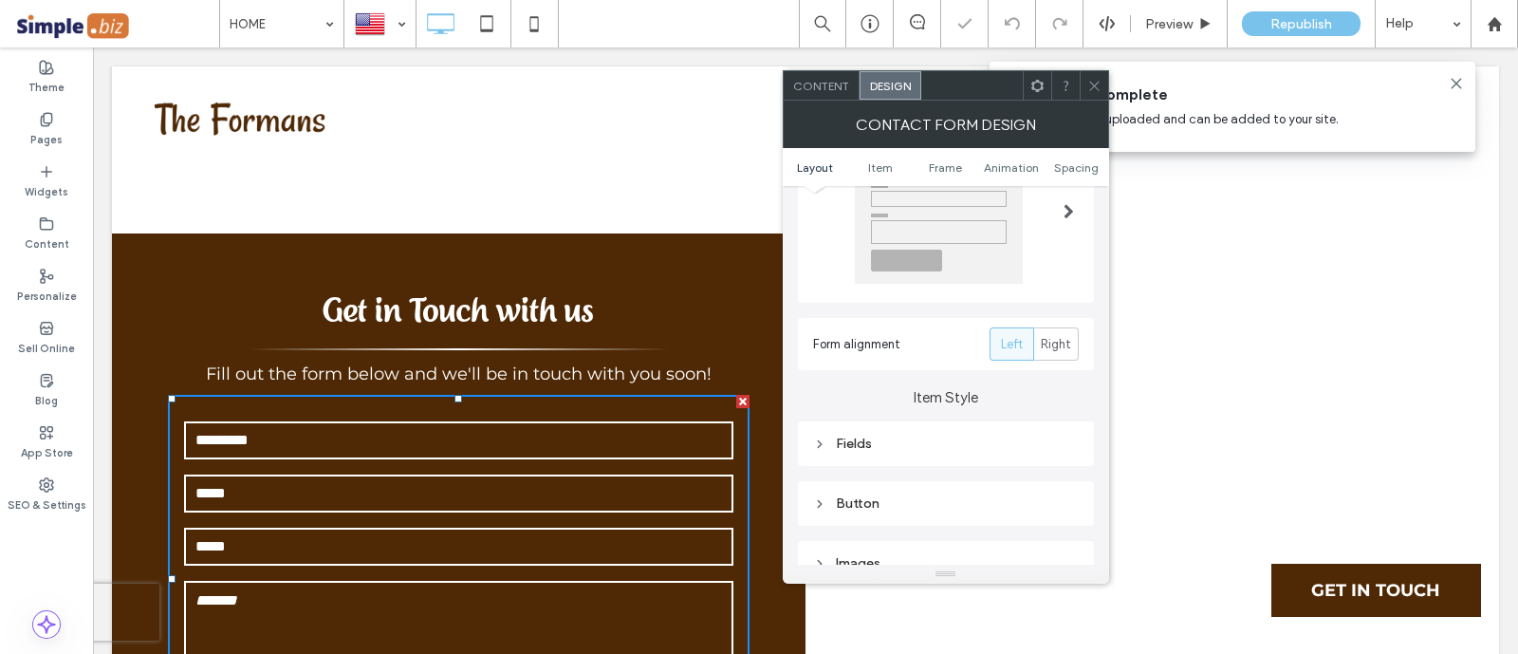
click at [902, 507] on div "Button" at bounding box center [946, 503] width 266 height 16
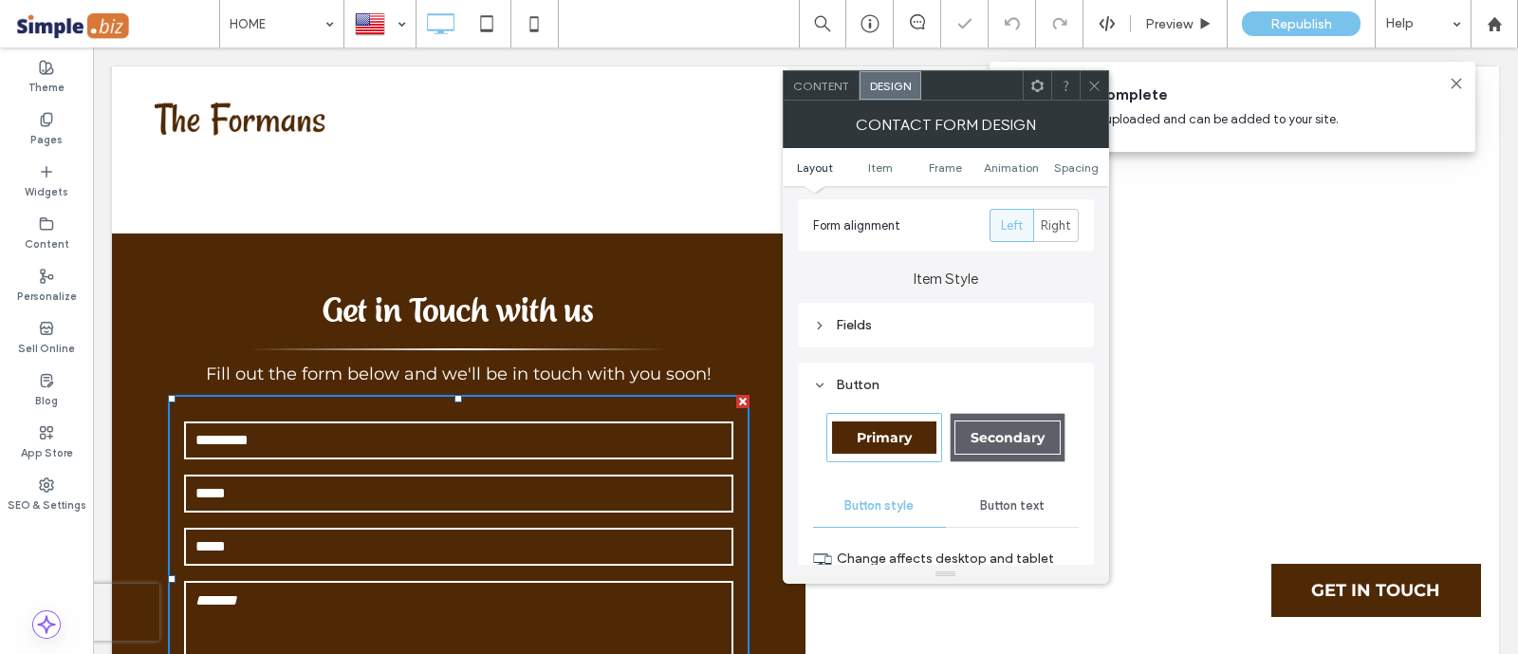
click at [1003, 420] on div "Secondary" at bounding box center [1007, 437] width 106 height 34
type input "*"
type input "***"
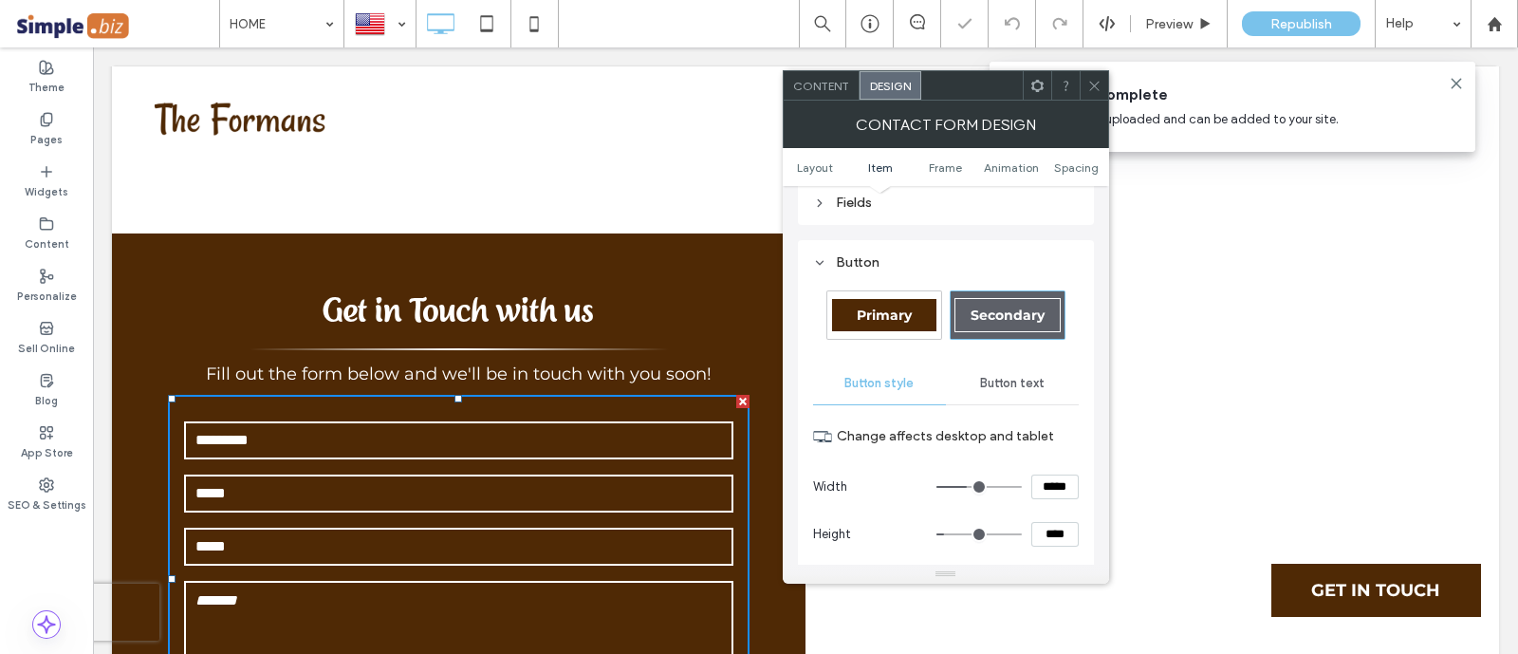
scroll to position [473, 0]
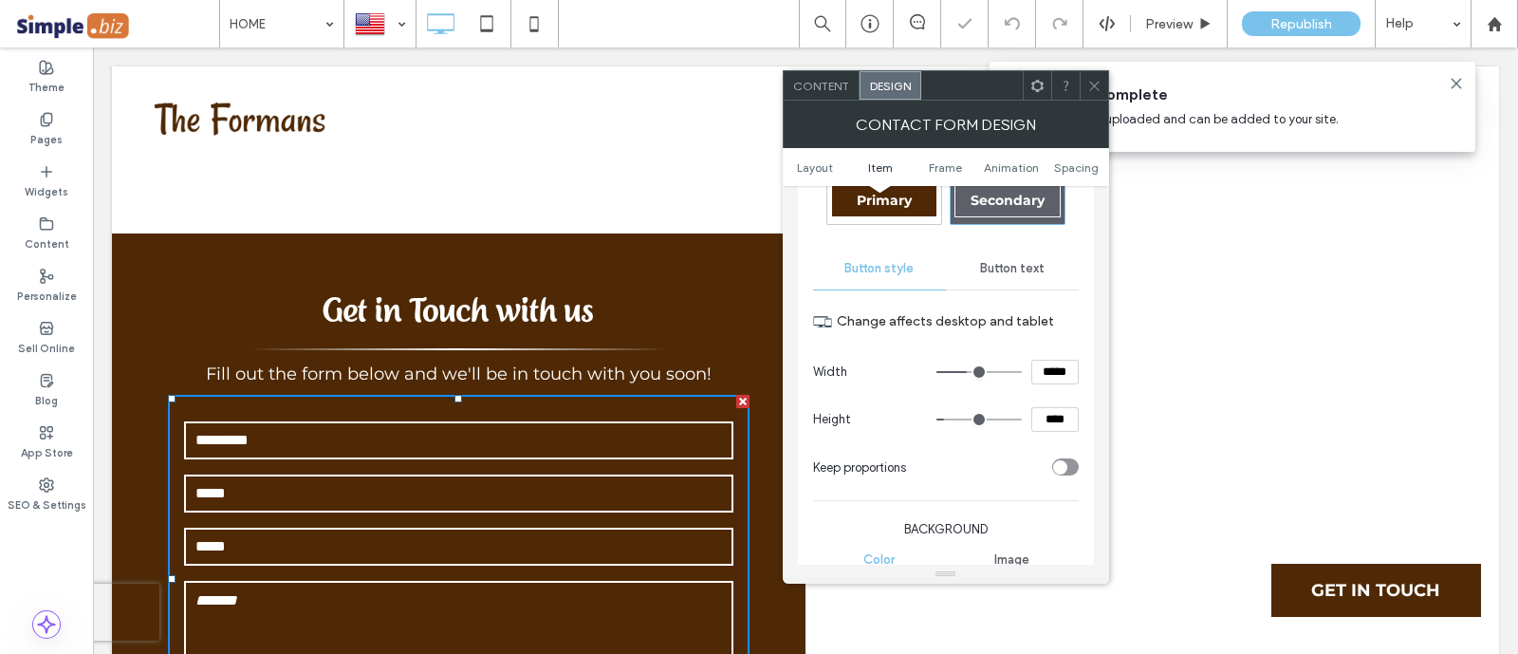
click at [1100, 92] on div at bounding box center [1093, 85] width 28 height 28
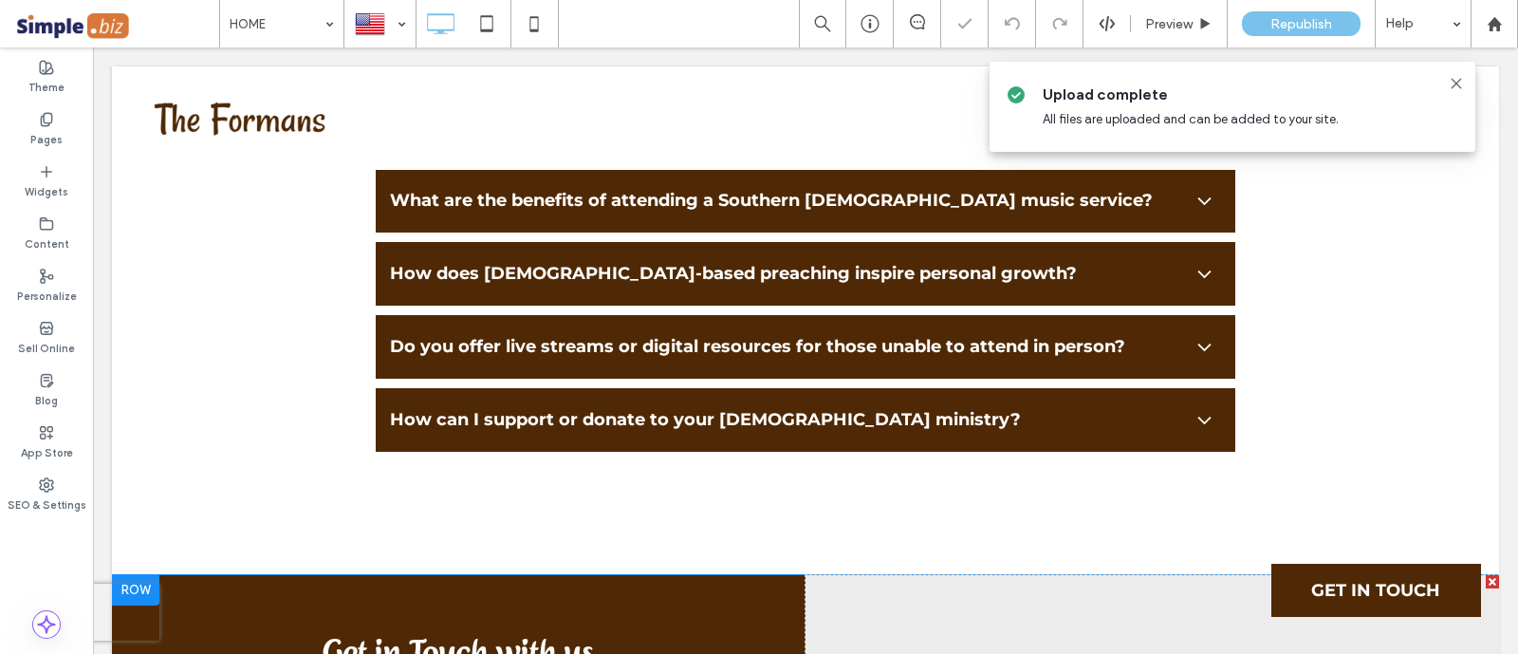
scroll to position [7317, 0]
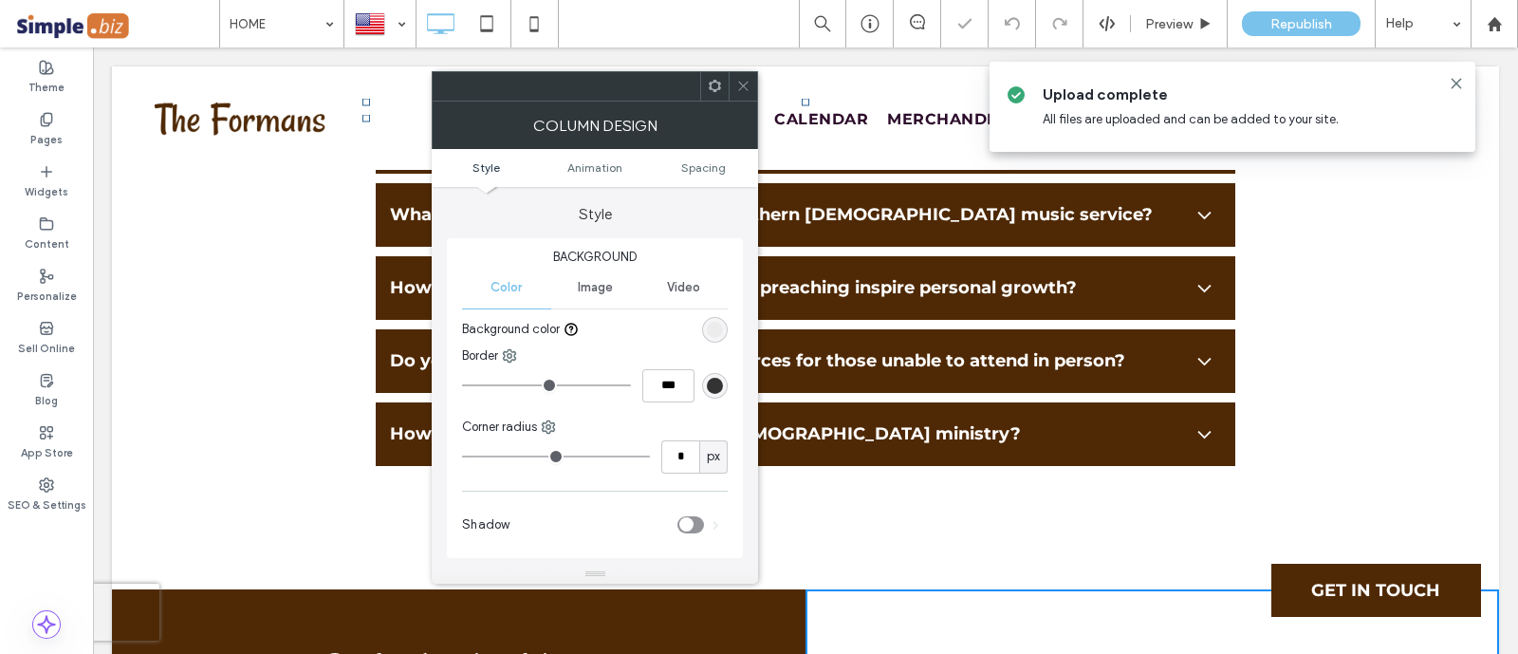
click at [611, 284] on span "Image" at bounding box center [595, 287] width 35 height 15
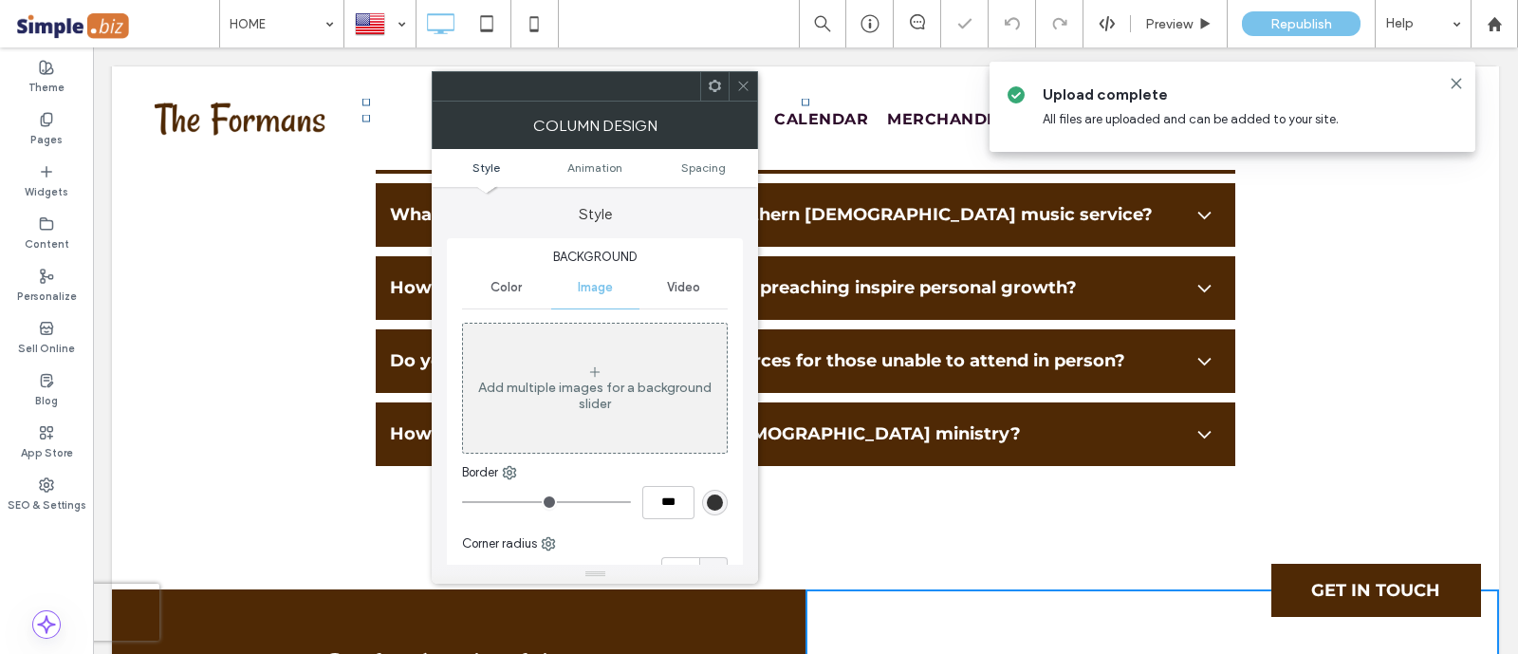
click at [672, 387] on div "Add multiple images for a background slider" at bounding box center [595, 395] width 264 height 32
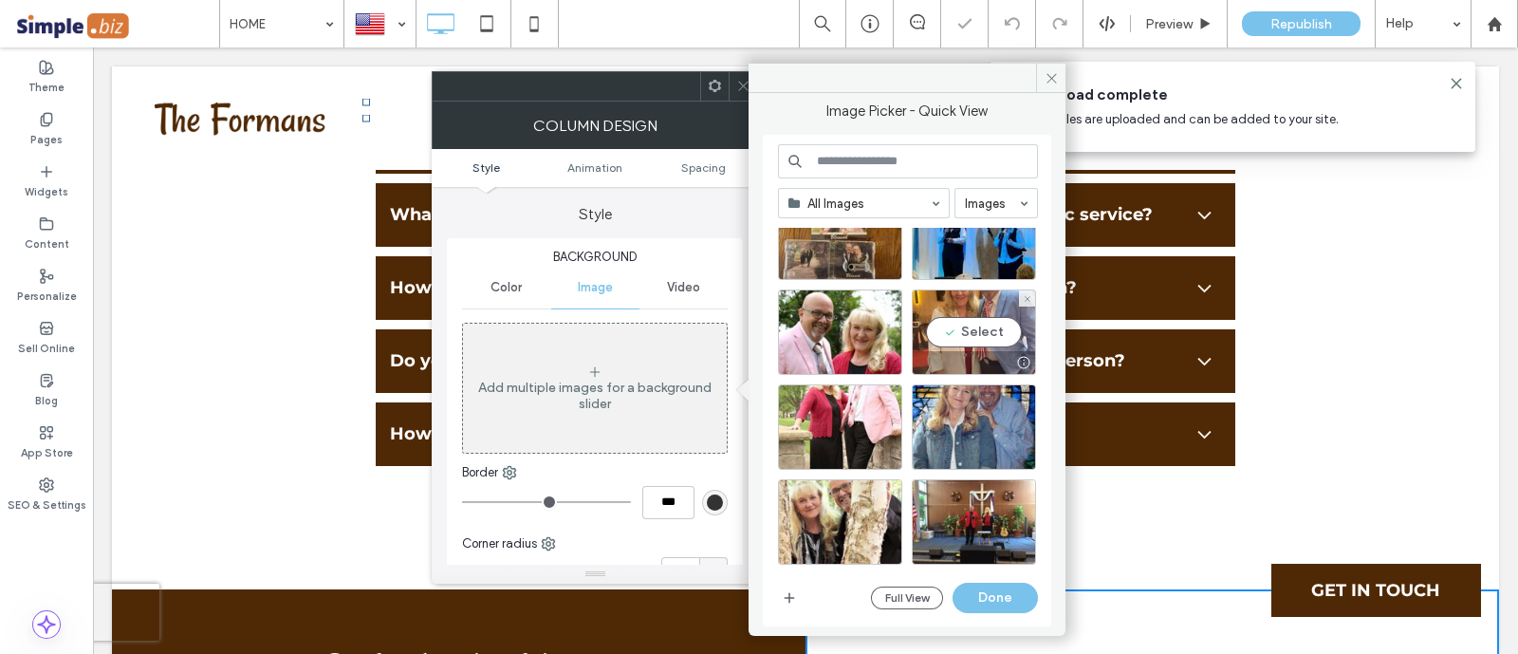
scroll to position [3025, 0]
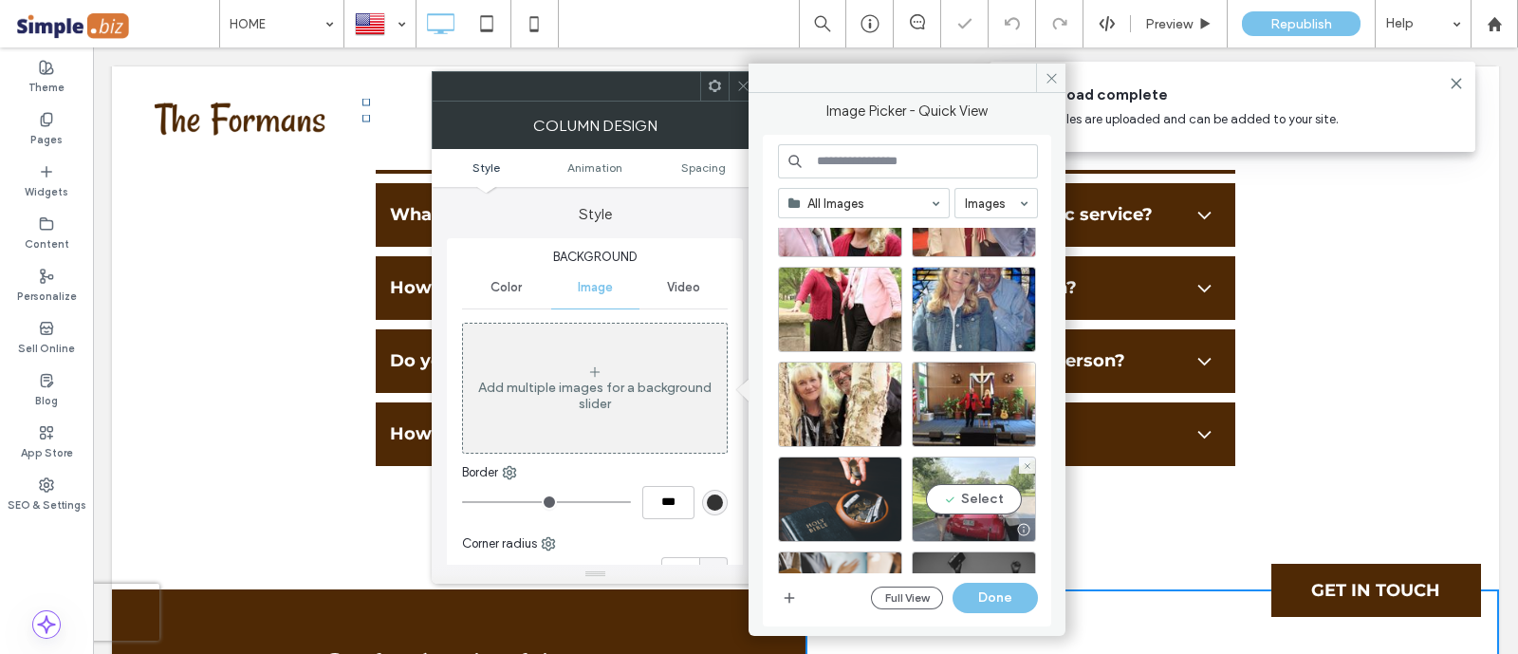
click at [992, 500] on div "Select" at bounding box center [974, 498] width 124 height 85
click at [981, 602] on button "Done" at bounding box center [994, 597] width 85 height 30
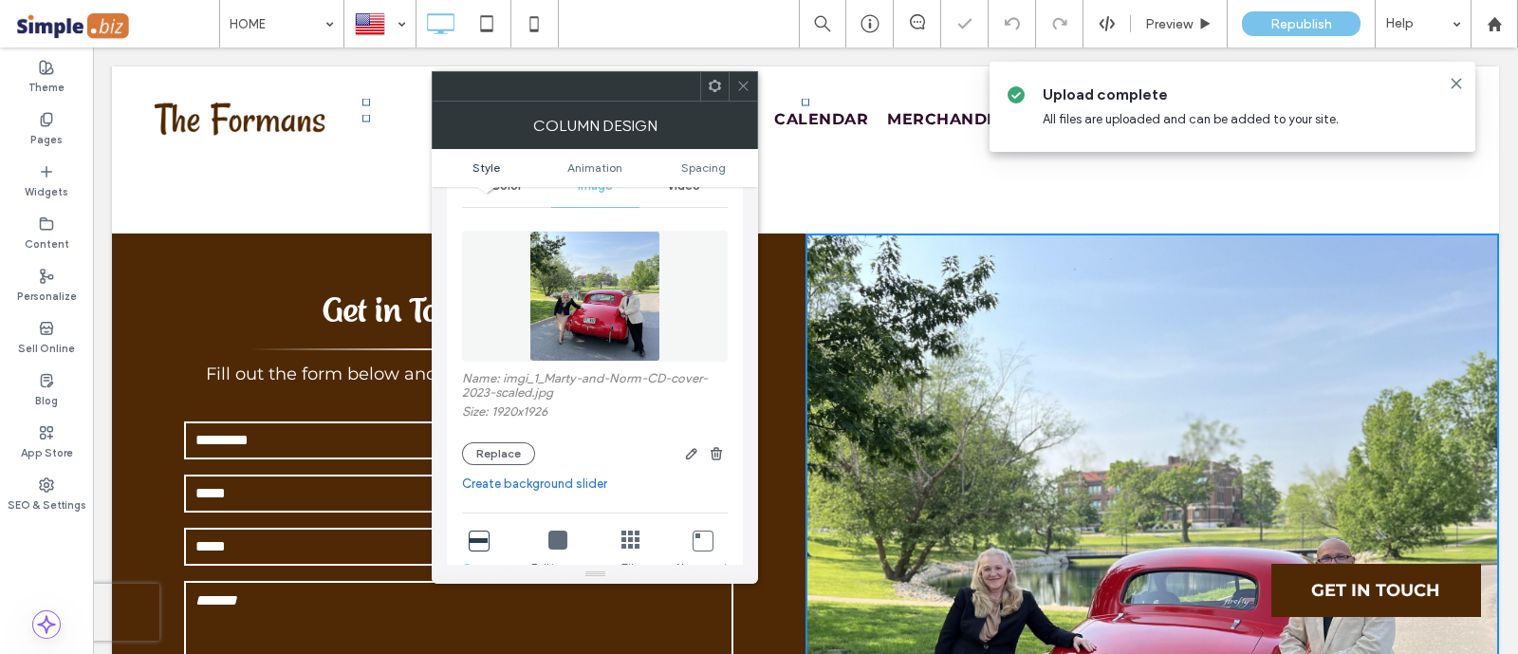
scroll to position [236, 0]
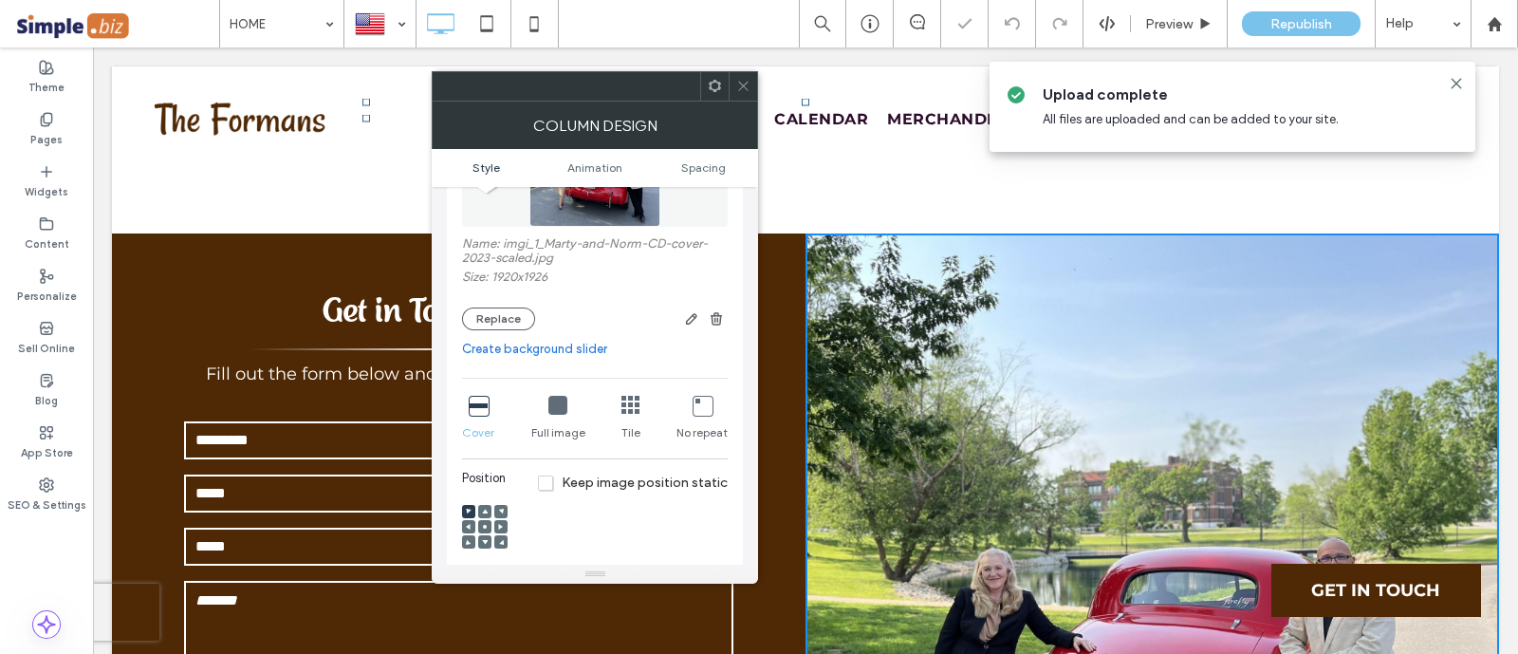
click at [487, 526] on icon at bounding box center [485, 527] width 6 height 6
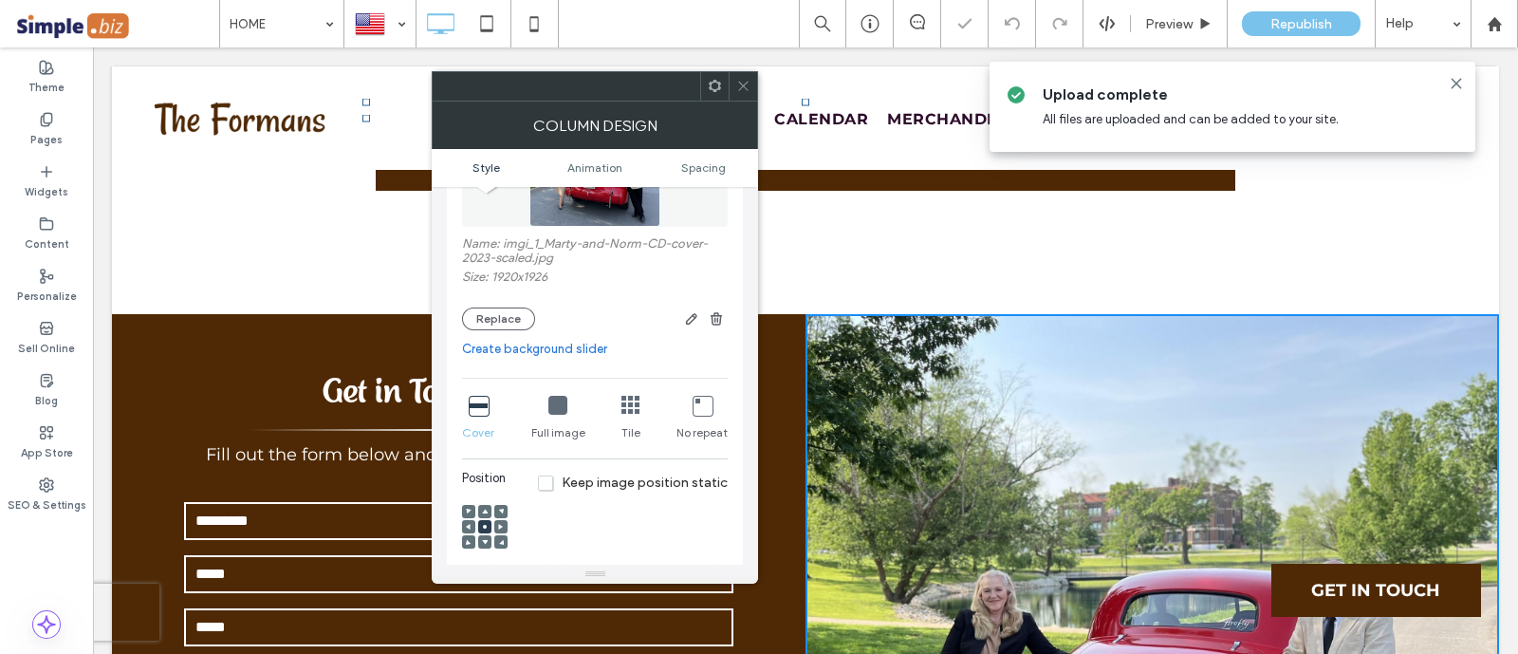
scroll to position [7554, 0]
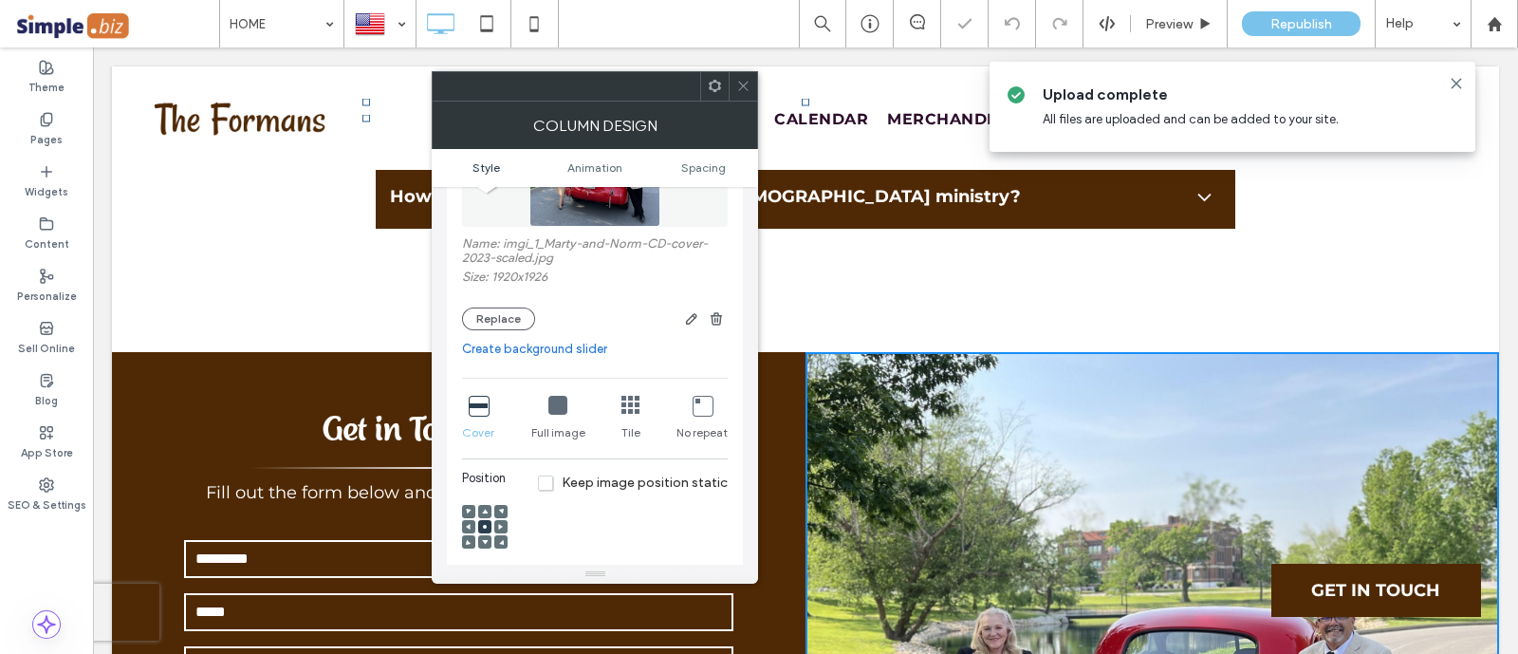
click at [752, 72] on div at bounding box center [742, 86] width 28 height 28
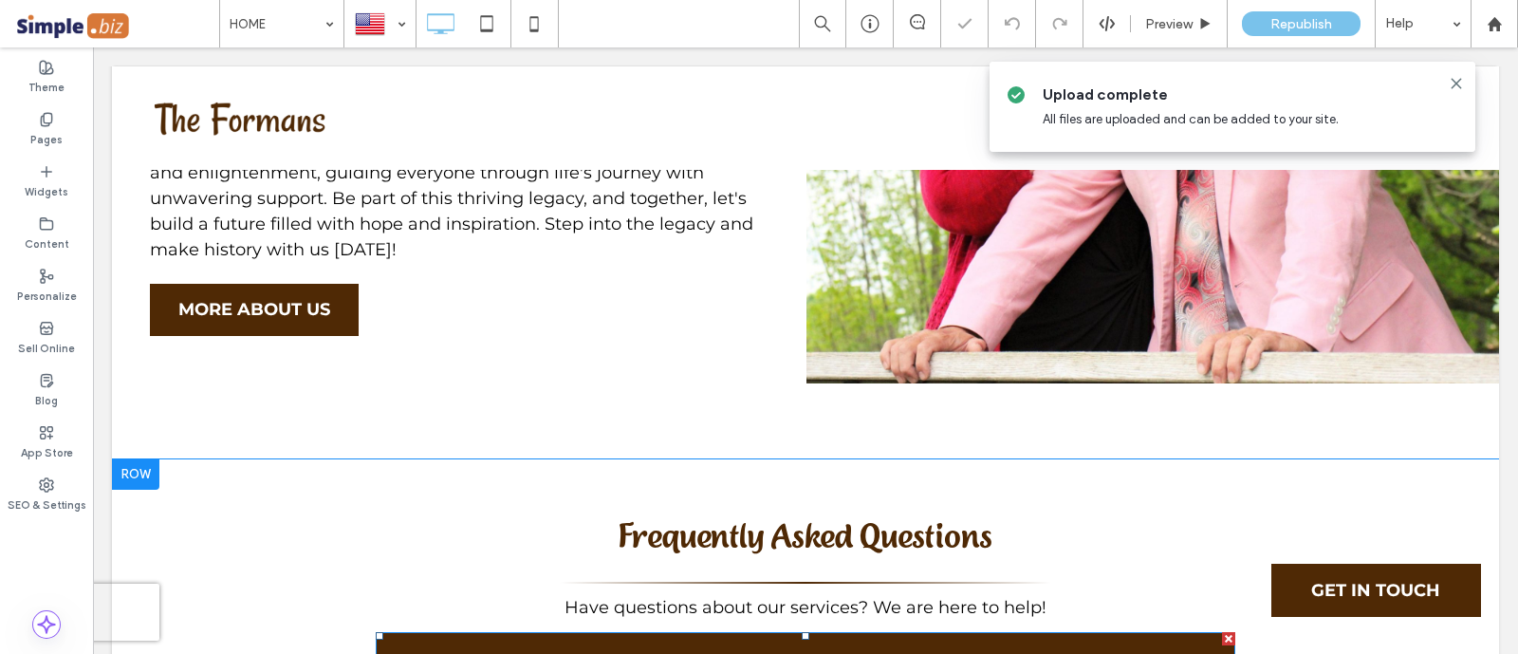
scroll to position [6775, 0]
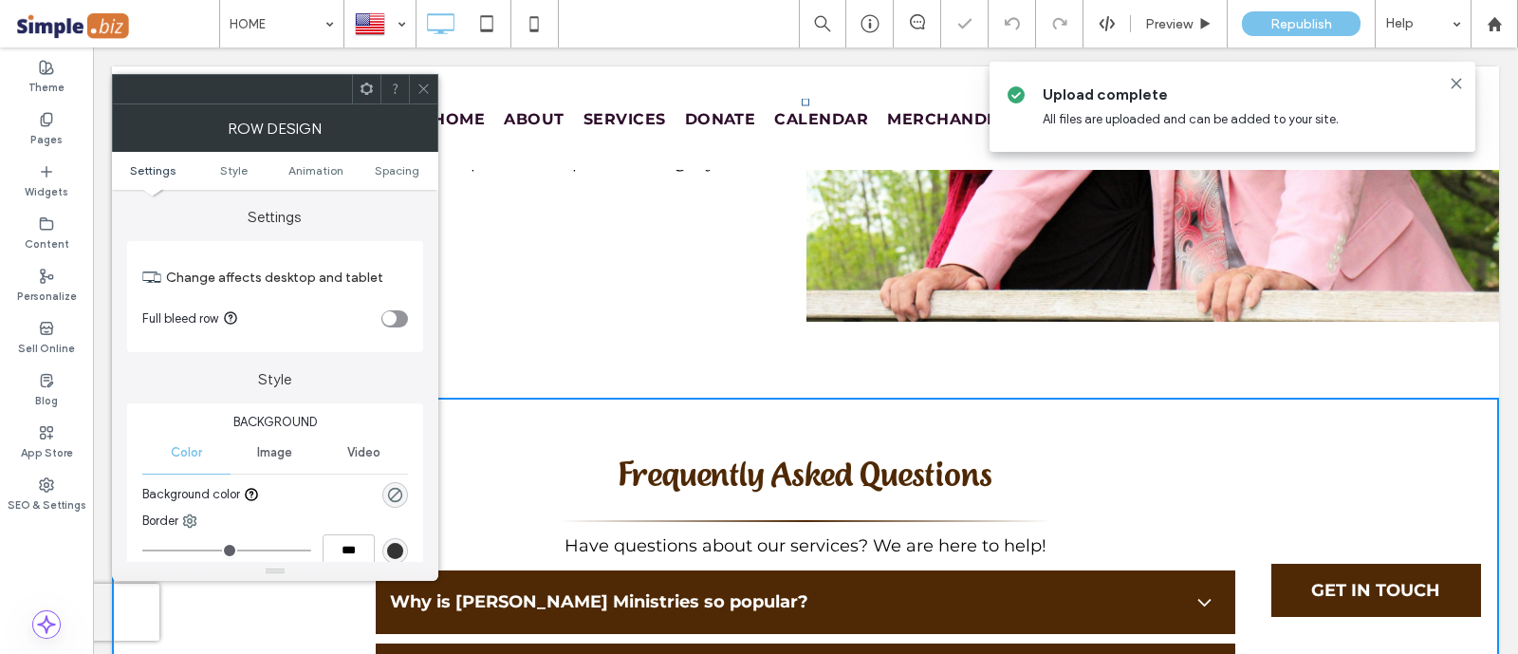
click at [265, 437] on div "Image" at bounding box center [274, 453] width 88 height 42
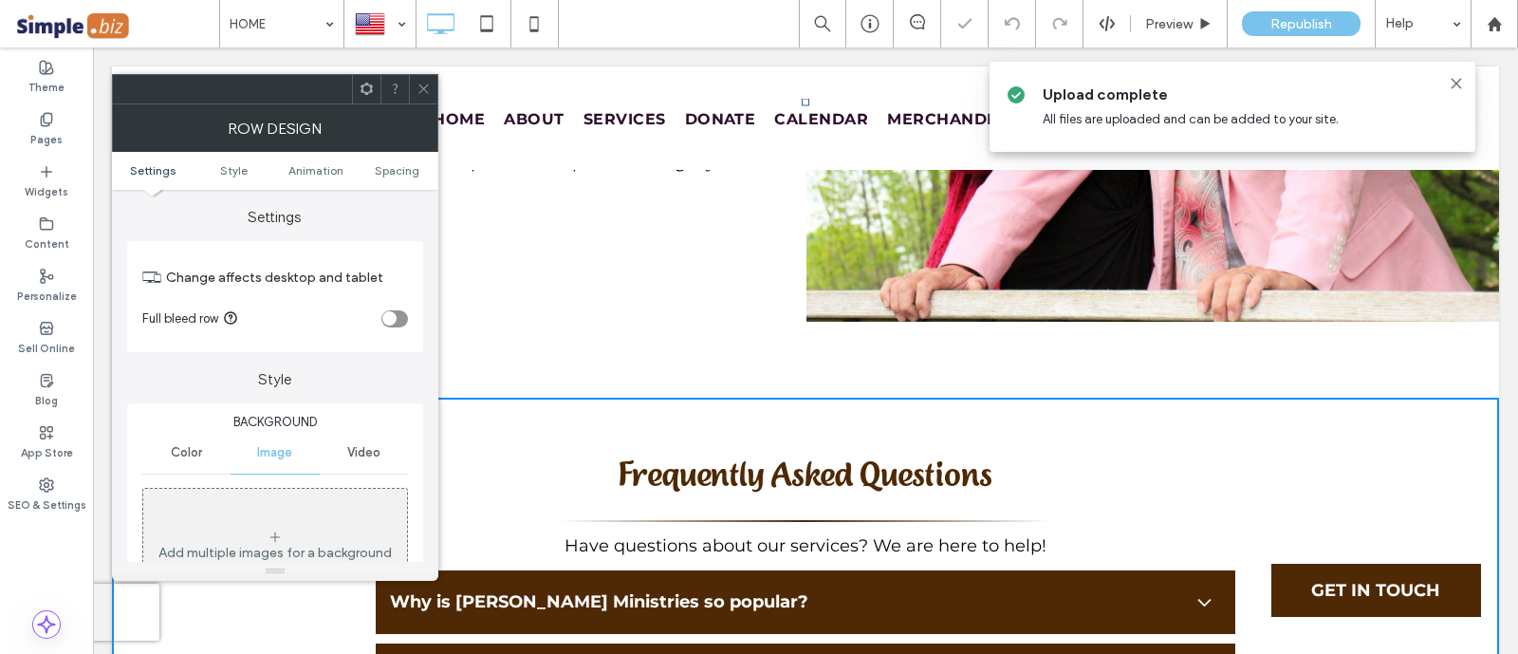
click at [285, 527] on div "Add multiple images for a background slider" at bounding box center [275, 552] width 264 height 125
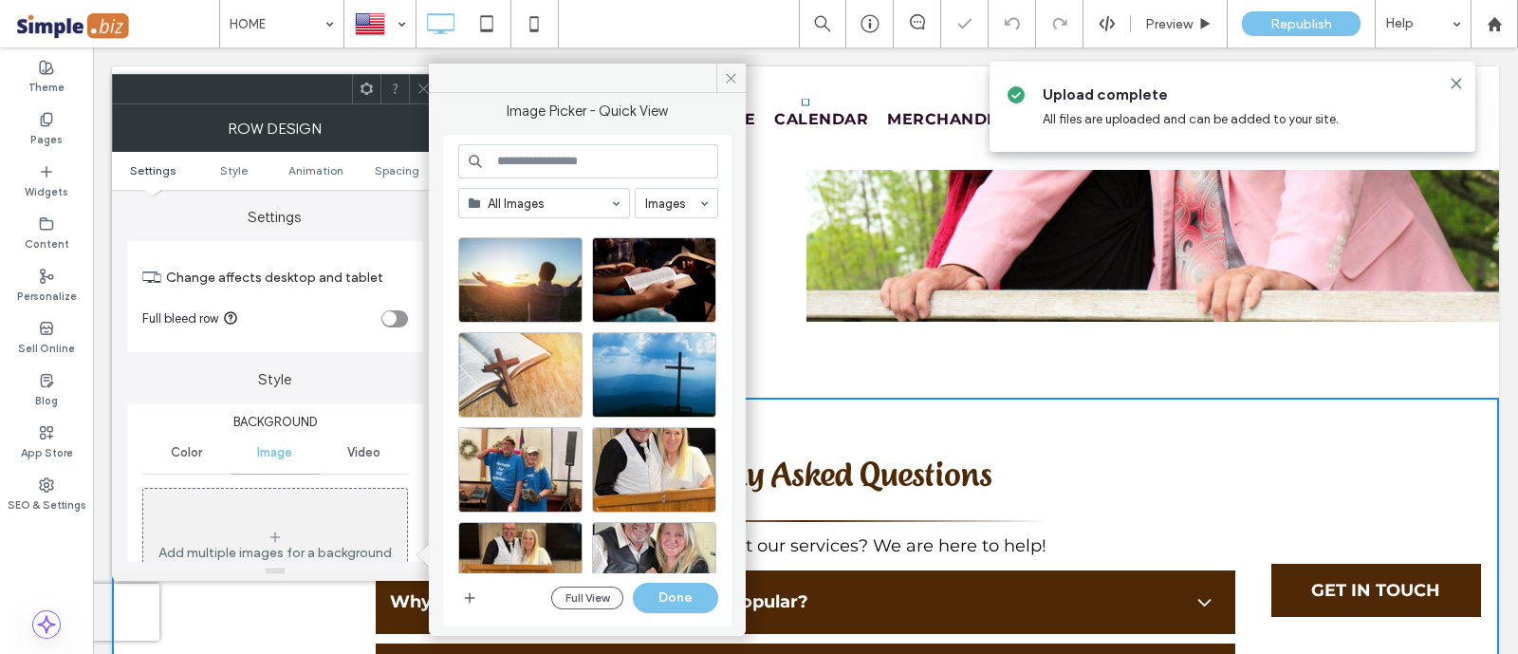
scroll to position [593, 0]
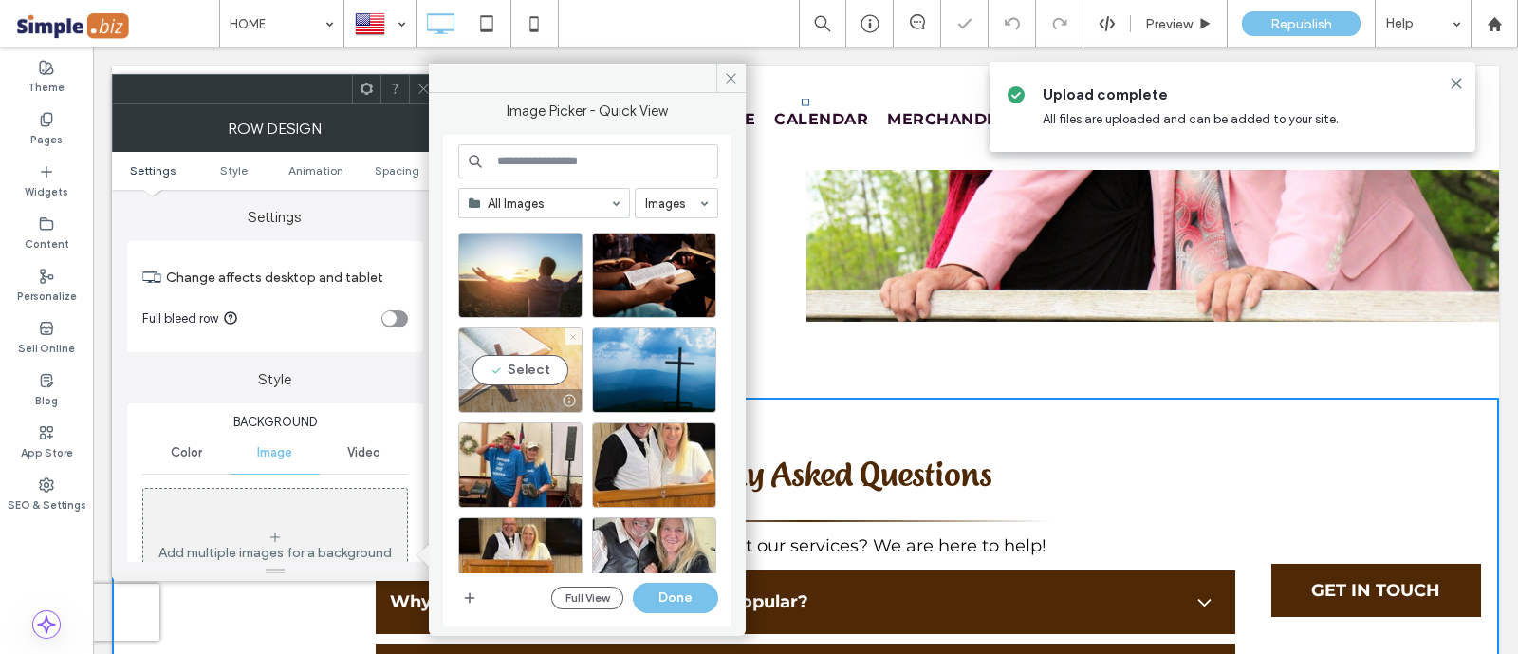
click at [569, 337] on icon at bounding box center [573, 337] width 8 height 8
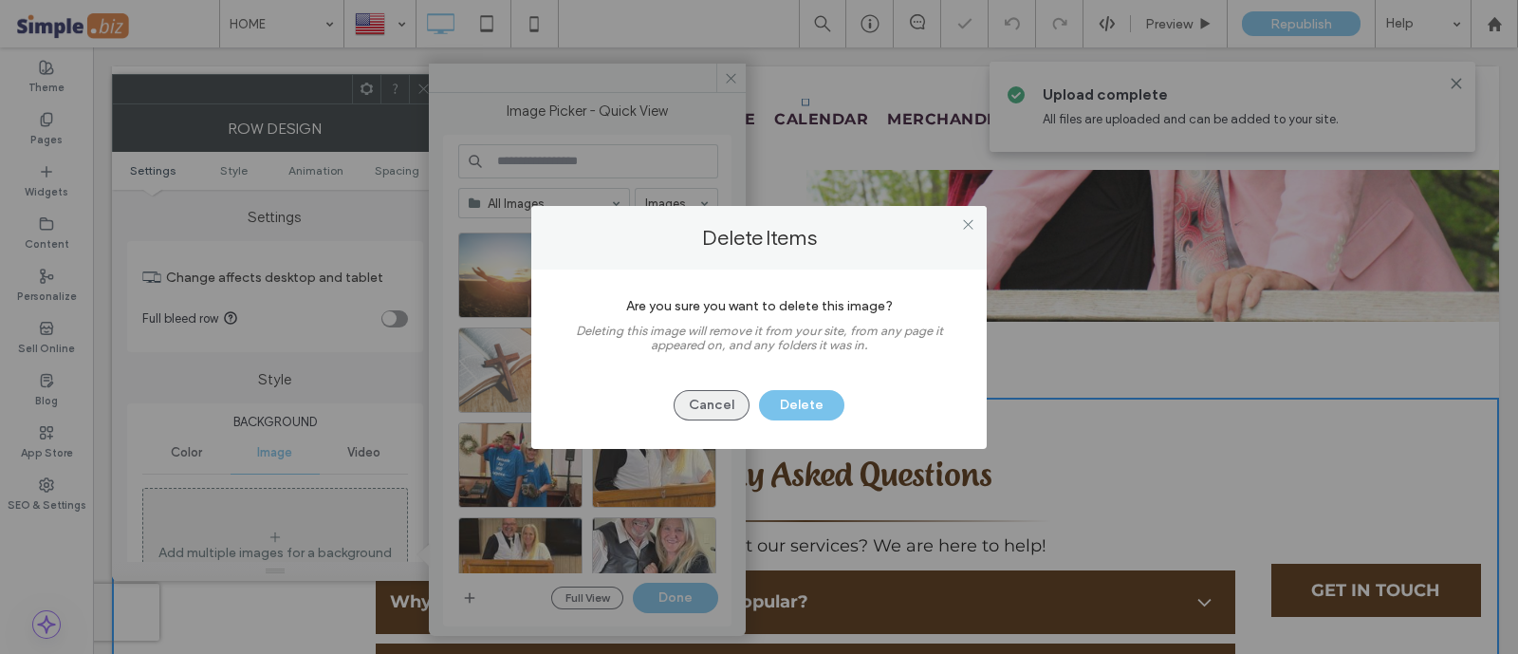
drag, startPoint x: 703, startPoint y: 403, endPoint x: 649, endPoint y: 419, distance: 56.4
click at [702, 403] on button "Cancel" at bounding box center [711, 405] width 76 height 30
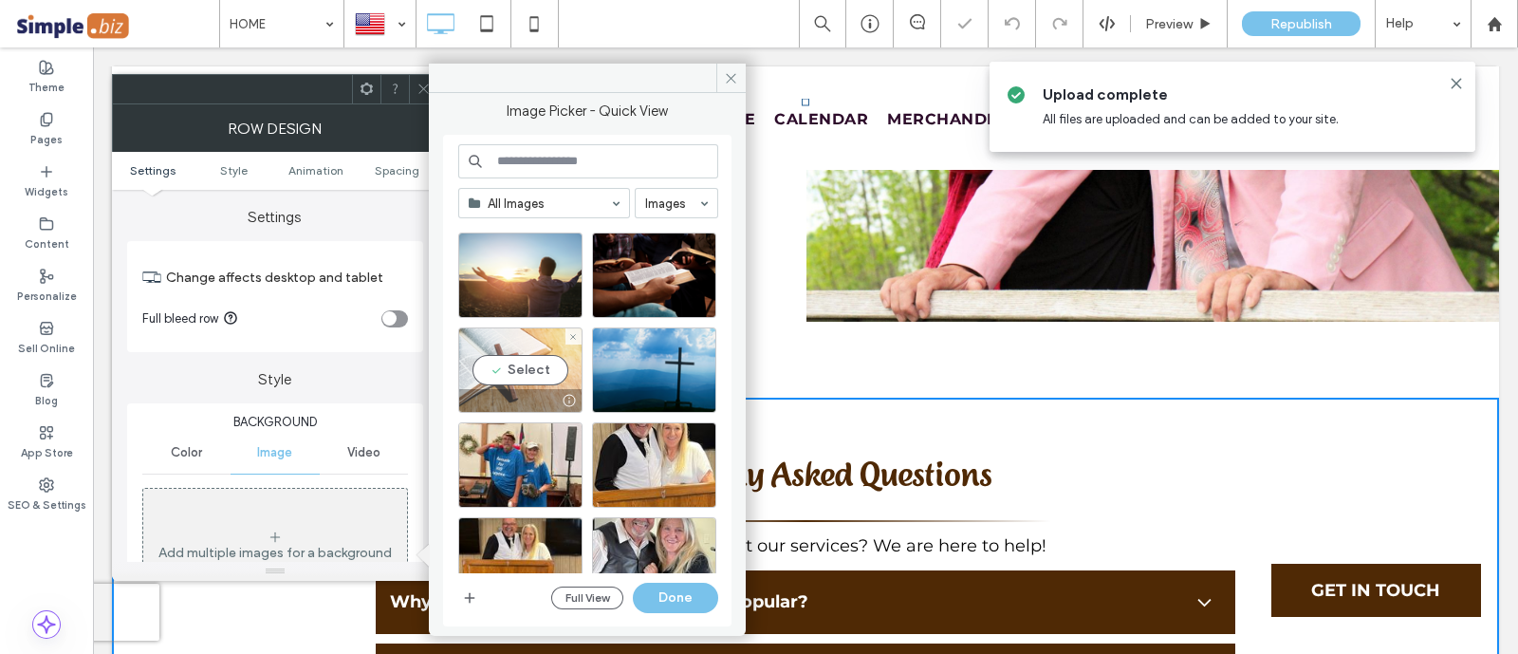
click at [527, 378] on div "Select" at bounding box center [520, 369] width 124 height 85
click at [683, 597] on button "Done" at bounding box center [675, 597] width 85 height 30
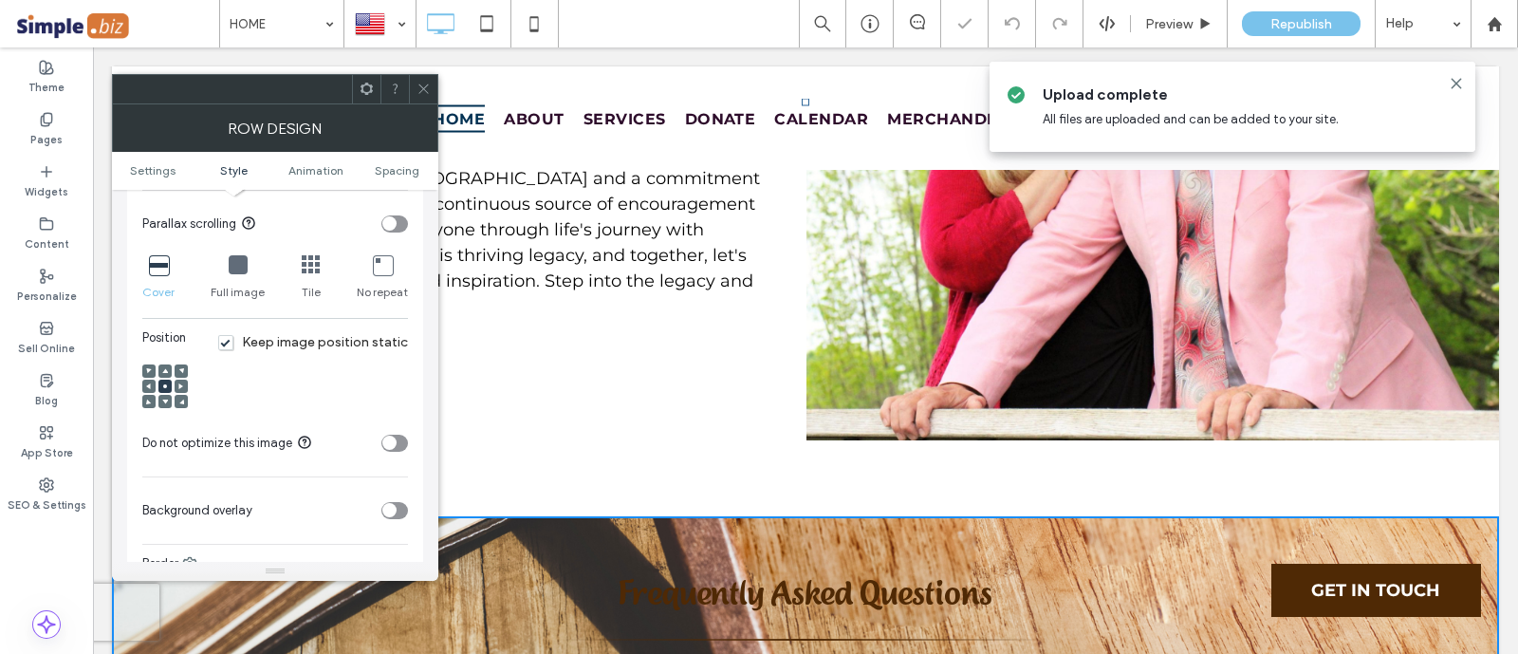
scroll to position [711, 0]
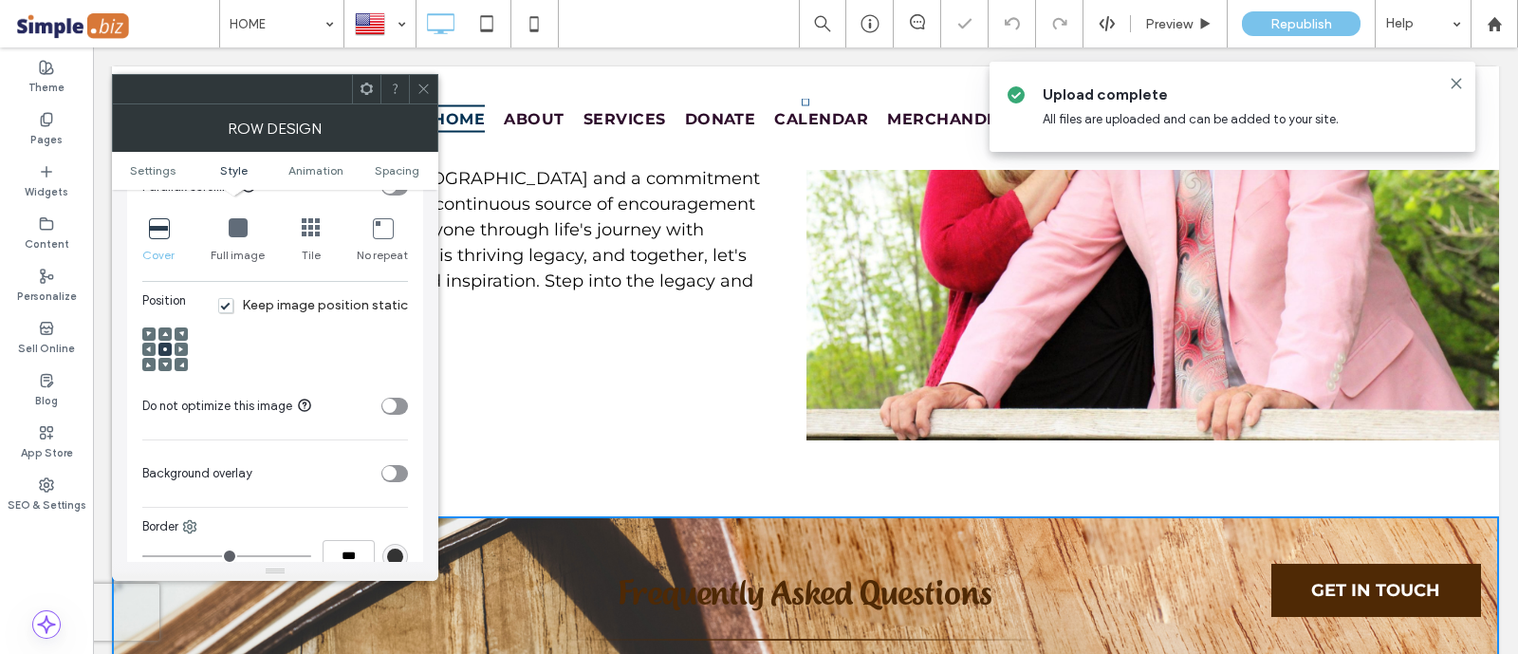
click at [393, 466] on div "toggle" at bounding box center [389, 473] width 14 height 14
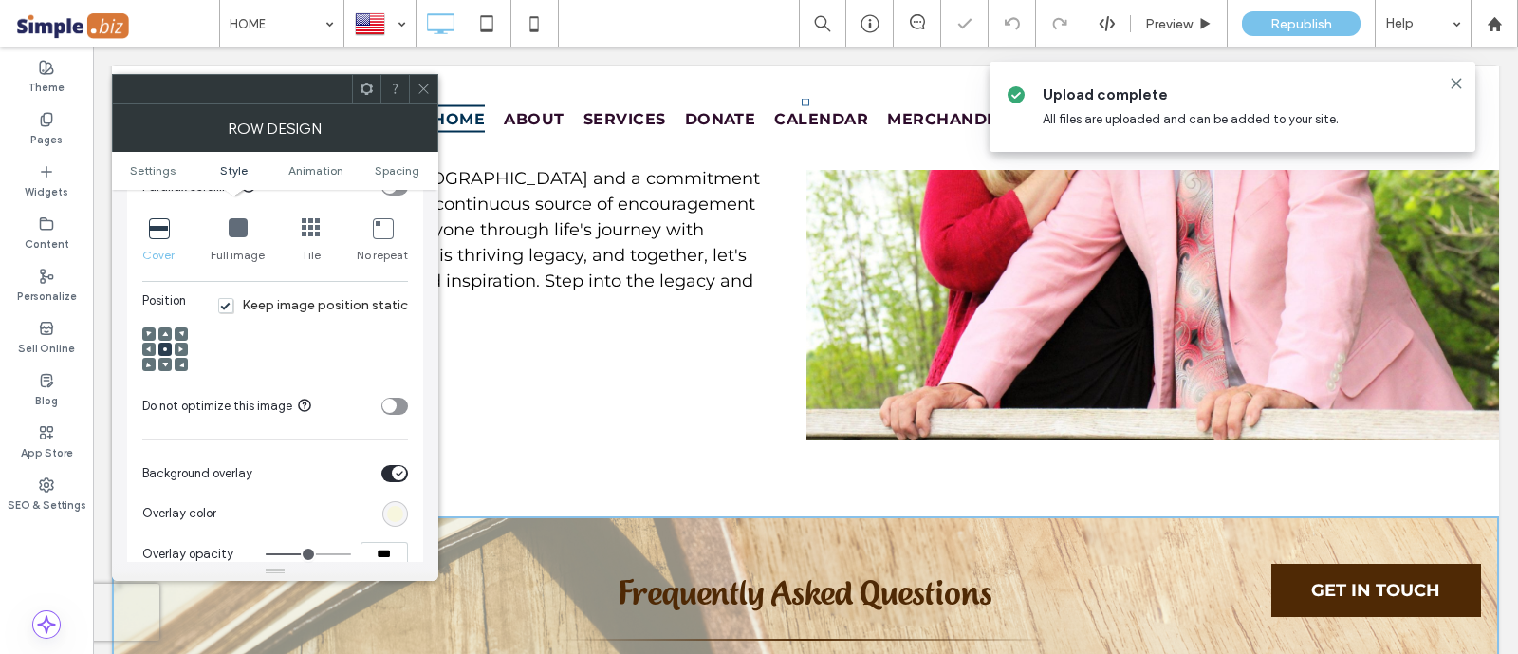
click at [398, 506] on div "rgb(247, 246, 222)" at bounding box center [395, 514] width 16 height 16
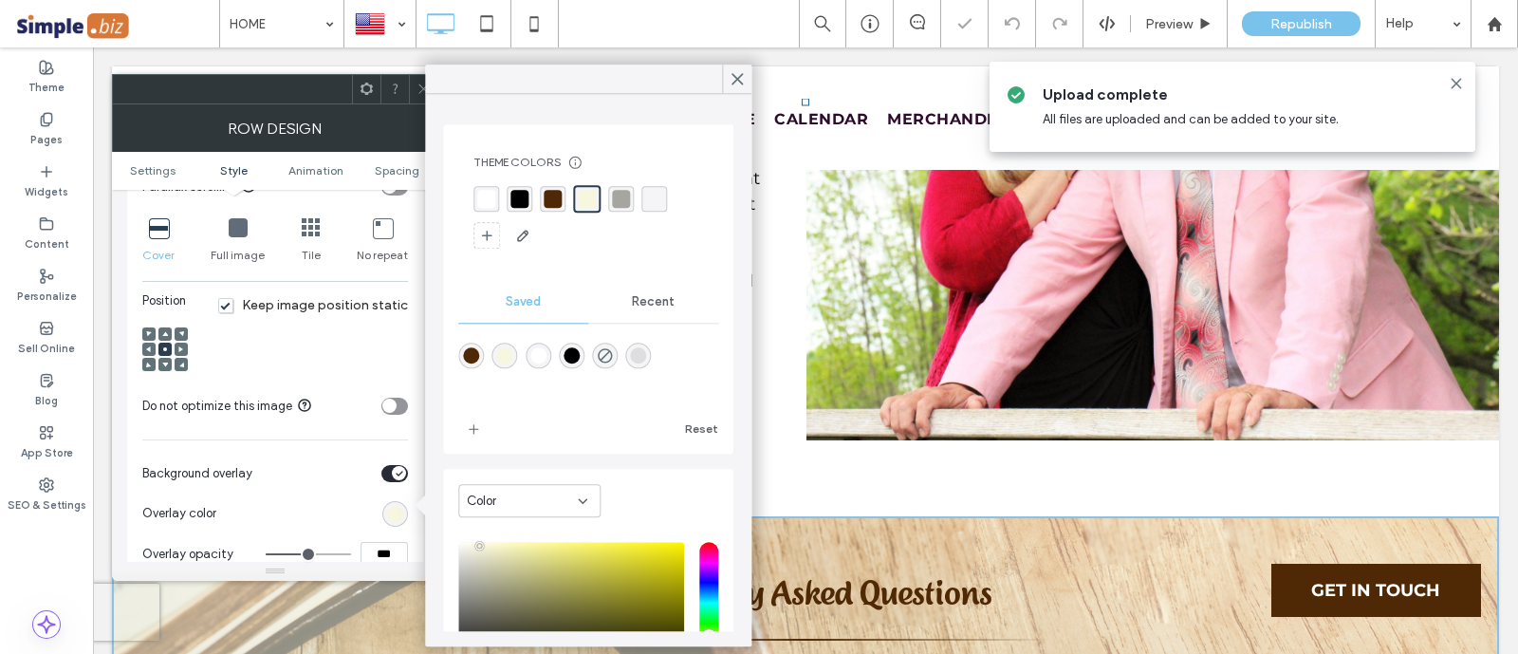
click at [578, 358] on div "rgba(0,0,0,1)" at bounding box center [571, 355] width 16 height 16
type input "*******"
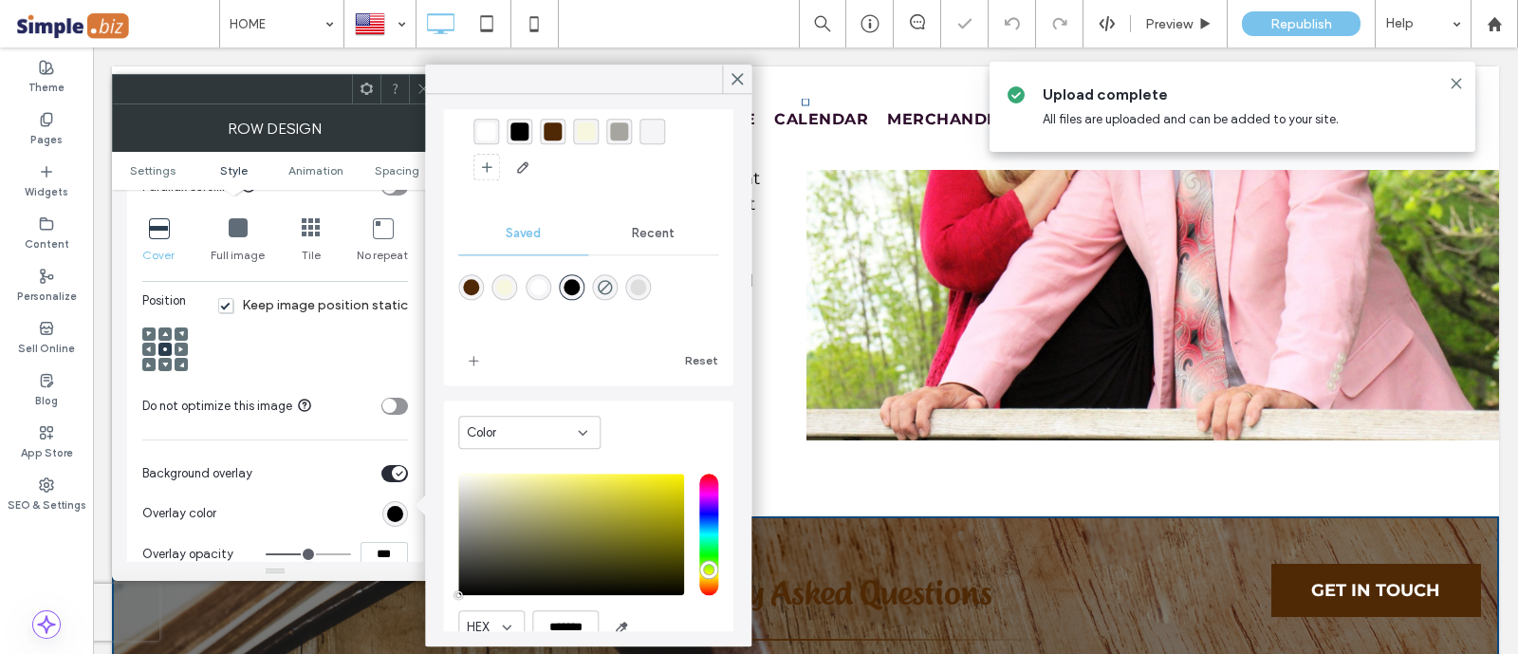
scroll to position [101, 0]
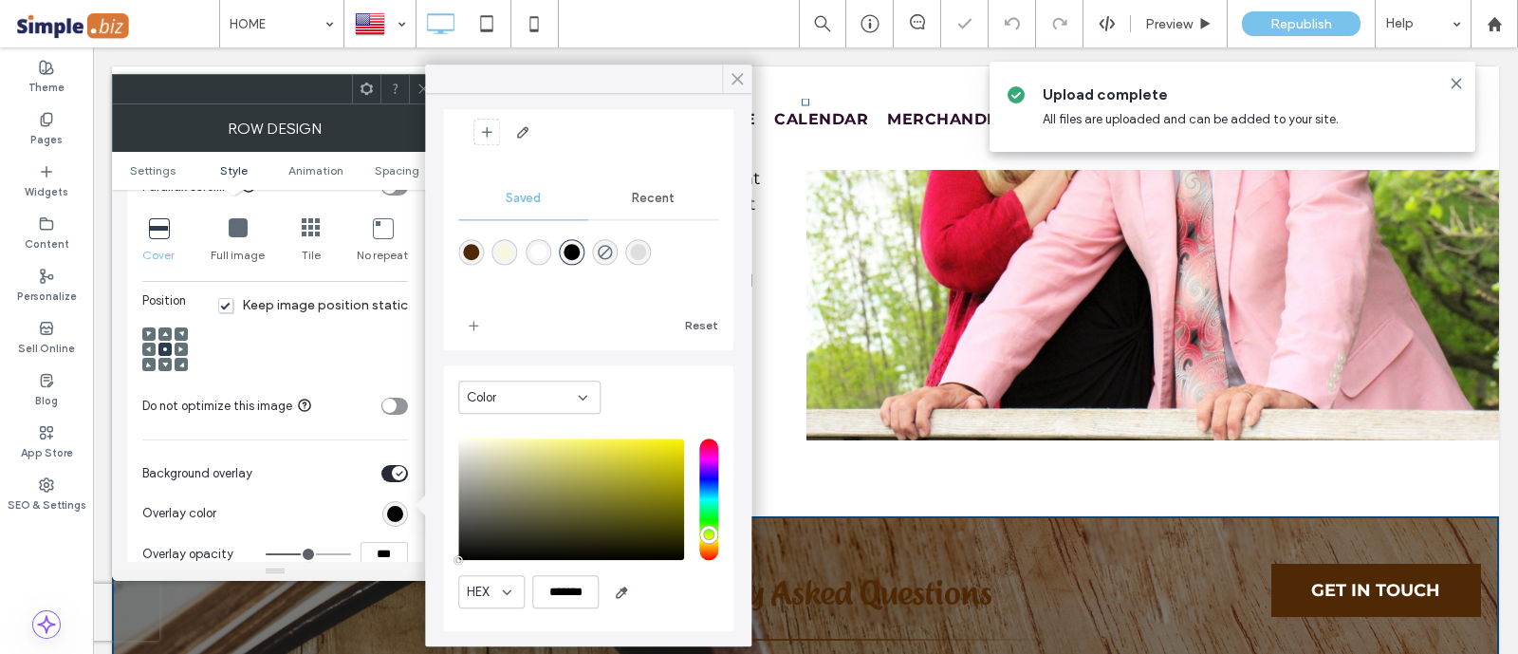
drag, startPoint x: 729, startPoint y: 83, endPoint x: 351, endPoint y: 225, distance: 404.3
click at [729, 83] on icon at bounding box center [736, 78] width 17 height 17
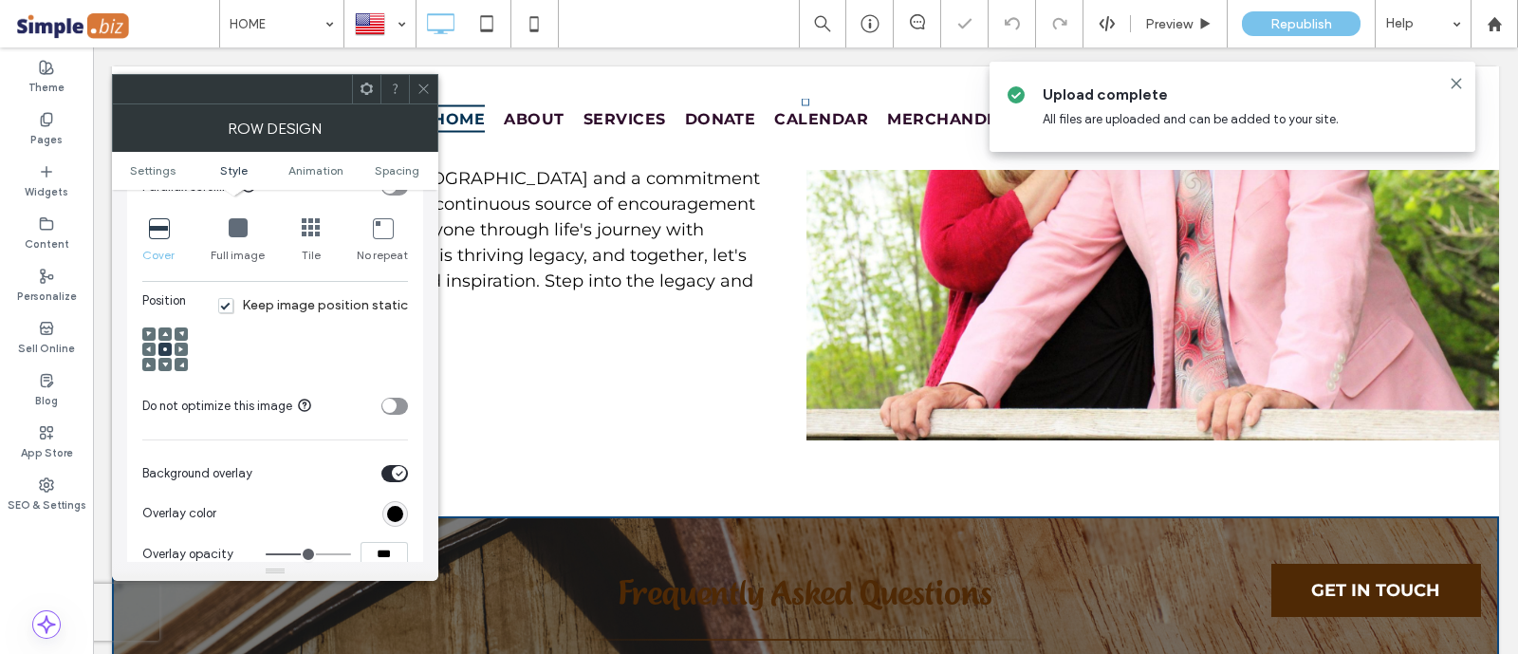
drag, startPoint x: 355, startPoint y: 537, endPoint x: 318, endPoint y: 533, distance: 37.2
click at [318, 542] on div "***" at bounding box center [337, 554] width 142 height 25
type input "***"
type input "**"
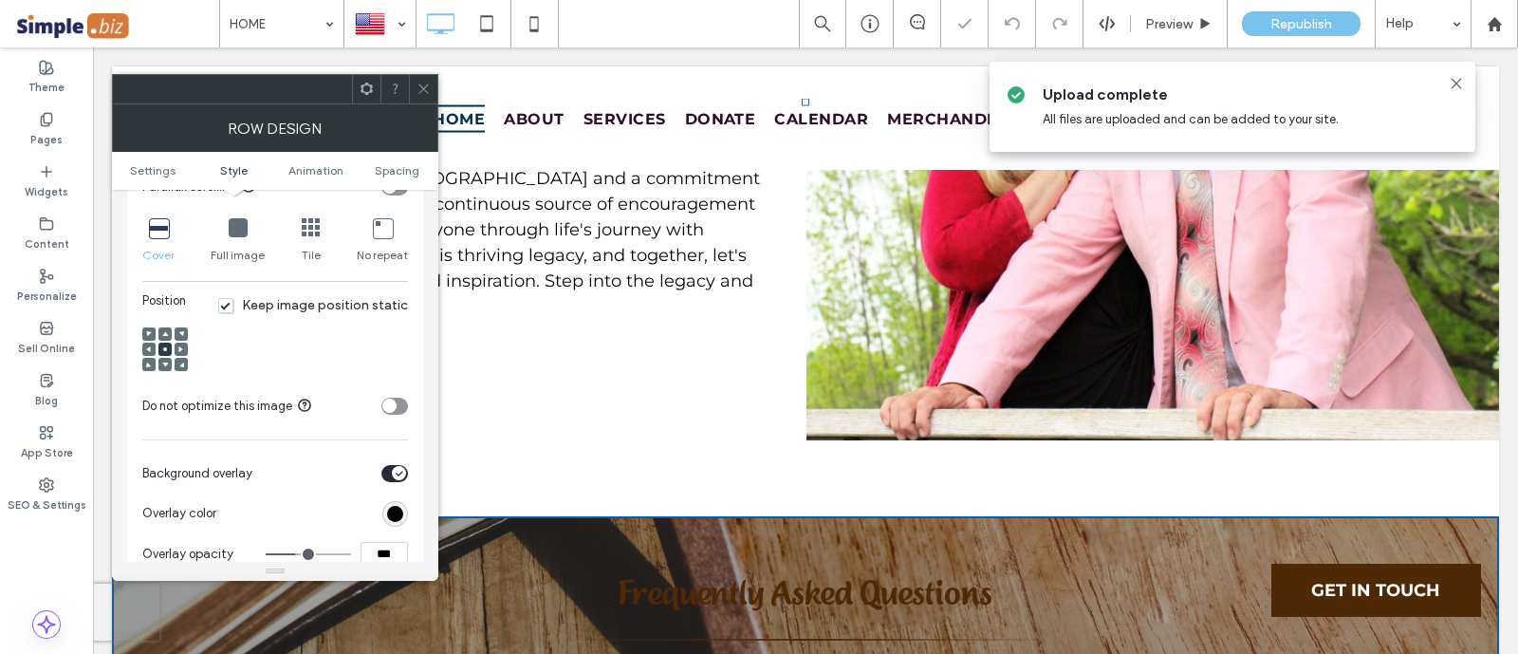
click at [433, 85] on div at bounding box center [423, 89] width 28 height 28
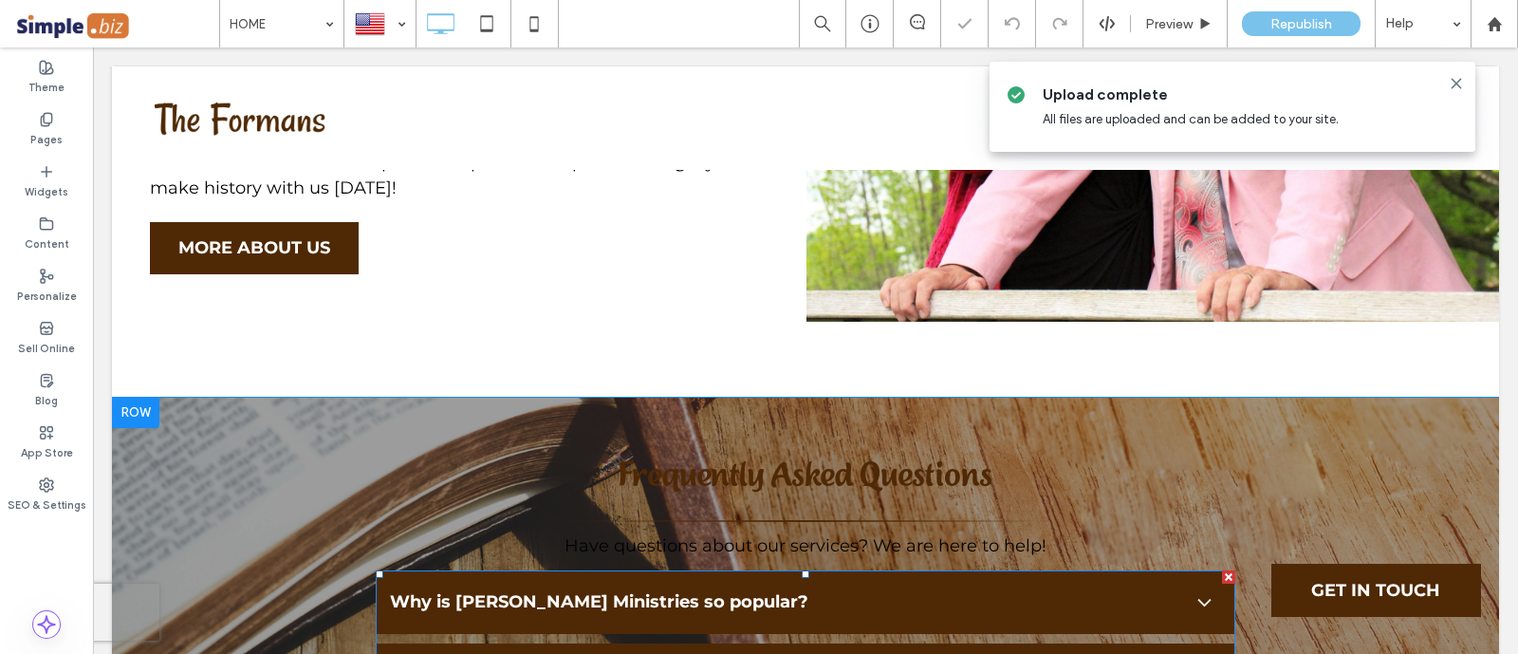
scroll to position [6538, 0]
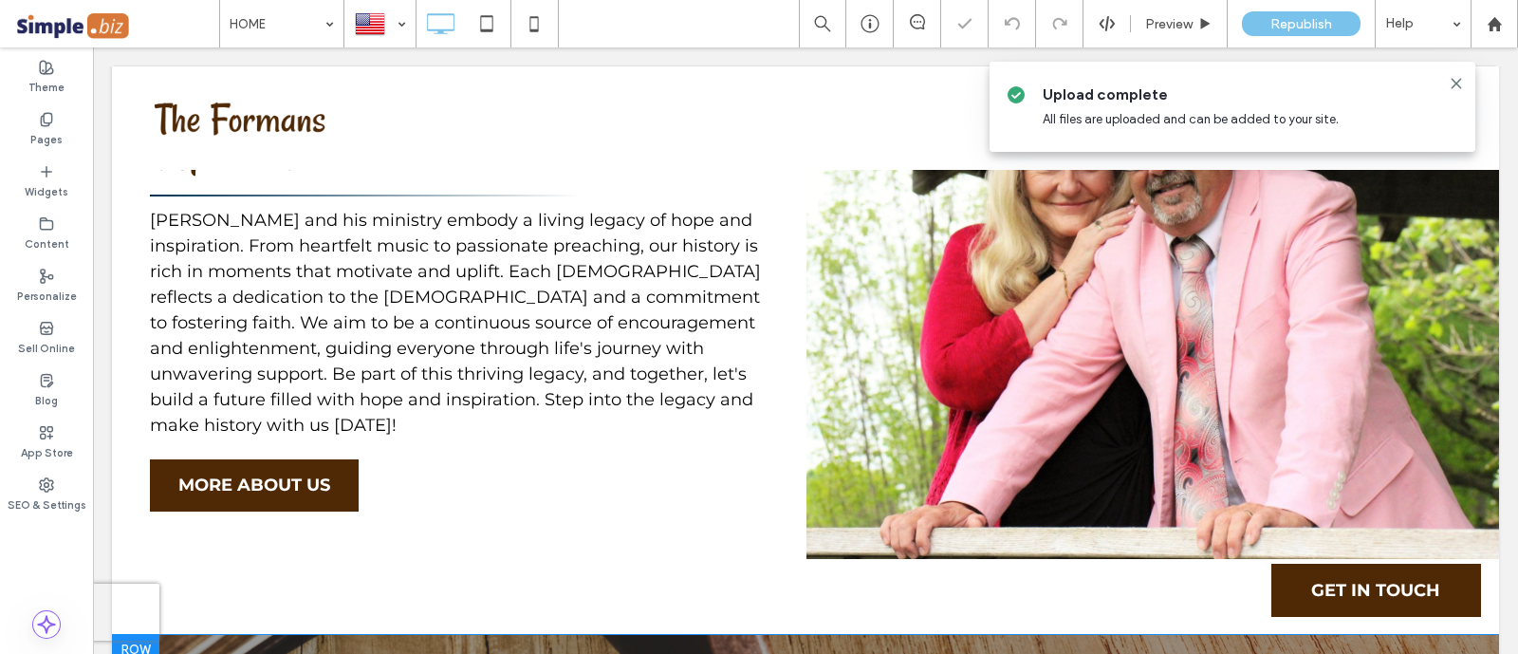
drag, startPoint x: 991, startPoint y: 585, endPoint x: 831, endPoint y: 540, distance: 166.6
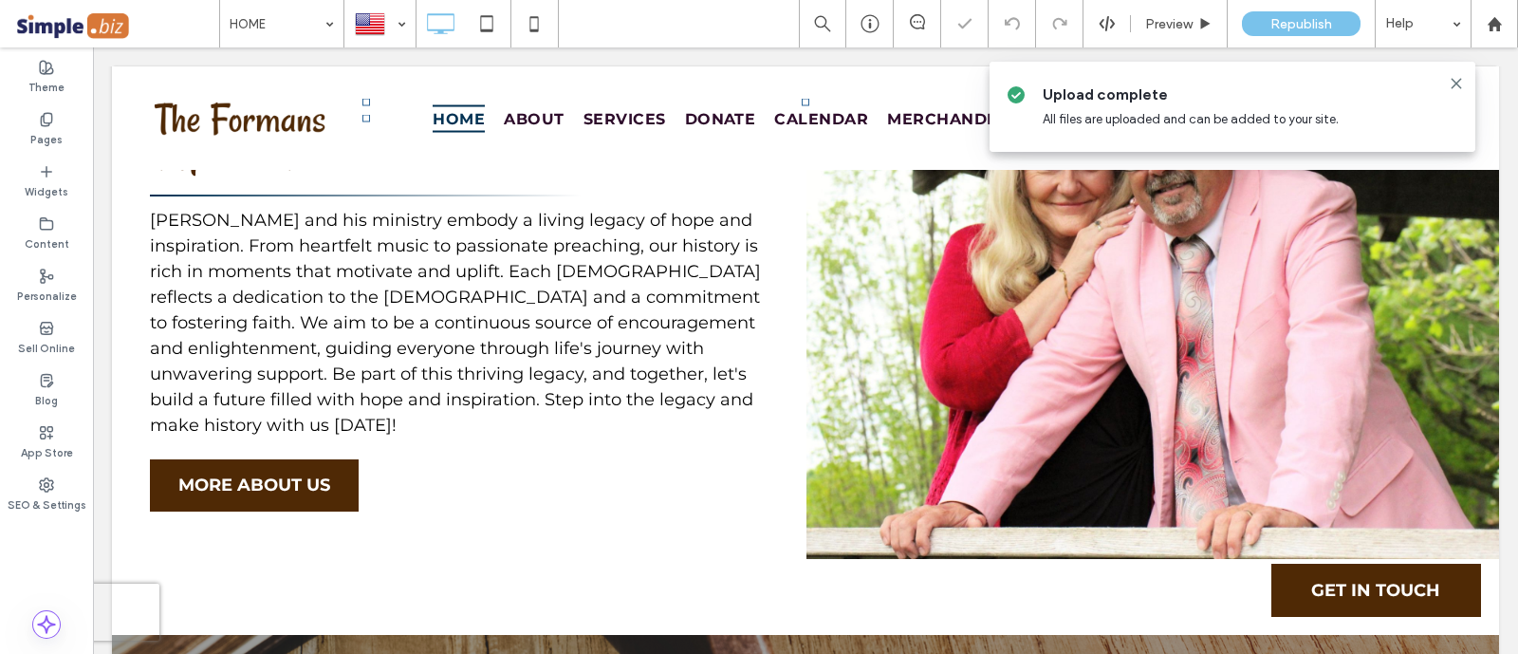
type input "**********"
type input "**"
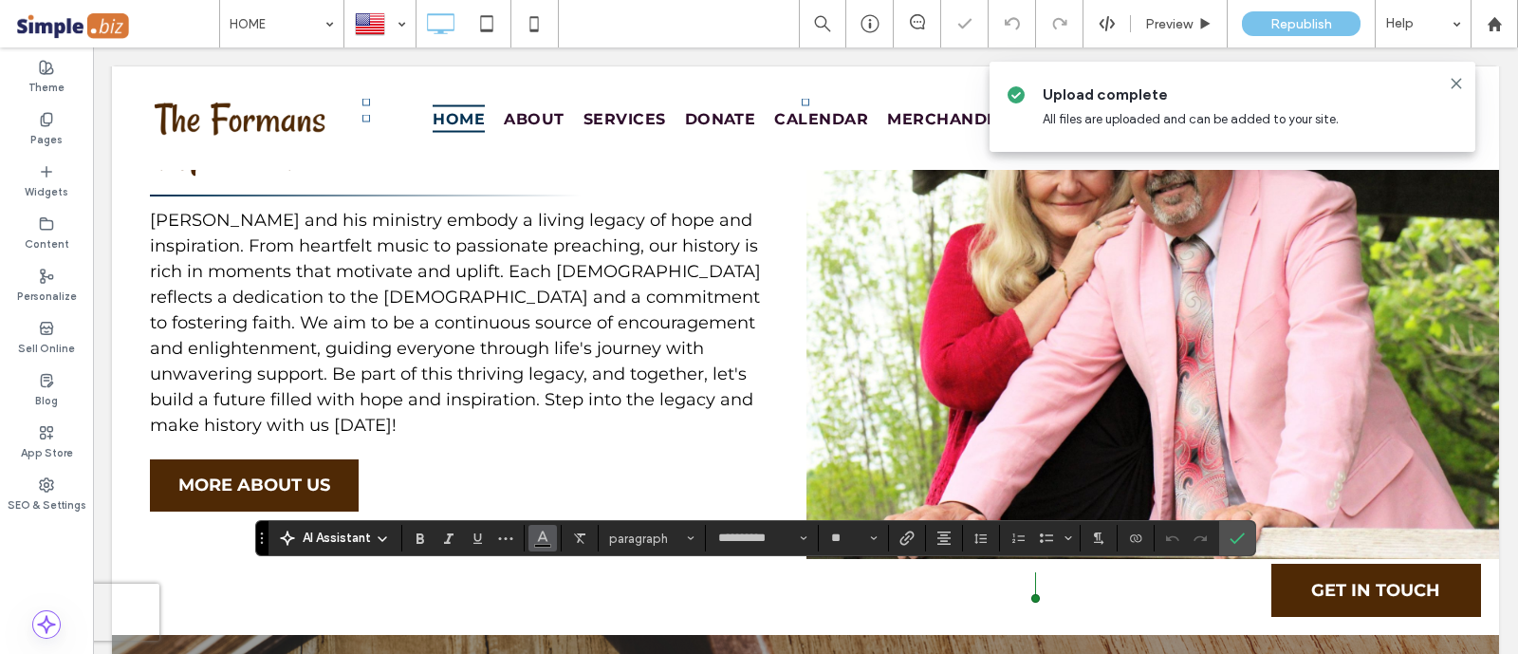
click at [545, 538] on icon "Color" at bounding box center [542, 535] width 15 height 15
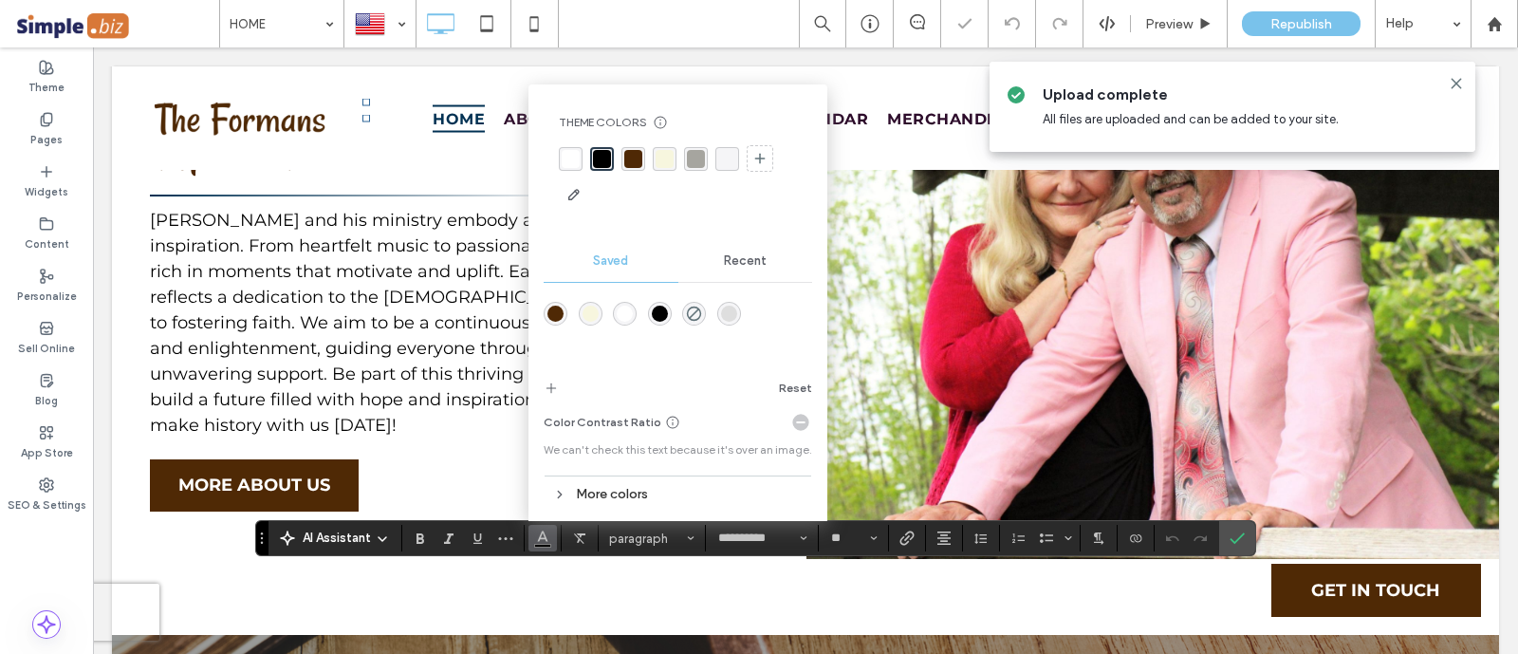
click at [566, 157] on div "rgba(255,255,255,1)" at bounding box center [571, 159] width 18 height 18
click at [1229, 536] on icon "Confirm" at bounding box center [1236, 537] width 15 height 15
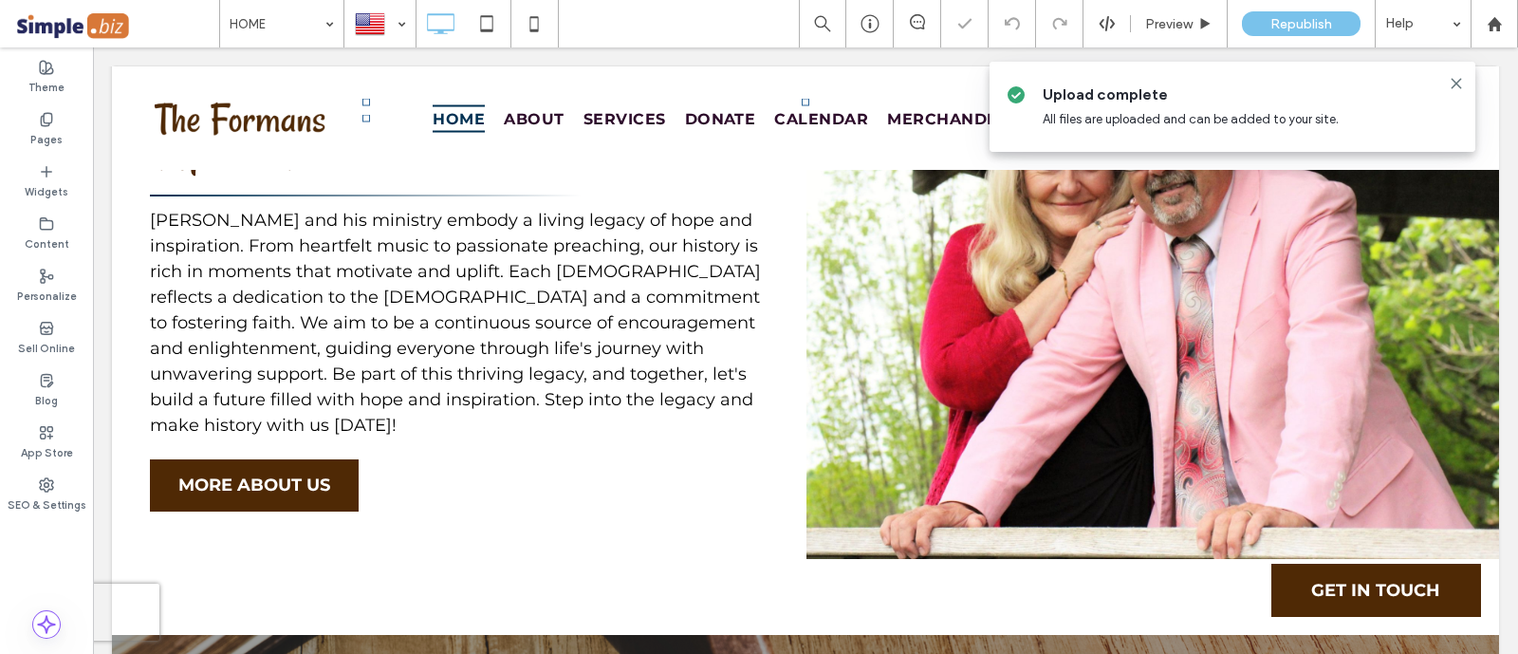
type input "**********"
type input "**"
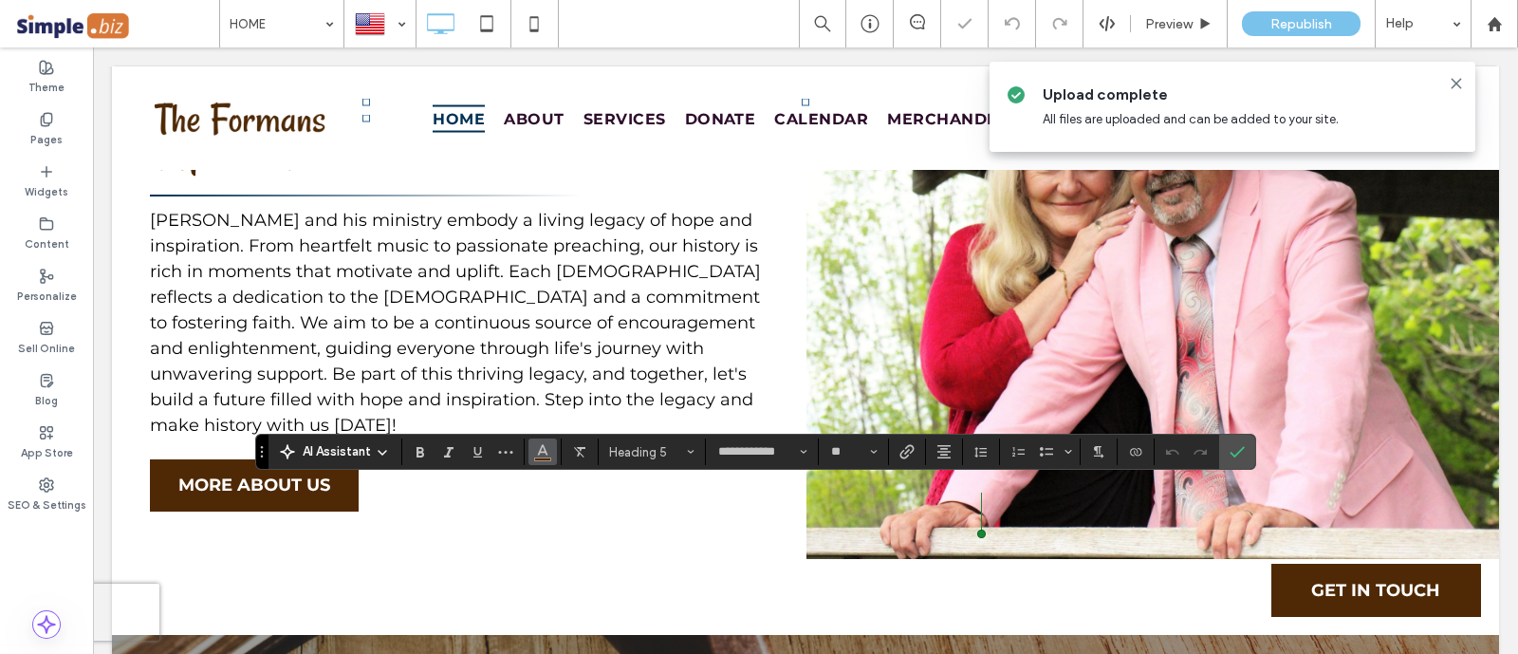
click at [538, 454] on use "Color" at bounding box center [543, 450] width 10 height 10
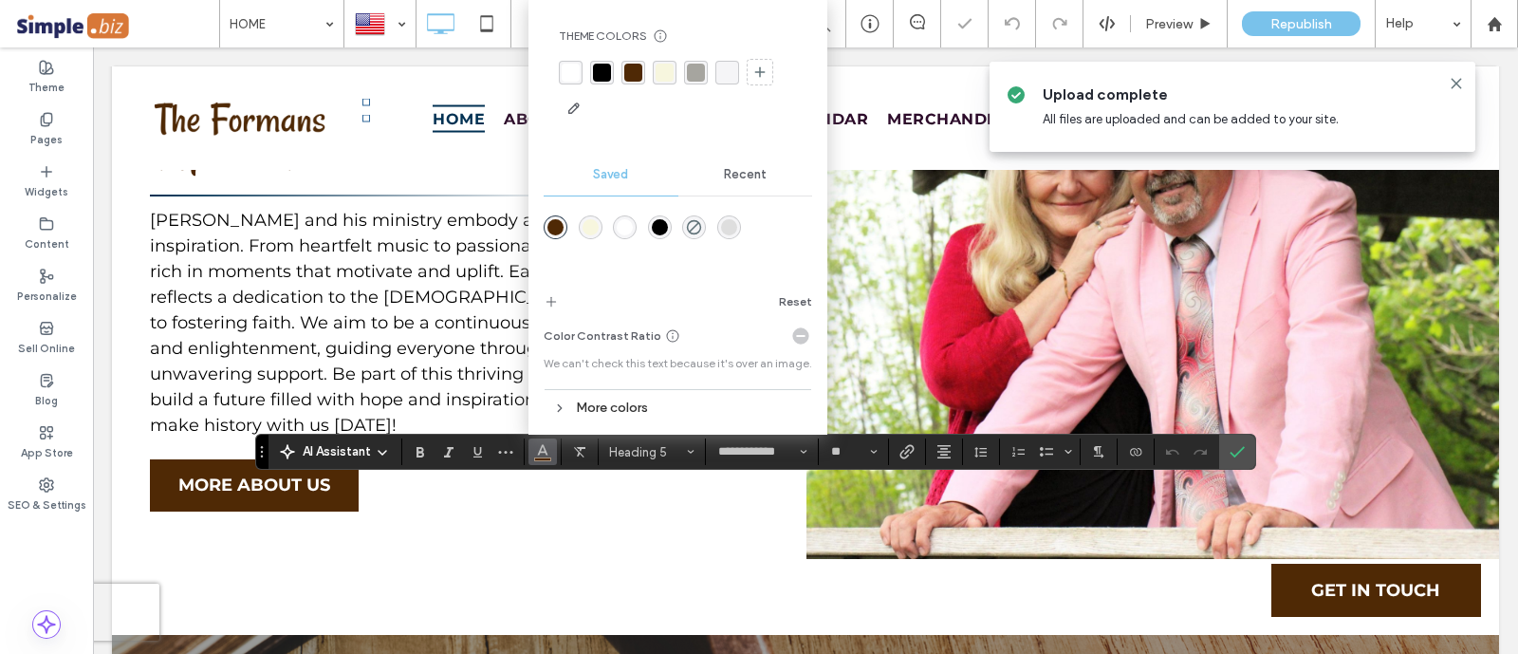
click at [617, 231] on div "rgba(255,255,255,1)" at bounding box center [625, 227] width 16 height 16
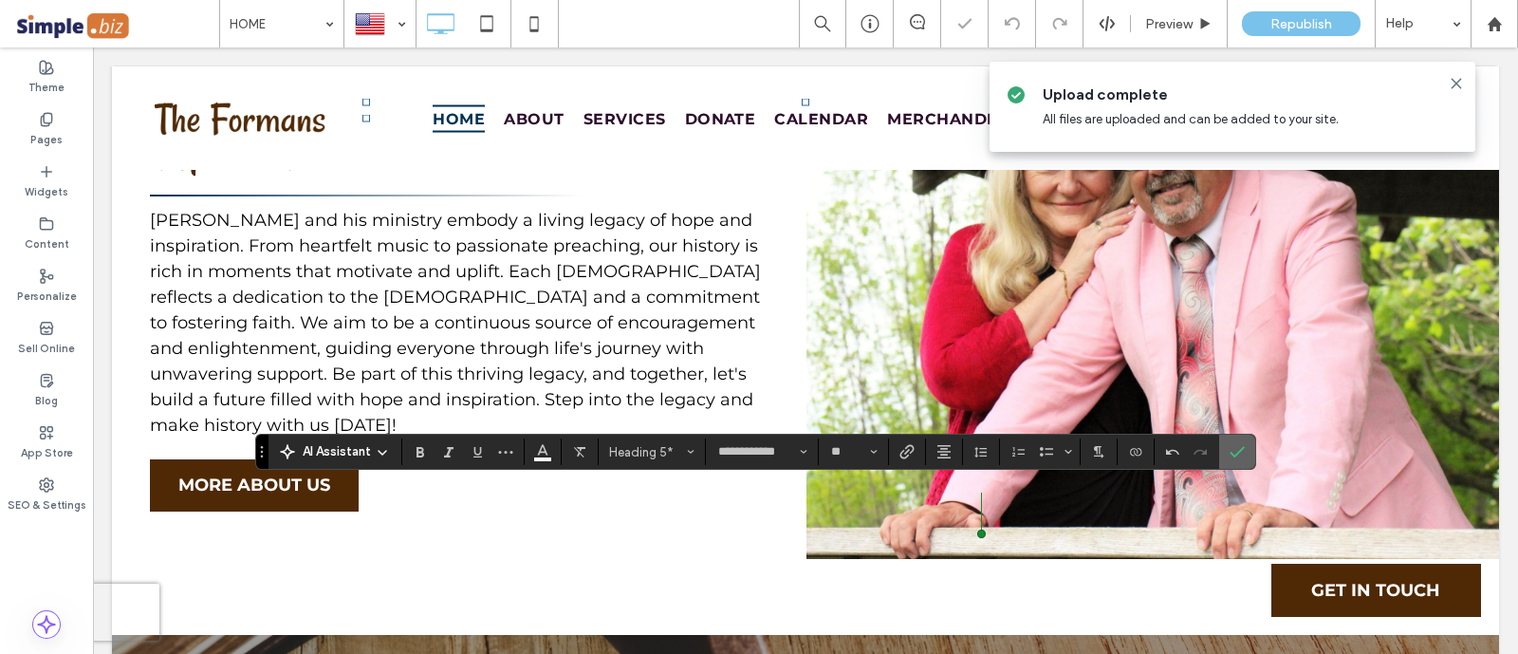
click at [1243, 453] on label "Confirm" at bounding box center [1237, 451] width 28 height 34
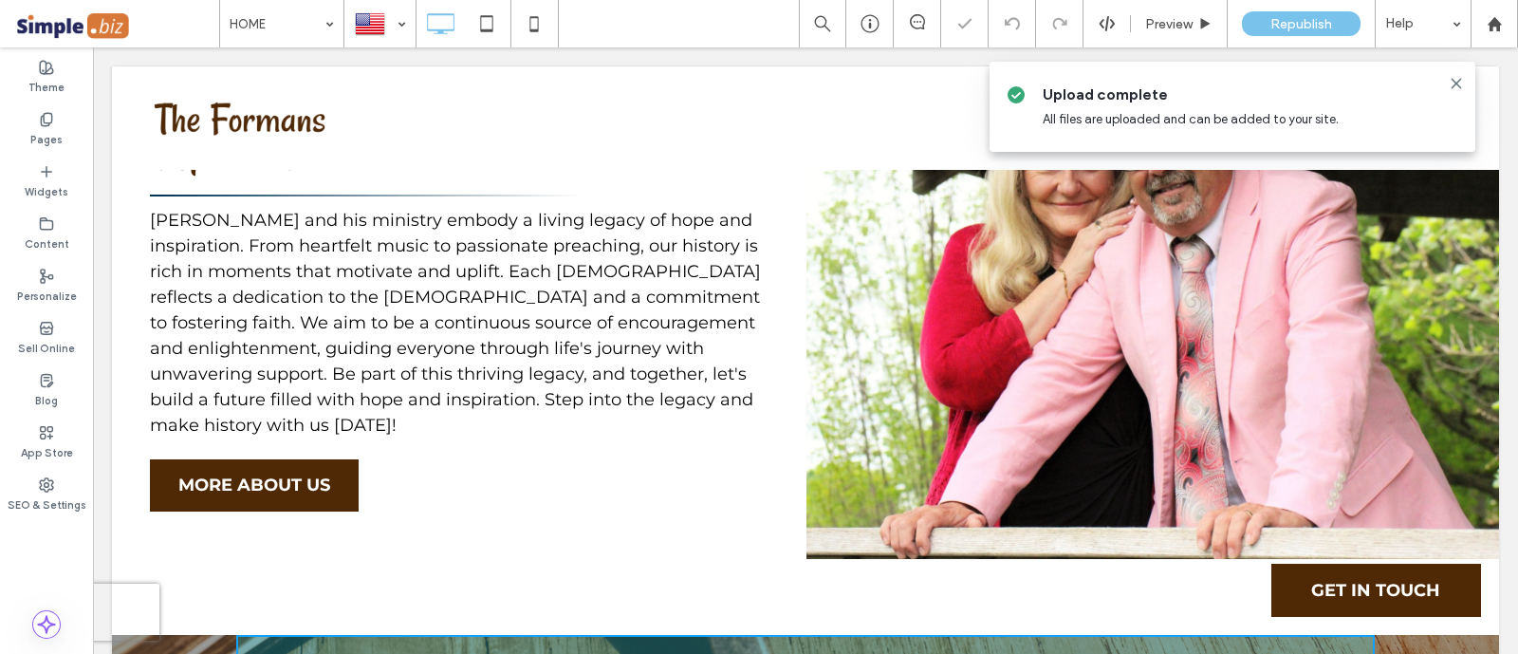
drag, startPoint x: 797, startPoint y: 554, endPoint x: 897, endPoint y: 601, distance: 111.2
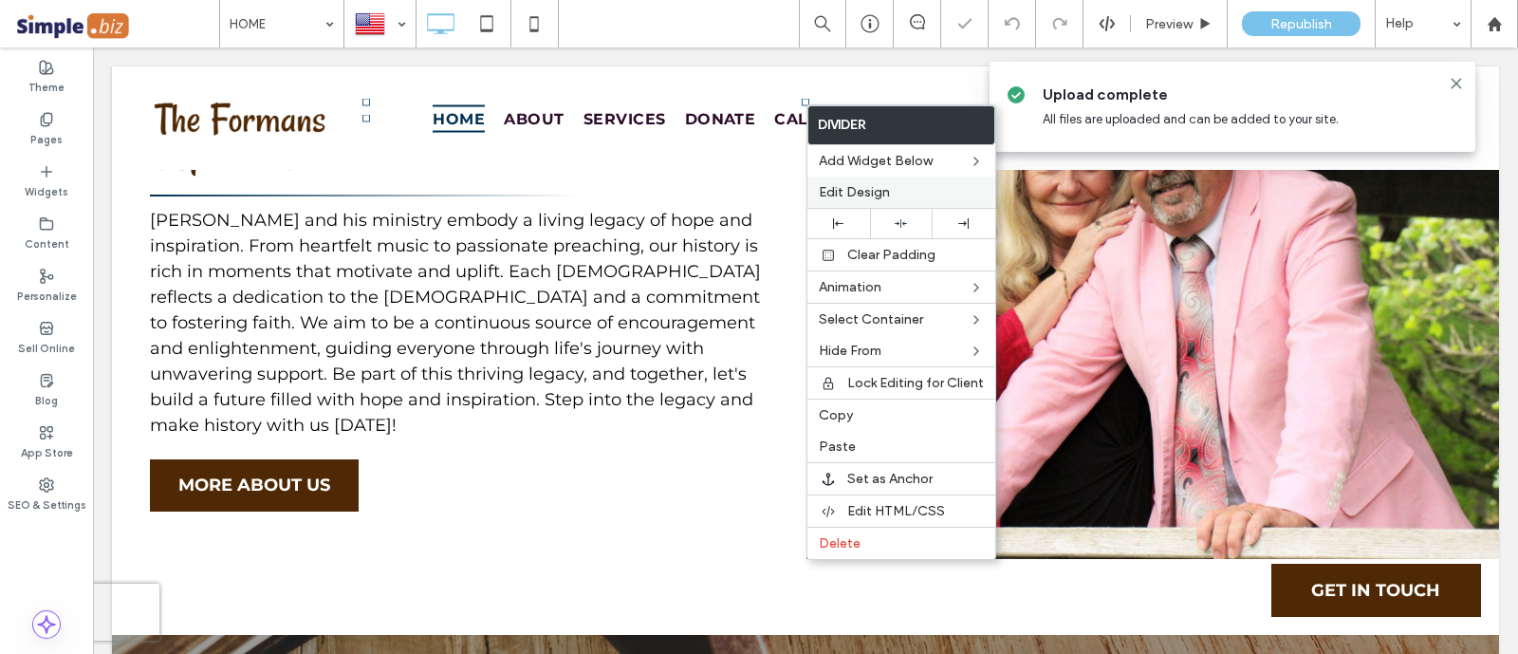
click at [863, 186] on span "Edit Design" at bounding box center [854, 192] width 71 height 16
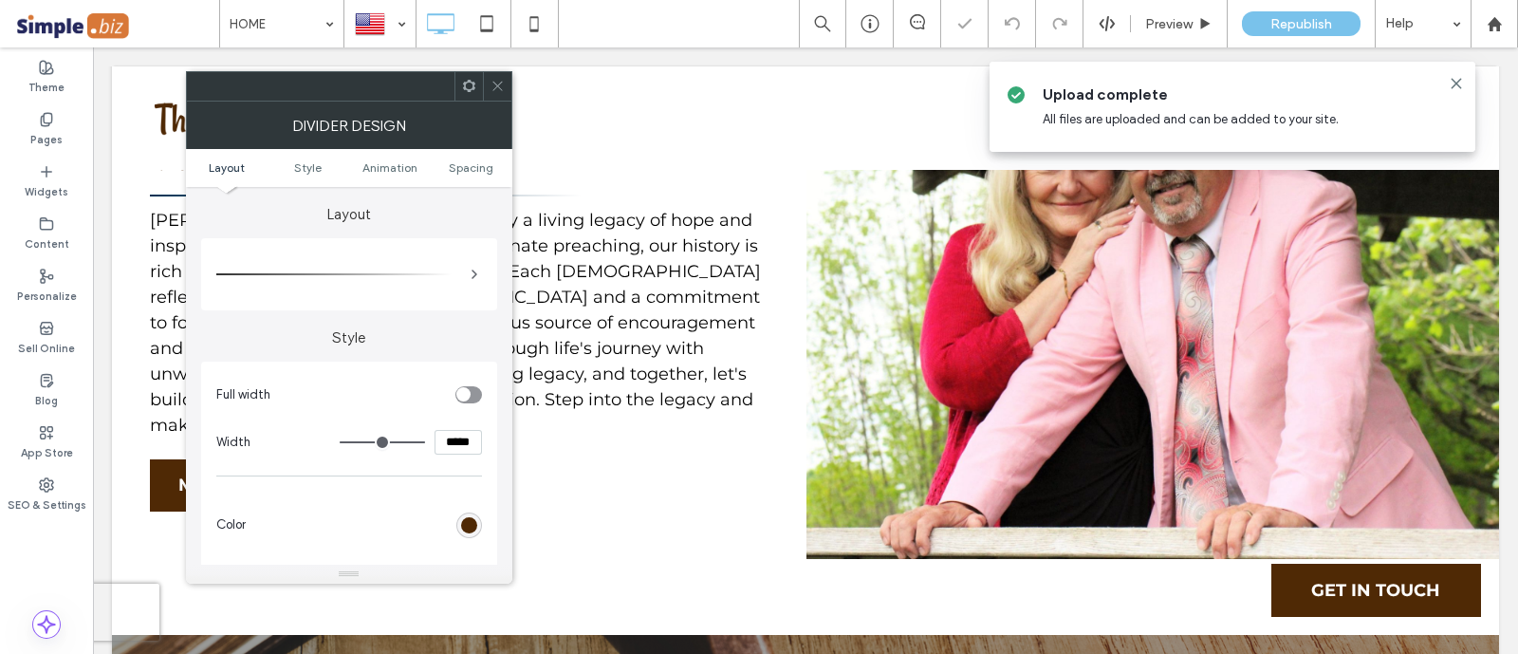
click at [477, 524] on div "rgb(79, 41, 5)" at bounding box center [469, 525] width 26 height 26
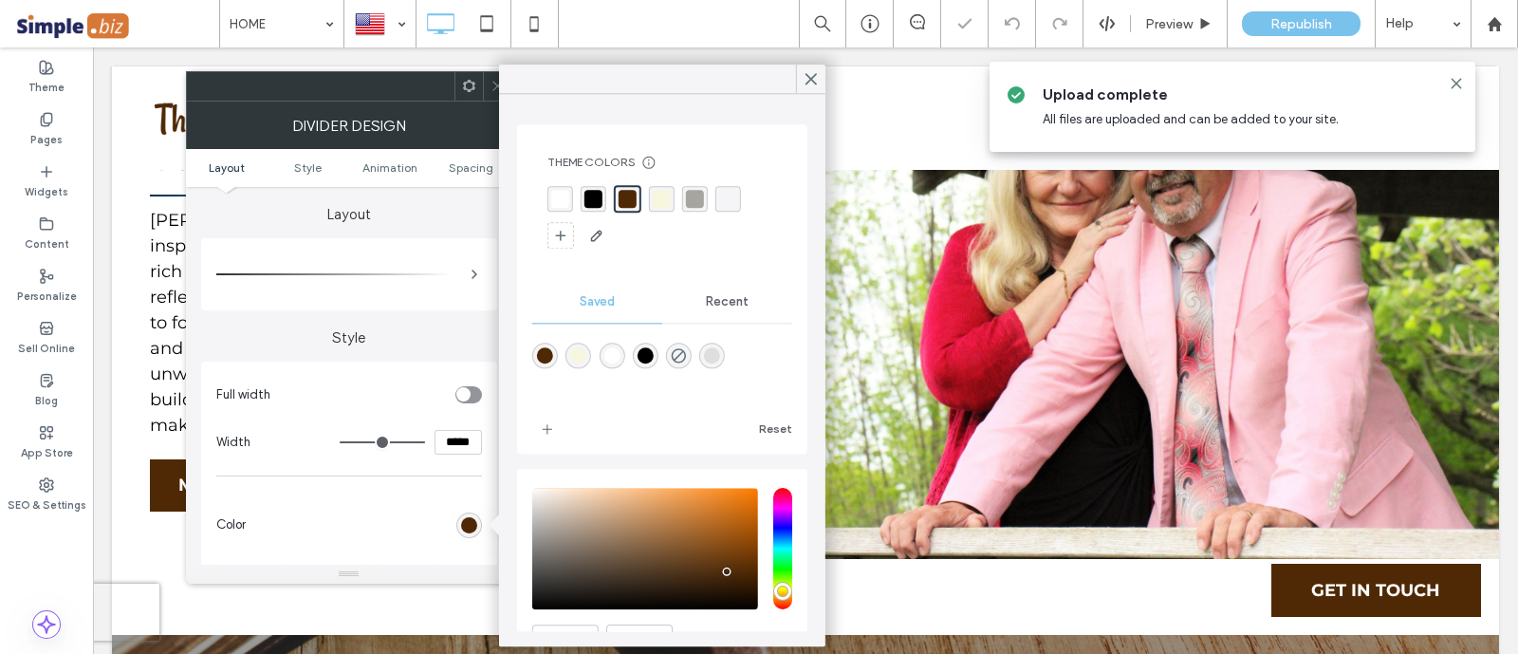
click at [617, 353] on div "rgba(255,255,255,1)" at bounding box center [611, 355] width 16 height 16
type input "*"
type input "*******"
click at [494, 85] on icon at bounding box center [497, 86] width 14 height 14
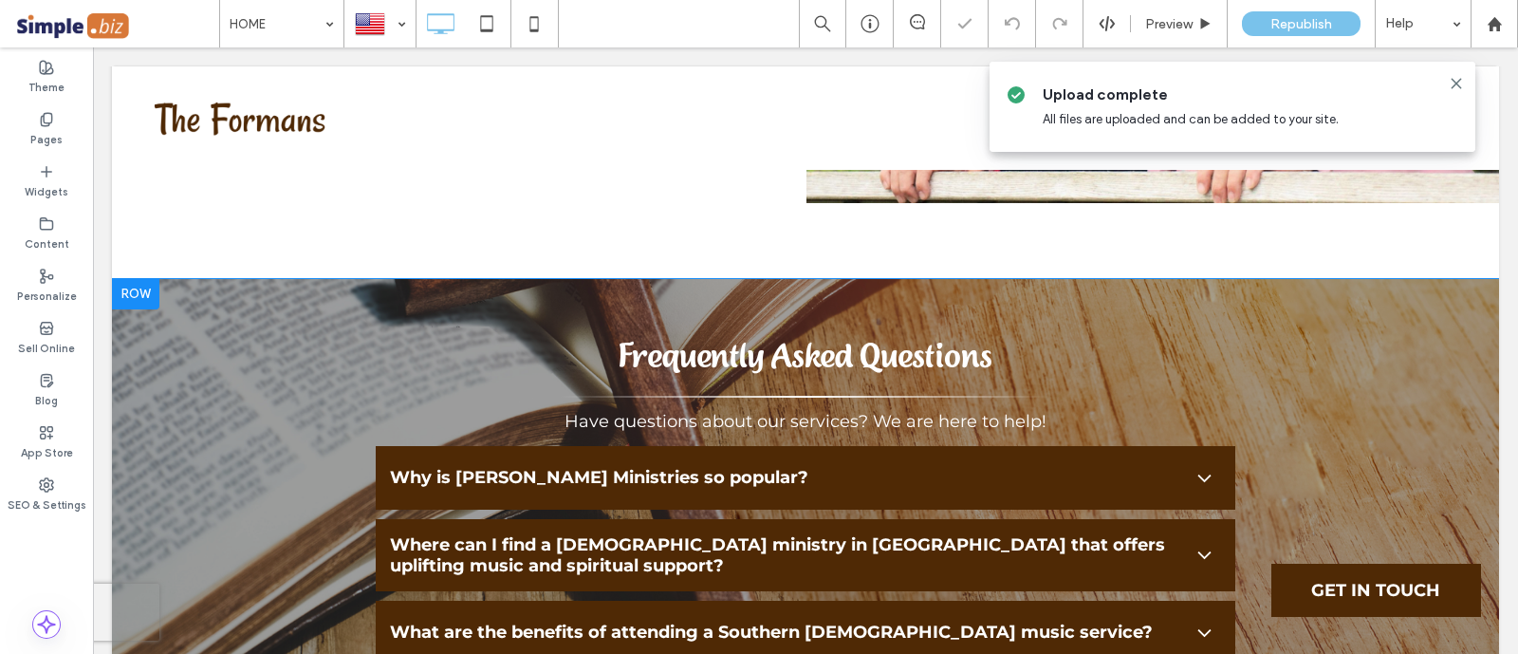
scroll to position [6775, 0]
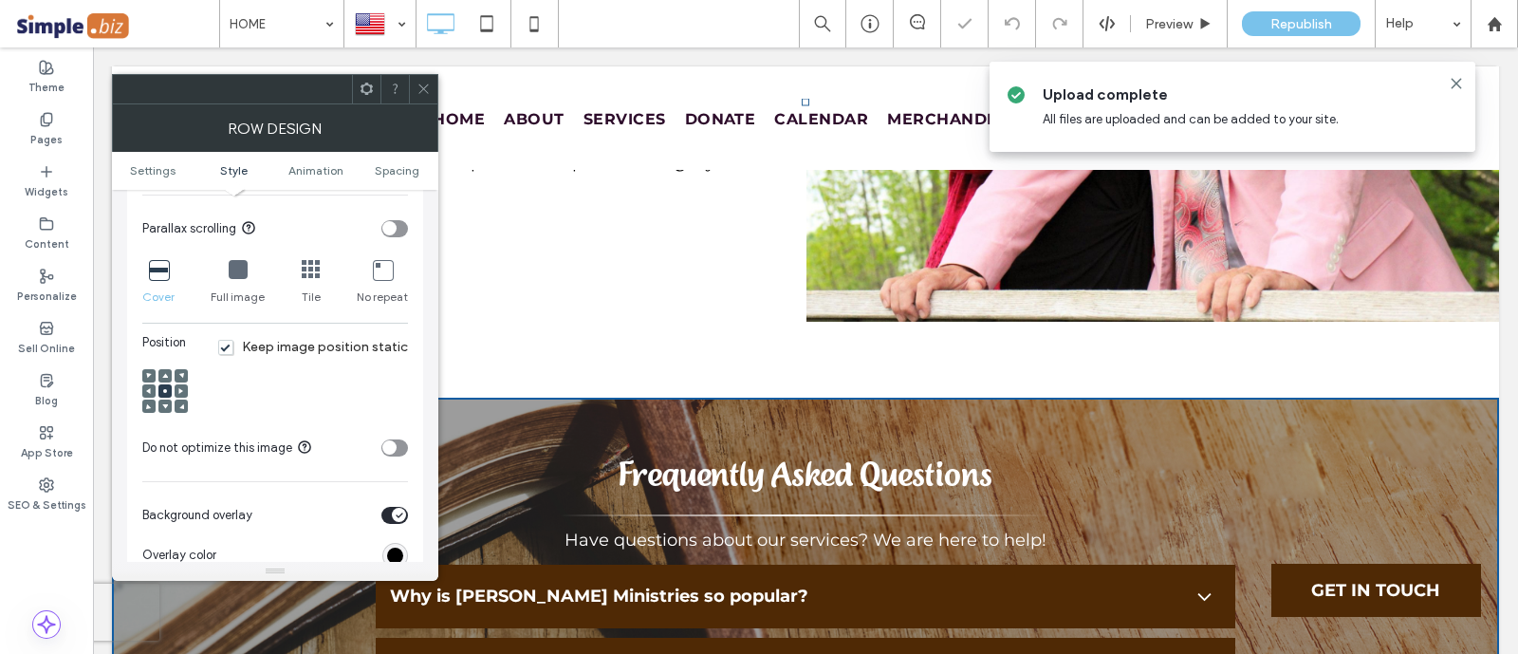
scroll to position [711, 0]
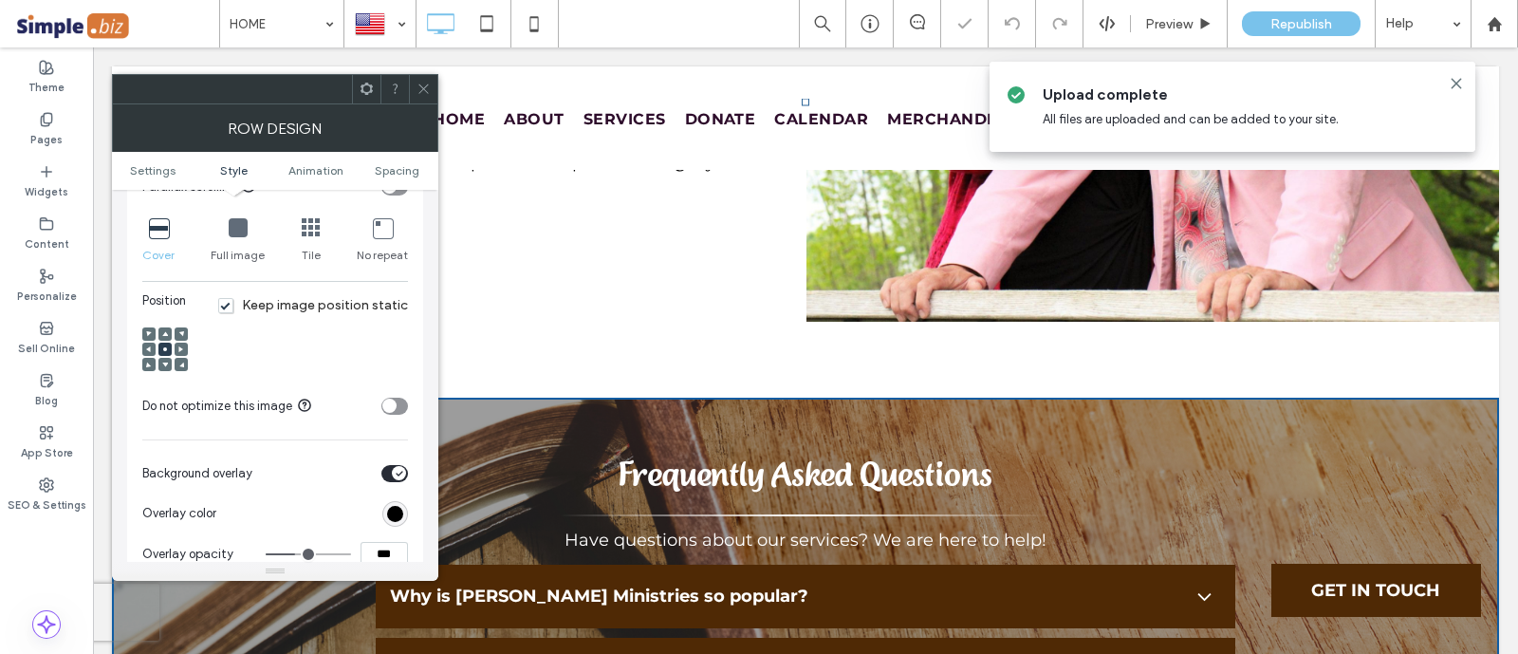
click at [223, 297] on span "Keep image position static" at bounding box center [313, 305] width 190 height 16
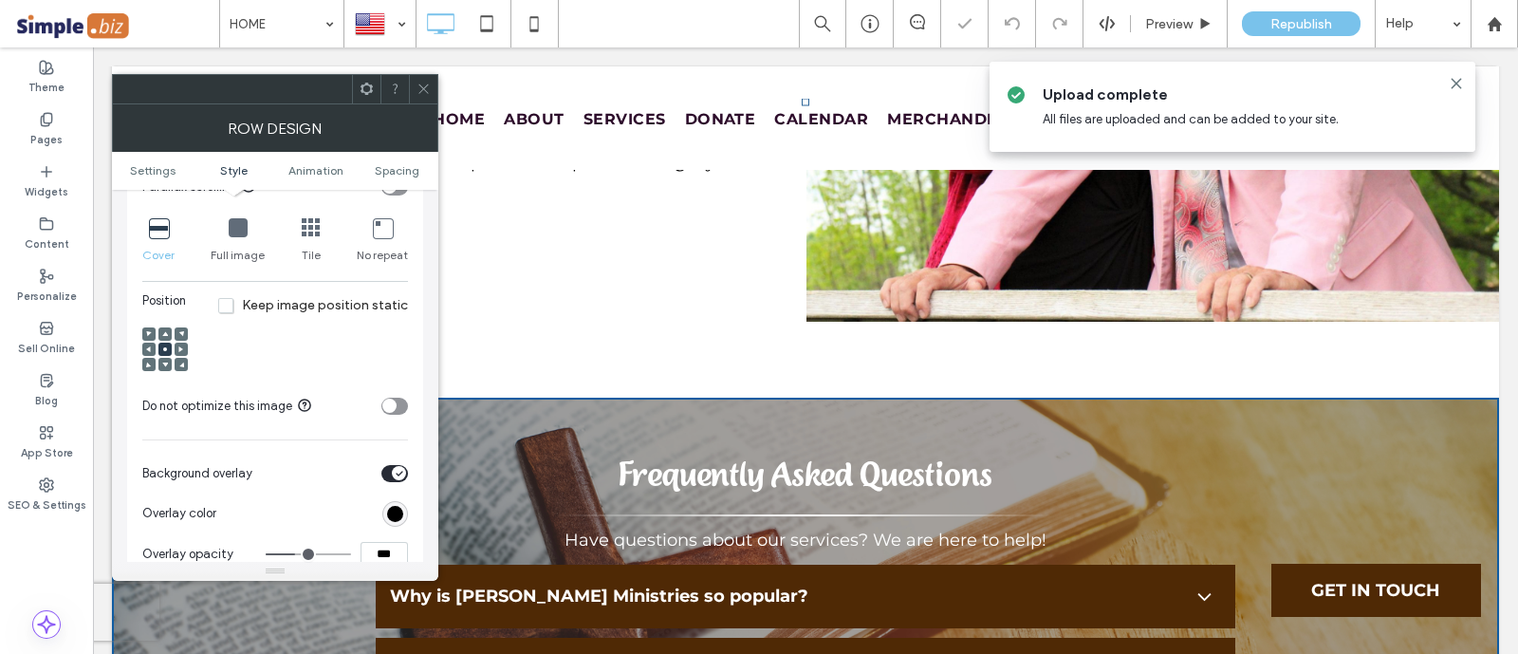
click at [227, 298] on span "Keep image position static" at bounding box center [313, 305] width 190 height 16
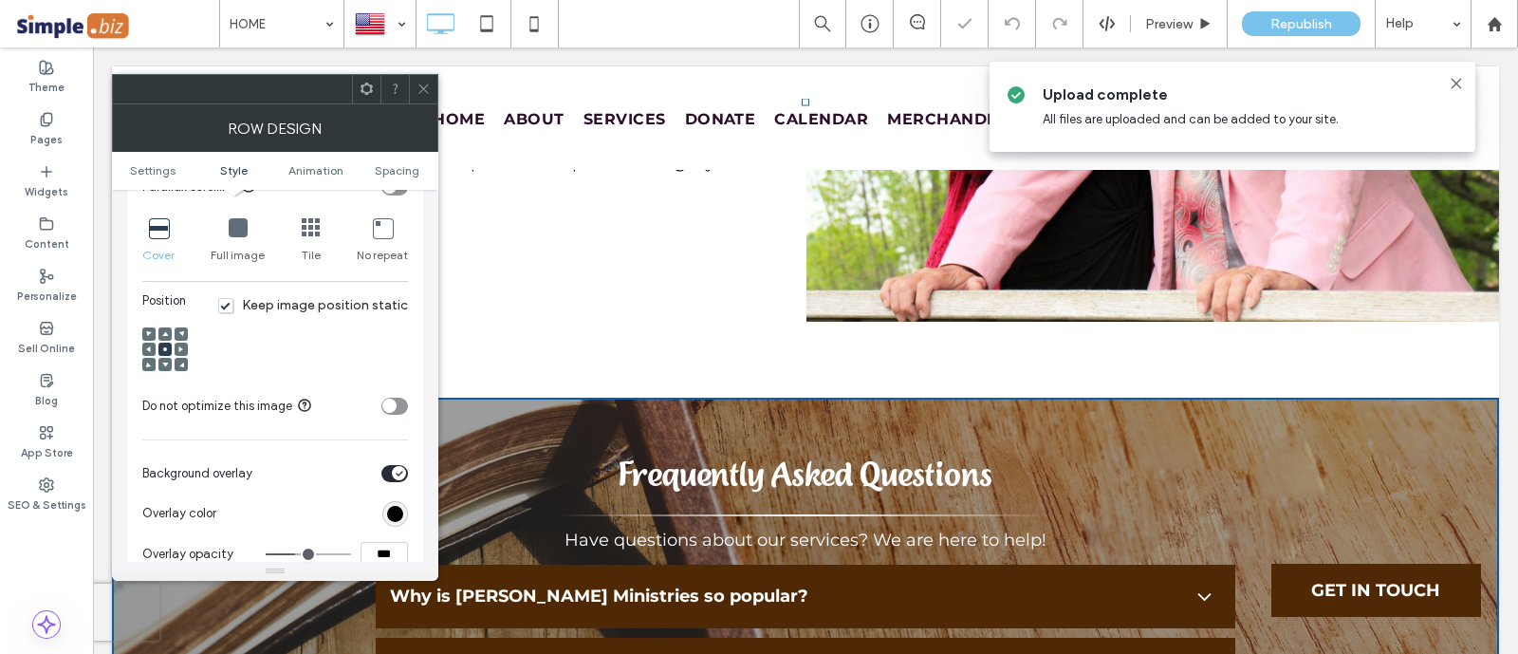
click at [164, 331] on use at bounding box center [165, 333] width 6 height 5
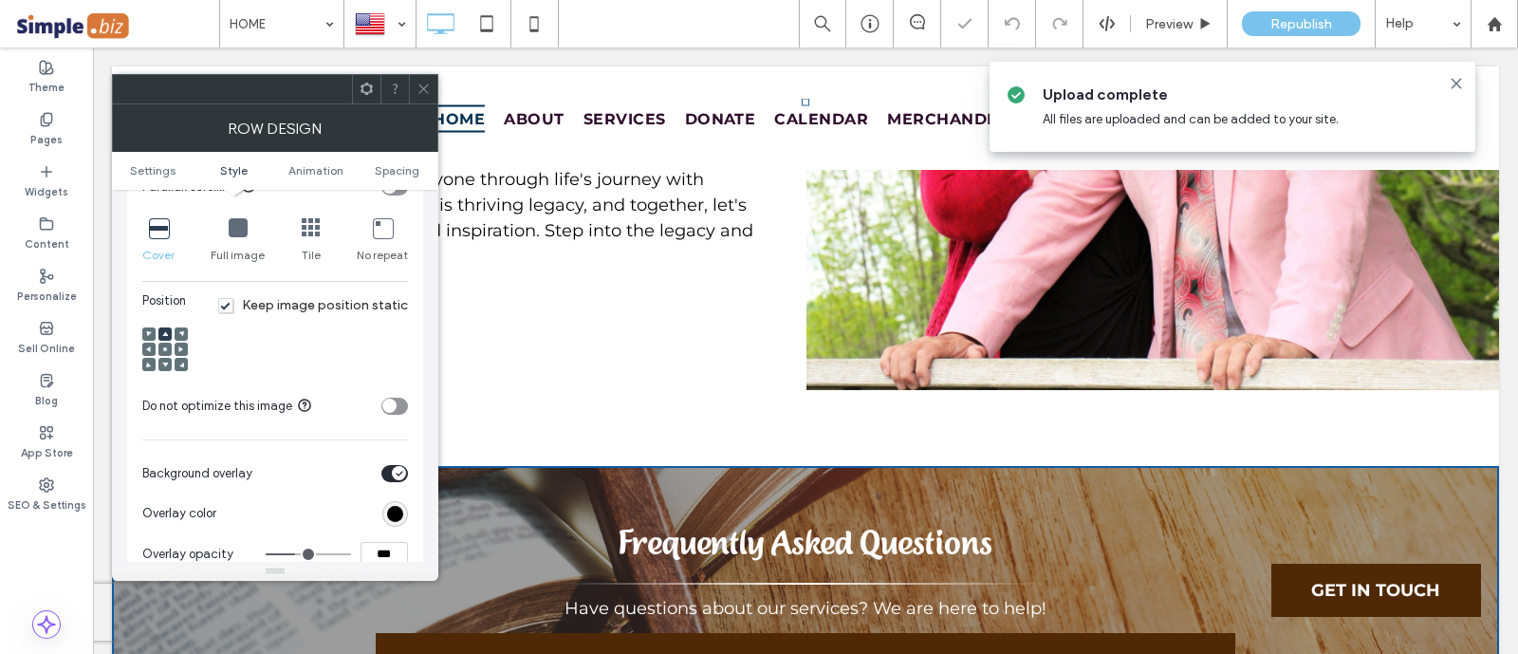
scroll to position [6657, 0]
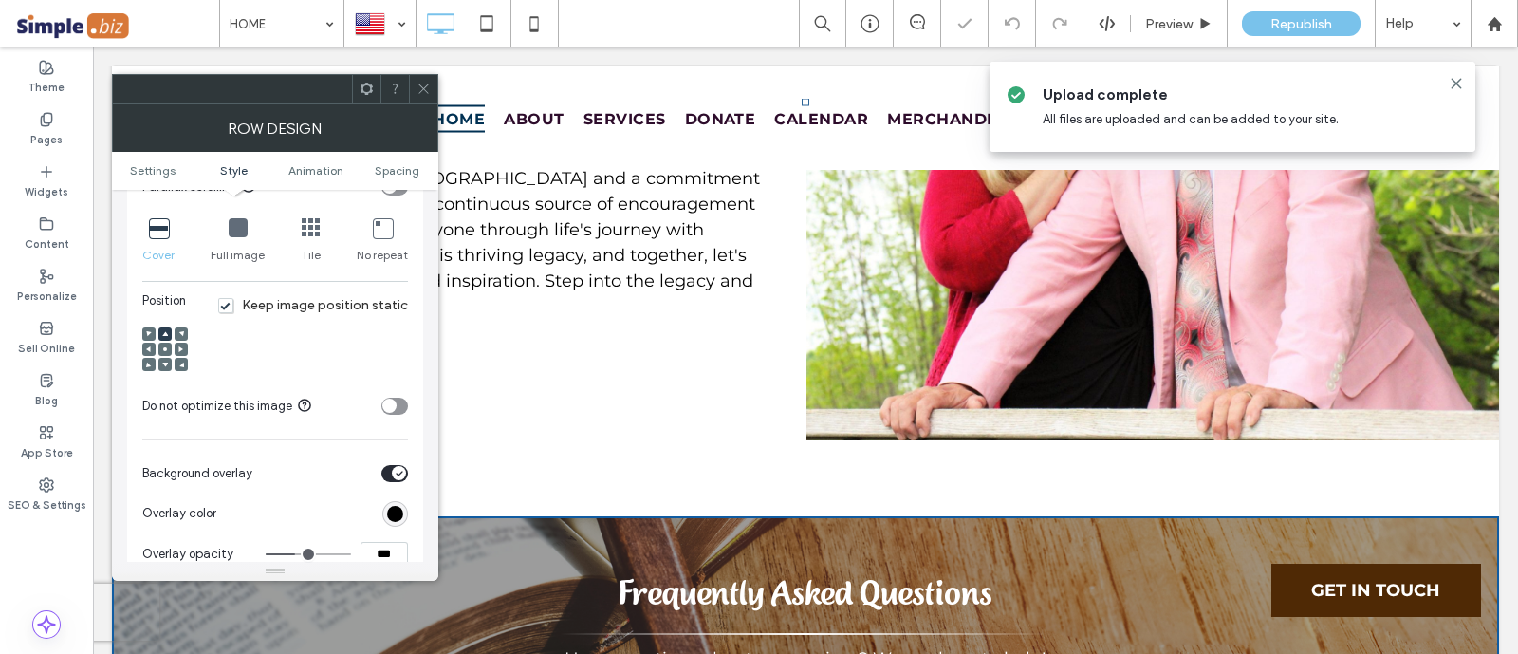
click at [435, 96] on div at bounding box center [423, 89] width 28 height 28
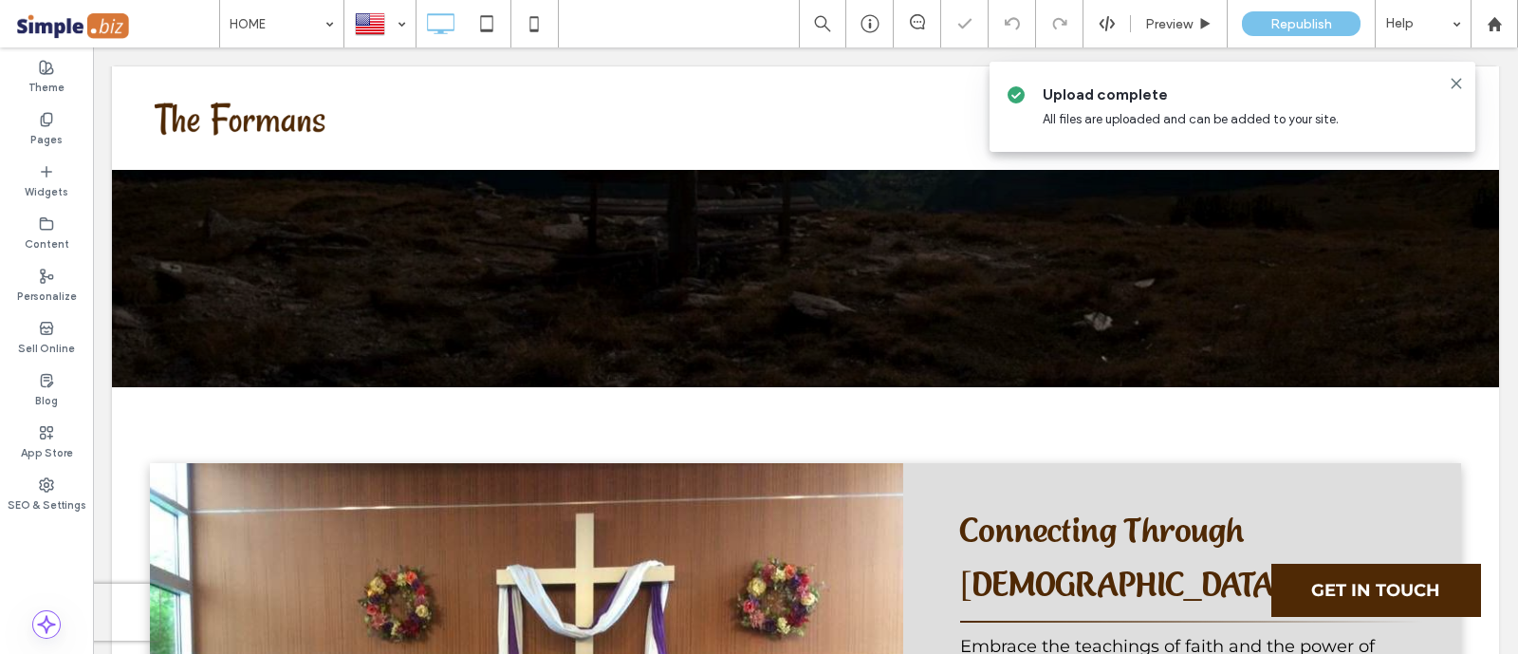
scroll to position [728, 0]
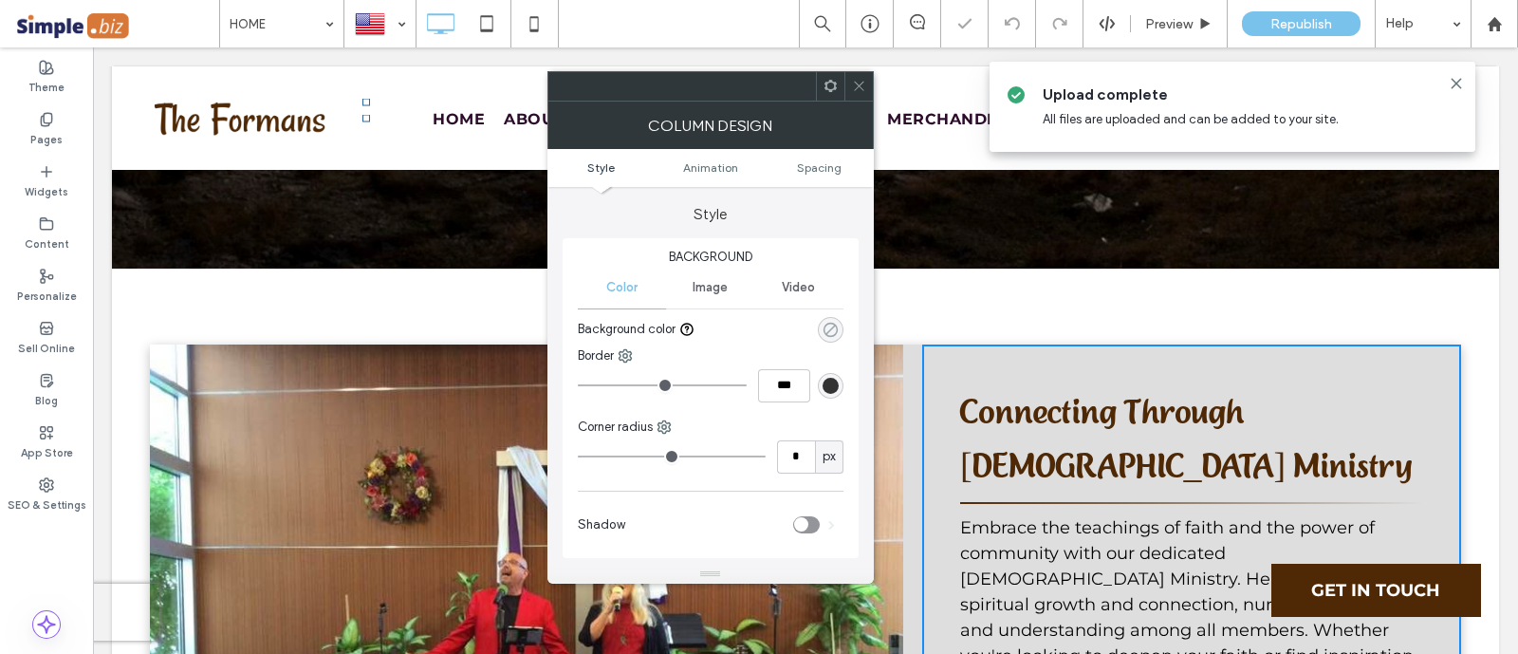
click at [835, 330] on icon "rgba(0, 0, 0, 0)" at bounding box center [830, 330] width 16 height 16
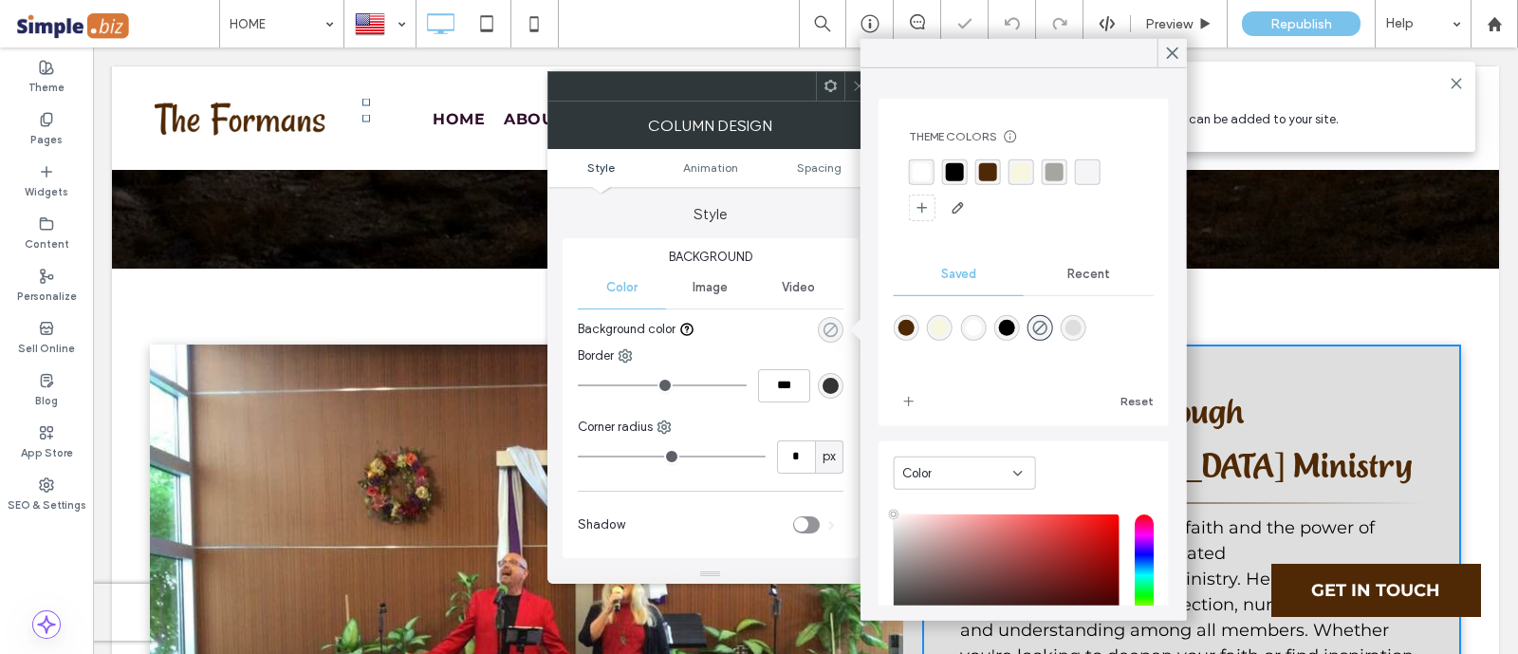
type input "**"
click at [977, 328] on div "rgba(255,255,255,1)" at bounding box center [973, 328] width 16 height 16
type input "*******"
type input "***"
type input "****"
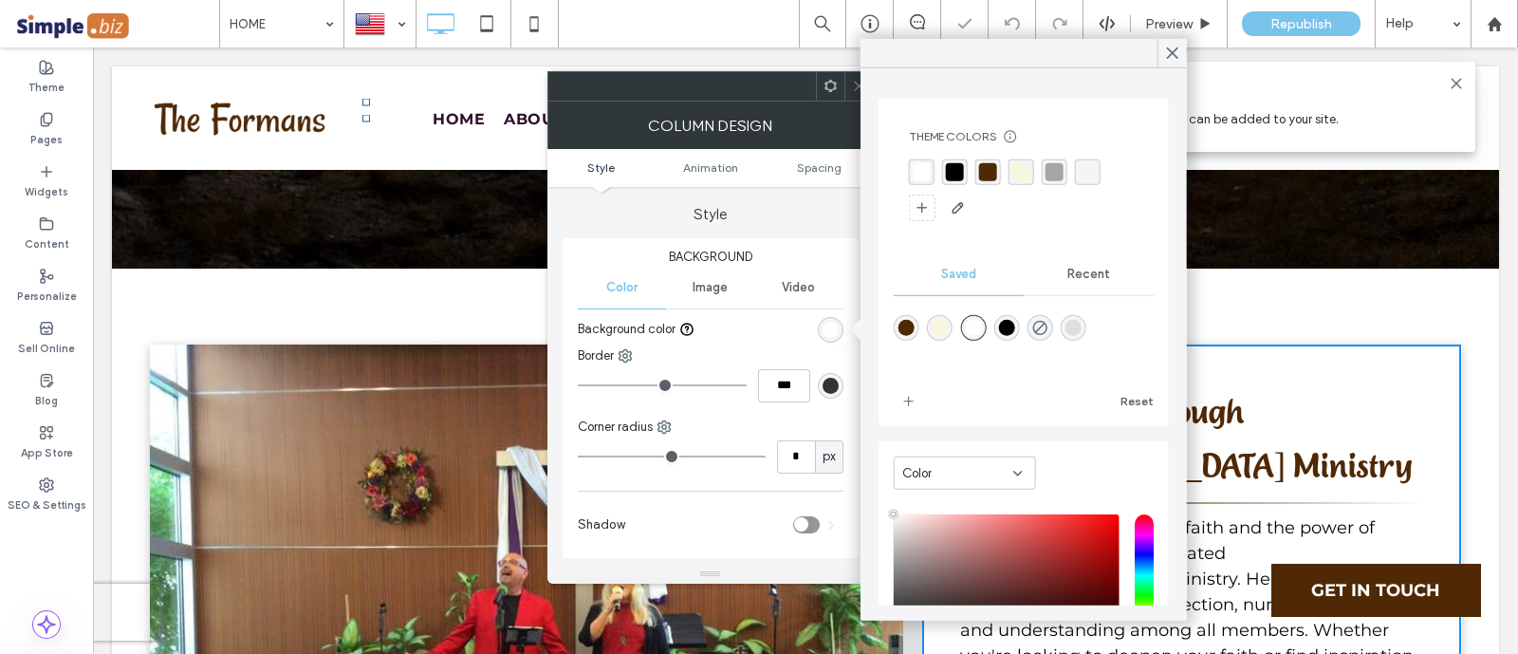
drag, startPoint x: 813, startPoint y: 519, endPoint x: 811, endPoint y: 487, distance: 32.3
click at [812, 519] on div "toggle" at bounding box center [806, 524] width 27 height 17
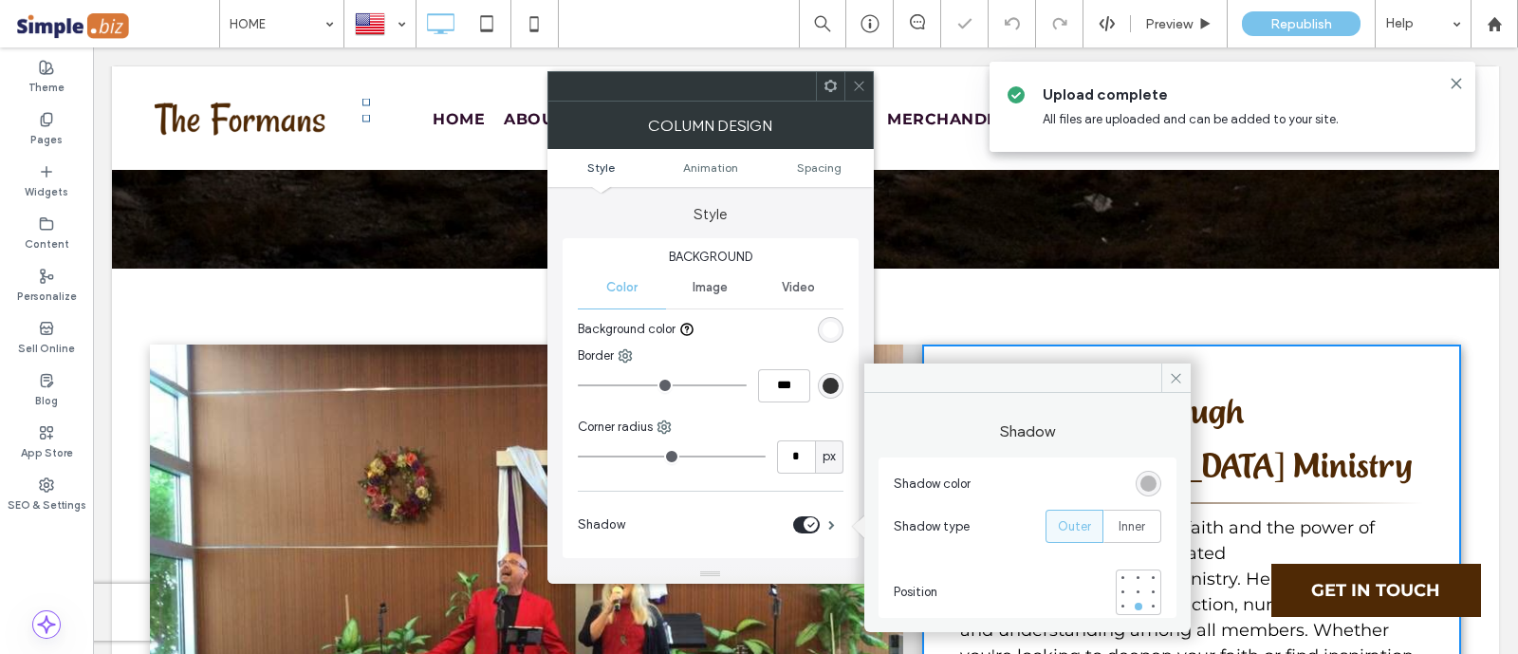
click at [854, 84] on icon at bounding box center [859, 86] width 14 height 14
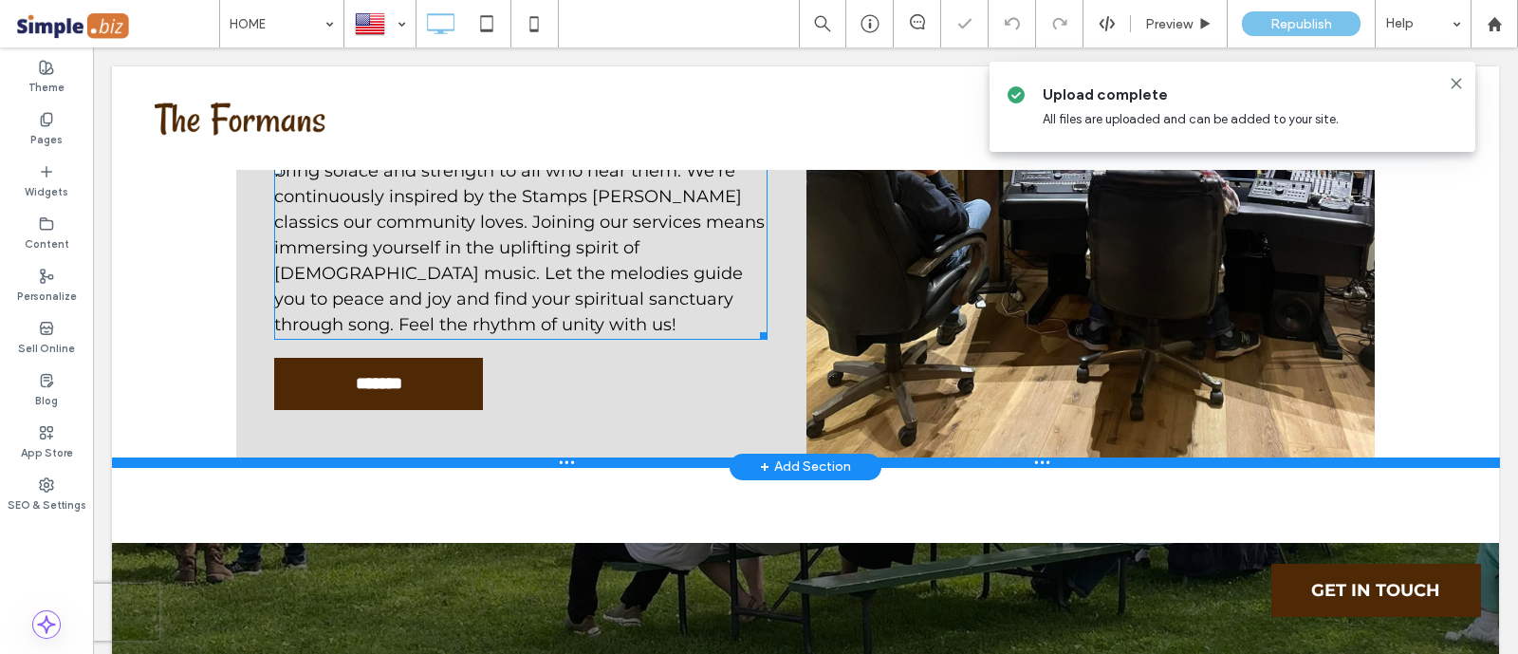
scroll to position [3456, 0]
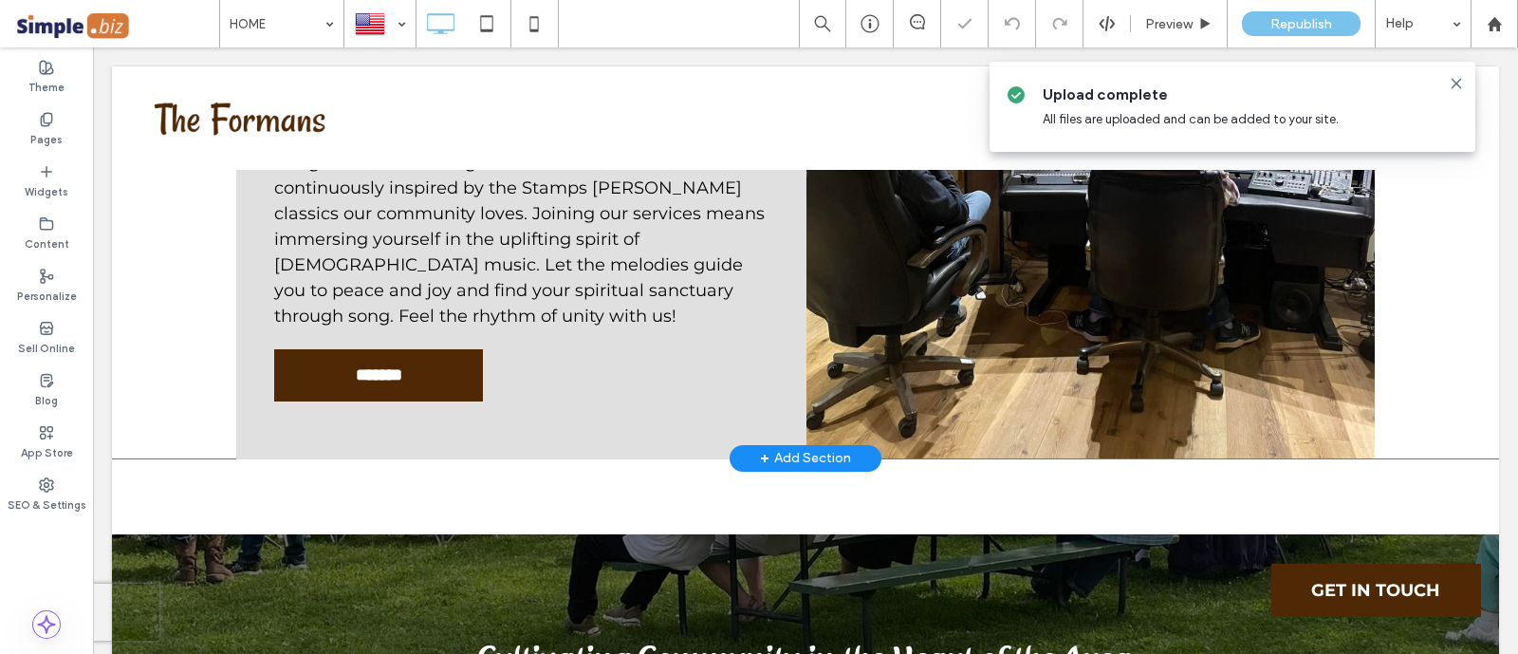
click at [749, 265] on div "**********" at bounding box center [520, 128] width 569 height 659
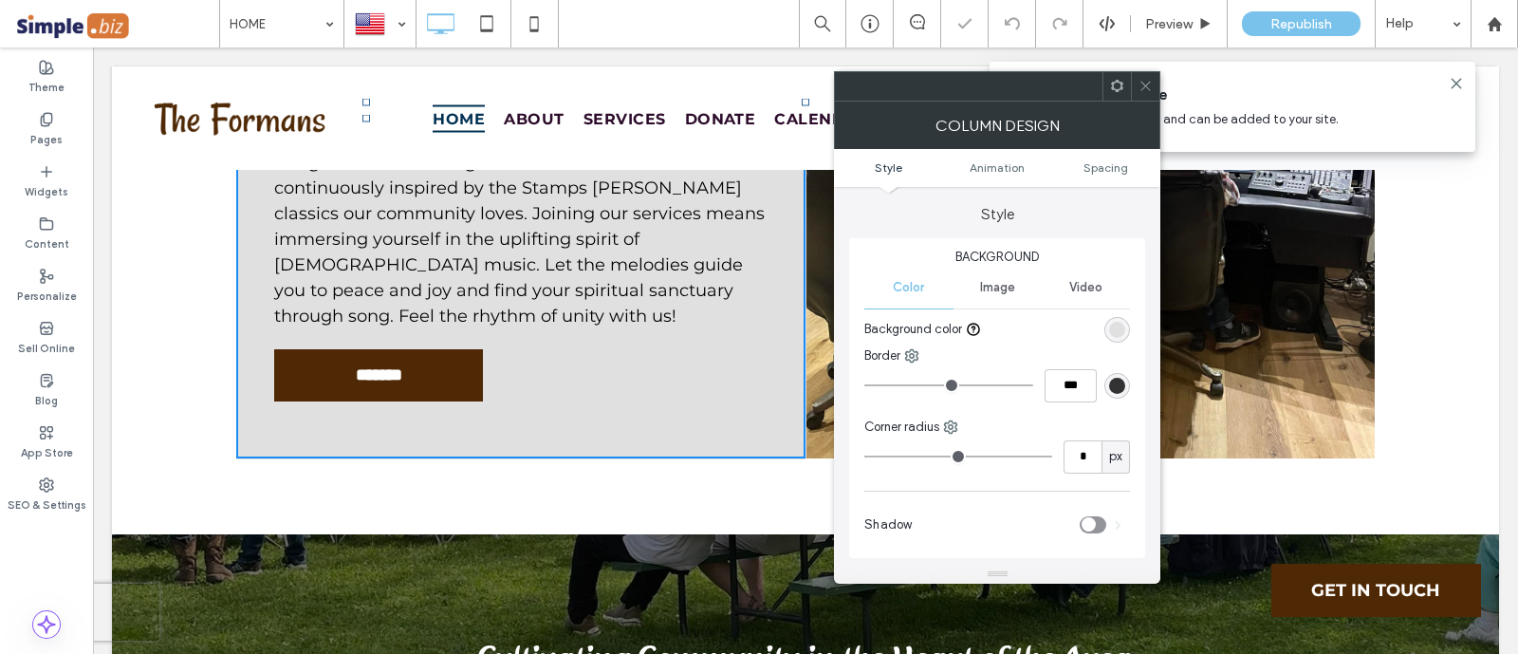
click at [1116, 330] on div "rgb(224, 224, 224)" at bounding box center [1117, 330] width 16 height 16
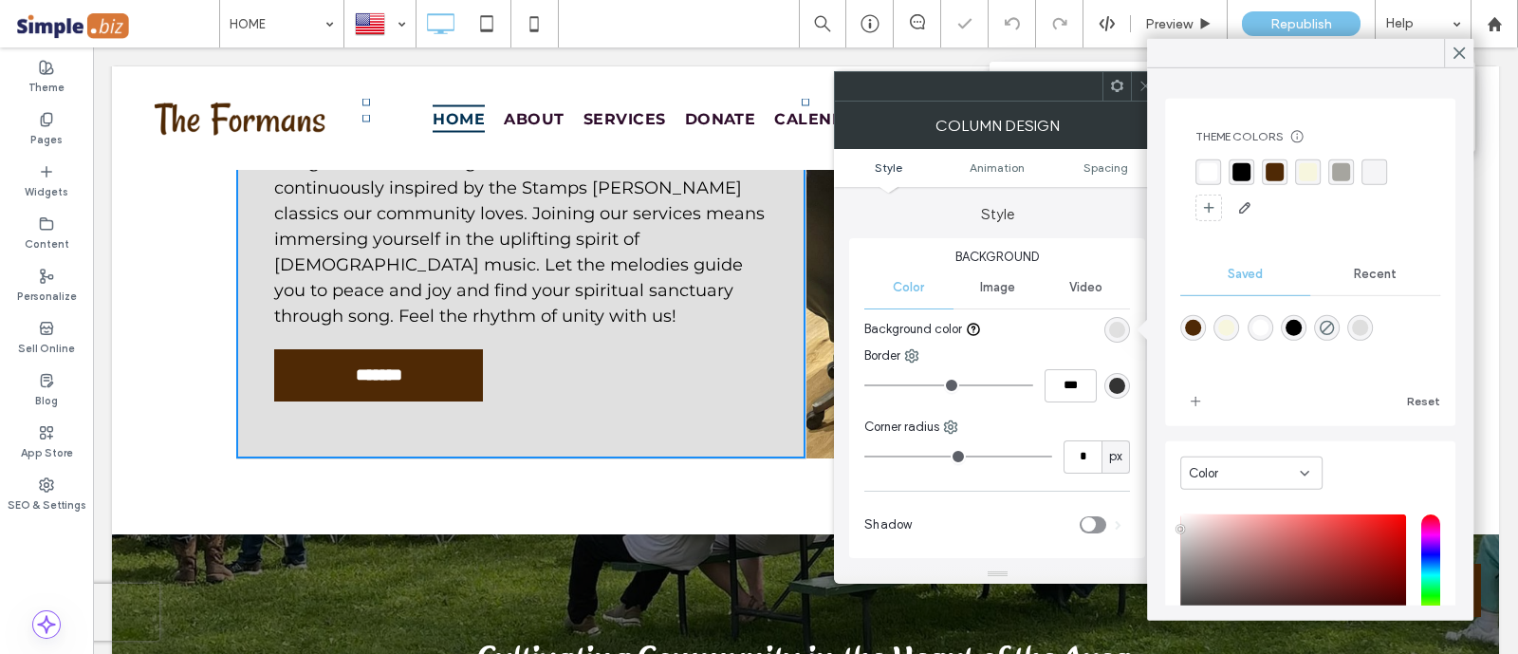
drag, startPoint x: 1222, startPoint y: 331, endPoint x: 1223, endPoint y: 310, distance: 20.9
click at [1221, 330] on div "rgba(247,246,222,1)" at bounding box center [1226, 328] width 16 height 16
type input "*******"
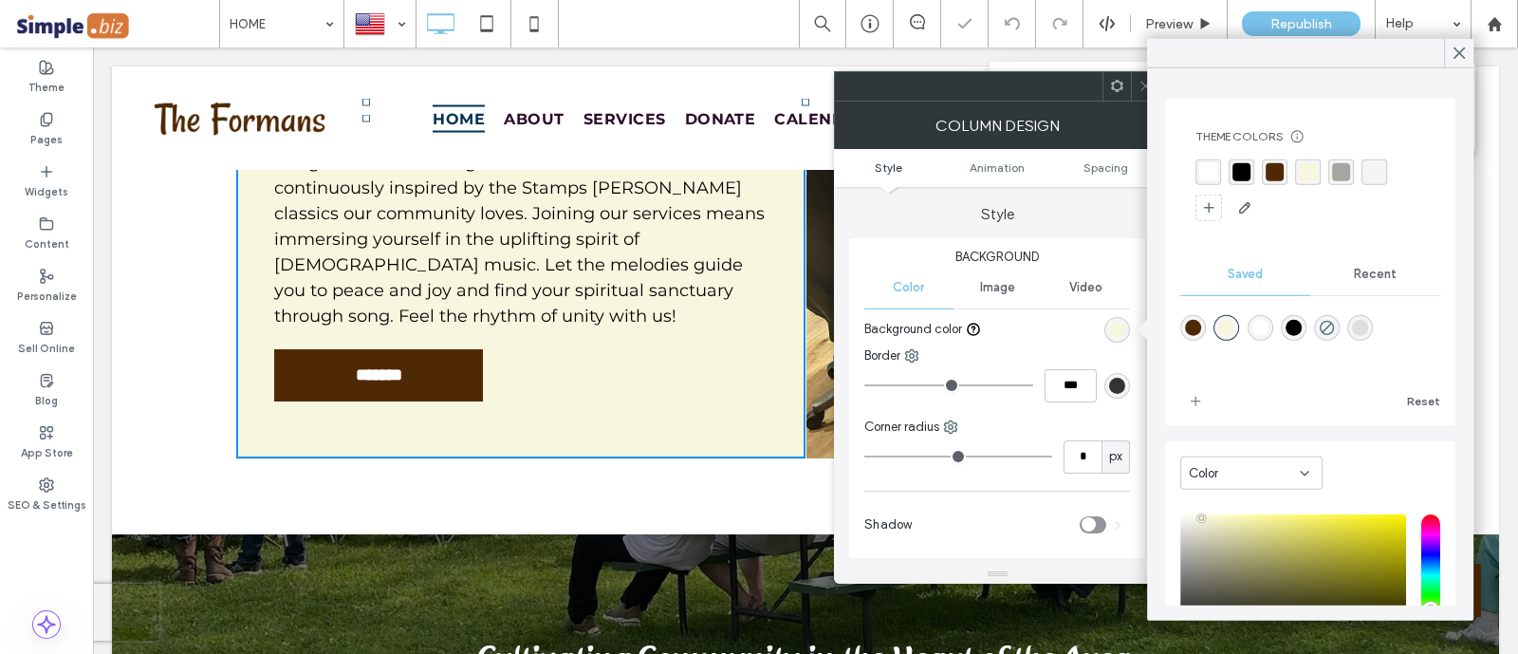
click at [1136, 87] on div at bounding box center [1145, 86] width 28 height 28
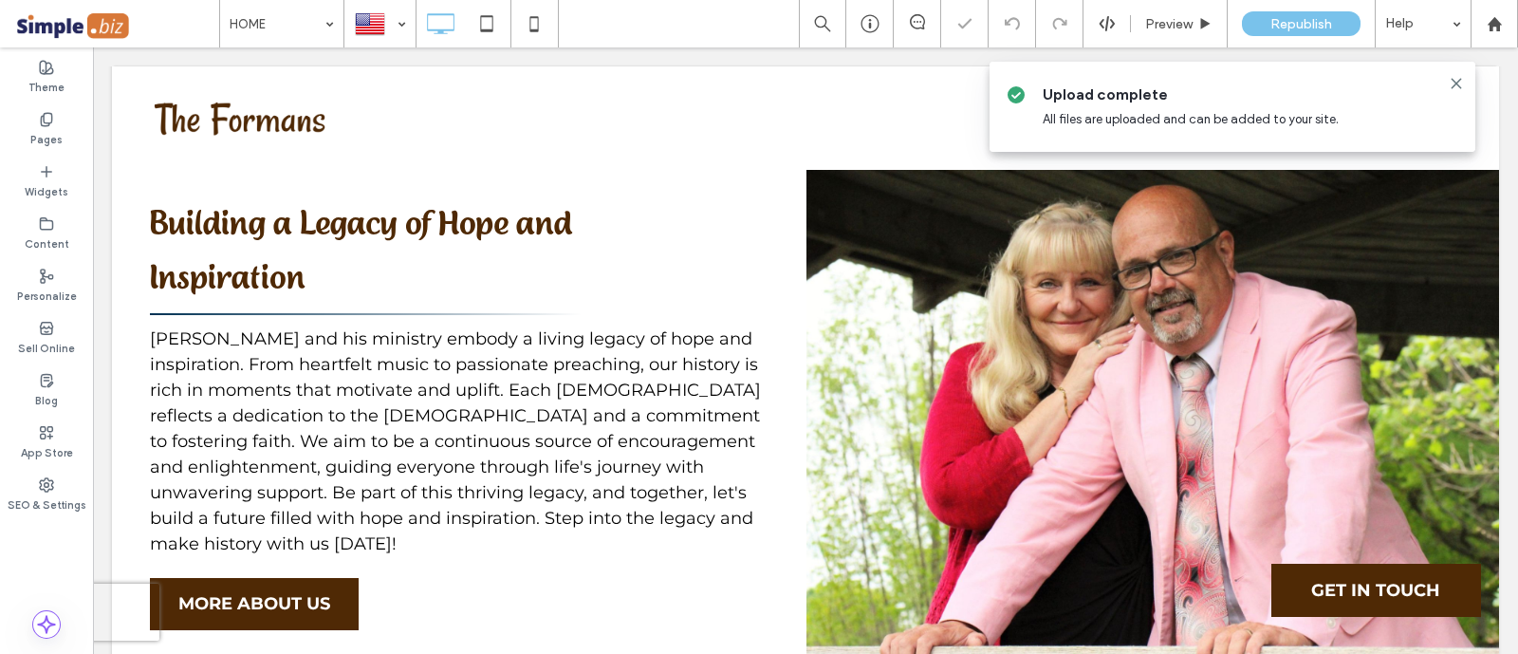
scroll to position [6538, 0]
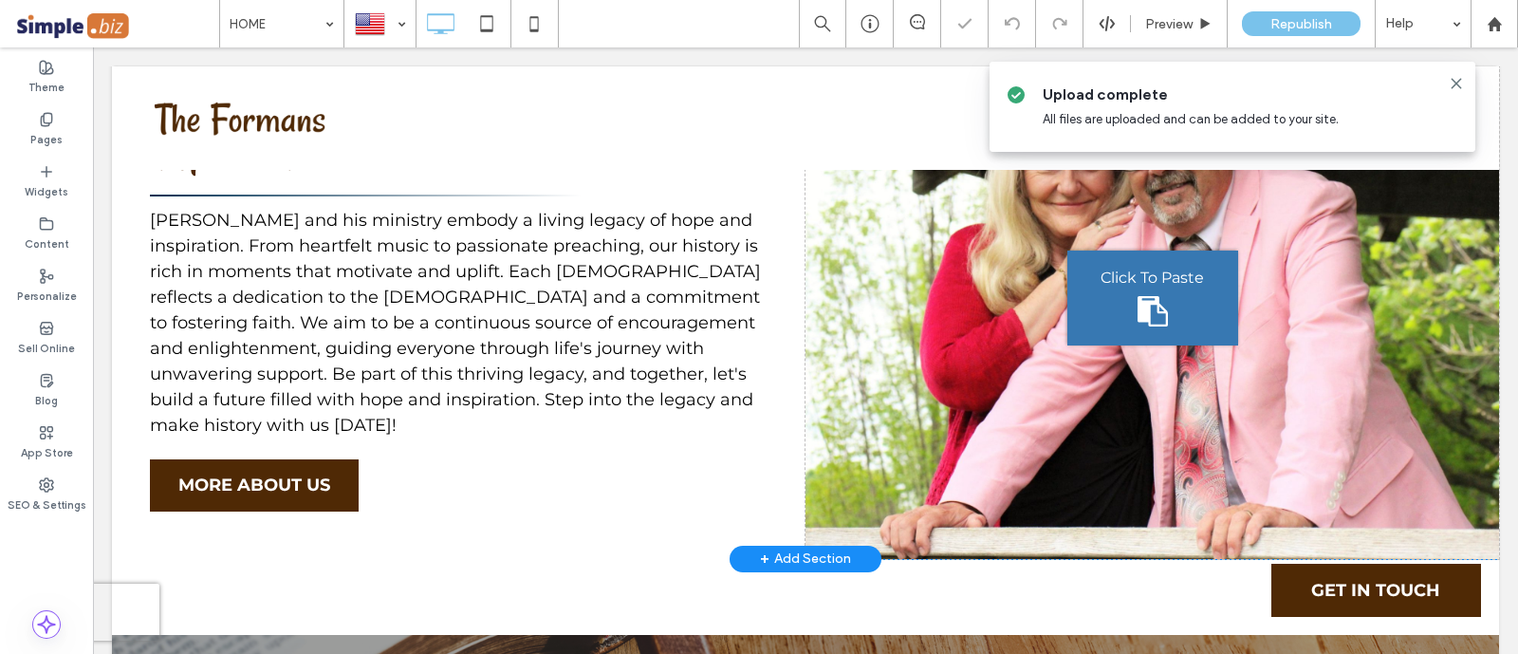
click at [746, 334] on div "Building a Legacy of Hope and Inspiration [PERSON_NAME] and his ministry embody…" at bounding box center [458, 298] width 693 height 522
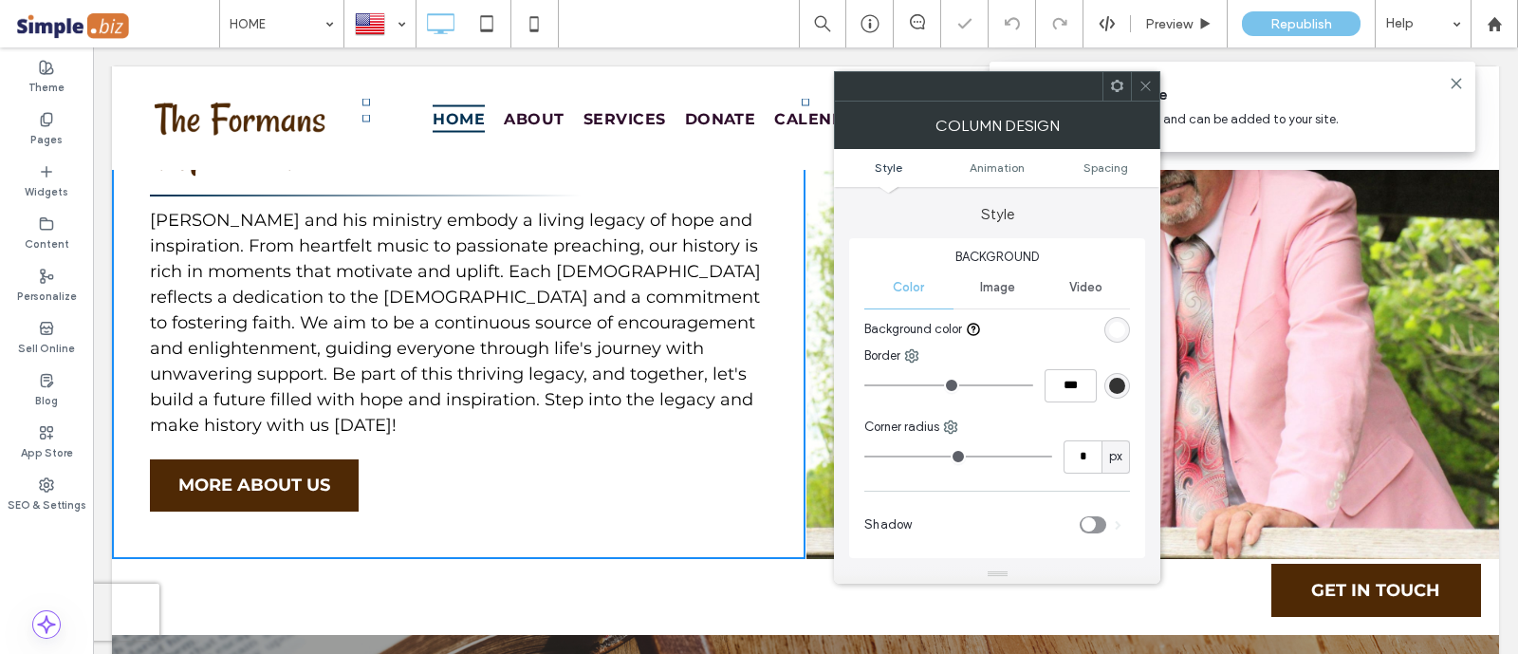
click at [1087, 522] on icon "toggle" at bounding box center [1088, 525] width 8 height 6
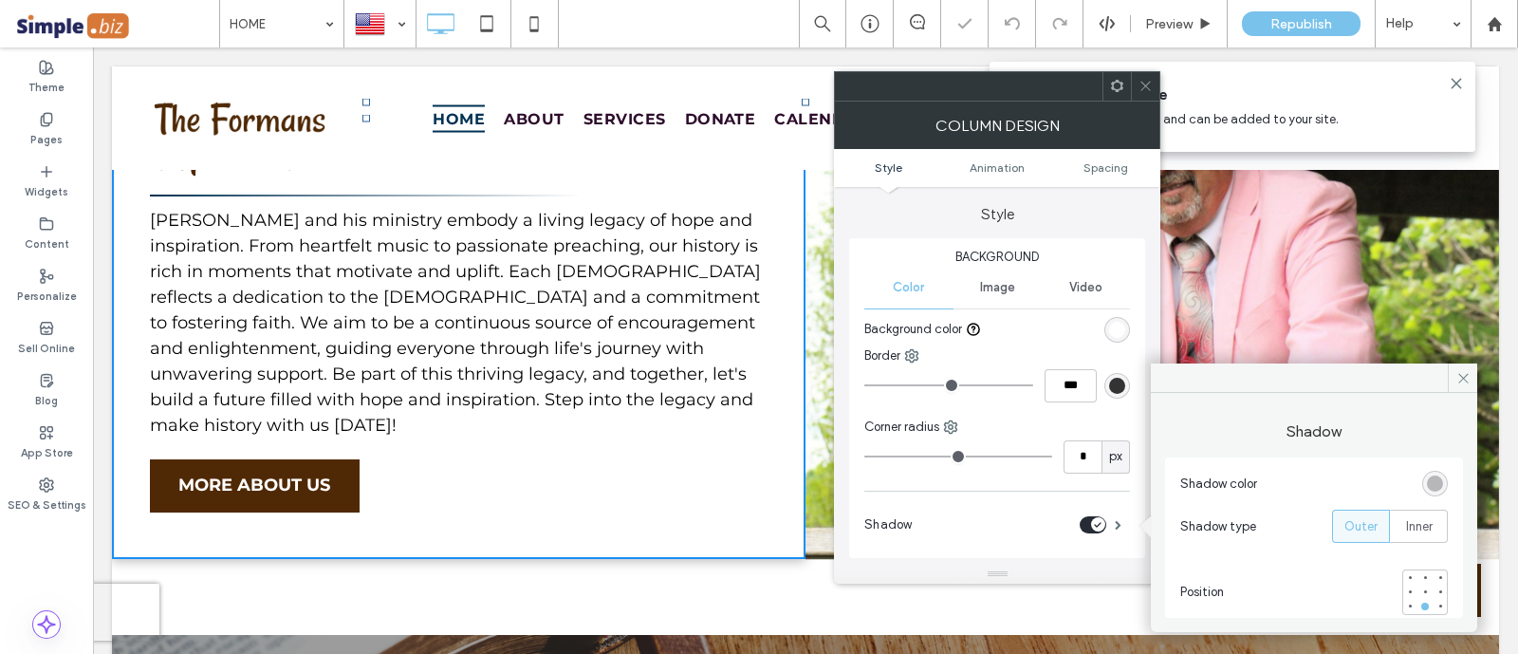
click at [1115, 177] on ul "Style Animation Spacing" at bounding box center [997, 168] width 326 height 38
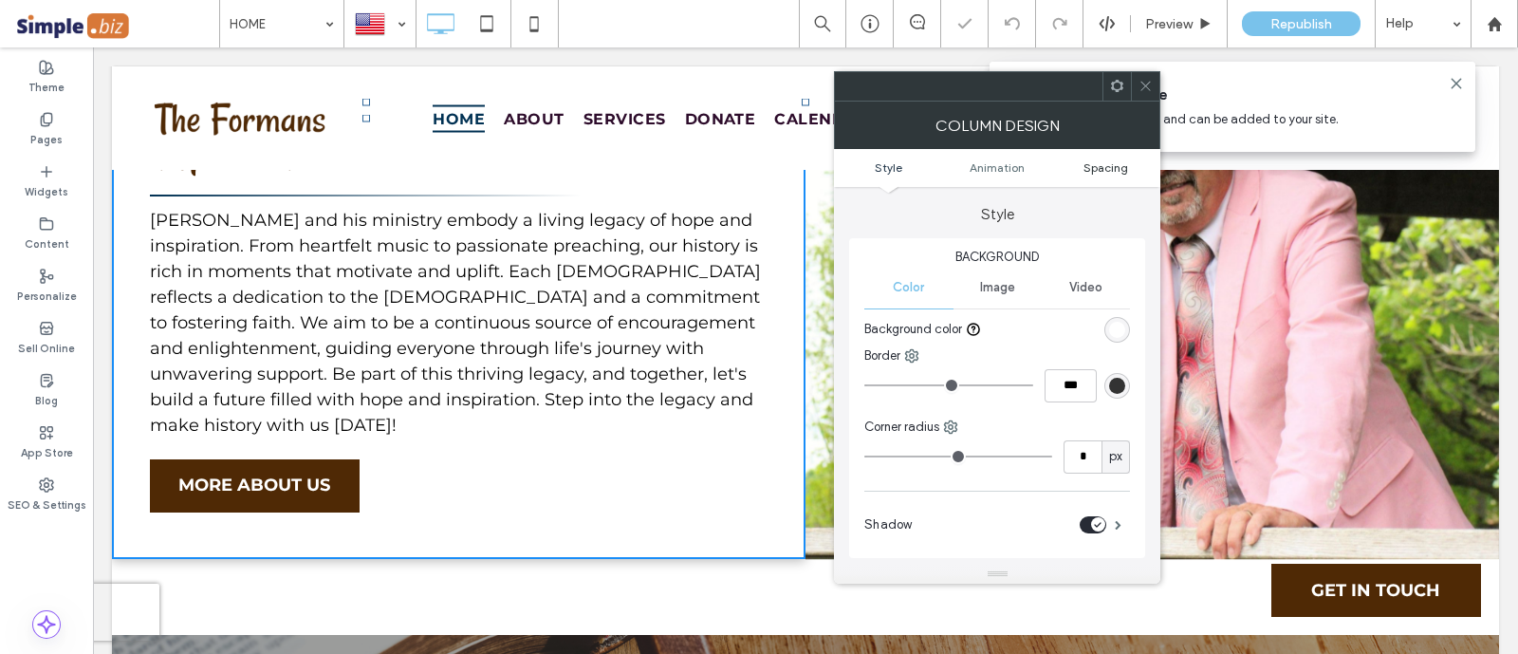
click at [1078, 165] on link "Spacing" at bounding box center [1106, 167] width 109 height 14
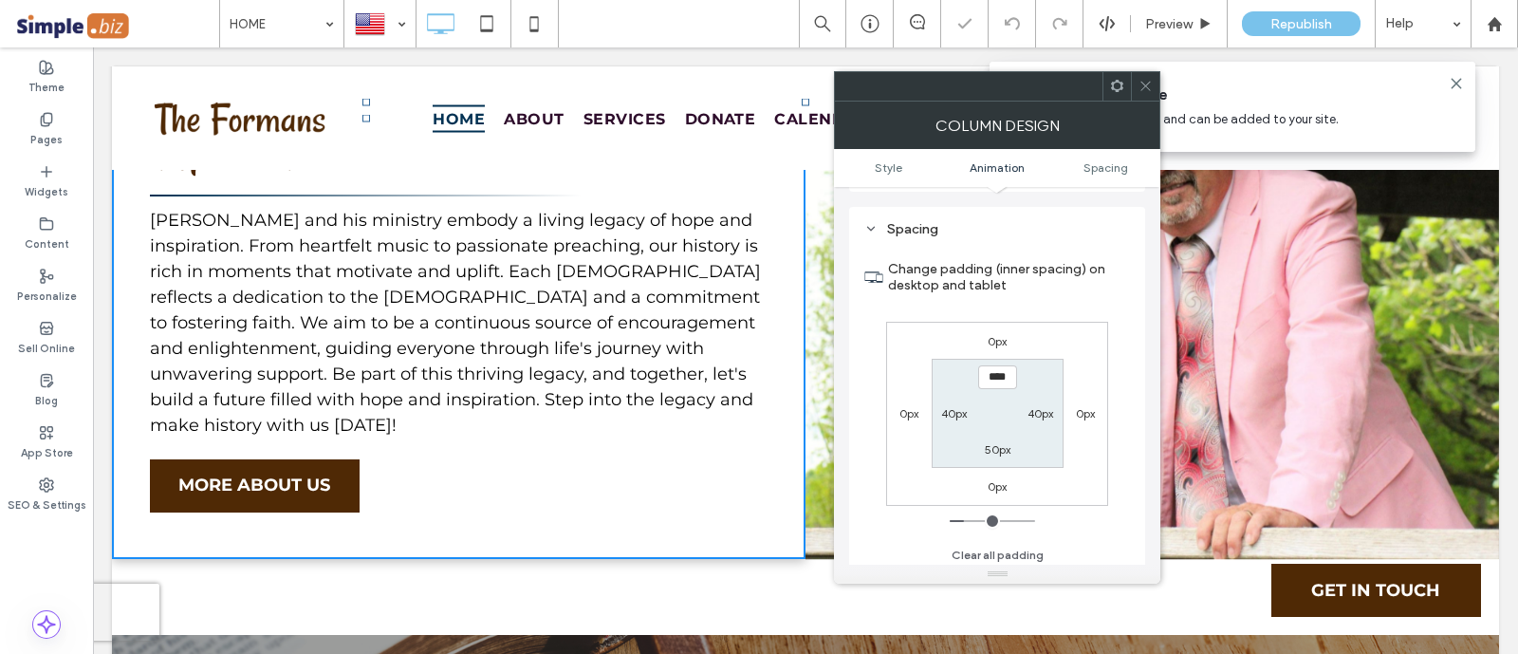
scroll to position [431, 0]
click at [1136, 89] on div at bounding box center [1145, 86] width 28 height 28
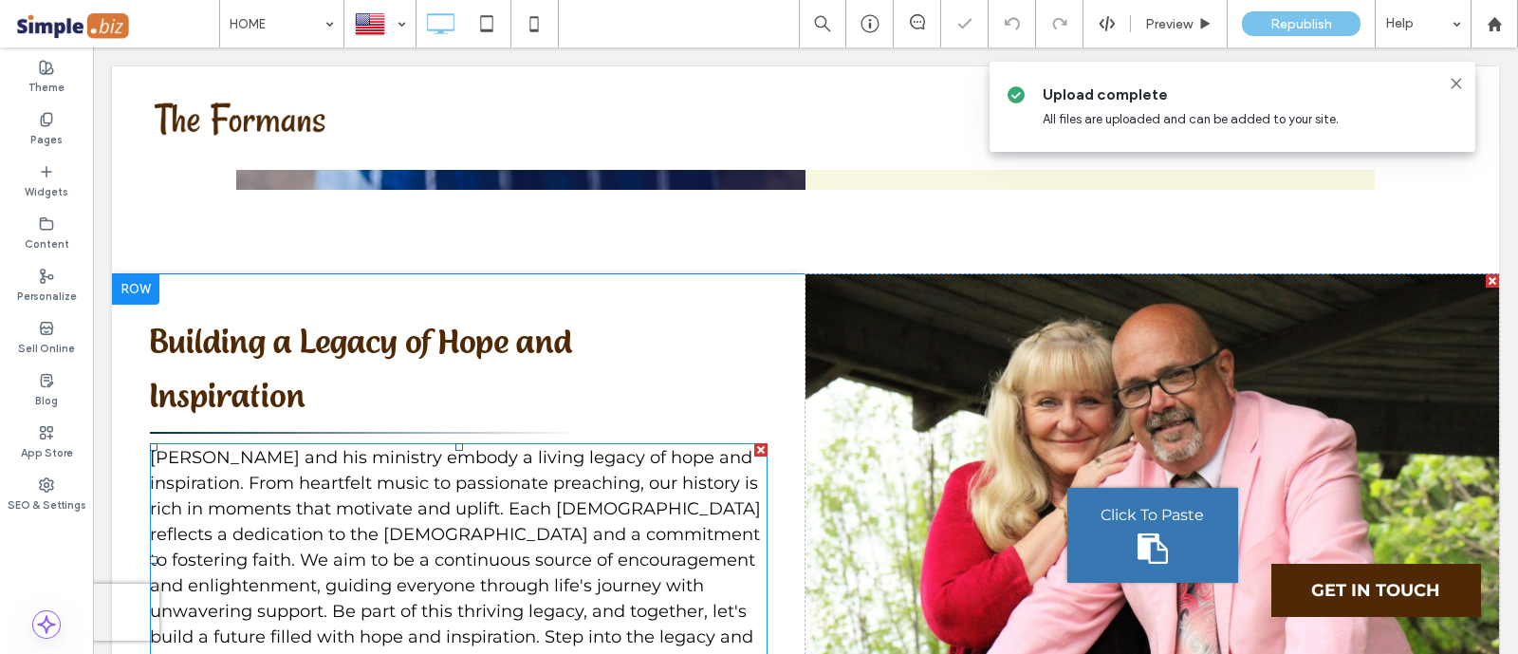
scroll to position [6183, 0]
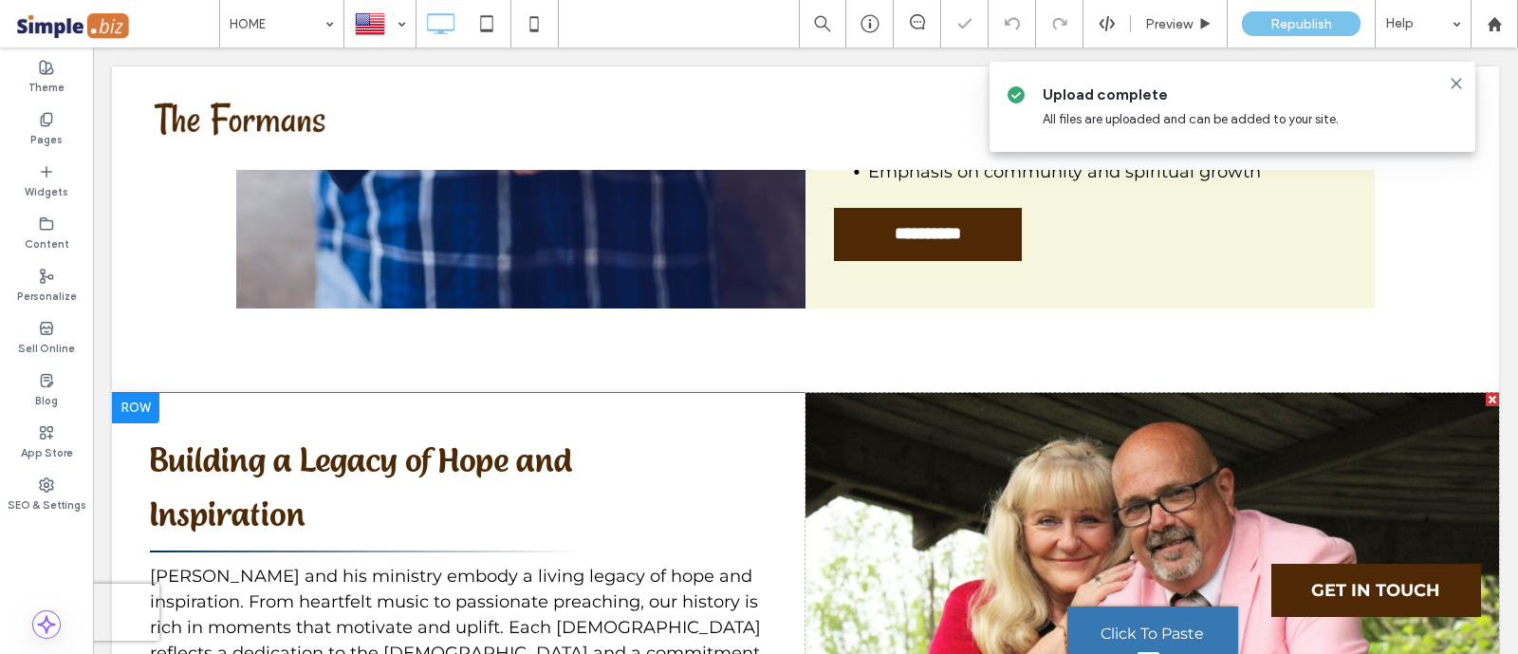
click at [150, 393] on div at bounding box center [135, 408] width 47 height 30
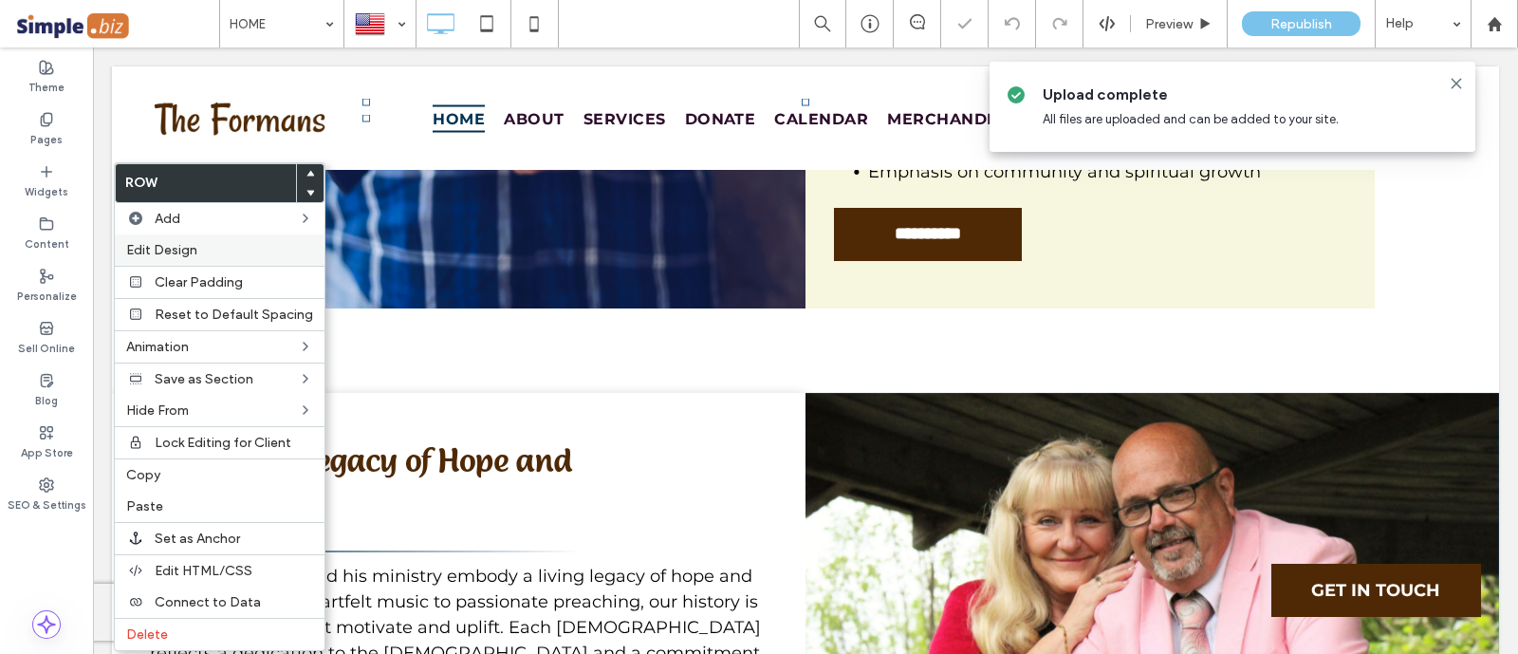
click at [194, 255] on span "Edit Design" at bounding box center [161, 250] width 71 height 16
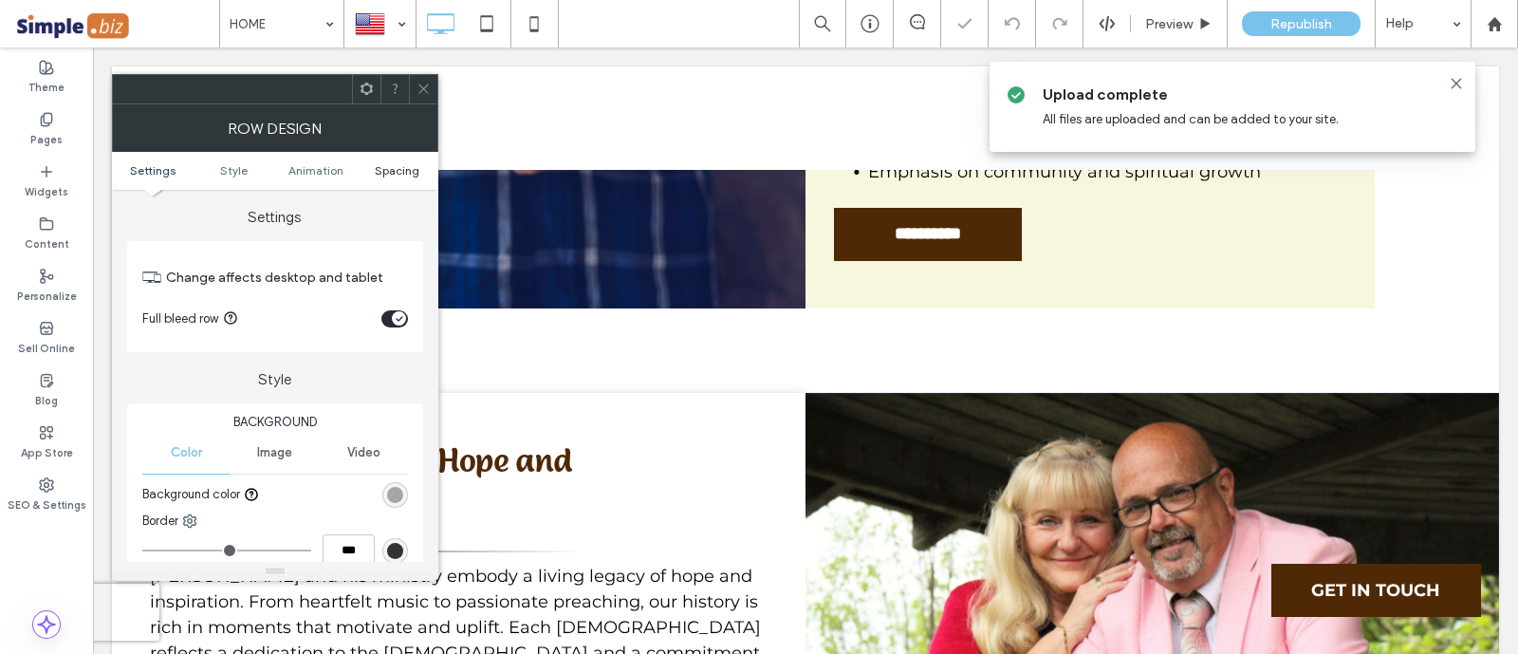
click at [396, 173] on span "Spacing" at bounding box center [397, 170] width 45 height 14
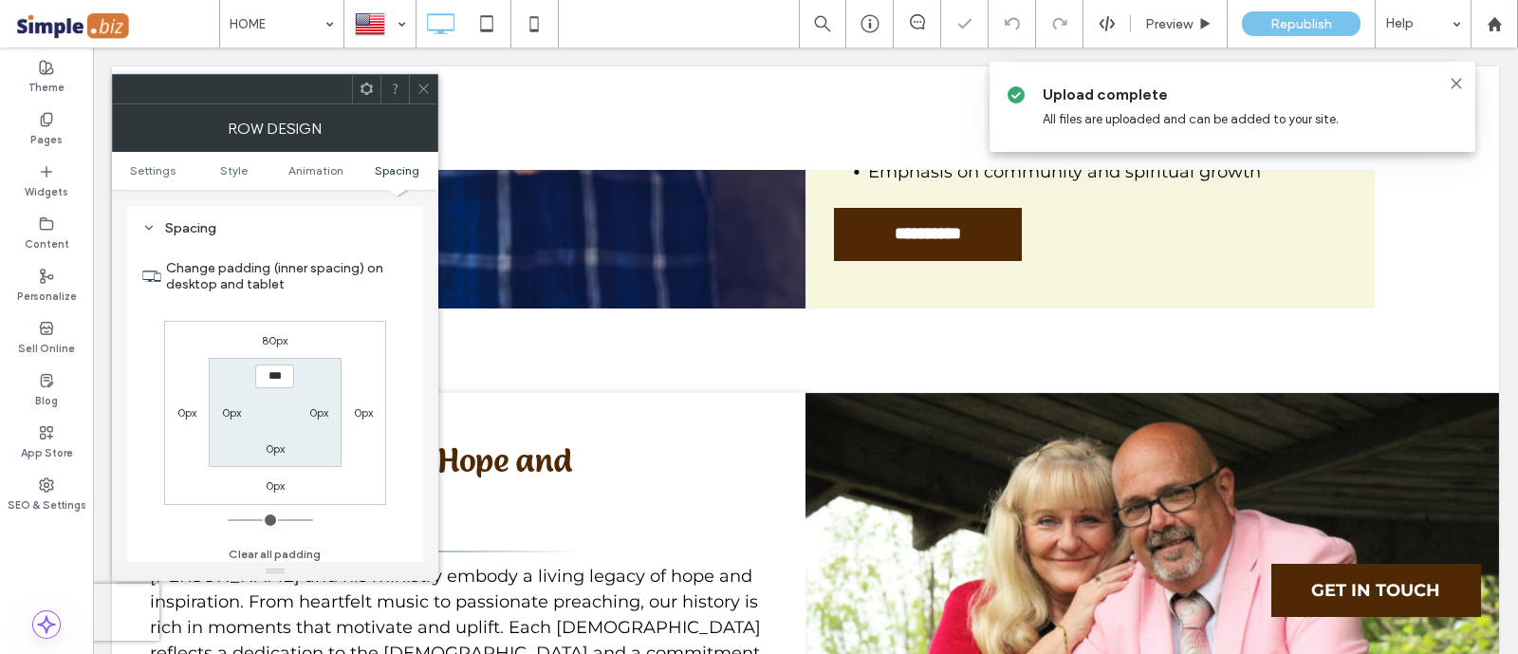
scroll to position [522, 0]
click at [325, 410] on label "0px" at bounding box center [318, 411] width 19 height 14
type input "**"
type input "****"
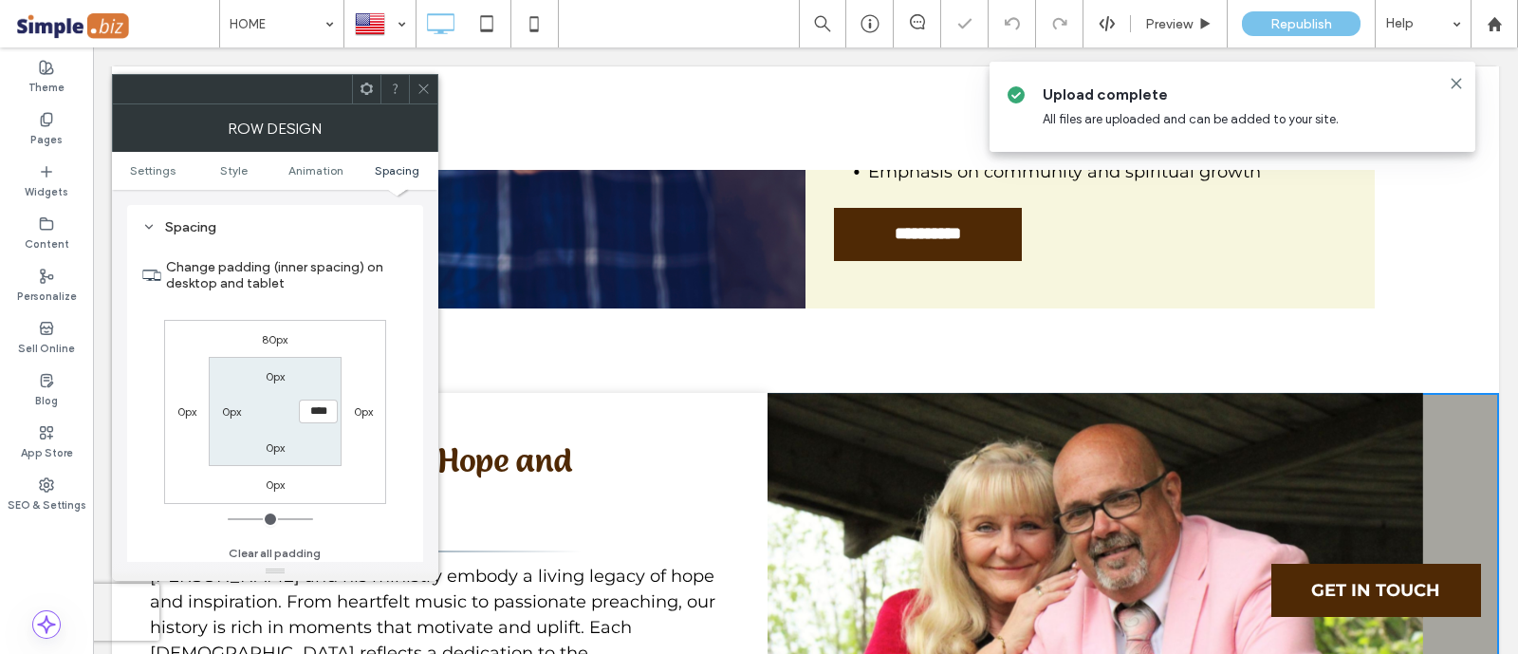
click at [212, 415] on div "0px" at bounding box center [232, 410] width 44 height 19
click at [365, 404] on label "0px" at bounding box center [363, 411] width 19 height 14
type input "*"
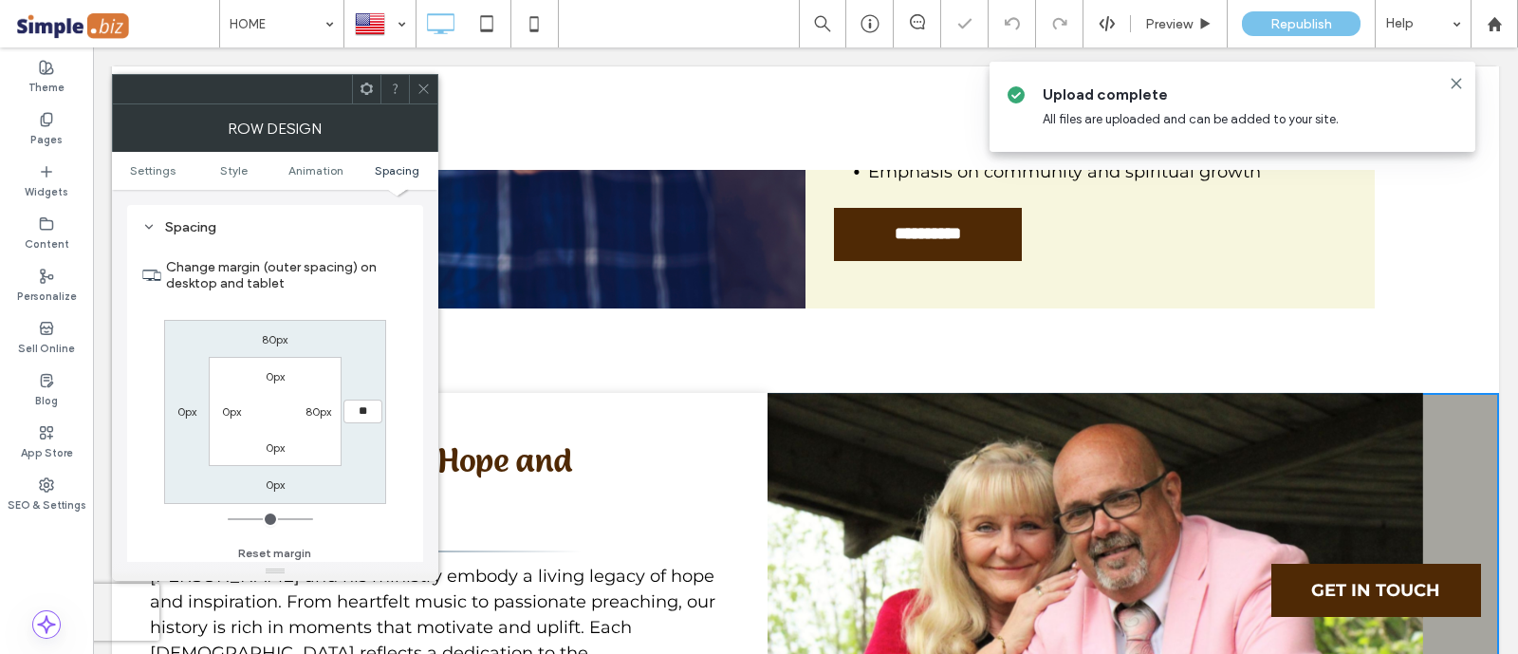
type input "**"
type input "****"
click at [313, 396] on section "0px 80px 0px 0px" at bounding box center [275, 411] width 132 height 109
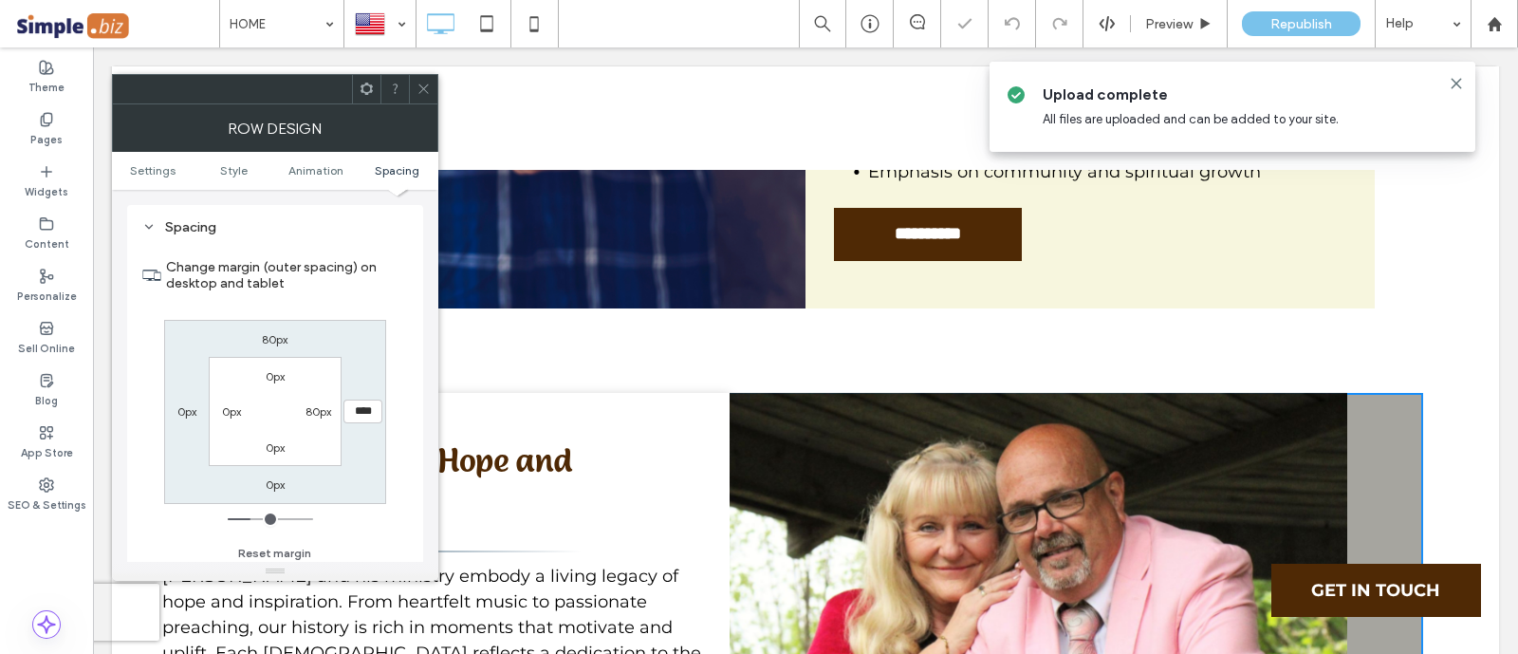
click at [318, 406] on label "80px" at bounding box center [318, 411] width 26 height 14
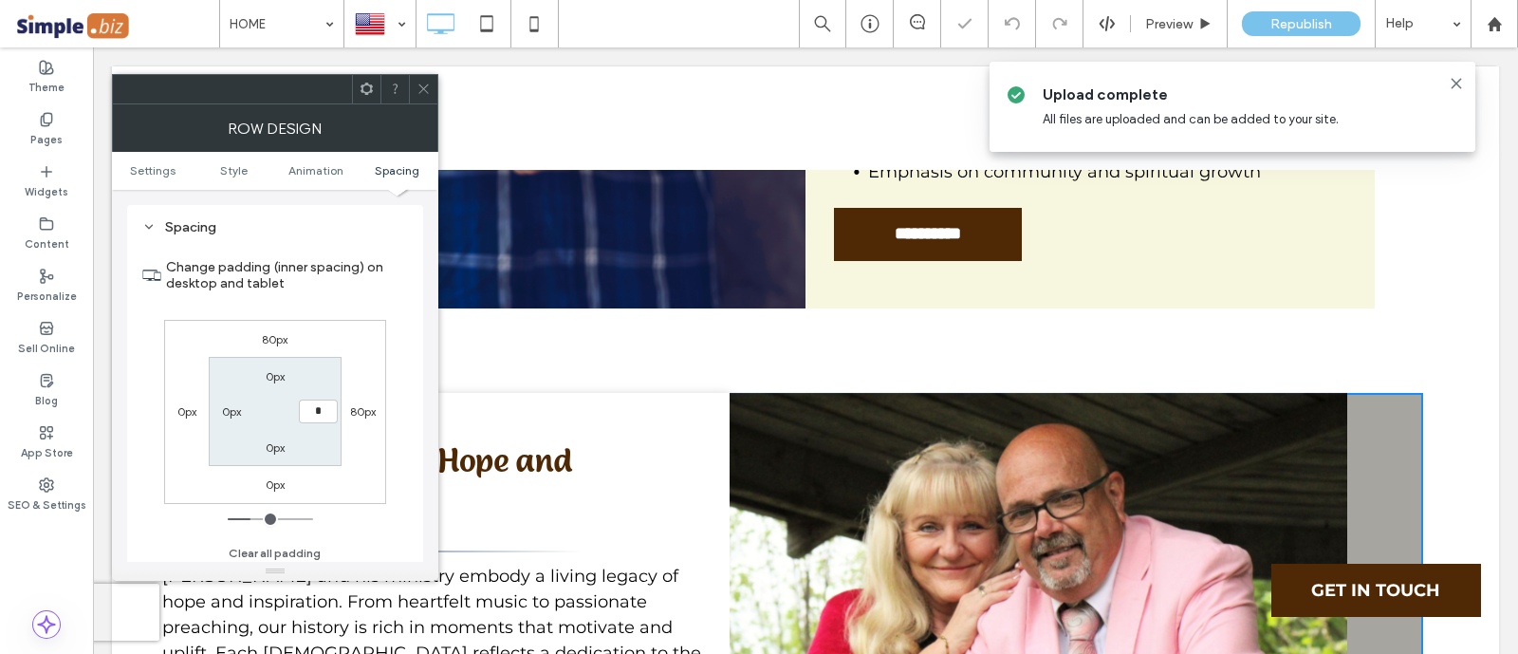
type input "*"
type input "***"
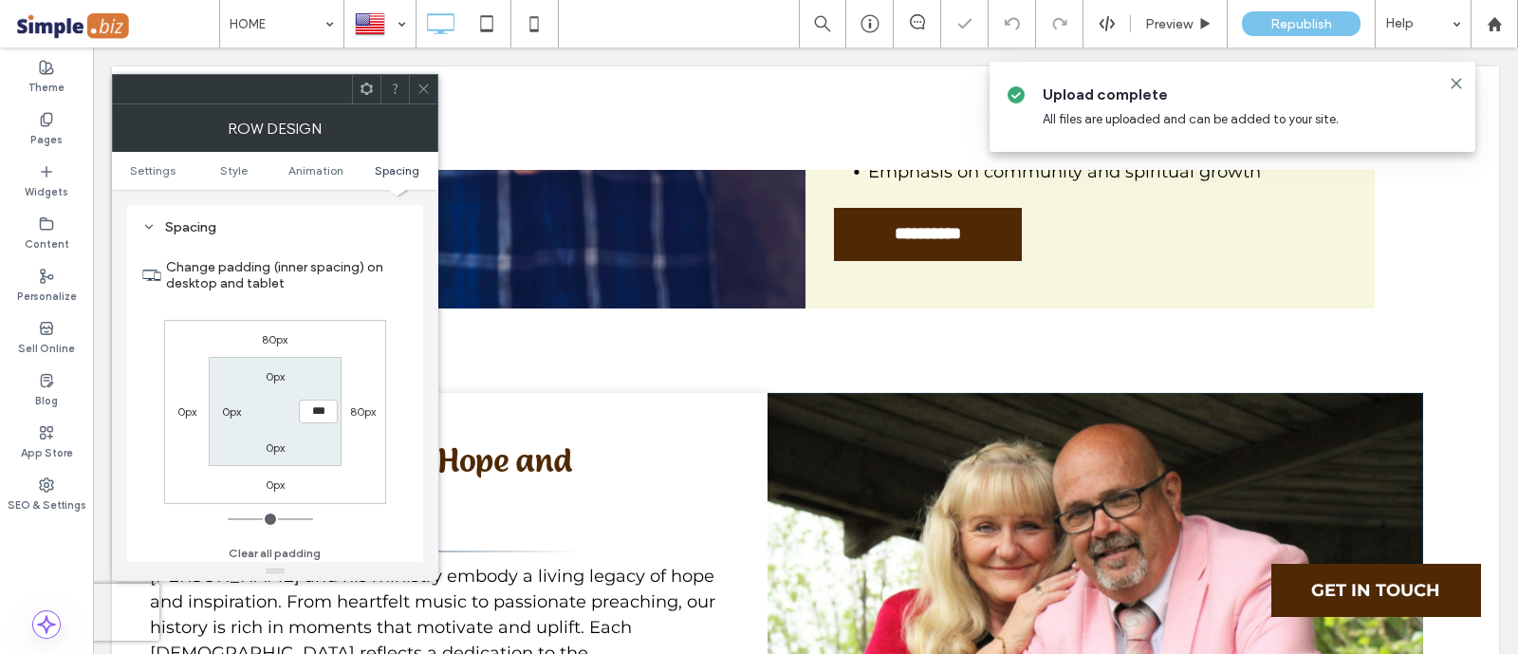
click at [198, 417] on div "0px" at bounding box center [187, 410] width 44 height 19
click at [195, 413] on label "0px" at bounding box center [186, 411] width 19 height 14
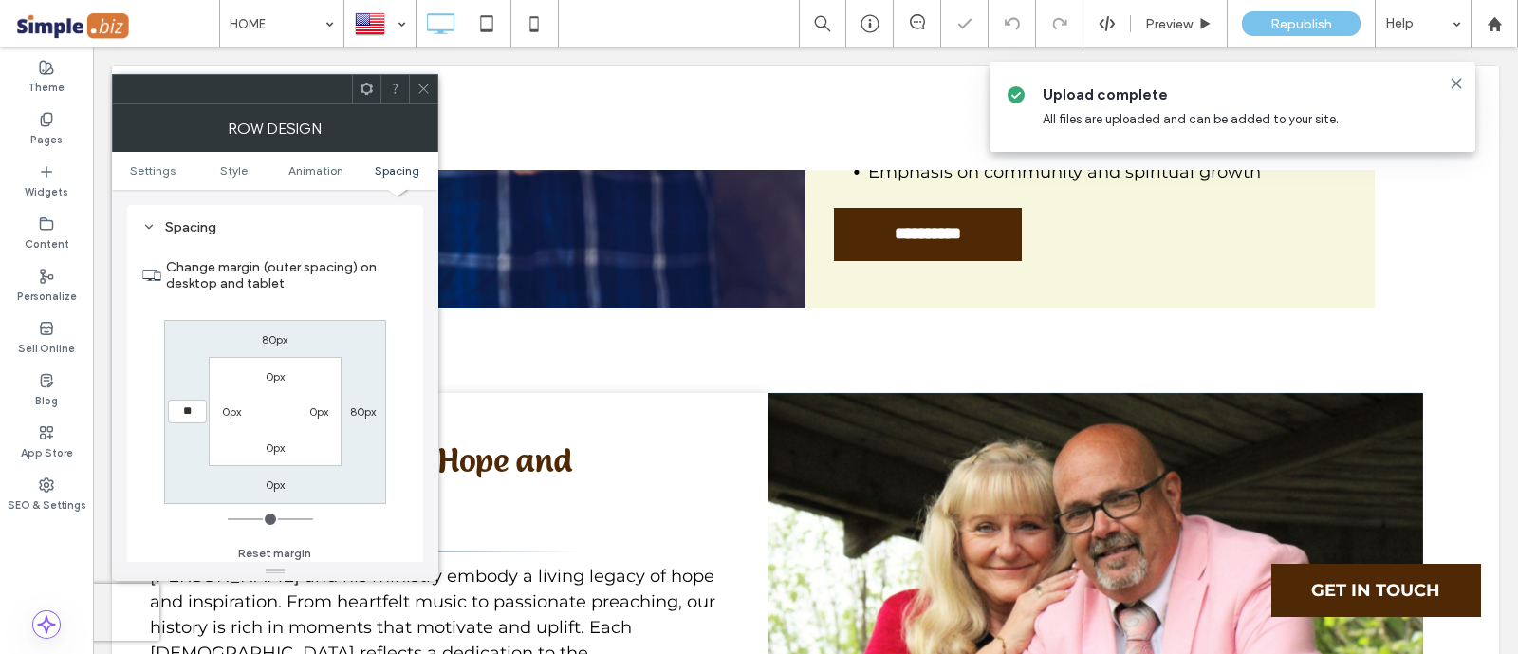
type input "**"
type input "****"
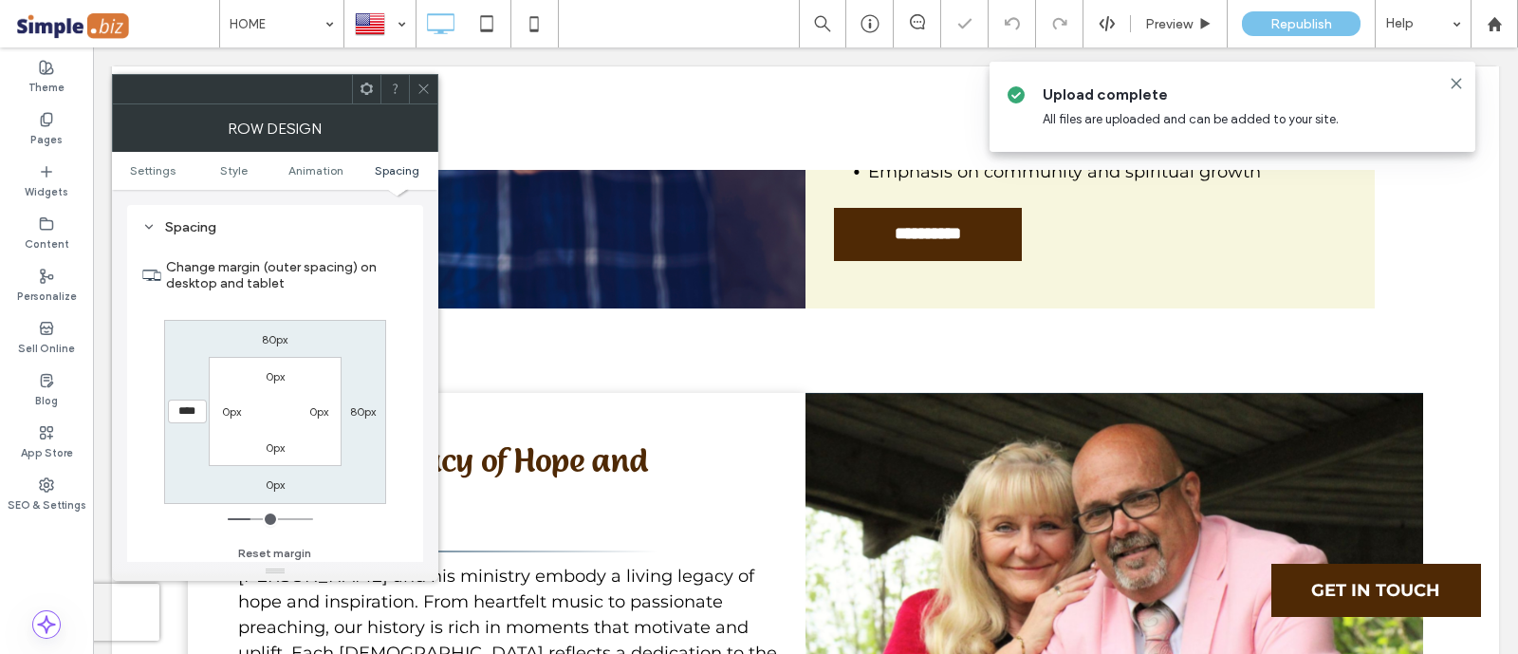
click at [422, 94] on icon at bounding box center [423, 89] width 14 height 14
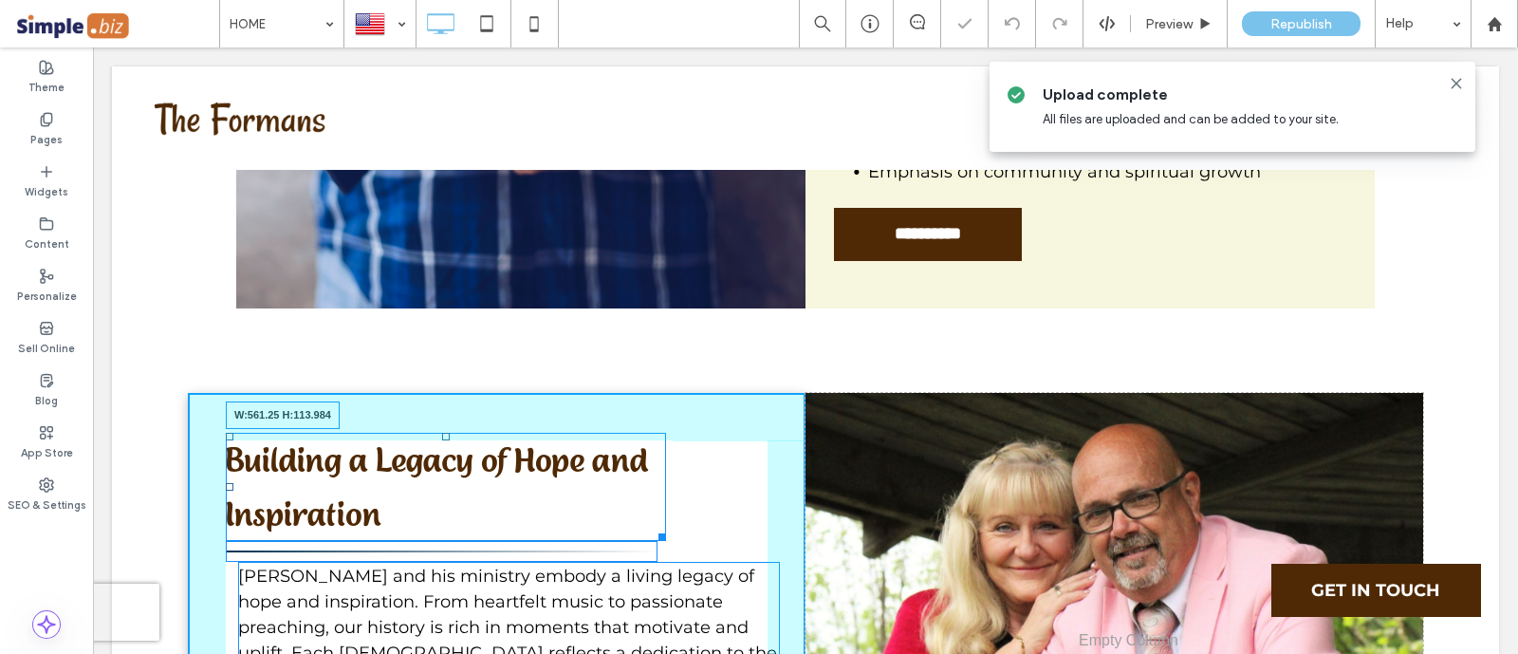
drag, startPoint x: 662, startPoint y: 335, endPoint x: 1000, endPoint y: 372, distance: 339.7
click at [907, 393] on div "Building a Legacy of Hope and Inspiration W:561.25 H:113.984 Norman and his min…" at bounding box center [805, 666] width 1235 height 547
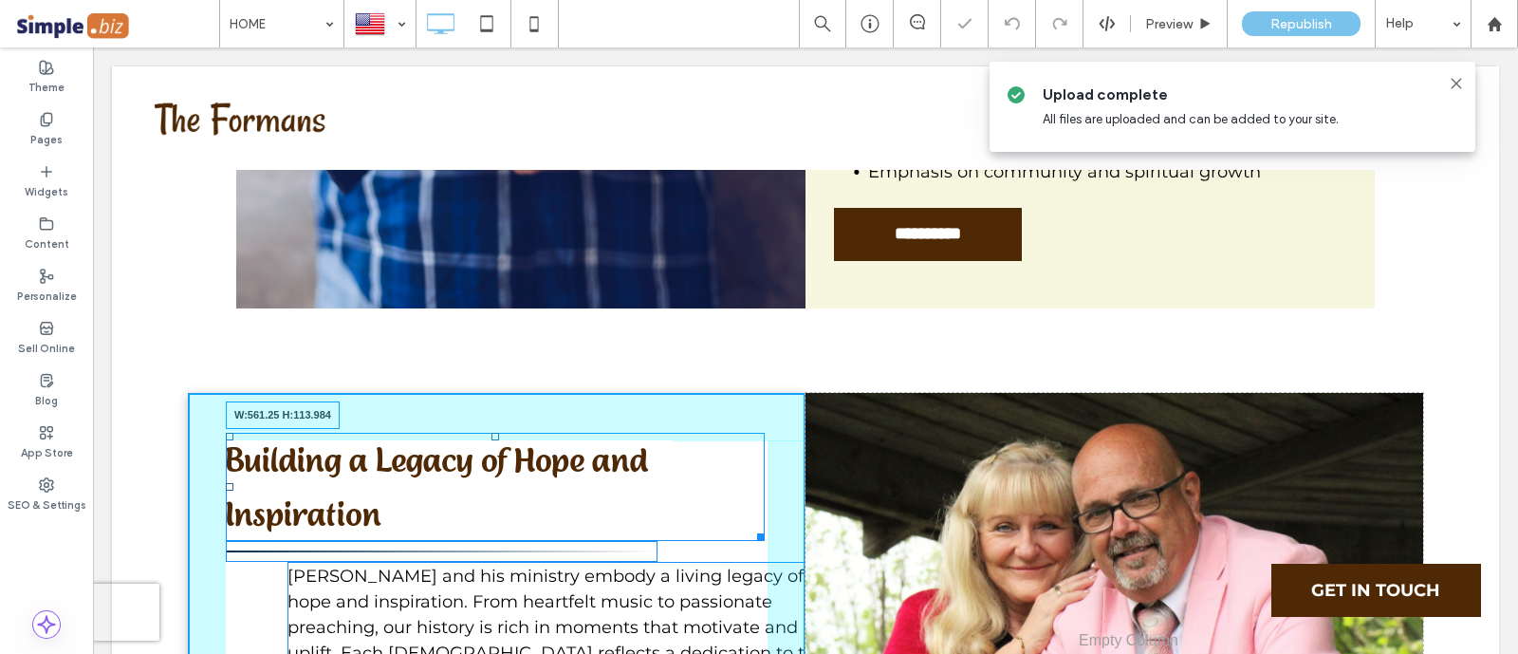
drag, startPoint x: 747, startPoint y: 333, endPoint x: 671, endPoint y: 533, distance: 214.4
click at [822, 393] on div "Building a Legacy of Hope and Inspiration W:561.25 H:113.984 Norman and his min…" at bounding box center [805, 666] width 1235 height 547
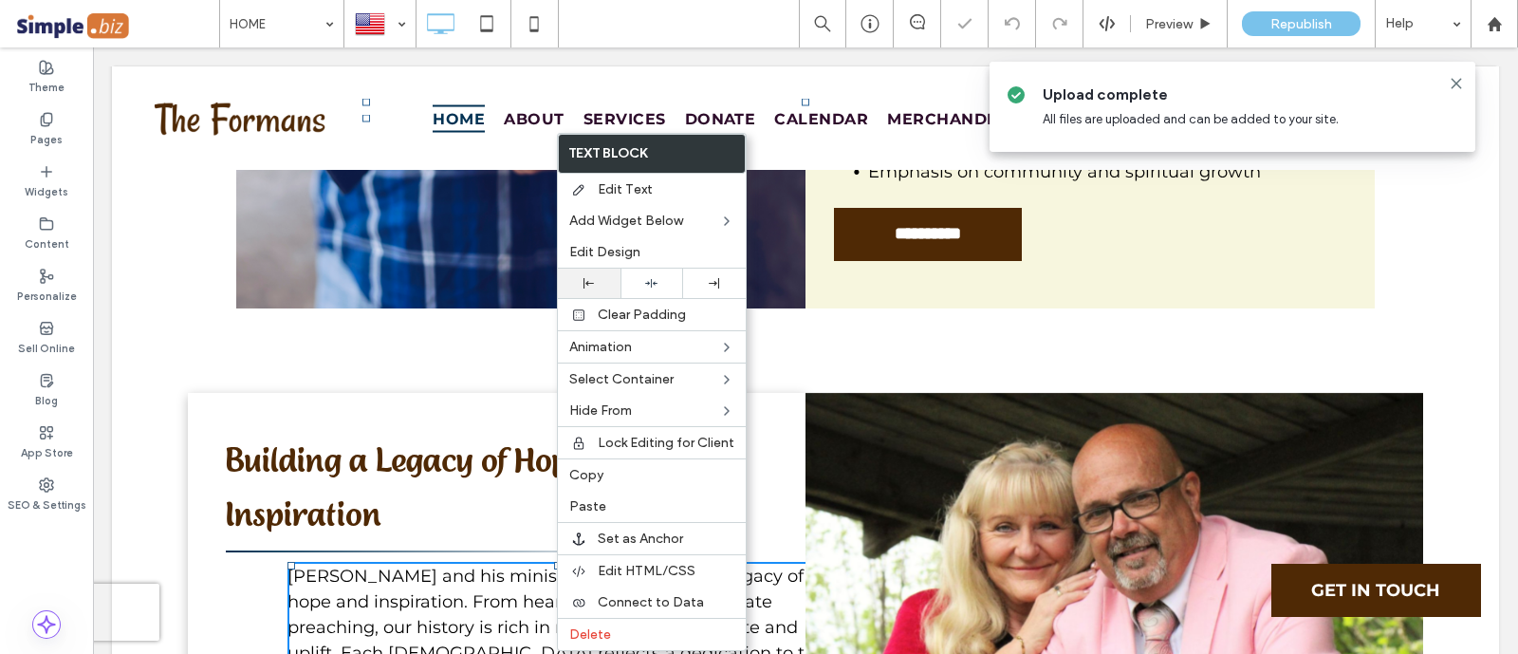
click at [588, 282] on use at bounding box center [588, 283] width 10 height 10
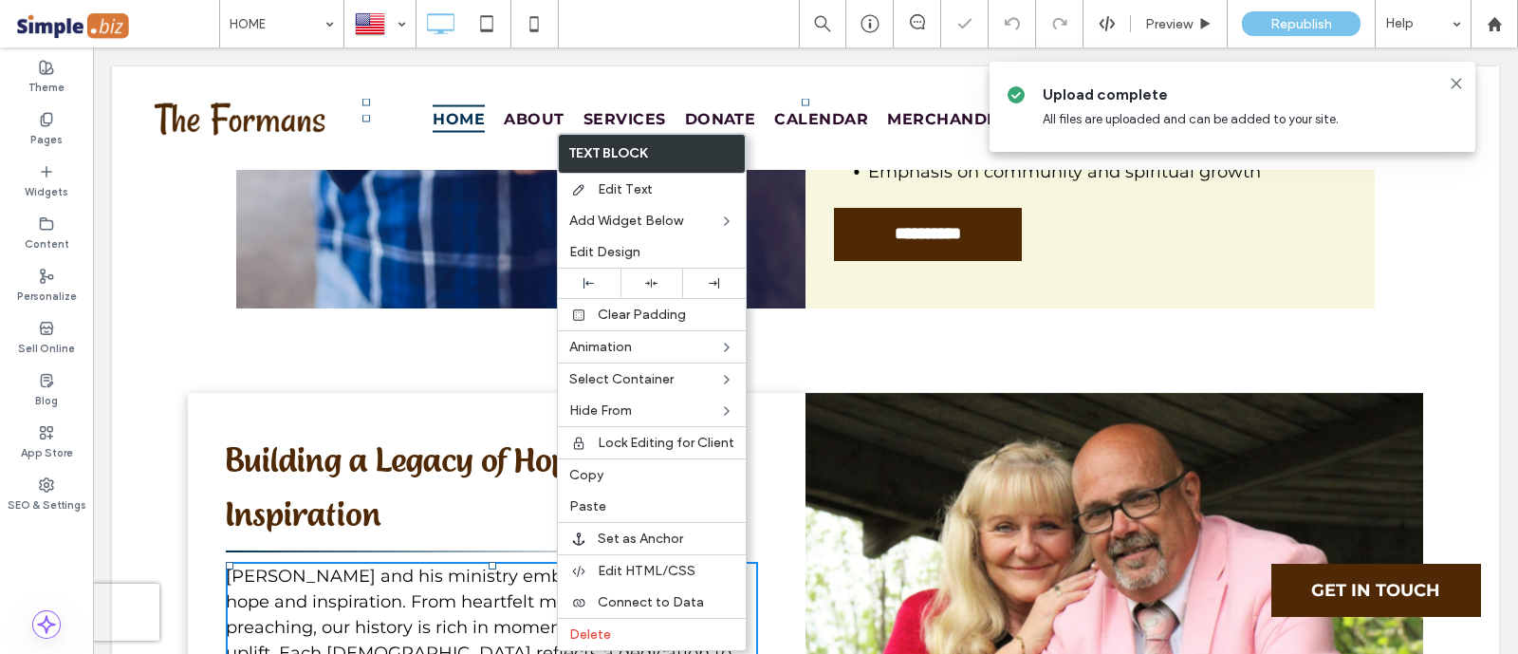
click at [488, 625] on div "Building a Legacy of Hope and Inspiration [PERSON_NAME] and his ministry embody…" at bounding box center [496, 666] width 617 height 547
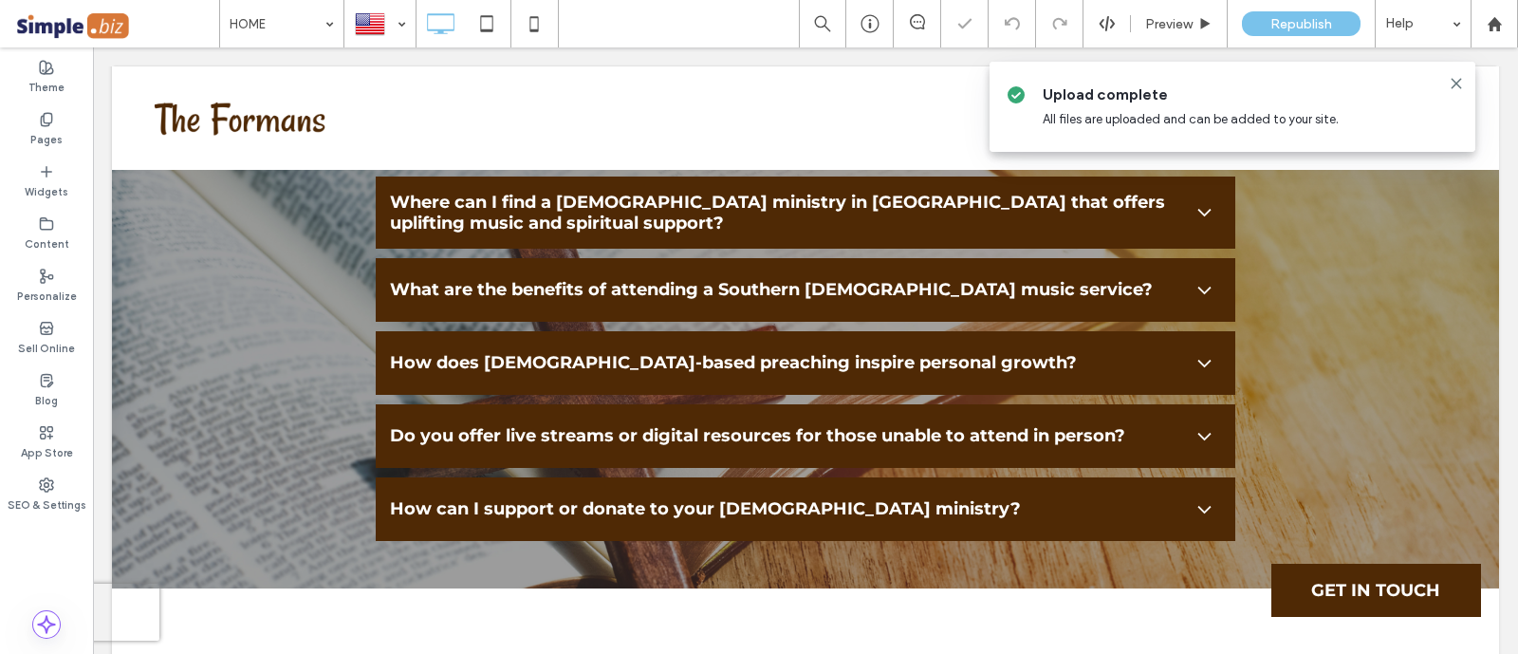
scroll to position [7250, 0]
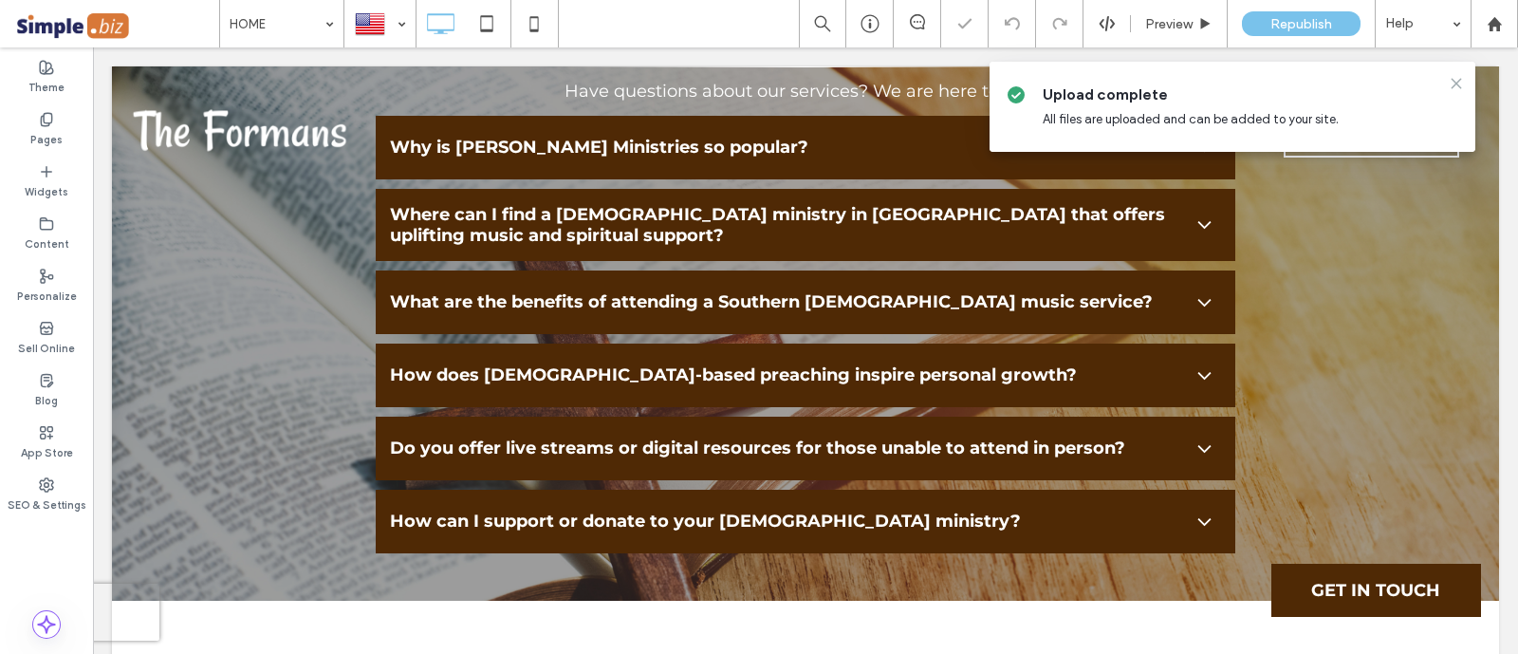
click at [1463, 83] on icon at bounding box center [1455, 83] width 15 height 15
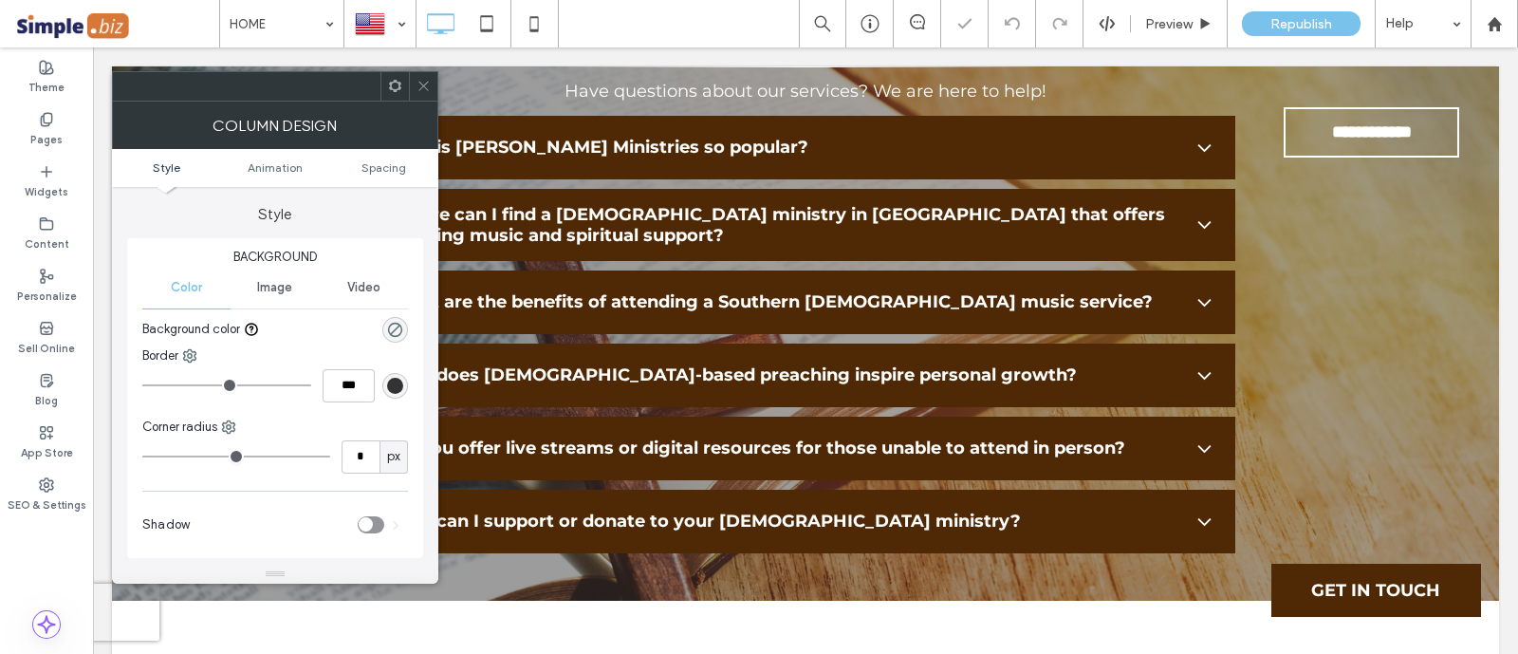
click at [417, 82] on icon at bounding box center [423, 86] width 14 height 14
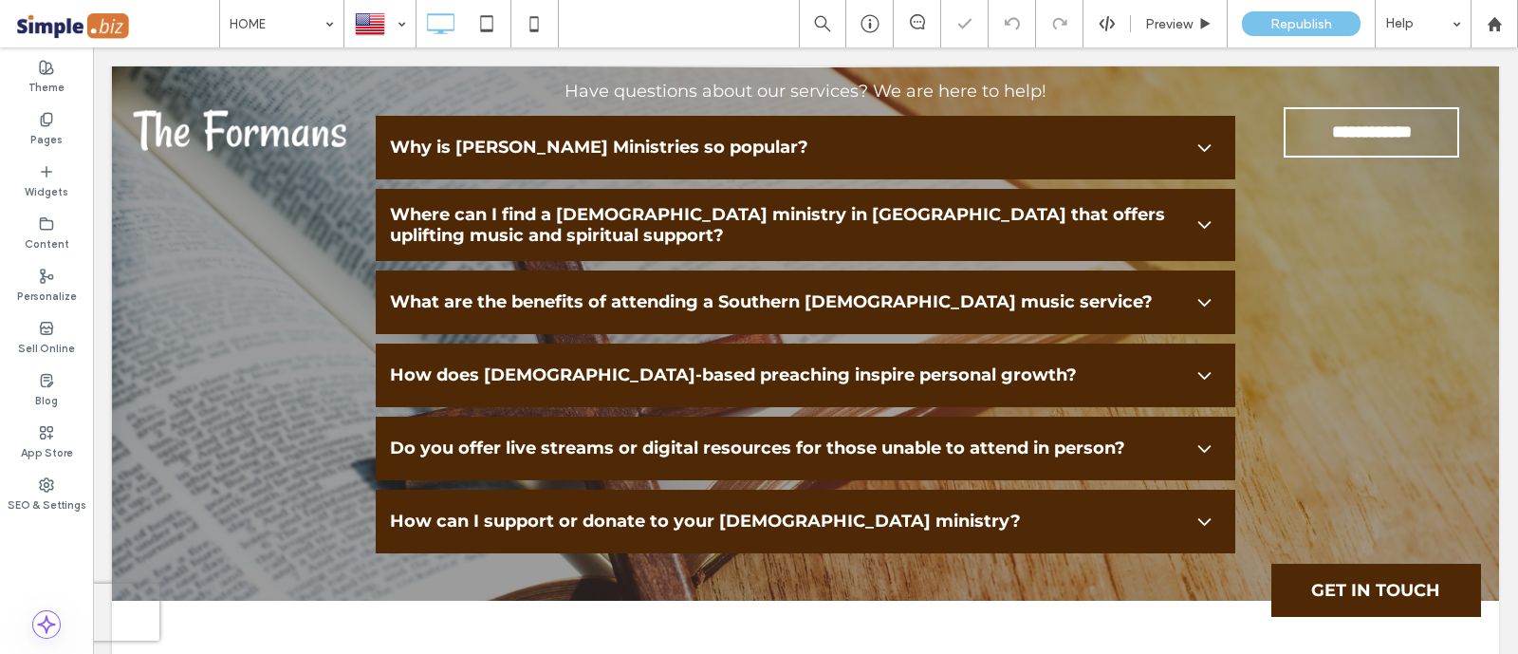
type input "**********"
type input "**"
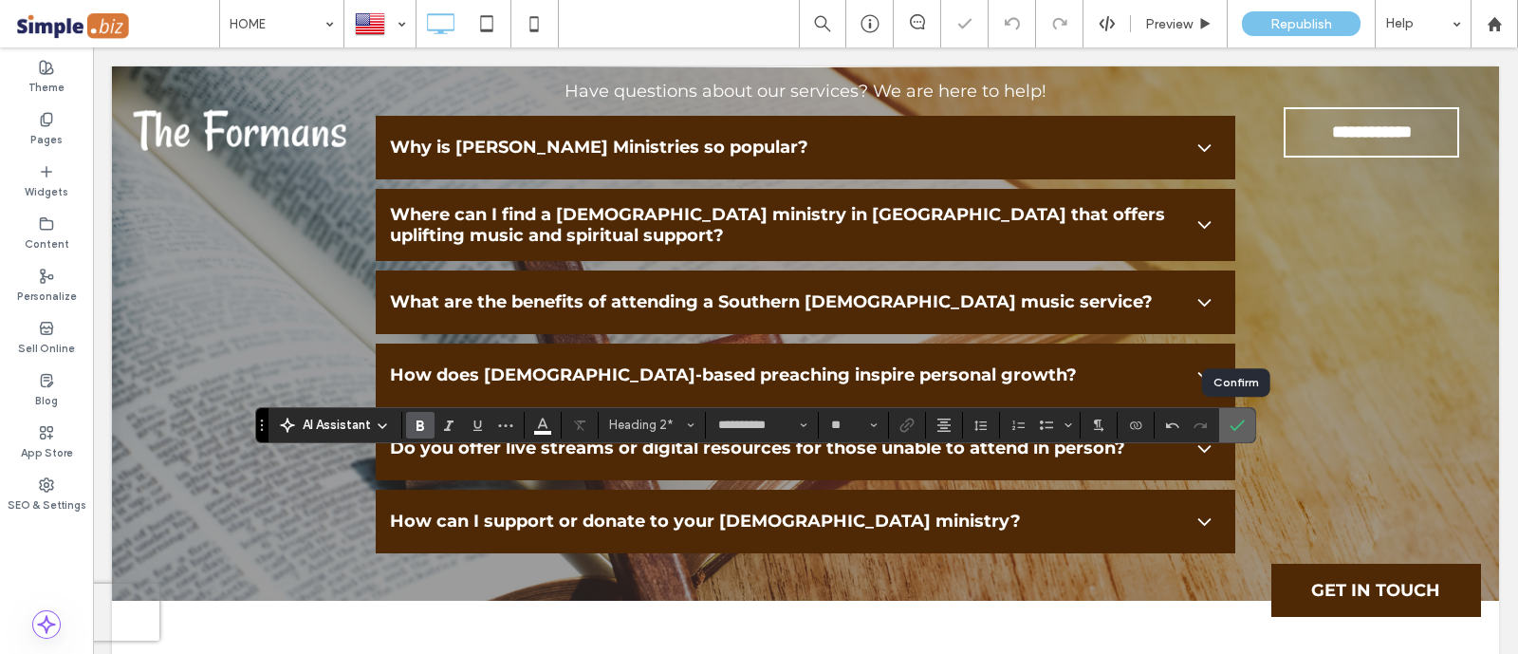
click at [1237, 427] on icon "Confirm" at bounding box center [1236, 424] width 15 height 15
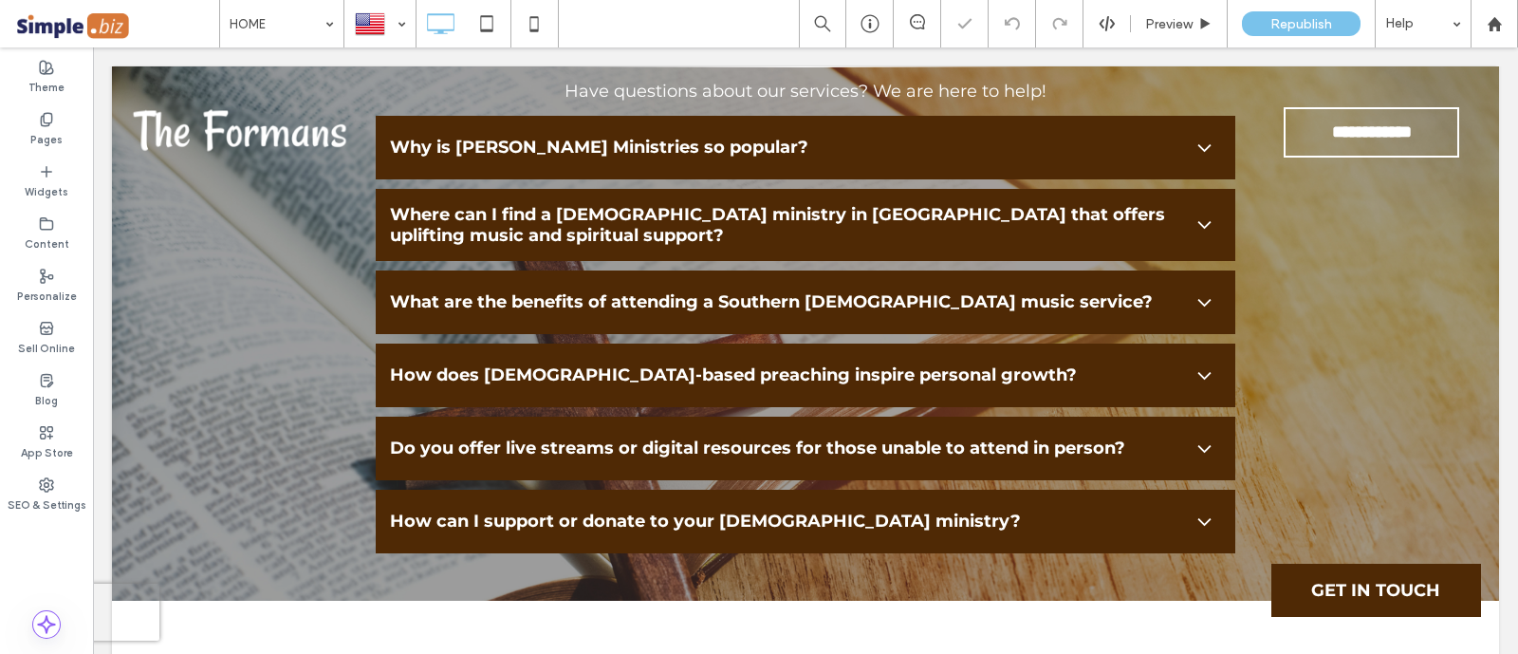
type input "**********"
type input "**"
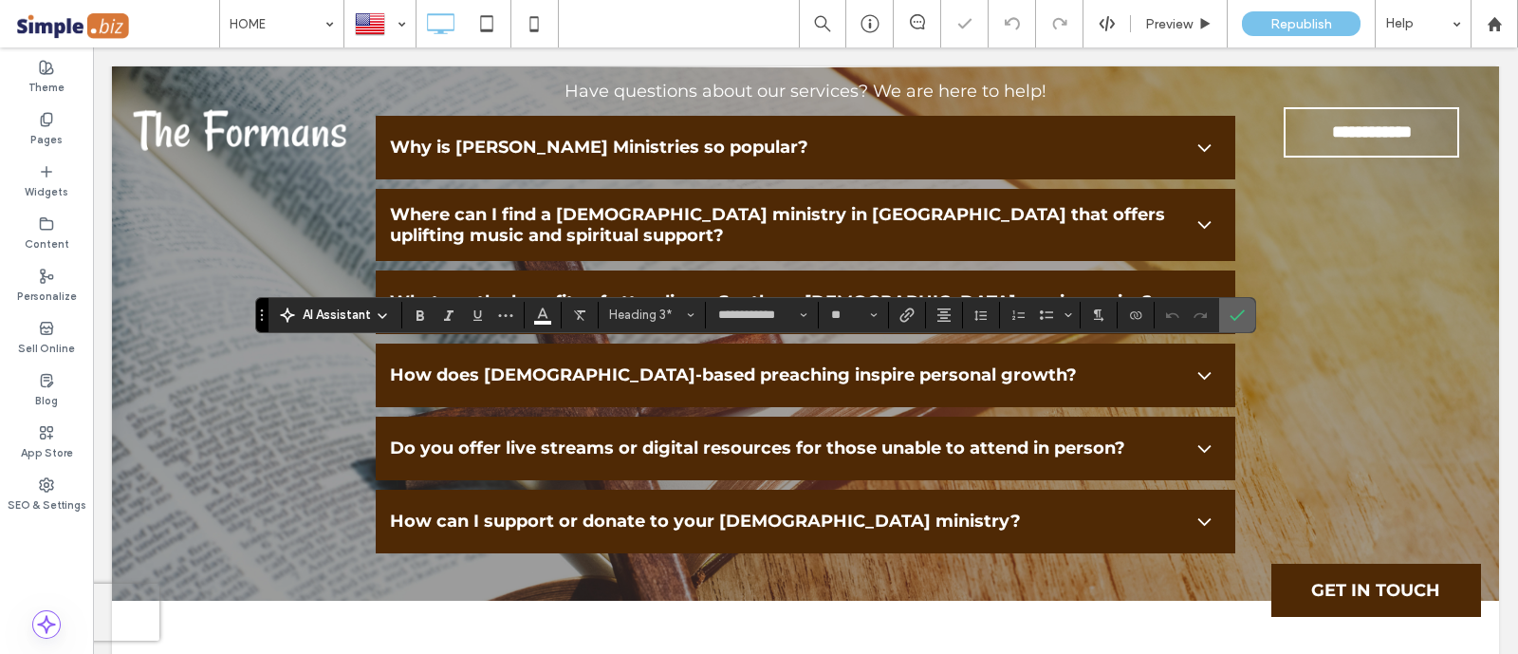
click at [1231, 311] on icon "Confirm" at bounding box center [1236, 314] width 15 height 15
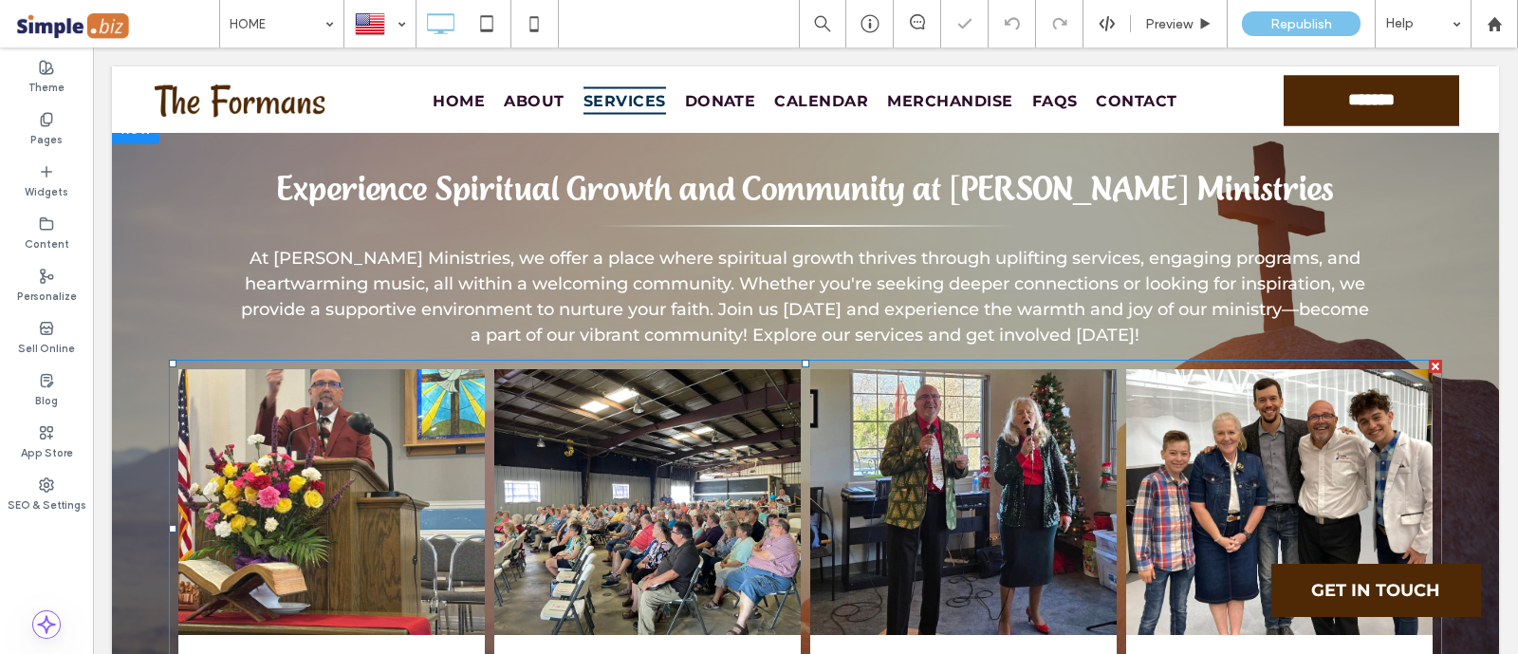
scroll to position [2490, 0]
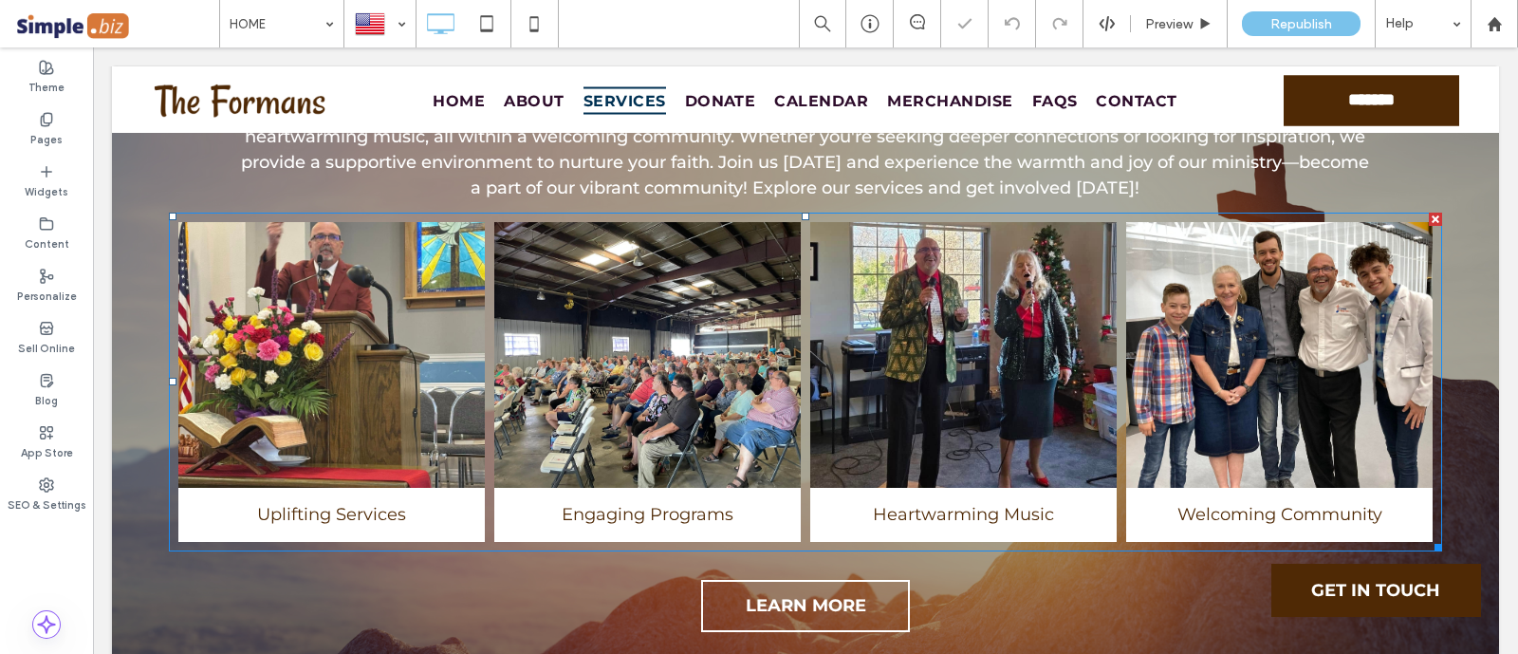
click at [810, 275] on link at bounding box center [963, 355] width 306 height 266
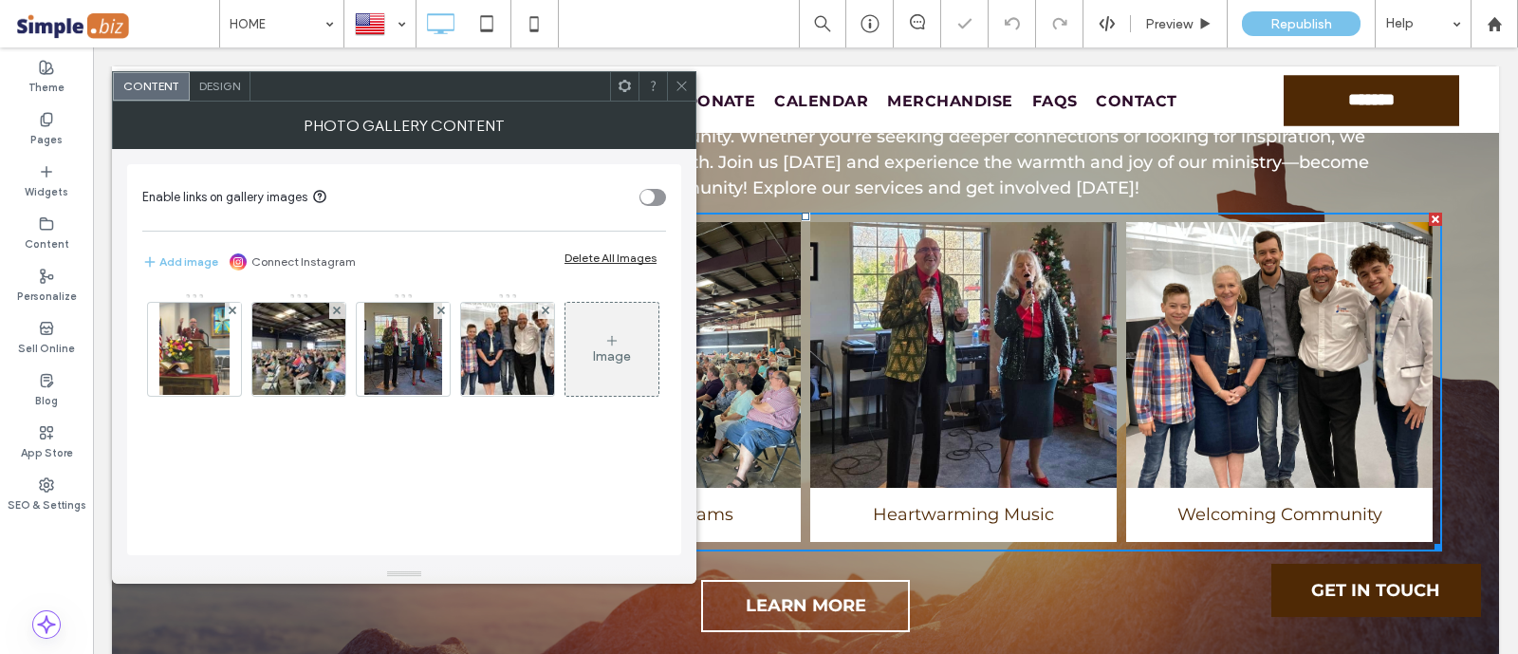
click at [220, 99] on div "Design" at bounding box center [220, 86] width 61 height 28
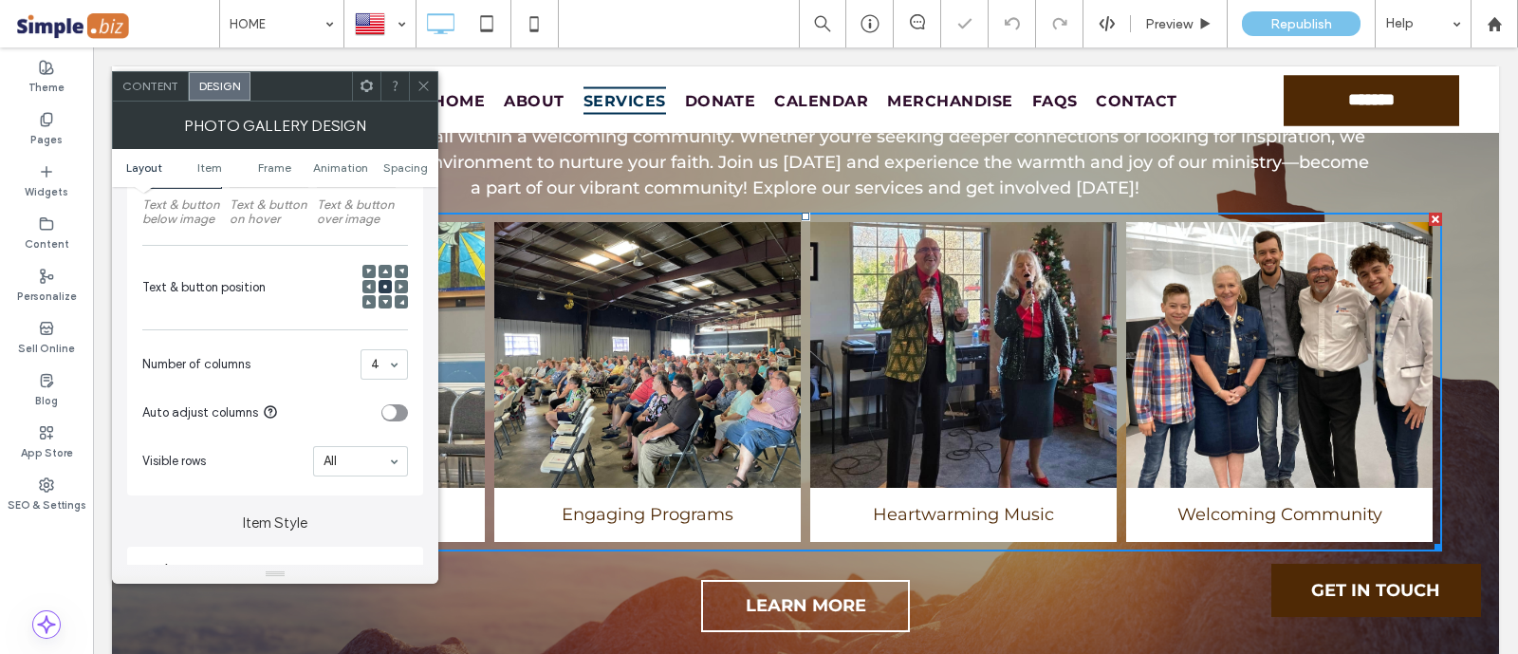
scroll to position [473, 0]
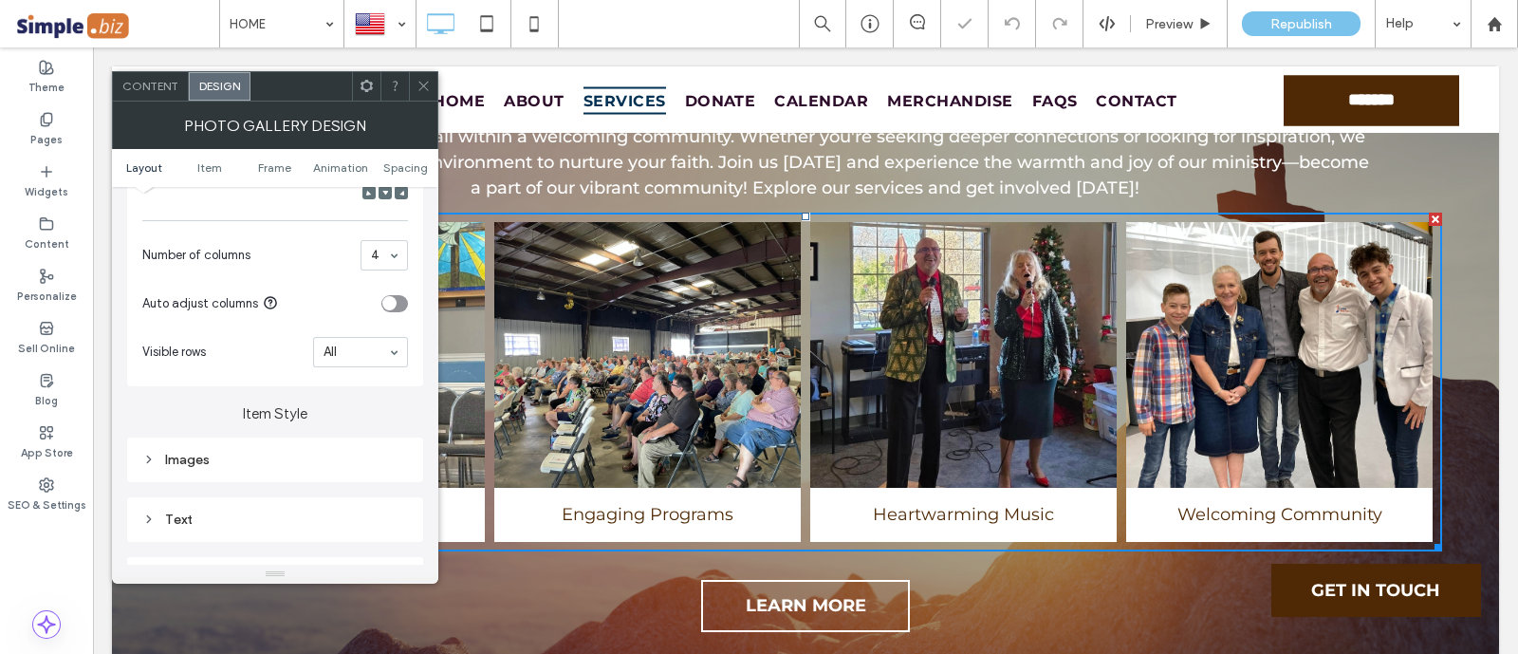
click at [235, 524] on div "Text" at bounding box center [275, 519] width 266 height 16
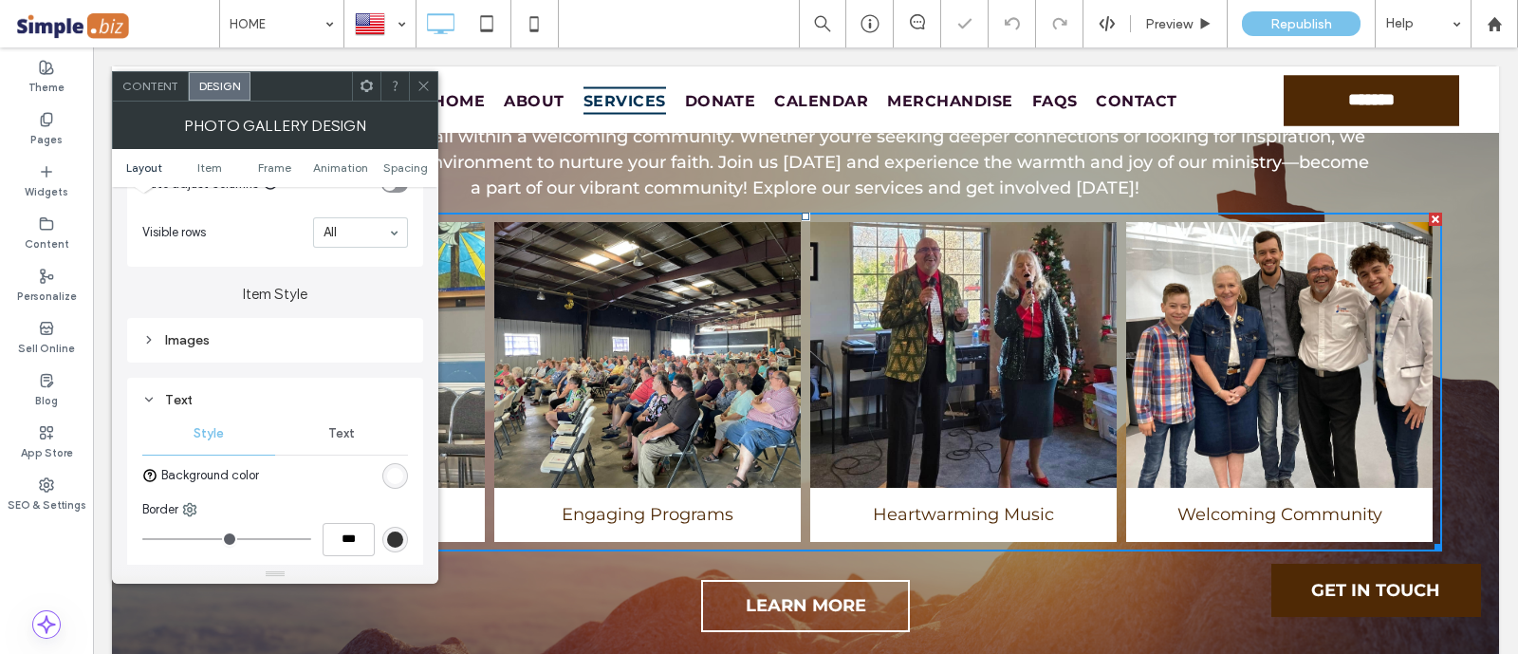
click at [324, 419] on div "Text" at bounding box center [341, 434] width 133 height 42
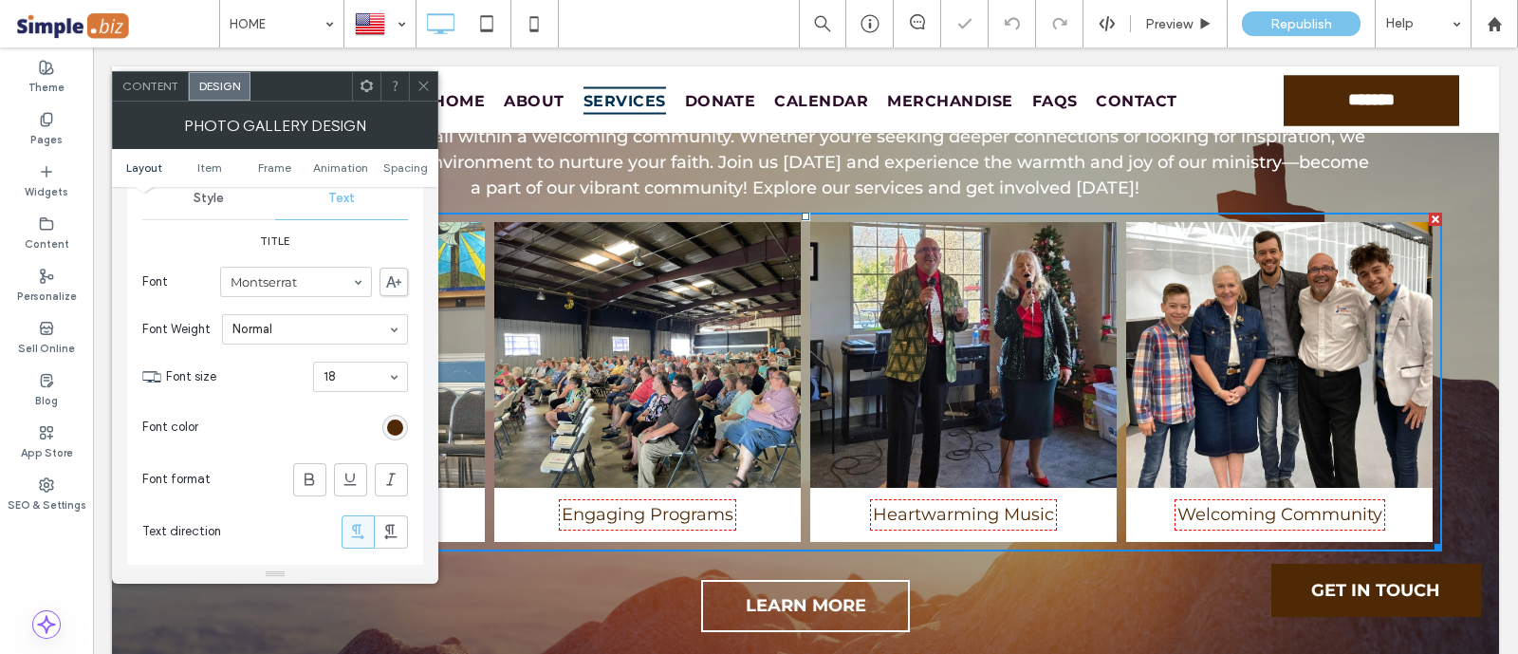
scroll to position [829, 0]
click at [314, 466] on span at bounding box center [309, 478] width 19 height 31
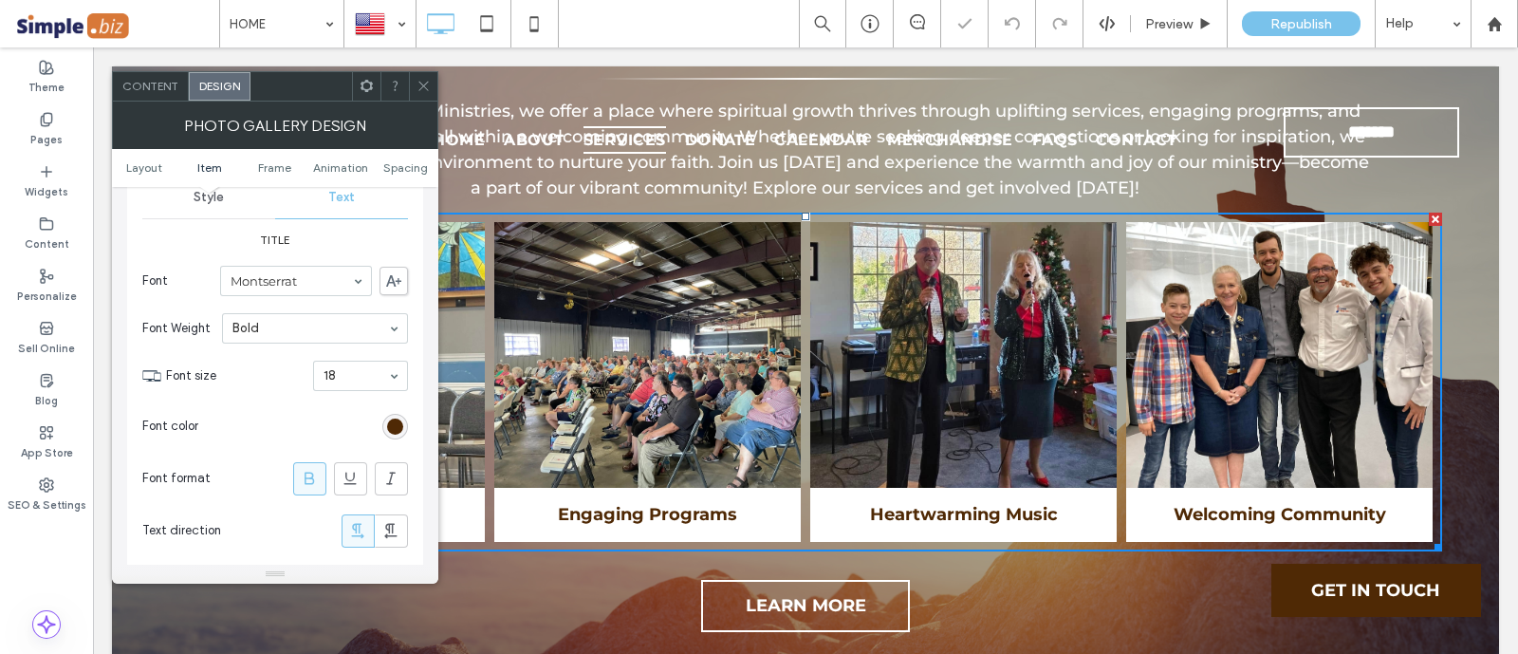
click at [430, 94] on span at bounding box center [423, 86] width 14 height 28
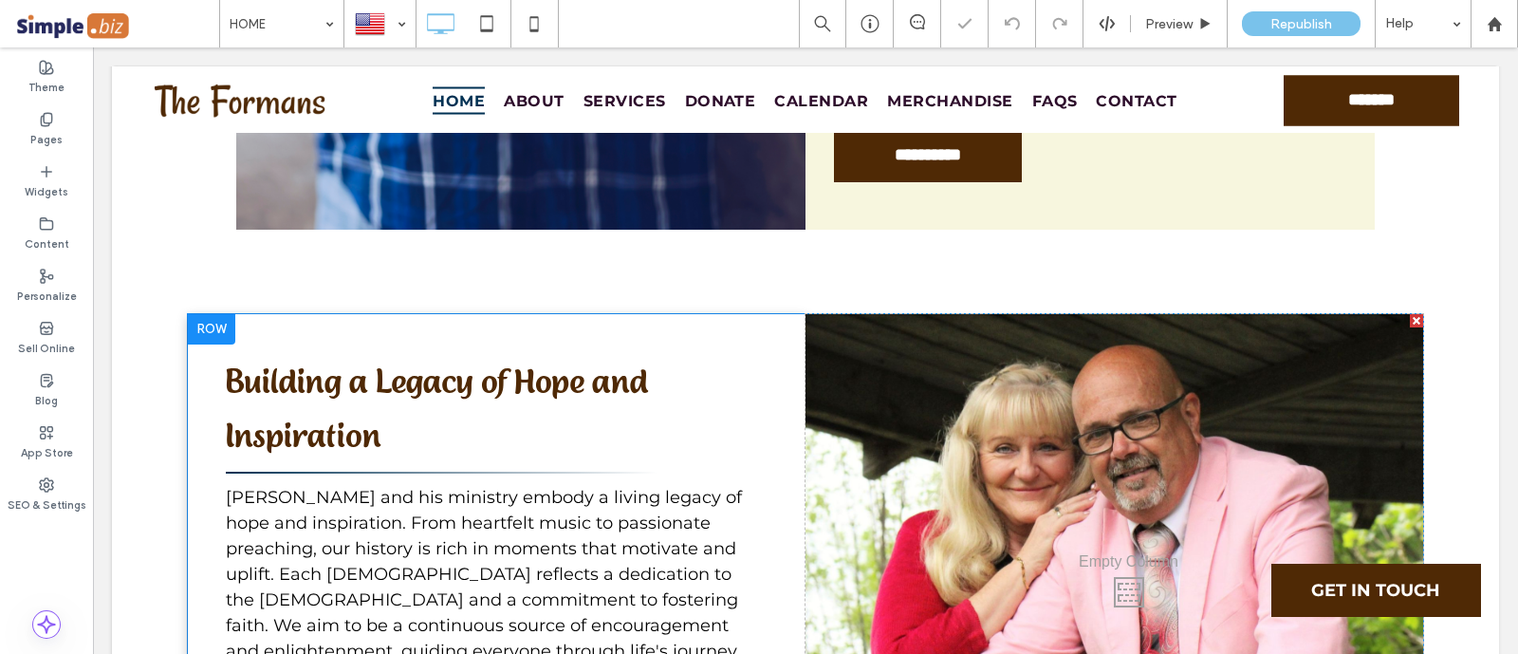
scroll to position [6165, 0]
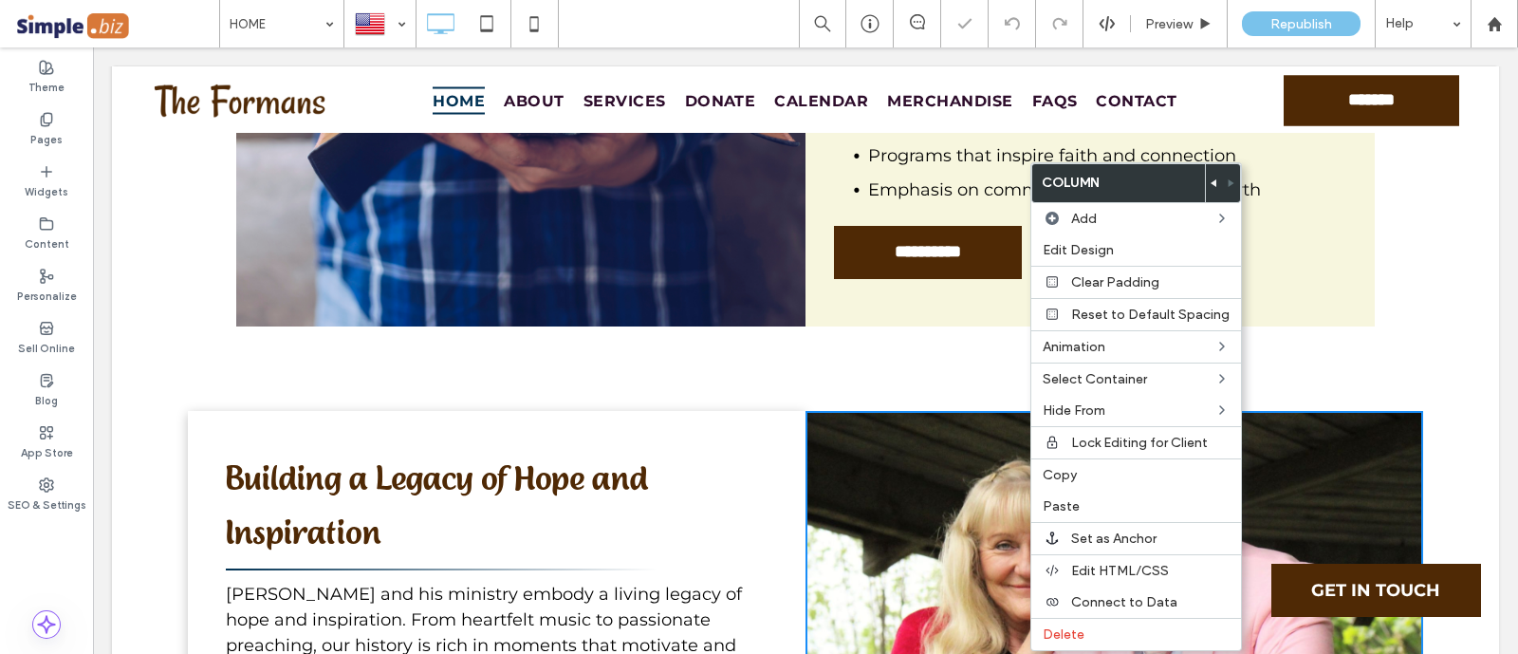
click at [1210, 185] on icon at bounding box center [1214, 183] width 8 height 8
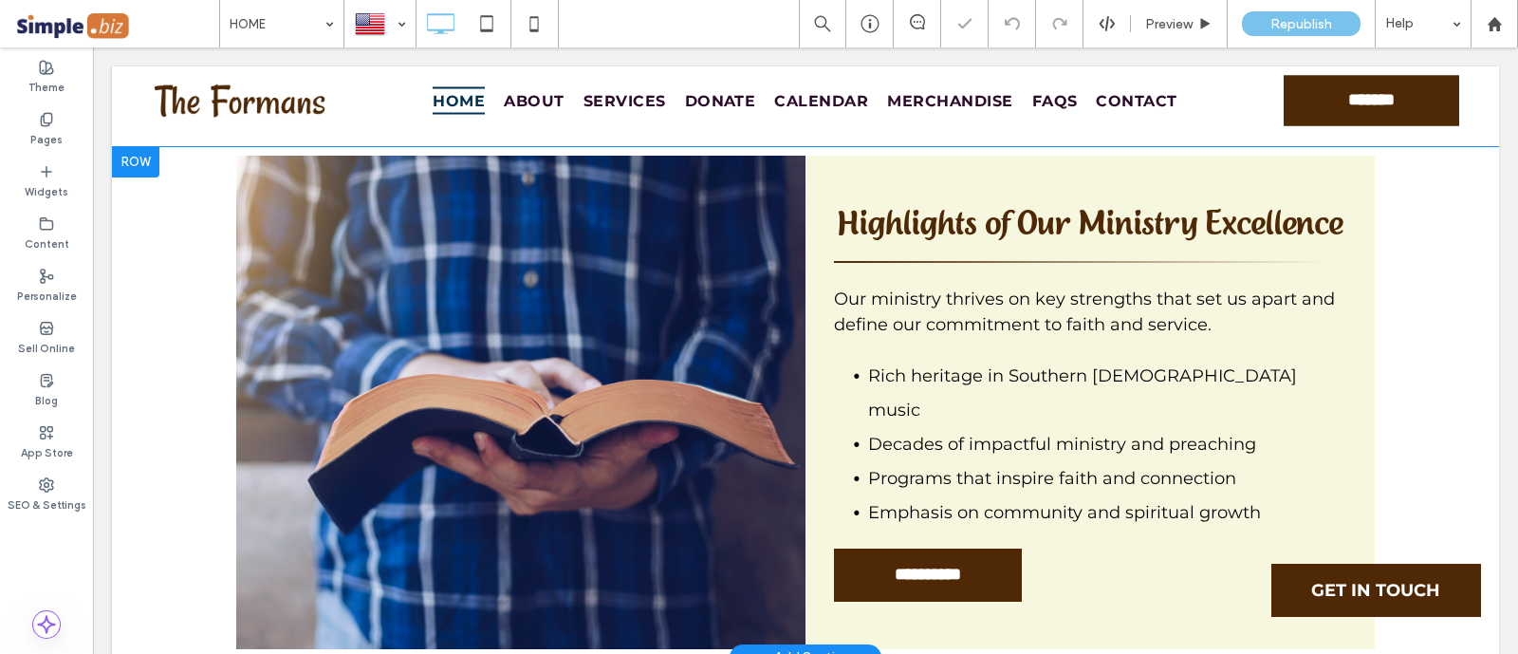
scroll to position [5691, 0]
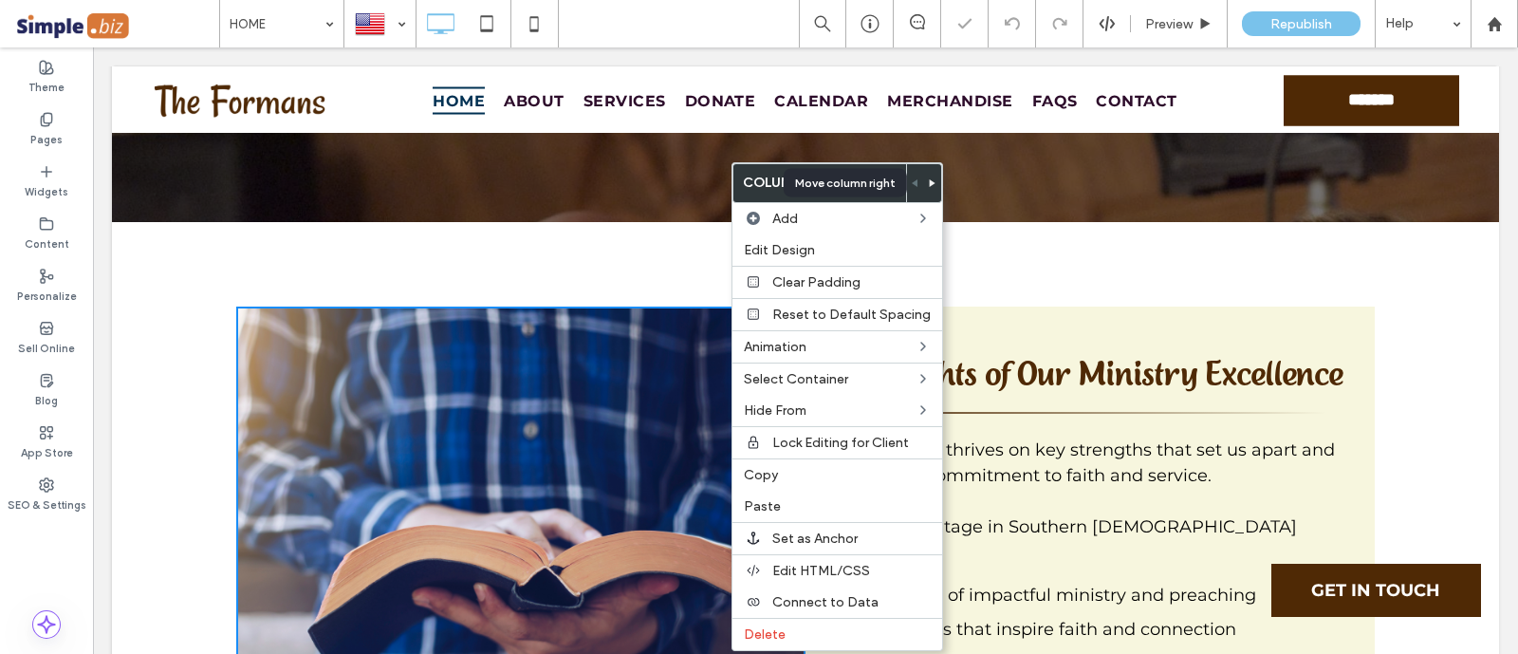
click at [929, 179] on icon at bounding box center [933, 183] width 8 height 8
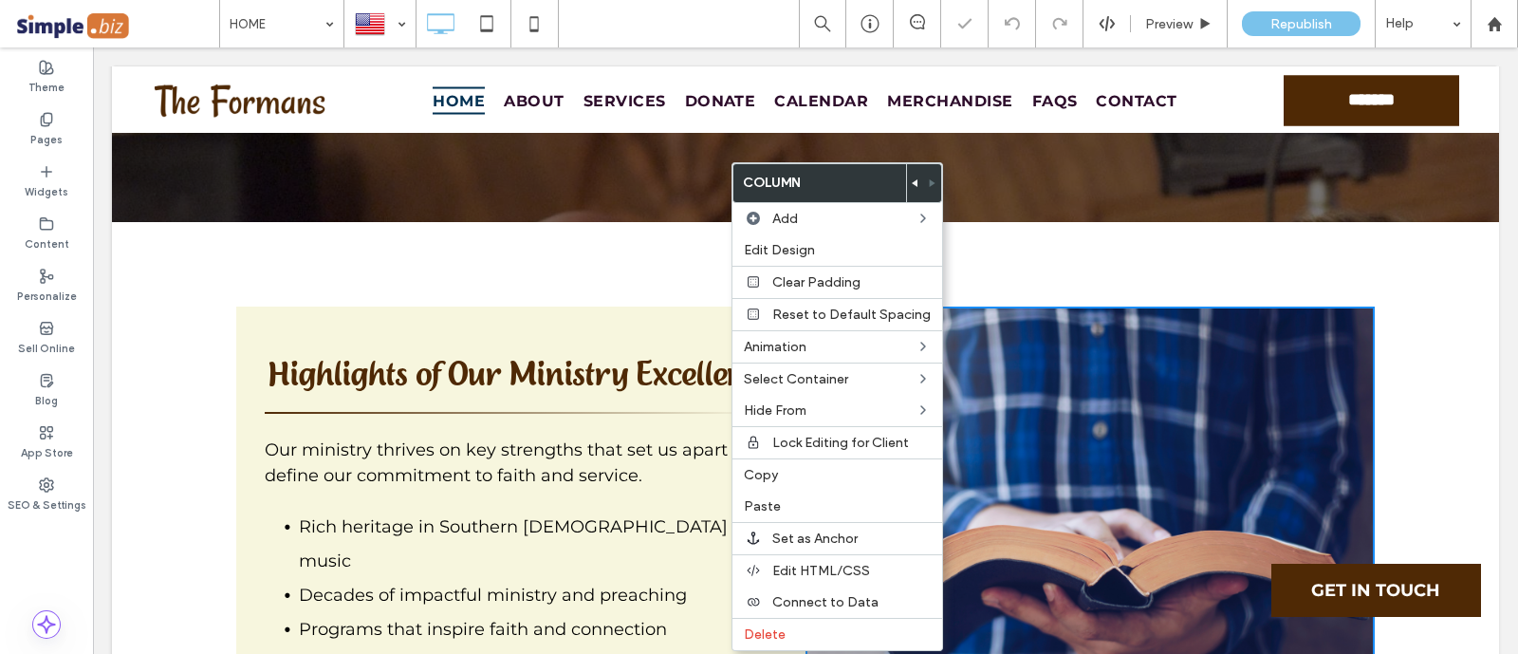
click at [615, 541] on div "**********" at bounding box center [520, 552] width 569 height 493
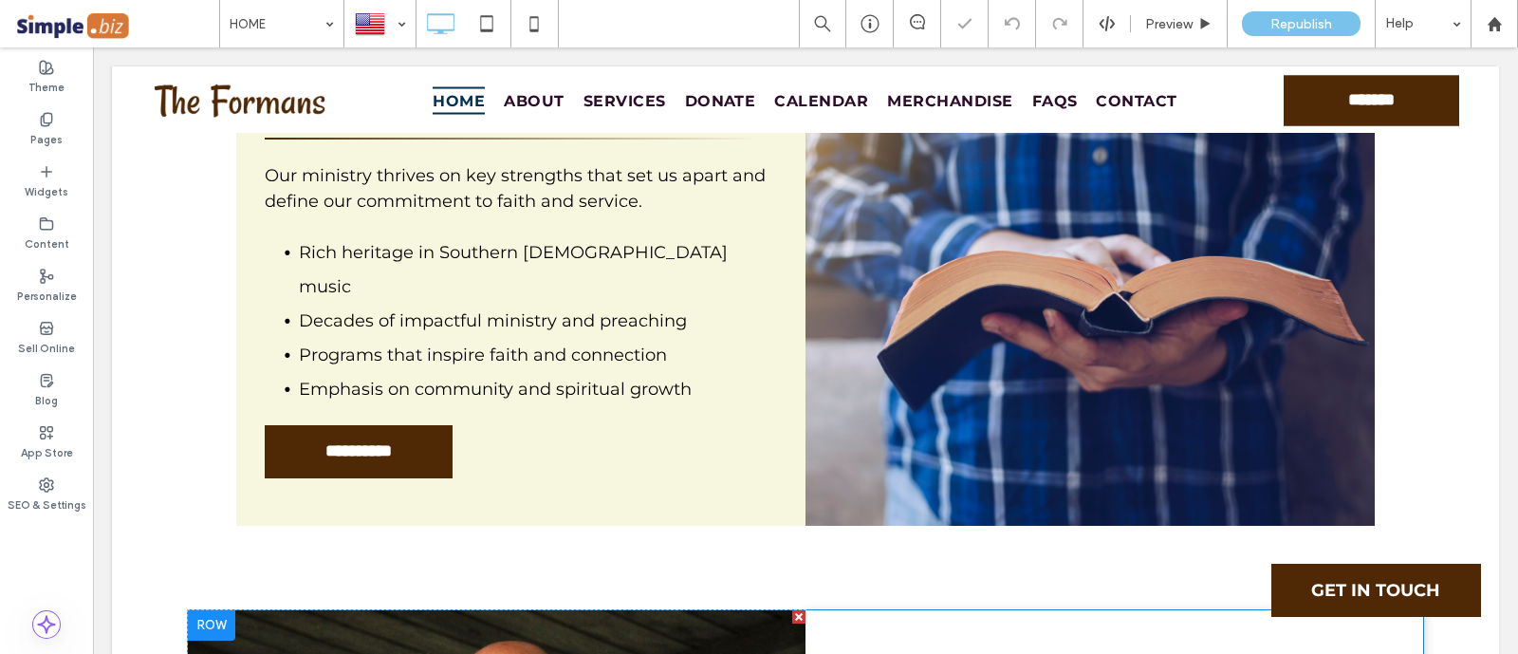
scroll to position [6046, 0]
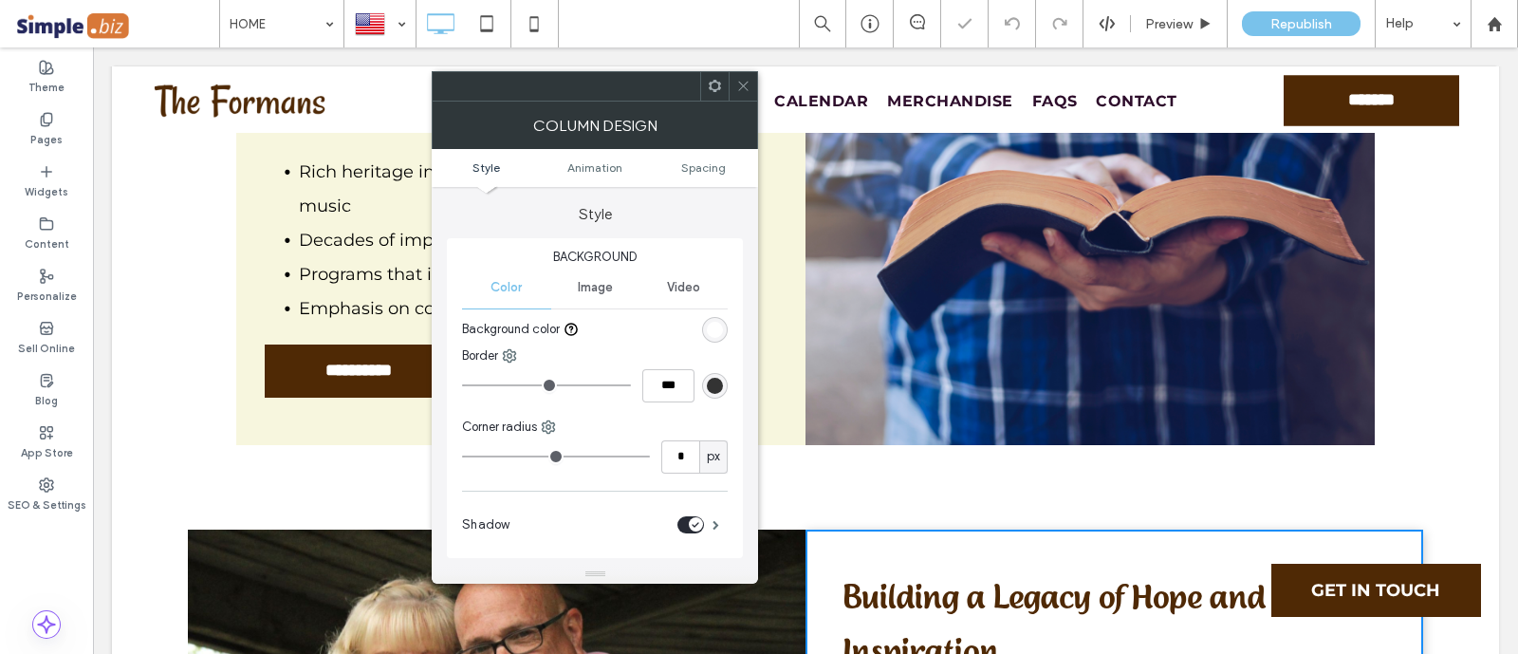
click at [691, 524] on icon "toggle" at bounding box center [695, 525] width 8 height 6
click at [751, 97] on div at bounding box center [742, 86] width 28 height 28
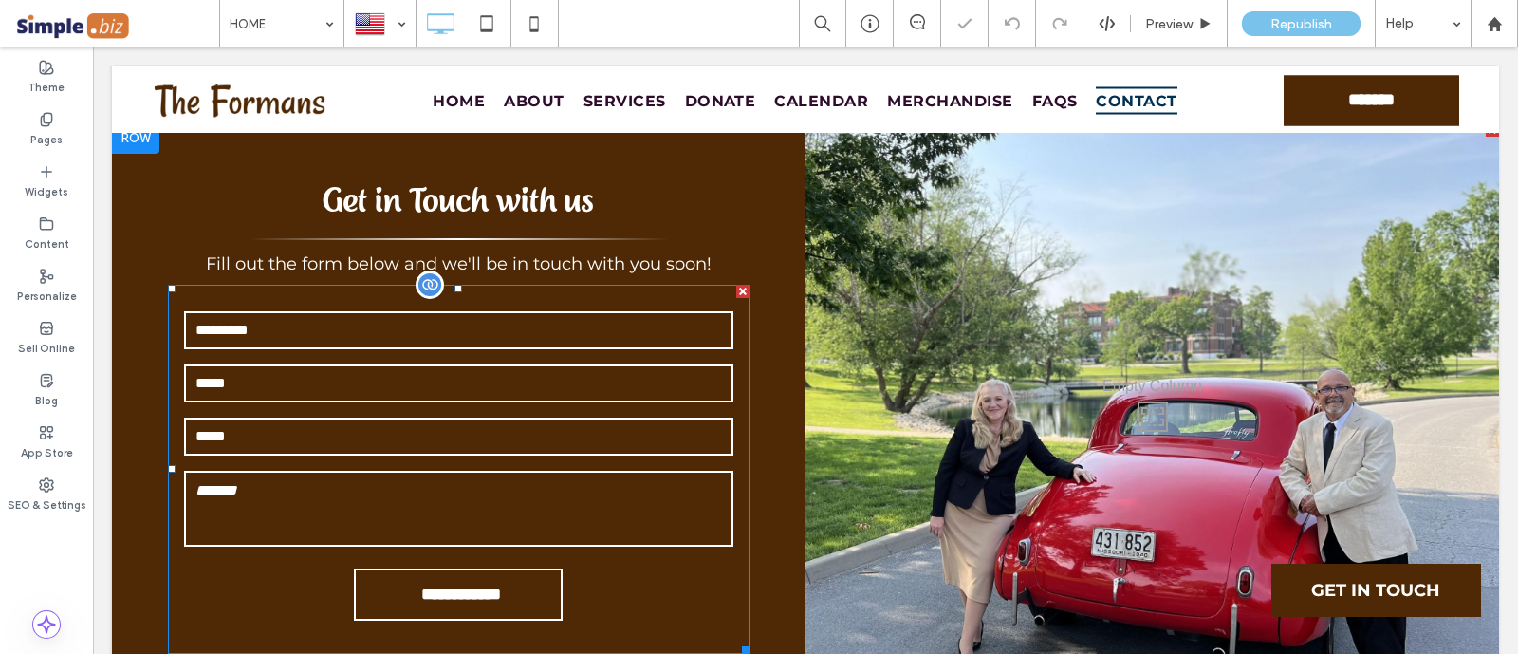
scroll to position [8096, 0]
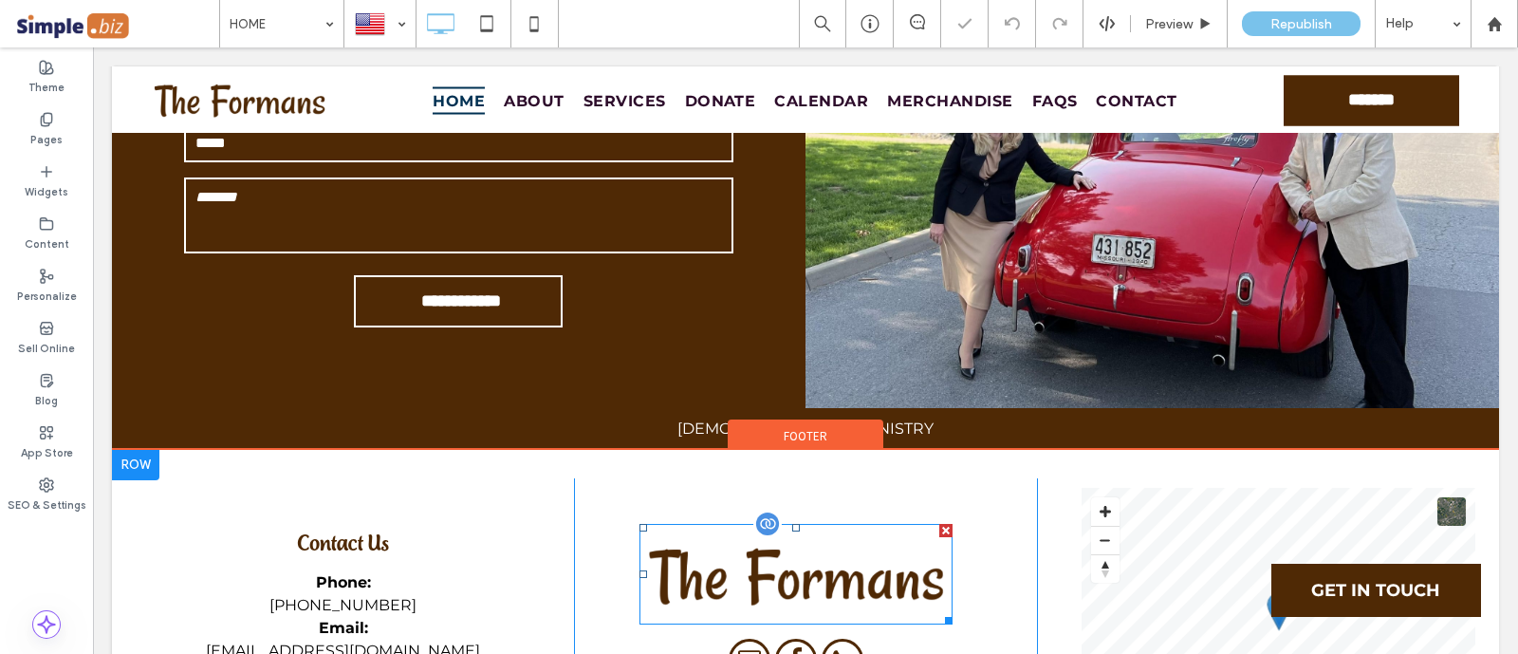
click at [746, 524] on img at bounding box center [795, 574] width 312 height 101
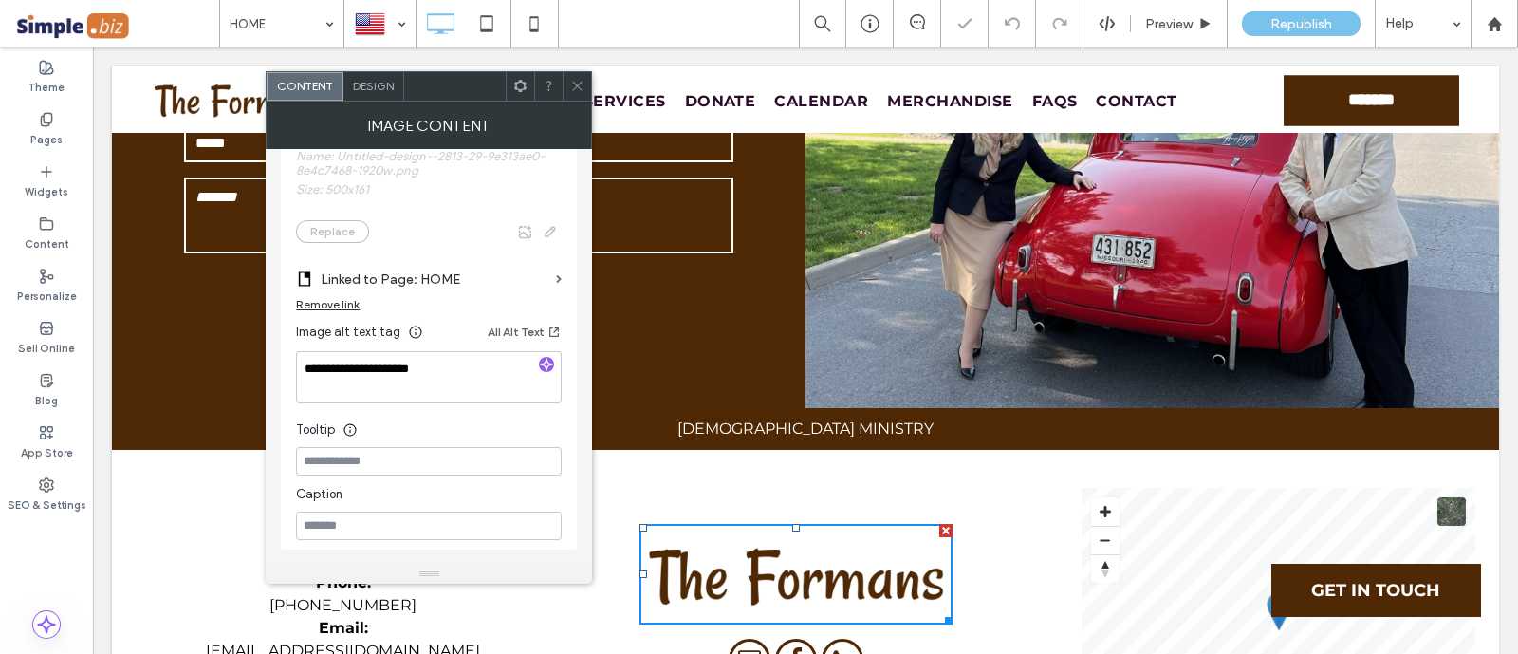
scroll to position [356, 0]
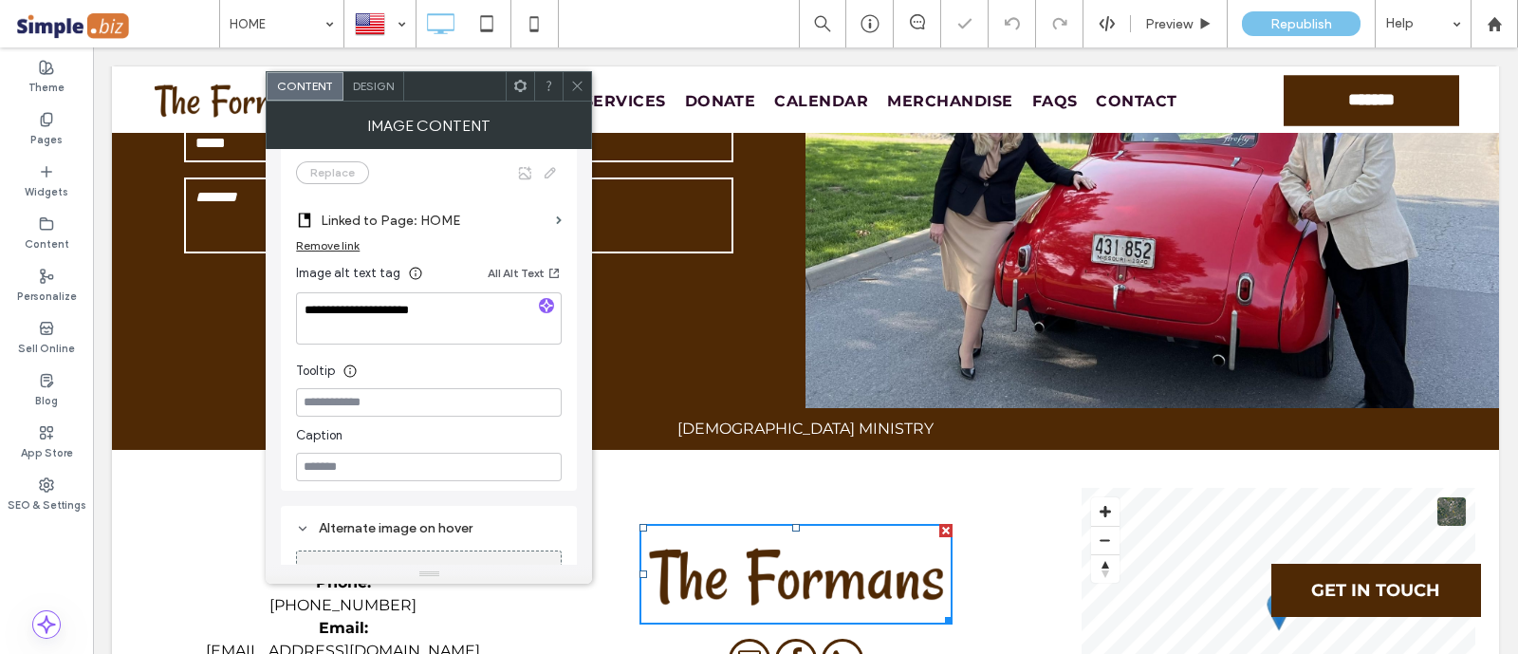
click at [581, 97] on span at bounding box center [577, 86] width 14 height 28
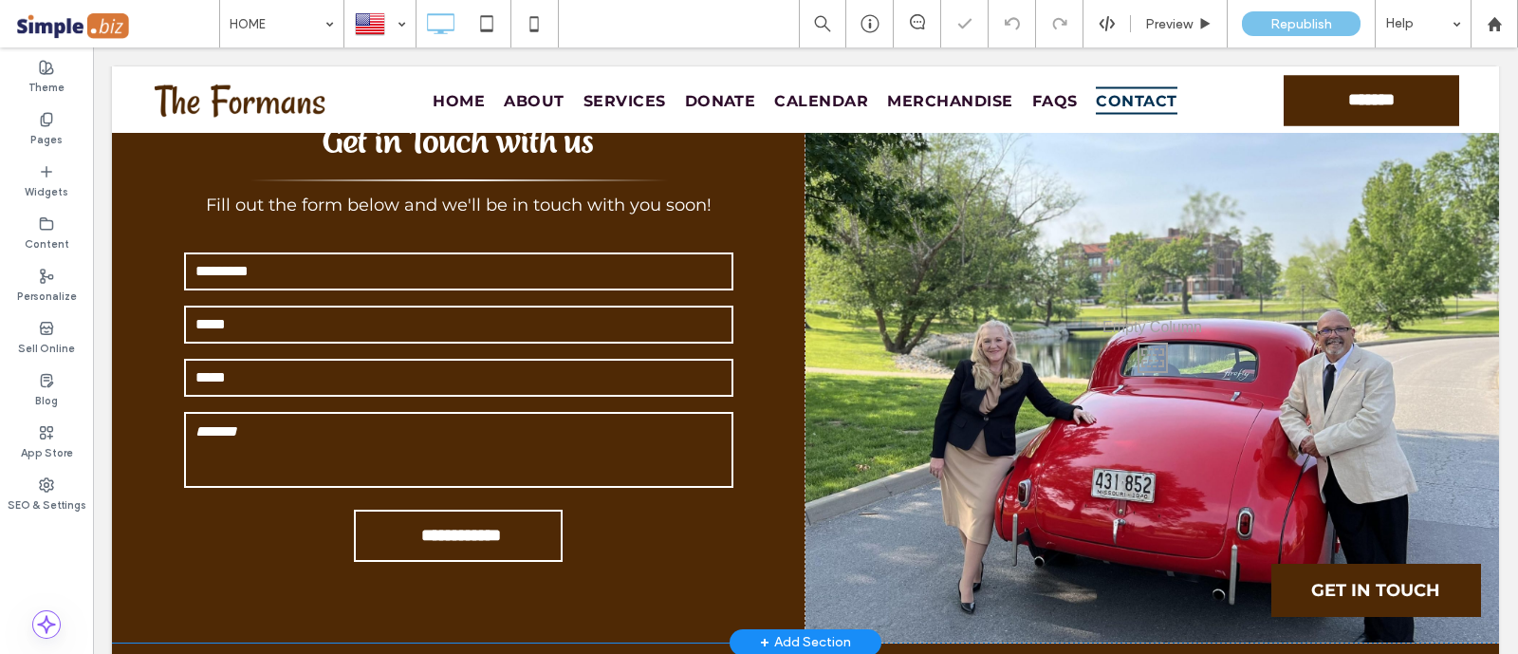
scroll to position [7859, 0]
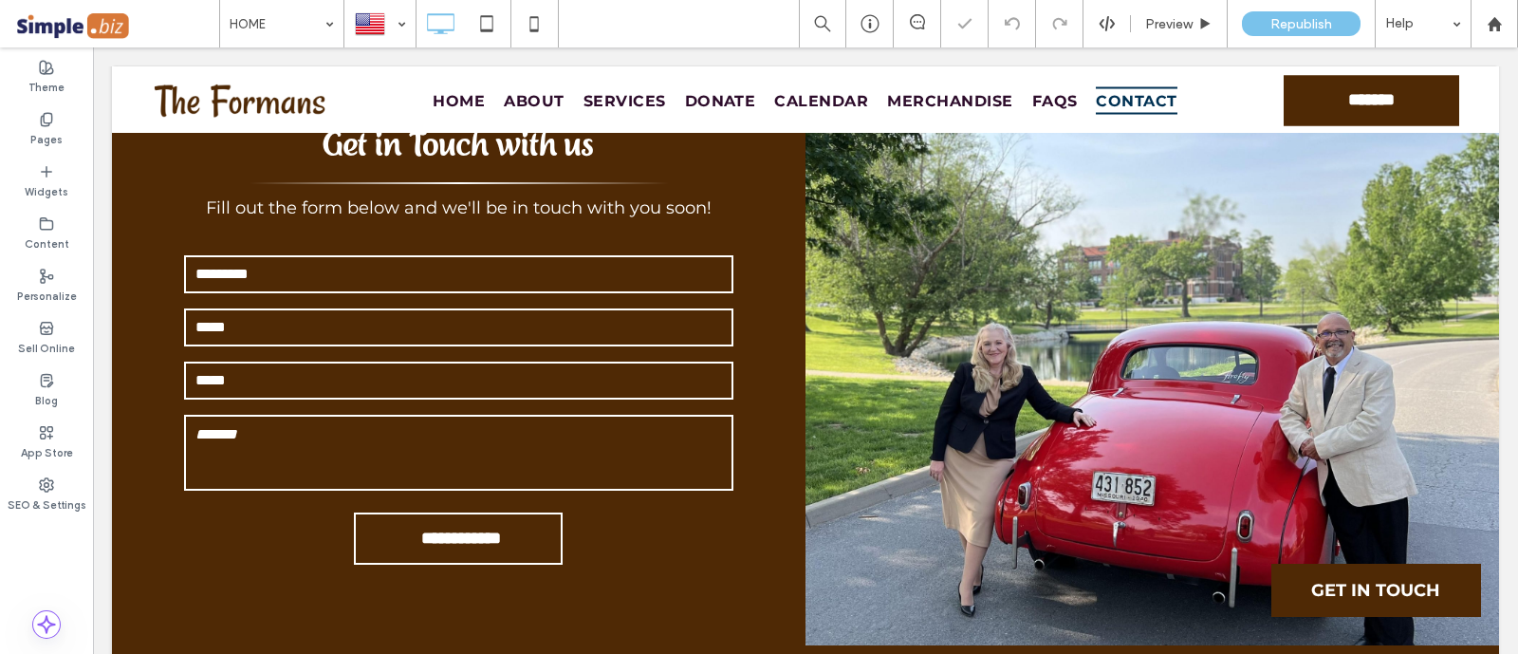
type input "**********"
type input "**"
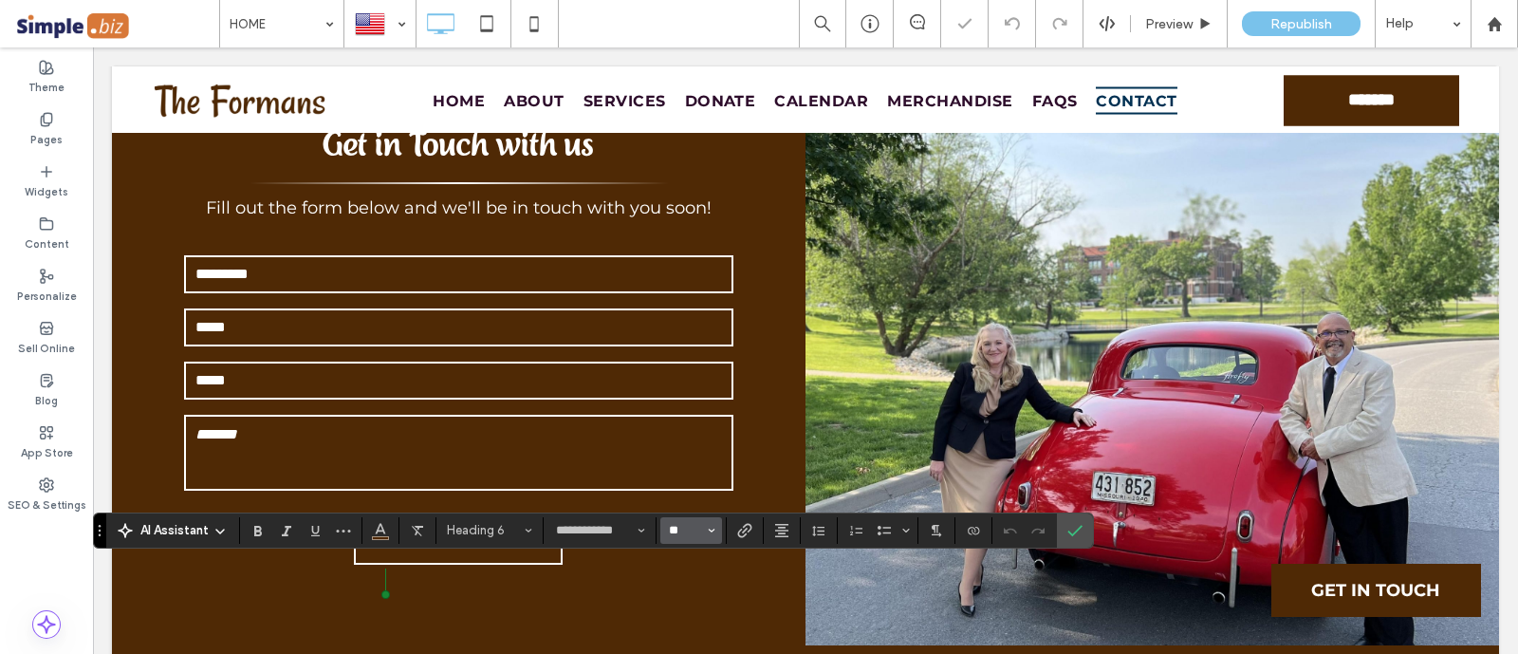
click at [682, 525] on input "**" at bounding box center [685, 530] width 37 height 15
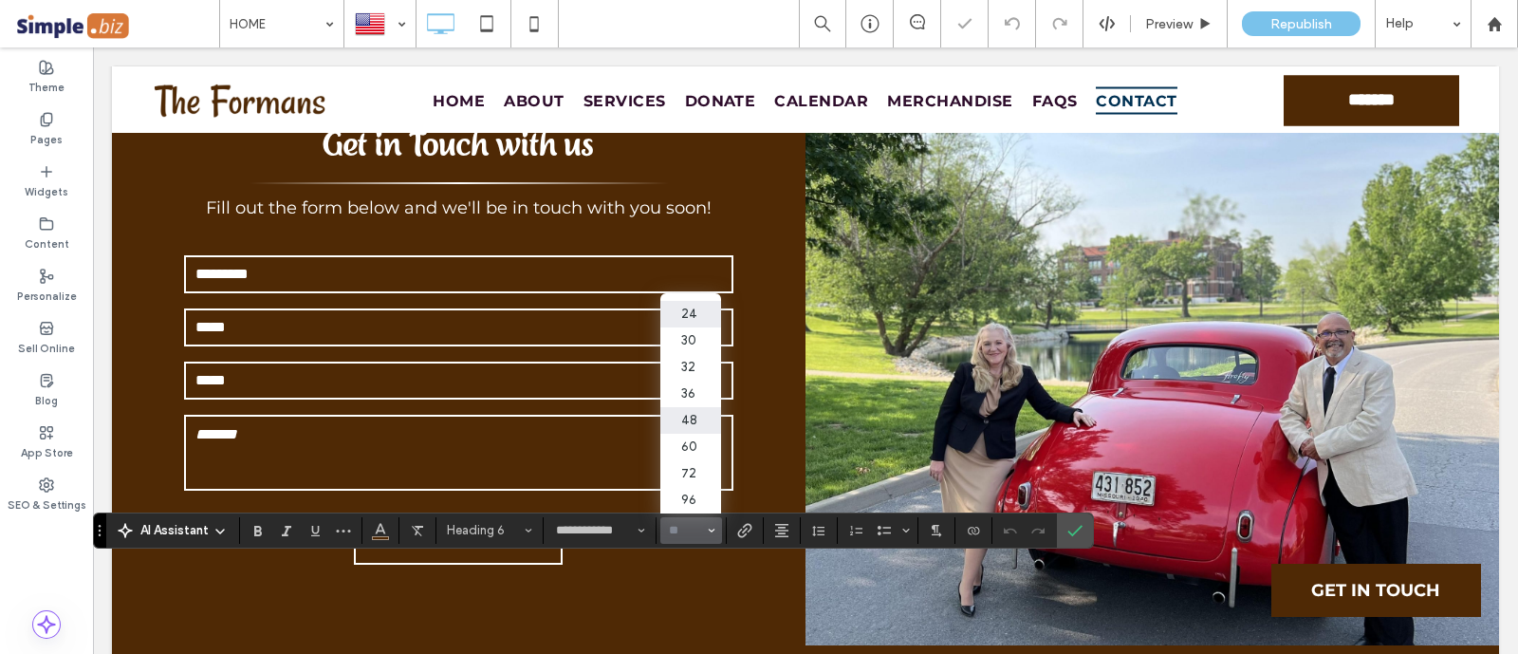
scroll to position [236, 0]
click at [703, 341] on label "30" at bounding box center [690, 340] width 61 height 27
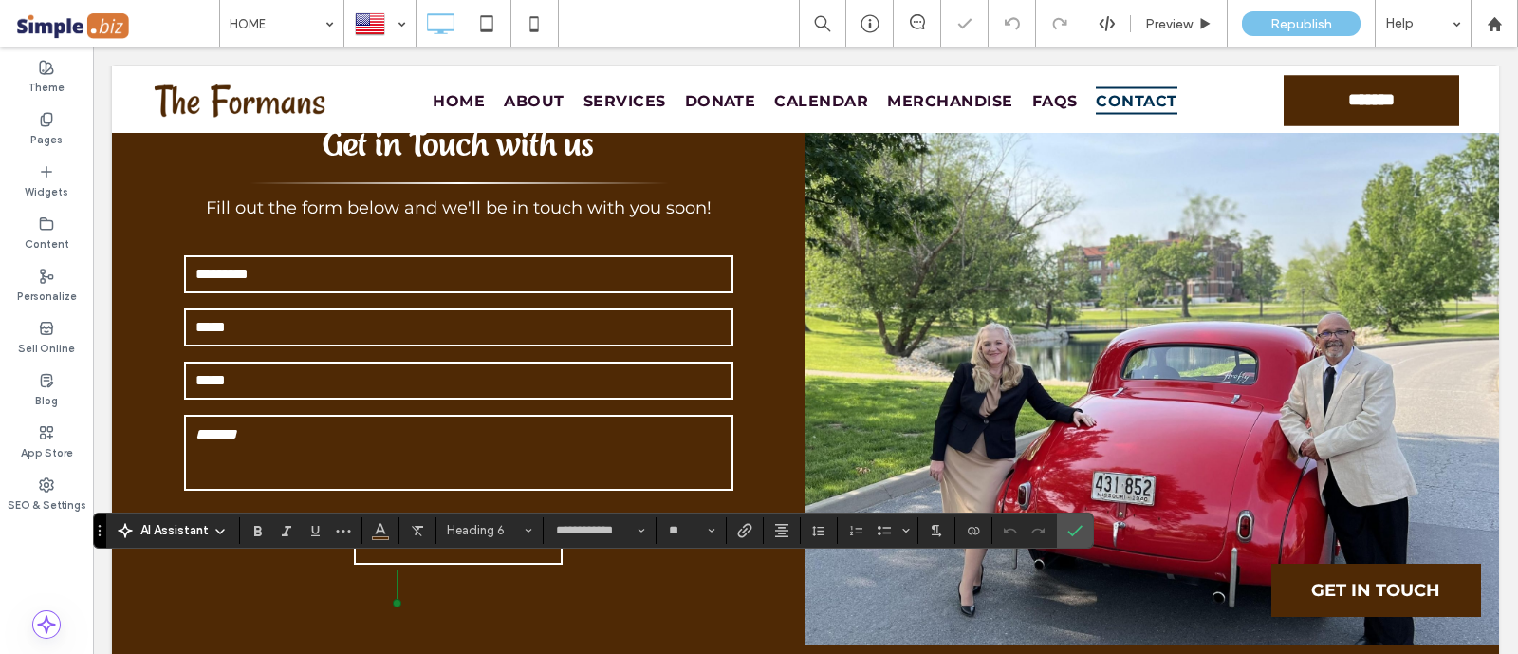
type input "**"
click at [1077, 533] on icon "Confirm" at bounding box center [1074, 530] width 15 height 15
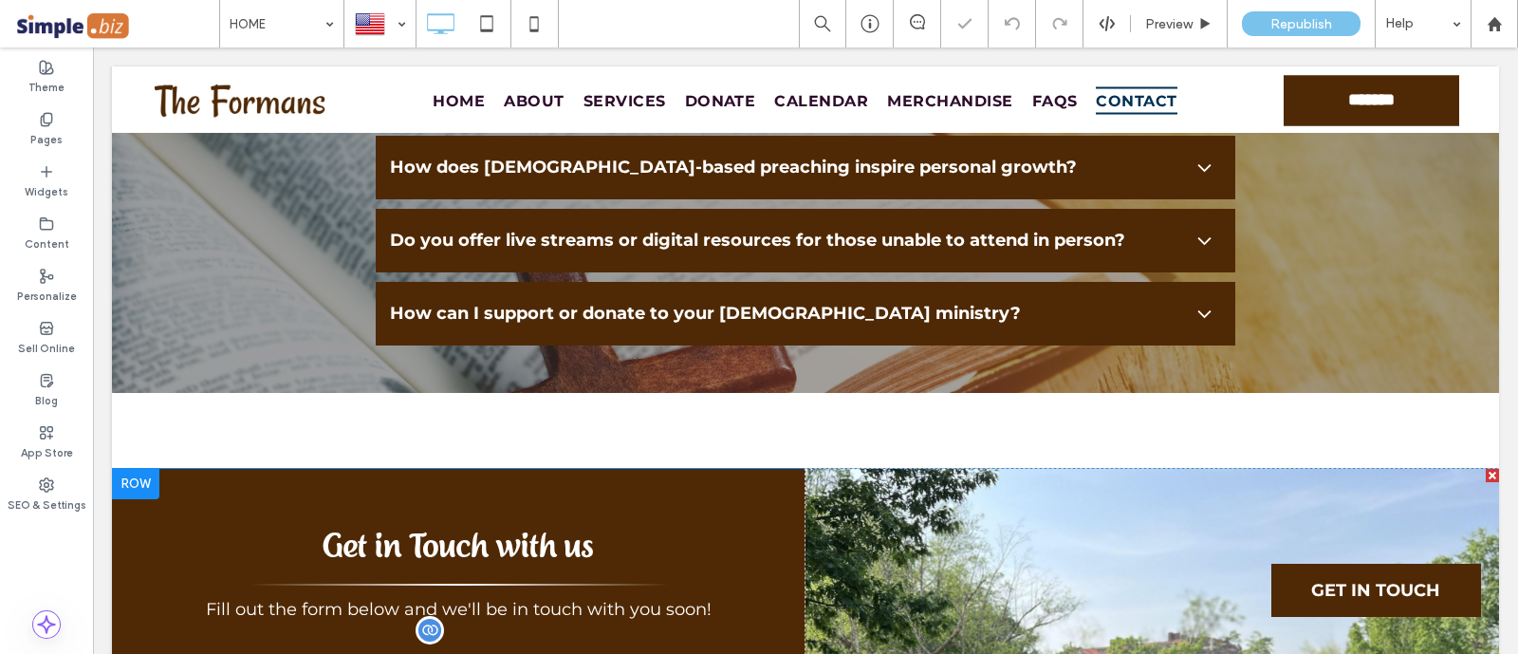
scroll to position [7502, 0]
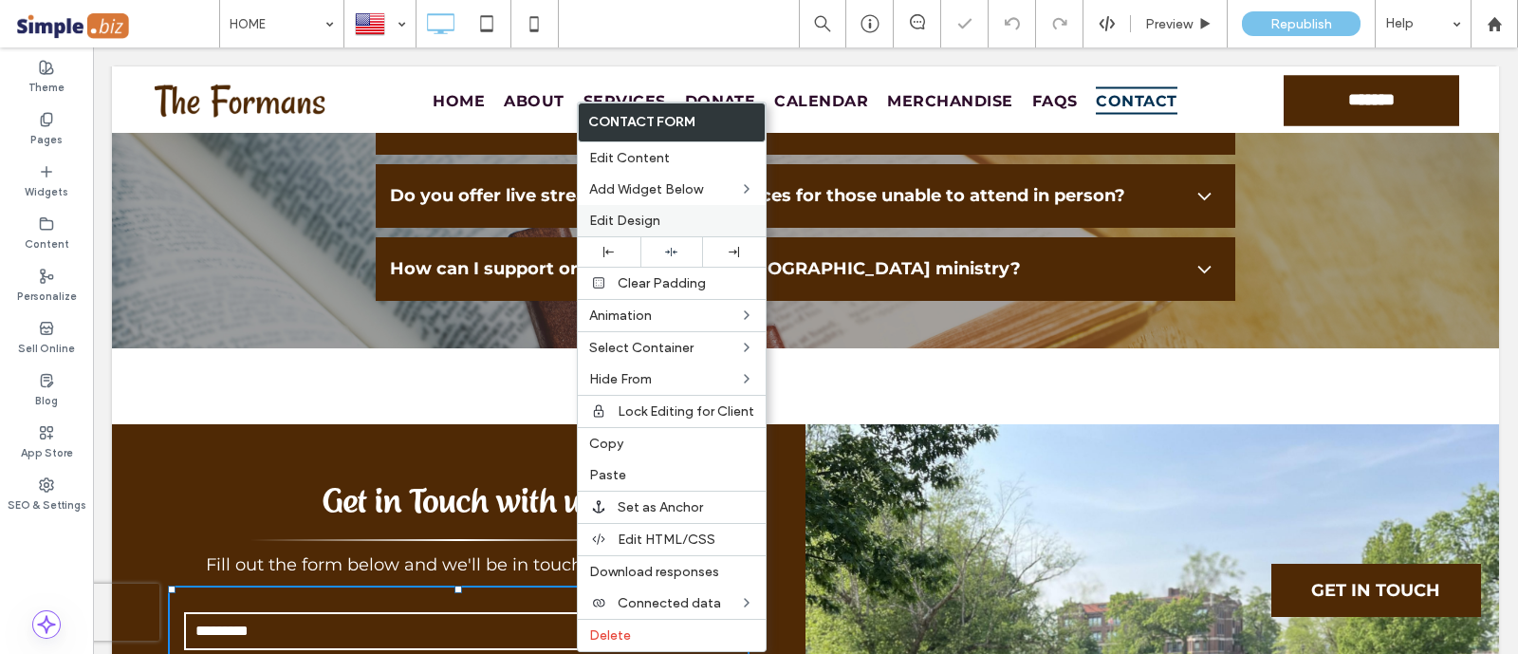
click at [617, 214] on span "Edit Design" at bounding box center [624, 220] width 71 height 16
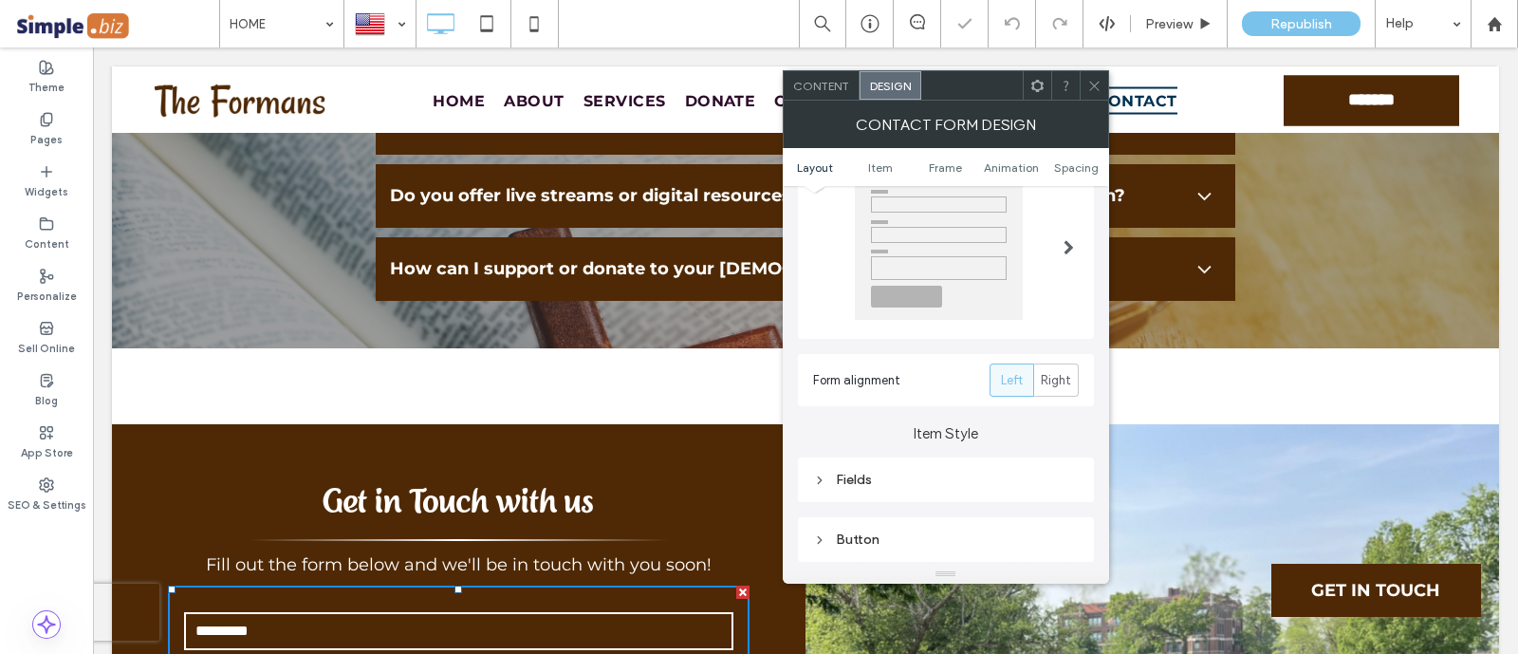
scroll to position [118, 0]
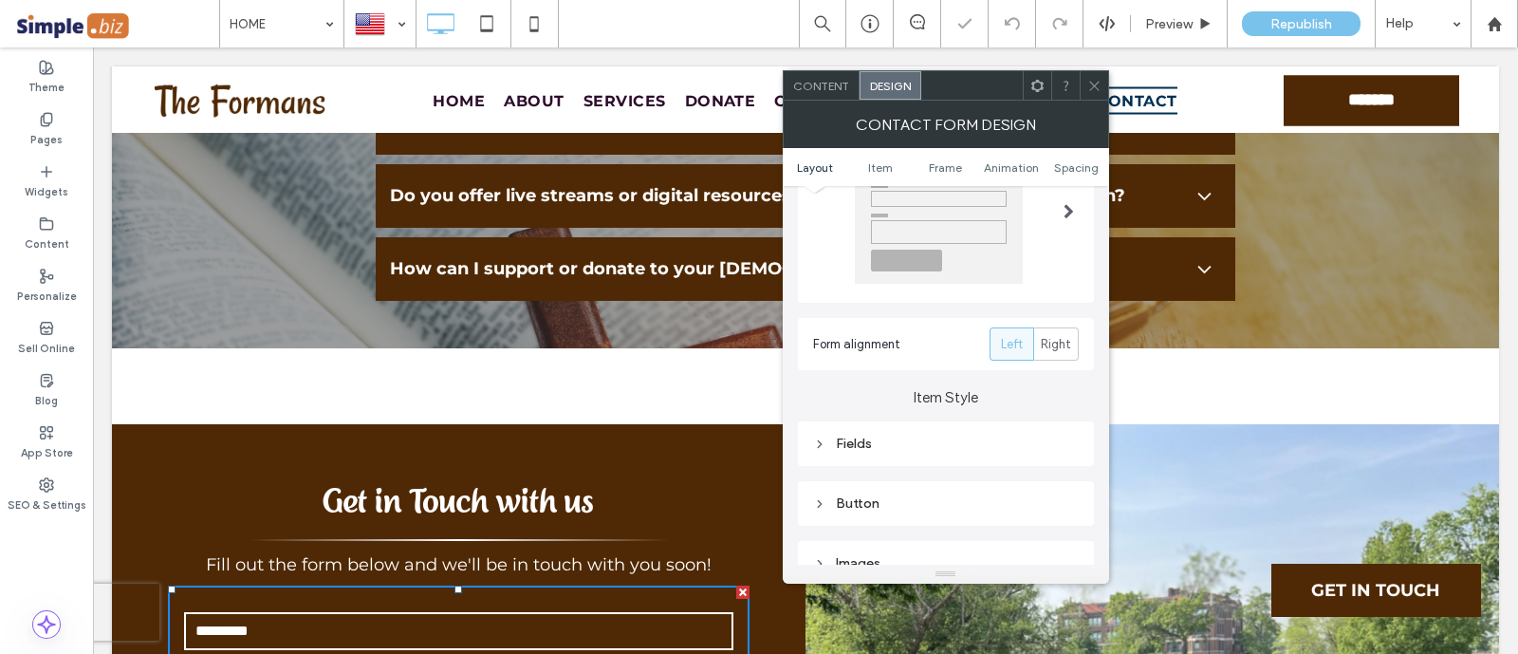
click at [900, 445] on div "Fields" at bounding box center [946, 443] width 266 height 16
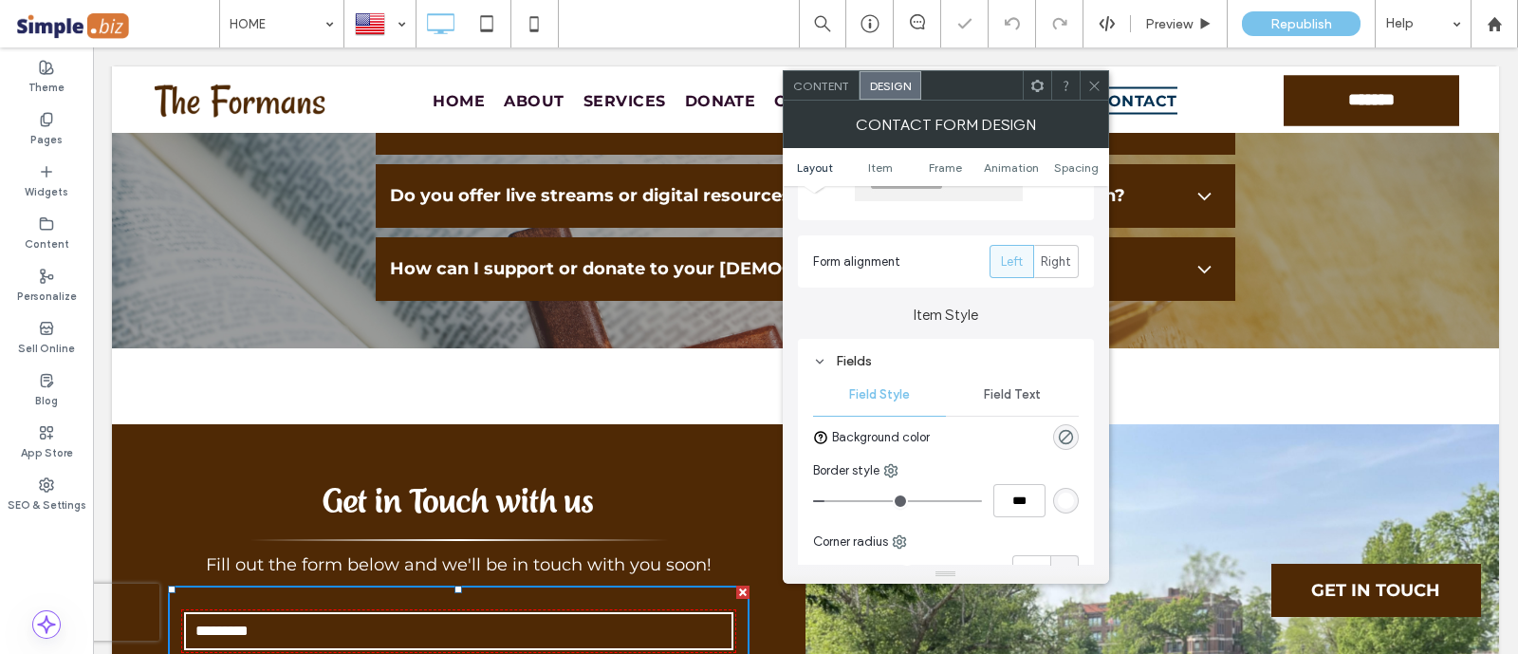
scroll to position [236, 0]
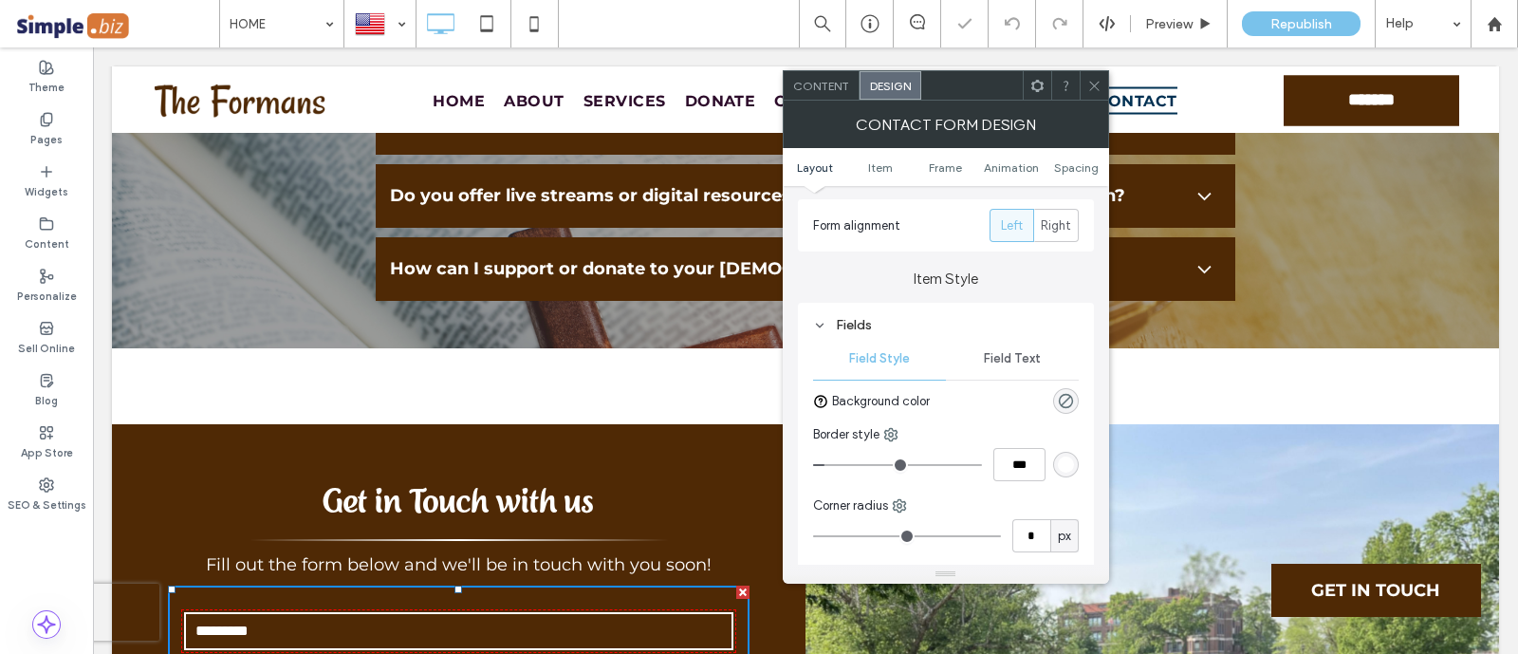
click at [1072, 391] on div "rgba(0, 0, 0, 0)" at bounding box center [1066, 401] width 26 height 26
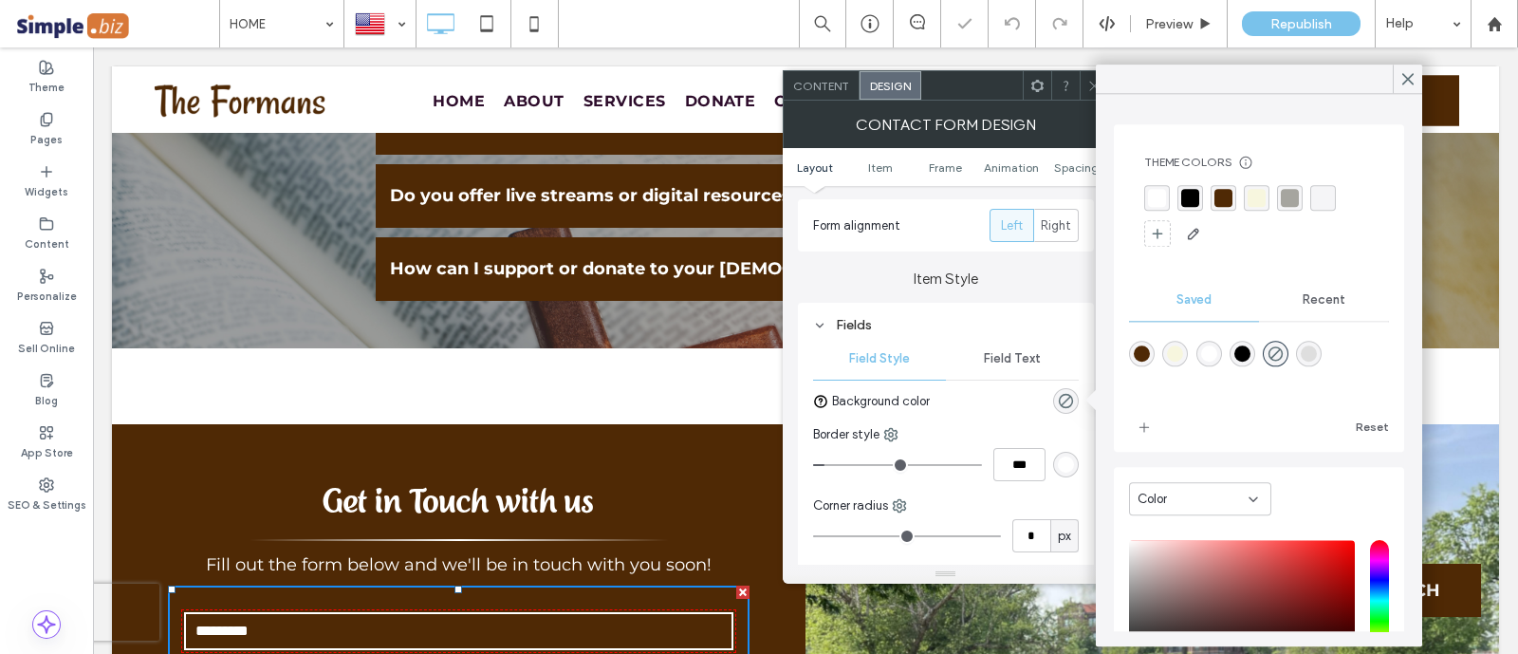
click at [1183, 359] on div "rgba(247,246,222,1)" at bounding box center [1175, 353] width 16 height 16
type input "*******"
type input "***"
type input "****"
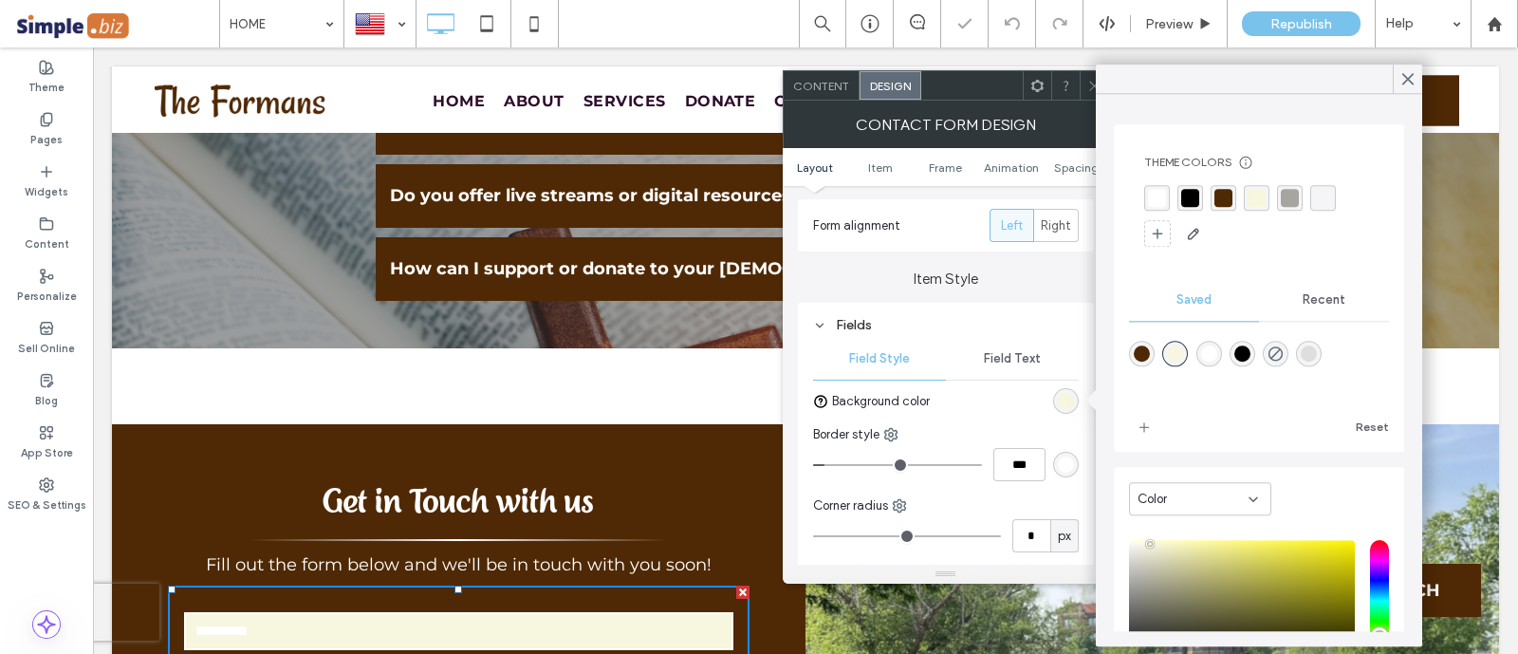
click at [998, 351] on span "Field Text" at bounding box center [1012, 358] width 57 height 15
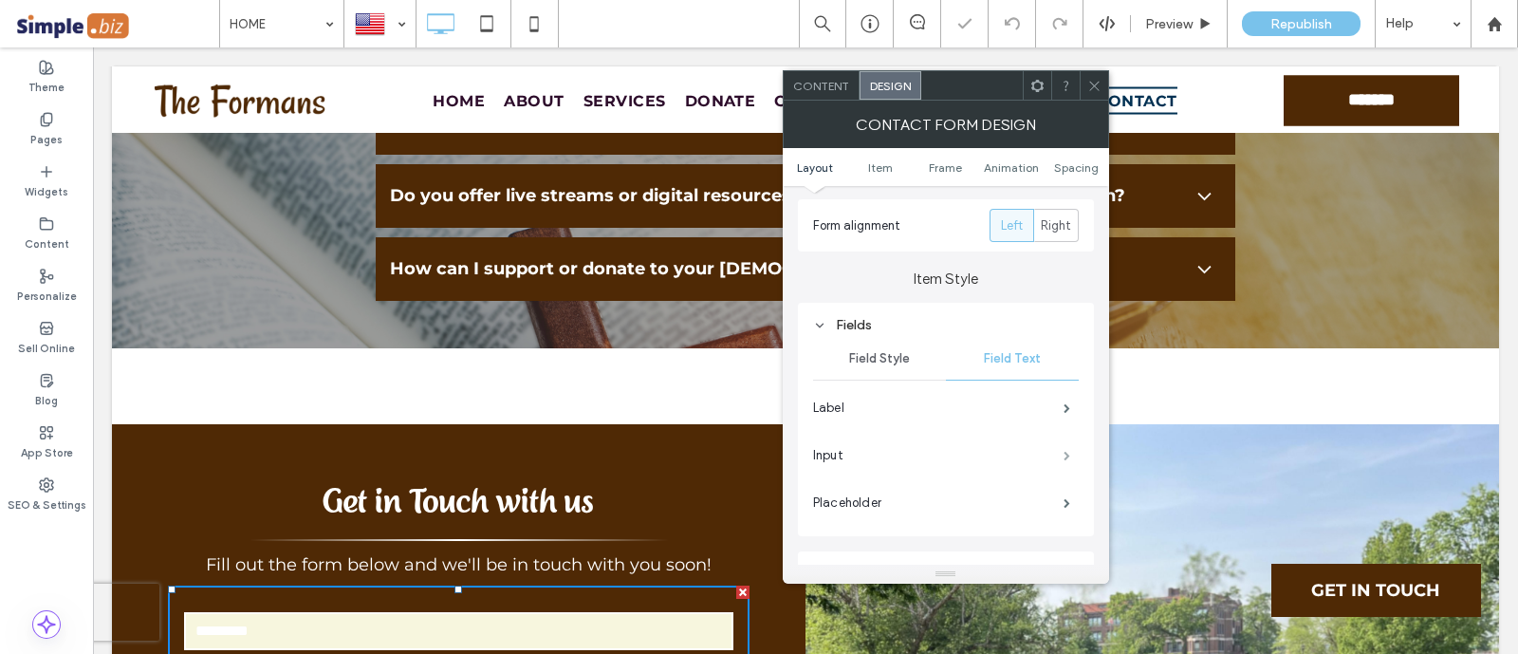
click at [1066, 455] on span at bounding box center [1066, 455] width 7 height 9
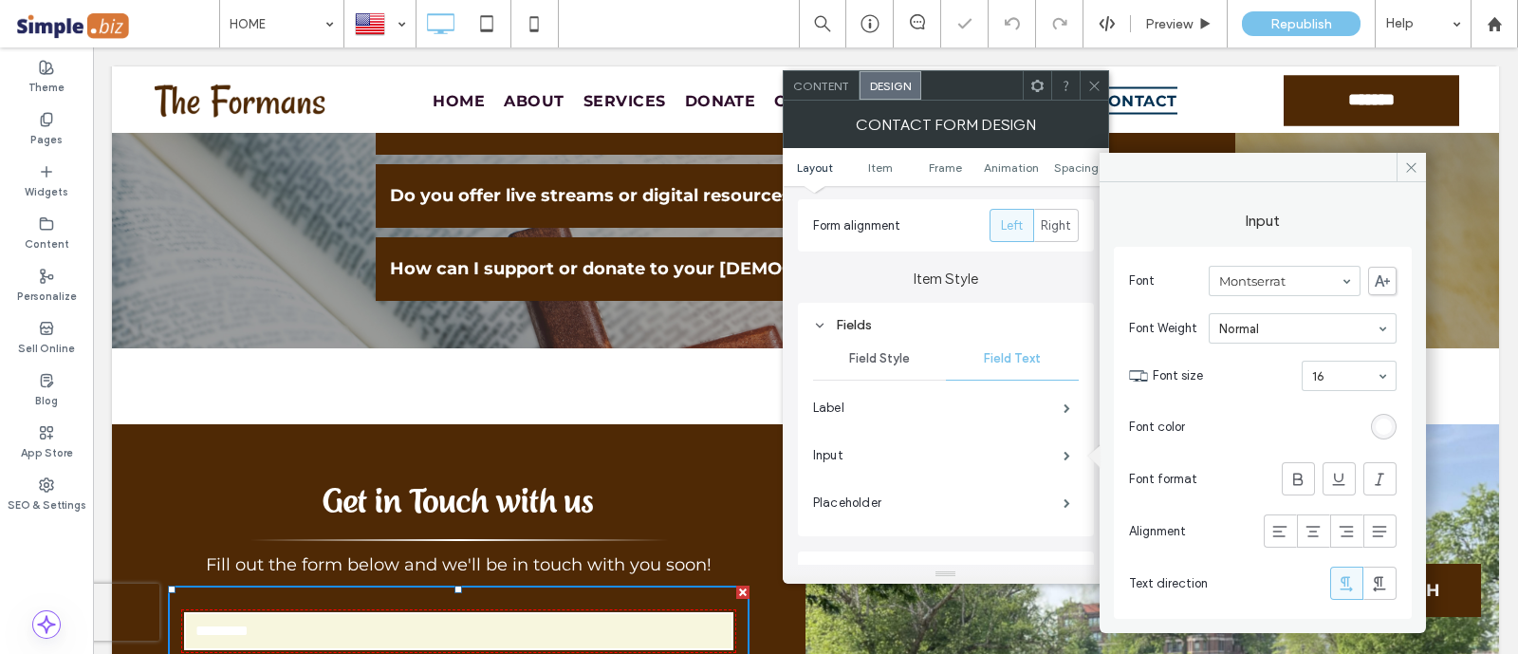
click at [1372, 432] on div "rgb(255, 255, 255)" at bounding box center [1384, 427] width 26 height 26
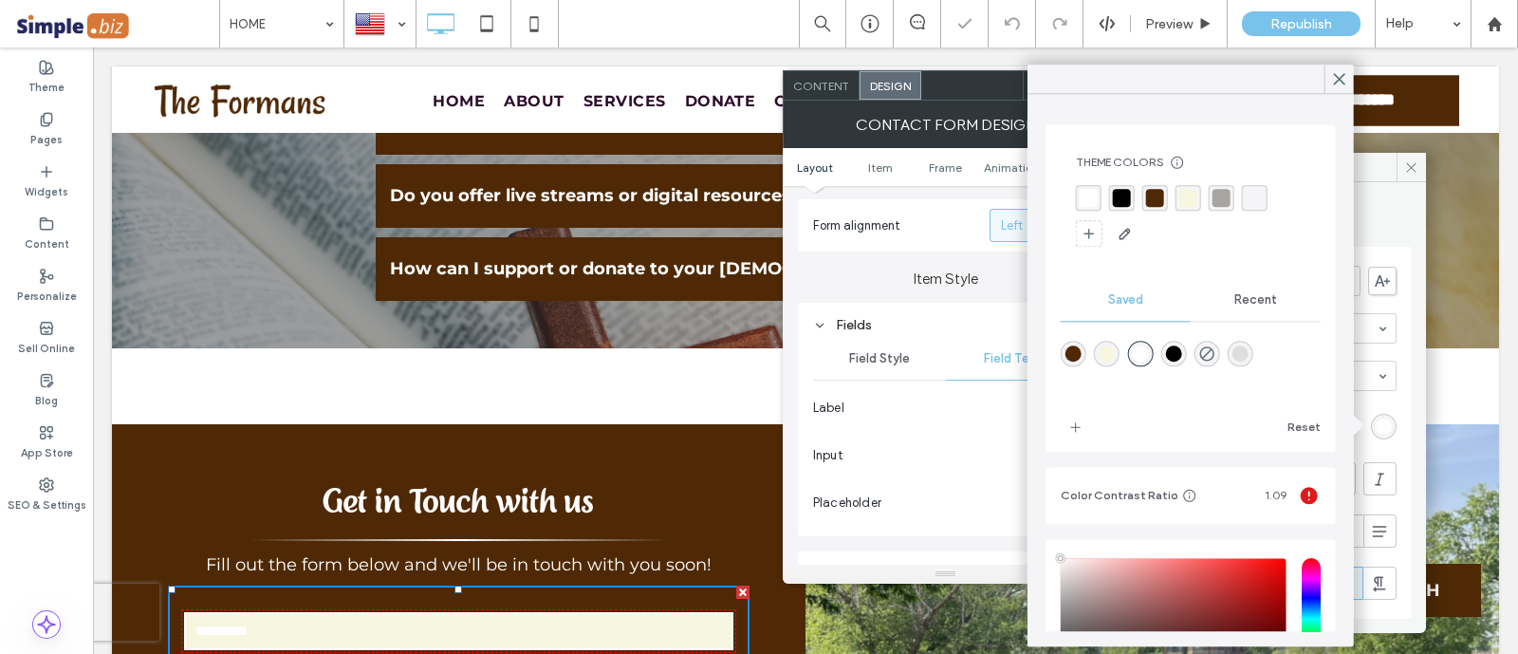
click at [1068, 353] on div "rgba(79,41,5,1)" at bounding box center [1073, 353] width 16 height 16
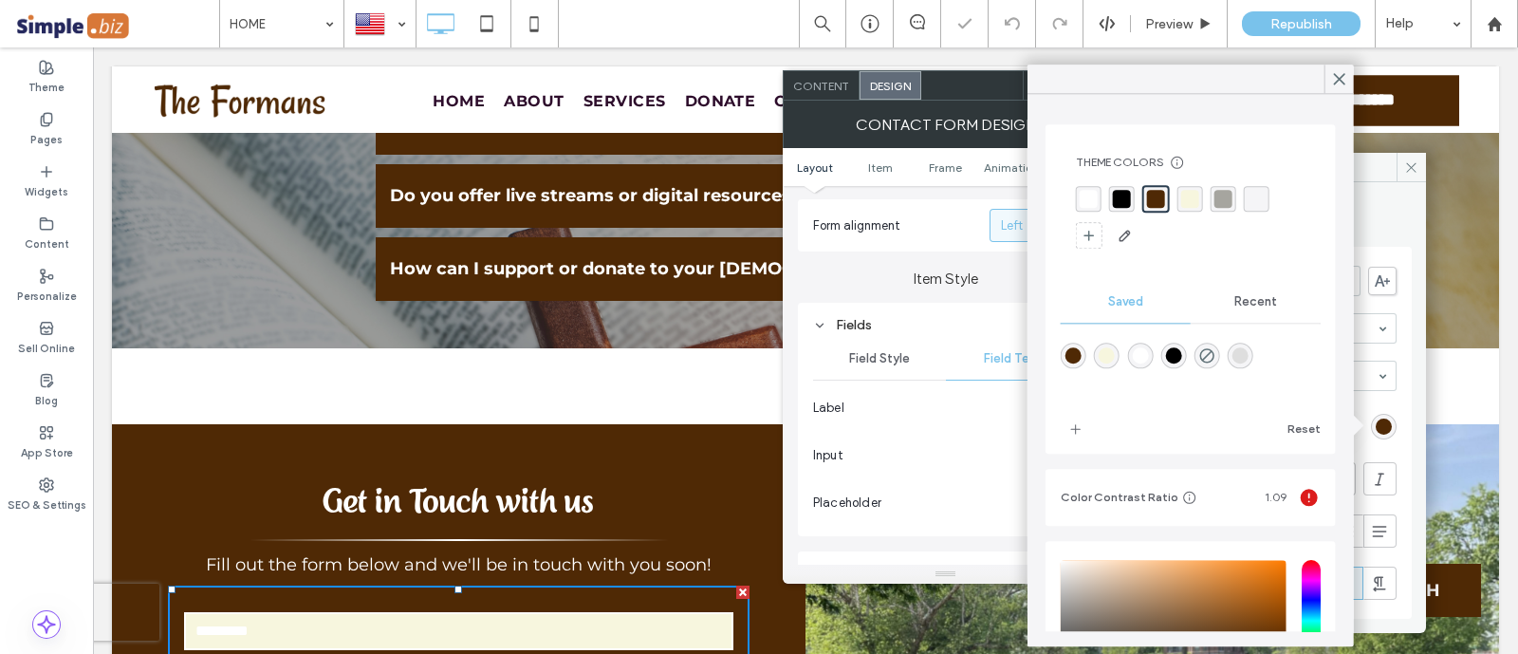
type input "*******"
click at [1095, 415] on div at bounding box center [1124, 427] width 129 height 30
click at [984, 409] on label "Label" at bounding box center [938, 408] width 250 height 38
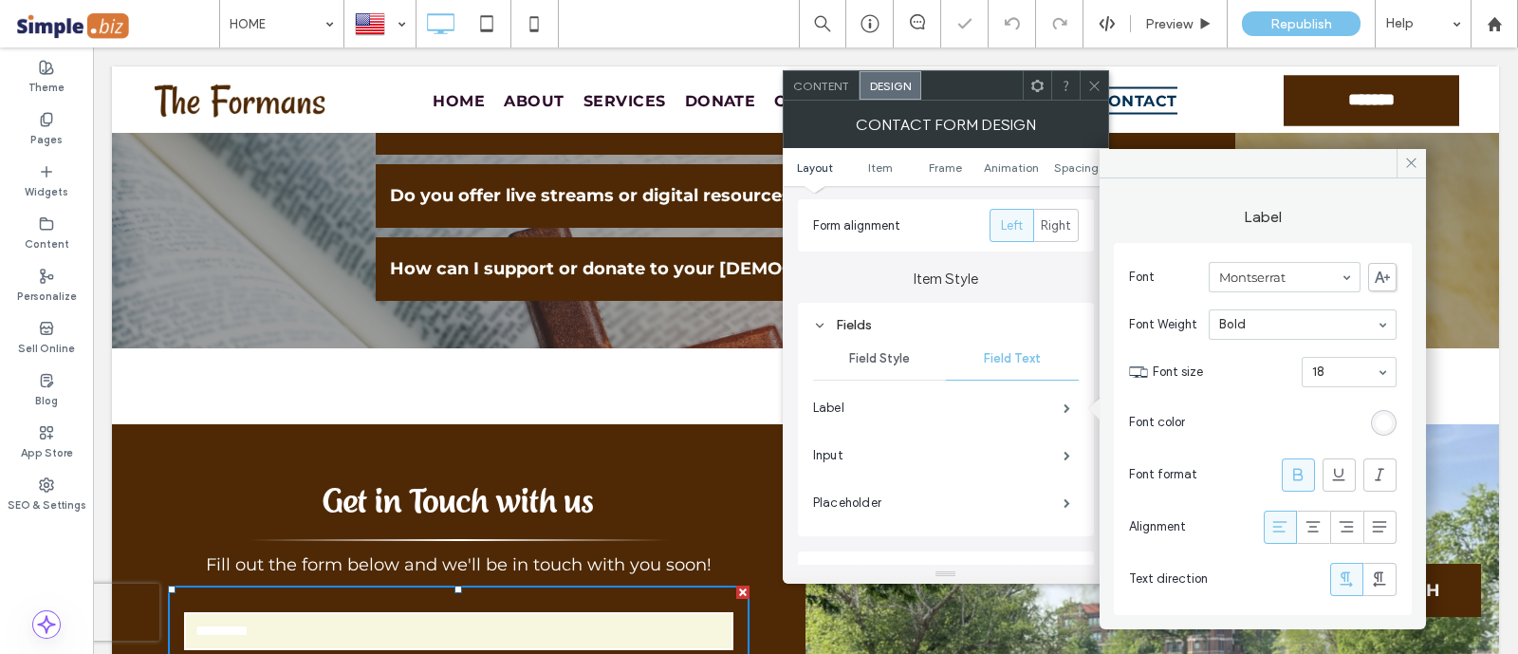
click at [1385, 429] on div "rgb(255, 255, 255)" at bounding box center [1383, 423] width 16 height 16
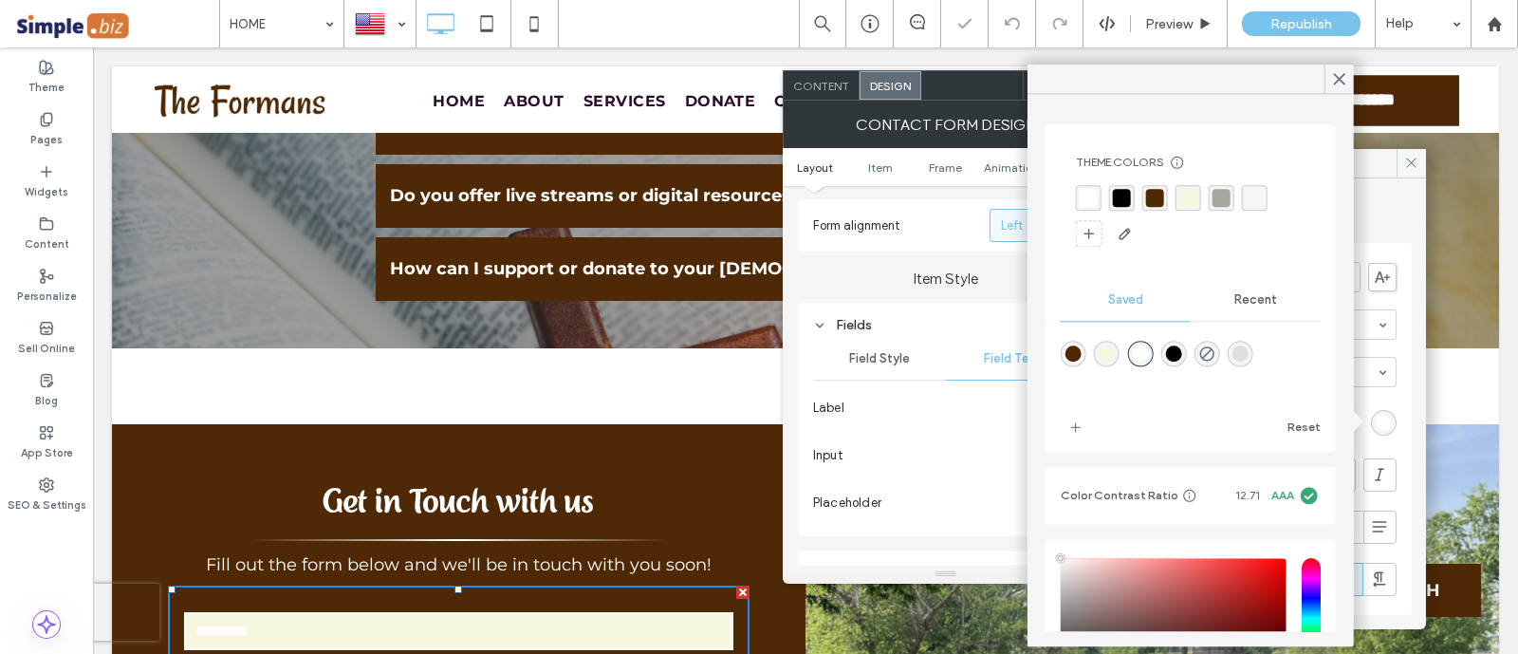
click at [1067, 345] on div "rgba(79,41,5,1)" at bounding box center [1073, 353] width 16 height 16
type input "*******"
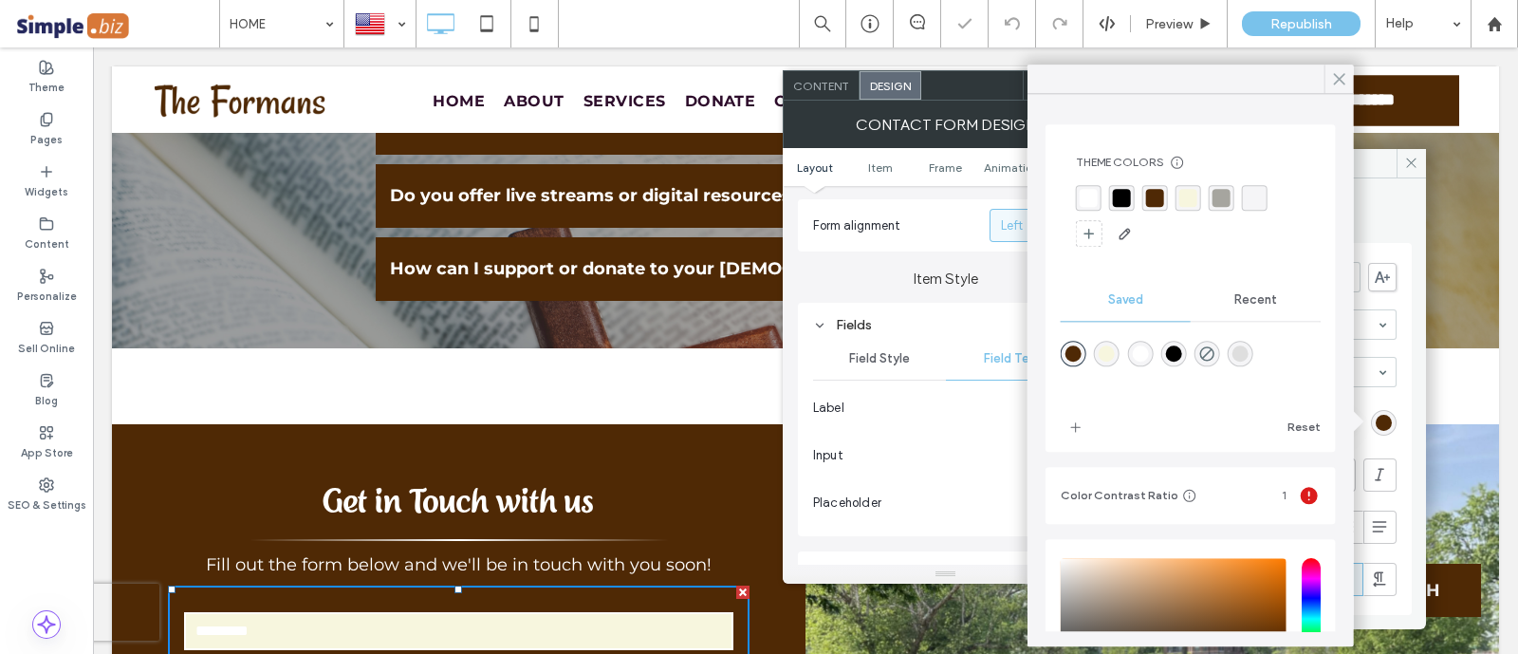
click at [1333, 84] on icon at bounding box center [1339, 78] width 17 height 17
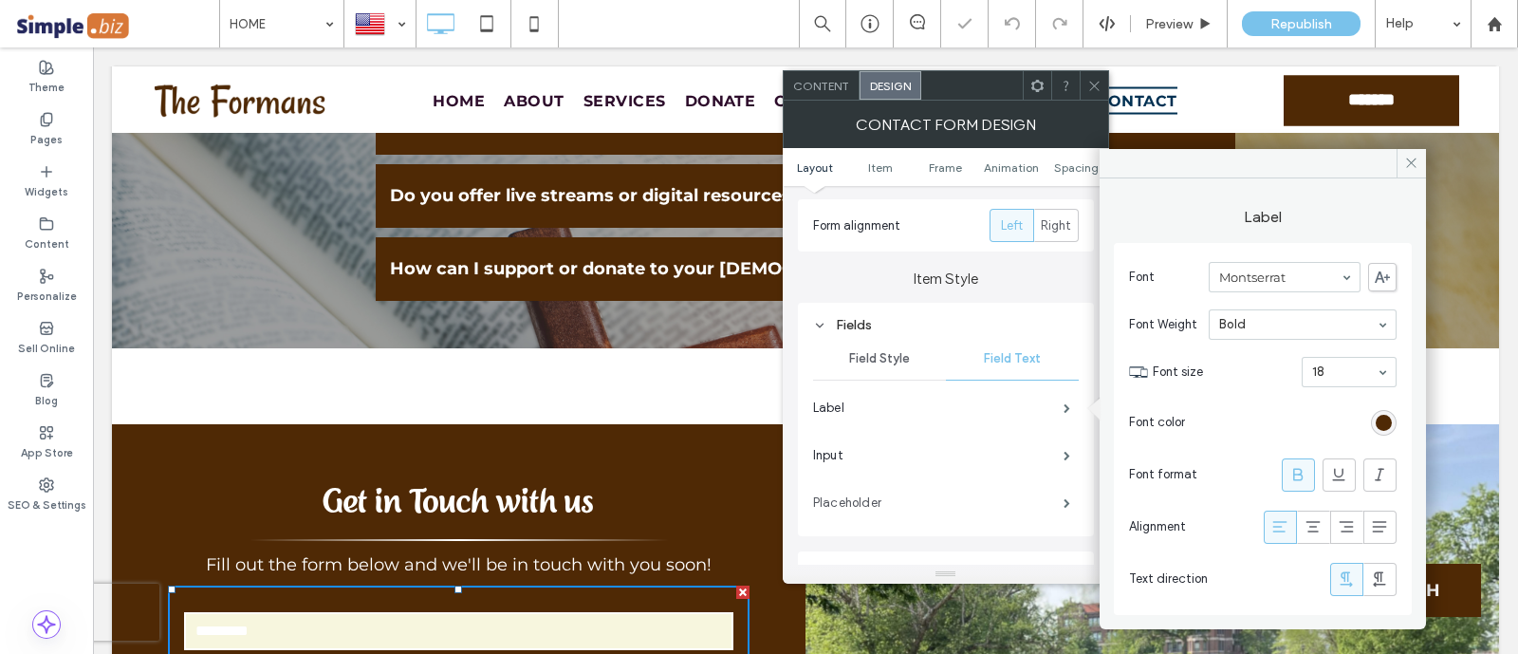
click at [1010, 500] on label "Placeholder" at bounding box center [938, 503] width 250 height 38
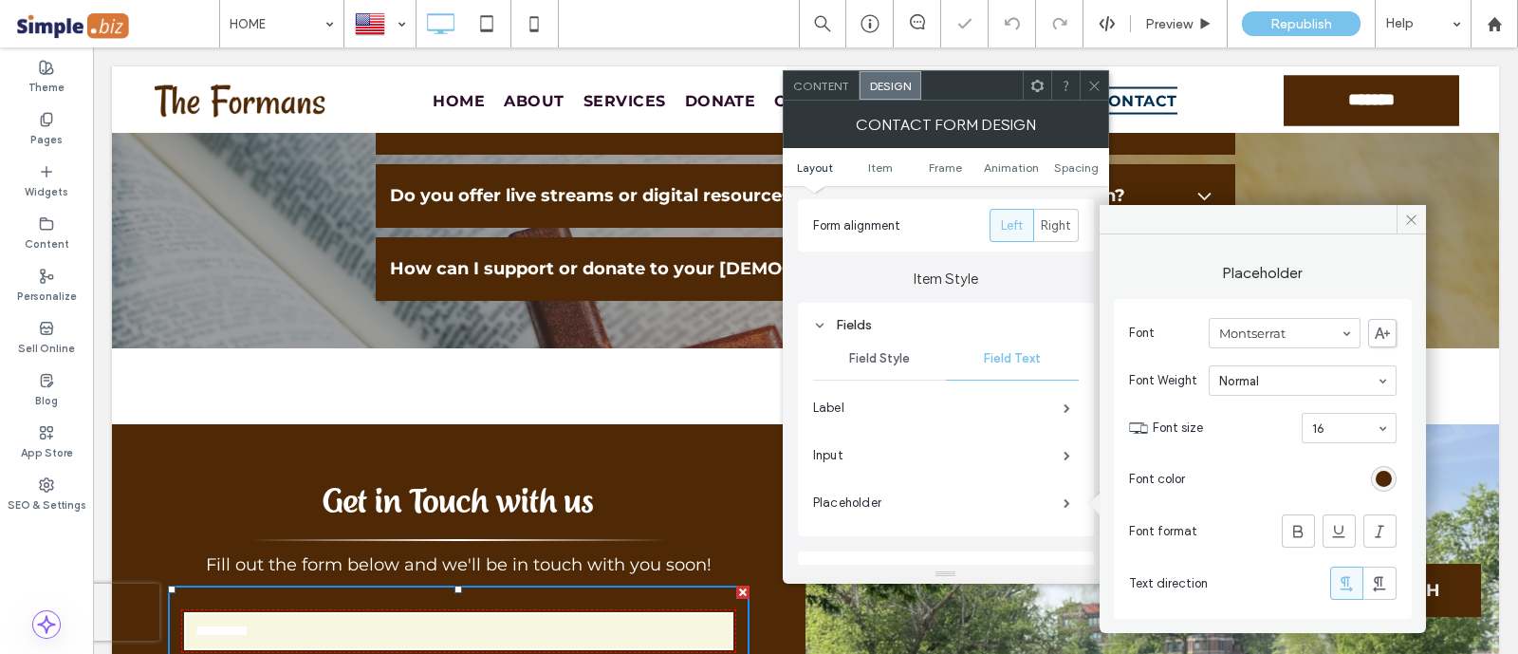
click at [1380, 479] on div "rgb(79, 41, 5)" at bounding box center [1383, 478] width 16 height 16
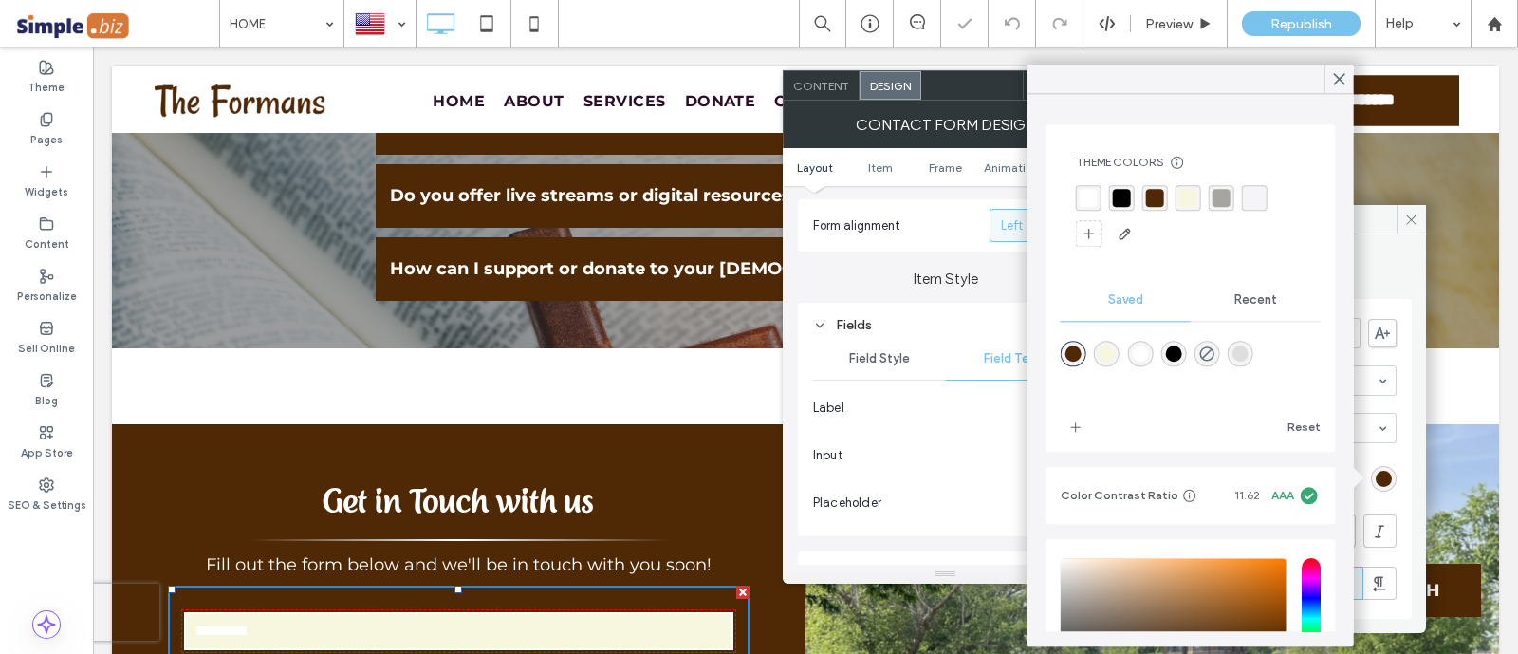
click at [1066, 352] on div "rgba(79,41,5,1)" at bounding box center [1073, 353] width 16 height 16
click at [1343, 87] on span at bounding box center [1339, 79] width 17 height 28
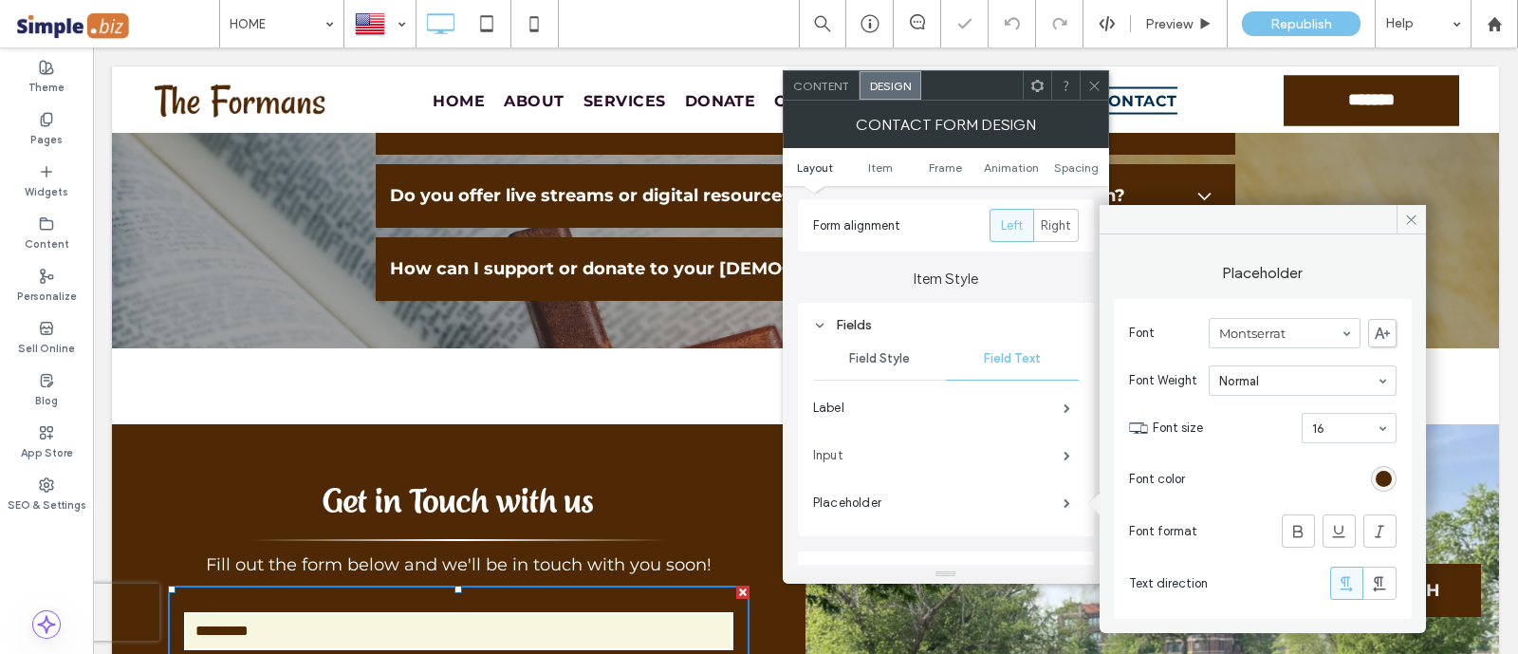
click at [998, 471] on label "Input" at bounding box center [938, 455] width 250 height 38
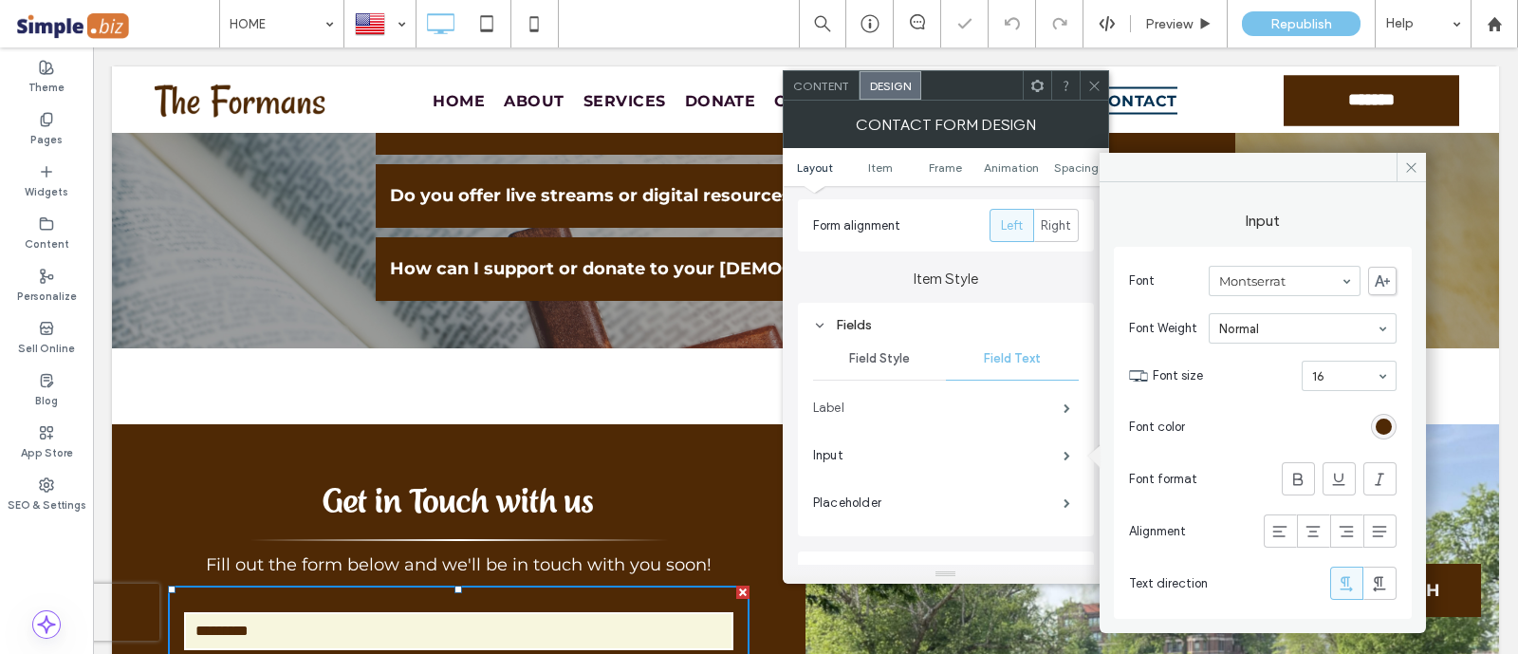
click at [1050, 409] on label "Label" at bounding box center [938, 408] width 250 height 38
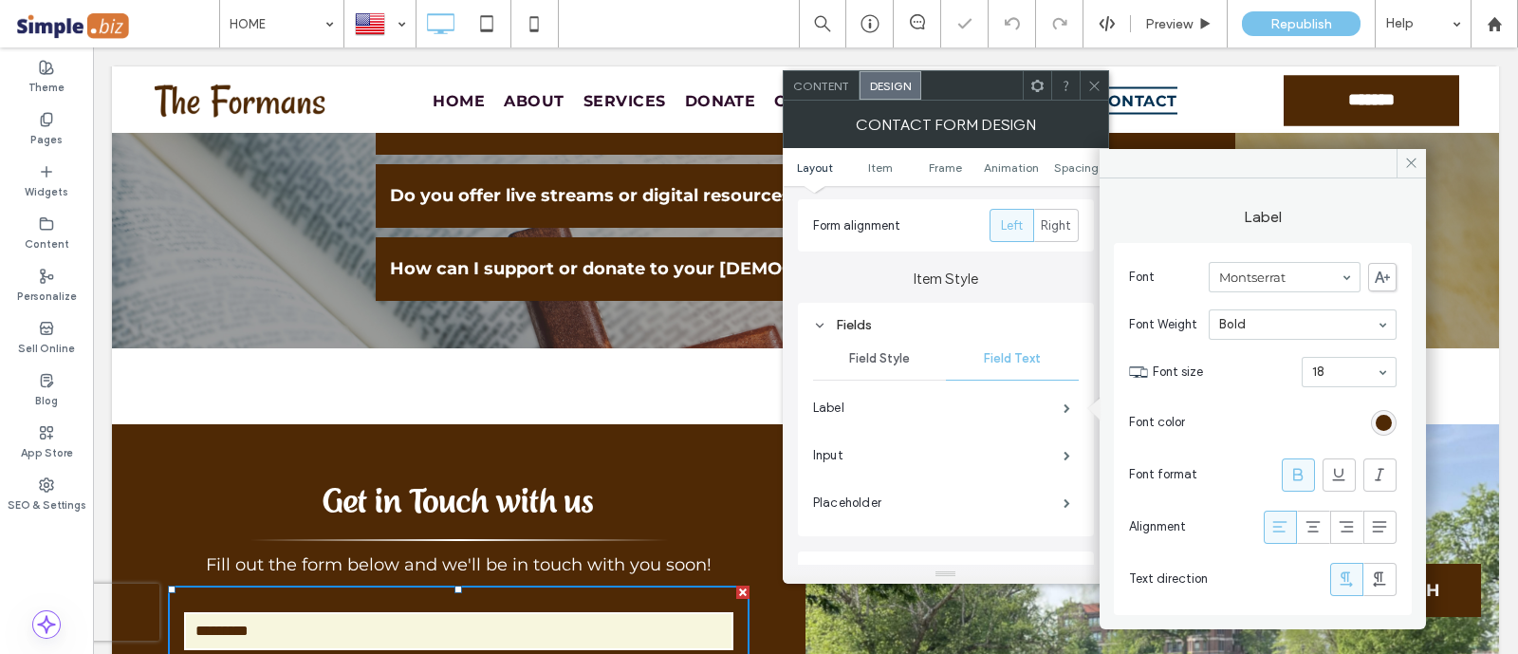
click at [1090, 103] on div "Contact Form Design" at bounding box center [946, 124] width 326 height 47
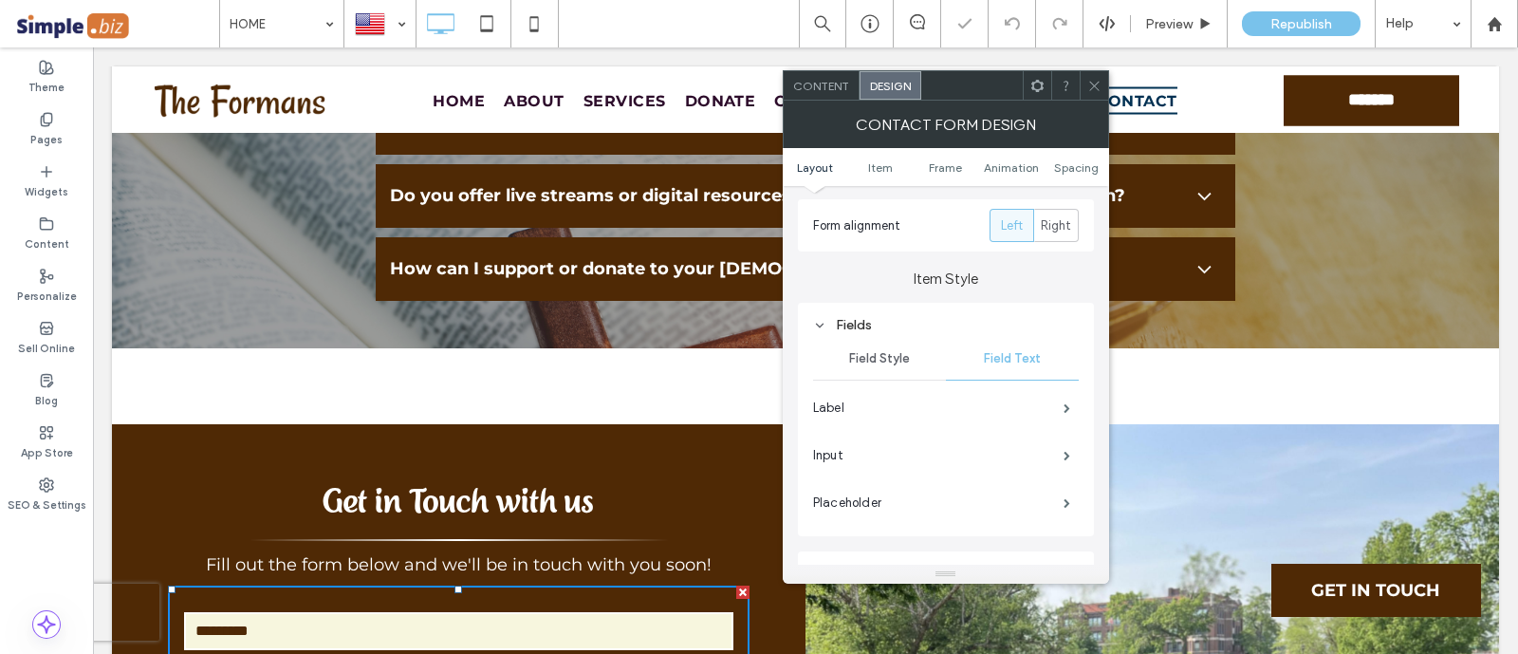
click at [1091, 79] on icon at bounding box center [1094, 86] width 14 height 14
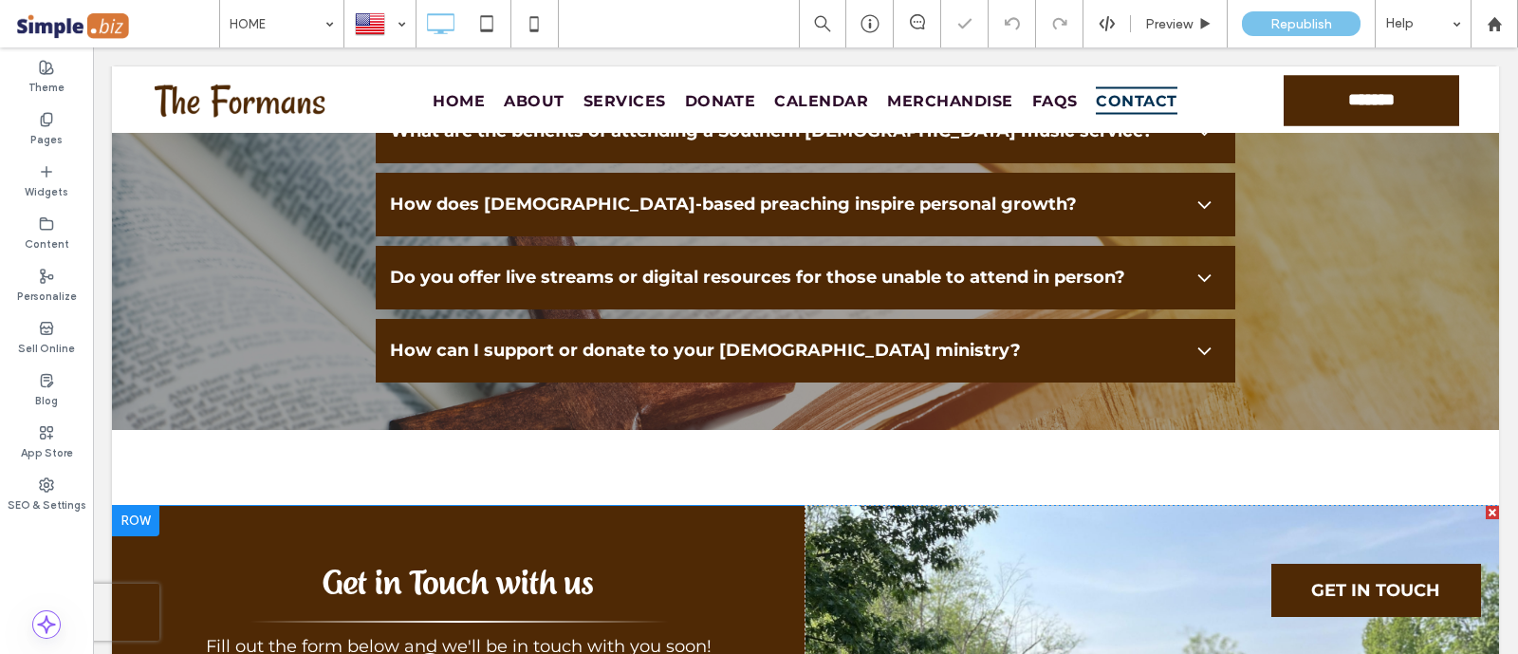
scroll to position [7383, 0]
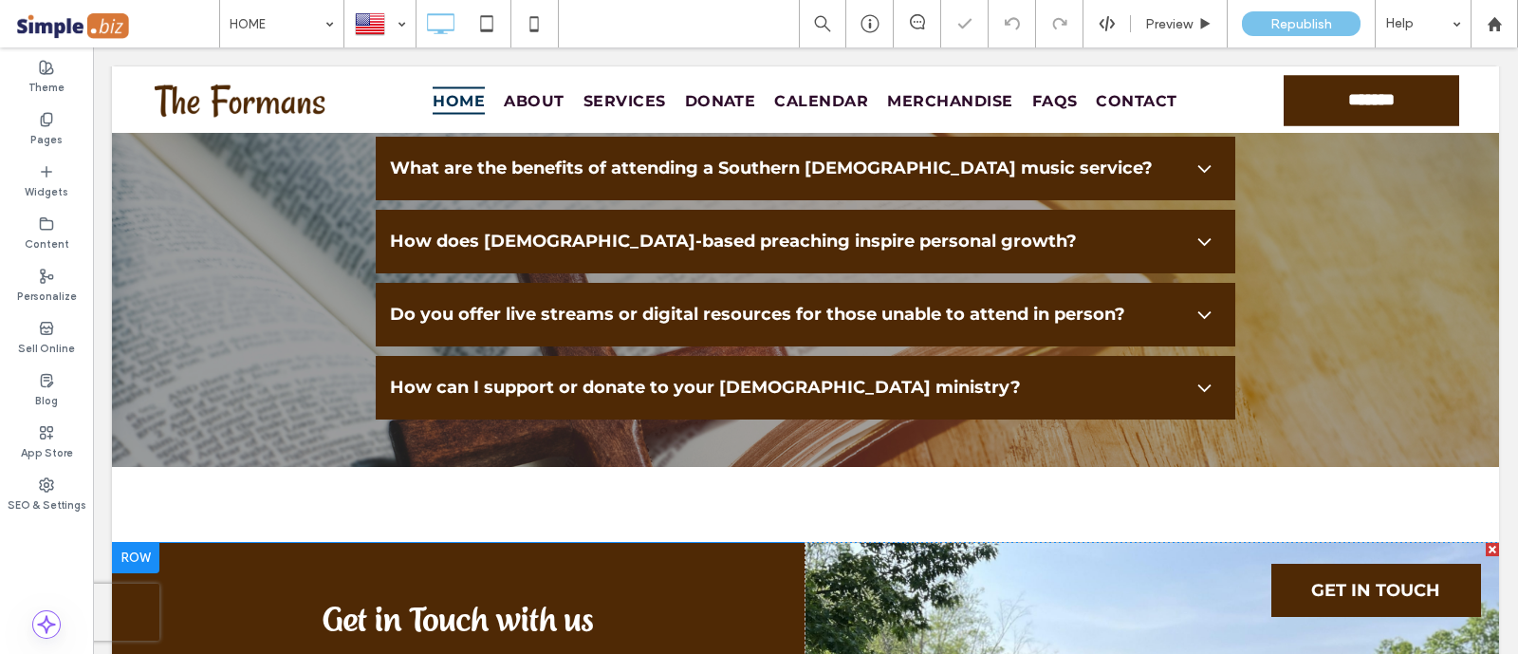
click at [132, 543] on div at bounding box center [135, 558] width 47 height 30
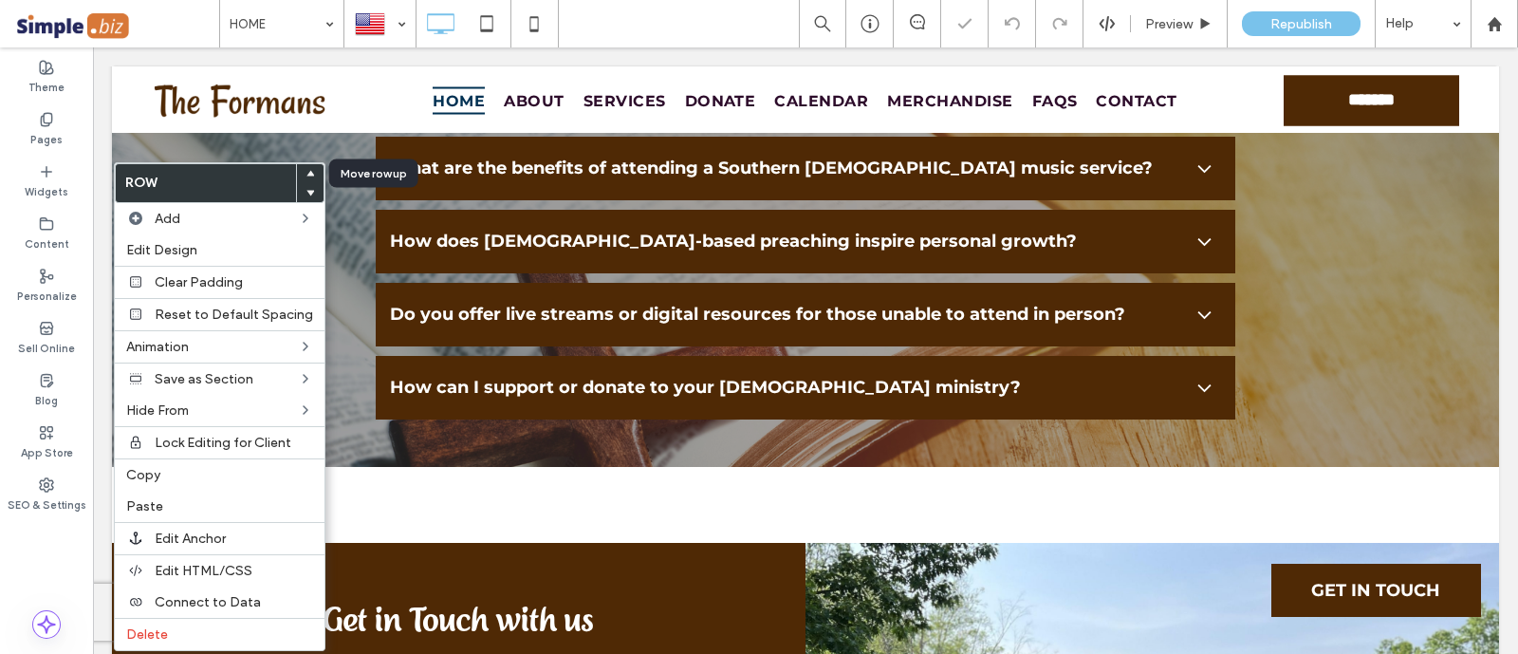
click at [299, 177] on div at bounding box center [310, 173] width 27 height 19
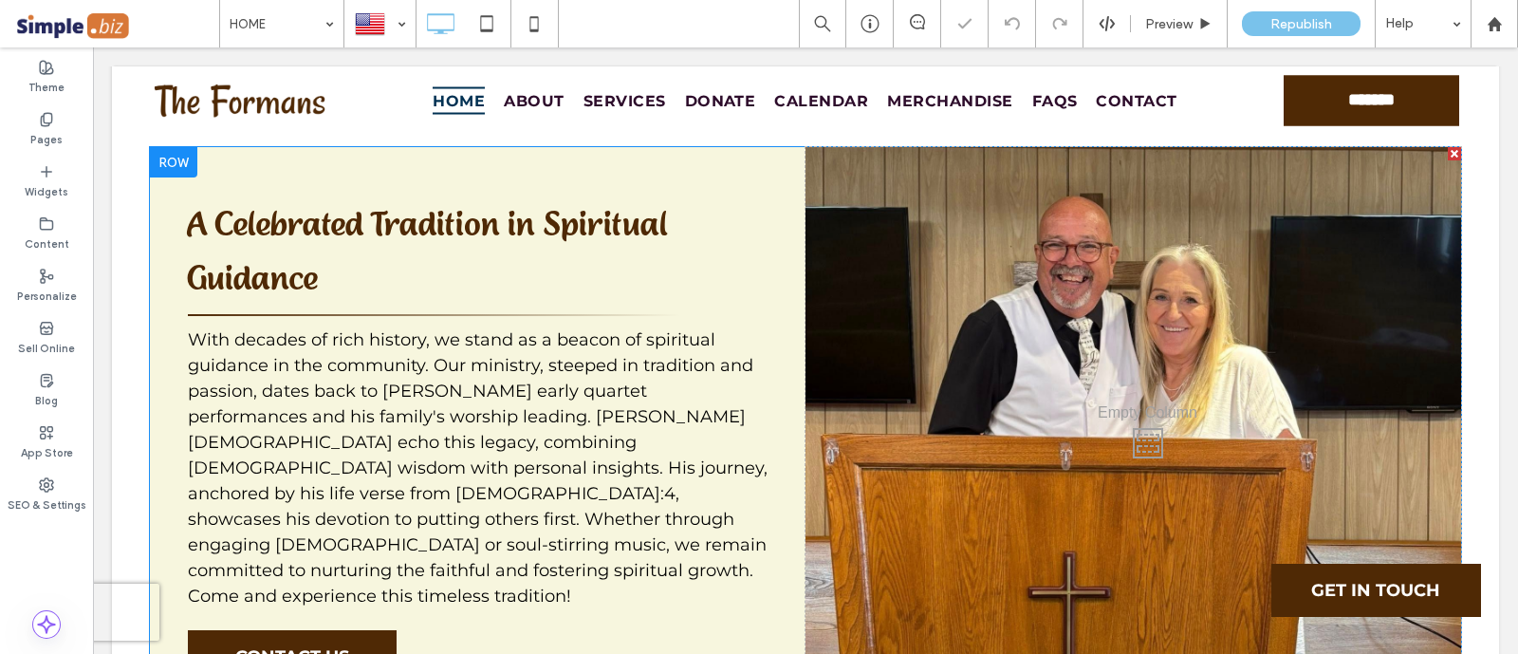
scroll to position [1811, 0]
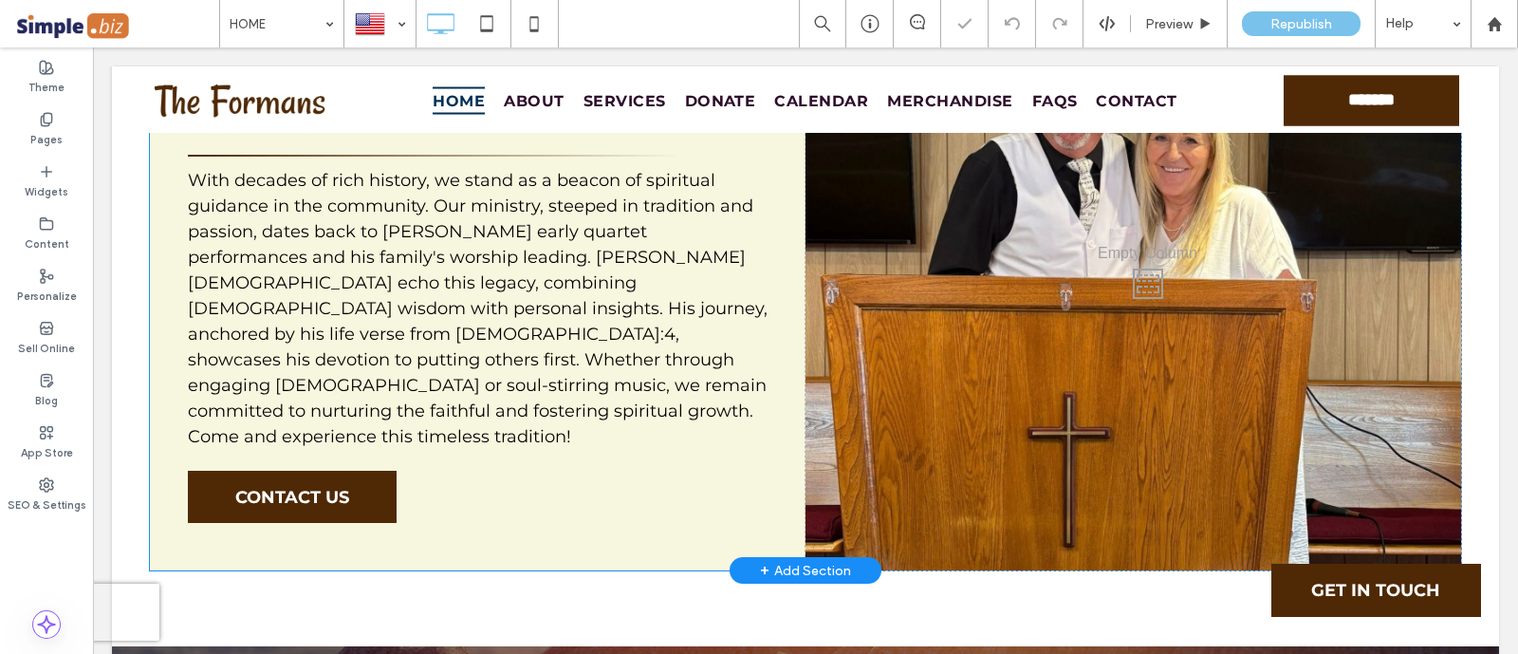
click at [762, 372] on div "A Celebrated Tradition in Spiritual Guidance With decades of rich history, we s…" at bounding box center [477, 279] width 655 height 582
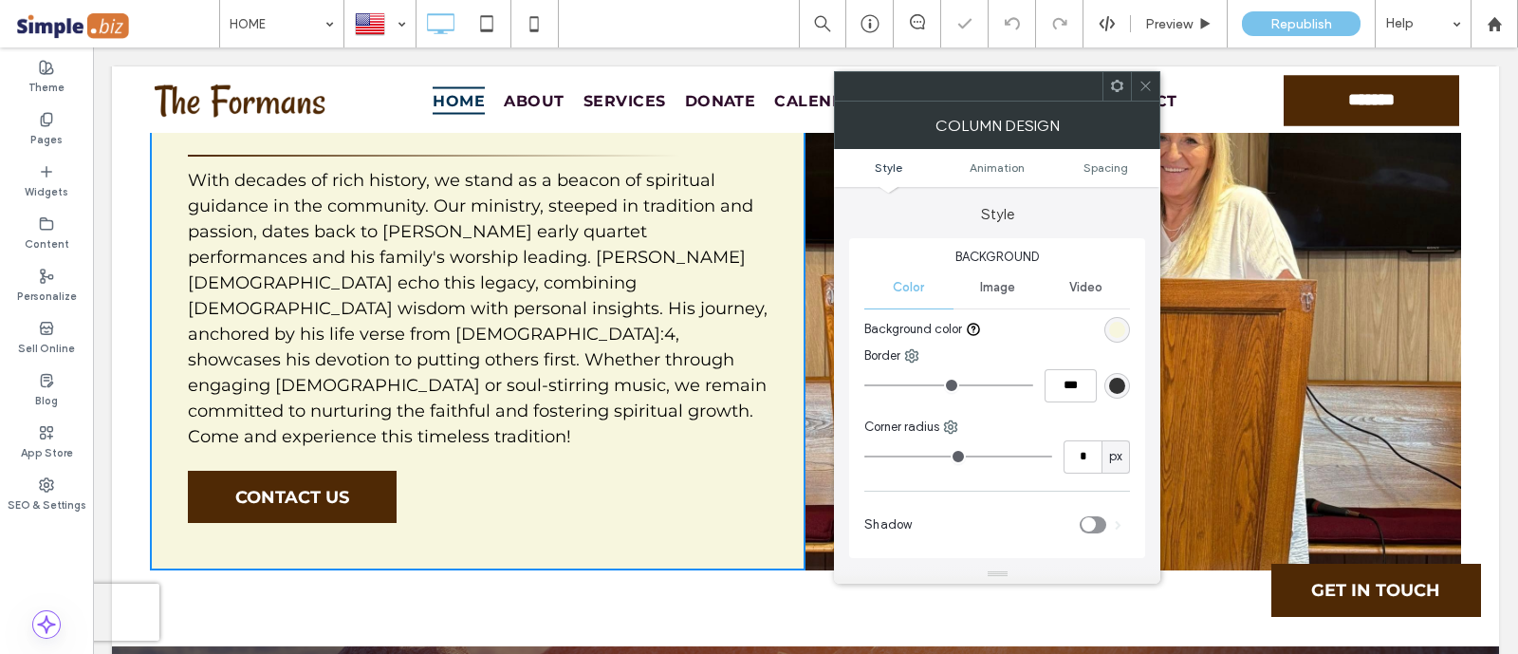
click at [1118, 327] on div "rgb(247, 246, 222)" at bounding box center [1117, 330] width 16 height 16
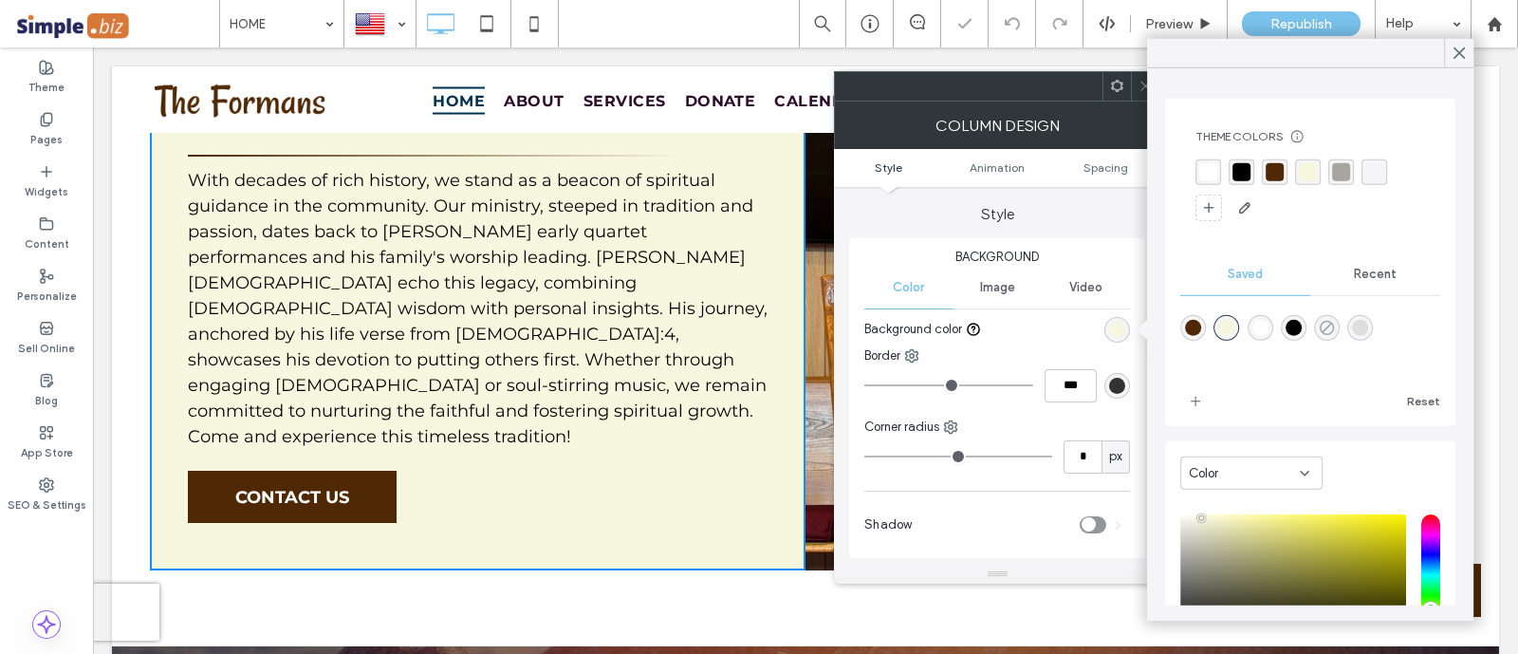
click at [1332, 332] on icon "rgba(0,0,0,0)" at bounding box center [1326, 328] width 16 height 16
type input "*******"
type input "*"
type input "**"
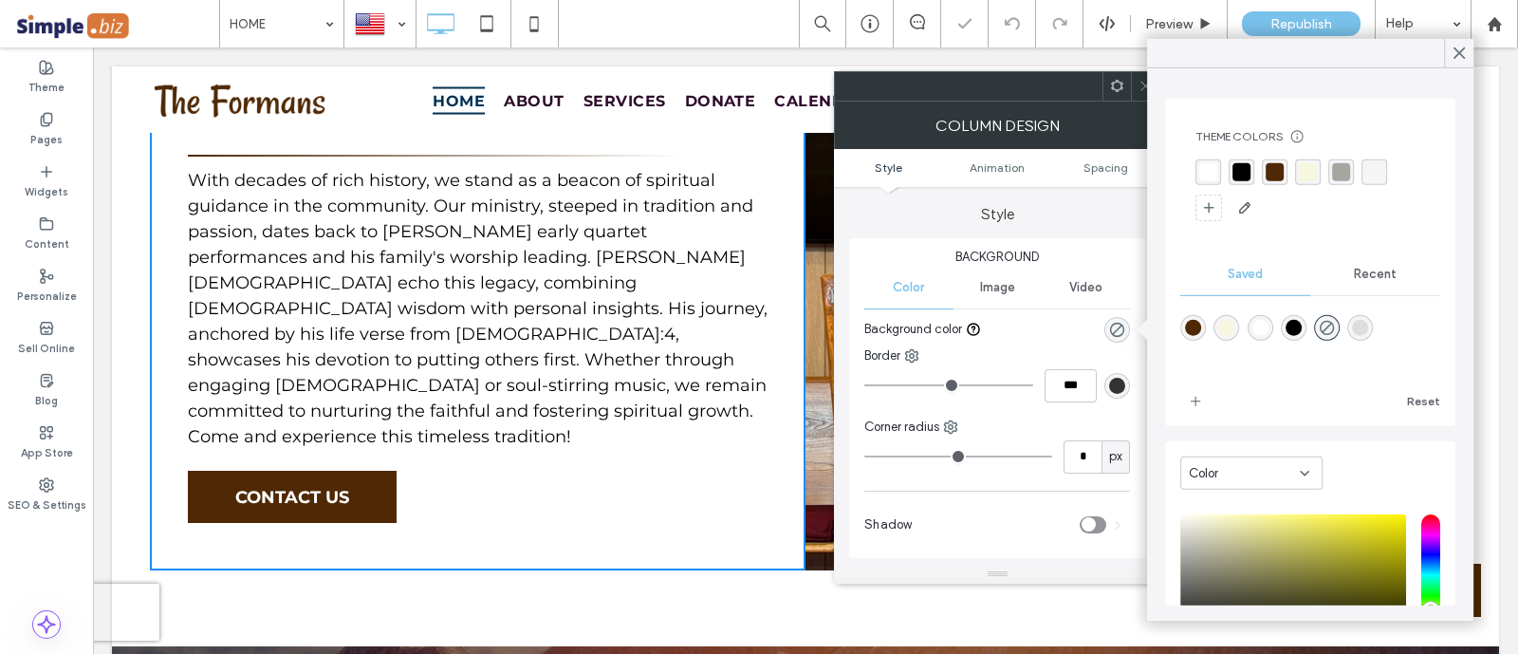
click at [1138, 87] on icon at bounding box center [1145, 86] width 14 height 14
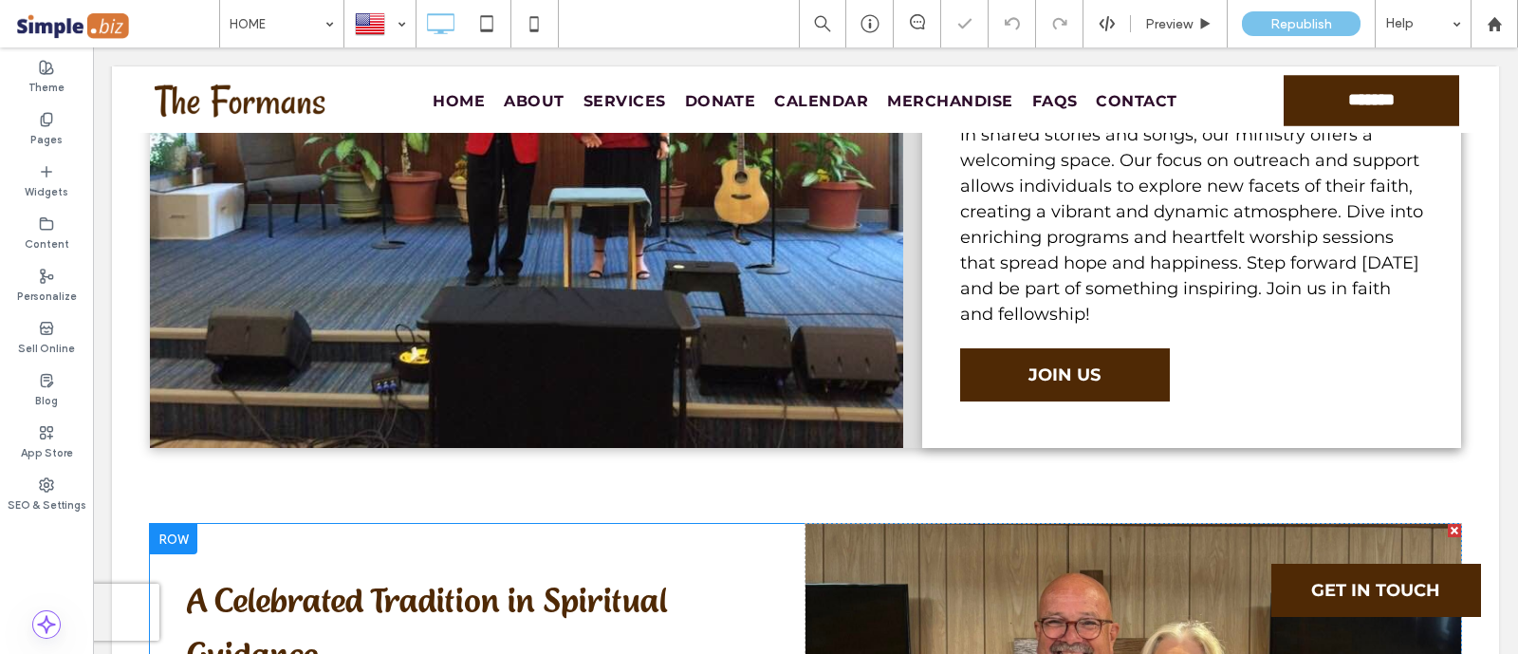
scroll to position [1219, 0]
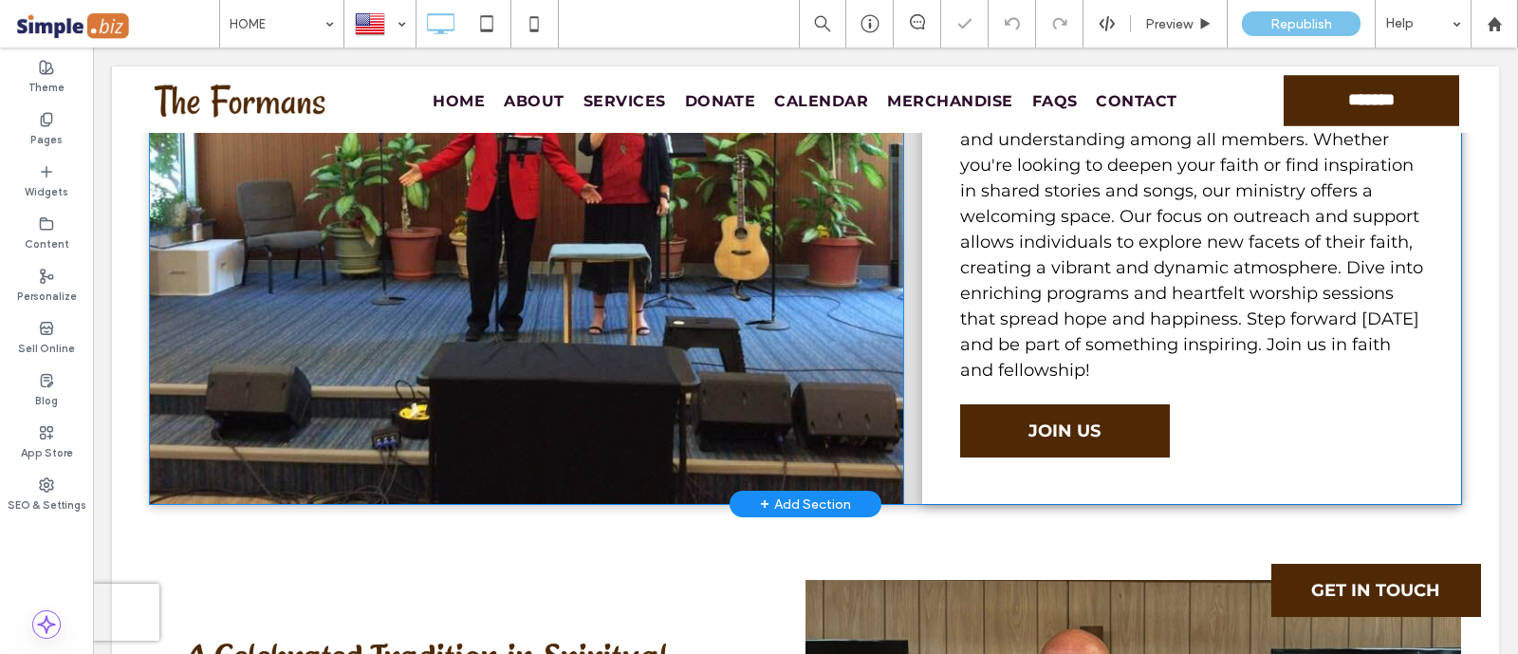
click at [973, 377] on div "Connecting Through [DEMOGRAPHIC_DATA] Ministry Embrace the teachings of faith a…" at bounding box center [1191, 179] width 539 height 650
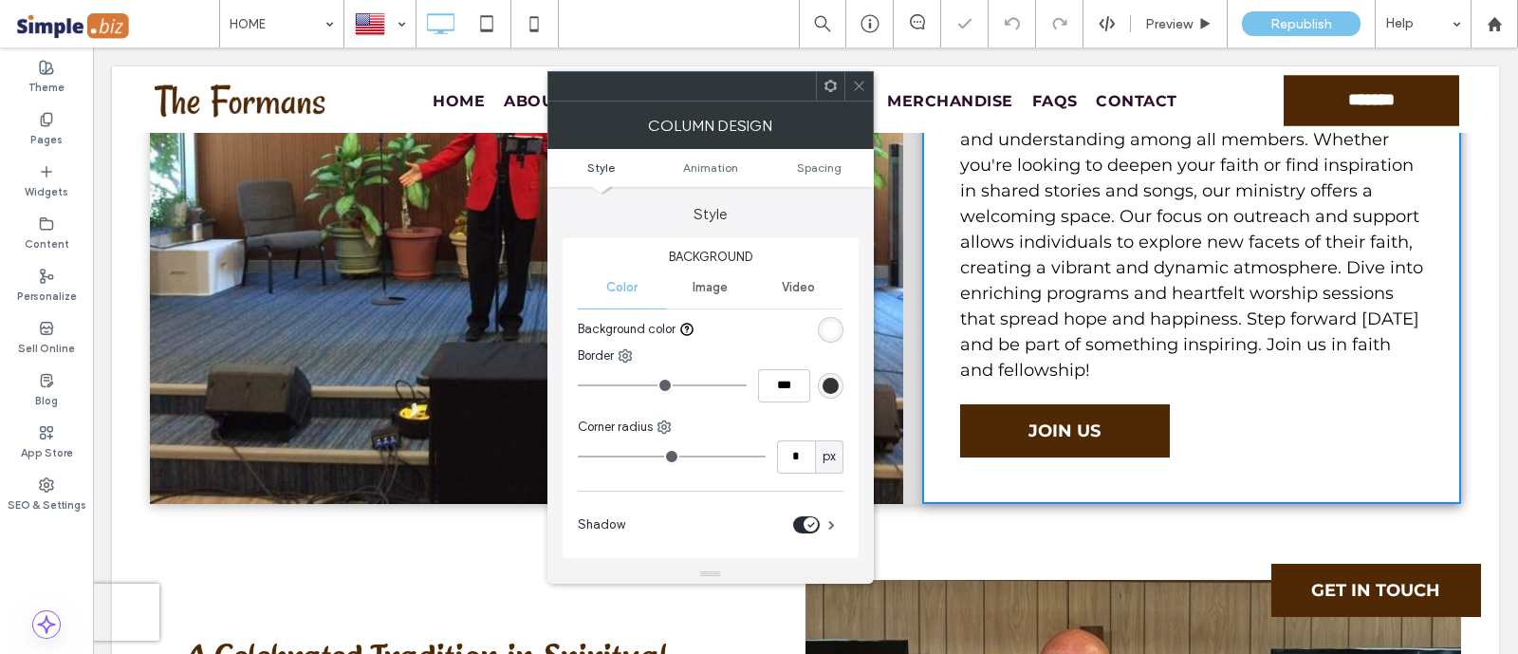
click at [827, 335] on div "rgb(255, 255, 255)" at bounding box center [830, 330] width 16 height 16
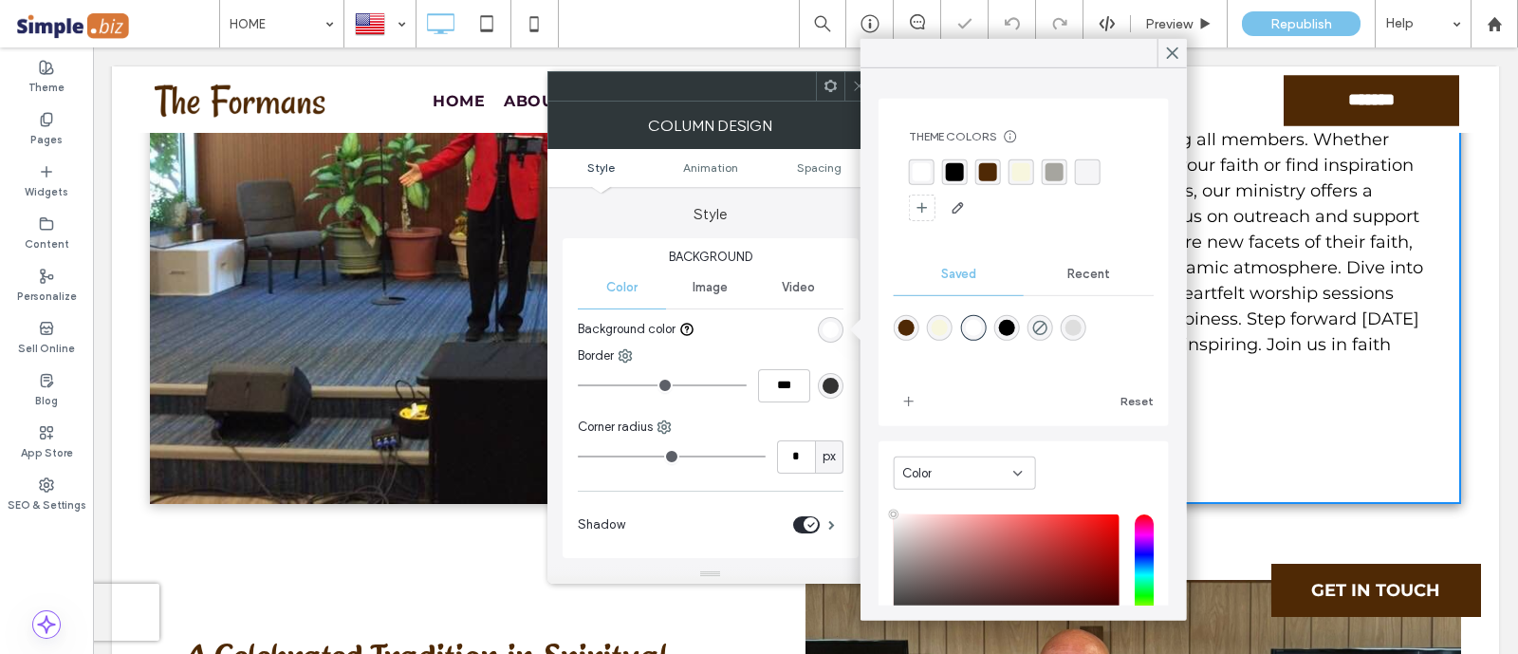
click at [944, 337] on div "rgba(247,246,222,1)" at bounding box center [940, 328] width 26 height 26
type input "*******"
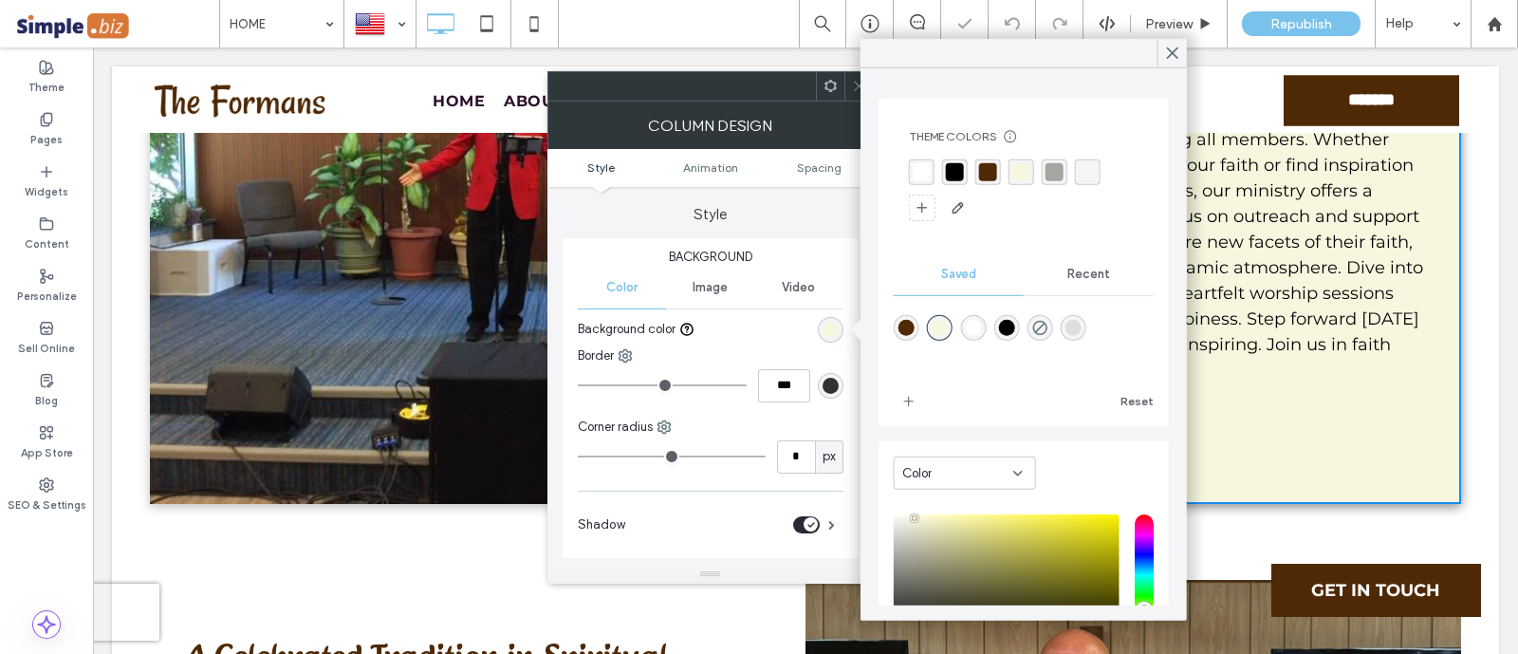
click at [855, 83] on use at bounding box center [858, 86] width 9 height 9
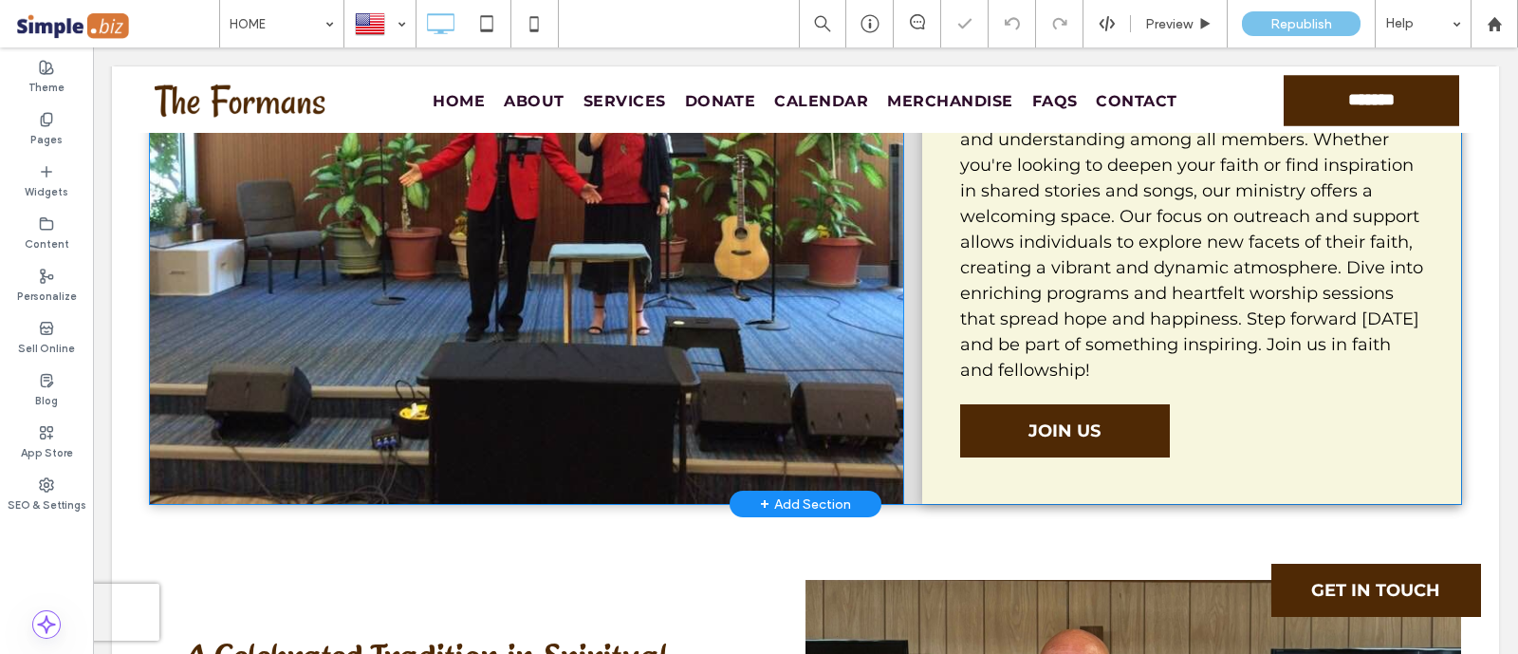
click at [721, 269] on div "Click To Paste" at bounding box center [526, 179] width 753 height 650
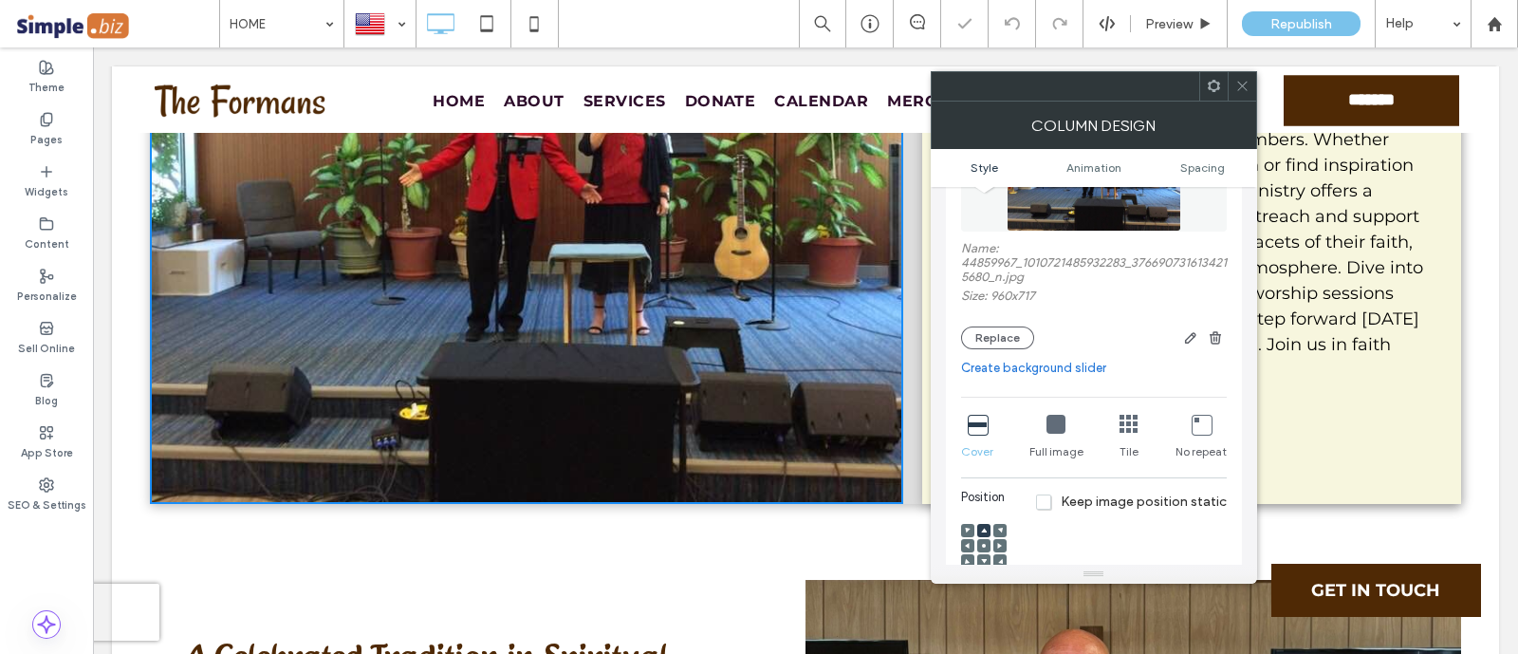
scroll to position [236, 0]
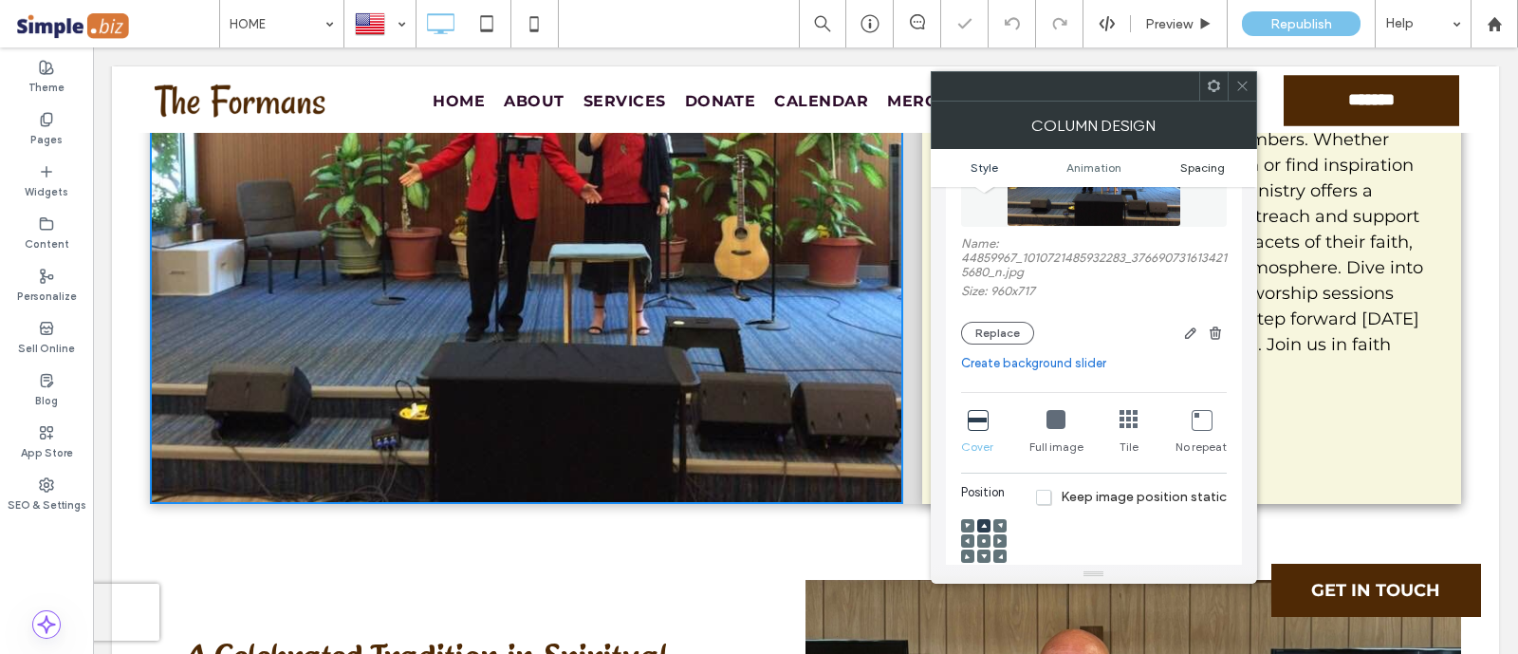
click at [1209, 164] on span "Spacing" at bounding box center [1202, 167] width 45 height 14
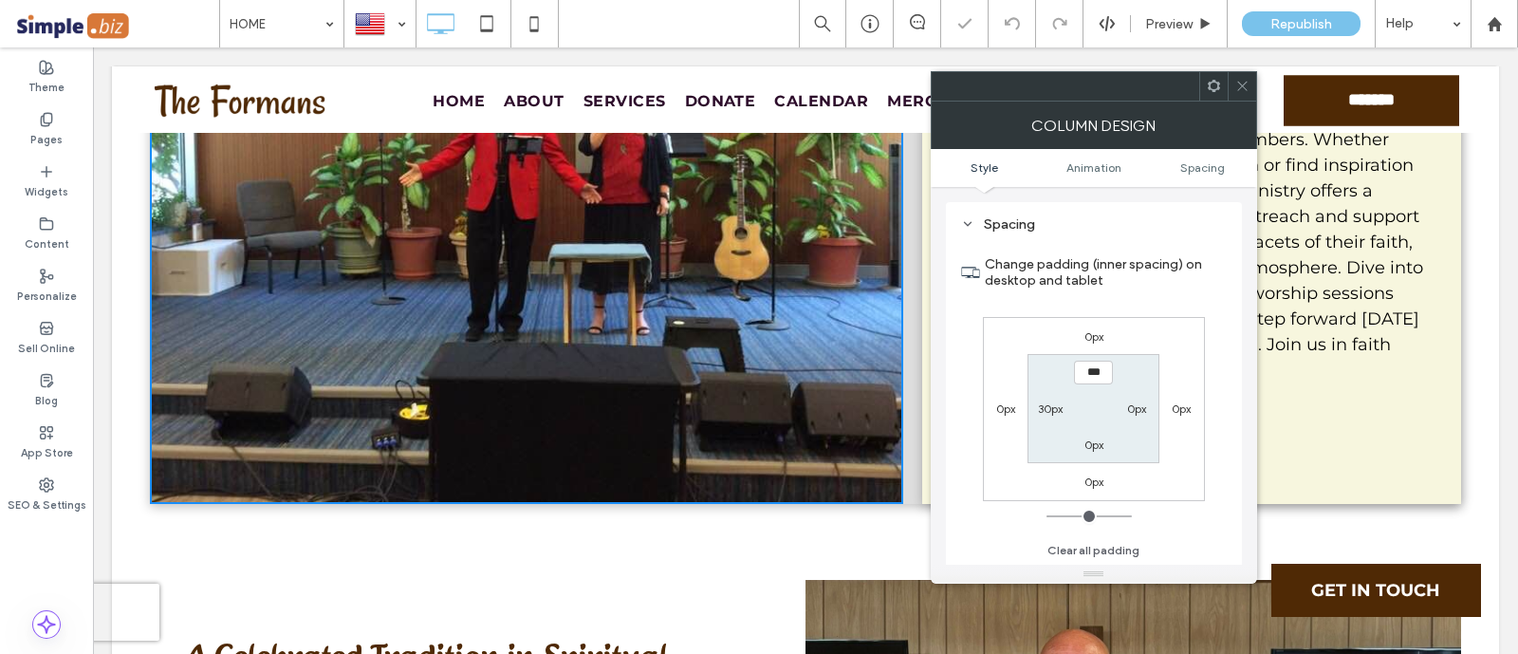
scroll to position [1030, 0]
click at [1237, 83] on icon at bounding box center [1242, 86] width 14 height 14
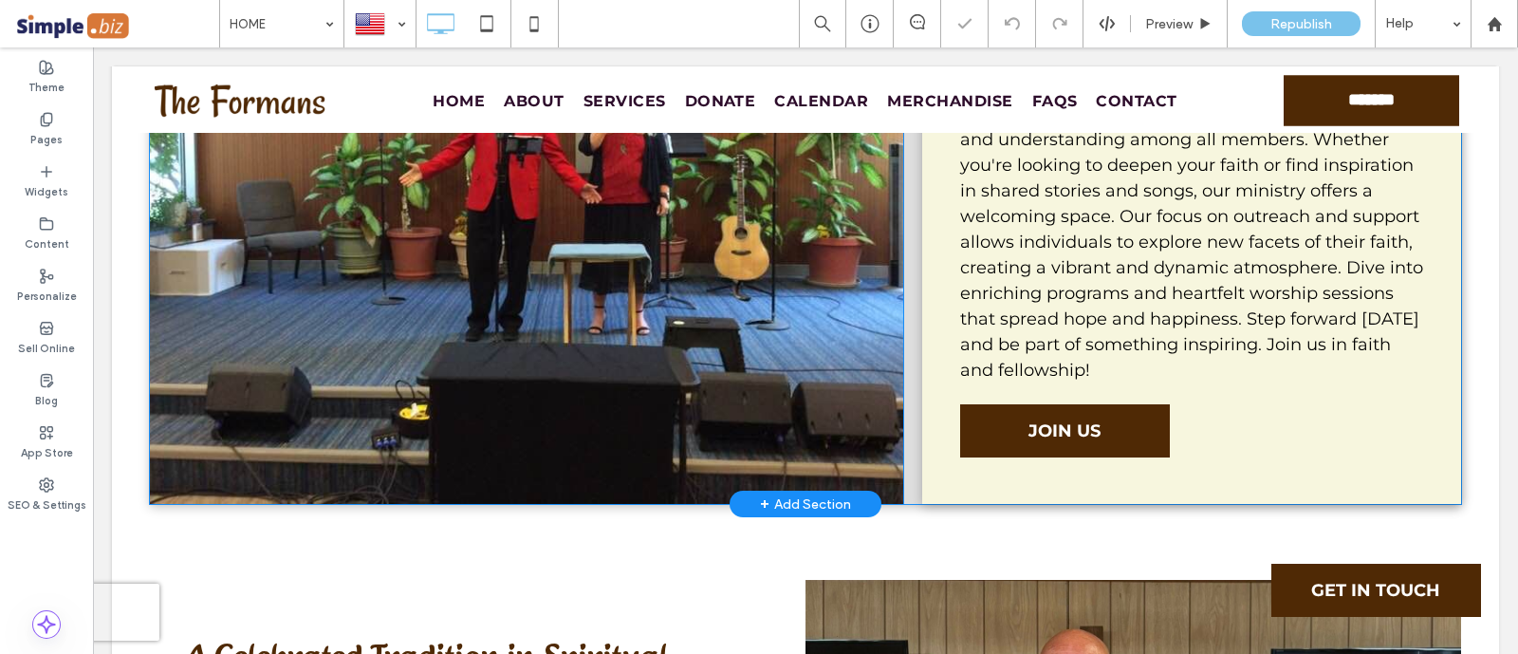
click at [925, 358] on div "Connecting Through [DEMOGRAPHIC_DATA] Ministry Embrace the teachings of faith a…" at bounding box center [1191, 179] width 539 height 650
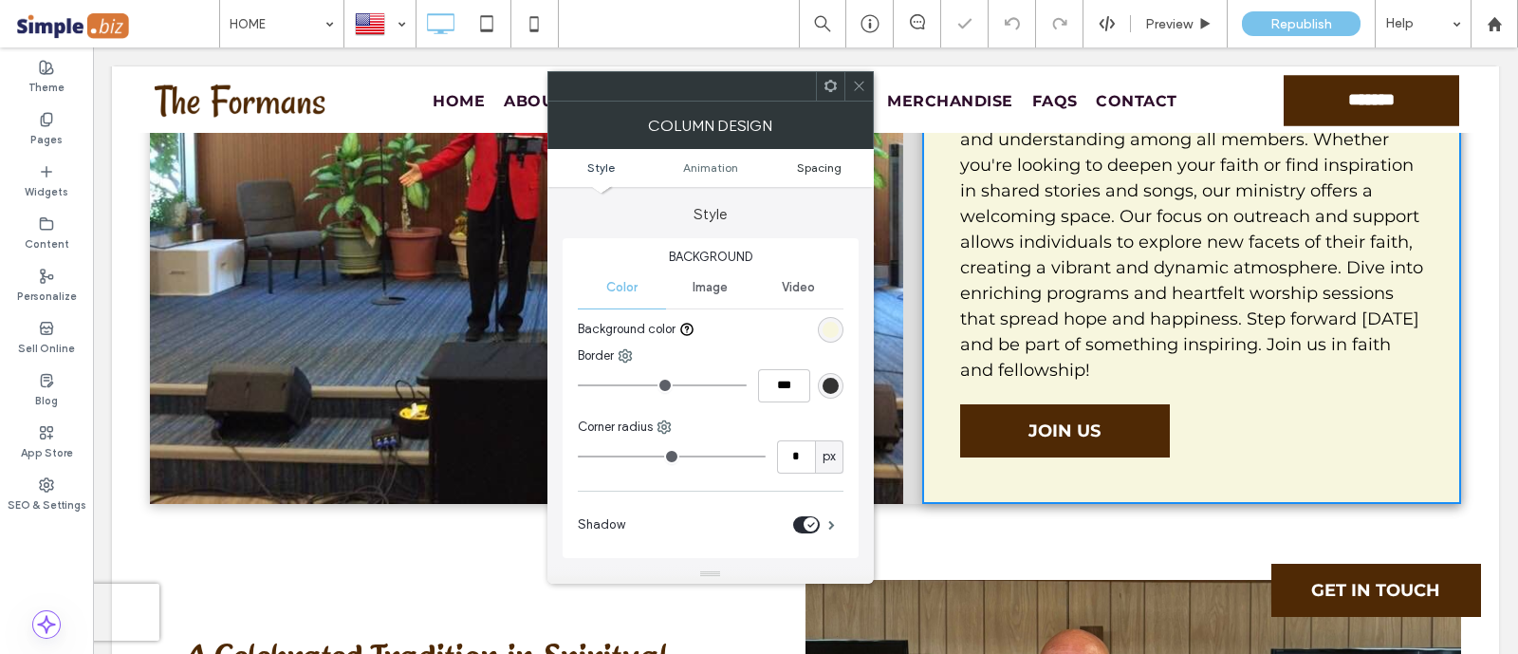
click at [817, 163] on span "Spacing" at bounding box center [819, 167] width 45 height 14
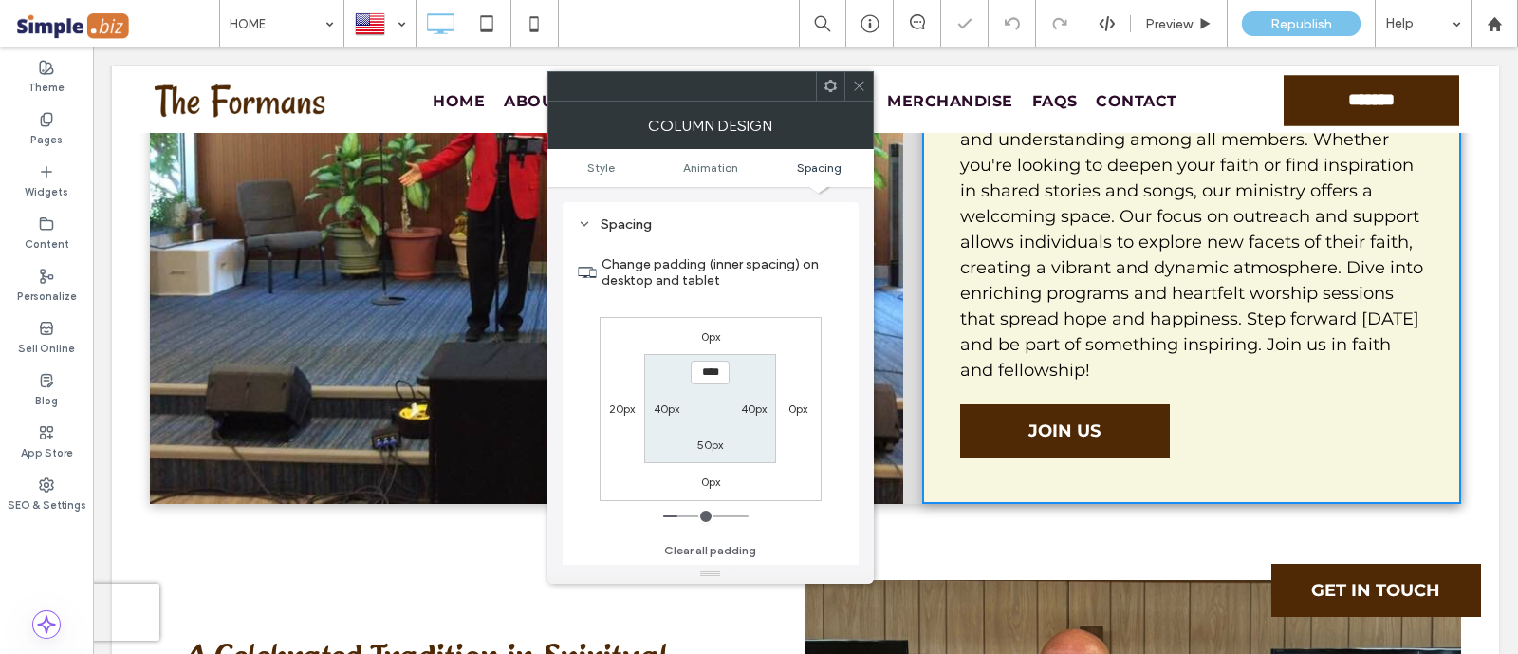
scroll to position [431, 0]
click at [617, 401] on label "20px" at bounding box center [622, 408] width 26 height 14
type input "**"
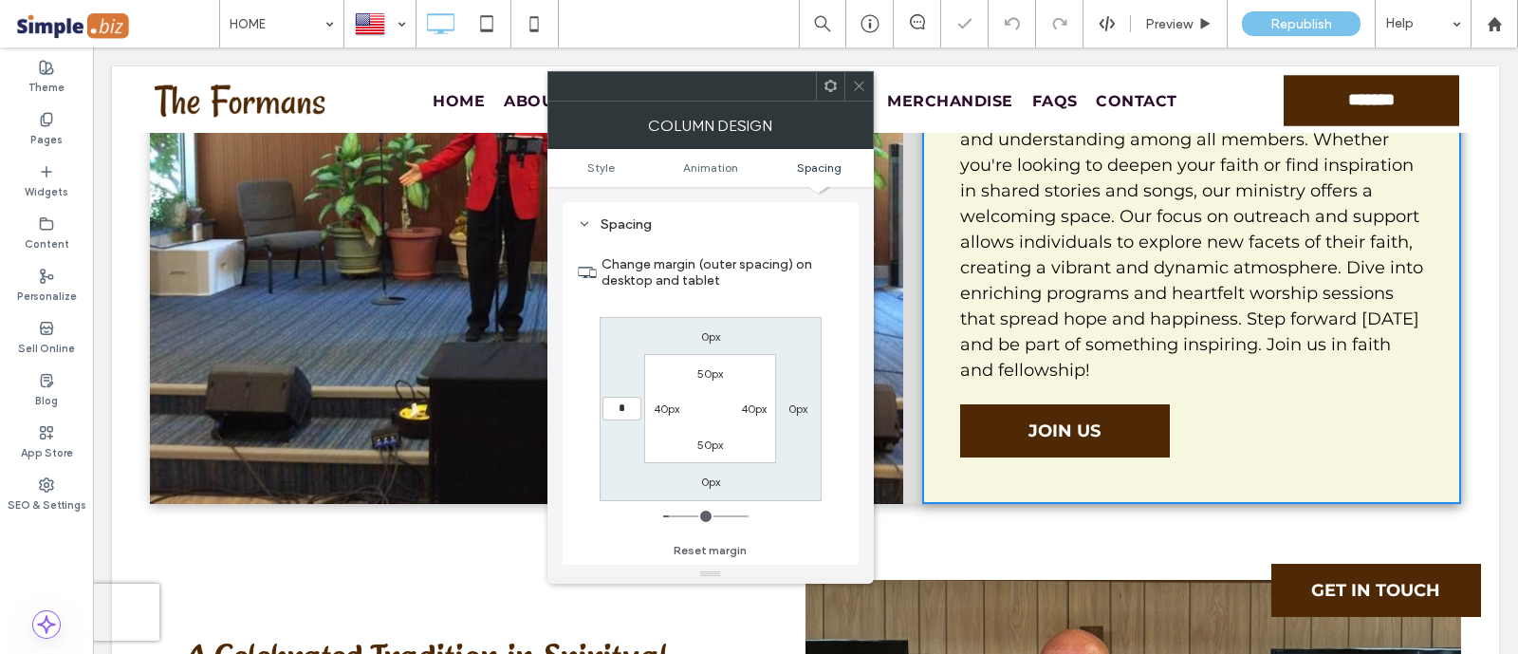
type input "*"
type input "***"
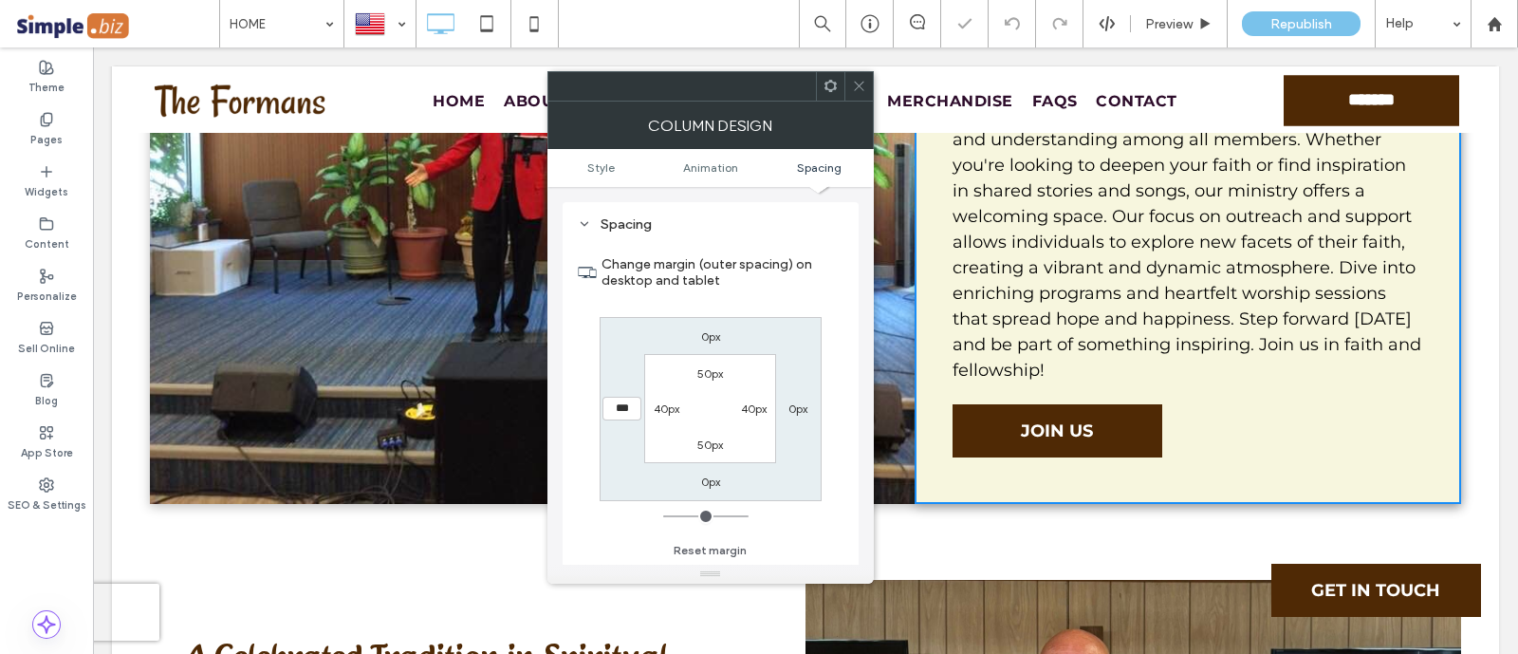
click at [863, 89] on icon at bounding box center [859, 86] width 14 height 14
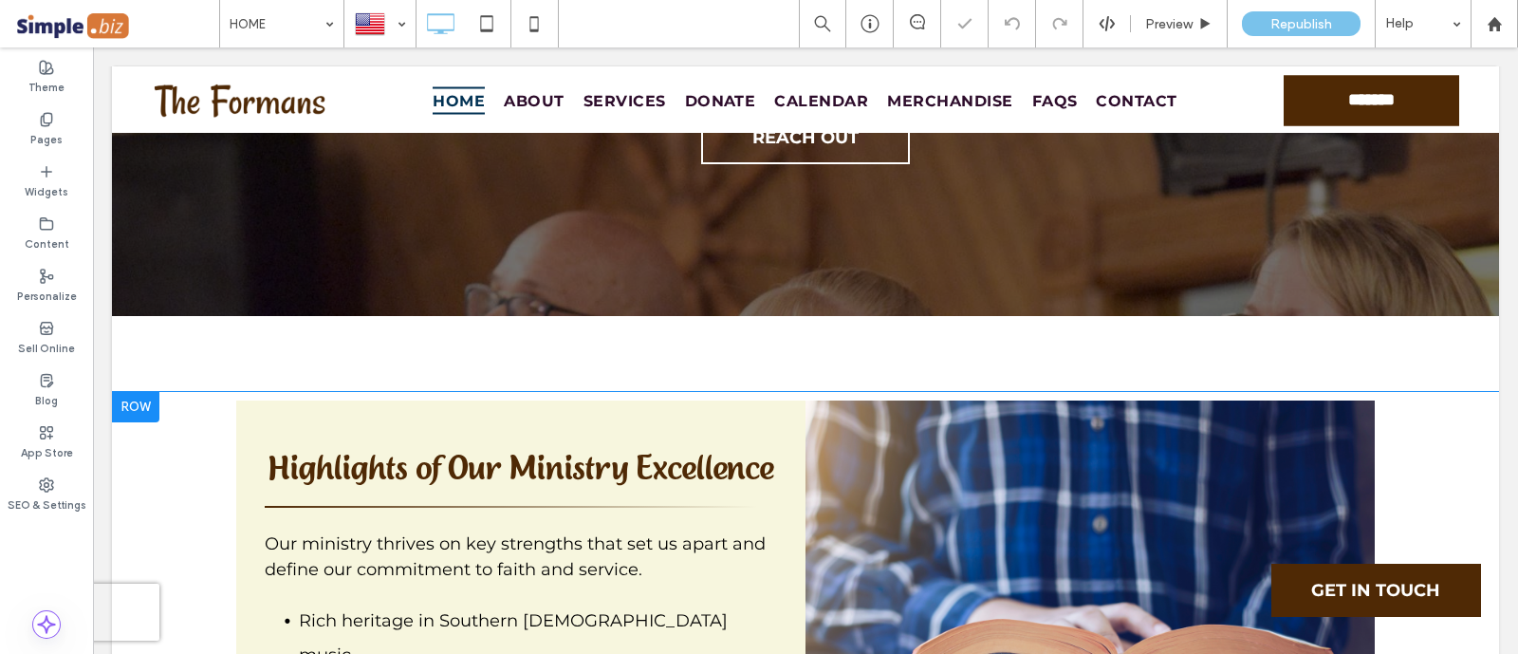
scroll to position [5454, 0]
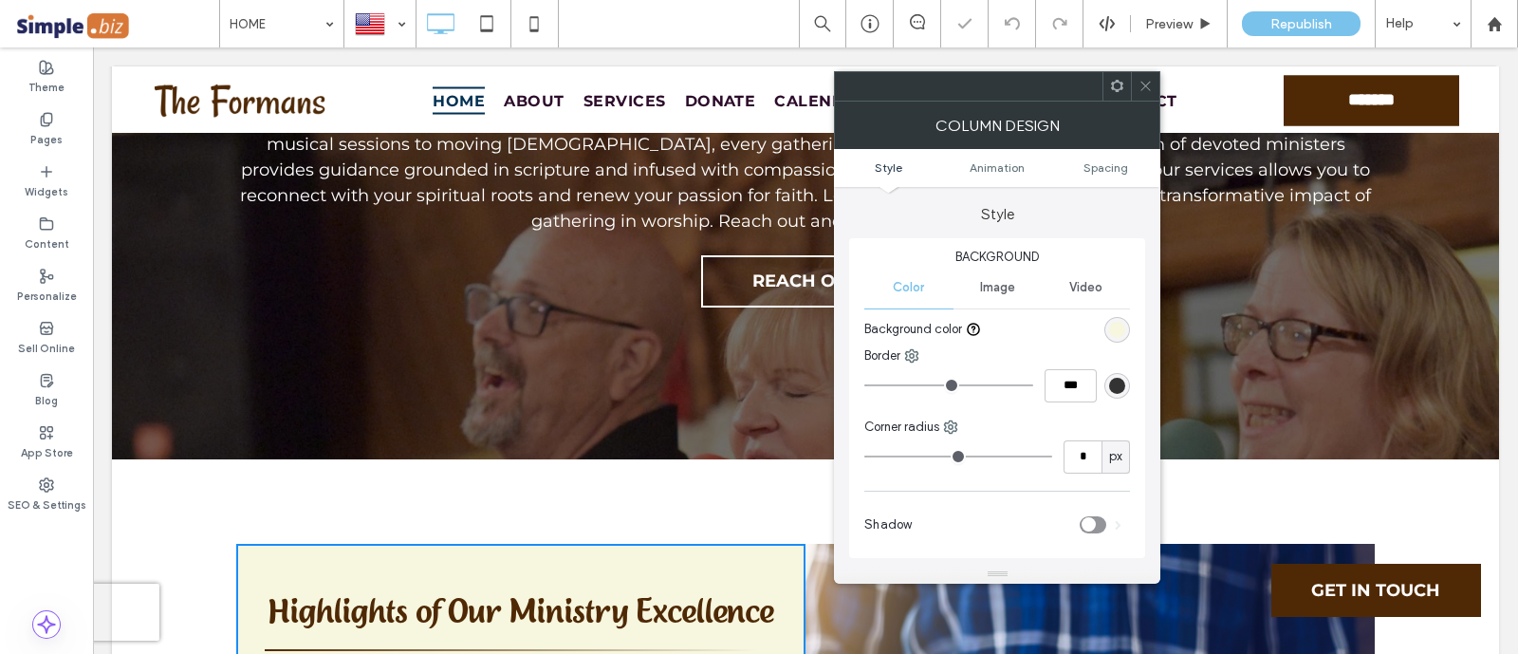
click at [1089, 522] on icon "toggle" at bounding box center [1088, 525] width 8 height 6
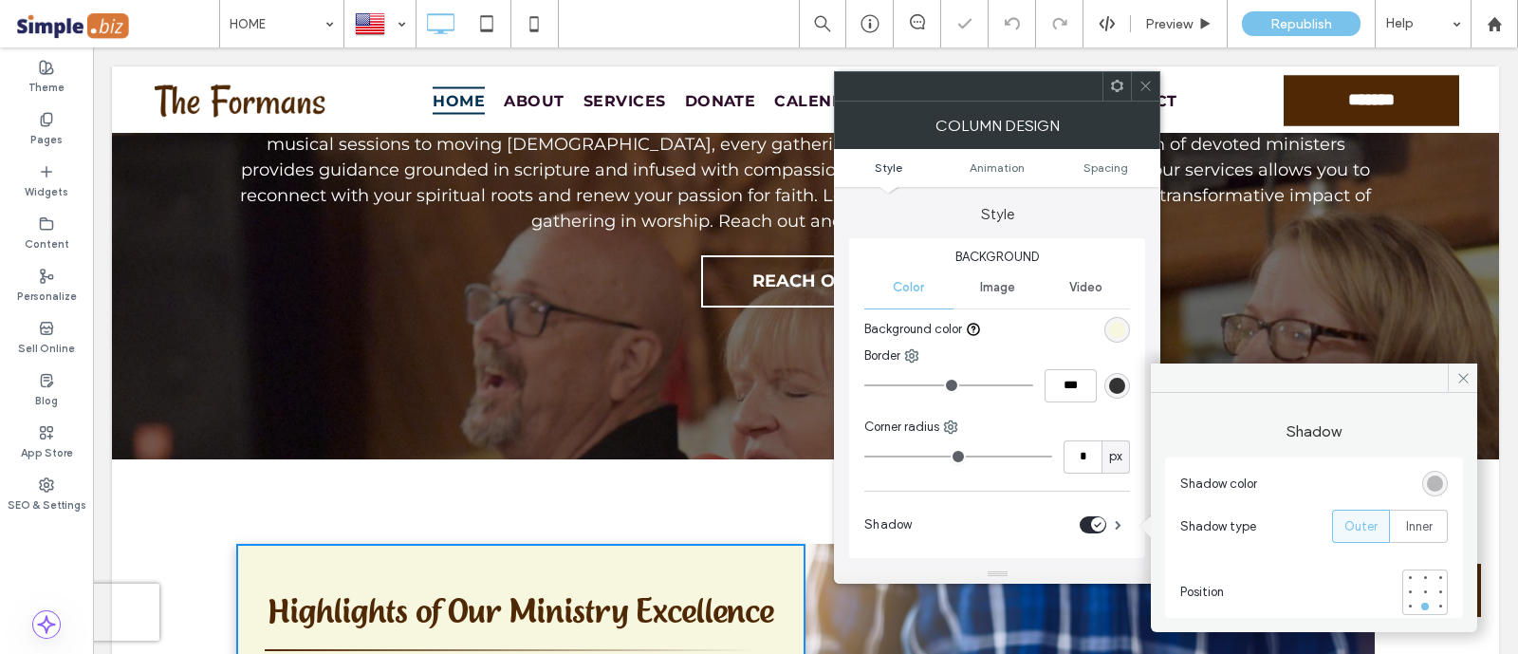
click at [1148, 93] on span at bounding box center [1145, 86] width 14 height 28
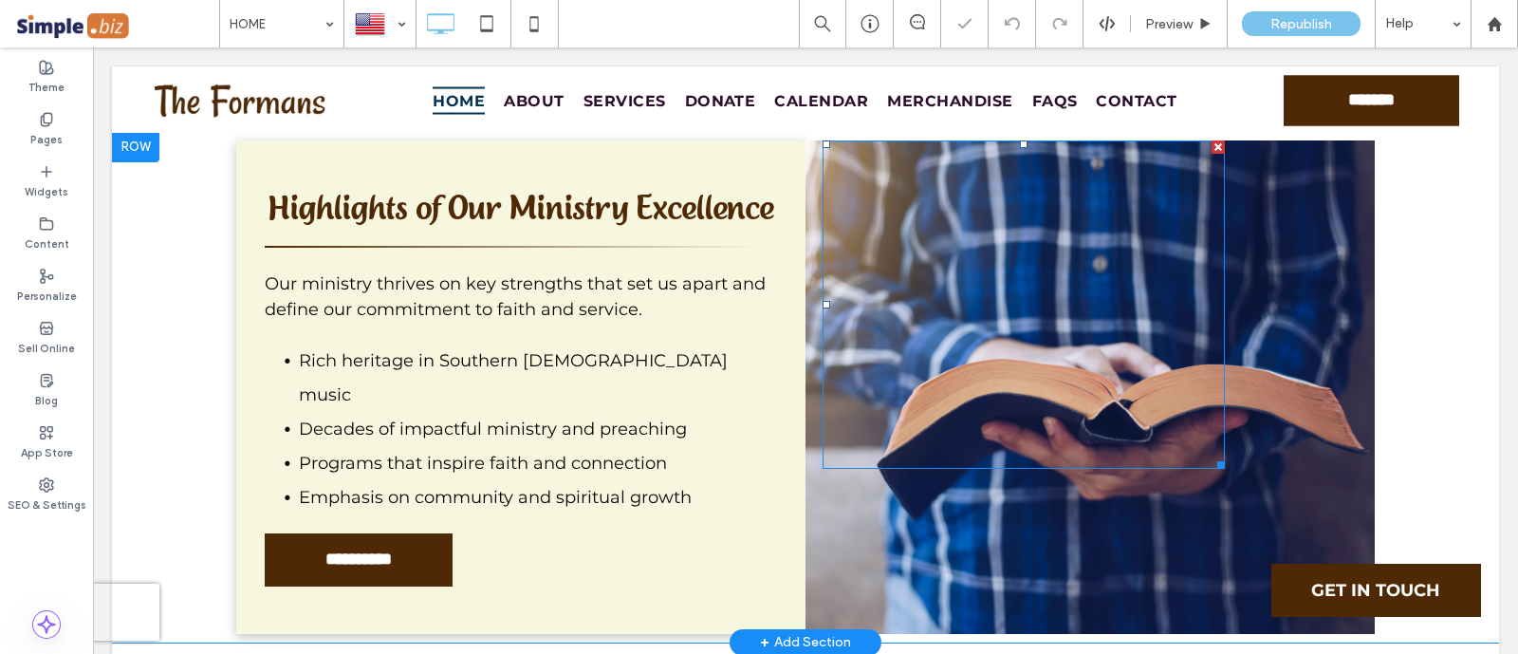
scroll to position [5927, 0]
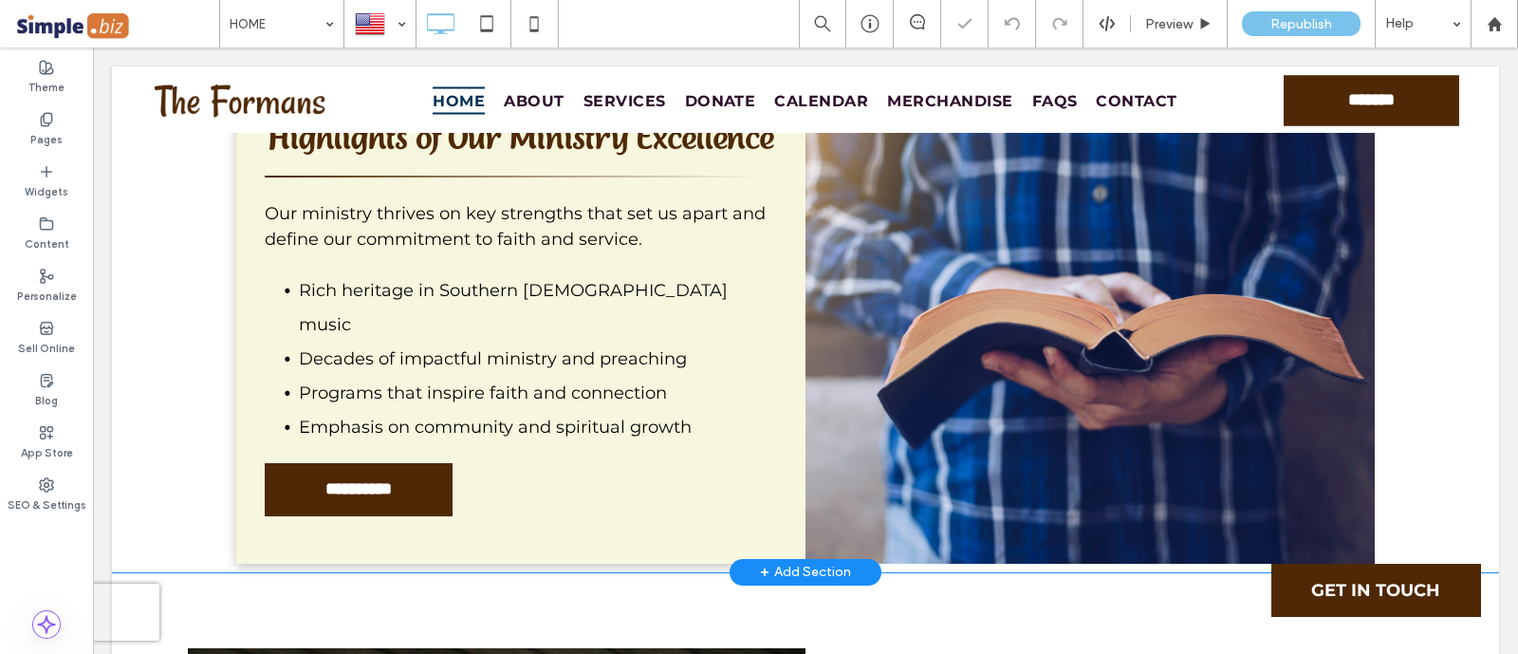
click at [920, 315] on div "Click To Paste" at bounding box center [1089, 316] width 569 height 493
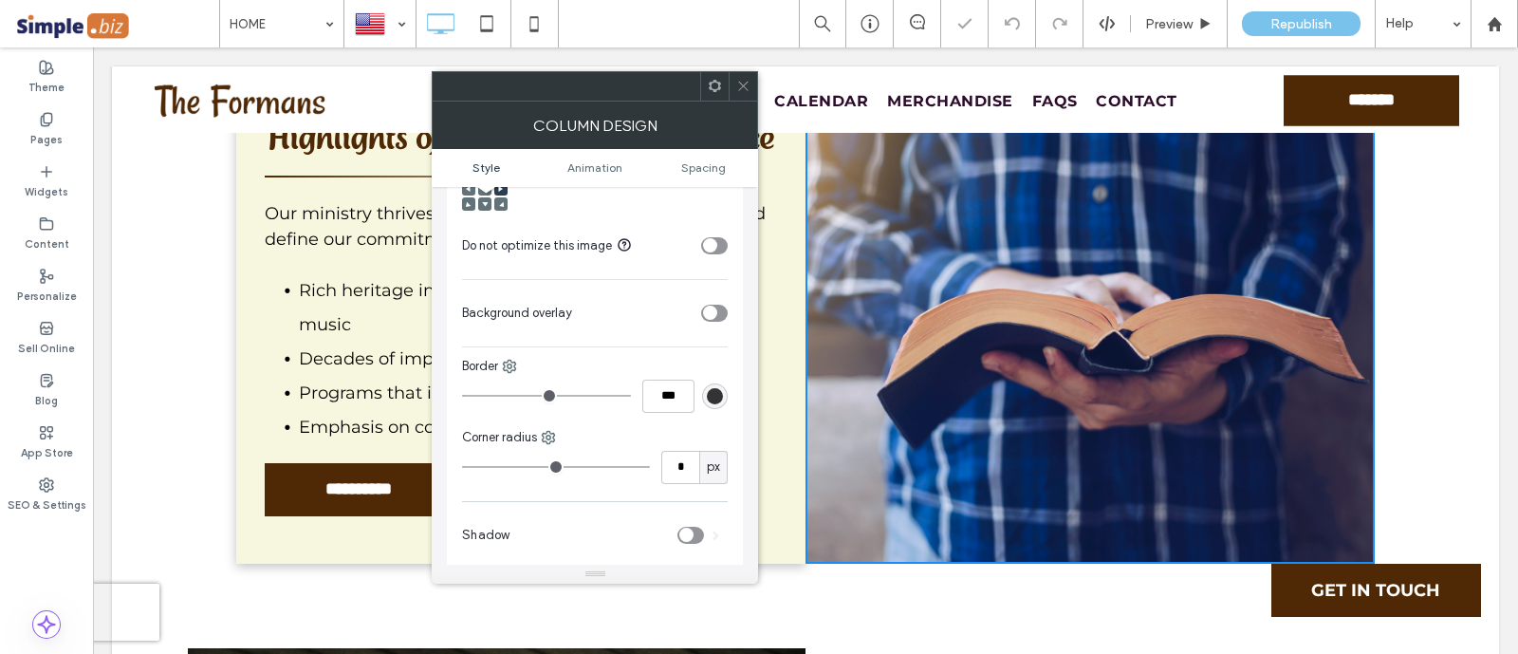
scroll to position [711, 0]
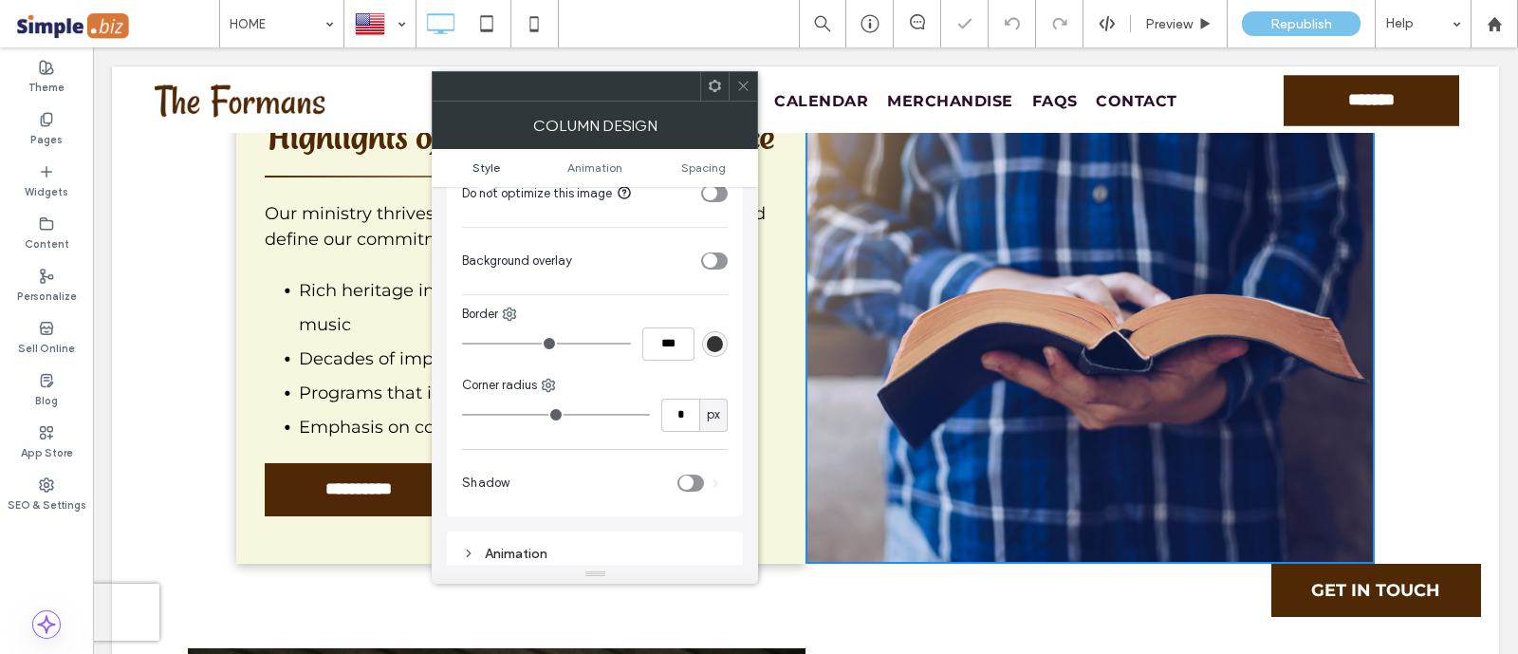
click at [688, 462] on div "Shadow" at bounding box center [595, 482] width 266 height 47
click at [686, 476] on div "toggle" at bounding box center [686, 482] width 14 height 14
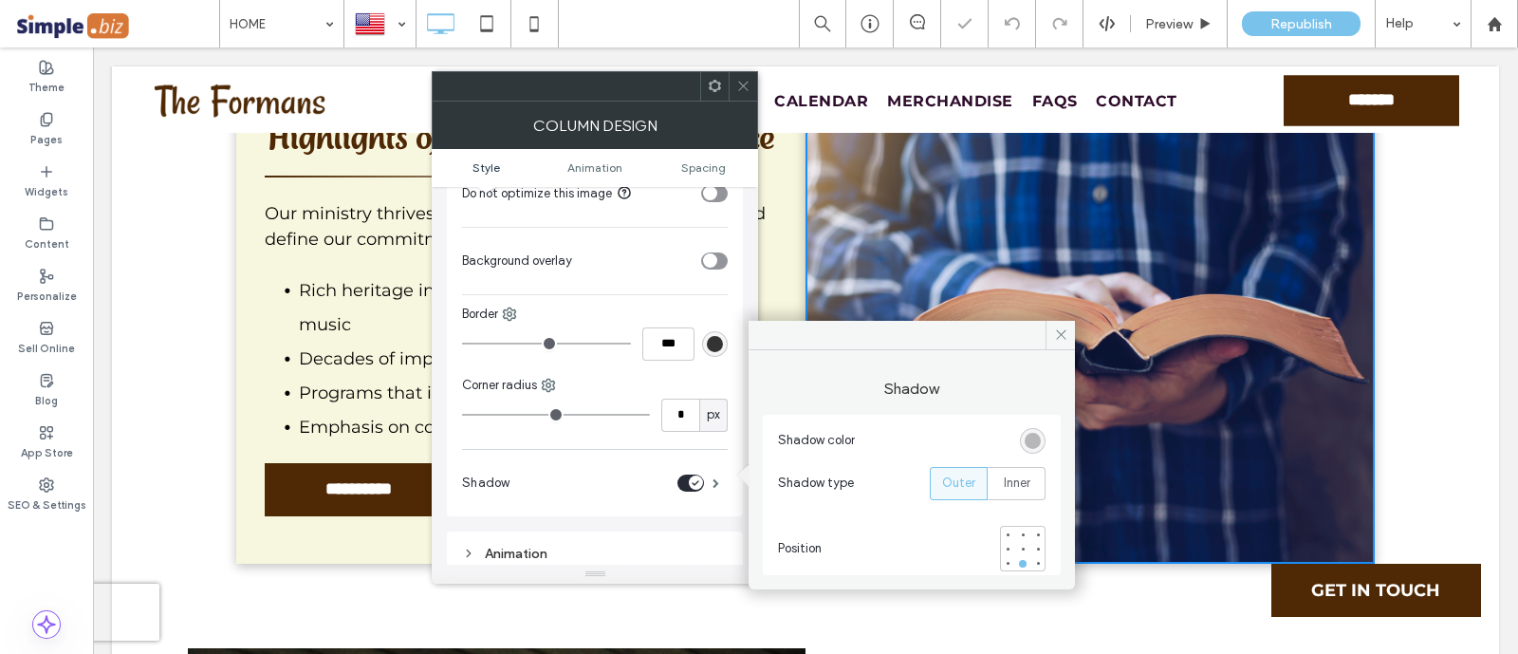
click at [736, 82] on icon at bounding box center [743, 86] width 14 height 14
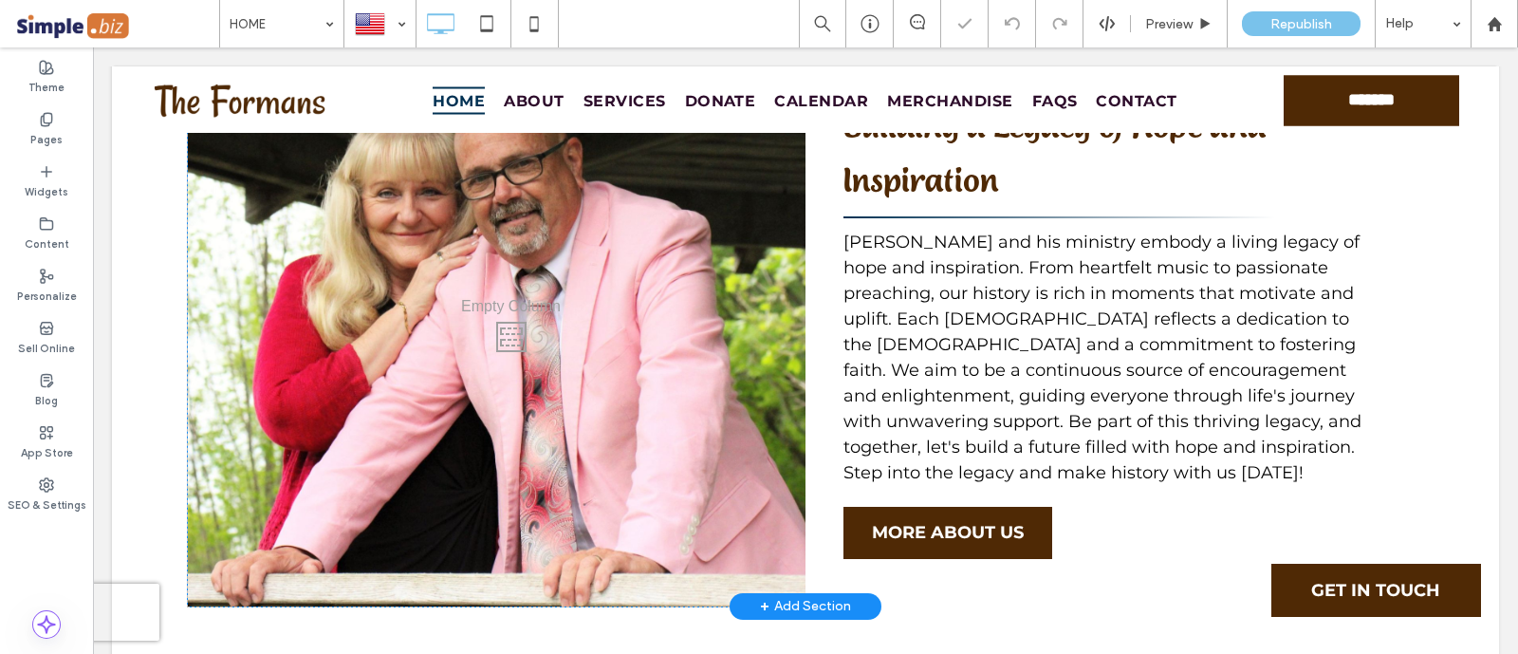
scroll to position [6520, 0]
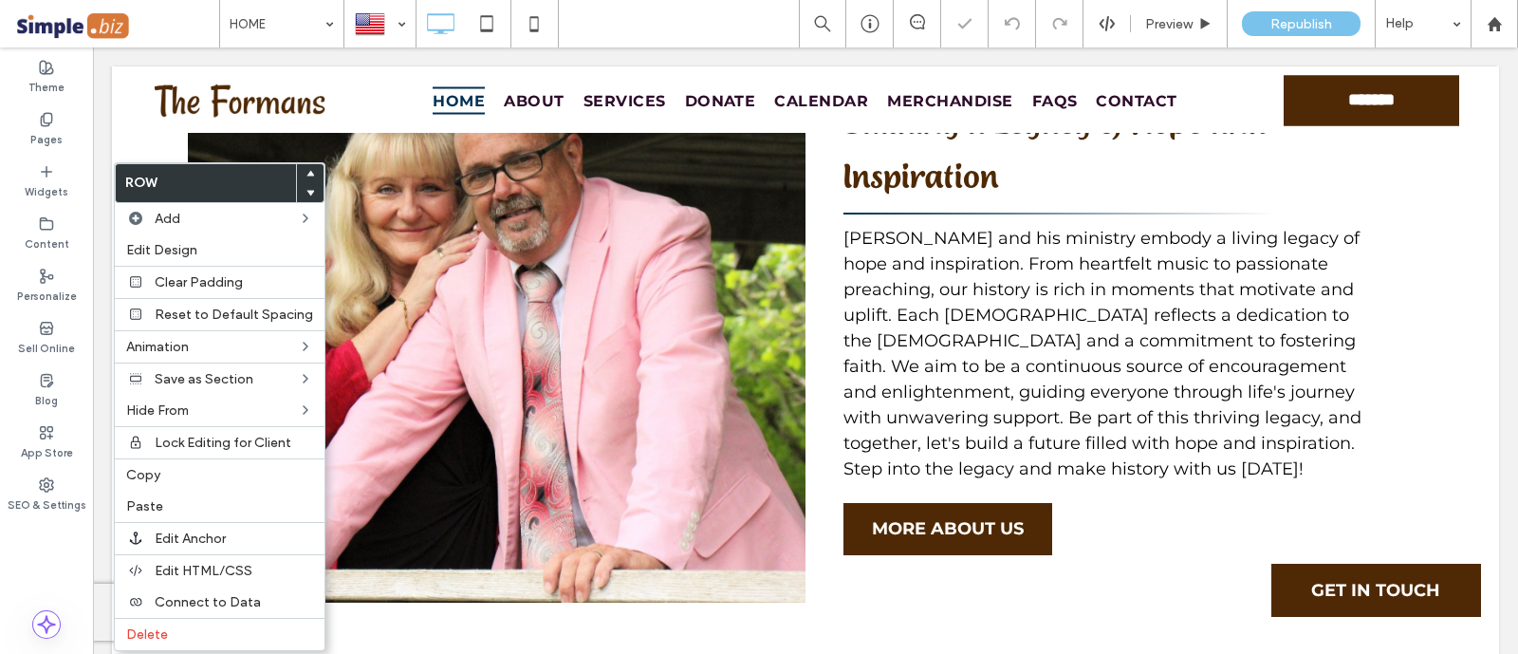
click at [306, 192] on use at bounding box center [310, 193] width 9 height 6
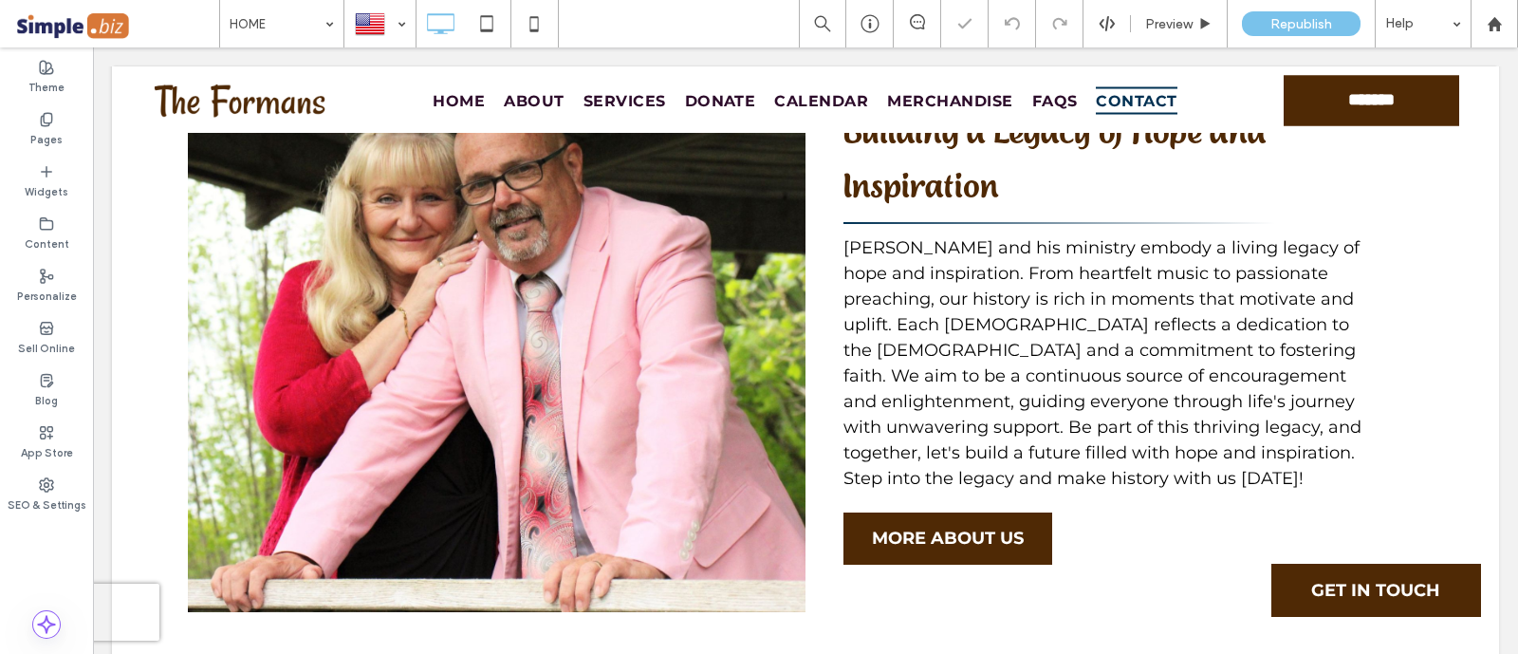
scroll to position [6791, 0]
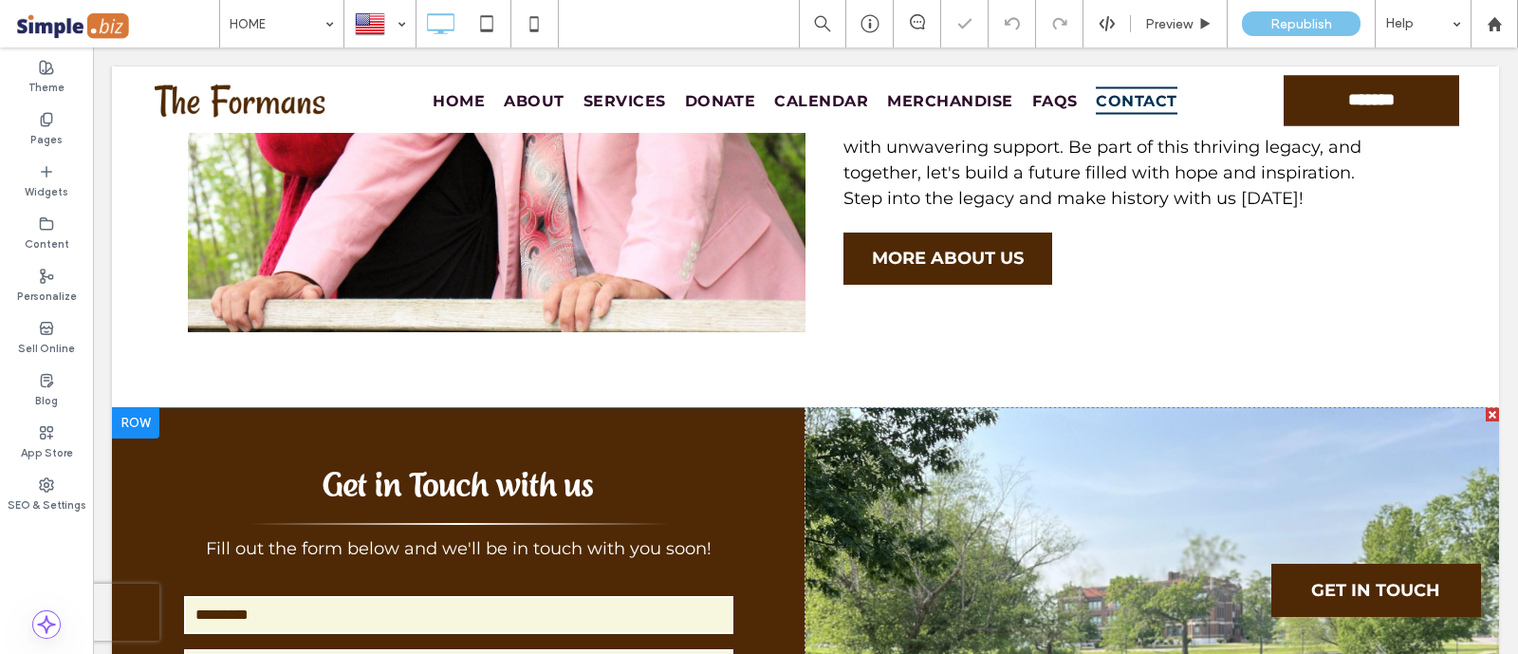
click at [137, 408] on div at bounding box center [135, 423] width 47 height 30
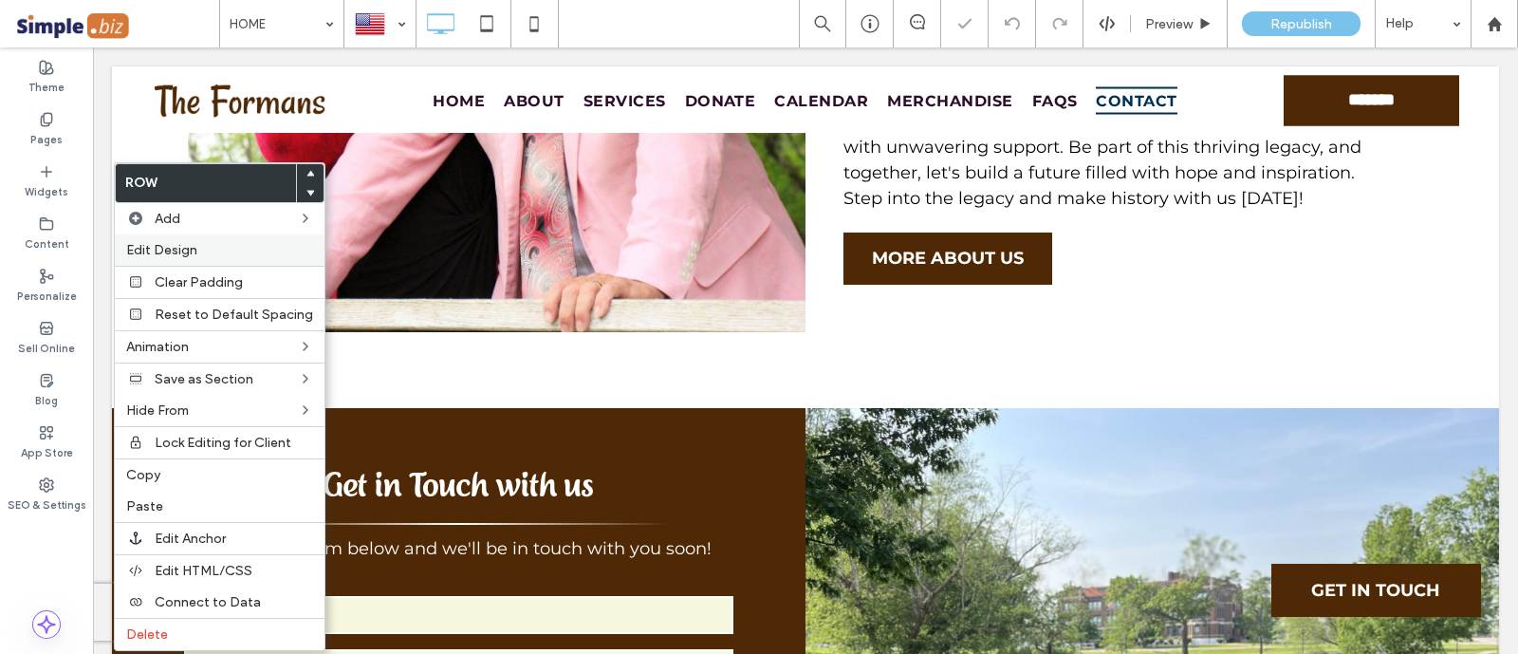
click at [175, 261] on div "Edit Design" at bounding box center [220, 249] width 210 height 31
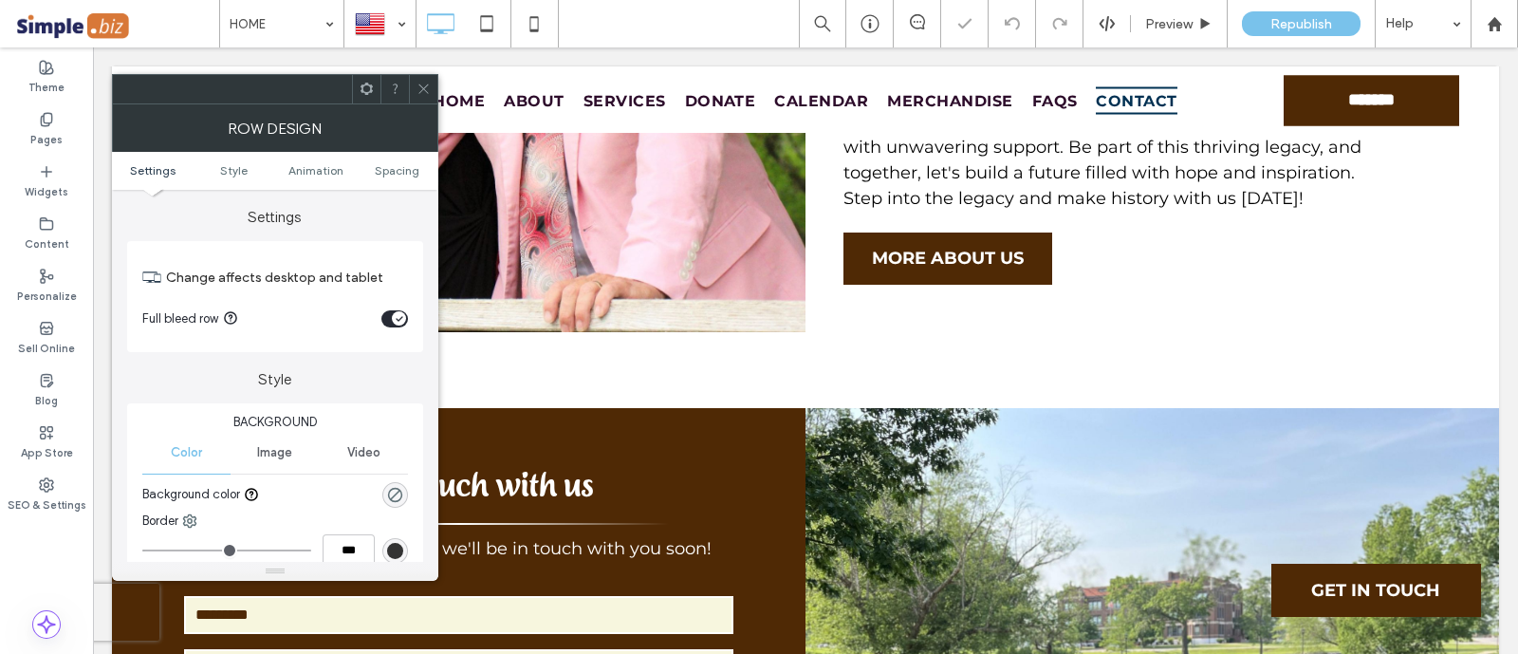
click at [396, 316] on icon "toggle" at bounding box center [400, 319] width 8 height 6
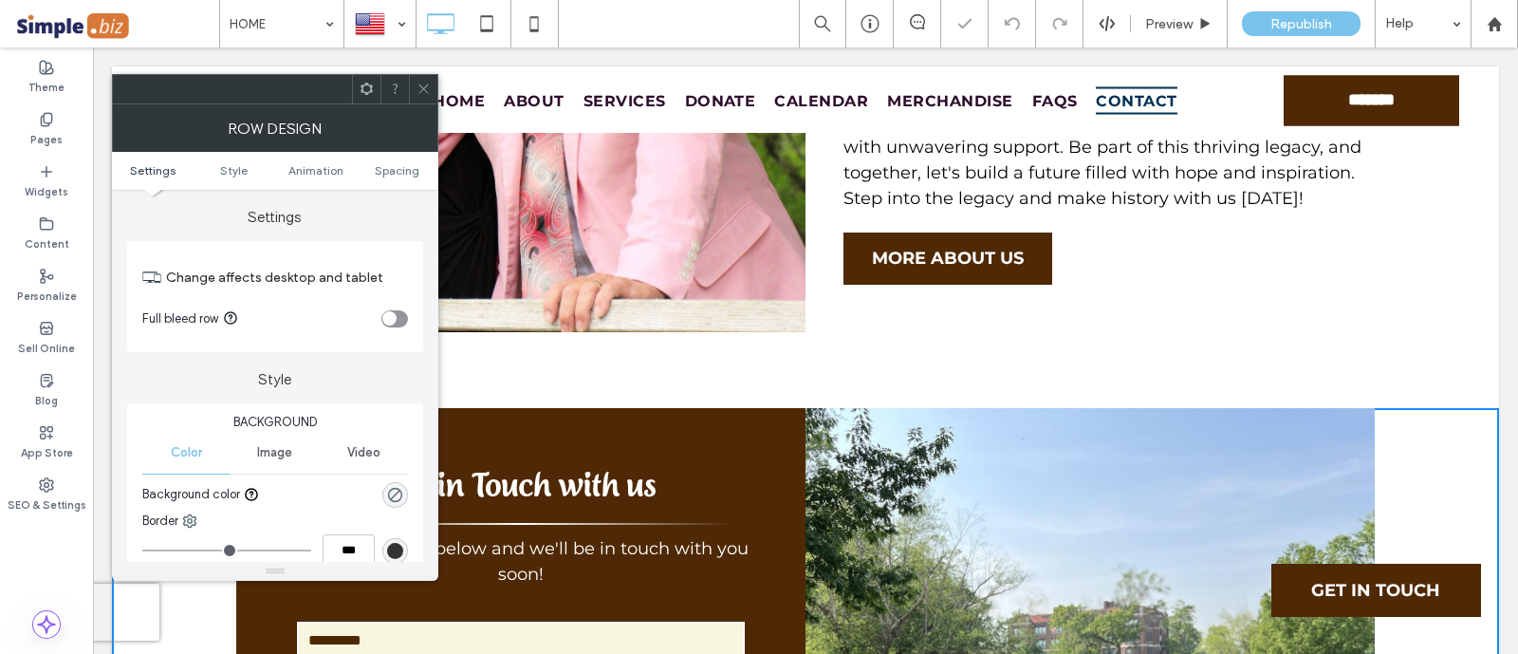
click at [398, 315] on div "toggle" at bounding box center [394, 318] width 27 height 17
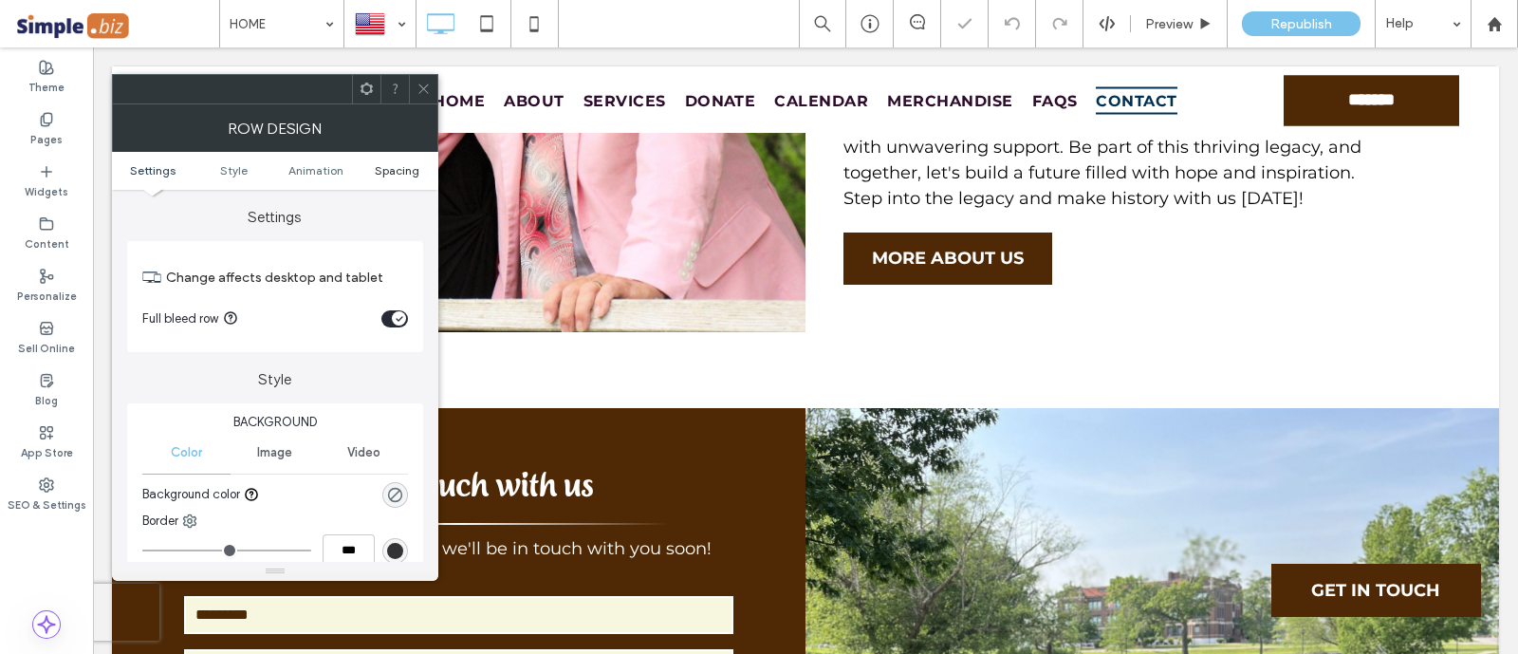
click at [413, 171] on span "Spacing" at bounding box center [397, 170] width 45 height 14
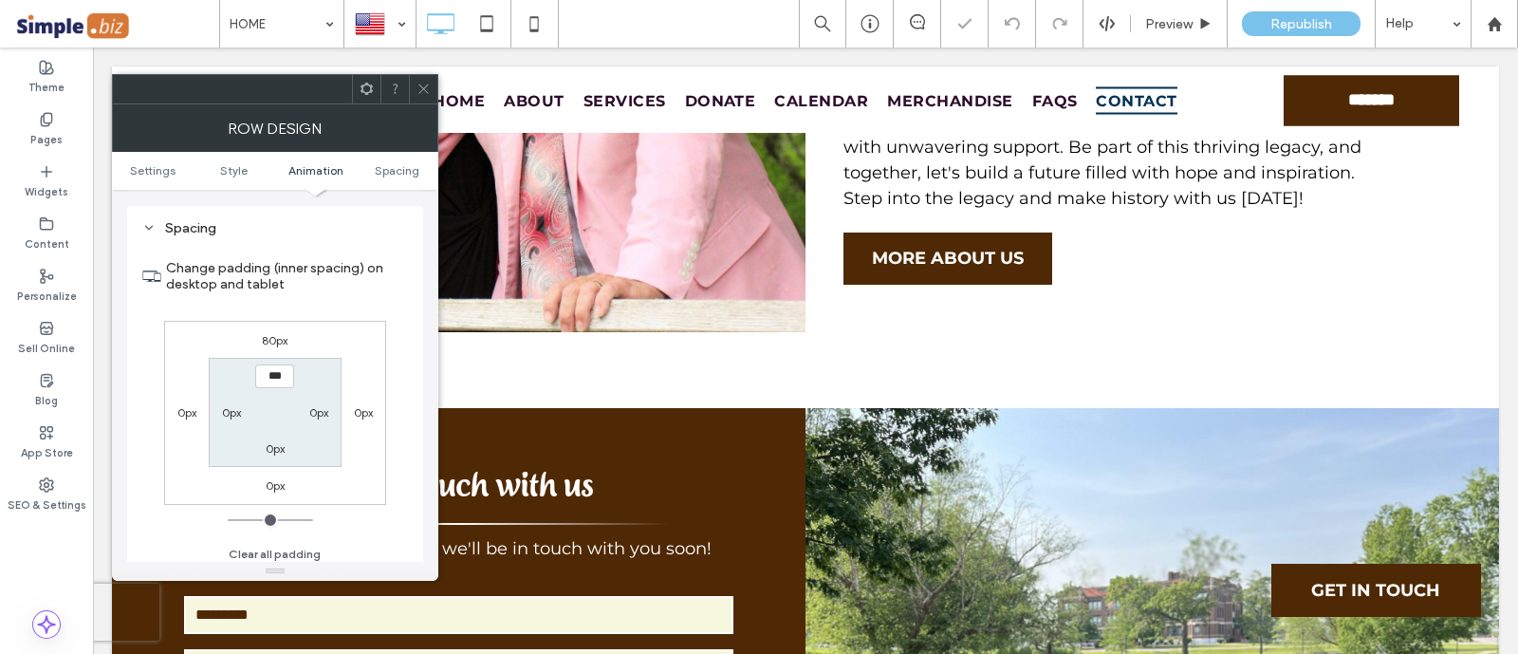
scroll to position [522, 0]
click at [359, 410] on label "0px" at bounding box center [363, 411] width 19 height 14
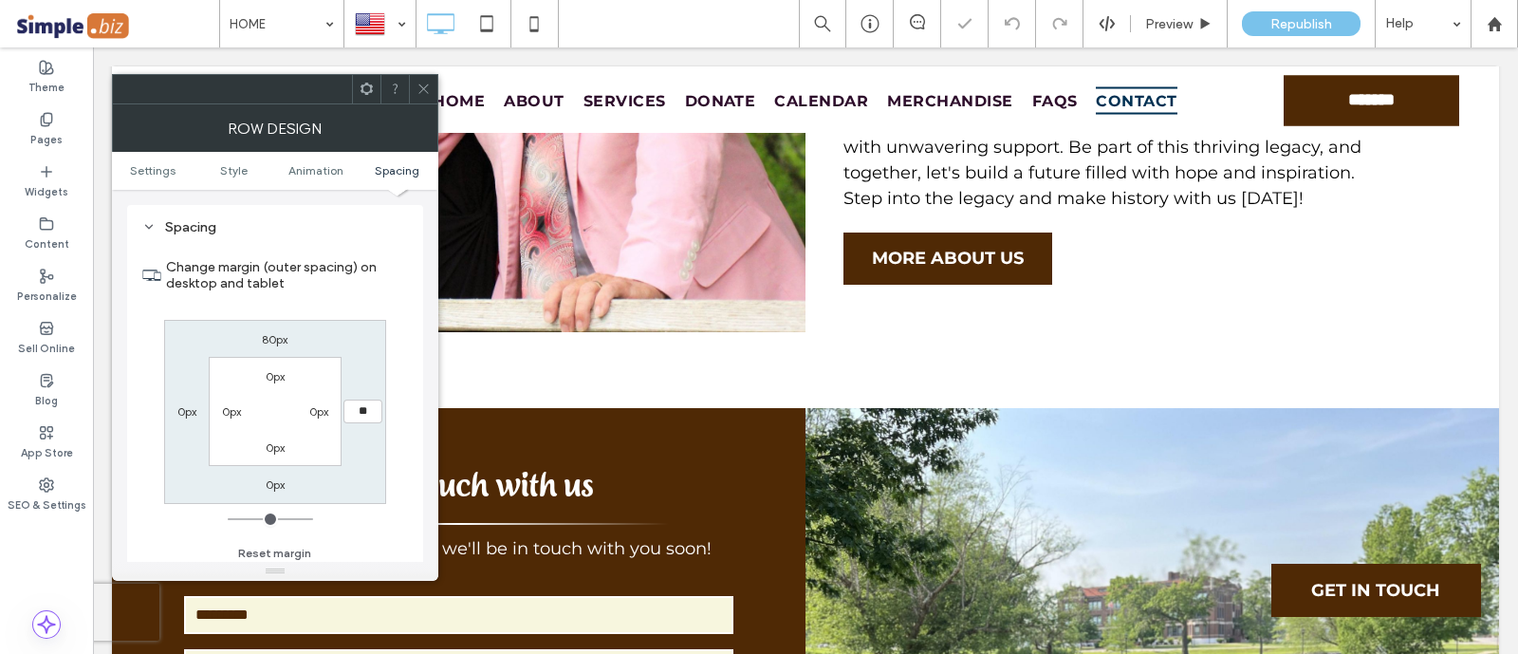
type input "**"
type input "****"
click at [180, 404] on label "0px" at bounding box center [186, 411] width 19 height 14
type input "*"
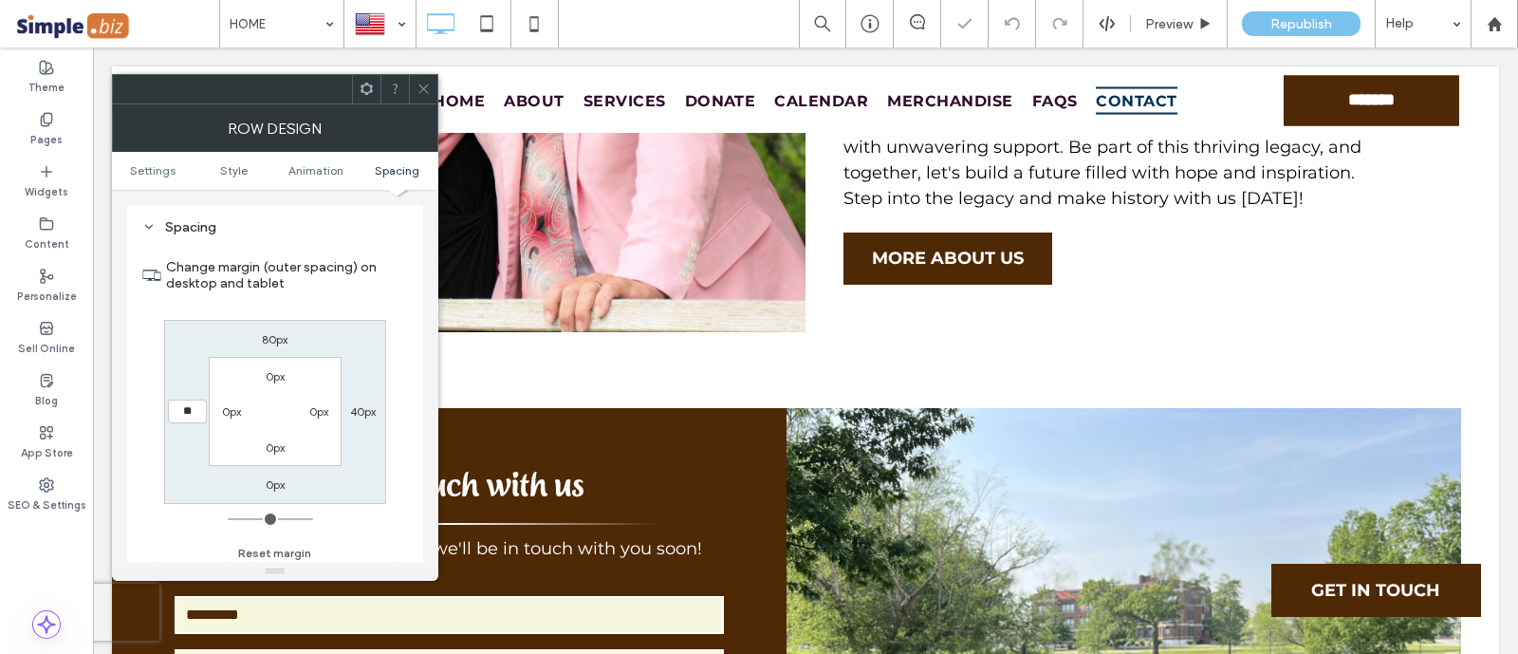
type input "**"
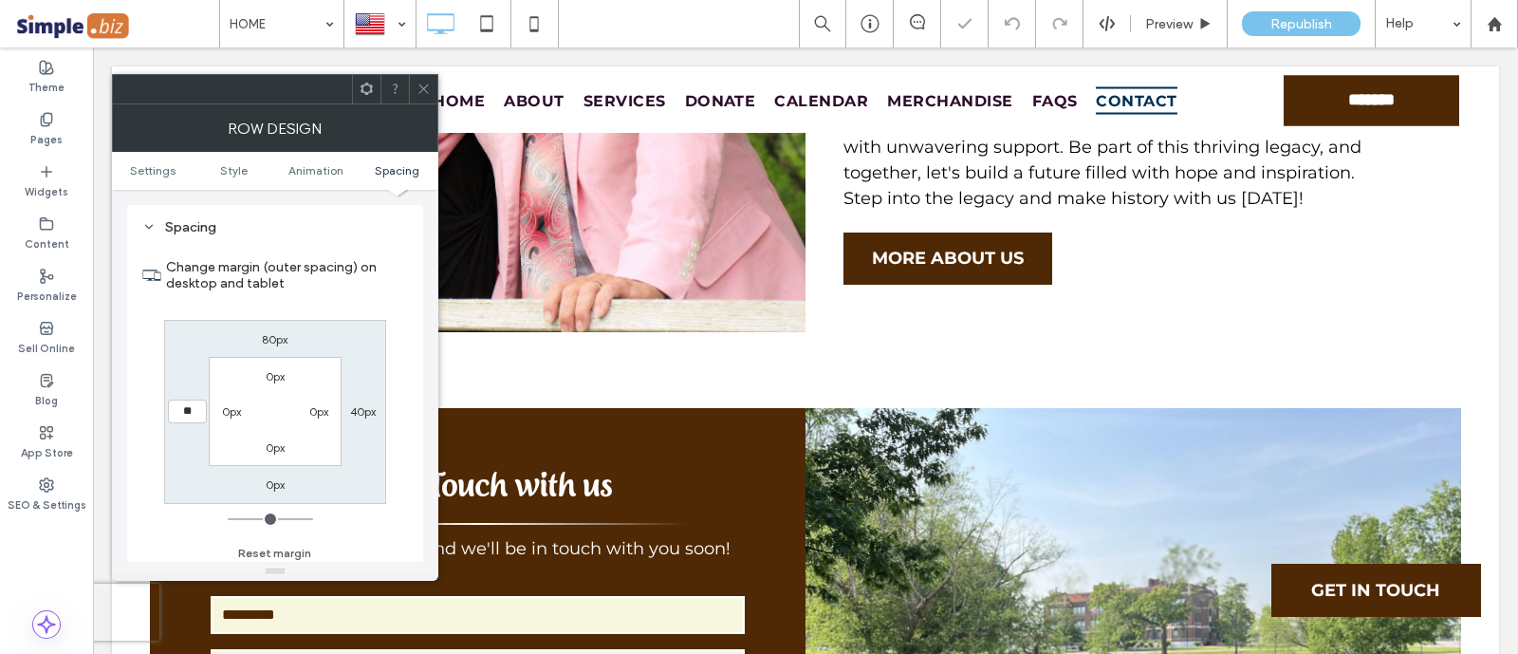
type input "**"
drag, startPoint x: 194, startPoint y: 408, endPoint x: 141, endPoint y: 401, distance: 52.6
click at [142, 401] on div "Change margin (outer spacing) on desktop and tablet 80px 40px 0px **** 0px 0px …" at bounding box center [275, 403] width 266 height 327
type input "***"
type input "**"
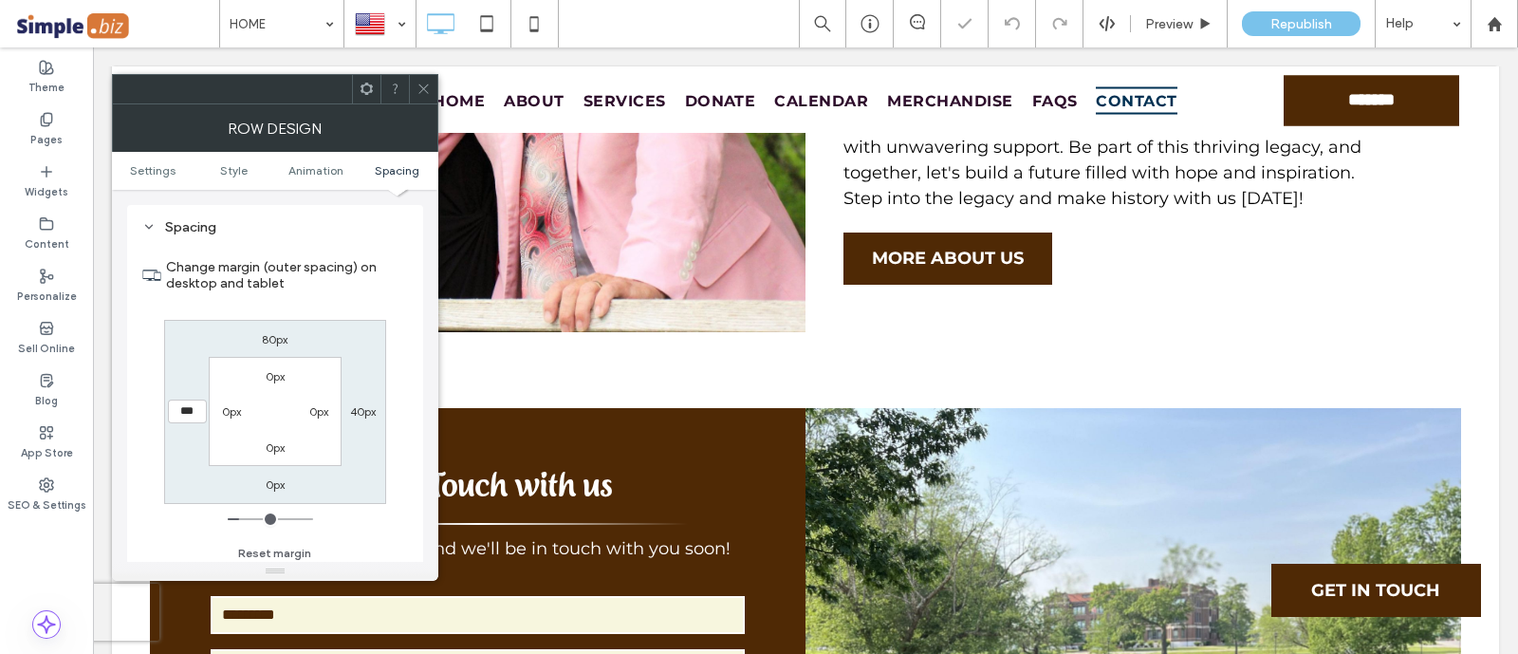
type input "****"
click at [358, 412] on label "40px" at bounding box center [363, 411] width 26 height 14
type input "**"
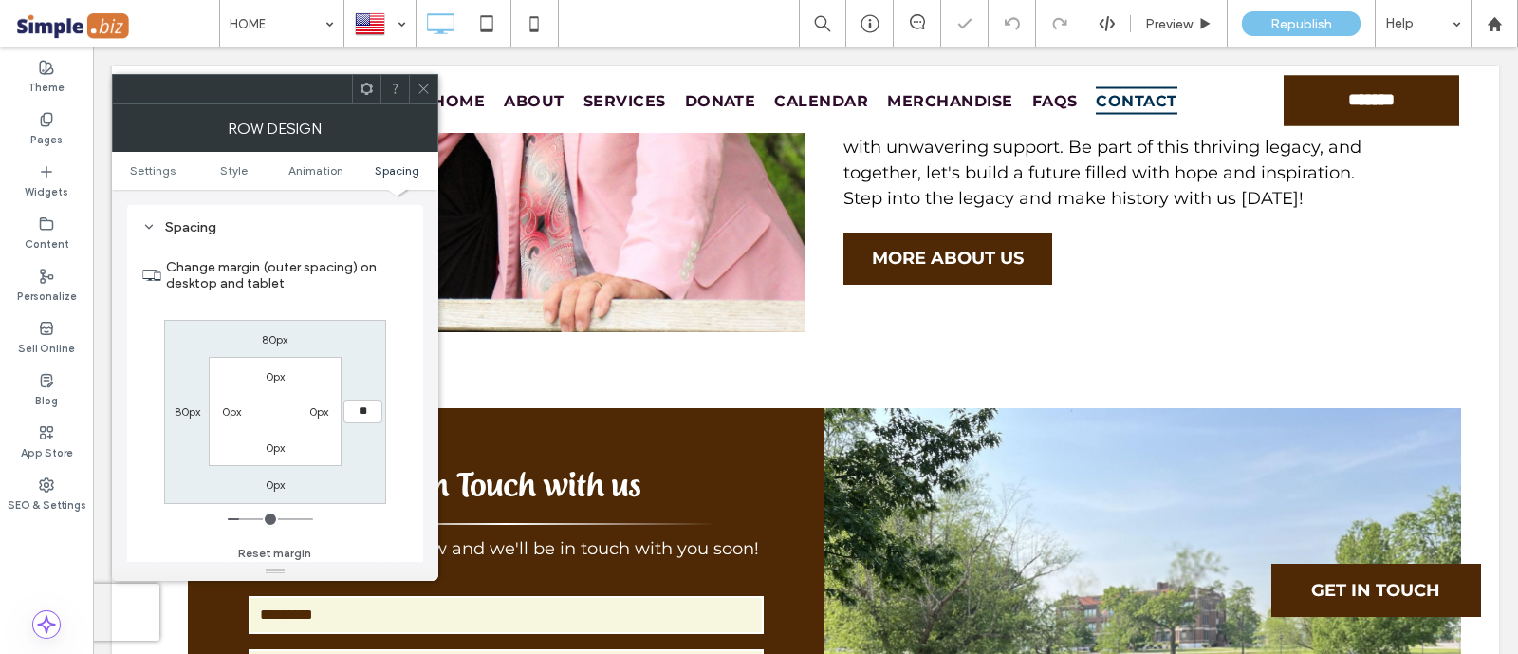
type input "**"
type input "****"
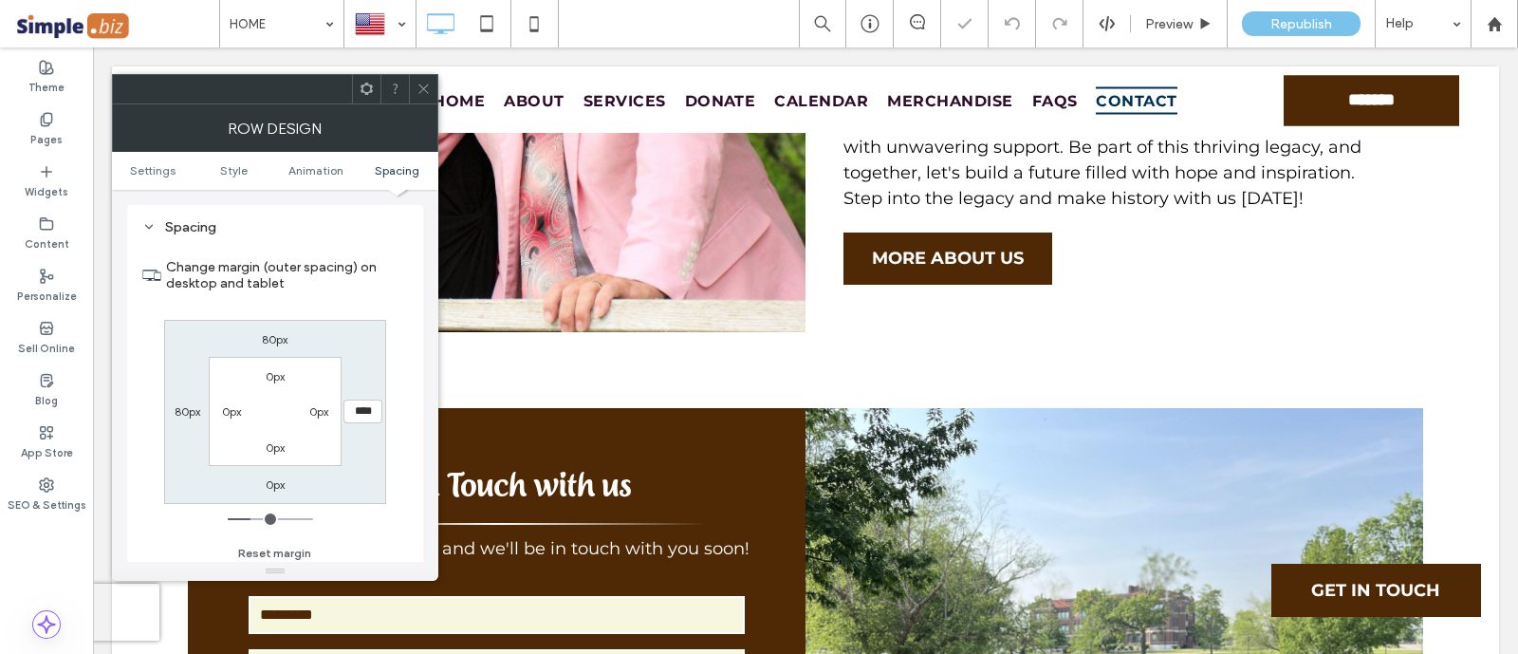
click at [417, 90] on icon at bounding box center [423, 89] width 14 height 14
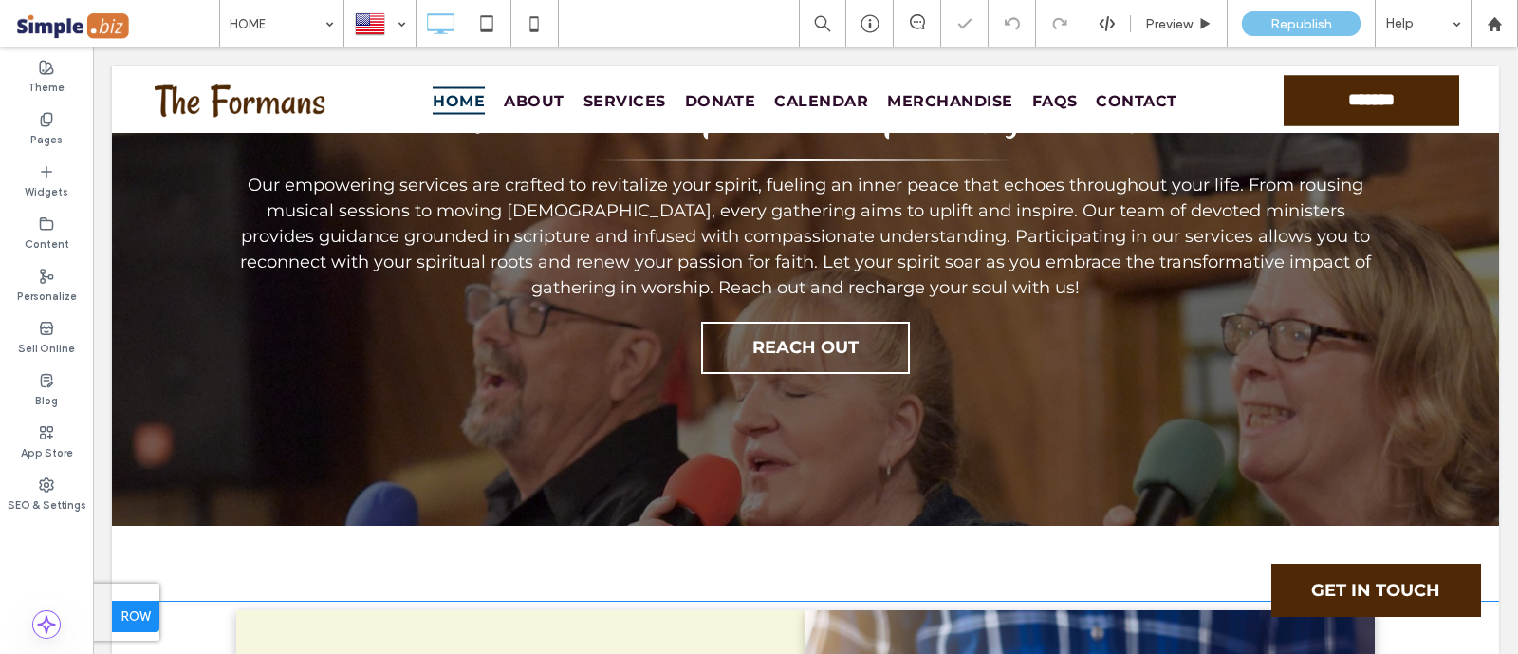
scroll to position [5487, 0]
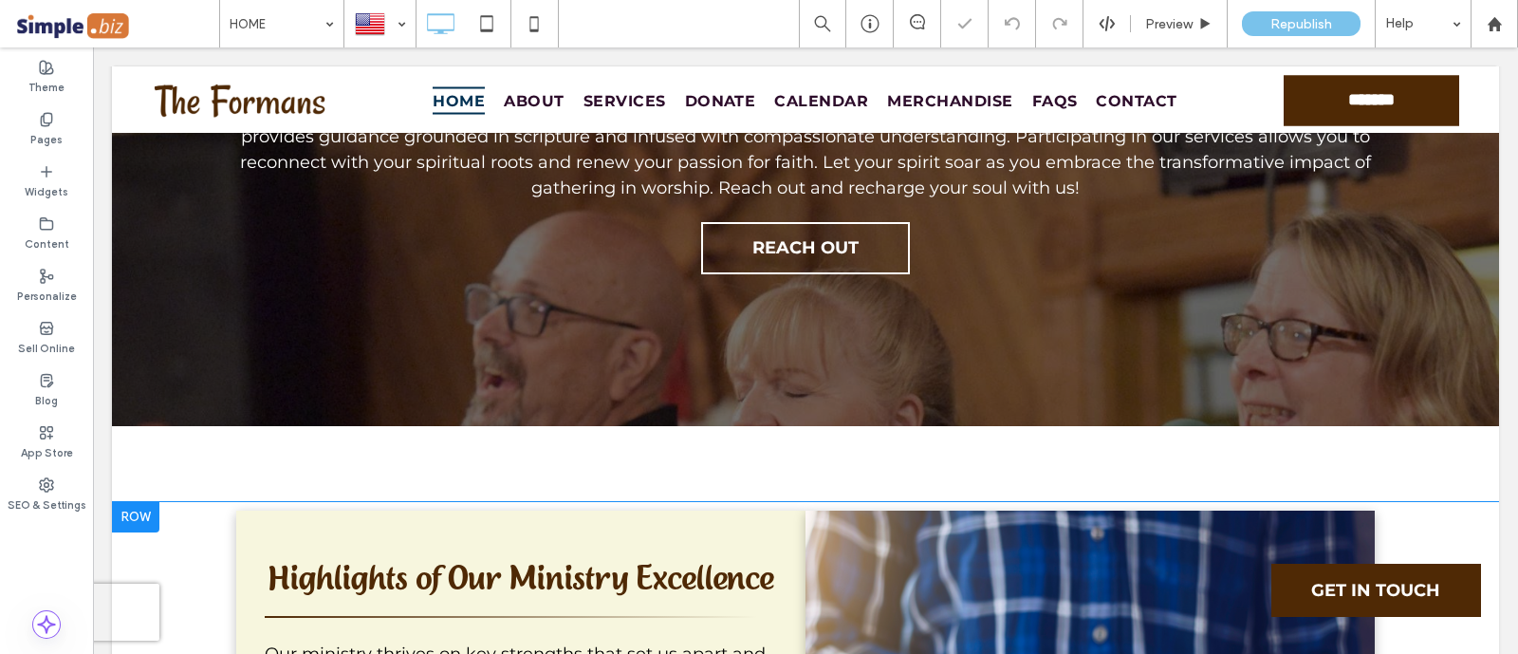
click at [139, 502] on div at bounding box center [135, 517] width 47 height 30
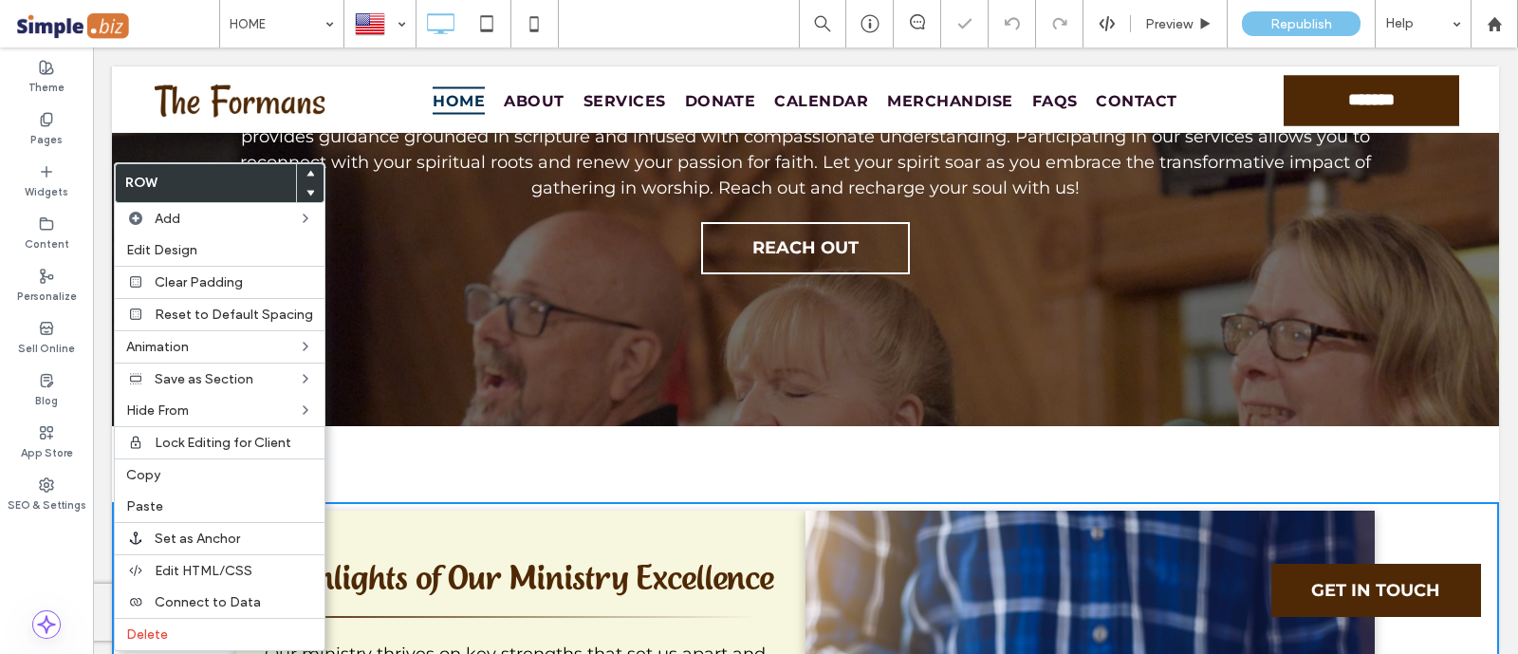
click at [308, 174] on div at bounding box center [310, 173] width 27 height 19
click at [306, 172] on use at bounding box center [310, 173] width 9 height 6
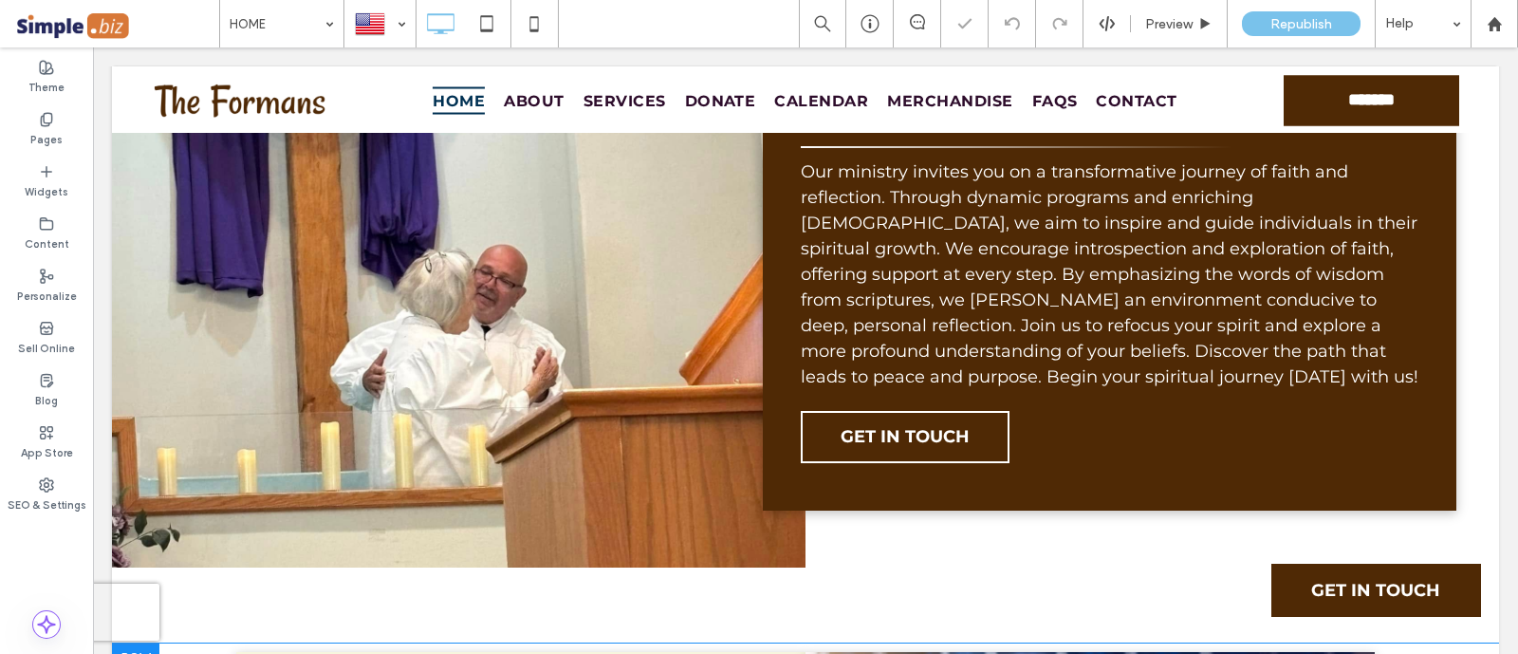
scroll to position [4971, 0]
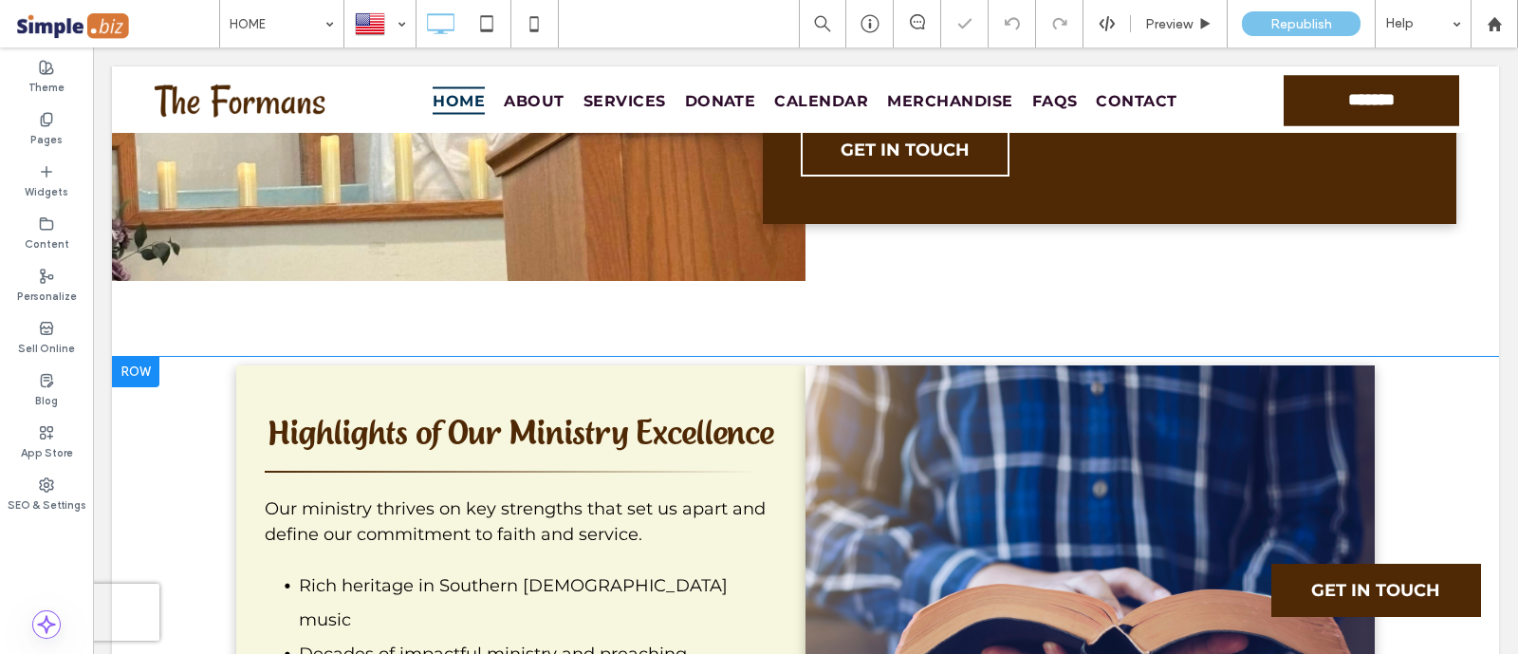
click at [774, 365] on div "**********" at bounding box center [520, 611] width 569 height 493
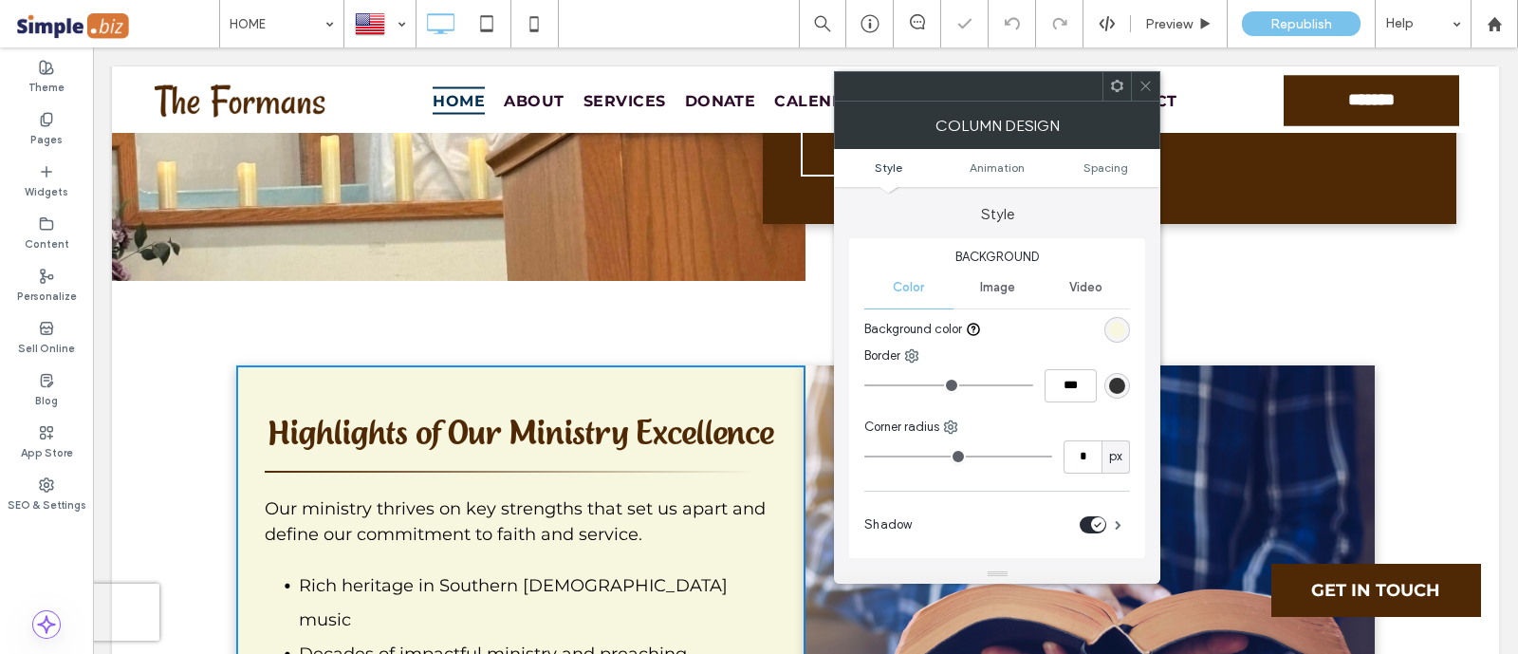
click at [1125, 329] on div "rgb(247, 246, 222)" at bounding box center [1117, 330] width 26 height 26
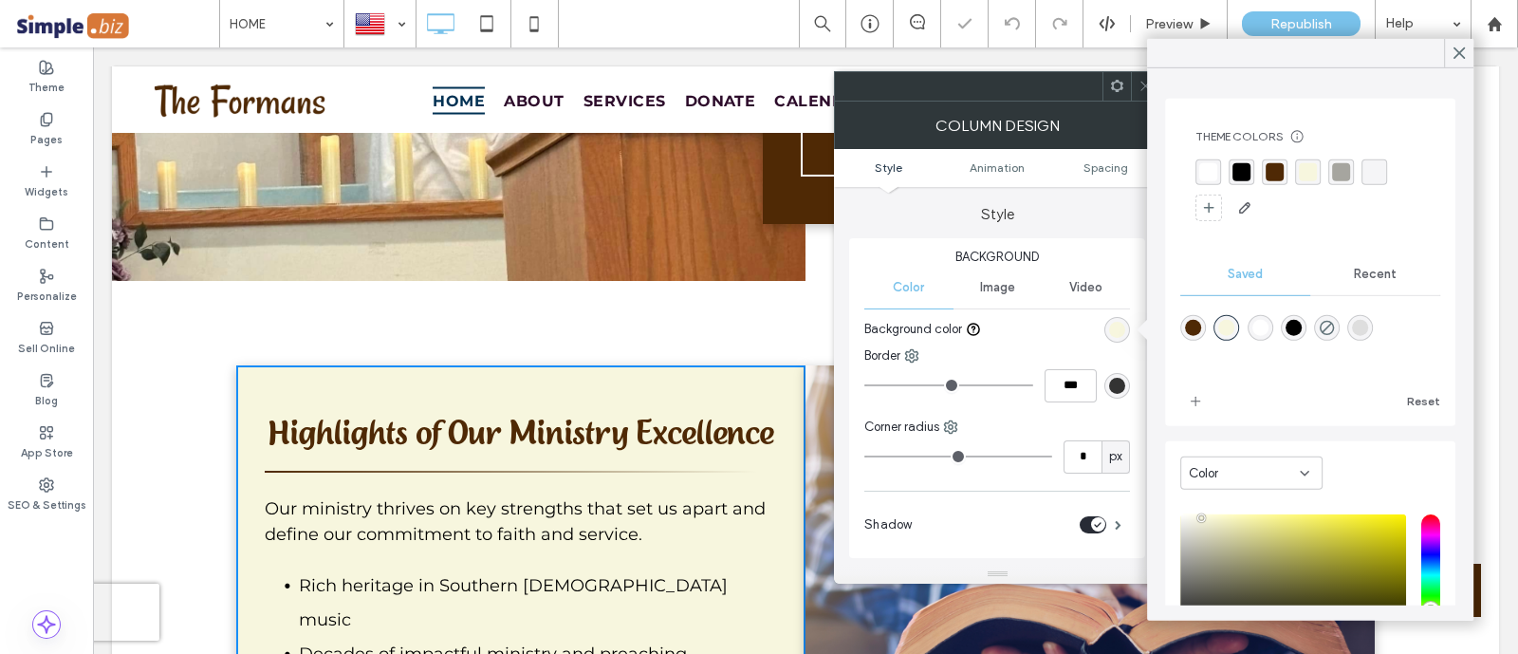
click at [1265, 324] on div "rgba(255,255,255,1)" at bounding box center [1260, 328] width 16 height 16
type input "*******"
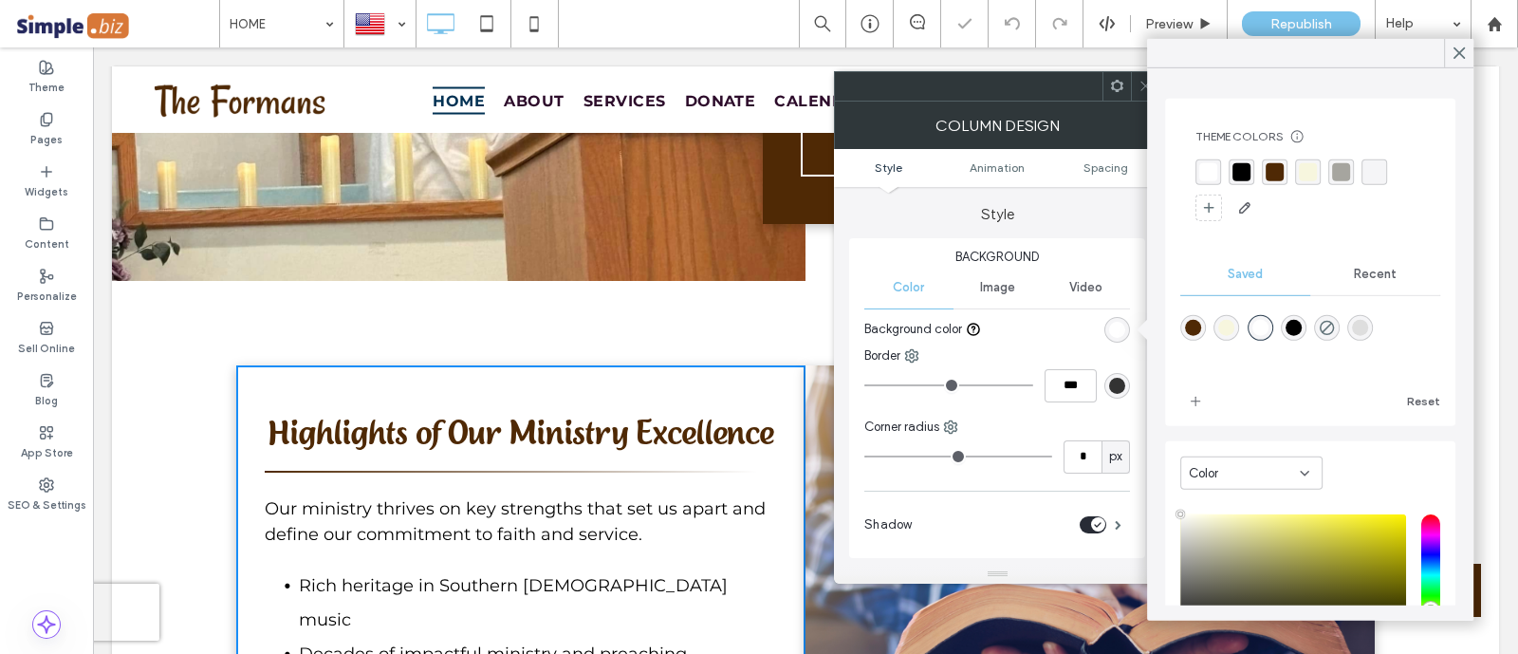
click at [1135, 92] on div at bounding box center [1145, 86] width 28 height 28
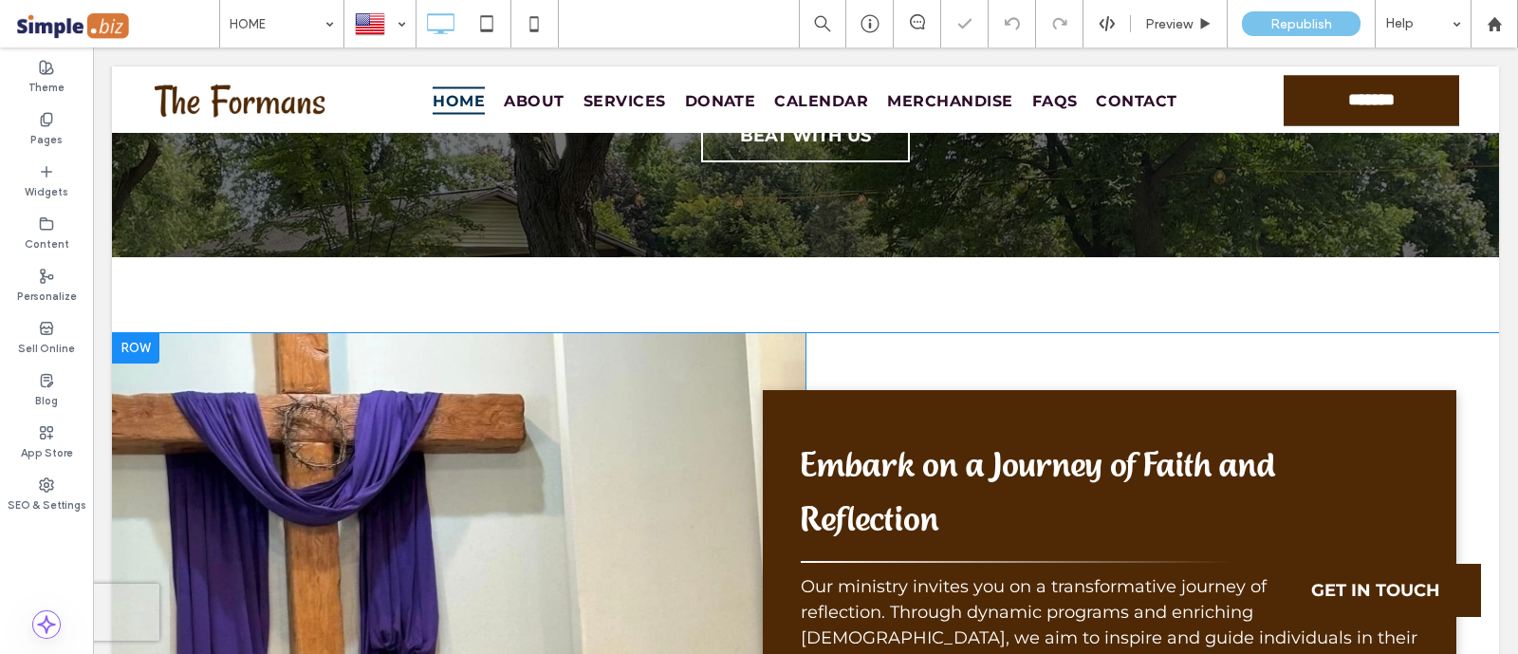
scroll to position [4260, 0]
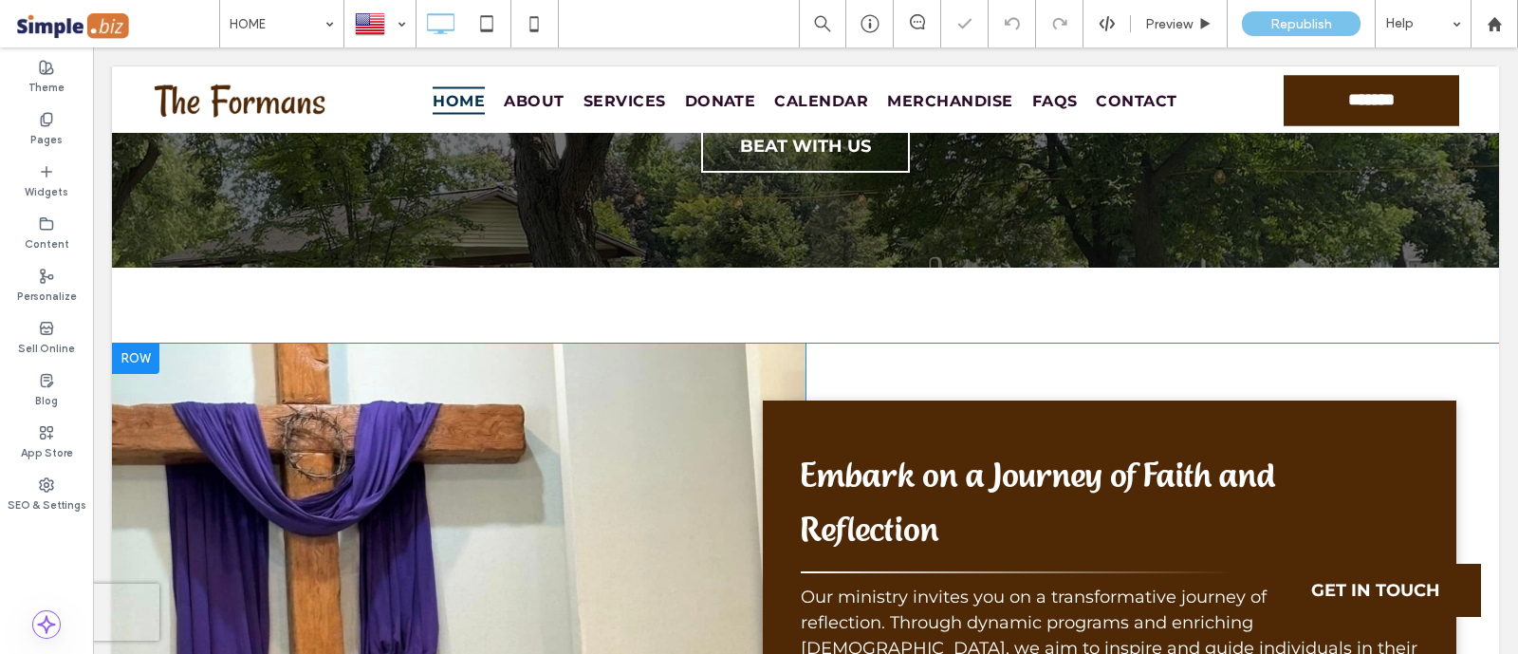
click at [140, 343] on div at bounding box center [135, 358] width 47 height 30
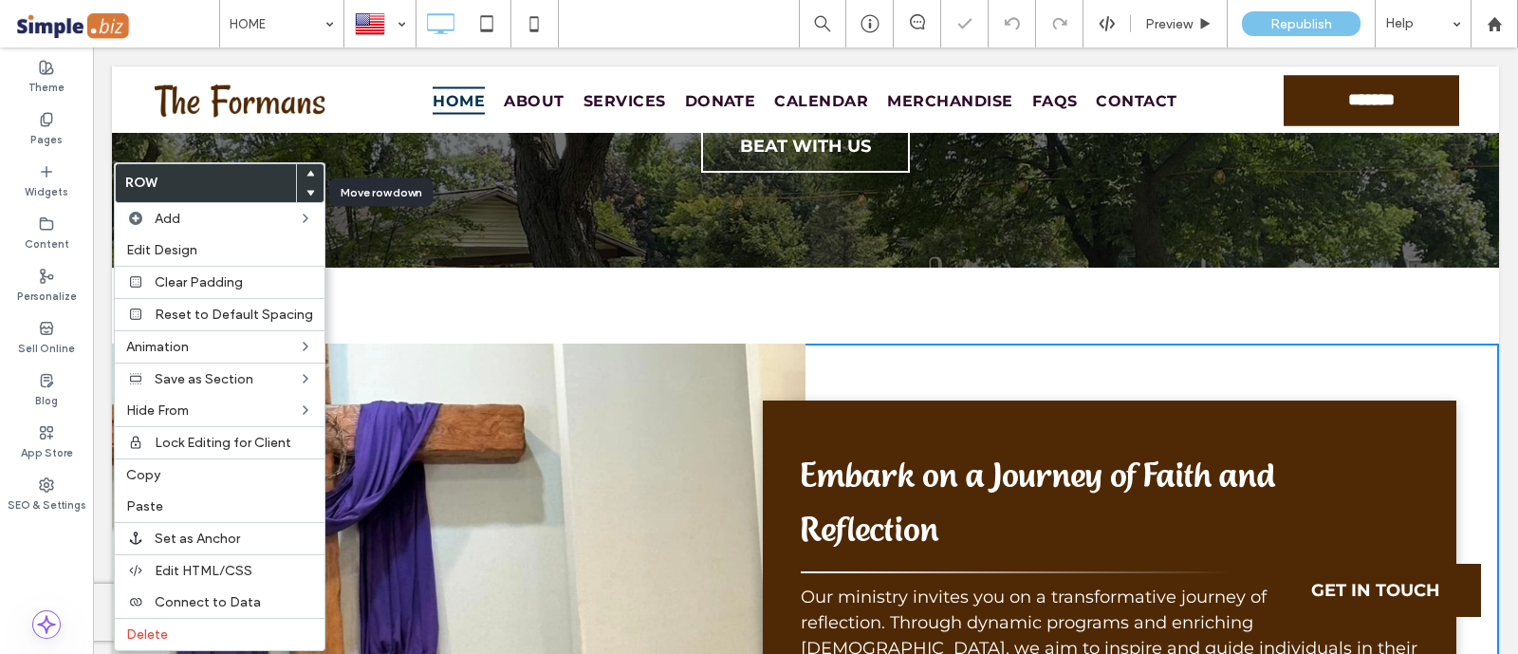
click at [306, 192] on use at bounding box center [310, 193] width 9 height 6
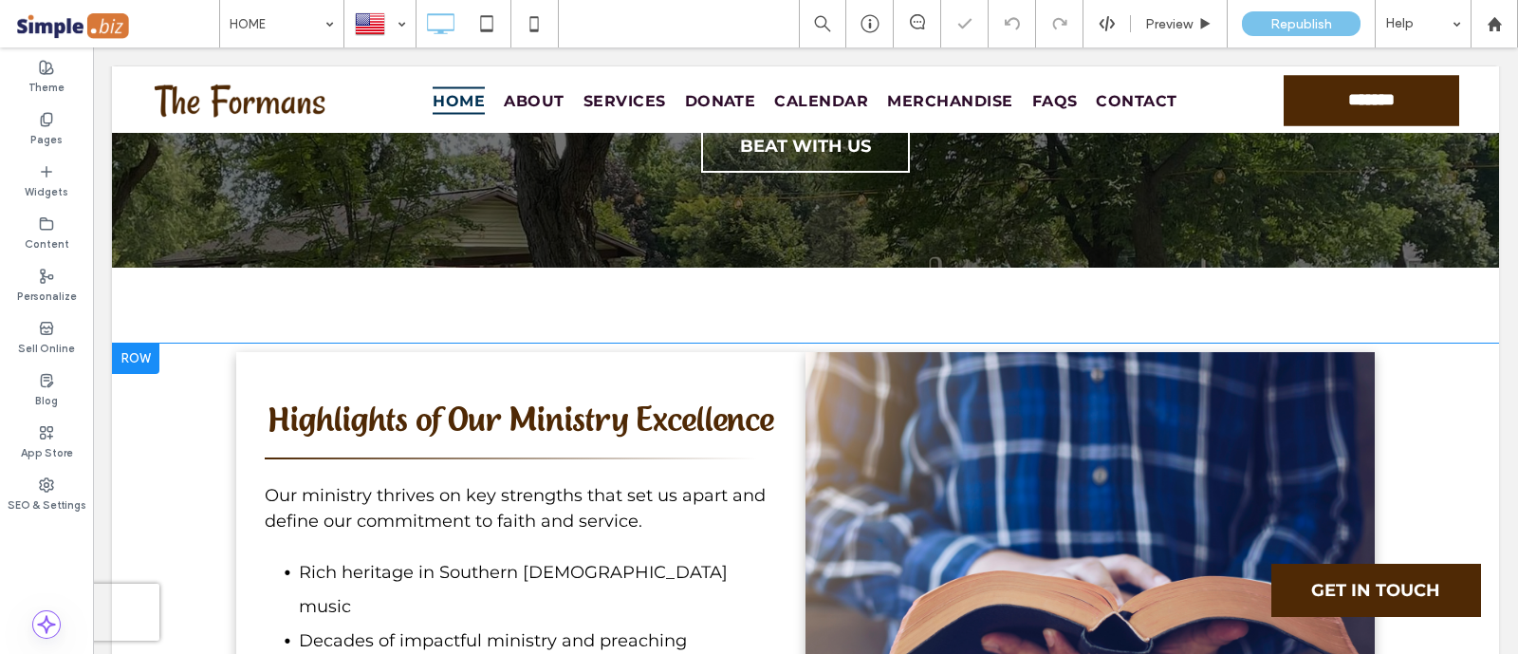
click at [758, 352] on div "**********" at bounding box center [520, 598] width 569 height 493
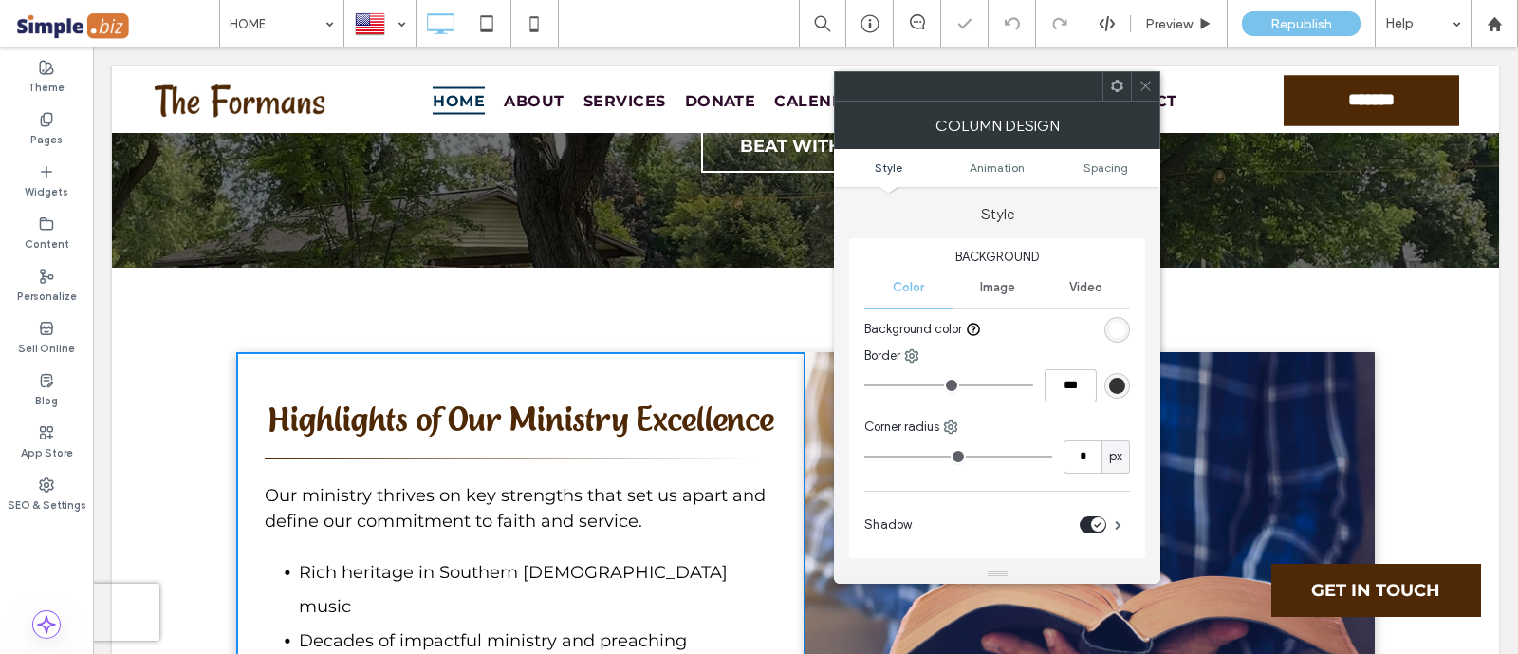
click at [1088, 525] on div "toggle" at bounding box center [1092, 524] width 27 height 17
click at [1134, 83] on div at bounding box center [1145, 86] width 28 height 28
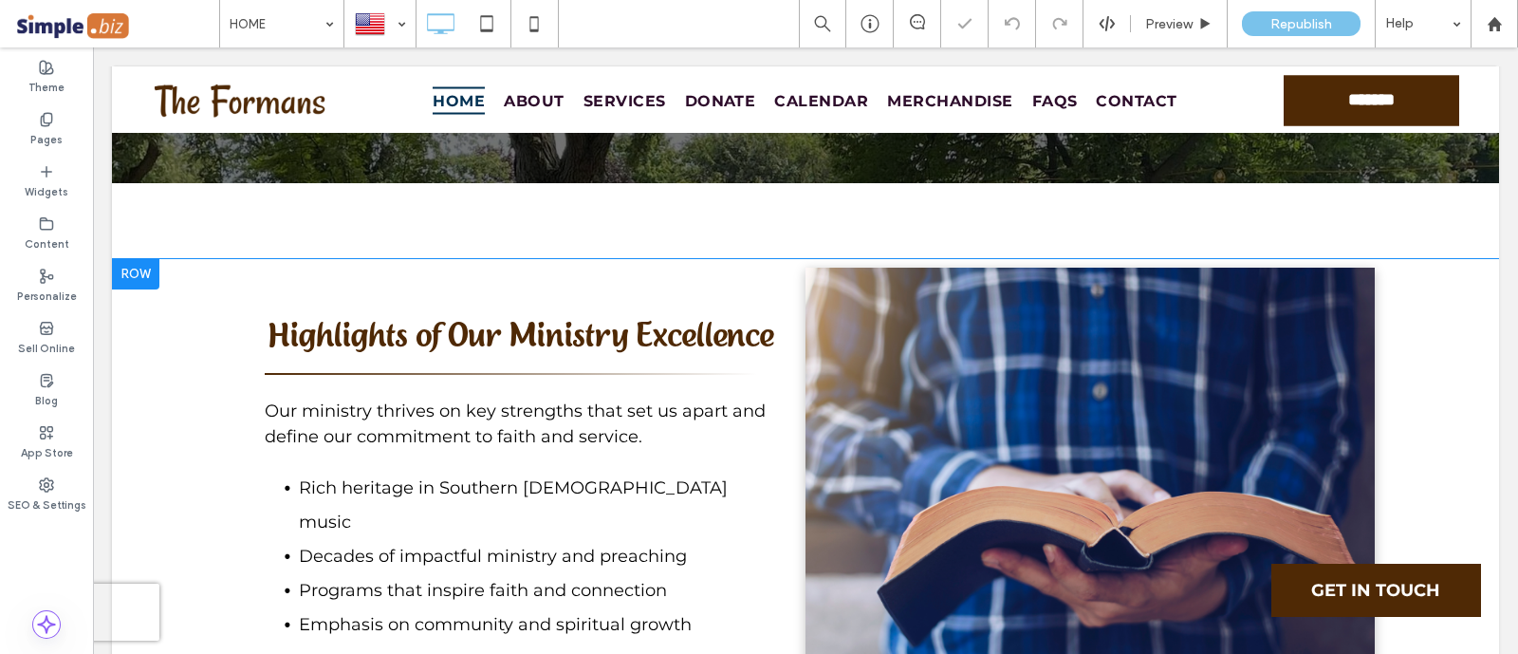
scroll to position [4378, 0]
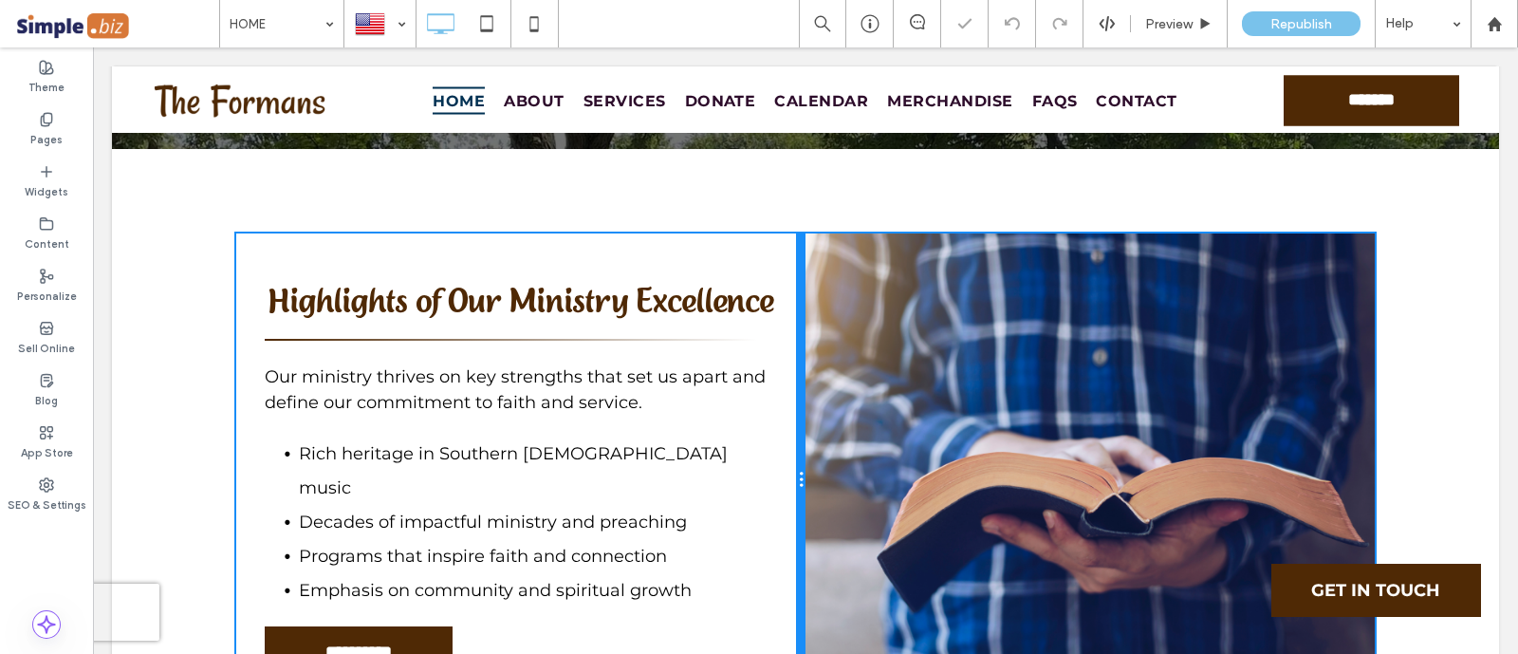
drag, startPoint x: 792, startPoint y: 414, endPoint x: 842, endPoint y: 452, distance: 63.6
click at [762, 397] on div "**********" at bounding box center [520, 479] width 569 height 493
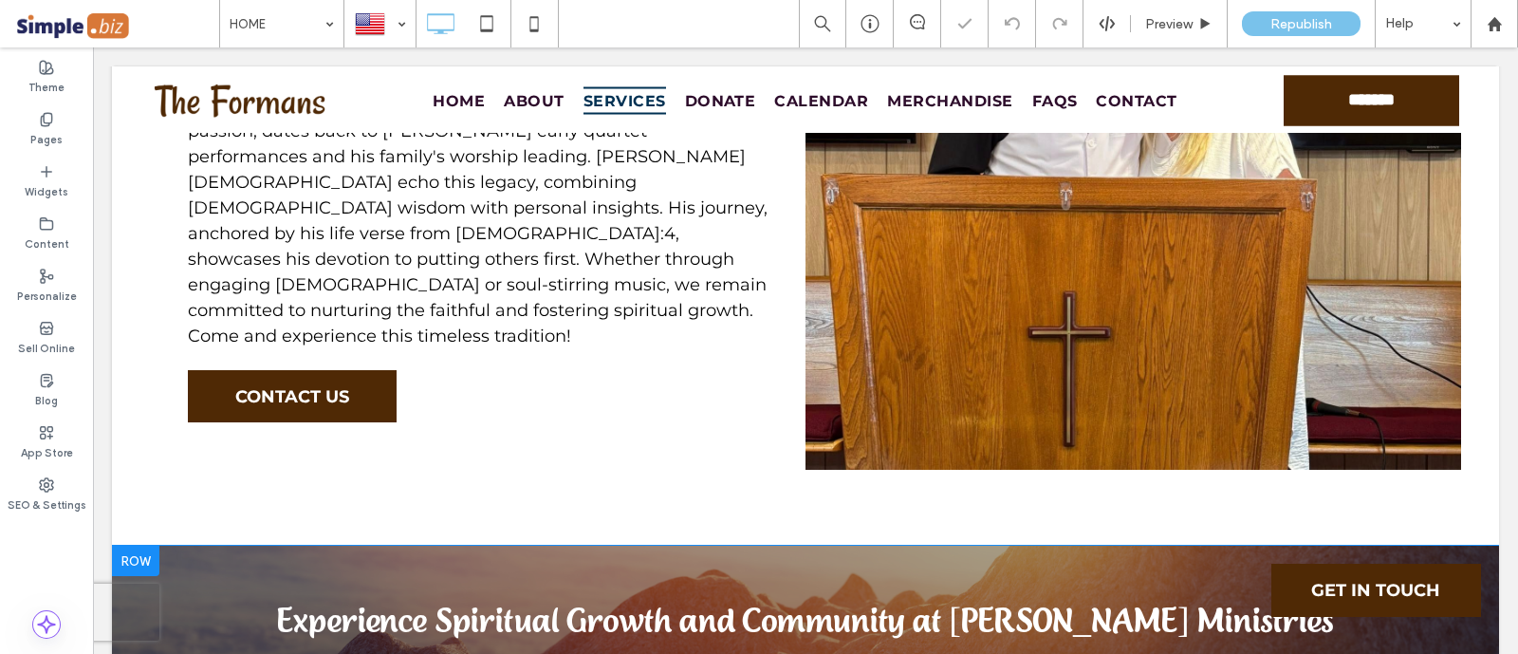
scroll to position [2126, 0]
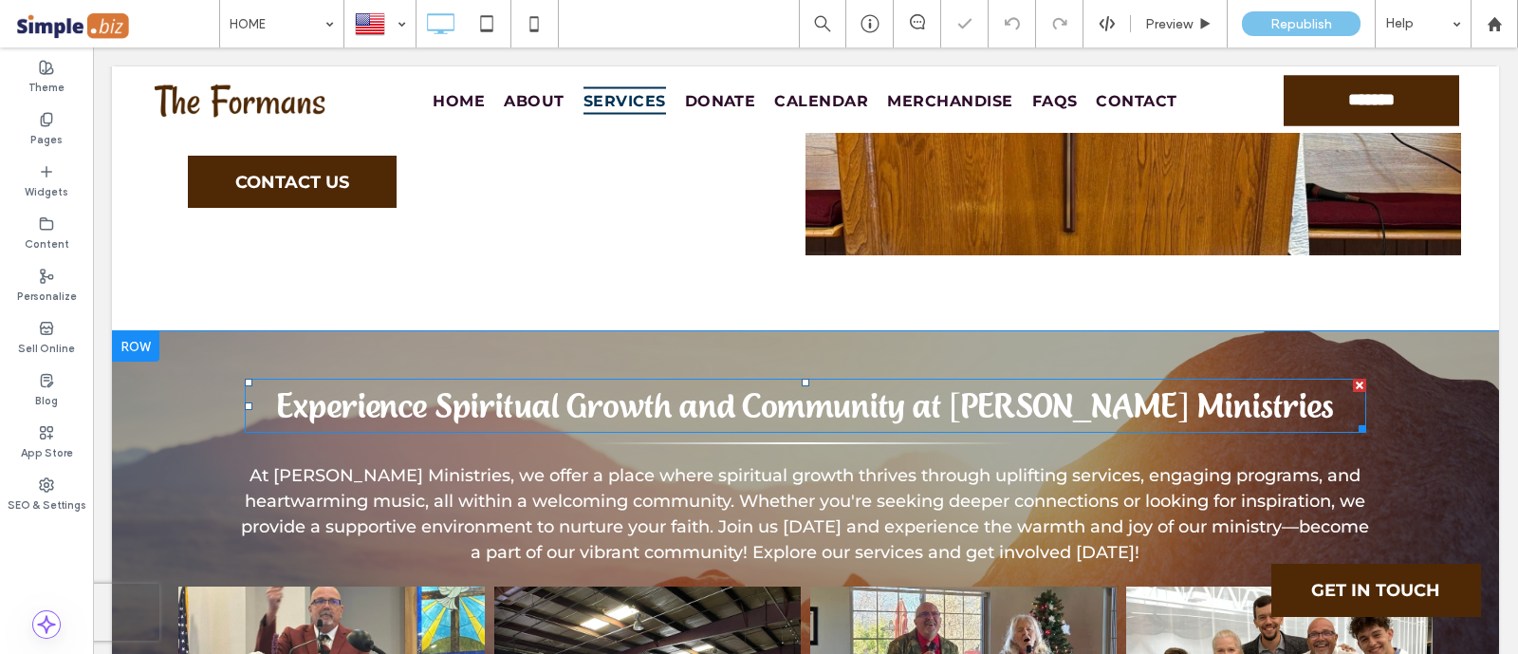
click at [702, 385] on span "Experience Spiritual Growth and Community at [PERSON_NAME] Ministries" at bounding box center [805, 405] width 1056 height 41
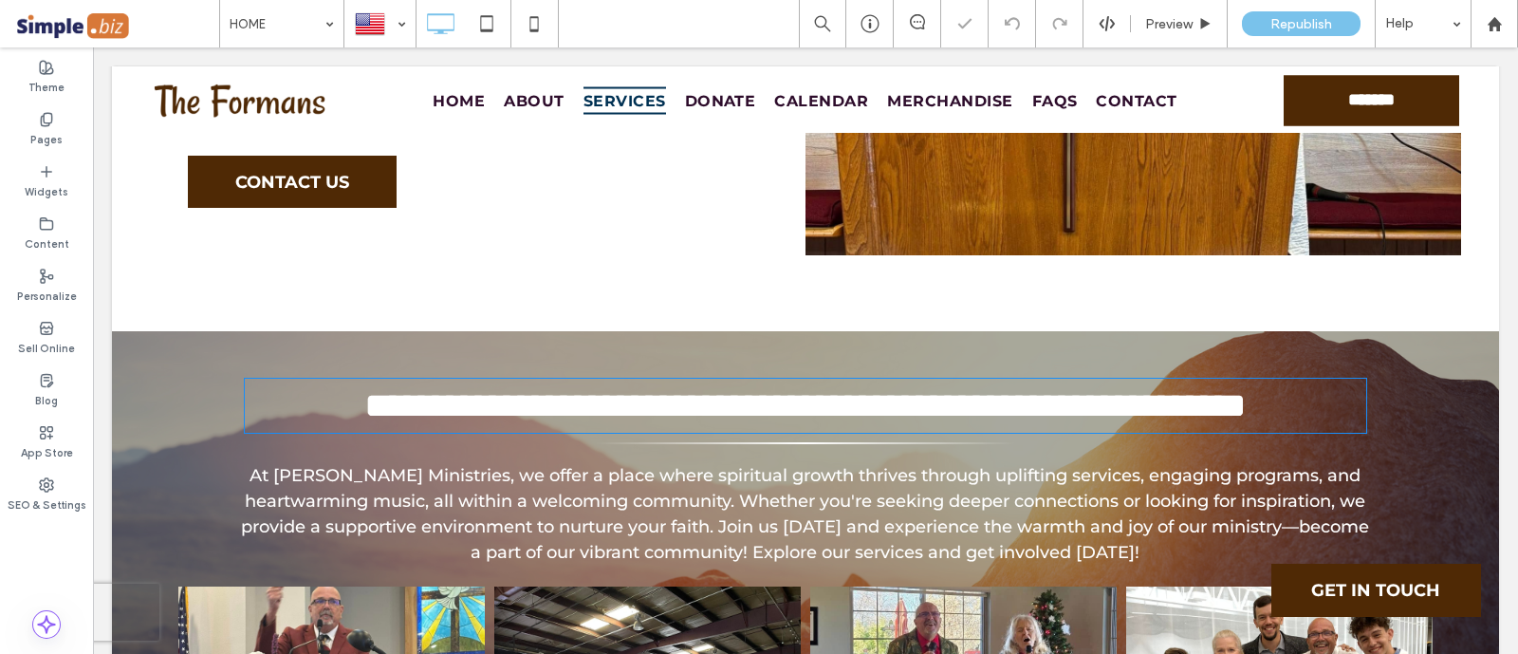
type input "**********"
type input "**"
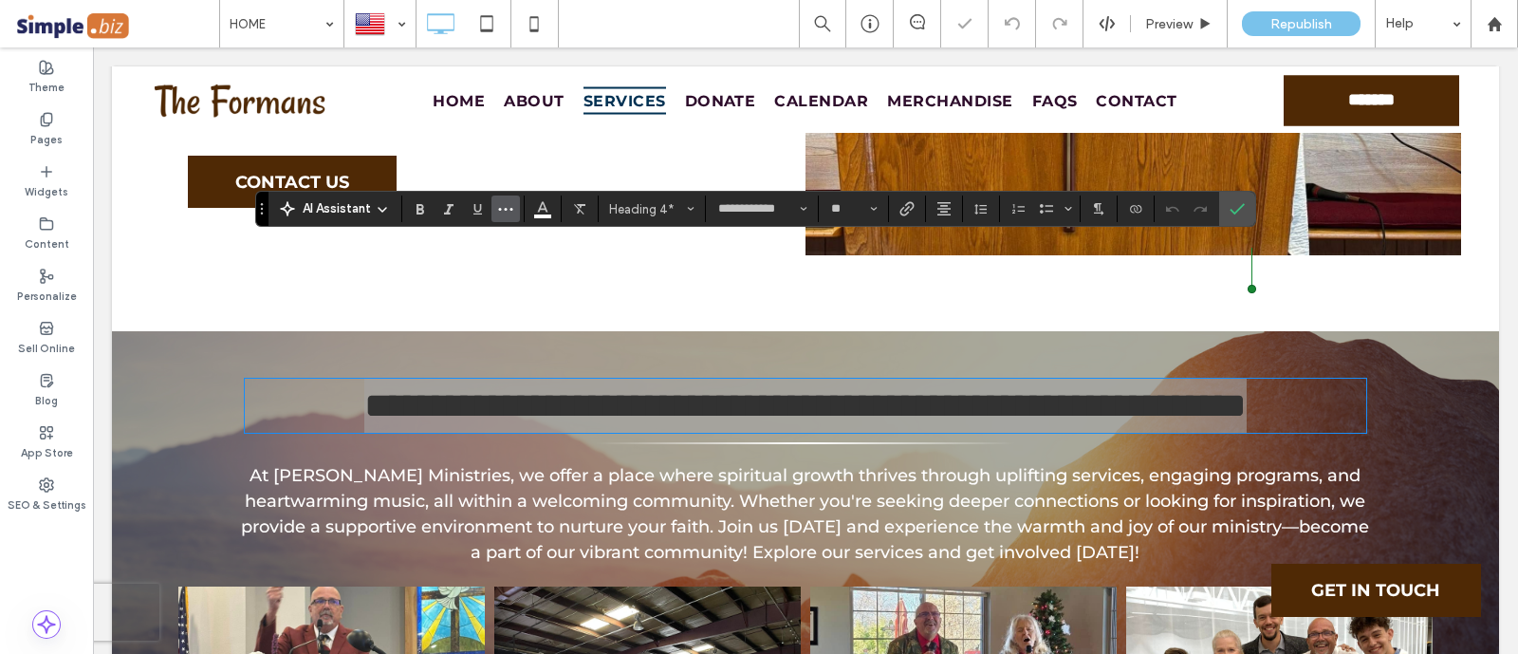
click at [494, 205] on button "More" at bounding box center [505, 208] width 28 height 27
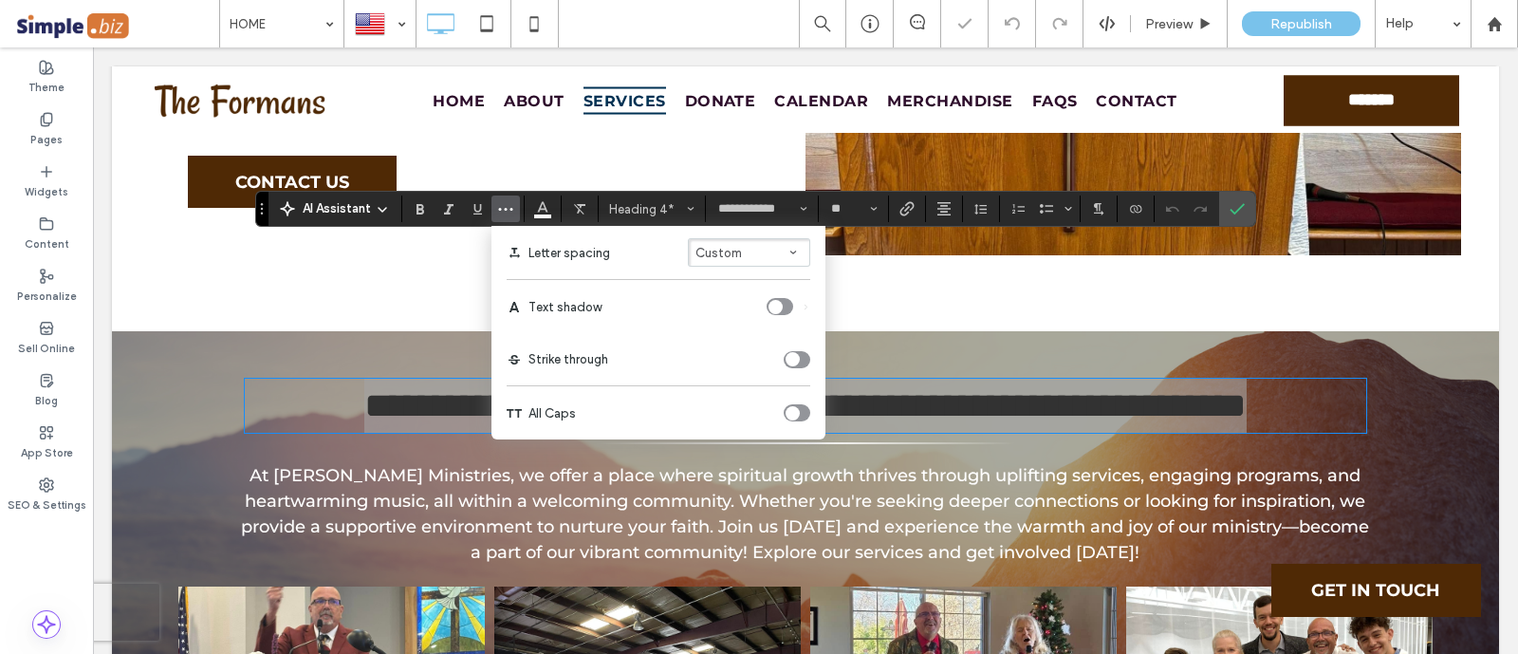
click at [779, 308] on div "toggle" at bounding box center [775, 307] width 14 height 14
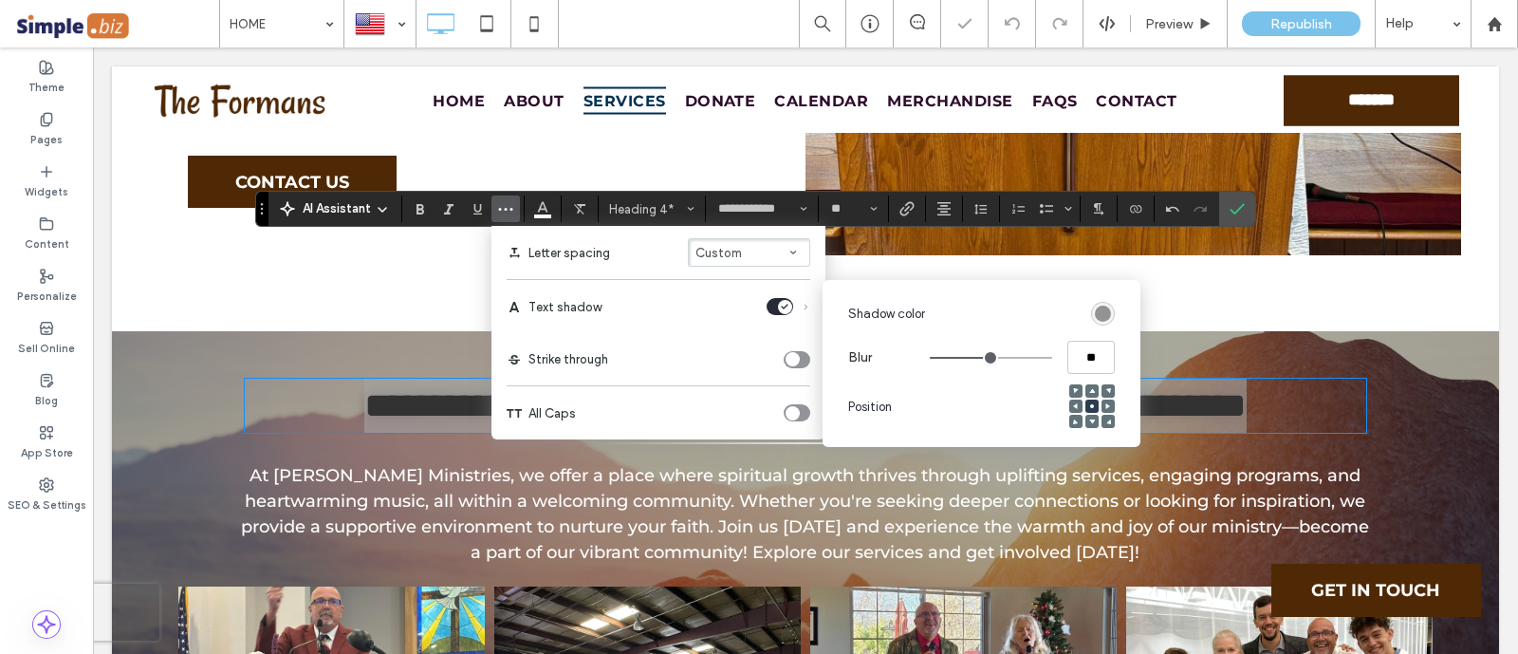
click at [1105, 419] on icon at bounding box center [1108, 421] width 6 height 6
click at [1231, 201] on icon "Confirm" at bounding box center [1236, 208] width 15 height 15
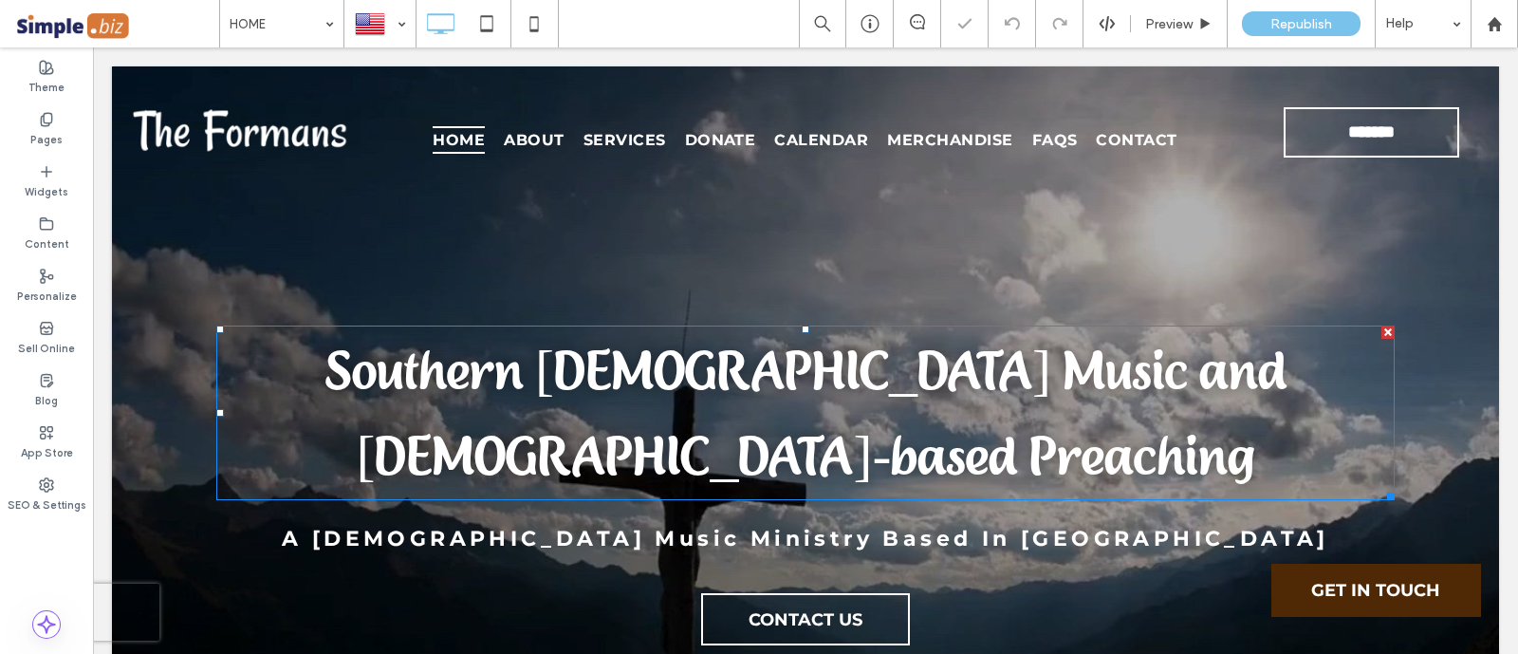
scroll to position [0, 0]
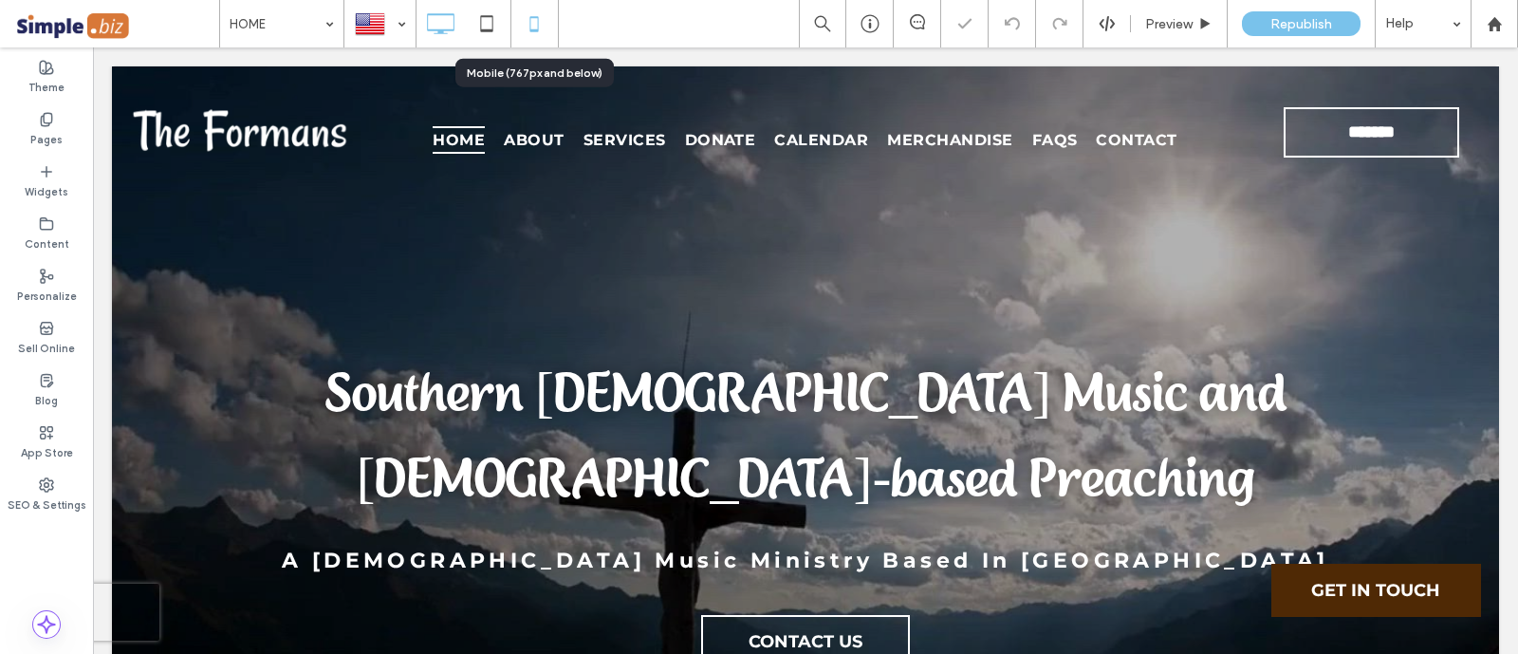
click at [533, 14] on icon at bounding box center [534, 24] width 38 height 38
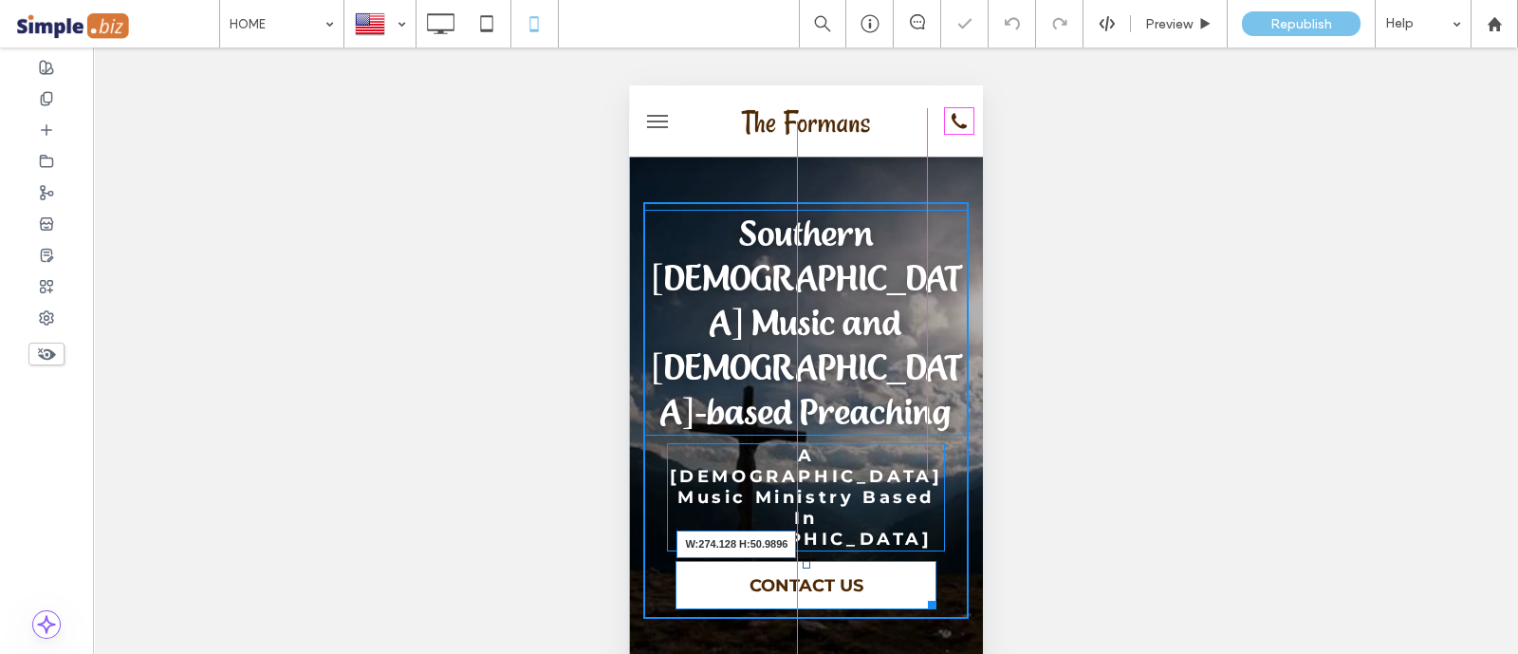
click at [920, 594] on div at bounding box center [927, 601] width 14 height 14
drag, startPoint x: 796, startPoint y: 429, endPoint x: 1410, endPoint y: 497, distance: 617.5
click at [802, 561] on div at bounding box center [806, 565] width 8 height 8
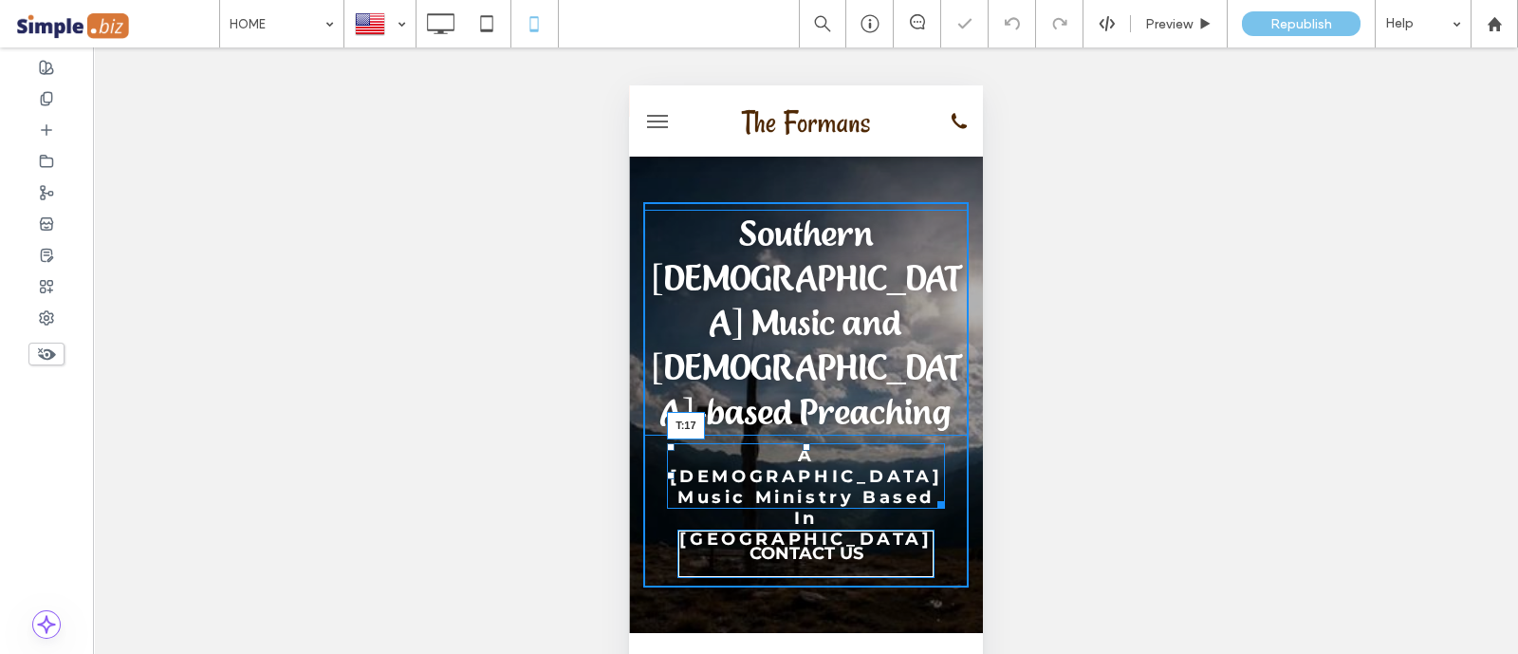
drag, startPoint x: 796, startPoint y: 356, endPoint x: 1417, endPoint y: 450, distance: 628.3
click at [802, 443] on div at bounding box center [806, 447] width 8 height 8
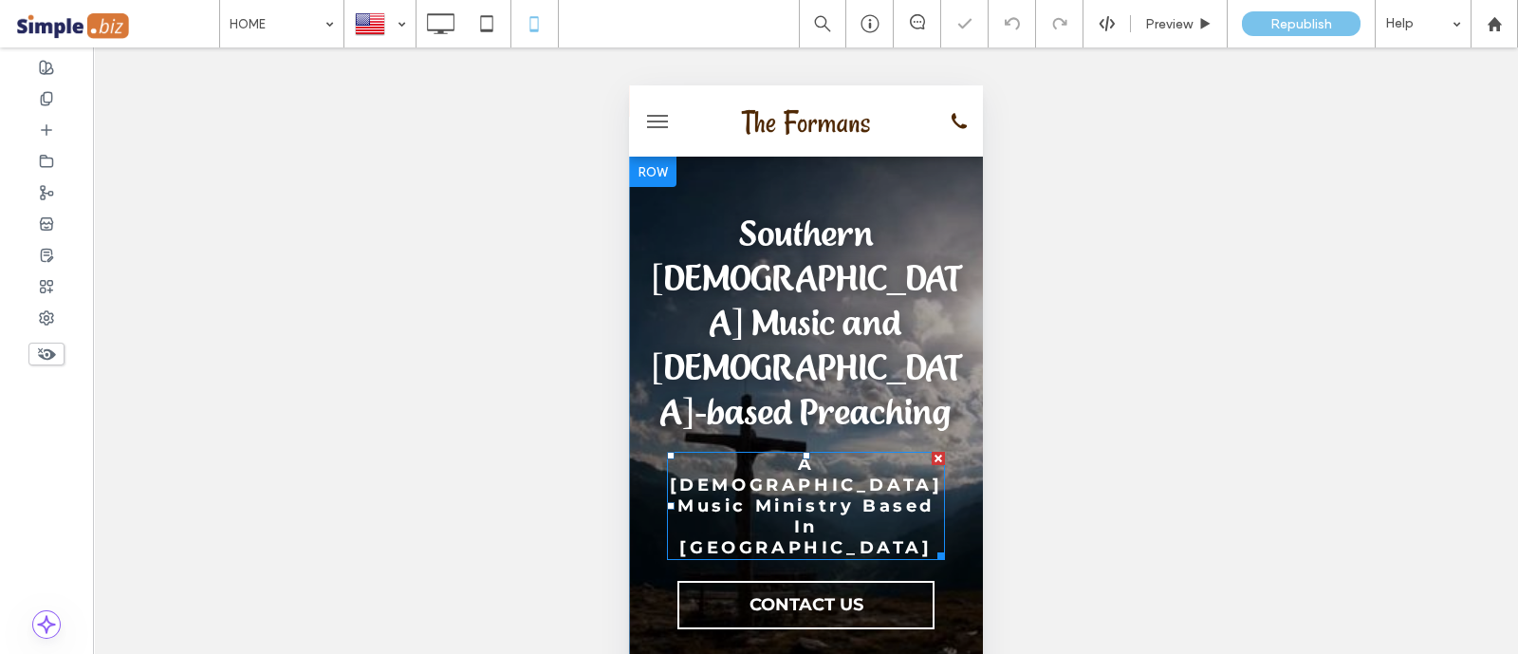
click at [819, 453] on strong "A [DEMOGRAPHIC_DATA] Music Ministry Based In [GEOGRAPHIC_DATA]" at bounding box center [805, 505] width 273 height 104
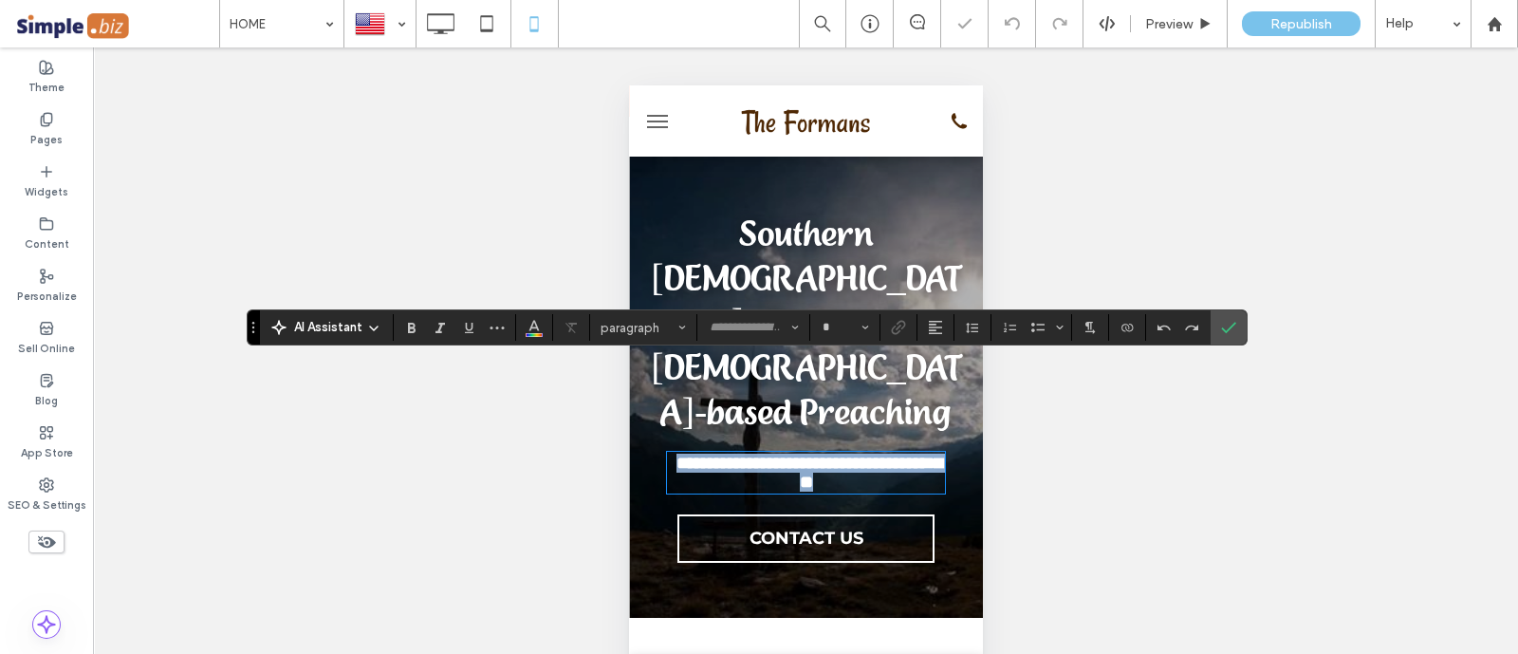
type input "**********"
type input "**"
click at [1221, 324] on icon "Confirm" at bounding box center [1228, 327] width 15 height 15
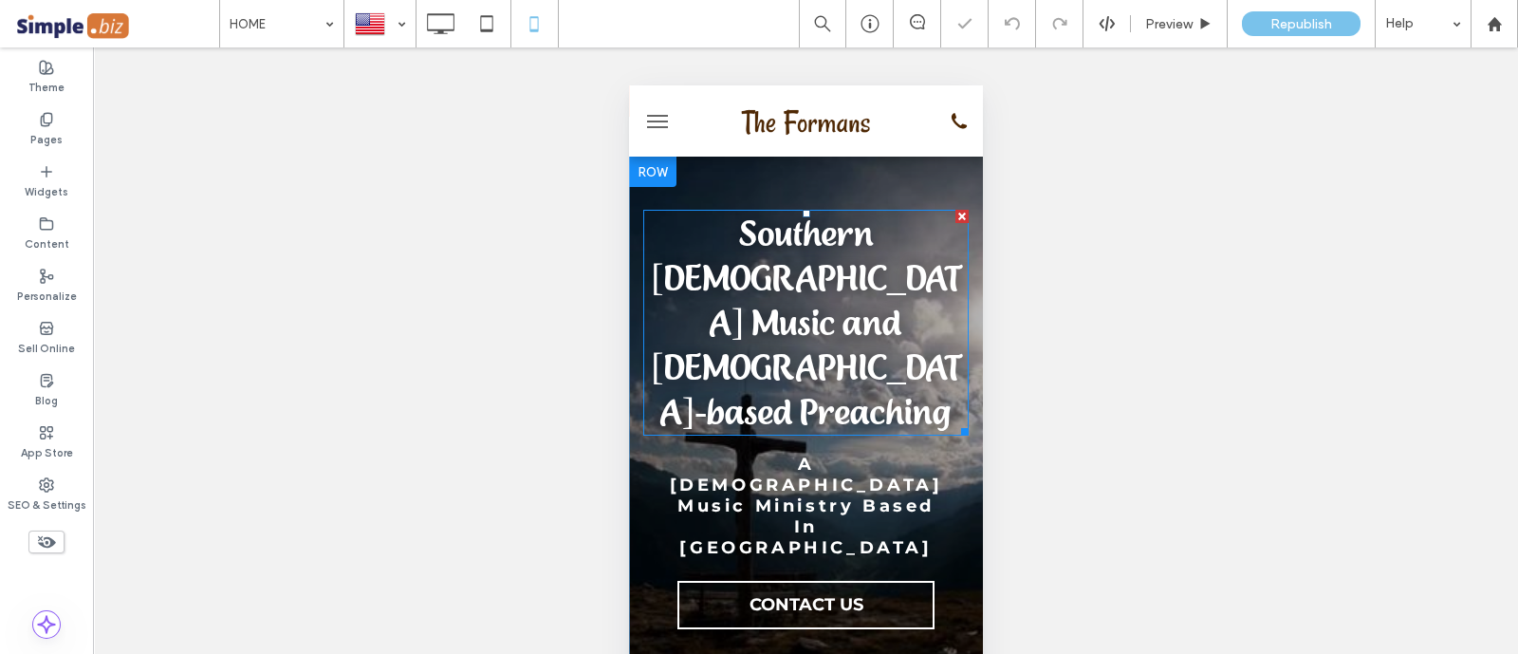
click at [825, 277] on span "Southern [DEMOGRAPHIC_DATA] Music and [DEMOGRAPHIC_DATA]-based Preaching" at bounding box center [804, 323] width 309 height 222
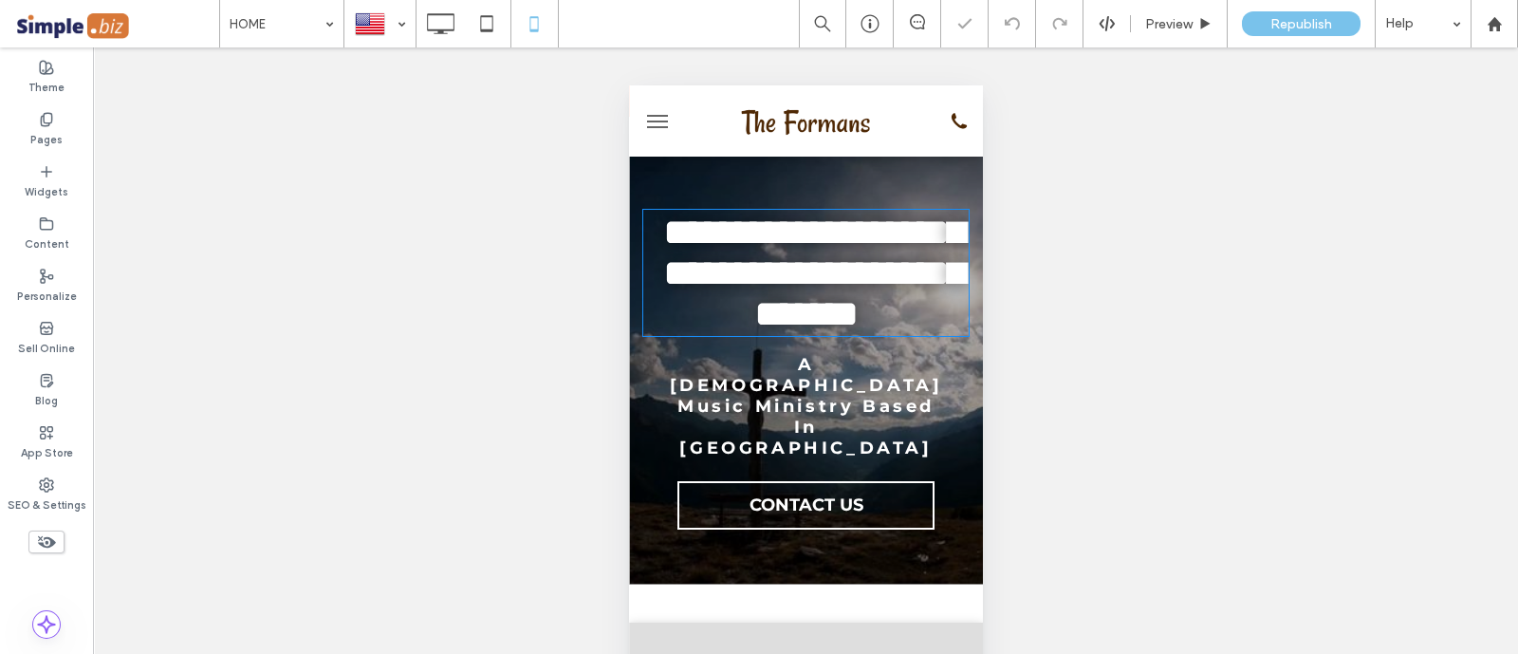
type input "**********"
type input "**"
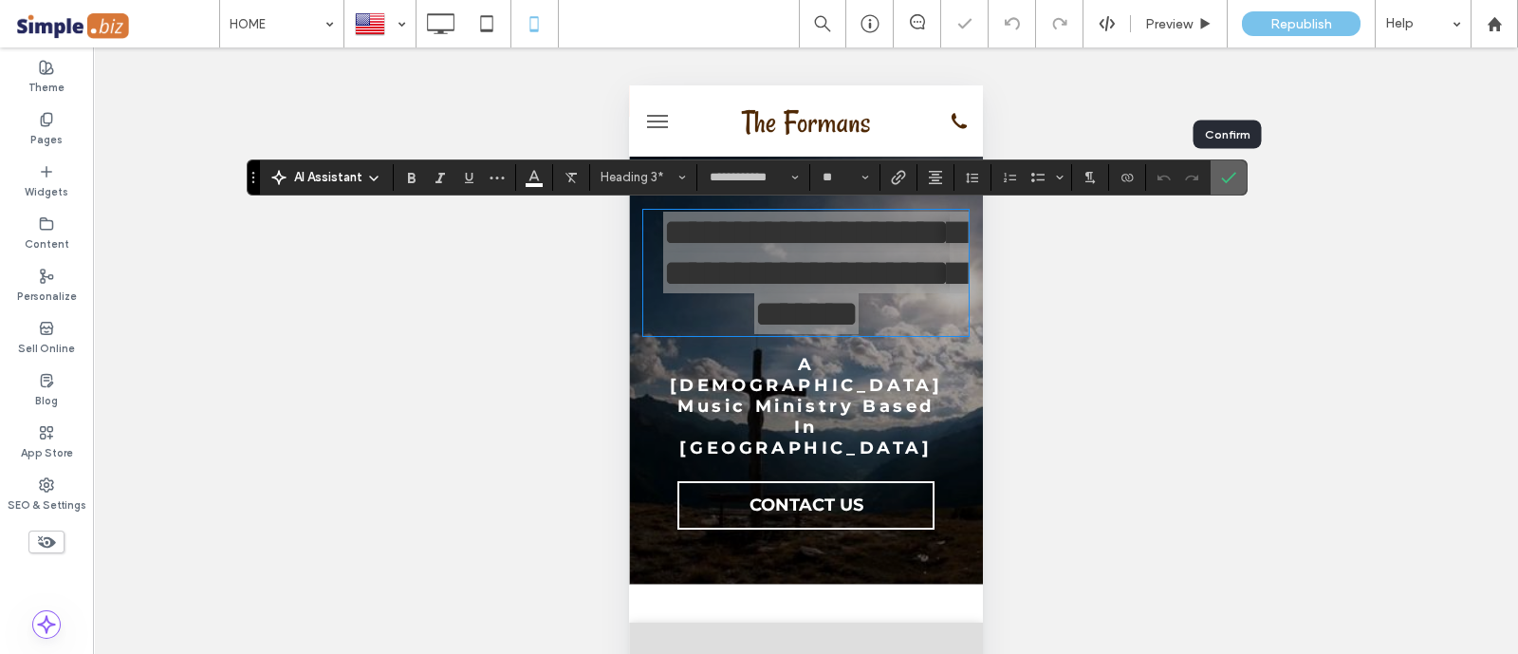
click at [1224, 167] on span "Confirm" at bounding box center [1225, 177] width 9 height 34
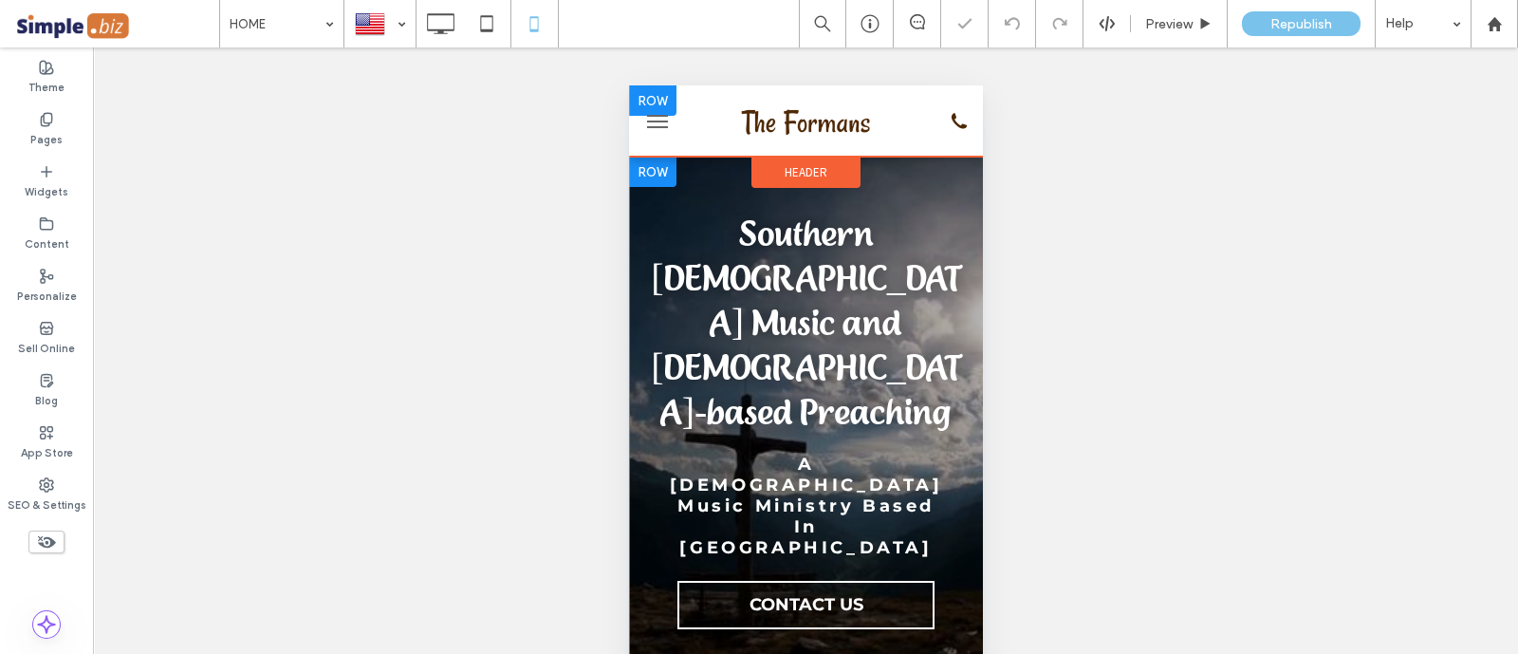
click at [785, 135] on img at bounding box center [804, 121] width 137 height 44
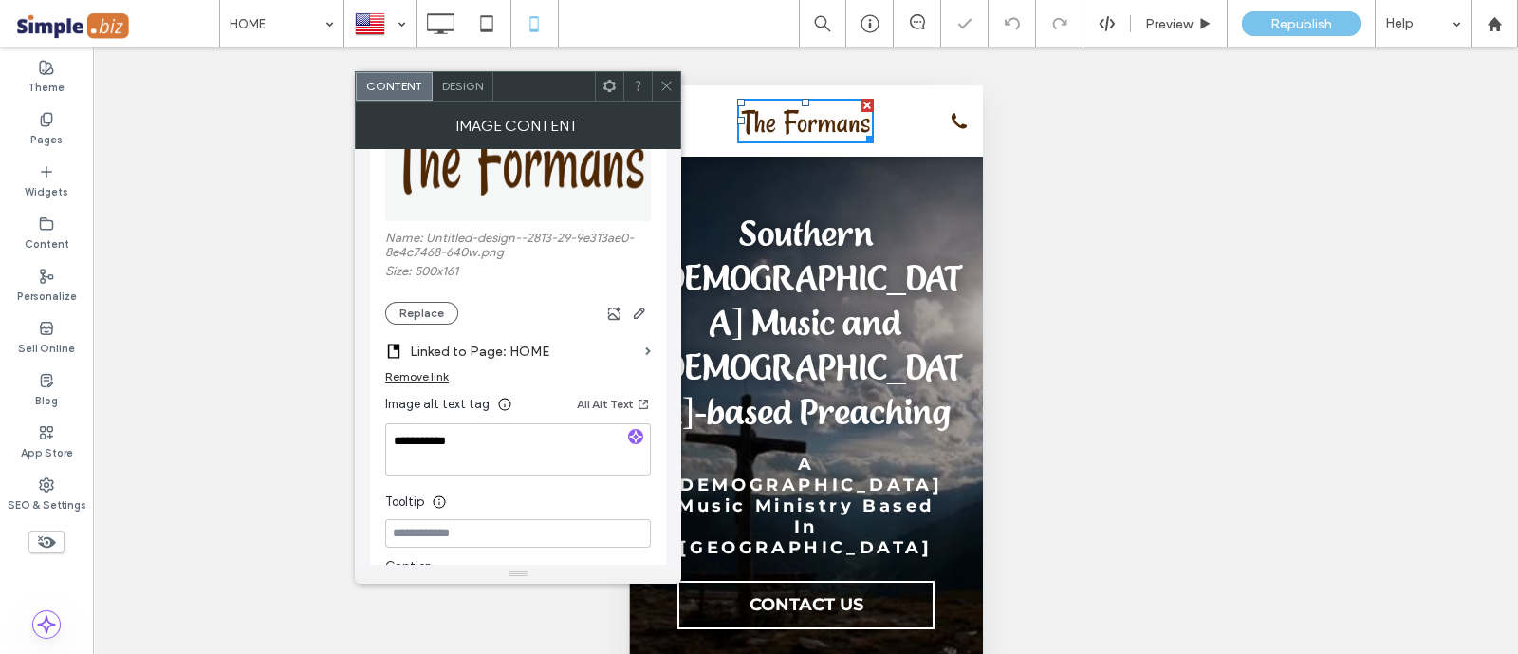
scroll to position [236, 0]
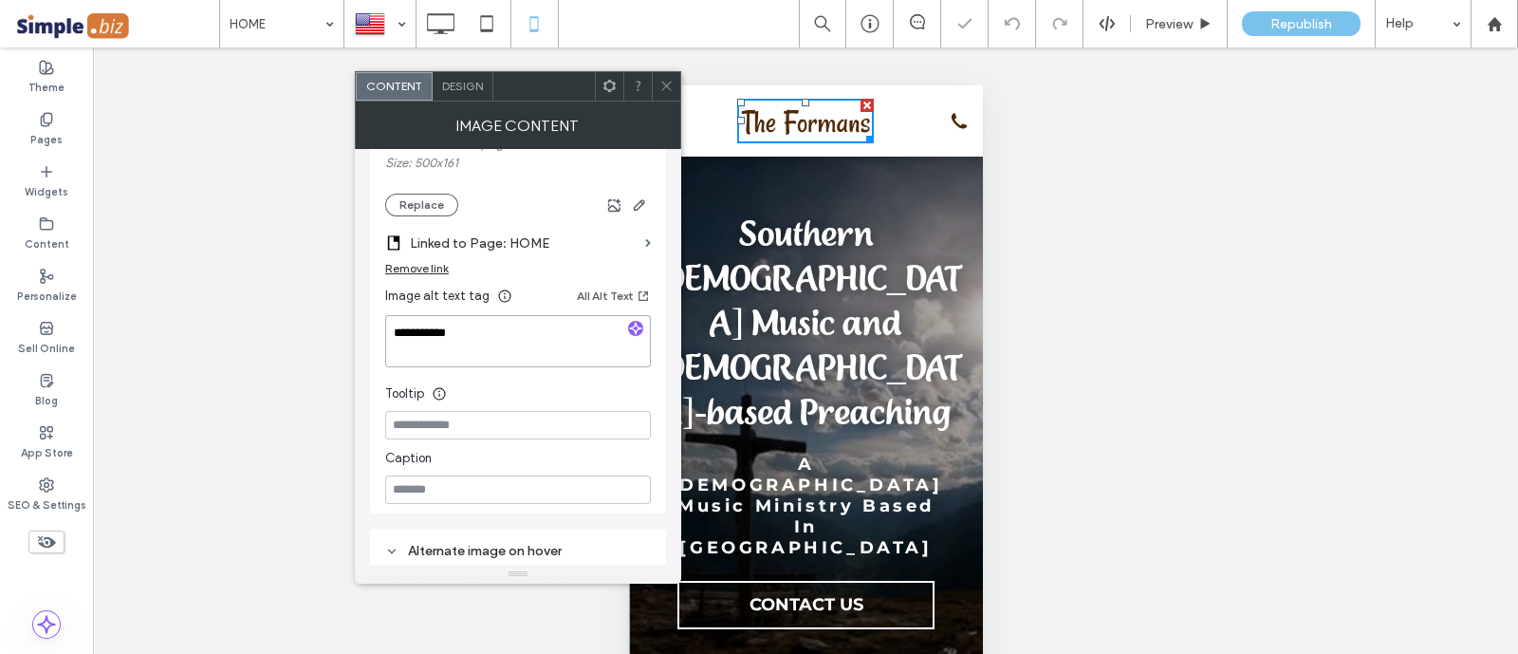
drag, startPoint x: 510, startPoint y: 333, endPoint x: 309, endPoint y: 305, distance: 203.0
click at [309, 305] on body ".wqwq-1{fill:#231f20;} .cls-1q, .cls-2q { fill-rule: evenodd; } .cls-2q { fill:…" at bounding box center [759, 327] width 1518 height 654
paste textarea "*******"
click at [570, 324] on textarea "**********" at bounding box center [518, 341] width 266 height 53
type textarea "**********"
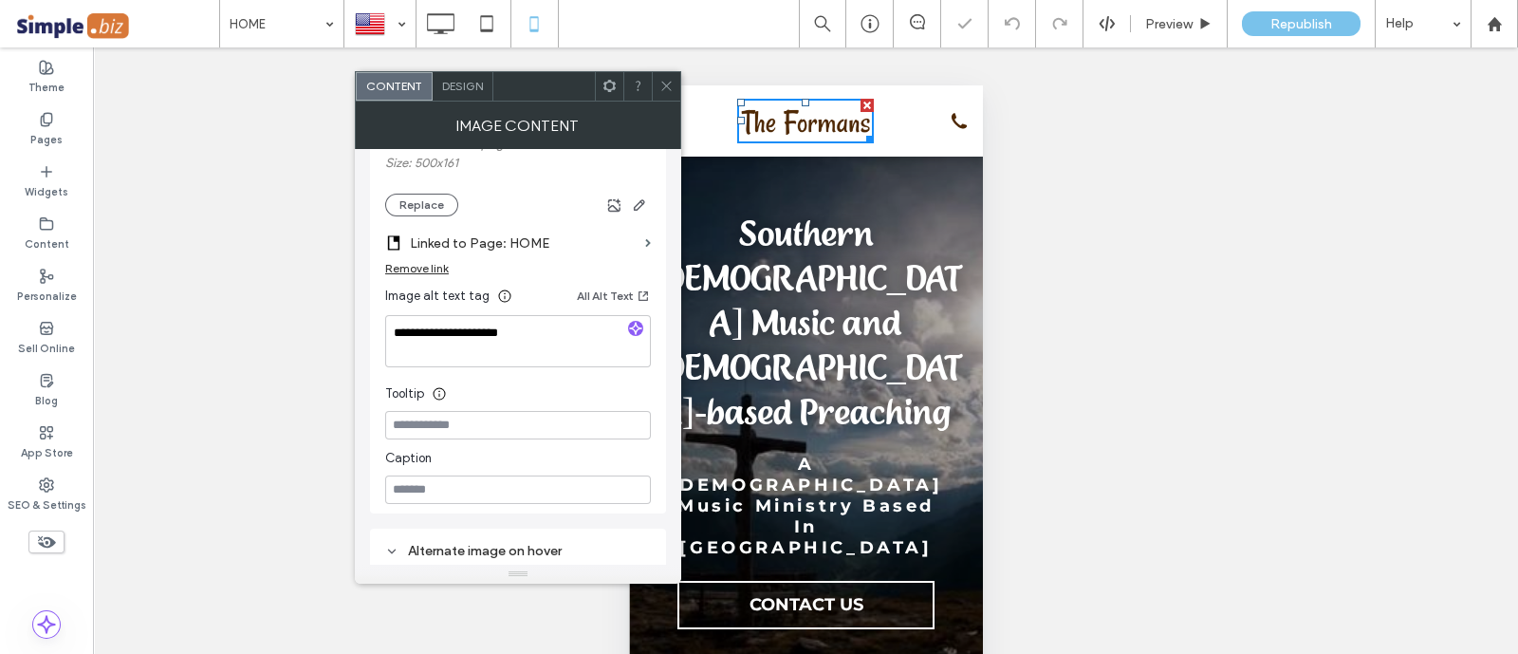
click at [661, 79] on icon at bounding box center [666, 86] width 14 height 14
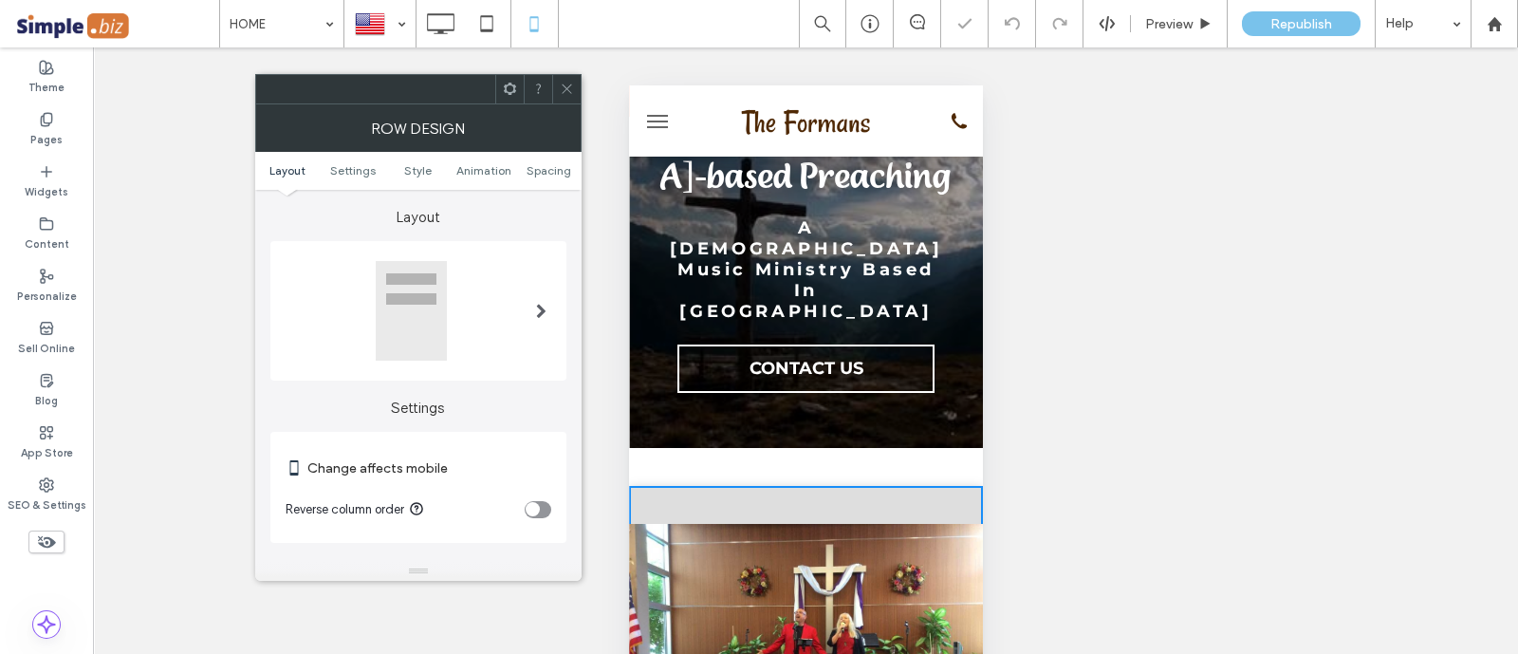
click at [548, 178] on ul "Layout Settings Style Animation Spacing" at bounding box center [418, 171] width 326 height 38
click at [542, 169] on span "Spacing" at bounding box center [548, 170] width 45 height 14
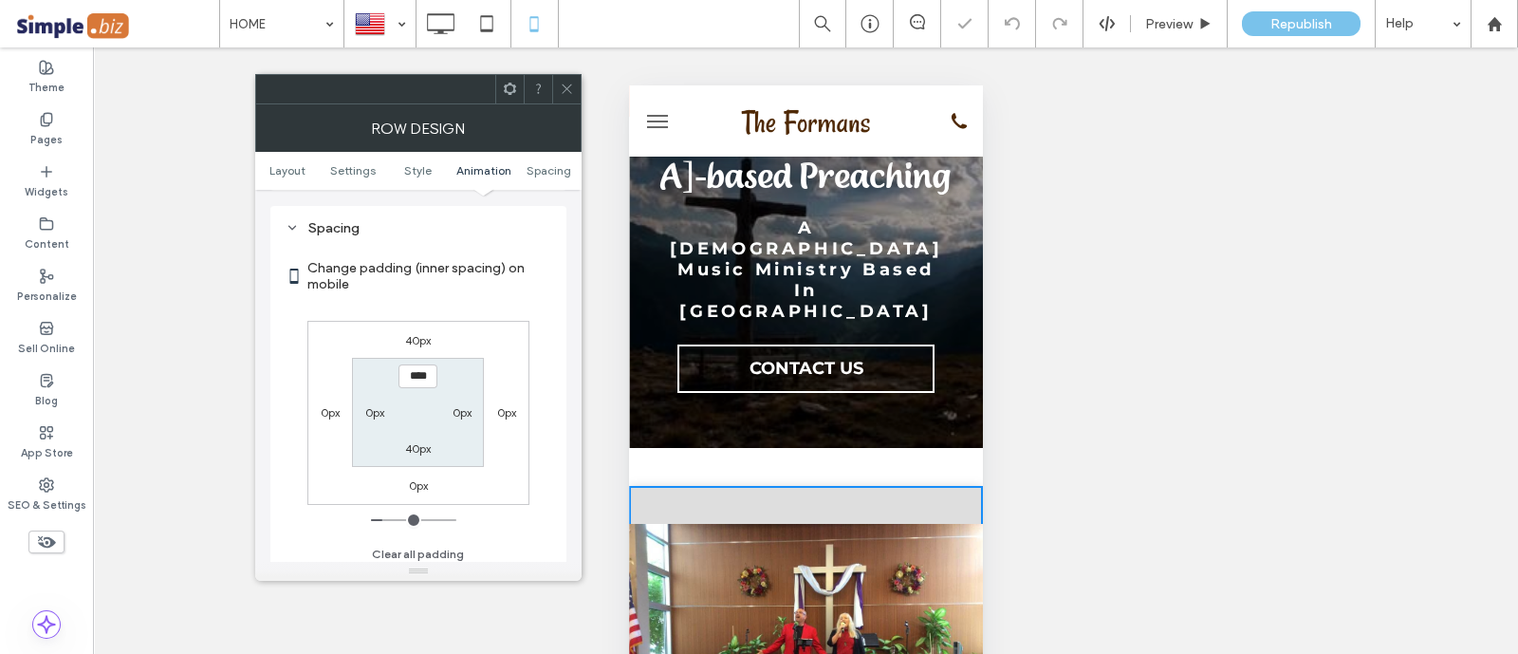
scroll to position [711, 0]
click at [429, 339] on label "40px" at bounding box center [418, 340] width 26 height 14
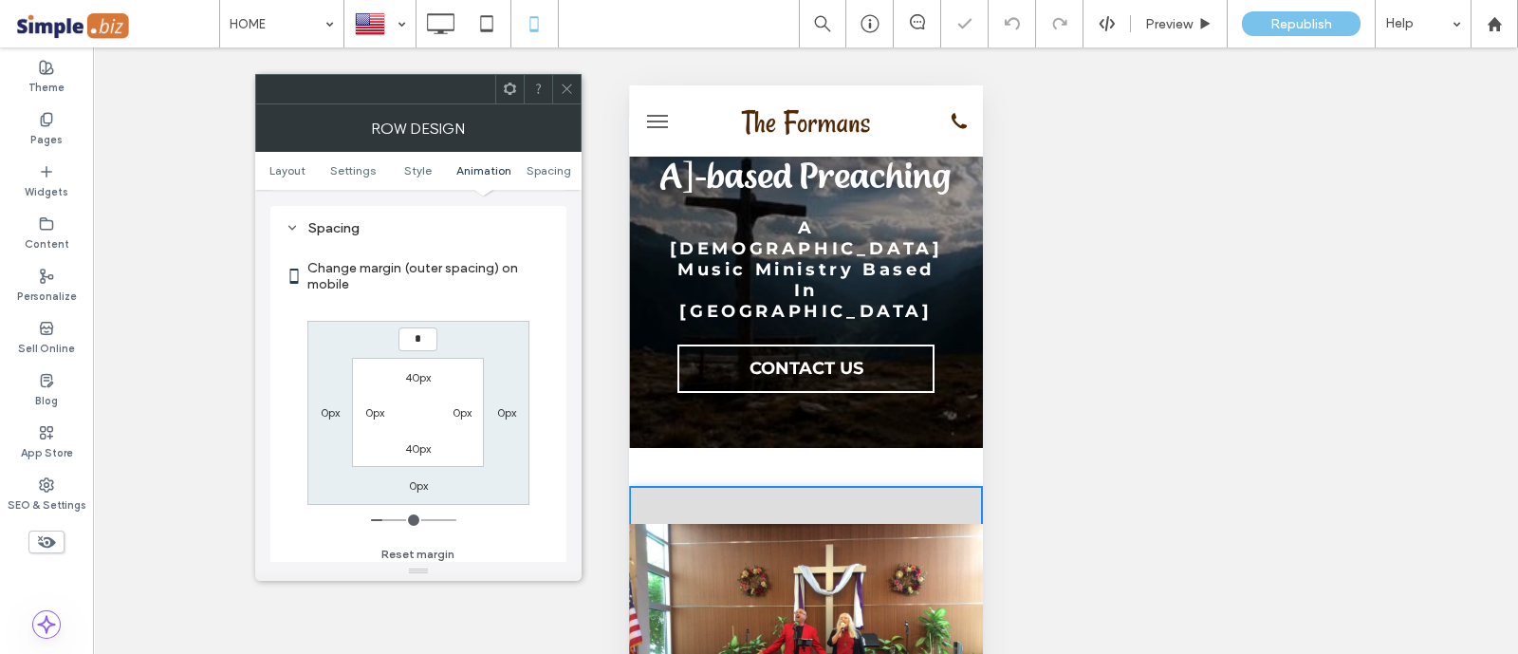
type input "*"
type input "***"
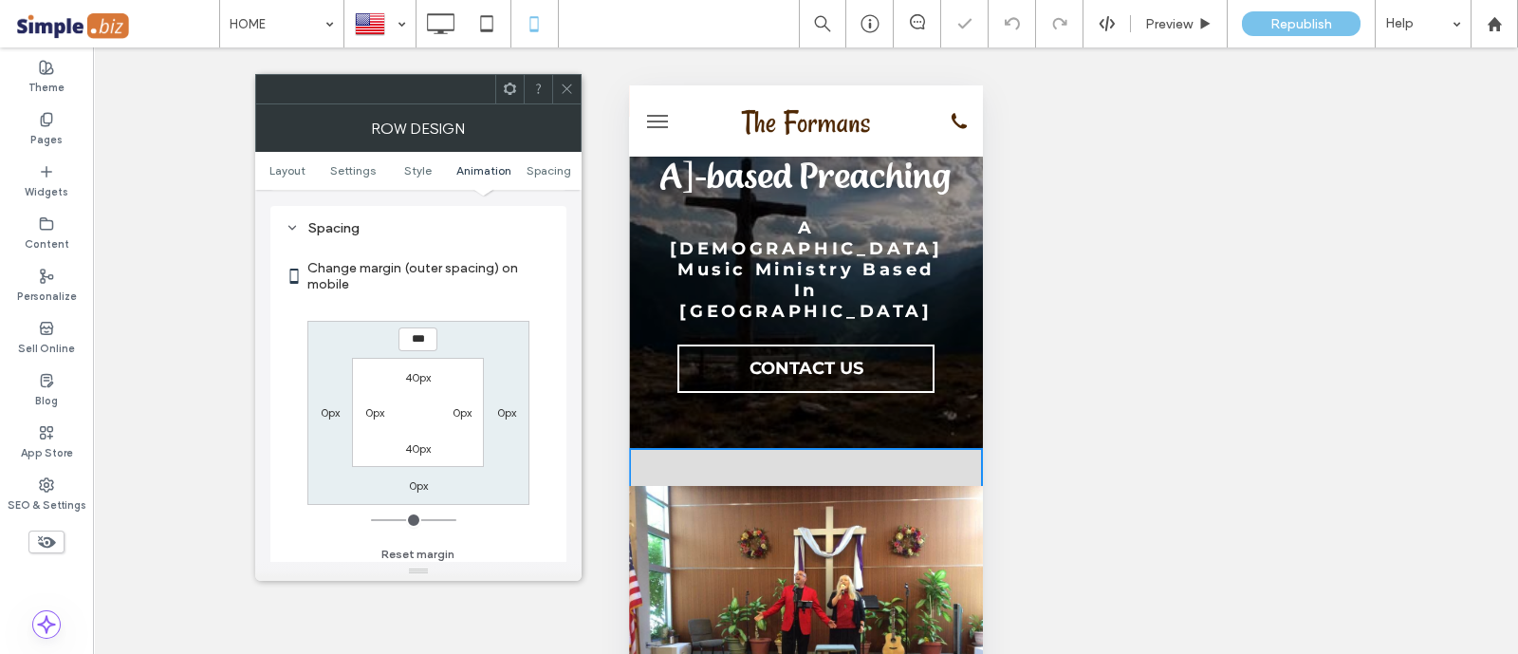
click at [423, 377] on label "40px" at bounding box center [418, 377] width 26 height 14
type input "**"
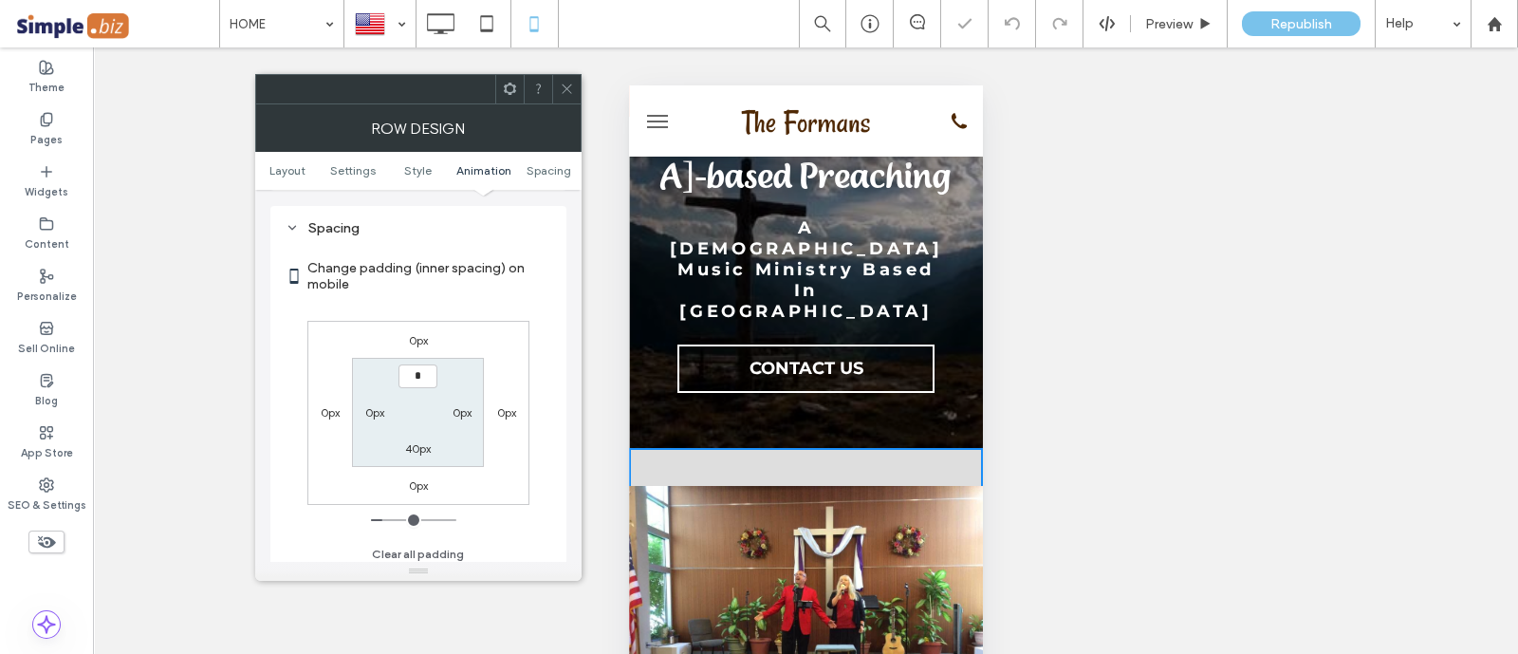
type input "*"
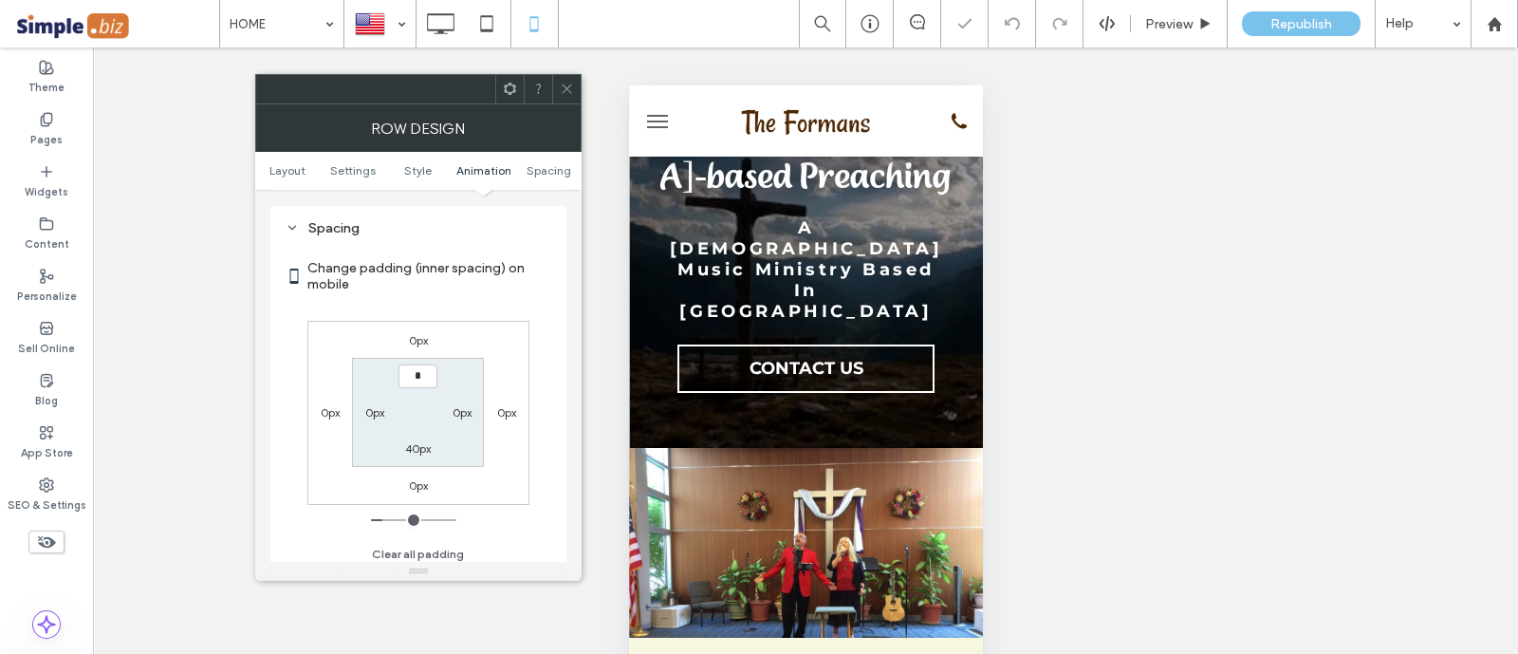
type input "*"
type input "***"
click at [408, 335] on div "0px" at bounding box center [418, 339] width 44 height 19
click at [417, 336] on label "0px" at bounding box center [418, 340] width 19 height 14
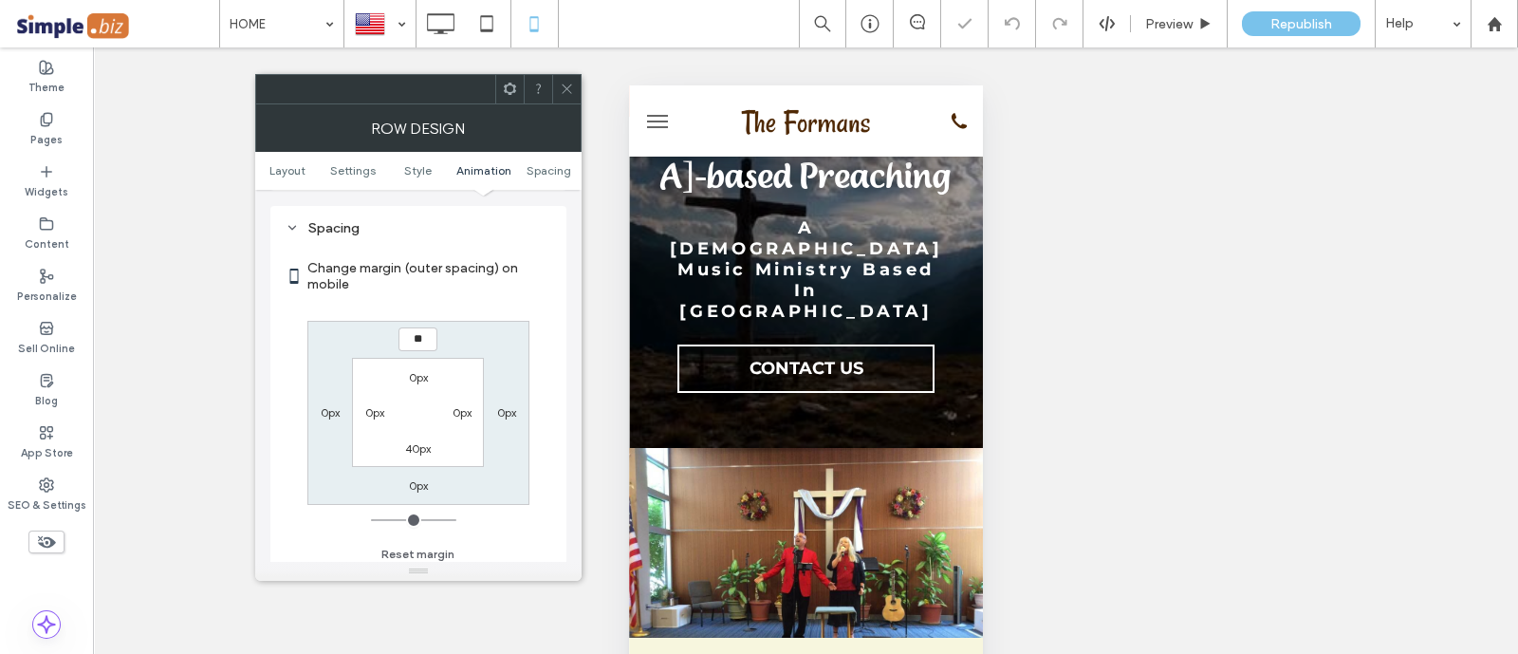
type input "**"
type input "****"
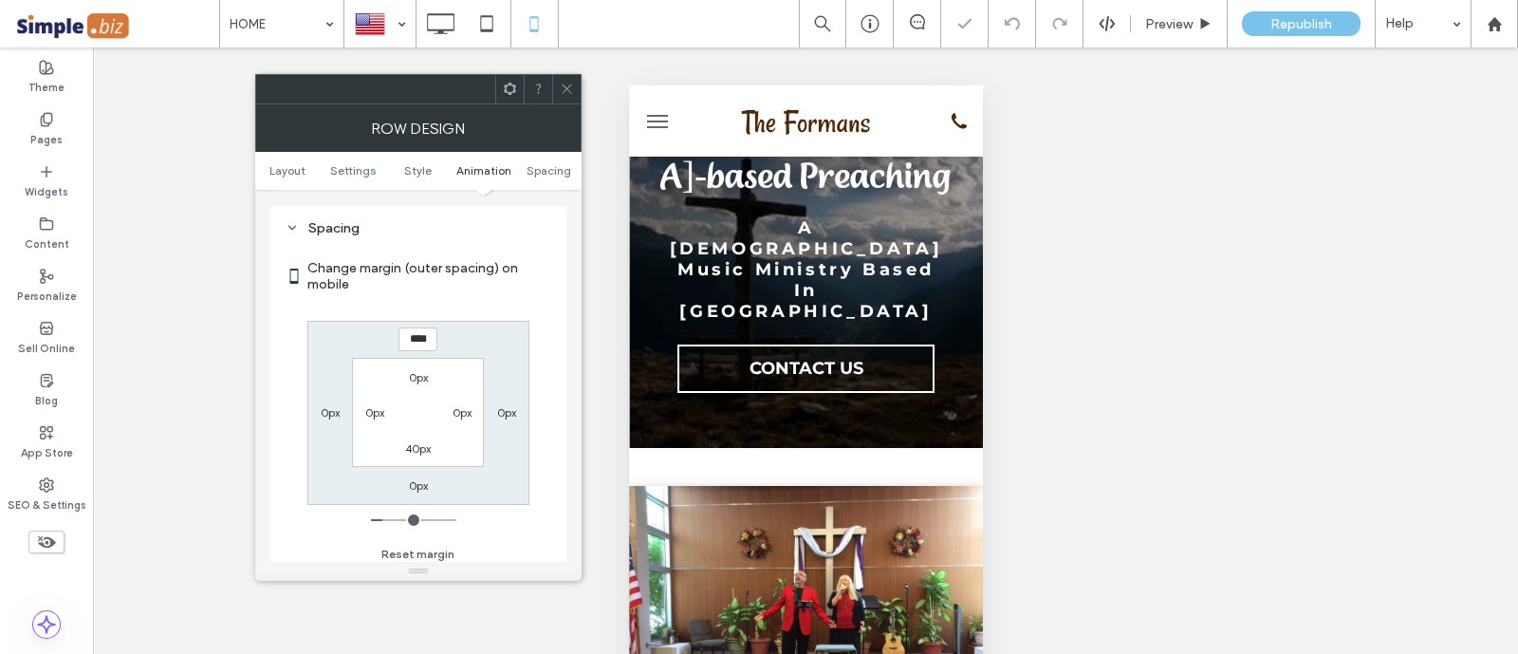
click at [327, 412] on label "0px" at bounding box center [330, 412] width 19 height 14
type input "*"
type input "**"
type input "****"
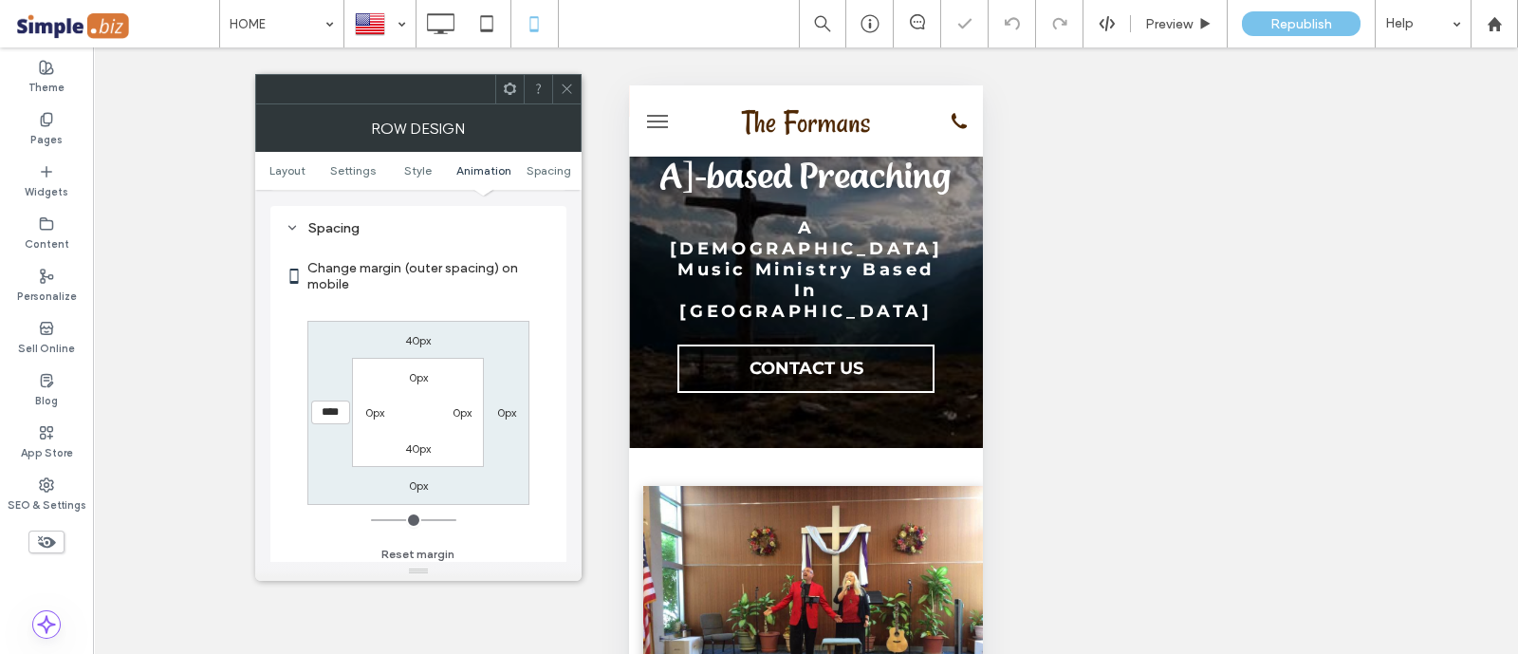
click at [504, 407] on label "0px" at bounding box center [506, 412] width 19 height 14
type input "*"
type input "**"
type input "****"
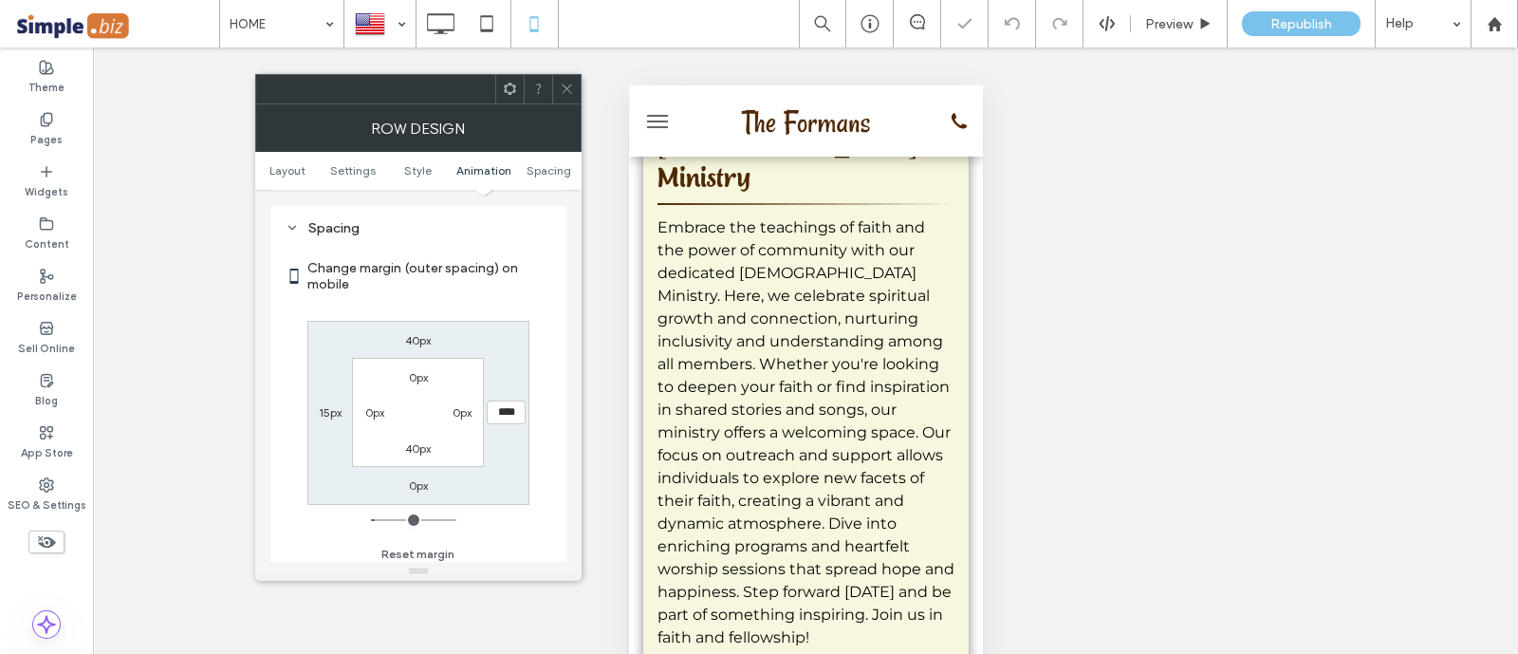
scroll to position [948, 0]
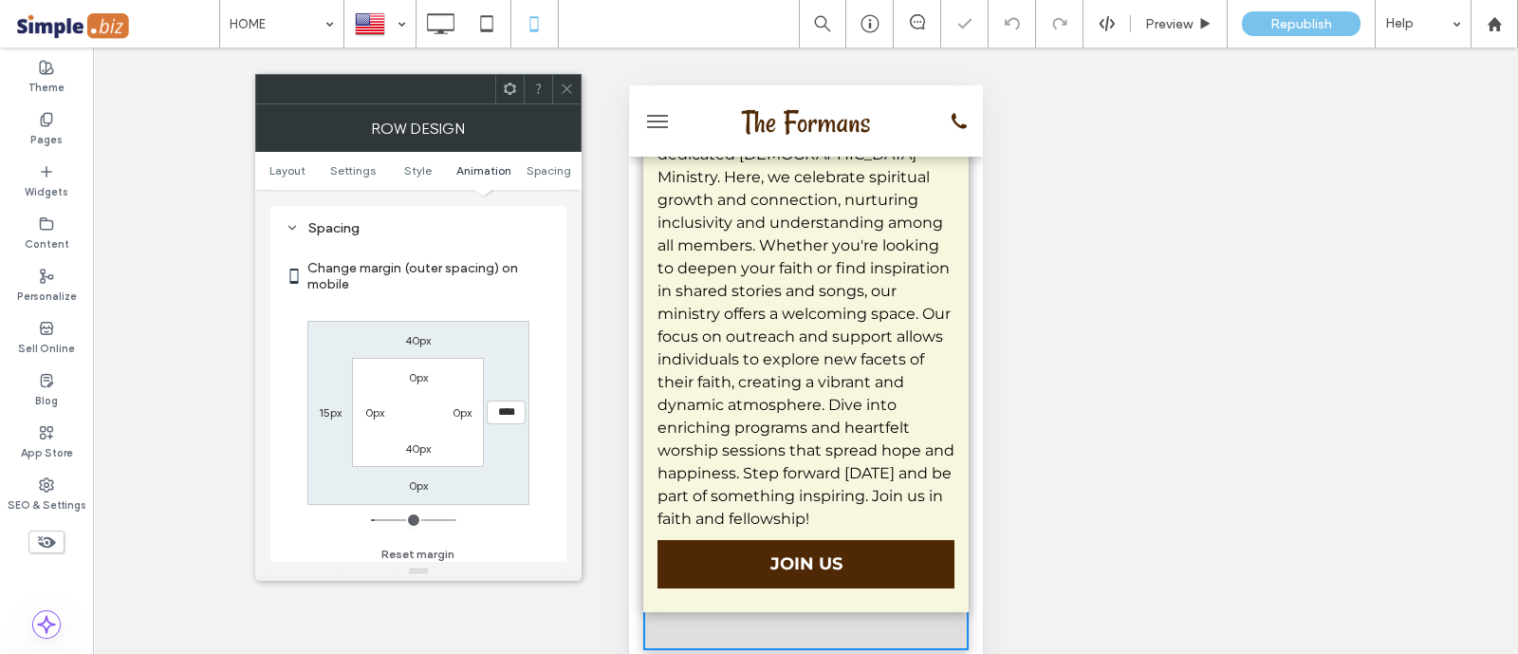
click at [419, 450] on label "40px" at bounding box center [418, 448] width 26 height 14
type input "**"
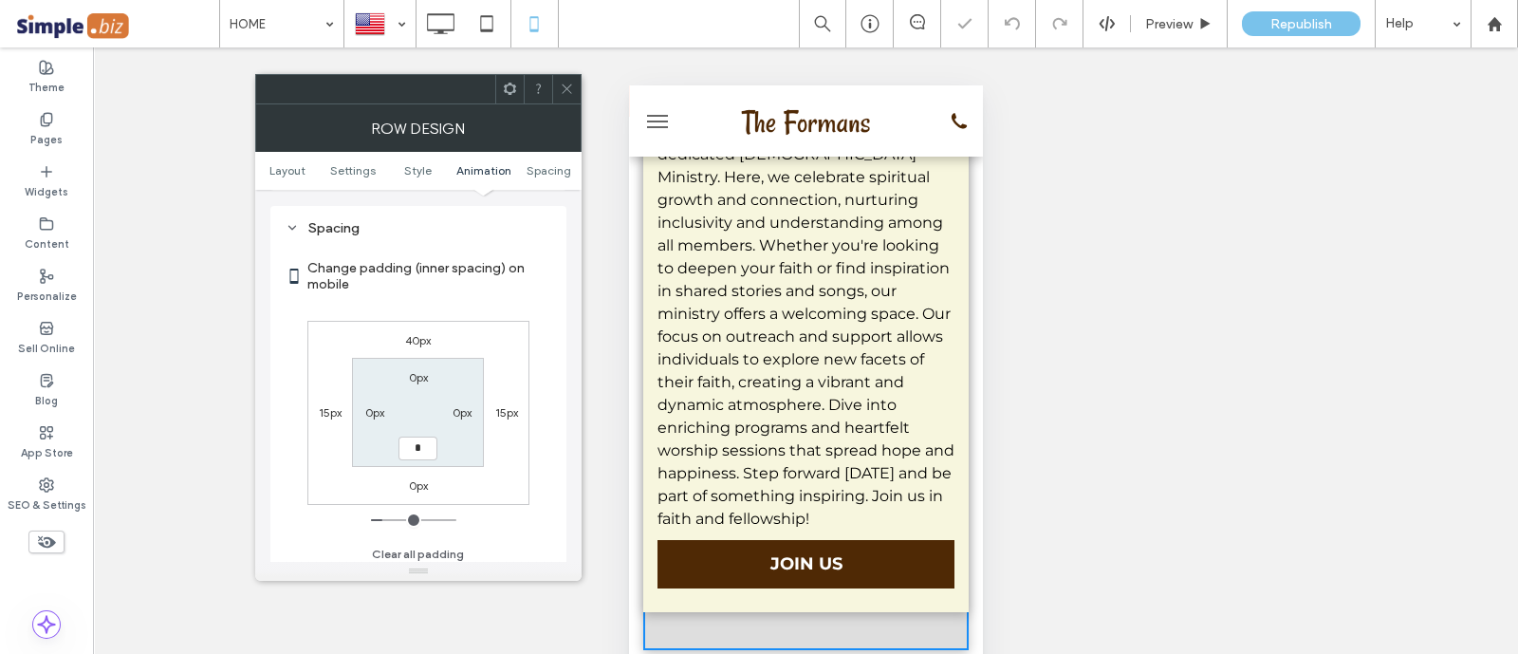
type input "*"
type input "***"
click at [566, 83] on icon at bounding box center [567, 89] width 14 height 14
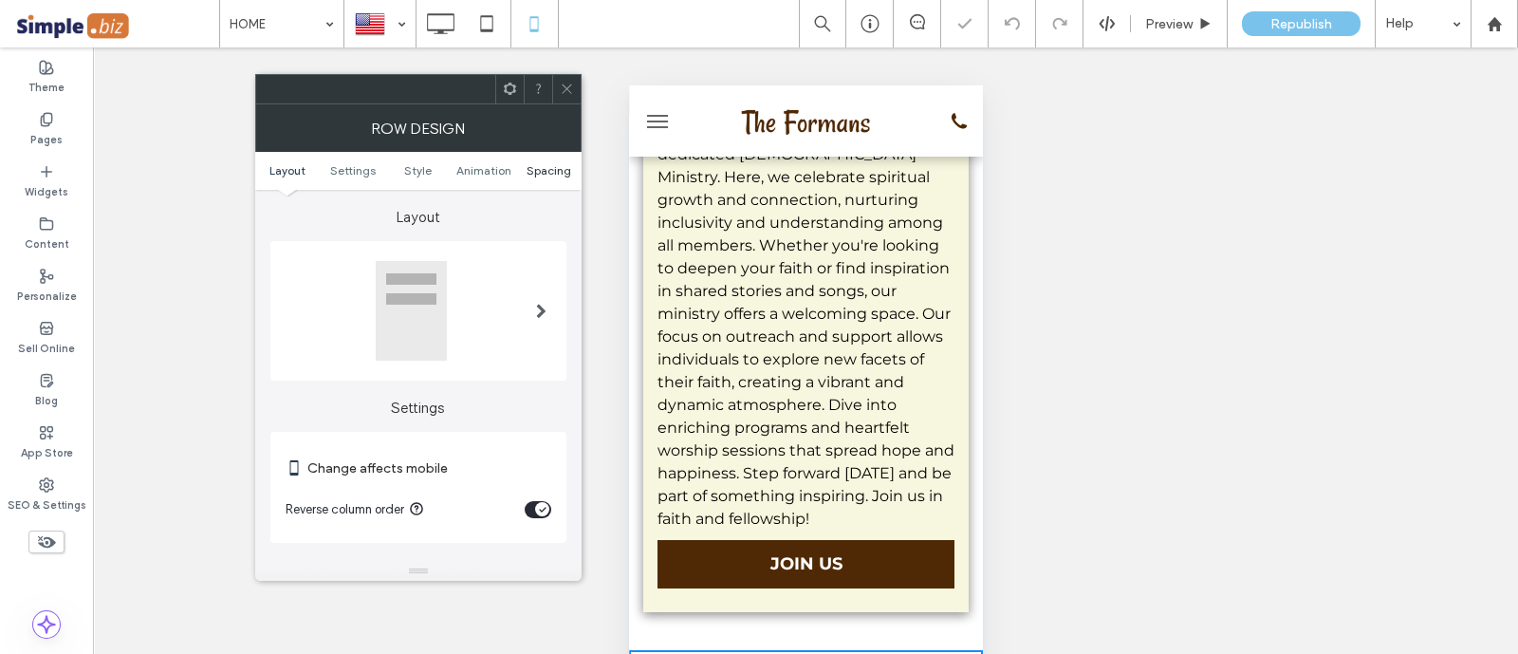
click at [550, 169] on span "Spacing" at bounding box center [548, 170] width 45 height 14
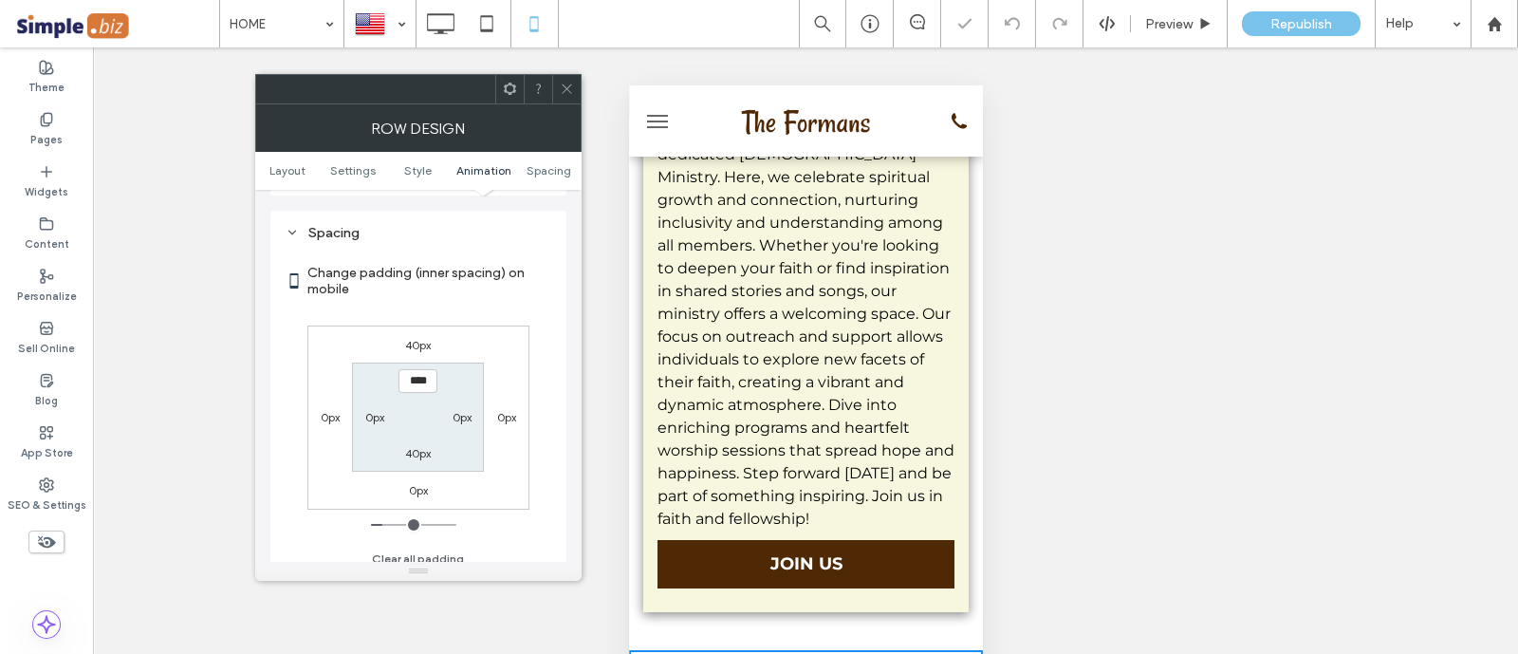
scroll to position [711, 0]
type input "***"
type input "*"
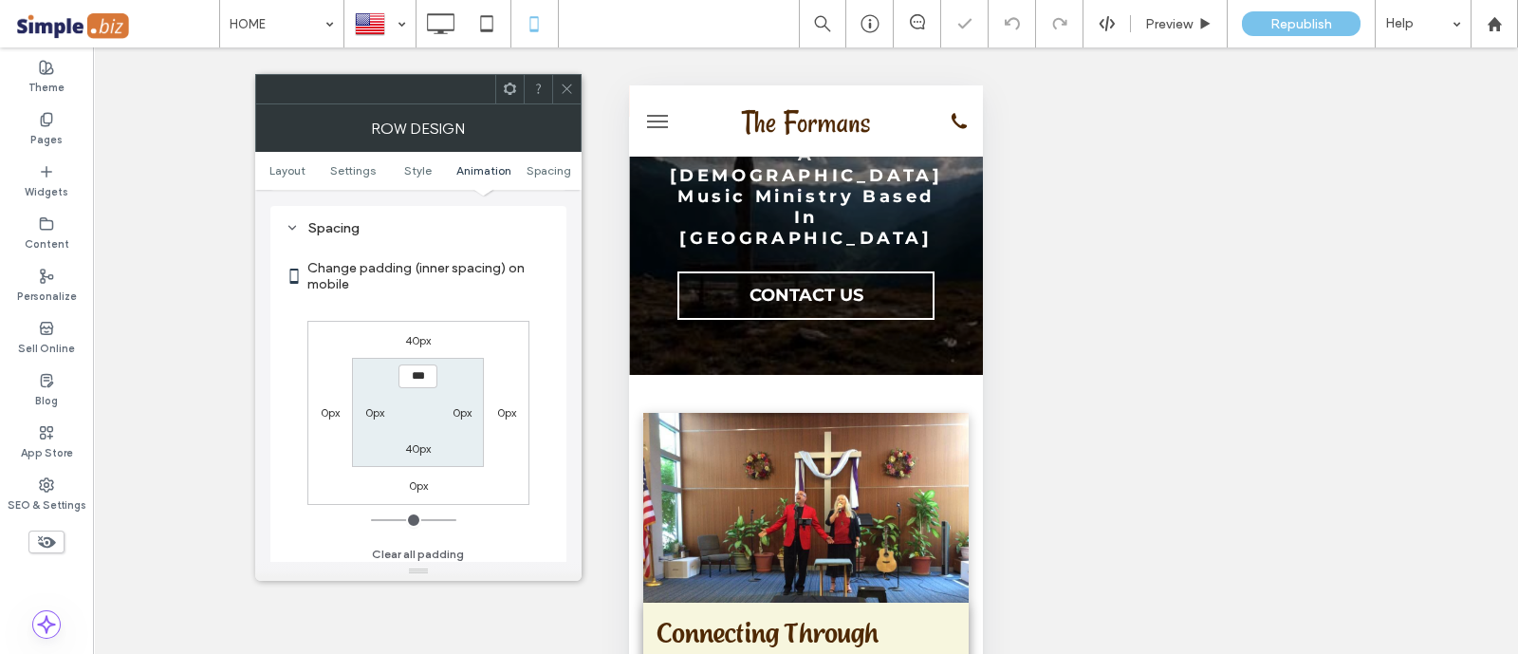
scroll to position [236, 0]
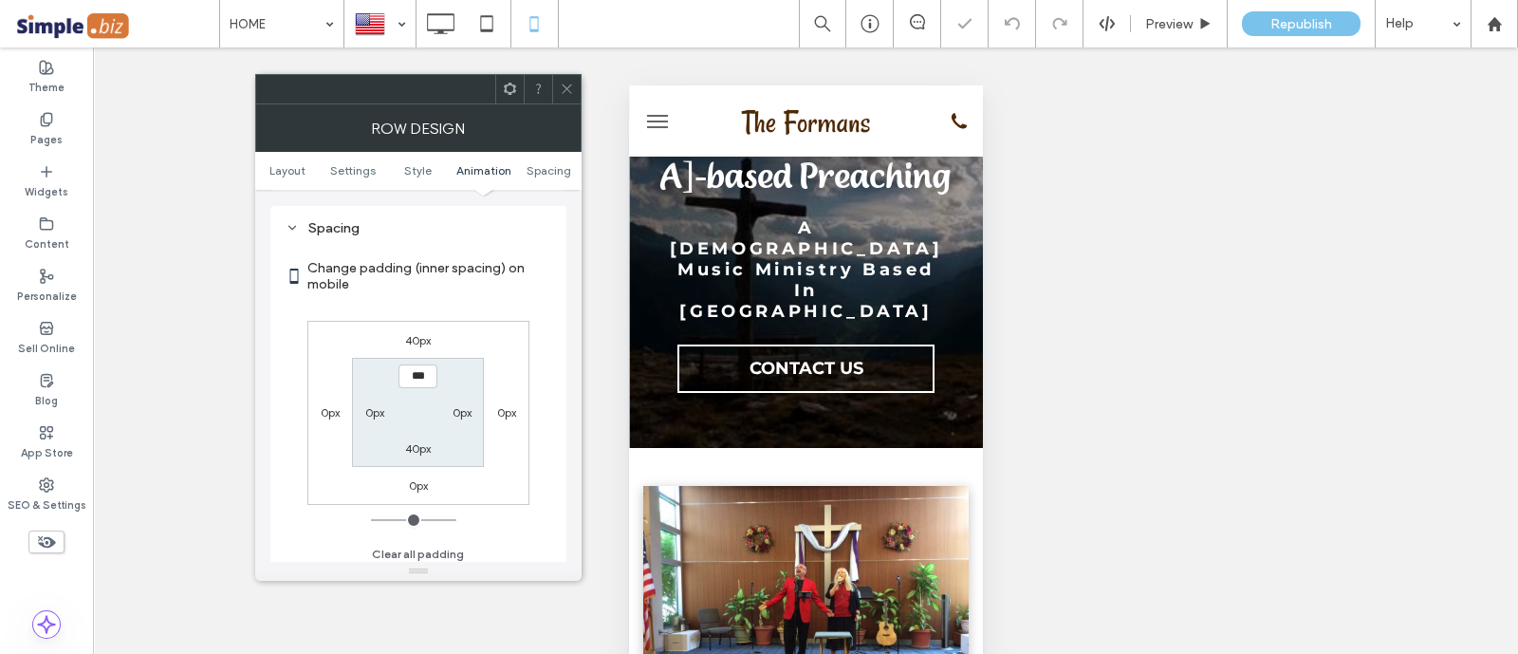
drag, startPoint x: 572, startPoint y: 91, endPoint x: 616, endPoint y: 125, distance: 55.4
click at [571, 89] on icon at bounding box center [567, 89] width 14 height 14
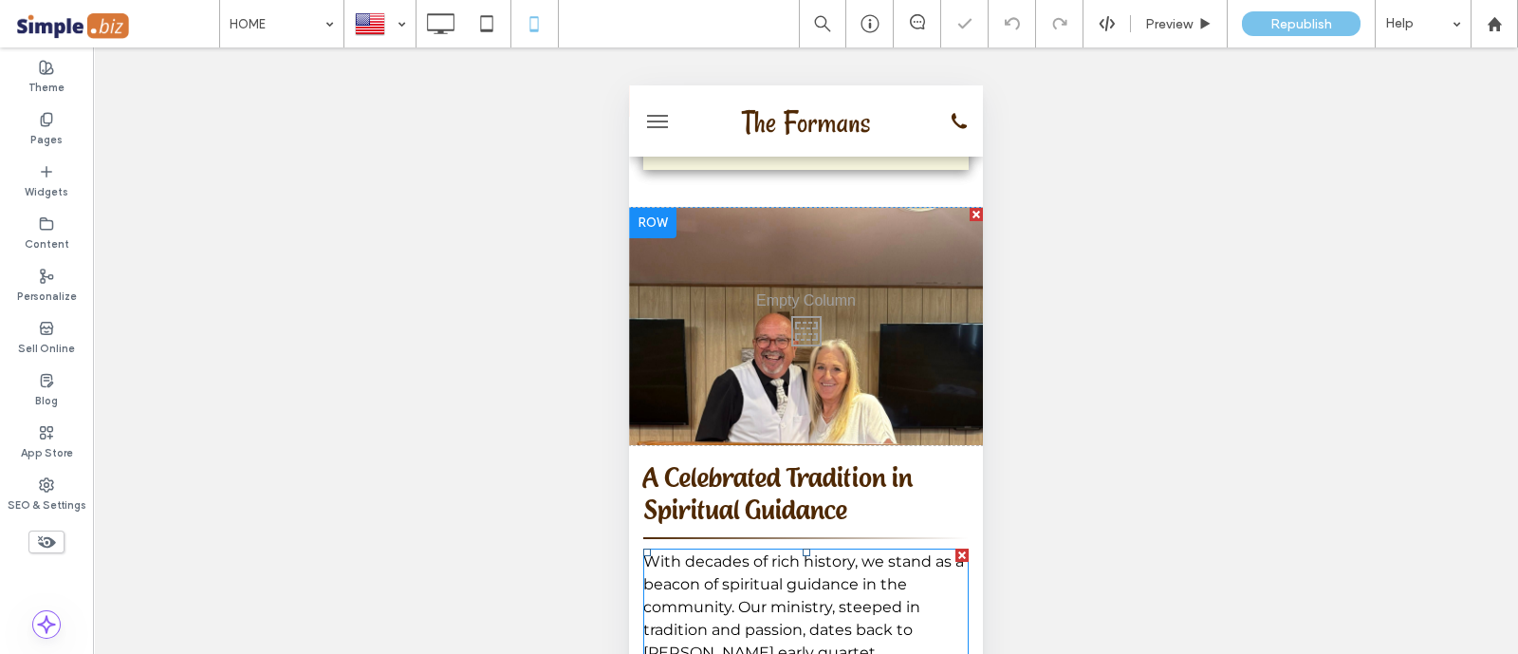
scroll to position [1067, 0]
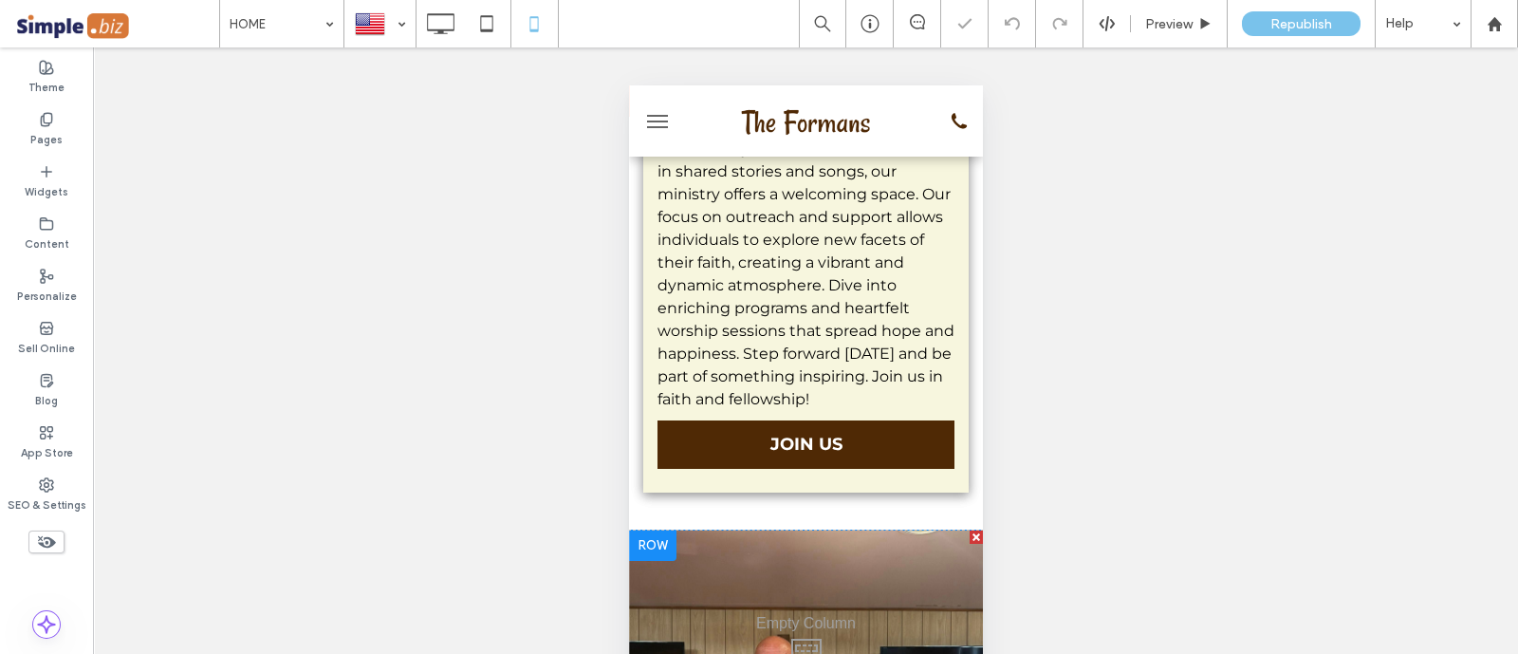
click at [936, 533] on div "Click To Paste" at bounding box center [805, 648] width 354 height 237
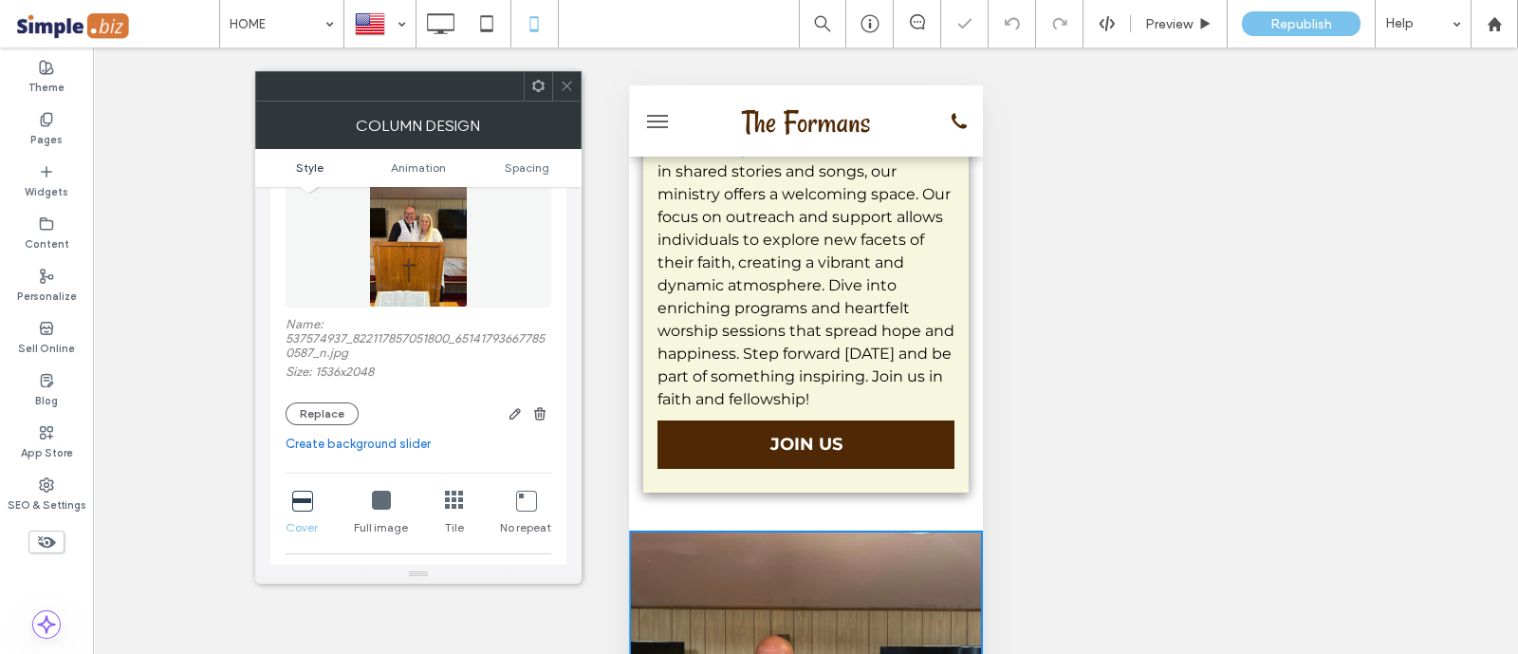
scroll to position [236, 0]
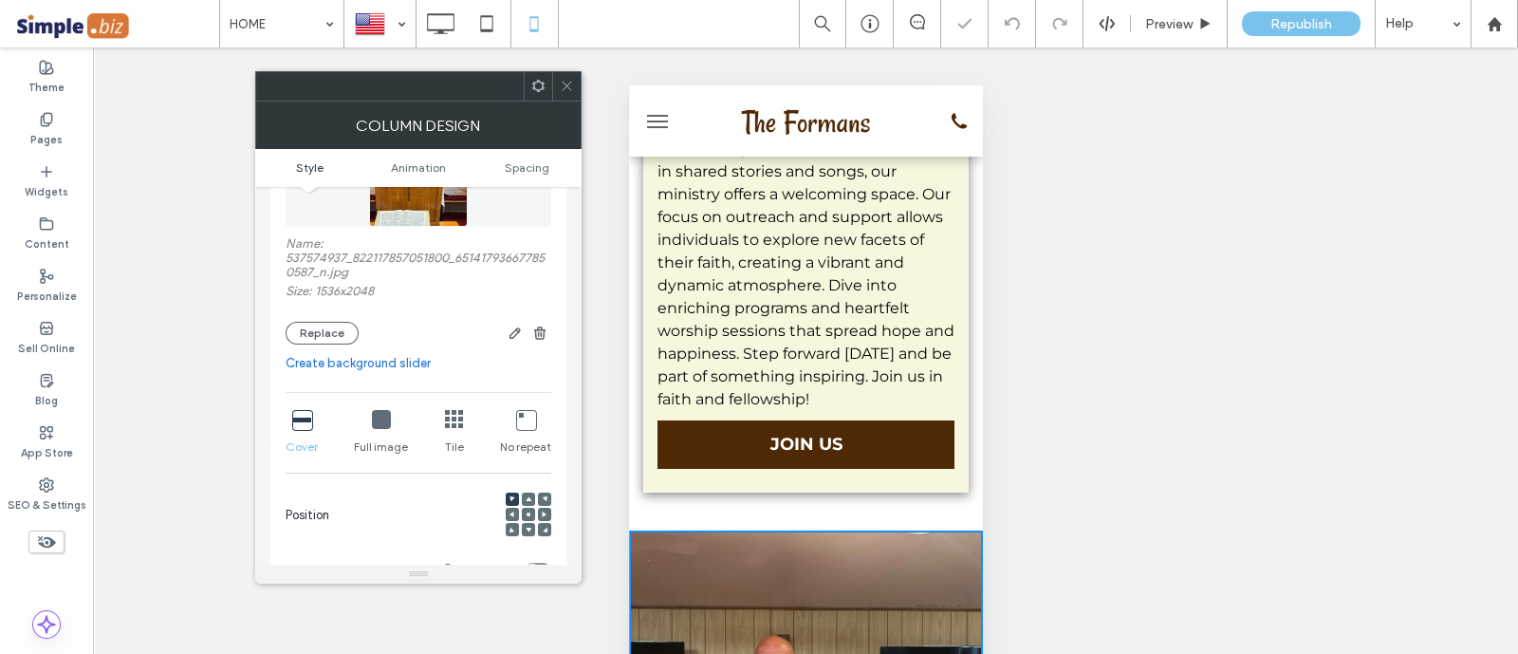
click at [526, 528] on use at bounding box center [528, 529] width 6 height 5
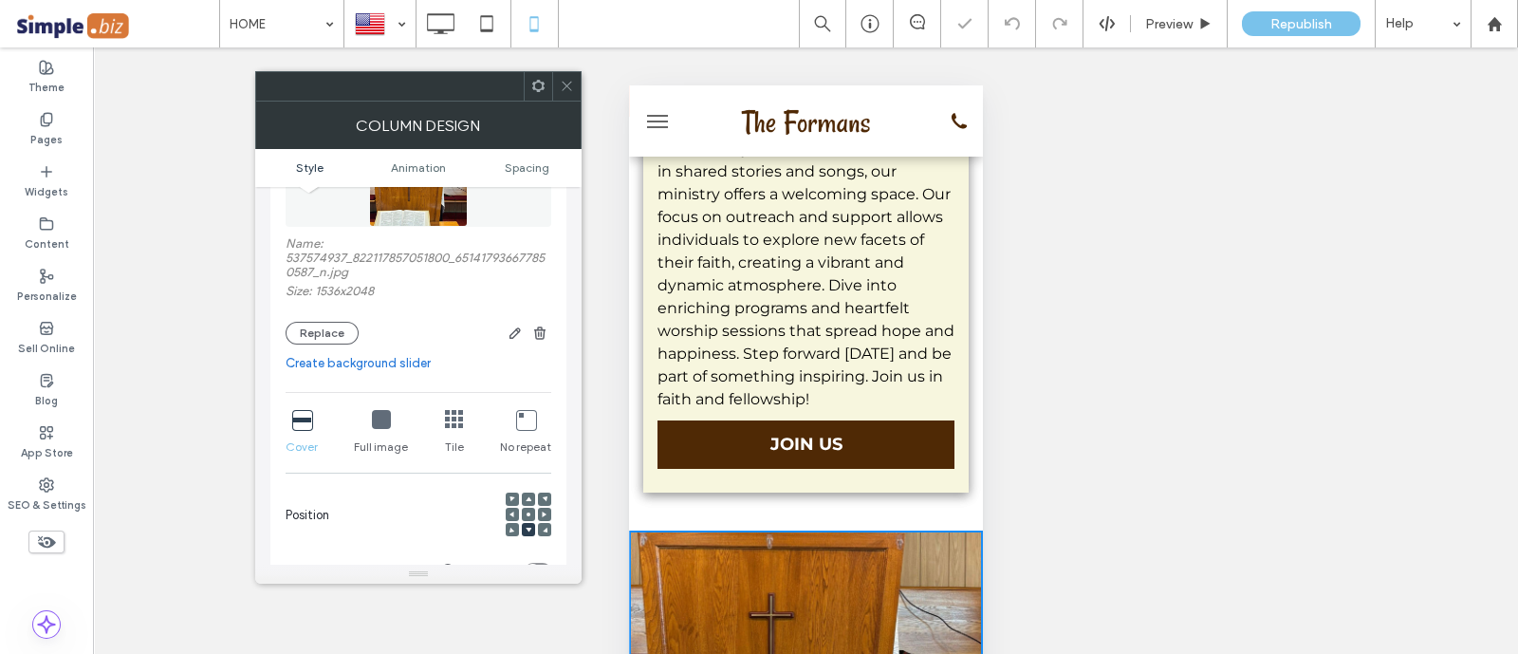
click at [526, 515] on use at bounding box center [528, 514] width 4 height 4
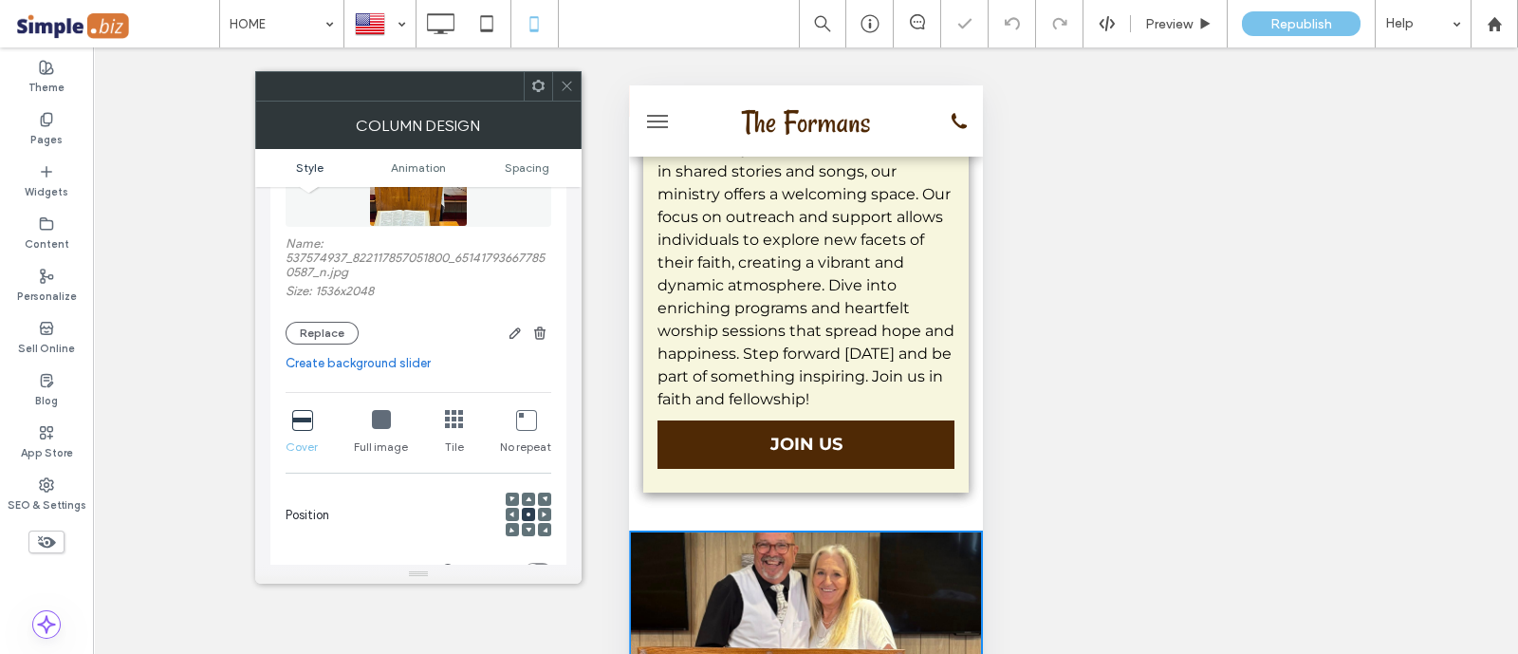
click at [558, 77] on div at bounding box center [566, 86] width 28 height 28
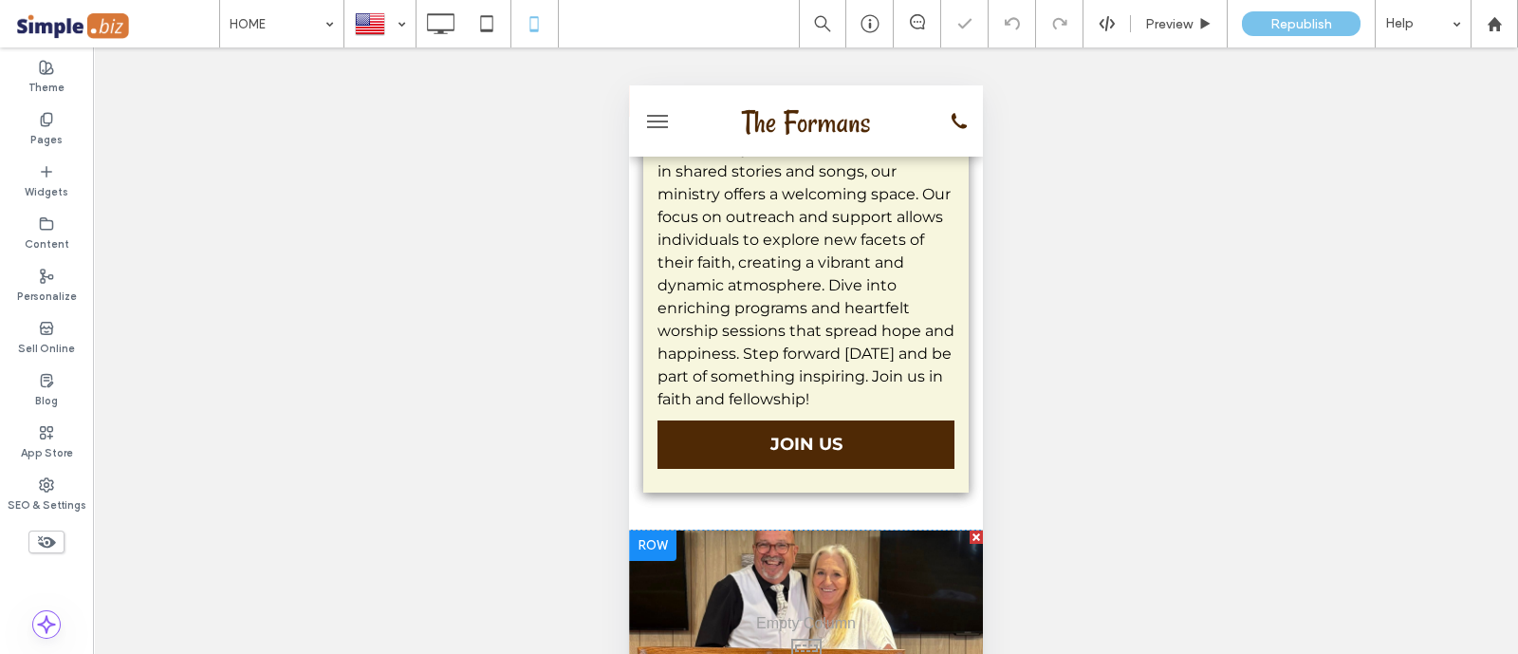
scroll to position [1186, 0]
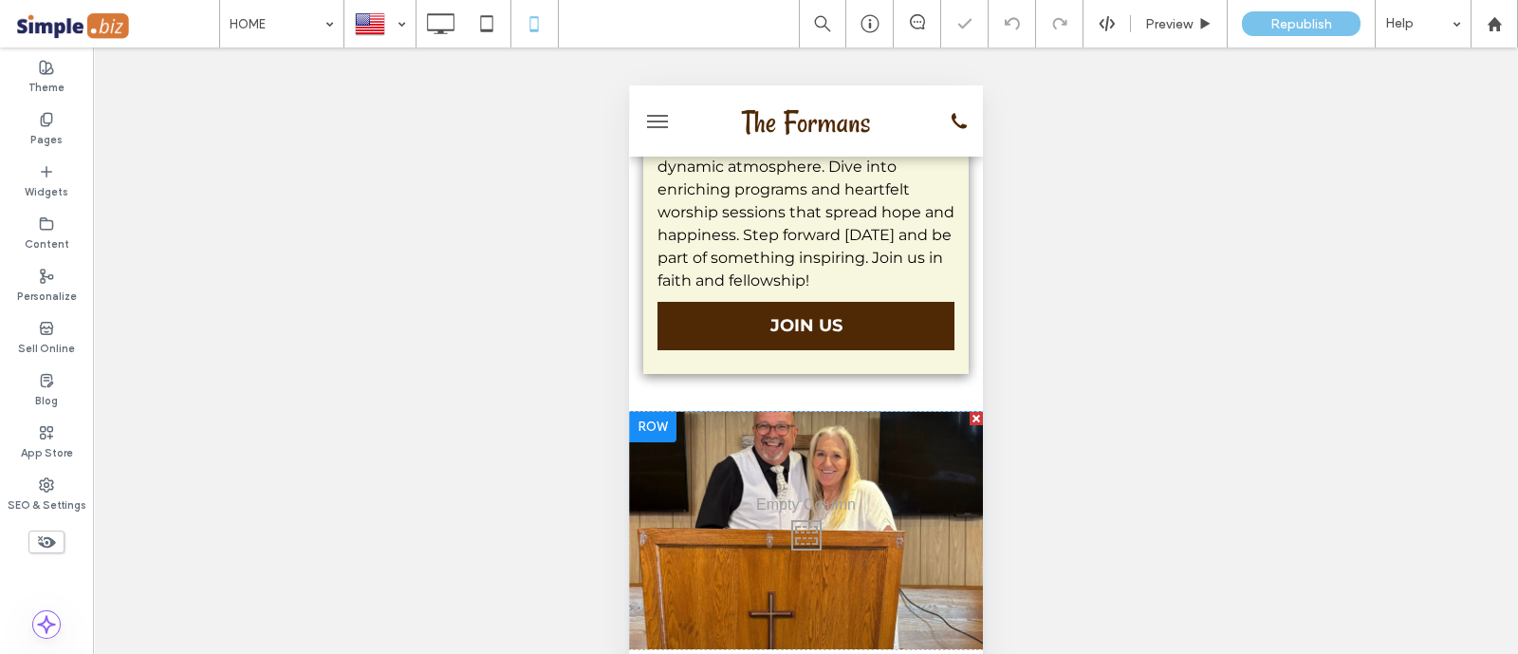
click at [932, 443] on div "Click To Paste" at bounding box center [805, 530] width 354 height 237
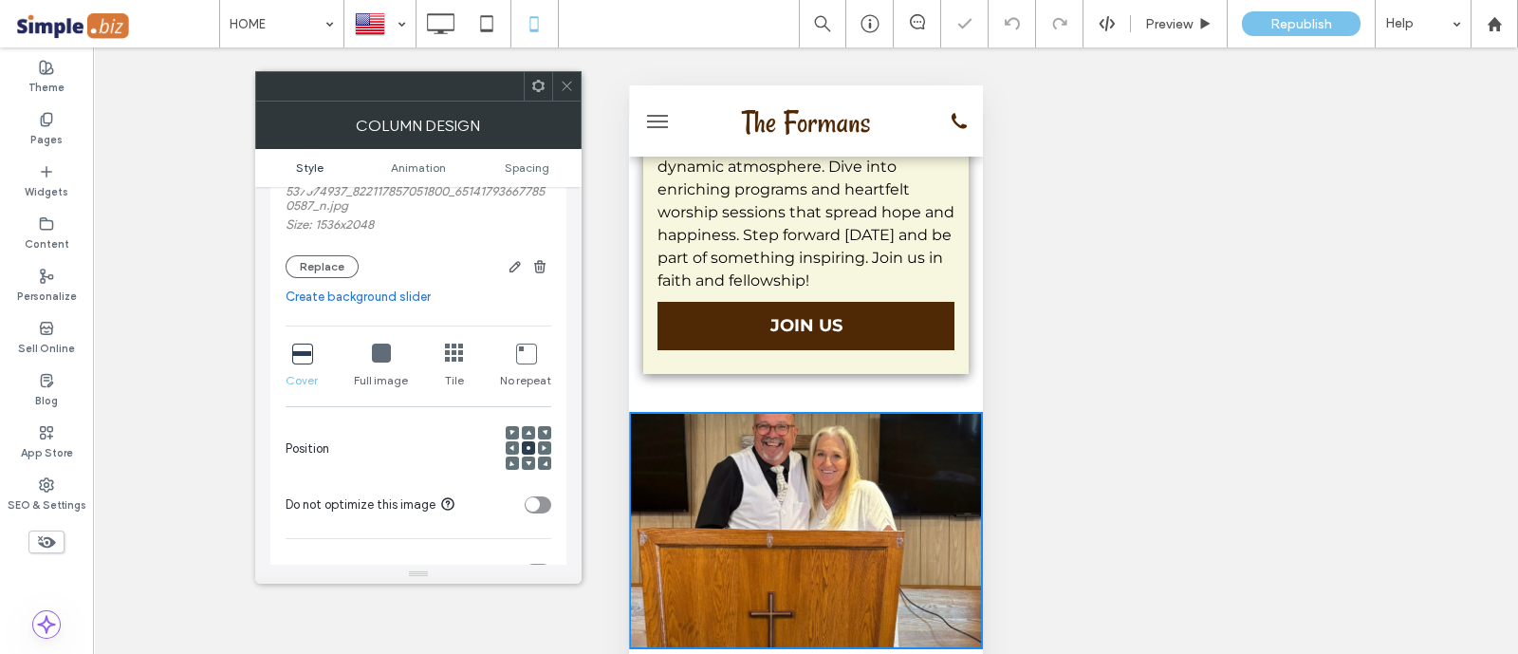
scroll to position [356, 0]
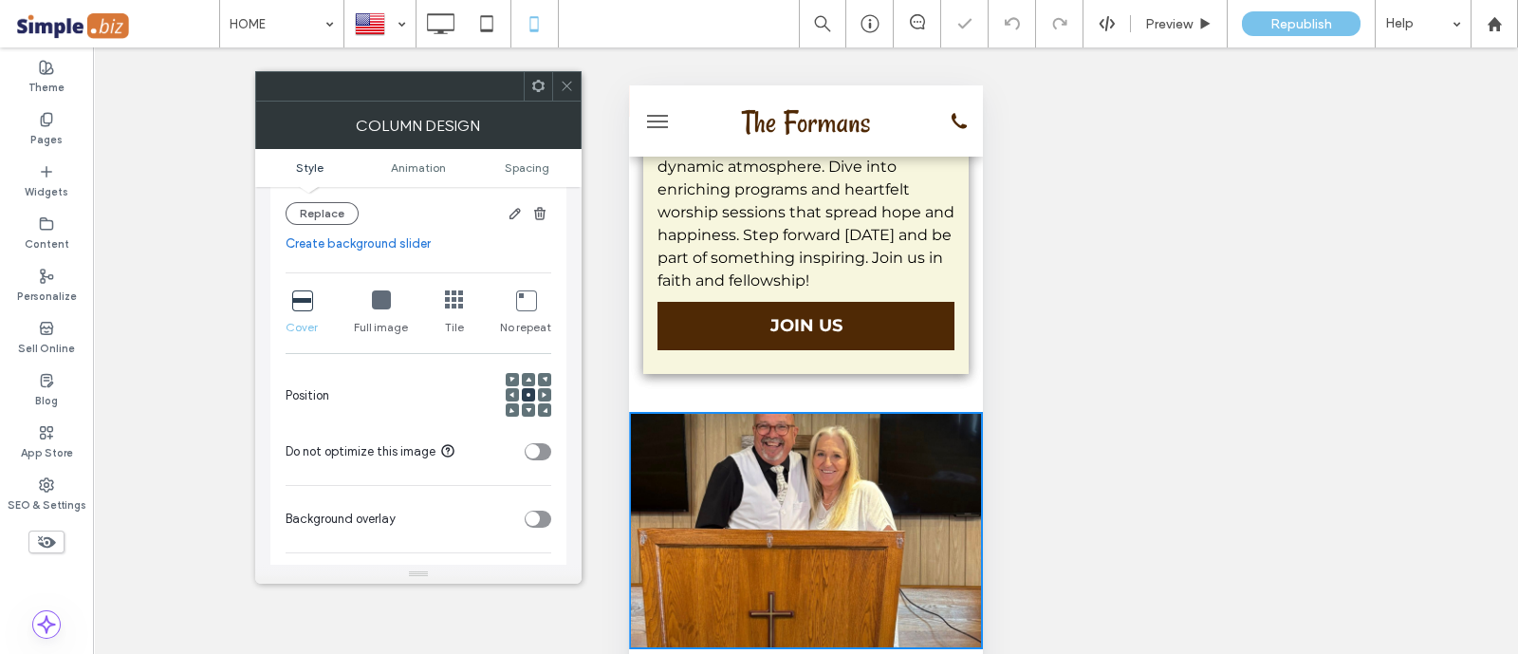
click at [571, 90] on icon at bounding box center [567, 86] width 14 height 14
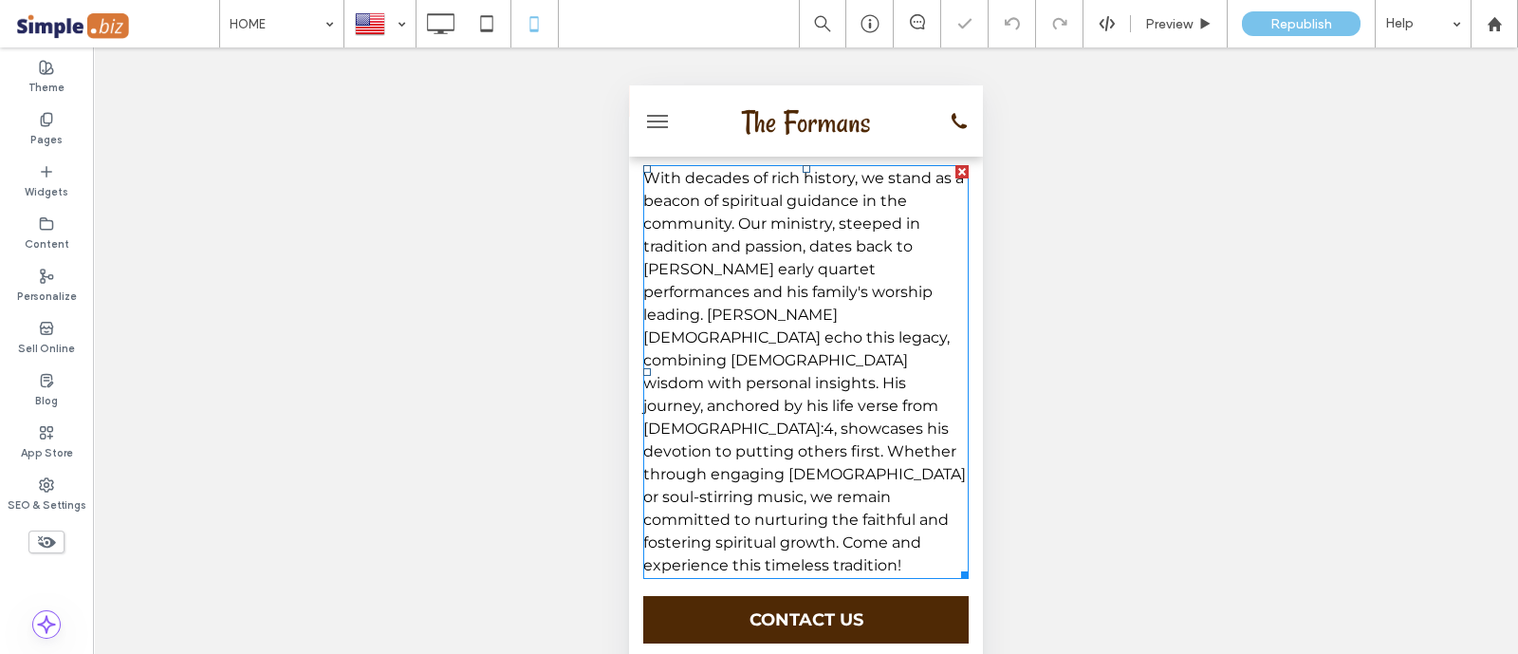
scroll to position [1778, 0]
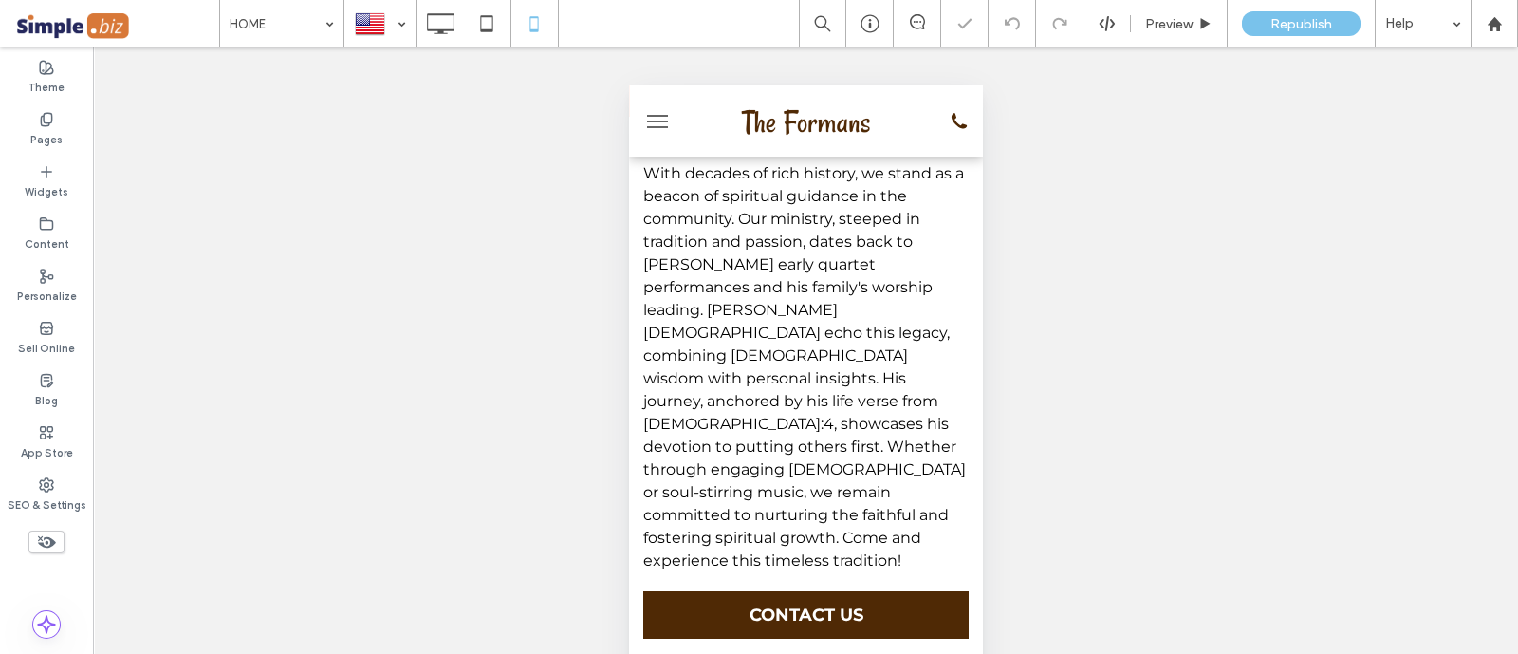
click at [765, 509] on div "A Celebrated Tradition in Spiritual Guidance With decades of rich history, we s…" at bounding box center [805, 260] width 354 height 880
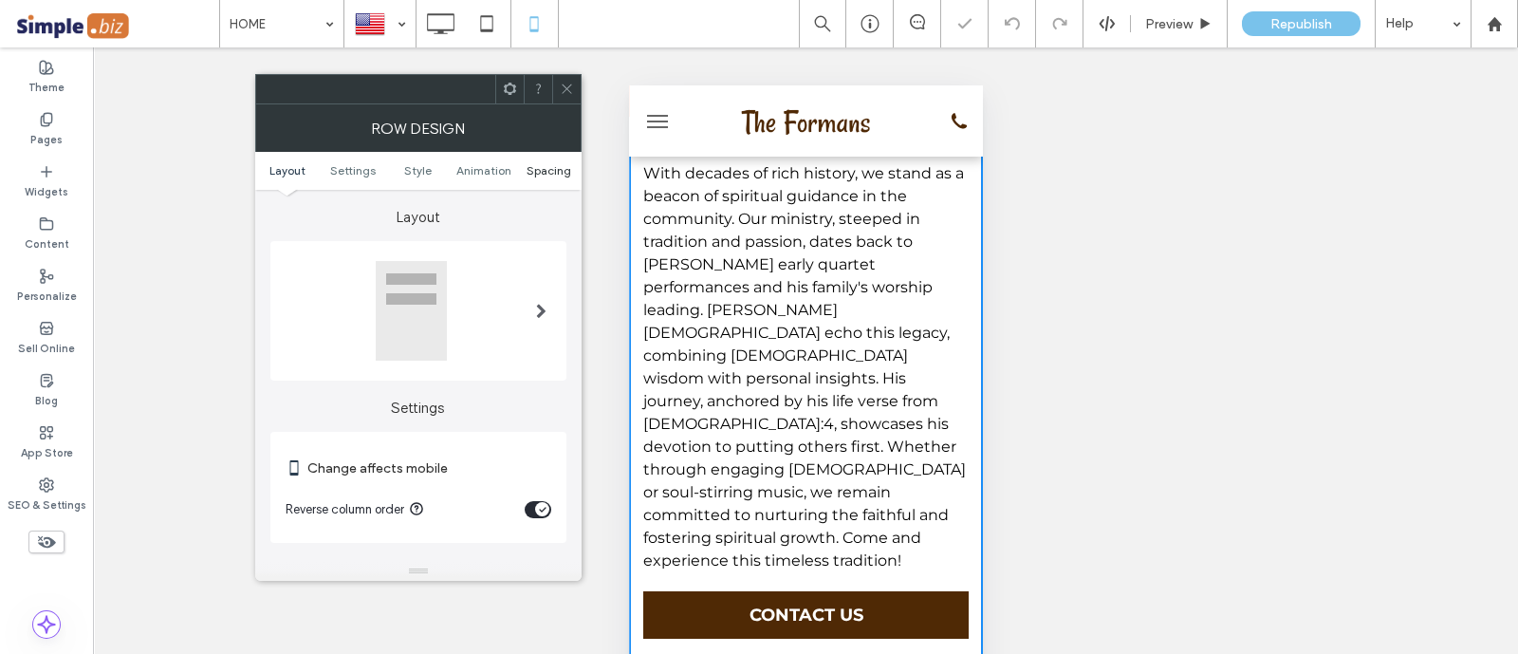
click at [541, 165] on span "Spacing" at bounding box center [548, 170] width 45 height 14
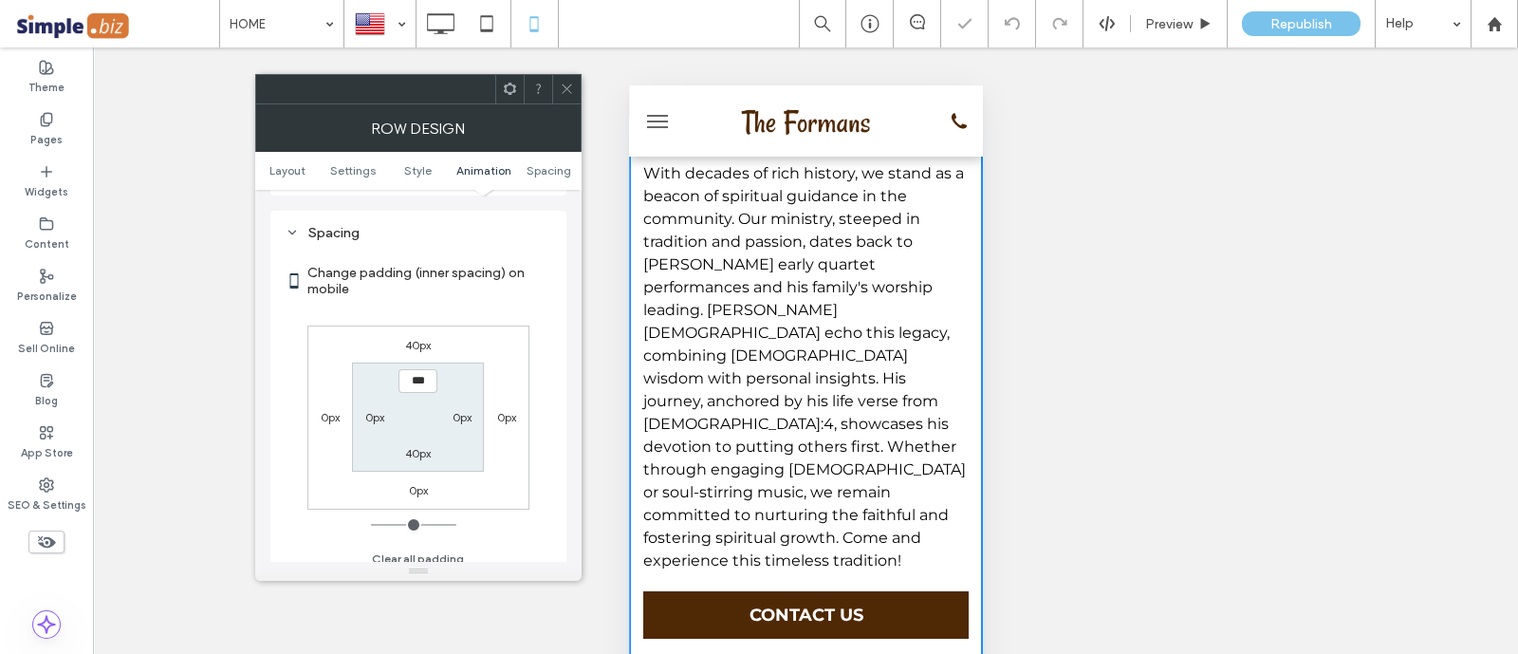
scroll to position [711, 0]
click at [410, 442] on label "40px" at bounding box center [418, 448] width 26 height 14
type input "**"
type input "*"
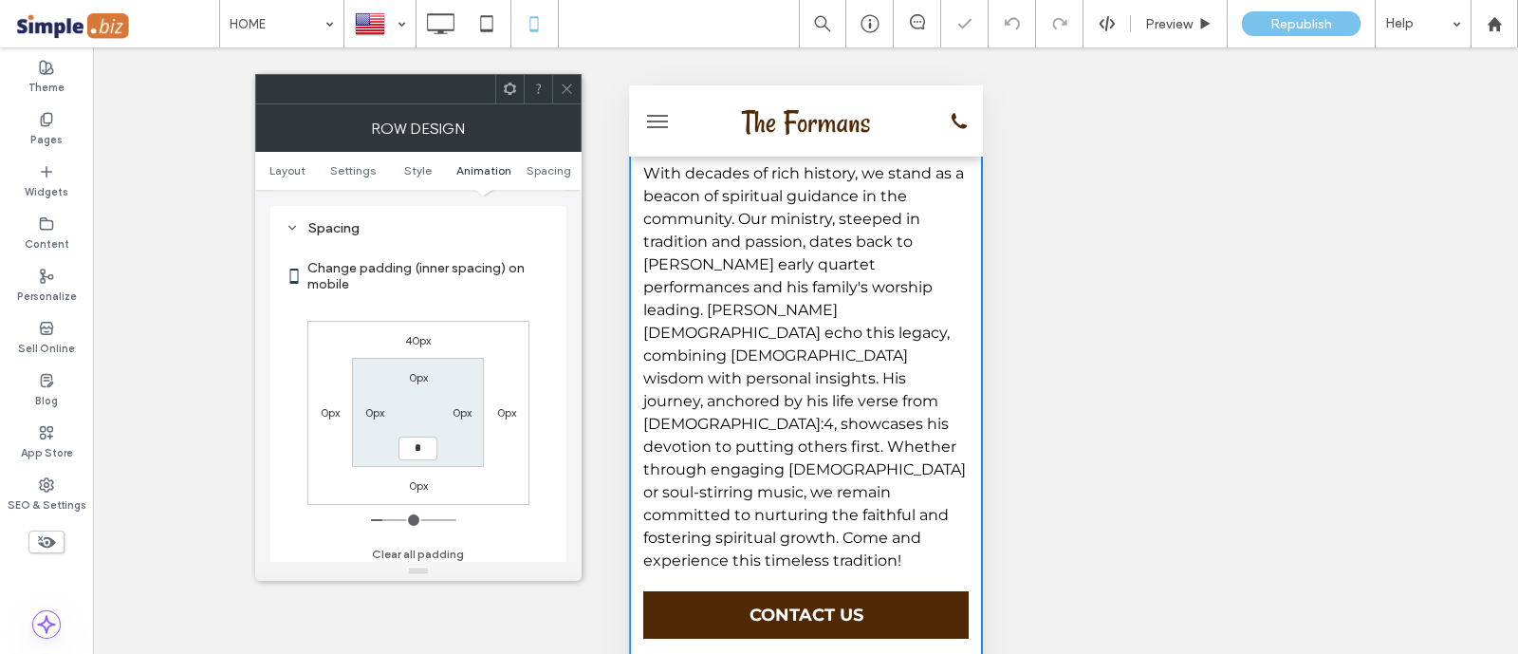
type input "***"
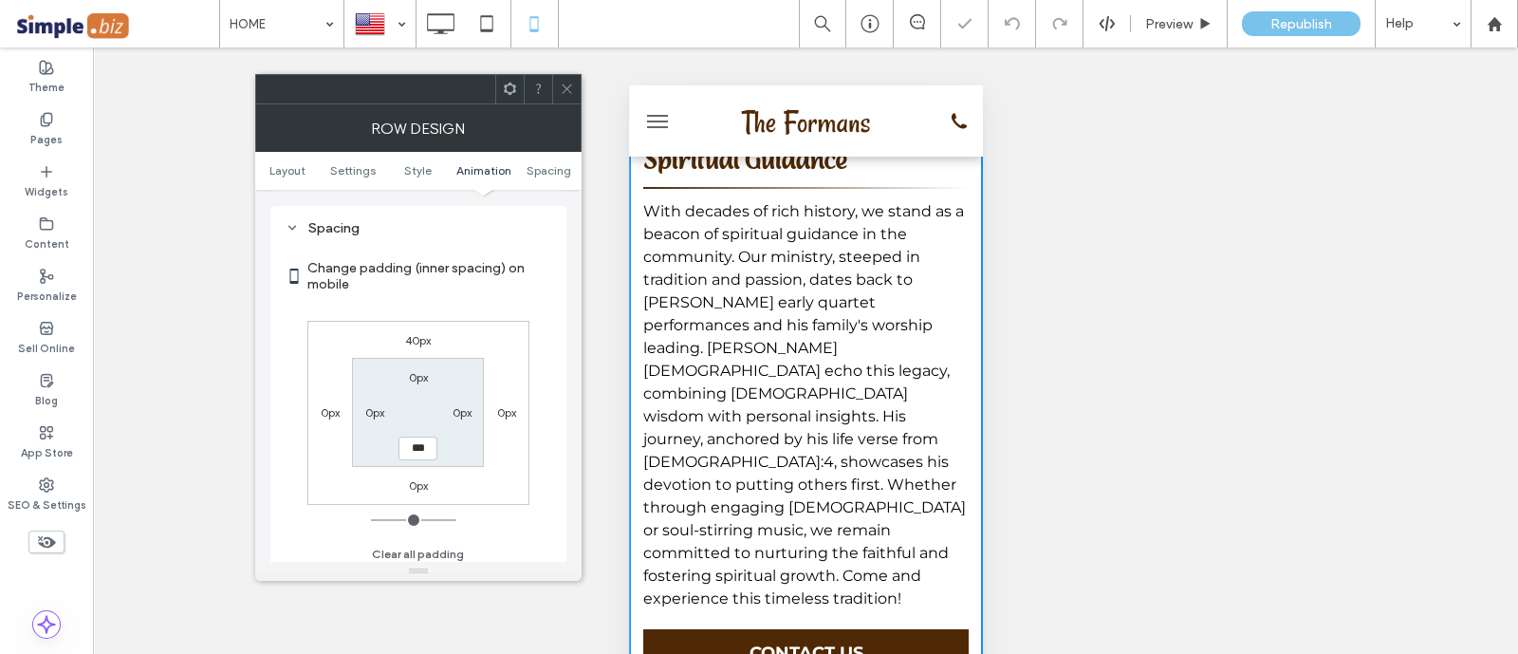
drag, startPoint x: 572, startPoint y: 83, endPoint x: 615, endPoint y: 122, distance: 58.4
click at [574, 83] on div at bounding box center [566, 89] width 28 height 28
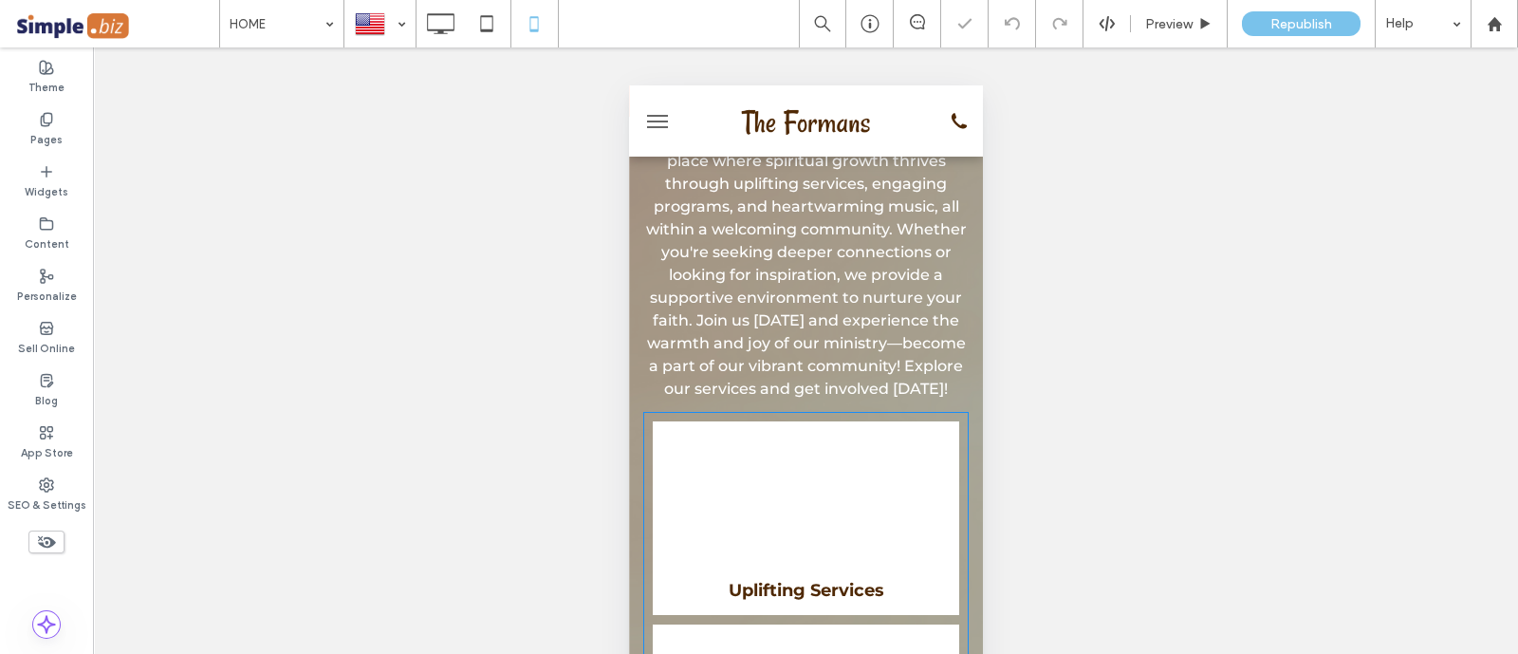
scroll to position [2571, 0]
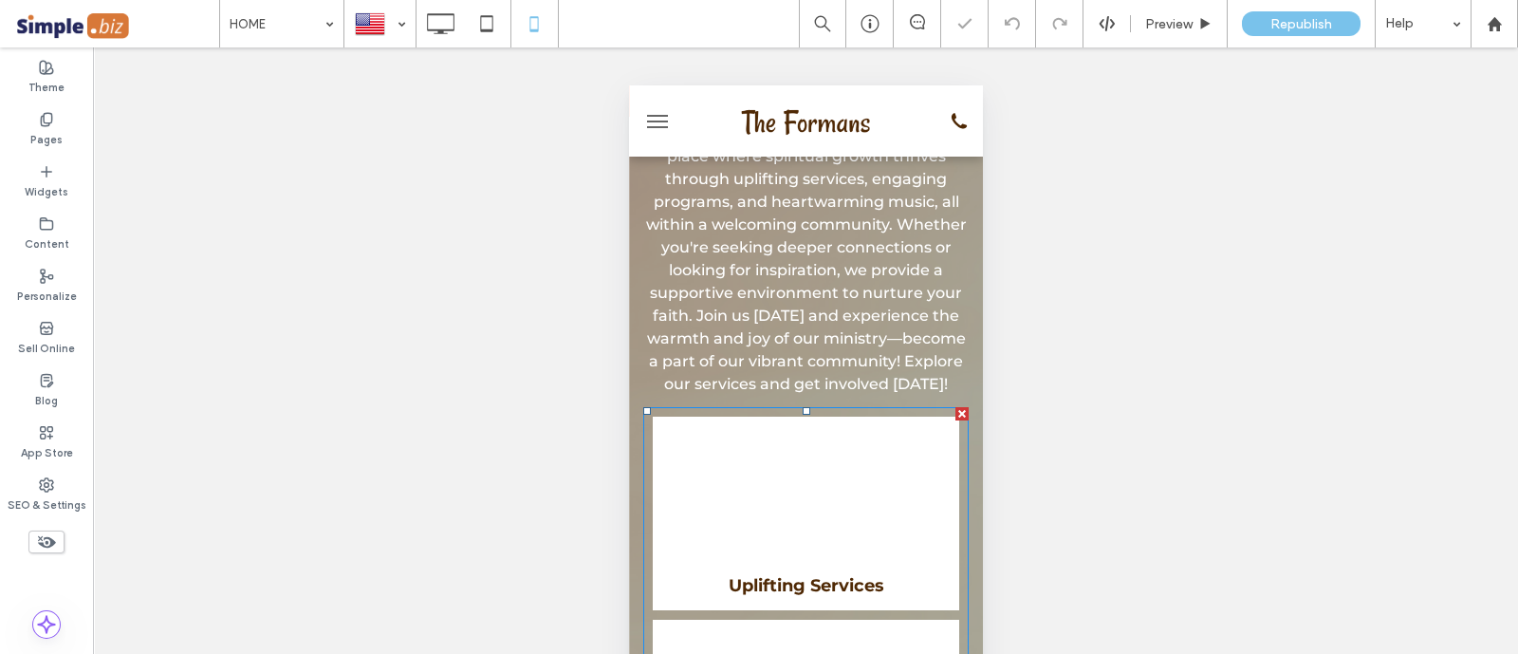
click at [806, 416] on link at bounding box center [805, 513] width 306 height 194
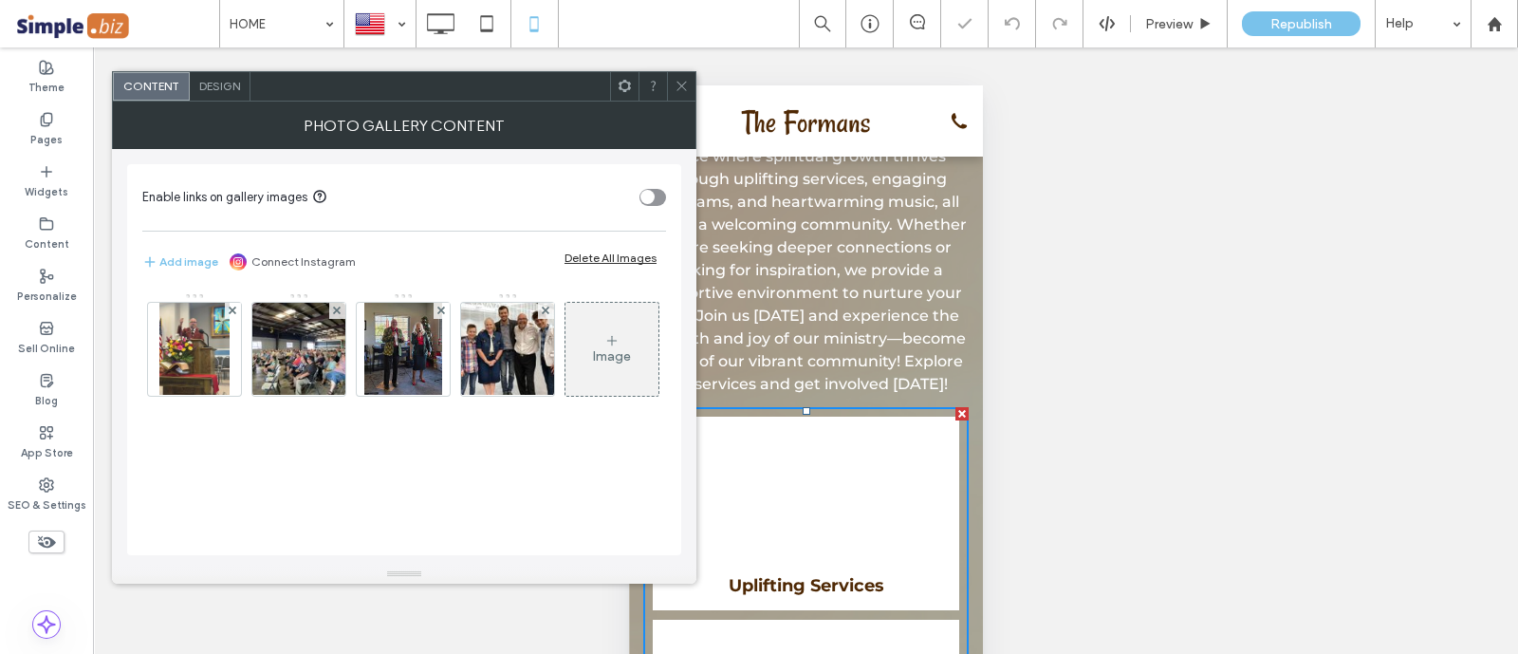
click at [209, 83] on span "Design" at bounding box center [219, 86] width 41 height 14
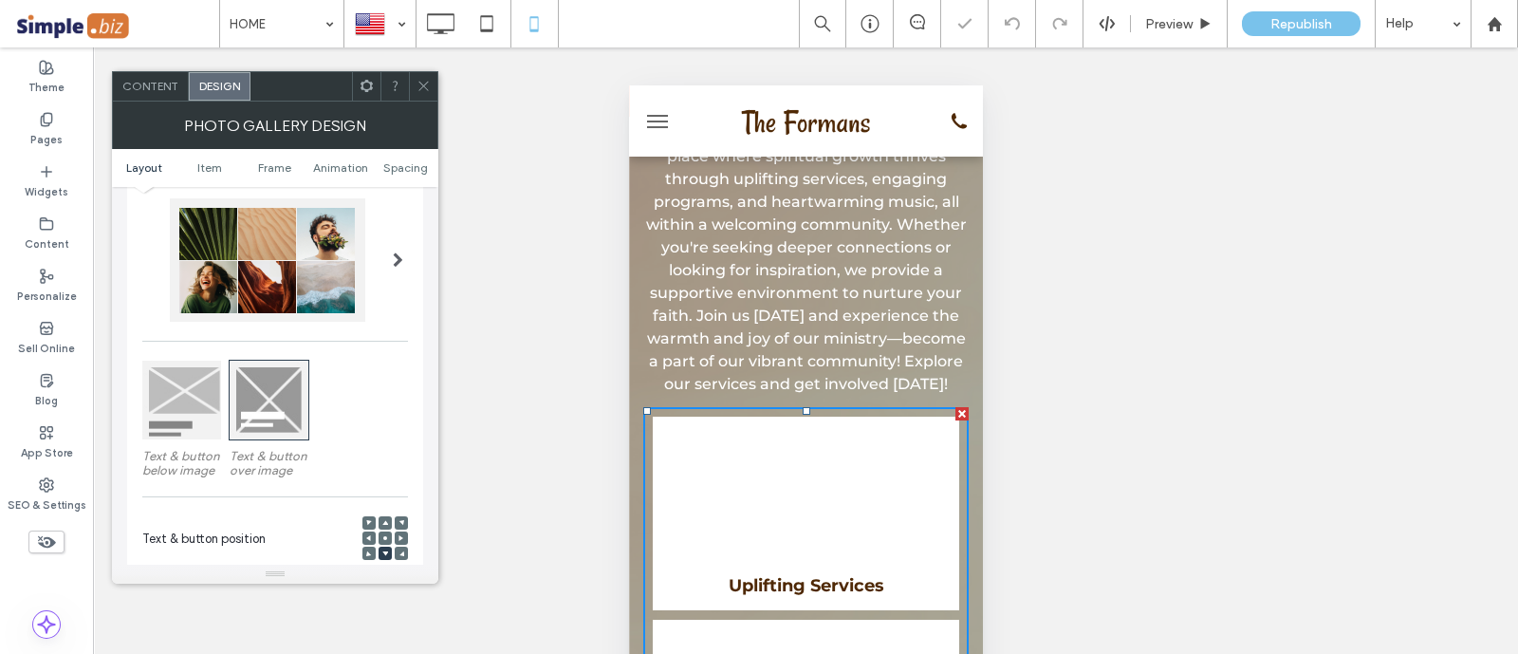
scroll to position [236, 0]
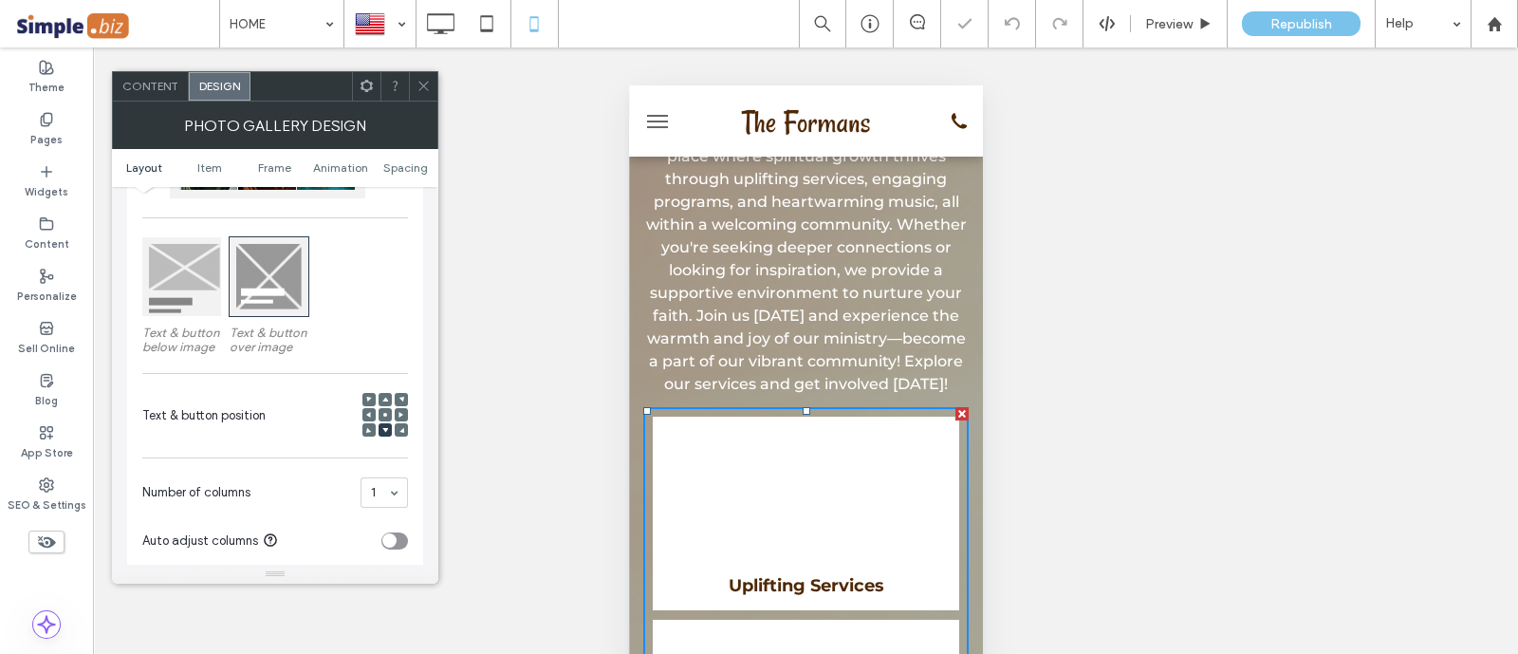
click at [188, 289] on div at bounding box center [181, 276] width 79 height 79
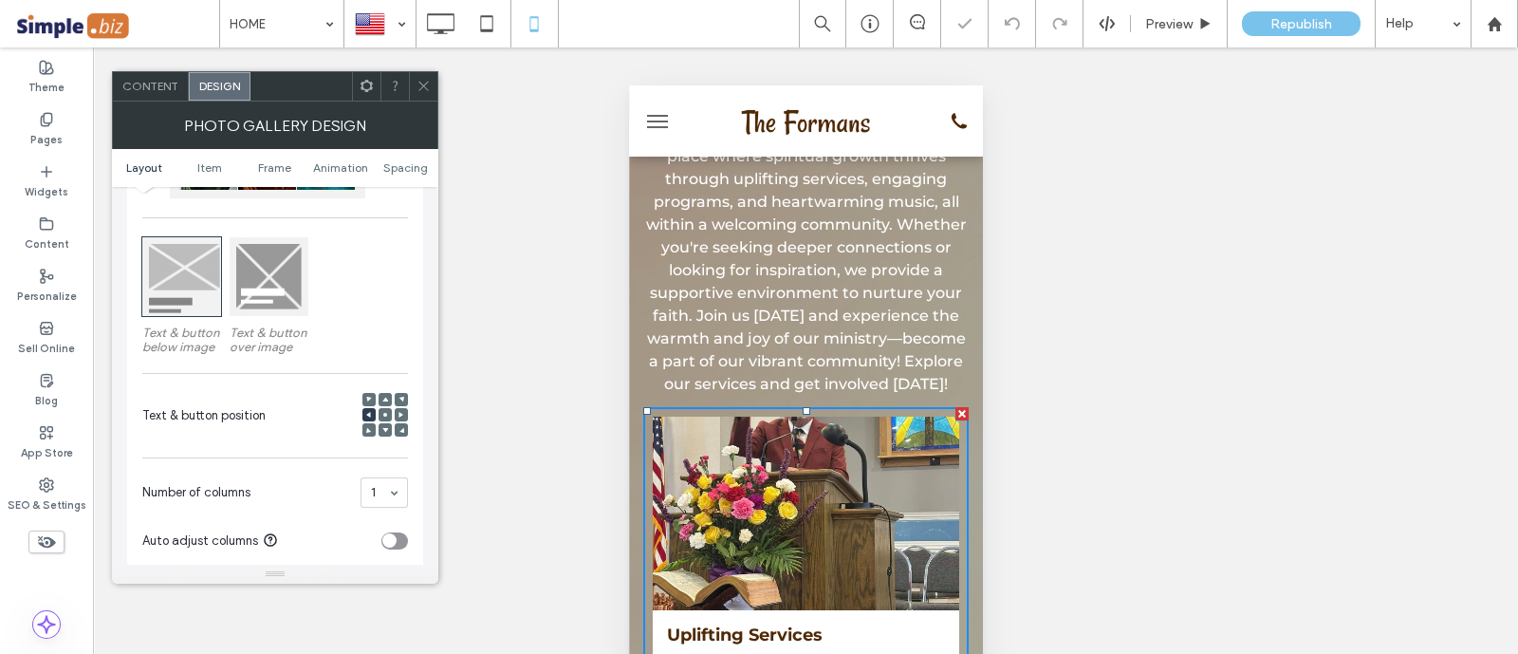
click at [384, 409] on span at bounding box center [385, 414] width 6 height 13
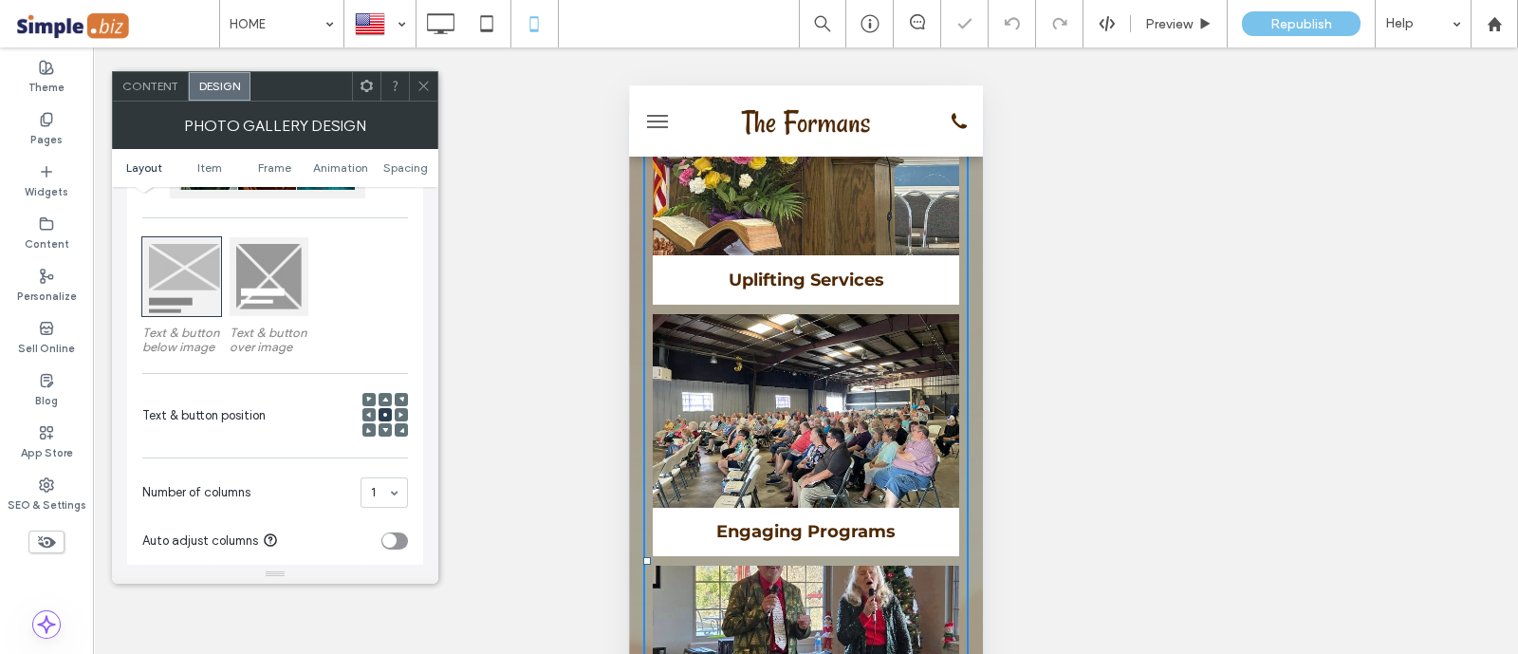
click at [387, 396] on icon at bounding box center [385, 399] width 6 height 6
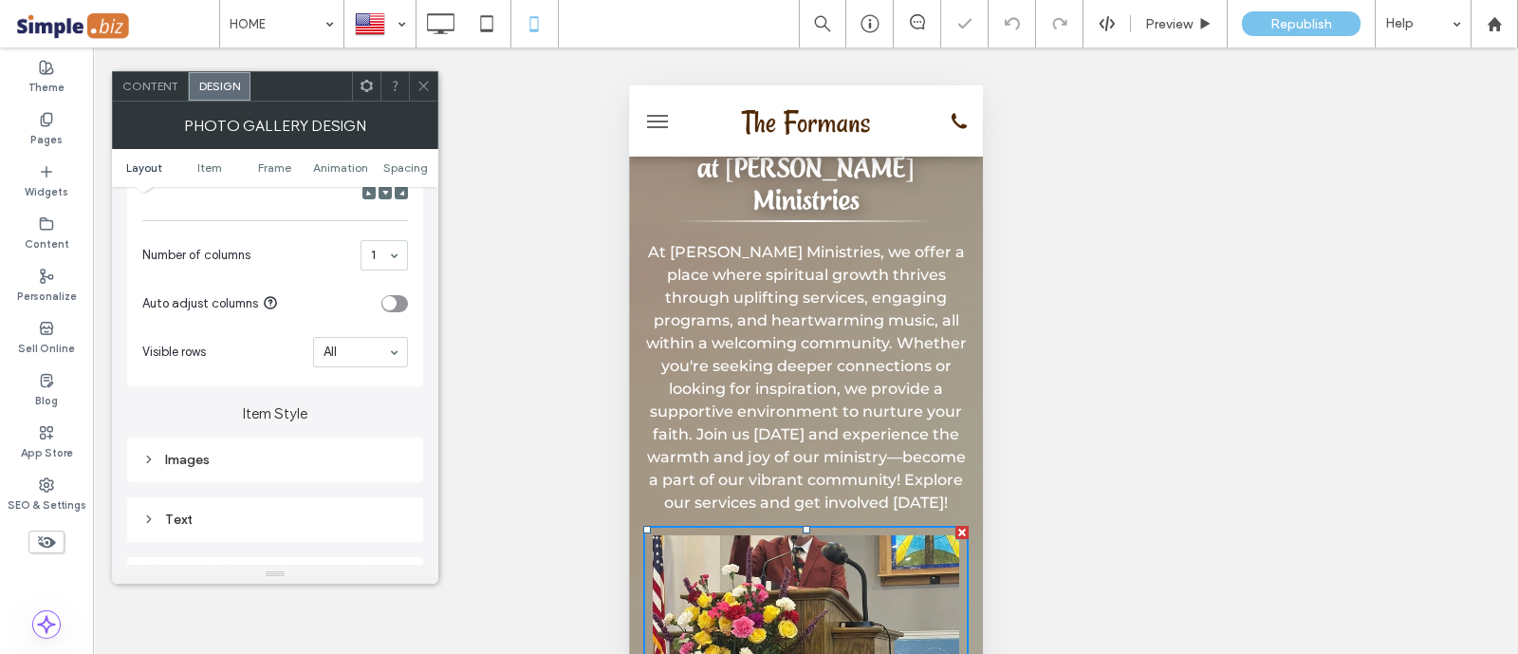
scroll to position [593, 0]
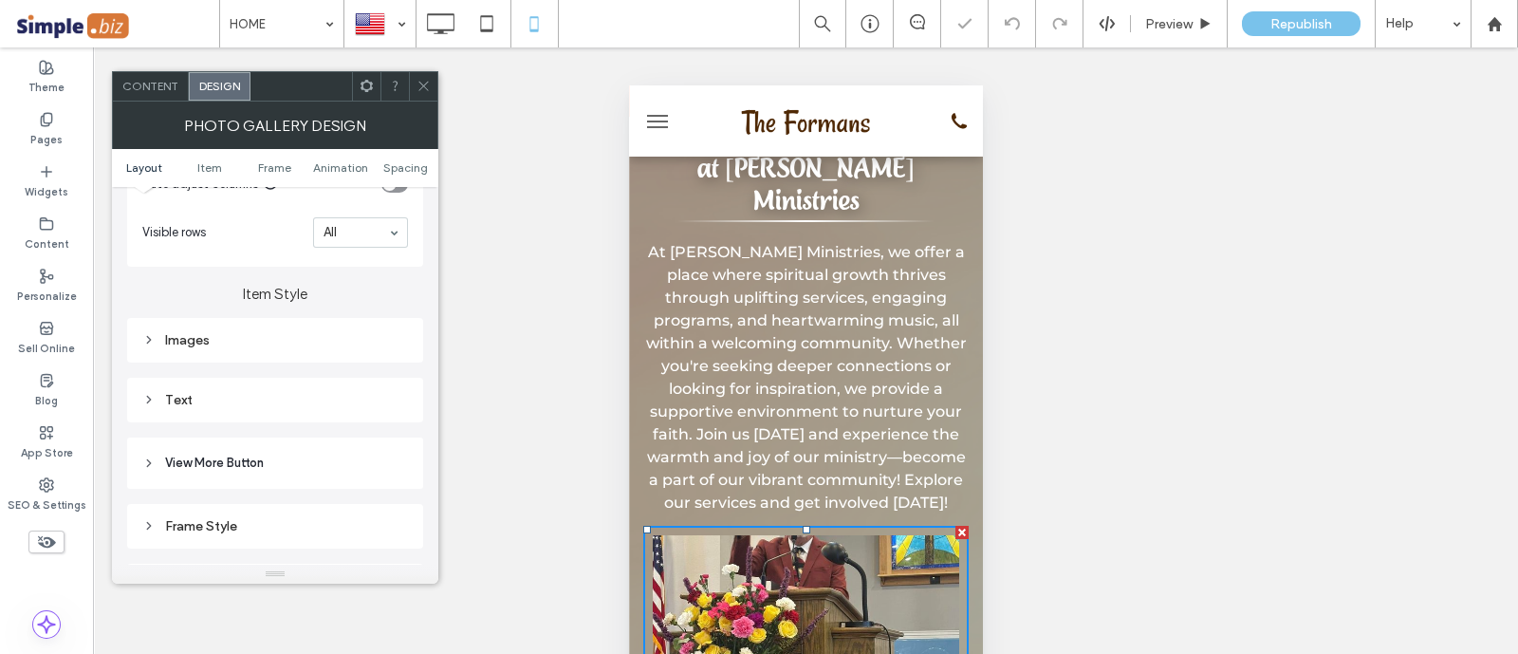
click at [268, 342] on div "Images" at bounding box center [275, 340] width 266 height 16
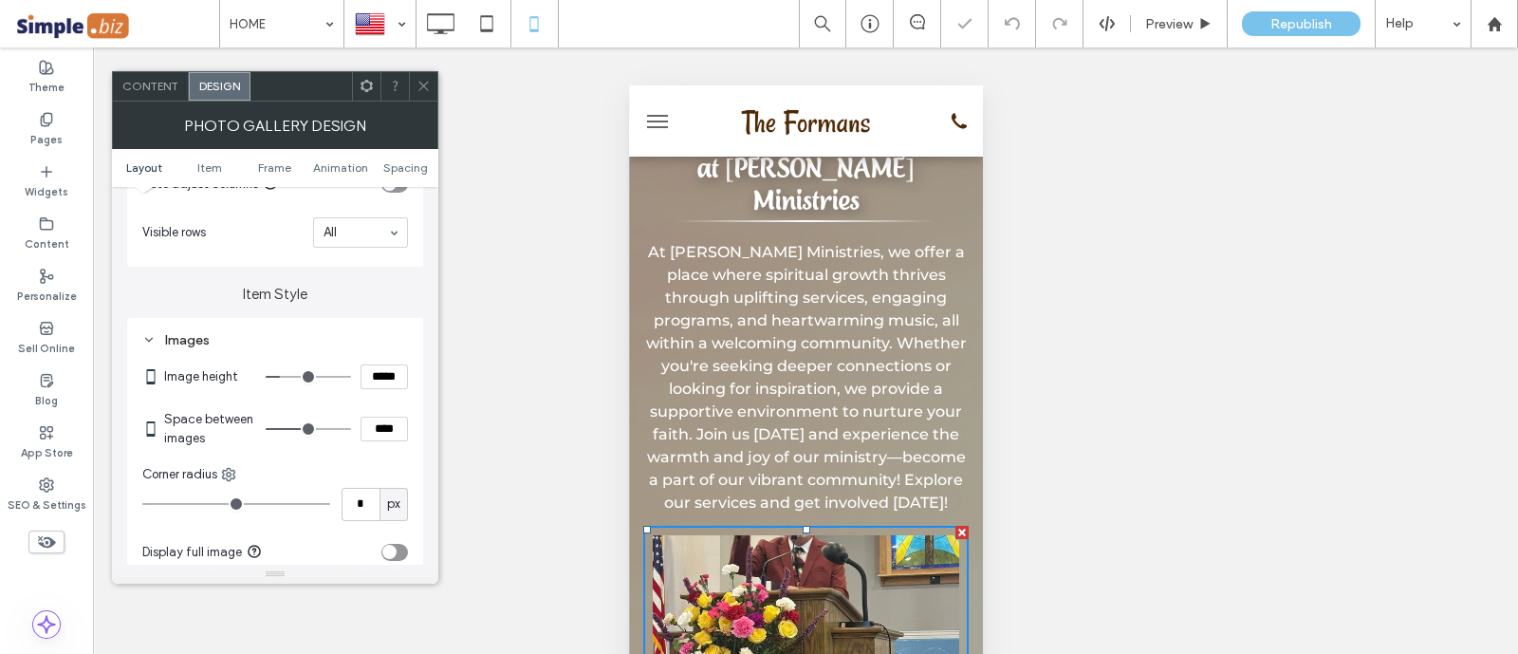
click at [377, 378] on input "*****" at bounding box center [383, 376] width 47 height 25
type input "*****"
type input "***"
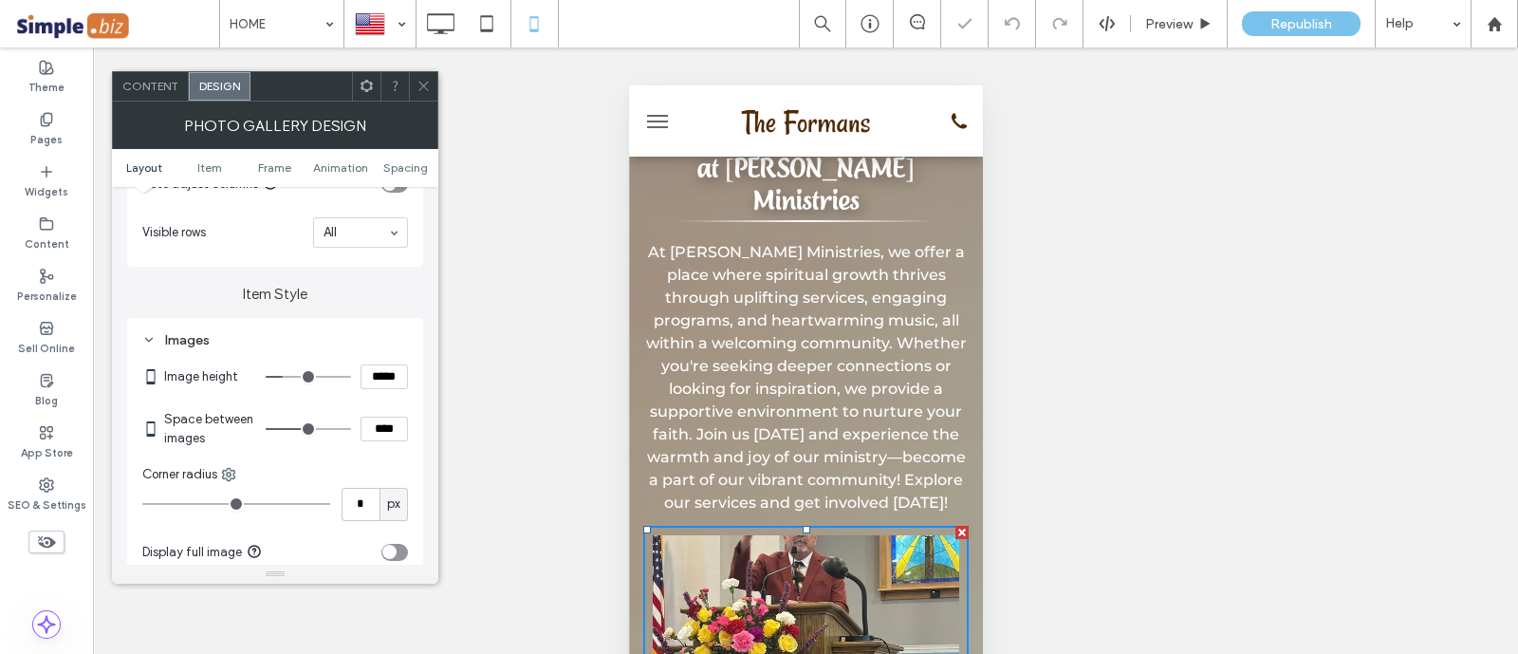
type input "*****"
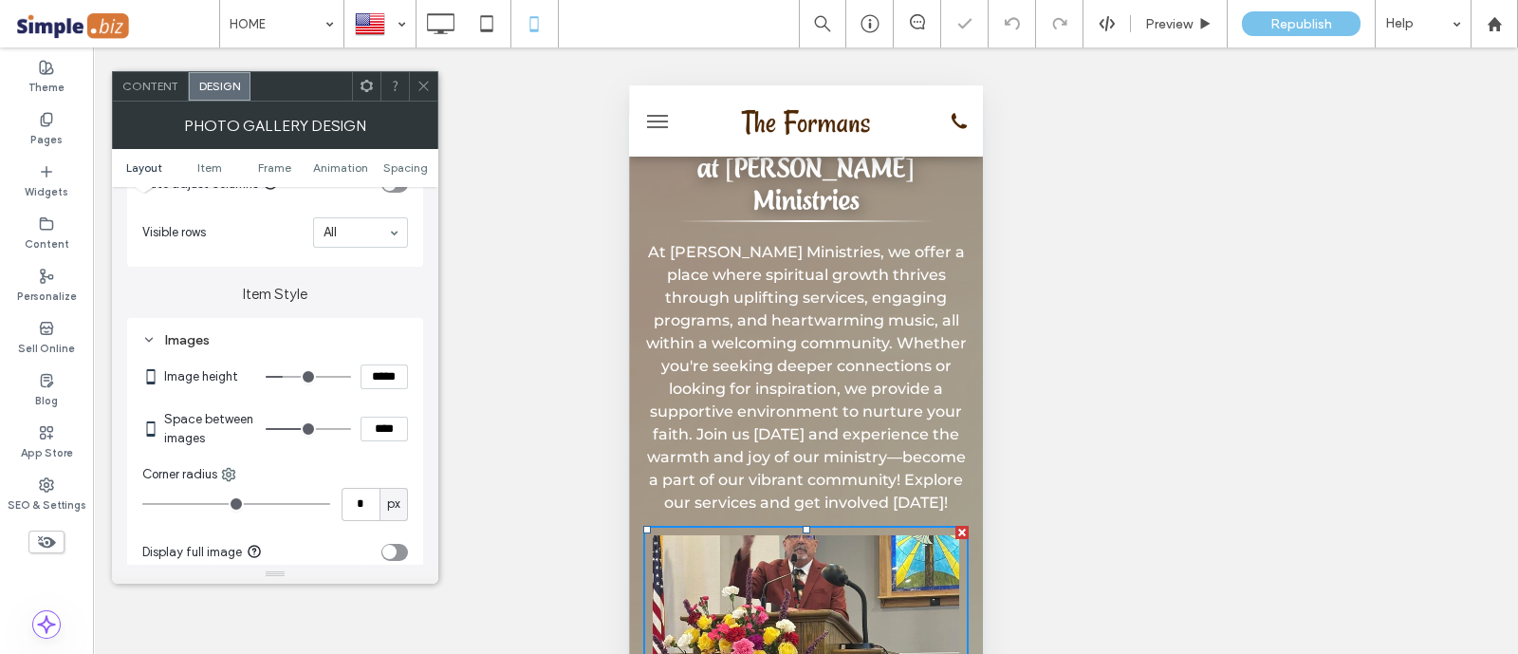
type input "***"
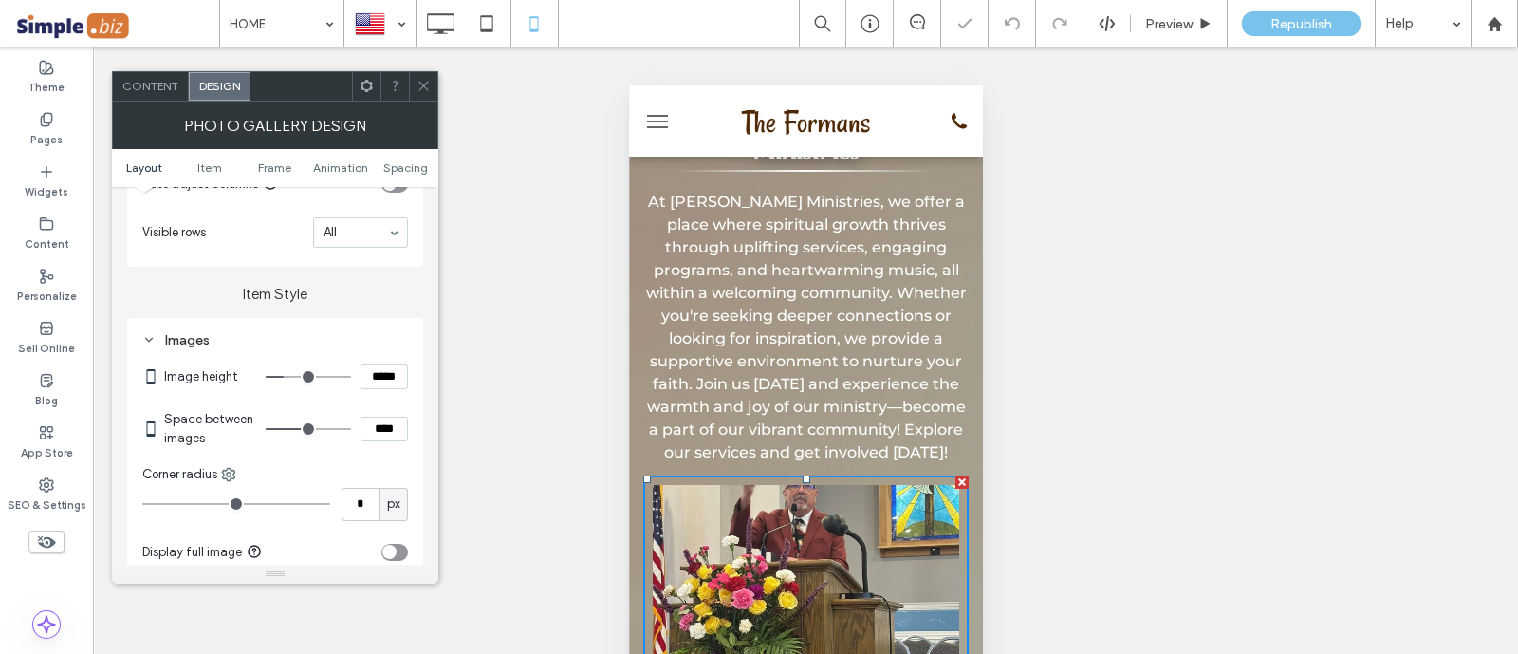
scroll to position [2452, 0]
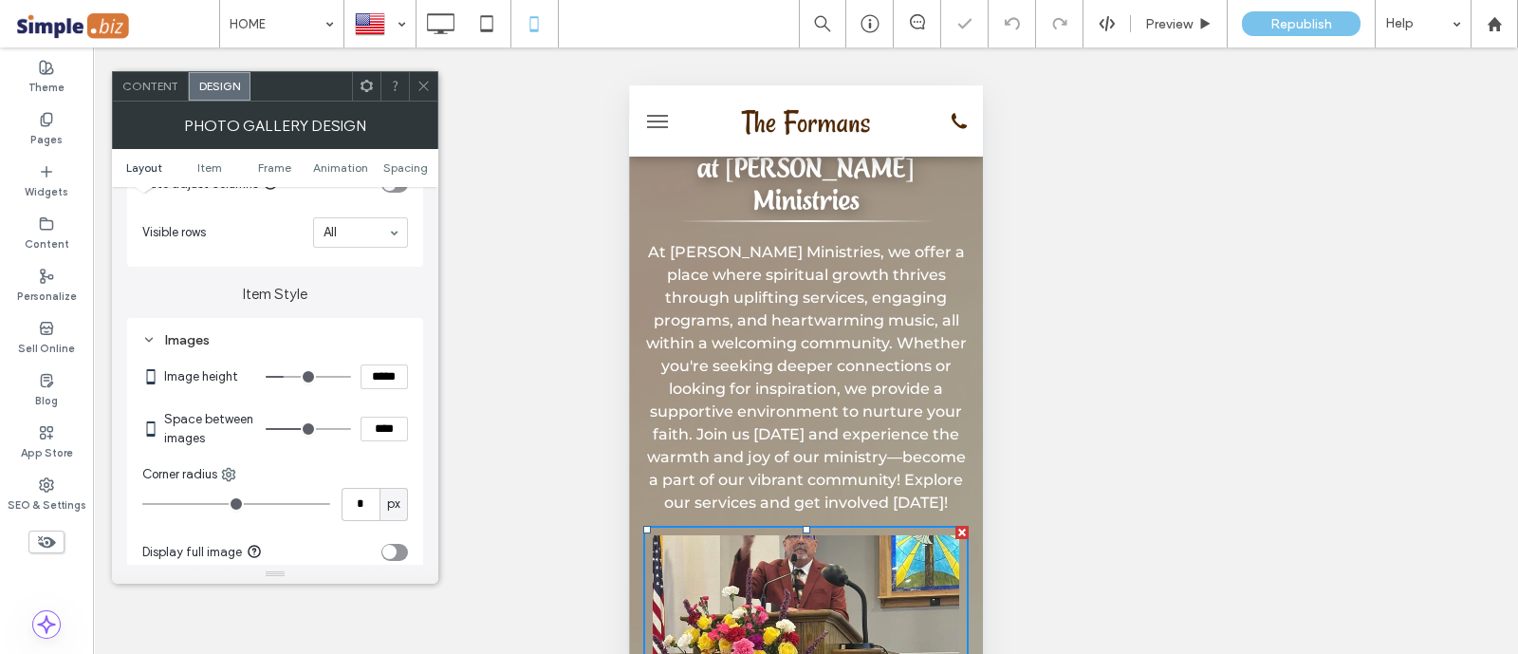
click at [418, 79] on icon at bounding box center [423, 86] width 14 height 14
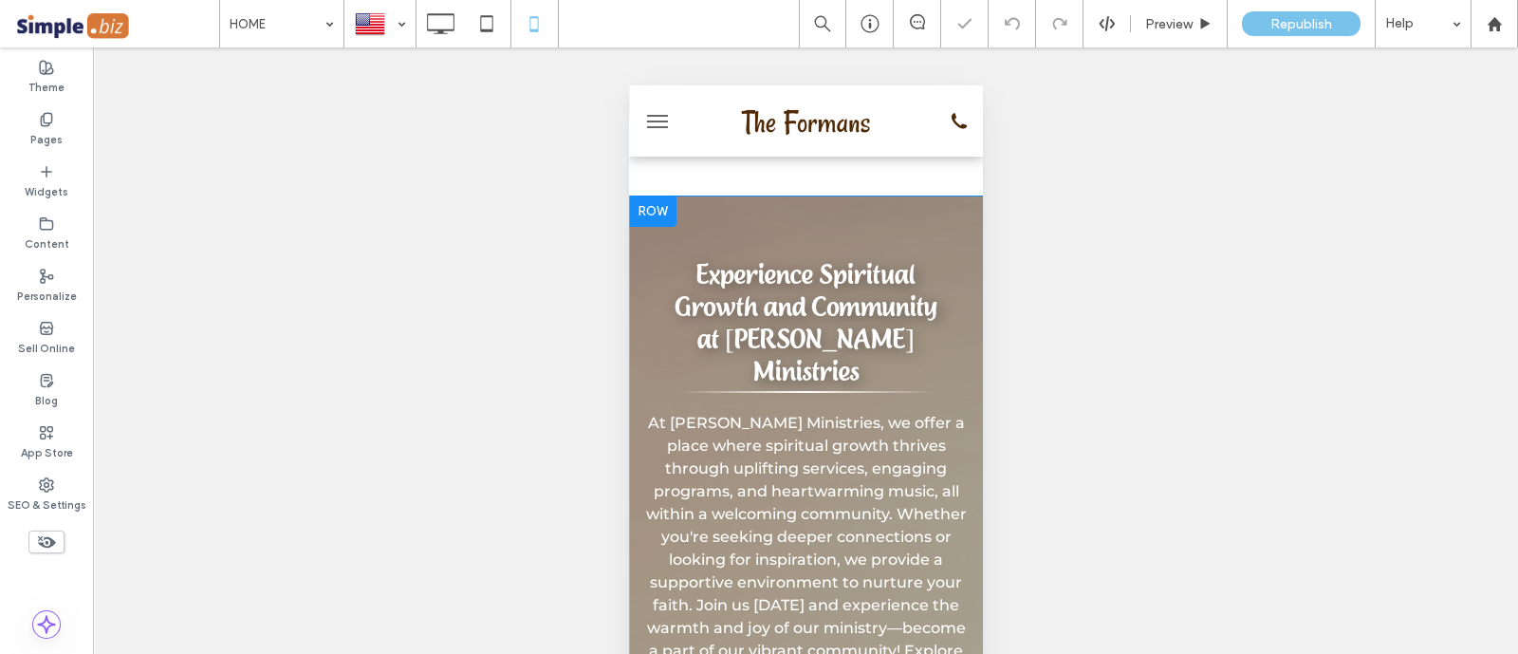
scroll to position [2096, 0]
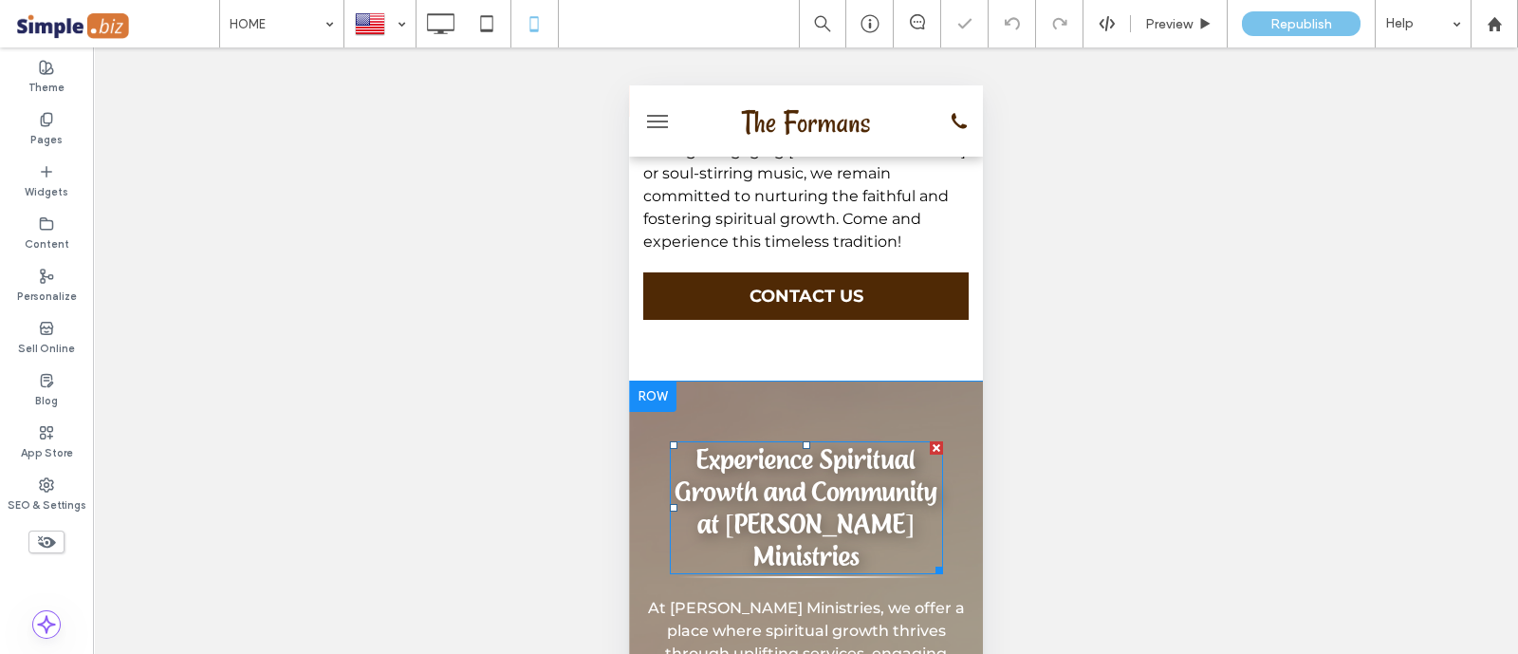
click at [881, 443] on span "Experience Spiritual Growth and Community at [PERSON_NAME] Ministries" at bounding box center [805, 507] width 262 height 129
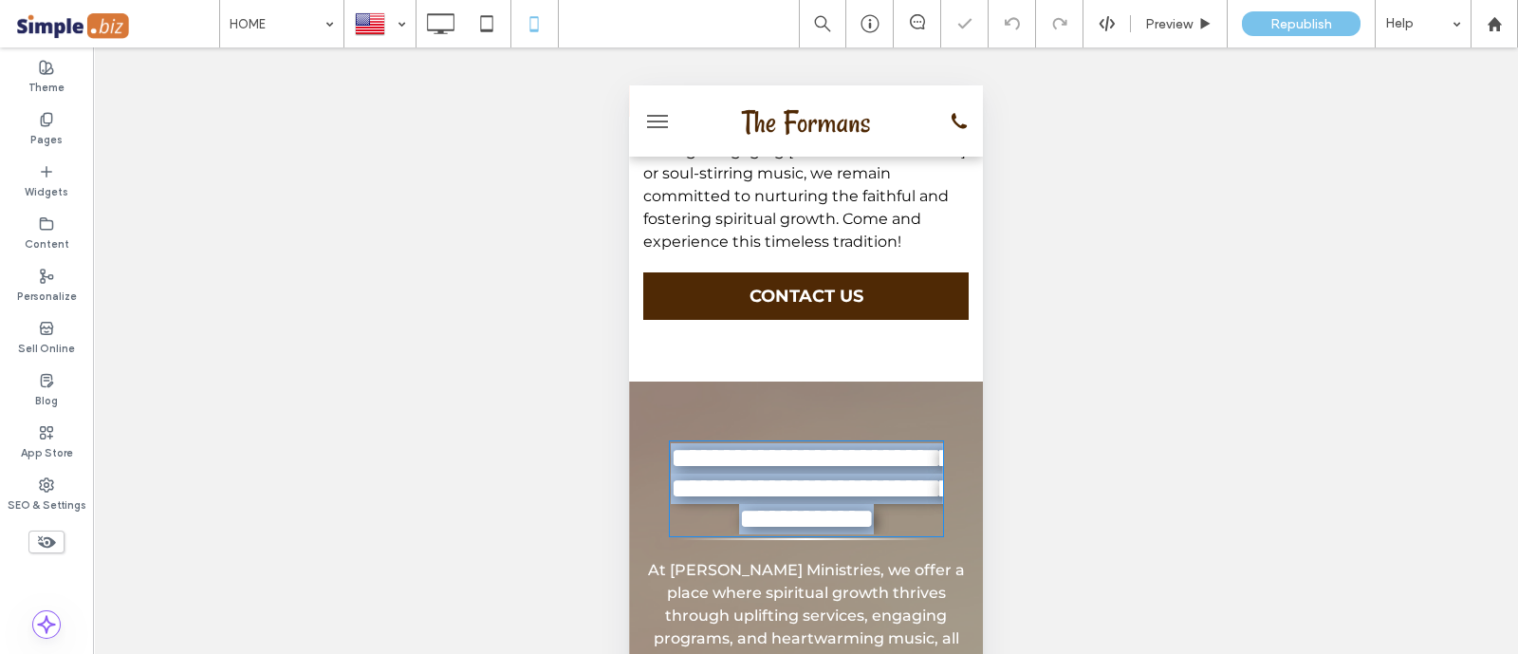
type input "**********"
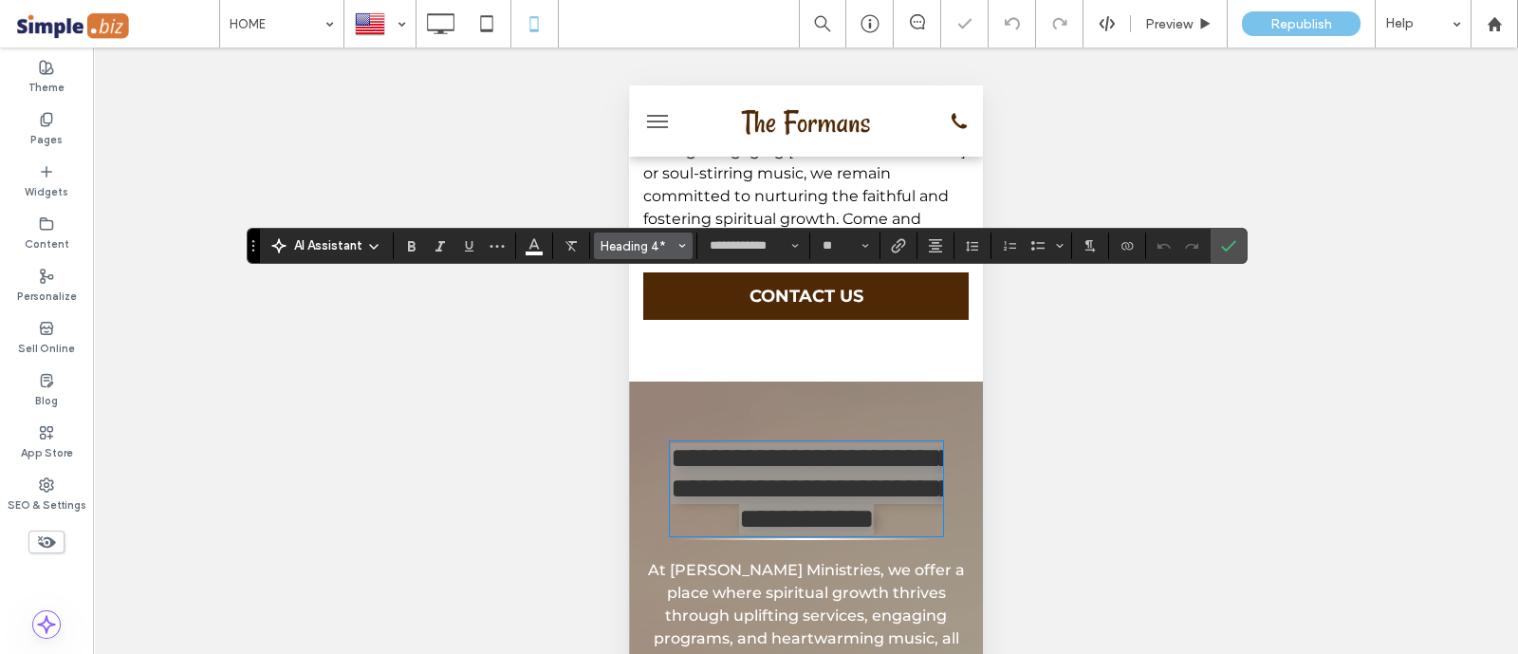
click at [656, 246] on span "Heading 4*" at bounding box center [637, 246] width 74 height 14
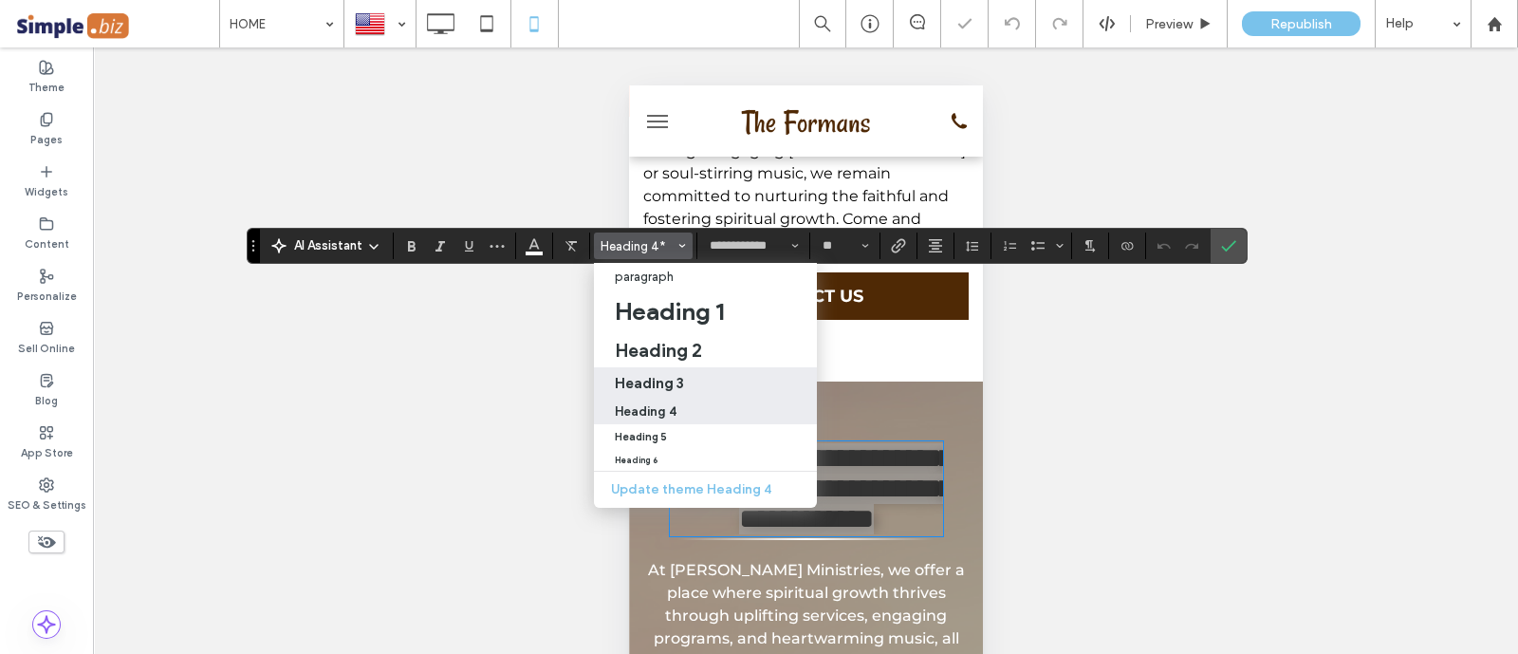
click at [702, 384] on div "Heading 3" at bounding box center [705, 383] width 181 height 18
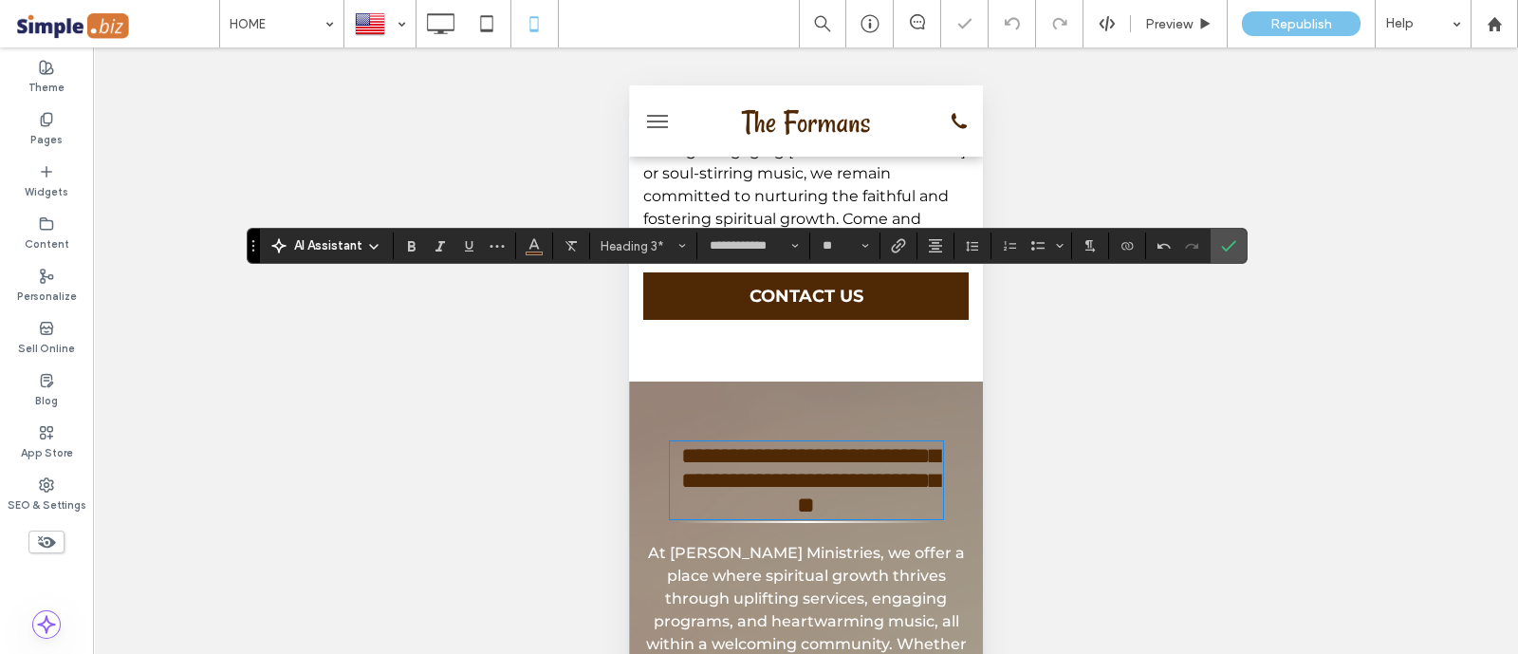
type input "**"
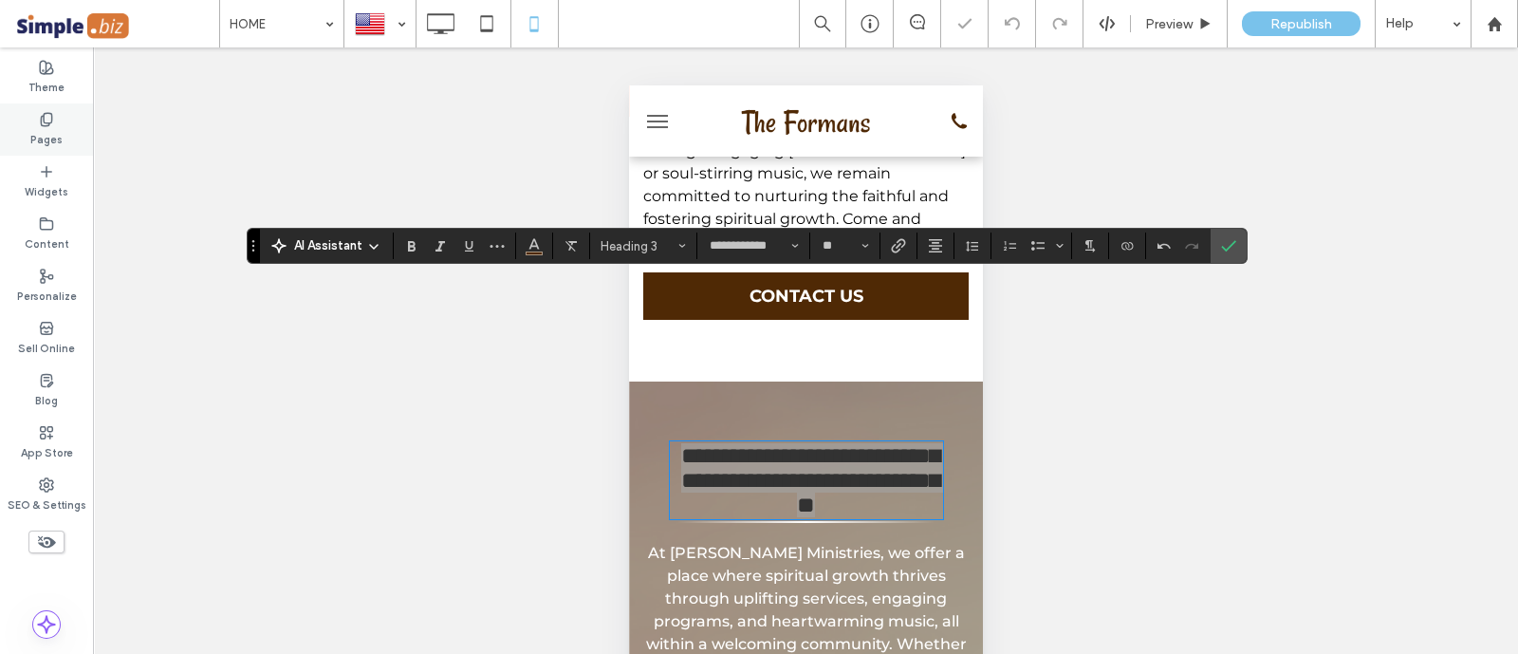
click at [46, 80] on label "Theme" at bounding box center [46, 85] width 36 height 21
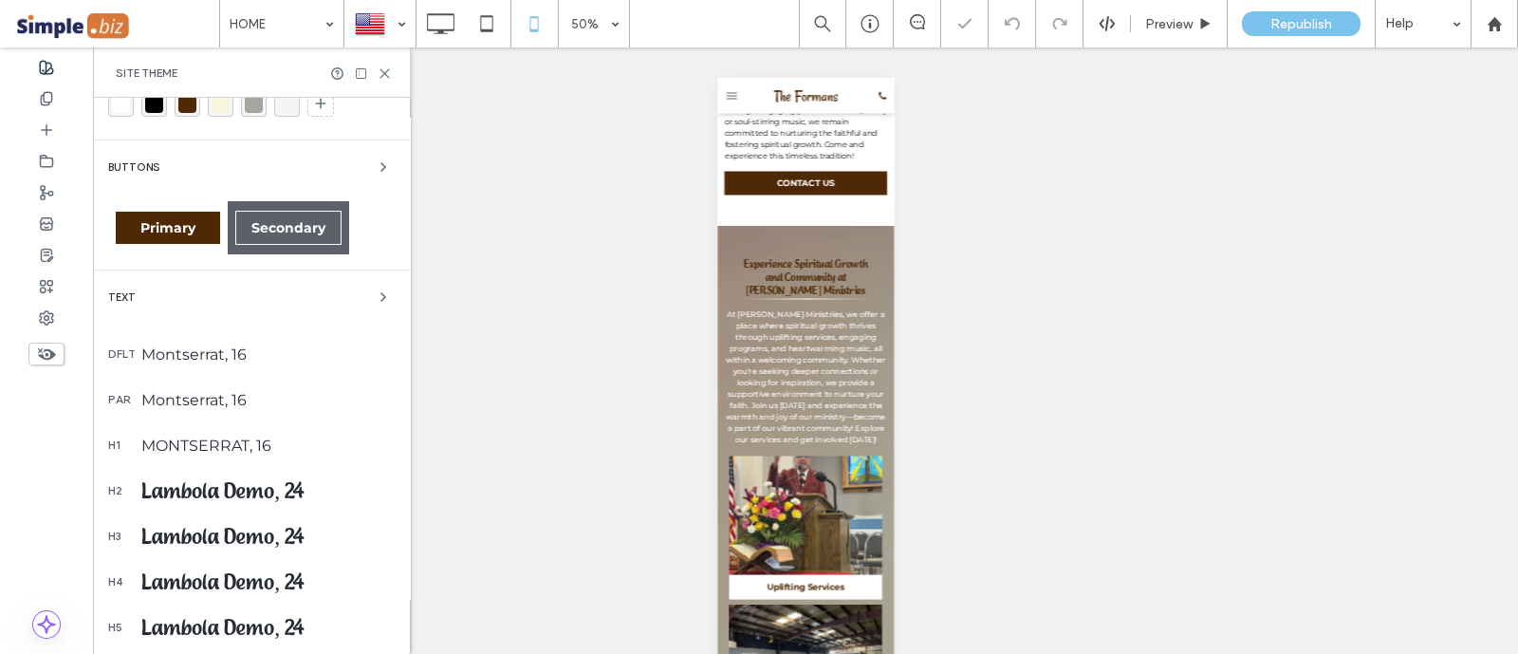
scroll to position [356, 0]
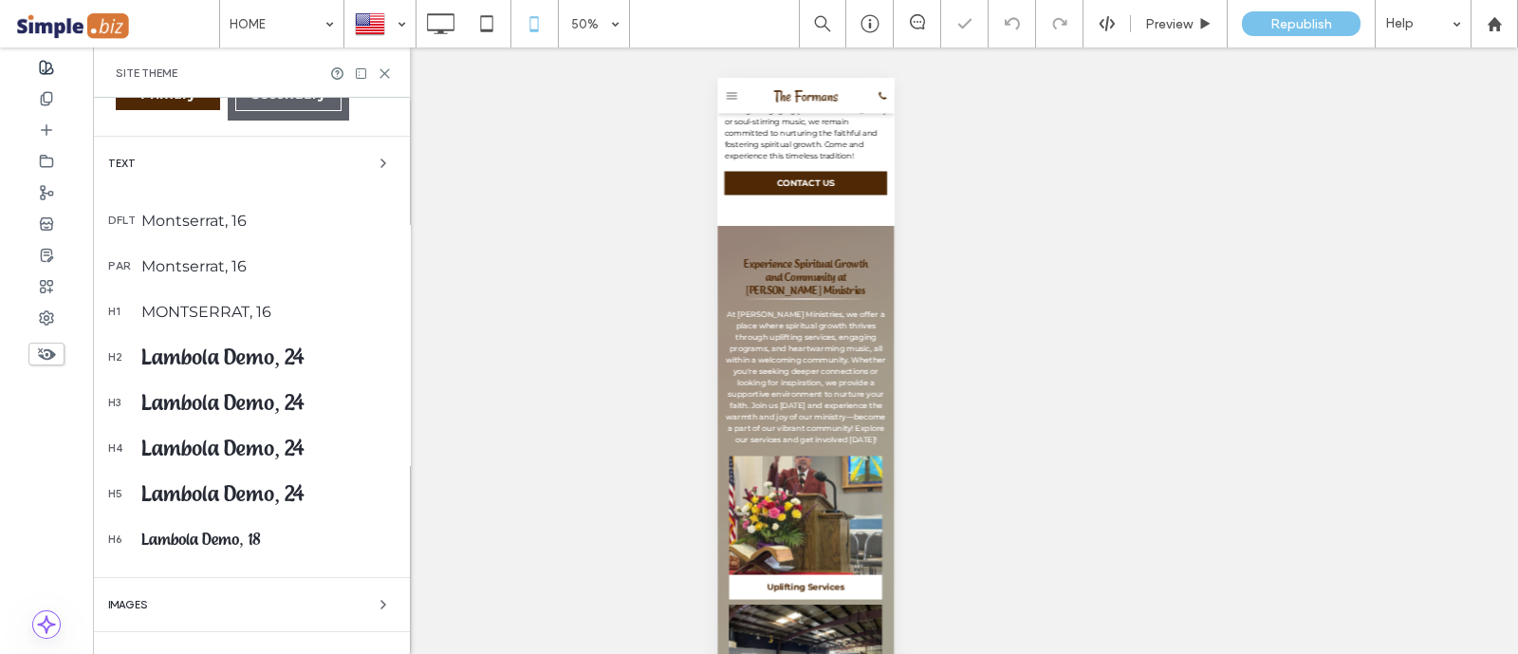
click at [256, 362] on div "Lambola Demo, 24" at bounding box center [267, 356] width 253 height 27
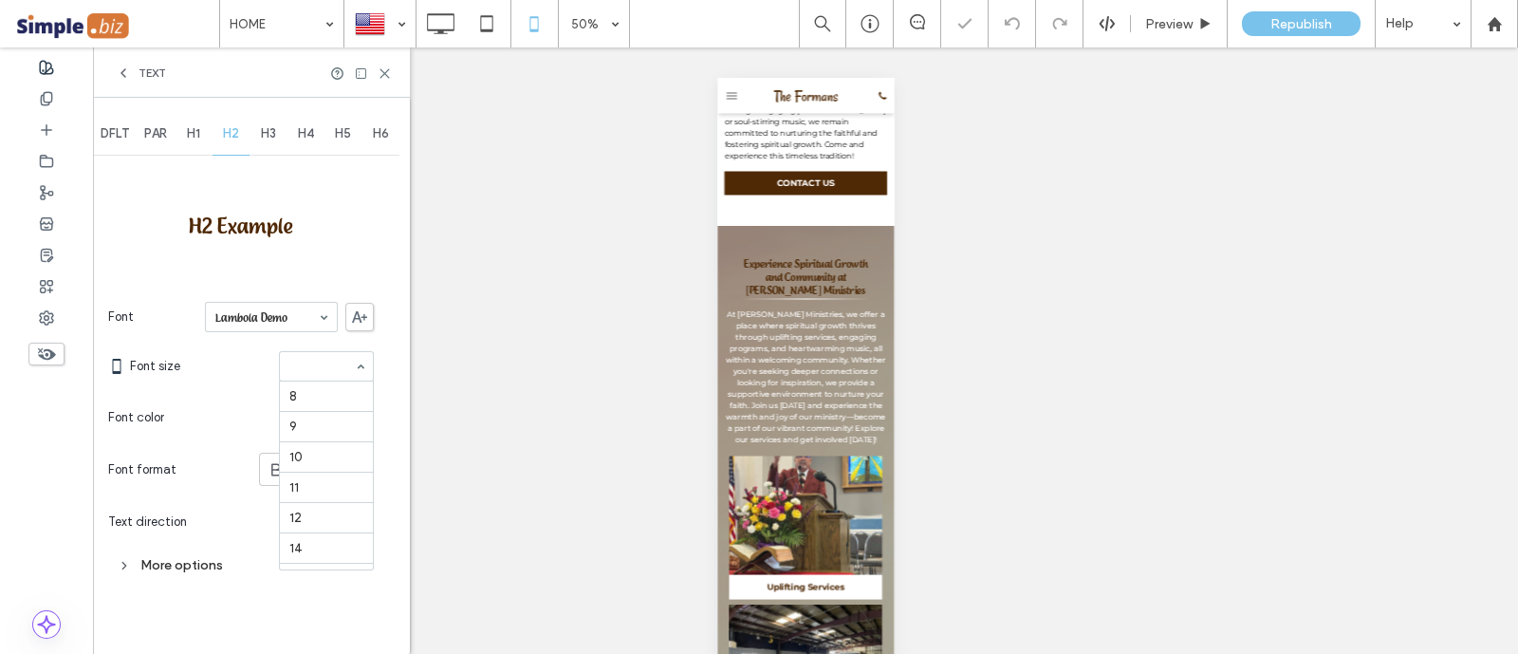
scroll to position [279, 0]
click at [276, 132] on span "H3" at bounding box center [268, 133] width 15 height 15
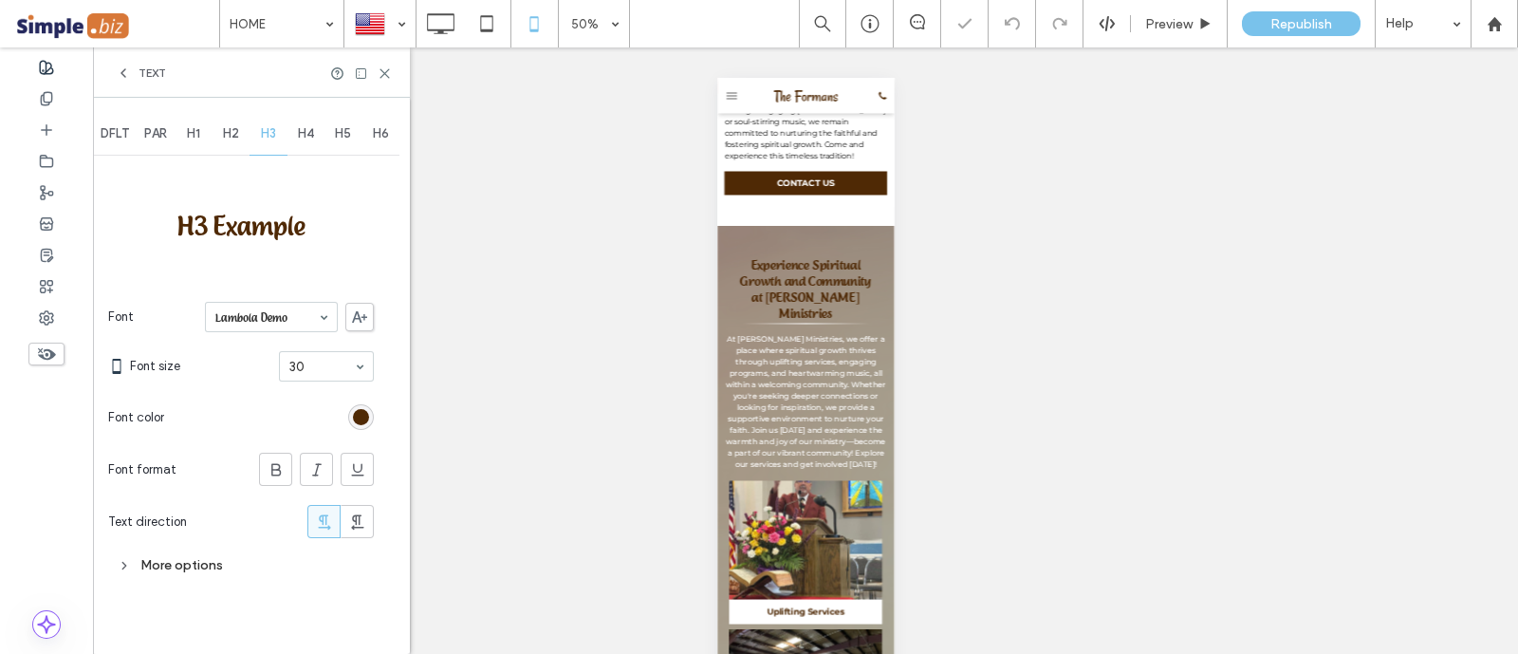
click at [311, 134] on span "H4" at bounding box center [306, 133] width 16 height 15
click at [339, 149] on div "H5" at bounding box center [343, 134] width 38 height 42
drag, startPoint x: 392, startPoint y: 149, endPoint x: 351, endPoint y: 228, distance: 88.7
click at [390, 149] on div "H6" at bounding box center [381, 134] width 38 height 42
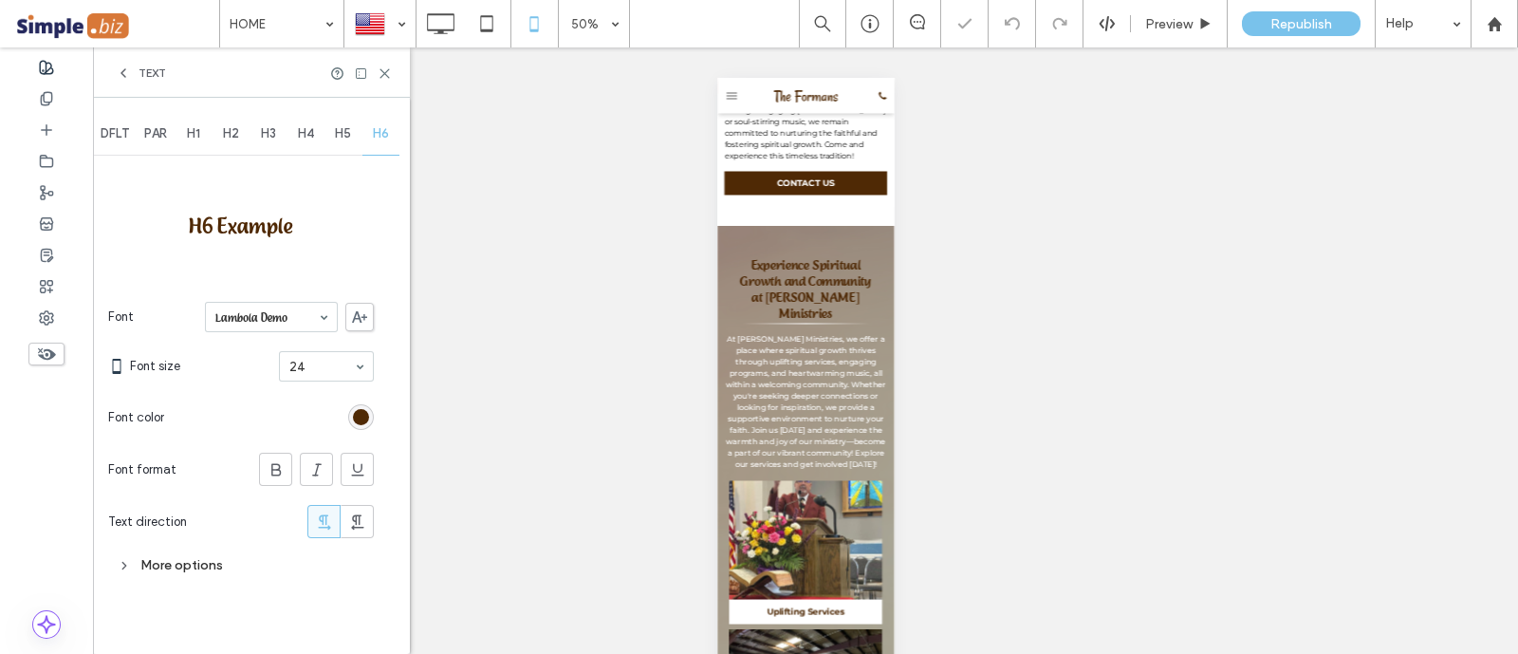
click at [129, 68] on icon at bounding box center [123, 72] width 15 height 15
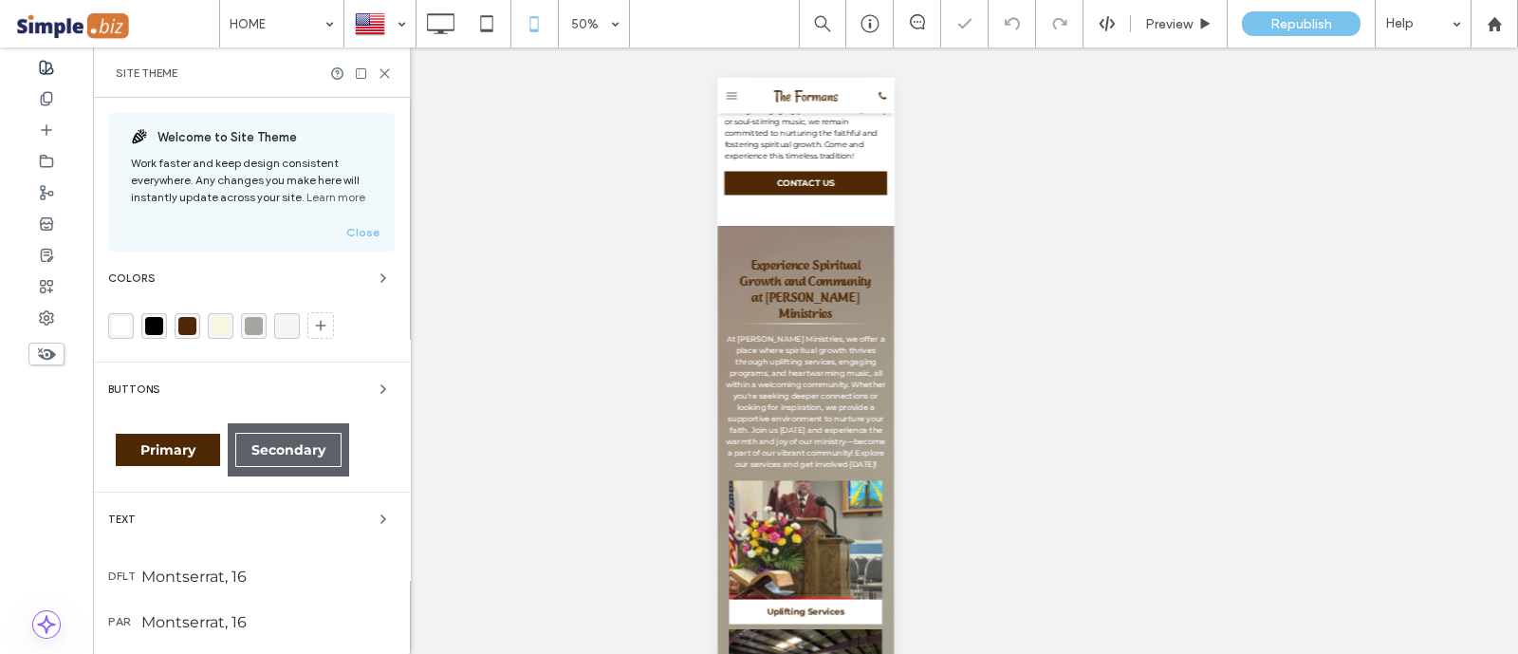
click at [389, 62] on div "Site Theme" at bounding box center [251, 72] width 317 height 50
click at [381, 64] on div "Site Theme" at bounding box center [251, 72] width 317 height 50
click at [384, 76] on icon at bounding box center [385, 73] width 14 height 14
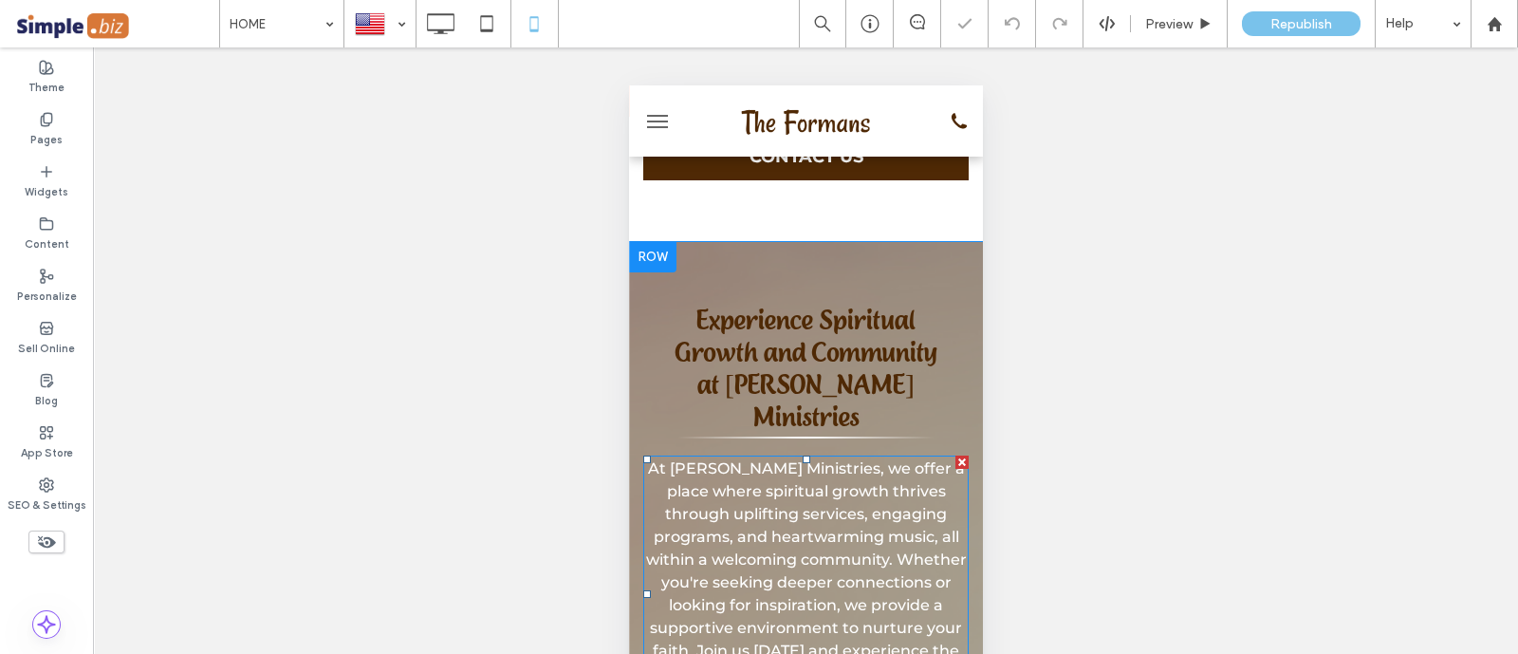
scroll to position [2096, 0]
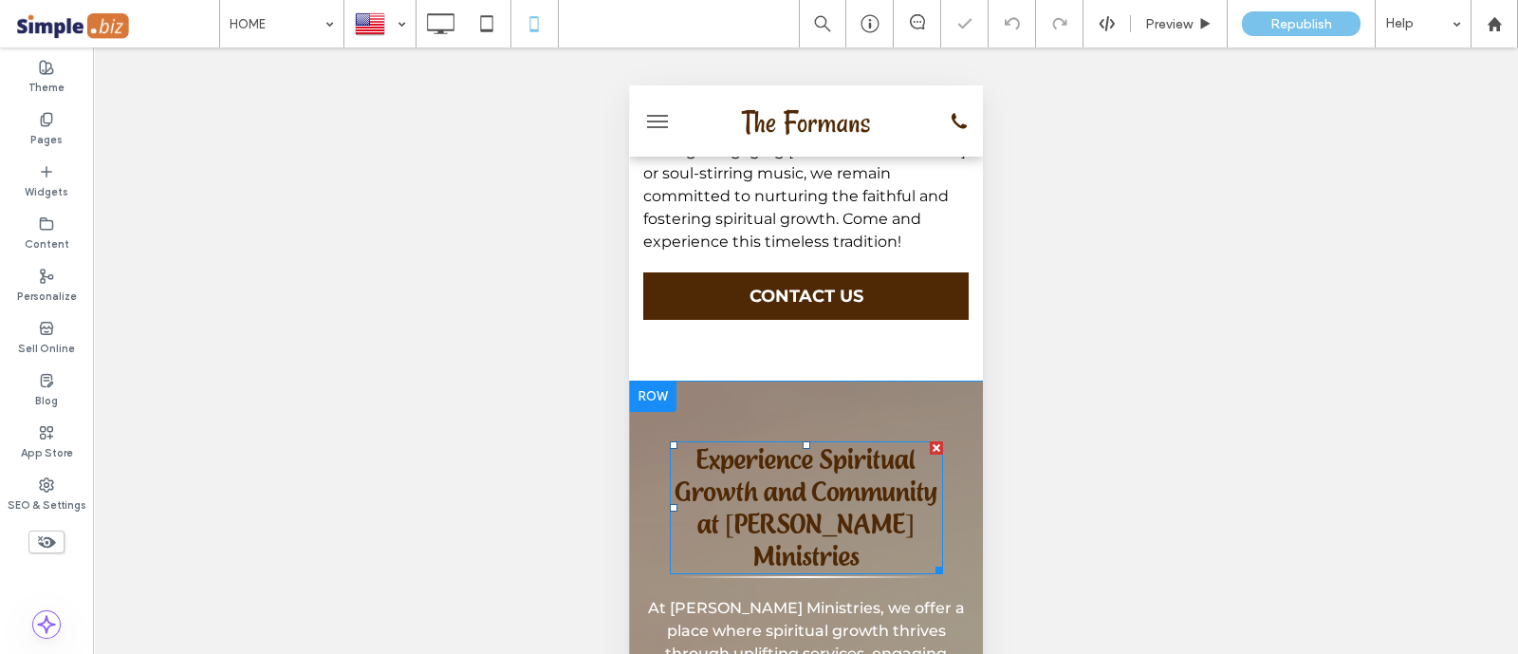
click at [782, 443] on span "Experience Spiritual Growth and Community at [PERSON_NAME] Ministries" at bounding box center [805, 507] width 262 height 129
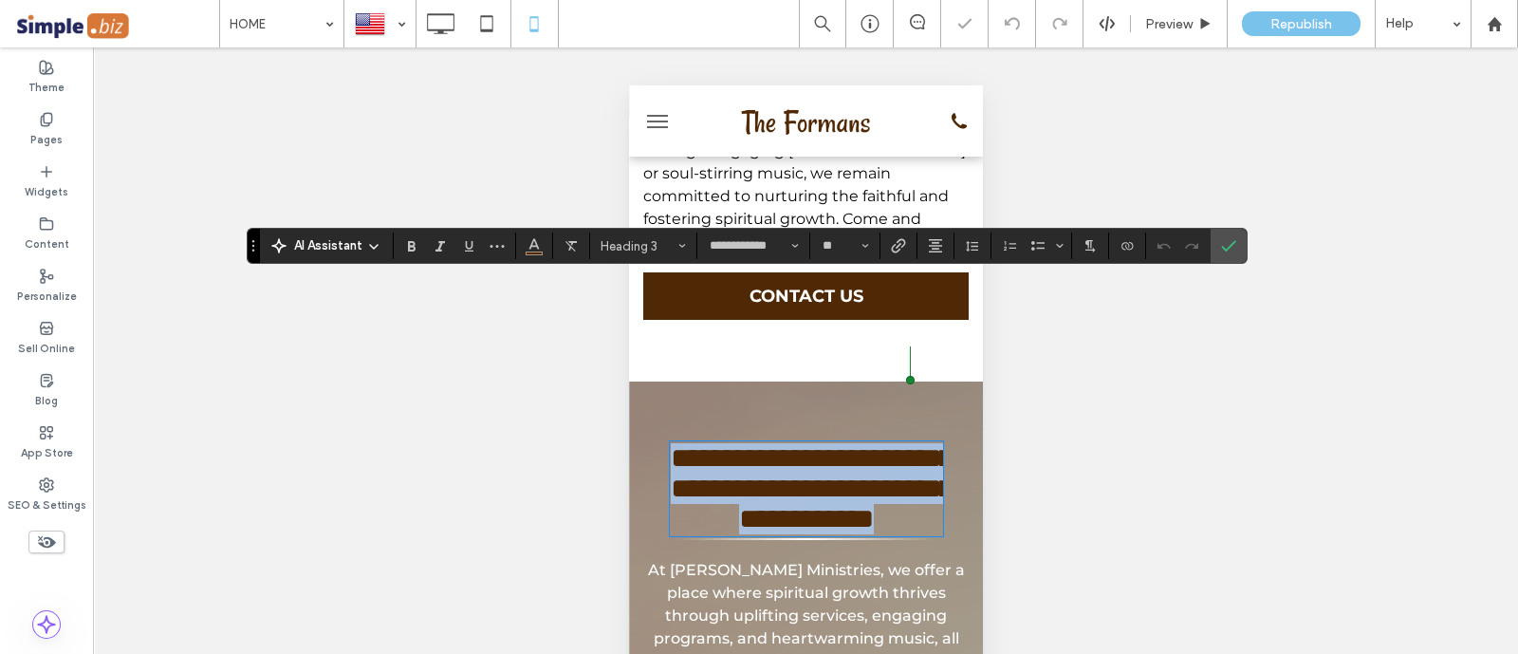
type input "**********"
type input "**"
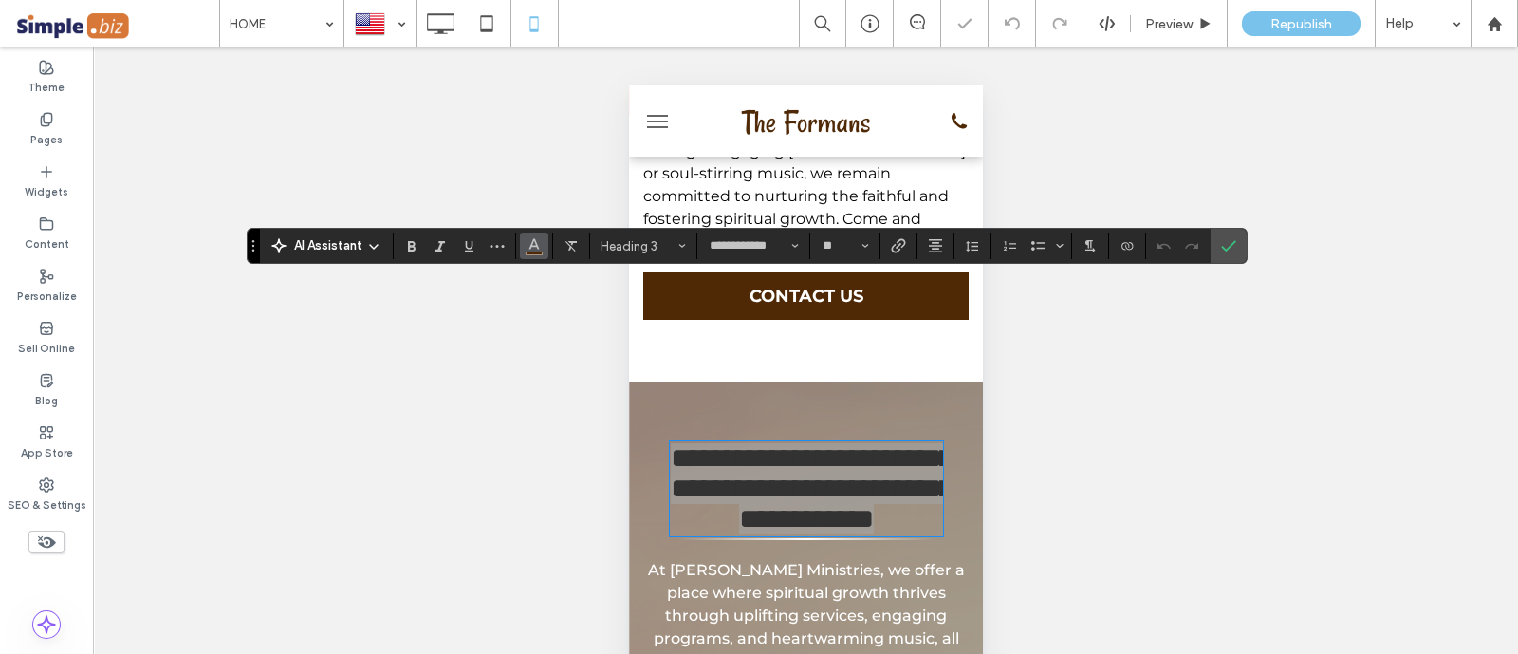
click at [536, 251] on span "Color" at bounding box center [533, 243] width 15 height 25
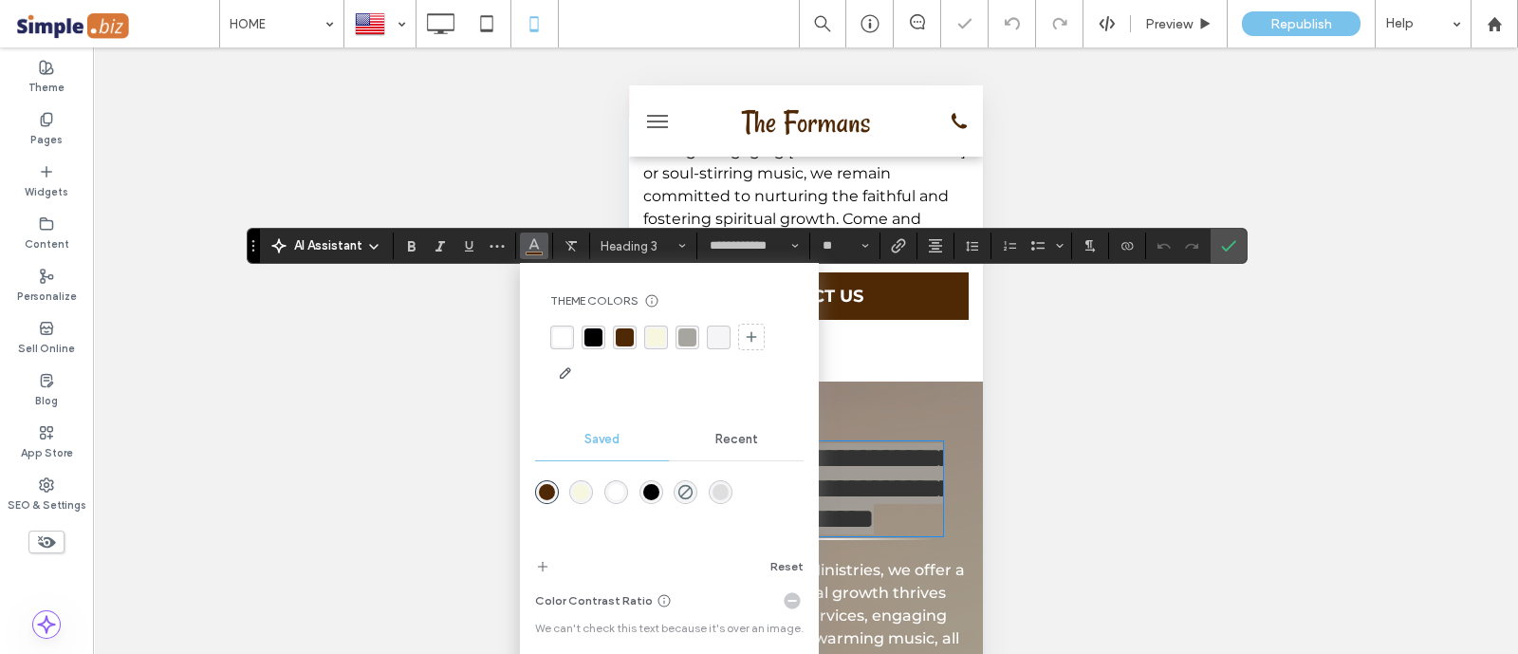
click at [563, 343] on div "rgba(255,255,255,1)" at bounding box center [562, 337] width 18 height 18
